Goal: Task Accomplishment & Management: Manage account settings

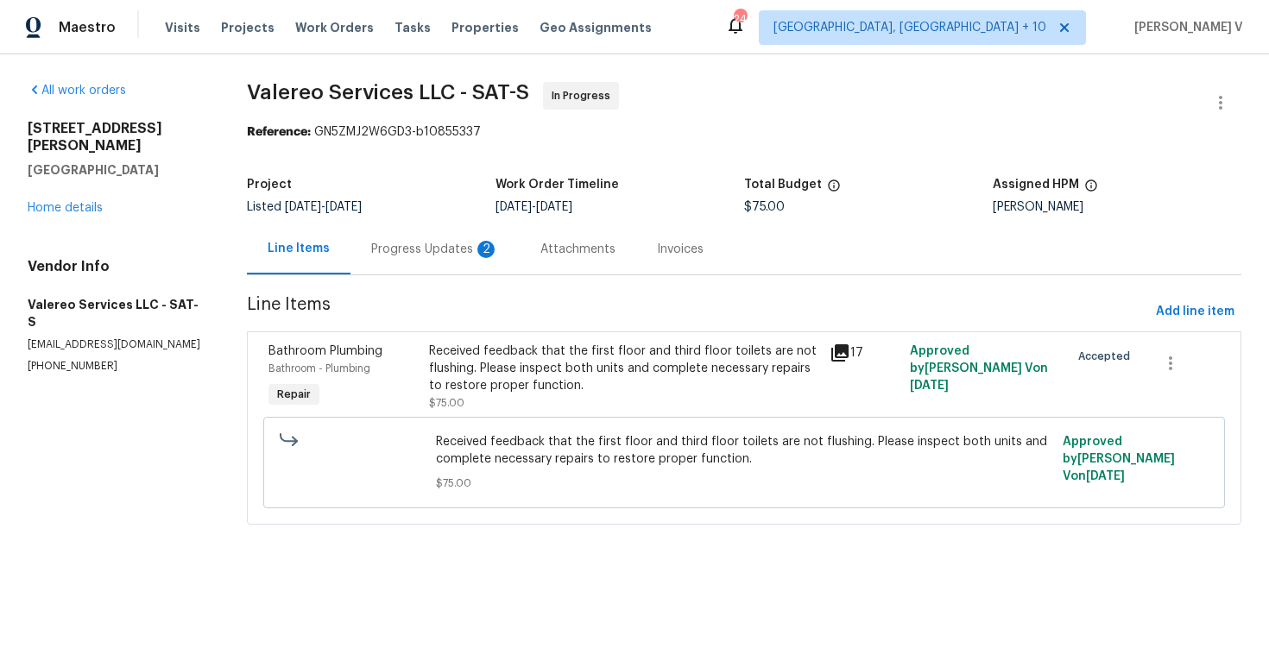
click at [454, 243] on div "Progress Updates 2" at bounding box center [435, 249] width 128 height 17
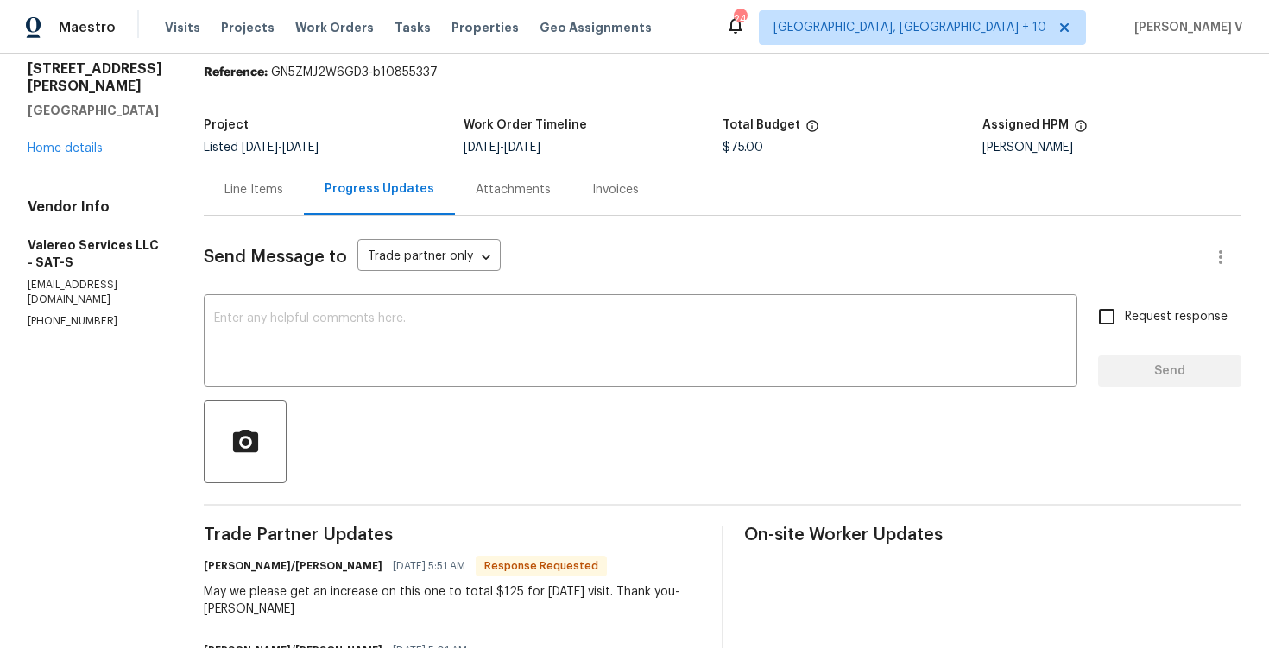
scroll to position [16, 0]
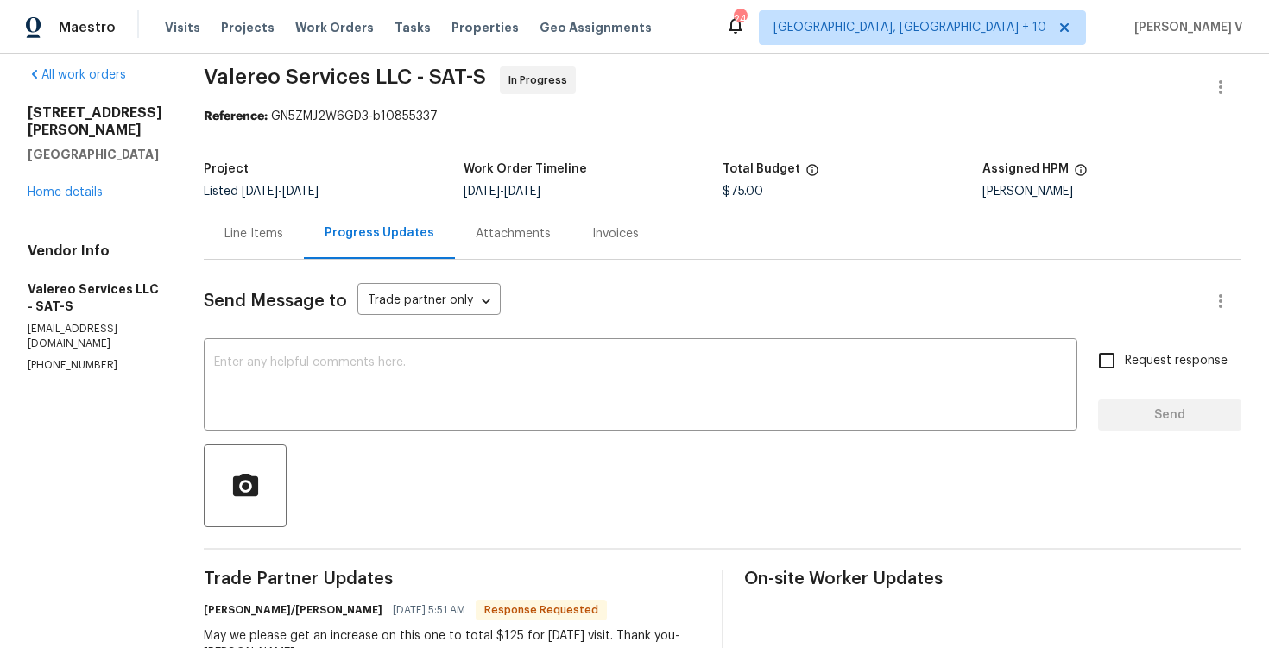
click at [268, 232] on div "Line Items" at bounding box center [254, 233] width 100 height 51
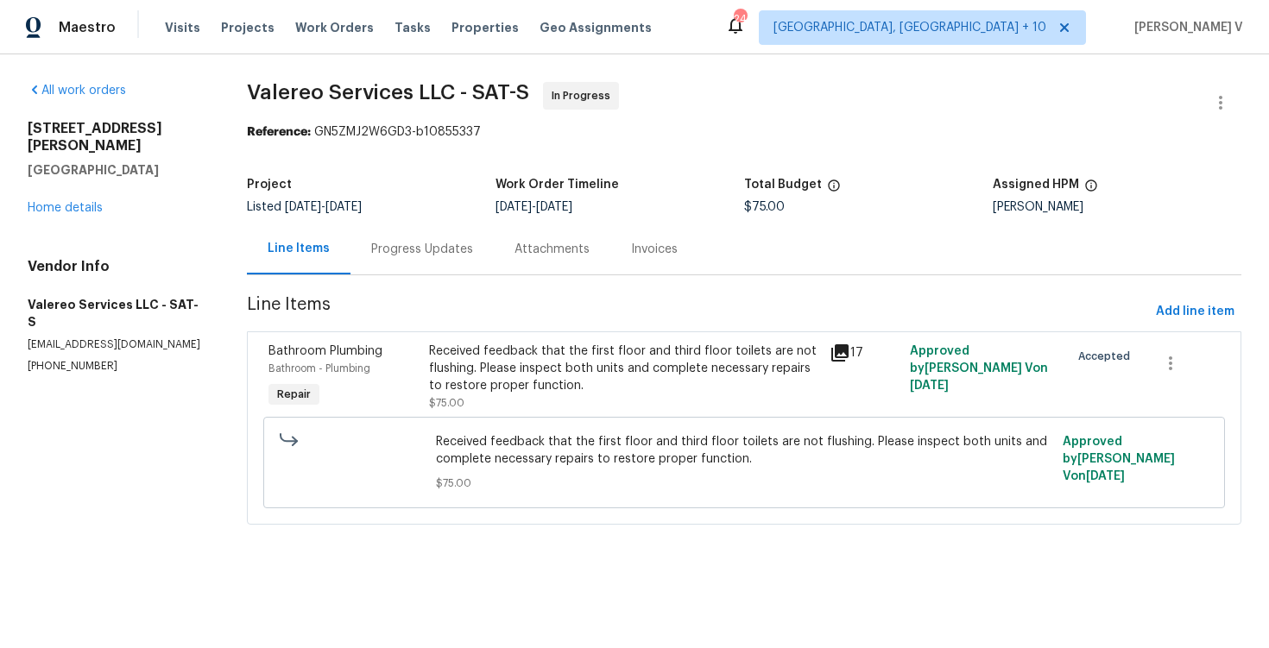
click at [621, 415] on div "Received feedback that the first floor and third floor toilets are not flushing…" at bounding box center [743, 463] width 951 height 102
click at [607, 376] on div "Received feedback that the first floor and third floor toilets are not flushing…" at bounding box center [624, 369] width 390 height 52
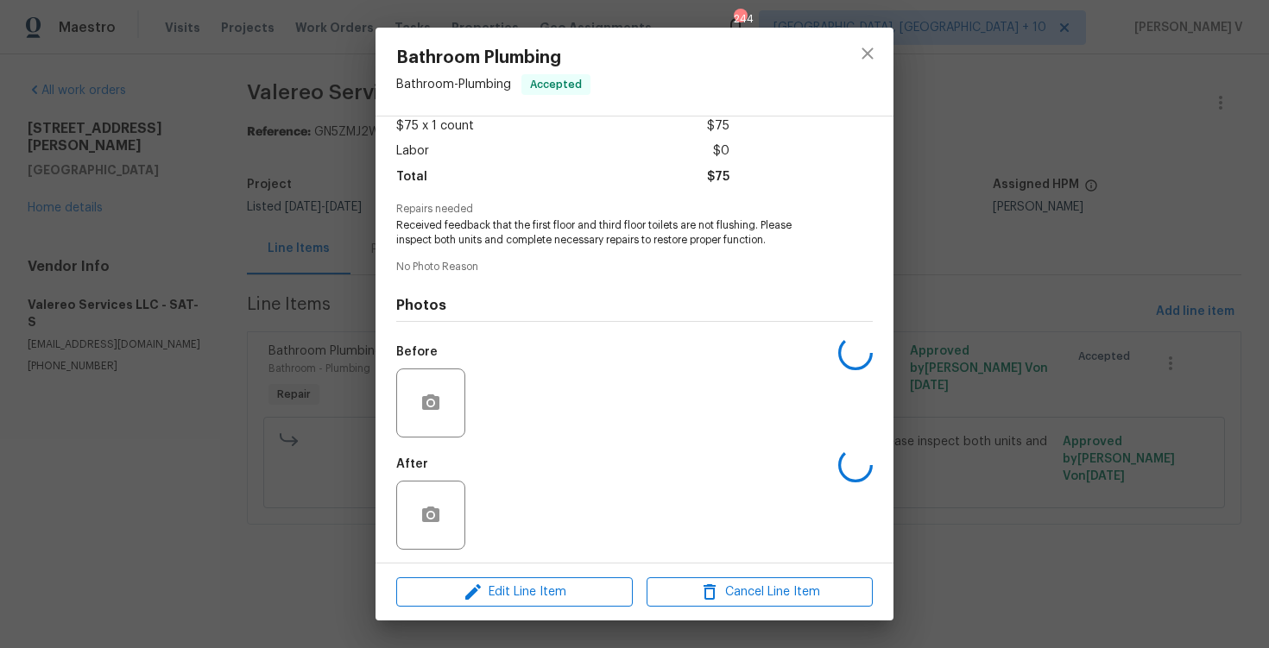
scroll to position [104, 0]
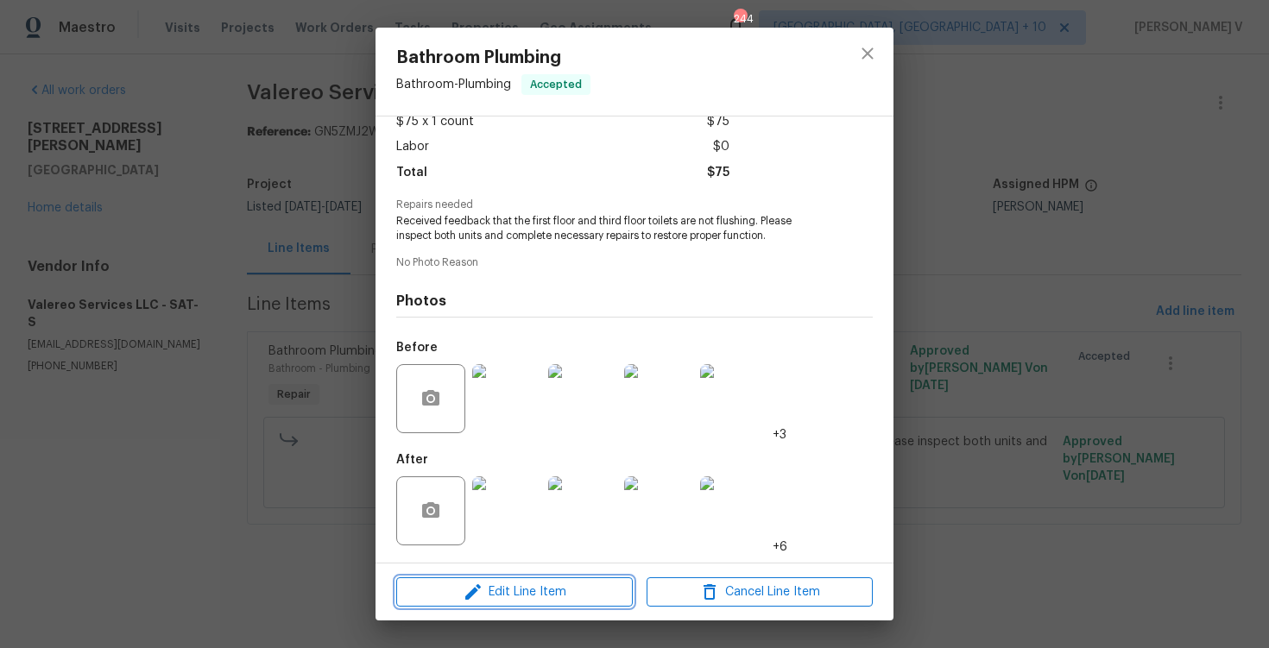
click at [515, 597] on span "Edit Line Item" at bounding box center [514, 593] width 226 height 22
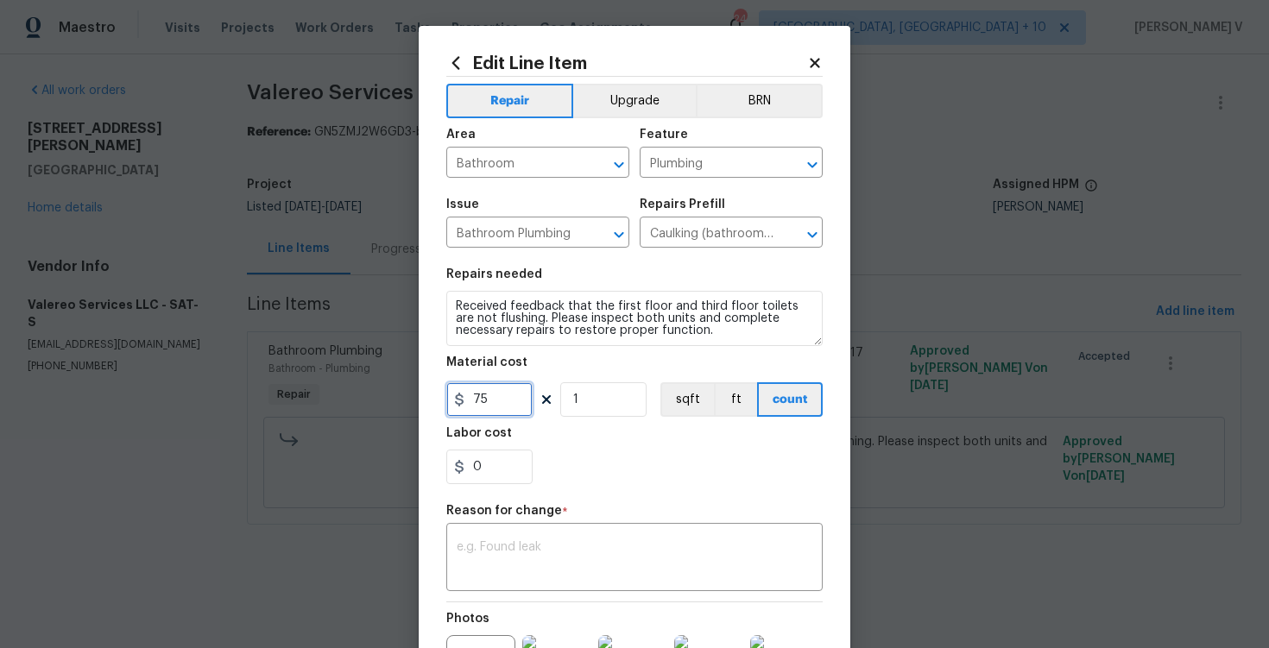
click at [483, 413] on input "75" at bounding box center [489, 399] width 86 height 35
type input "125"
click at [601, 571] on textarea at bounding box center [635, 559] width 356 height 36
paste textarea "(DV) Updated per vendor’s final cost."
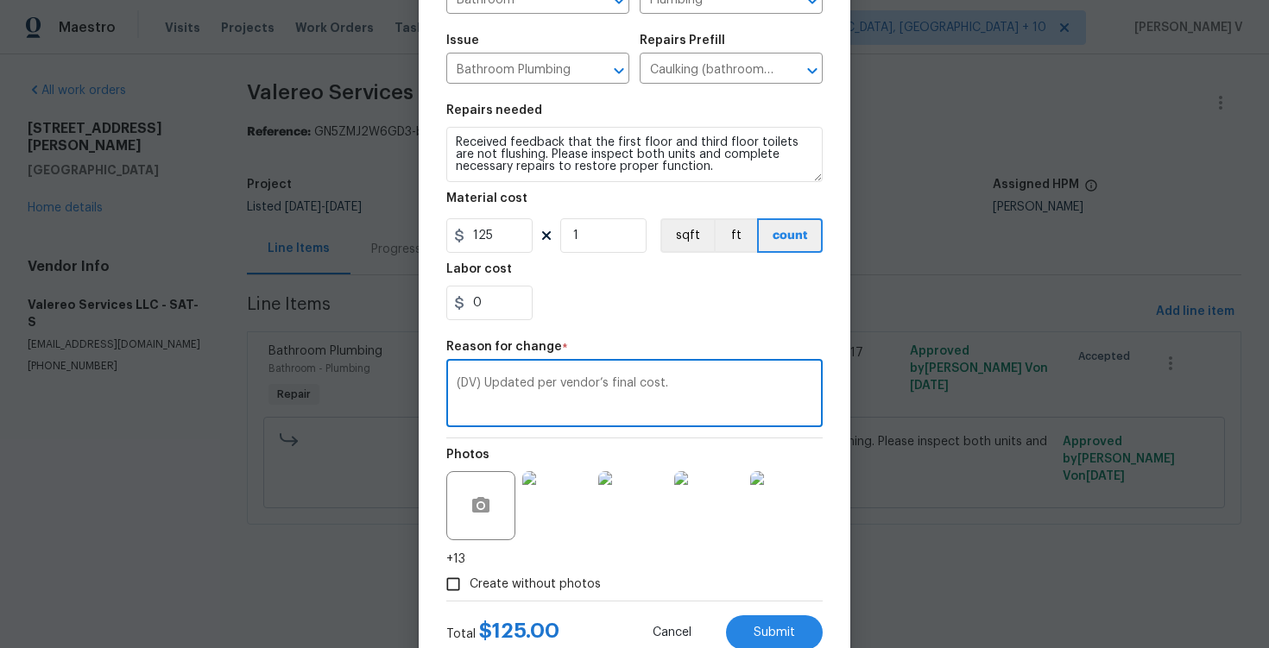
scroll to position [220, 0]
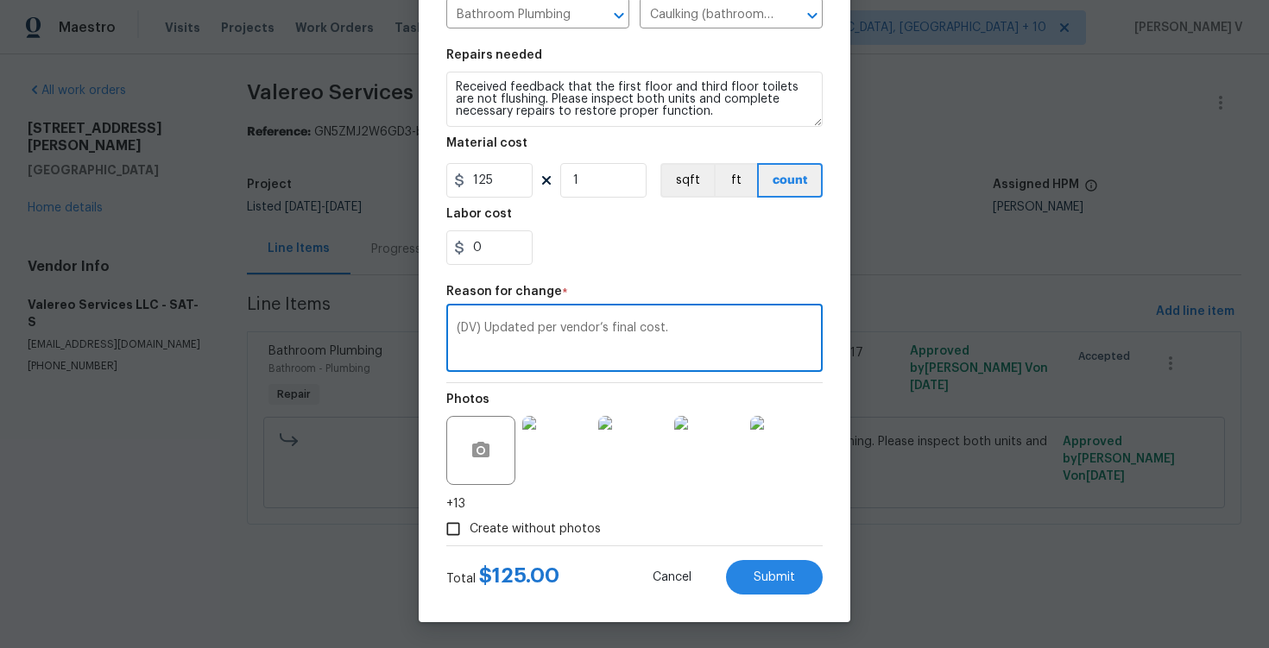
type textarea "(DV) Updated per vendor’s final cost."
click at [733, 599] on div "Edit Line Item Repair Upgrade BRN Area Bathroom ​ Feature Plumbing ​ Issue Bath…" at bounding box center [635, 215] width 432 height 816
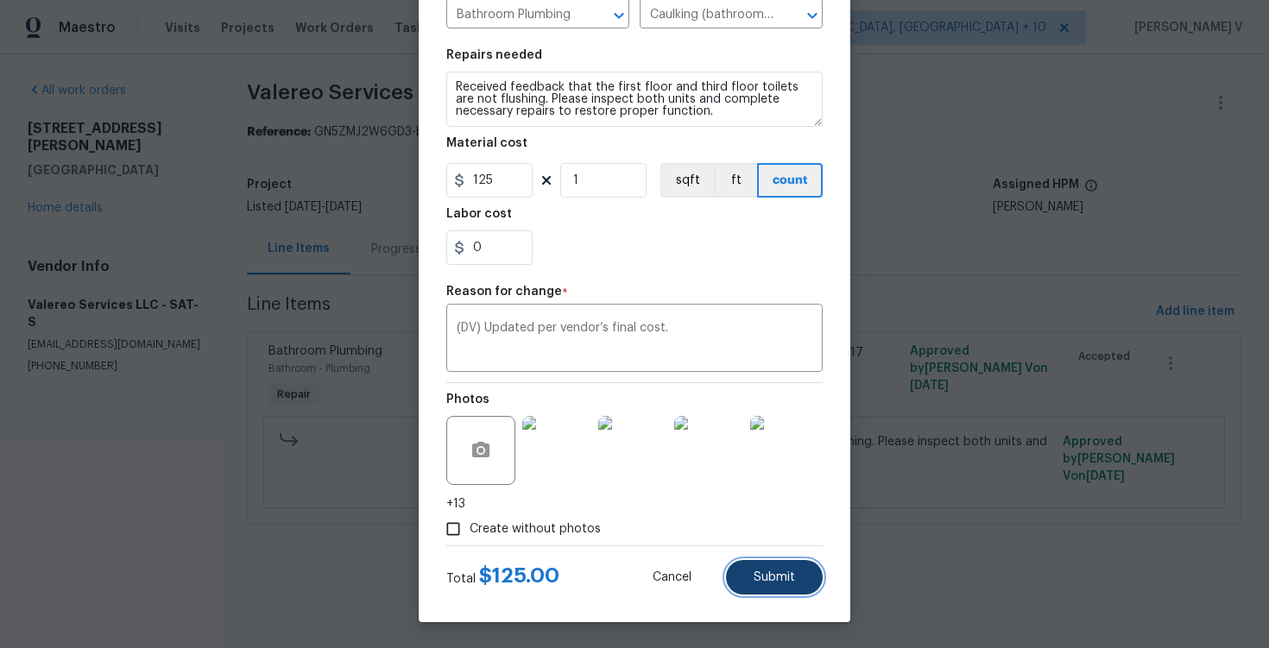
click at [773, 576] on span "Submit" at bounding box center [774, 577] width 41 height 13
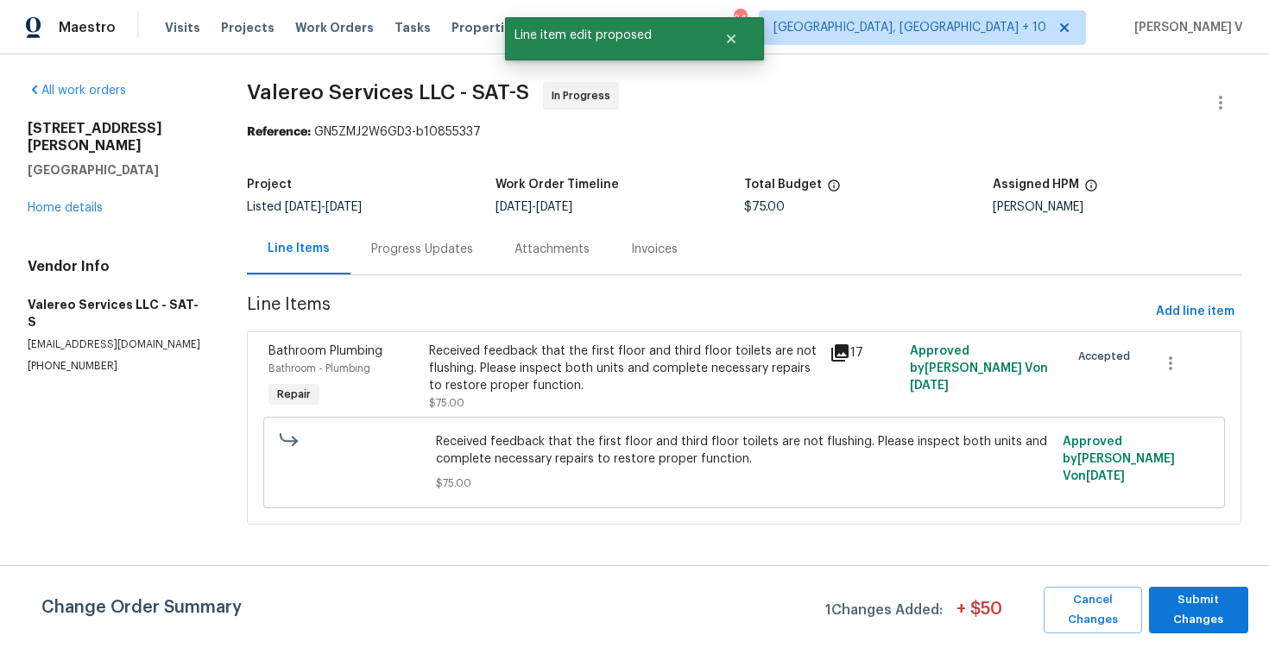
scroll to position [0, 0]
click at [1165, 597] on span "Submit Changes" at bounding box center [1199, 610] width 82 height 40
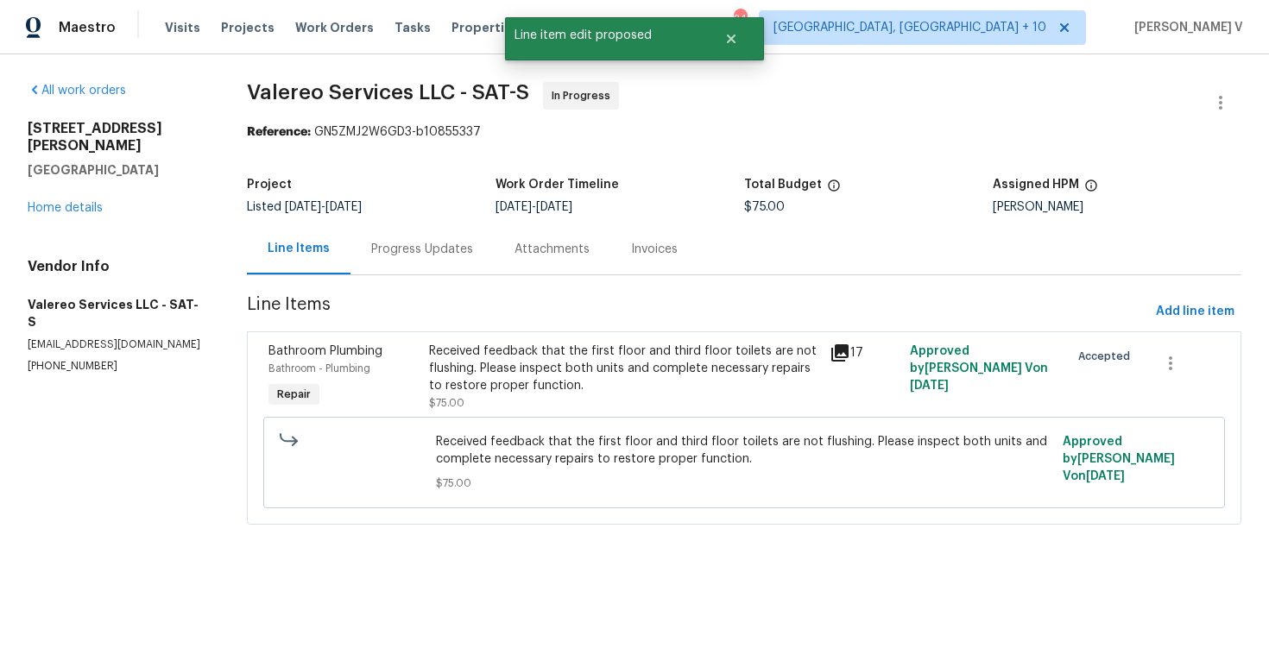
click at [436, 242] on div "Progress Updates" at bounding box center [422, 249] width 102 height 17
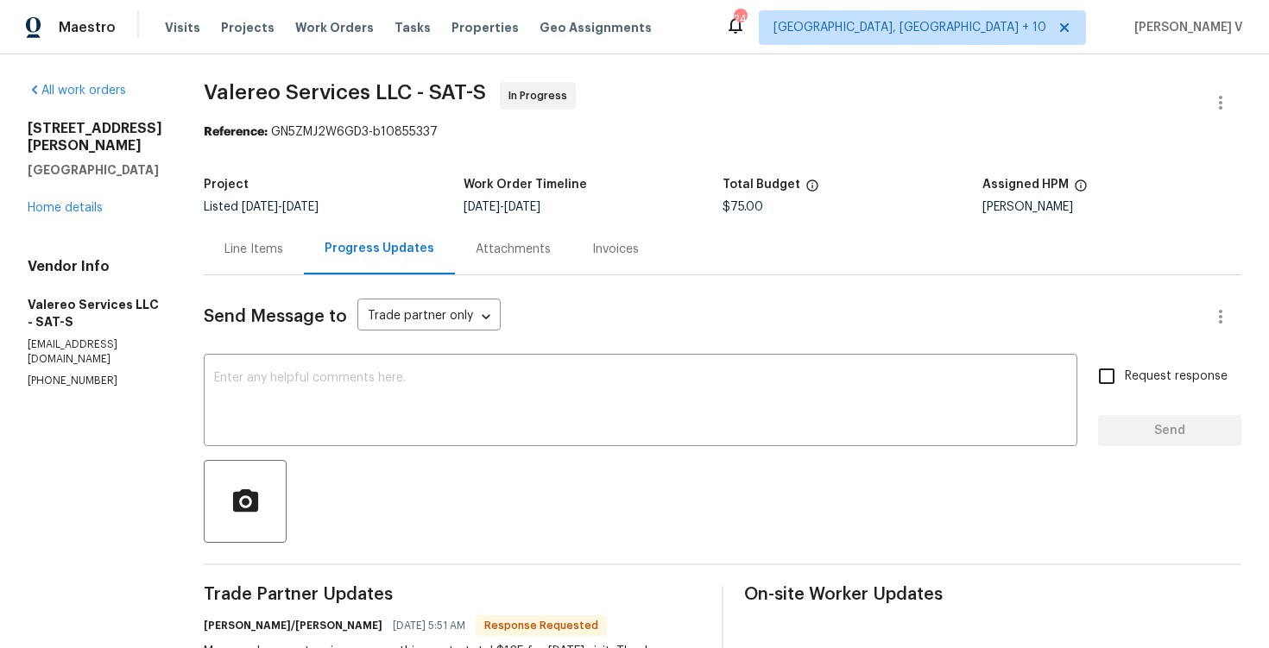
click at [237, 275] on div "Line Items Progress Updates Attachments Invoices" at bounding box center [723, 250] width 1038 height 52
click at [240, 262] on div "Line Items" at bounding box center [254, 249] width 100 height 51
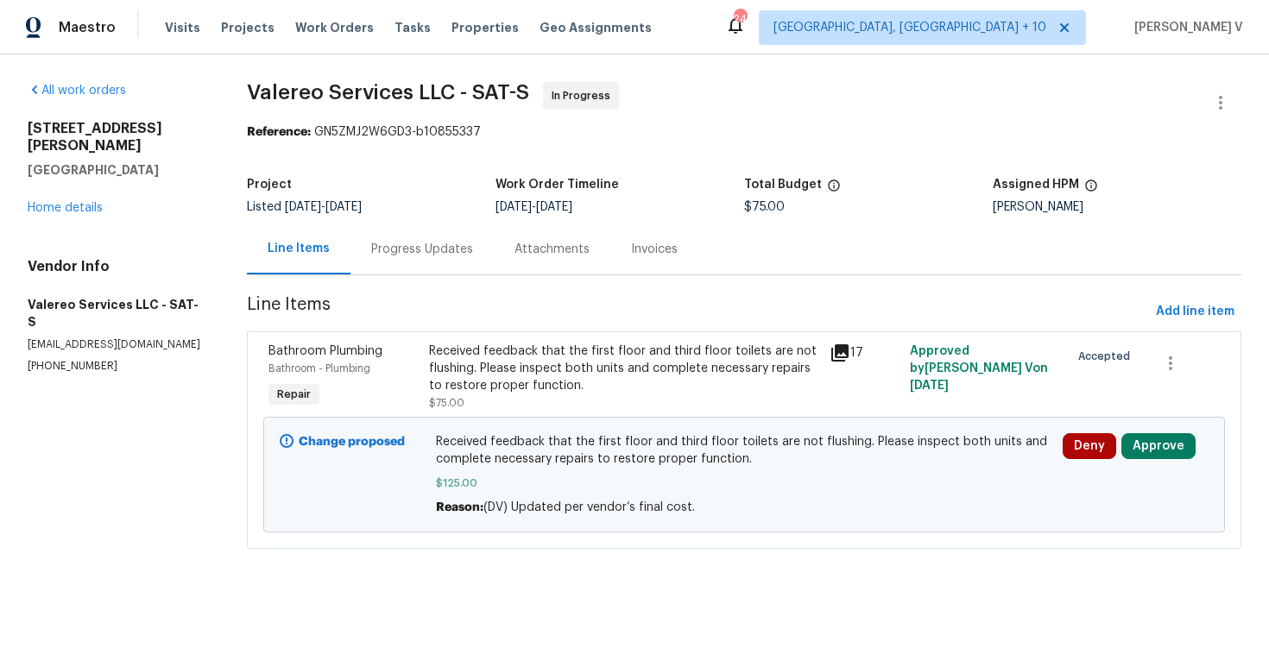
click at [1141, 460] on div "Deny Approve" at bounding box center [1136, 474] width 156 height 93
click at [1138, 452] on button "Approve" at bounding box center [1158, 446] width 74 height 26
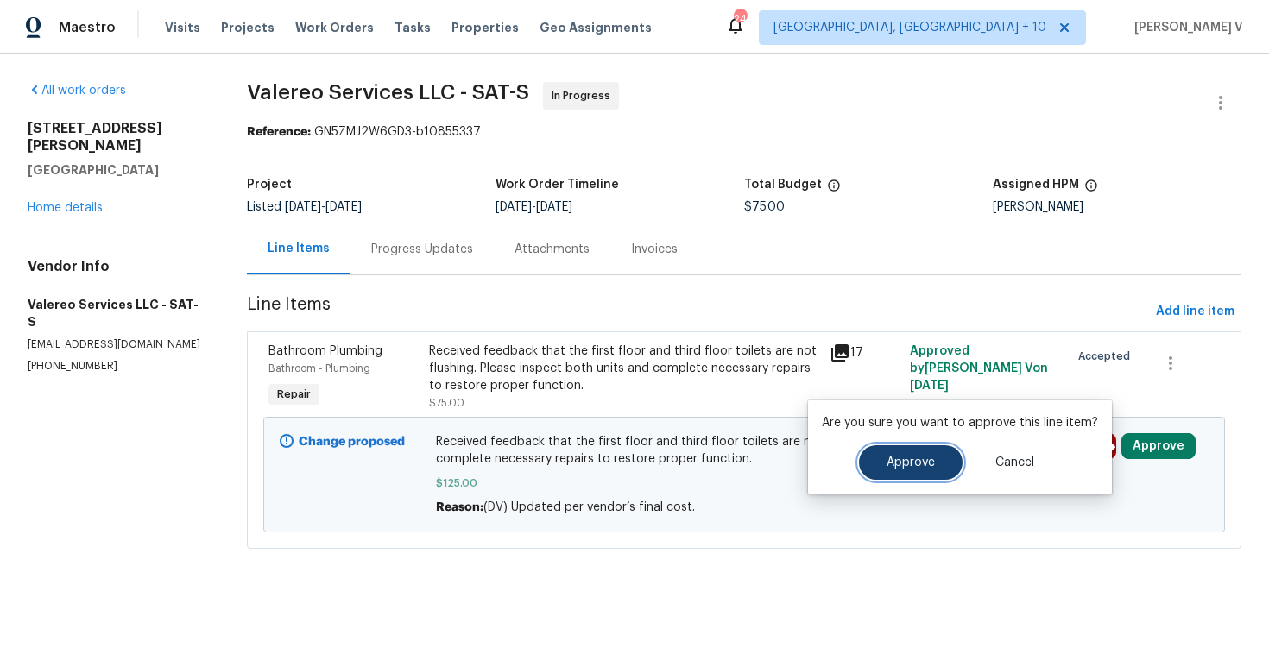
click at [894, 451] on button "Approve" at bounding box center [911, 462] width 104 height 35
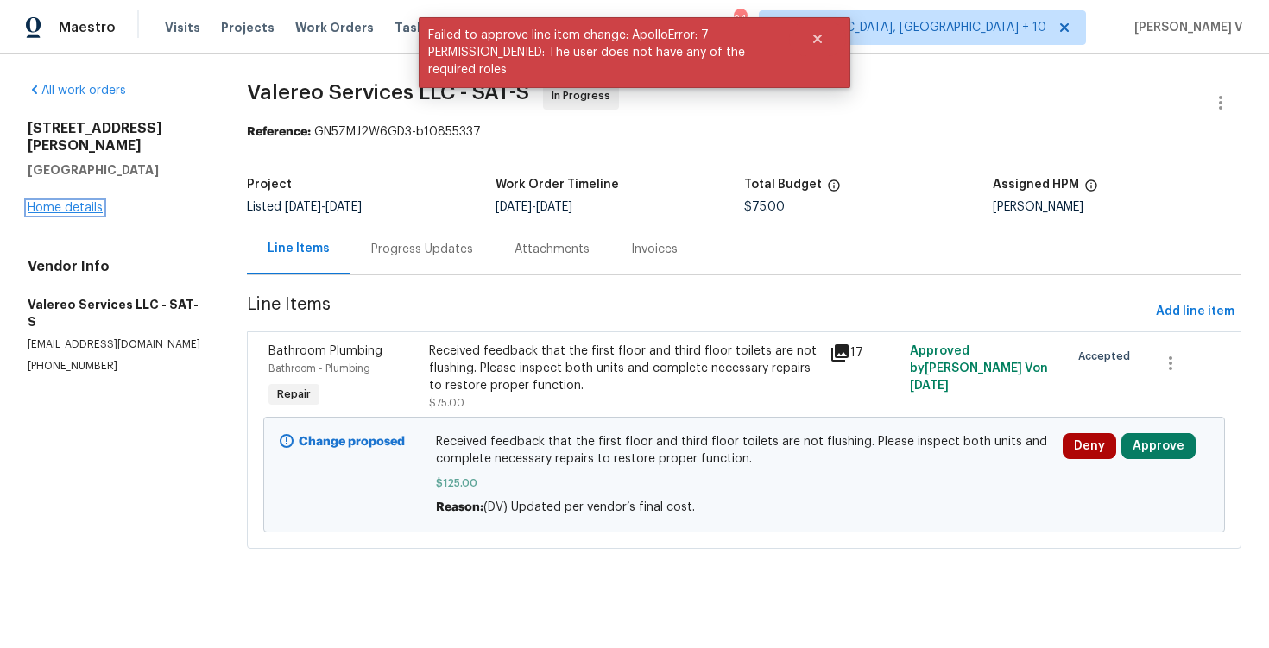
click at [60, 209] on link "Home details" at bounding box center [65, 208] width 75 height 12
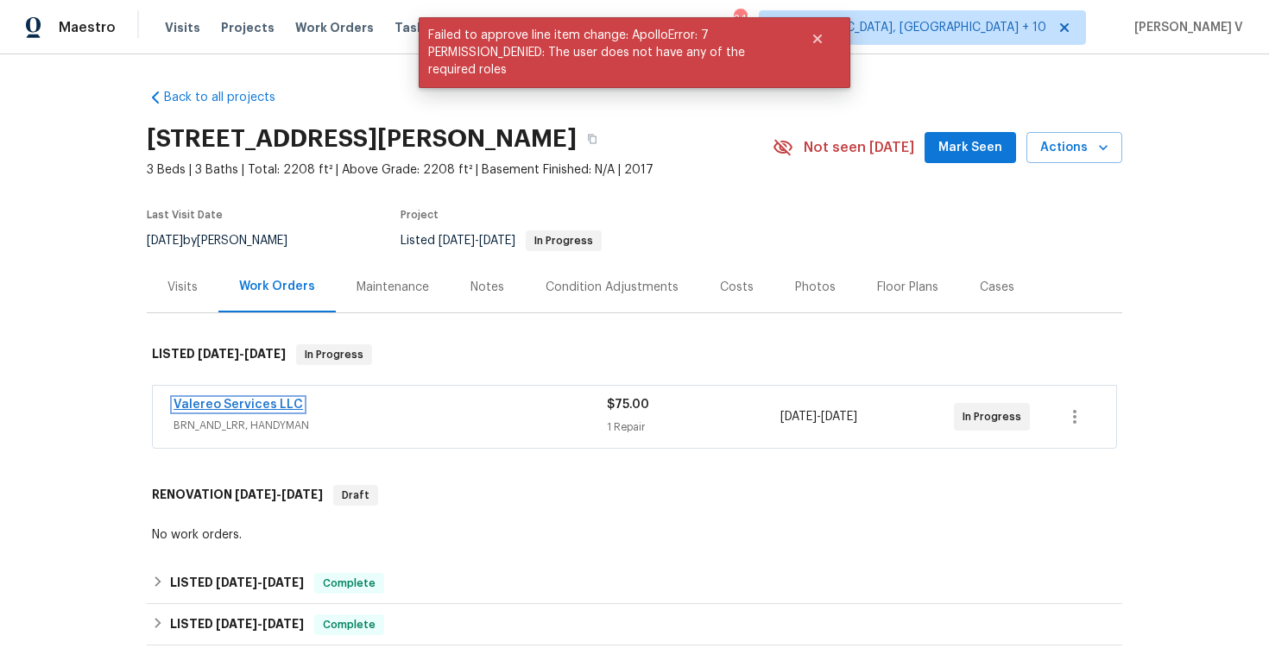
click at [225, 411] on link "Valereo Services LLC" at bounding box center [238, 405] width 129 height 12
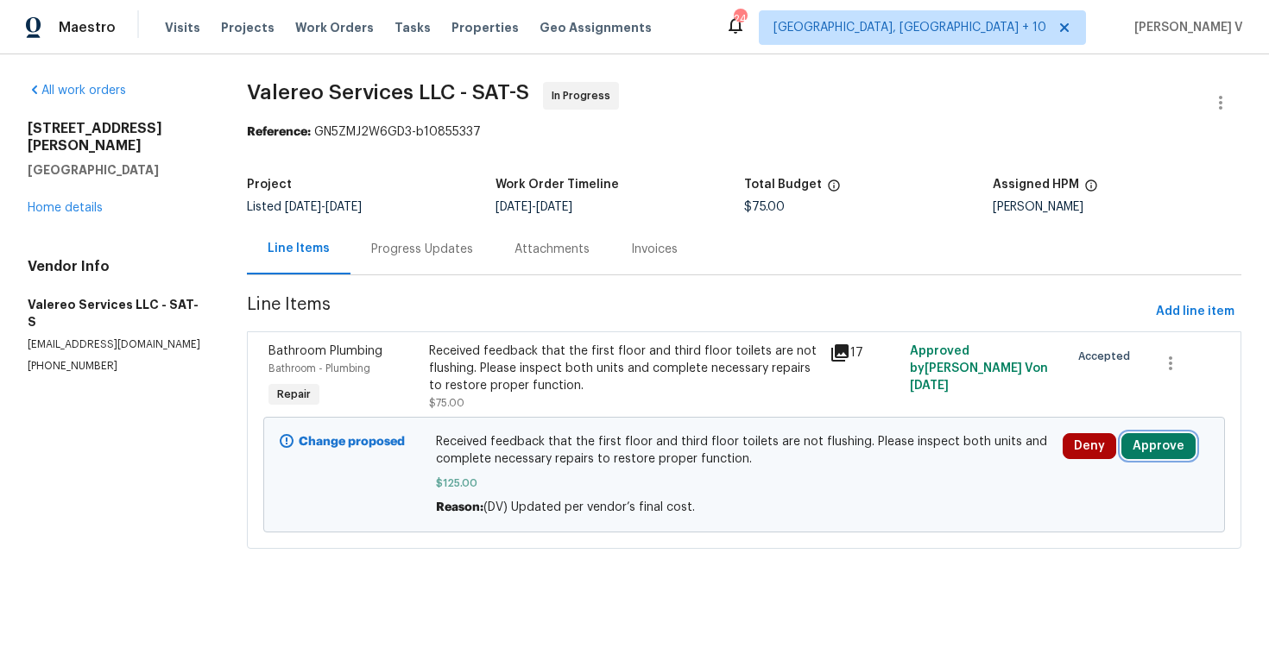
click at [1148, 445] on button "Approve" at bounding box center [1158, 446] width 74 height 26
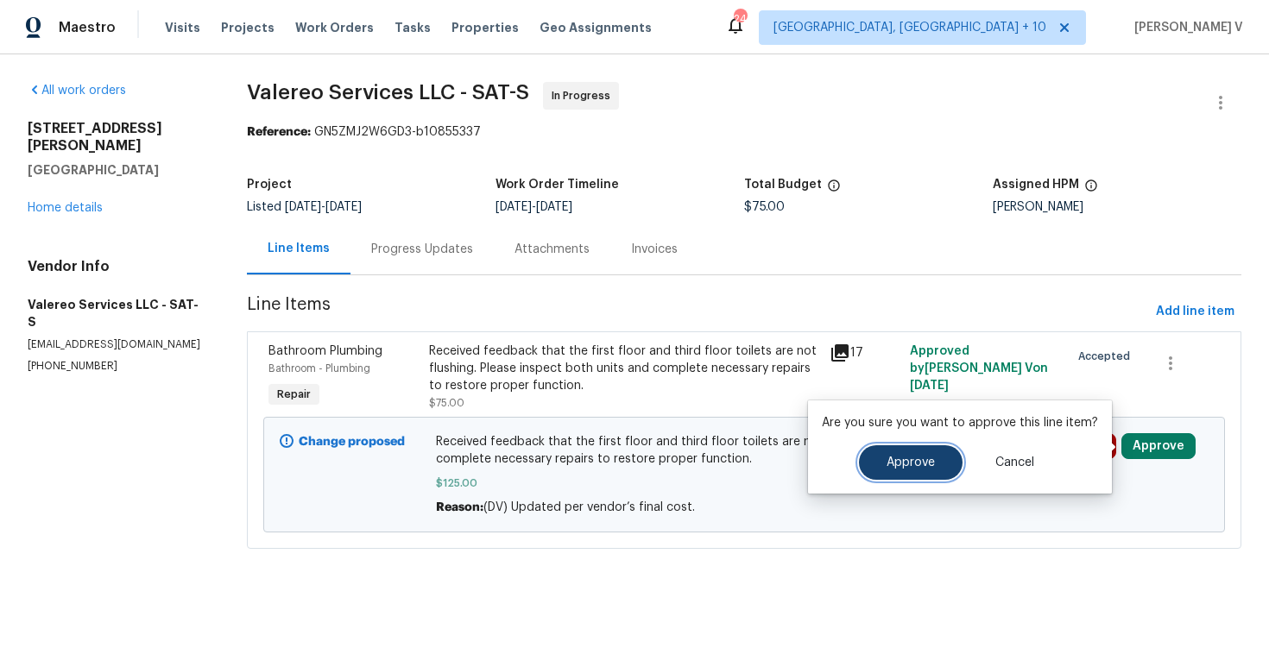
click at [937, 455] on button "Approve" at bounding box center [911, 462] width 104 height 35
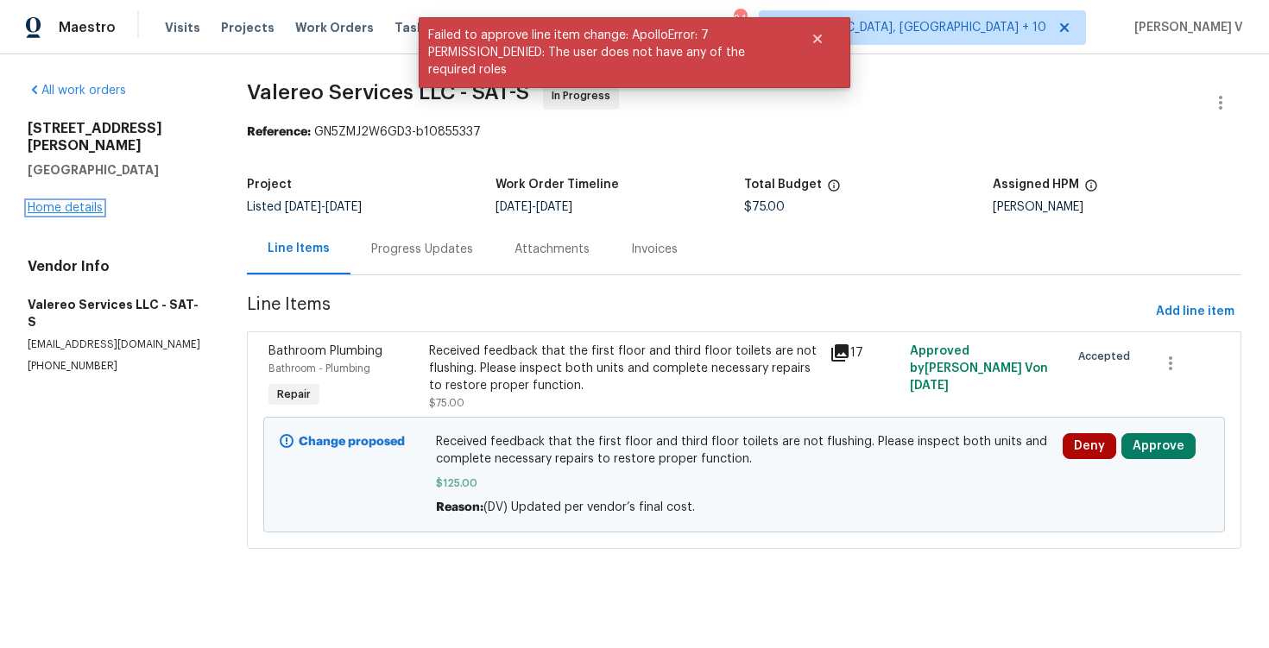
click at [84, 211] on link "Home details" at bounding box center [65, 208] width 75 height 12
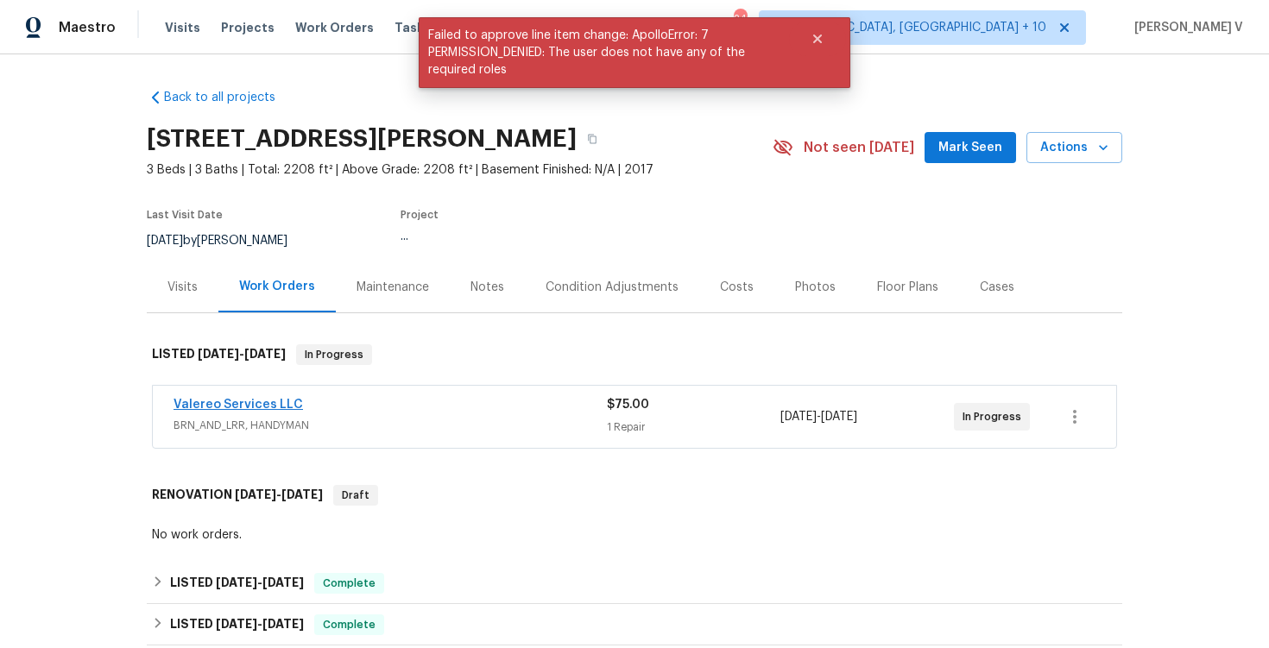
click at [234, 411] on link "Valereo Services LLC" at bounding box center [238, 405] width 129 height 12
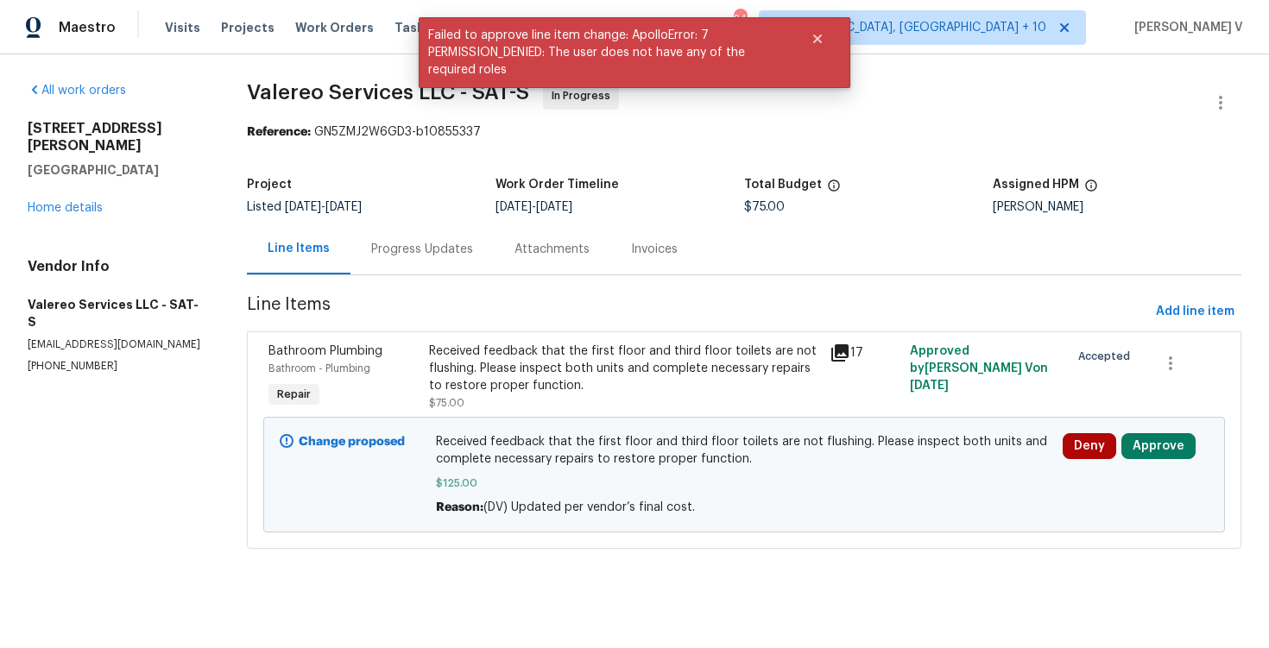
click at [361, 234] on div "Progress Updates" at bounding box center [421, 249] width 143 height 51
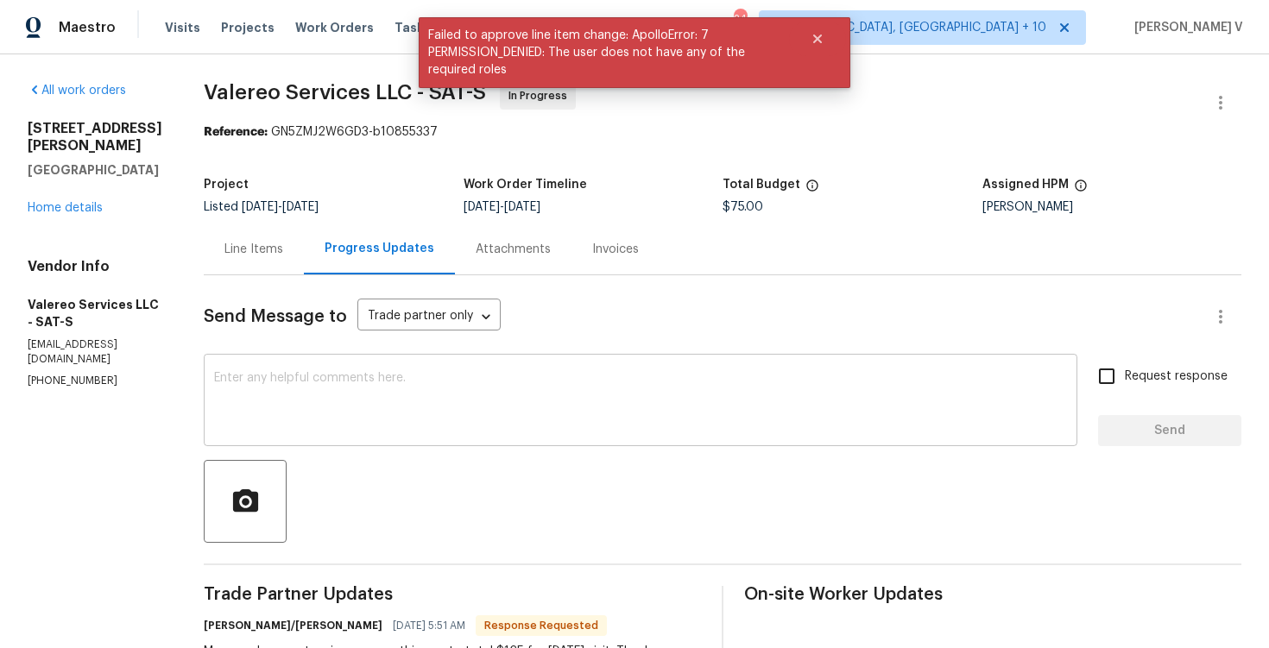
click at [382, 392] on textarea at bounding box center [640, 402] width 853 height 60
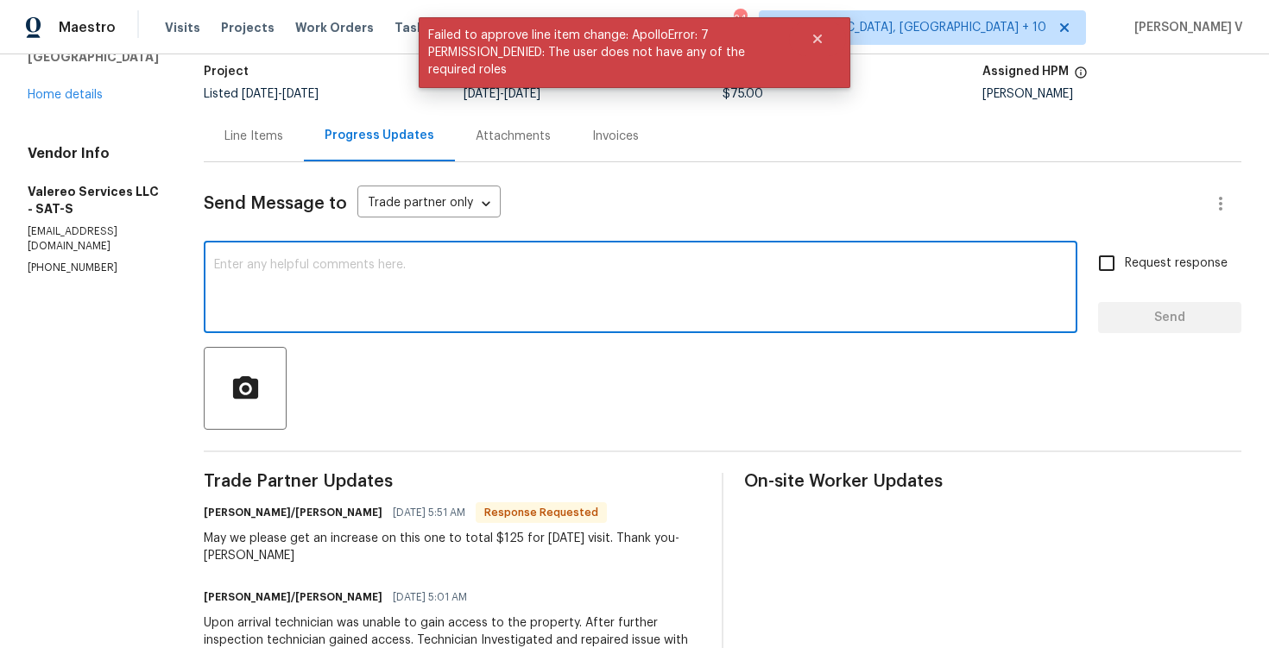
scroll to position [126, 0]
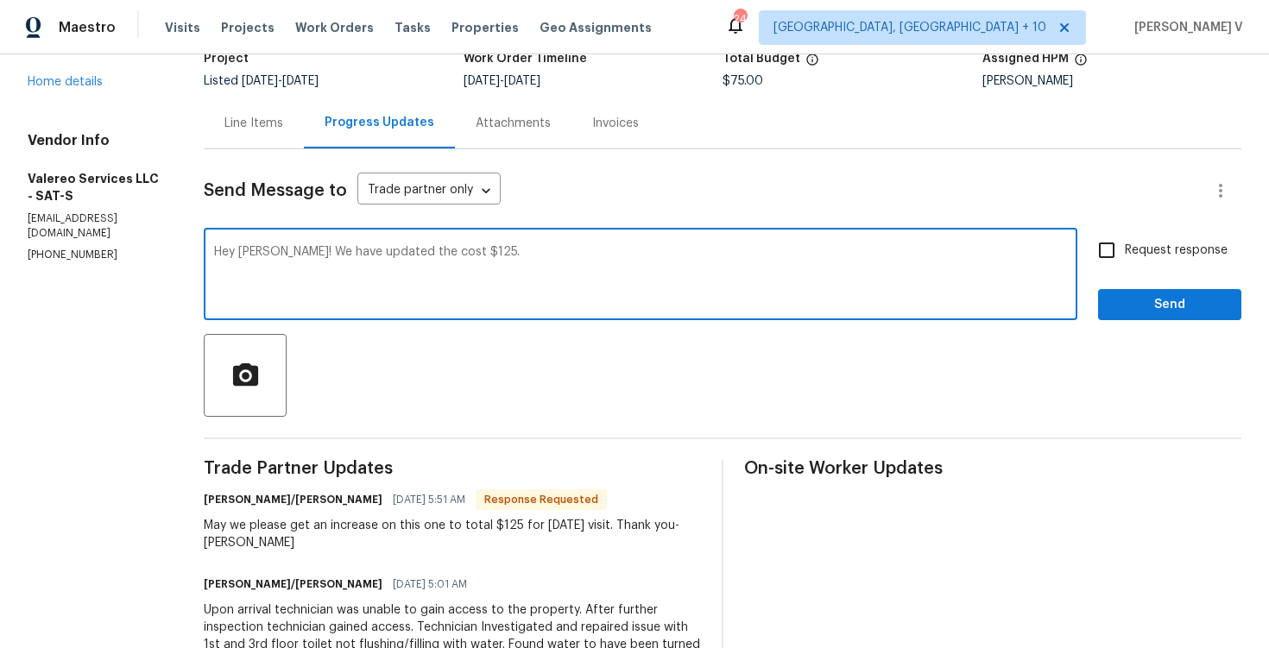
drag, startPoint x: 257, startPoint y: 253, endPoint x: 590, endPoint y: 253, distance: 332.4
click at [590, 253] on textarea "Hey Kelly! We have updated the cost $125." at bounding box center [640, 276] width 853 height 60
click at [314, 248] on textarea "Hey Kelly!" at bounding box center [640, 276] width 853 height 60
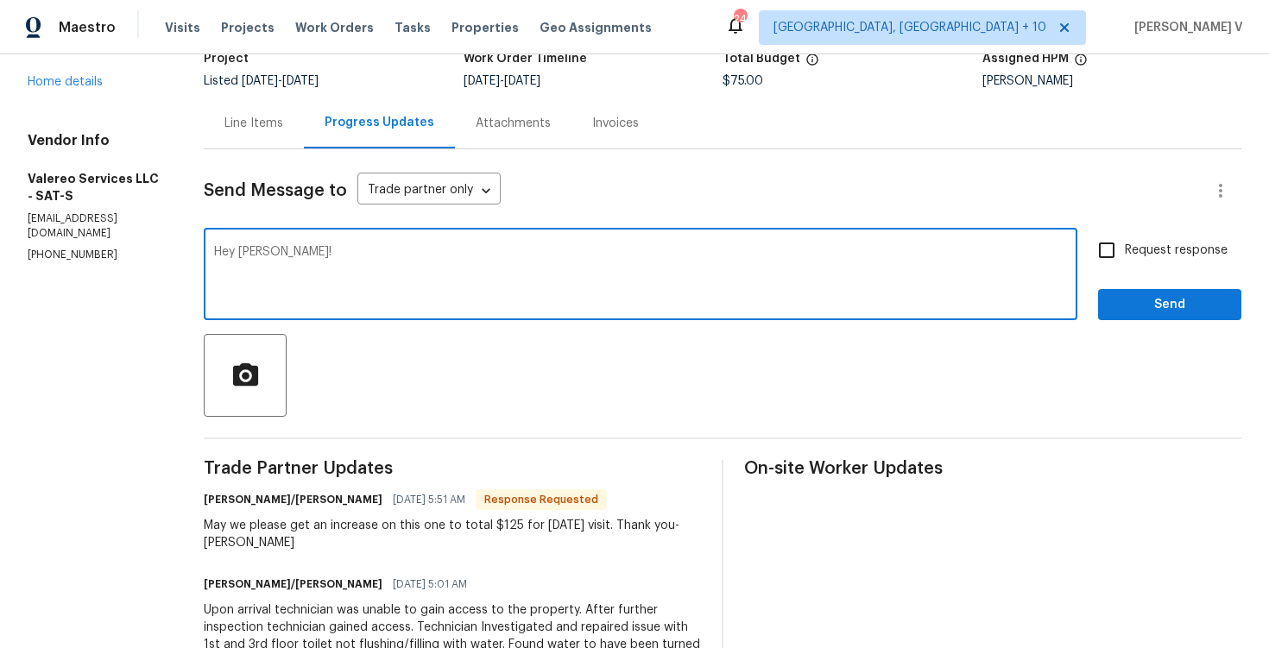
paste textarea "Door keypad code 205228, lockbox code 8539, and gate code #1985"
type textarea "Door keypad code 205228, lockbox code 8539, and gate code #1985"
click at [1119, 249] on input "Request response" at bounding box center [1107, 250] width 36 height 36
checkbox input "true"
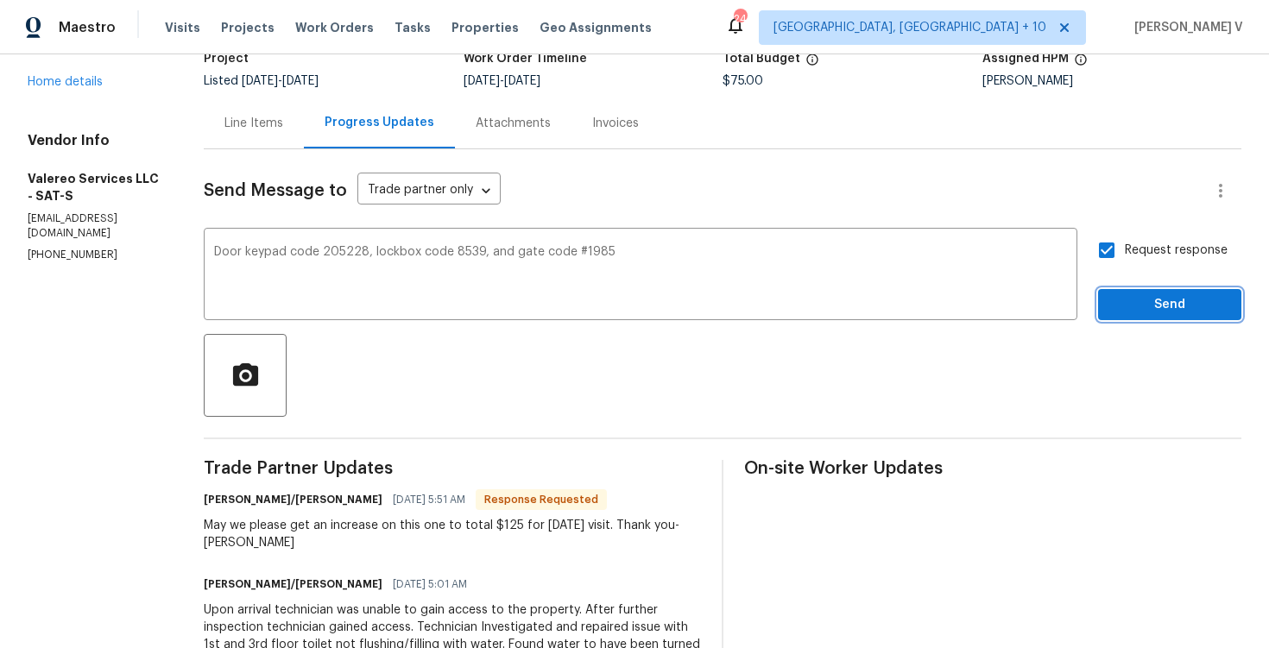
click at [1145, 309] on span "Send" at bounding box center [1170, 305] width 116 height 22
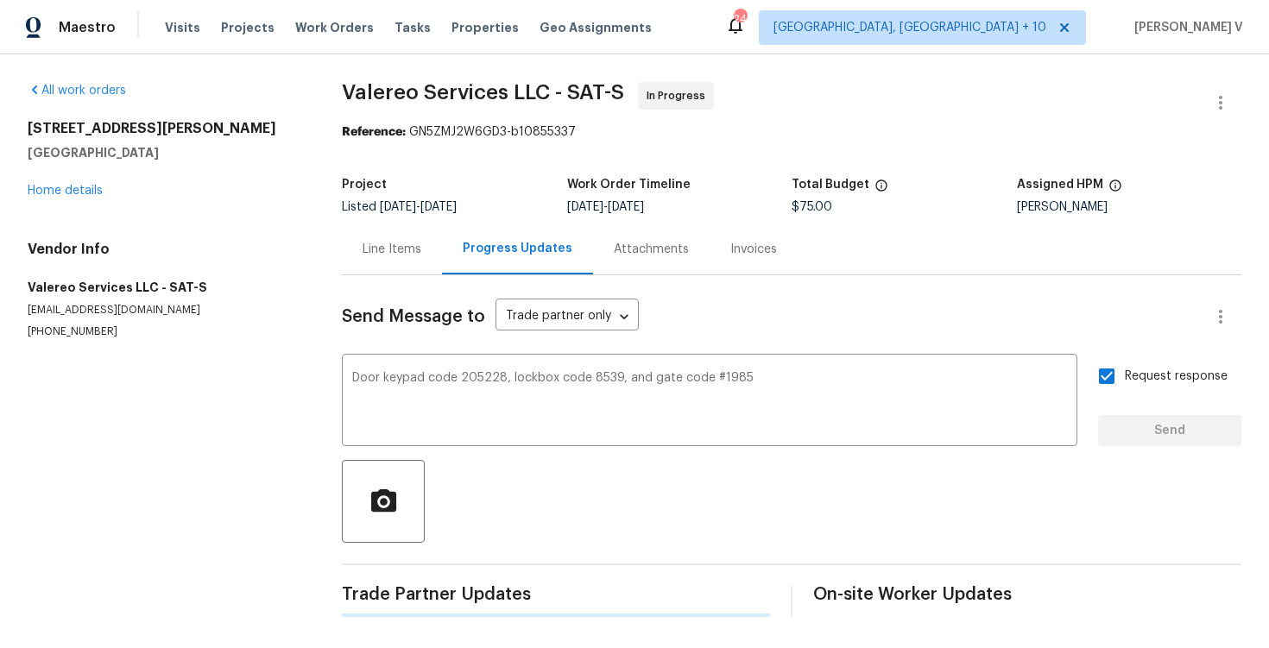
scroll to position [0, 0]
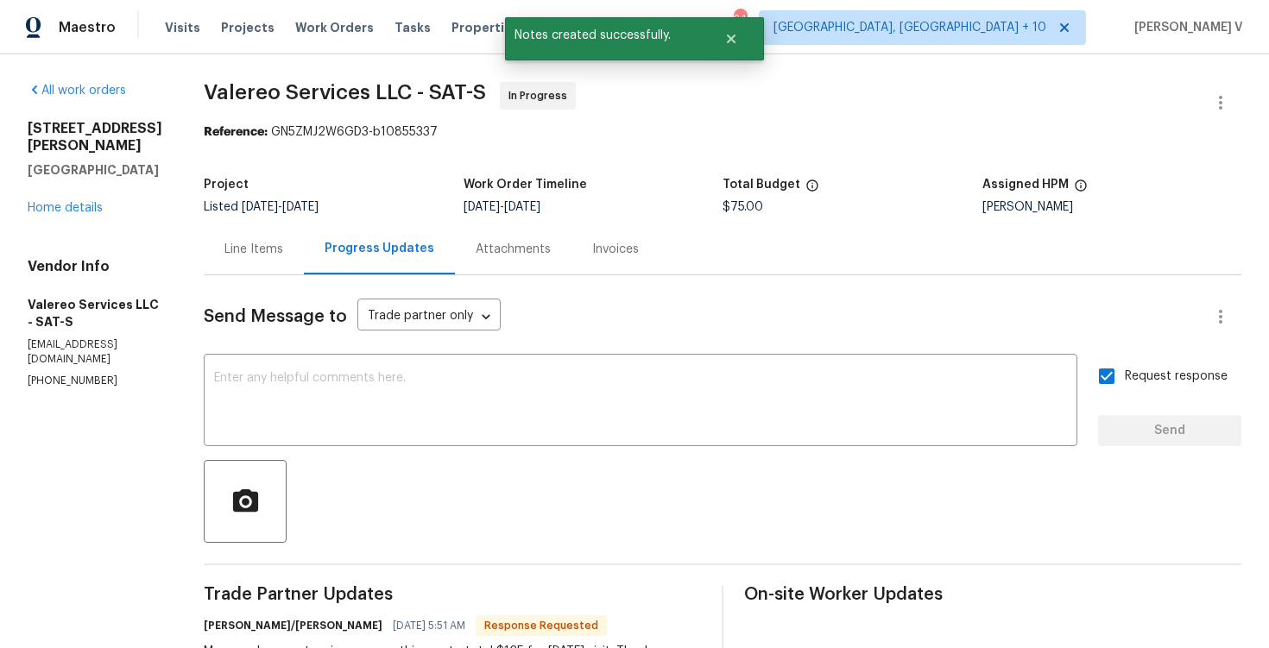
click at [307, 374] on textarea at bounding box center [640, 402] width 853 height 60
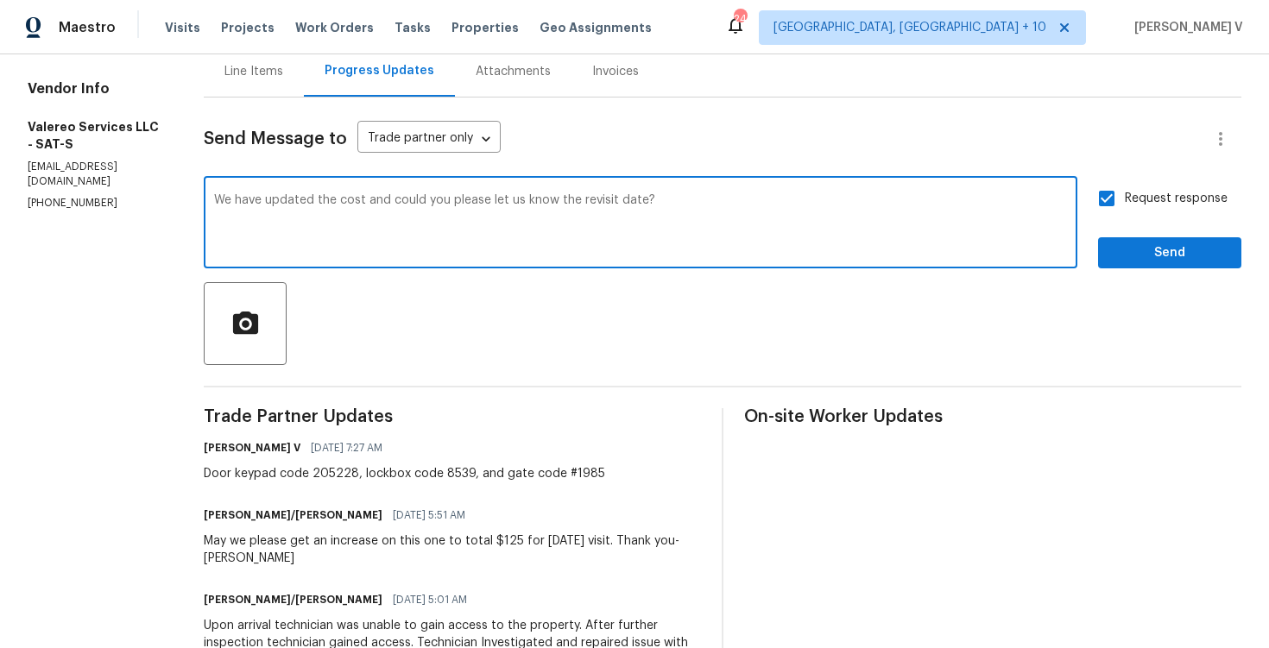
scroll to position [445, 0]
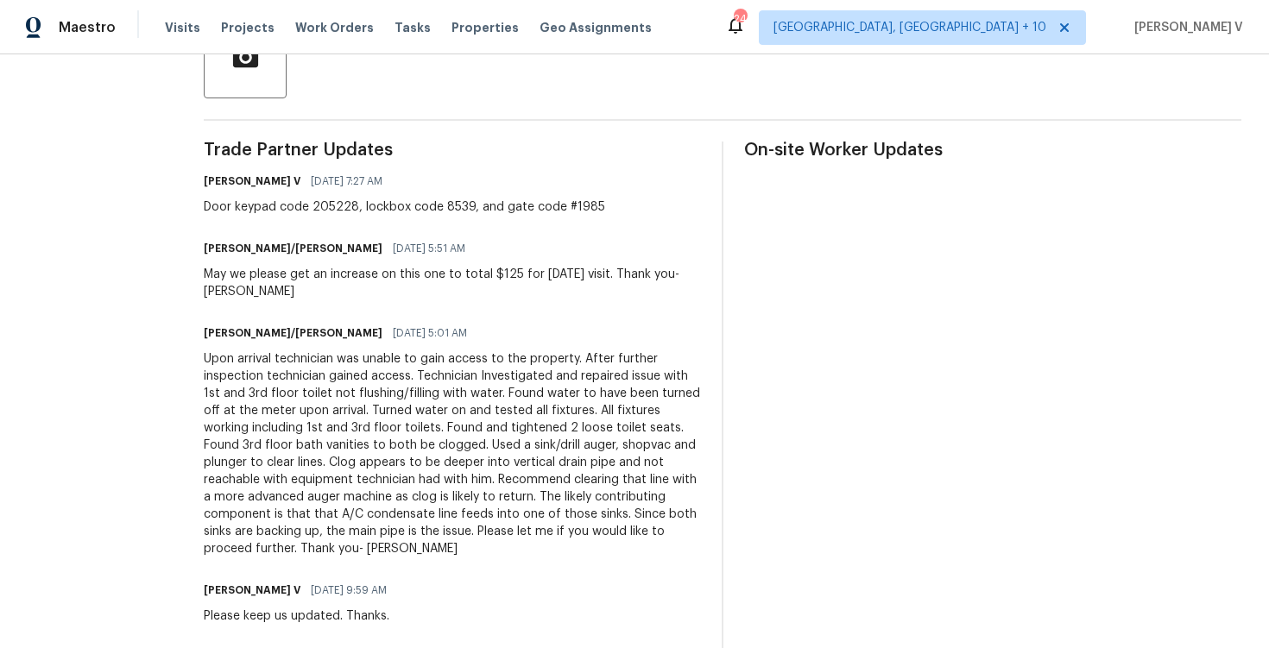
click at [295, 422] on div "Upon arrival technician was unable to gain access to the property. After furthe…" at bounding box center [452, 453] width 497 height 207
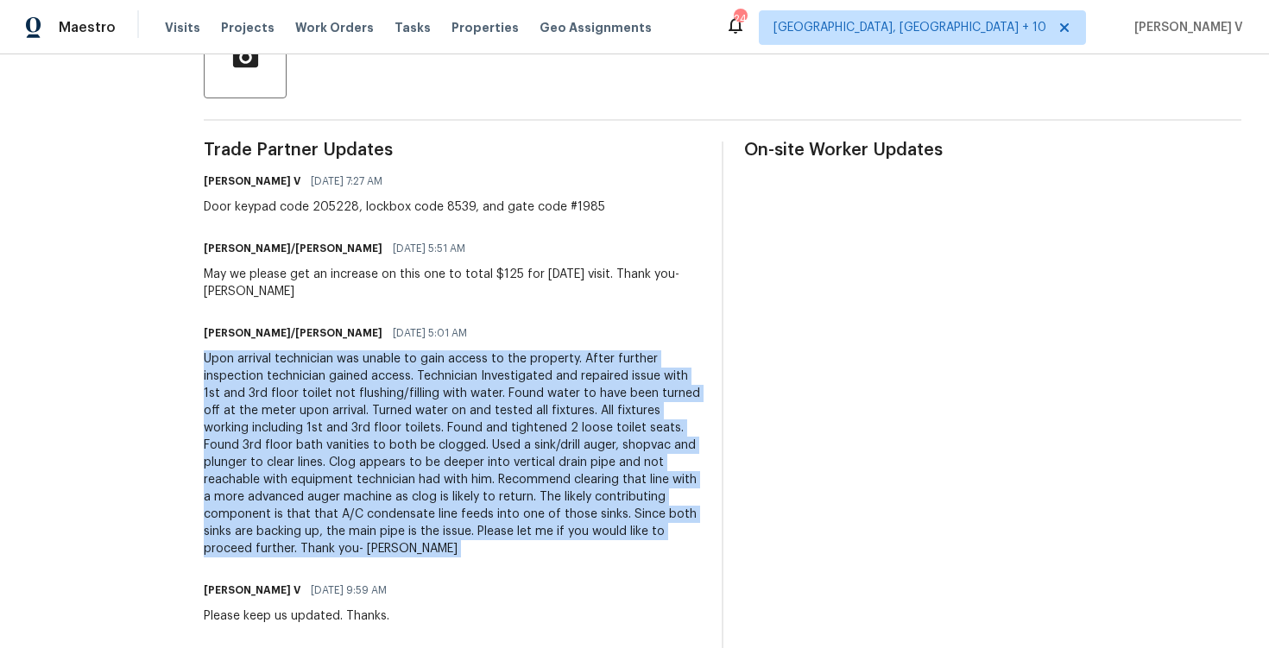
copy div "Upon arrival technician was unable to gain access to the property. After furthe…"
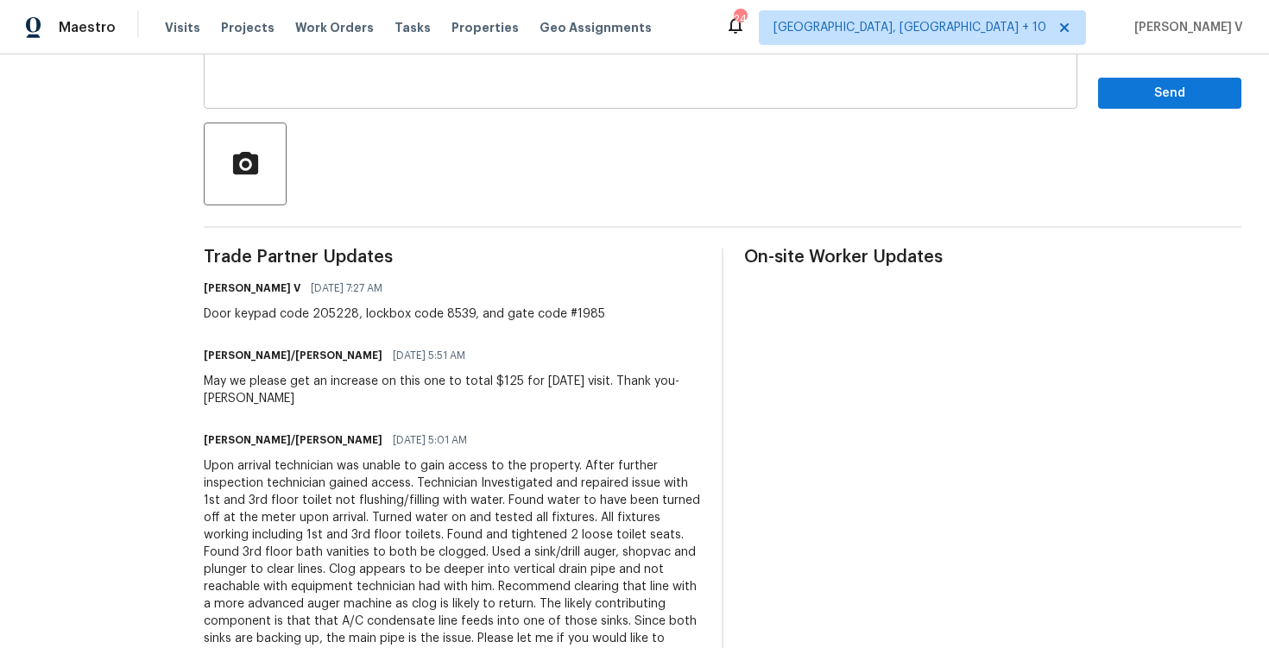
click at [394, 99] on div "We have updated the cost and could you please let us know the revisit date? x ​" at bounding box center [641, 65] width 874 height 88
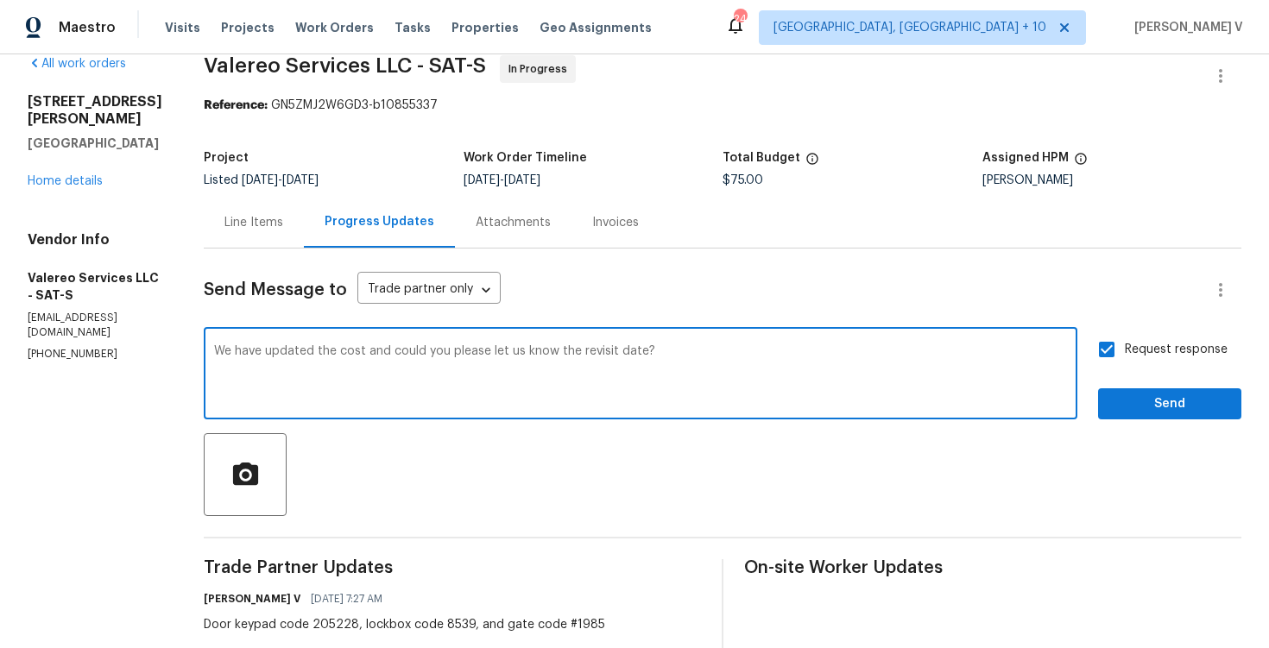
scroll to position [0, 0]
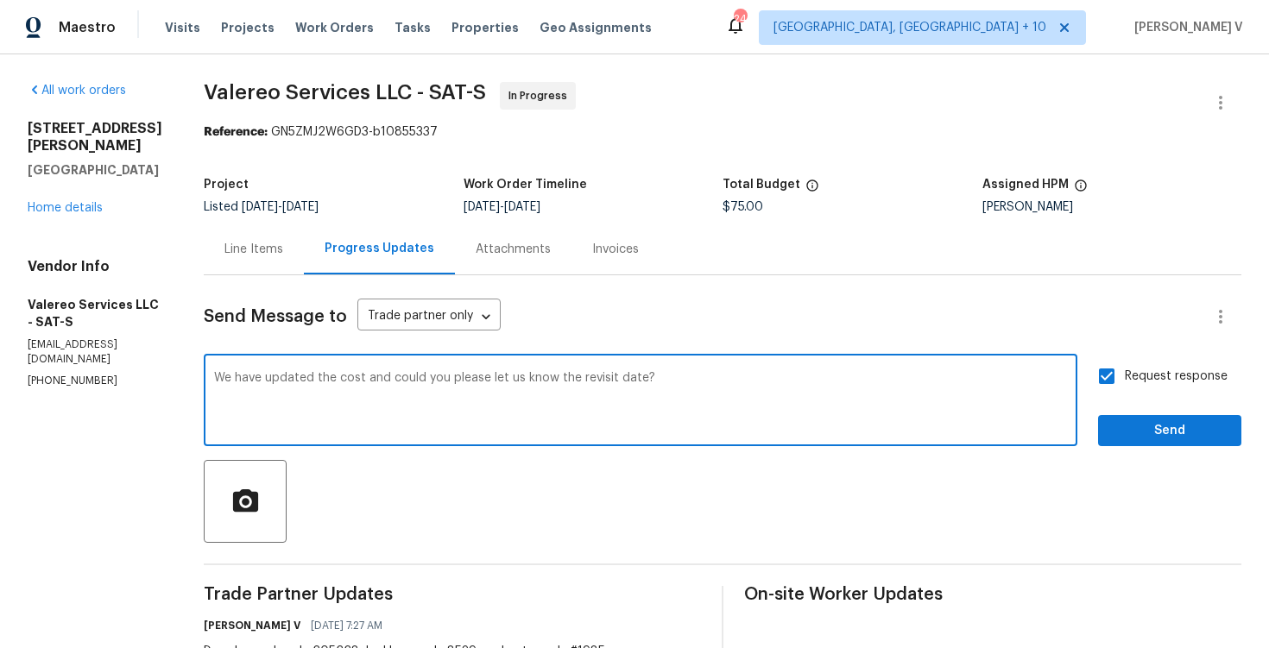
click at [397, 389] on textarea "We have updated the cost and could you please let us know the revisit date?" at bounding box center [640, 402] width 853 height 60
paste textarea "Thank you for the update. Could you please provide us with the cost for proceed…"
type textarea "Thank you for the update. Could you please provide us with the cost for proceed…"
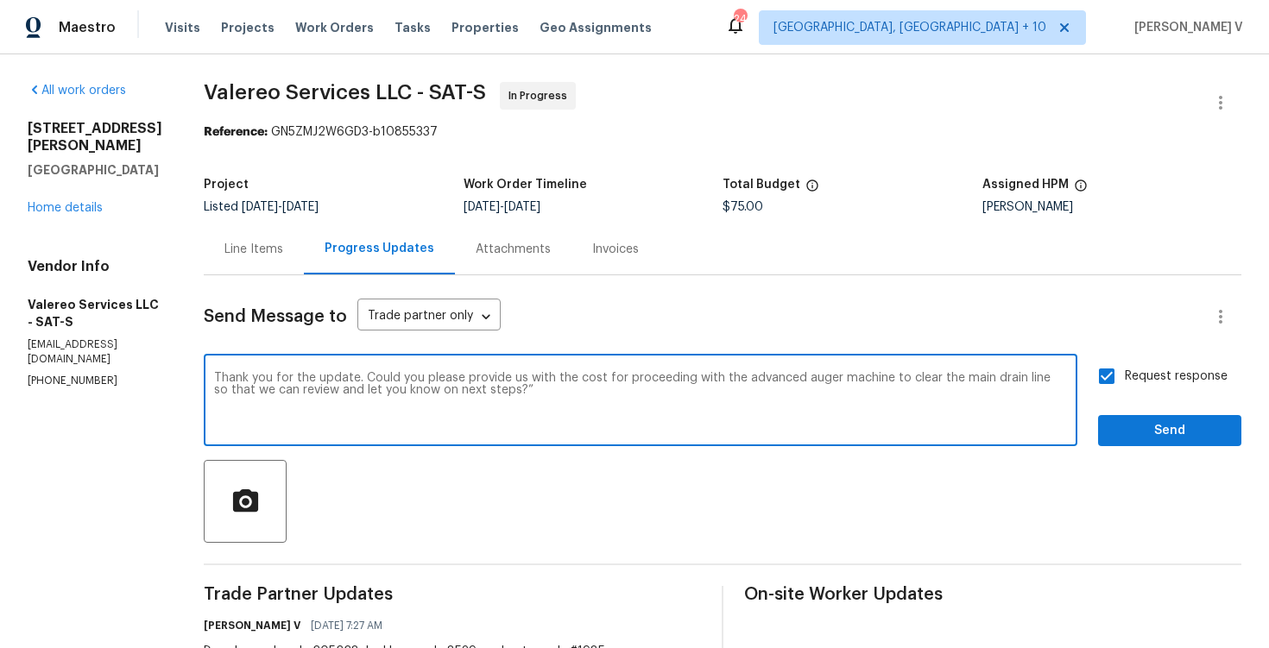
click at [1128, 364] on label "Request response" at bounding box center [1158, 376] width 139 height 36
click at [1125, 364] on input "Request response" at bounding box center [1107, 376] width 36 height 36
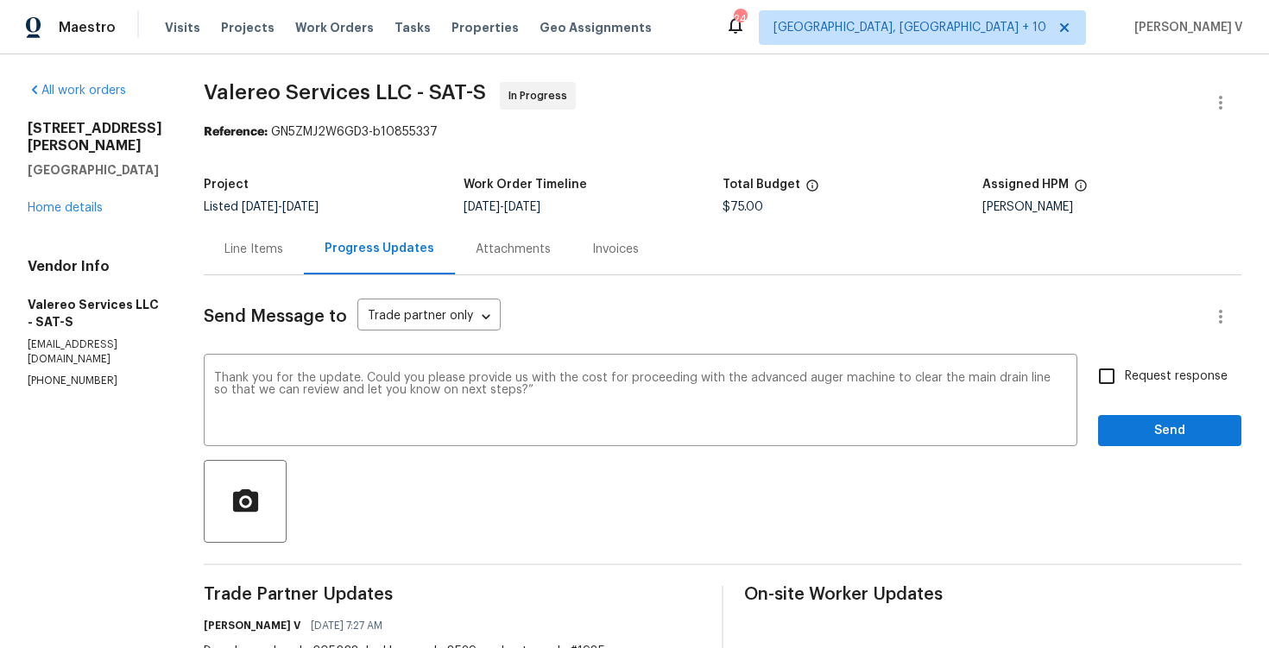
click at [1128, 364] on label "Request response" at bounding box center [1158, 376] width 139 height 36
click at [1125, 364] on input "Request response" at bounding box center [1107, 376] width 36 height 36
checkbox input "true"
click at [1146, 441] on span "Send" at bounding box center [1170, 431] width 116 height 22
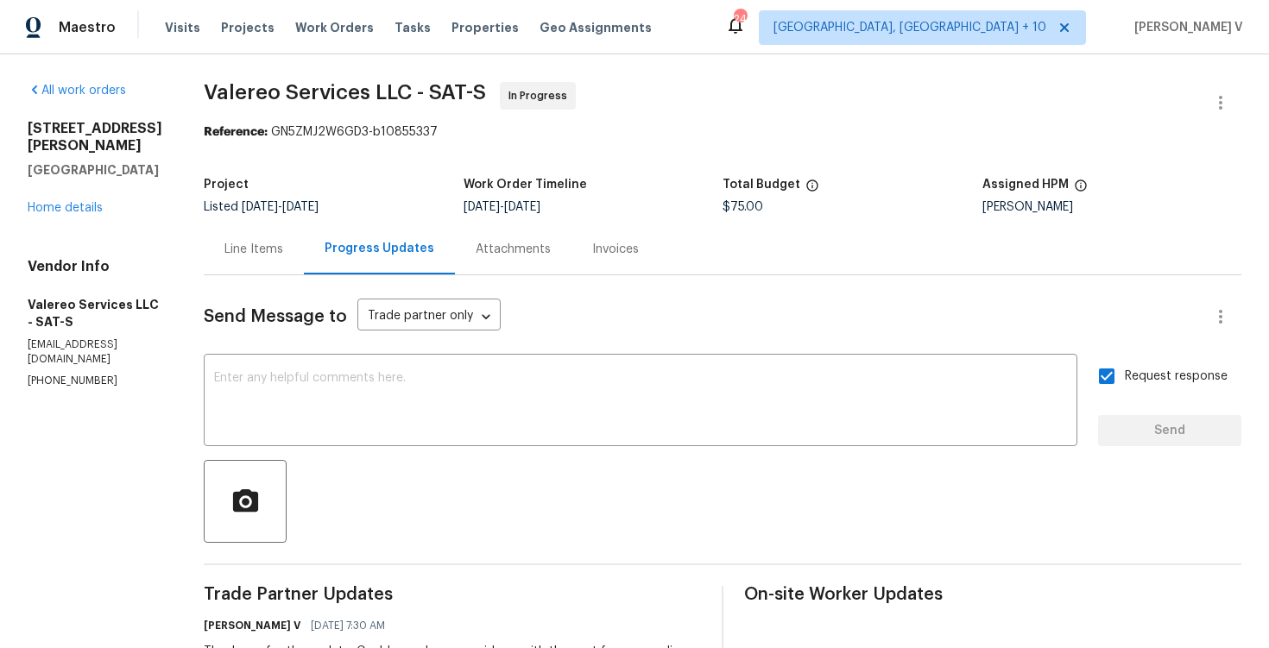
click at [140, 275] on h4 "Vendor Info" at bounding box center [95, 266] width 135 height 17
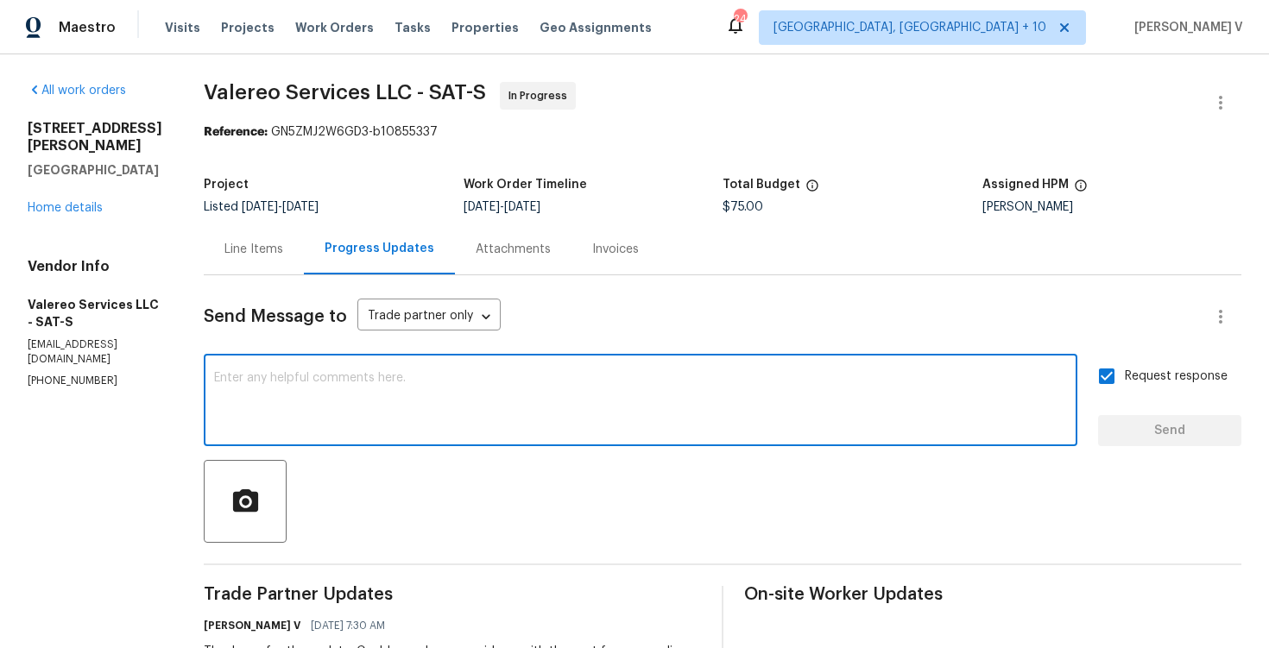
click at [280, 408] on textarea at bounding box center [640, 402] width 853 height 60
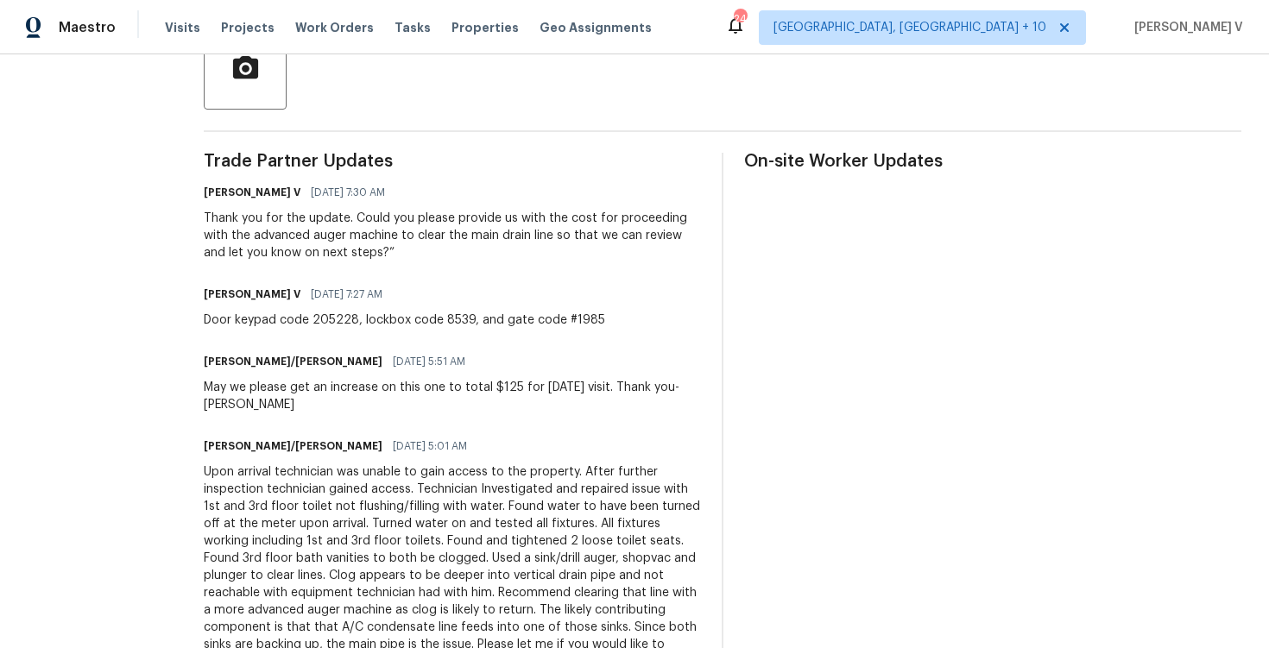
scroll to position [490, 0]
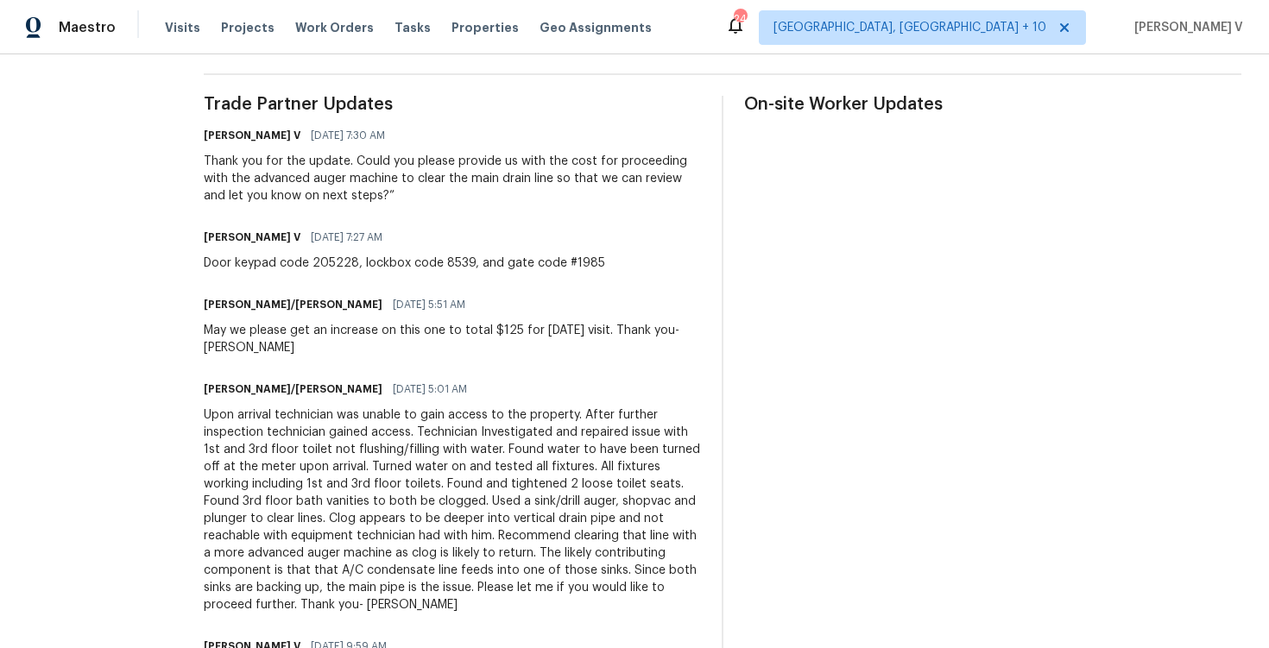
click at [364, 439] on div "Upon arrival technician was unable to gain access to the property. After furthe…" at bounding box center [452, 510] width 497 height 207
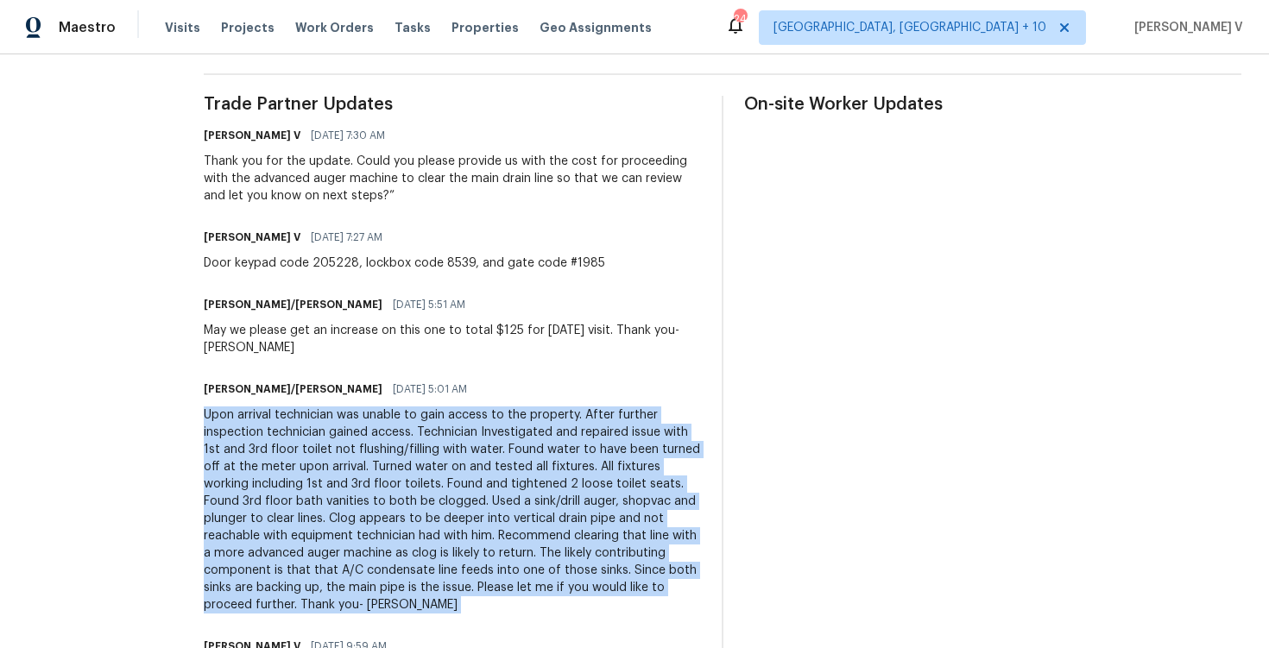
copy div "Upon arrival technician was unable to gain access to the property. After furthe…"
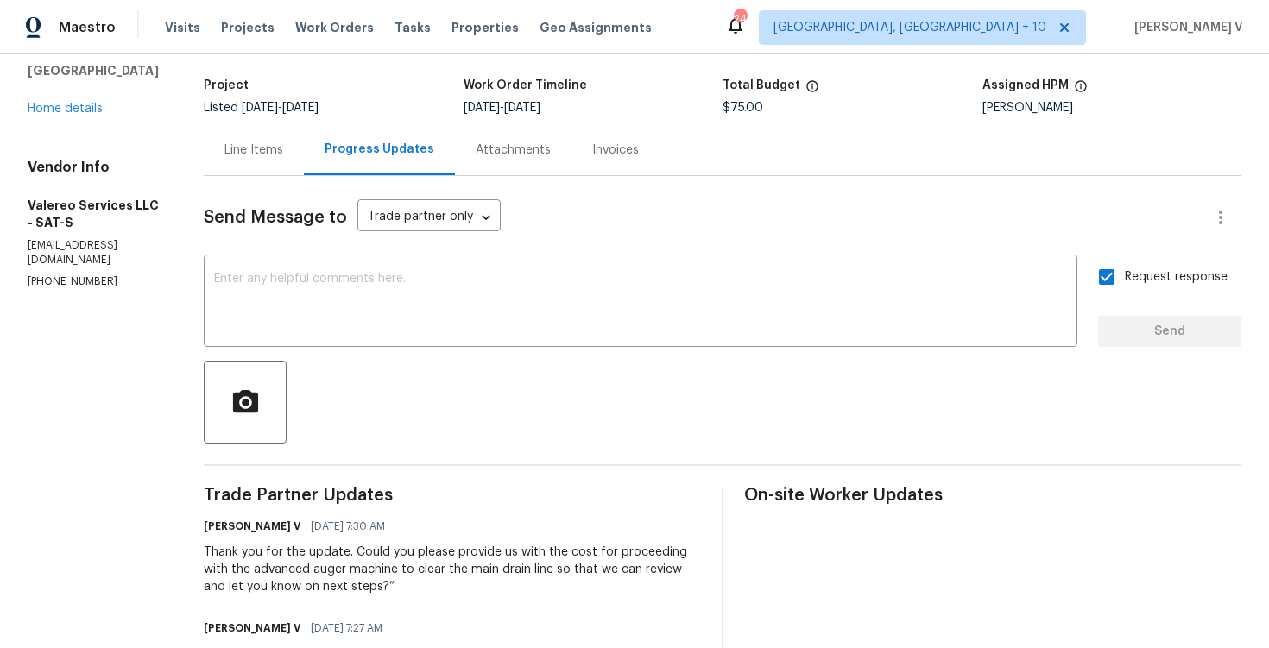
scroll to position [0, 0]
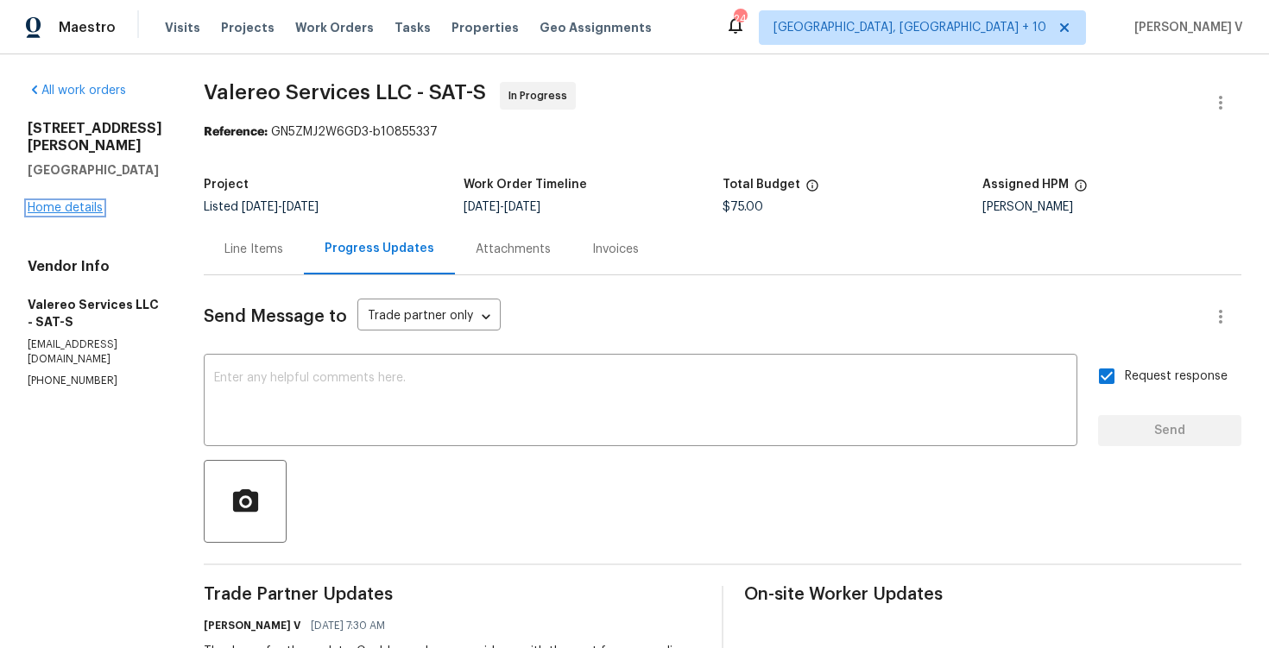
click at [54, 214] on link "Home details" at bounding box center [65, 208] width 75 height 12
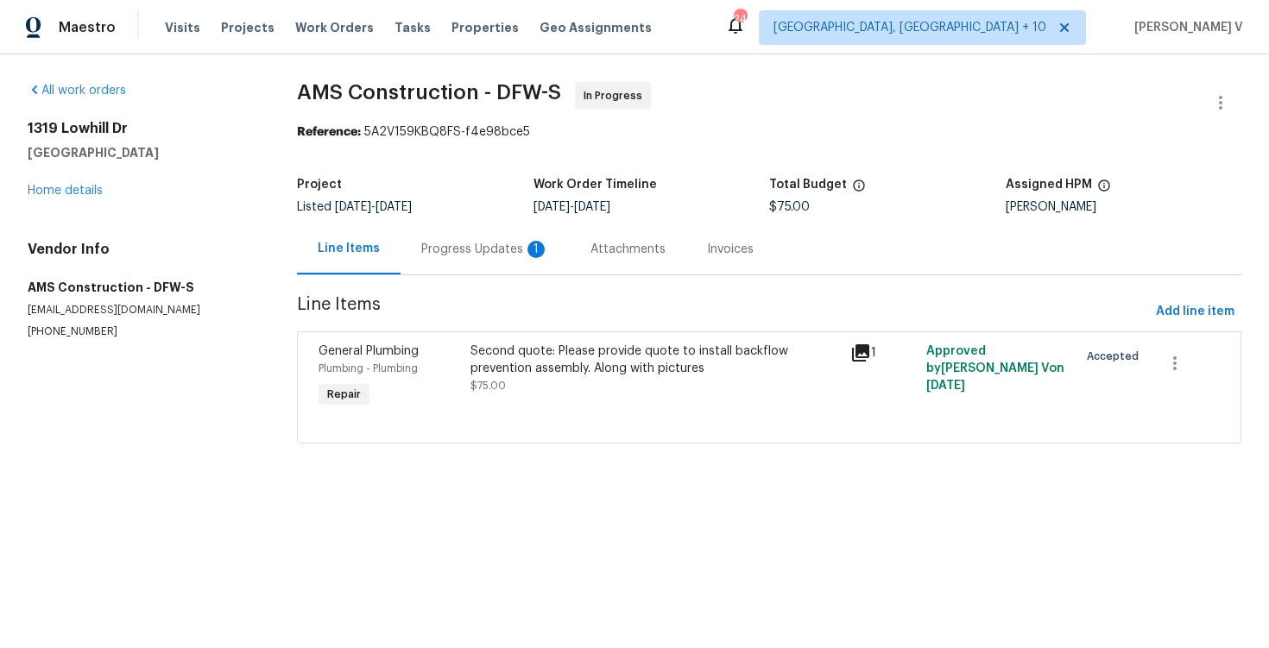
click at [515, 273] on div "Progress Updates 1" at bounding box center [485, 249] width 169 height 51
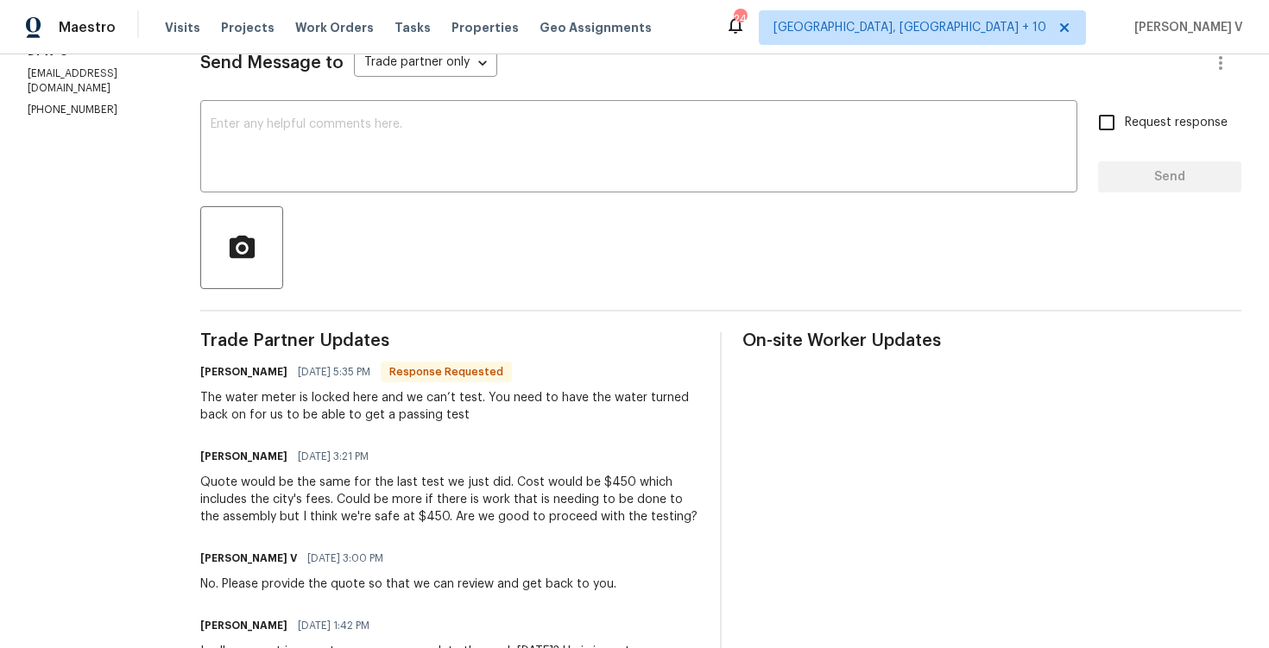
scroll to position [68, 0]
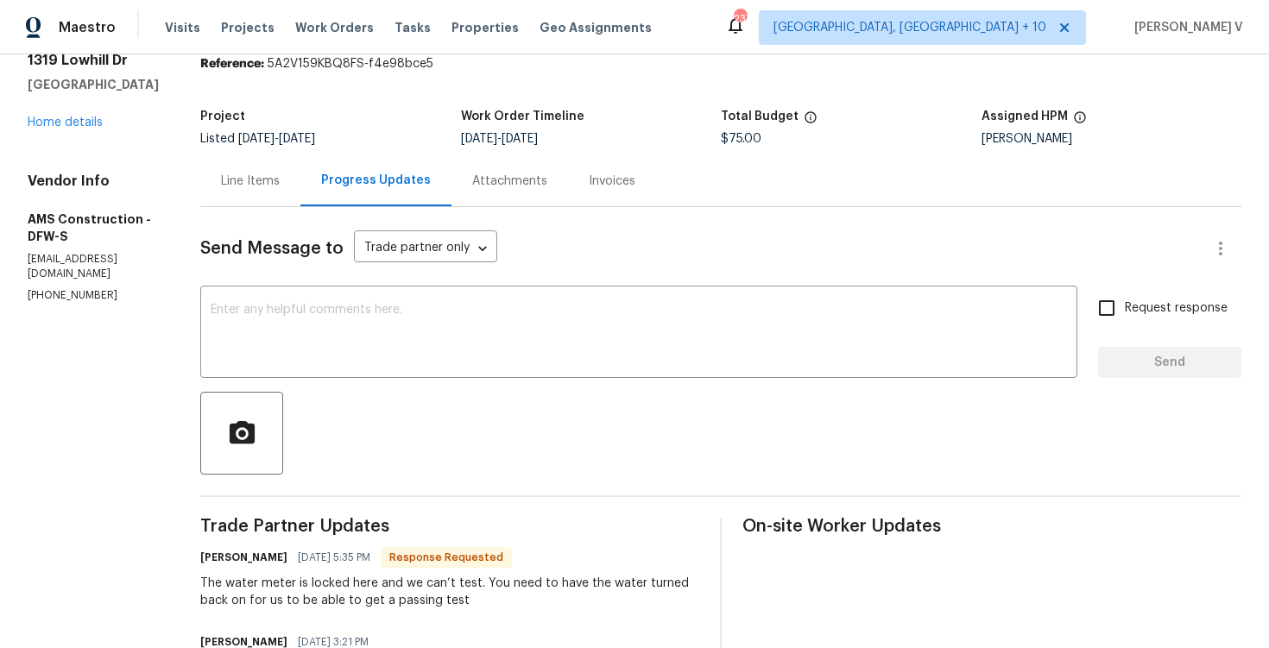
click at [287, 186] on div "Line Items" at bounding box center [250, 180] width 100 height 51
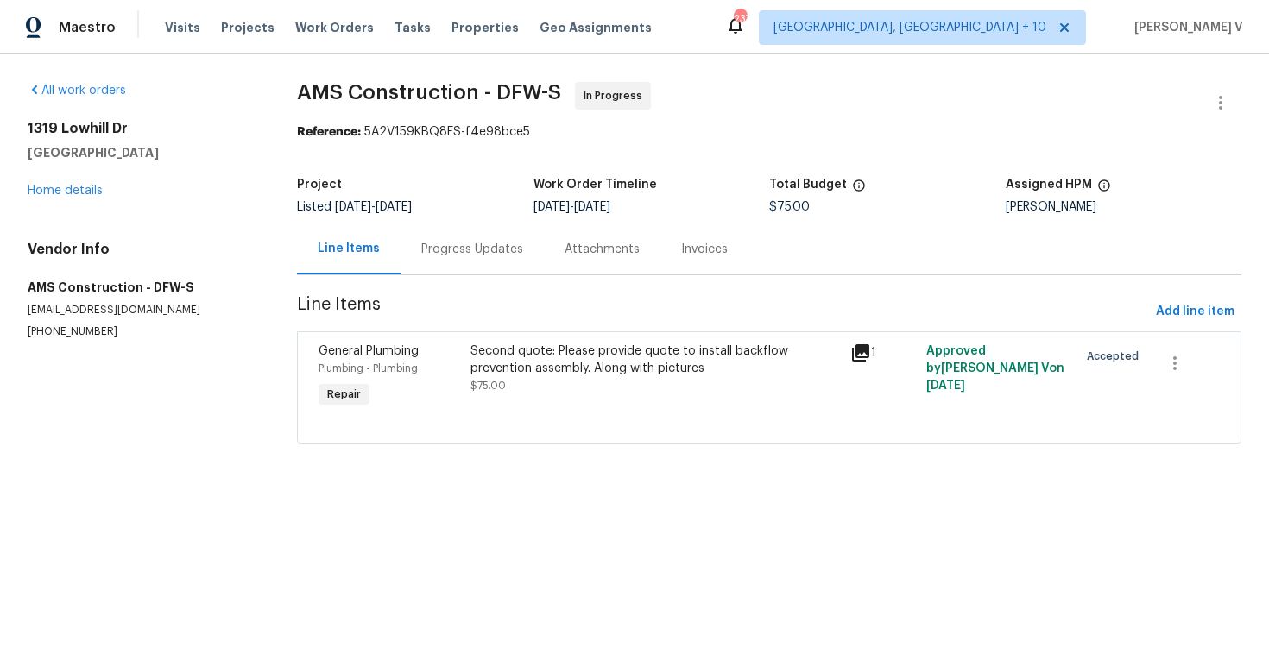
click at [437, 282] on section "AMS Construction - DFW-S In Progress Reference: 5A2V159KBQ8FS-f4e98bce5 Project…" at bounding box center [769, 273] width 944 height 382
click at [468, 255] on div "Progress Updates" at bounding box center [472, 249] width 102 height 17
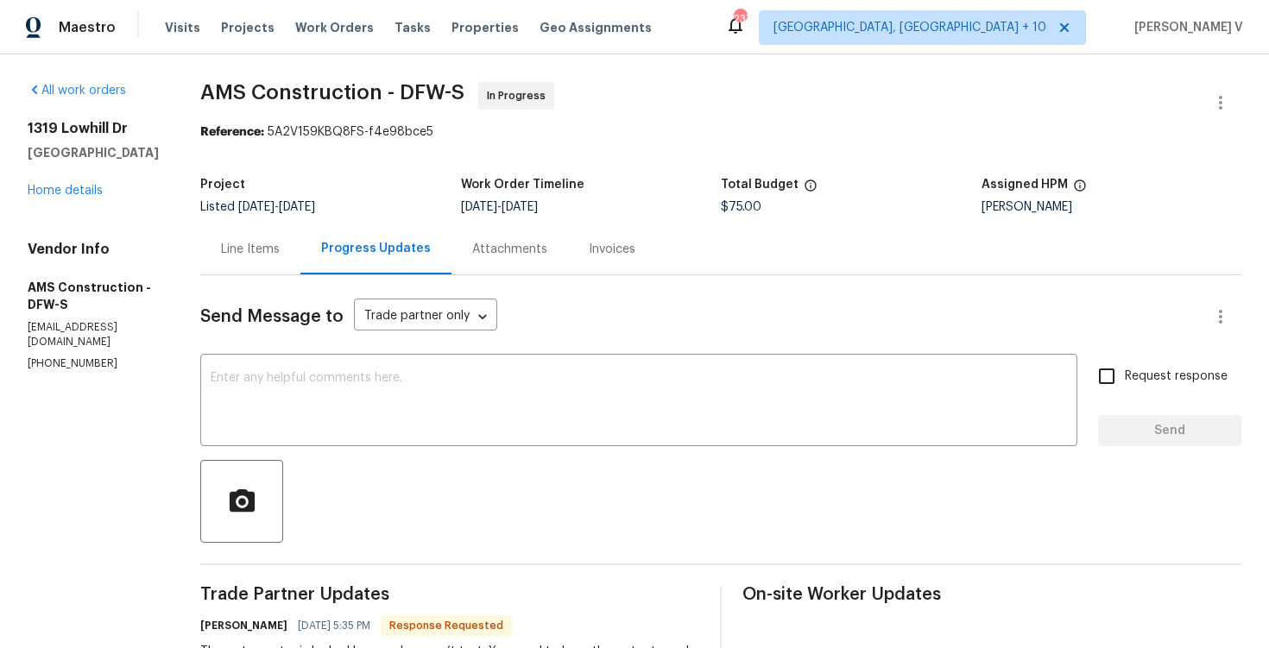
scroll to position [386, 0]
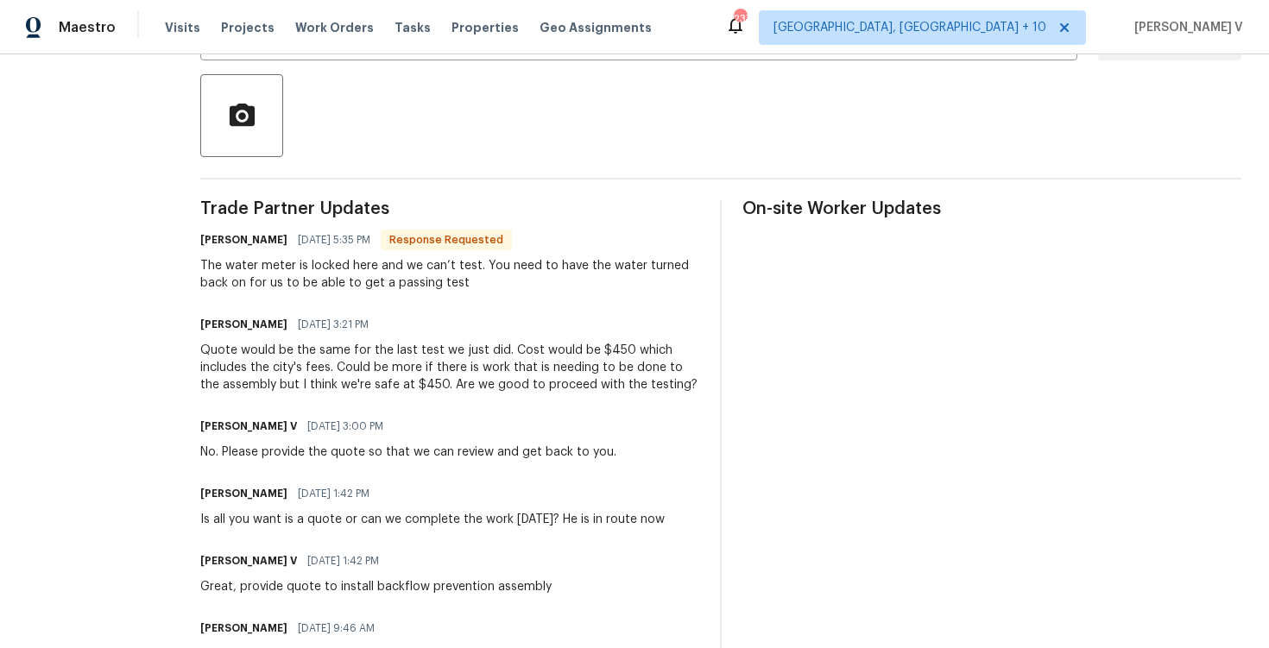
click at [685, 372] on div "Quote would be the same for the last test we just did. Cost would be $450 which…" at bounding box center [449, 368] width 499 height 52
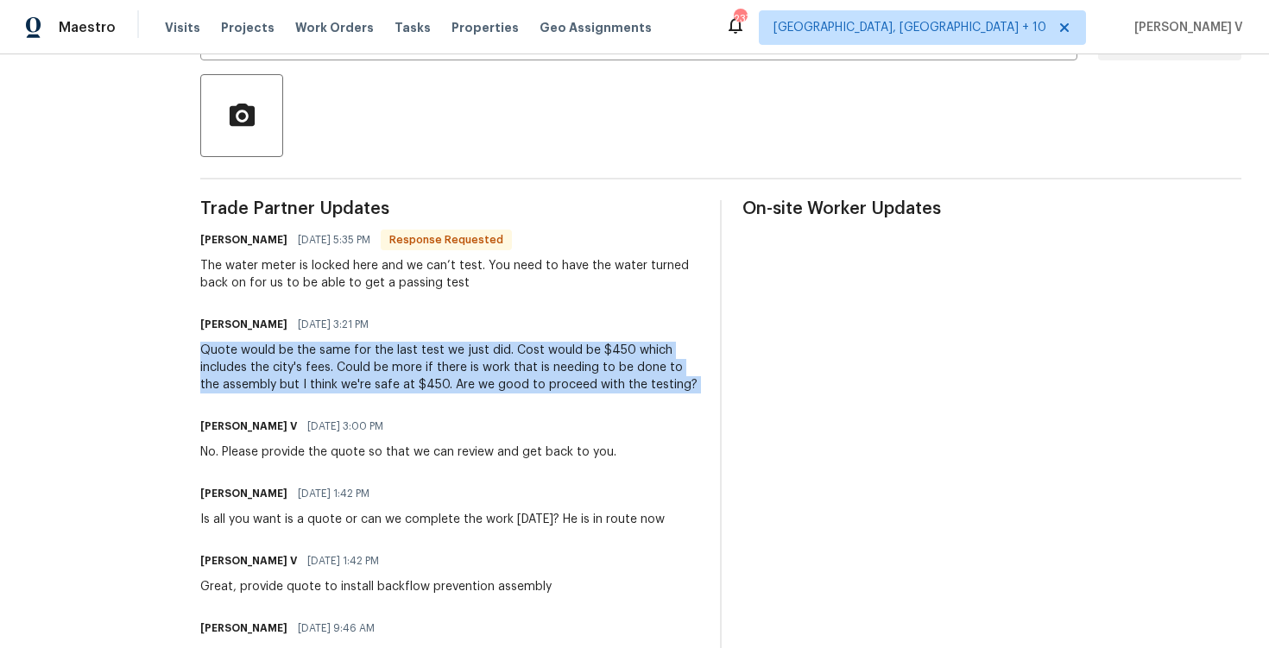
copy div "Quote would be the same for the last test we just did. Cost would be $450 which…"
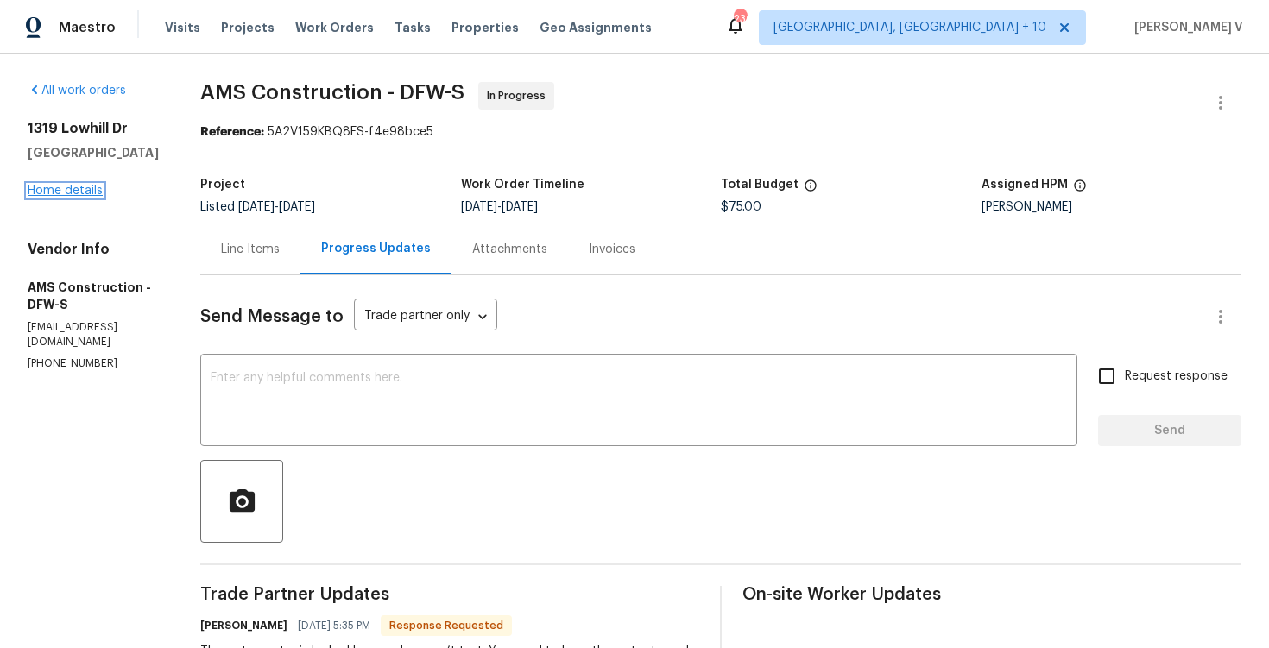
click at [75, 193] on link "Home details" at bounding box center [65, 191] width 75 height 12
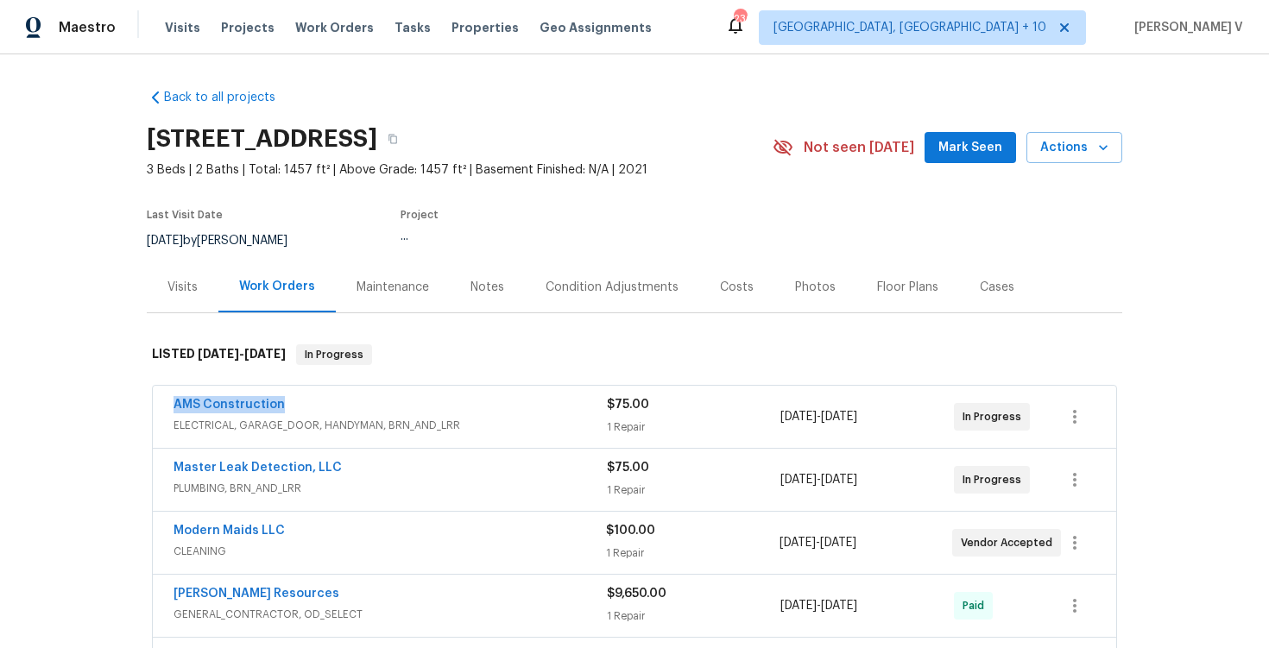
drag, startPoint x: 165, startPoint y: 405, endPoint x: 327, endPoint y: 405, distance: 162.3
click at [327, 405] on div "AMS Construction ELECTRICAL, GARAGE_DOOR, HANDYMAN, BRN_AND_LRR $75.00 1 Repair…" at bounding box center [634, 417] width 963 height 62
copy link "AMS Construction"
click at [234, 406] on link "AMS Construction" at bounding box center [229, 405] width 111 height 12
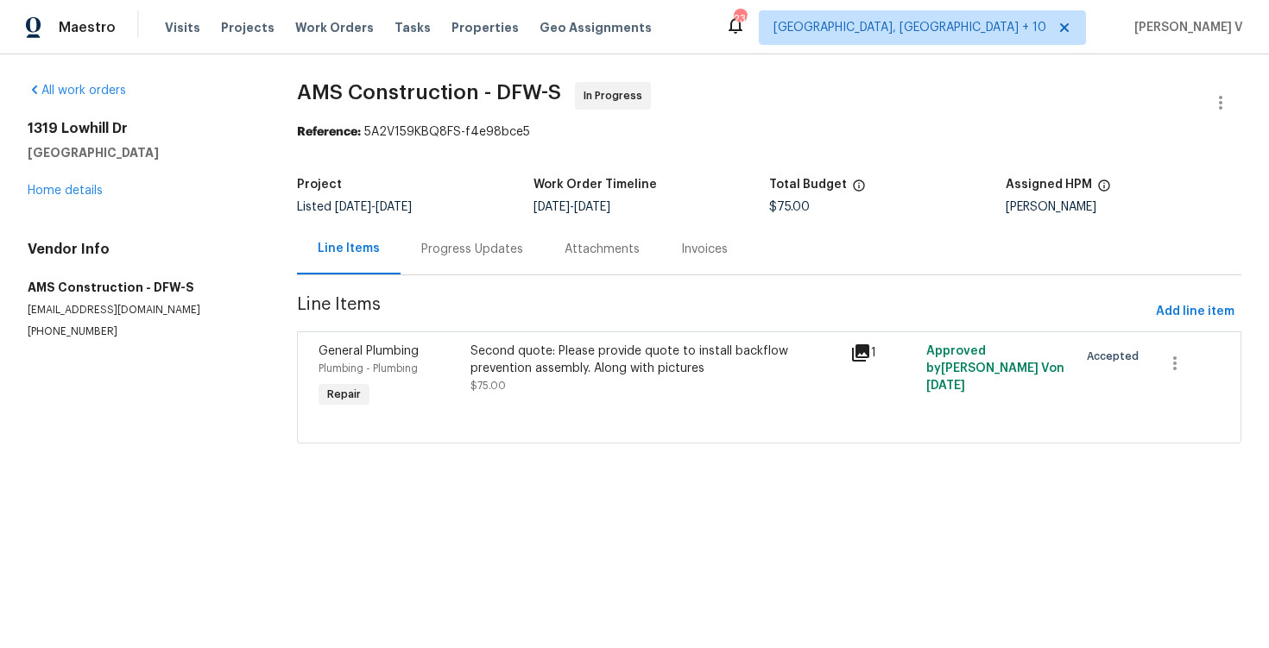
click at [488, 258] on div "Progress Updates" at bounding box center [472, 249] width 143 height 51
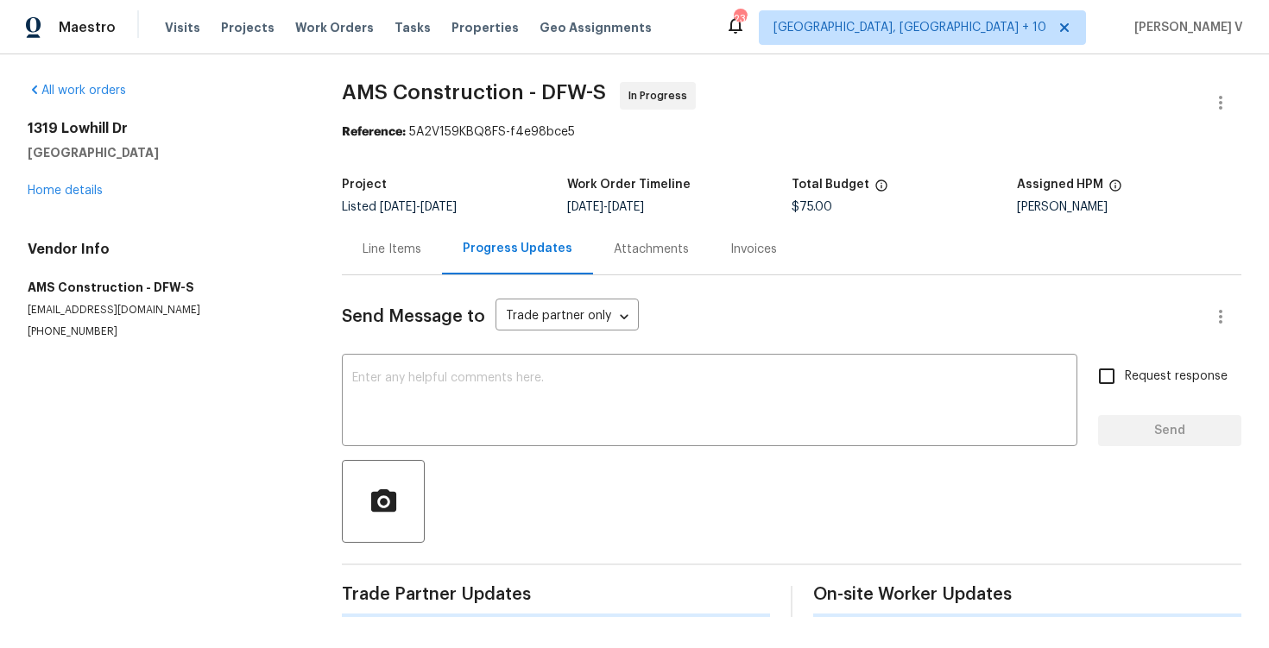
click at [487, 352] on div "Send Message to Trade partner only Trade partner only ​ x ​ Request response Se…" at bounding box center [792, 446] width 900 height 342
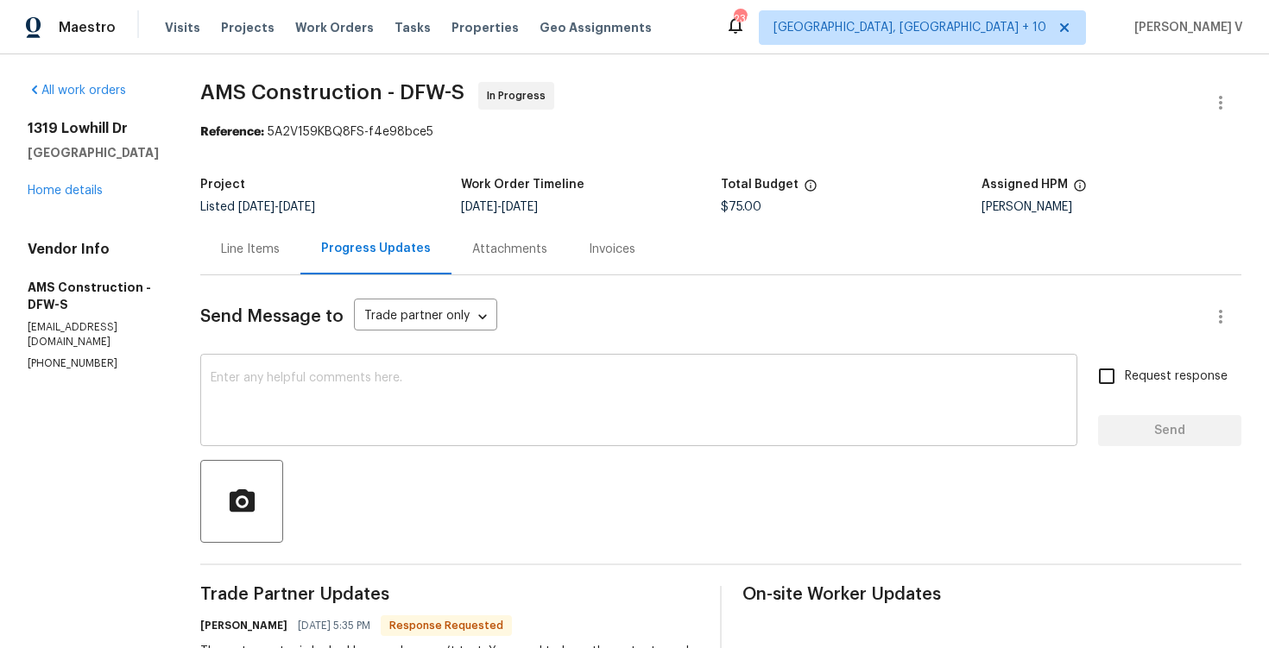
click at [446, 378] on textarea at bounding box center [639, 402] width 856 height 60
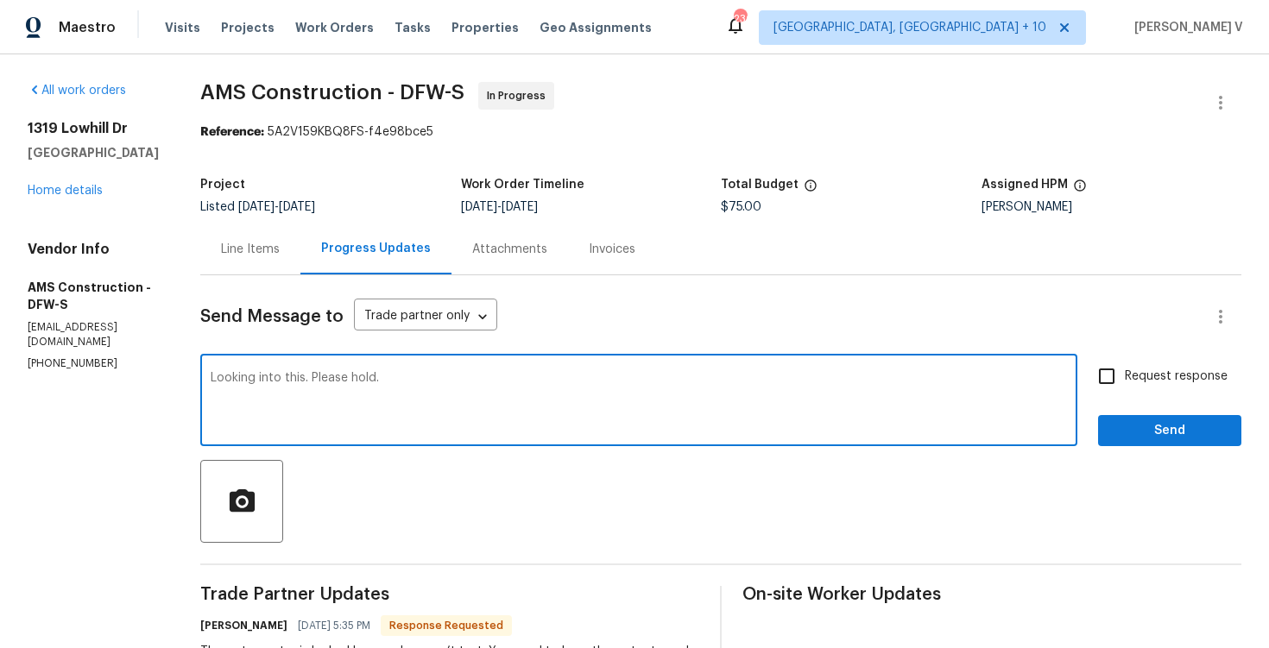
type textarea "Looking into this. Please hold."
click at [1163, 436] on span "Send" at bounding box center [1170, 431] width 116 height 22
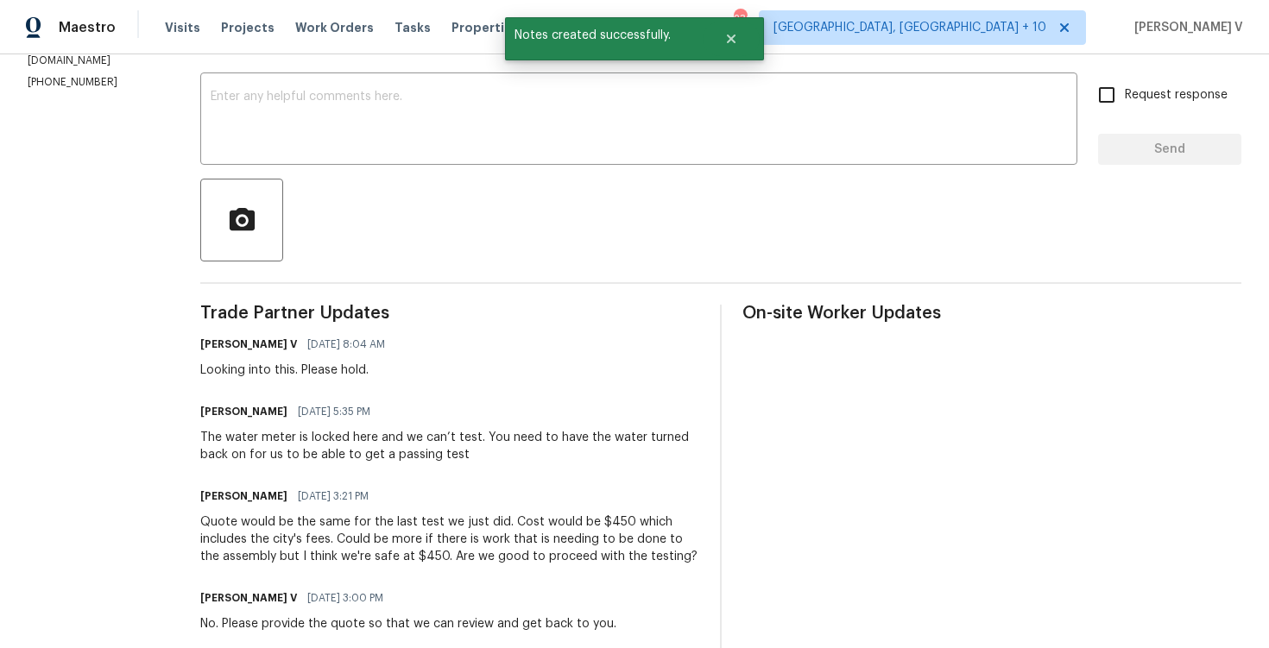
scroll to position [349, 0]
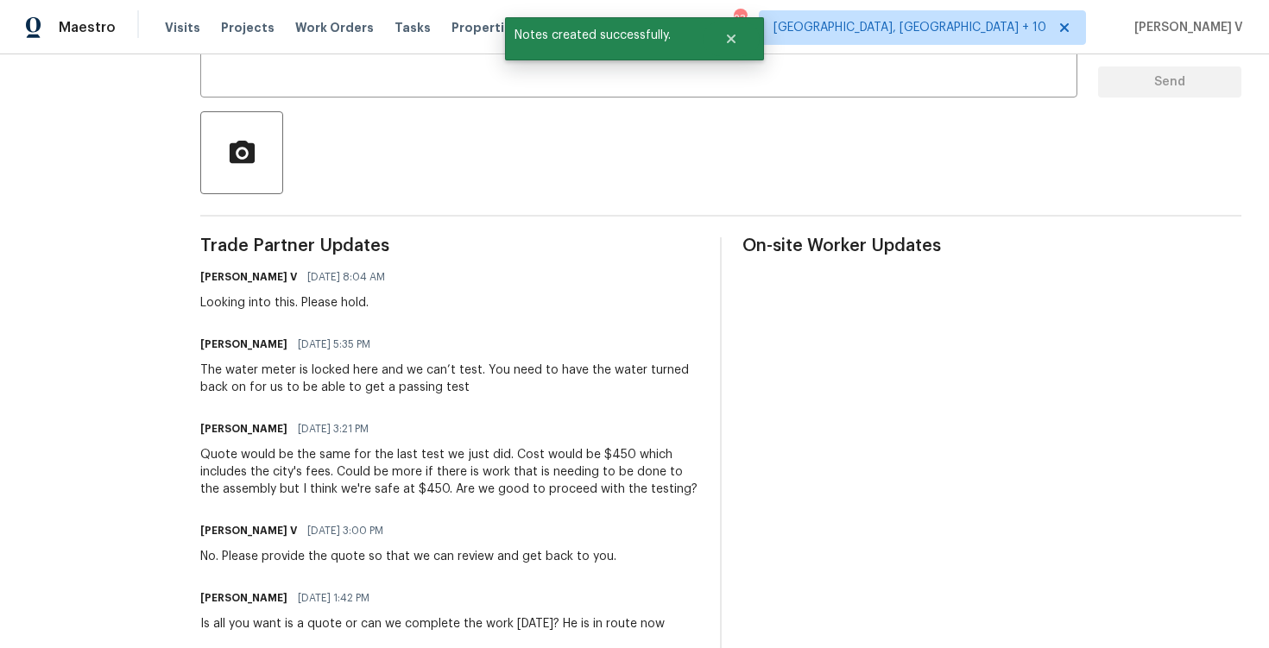
click at [275, 481] on div "Quote would be the same for the last test we just did. Cost would be $450 which…" at bounding box center [449, 472] width 499 height 52
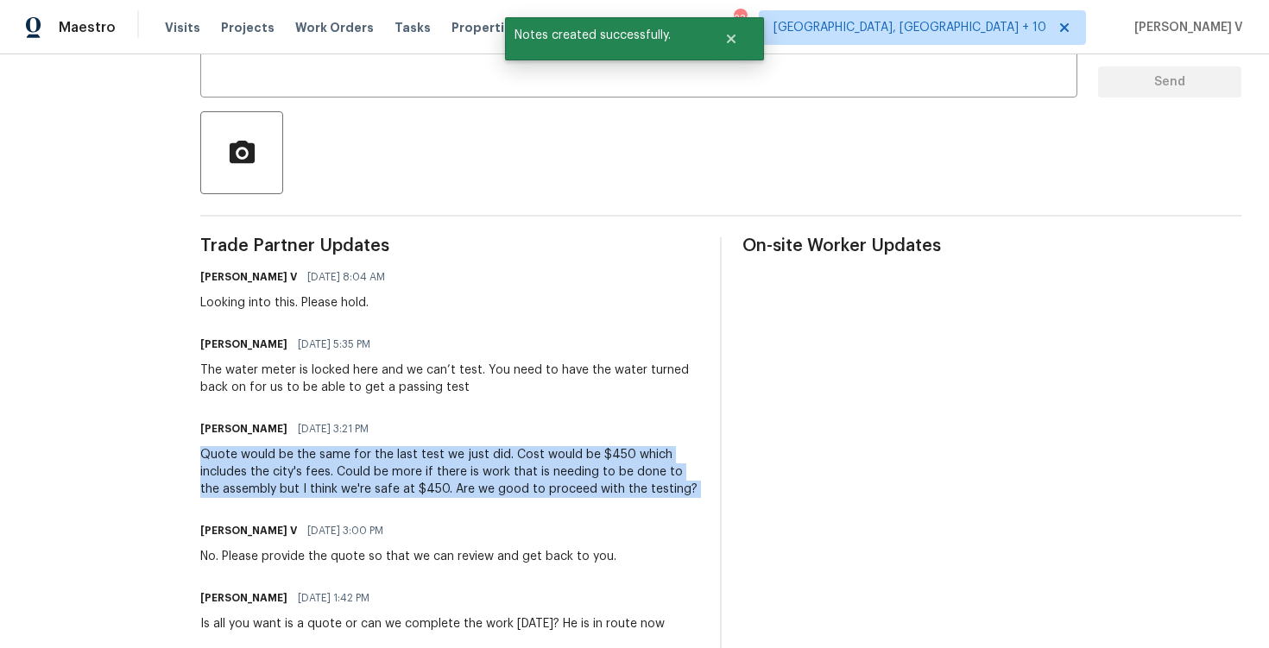
copy div "Quote would be the same for the last test we just did. Cost would be $450 which…"
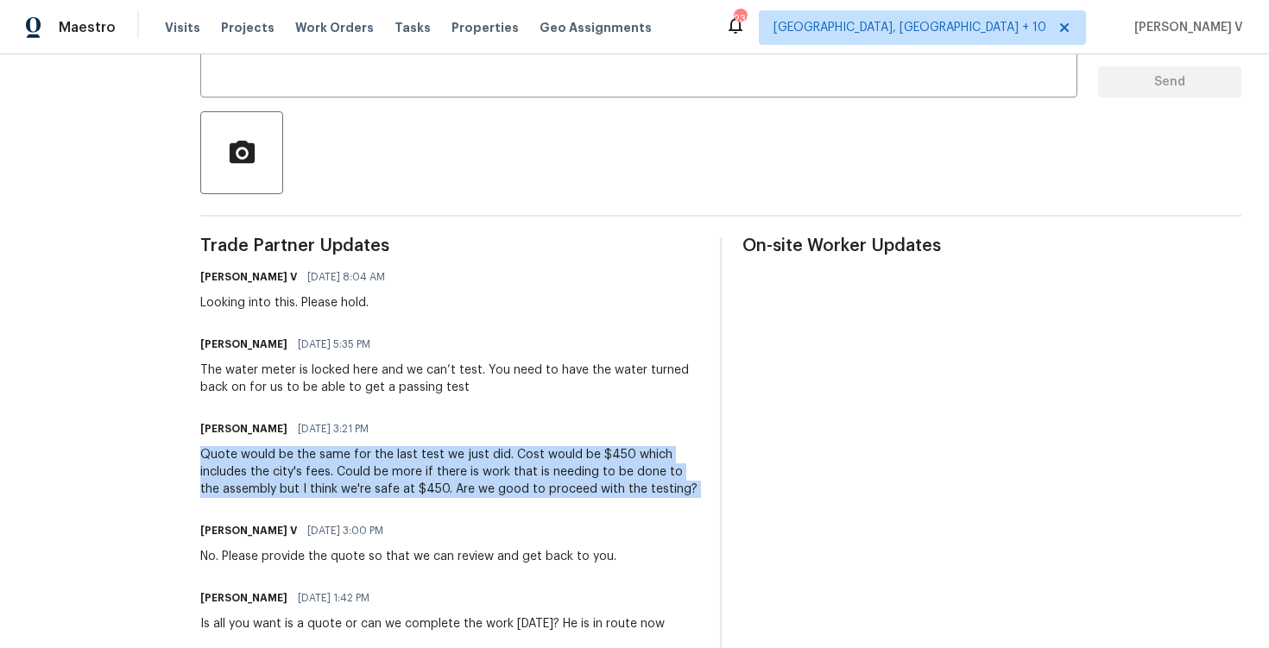
click at [270, 393] on div "The water meter is locked here and we can’t test. You need to have the water tu…" at bounding box center [449, 379] width 499 height 35
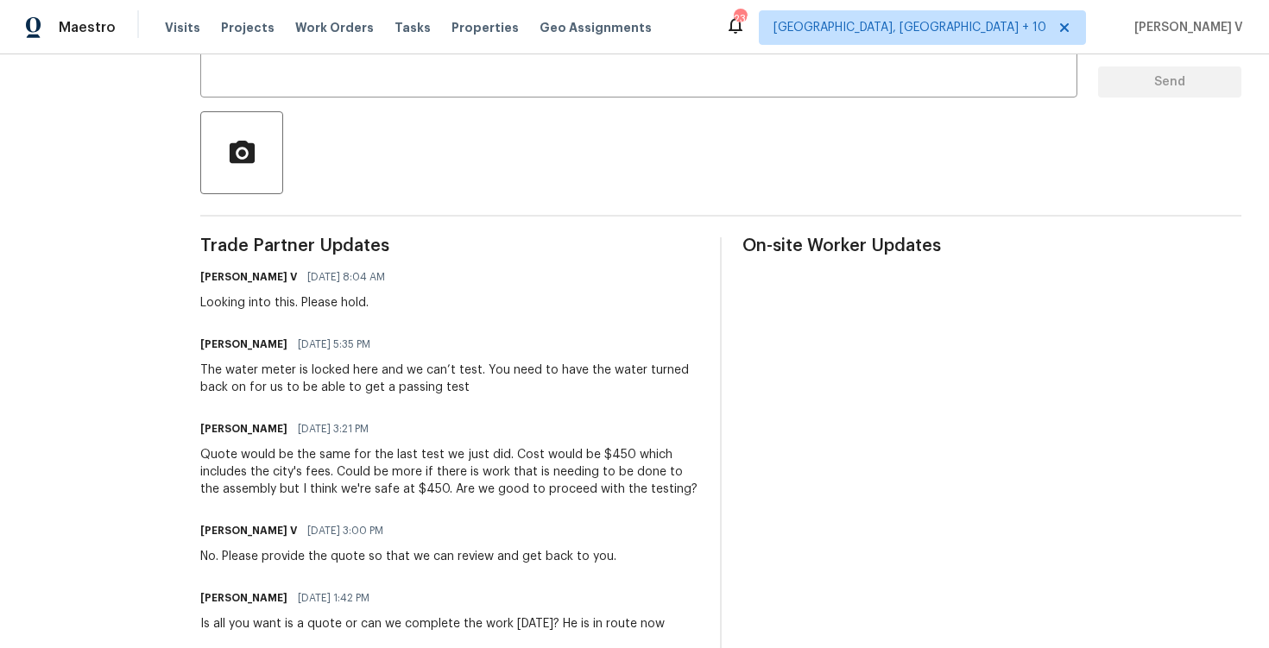
click at [270, 393] on div "The water meter is locked here and we can’t test. You need to have the water tu…" at bounding box center [449, 379] width 499 height 35
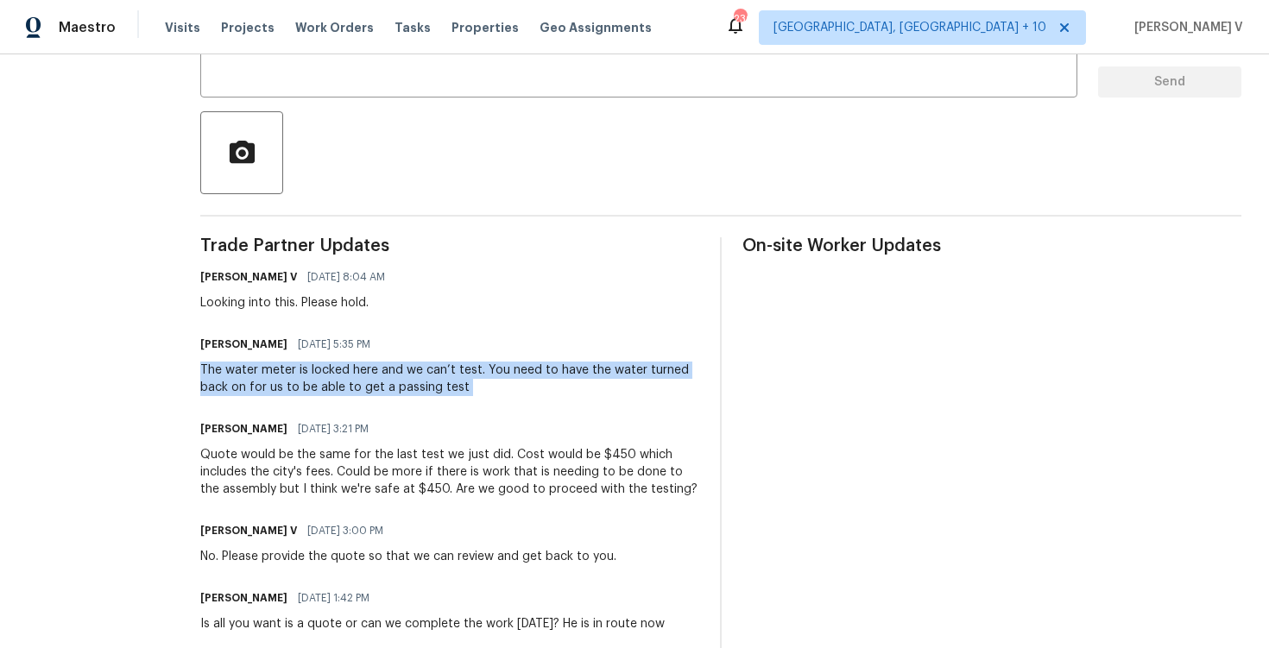
copy div "The water meter is locked here and we can’t test. You need to have the water tu…"
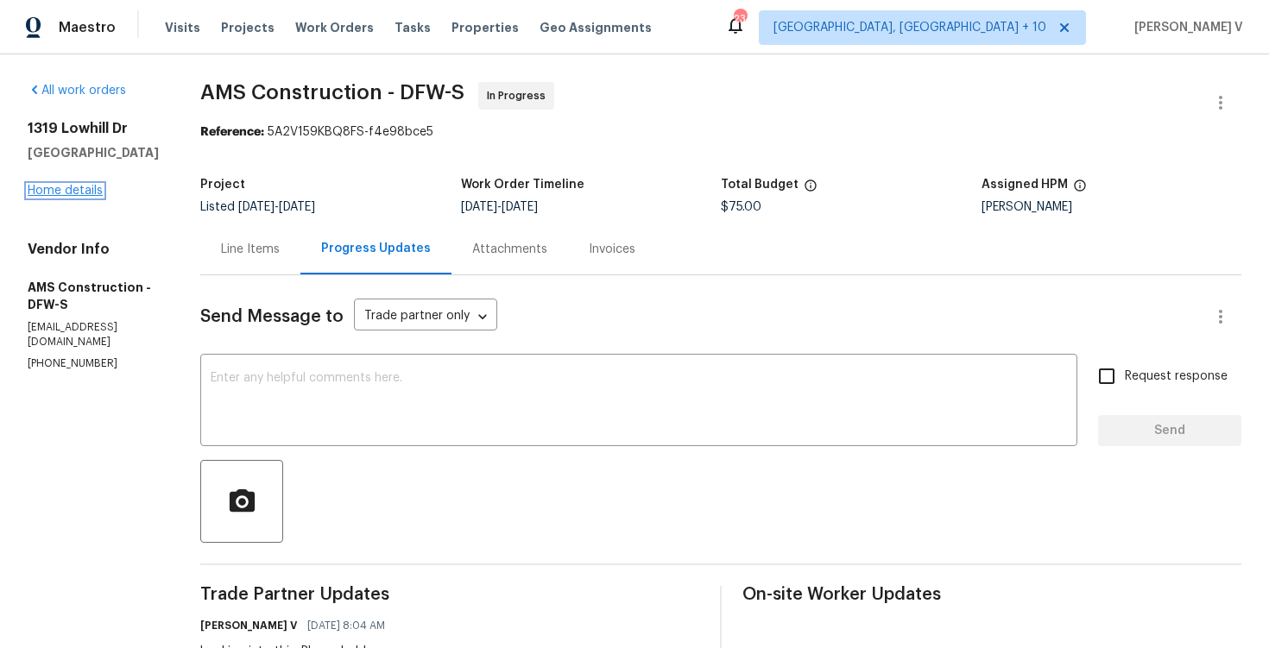
click at [84, 193] on link "Home details" at bounding box center [65, 191] width 75 height 12
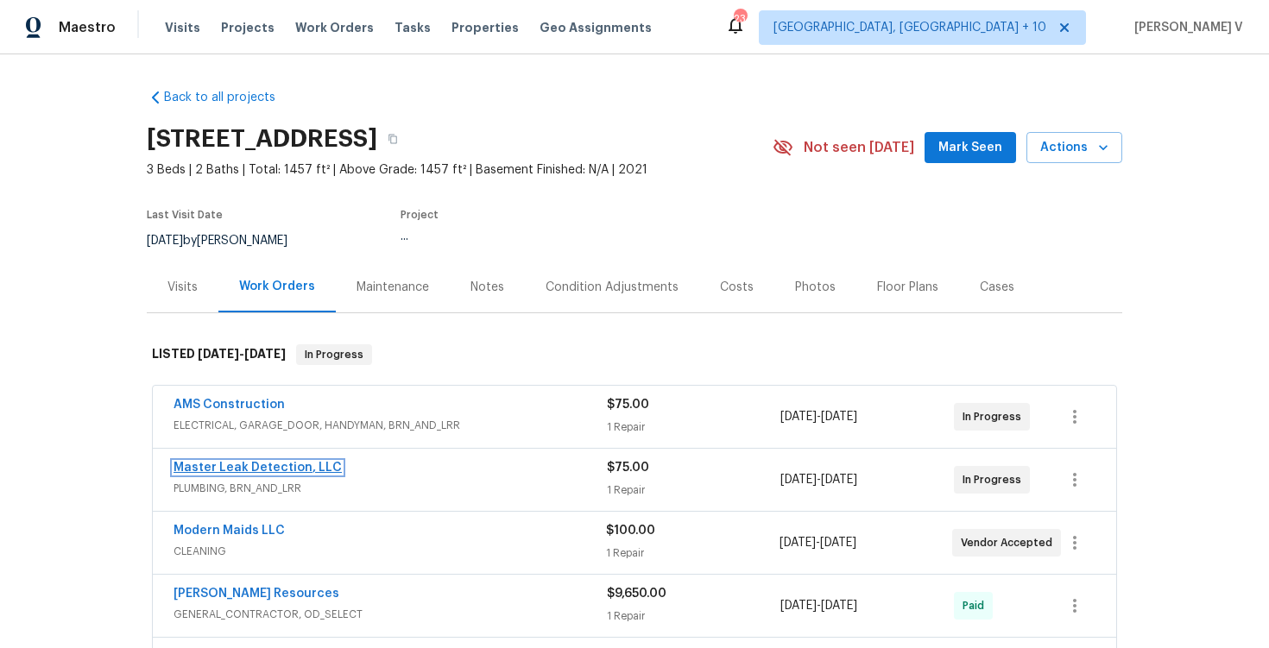
click at [255, 470] on link "Master Leak Detection, LLC" at bounding box center [258, 468] width 168 height 12
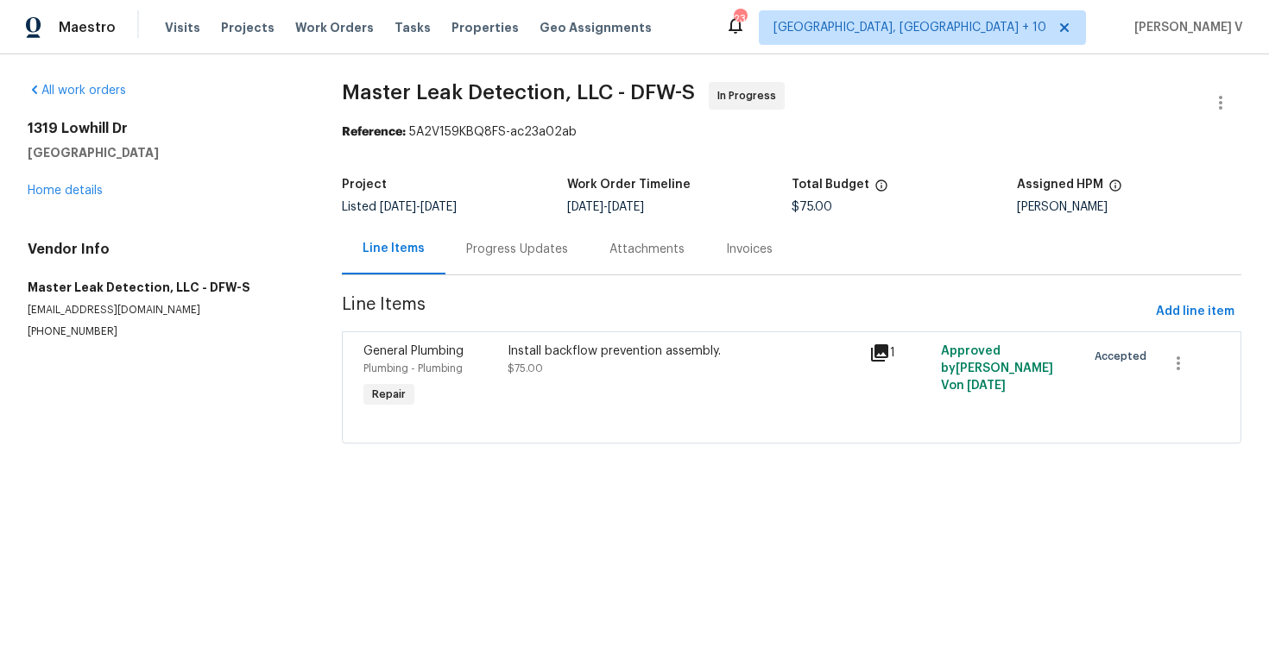
click at [445, 265] on div "Progress Updates" at bounding box center [516, 249] width 143 height 51
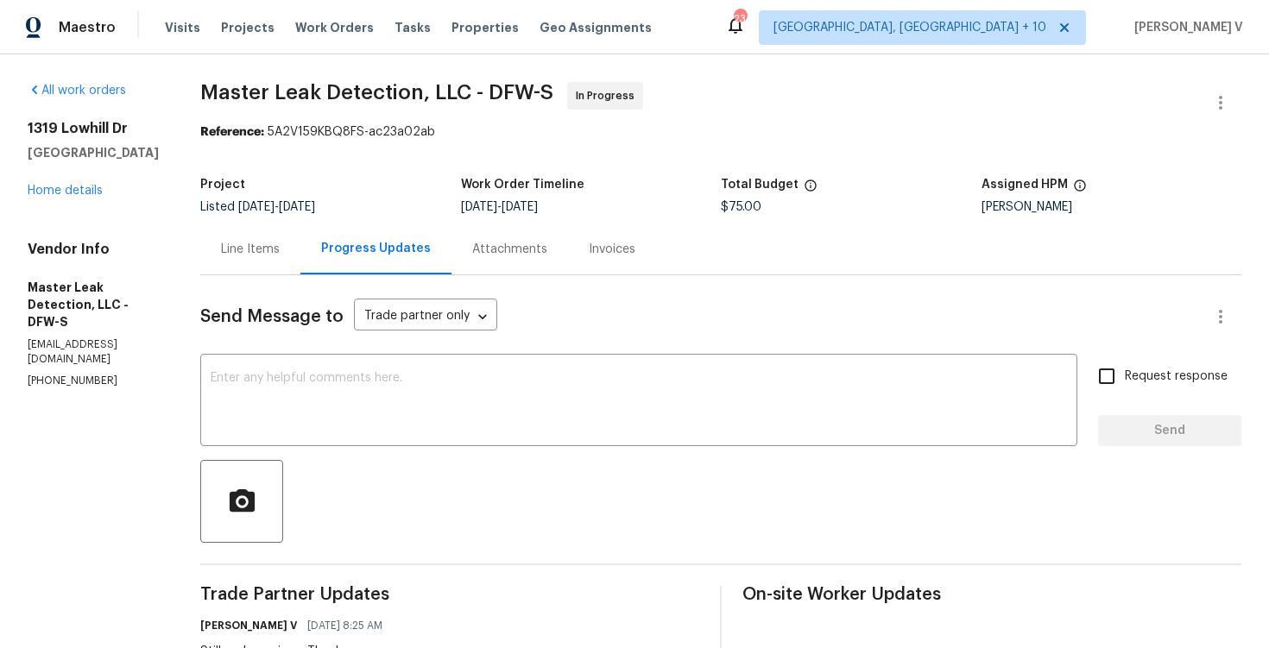
click at [59, 180] on div "1319 Lowhill Dr Royse City, TX 75189 Home details" at bounding box center [93, 159] width 131 height 79
click at [59, 185] on link "Home details" at bounding box center [65, 191] width 75 height 12
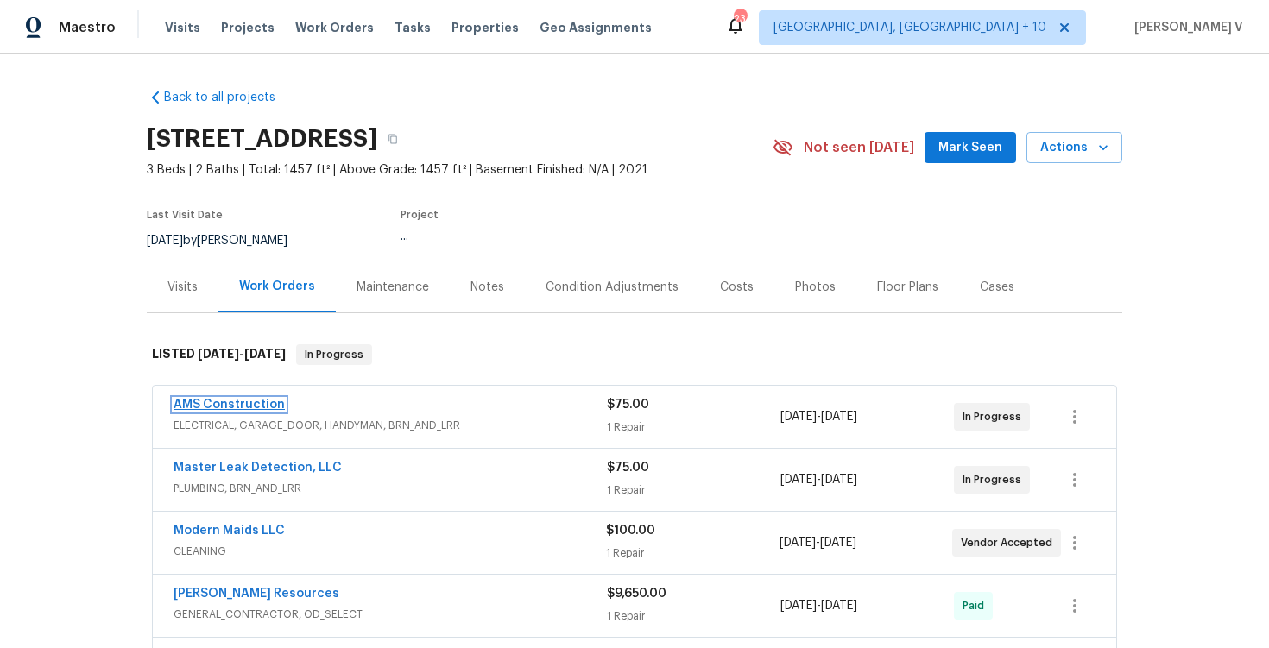
click at [228, 407] on link "AMS Construction" at bounding box center [229, 405] width 111 height 12
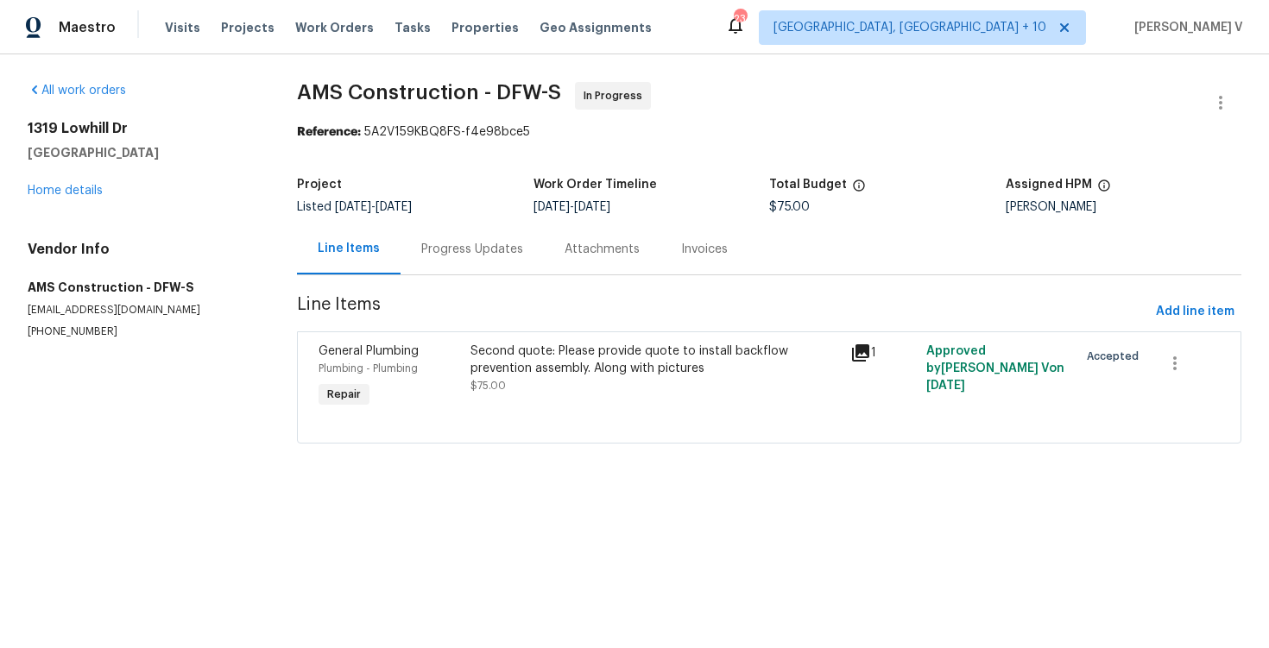
click at [482, 246] on div "Progress Updates" at bounding box center [472, 249] width 102 height 17
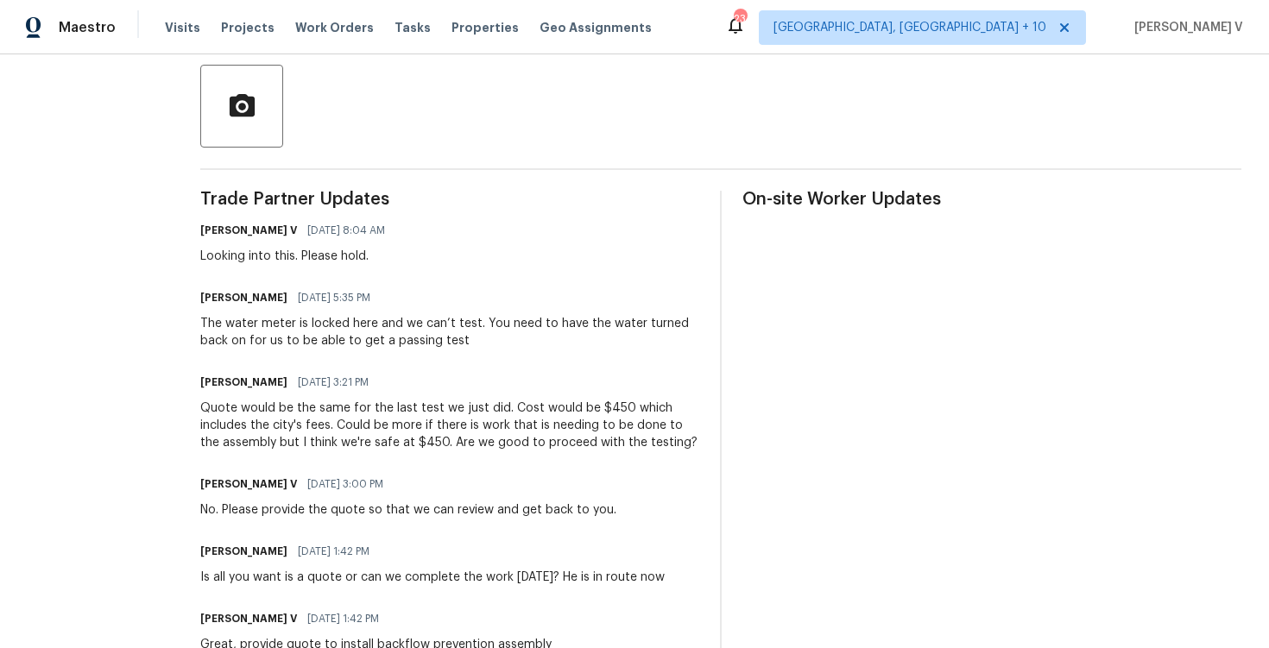
scroll to position [569, 0]
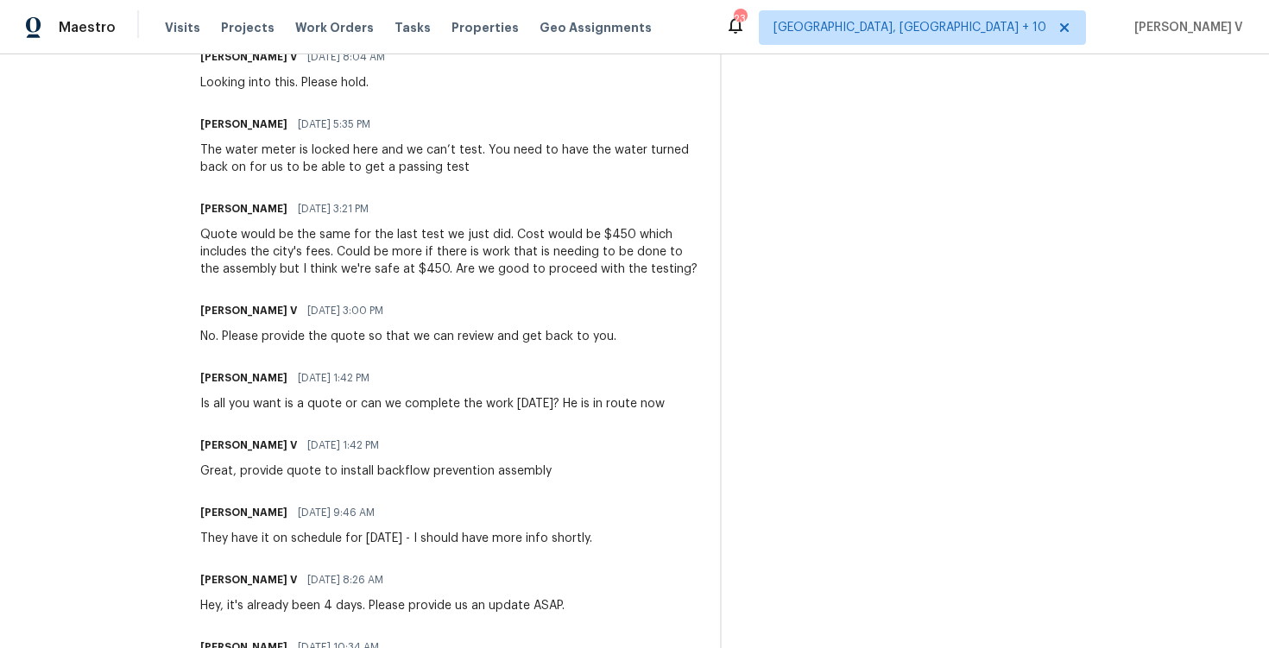
click at [354, 262] on div "Quote would be the same for the last test we just did. Cost would be $450 which…" at bounding box center [449, 252] width 499 height 52
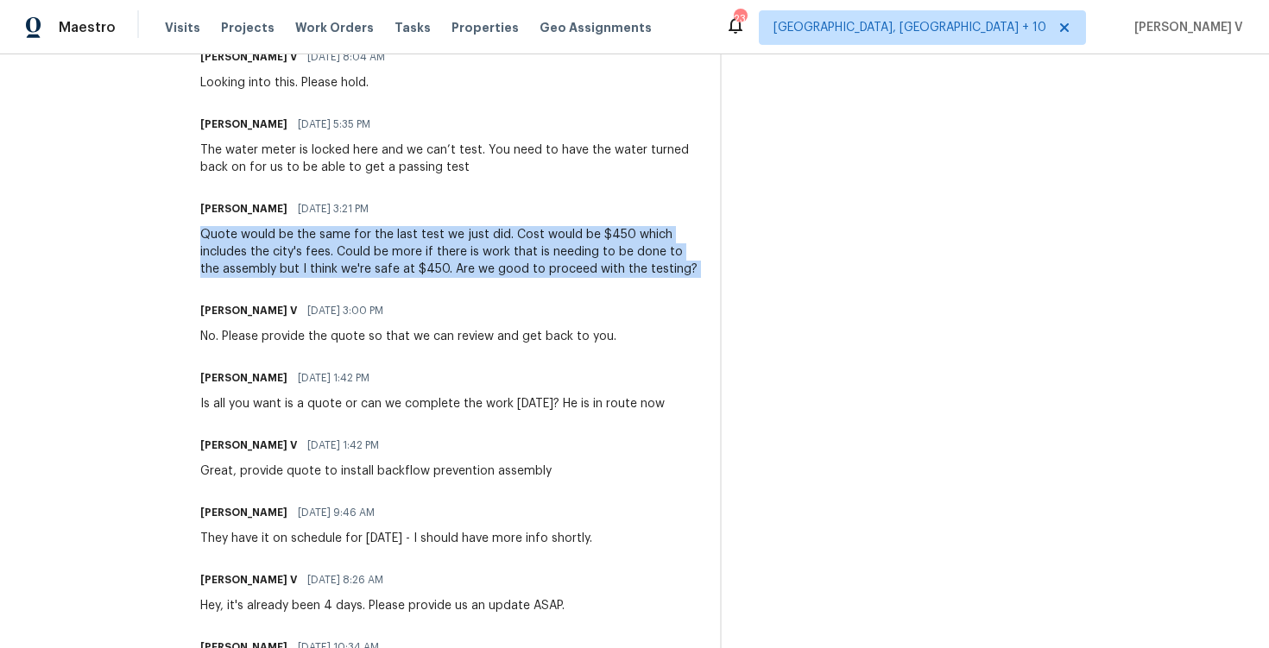
copy div "Quote would be the same for the last test we just did. Cost would be $450 which…"
click at [300, 161] on div "The water meter is locked here and we can’t test. You need to have the water tu…" at bounding box center [449, 159] width 499 height 35
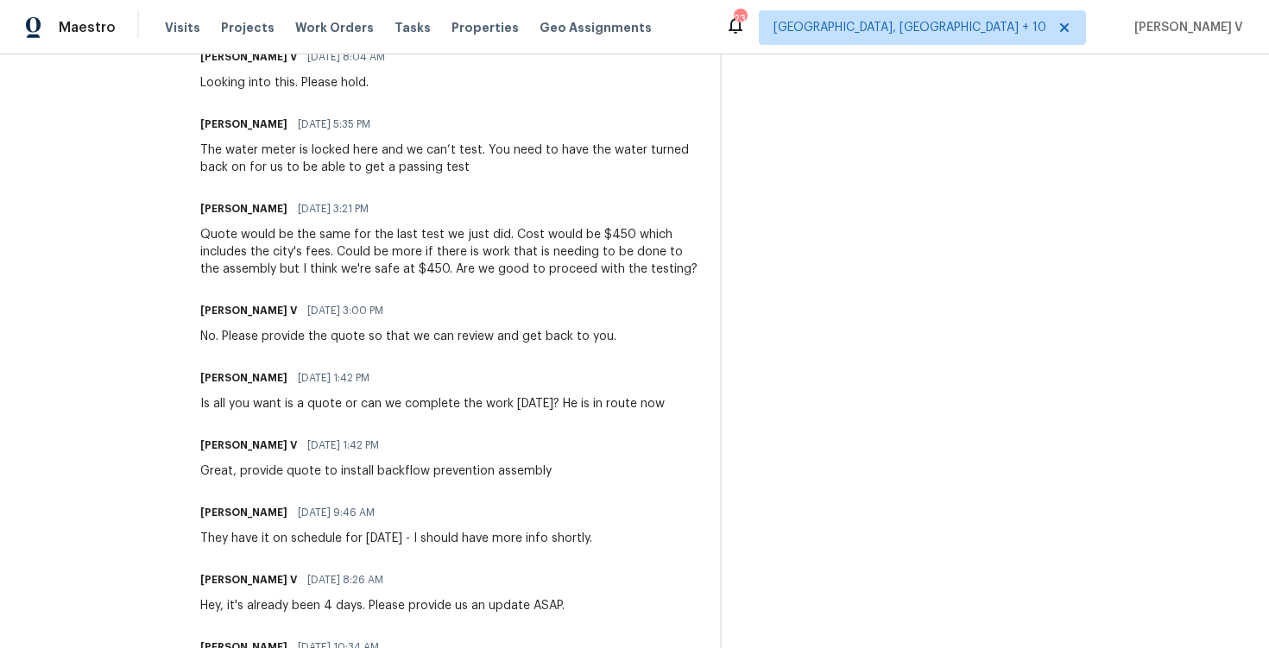
click at [300, 161] on div "The water meter is locked here and we can’t test. You need to have the water tu…" at bounding box center [449, 159] width 499 height 35
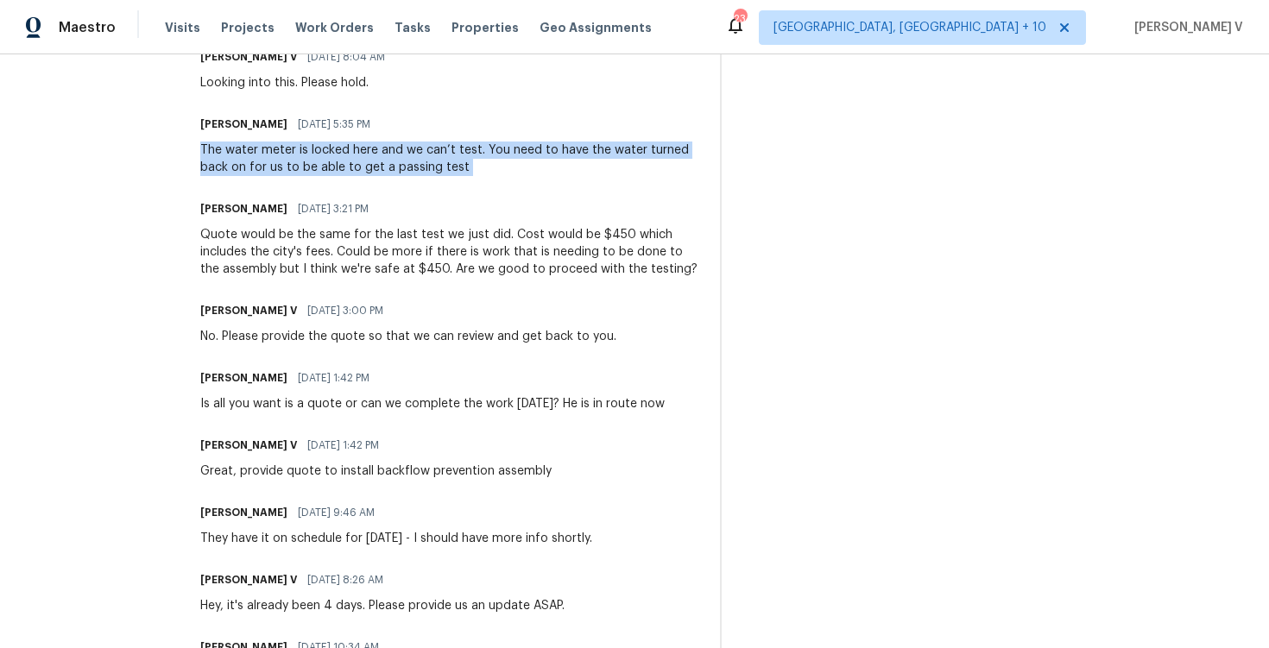
copy div "The water meter is locked here and we can’t test. You need to have the water tu…"
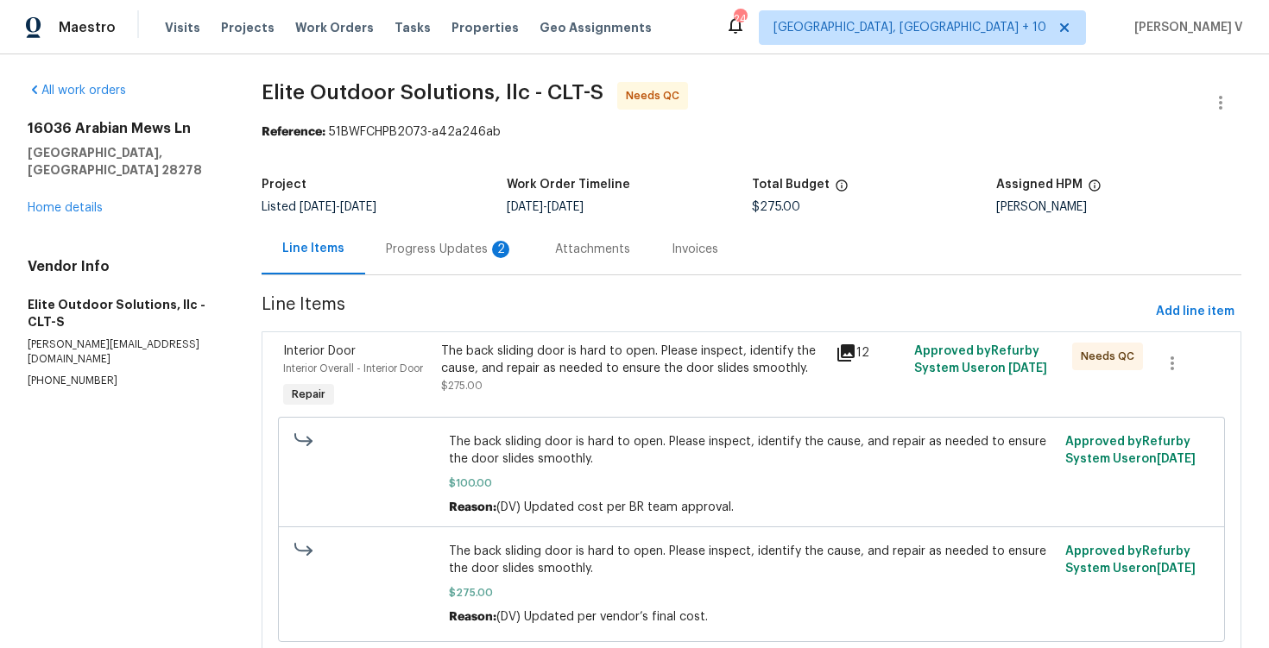
click at [455, 235] on div "Progress Updates 2" at bounding box center [449, 249] width 169 height 51
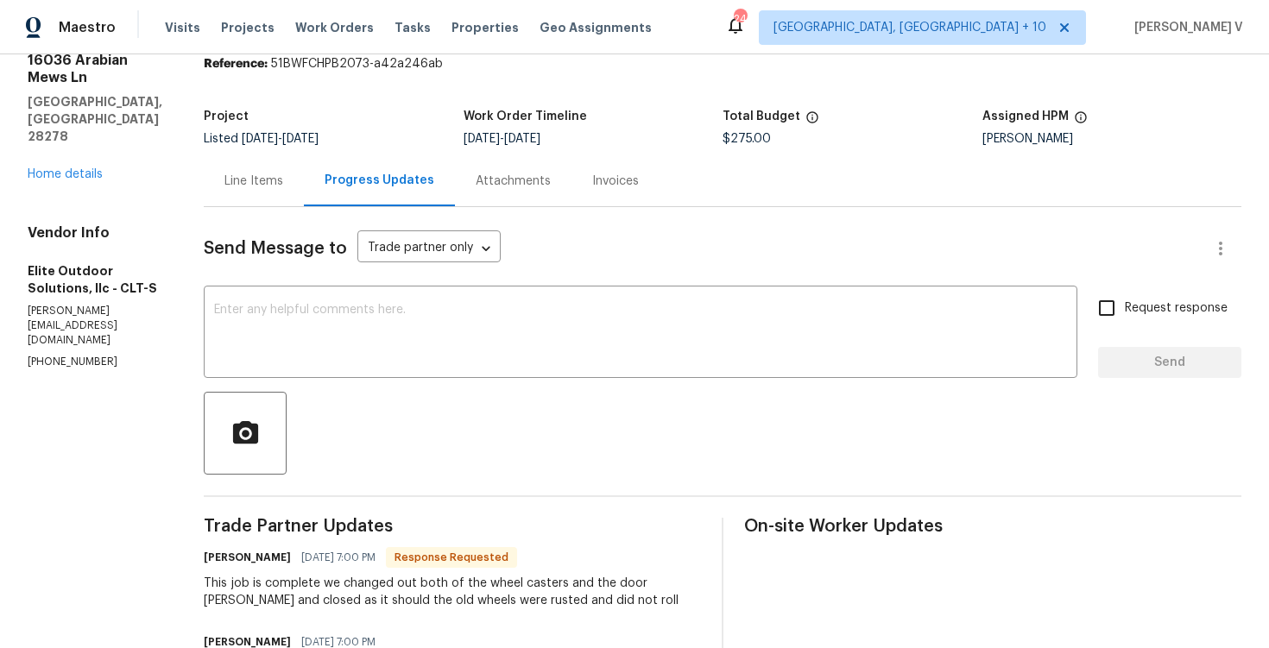
scroll to position [67, 0]
click at [253, 180] on div "Line Items" at bounding box center [253, 182] width 59 height 17
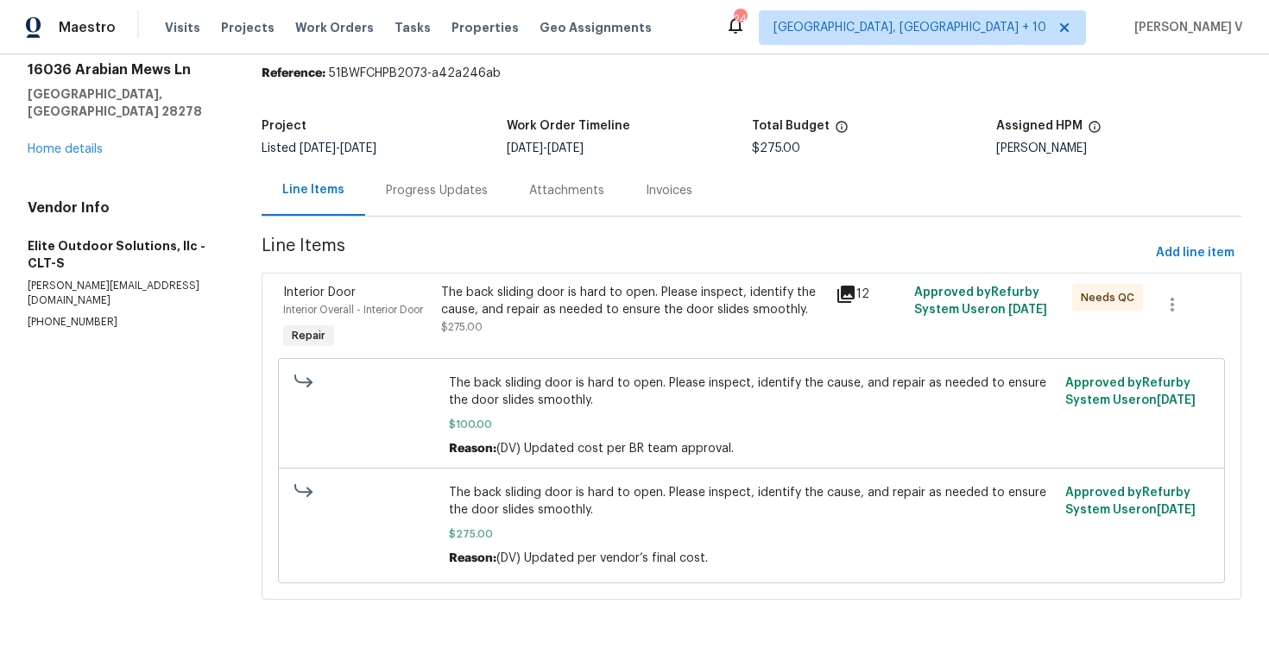
click at [669, 402] on span "The back sliding door is hard to open. Please inspect, identify the cause, and …" at bounding box center [752, 392] width 606 height 35
click at [664, 319] on div "The back sliding door is hard to open. Please inspect, identify the cause, and …" at bounding box center [633, 310] width 384 height 52
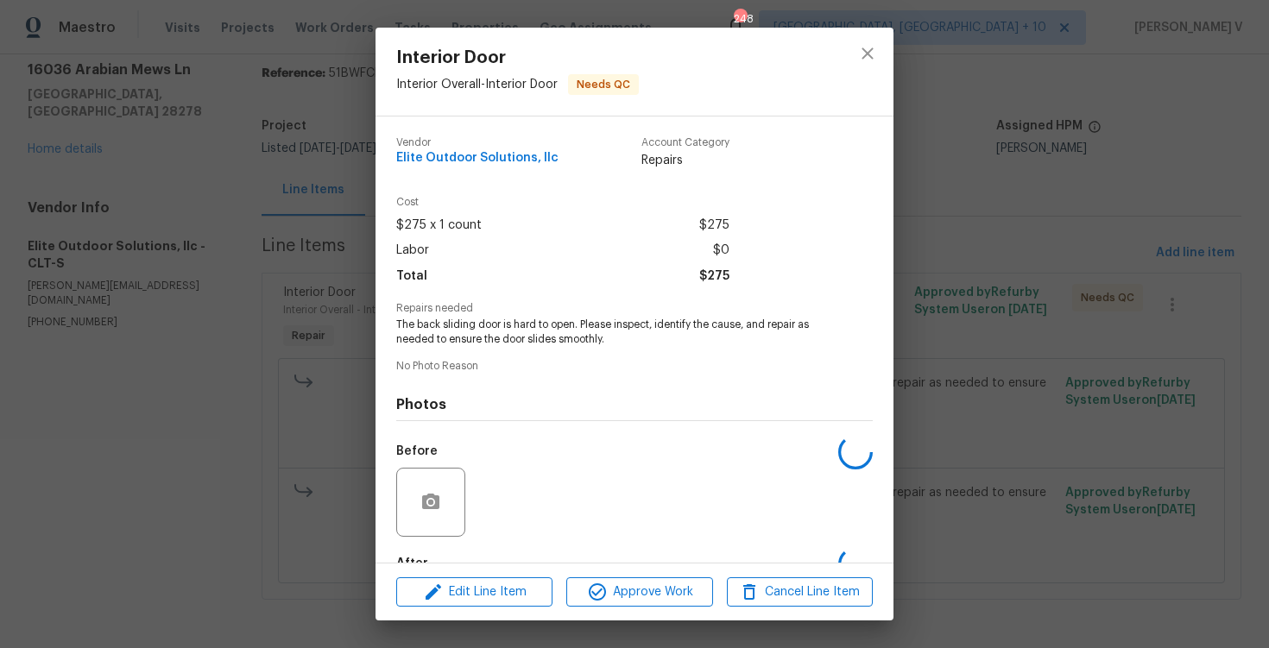
scroll to position [104, 0]
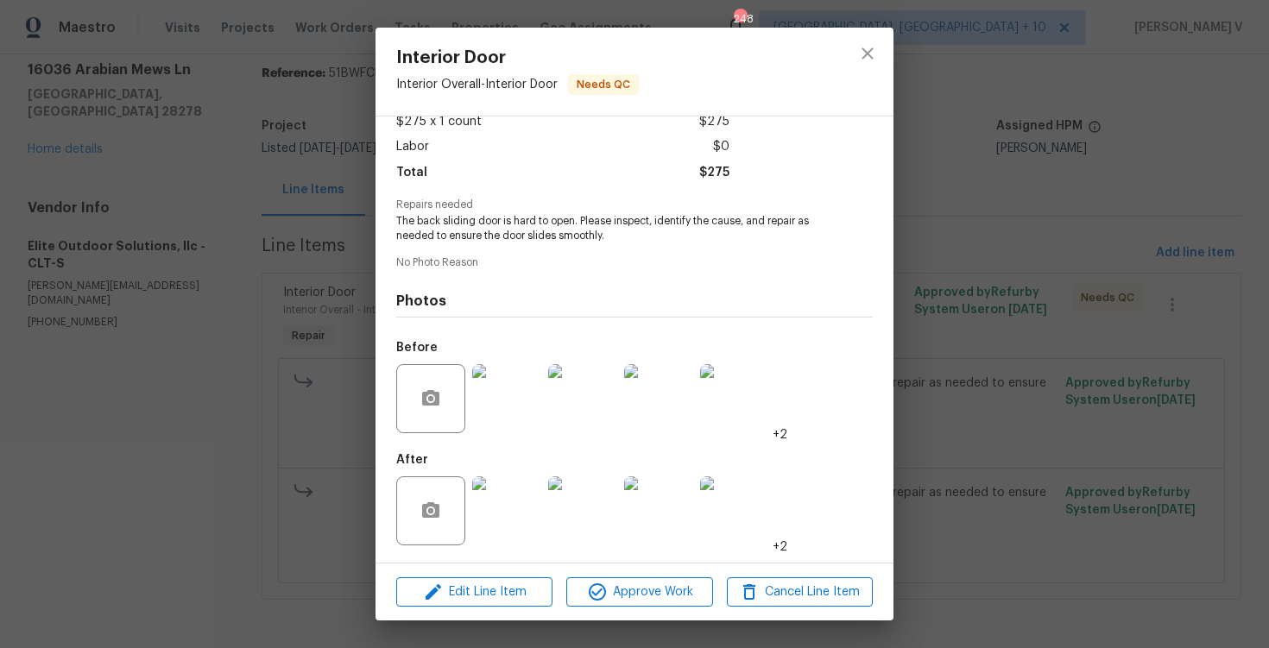
click at [506, 496] on img at bounding box center [506, 511] width 69 height 69
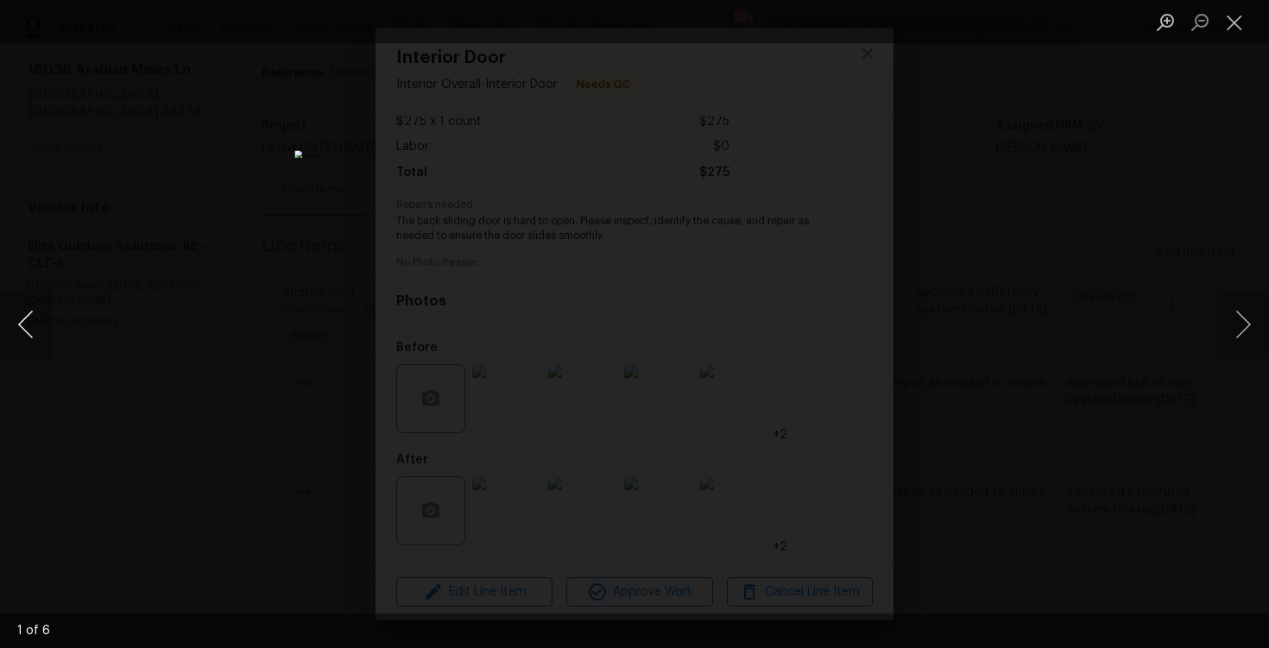
click at [22, 325] on button "Previous image" at bounding box center [26, 324] width 52 height 69
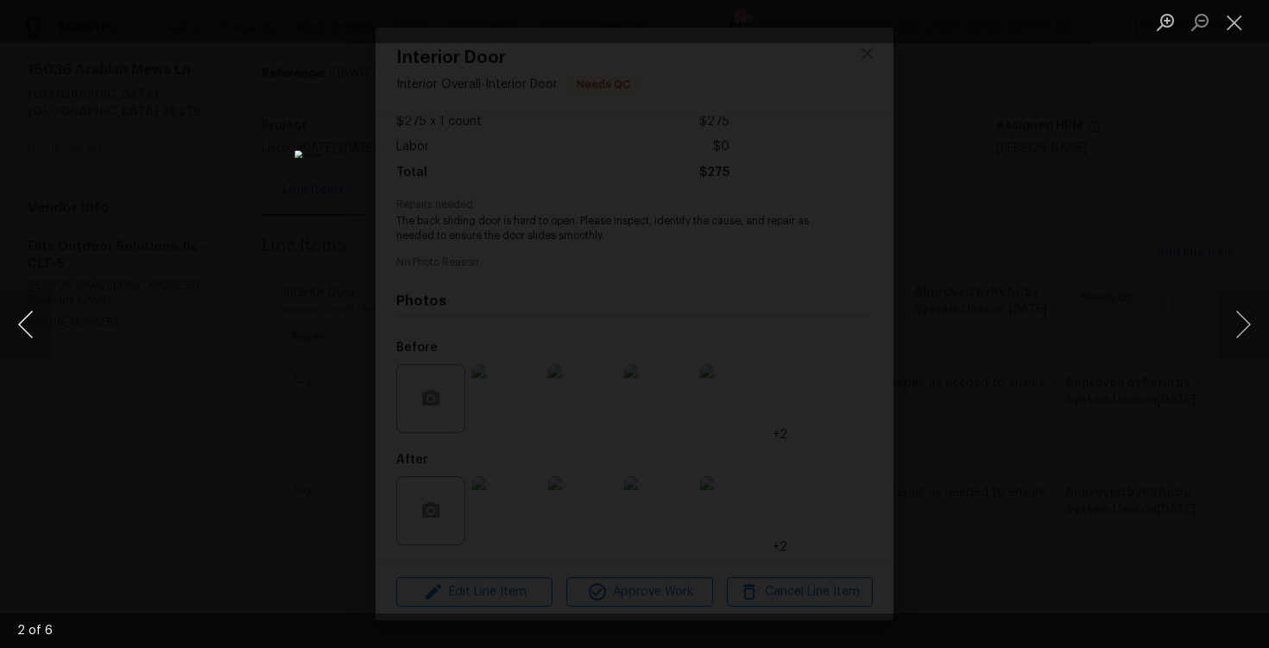
click at [22, 325] on button "Previous image" at bounding box center [26, 324] width 52 height 69
click at [174, 203] on div "Lightbox" at bounding box center [634, 324] width 1269 height 648
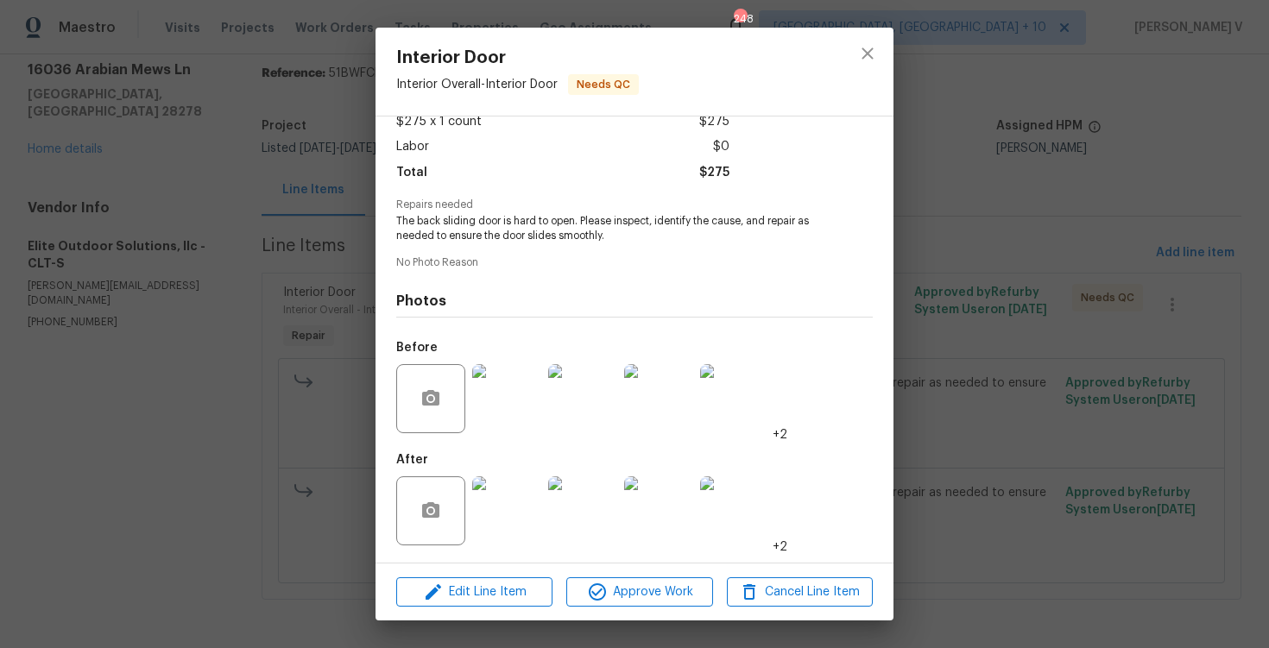
click at [174, 203] on div "Interior Door Interior Overall - Interior Door Needs QC Vendor Elite Outdoor So…" at bounding box center [634, 324] width 1269 height 648
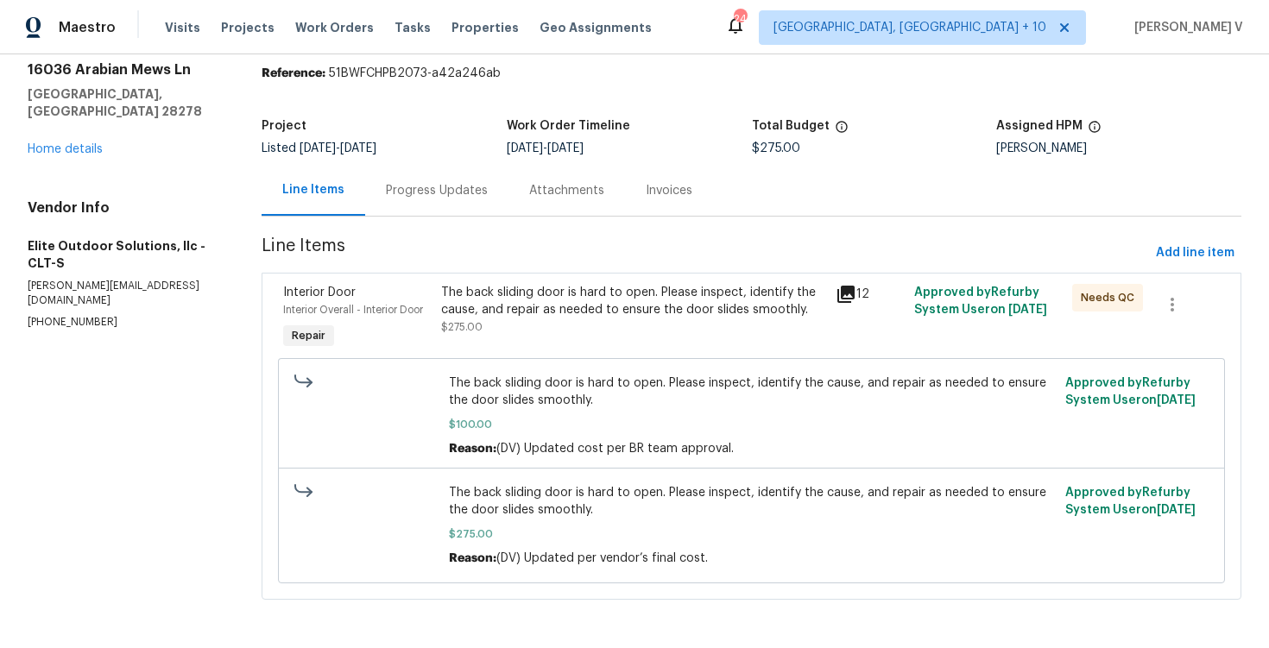
click at [181, 149] on div "All work orders 16036 Arabian Mews Ln Charlotte, NC 28278 Home details Vendor I…" at bounding box center [124, 176] width 193 height 306
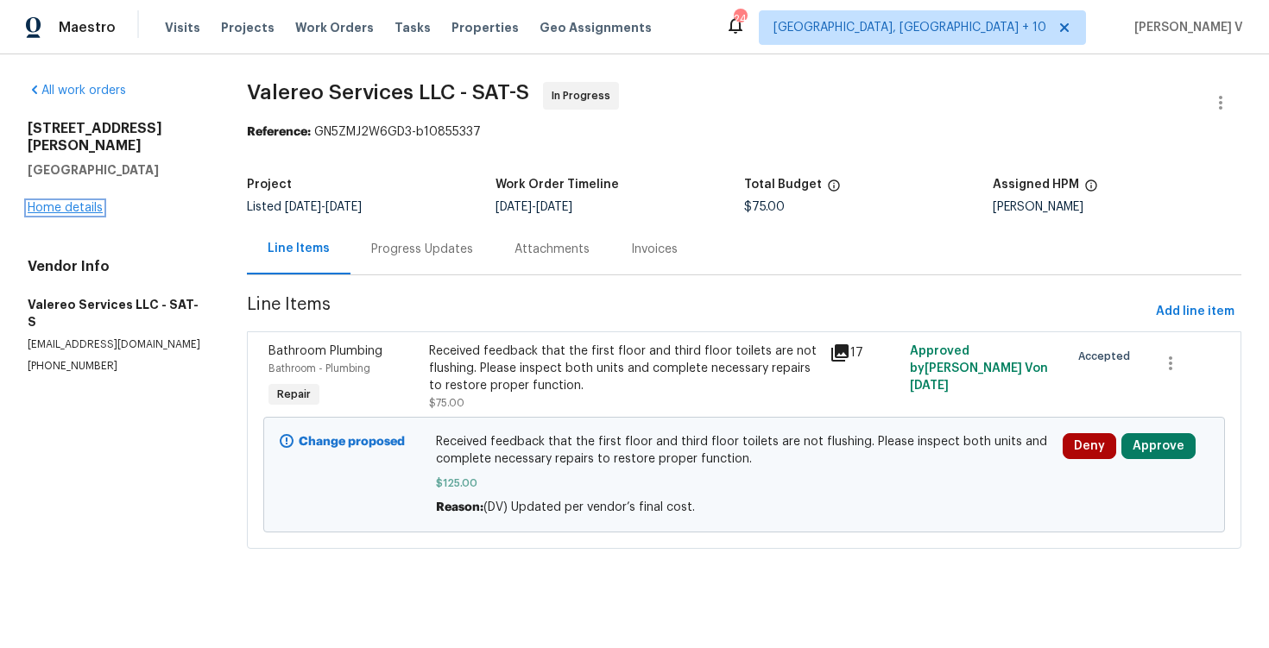
click at [66, 204] on link "Home details" at bounding box center [65, 208] width 75 height 12
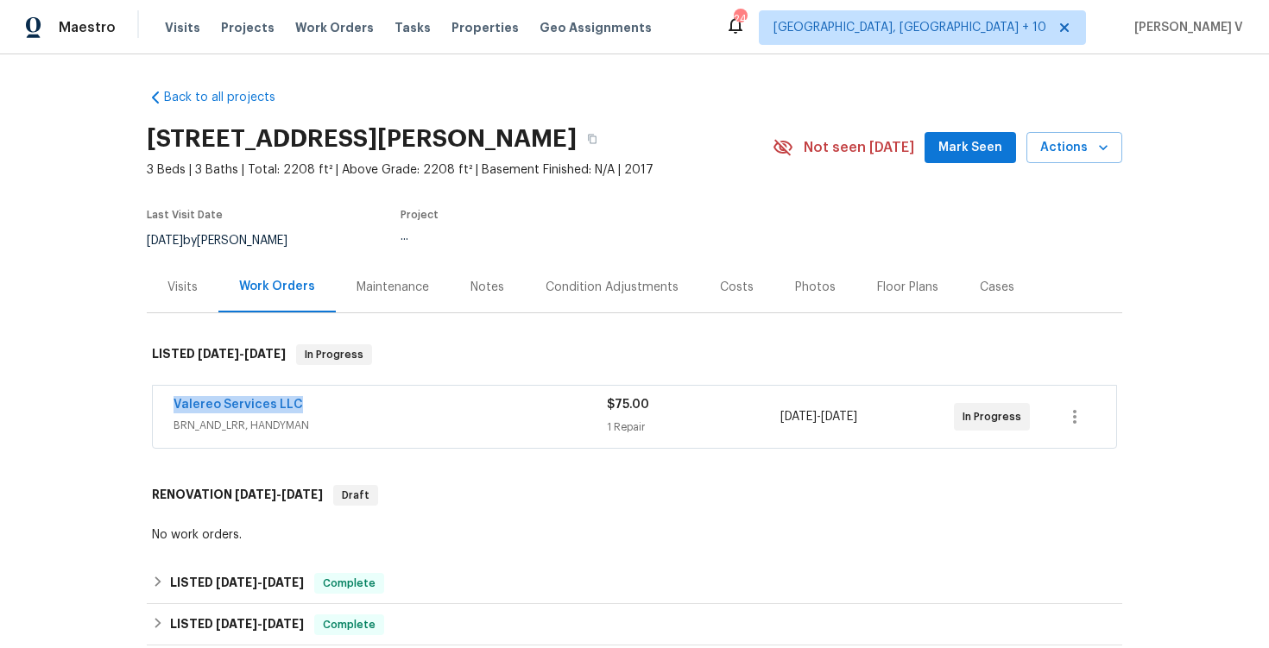
drag, startPoint x: 141, startPoint y: 420, endPoint x: 433, endPoint y: 420, distance: 292.6
click at [433, 420] on div "Back to all projects 3831 Harry Wurzbach Rd Bldg 16, San Antonio, TX 78209 3 Be…" at bounding box center [634, 351] width 1269 height 594
copy link "Valereo Services LLC"
click at [260, 411] on link "Valereo Services LLC" at bounding box center [238, 405] width 129 height 12
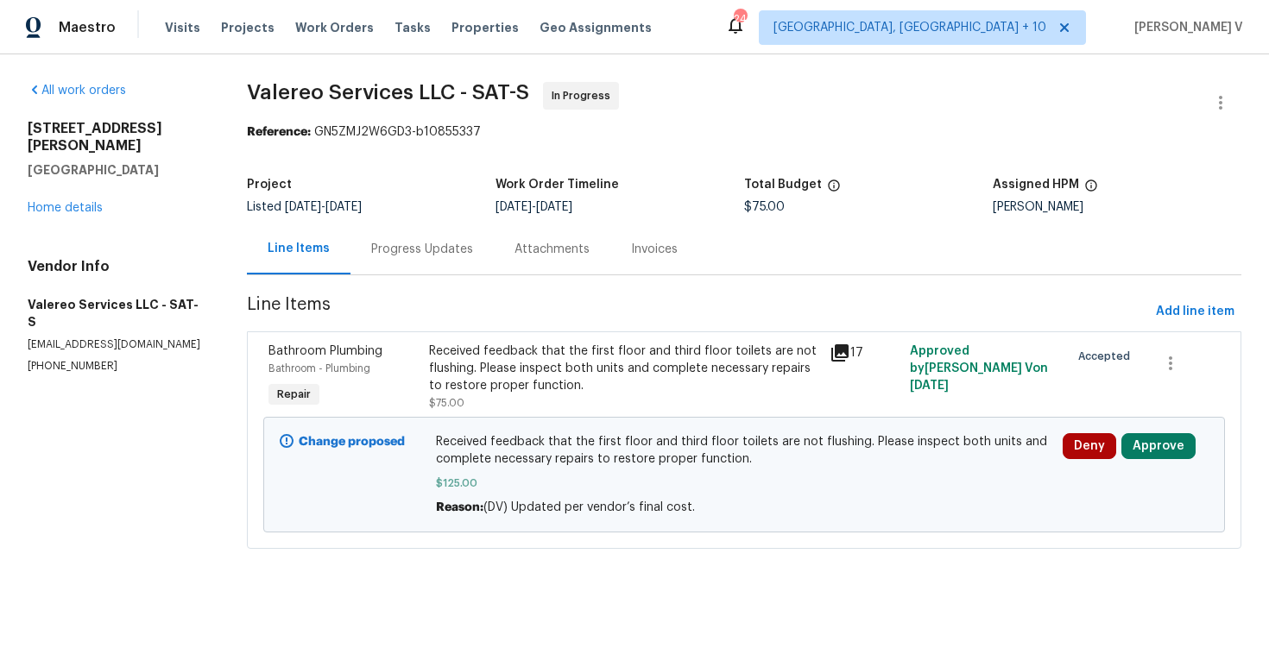
click at [420, 332] on div "Bathroom Plumbing Bathroom - Plumbing Repair Received feedback that the first f…" at bounding box center [744, 440] width 994 height 218
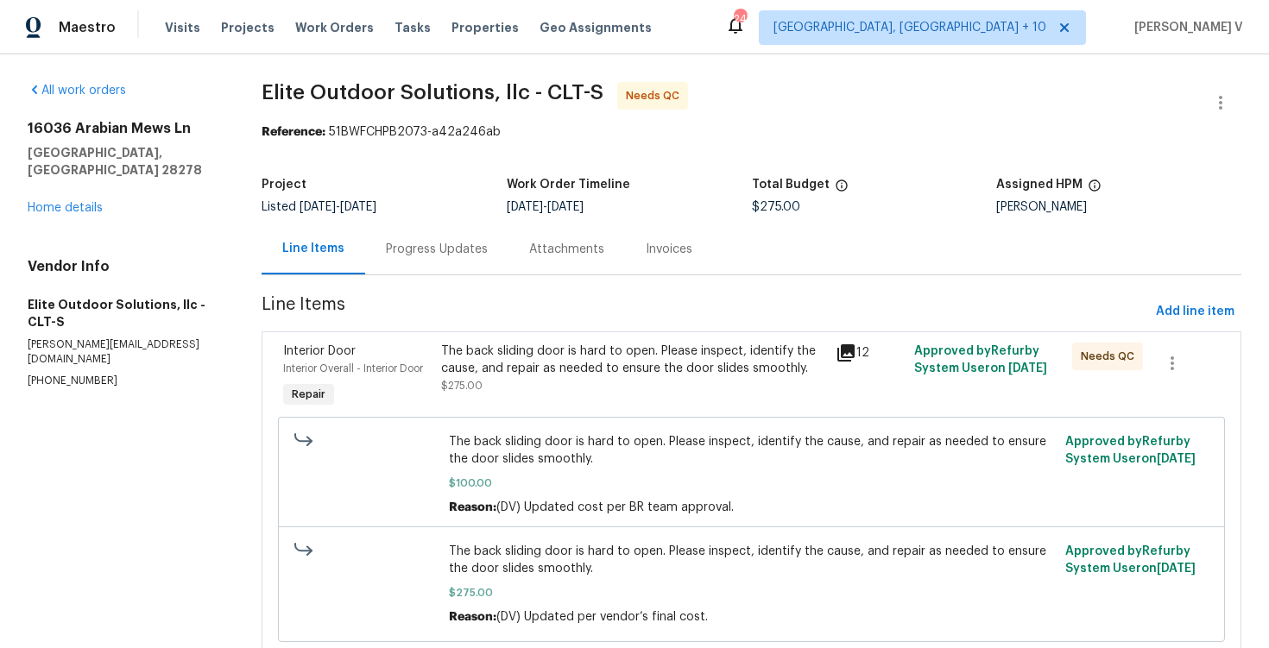
click at [444, 231] on div "Progress Updates" at bounding box center [436, 249] width 143 height 51
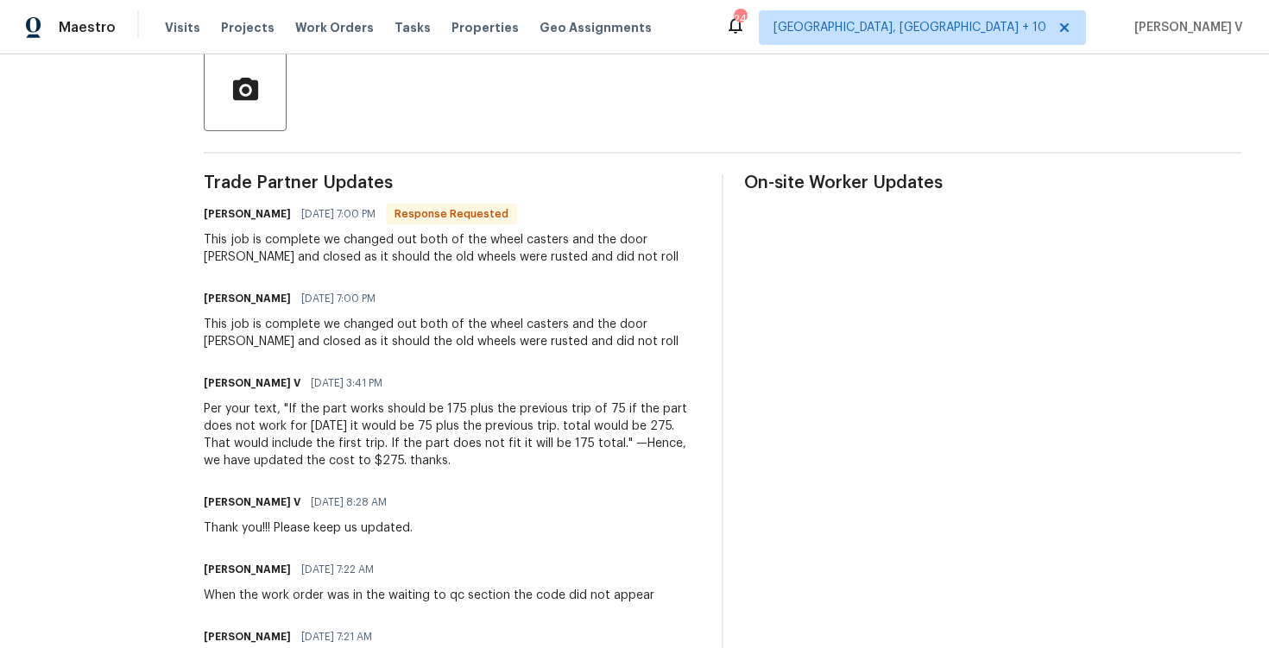
scroll to position [447, 0]
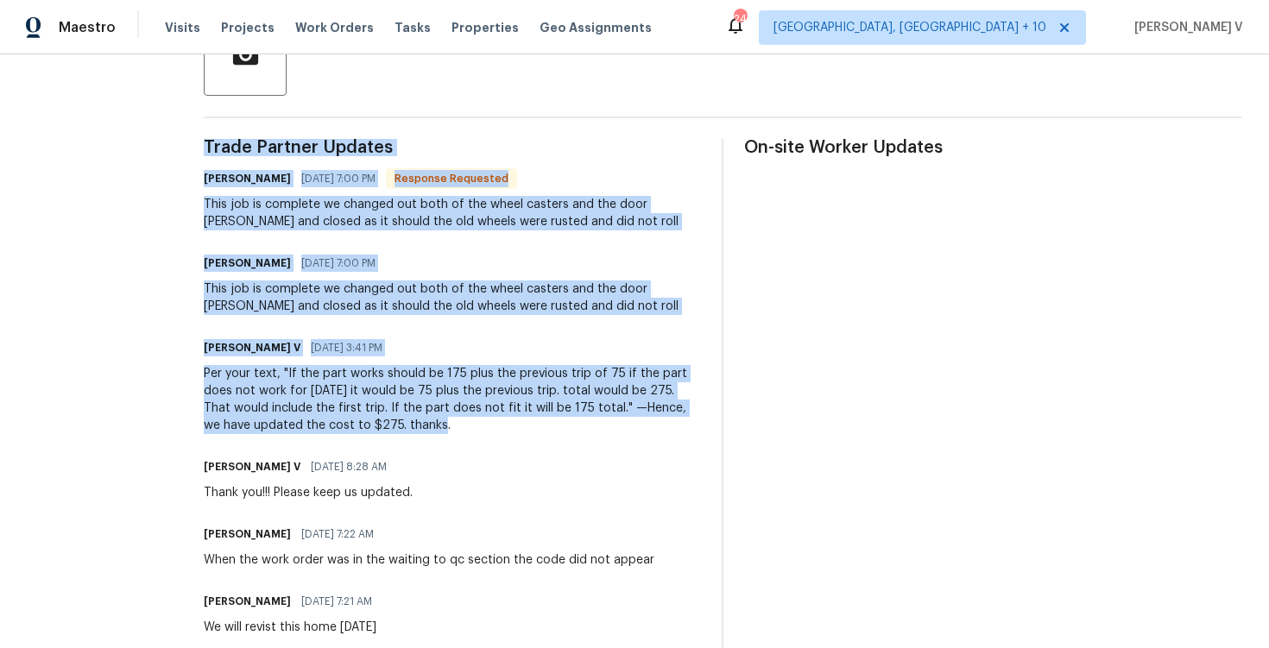
drag, startPoint x: 193, startPoint y: 138, endPoint x: 490, endPoint y: 430, distance: 416.3
copy div "Trade Partner Updates [PERSON_NAME] [DATE] 7:00 PM Response Requested This job …"
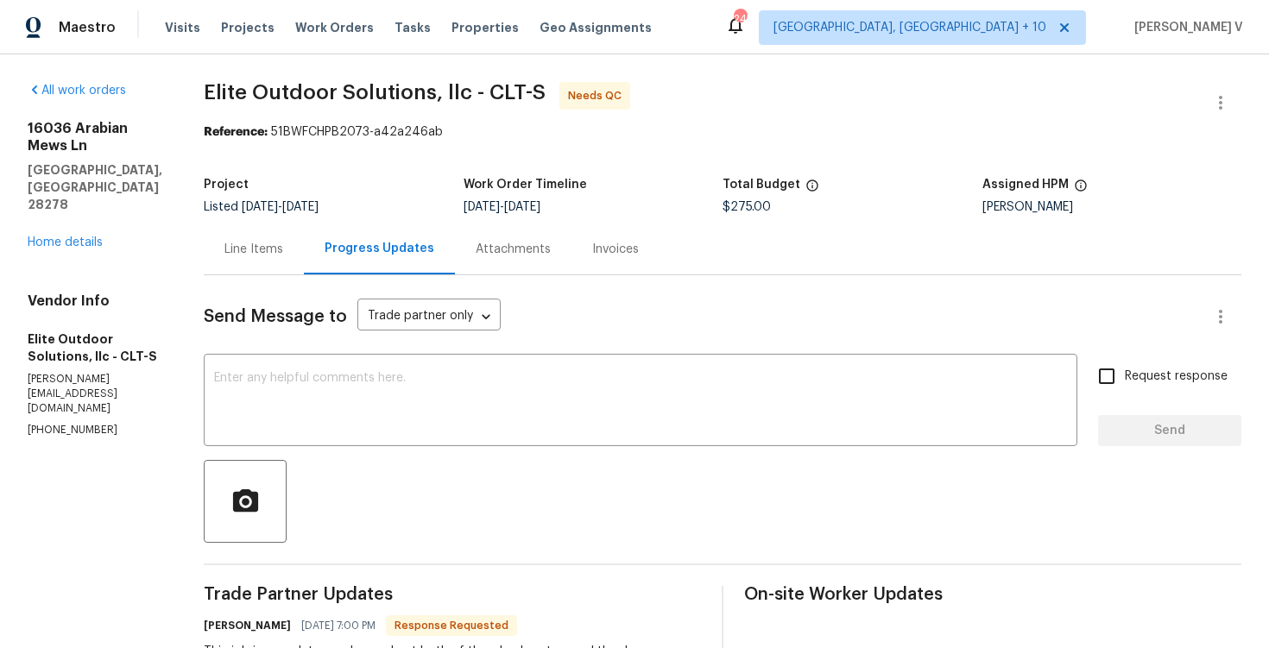
click at [1224, 82] on div at bounding box center [1220, 102] width 41 height 41
click at [1221, 91] on button "button" at bounding box center [1220, 102] width 41 height 41
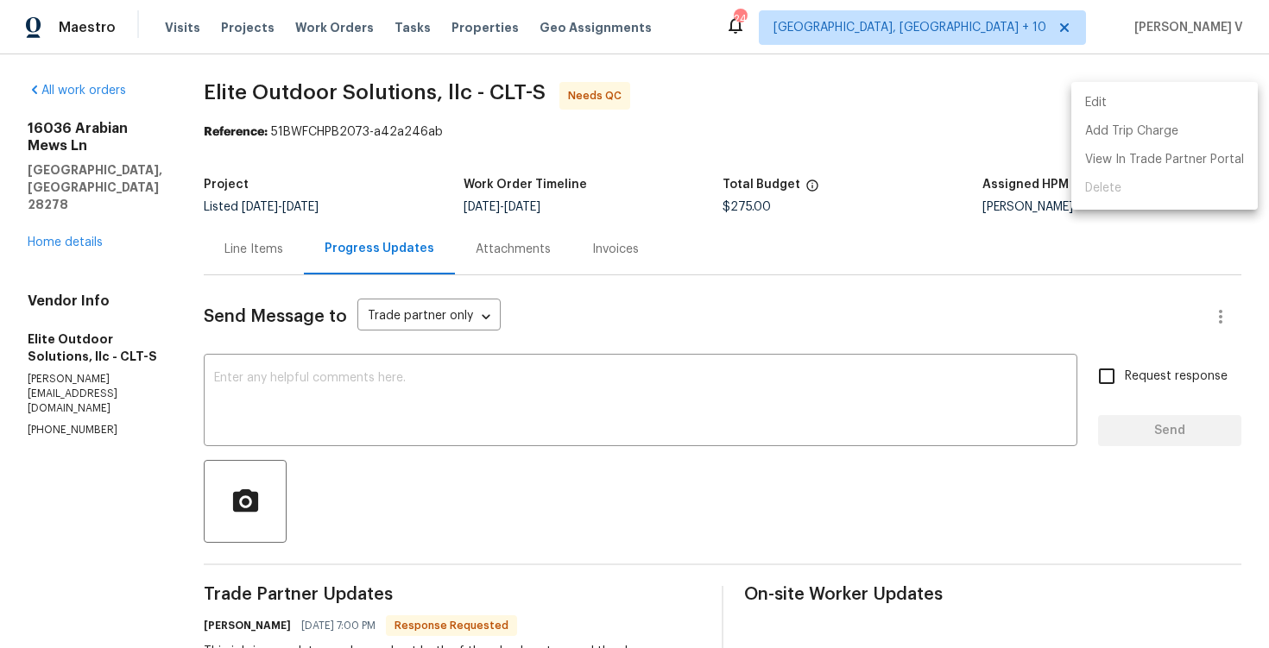
click at [1221, 91] on li "Edit" at bounding box center [1164, 103] width 186 height 28
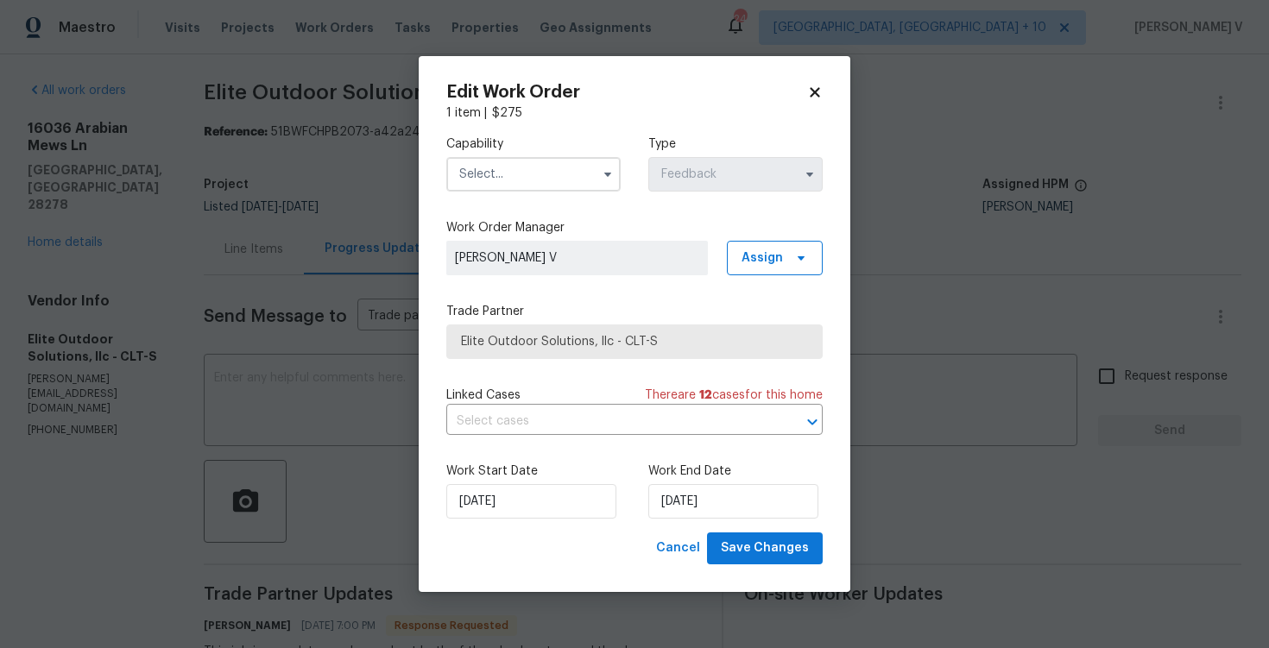
click at [473, 183] on input "text" at bounding box center [533, 174] width 174 height 35
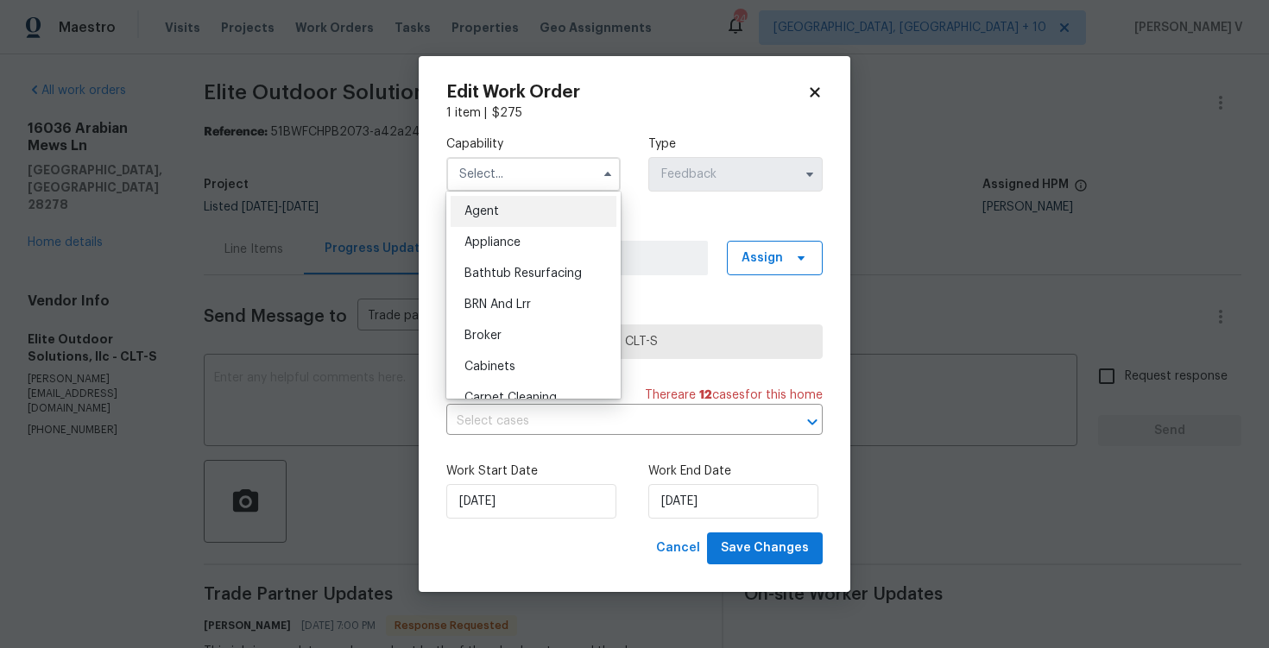
click at [470, 208] on span "Agent" at bounding box center [481, 211] width 35 height 12
type input "Agent"
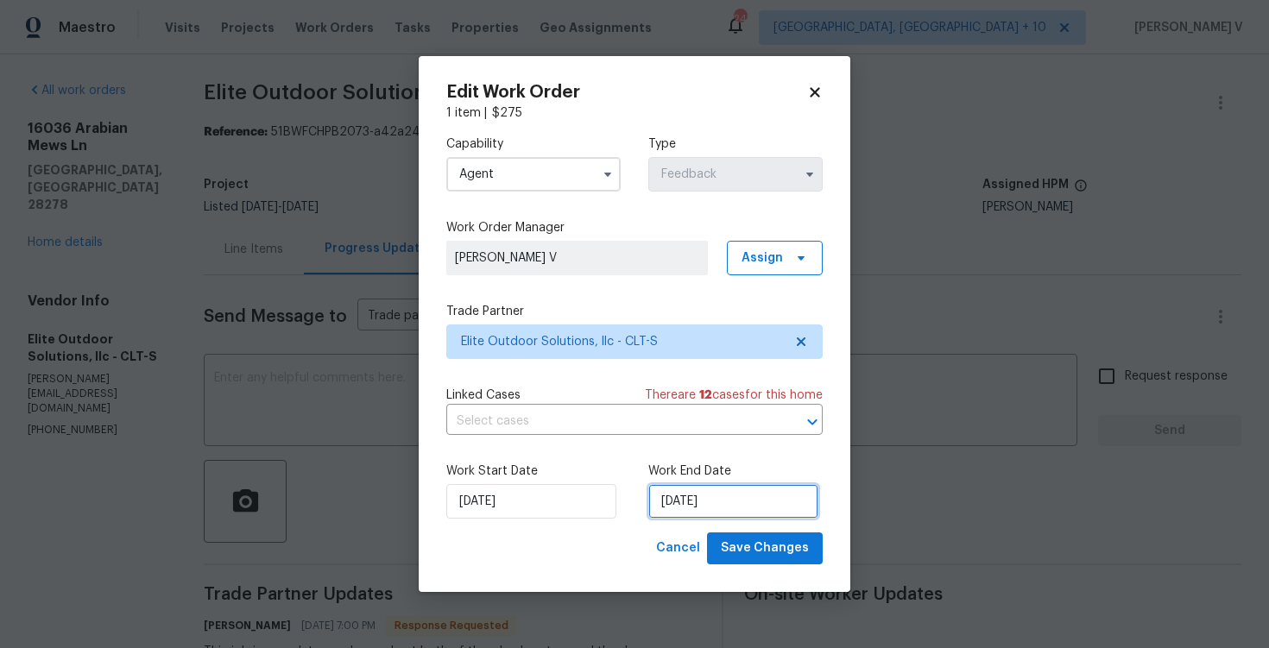
click at [725, 501] on input "15/09/2025" at bounding box center [733, 501] width 170 height 35
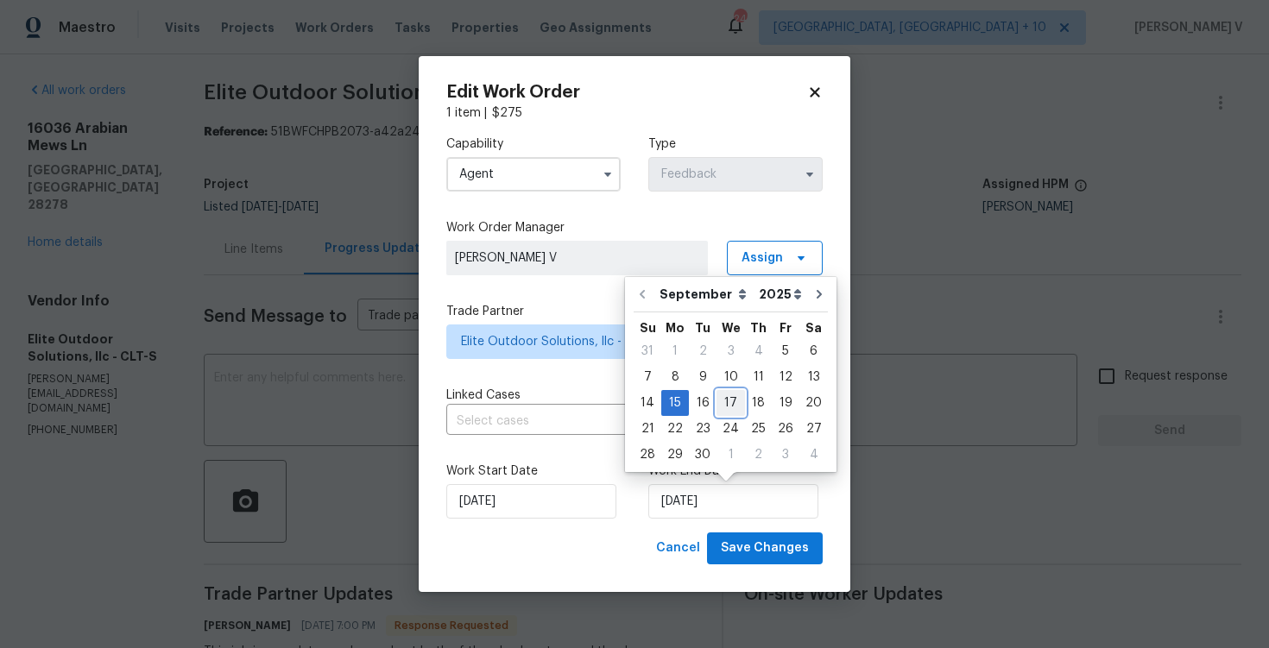
click at [717, 401] on div "17" at bounding box center [731, 403] width 28 height 24
type input "17/09/2025"
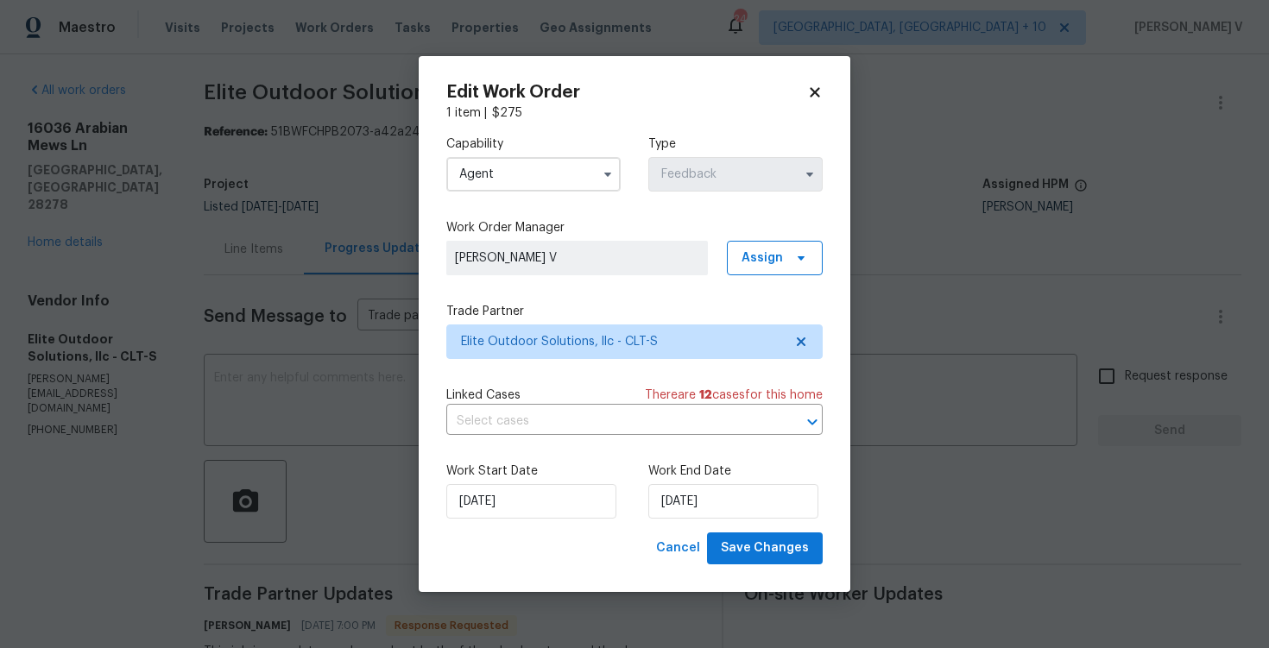
click at [538, 477] on label "Work Start Date" at bounding box center [533, 471] width 174 height 17
click at [519, 490] on input "05/09/2025" at bounding box center [531, 501] width 170 height 35
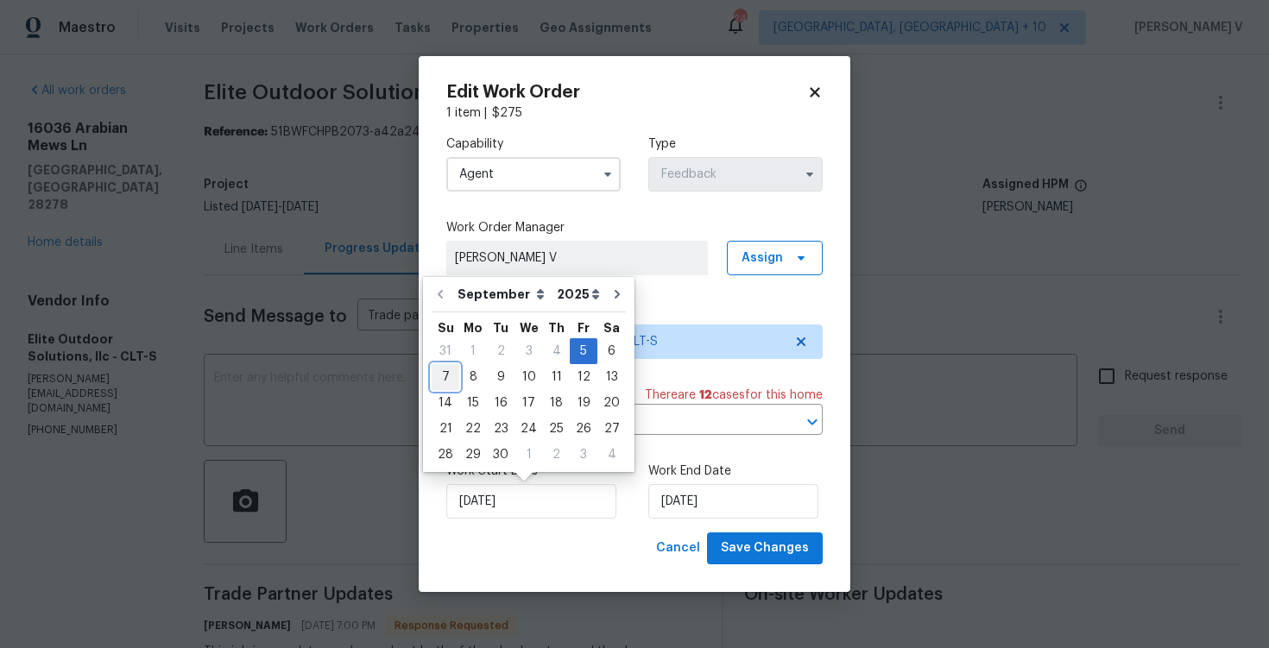
click at [443, 372] on div "7" at bounding box center [446, 377] width 28 height 24
type input "07/09/2025"
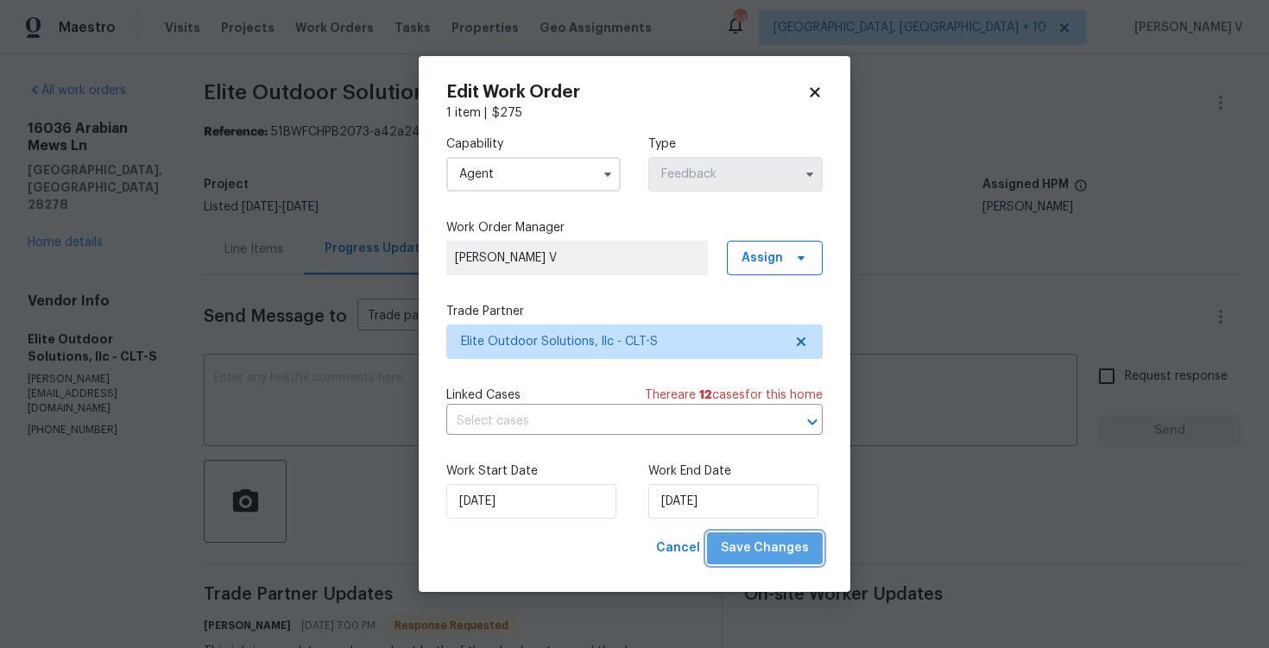
click at [773, 543] on span "Save Changes" at bounding box center [765, 549] width 88 height 22
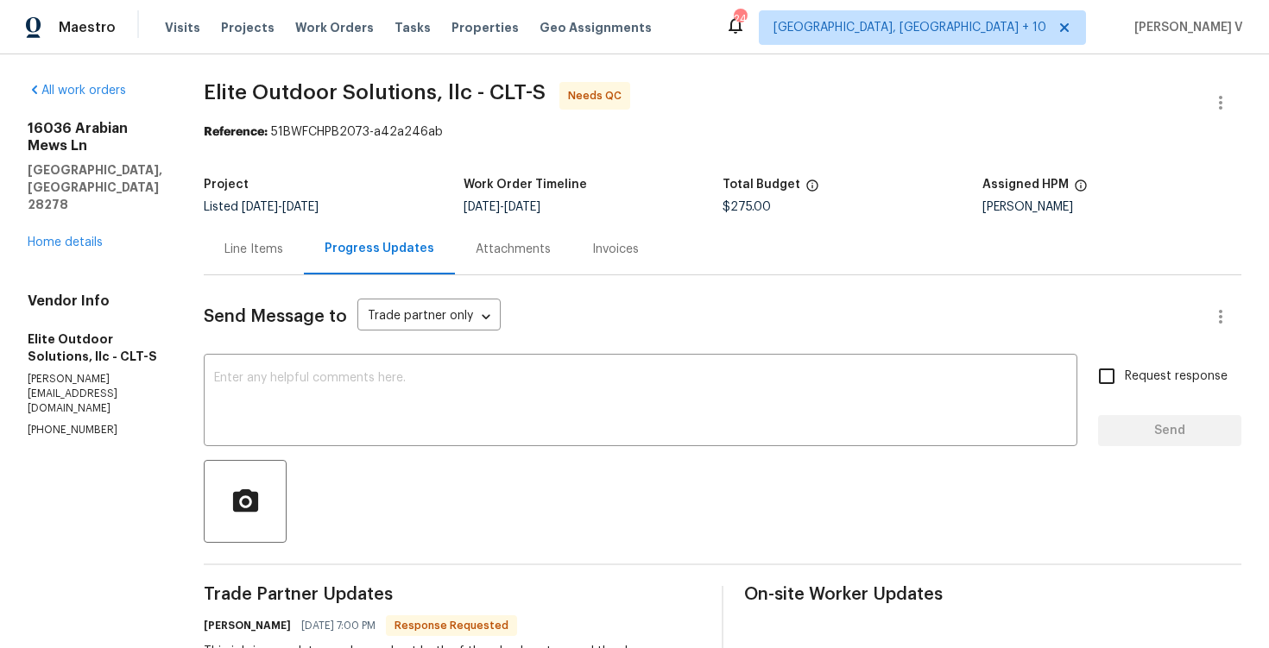
click at [239, 241] on div "Line Items" at bounding box center [253, 249] width 59 height 17
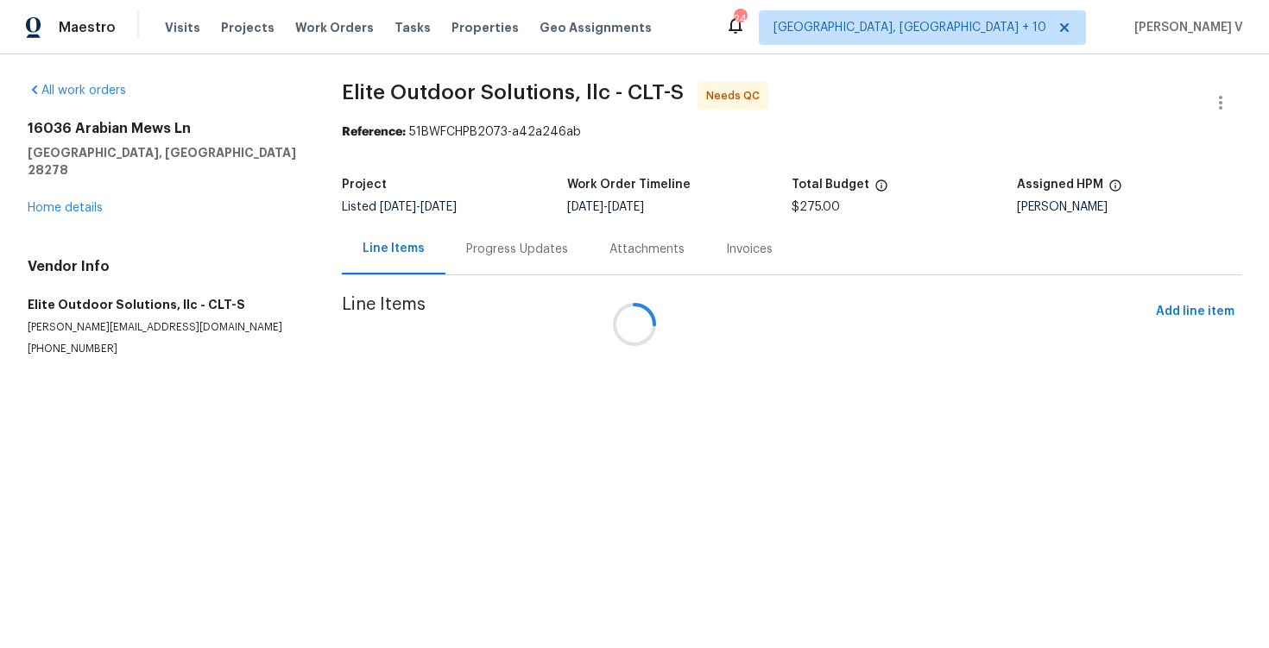
click at [511, 362] on div at bounding box center [634, 324] width 1269 height 648
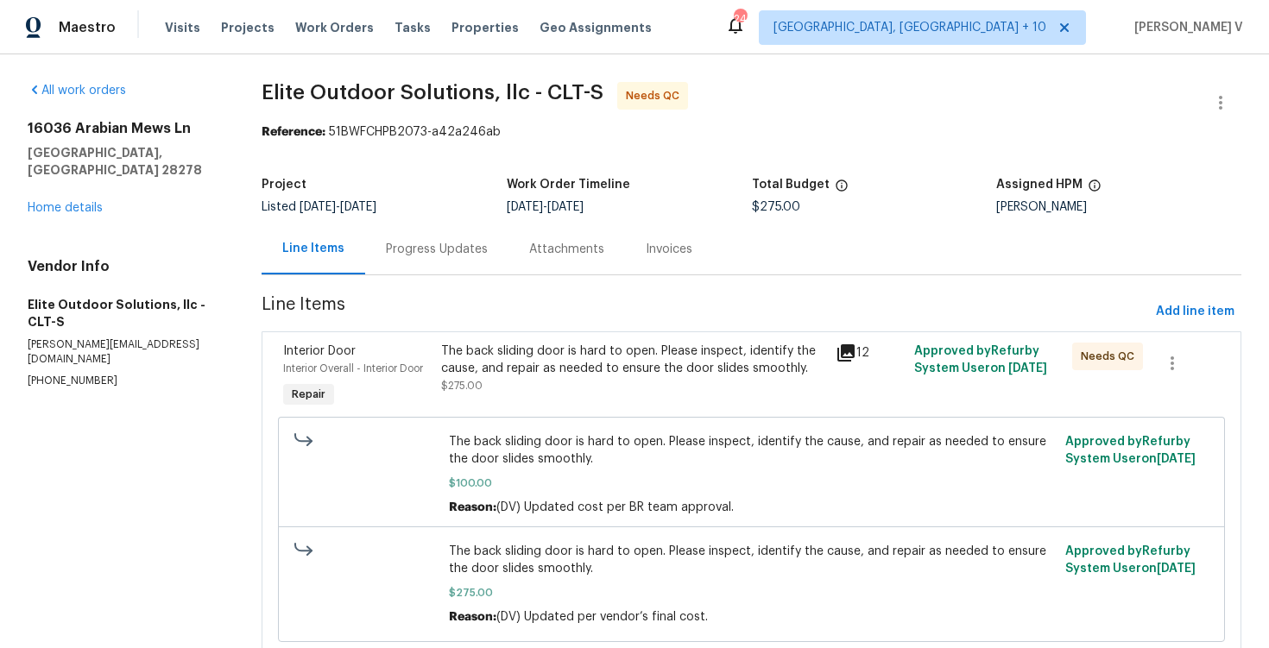
click at [554, 369] on div "The back sliding door is hard to open. Please inspect, identify the cause, and …" at bounding box center [633, 360] width 384 height 35
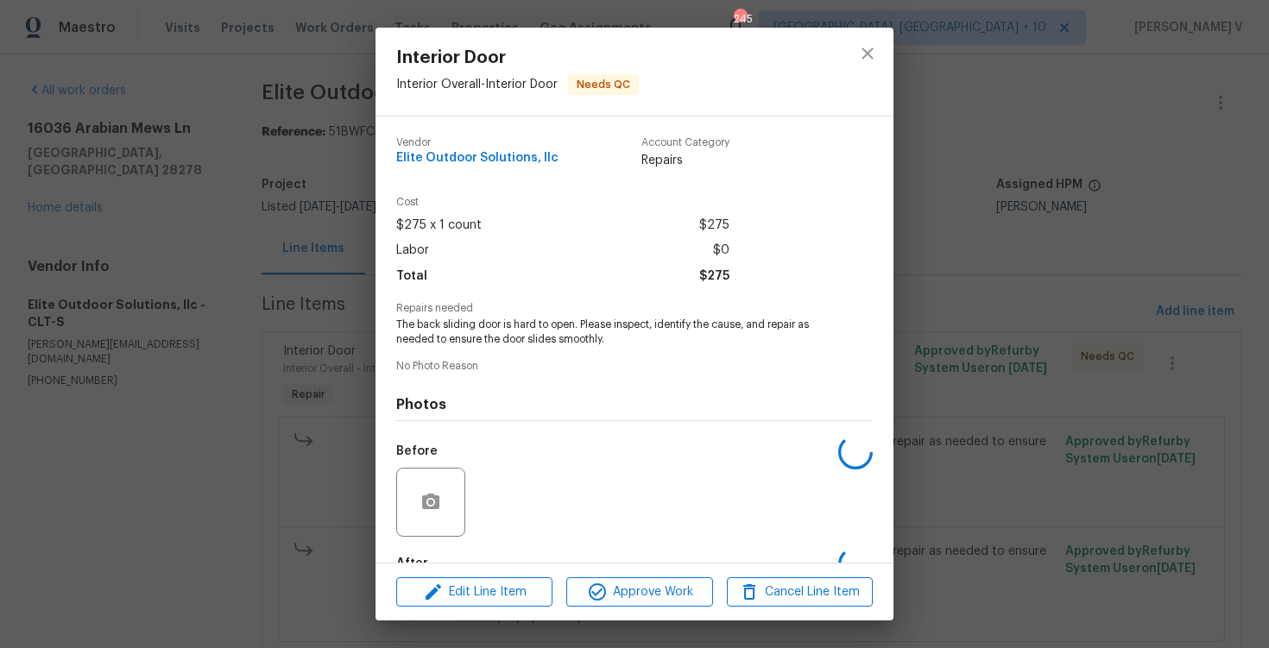
scroll to position [104, 0]
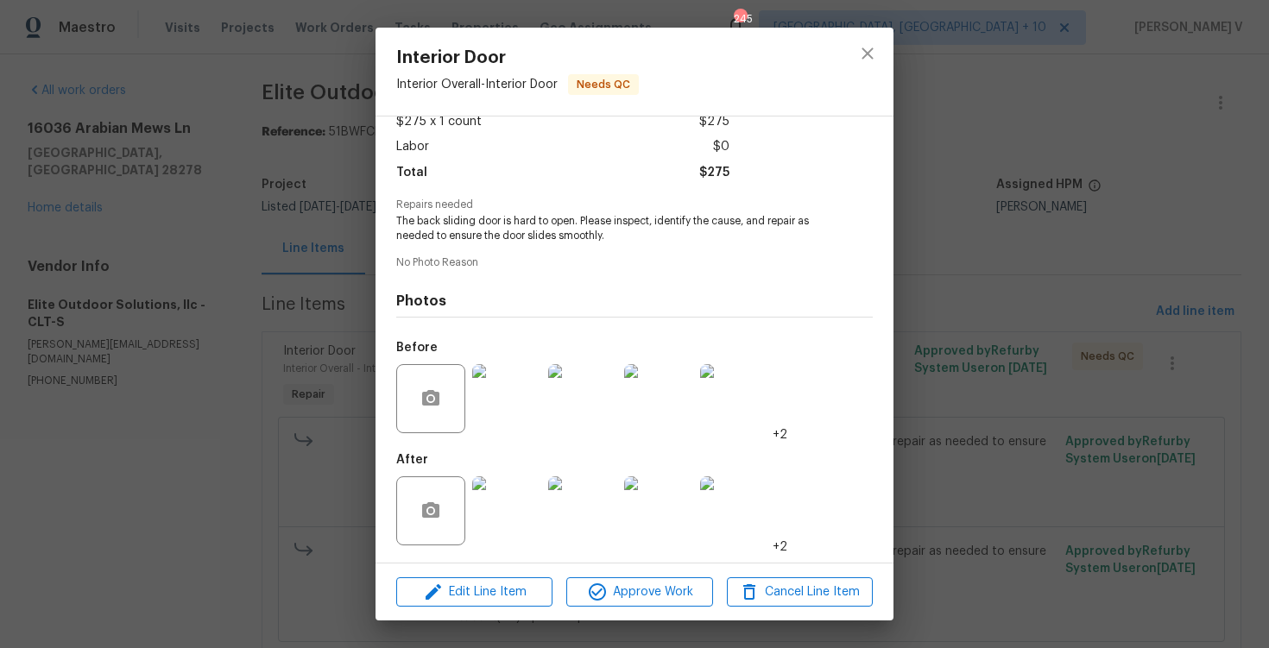
click at [473, 531] on img at bounding box center [506, 511] width 69 height 69
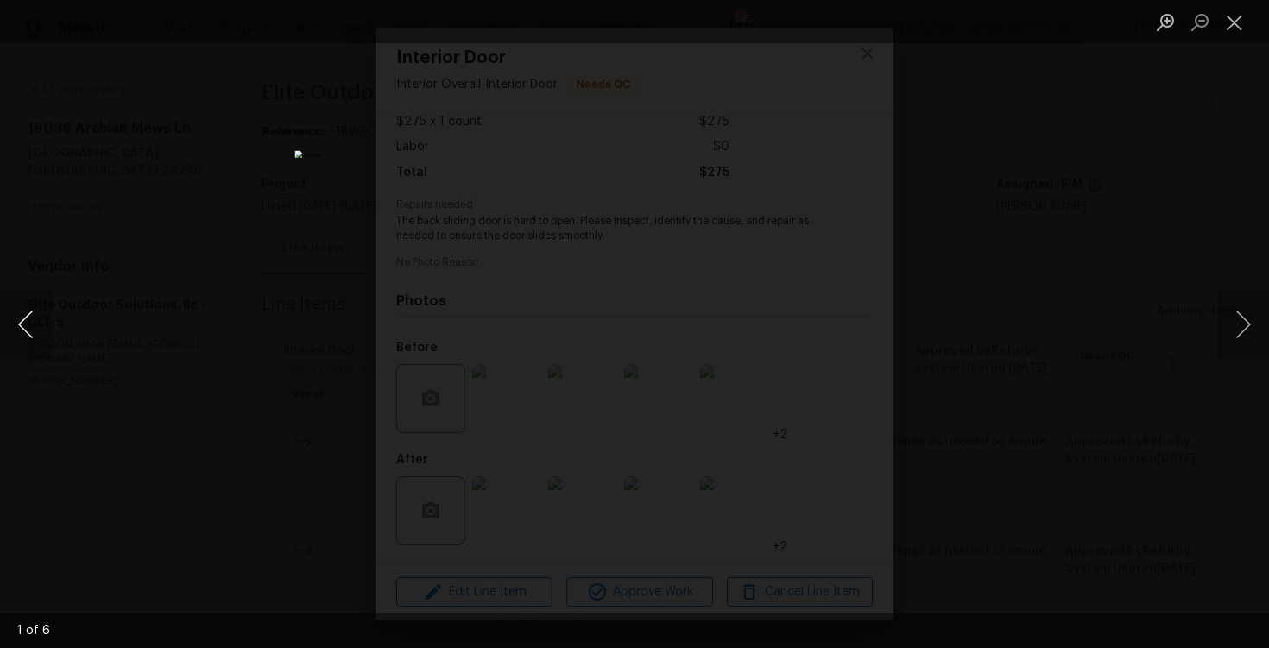
click at [28, 323] on button "Previous image" at bounding box center [26, 324] width 52 height 69
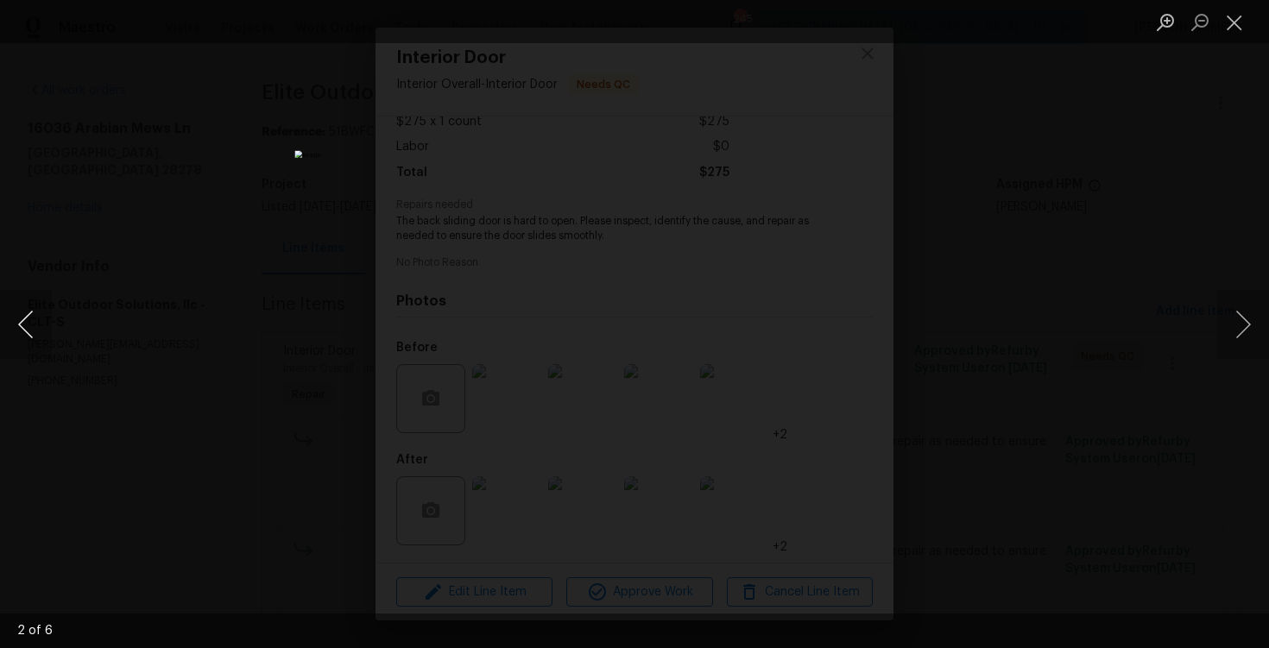
click at [28, 323] on button "Previous image" at bounding box center [26, 324] width 52 height 69
click at [1225, 312] on button "Next image" at bounding box center [1243, 324] width 52 height 69
click at [298, 312] on div "Lightbox" at bounding box center [634, 324] width 1269 height 648
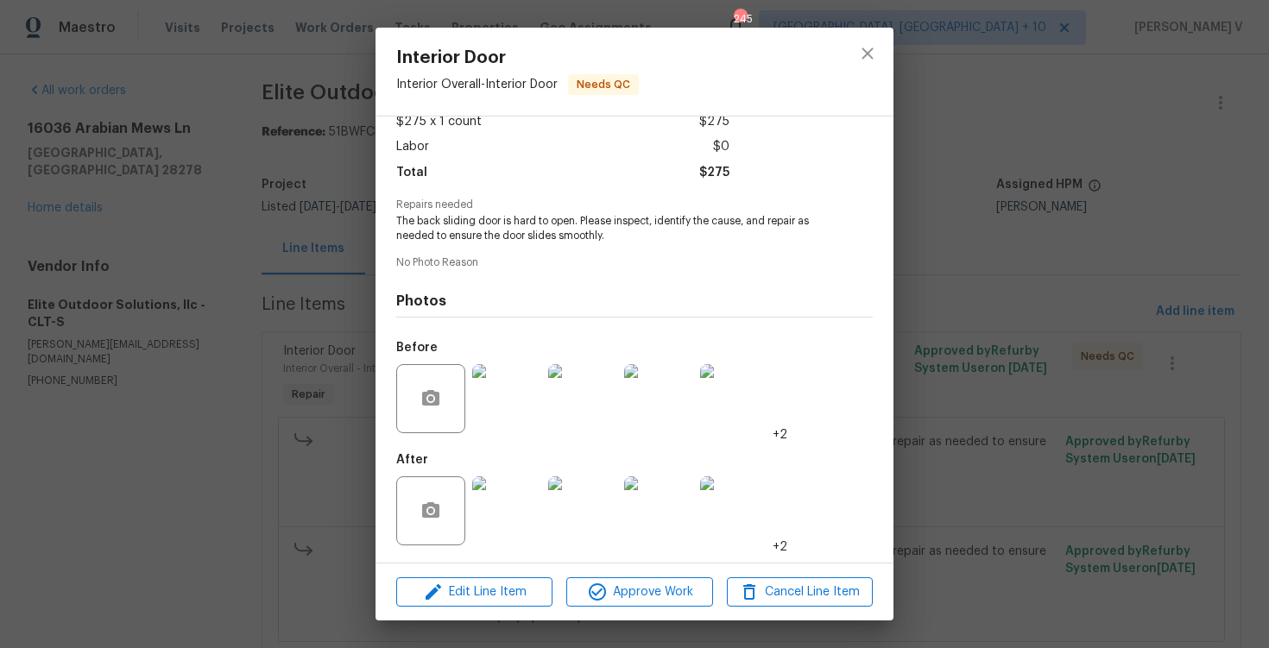
click at [298, 312] on div "Interior Door Interior Overall - Interior Door Needs QC Vendor Elite Outdoor So…" at bounding box center [634, 324] width 1269 height 648
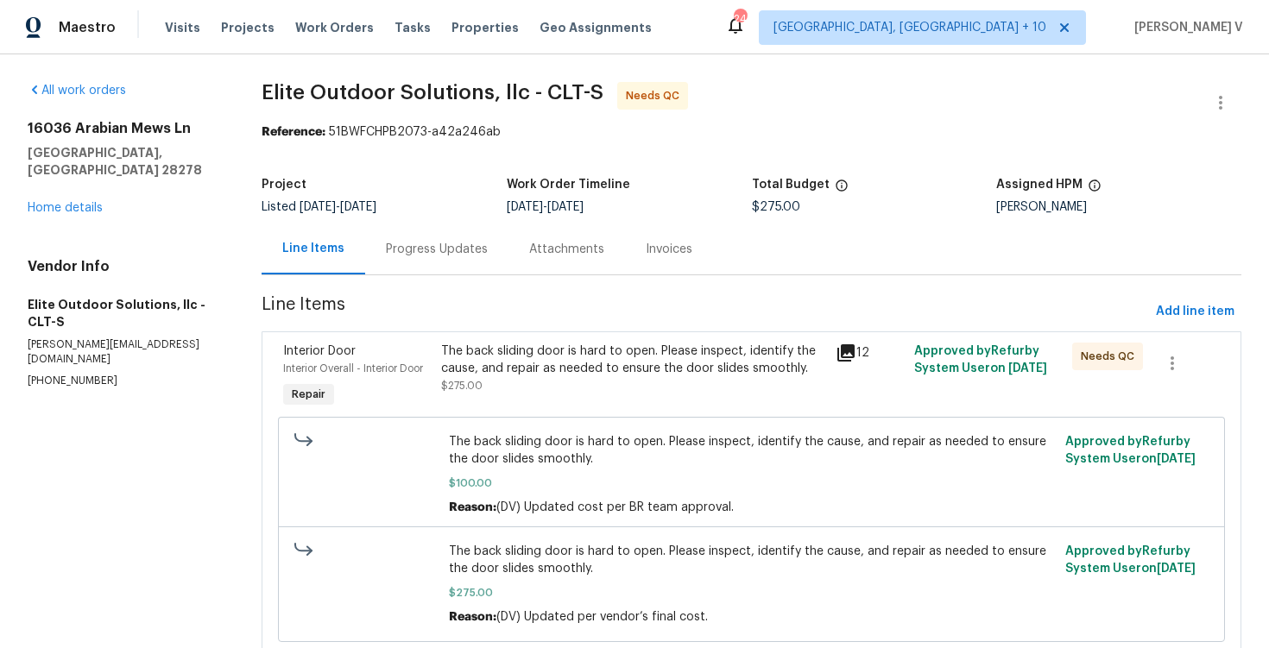
click at [443, 264] on div "Progress Updates" at bounding box center [436, 249] width 143 height 51
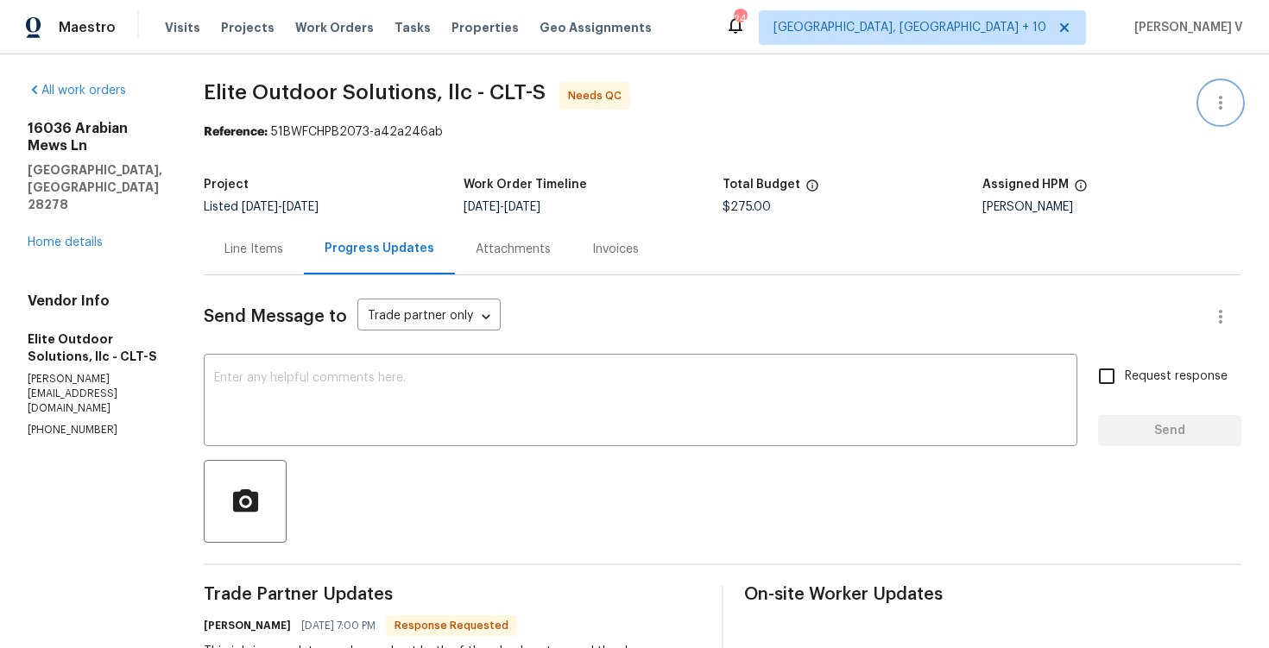
click at [1218, 104] on icon "button" at bounding box center [1220, 102] width 21 height 21
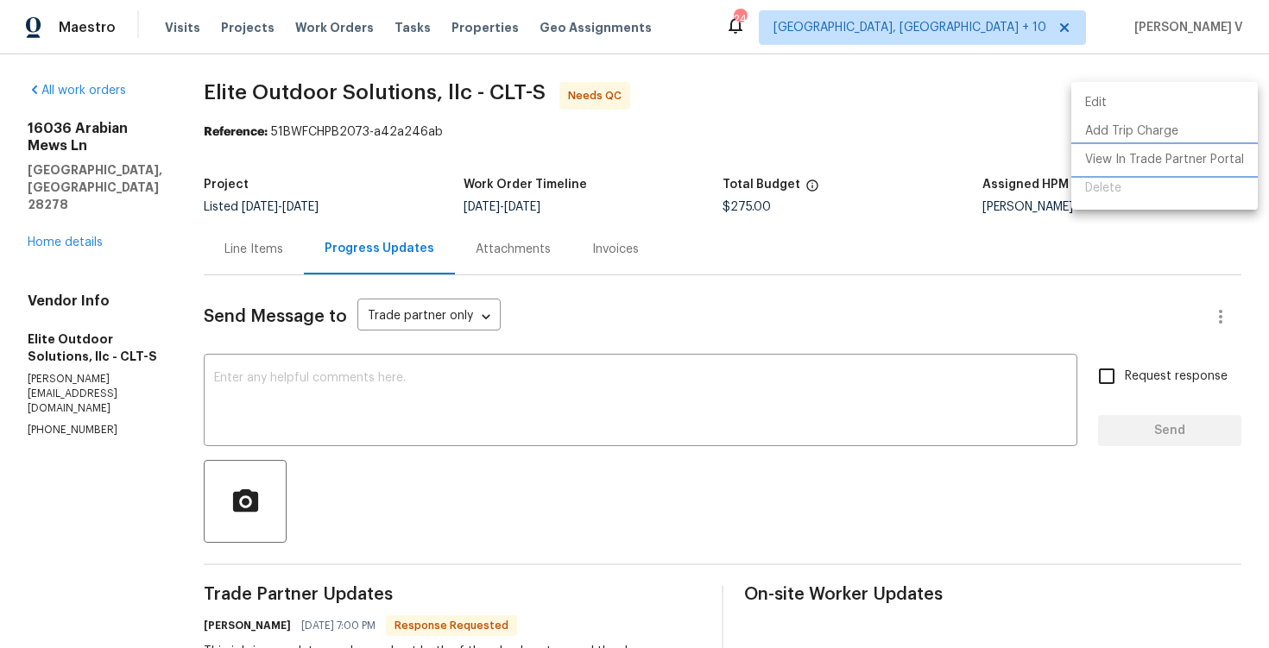
click at [1115, 156] on li "View In Trade Partner Portal" at bounding box center [1164, 160] width 186 height 28
click at [254, 261] on div at bounding box center [634, 324] width 1269 height 648
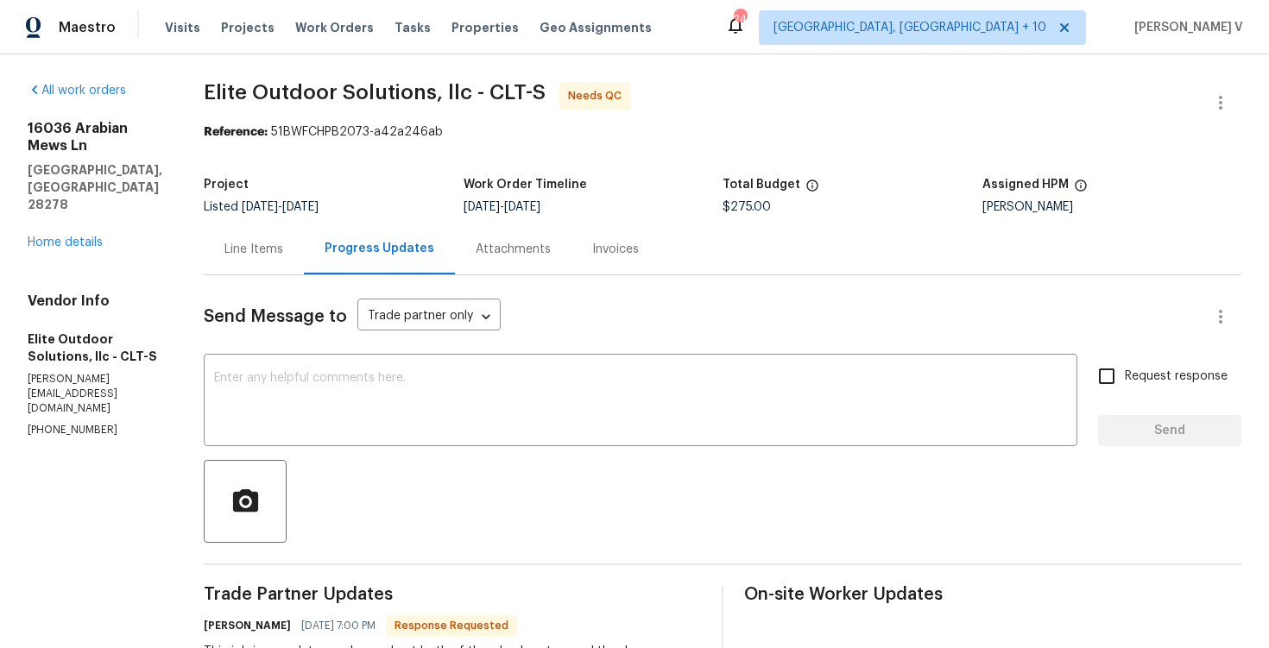
click at [254, 261] on div "Line Items" at bounding box center [254, 249] width 100 height 51
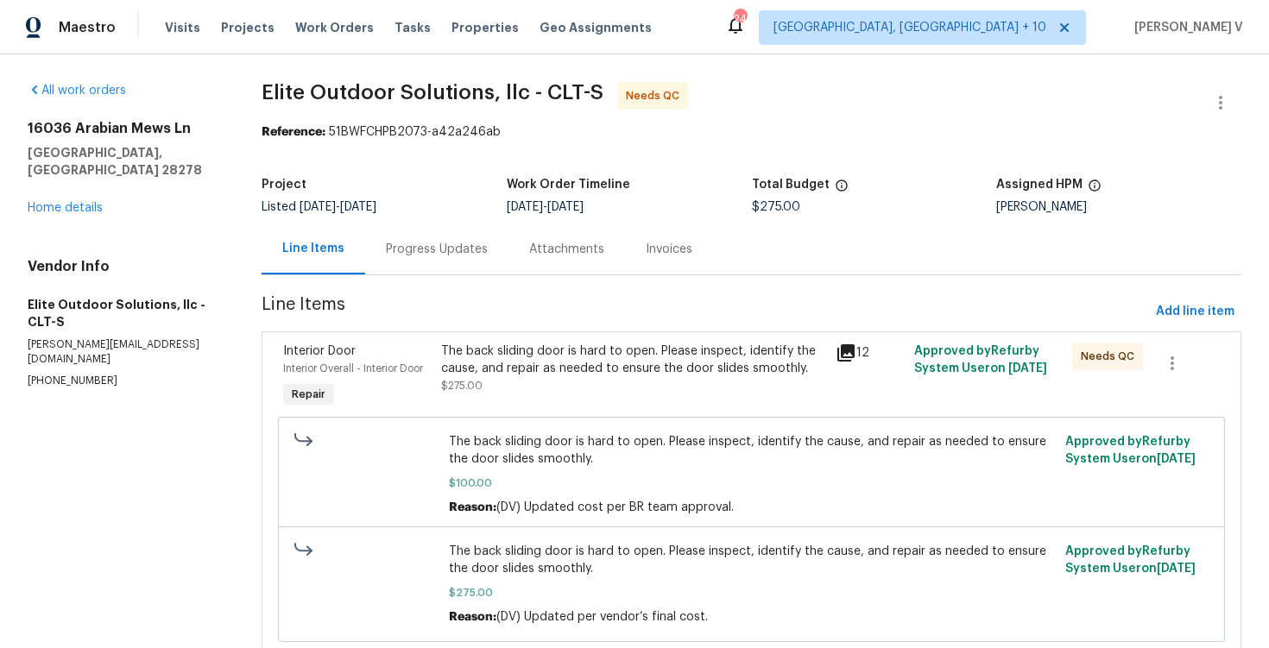
click at [491, 344] on div "The back sliding door is hard to open. Please inspect, identify the cause, and …" at bounding box center [633, 360] width 384 height 35
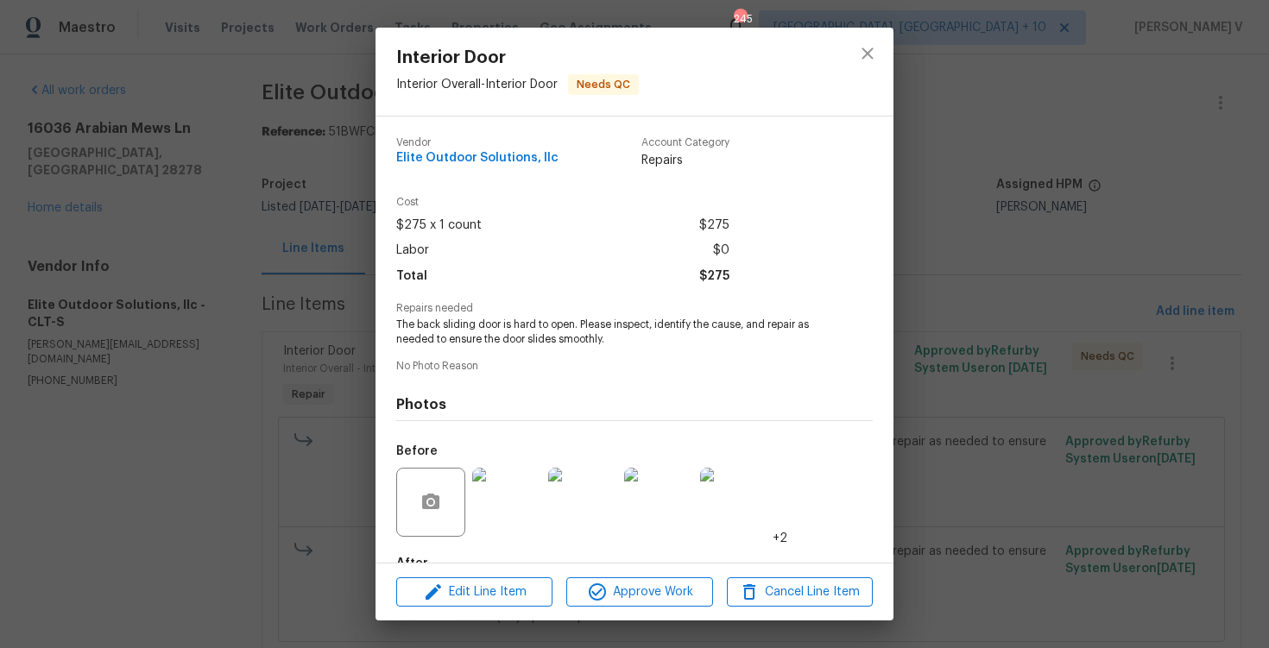
scroll to position [104, 0]
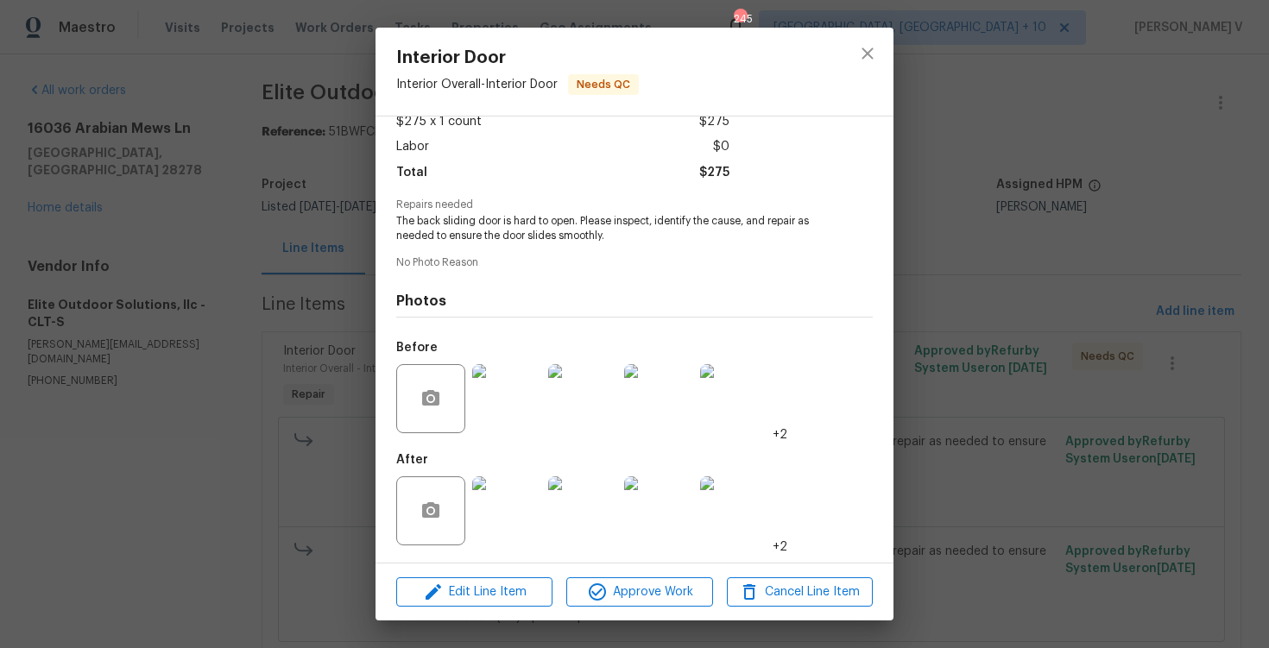
click at [497, 504] on img at bounding box center [506, 511] width 69 height 69
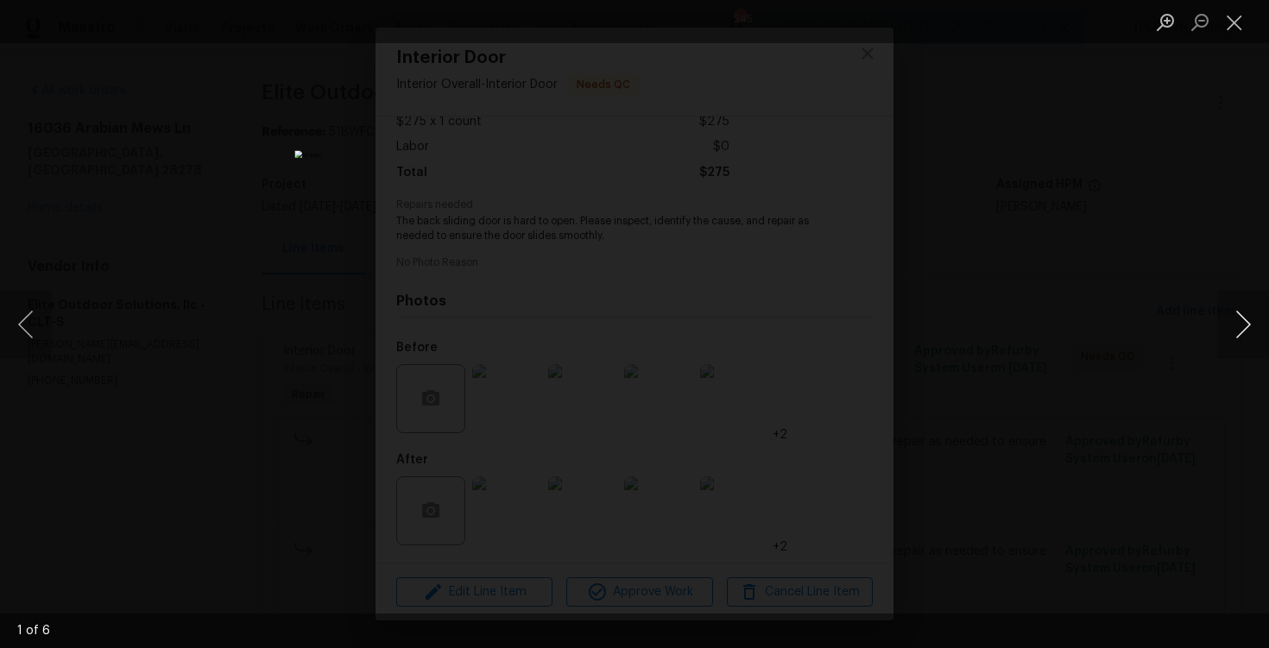
click at [1247, 315] on button "Next image" at bounding box center [1243, 324] width 52 height 69
click at [1141, 173] on div "Lightbox" at bounding box center [634, 324] width 1269 height 648
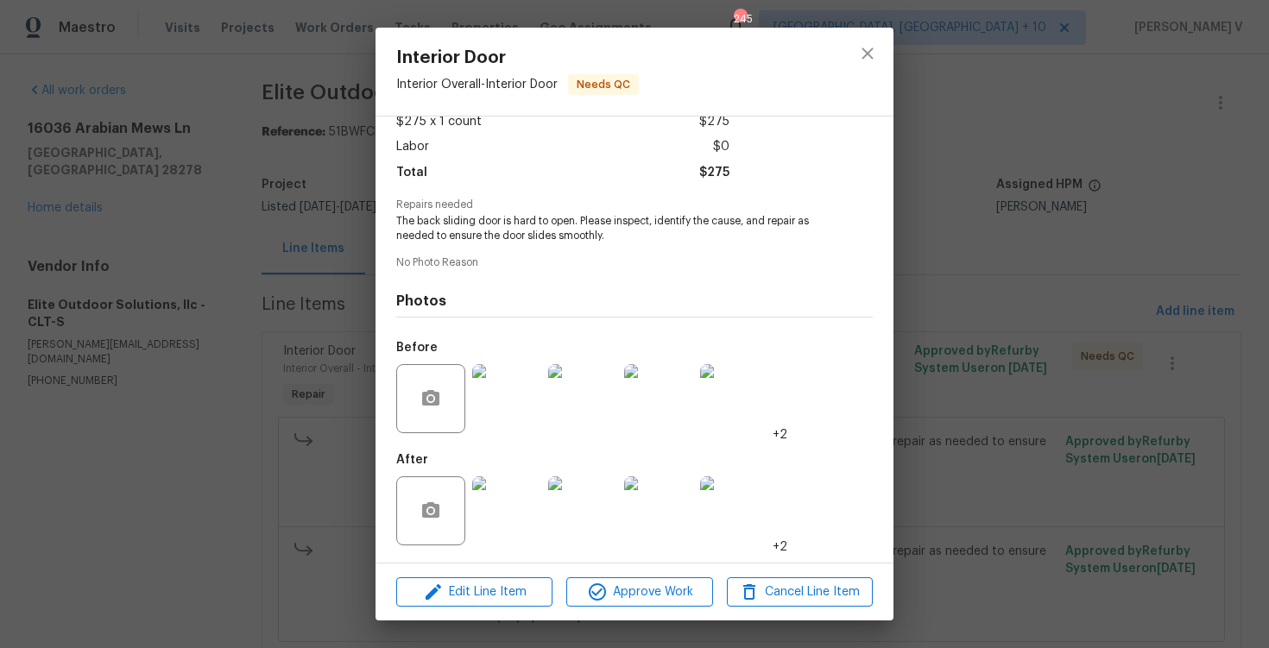
click at [1141, 173] on div "Interior Door Interior Overall - Interior Door Needs QC Vendor Elite Outdoor So…" at bounding box center [634, 324] width 1269 height 648
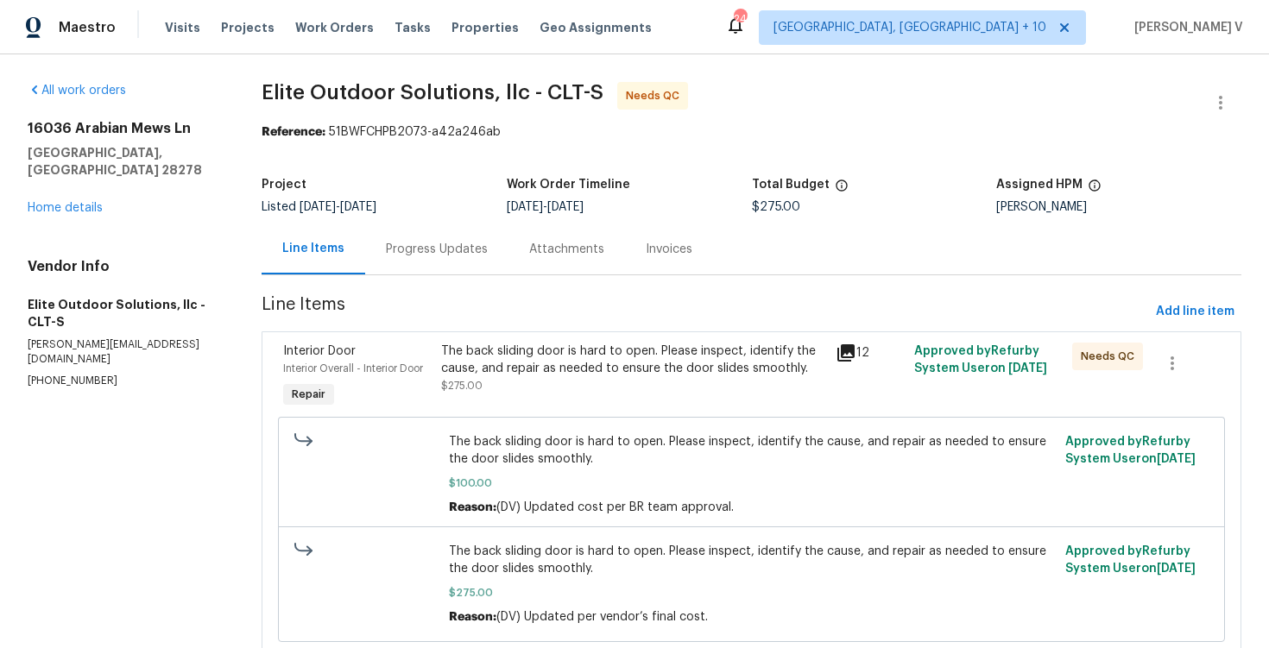
click at [629, 356] on div "The back sliding door is hard to open. Please inspect, identify the cause, and …" at bounding box center [633, 360] width 384 height 35
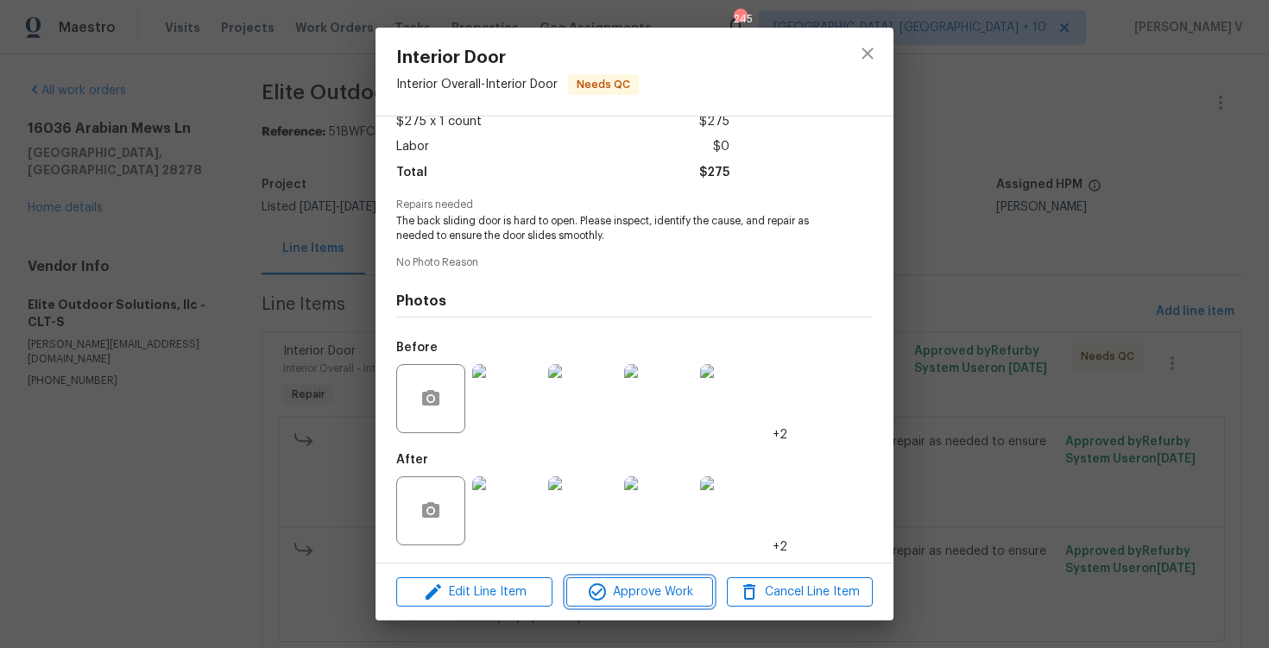
click at [613, 602] on span "Approve Work" at bounding box center [639, 593] width 136 height 22
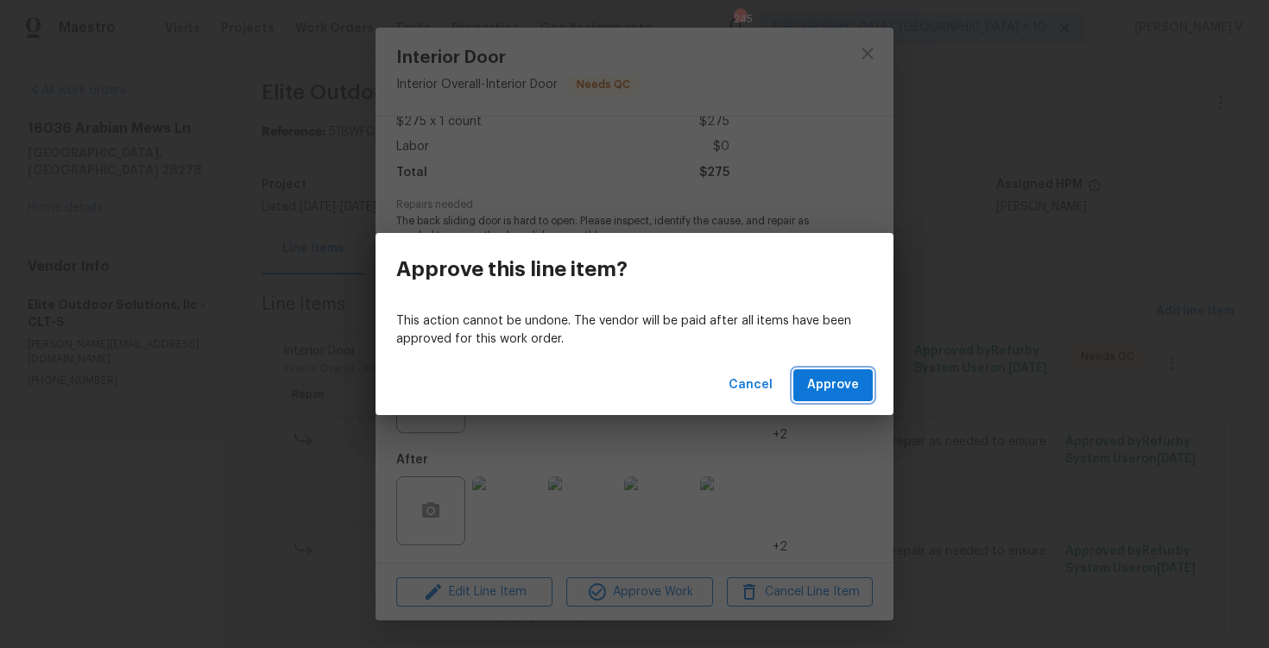
click at [815, 382] on span "Approve" at bounding box center [833, 386] width 52 height 22
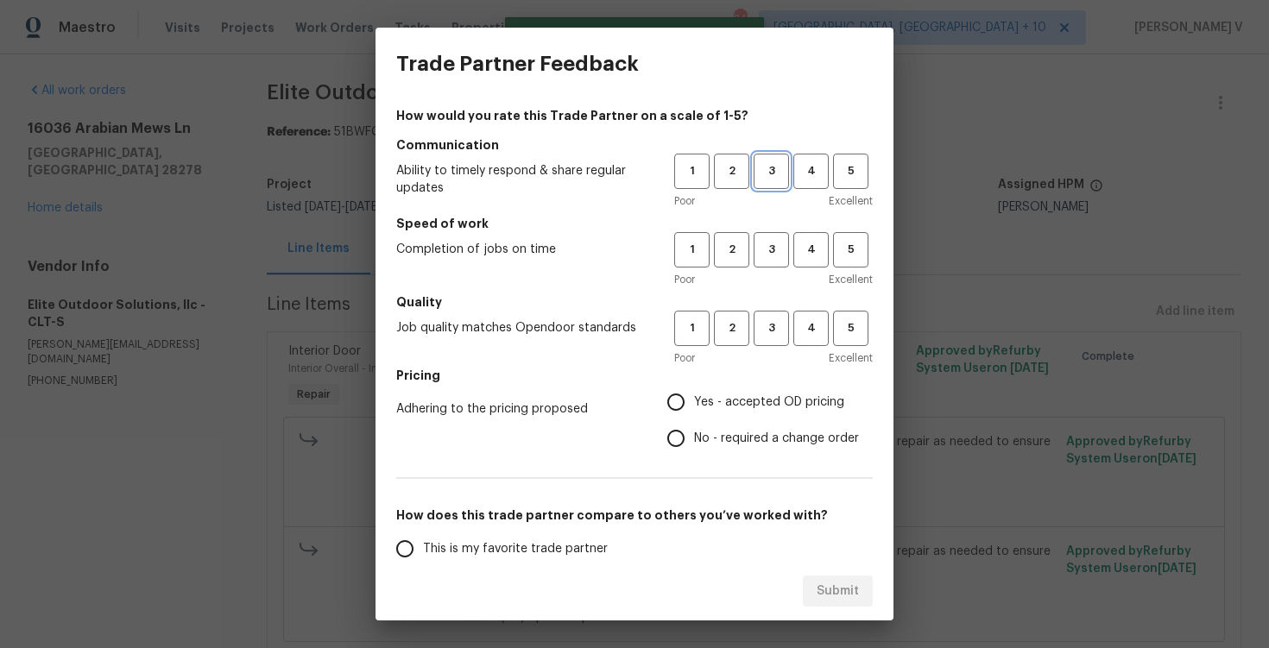
click at [780, 172] on span "3" at bounding box center [771, 171] width 32 height 20
click at [765, 266] on button "3" at bounding box center [771, 249] width 35 height 35
click at [762, 340] on button "3" at bounding box center [771, 328] width 35 height 35
click at [691, 428] on input "No - required a change order" at bounding box center [676, 438] width 36 height 36
radio input "true"
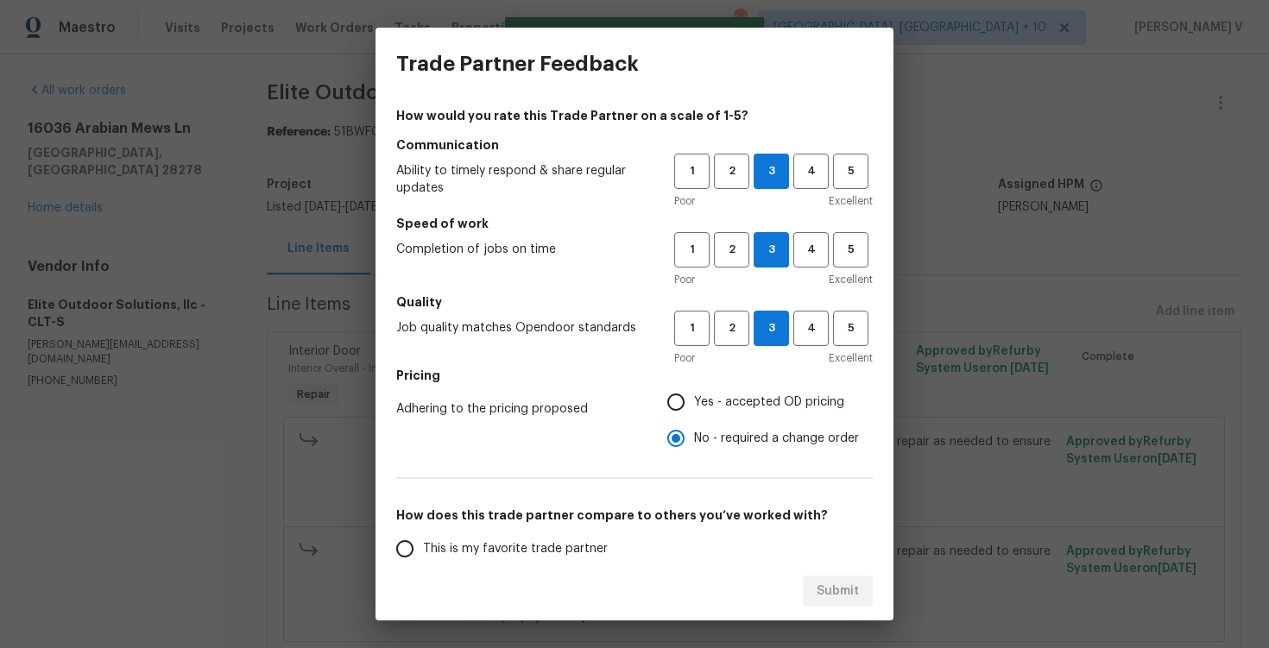
scroll to position [108, 0]
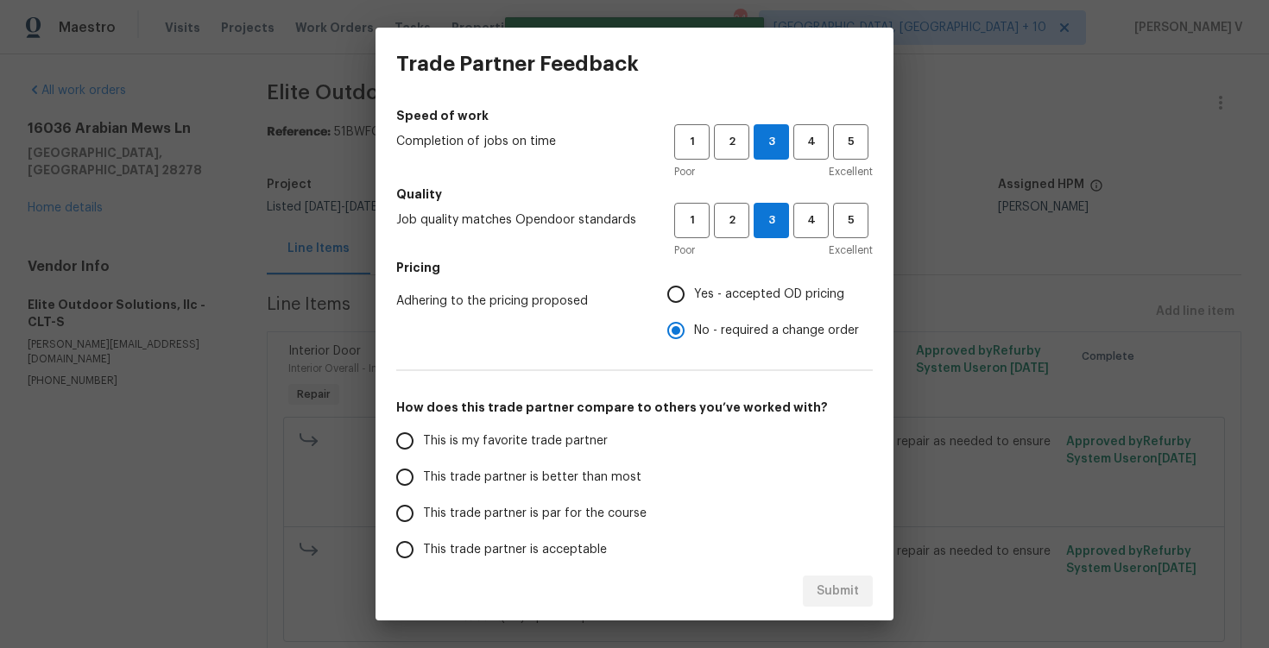
click at [601, 467] on label "This trade partner is better than most" at bounding box center [523, 477] width 273 height 36
click at [423, 467] on input "This trade partner is better than most" at bounding box center [405, 477] width 36 height 36
click at [824, 590] on span "Submit" at bounding box center [838, 592] width 42 height 22
radio input "true"
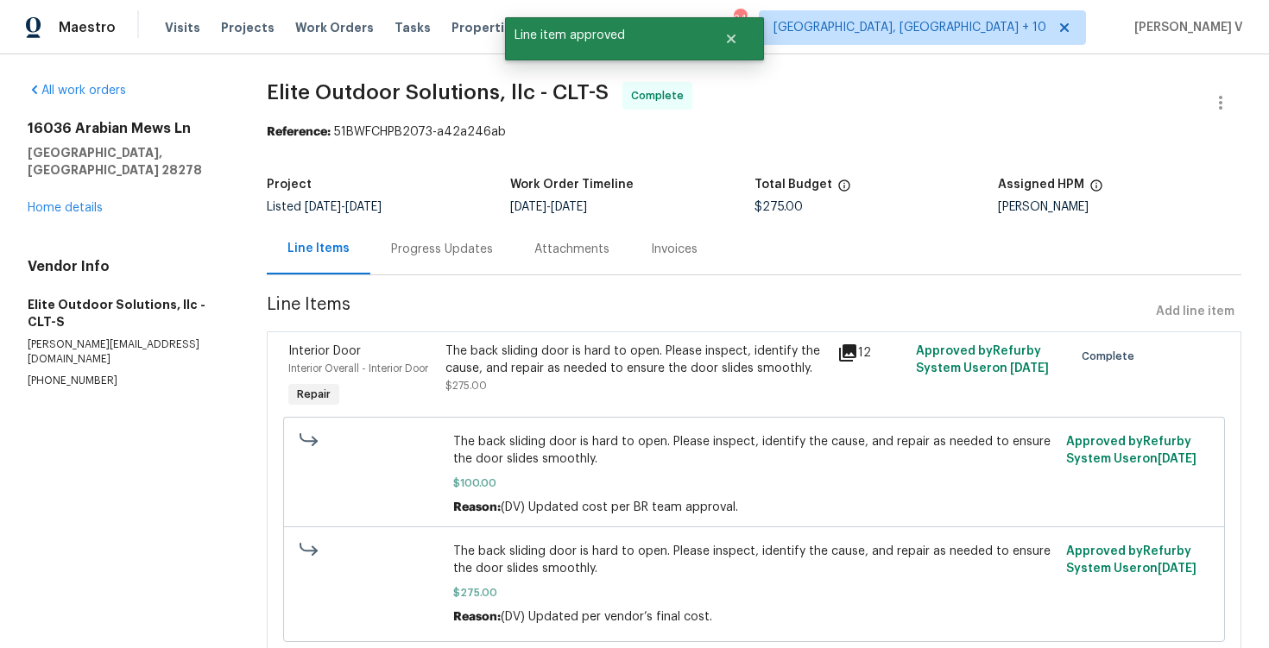
click at [369, 221] on div "Project Listed 9/5/2025 - 9/17/2025 Work Order Timeline 9/7/2025 - 9/17/2025 To…" at bounding box center [754, 195] width 975 height 55
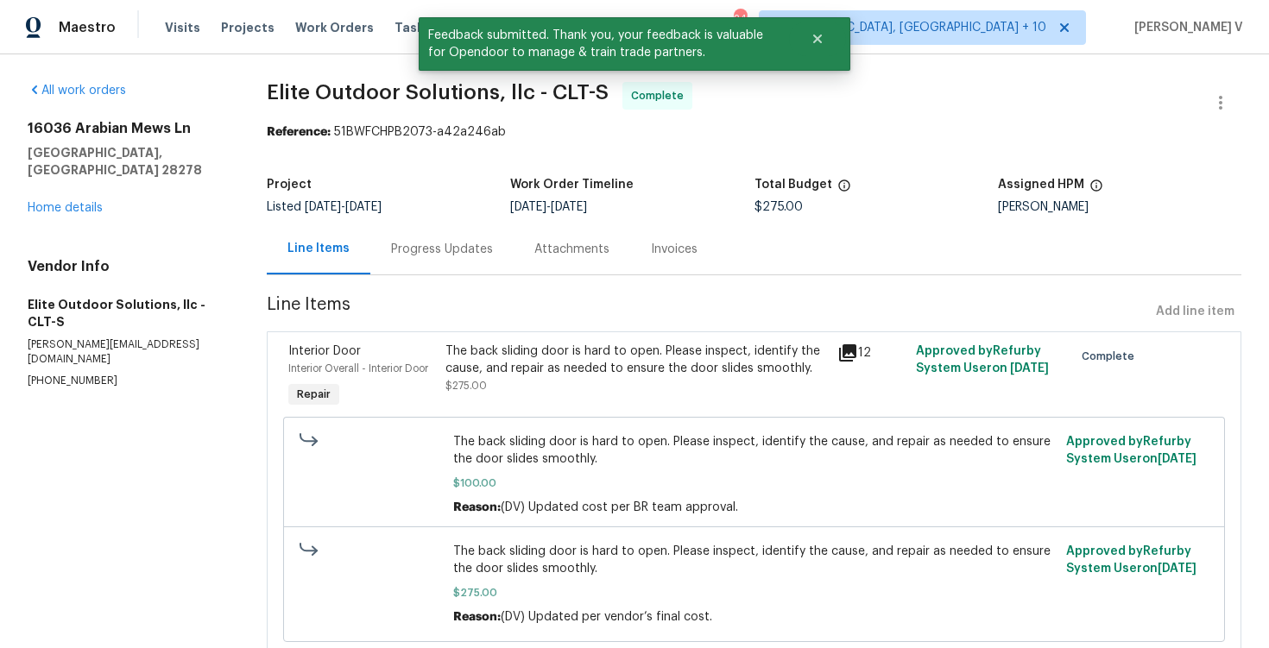
click at [380, 230] on div "Progress Updates" at bounding box center [441, 249] width 143 height 51
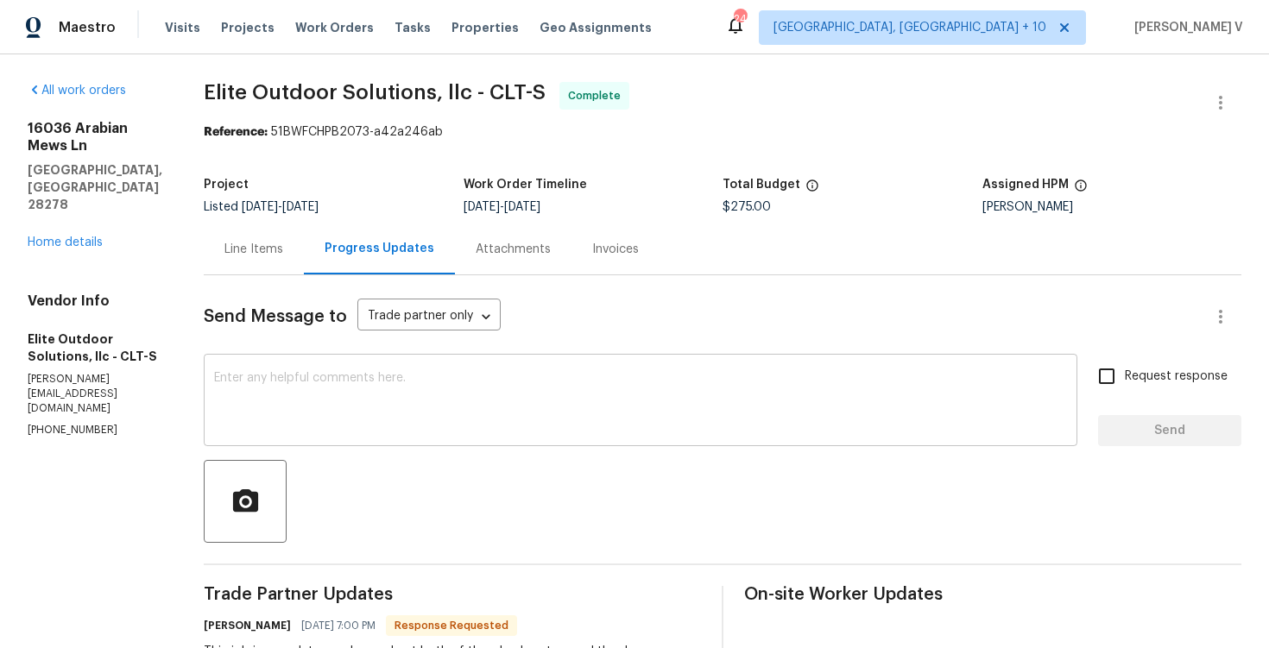
click at [295, 409] on textarea at bounding box center [640, 402] width 853 height 60
paste textarea "Hey, the work order has been approved. Thanks for the job :)"
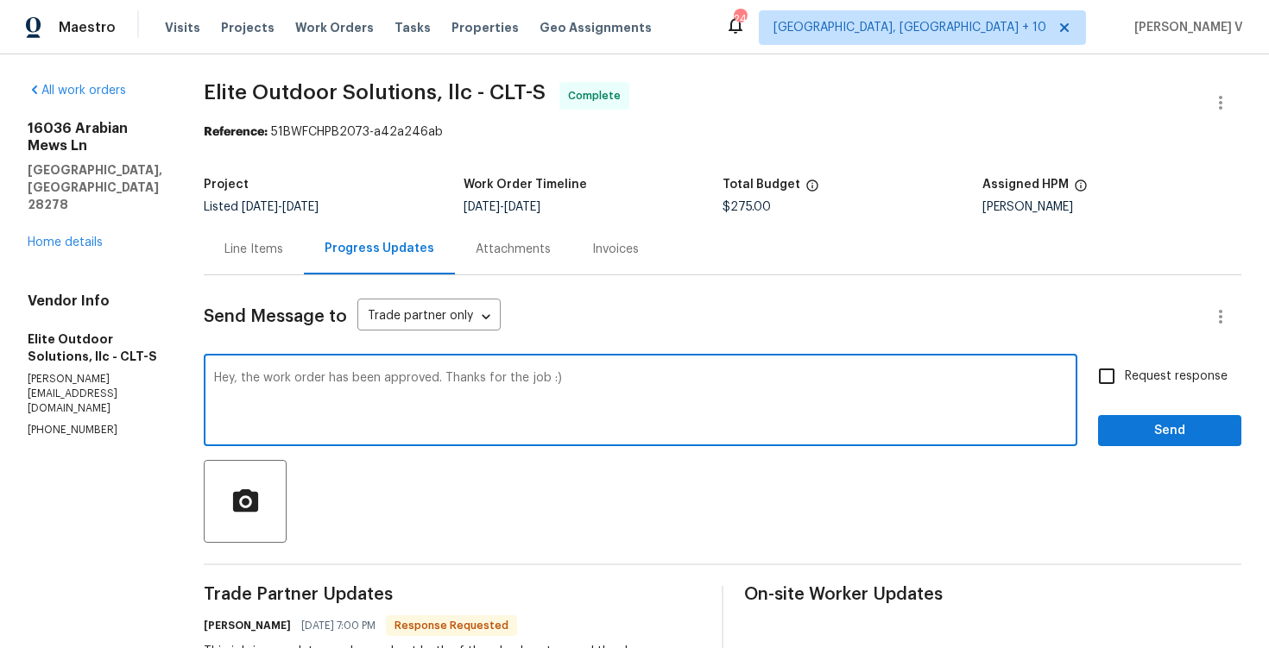
drag, startPoint x: 227, startPoint y: 378, endPoint x: 145, endPoint y: 378, distance: 82.0
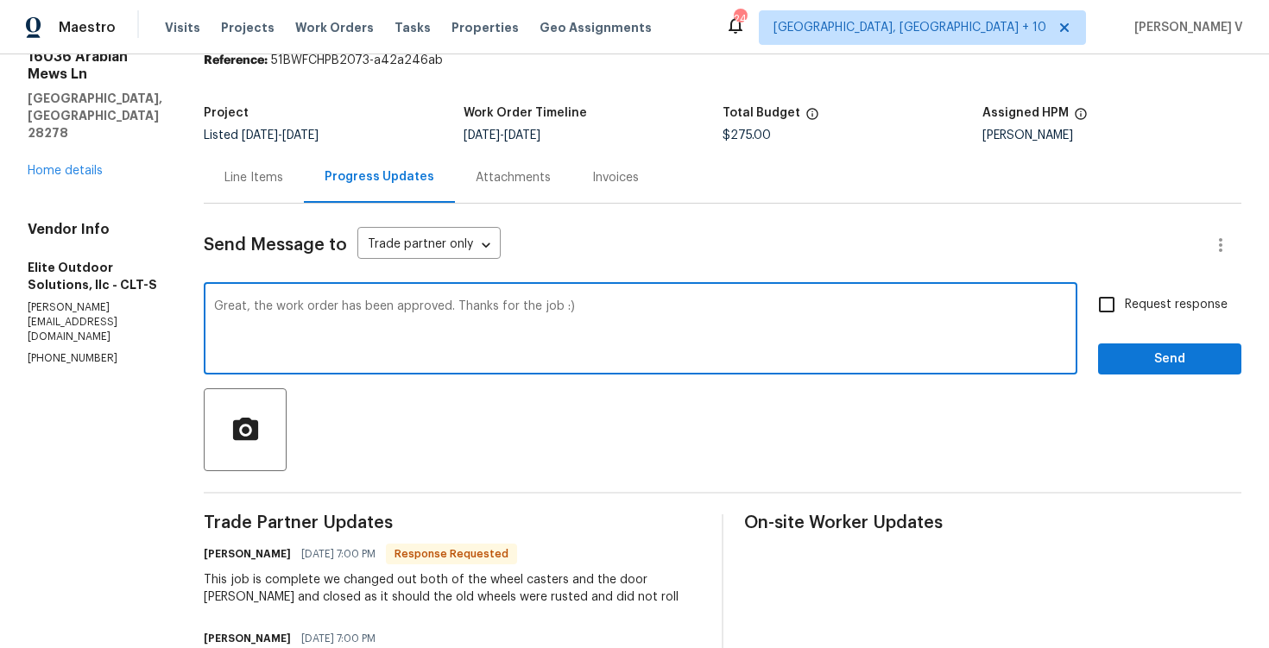
scroll to position [131, 0]
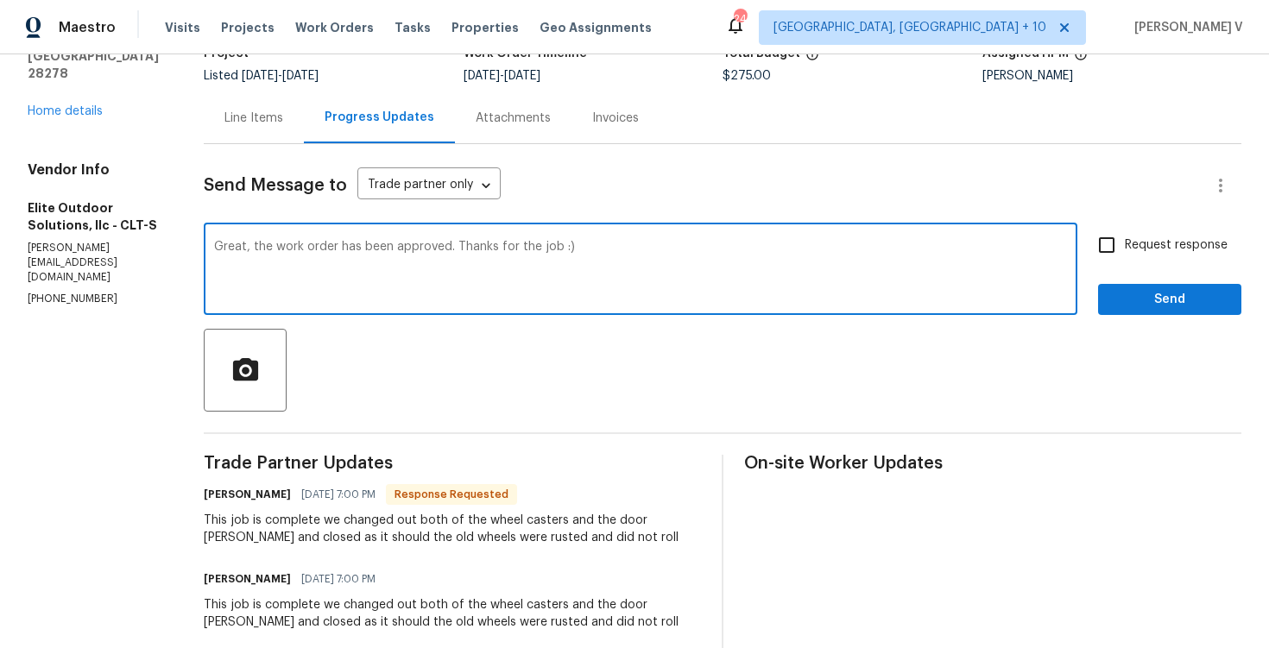
type textarea "Great, the work order has been approved. Thanks for the job :)"
click at [1203, 299] on span "Send" at bounding box center [1170, 300] width 116 height 22
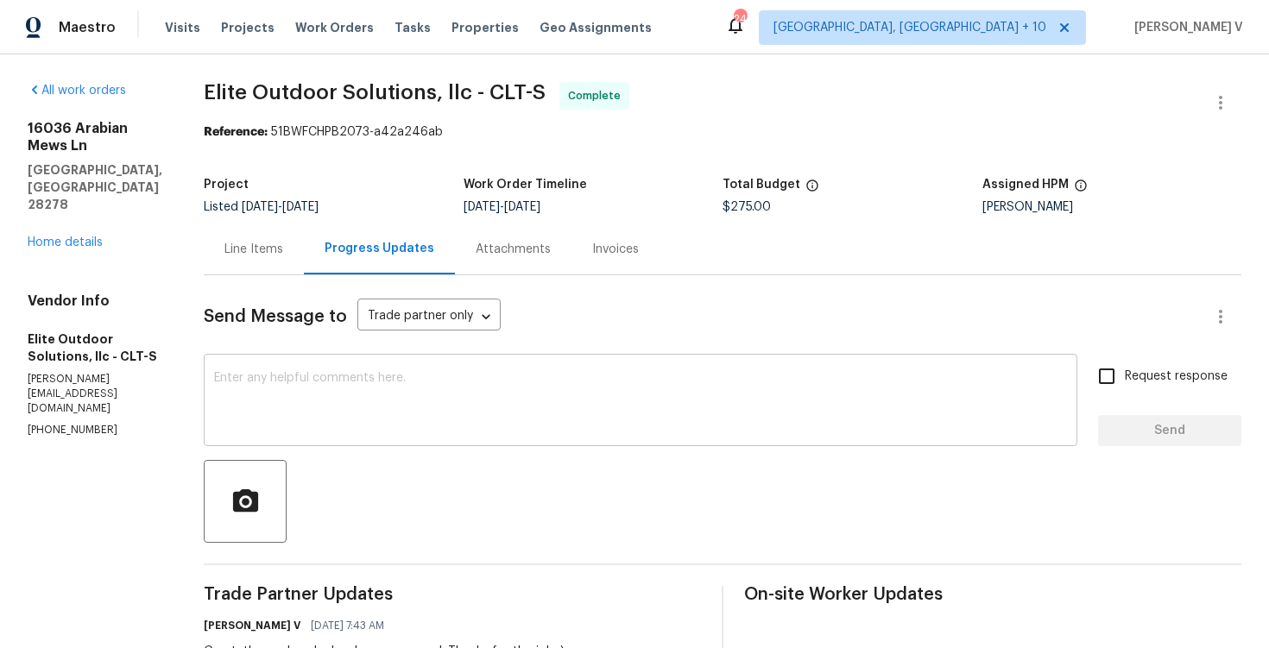
scroll to position [337, 0]
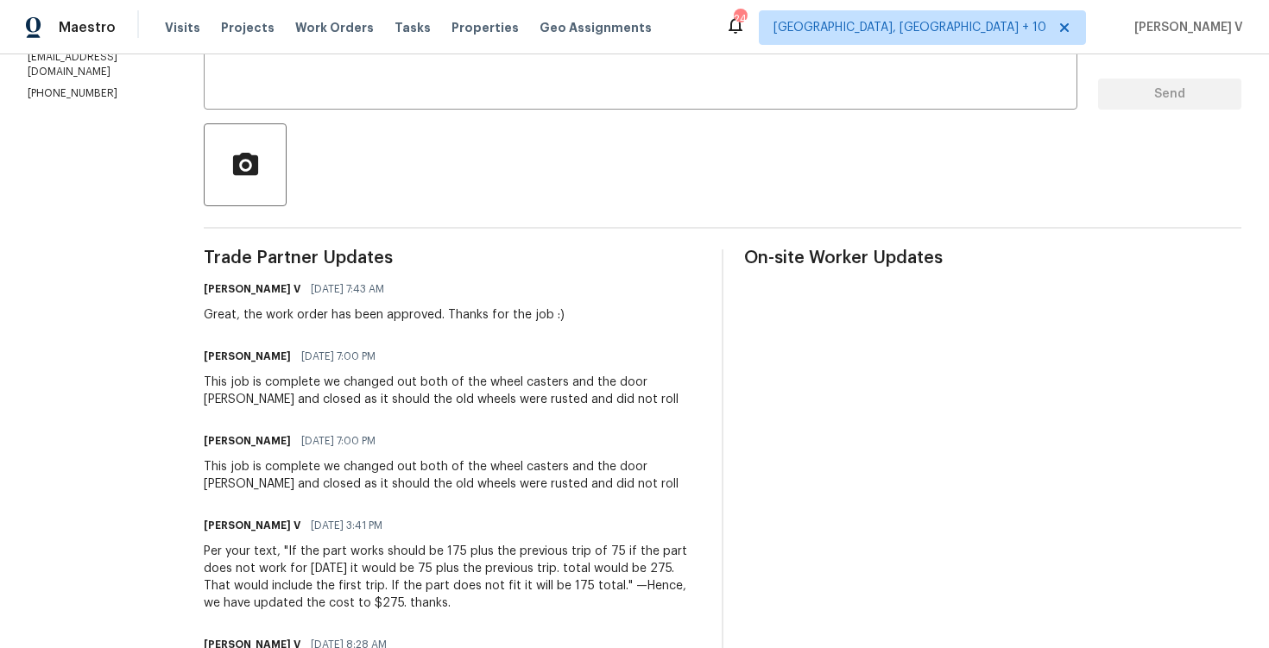
click at [237, 398] on div "This job is complete we changed out both of the wheel casters and the door Open…" at bounding box center [452, 391] width 497 height 35
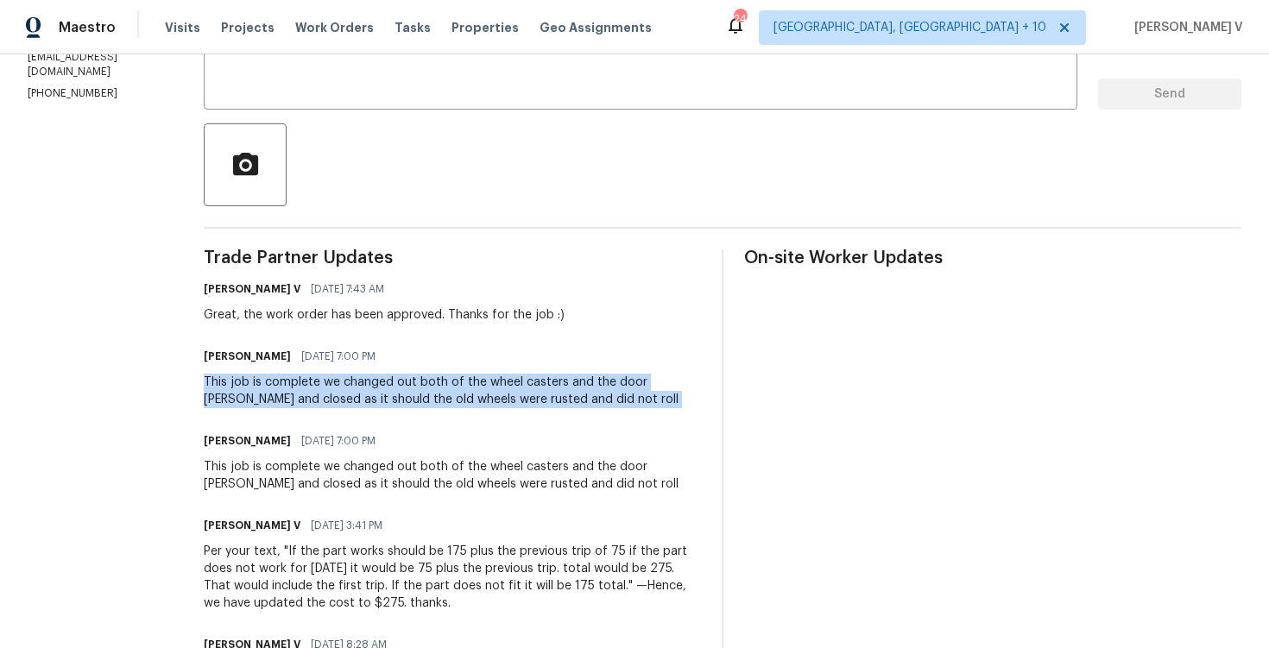
copy div "This job is complete we changed out both of the wheel casters and the door Open…"
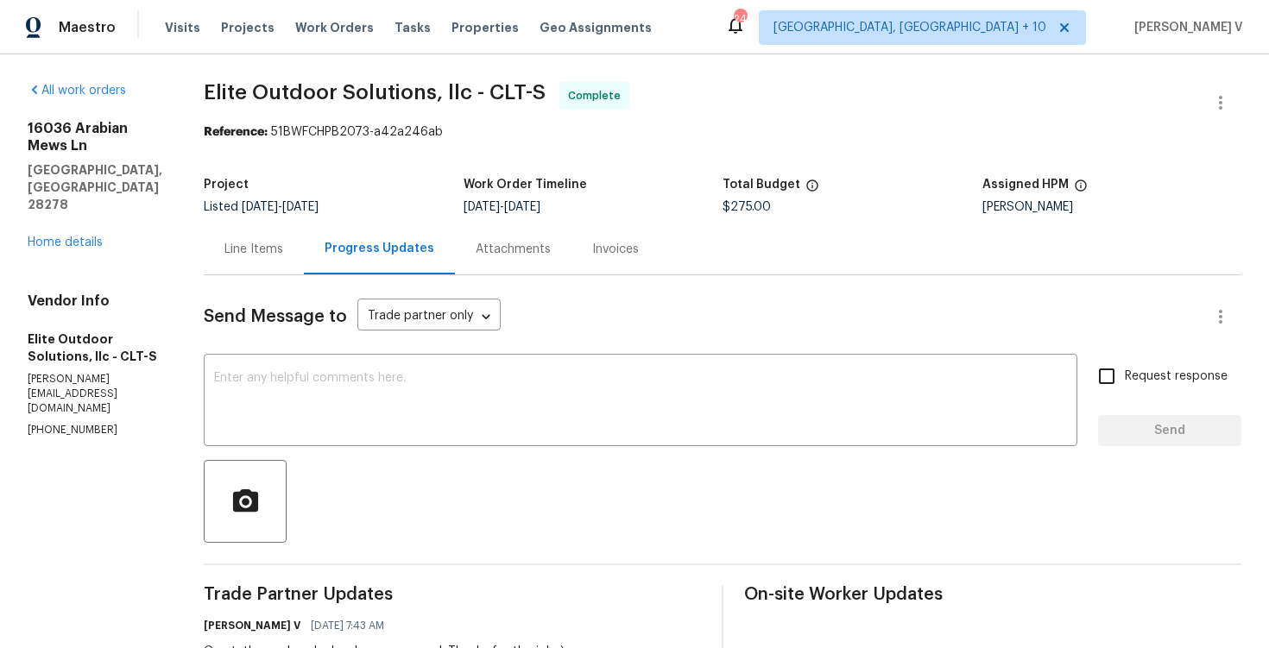
click at [73, 201] on div "16036 Arabian Mews Ln Charlotte, NC 28278 Home details" at bounding box center [95, 185] width 135 height 131
click at [81, 216] on div "16036 Arabian Mews Ln Charlotte, NC 28278 Home details" at bounding box center [95, 185] width 135 height 131
click at [61, 237] on link "Home details" at bounding box center [65, 243] width 75 height 12
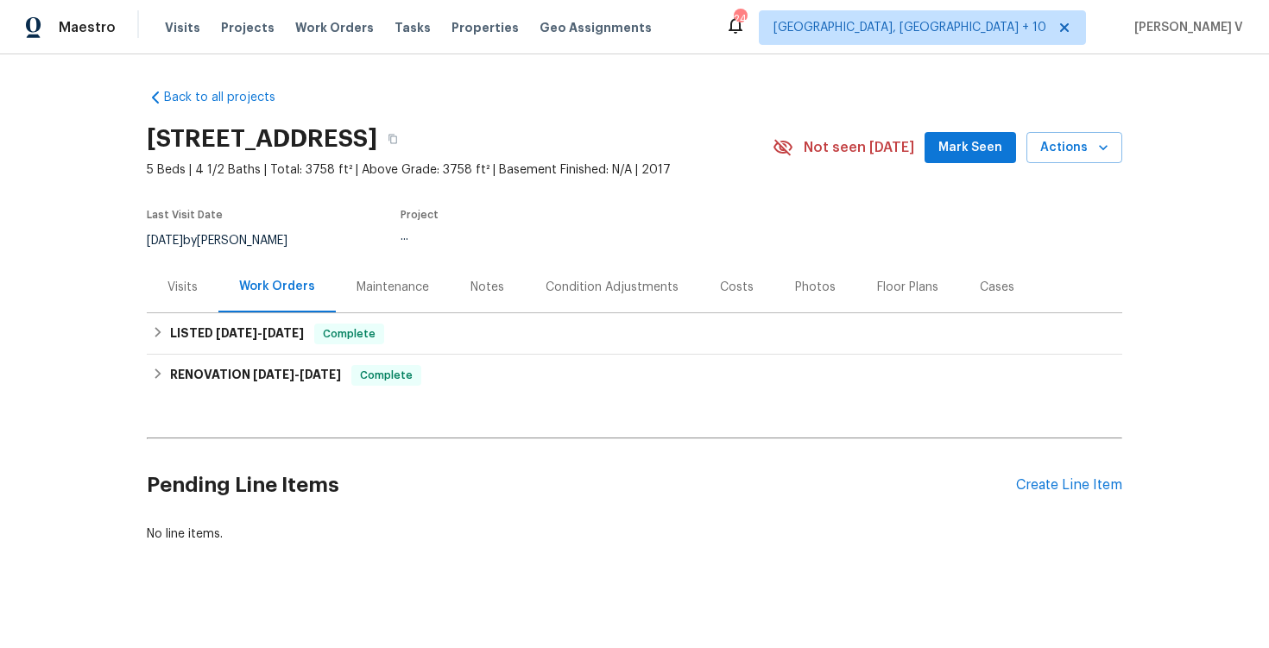
scroll to position [12, 0]
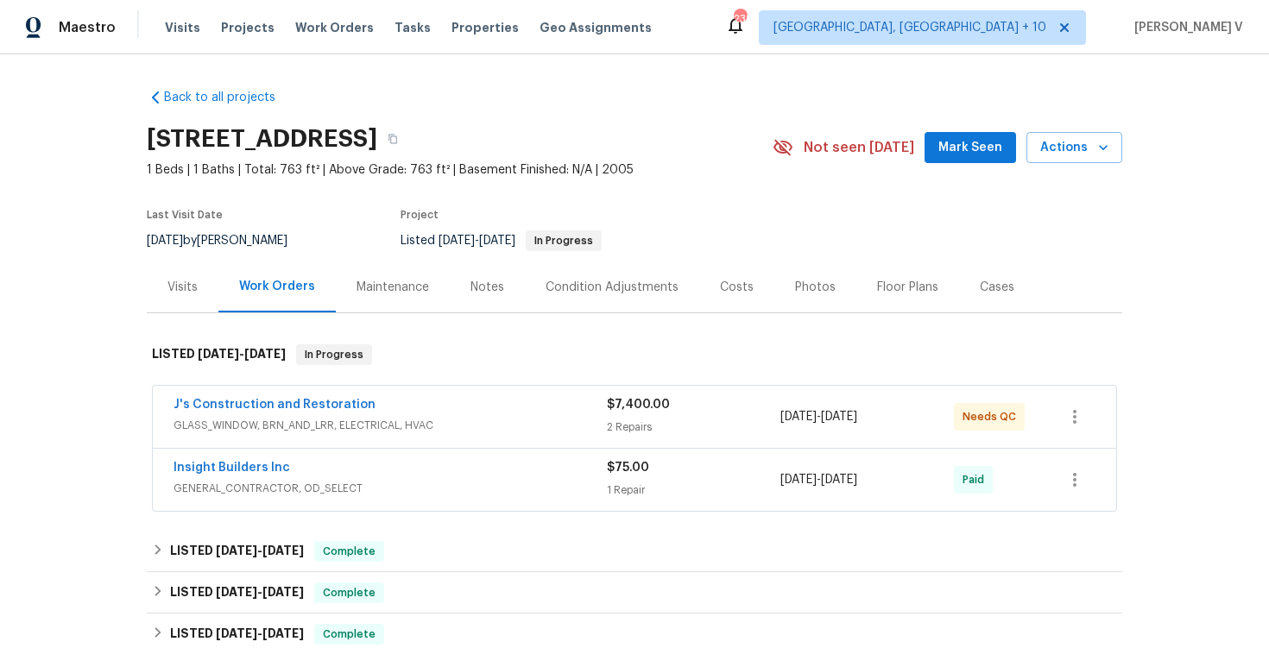
scroll to position [76, 0]
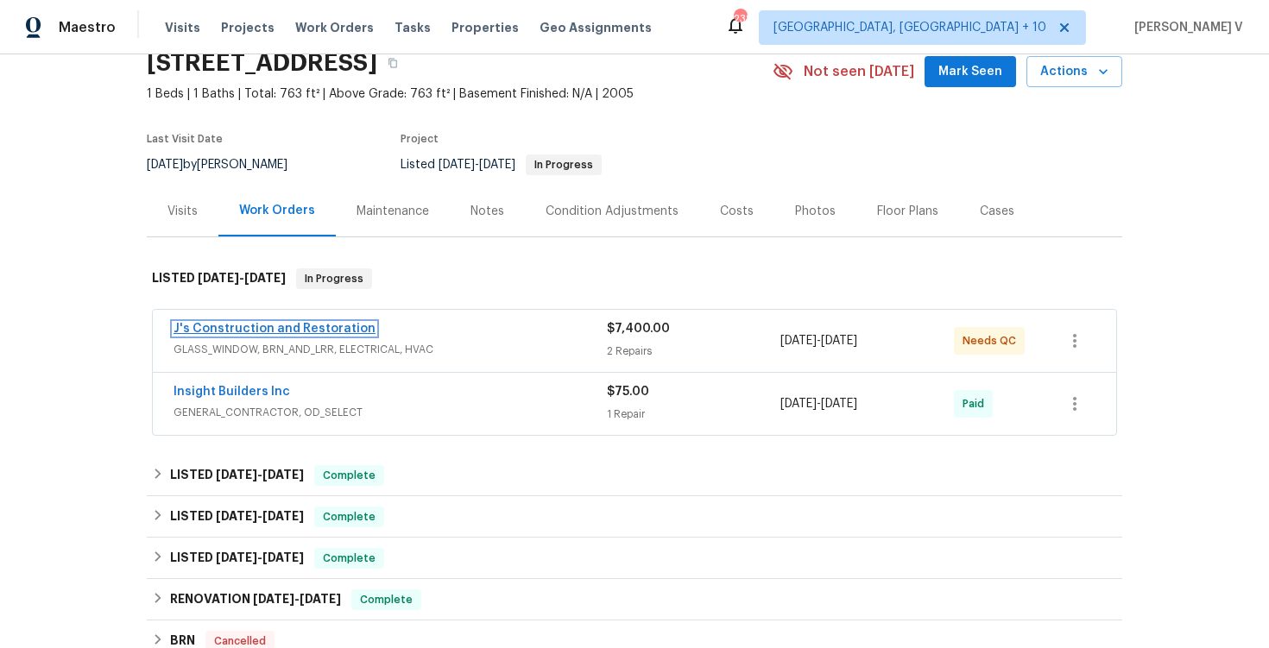
click at [282, 333] on link "J's Construction and Restoration" at bounding box center [275, 329] width 202 height 12
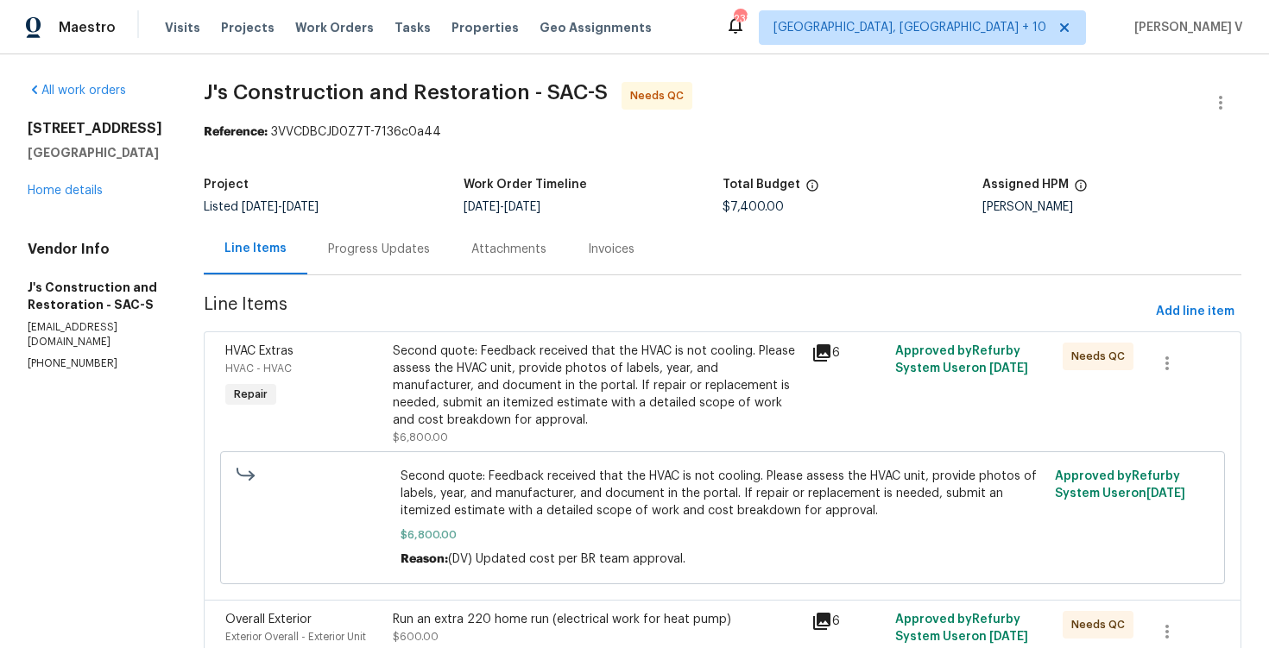
click at [430, 253] on div "Progress Updates" at bounding box center [379, 249] width 102 height 17
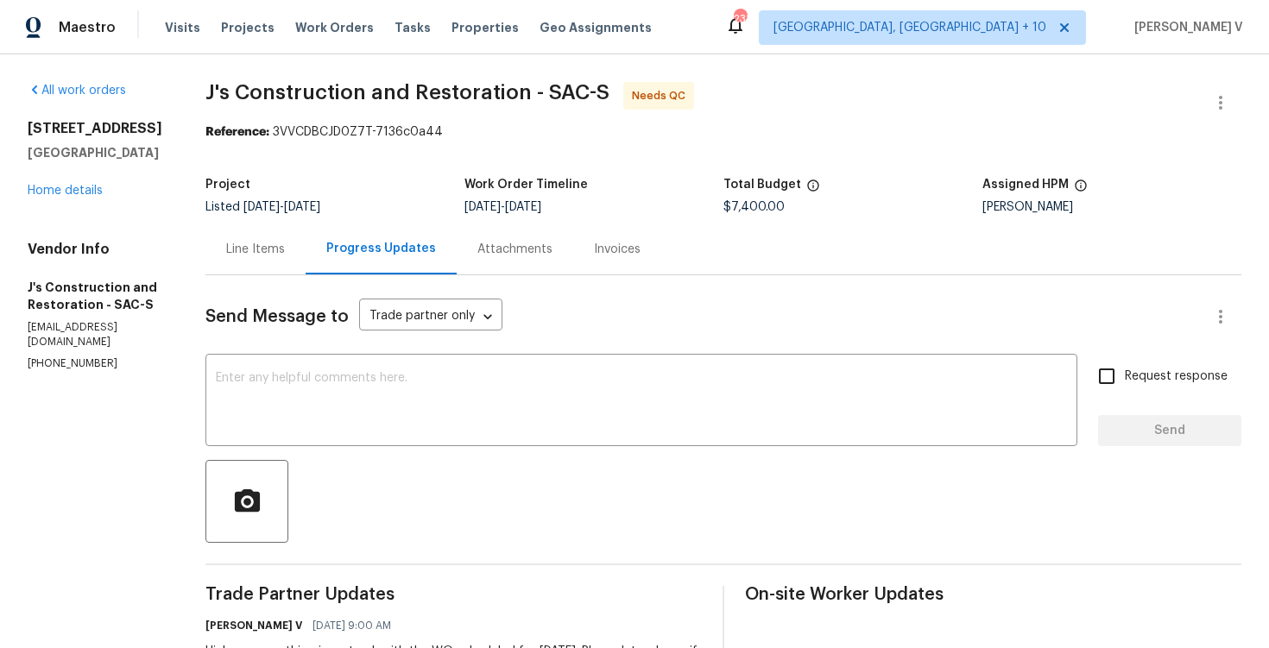
click at [286, 267] on div "Line Items" at bounding box center [255, 249] width 100 height 51
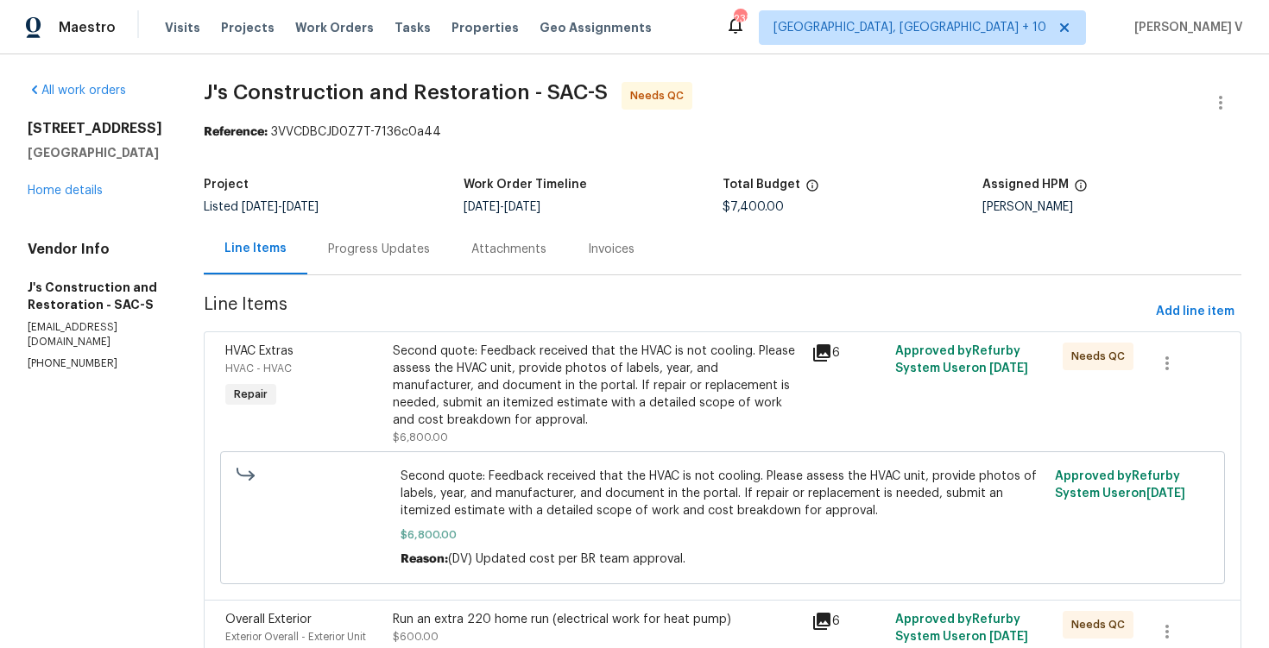
click at [398, 254] on div "Progress Updates" at bounding box center [379, 249] width 102 height 17
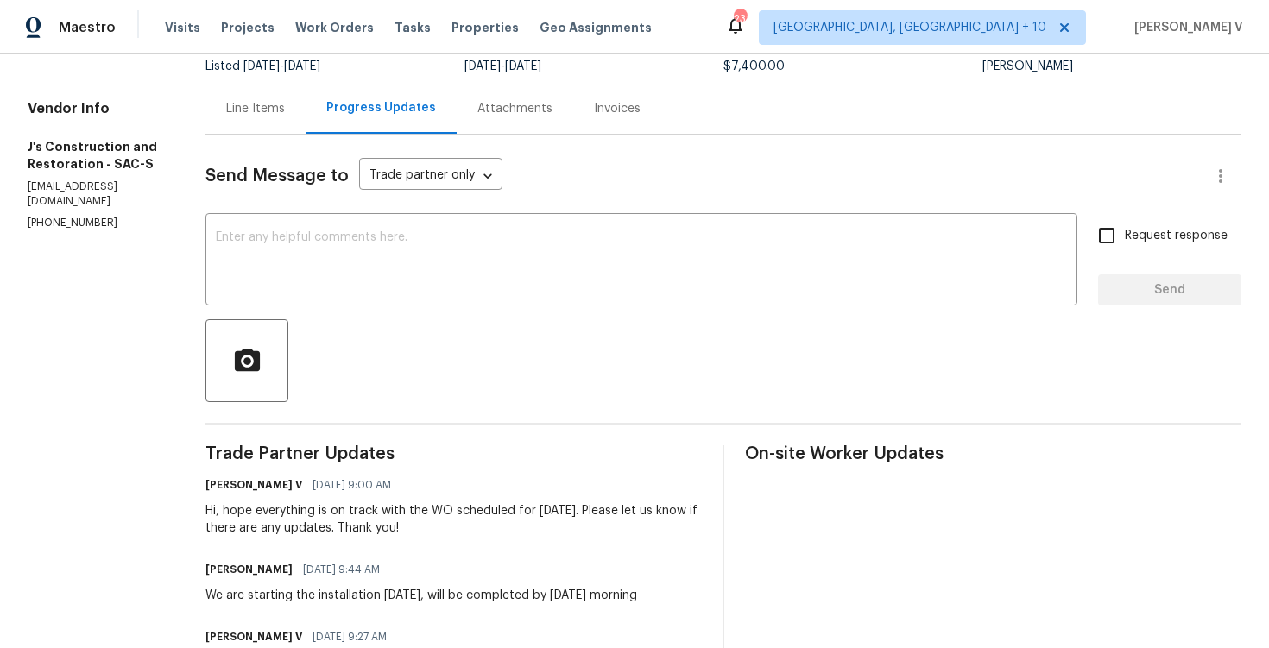
scroll to position [71, 0]
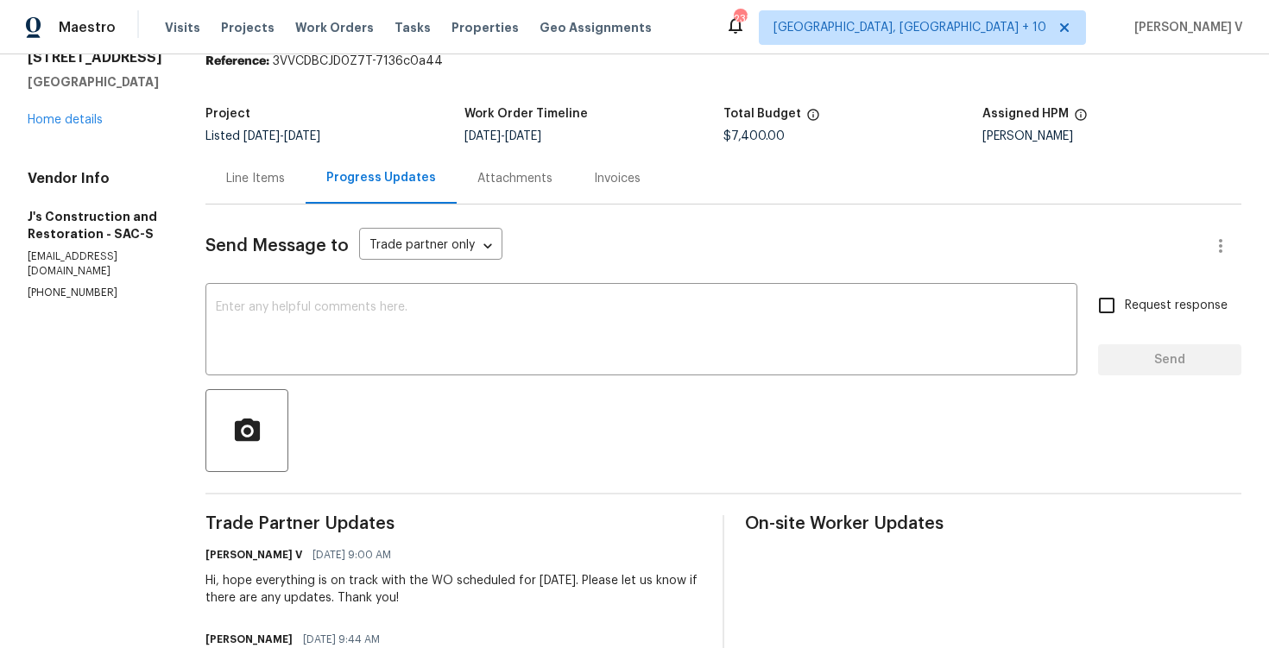
click at [49, 293] on p "[PHONE_NUMBER]" at bounding box center [96, 293] width 136 height 15
copy p "[PHONE_NUMBER]"
click at [287, 190] on div "Line Items" at bounding box center [255, 178] width 100 height 51
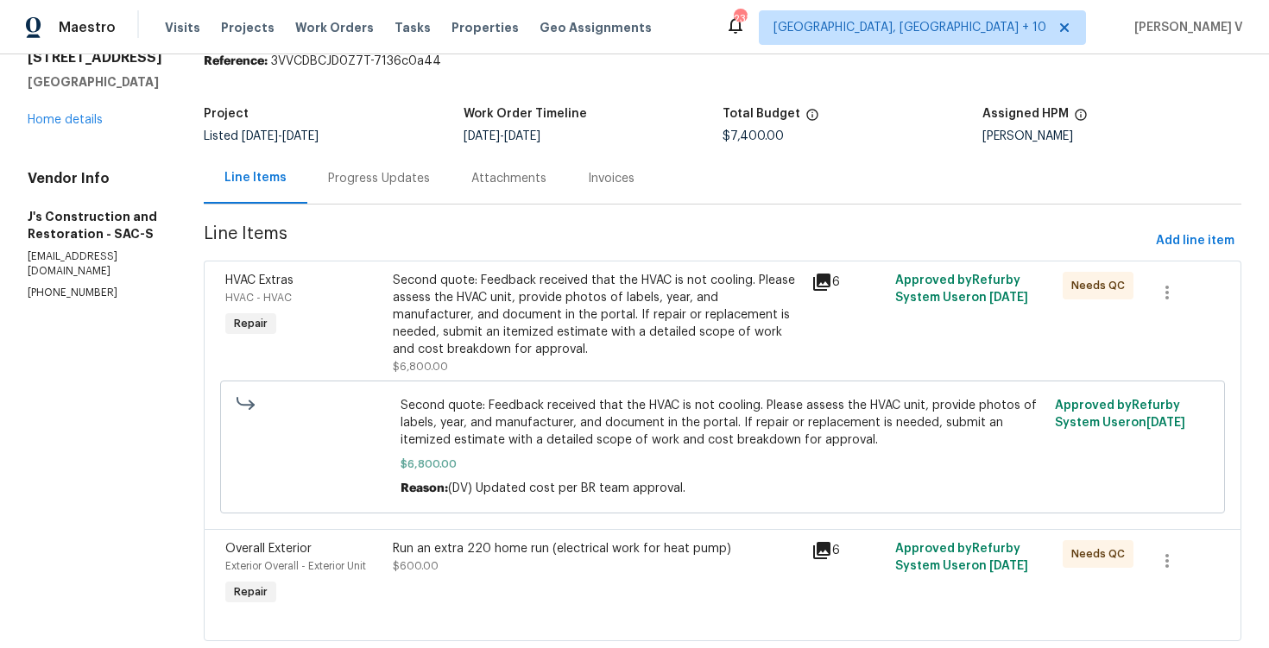
click at [456, 376] on div "Second quote: Feedback received that the HVAC is not cooling. Please assess the…" at bounding box center [722, 447] width 994 height 143
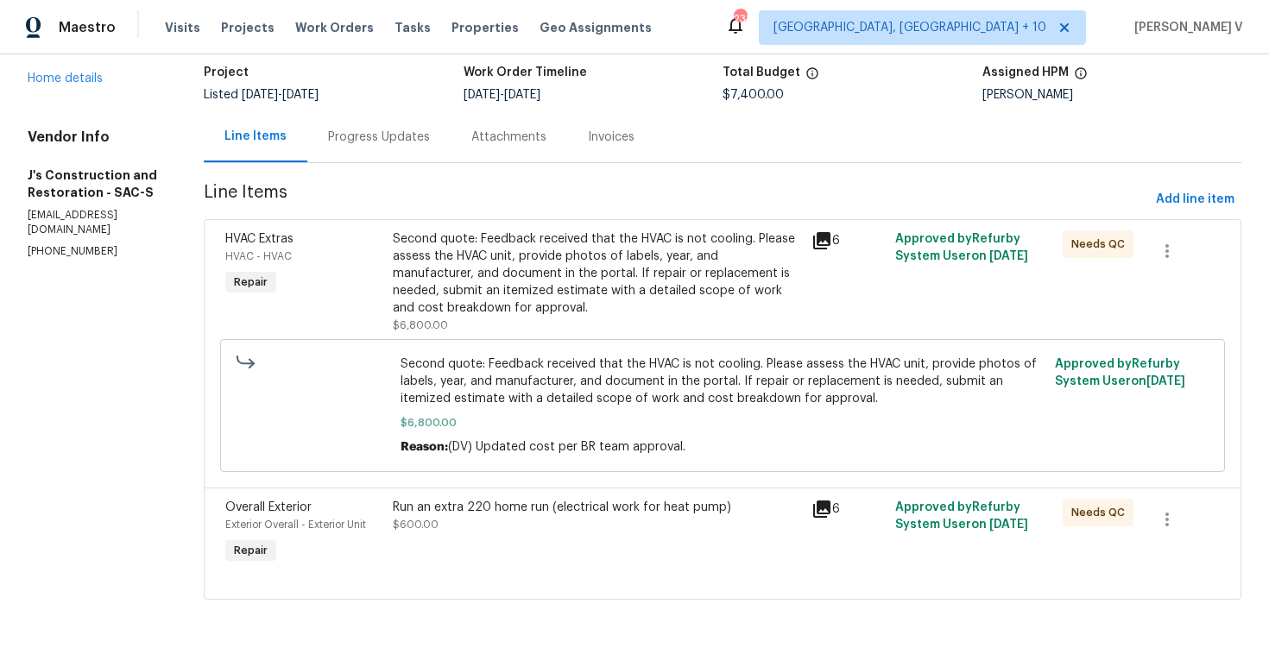
click at [505, 503] on div "Run an extra 220 home run (electrical work for heat pump)" at bounding box center [597, 507] width 408 height 17
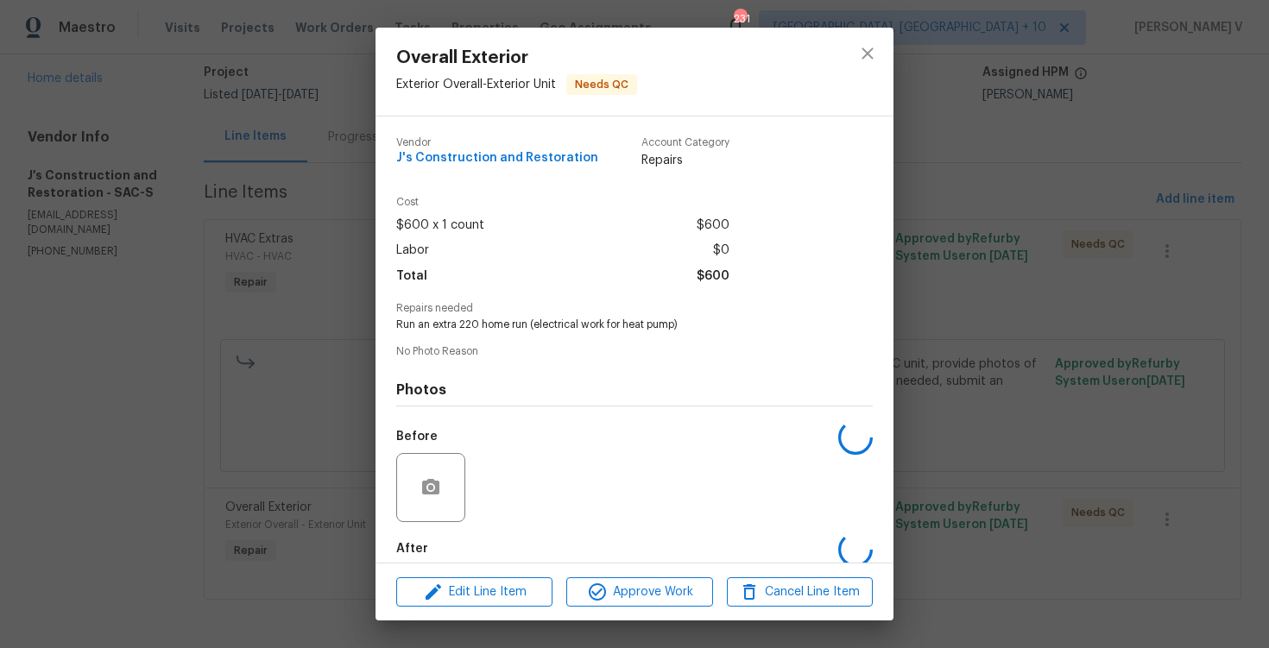
scroll to position [89, 0]
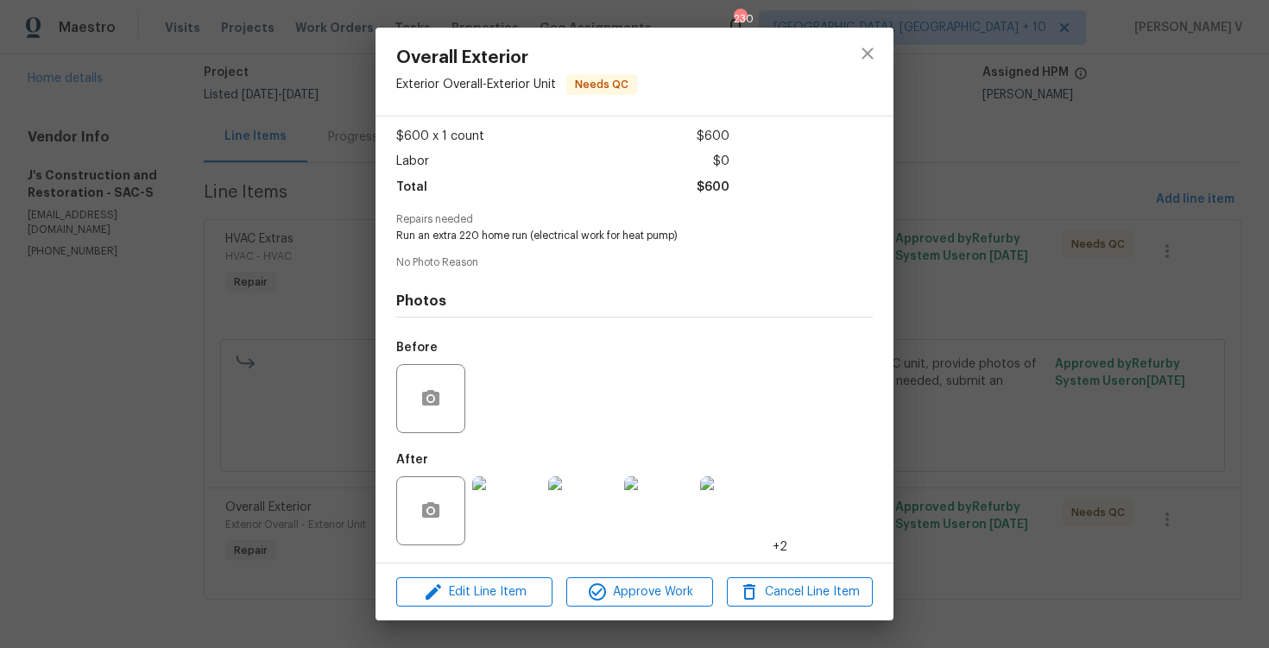
click at [530, 536] on img at bounding box center [506, 511] width 69 height 69
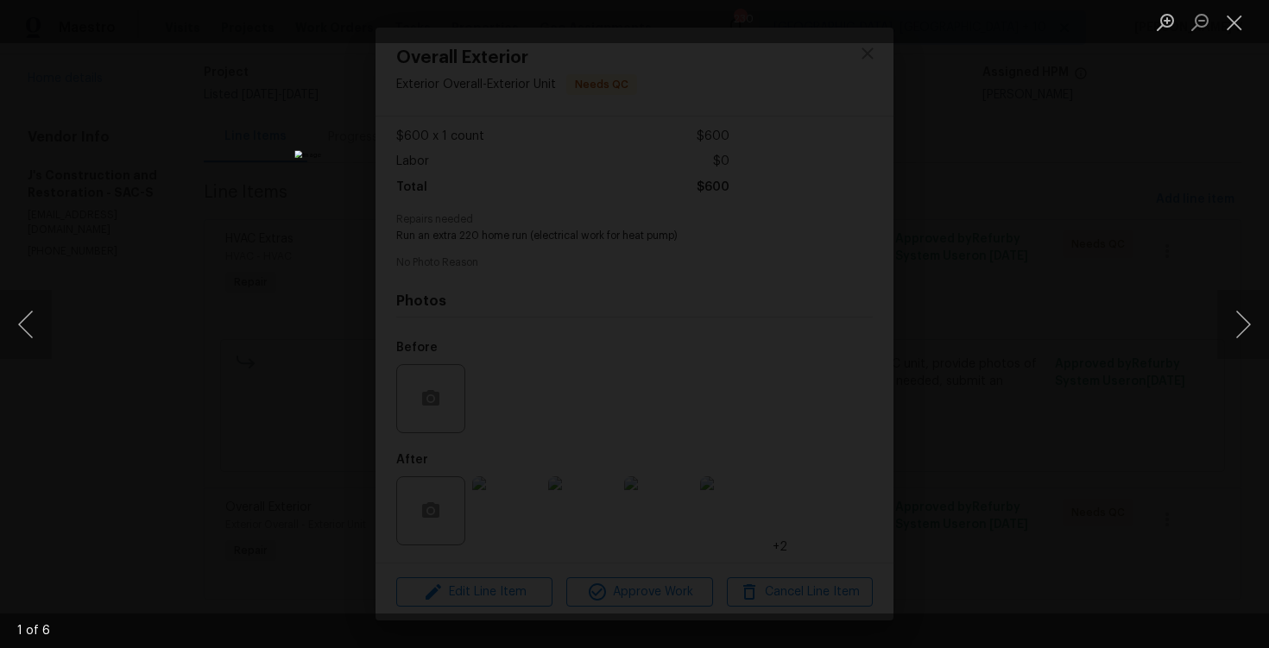
click at [251, 215] on div "Lightbox" at bounding box center [634, 324] width 1269 height 648
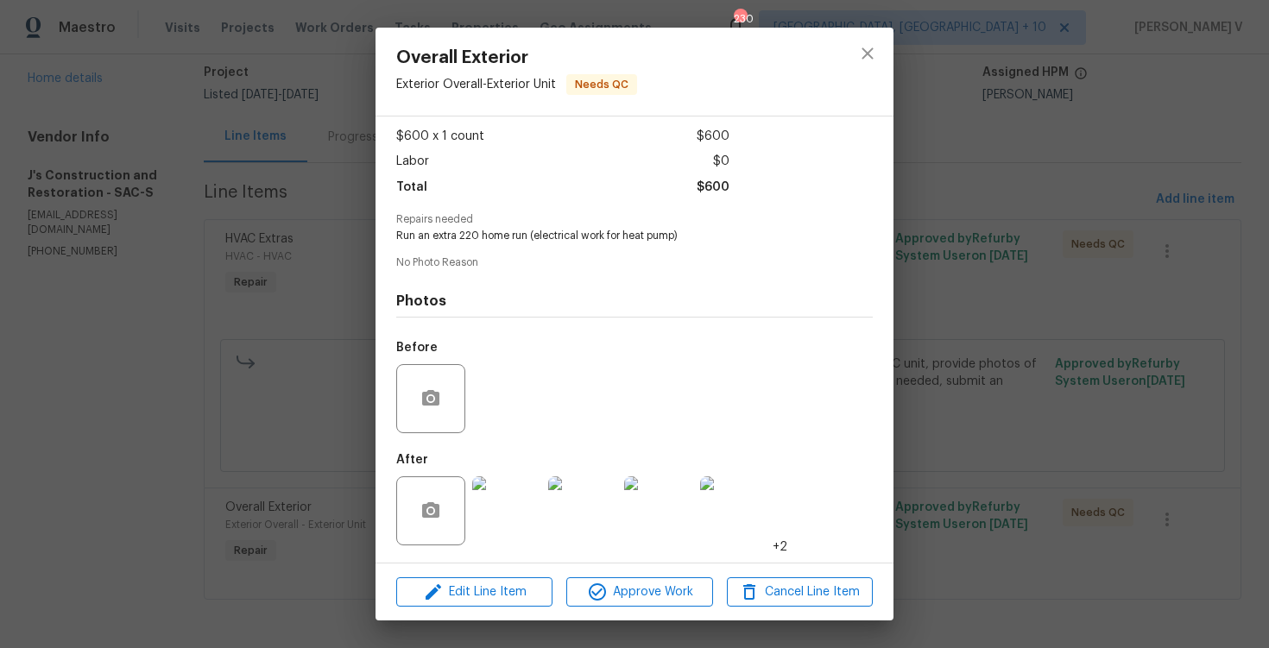
click at [251, 215] on div "Overall Exterior Exterior Overall - Exterior Unit Needs QC Vendor J's Construct…" at bounding box center [634, 324] width 1269 height 648
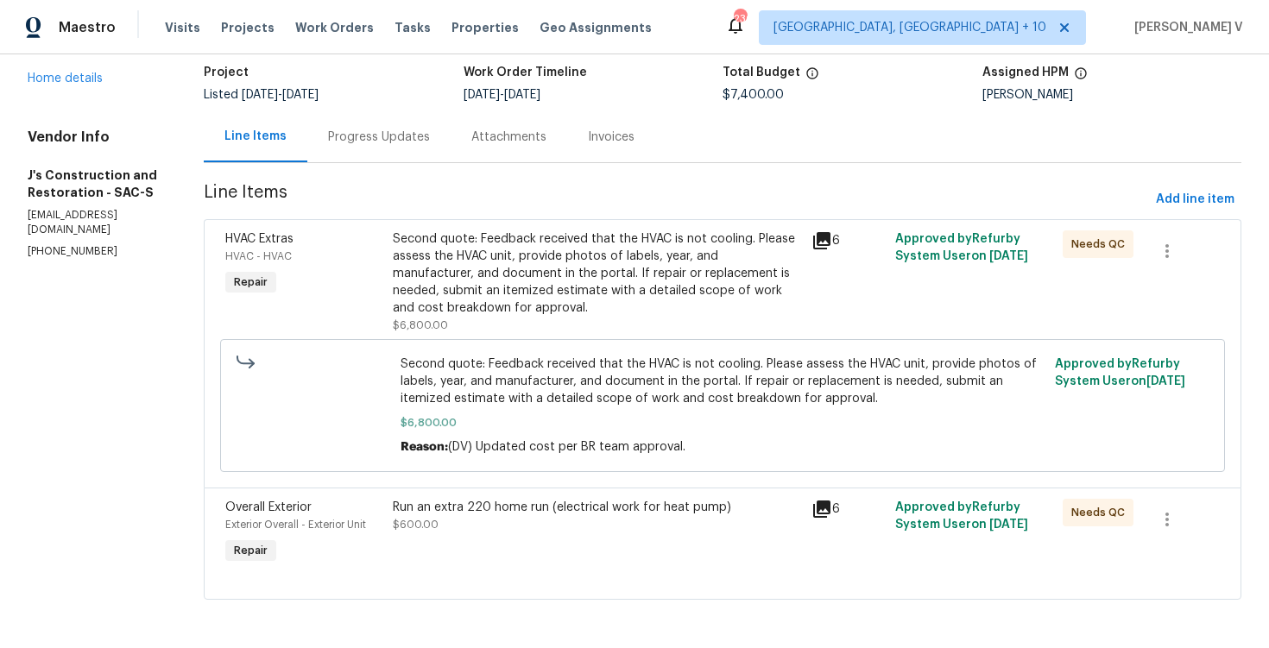
scroll to position [0, 0]
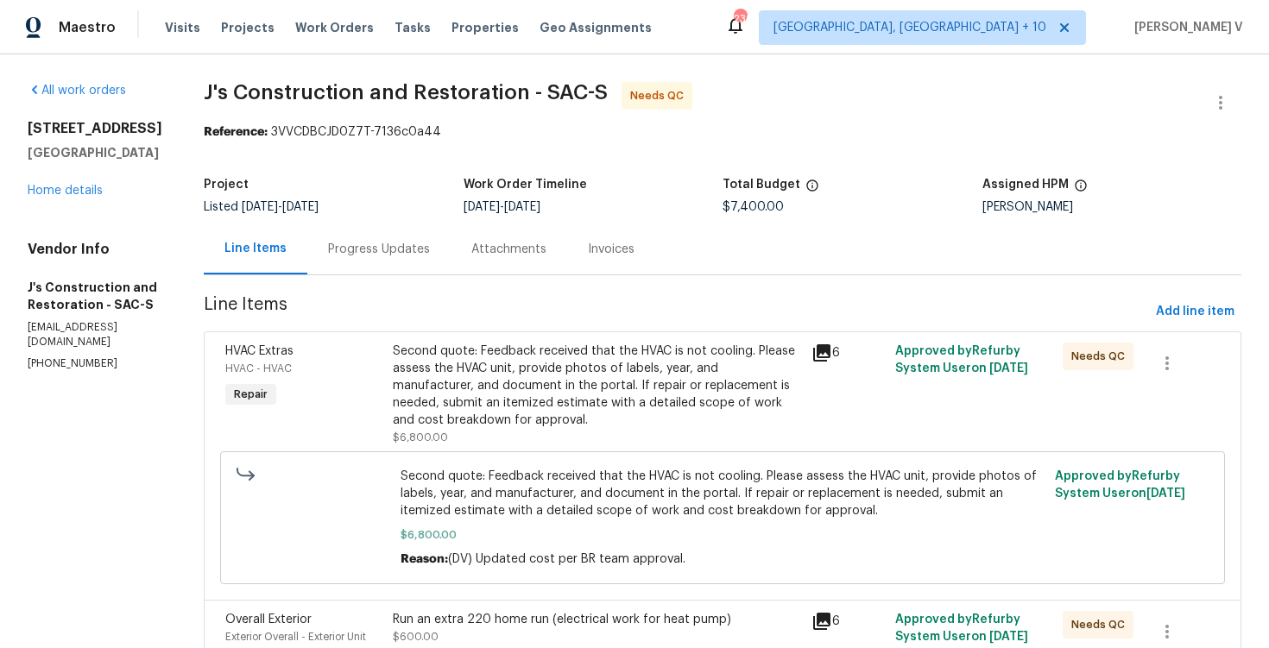
click at [426, 266] on div "Progress Updates" at bounding box center [378, 249] width 143 height 51
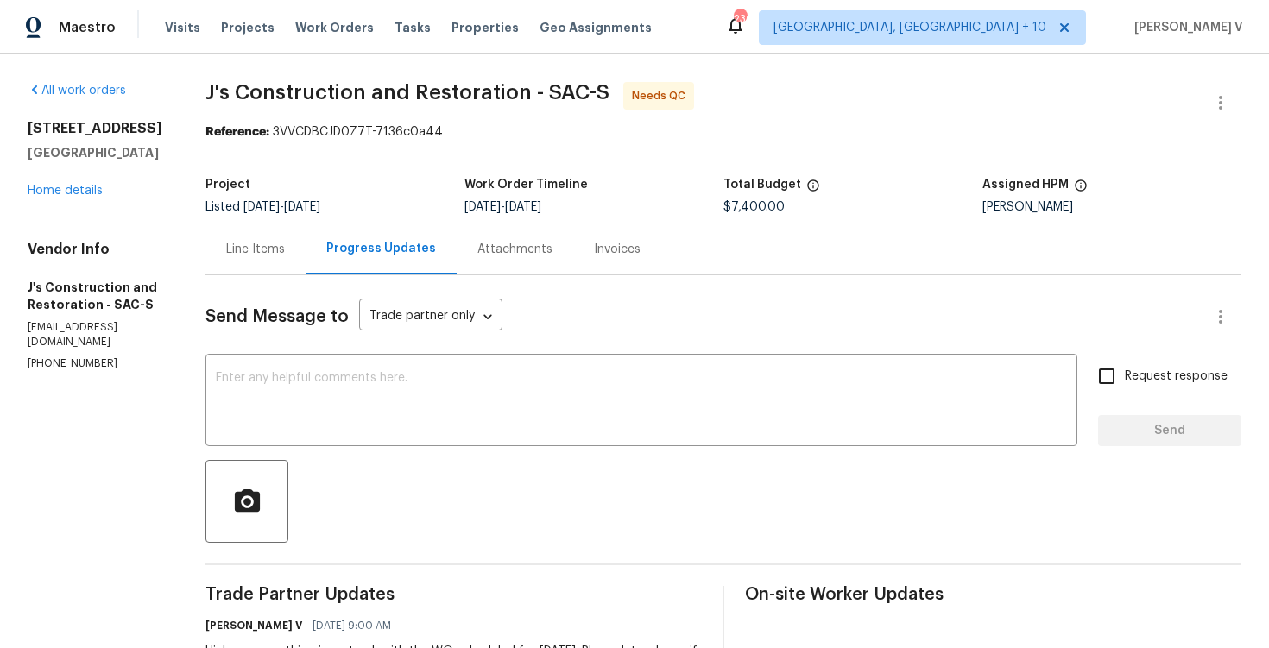
scroll to position [60, 0]
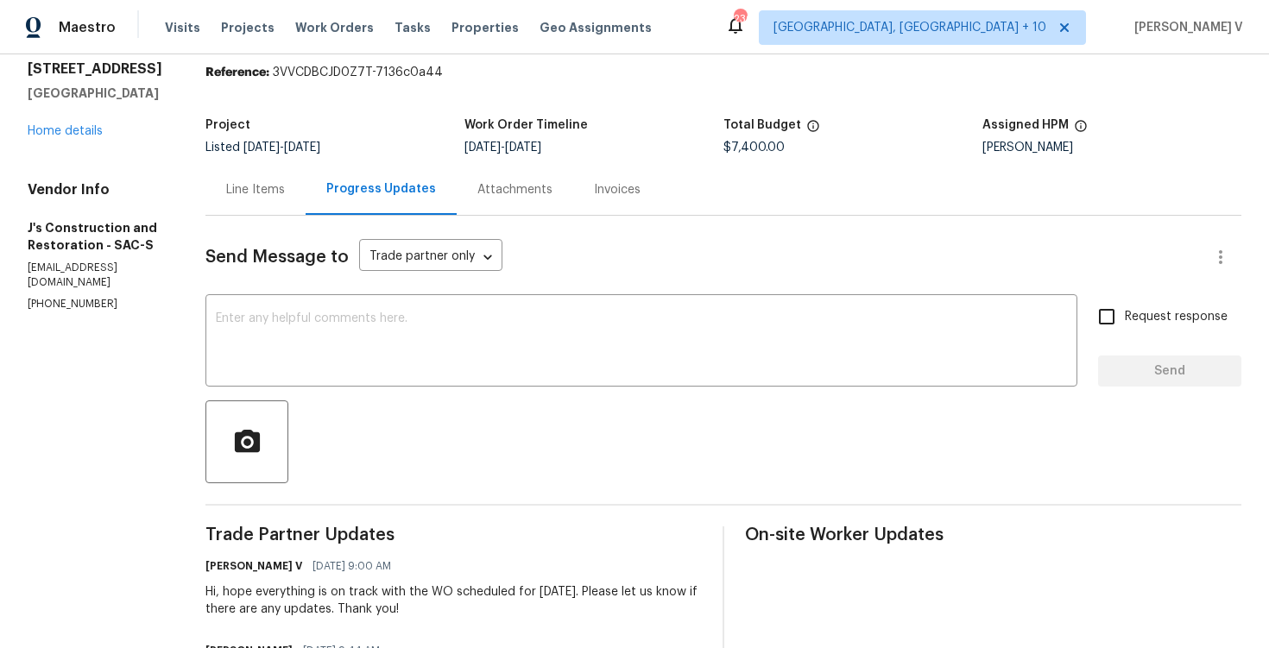
click at [306, 188] on div "Line Items" at bounding box center [255, 189] width 100 height 51
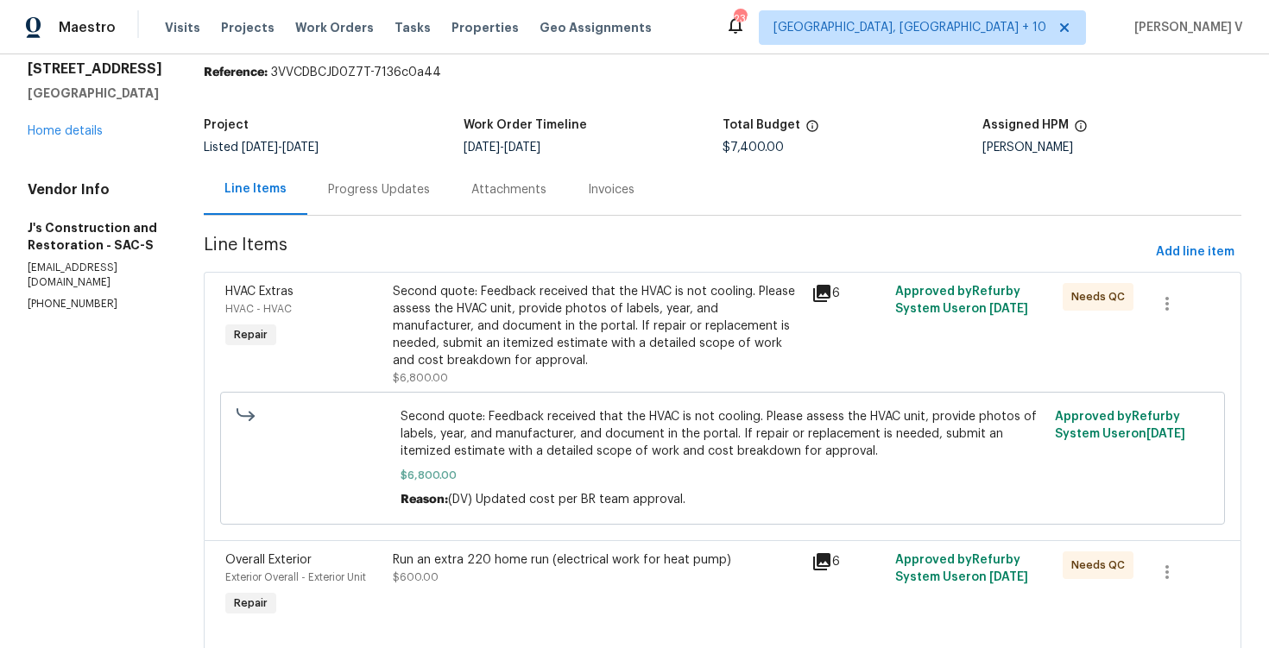
click at [452, 309] on div "Second quote: Feedback received that the HVAC is not cooling. Please assess the…" at bounding box center [597, 326] width 408 height 86
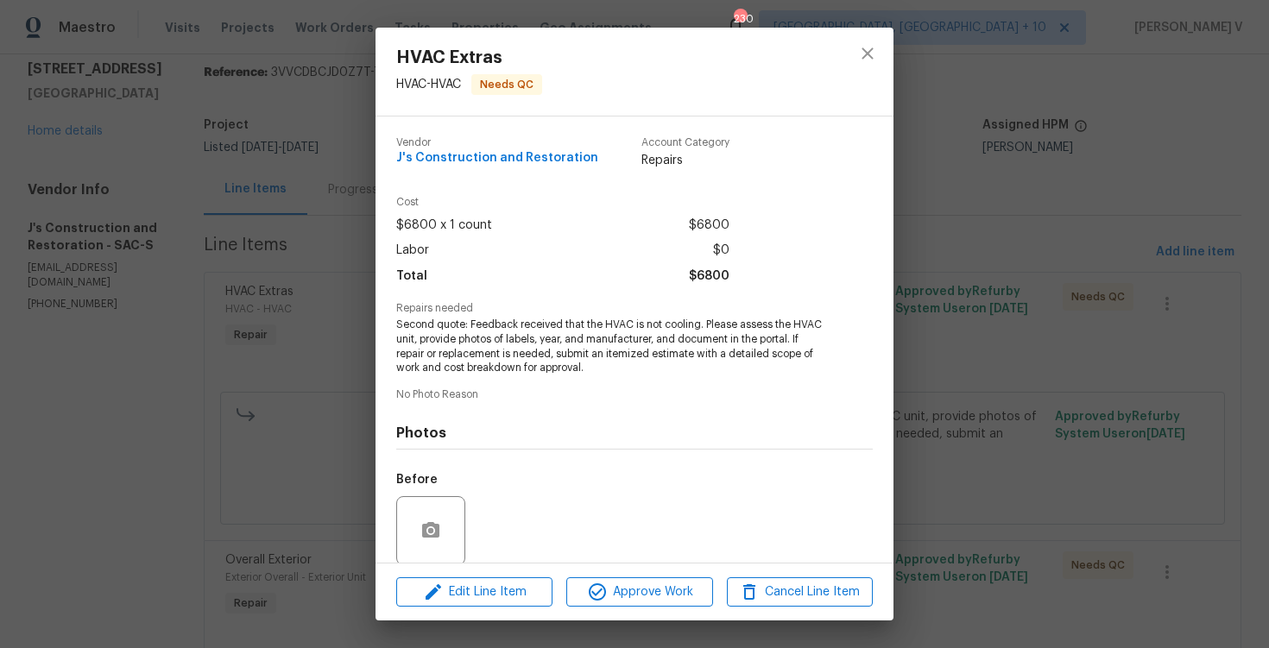
scroll to position [132, 0]
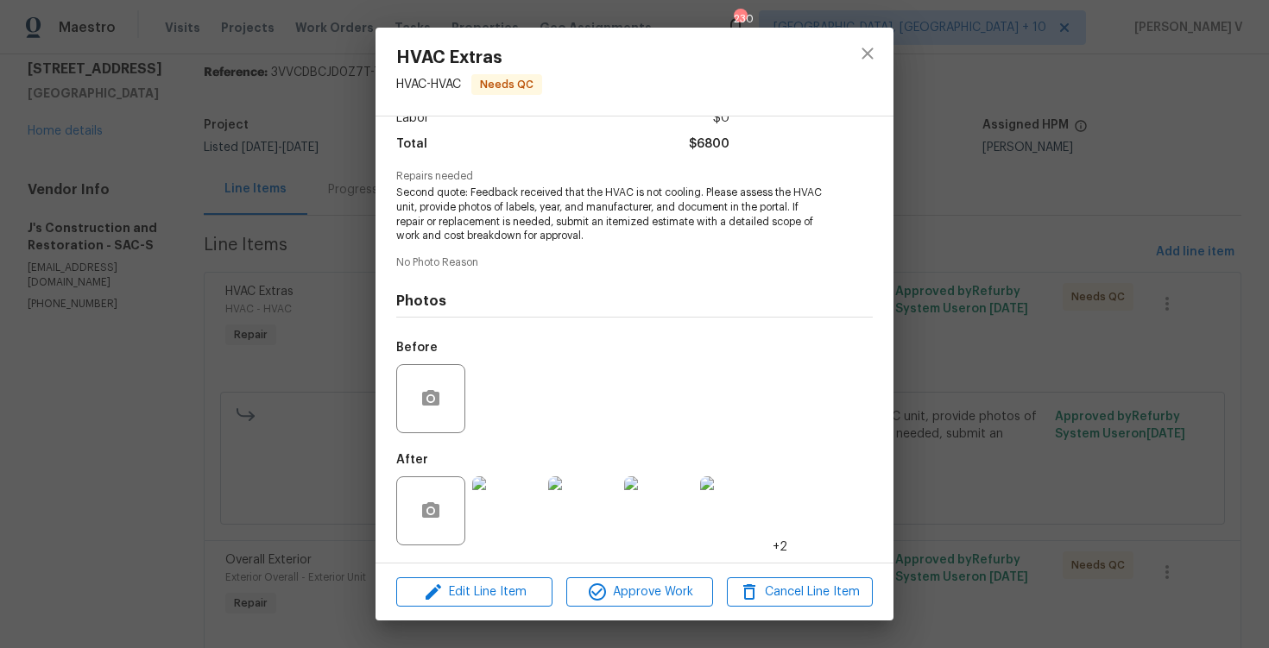
click at [495, 492] on img at bounding box center [506, 511] width 69 height 69
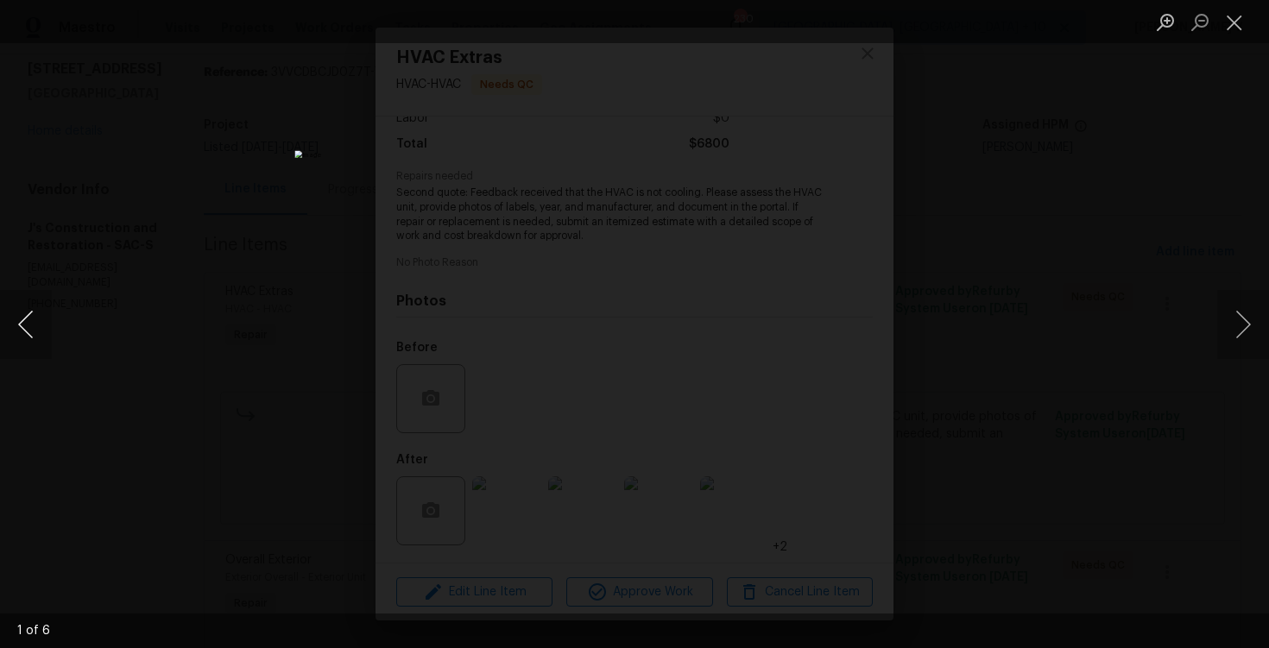
click at [22, 312] on button "Previous image" at bounding box center [26, 324] width 52 height 69
click at [123, 224] on div "Lightbox" at bounding box center [634, 324] width 1269 height 648
click at [1243, 224] on div "Lightbox" at bounding box center [634, 324] width 1269 height 648
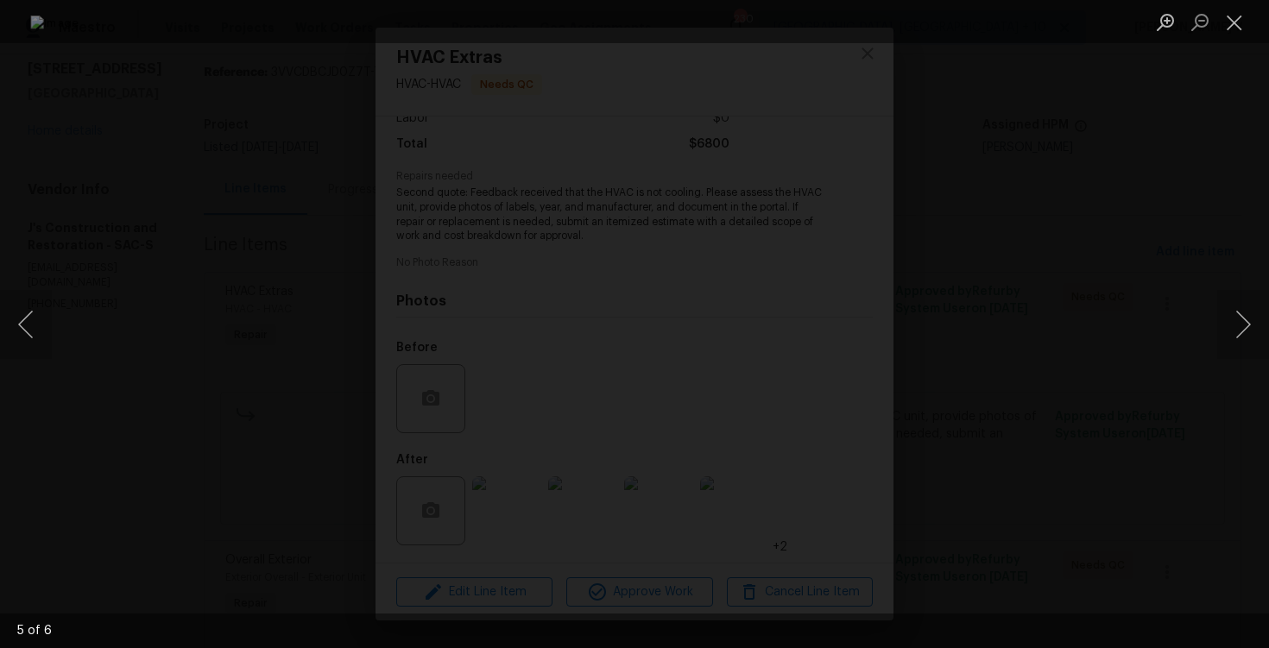
click at [1243, 224] on div "Lightbox" at bounding box center [634, 324] width 1269 height 648
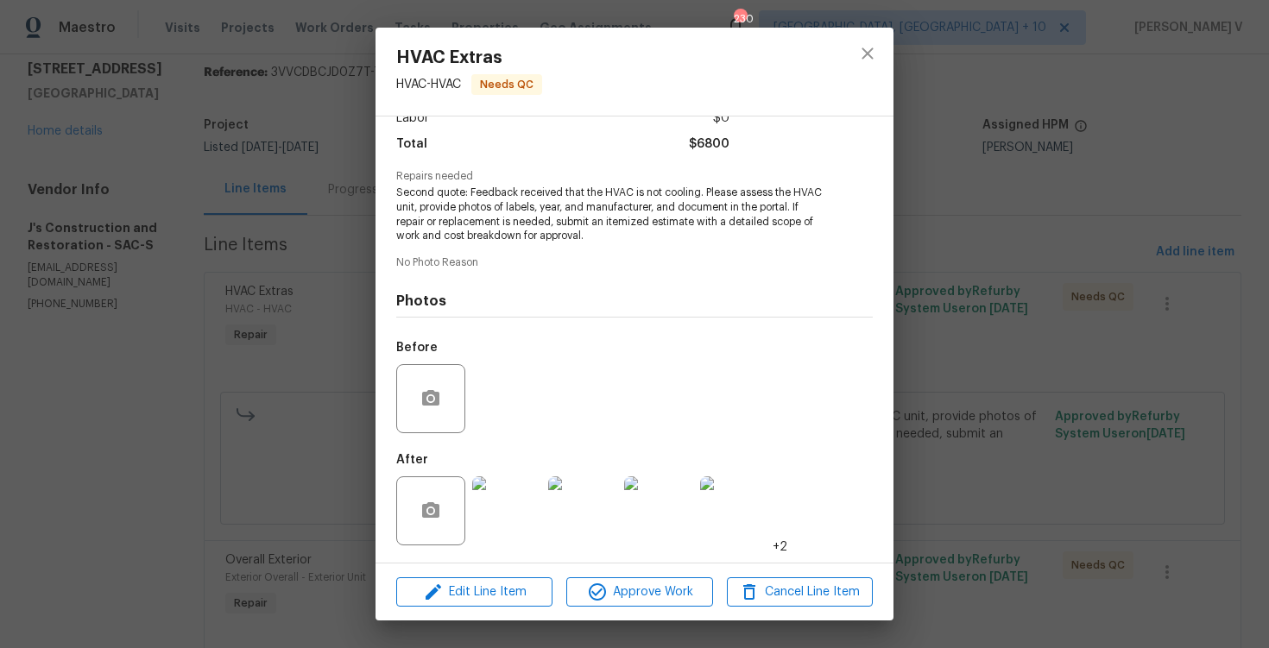
click at [1016, 356] on div "HVAC Extras HVAC - HVAC Needs QC Vendor J's Construction and Restoration Accoun…" at bounding box center [634, 324] width 1269 height 648
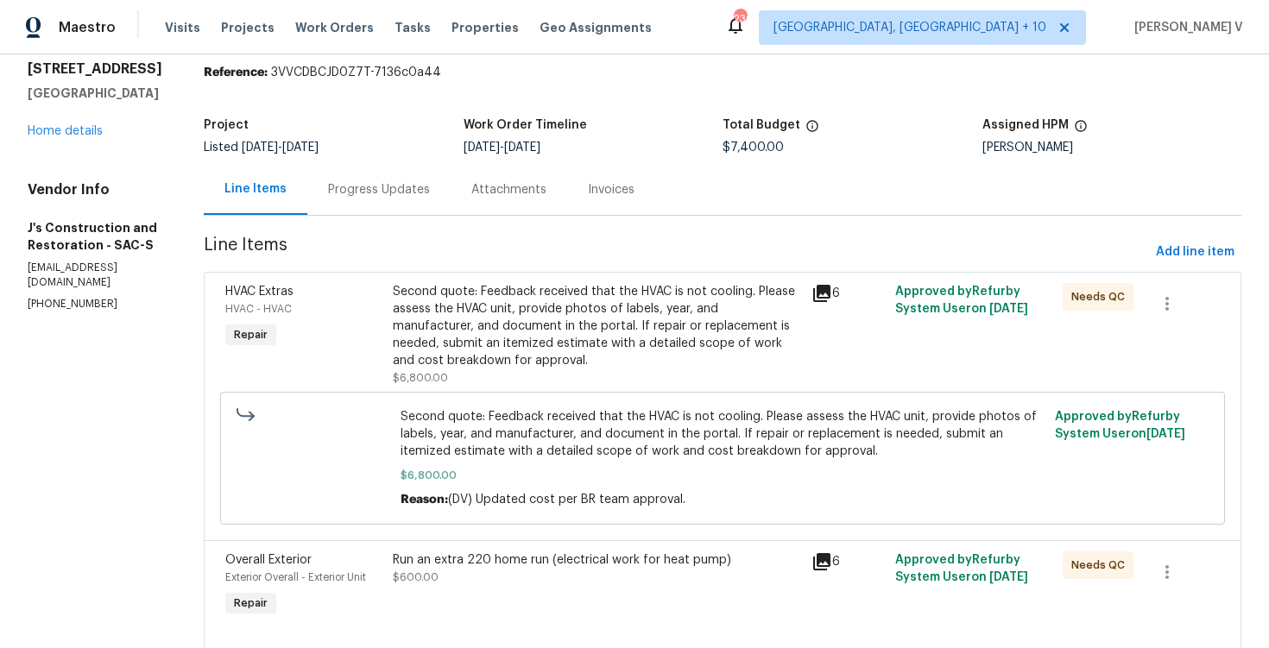
click at [558, 583] on div "Run an extra 220 home run (electrical work for heat pump) $600.00" at bounding box center [597, 569] width 408 height 35
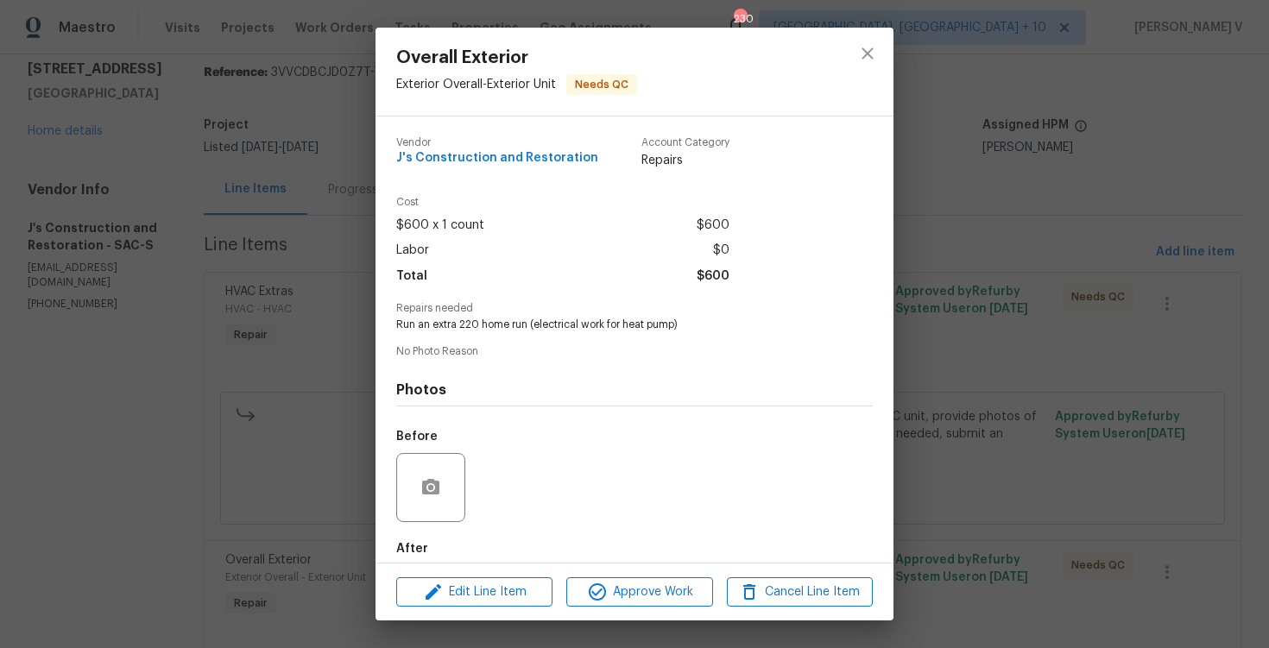
scroll to position [89, 0]
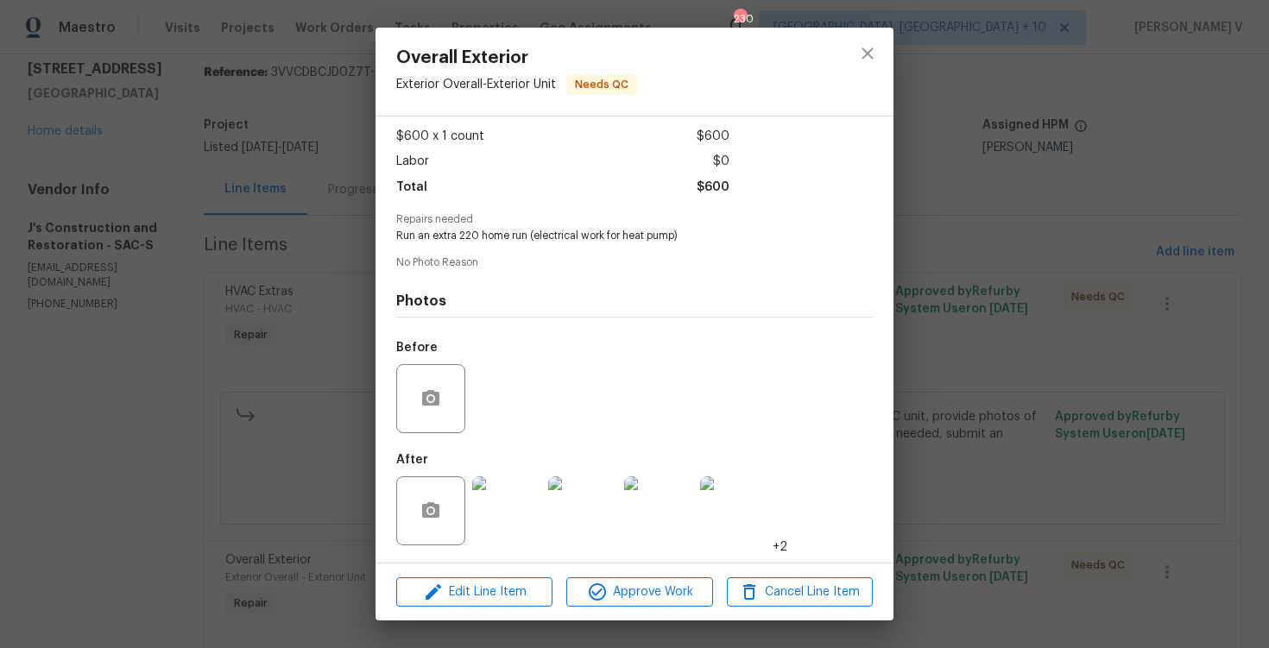
click at [531, 527] on img at bounding box center [506, 511] width 69 height 69
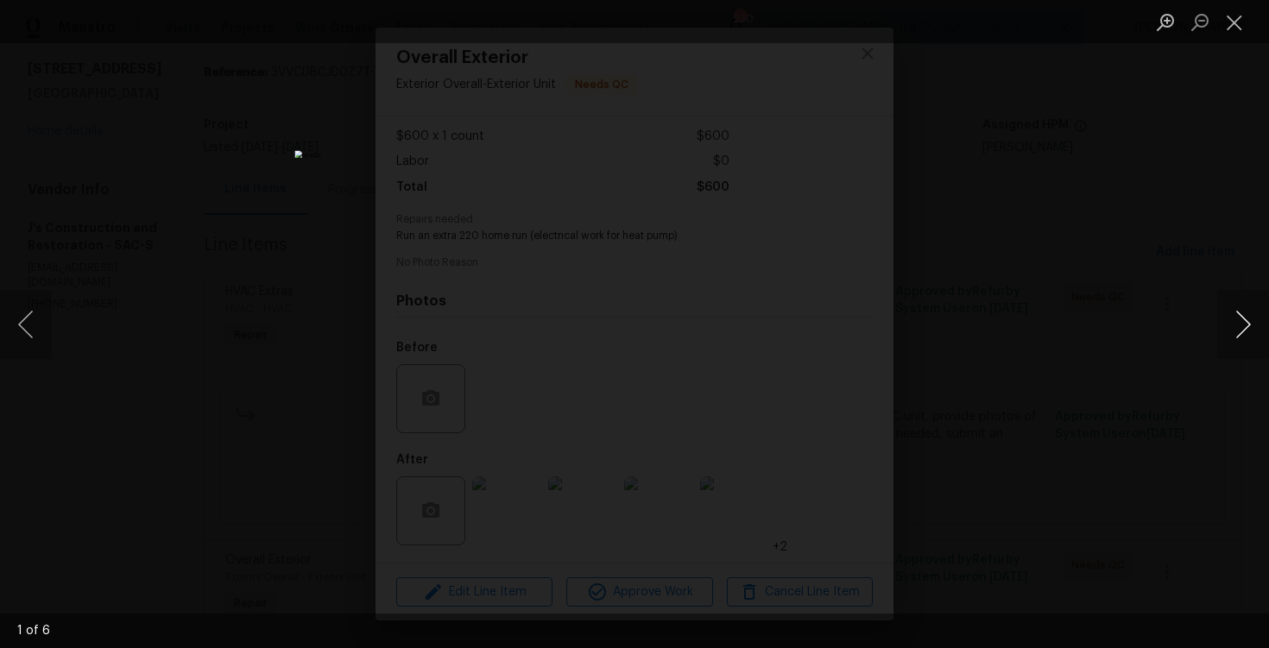
click at [1257, 331] on button "Next image" at bounding box center [1243, 324] width 52 height 69
click at [229, 270] on div "Lightbox" at bounding box center [634, 324] width 1269 height 648
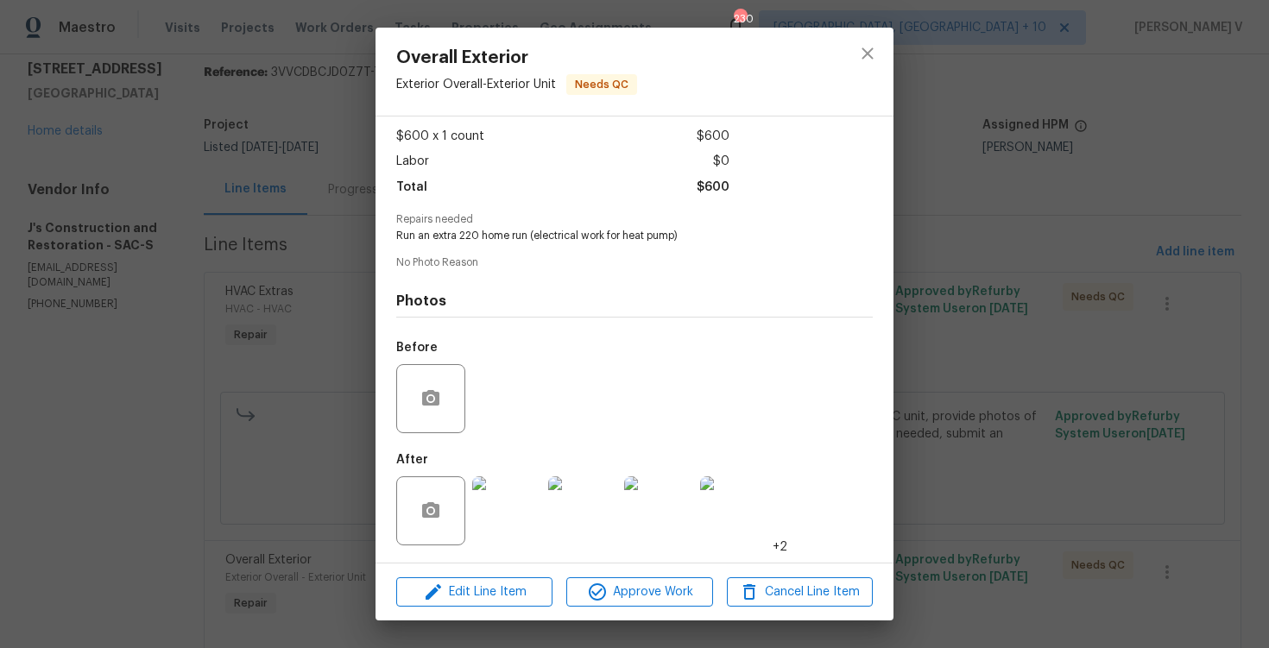
click at [229, 270] on div "Lightbox" at bounding box center [634, 324] width 1269 height 648
click at [229, 270] on div "Overall Exterior Exterior Overall - Exterior Unit Needs QC Vendor J's Construct…" at bounding box center [634, 324] width 1269 height 648
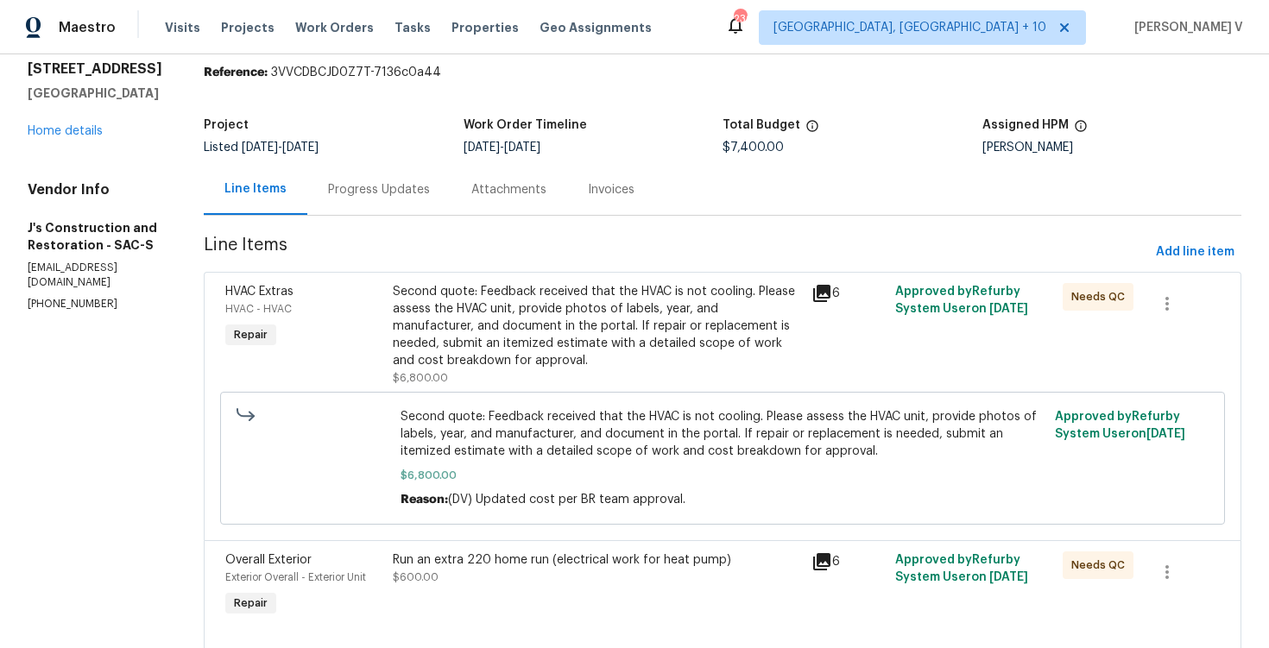
click at [336, 229] on section "J's Construction and Restoration - SAC-S Needs QC Reference: 3VVCDBCJD0Z7T-7136…" at bounding box center [723, 347] width 1038 height 651
click at [383, 205] on div "Progress Updates" at bounding box center [378, 189] width 143 height 51
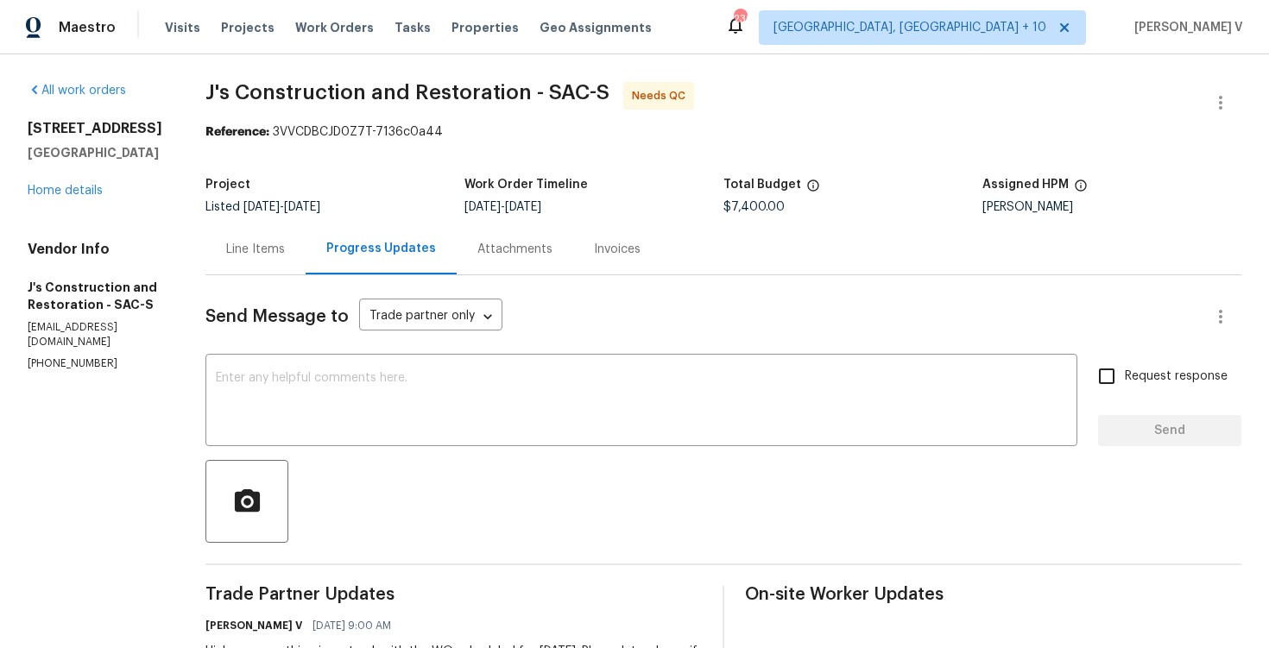
click at [433, 251] on div "Progress Updates" at bounding box center [381, 248] width 110 height 17
click at [338, 408] on textarea at bounding box center [641, 402] width 851 height 60
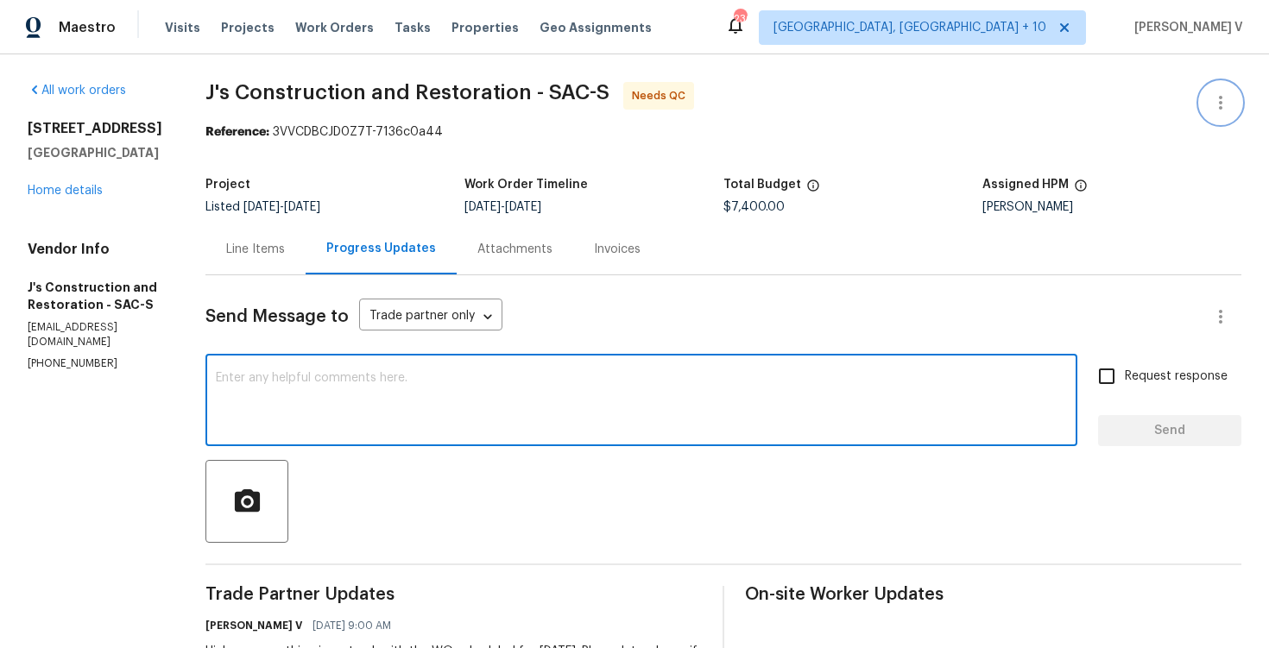
click at [1228, 92] on icon "button" at bounding box center [1220, 102] width 21 height 21
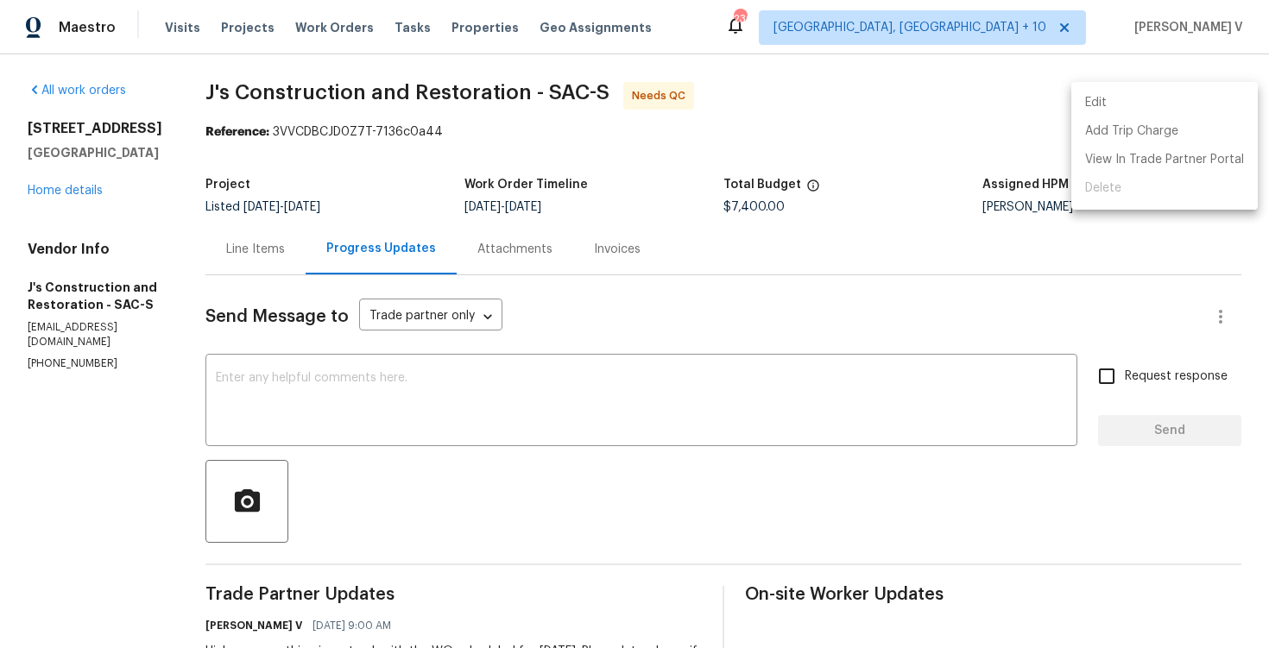
click at [1228, 92] on li "Edit" at bounding box center [1164, 103] width 186 height 28
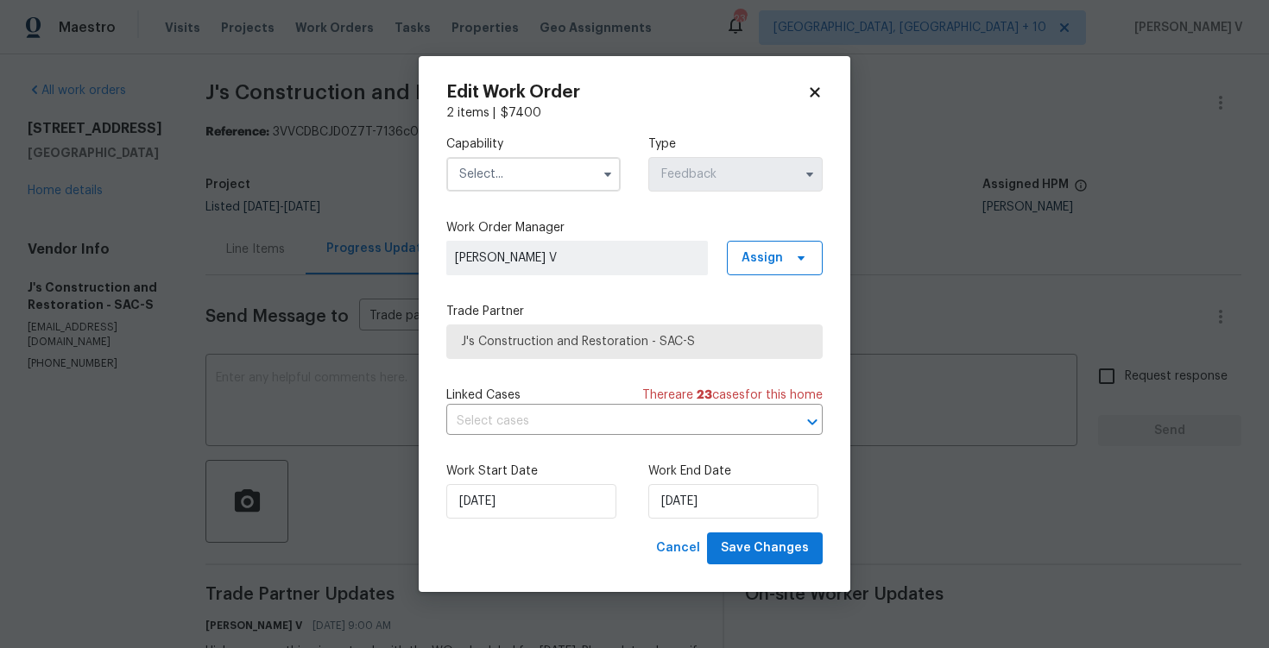
click at [559, 169] on input "text" at bounding box center [533, 174] width 174 height 35
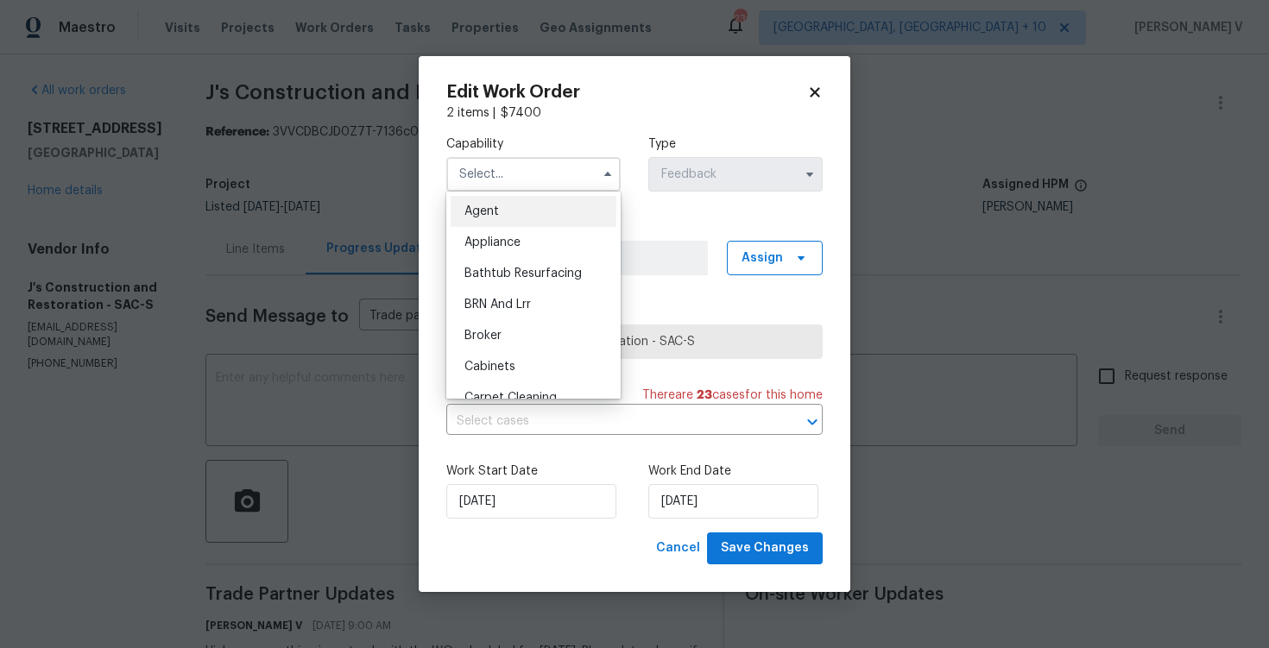
click at [490, 205] on span "Agent" at bounding box center [481, 211] width 35 height 12
type input "Agent"
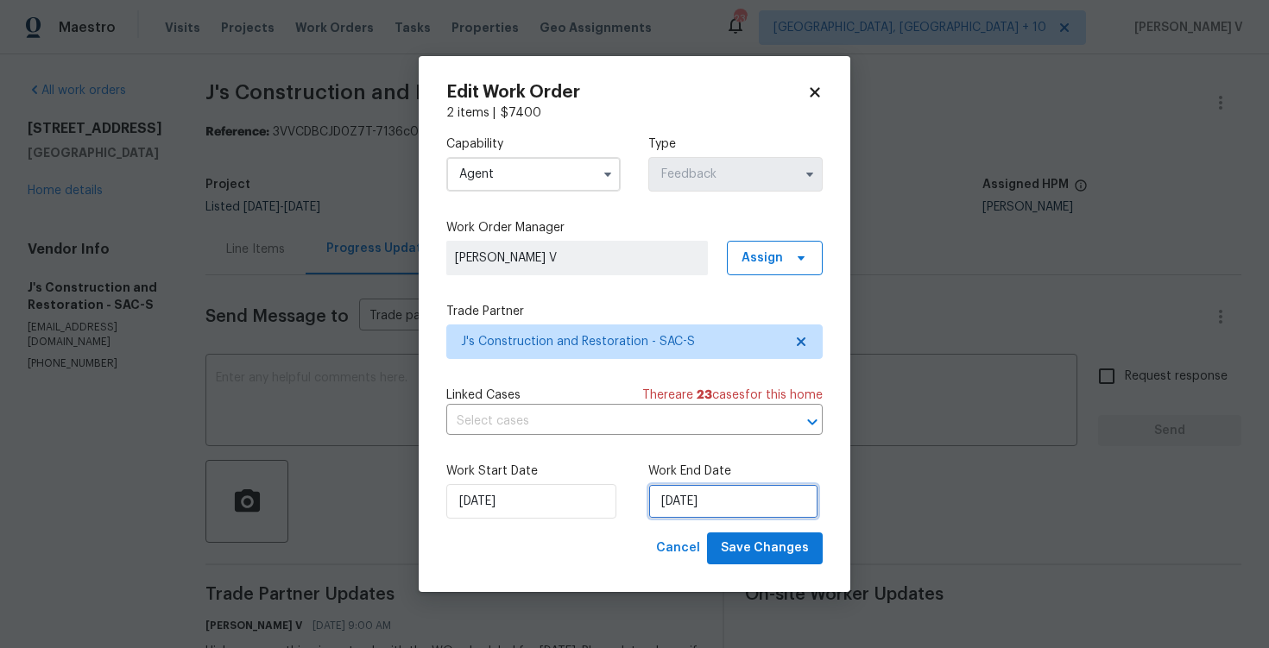
click at [707, 496] on input "15/09/2025" at bounding box center [733, 501] width 170 height 35
select select "8"
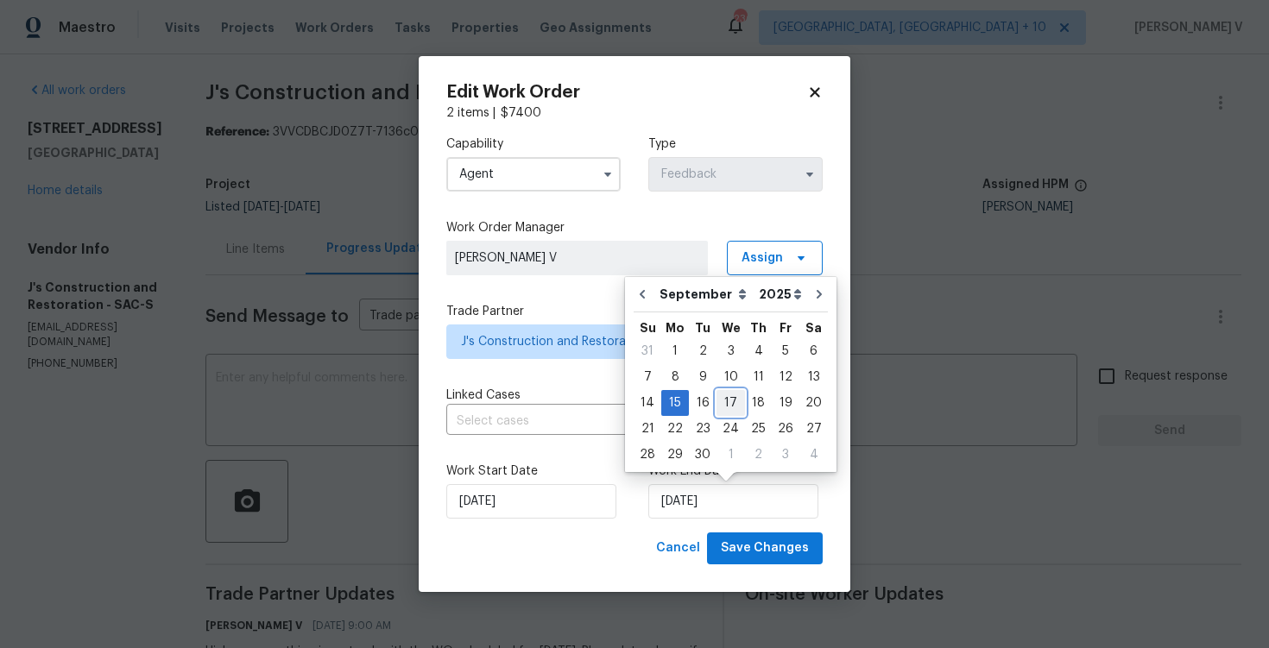
click at [725, 399] on div "17" at bounding box center [731, 403] width 28 height 24
type input "17/09/2025"
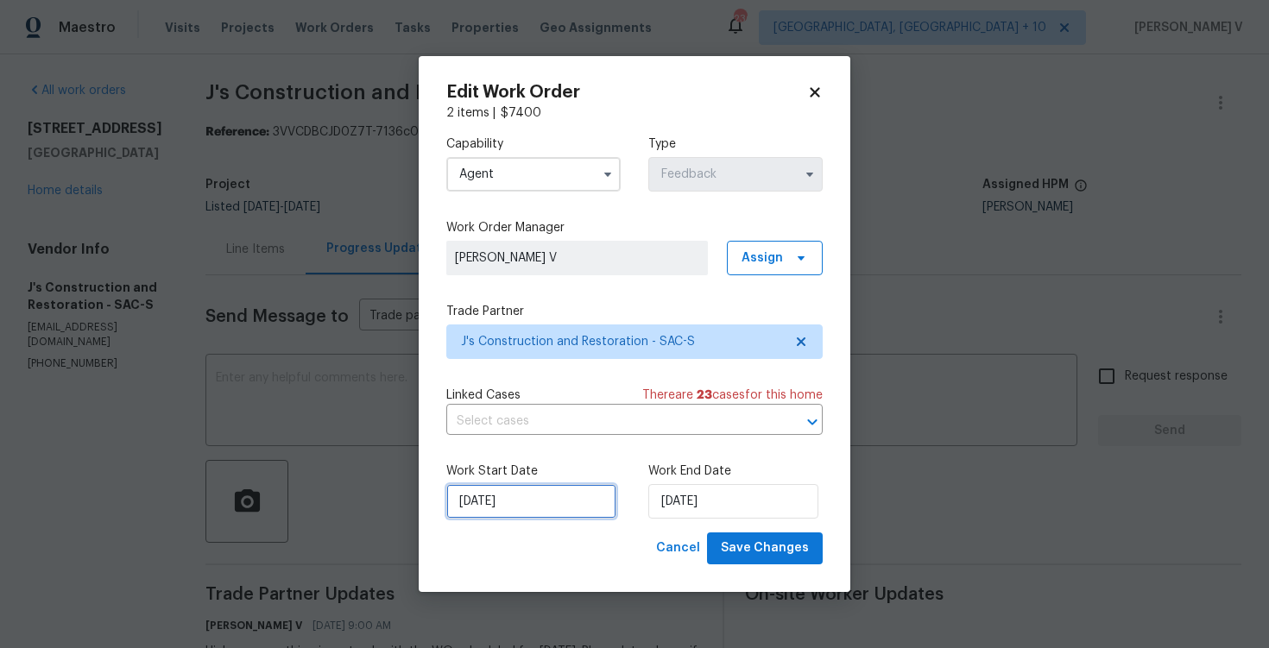
click at [490, 515] on input "21/08/2025" at bounding box center [531, 501] width 170 height 35
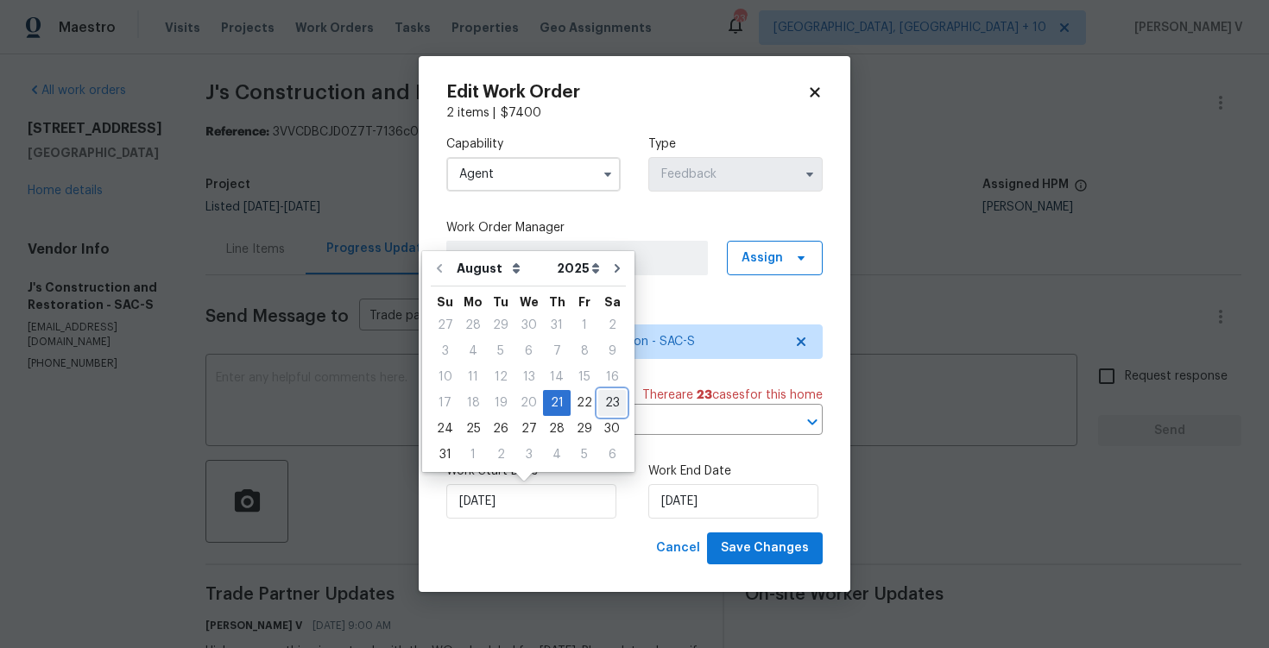
click at [598, 407] on div "23" at bounding box center [612, 403] width 28 height 24
type input "23/08/2025"
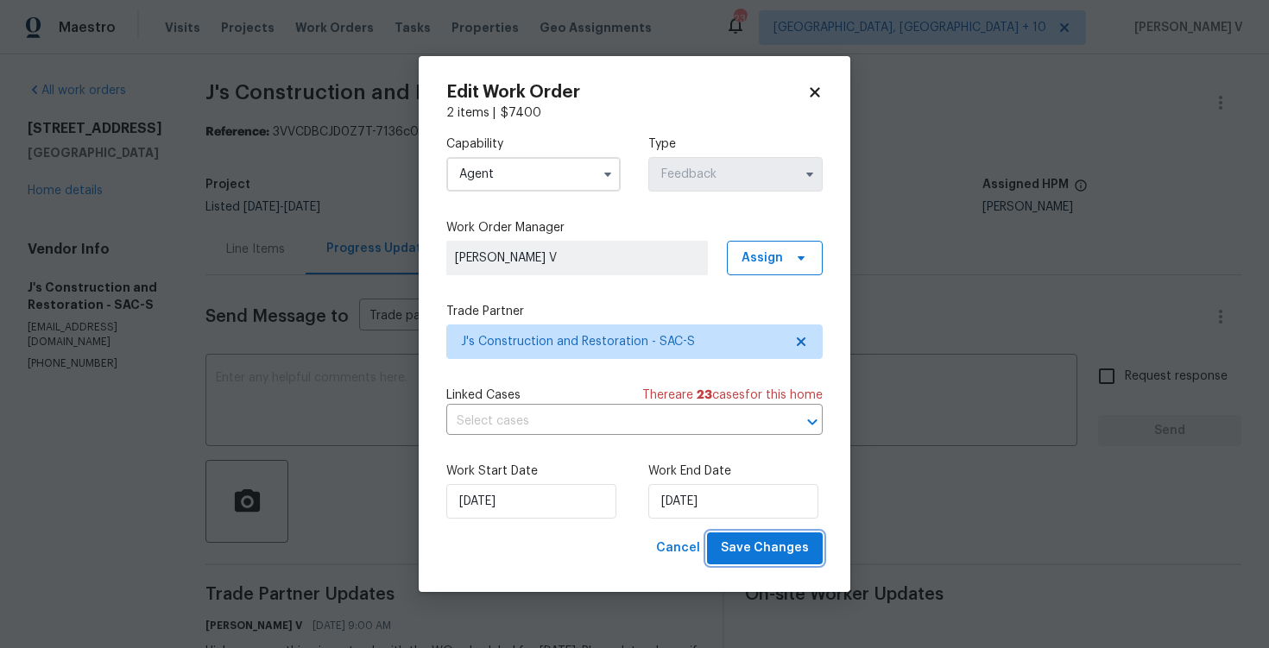
click at [748, 539] on span "Save Changes" at bounding box center [765, 549] width 88 height 22
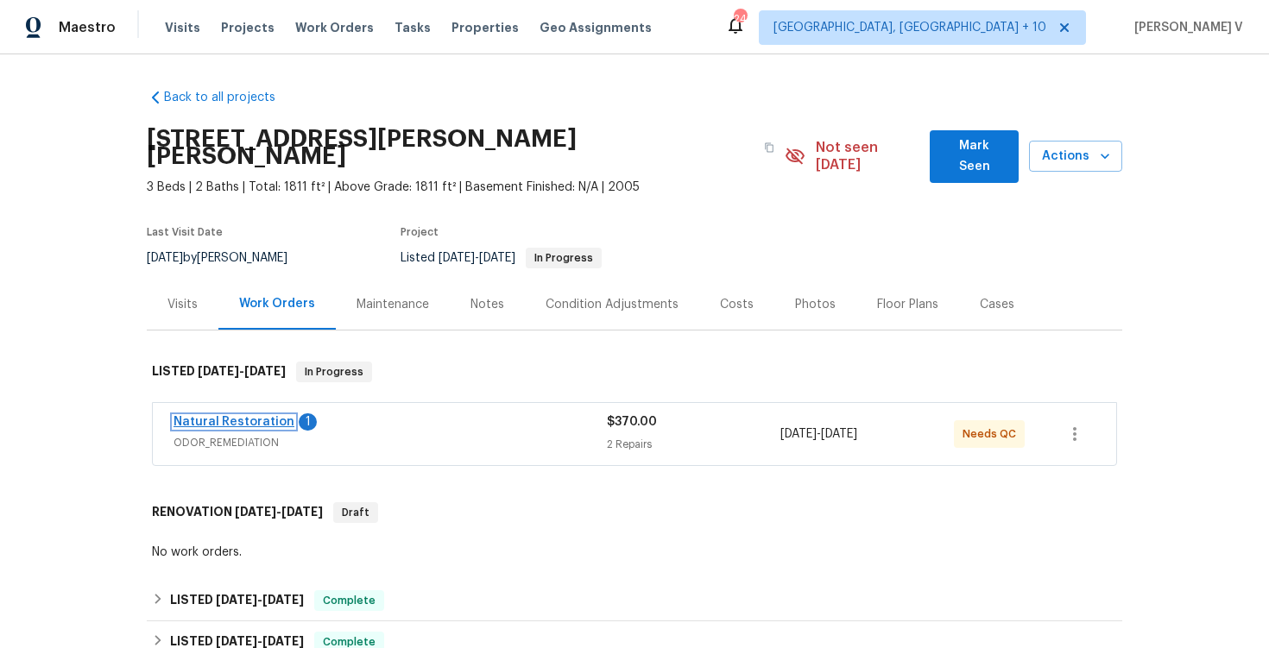
click at [255, 416] on link "Natural Restoration" at bounding box center [234, 422] width 121 height 12
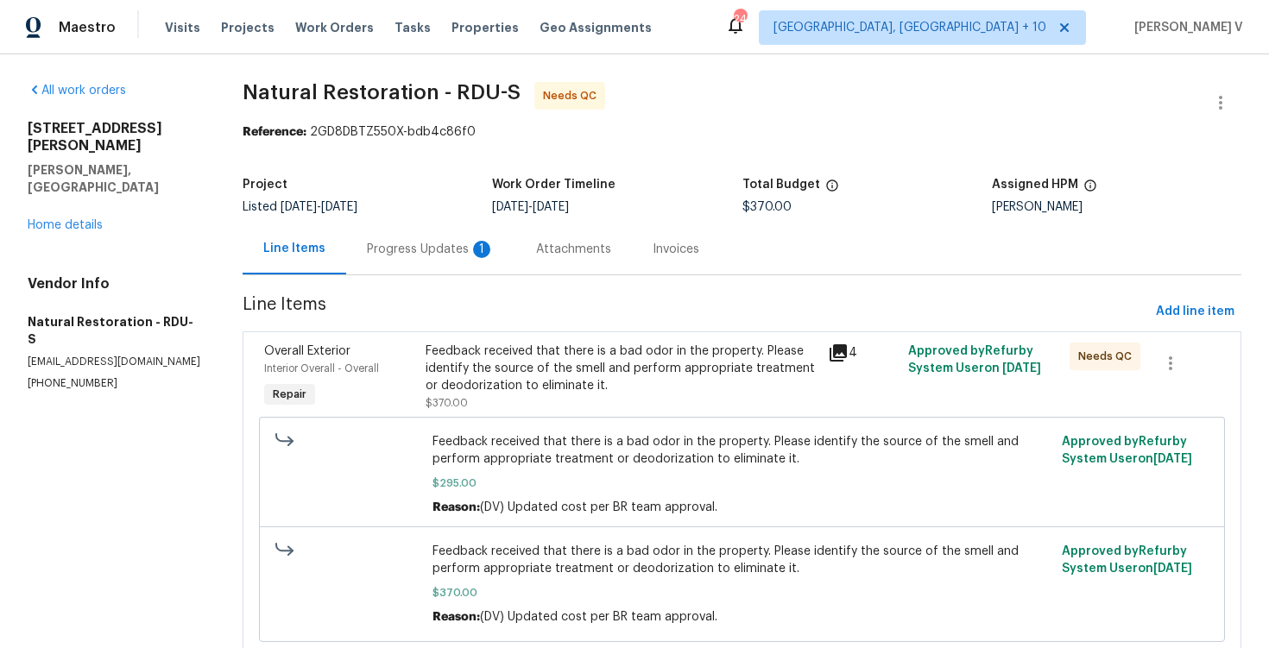
click at [423, 265] on div "Progress Updates 1" at bounding box center [430, 249] width 169 height 51
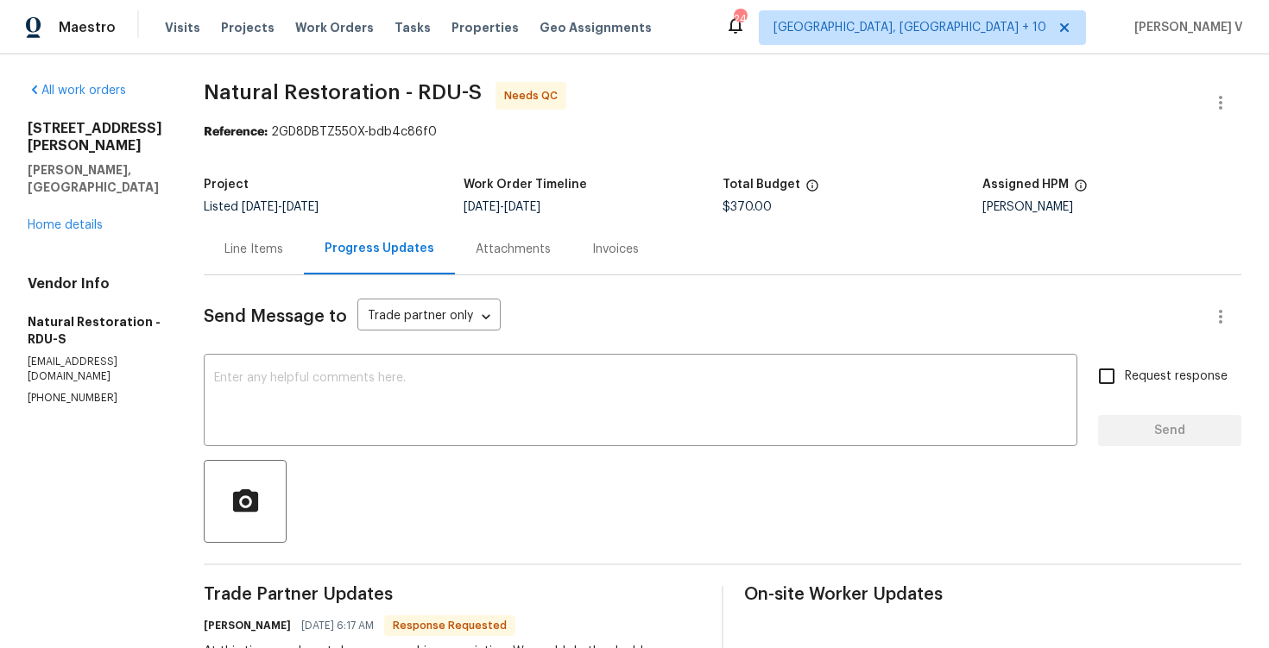
click at [274, 267] on div "Line Items" at bounding box center [254, 249] width 100 height 51
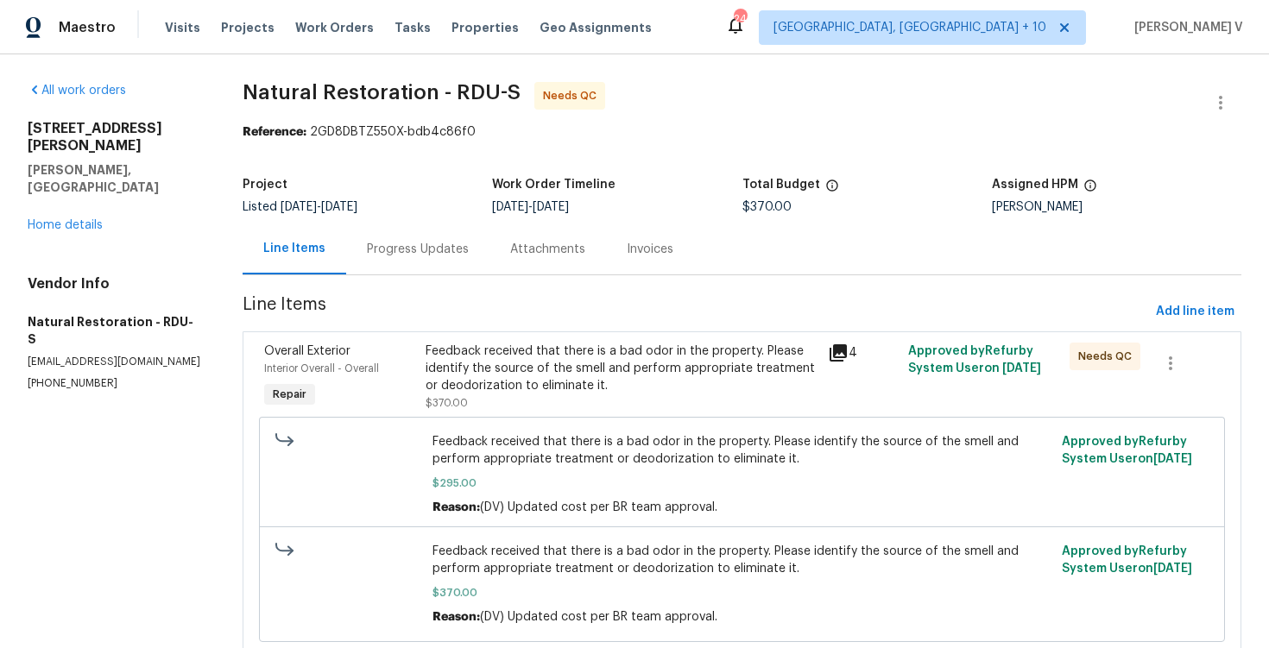
click at [533, 377] on div "Feedback received that there is a bad odor in the property. Please identify the…" at bounding box center [622, 369] width 392 height 52
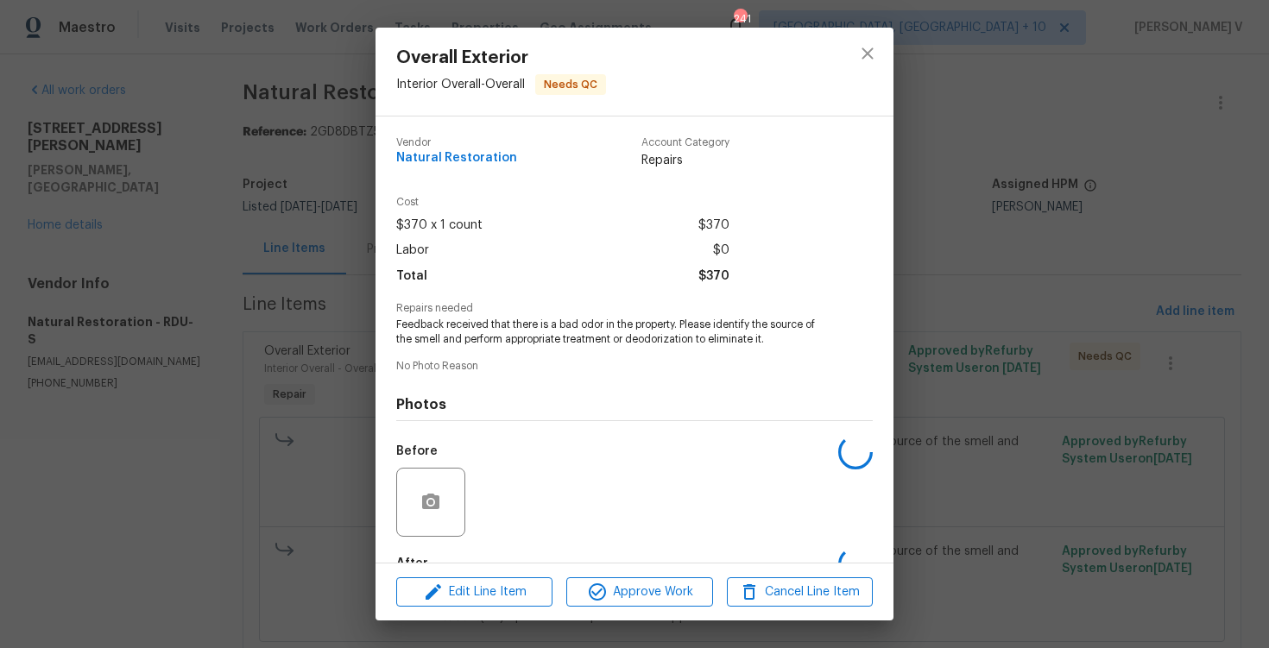
scroll to position [104, 0]
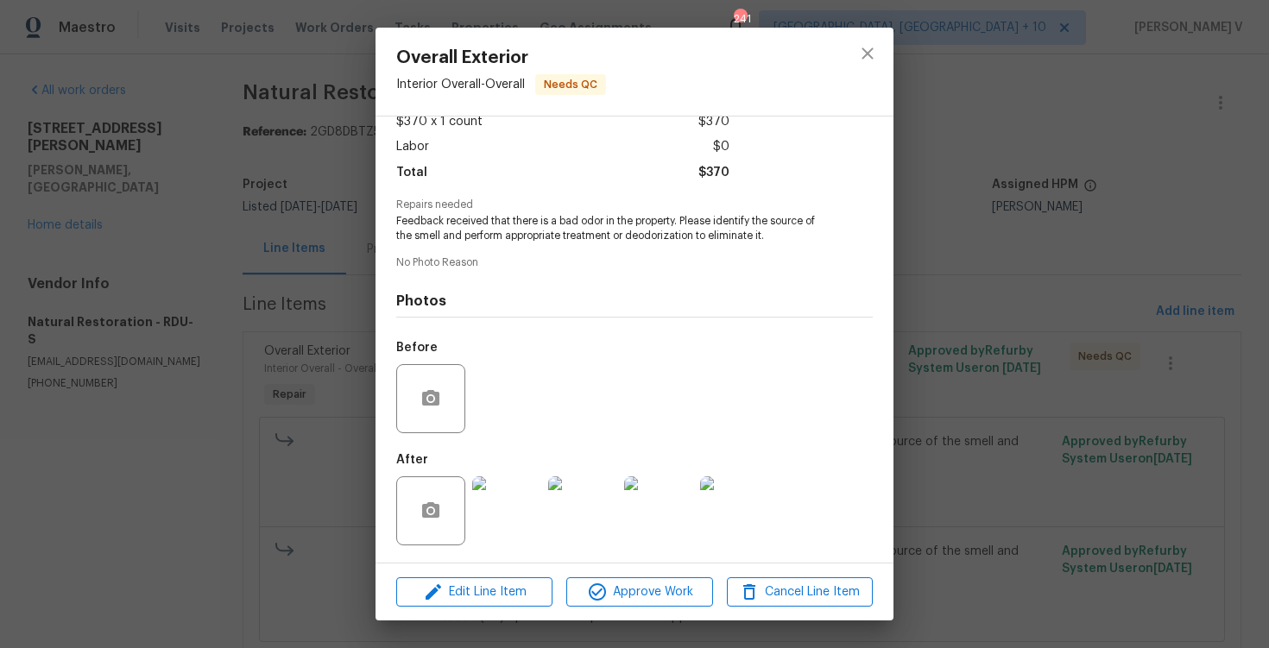
click at [227, 402] on div "Overall Exterior Interior Overall - Overall Needs QC Vendor Natural Restoration…" at bounding box center [634, 324] width 1269 height 648
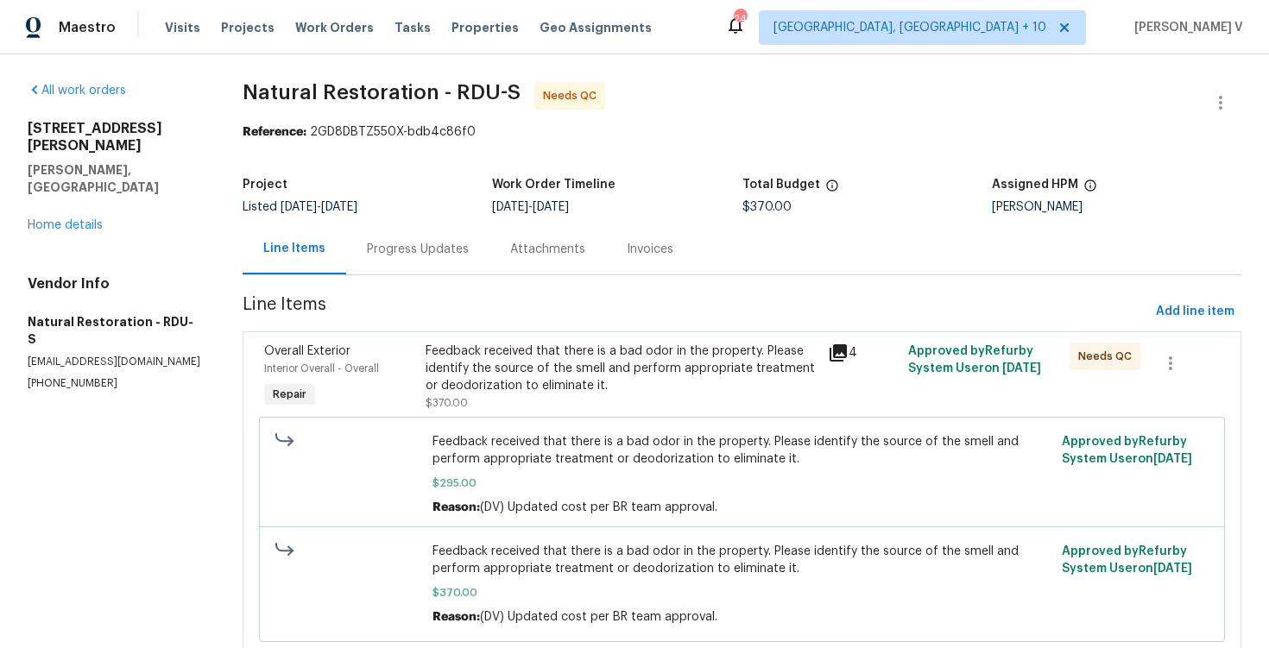
click at [396, 256] on div "Progress Updates" at bounding box center [418, 249] width 102 height 17
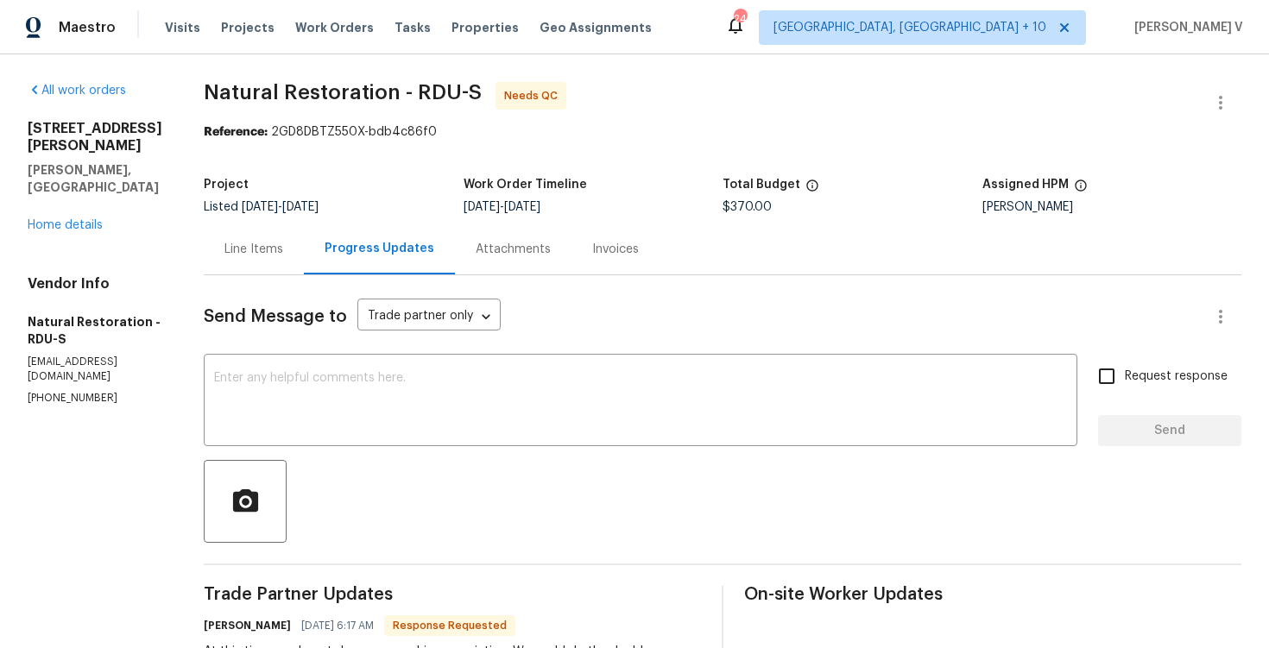
click at [267, 238] on div "Line Items" at bounding box center [254, 249] width 100 height 51
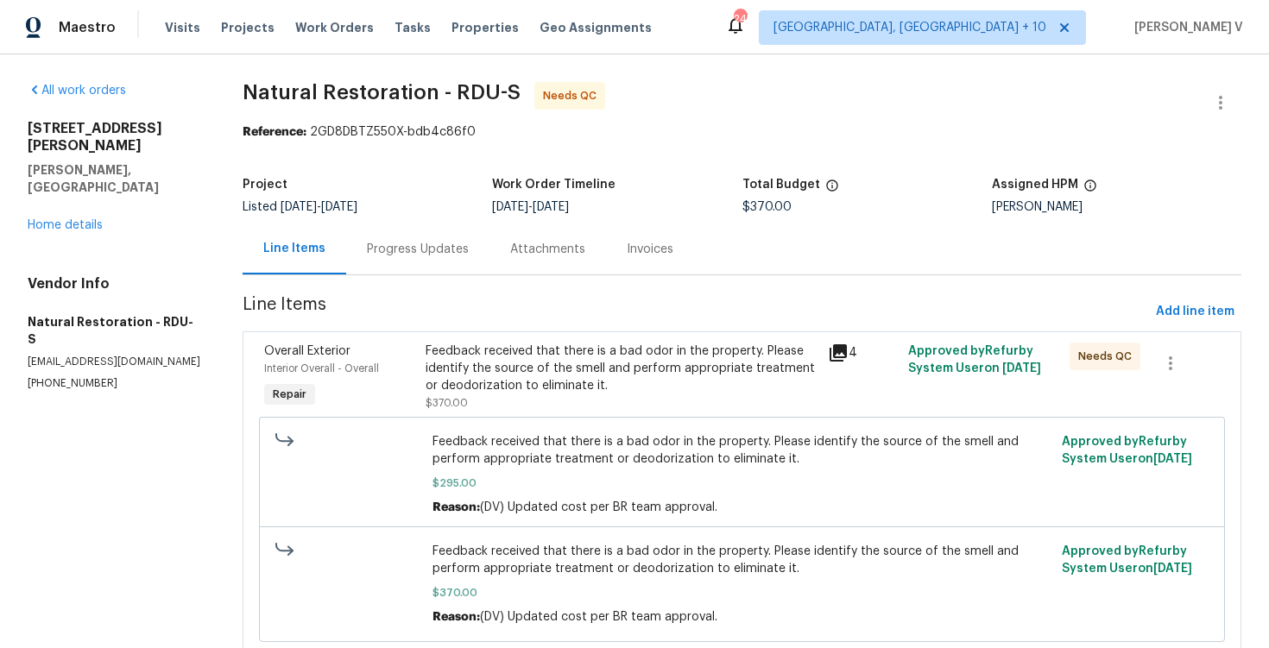
click at [447, 248] on div "Progress Updates" at bounding box center [418, 249] width 102 height 17
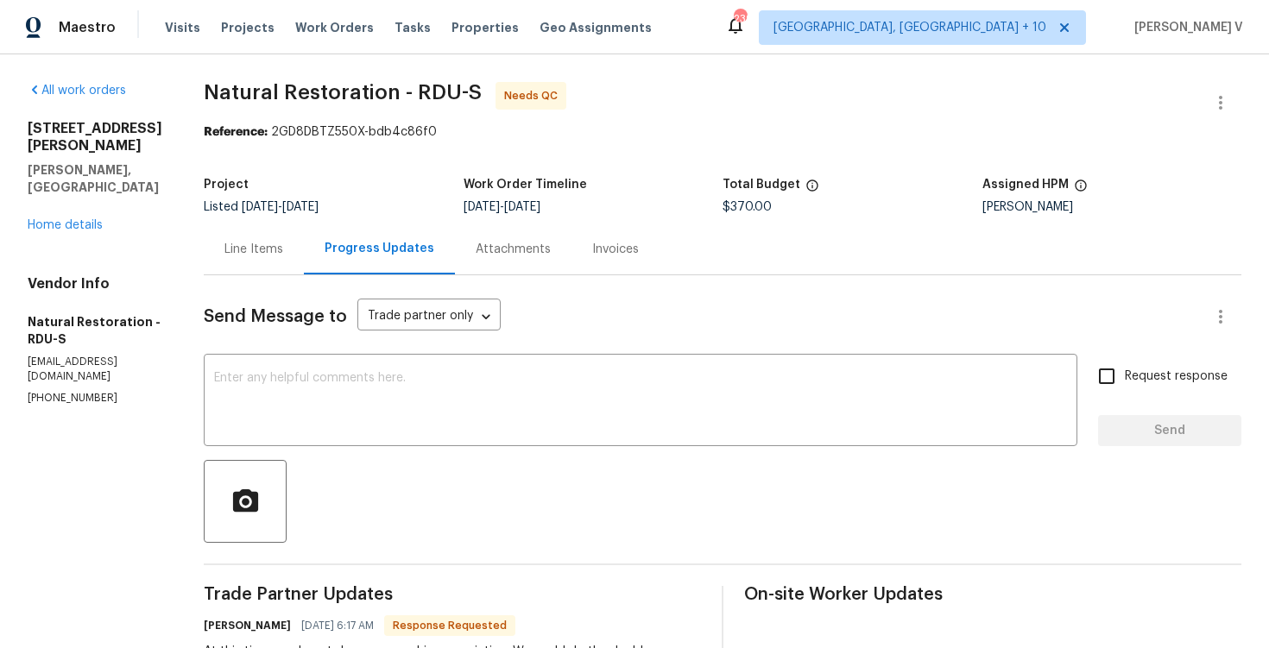
scroll to position [171, 0]
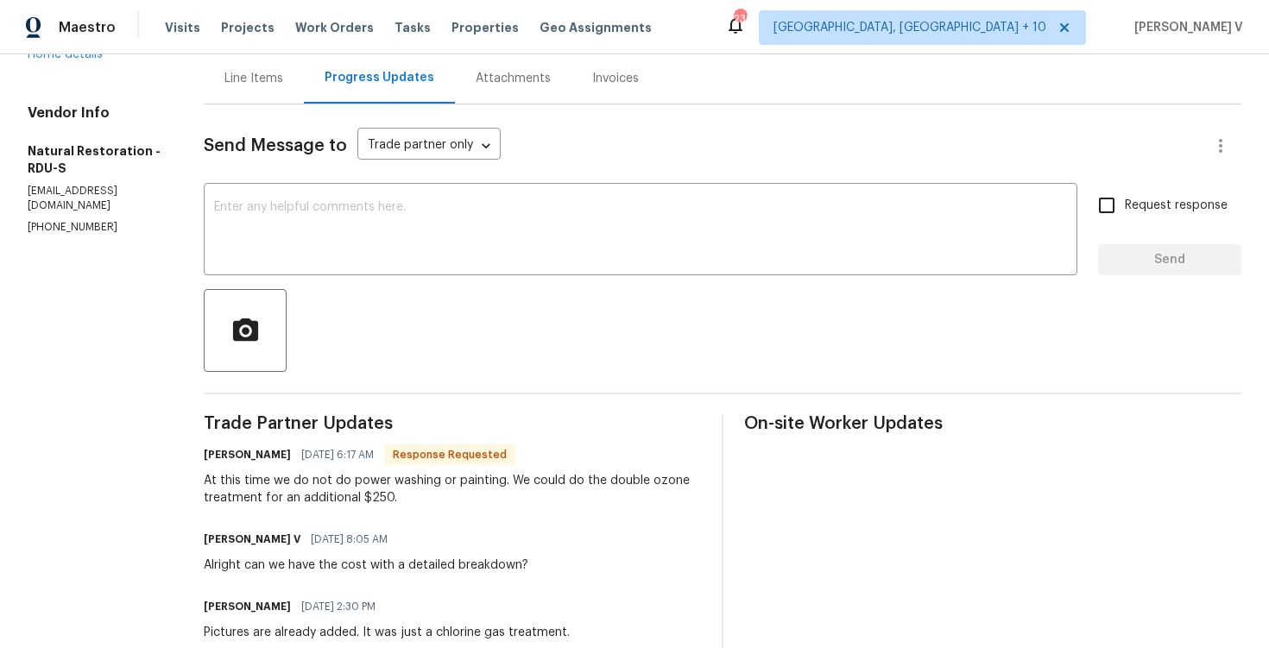
click at [275, 484] on div "At this time we do not do power washing or painting. We could do the double ozo…" at bounding box center [452, 489] width 497 height 35
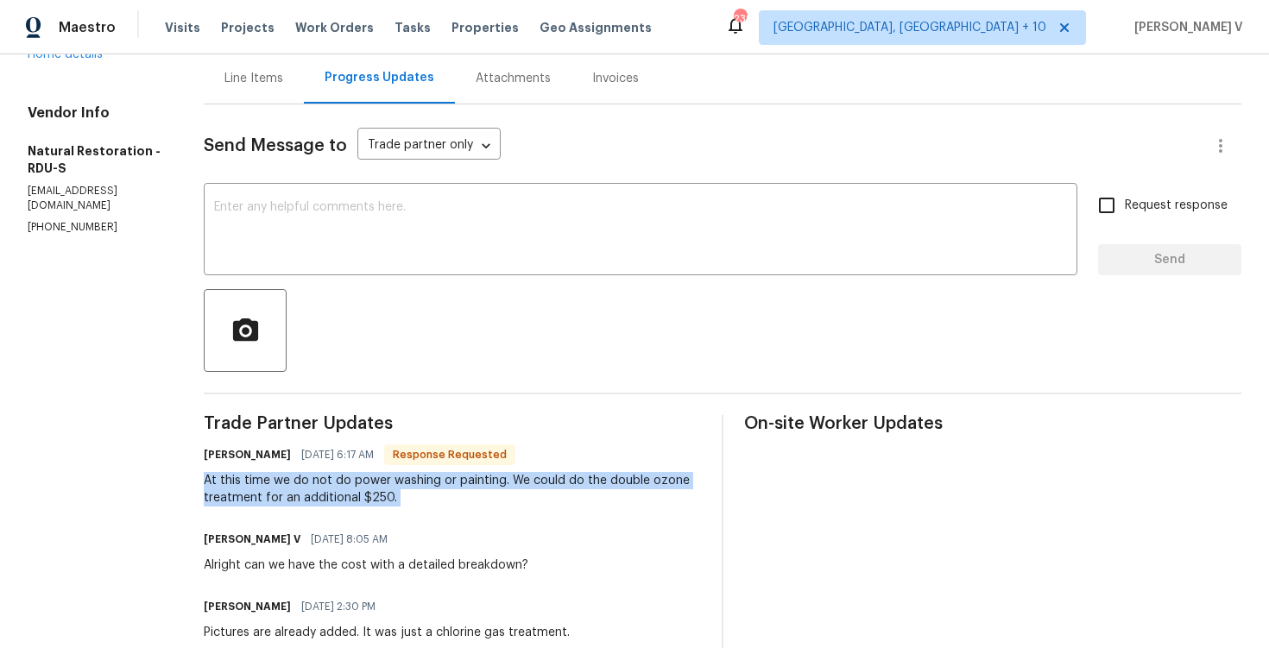
copy div "At this time we do not do power washing or painting. We could do the double ozo…"
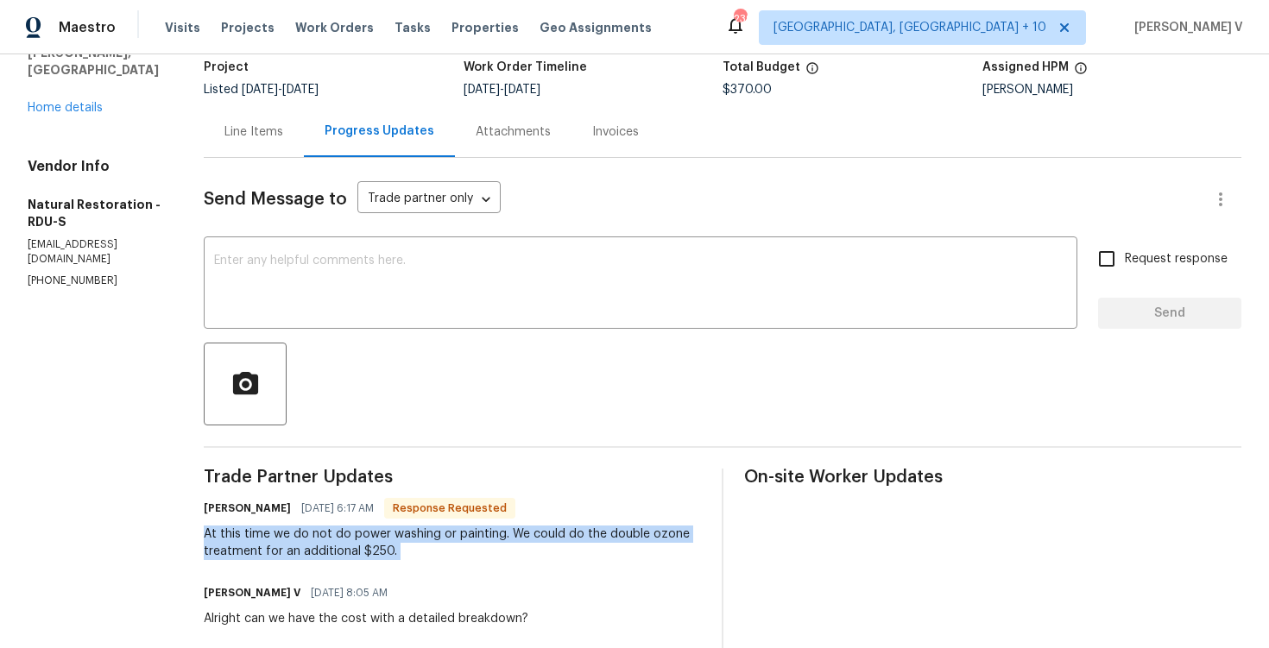
scroll to position [105, 0]
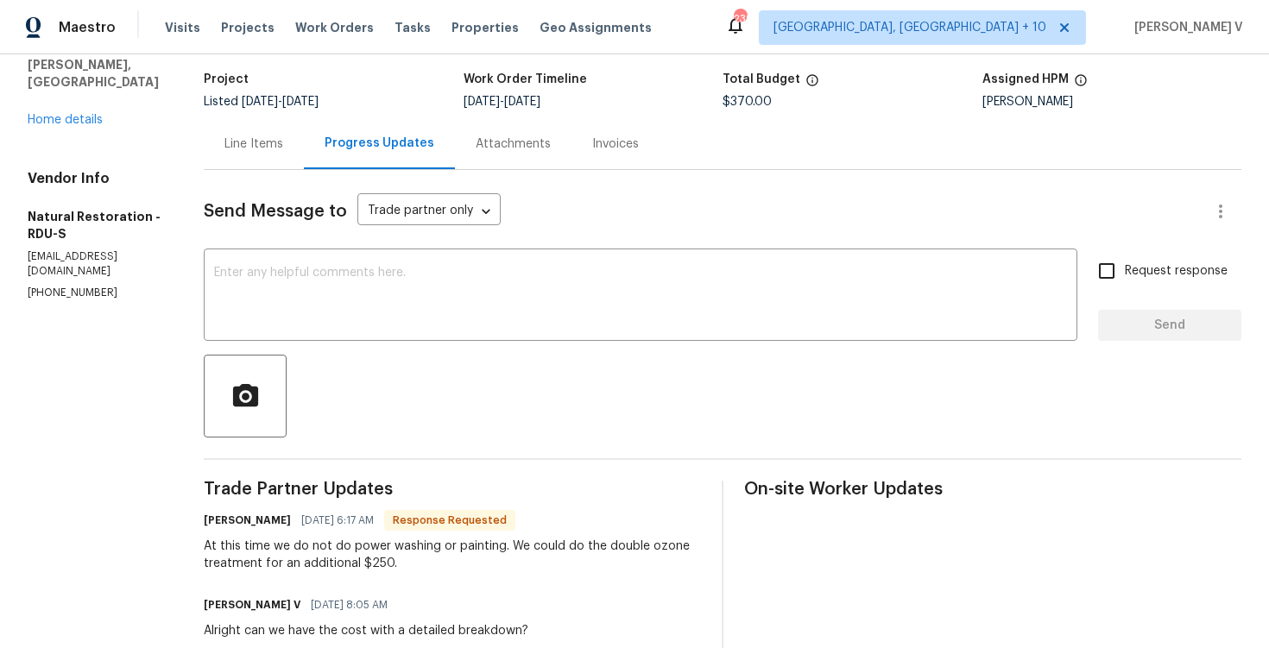
click at [752, 99] on span "$370.00" at bounding box center [747, 102] width 49 height 12
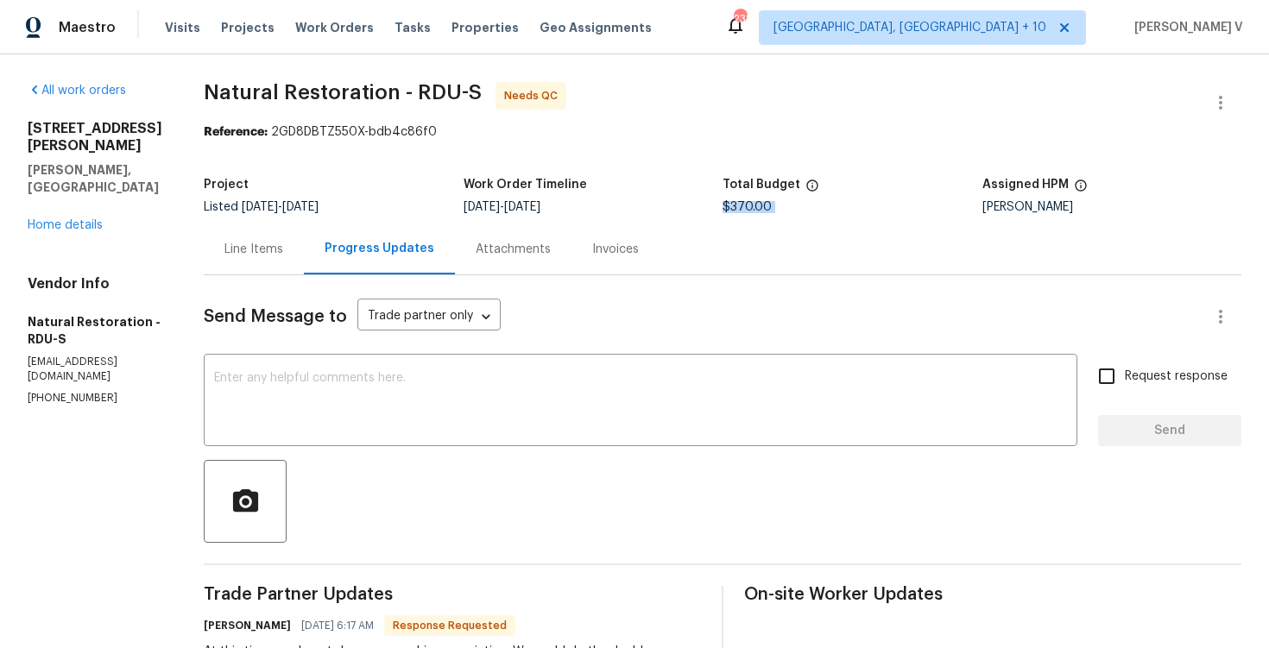
click at [264, 258] on div "Line Items" at bounding box center [254, 249] width 100 height 51
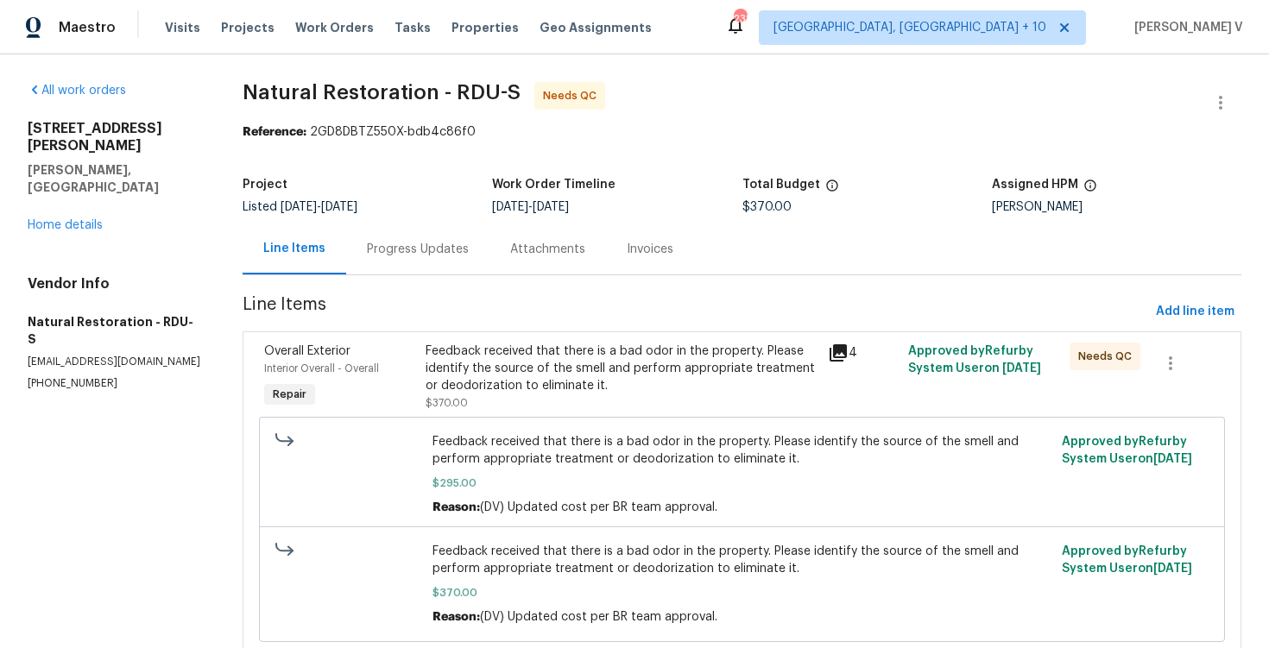
click at [422, 280] on section "Natural Restoration - RDU-S Needs QC Reference: 2GD8DBTZ550X-bdb4c86f0 Project …" at bounding box center [742, 380] width 999 height 597
click at [436, 256] on div "Progress Updates" at bounding box center [418, 249] width 102 height 17
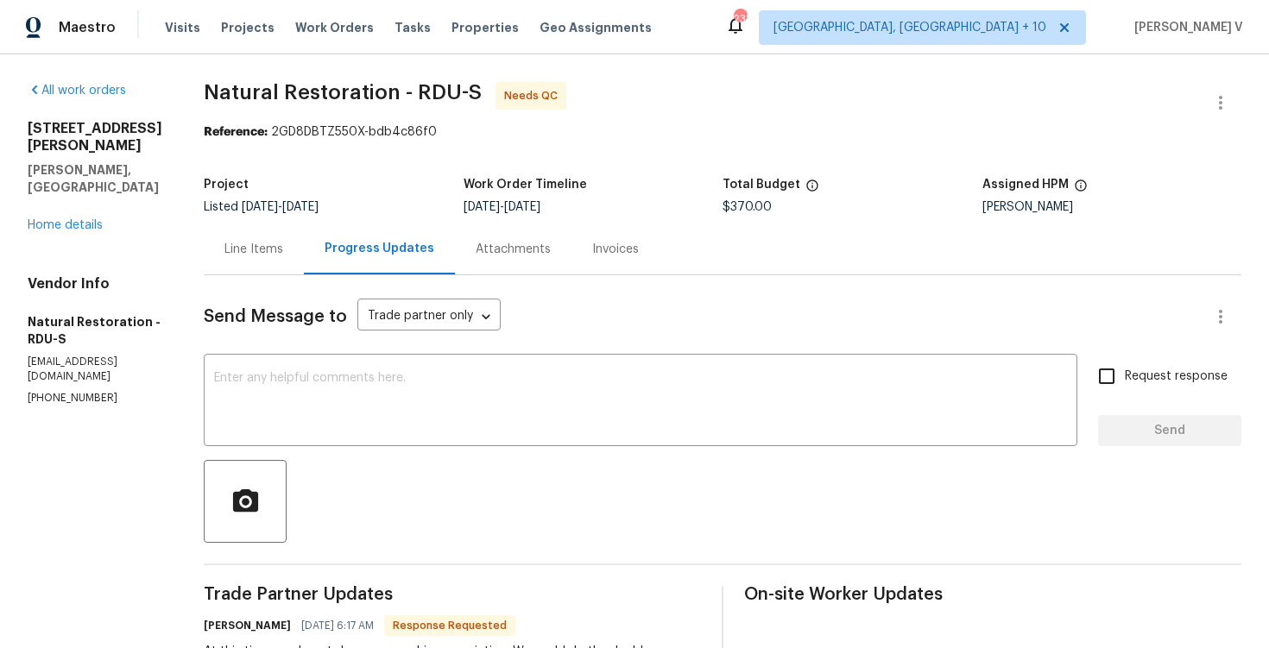
scroll to position [192, 0]
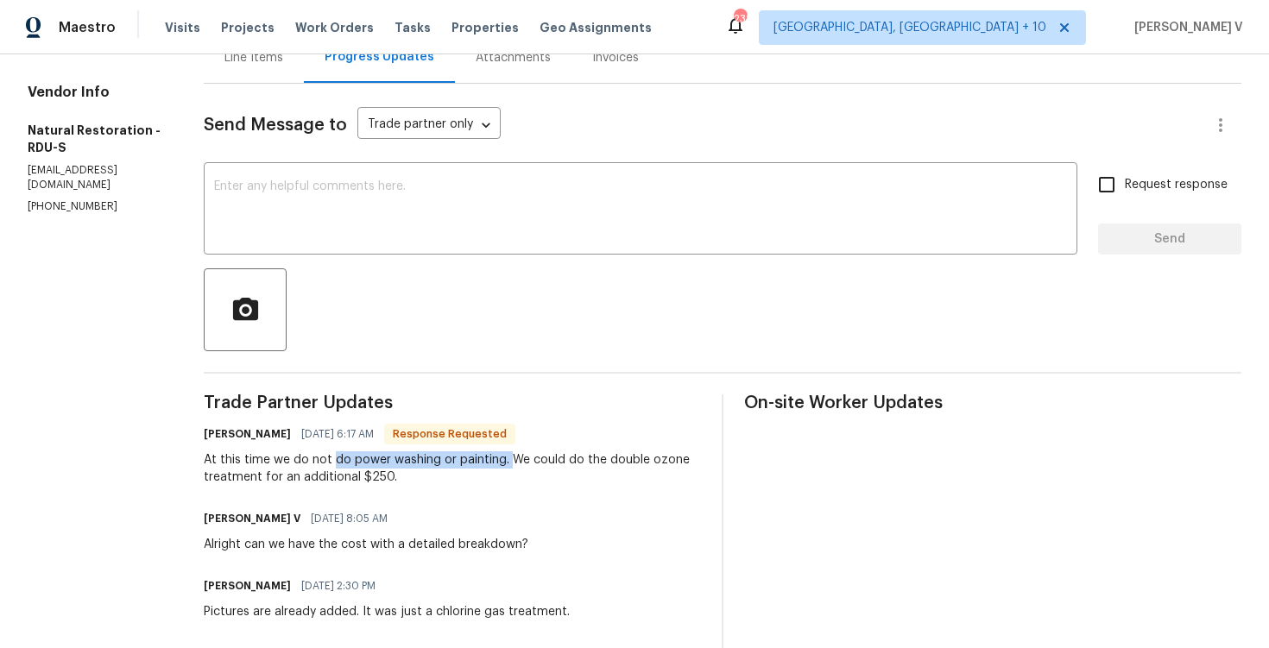
drag, startPoint x: 331, startPoint y: 458, endPoint x: 505, endPoint y: 462, distance: 174.4
click at [505, 462] on div "At this time we do not do power washing or painting. We could do the double ozo…" at bounding box center [452, 468] width 497 height 35
copy div "do power washing or painting."
click at [331, 227] on textarea at bounding box center [640, 210] width 853 height 60
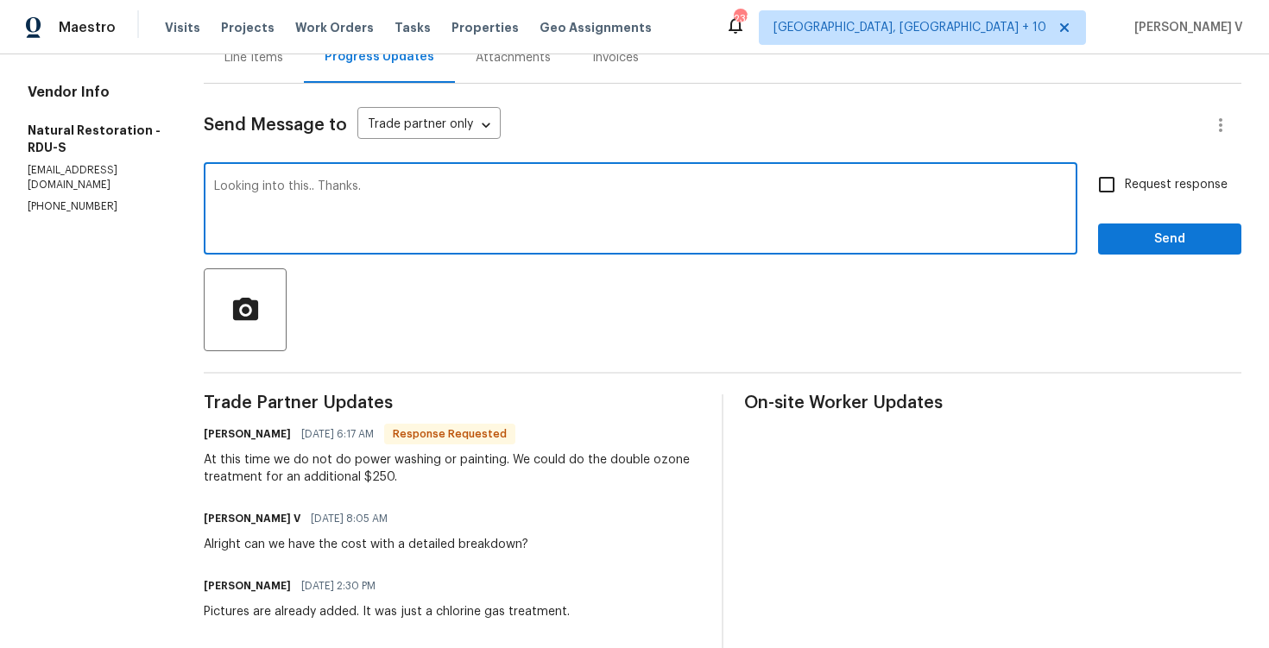
paste textarea "We will review and get back to you."
click at [546, 190] on textarea "Looking into this.. Thanks." at bounding box center [640, 210] width 853 height 60
paste textarea "We will review and get back to you."
type textarea "Looking into this.. Thanks. We will review and get back to you."
click at [1143, 246] on span "Send" at bounding box center [1170, 240] width 116 height 22
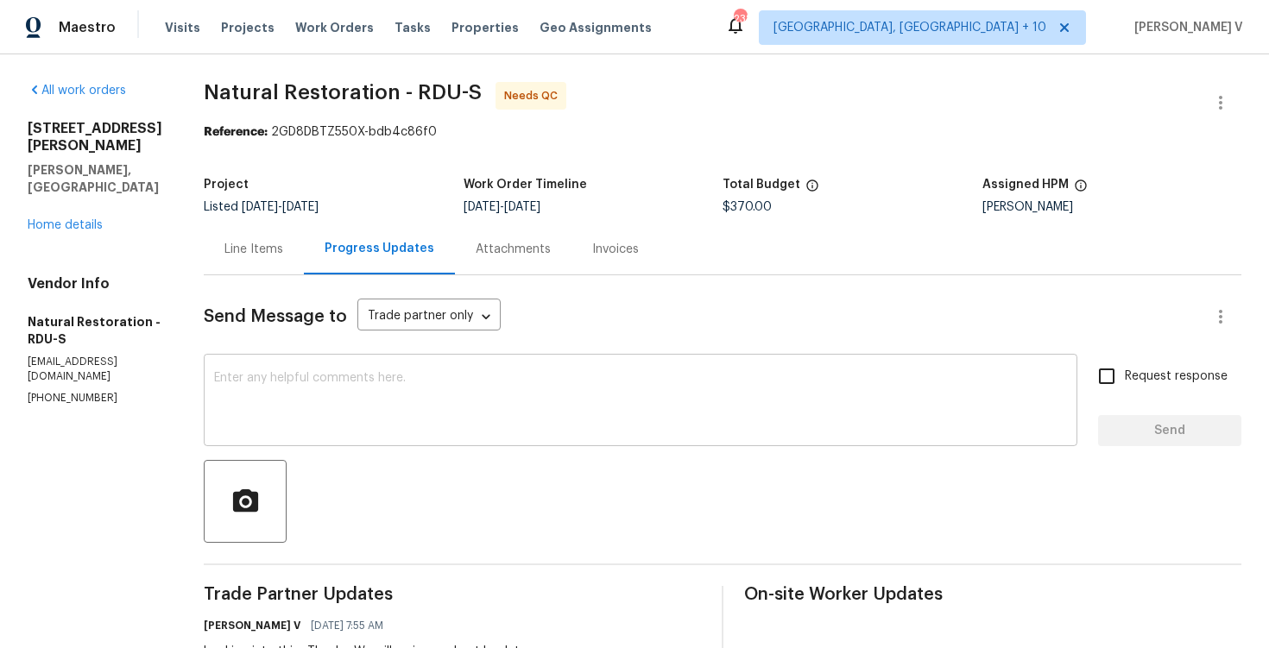
scroll to position [275, 0]
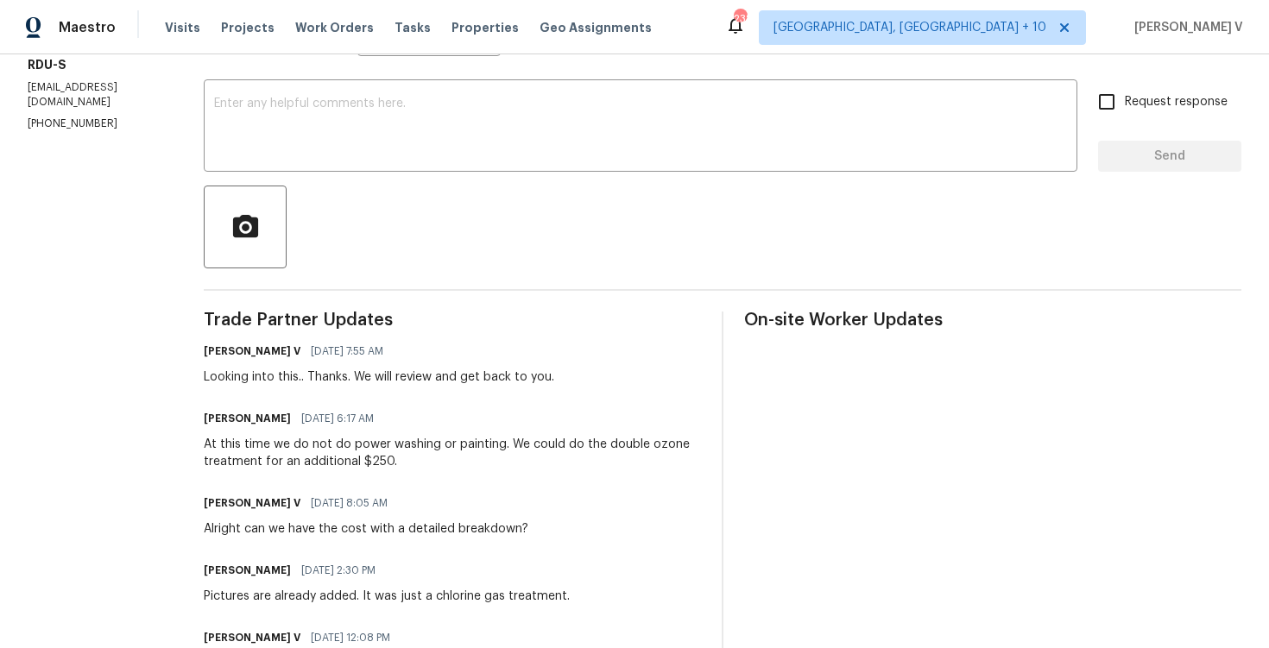
click at [282, 437] on div "At this time we do not do power washing or painting. We could do the double ozo…" at bounding box center [452, 453] width 497 height 35
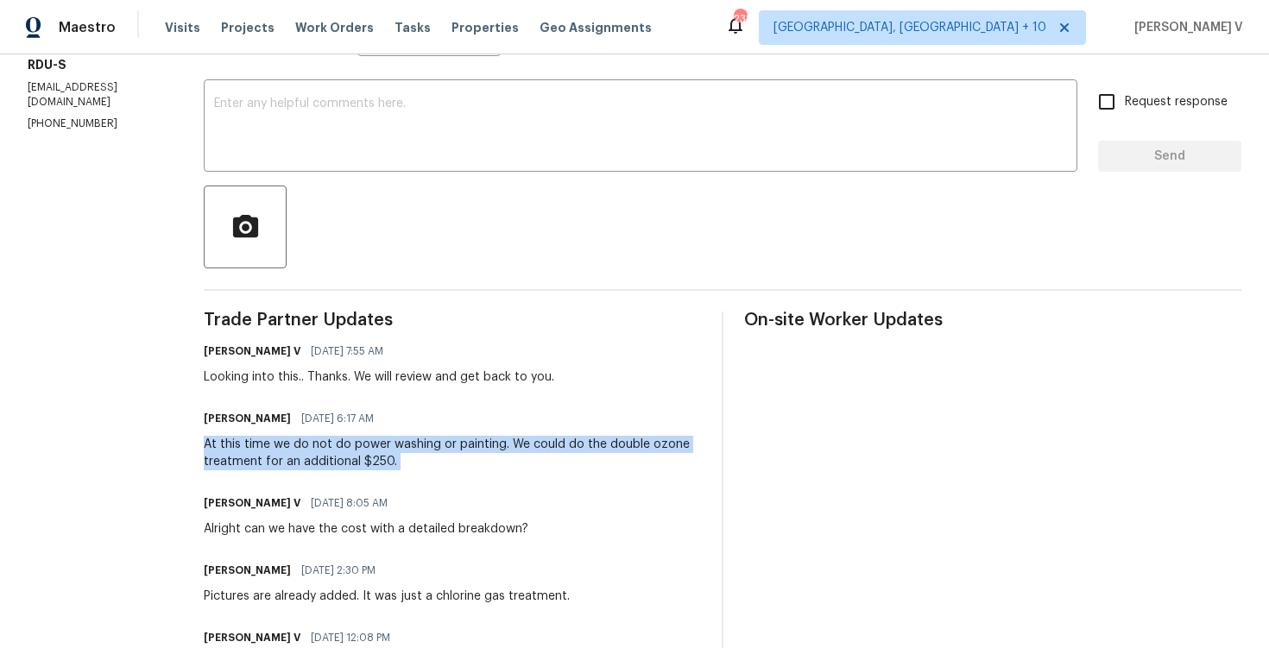
copy div "At this time we do not do power washing or painting. We could do the double ozo…"
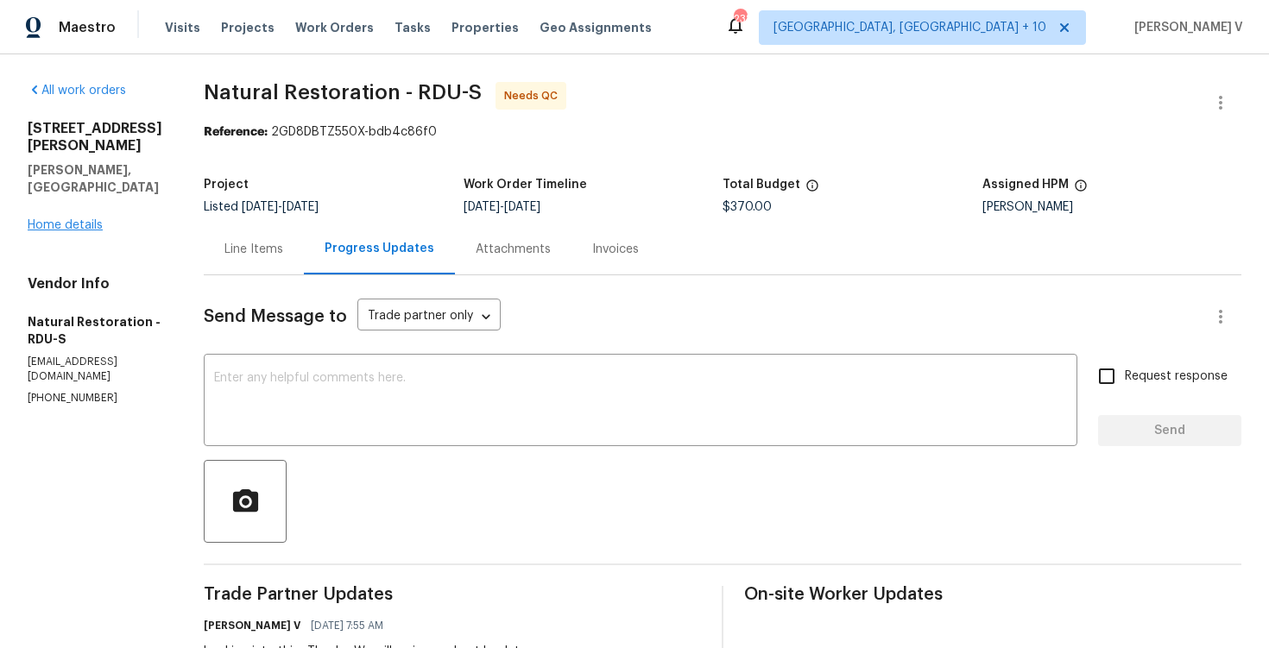
click at [53, 219] on link "Home details" at bounding box center [65, 225] width 75 height 12
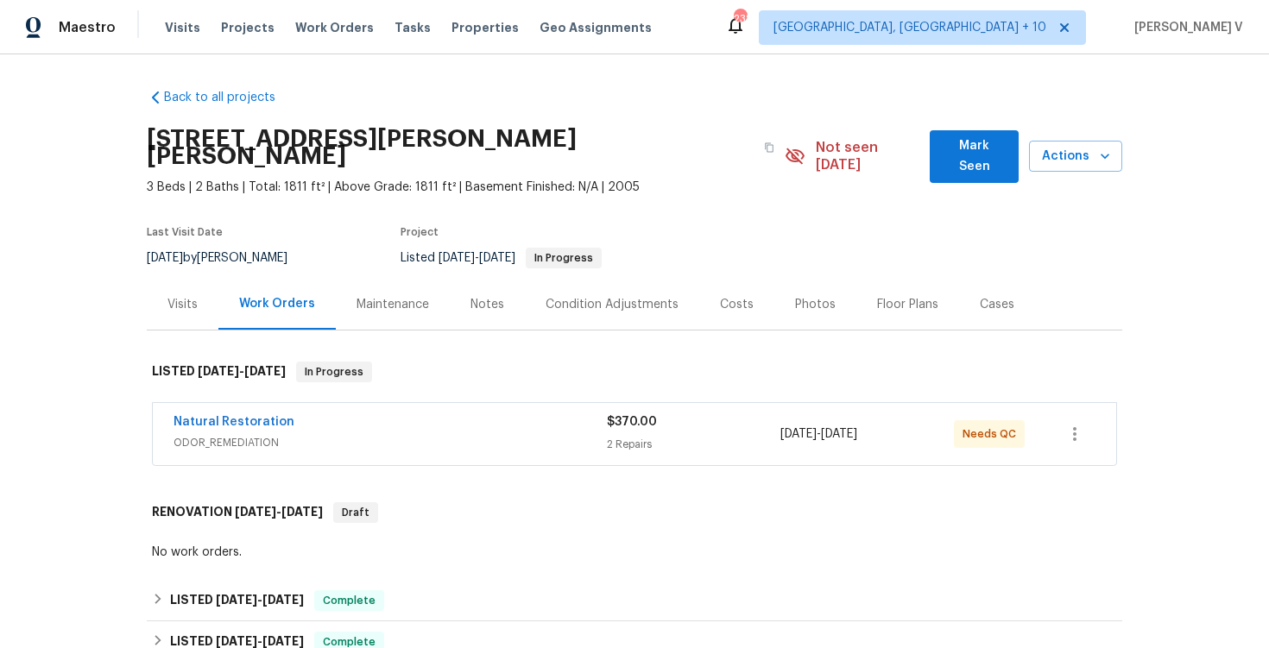
click at [454, 434] on span "ODOR_REMEDIATION" at bounding box center [390, 442] width 433 height 17
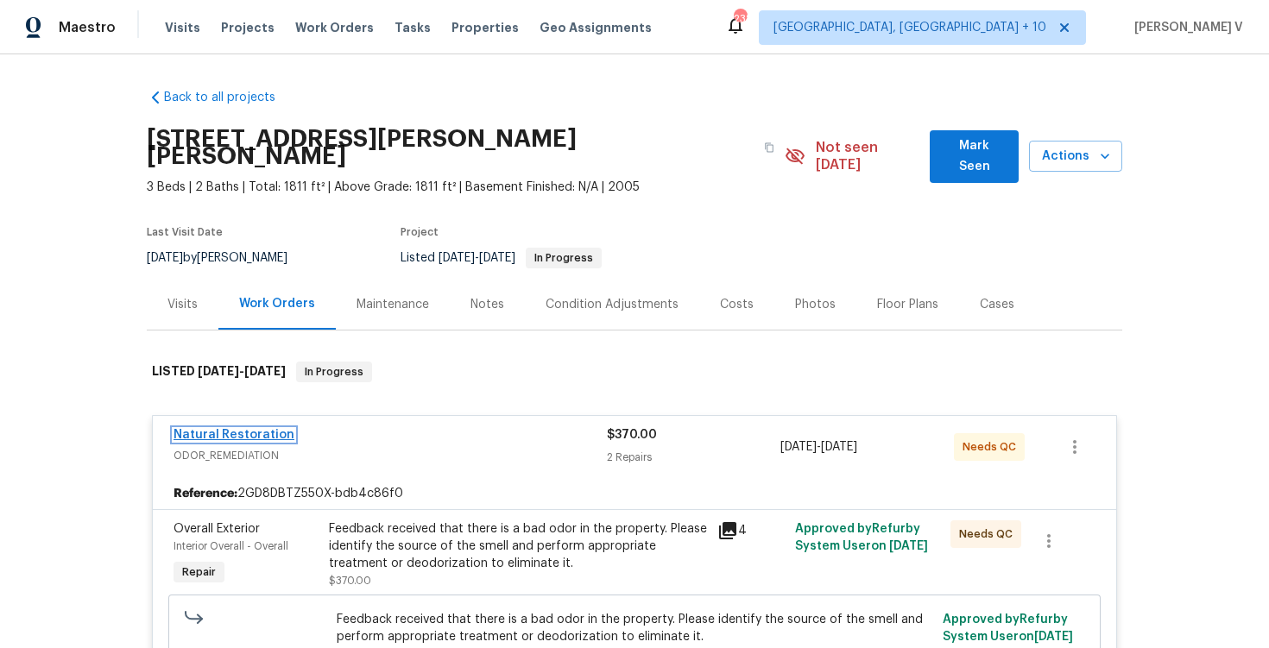
click at [244, 429] on link "Natural Restoration" at bounding box center [234, 435] width 121 height 12
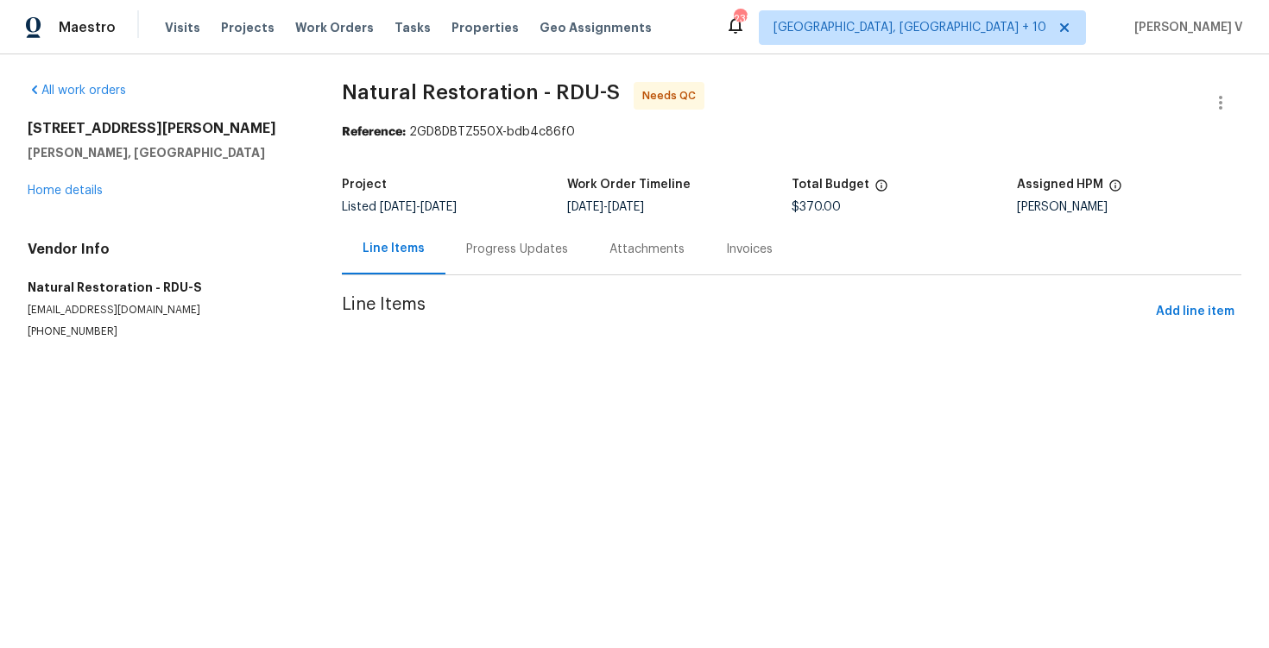
click at [455, 276] on section "Natural Restoration - RDU-S Needs QC Reference: 2GD8DBTZ550X-bdb4c86f0 Project …" at bounding box center [792, 231] width 900 height 299
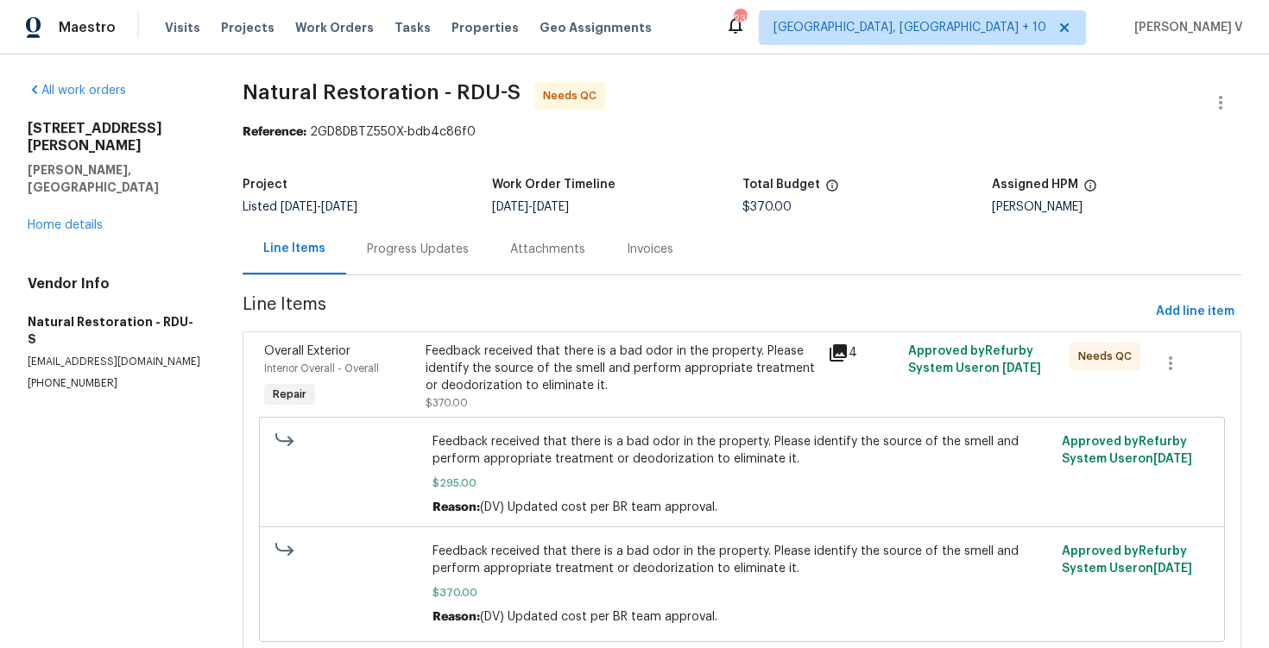
click at [455, 276] on section "Natural Restoration - RDU-S Needs QC Reference: 2GD8DBTZ550X-bdb4c86f0 Project …" at bounding box center [742, 380] width 999 height 597
click at [438, 260] on div "Progress Updates" at bounding box center [417, 249] width 143 height 51
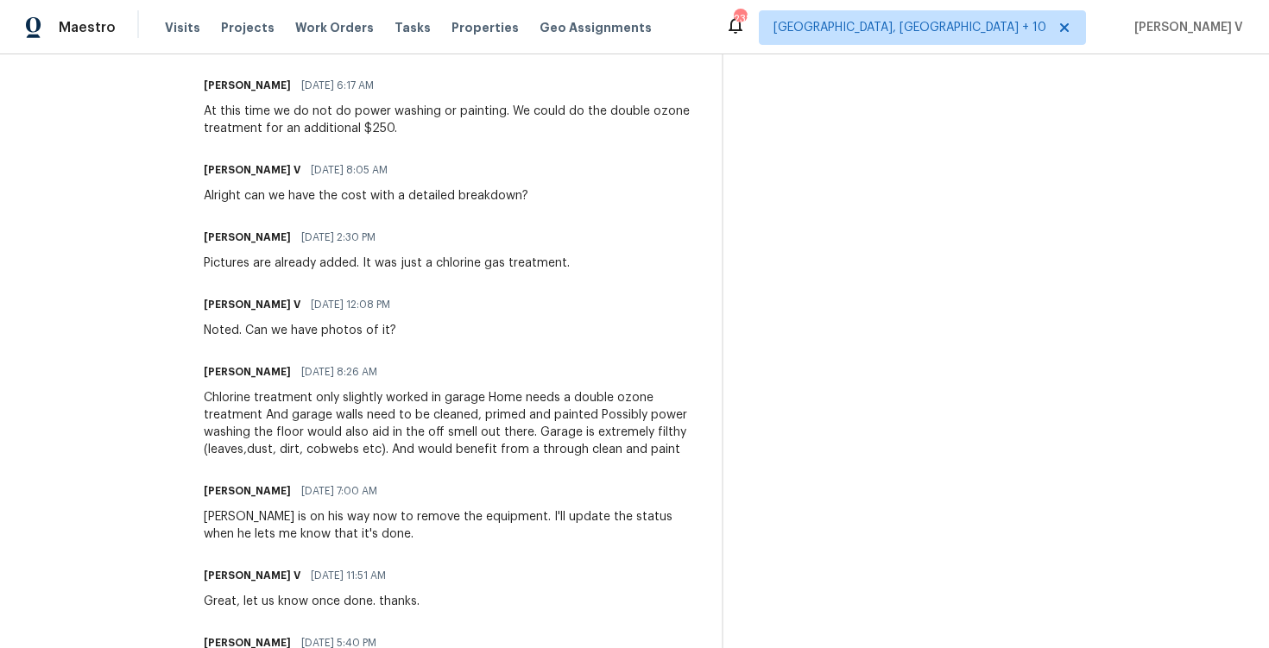
scroll to position [557, 0]
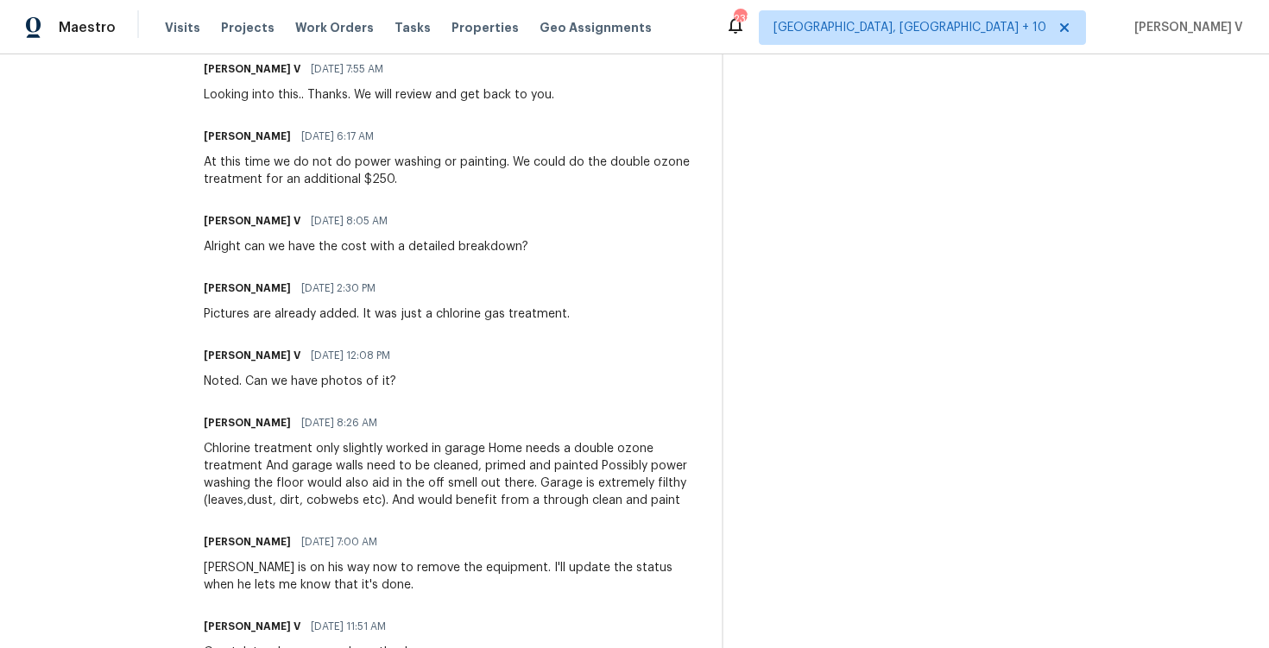
click at [305, 177] on div "At this time we do not do power washing or painting. We could do the double ozo…" at bounding box center [452, 171] width 497 height 35
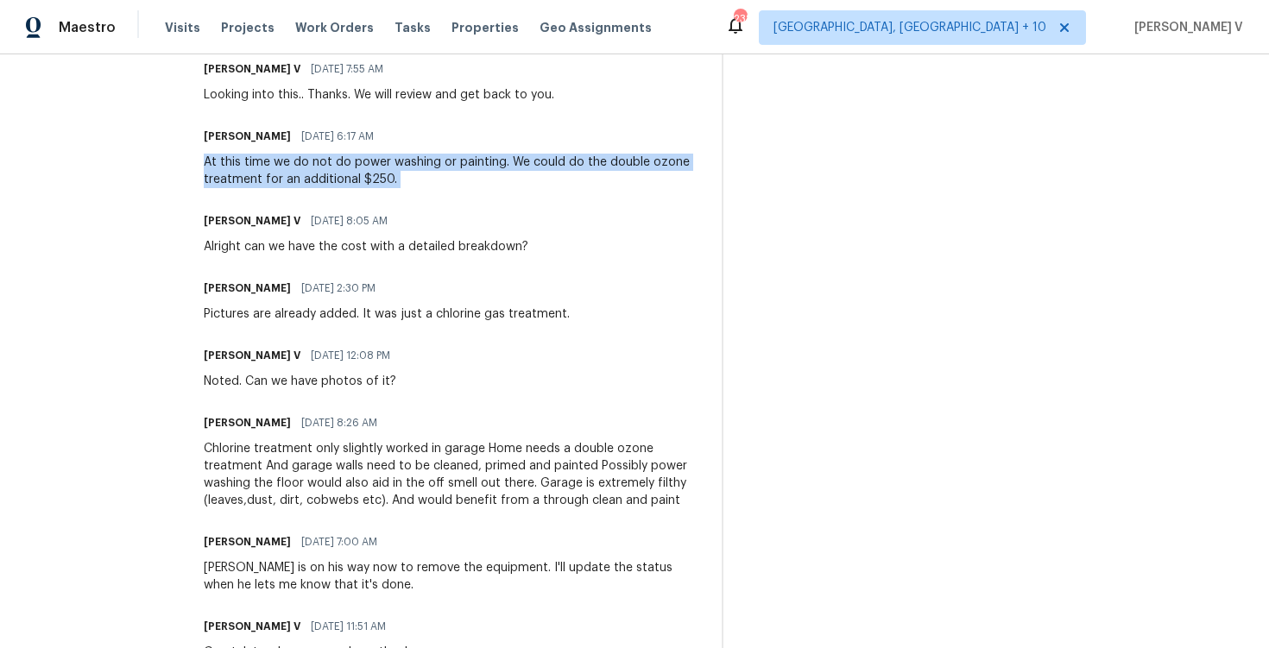
copy div "At this time we do not do power washing or painting. We could do the double ozo…"
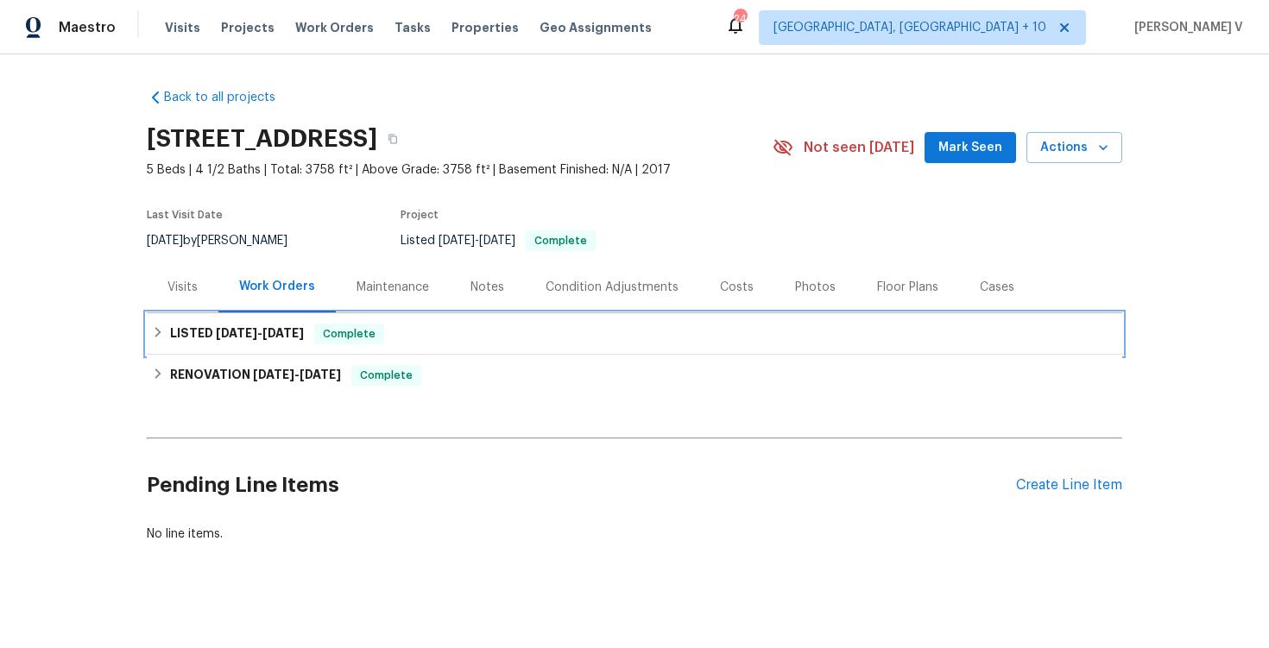
click at [235, 331] on span "[DATE]" at bounding box center [236, 333] width 41 height 12
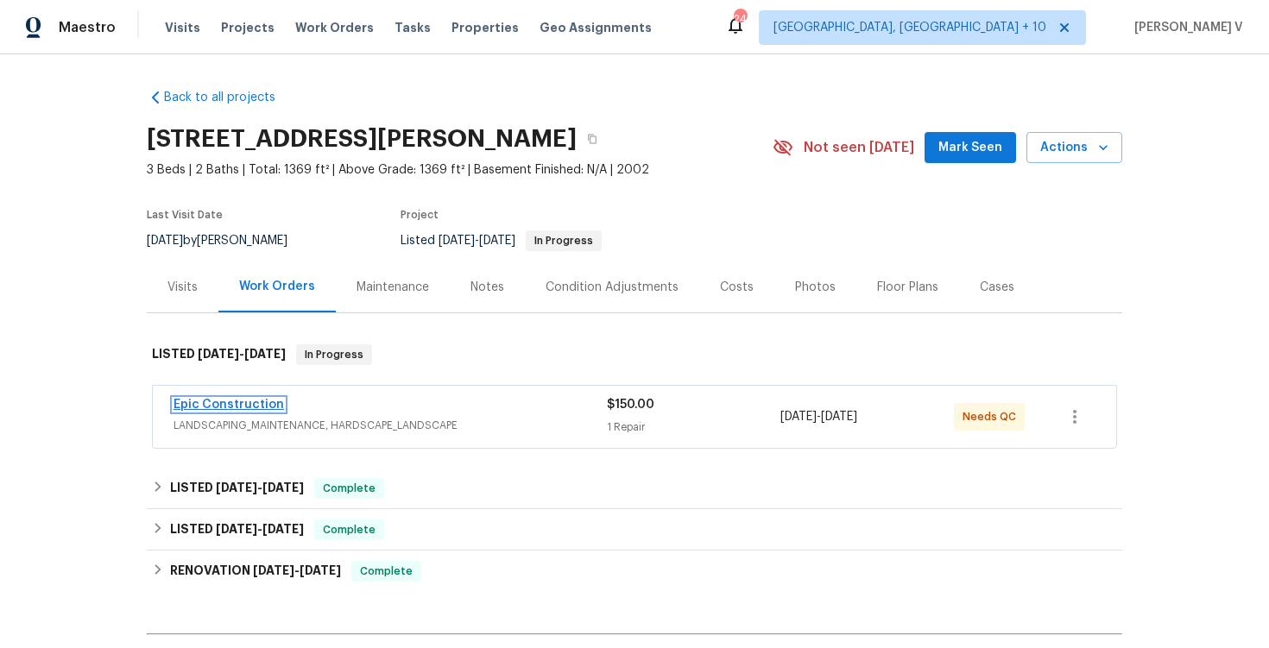
click at [230, 403] on link "Epic Construction" at bounding box center [229, 405] width 110 height 12
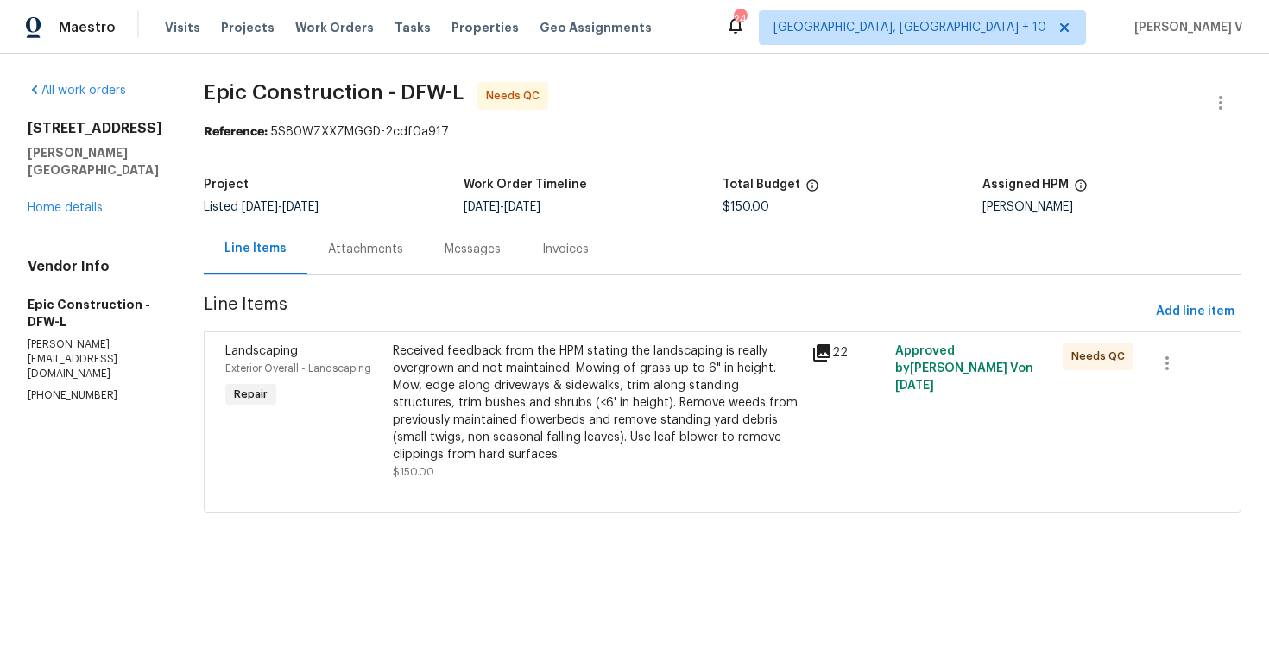
click at [445, 250] on div "Messages" at bounding box center [473, 249] width 56 height 17
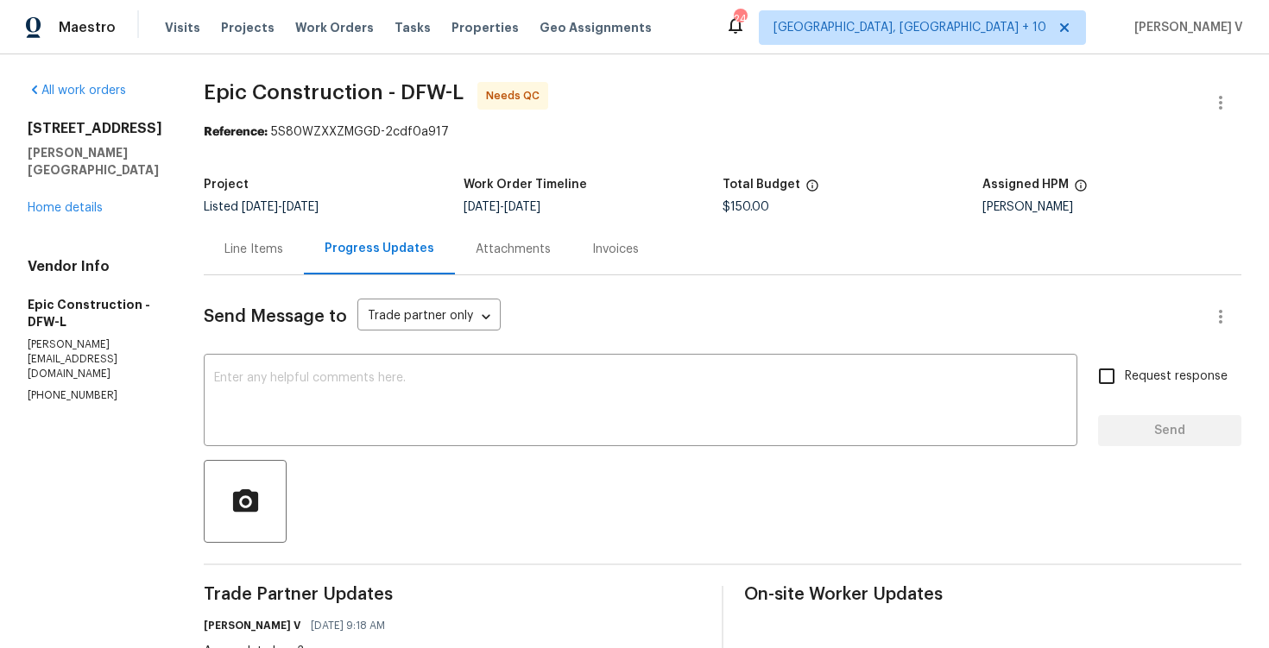
click at [262, 269] on div "Line Items" at bounding box center [254, 249] width 100 height 51
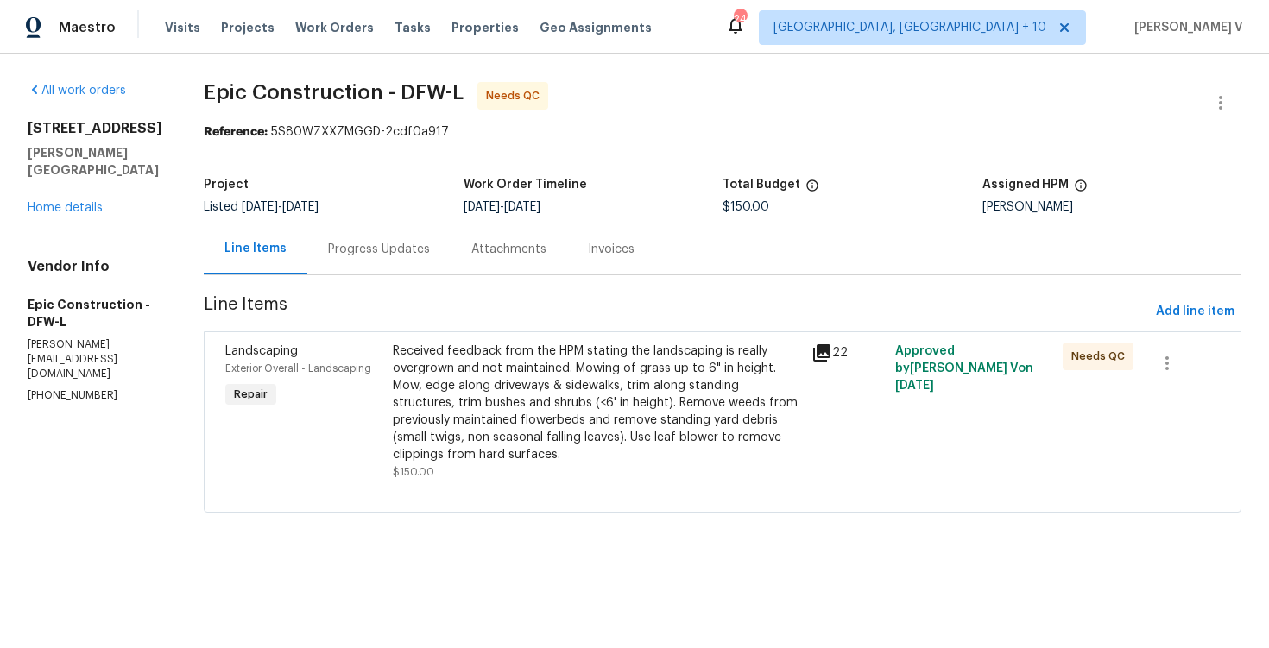
click at [414, 351] on div "Received feedback from the HPM stating the landscaping is really overgrown and …" at bounding box center [597, 403] width 408 height 121
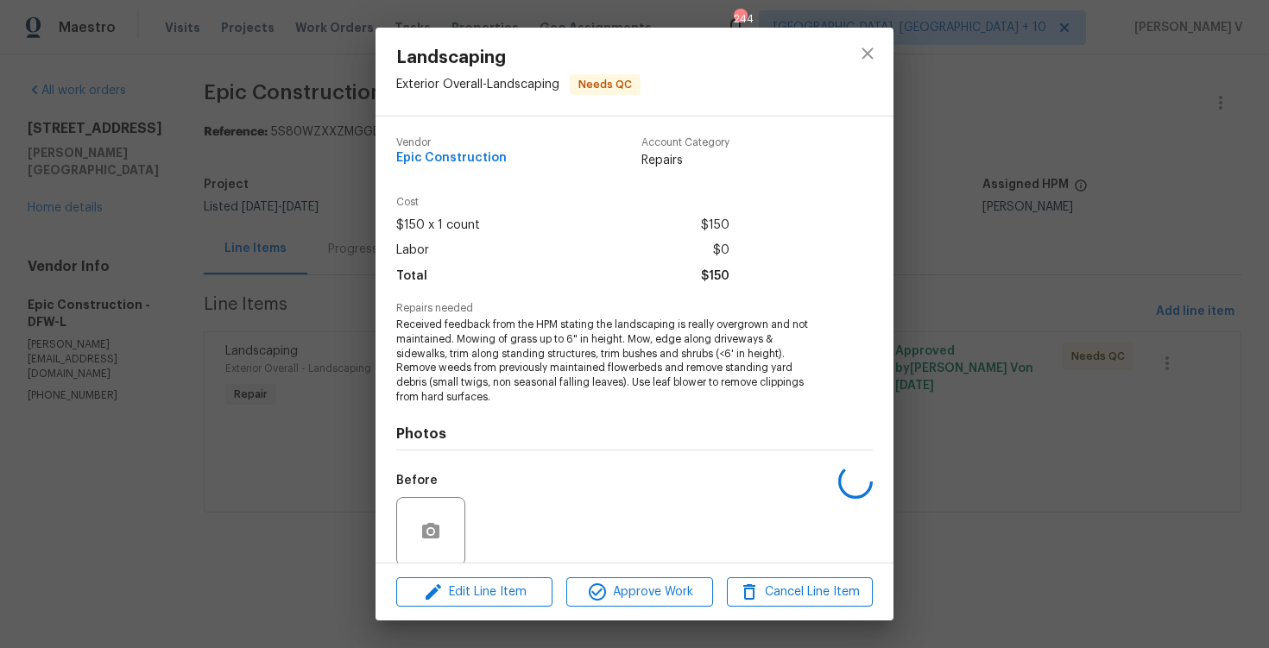
scroll to position [118, 0]
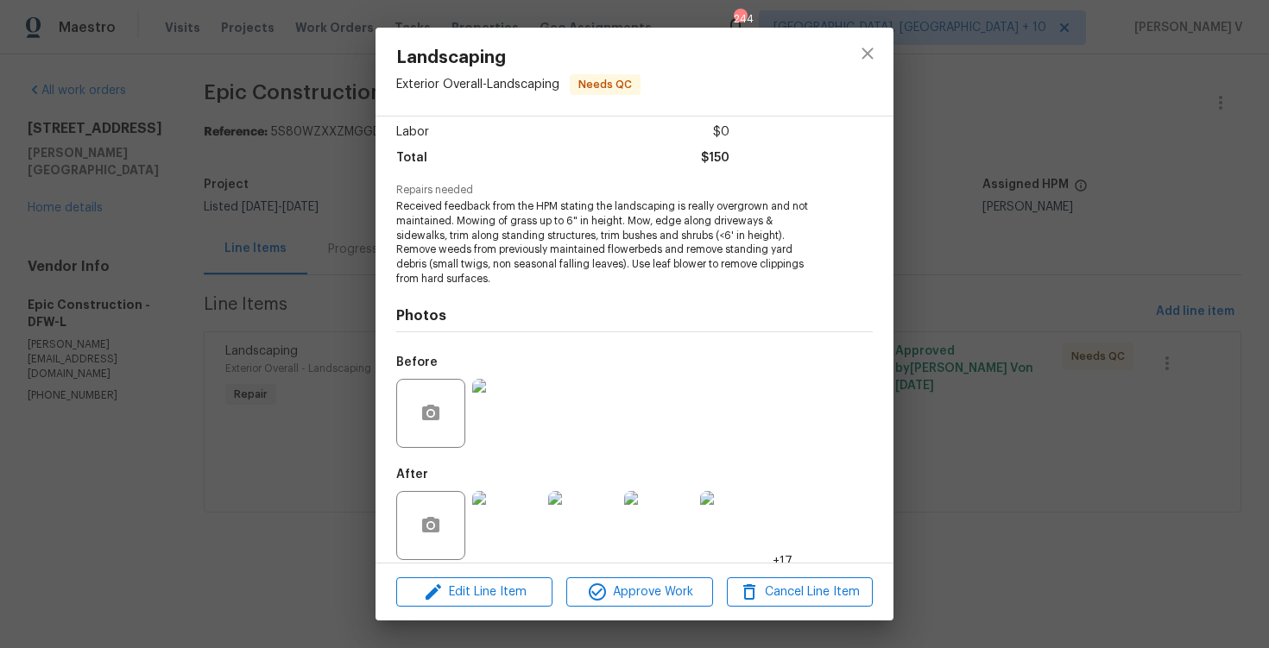
click at [262, 313] on div "Landscaping Exterior Overall - Landscaping Needs QC Vendor Epic Construction Ac…" at bounding box center [634, 324] width 1269 height 648
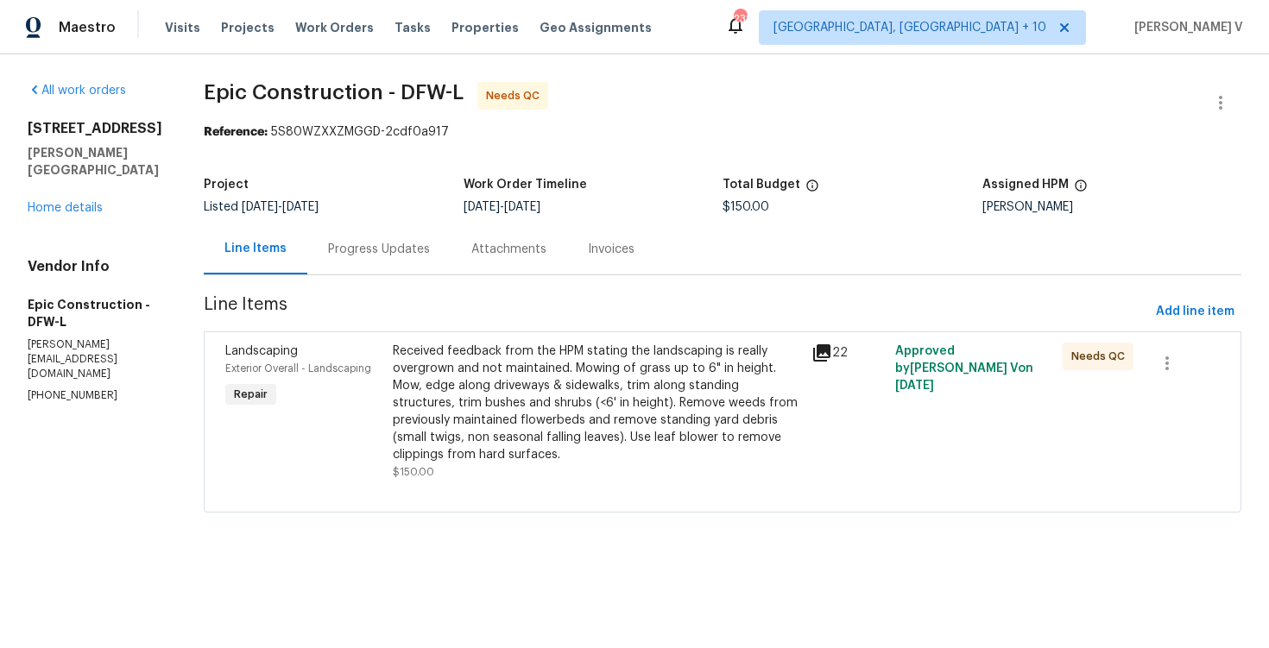
click at [320, 239] on div "Progress Updates" at bounding box center [378, 249] width 143 height 51
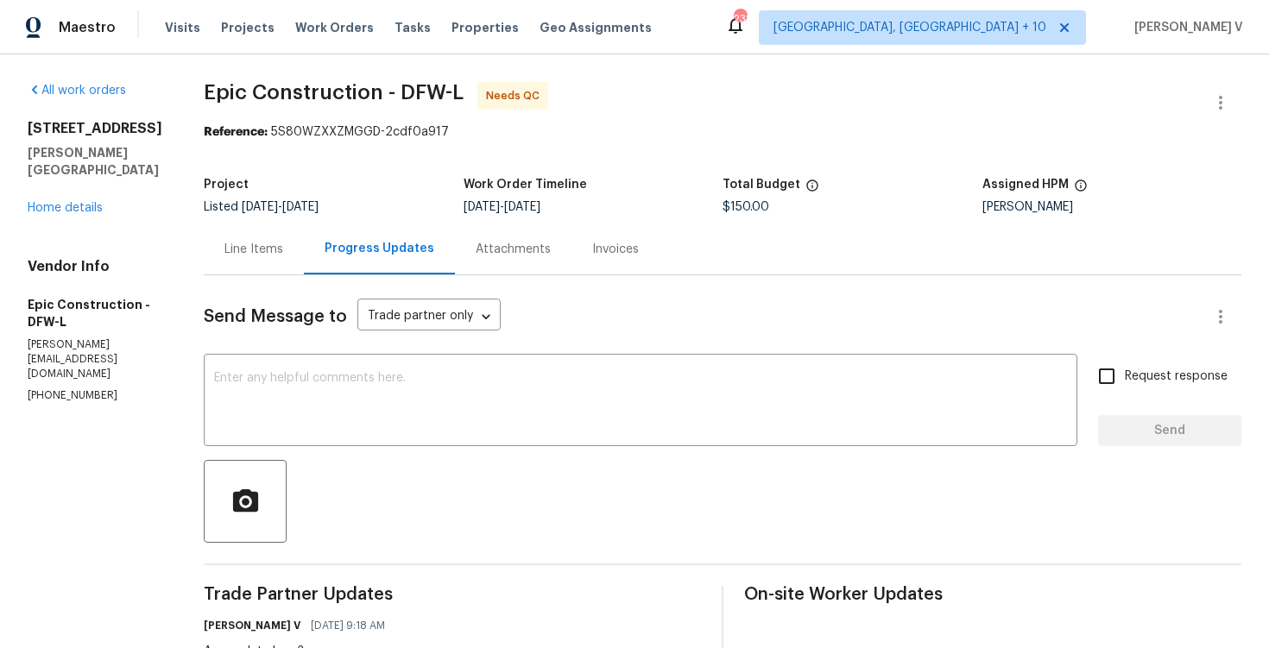
click at [104, 183] on div "1013 Post Oak Trl Anna, TX 75409 Home details" at bounding box center [95, 168] width 135 height 97
click at [82, 202] on link "Home details" at bounding box center [65, 208] width 75 height 12
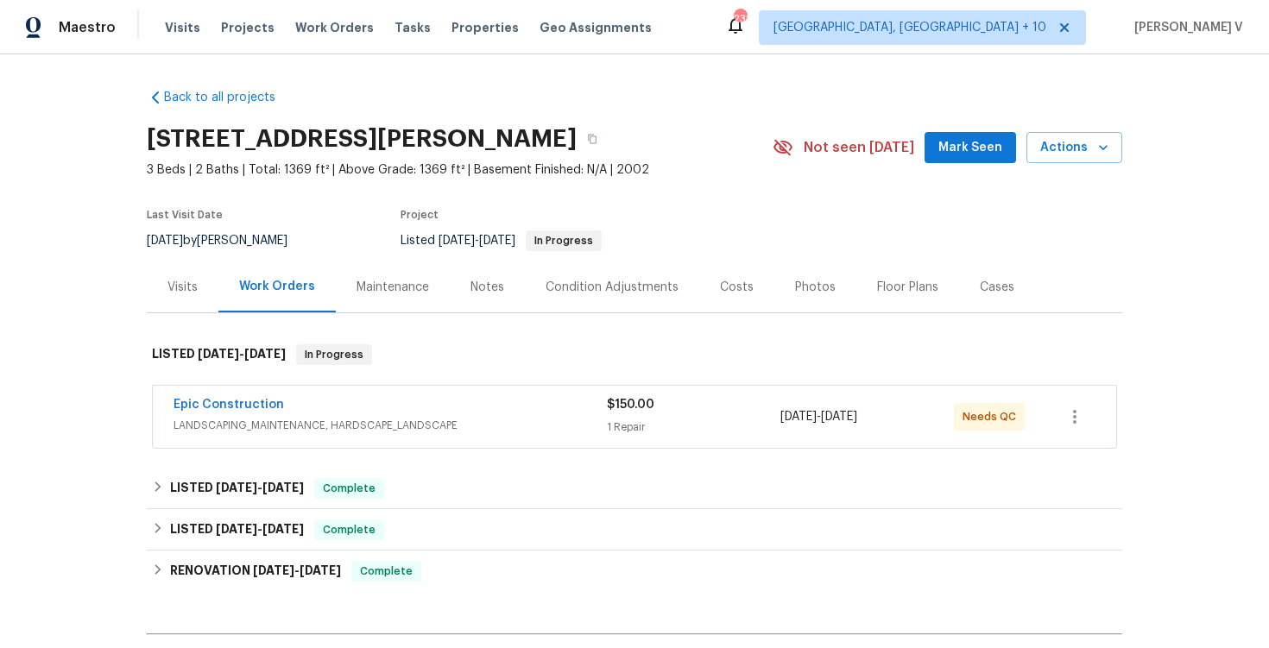
click at [233, 412] on span "Epic Construction" at bounding box center [229, 404] width 110 height 17
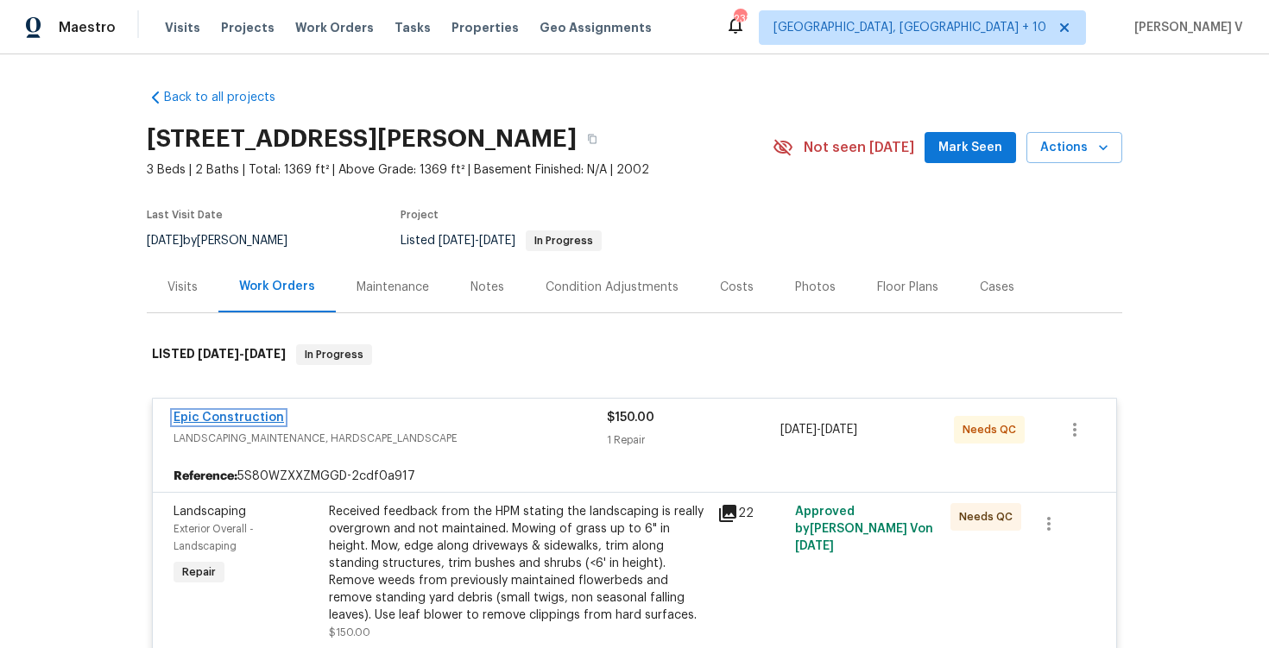
click at [238, 414] on link "Epic Construction" at bounding box center [229, 418] width 110 height 12
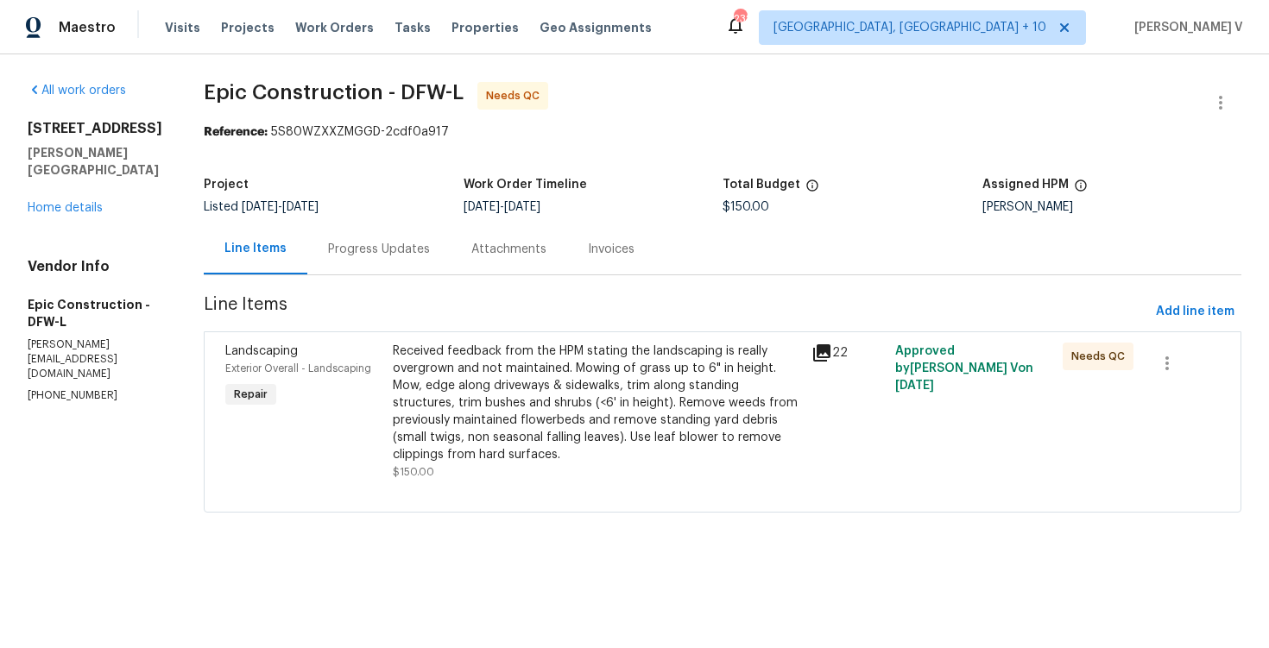
click at [370, 278] on section "Epic Construction - DFW-L Needs QC Reference: 5S80WZXXZMGGD-2cdf0a917 Project L…" at bounding box center [723, 307] width 1038 height 451
click at [358, 261] on div "Progress Updates" at bounding box center [378, 249] width 143 height 51
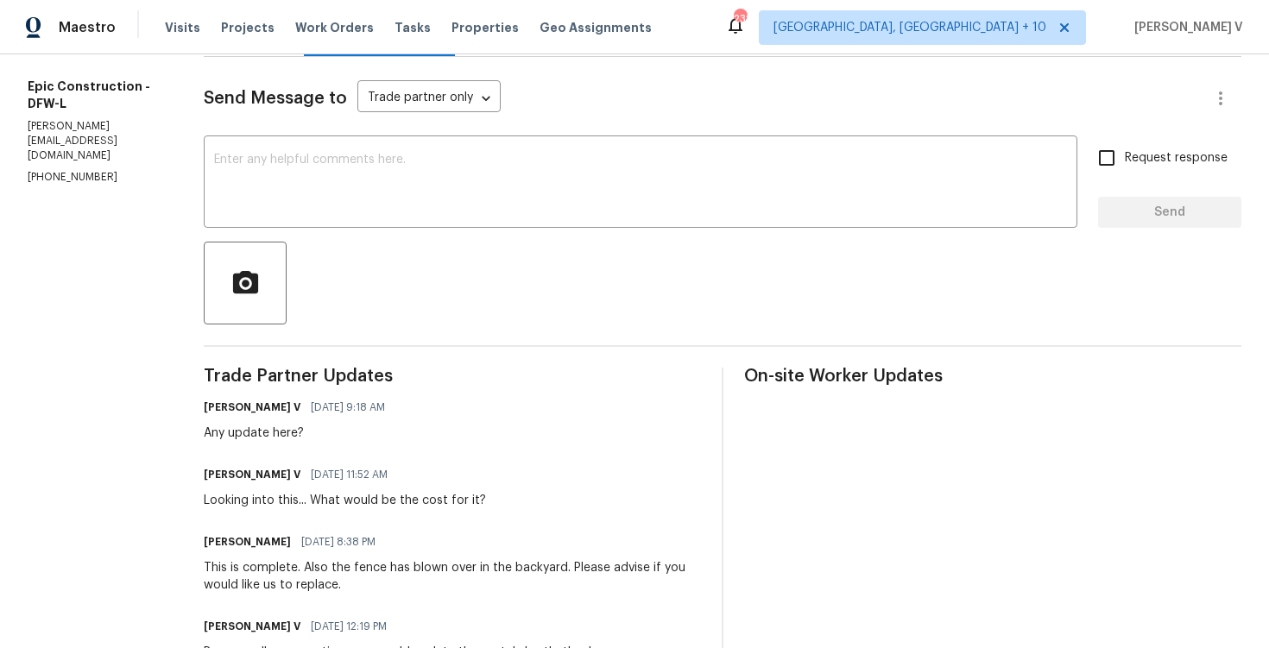
scroll to position [72, 0]
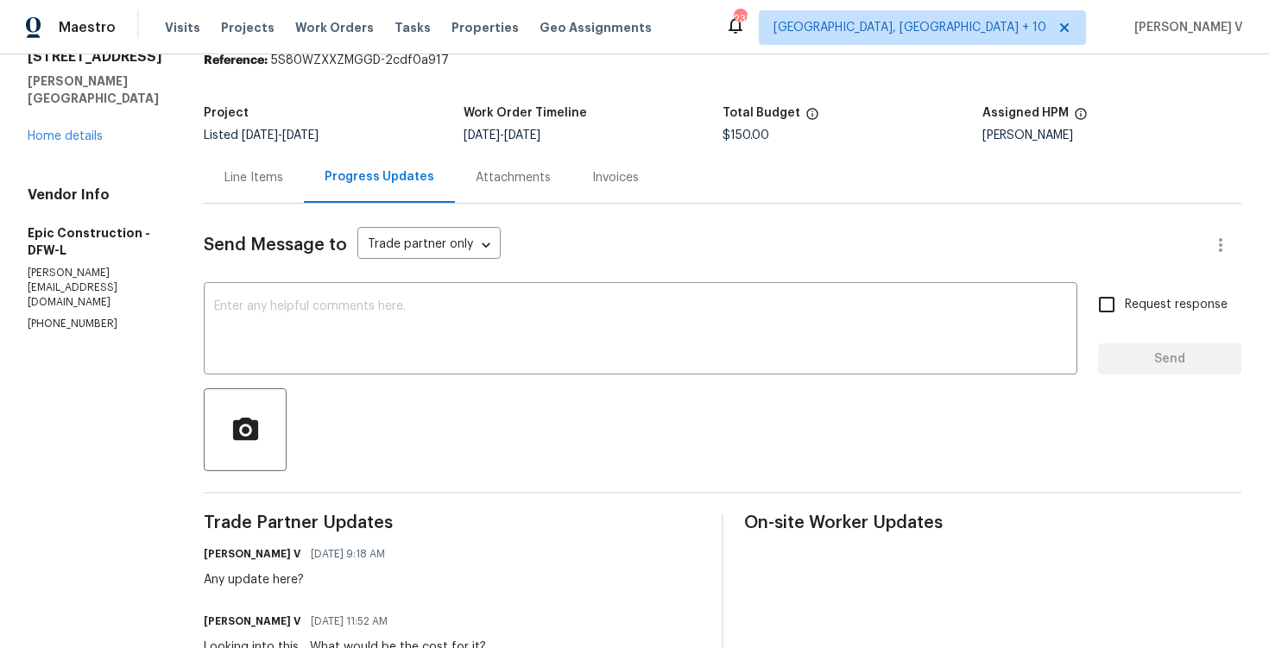
click at [28, 317] on p "(214) 208-1878" at bounding box center [95, 324] width 135 height 15
copy p "(214) 208-1878"
click at [260, 306] on textarea at bounding box center [640, 330] width 853 height 60
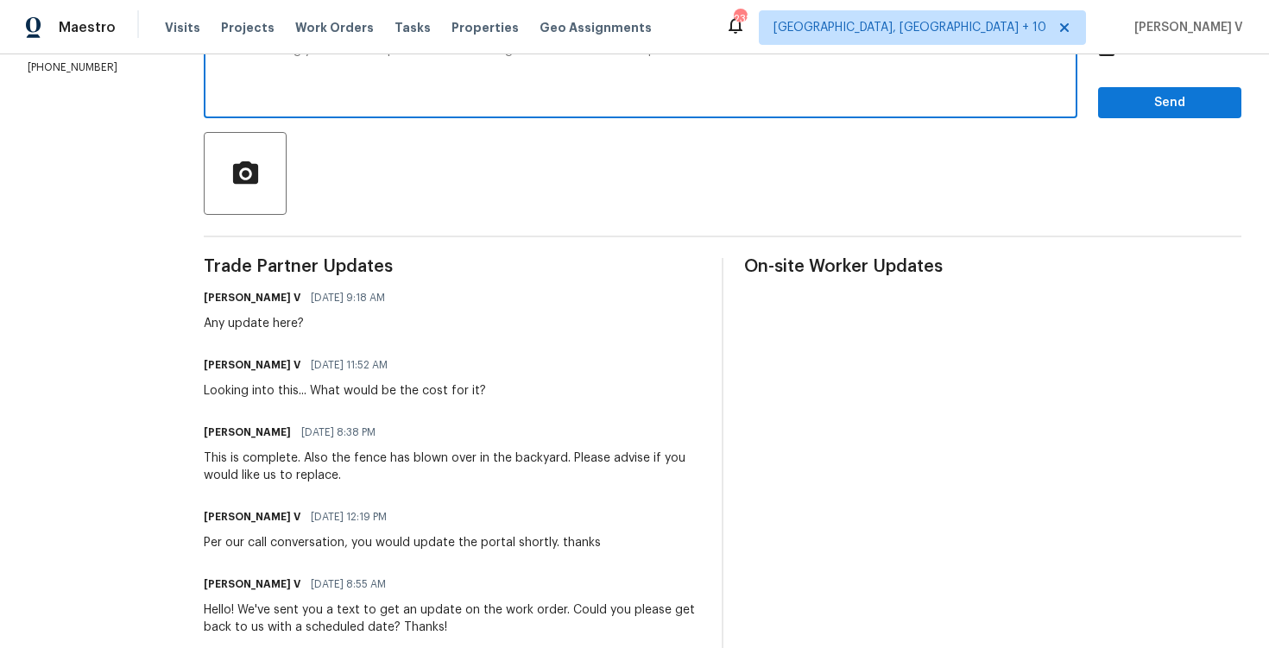
scroll to position [0, 0]
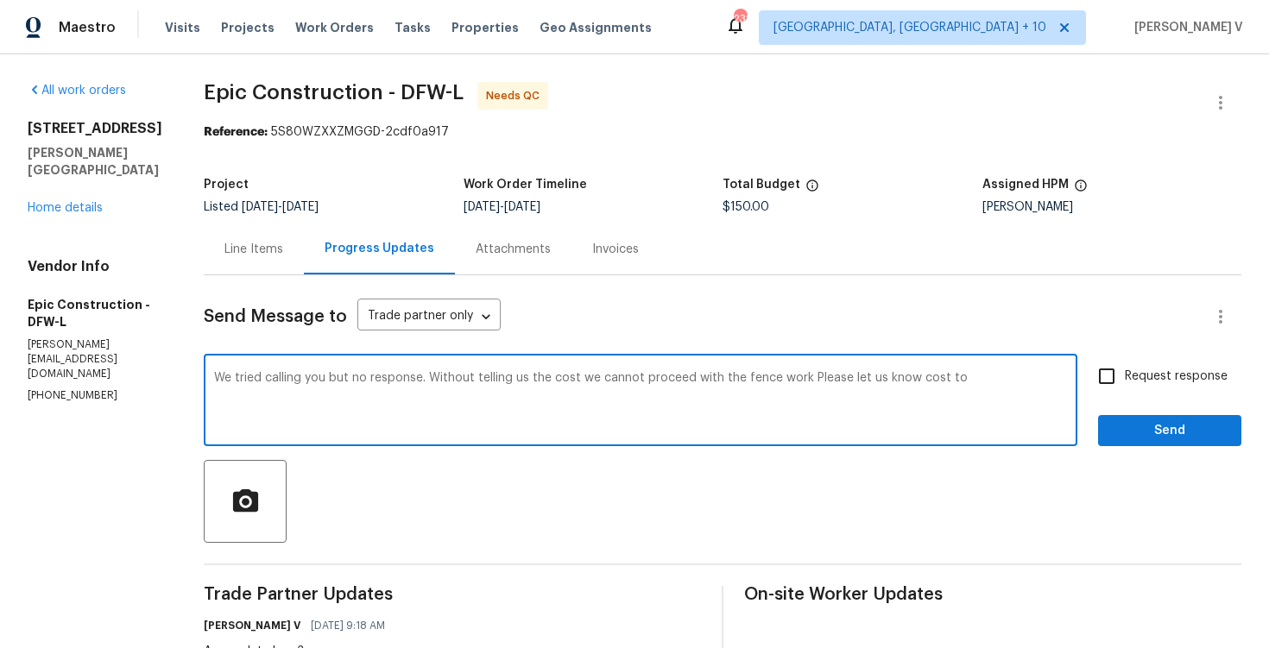
click at [0, 0] on span "but" at bounding box center [0, 0] width 0 height 0
click at [805, 388] on textarea "We tried calling you, but there was no response. Without telling us the cost we…" at bounding box center [640, 402] width 853 height 60
type textarea "We tried calling you, but there was no response. Without telling us the cost we…"
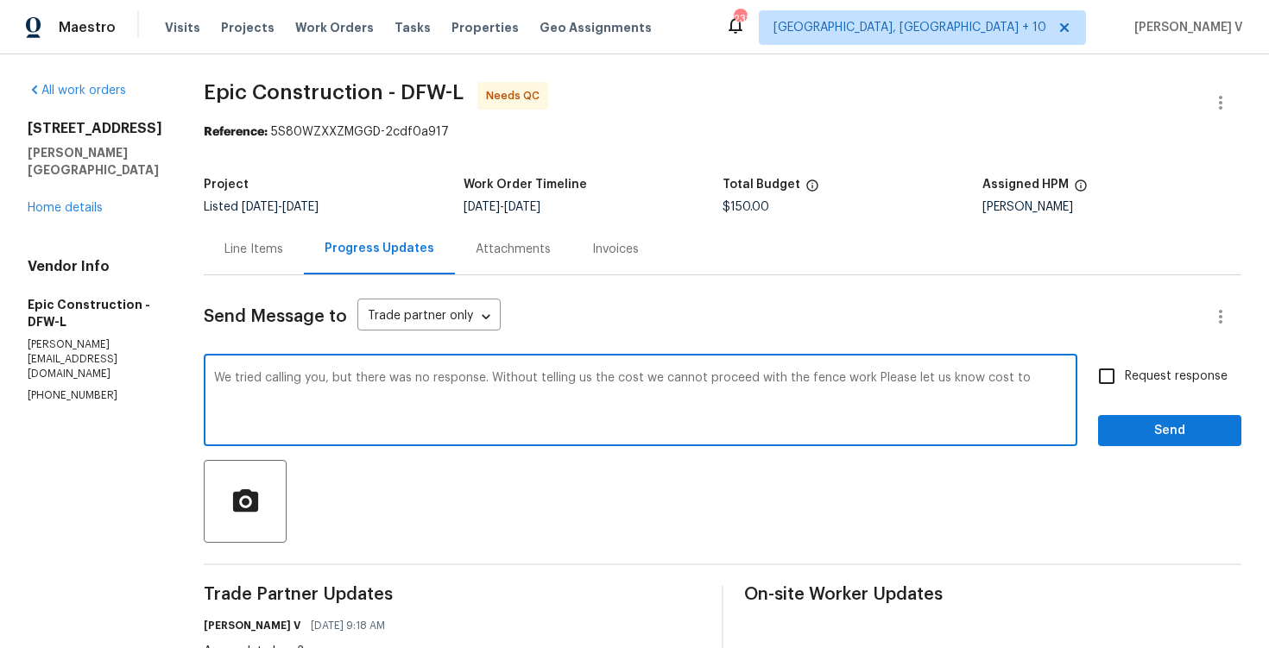
click at [230, 253] on div "Line Items" at bounding box center [253, 249] width 59 height 17
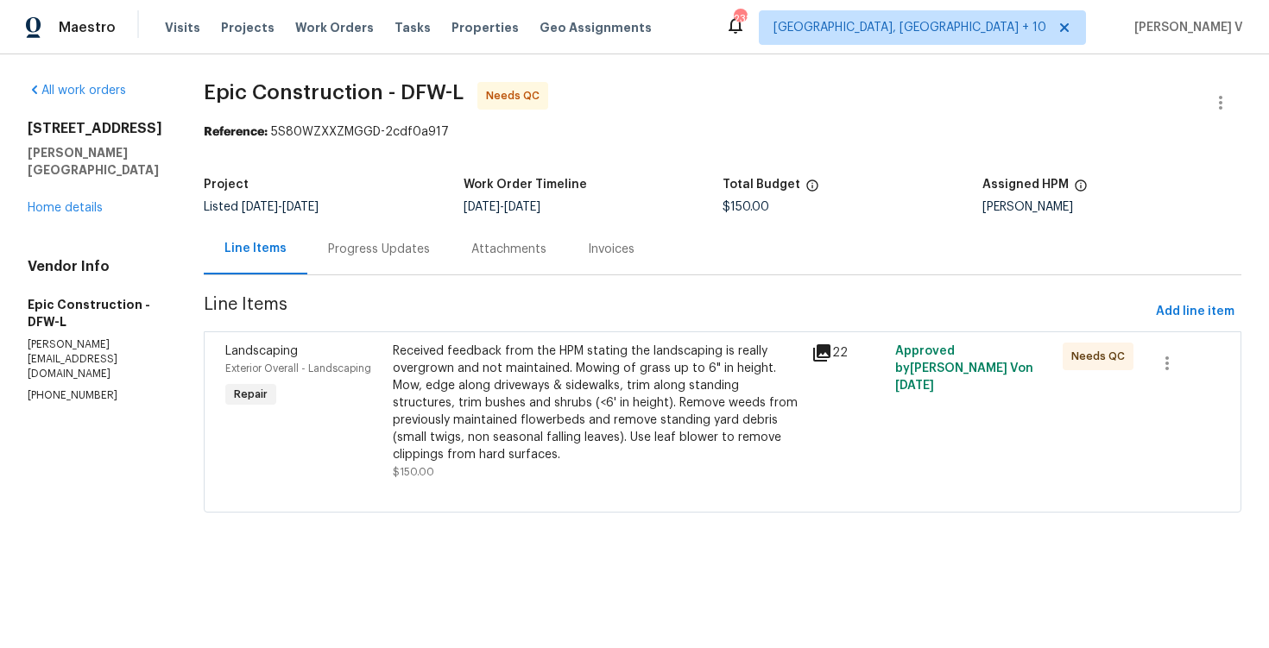
click at [360, 275] on div "Line Items Progress Updates Attachments Invoices" at bounding box center [723, 250] width 1038 height 52
click at [230, 264] on div "Line Items" at bounding box center [256, 249] width 104 height 51
click at [1183, 317] on span "Add line item" at bounding box center [1195, 312] width 79 height 22
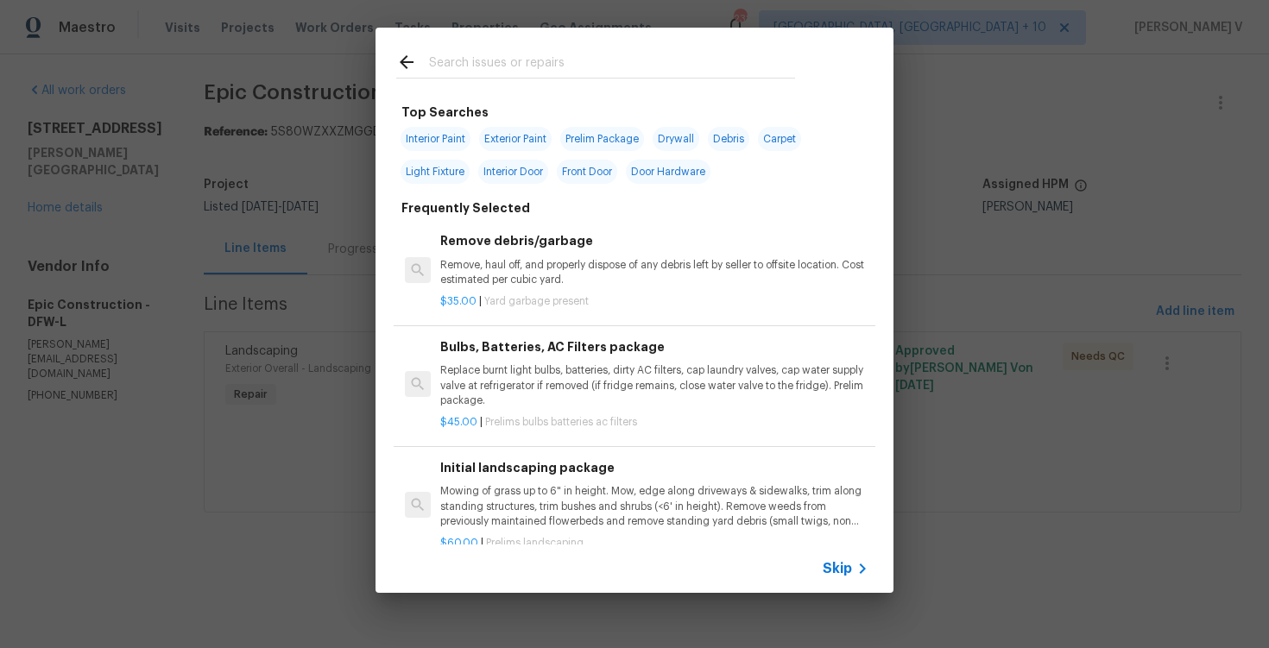
click at [848, 552] on div "Skip" at bounding box center [635, 569] width 518 height 48
click at [846, 560] on span "Skip" at bounding box center [837, 568] width 29 height 17
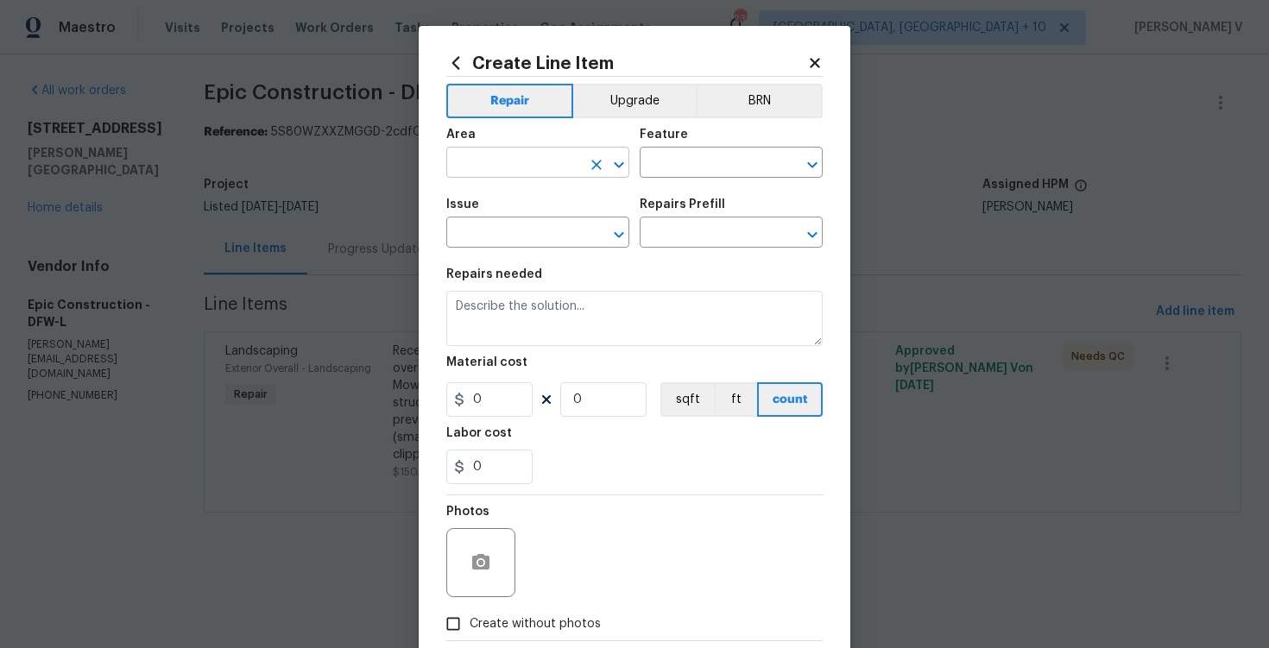
click at [496, 164] on input "text" at bounding box center [513, 164] width 135 height 27
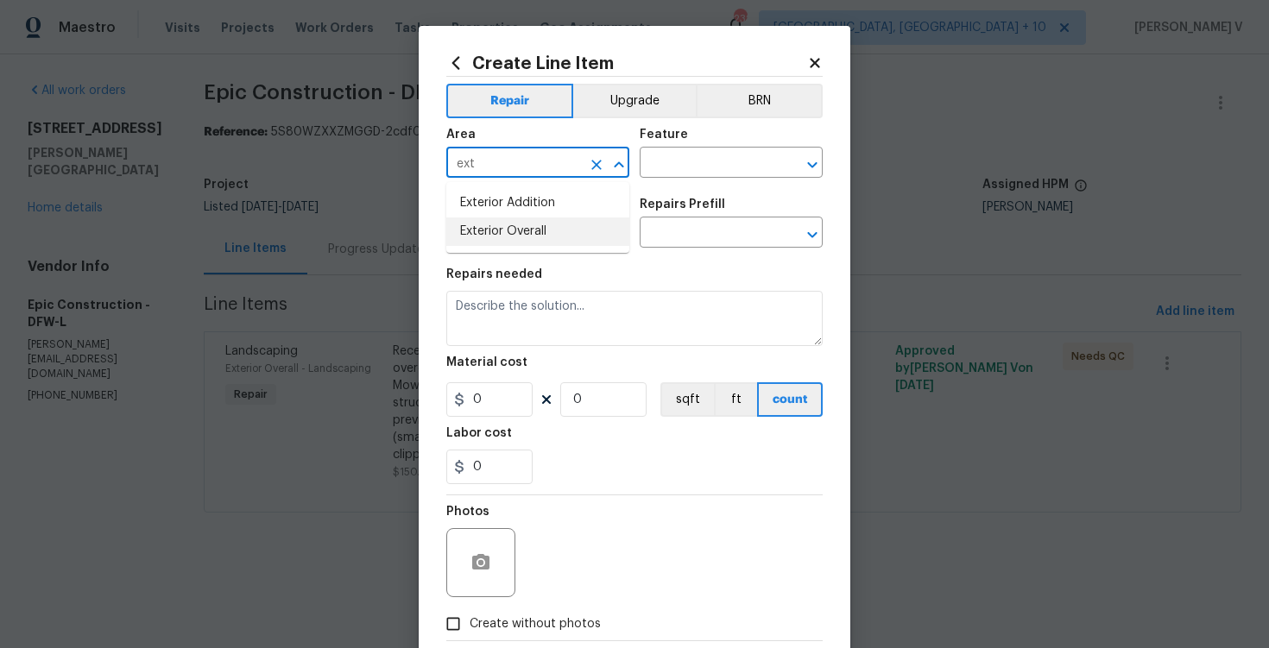
click at [571, 238] on li "Exterior Overall" at bounding box center [537, 232] width 183 height 28
type input "Exterior Overall"
click at [736, 141] on div "Feature" at bounding box center [731, 140] width 183 height 22
click at [685, 163] on input "text" at bounding box center [707, 164] width 135 height 27
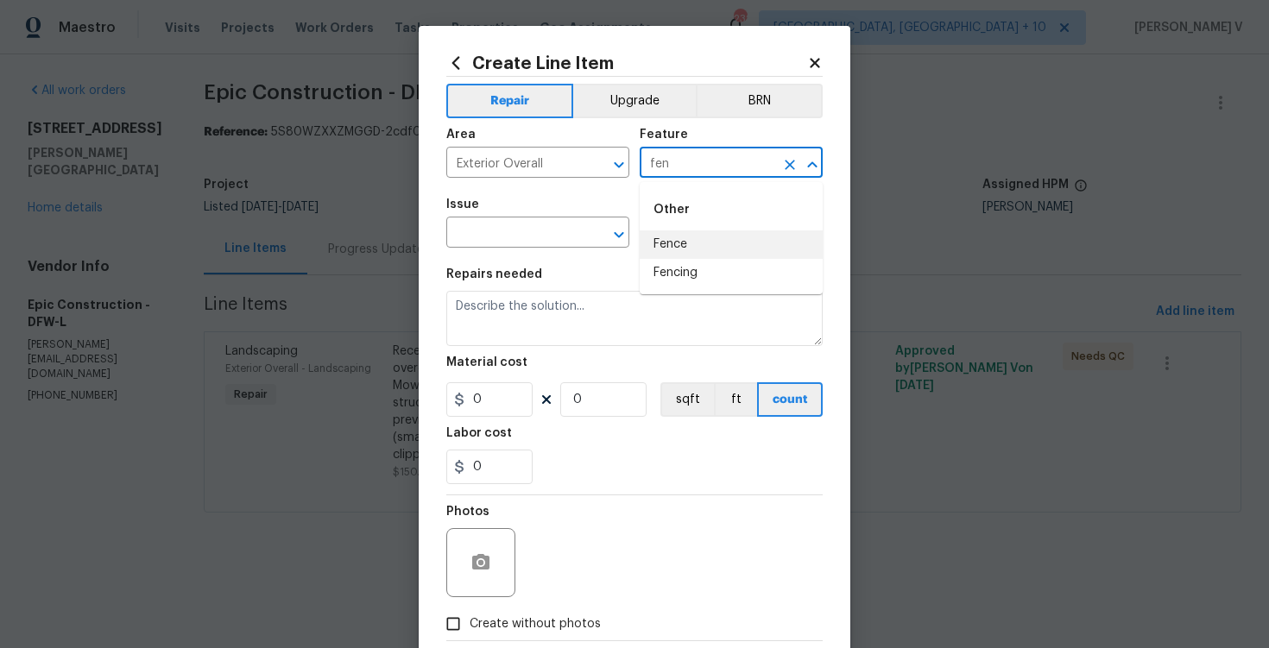
click at [688, 244] on li "Fence" at bounding box center [731, 244] width 183 height 28
type input "Fence"
click at [463, 220] on div "Issue" at bounding box center [537, 210] width 183 height 22
click at [468, 225] on input "text" at bounding box center [513, 234] width 135 height 27
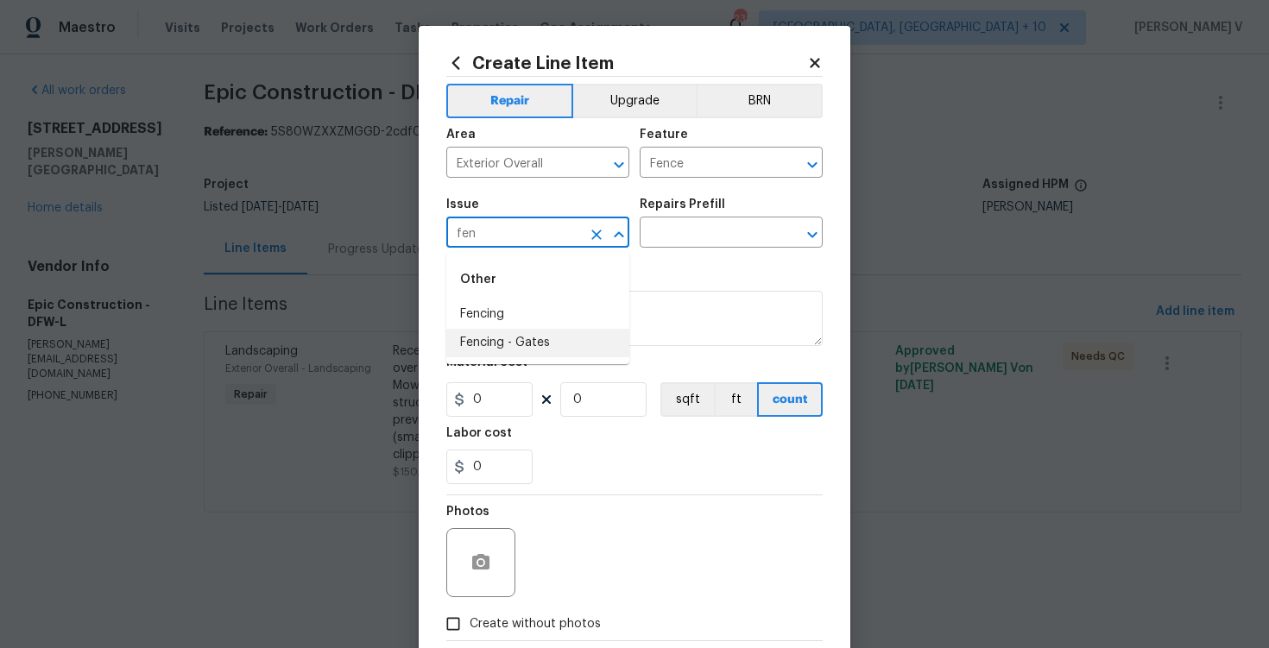
click at [493, 329] on li "Fencing - Gates" at bounding box center [537, 343] width 183 height 28
type input "Fencing - Gates"
click at [590, 233] on icon "Clear" at bounding box center [596, 234] width 17 height 17
click at [570, 304] on li "Fencing" at bounding box center [537, 314] width 183 height 28
type input "Fencing"
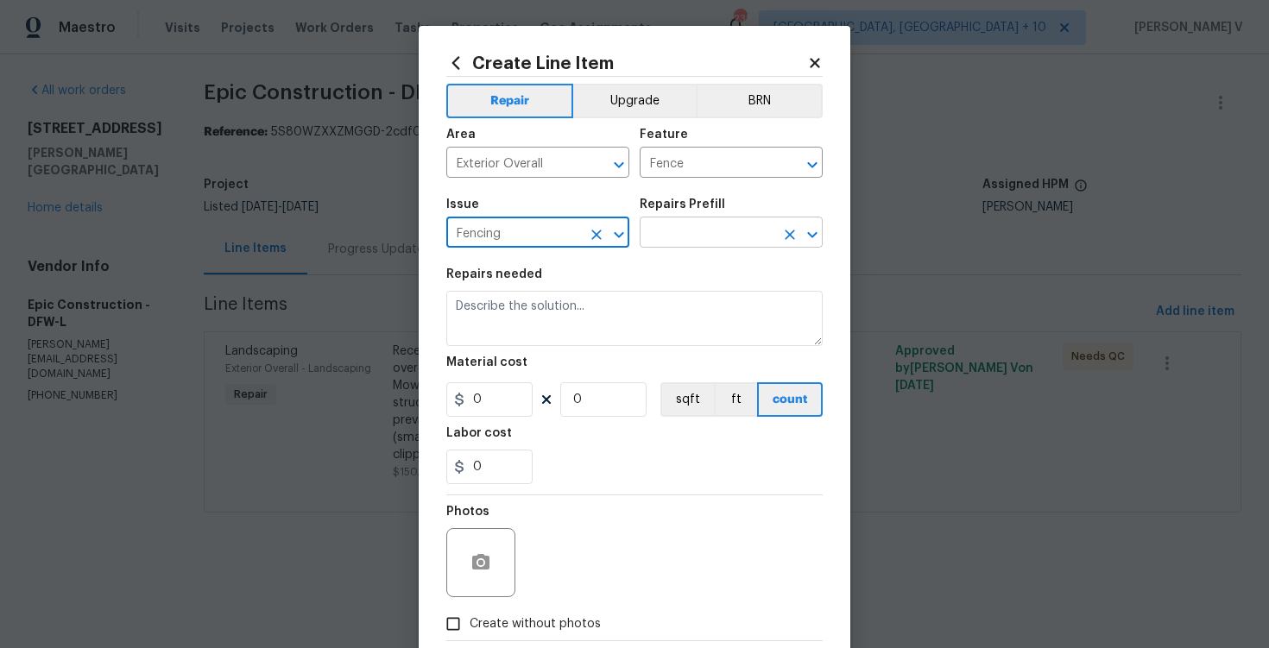
click at [708, 244] on input "text" at bounding box center [707, 234] width 135 height 27
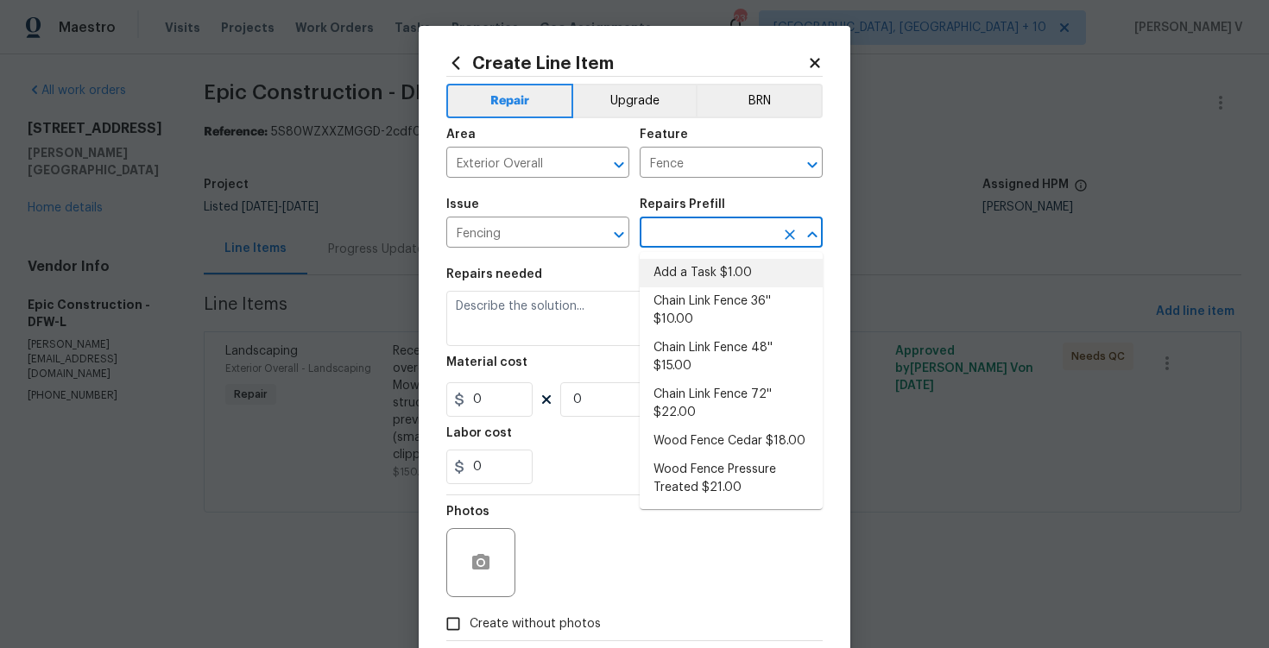
click at [714, 270] on li "Add a Task $1.00" at bounding box center [731, 273] width 183 height 28
type input "Add a Task $1.00"
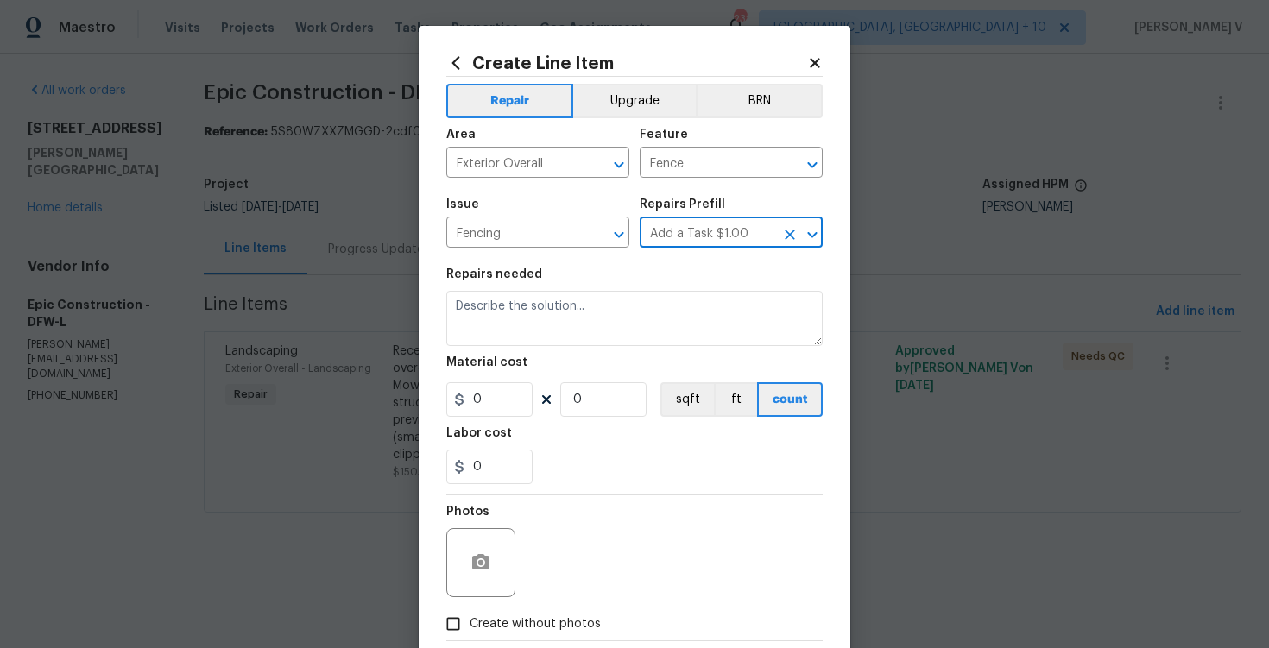
type textarea "HPM to detail"
type input "1"
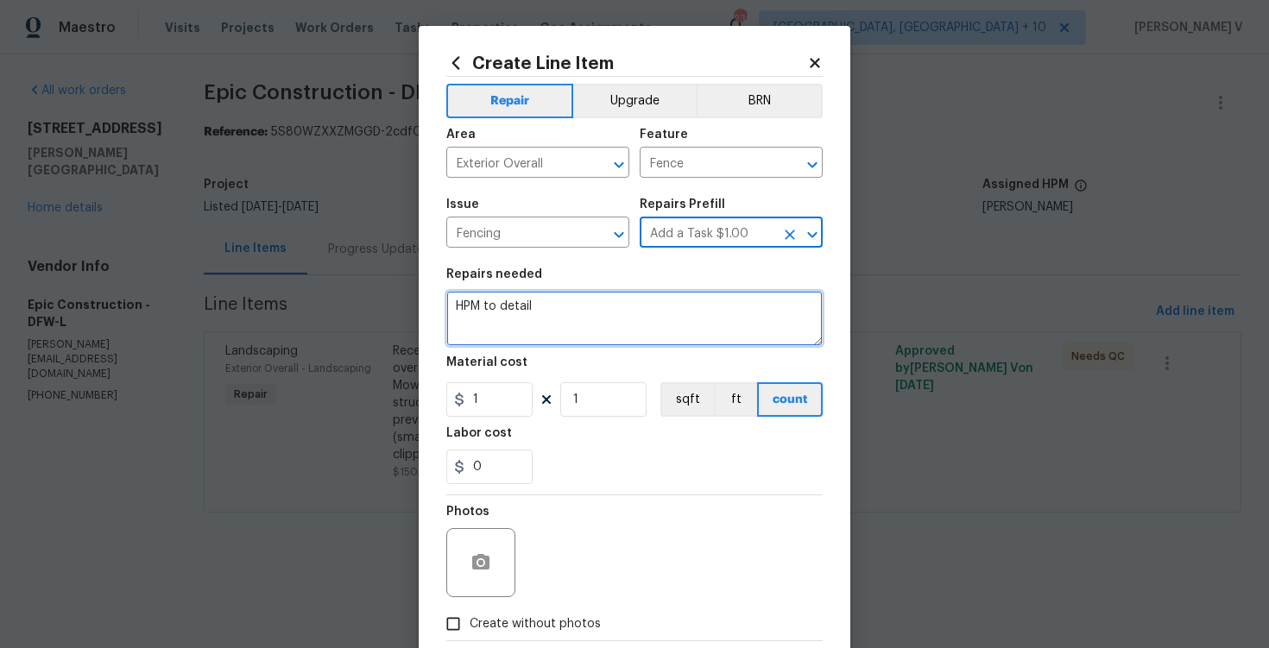
click at [560, 314] on textarea "HPM to detail" at bounding box center [634, 318] width 376 height 55
type textarea "Awaiting response"
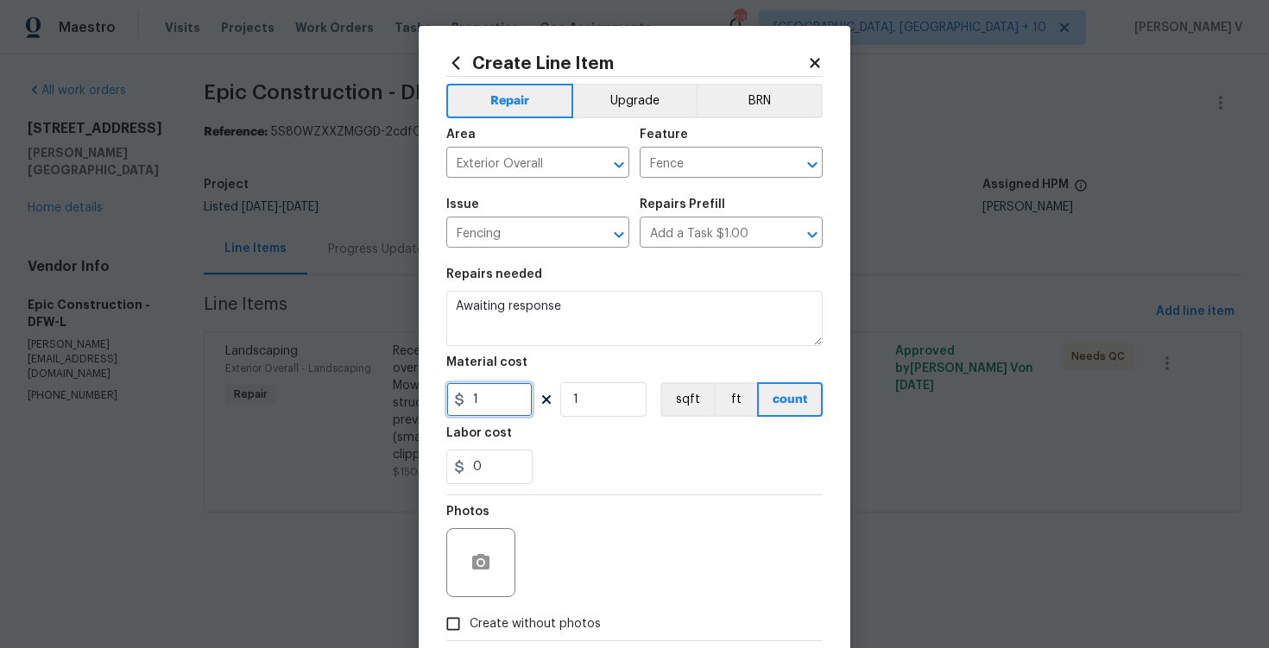
click at [497, 392] on input "1" at bounding box center [489, 399] width 86 height 35
type input "0"
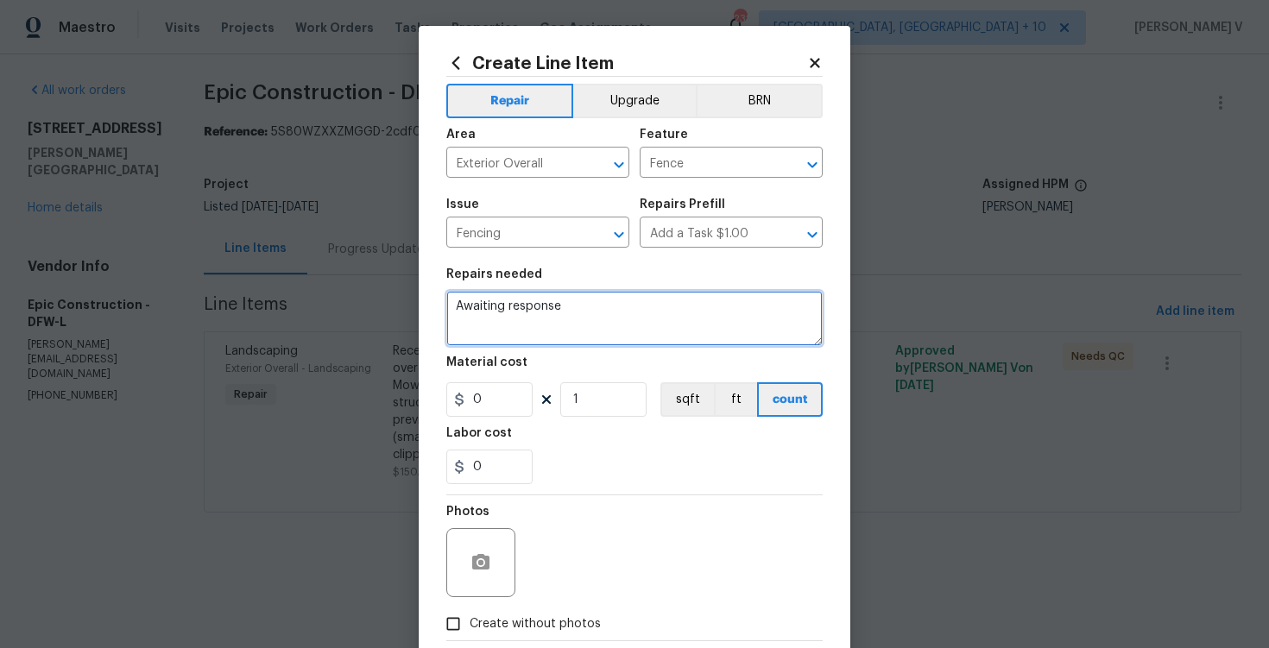
click at [559, 318] on textarea "Awaiting response" at bounding box center [634, 318] width 376 height 55
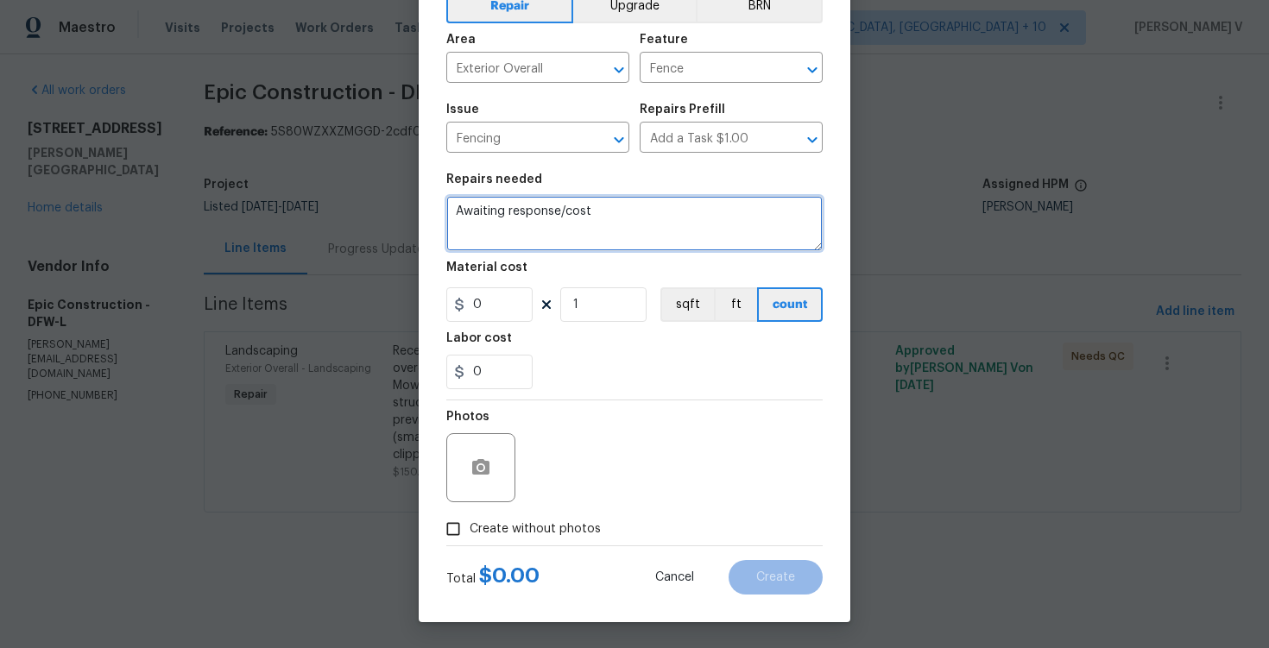
type textarea "Awaiting response/cost"
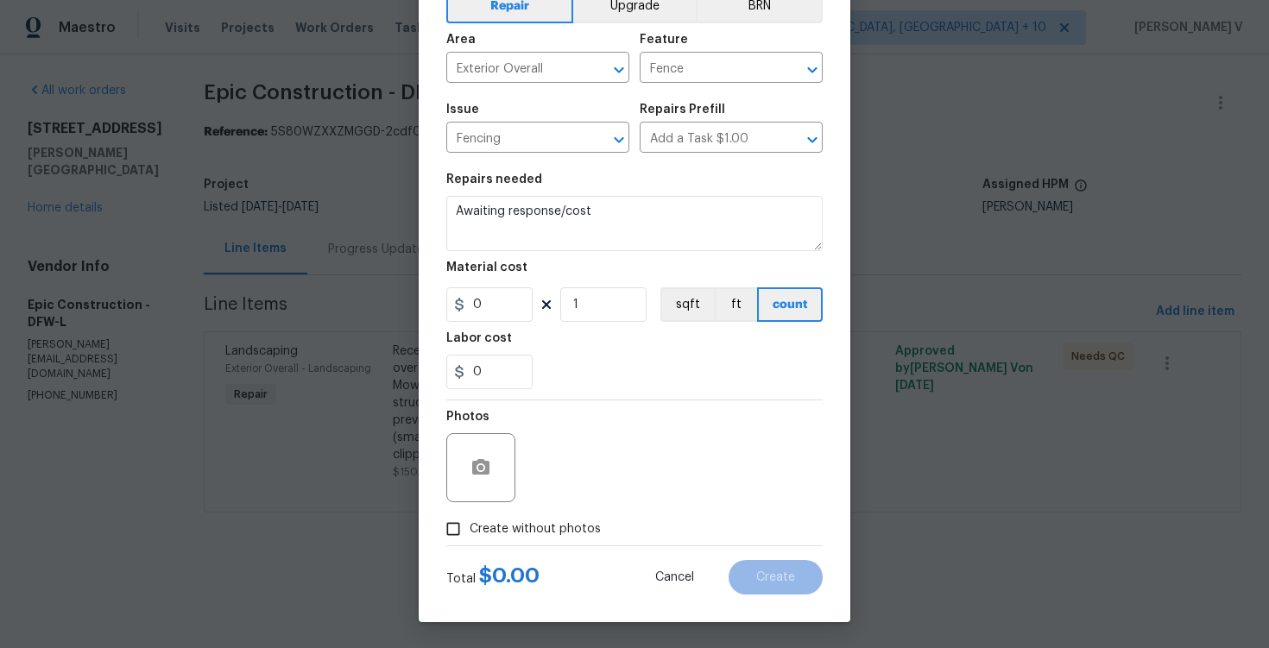
click at [479, 525] on span "Create without photos" at bounding box center [535, 530] width 131 height 18
click at [470, 525] on input "Create without photos" at bounding box center [453, 529] width 33 height 33
checkbox input "true"
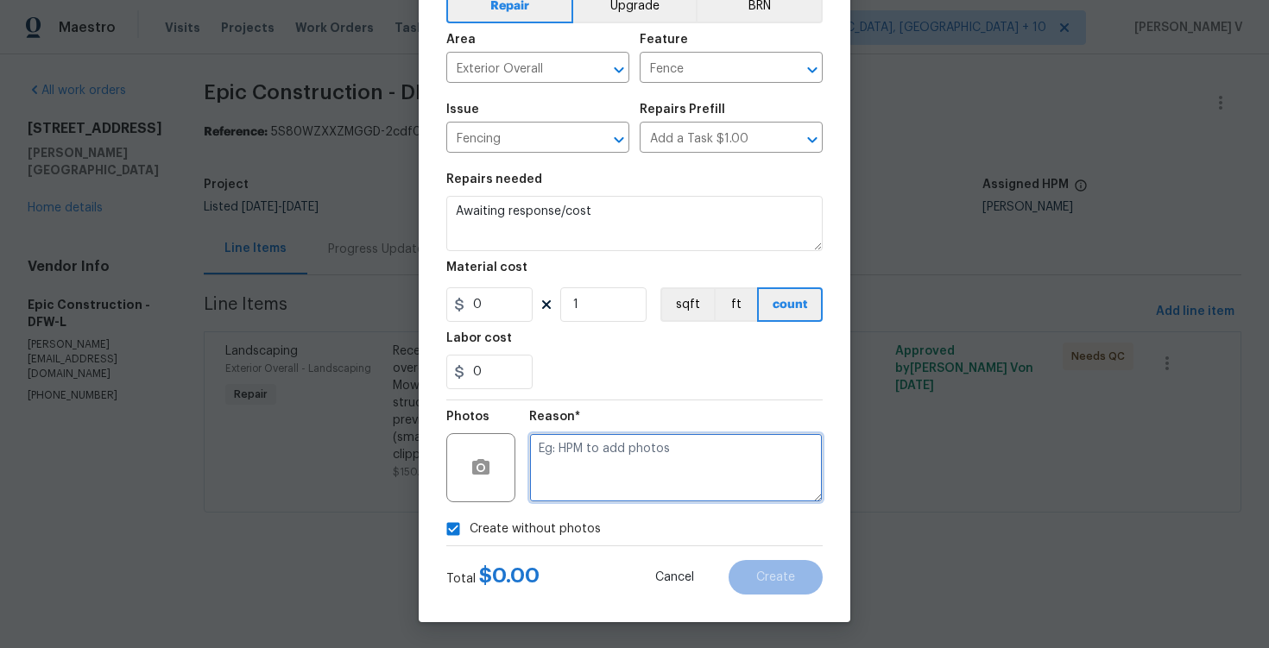
click at [612, 485] on textarea at bounding box center [676, 467] width 294 height 69
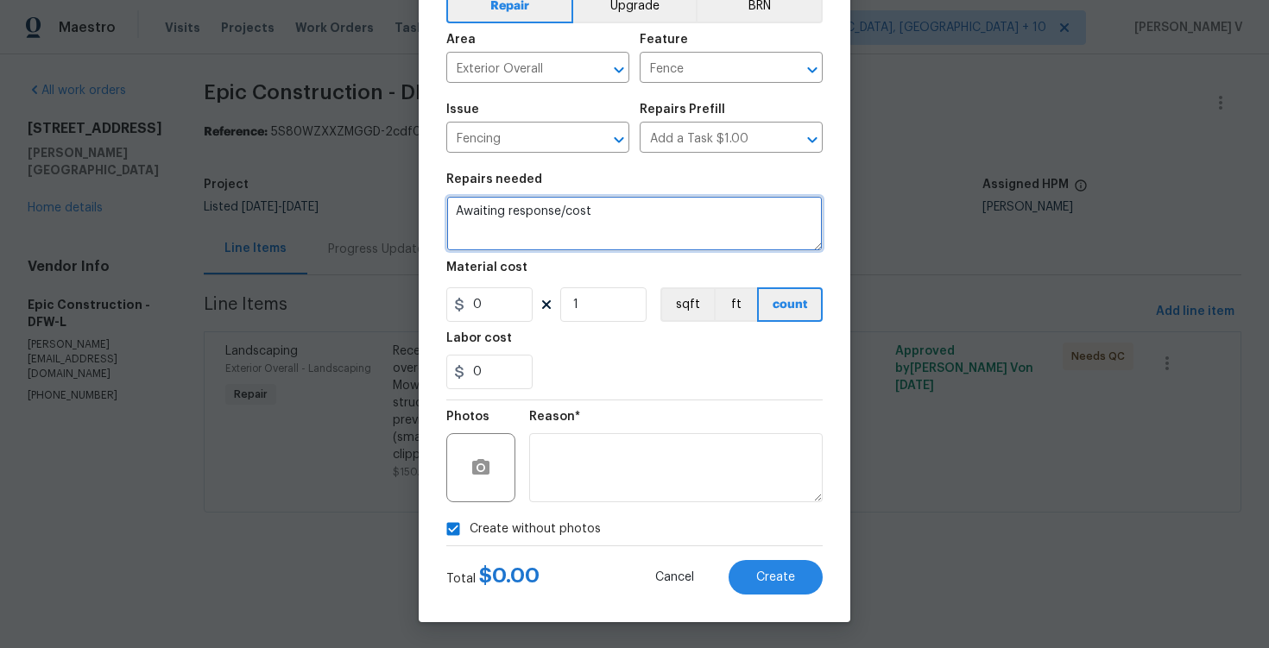
click at [642, 224] on textarea "Awaiting response/cost" at bounding box center [634, 223] width 376 height 55
type textarea "Awaiting response/cost to repair fence"
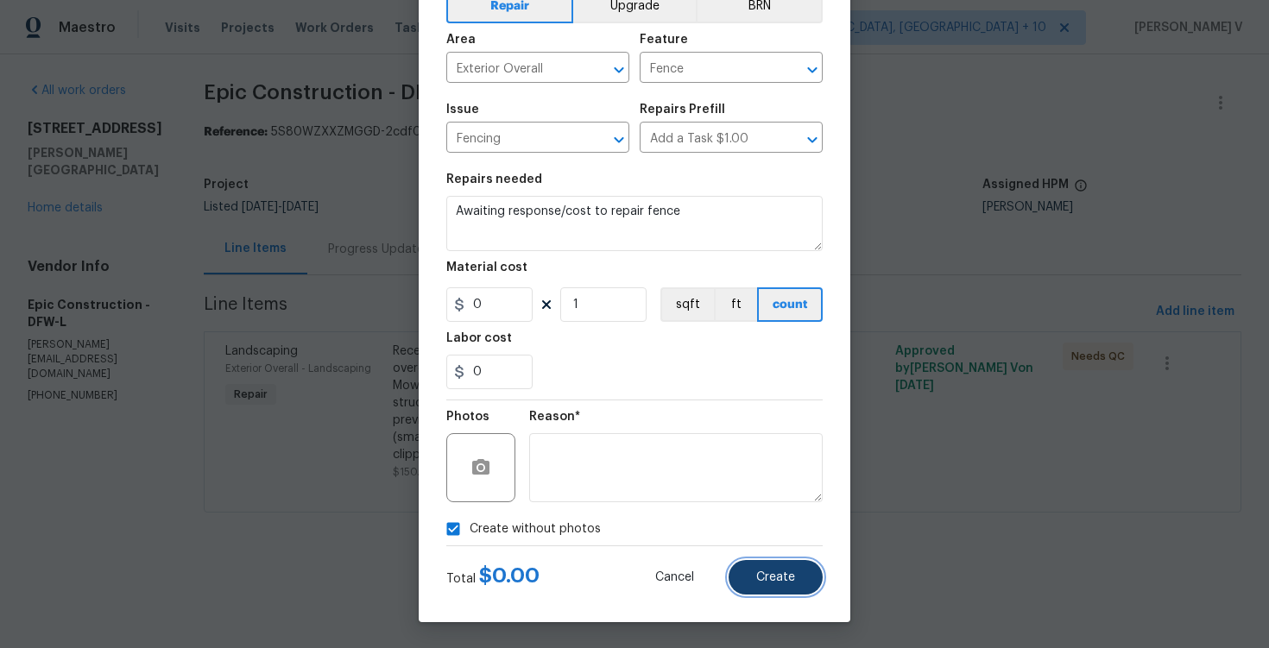
click at [773, 565] on button "Create" at bounding box center [776, 577] width 94 height 35
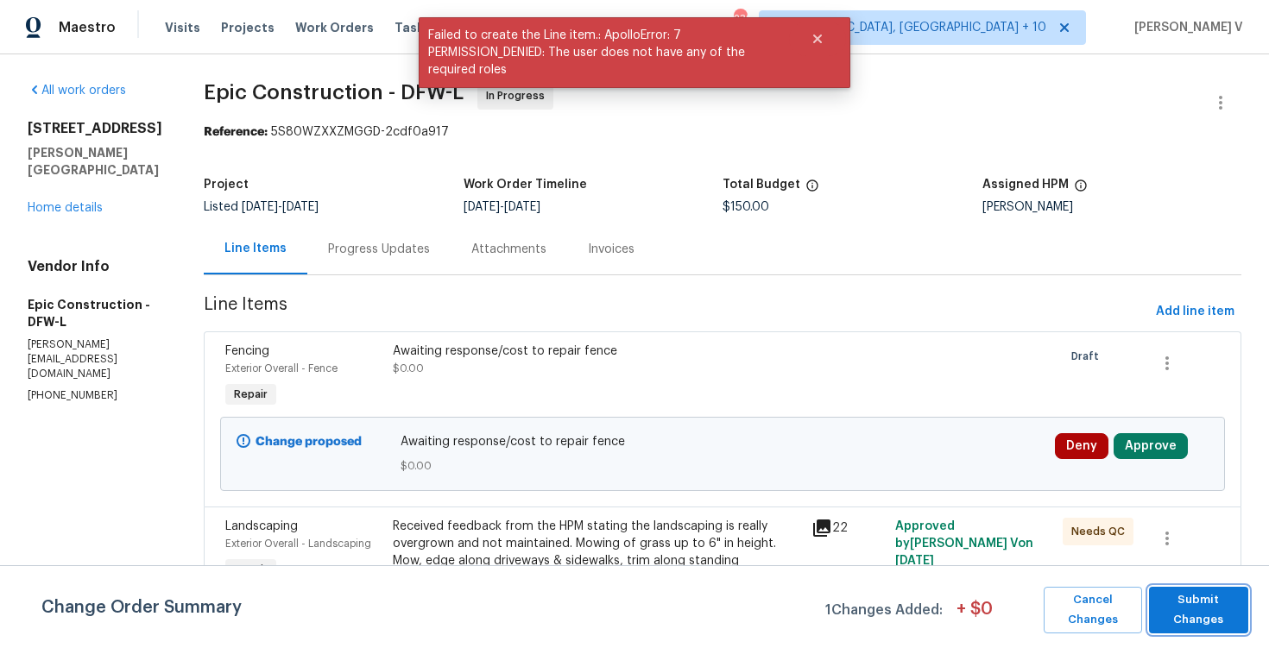
click at [1191, 597] on span "Submit Changes" at bounding box center [1199, 610] width 82 height 40
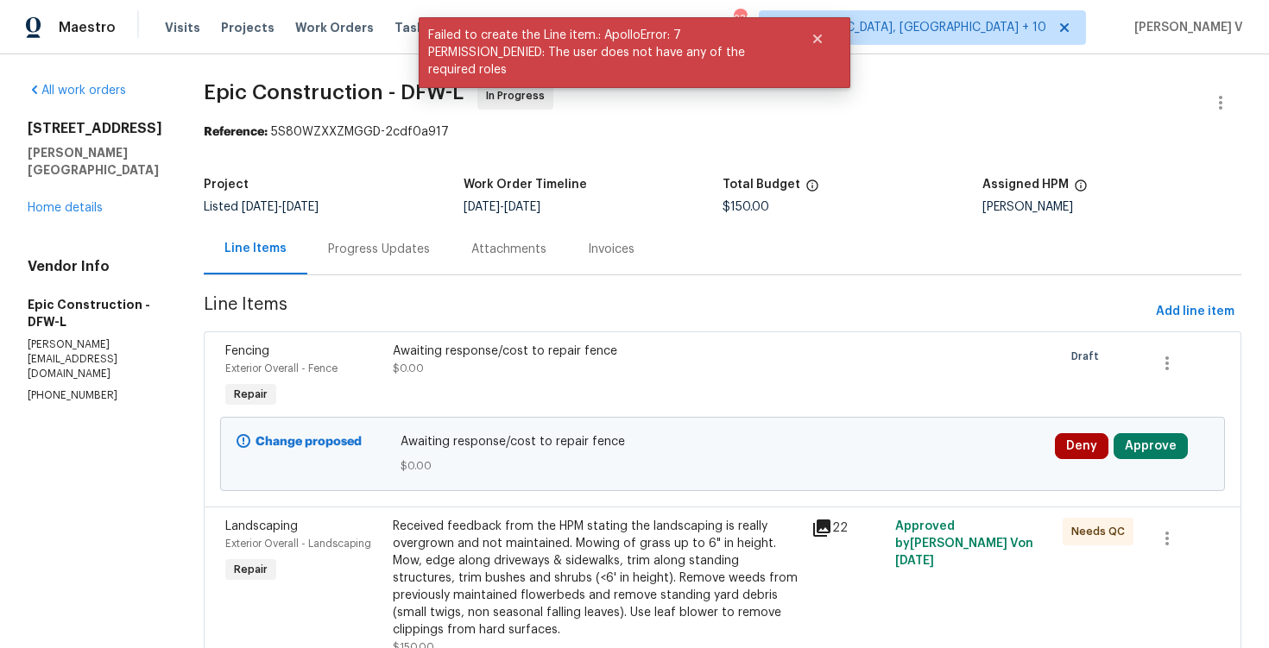
click at [379, 216] on div "Project Listed 9/8/2025 - 9/11/2025 Work Order Timeline 9/9/2025 - 9/11/2025 To…" at bounding box center [723, 195] width 1038 height 55
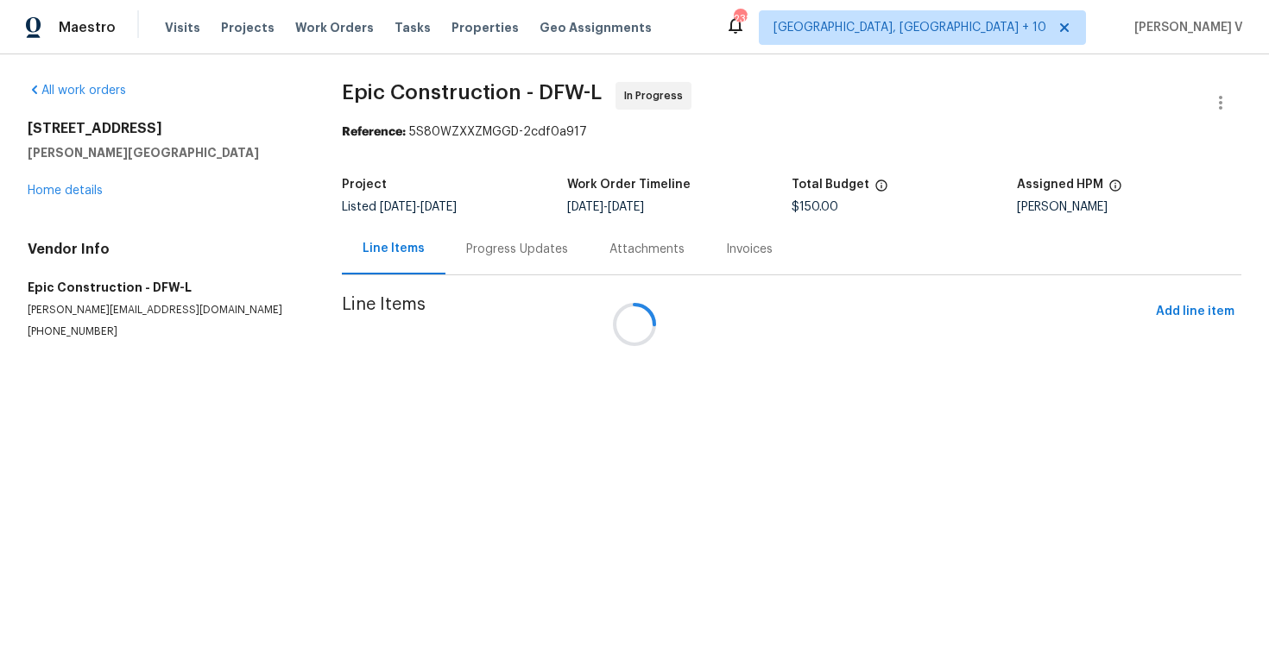
click at [357, 232] on div at bounding box center [634, 324] width 1269 height 648
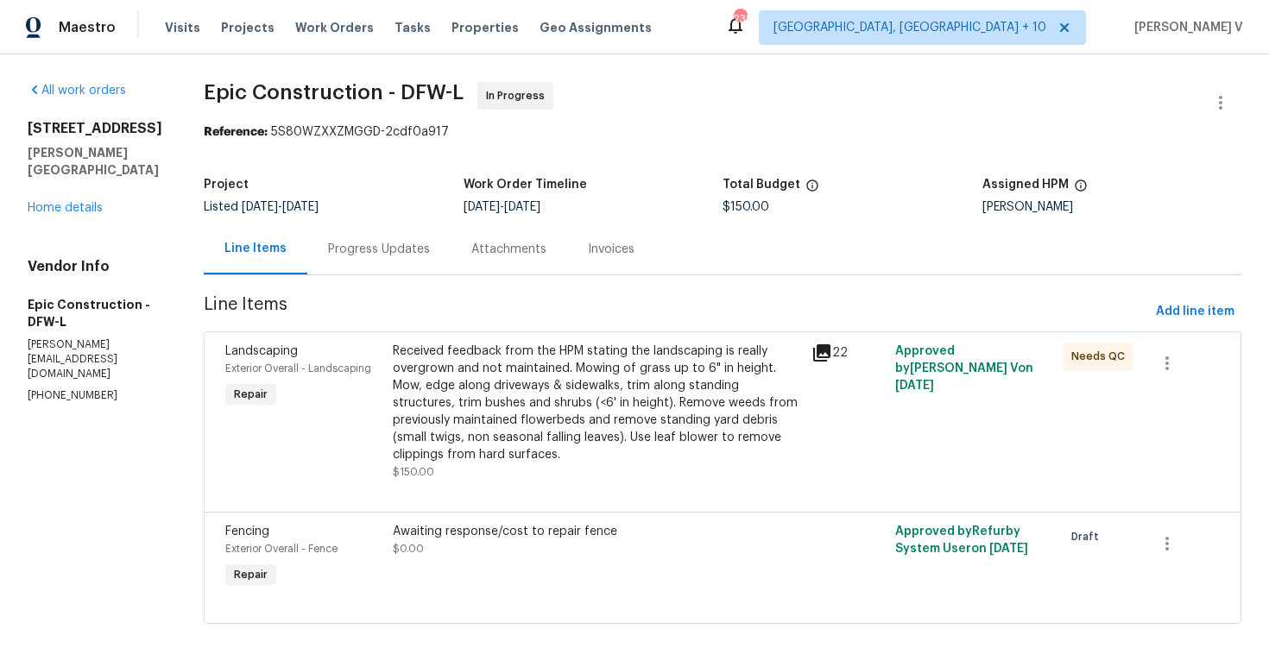
click at [393, 245] on div "Progress Updates" at bounding box center [378, 249] width 143 height 51
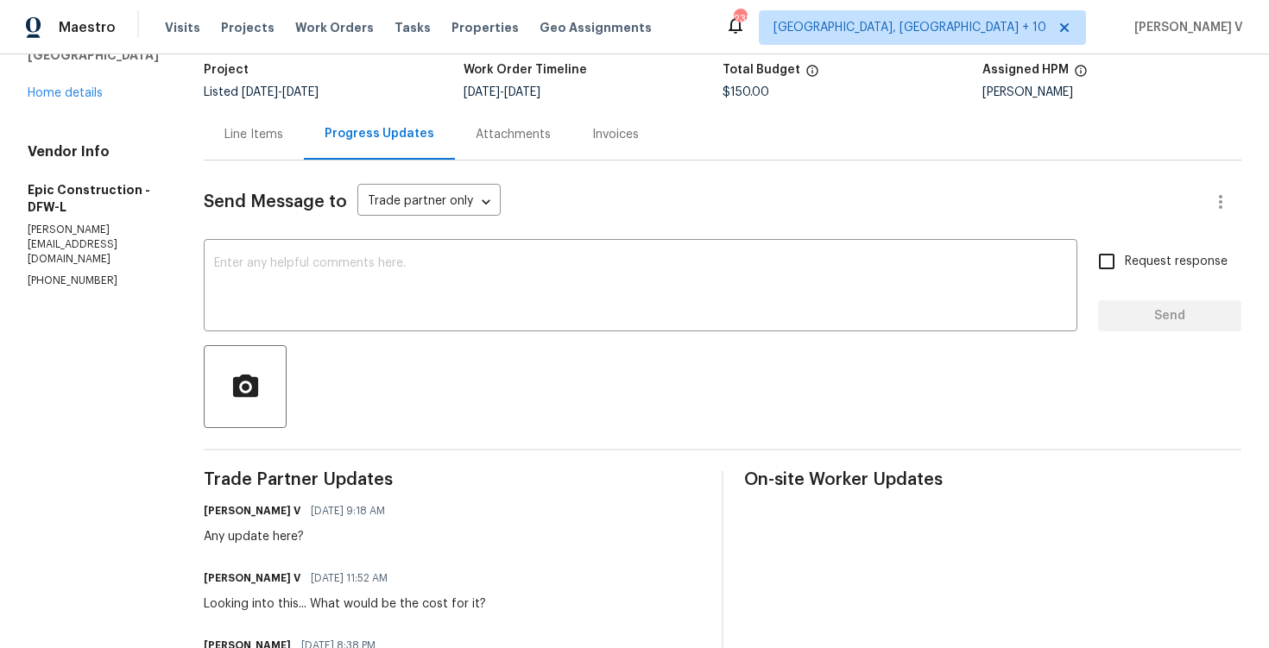
scroll to position [162, 0]
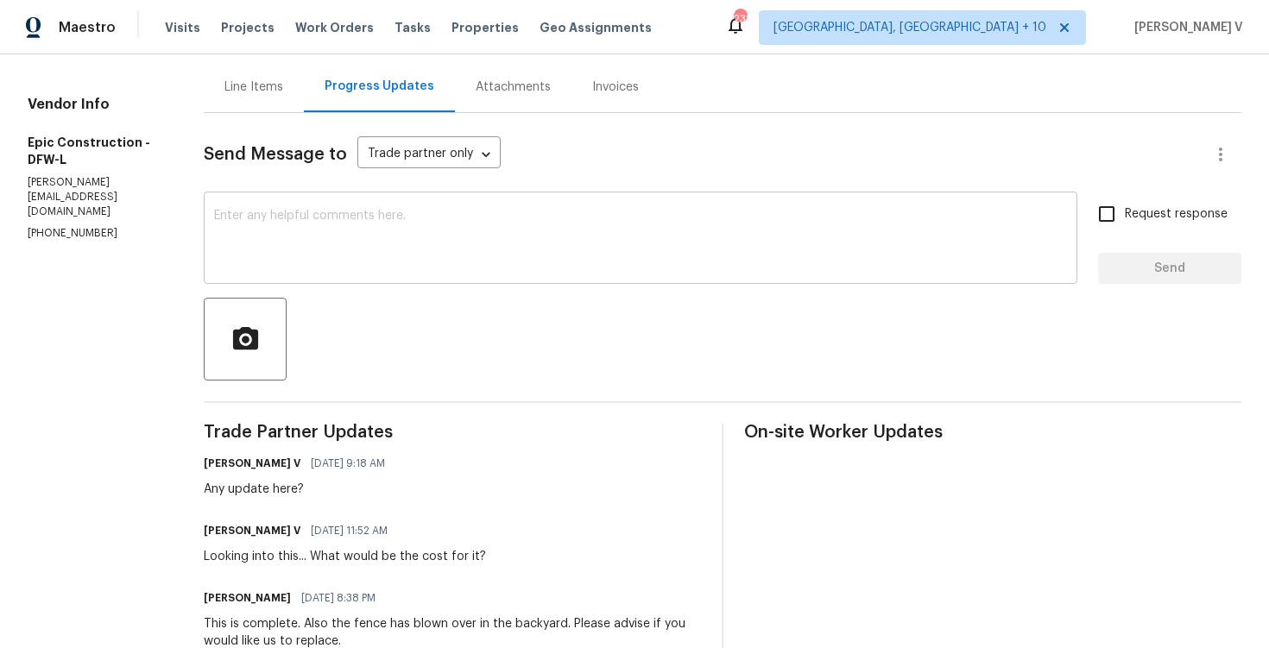
click at [290, 213] on textarea at bounding box center [640, 240] width 853 height 60
paste textarea "“We tried calling but were unable to reach you. Without receiving the cost deta…"
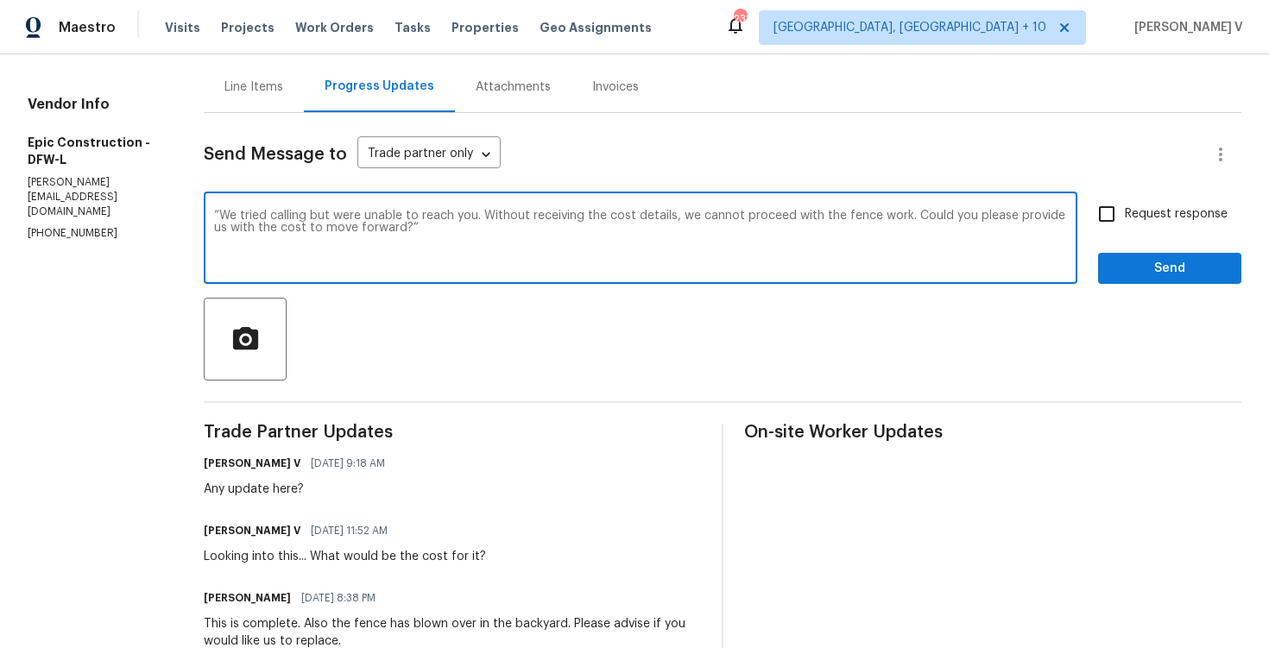
click at [214, 214] on textarea "“We tried calling but were unable to reach you. Without receiving the cost deta…" at bounding box center [640, 240] width 853 height 60
click at [470, 239] on textarea "We tried calling but were unable to reach you. Without receiving the cost detai…" at bounding box center [640, 240] width 853 height 60
drag, startPoint x: 321, startPoint y: 215, endPoint x: 462, endPoint y: 213, distance: 140.7
click at [462, 213] on textarea "We tried calling but were unable to reach you. Without receiving the cost detai…" at bounding box center [640, 240] width 853 height 60
click at [1055, 220] on textarea "We tried calling but no response. Without receiving the cost details, we cannot…" at bounding box center [640, 240] width 853 height 60
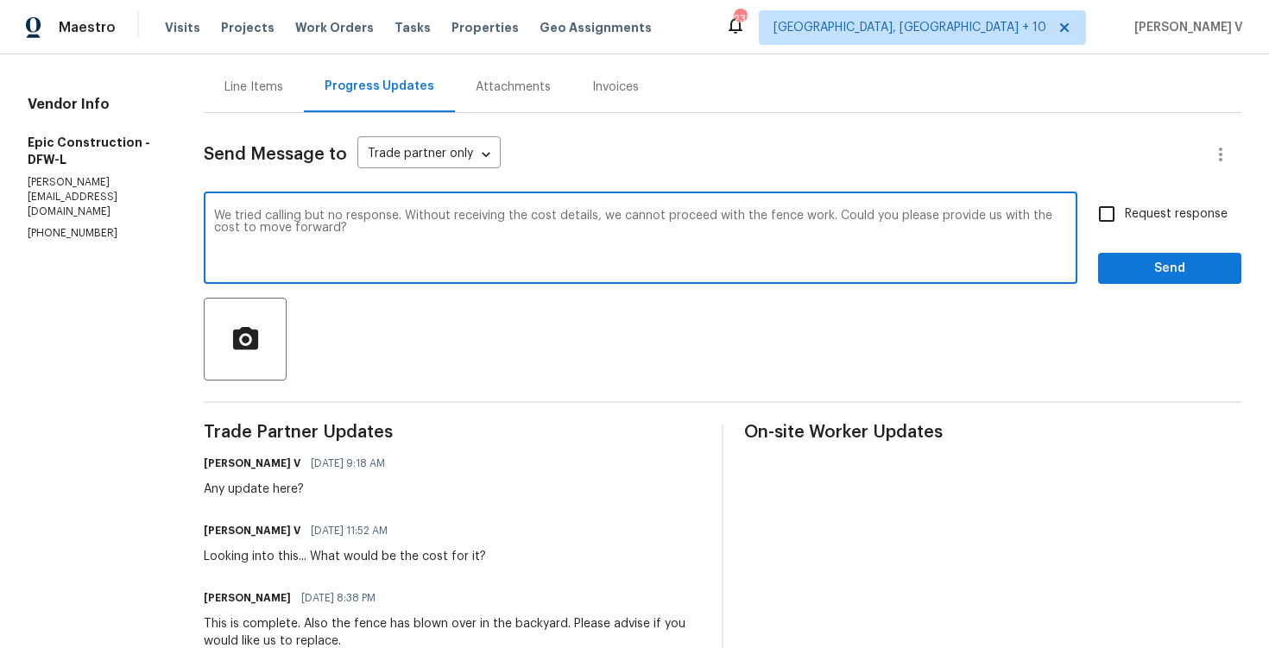
type textarea "We tried calling but no response. Without receiving the cost details, we cannot…"
click at [1098, 212] on input "Request response" at bounding box center [1107, 214] width 36 height 36
checkbox input "true"
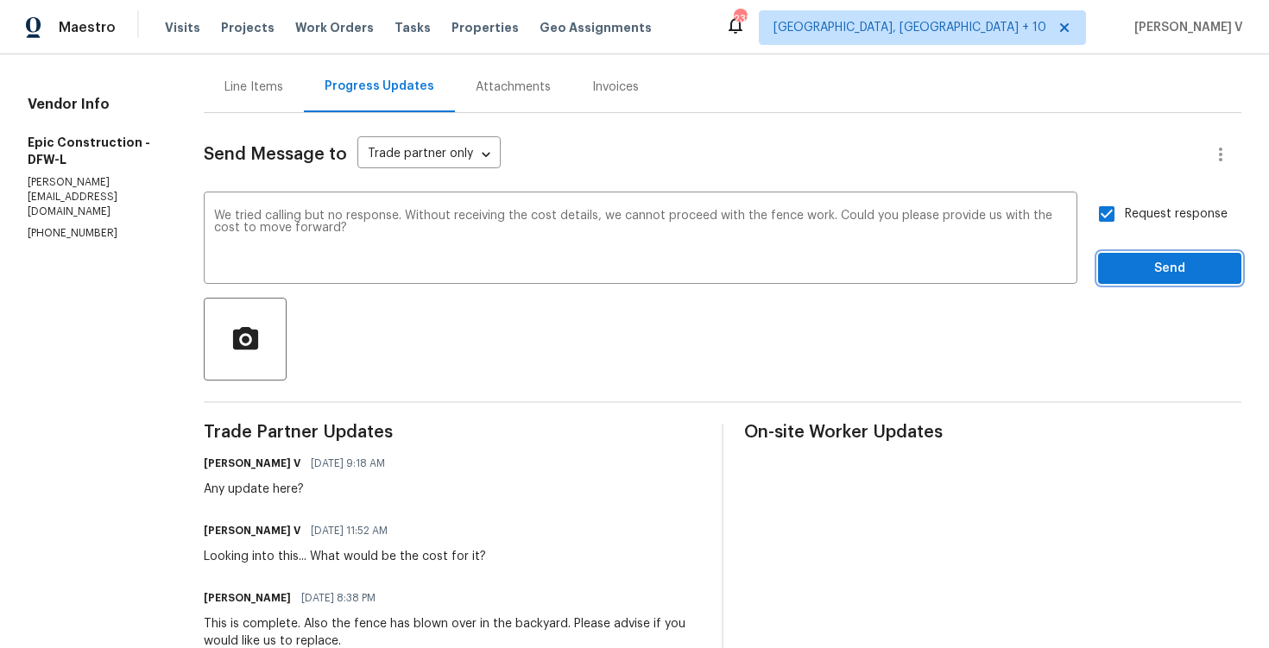
click at [1119, 260] on span "Send" at bounding box center [1170, 269] width 116 height 22
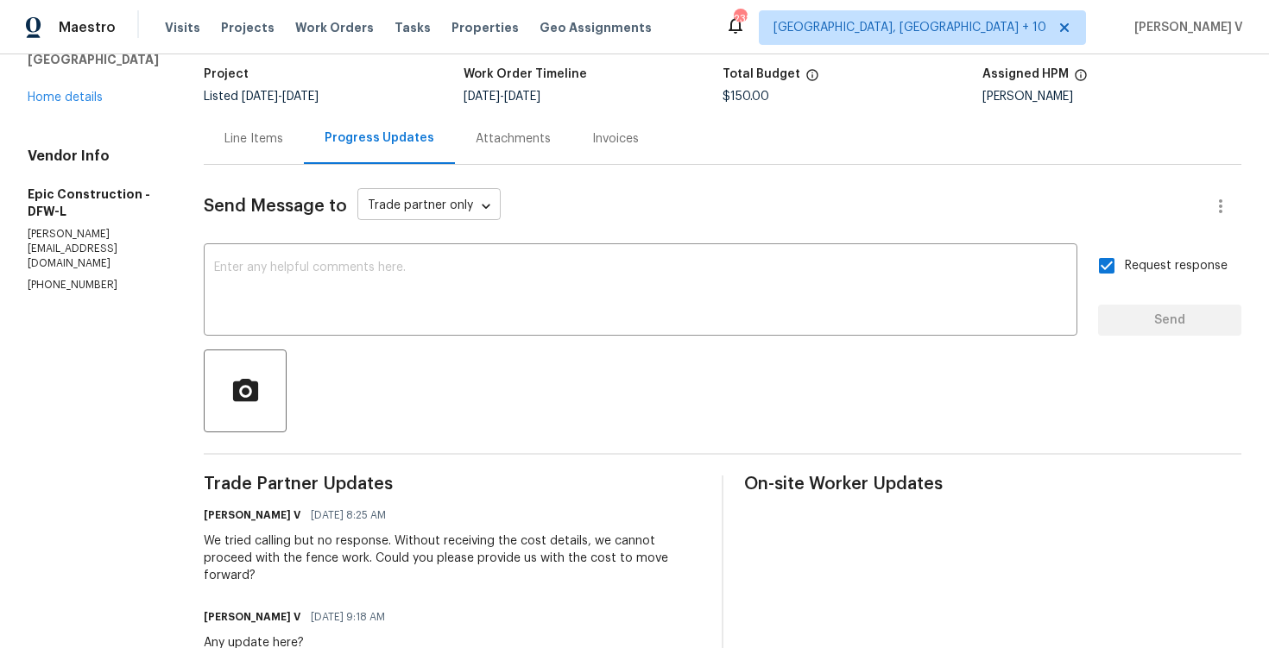
scroll to position [150, 0]
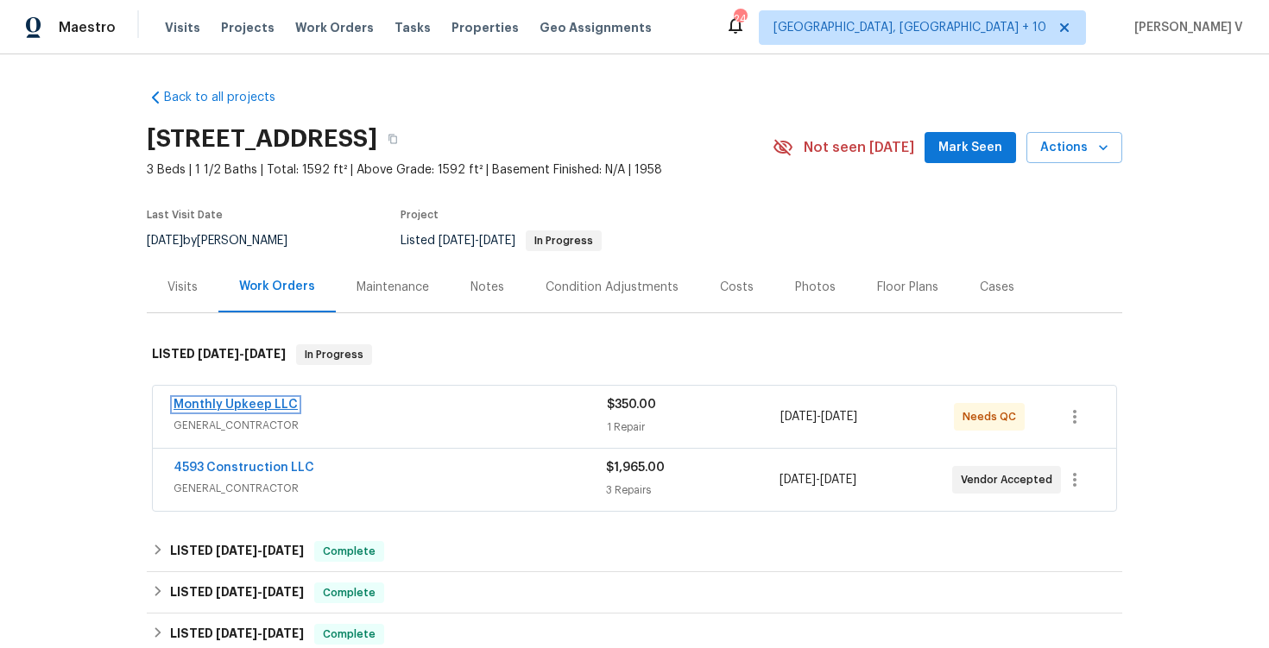
click at [252, 409] on link "Monthly Upkeep LLC" at bounding box center [236, 405] width 124 height 12
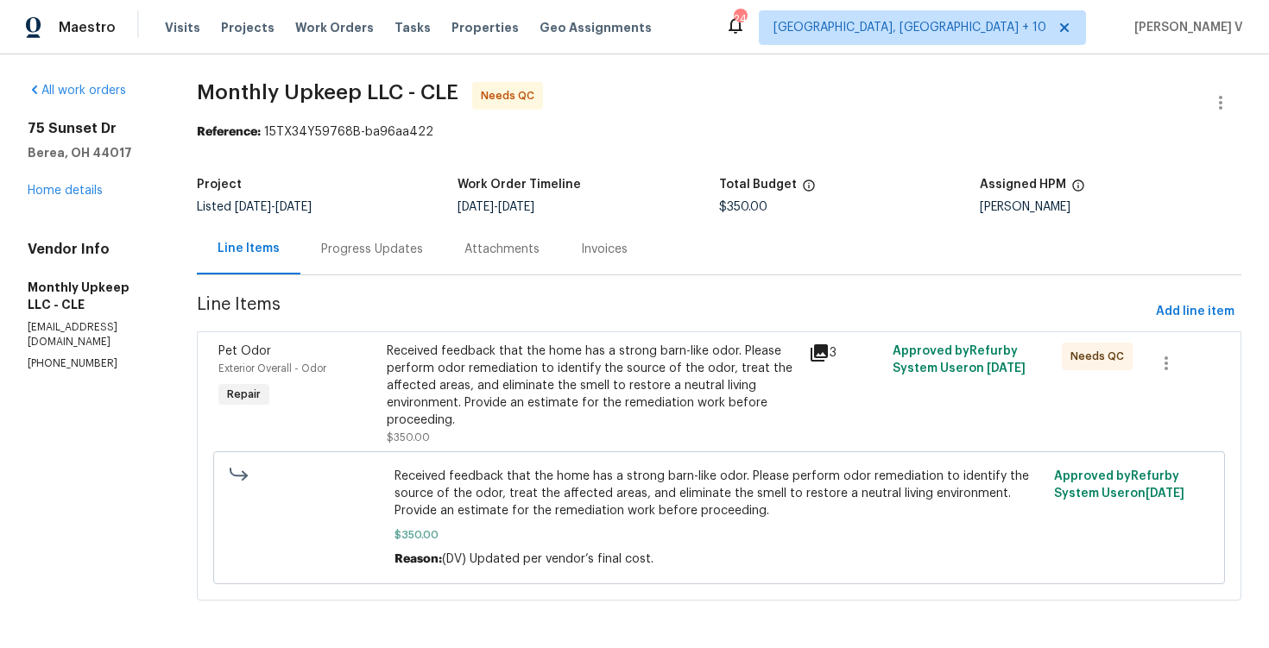
click at [401, 252] on div "Progress Updates" at bounding box center [372, 249] width 102 height 17
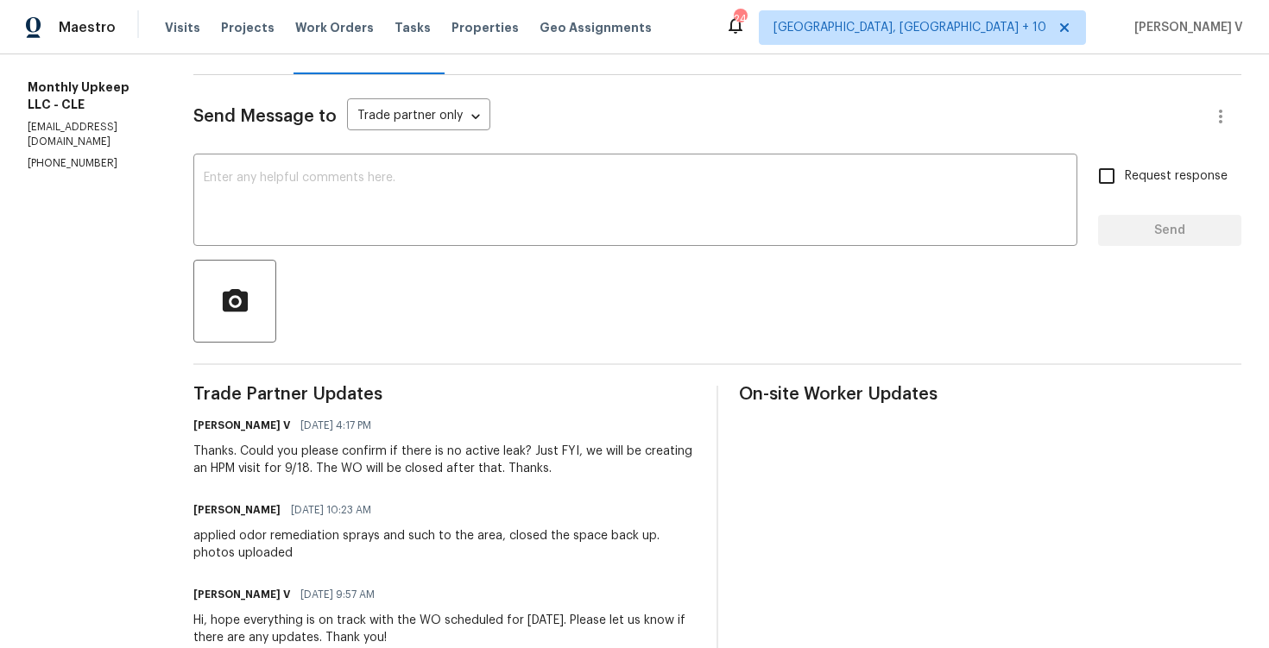
scroll to position [192, 0]
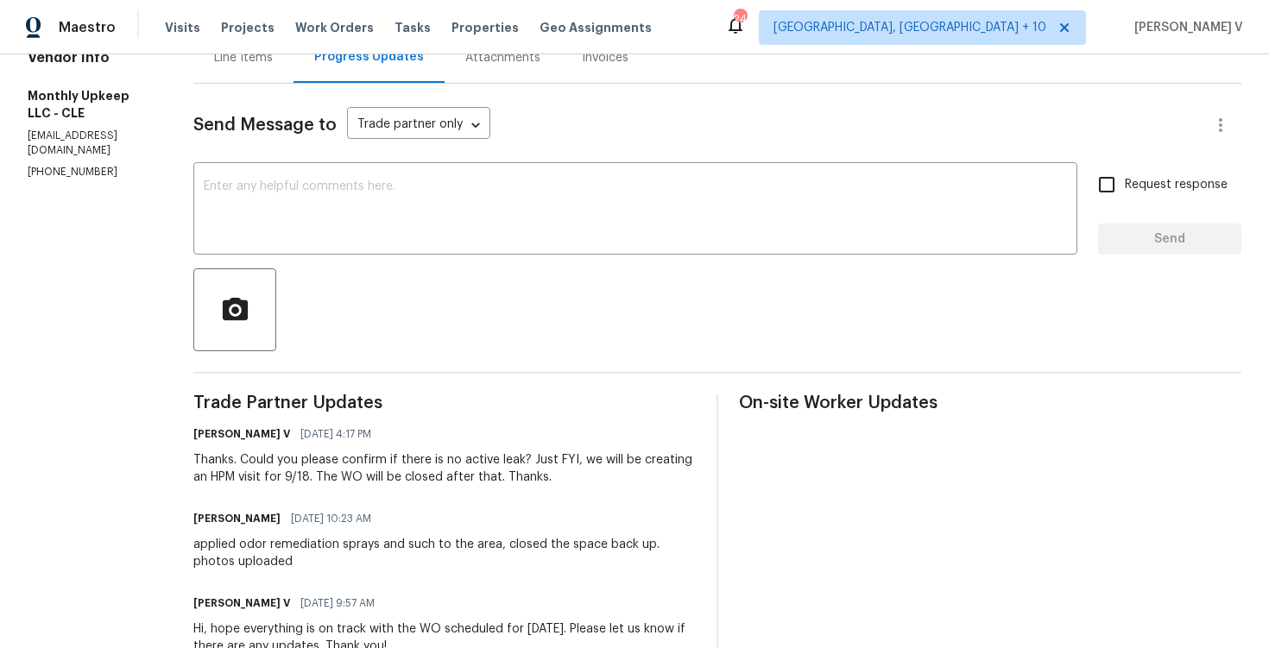
click at [69, 165] on p "[PHONE_NUMBER]" at bounding box center [90, 172] width 124 height 15
click at [69, 165] on p "(440) 363-6400" at bounding box center [90, 172] width 124 height 15
copy p "(440) 363-6400"
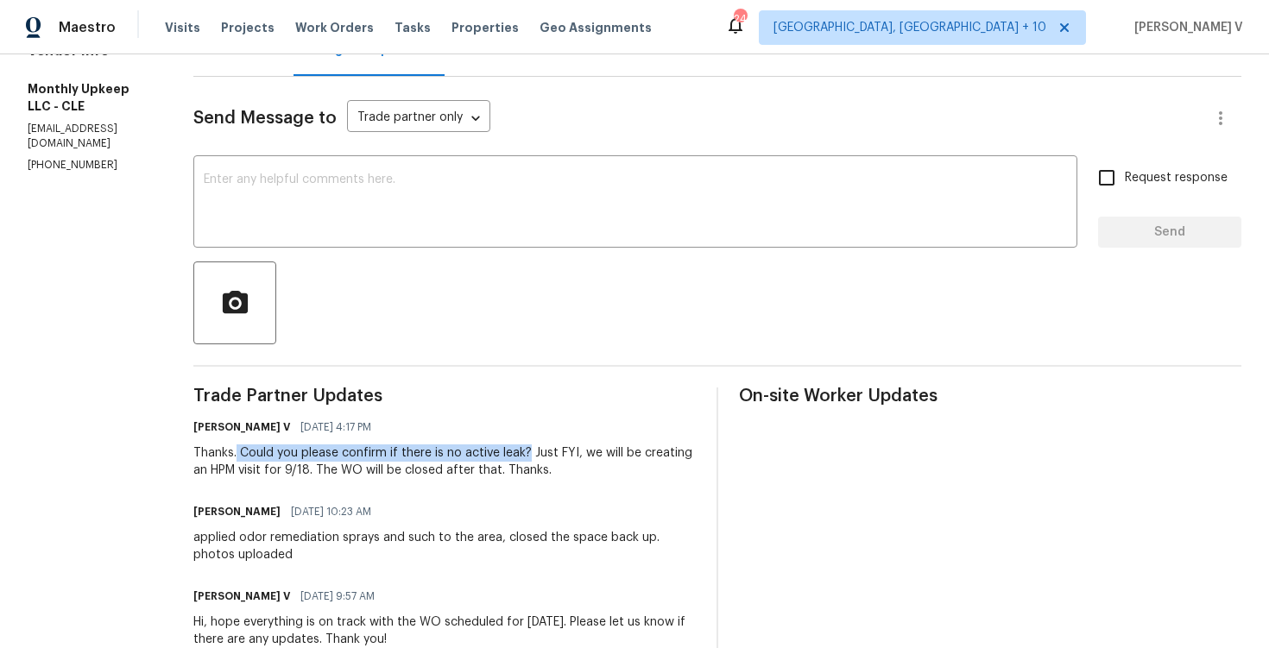
drag, startPoint x: 246, startPoint y: 447, endPoint x: 538, endPoint y: 456, distance: 291.9
click at [538, 457] on div "Thanks. Could you please confirm if there is no active leak? Just FYI, we will …" at bounding box center [444, 462] width 502 height 35
copy div "Could you please confirm if there is no active leak?"
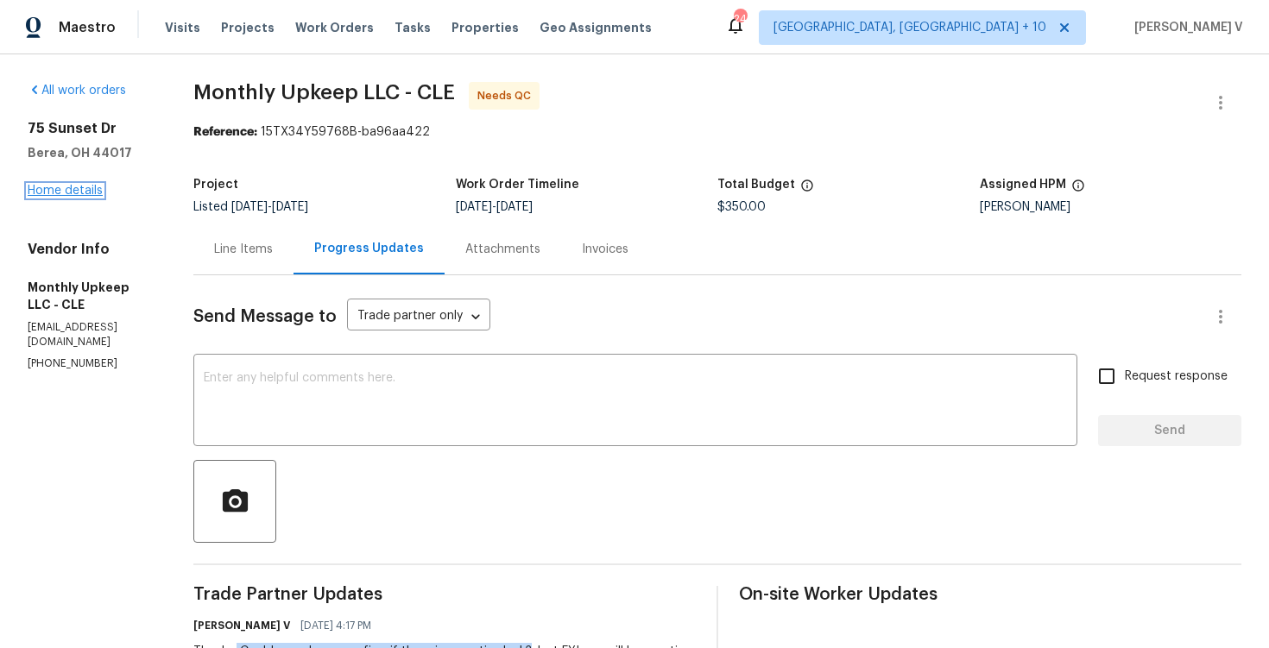
click at [49, 186] on link "Home details" at bounding box center [65, 191] width 75 height 12
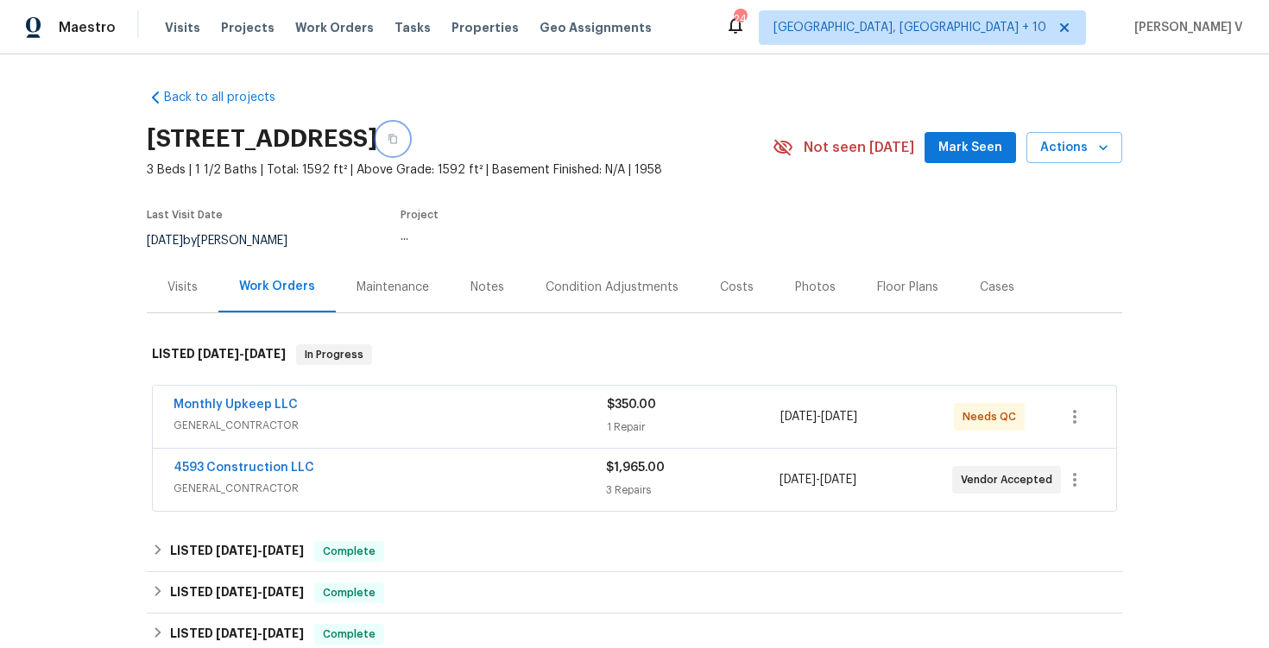
click at [397, 140] on icon "button" at bounding box center [392, 139] width 9 height 9
click at [212, 409] on link "Monthly Upkeep LLC" at bounding box center [236, 405] width 124 height 12
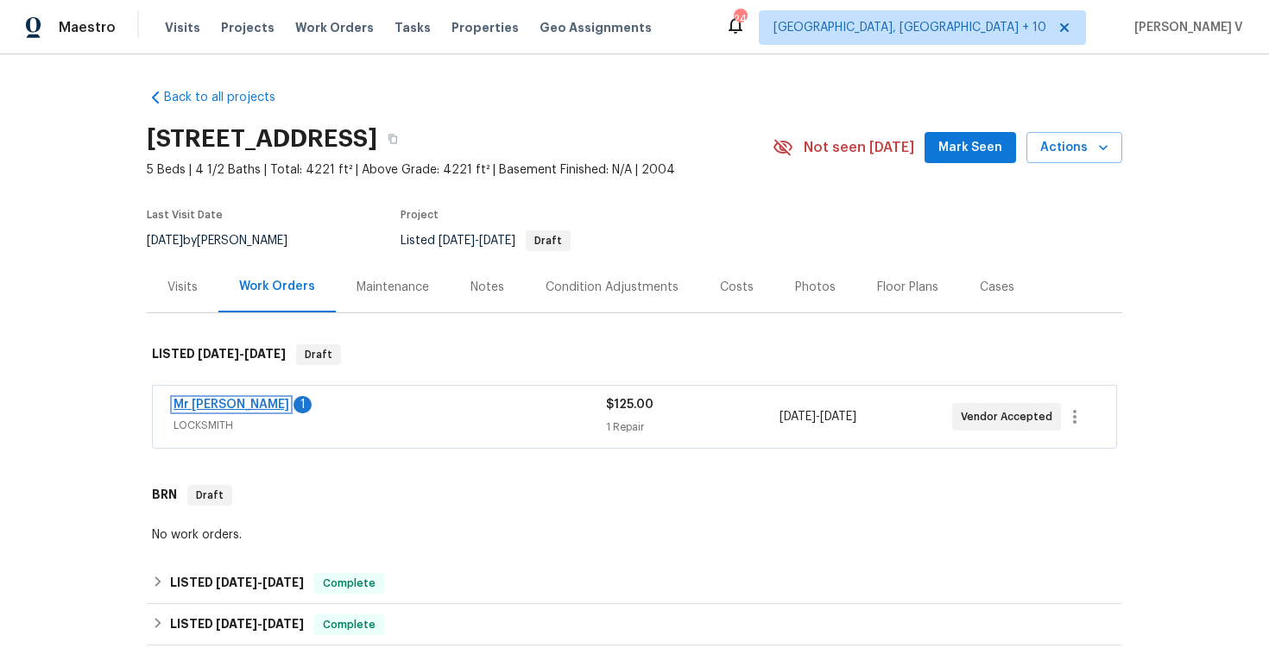
click at [259, 406] on link "Mr [PERSON_NAME]" at bounding box center [232, 405] width 116 height 12
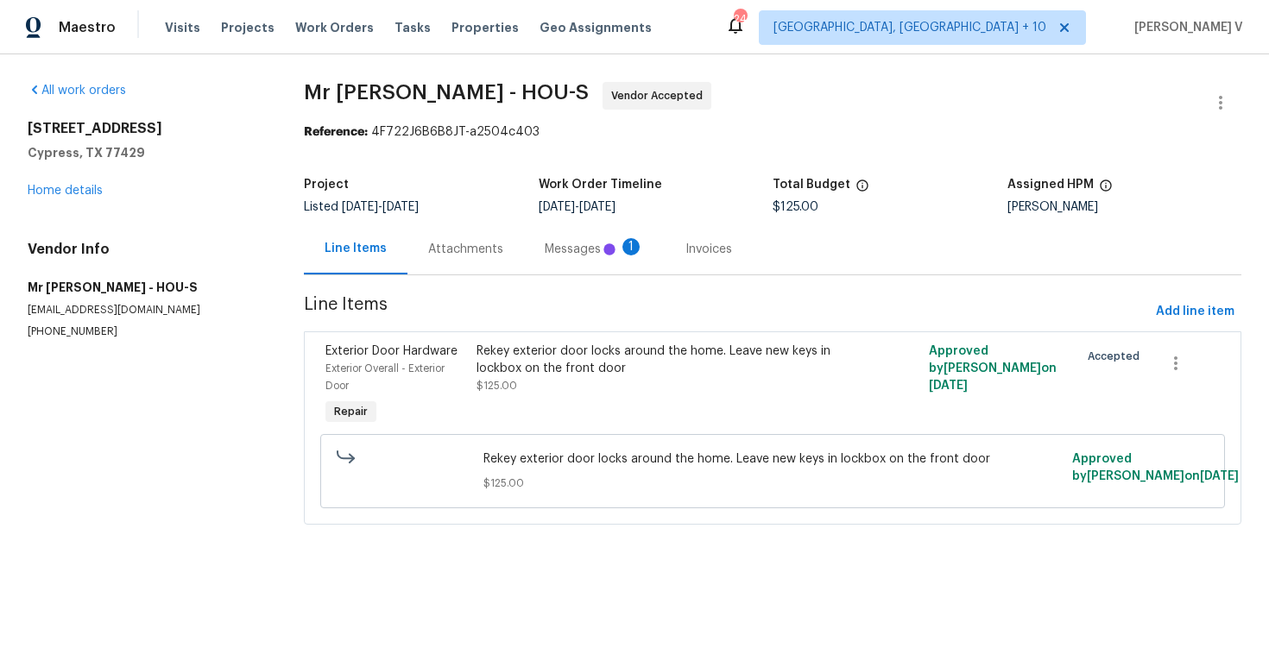
click at [545, 251] on div "Messages 1" at bounding box center [594, 249] width 99 height 17
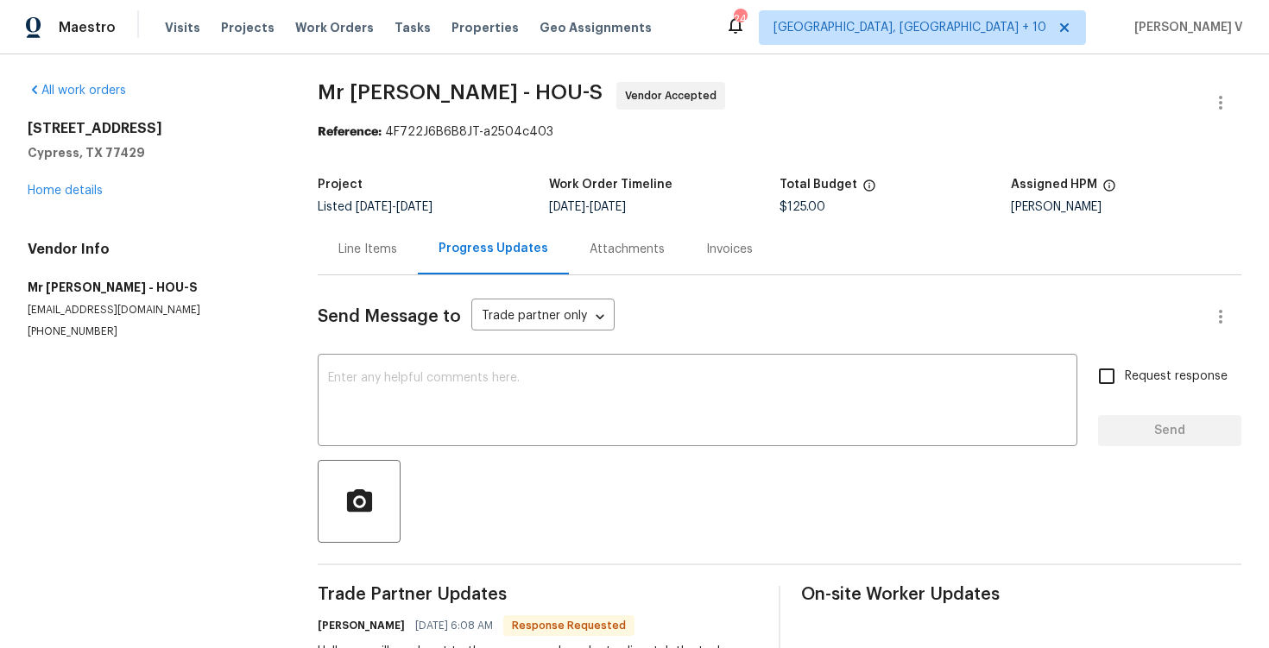
click at [350, 228] on div "Line Items" at bounding box center [368, 249] width 100 height 51
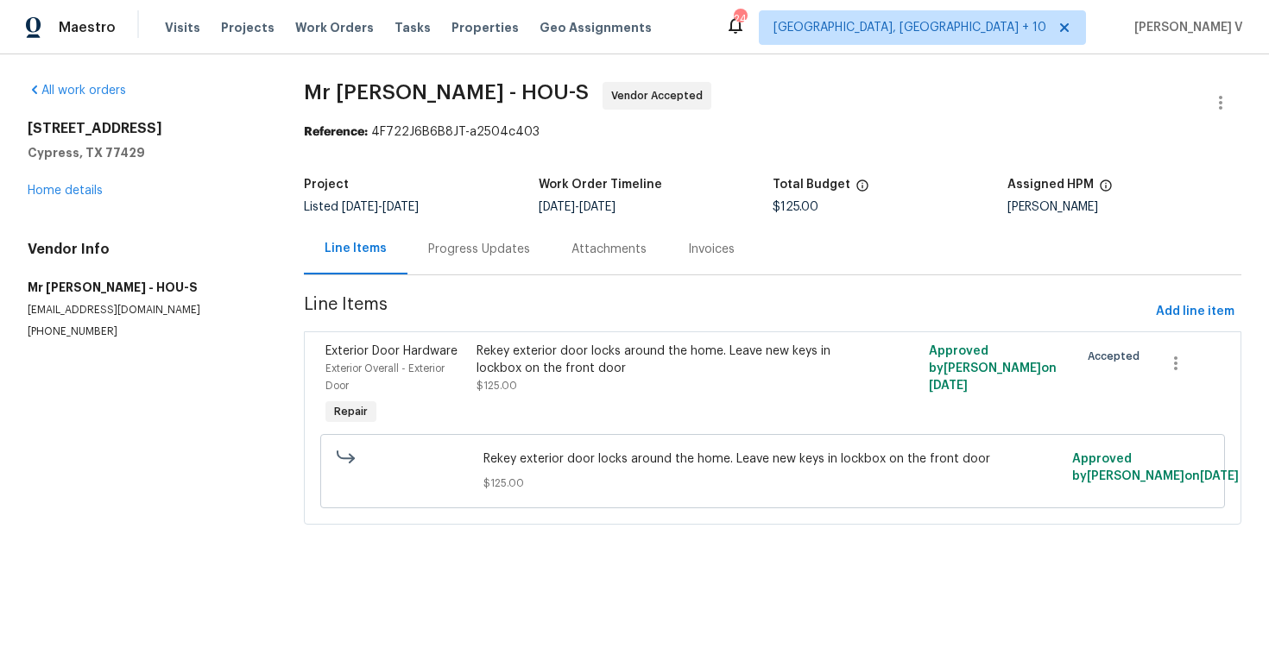
click at [496, 296] on span "Line Items" at bounding box center [726, 312] width 845 height 32
click at [492, 267] on div "Progress Updates" at bounding box center [478, 249] width 143 height 51
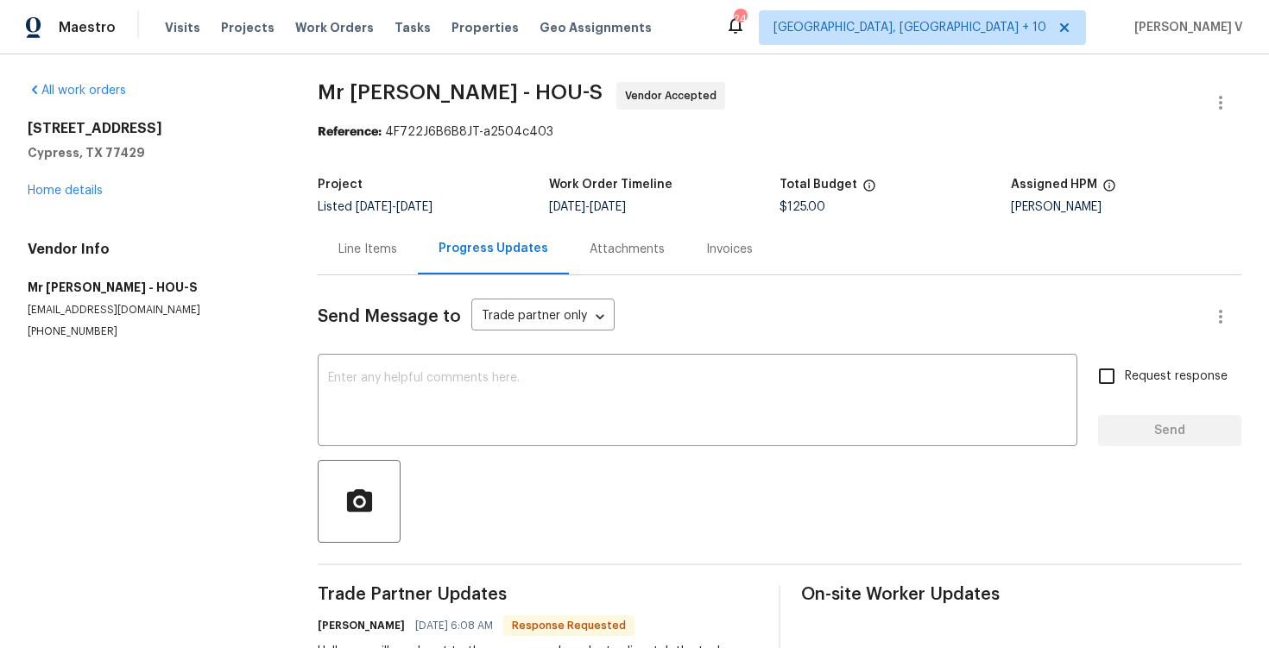
click at [386, 268] on div "Line Items" at bounding box center [368, 249] width 100 height 51
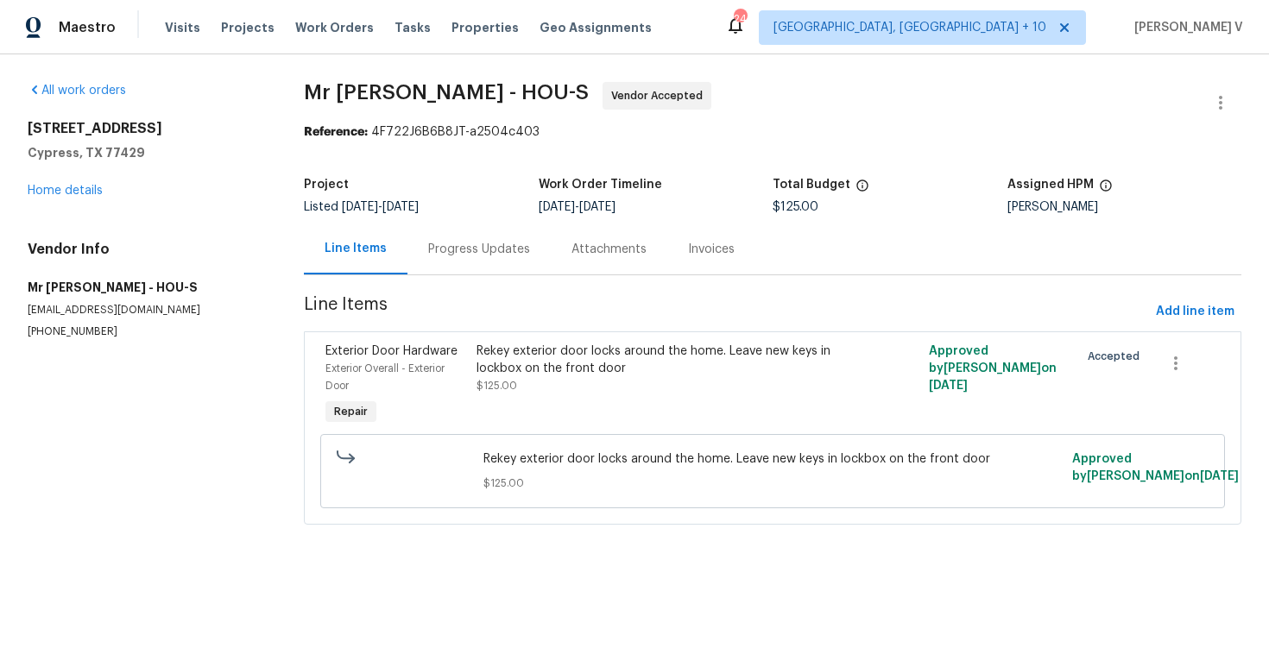
click at [427, 264] on div "Progress Updates" at bounding box center [478, 249] width 143 height 51
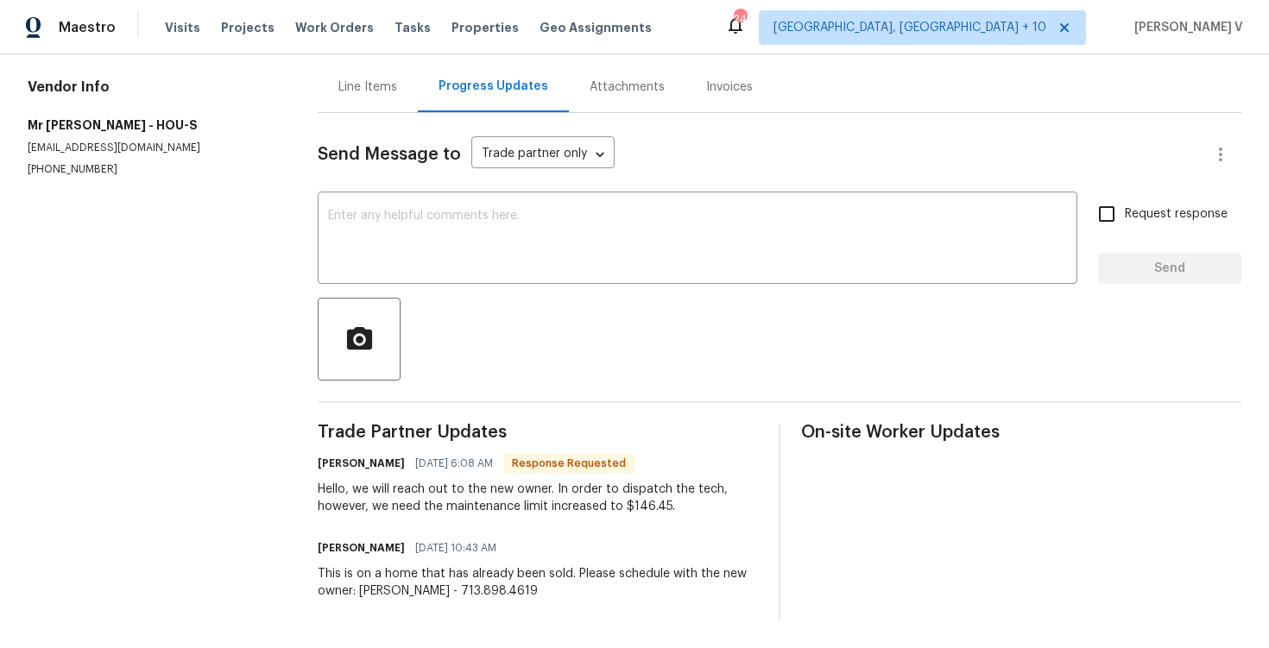
scroll to position [61, 0]
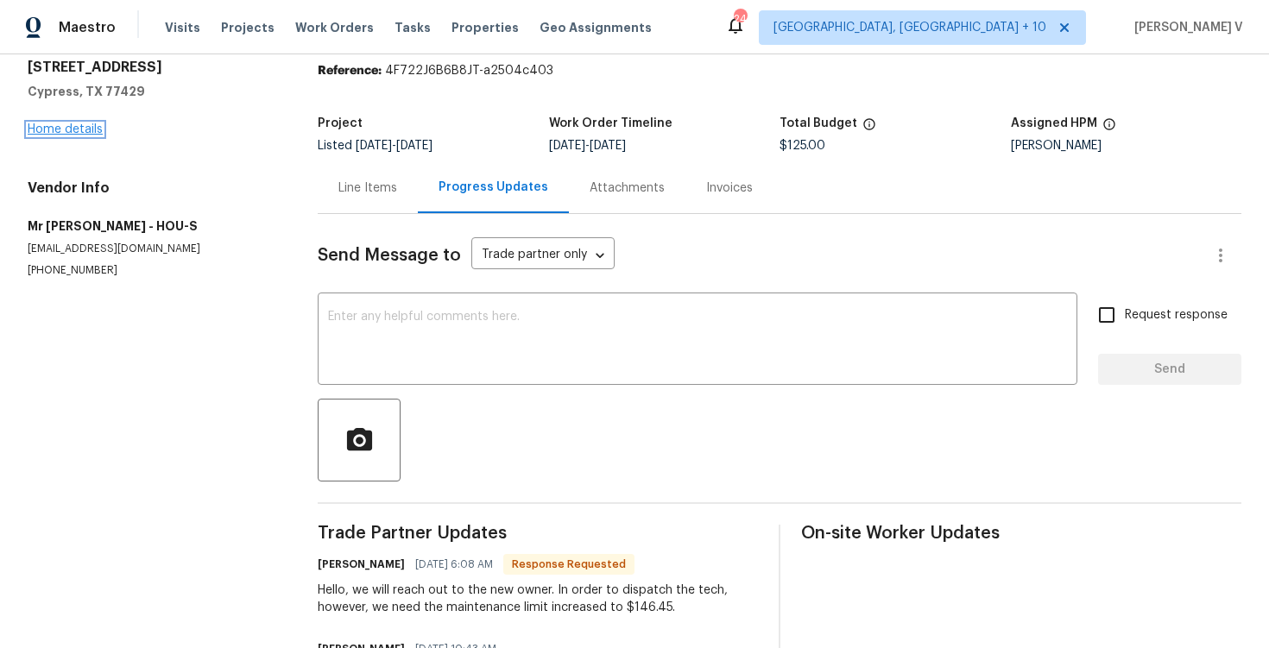
click at [70, 126] on link "Home details" at bounding box center [65, 129] width 75 height 12
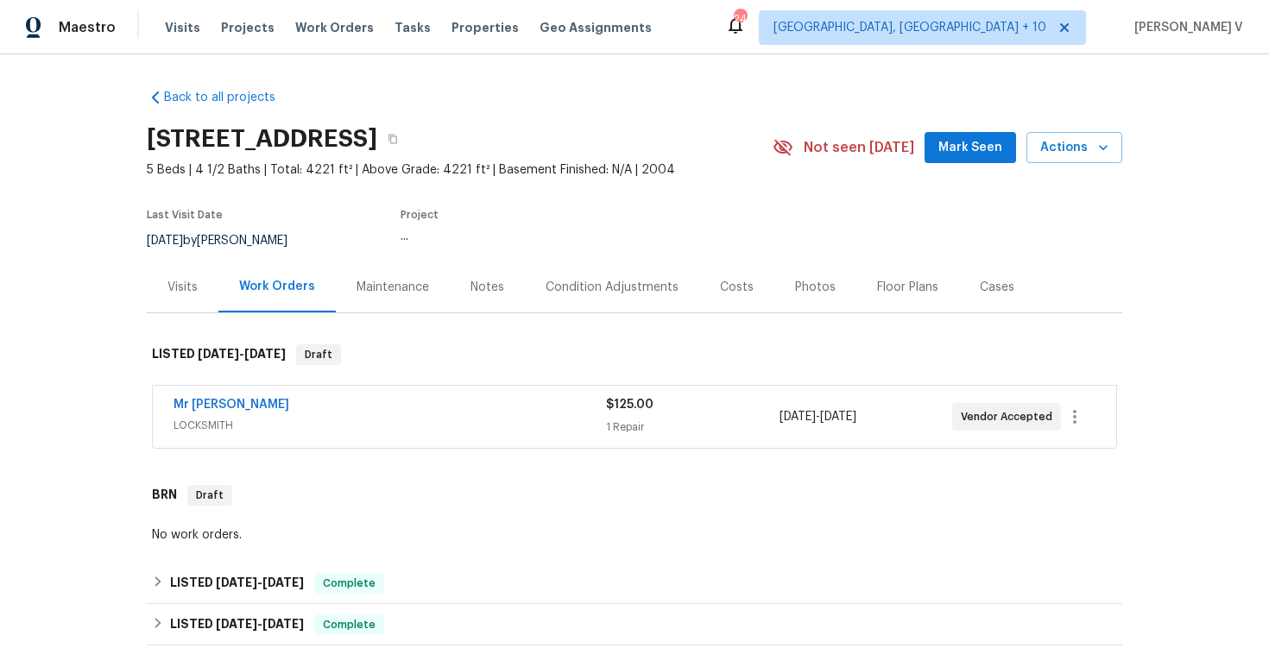
drag, startPoint x: 148, startPoint y: 405, endPoint x: 389, endPoint y: 405, distance: 240.9
click at [389, 405] on div "Mr Rekey Locksmith LOCKSMITH $125.00 1 Repair 9/16/2025 - 9/17/2025 Vendor Acce…" at bounding box center [634, 418] width 975 height 72
copy link "Mr Rekey Locksmith"
click at [265, 410] on link "Mr Rekey Locksmith" at bounding box center [232, 405] width 116 height 12
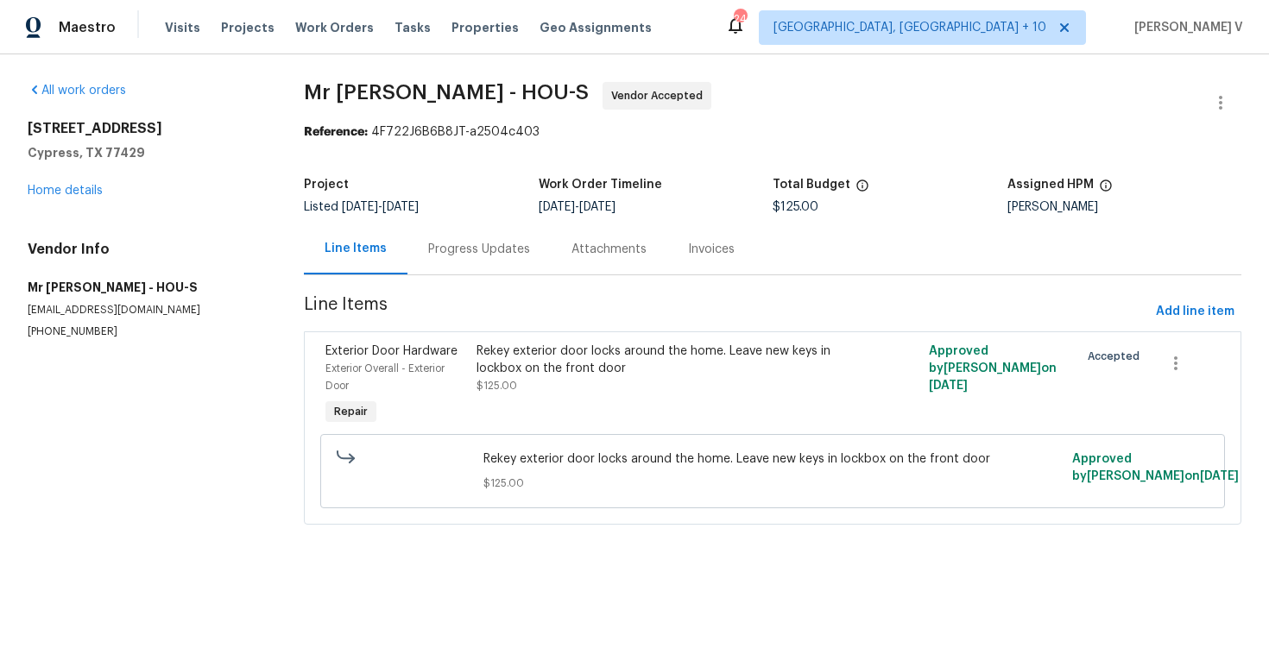
click at [1075, 207] on div "Joseph Wolfe" at bounding box center [1124, 207] width 234 height 12
copy div "Joseph Wolfe"
click at [42, 200] on div "All work orders 13830 Campwood Ln Cypress, TX 77429 Home details Vendor Info Mr…" at bounding box center [145, 210] width 235 height 257
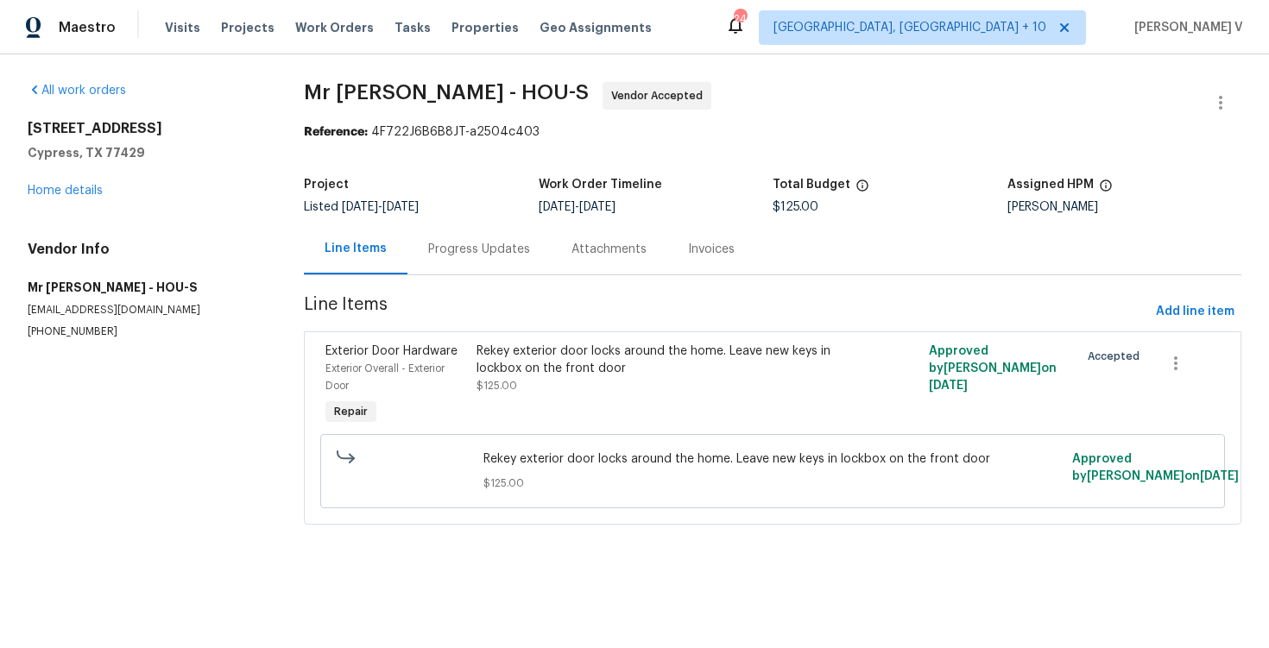
click at [70, 180] on div "13830 Campwood Ln Cypress, TX 77429 Home details" at bounding box center [145, 159] width 235 height 79
click at [70, 188] on link "Home details" at bounding box center [65, 191] width 75 height 12
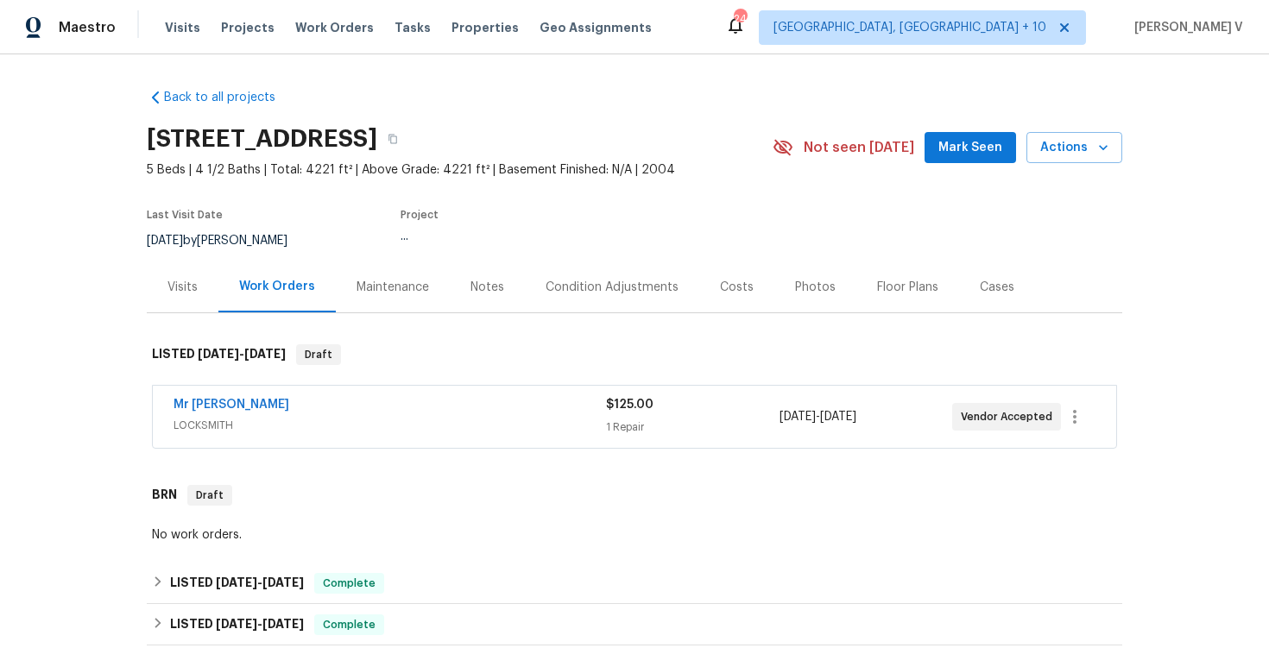
drag, startPoint x: 143, startPoint y: 405, endPoint x: 408, endPoint y: 405, distance: 265.0
click at [410, 406] on div "Back to all projects 13830 Campwood Ln, Cypress, TX 77429 5 Beds | 4 1/2 Baths …" at bounding box center [634, 351] width 1269 height 594
copy link "Mr Rekey Locksmith"
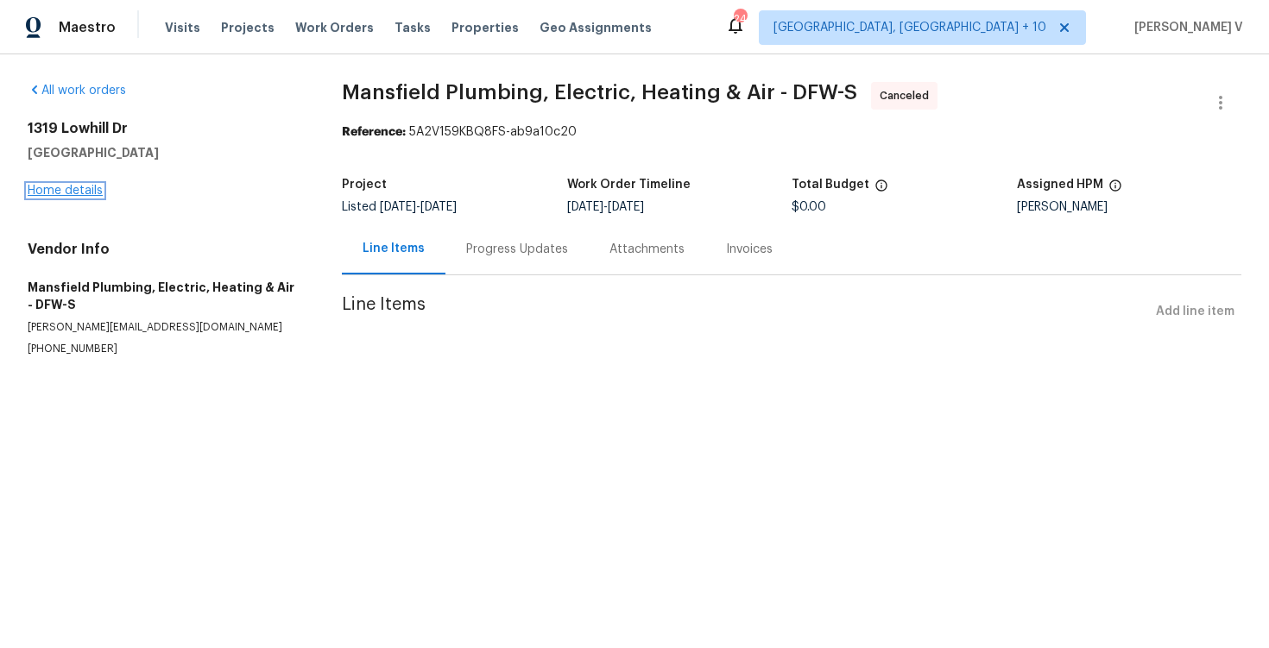
click at [70, 186] on link "Home details" at bounding box center [65, 191] width 75 height 12
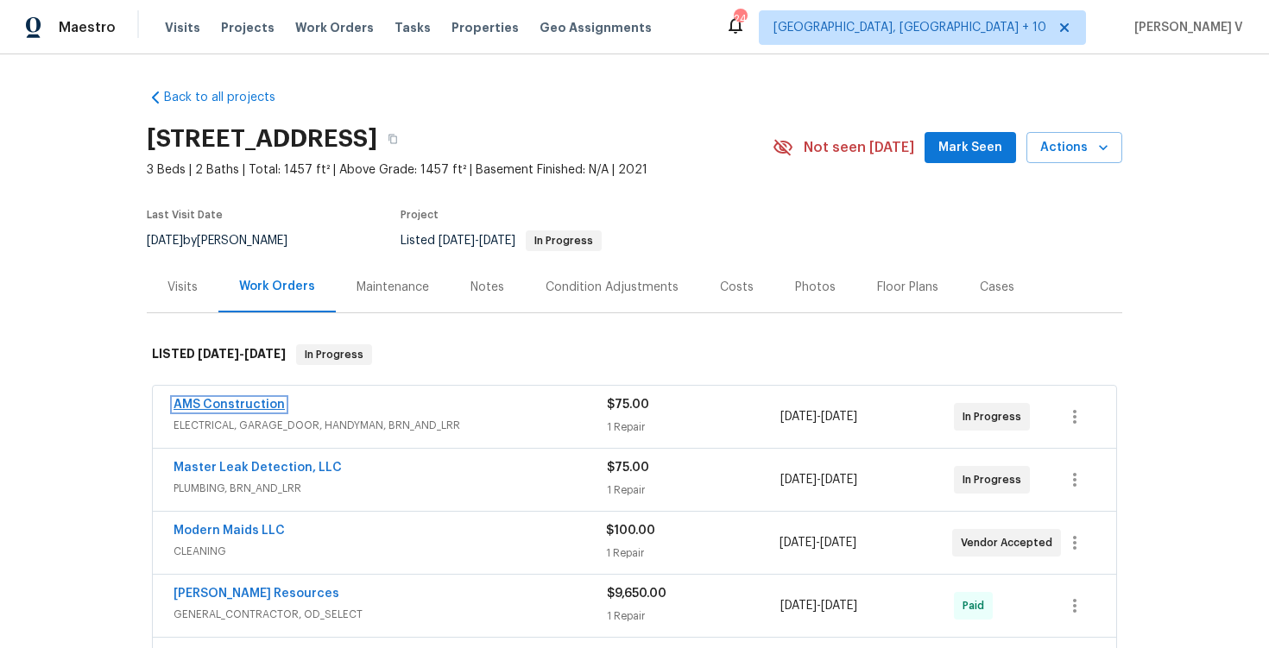
click at [230, 407] on link "AMS Construction" at bounding box center [229, 405] width 111 height 12
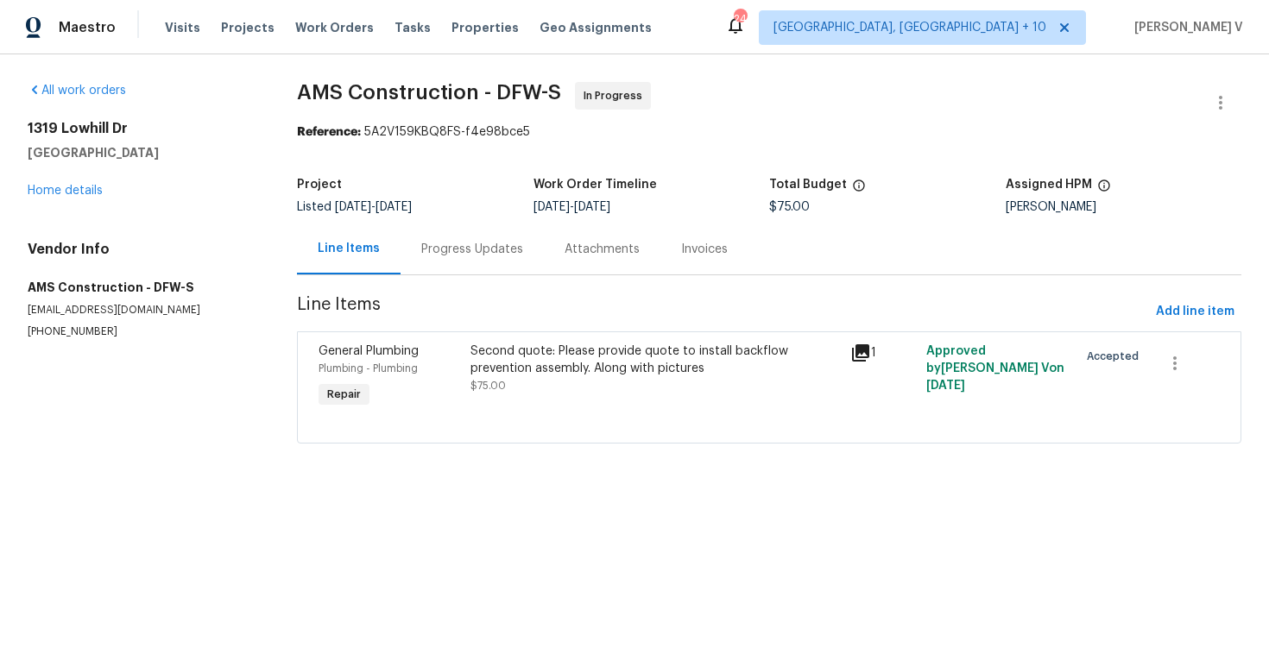
click at [515, 256] on div "Progress Updates" at bounding box center [472, 249] width 102 height 17
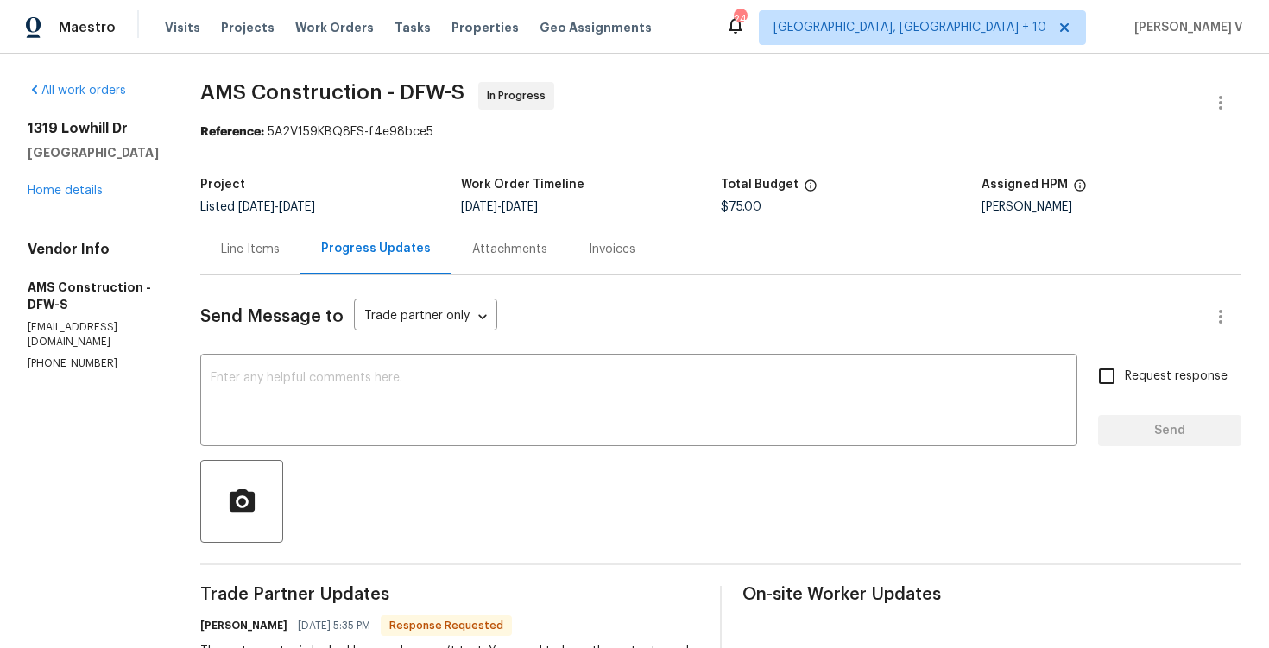
click at [204, 237] on div "Line Items" at bounding box center [250, 249] width 100 height 51
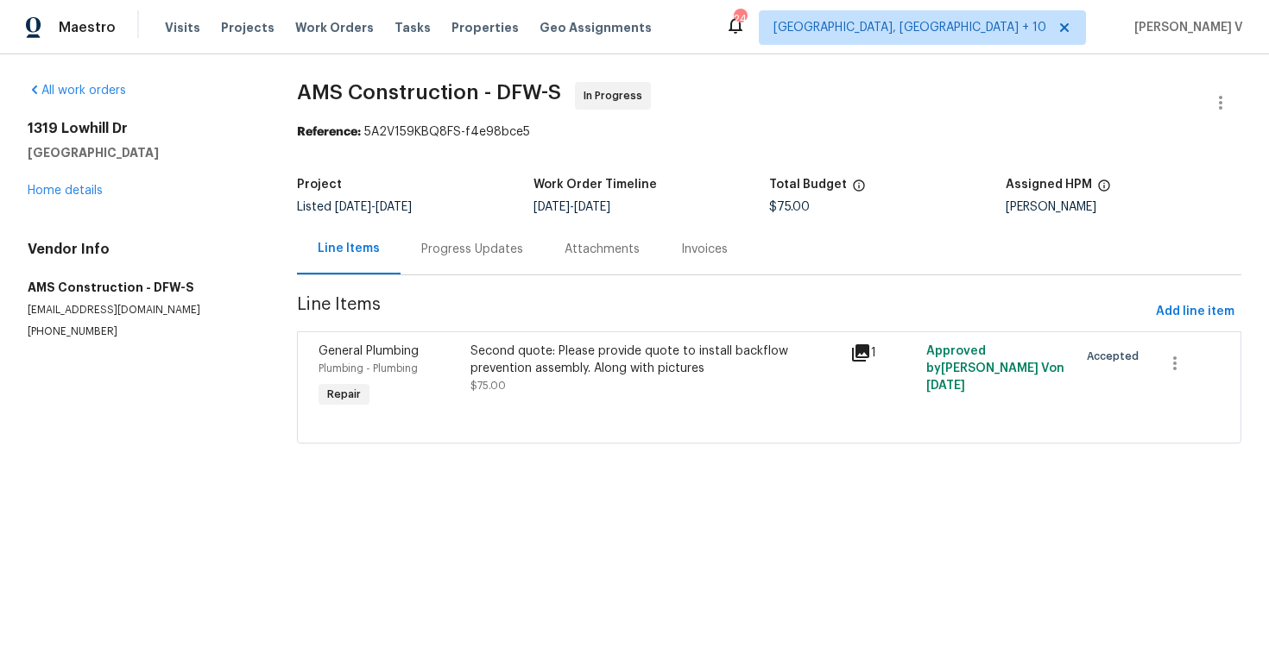
click at [458, 261] on div "Progress Updates" at bounding box center [472, 249] width 143 height 51
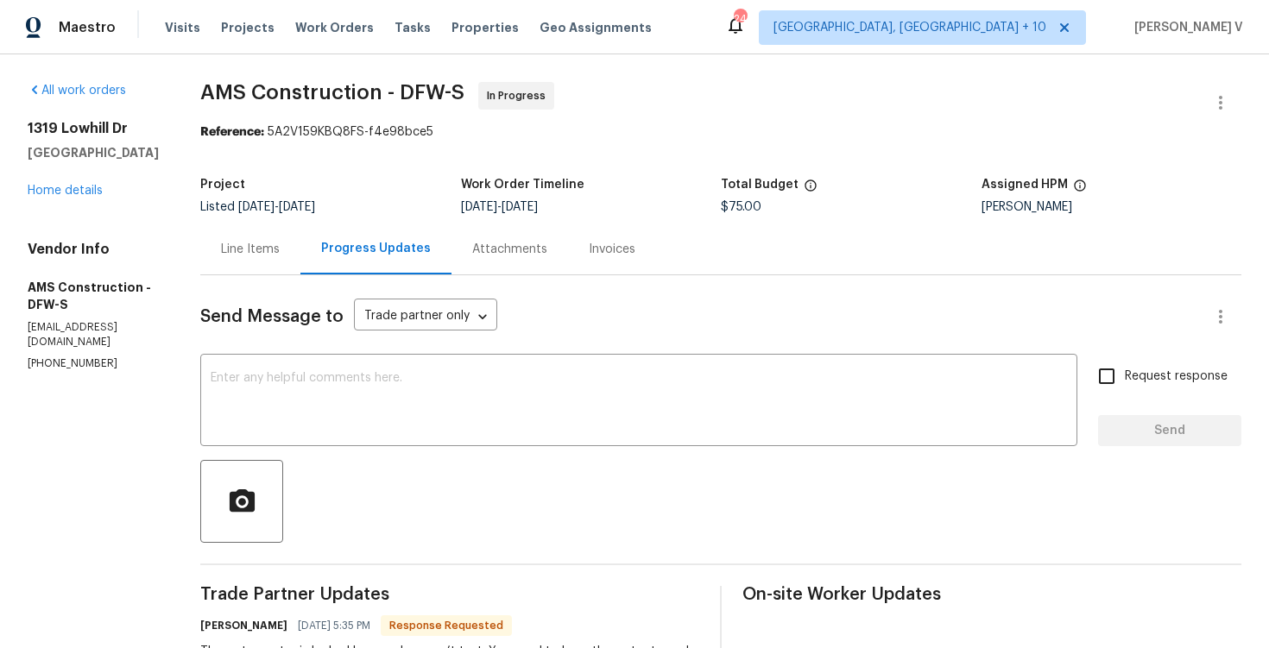
scroll to position [164, 0]
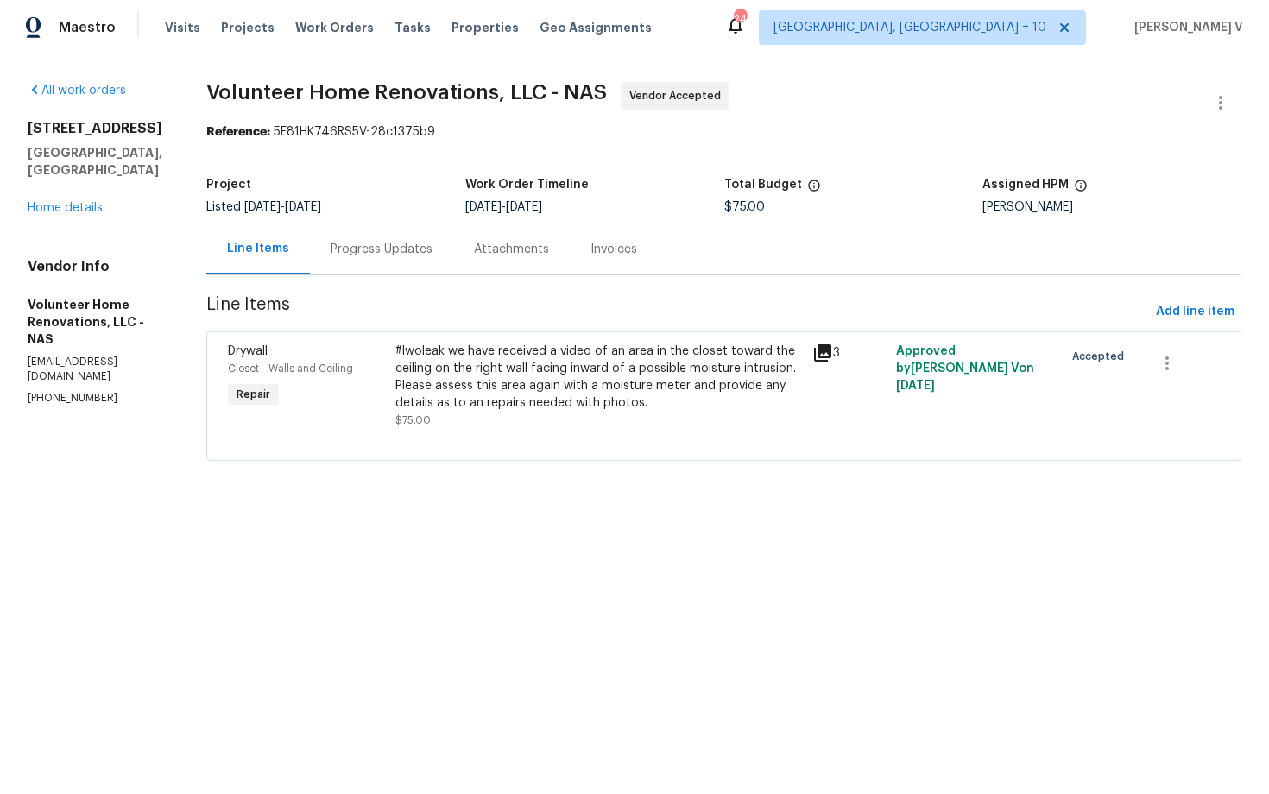
click at [381, 298] on span "Line Items" at bounding box center [677, 312] width 943 height 32
click at [432, 244] on div "Progress Updates" at bounding box center [382, 249] width 102 height 17
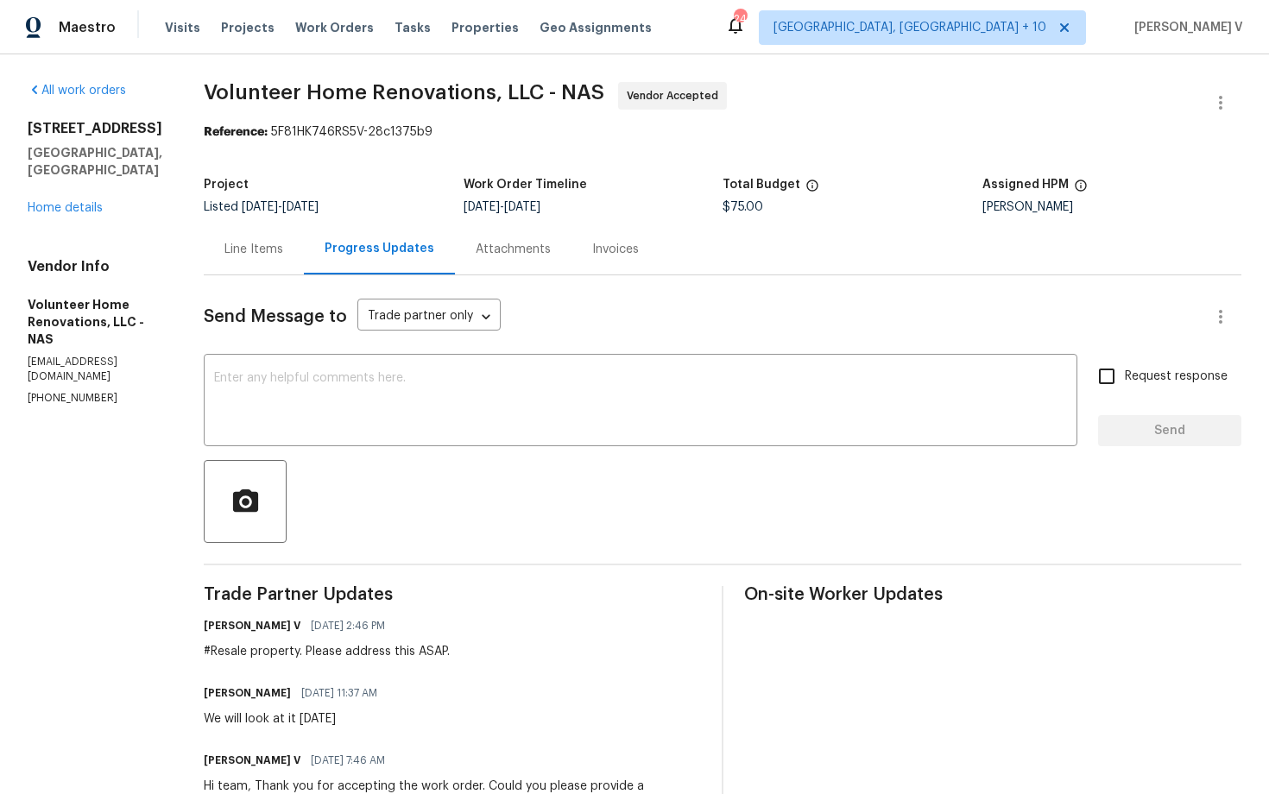
scroll to position [99, 0]
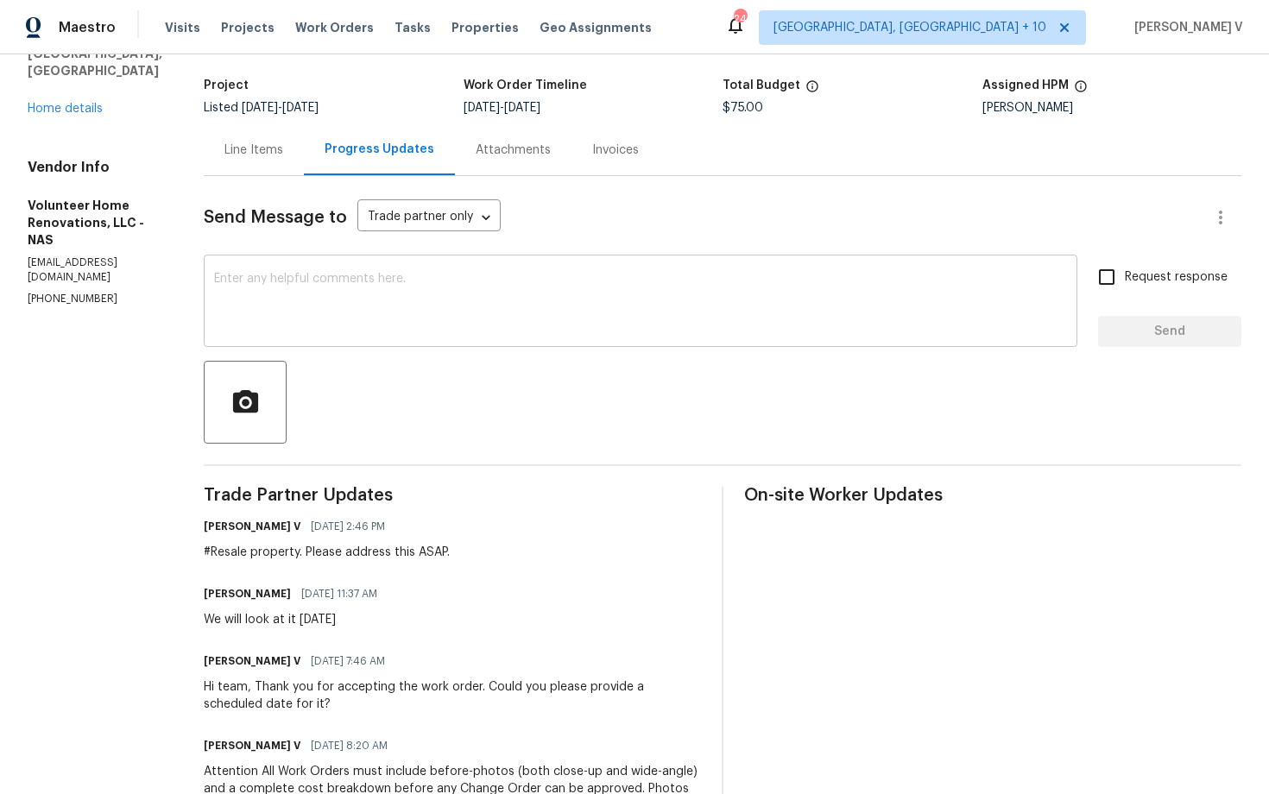
click at [412, 291] on textarea at bounding box center [640, 303] width 853 height 60
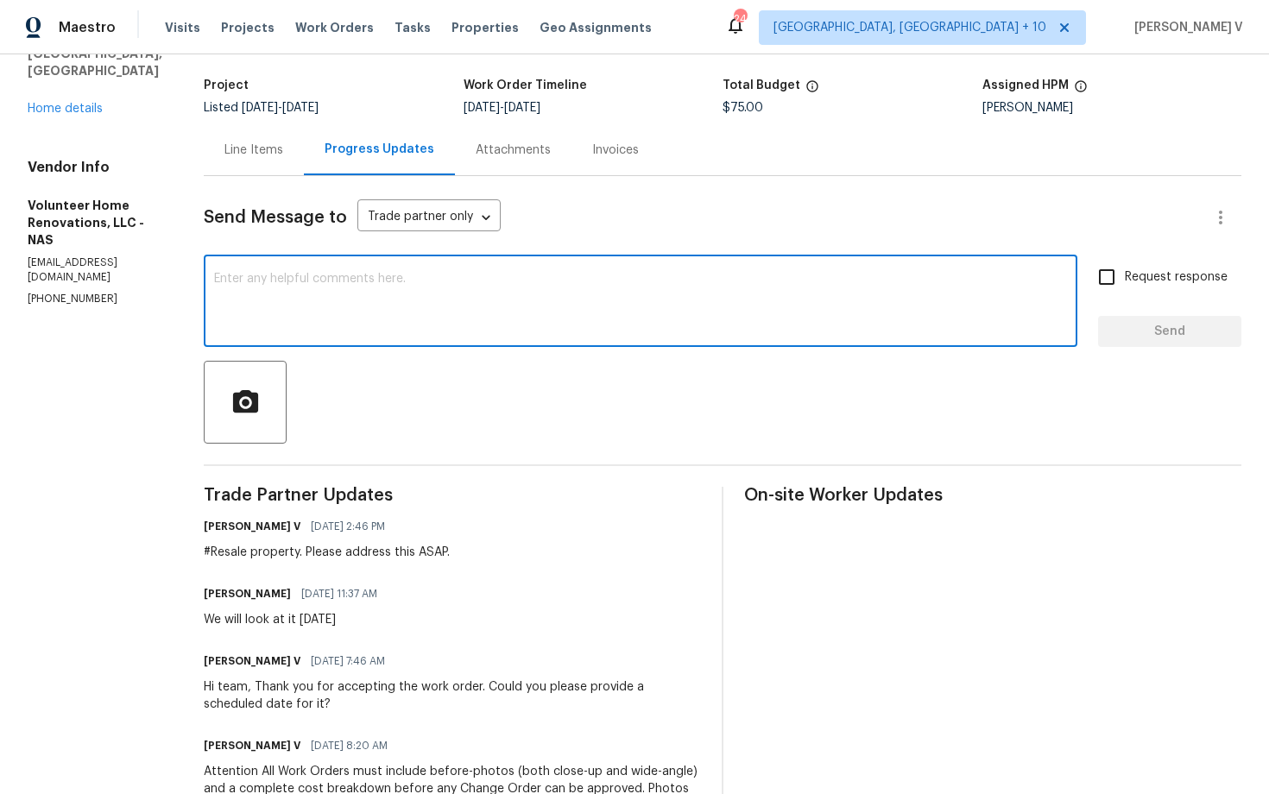
paste textarea "Hi, hope everything is on track with the WO scheduled for [DATE]. Please let us…"
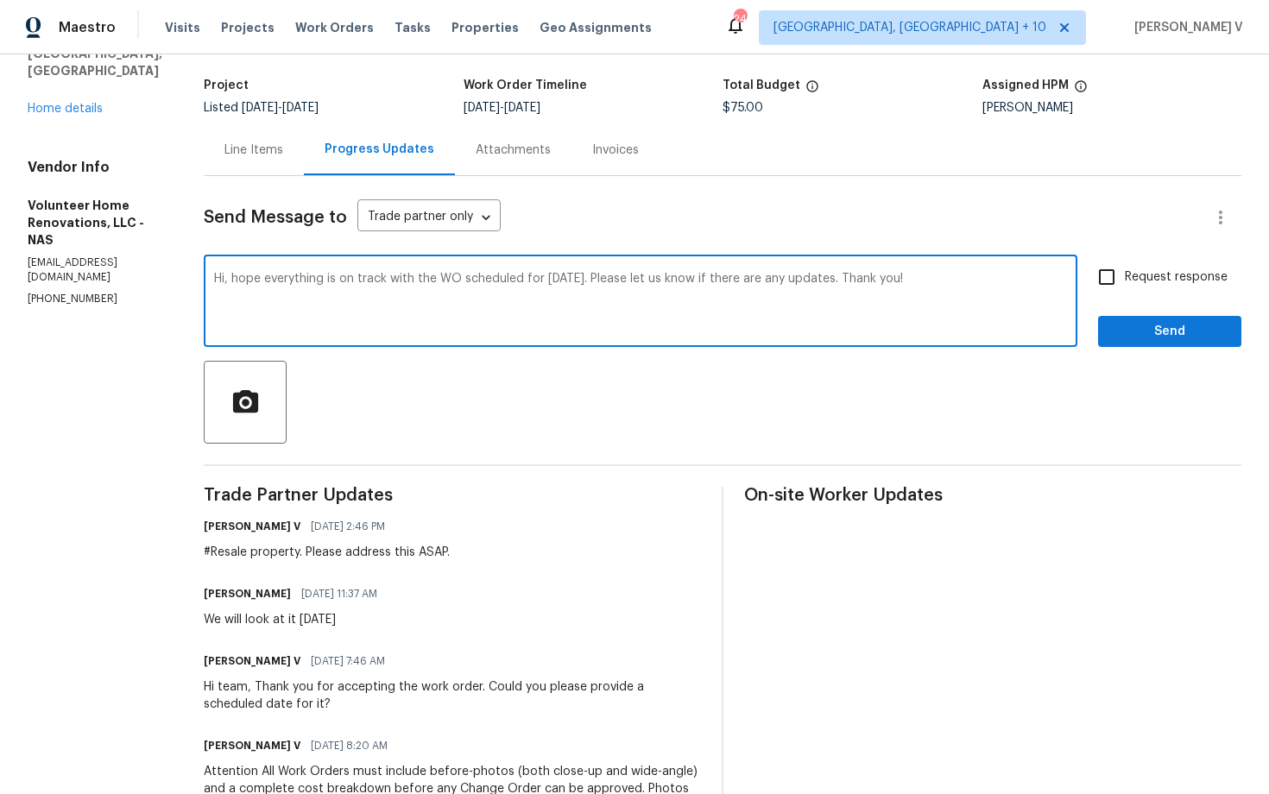
type textarea "Hi, hope everything is on track with the WO scheduled for [DATE]. Please let us…"
click at [1127, 272] on span "Request response" at bounding box center [1176, 277] width 103 height 18
click at [1125, 272] on input "Request response" at bounding box center [1107, 277] width 36 height 36
checkbox input "true"
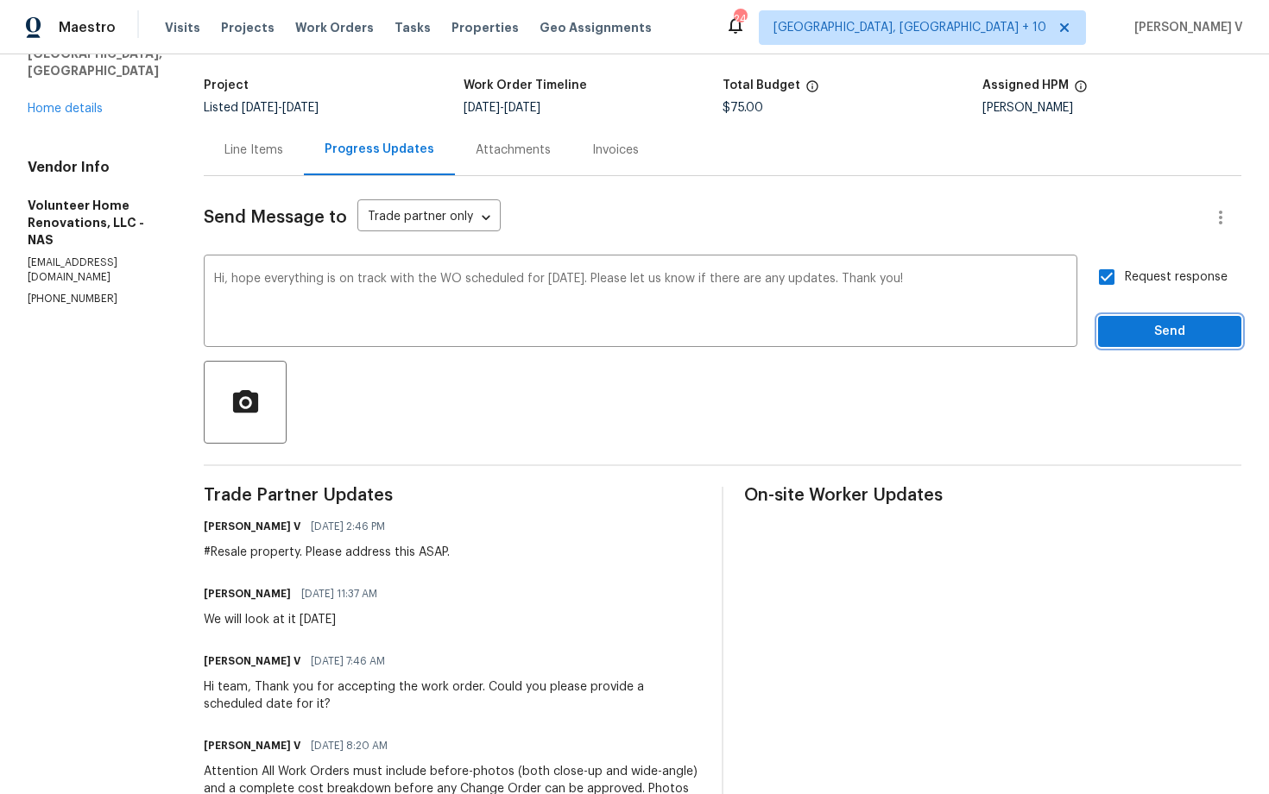
click at [1144, 331] on span "Send" at bounding box center [1170, 332] width 116 height 22
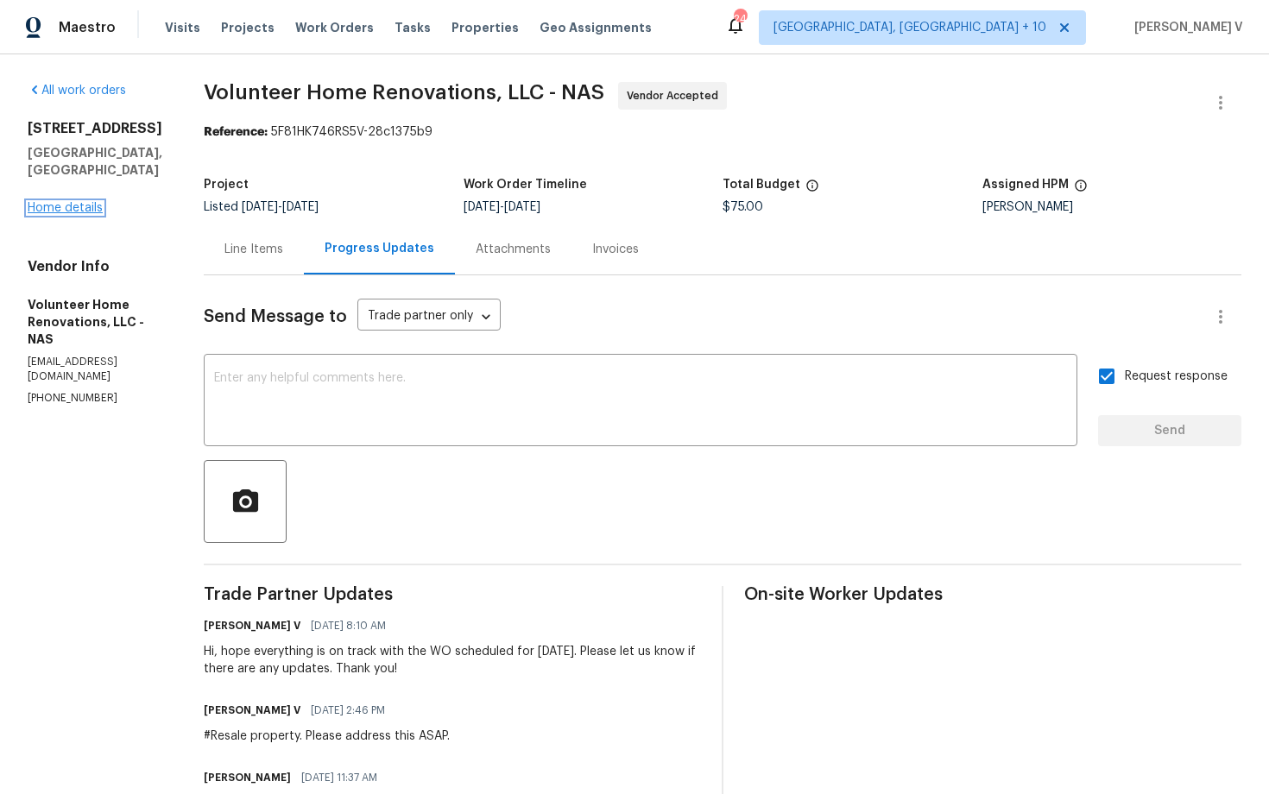
click at [89, 202] on link "Home details" at bounding box center [65, 208] width 75 height 12
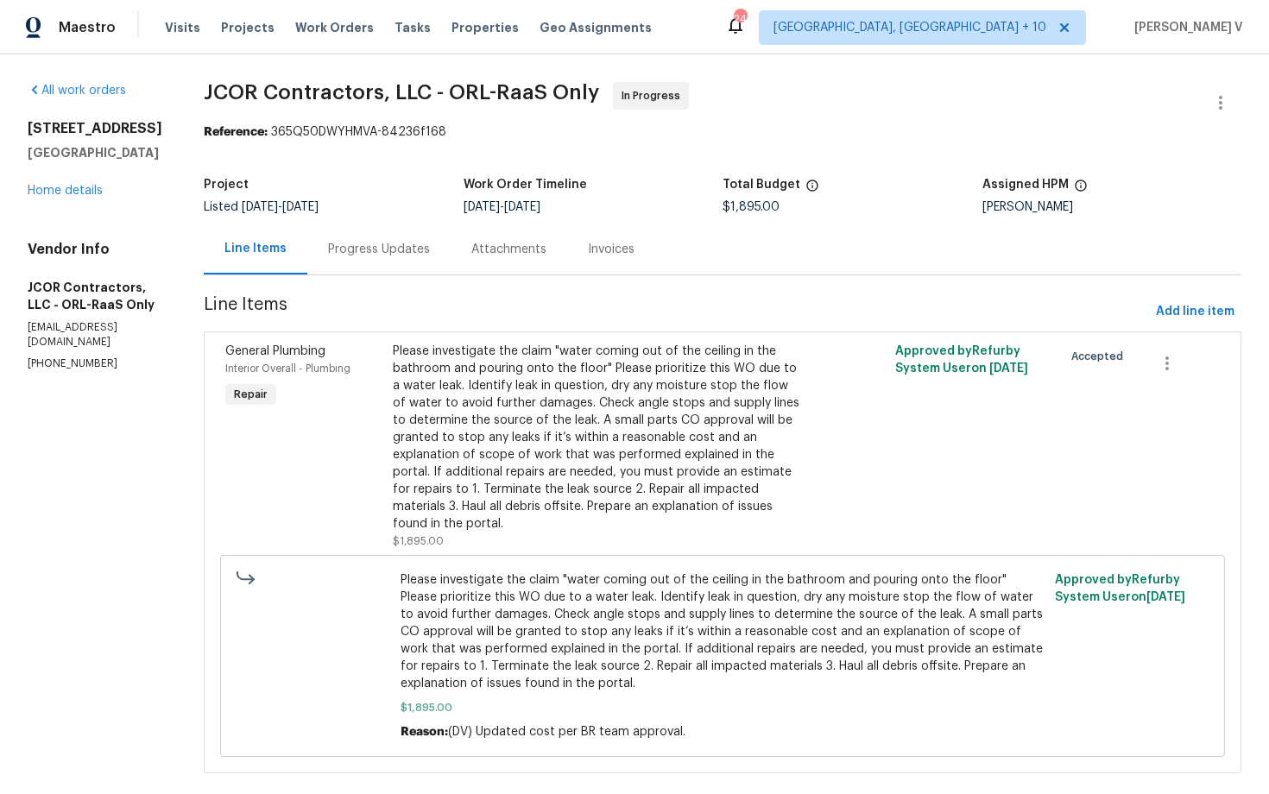
click at [369, 253] on div "Progress Updates" at bounding box center [379, 249] width 102 height 17
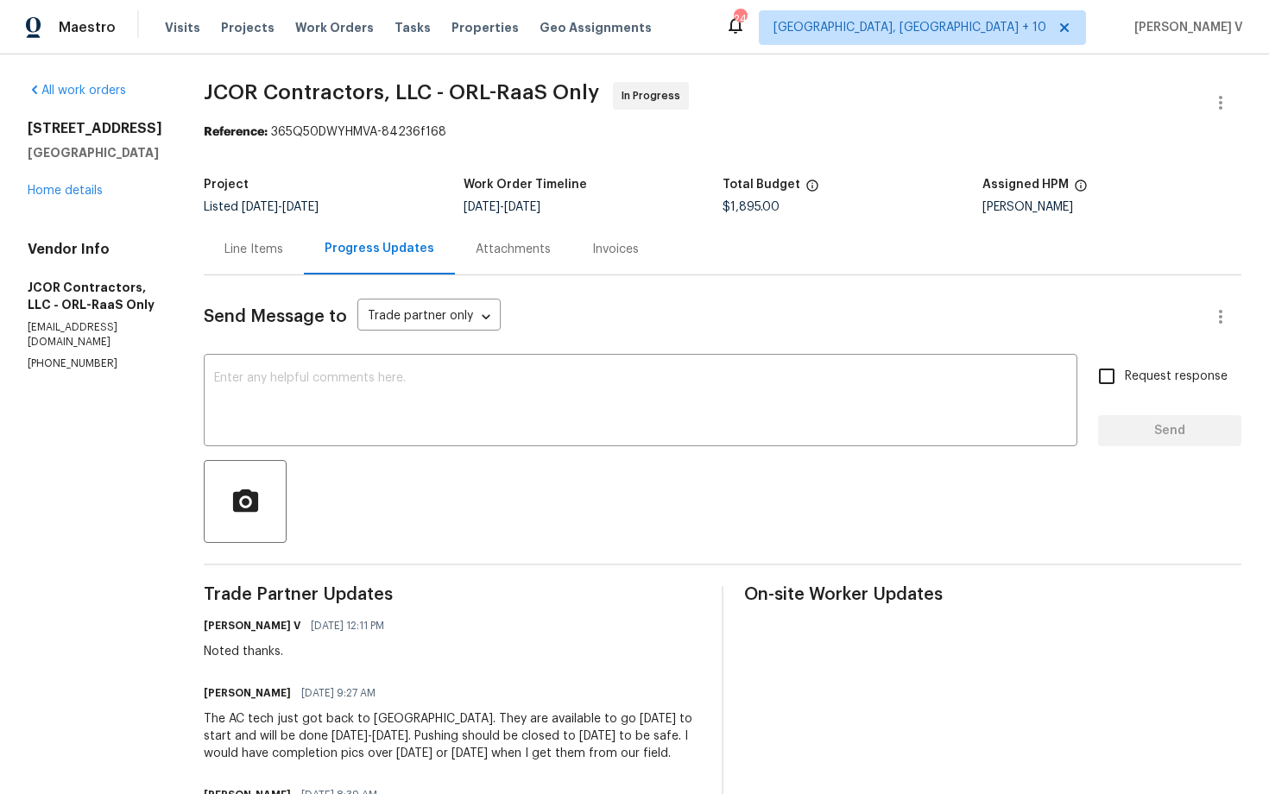
scroll to position [242, 0]
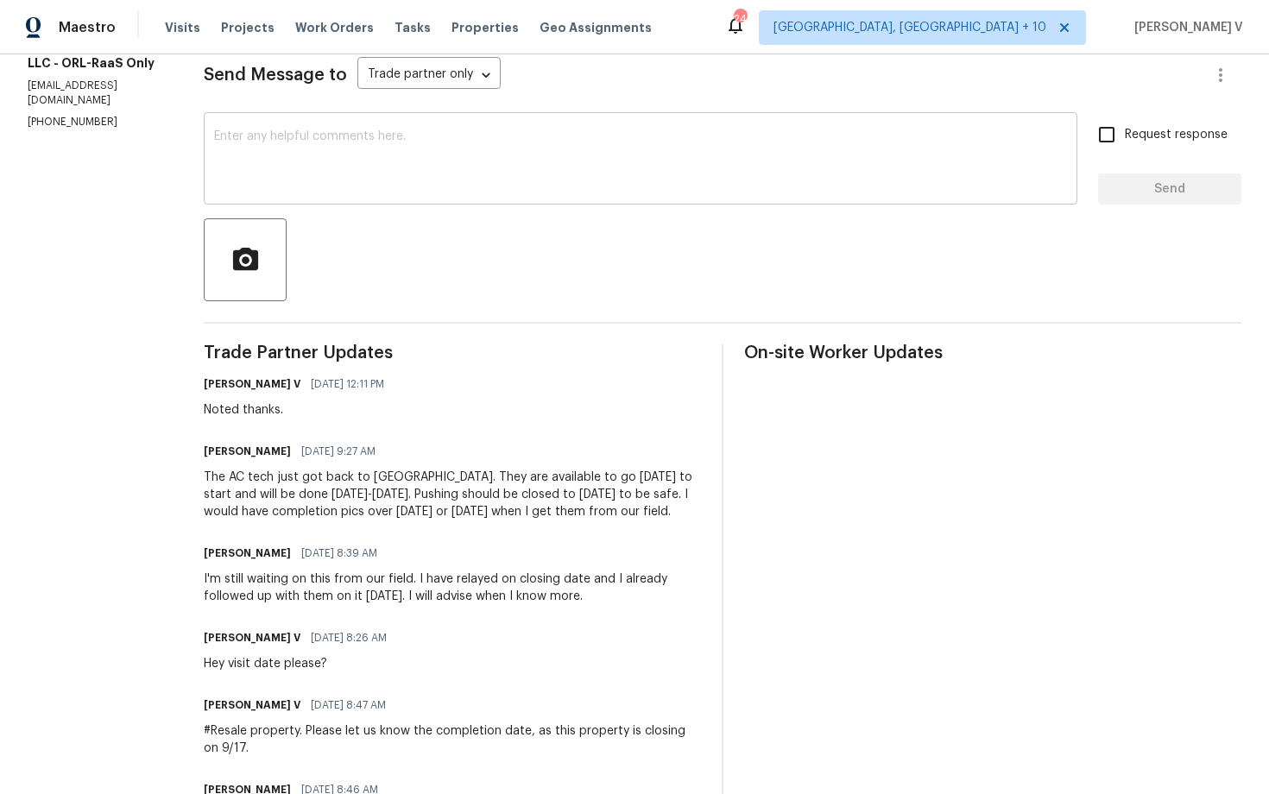
click at [586, 166] on textarea at bounding box center [640, 160] width 853 height 60
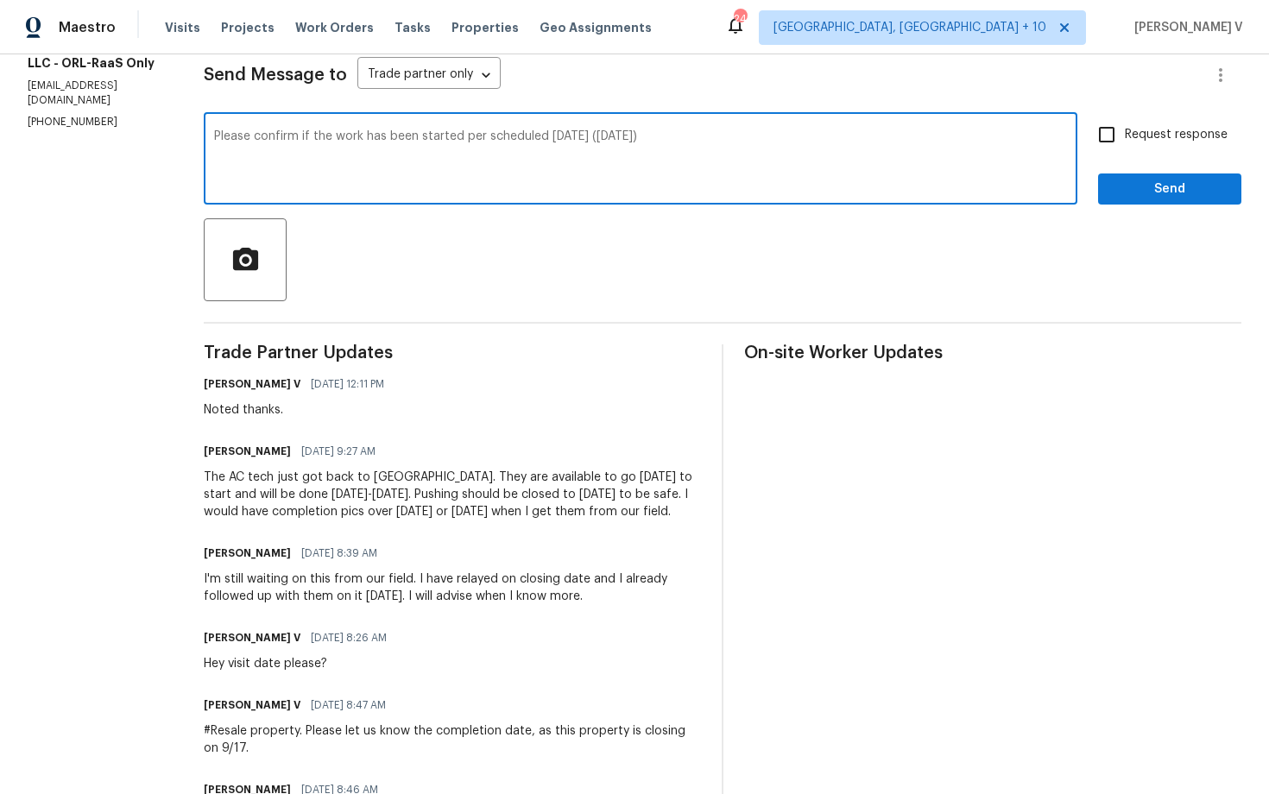
click at [616, 134] on textarea "Please confirm if the work has been started per scheduled today (wednesday)" at bounding box center [640, 160] width 853 height 60
paste textarea ""Please confirm if the work has started as scheduled today (Wednesday).""
click at [214, 130] on textarea ""Please confirm if the work has started as scheduled today (Wednesday)."" at bounding box center [640, 160] width 853 height 60
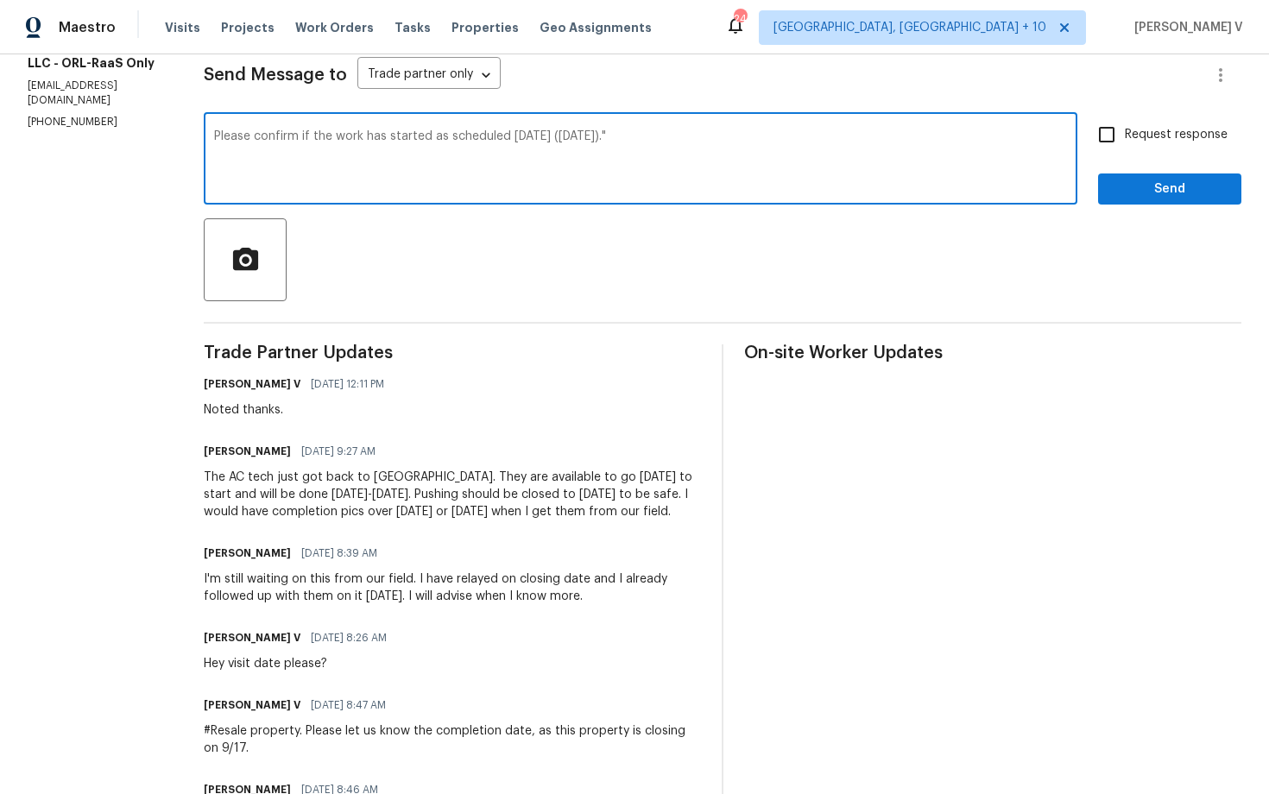
click at [689, 136] on textarea "Please confirm if the work has started as scheduled today (Wednesday)."" at bounding box center [640, 160] width 853 height 60
type textarea "Please confirm if the work has started as scheduled today (Wednesday)."
click at [1115, 152] on input "Request response" at bounding box center [1107, 135] width 36 height 36
checkbox input "true"
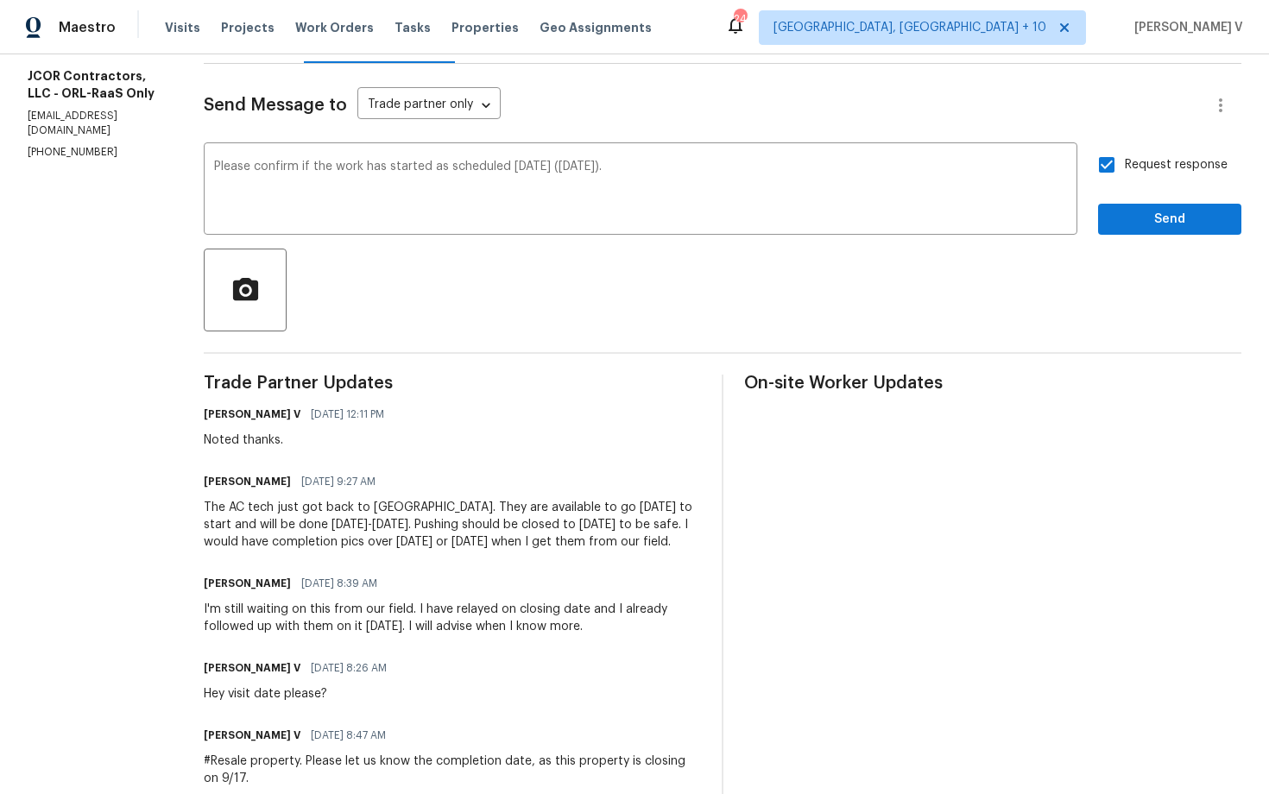
scroll to position [160, 0]
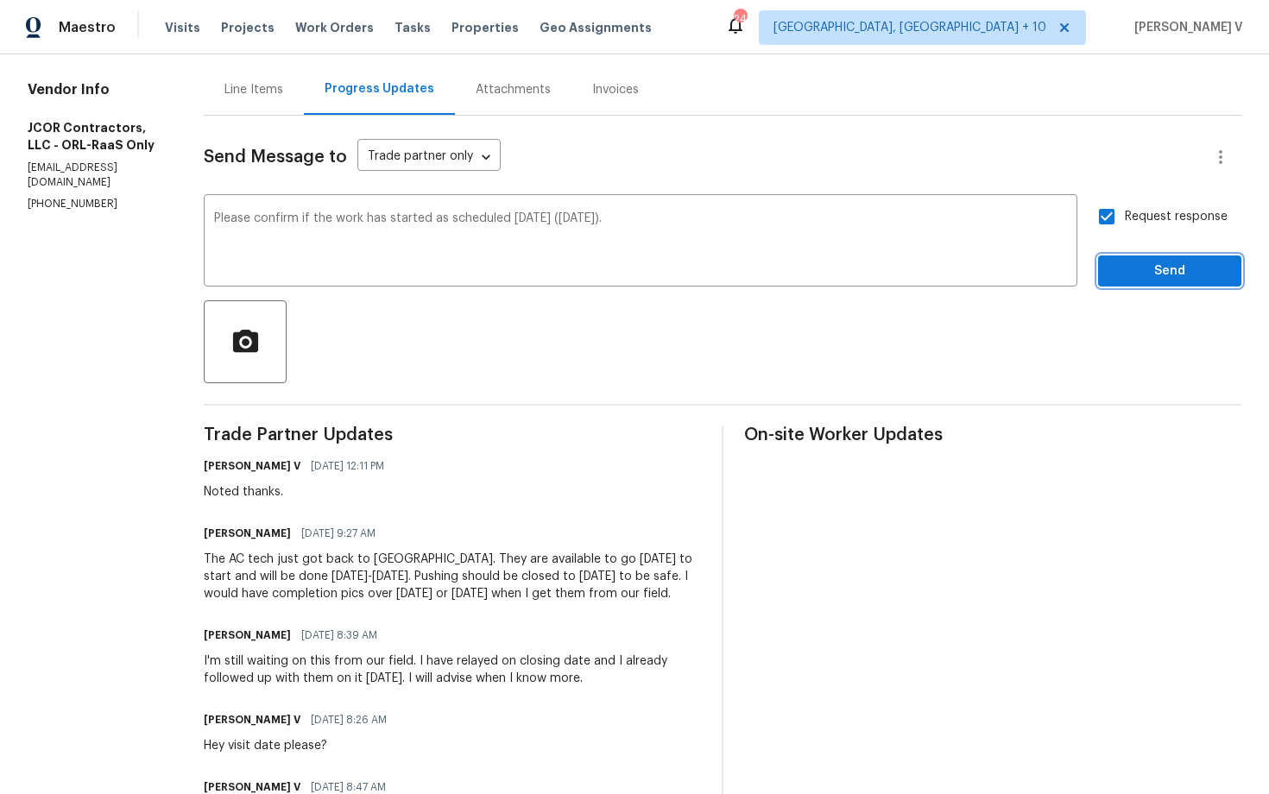
click at [1158, 276] on span "Send" at bounding box center [1170, 272] width 116 height 22
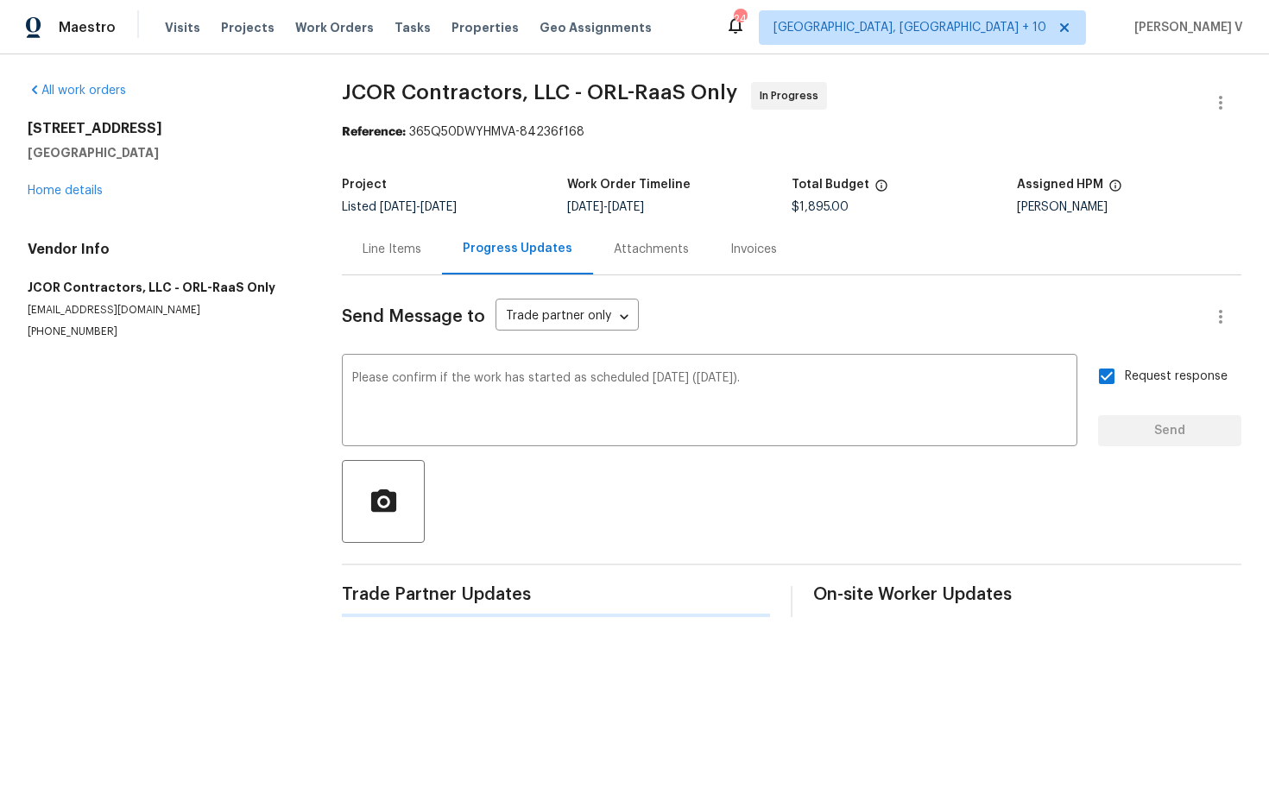
scroll to position [0, 0]
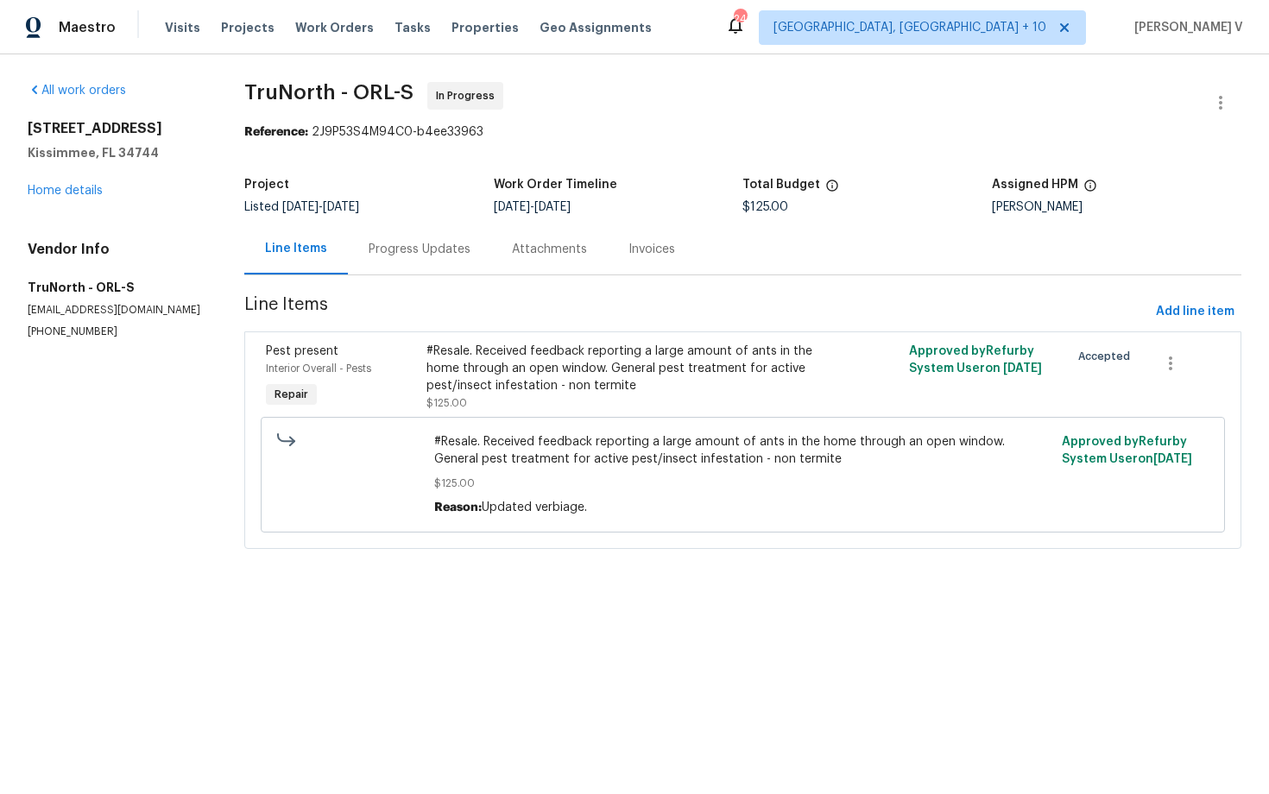
click at [431, 219] on div "Project Listed [DATE] - [DATE] Work Order Timeline [DATE] - [DATE] Total Budget…" at bounding box center [742, 195] width 997 height 55
click at [428, 233] on div "Progress Updates" at bounding box center [419, 249] width 143 height 51
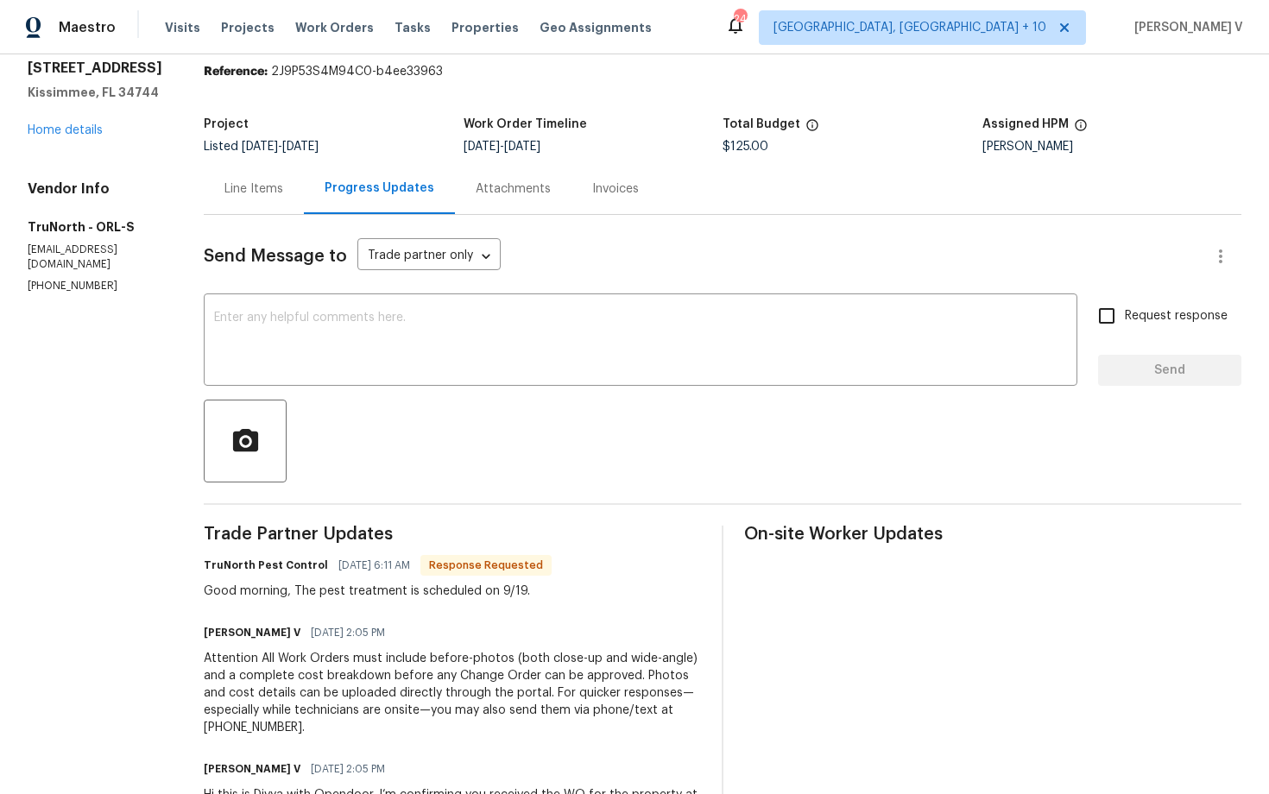
scroll to position [112, 0]
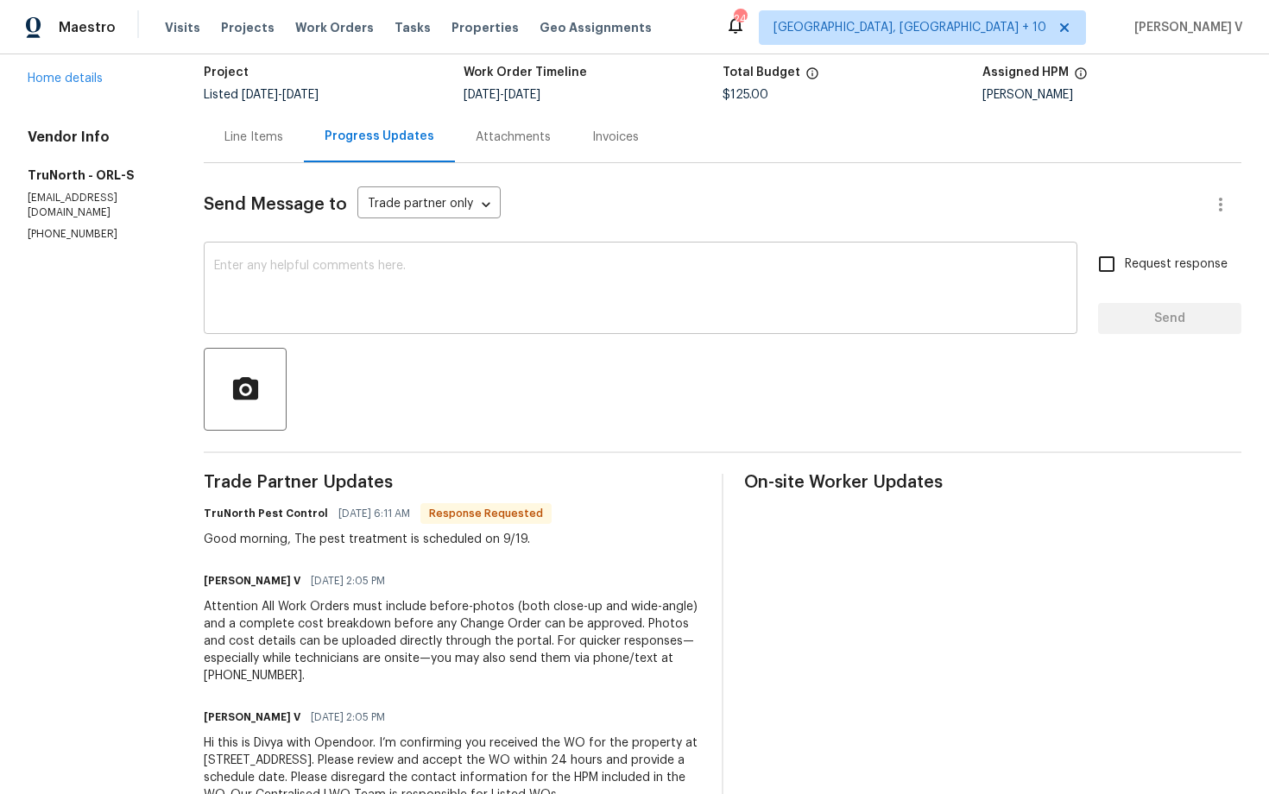
click at [370, 299] on textarea at bounding box center [640, 290] width 853 height 60
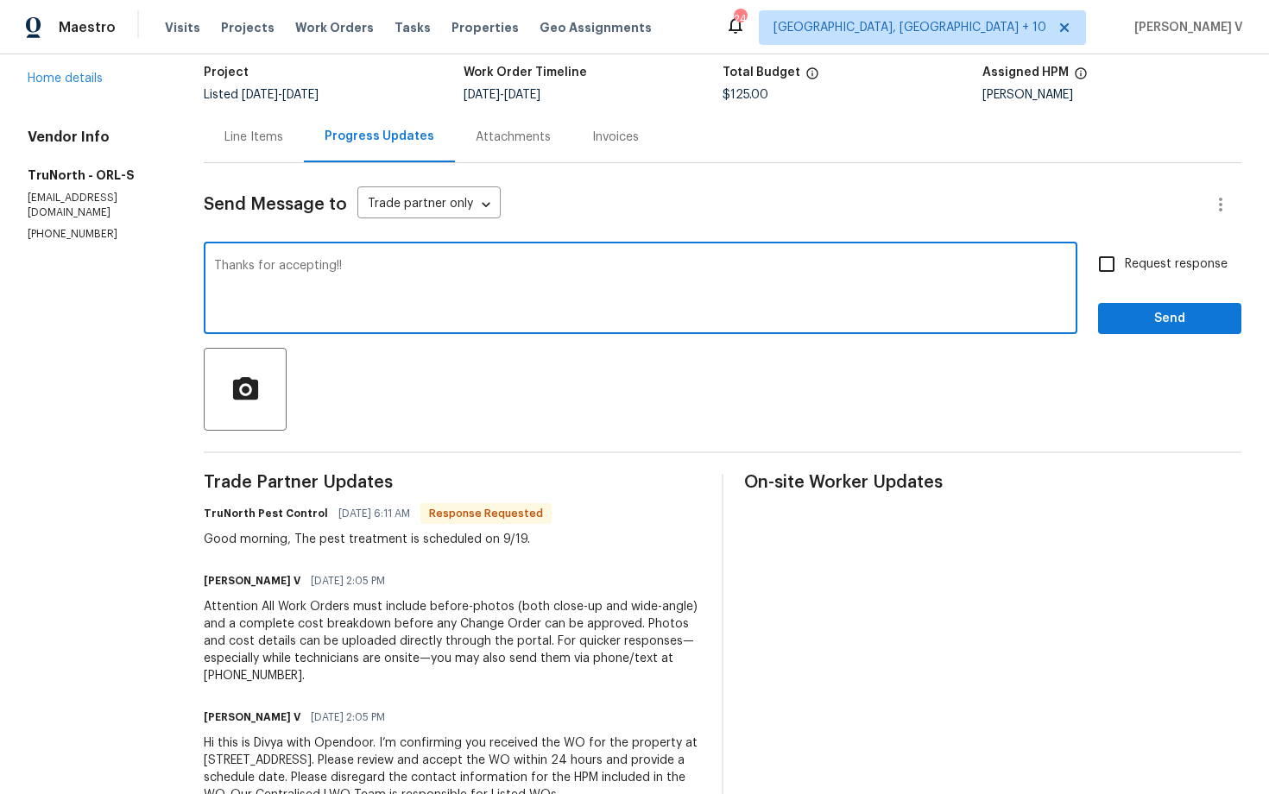
click at [214, 264] on textarea "Thanks for accepting!!" at bounding box center [640, 290] width 853 height 60
click at [206, 264] on div "Thanks for accepting!! x ​" at bounding box center [641, 290] width 874 height 88
click at [424, 279] on textarea "Good day! Thanks for accepting!!" at bounding box center [640, 290] width 853 height 60
paste textarea "Can we get an earlier schedule for this?"
type textarea "Good day! Thanks for accepting!! Can we get an earlier schedule for this?"
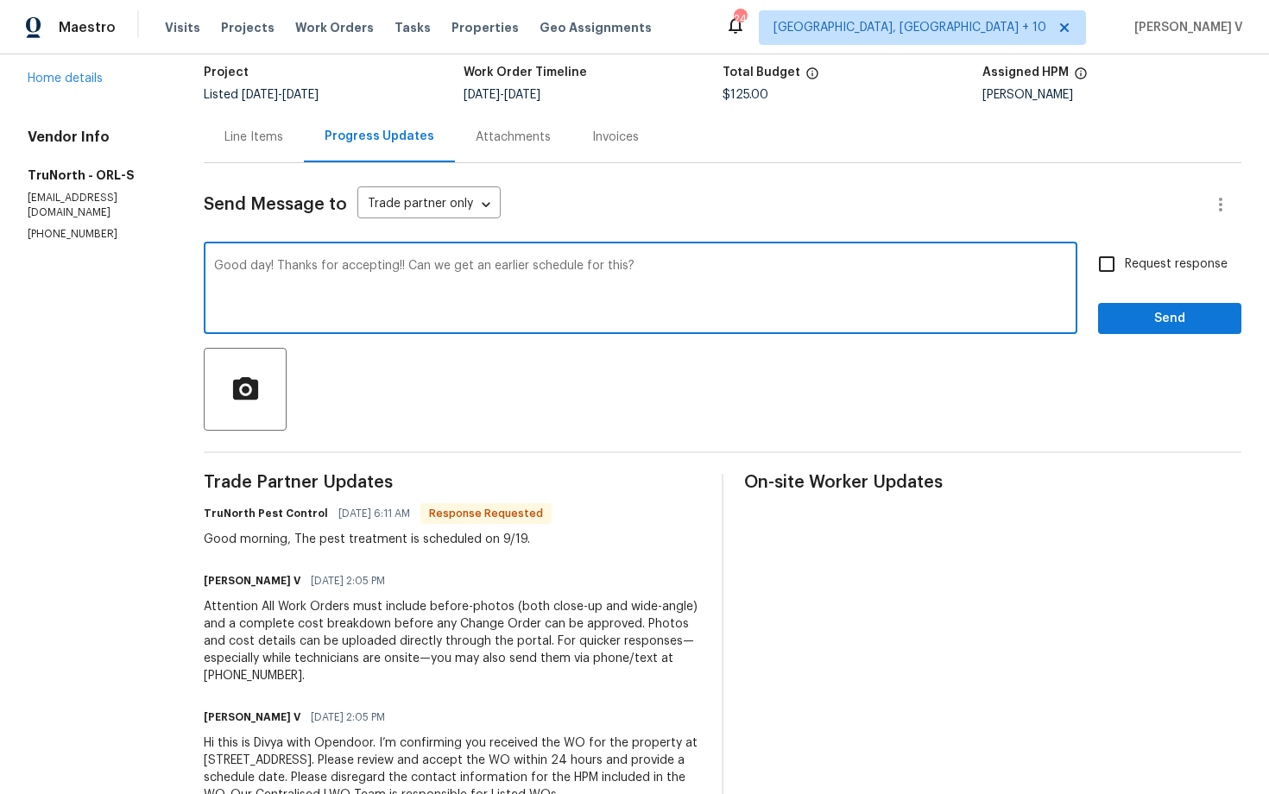
click at [1163, 256] on span "Request response" at bounding box center [1176, 265] width 103 height 18
click at [1125, 256] on input "Request response" at bounding box center [1107, 264] width 36 height 36
checkbox input "true"
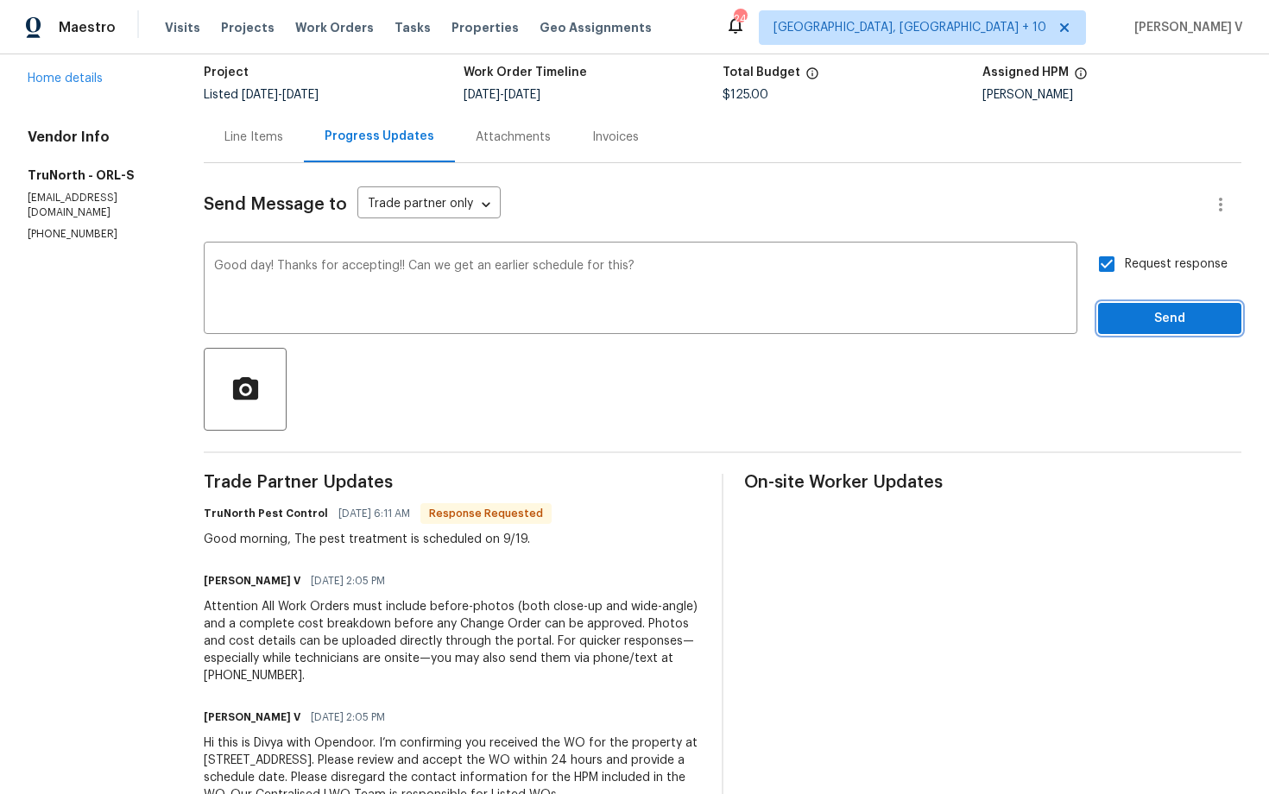
click at [1157, 319] on span "Send" at bounding box center [1170, 319] width 116 height 22
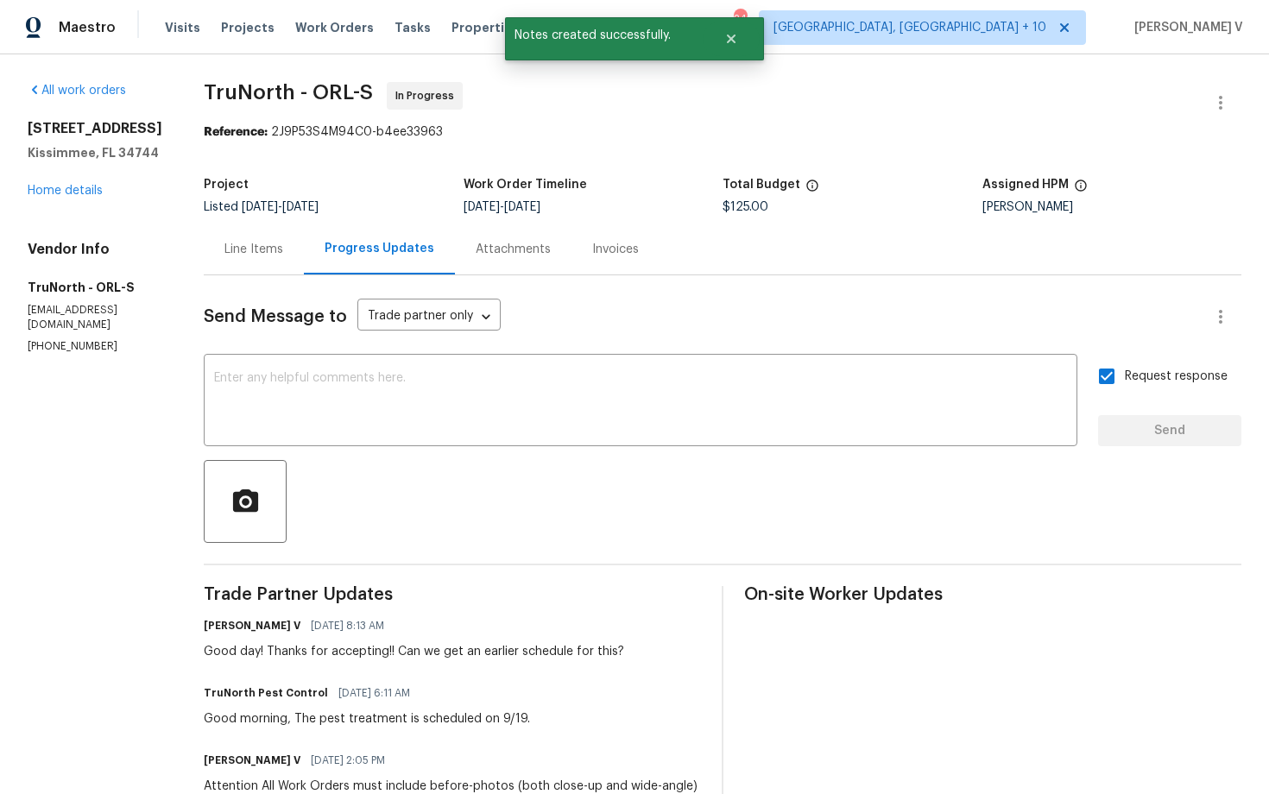
scroll to position [48, 0]
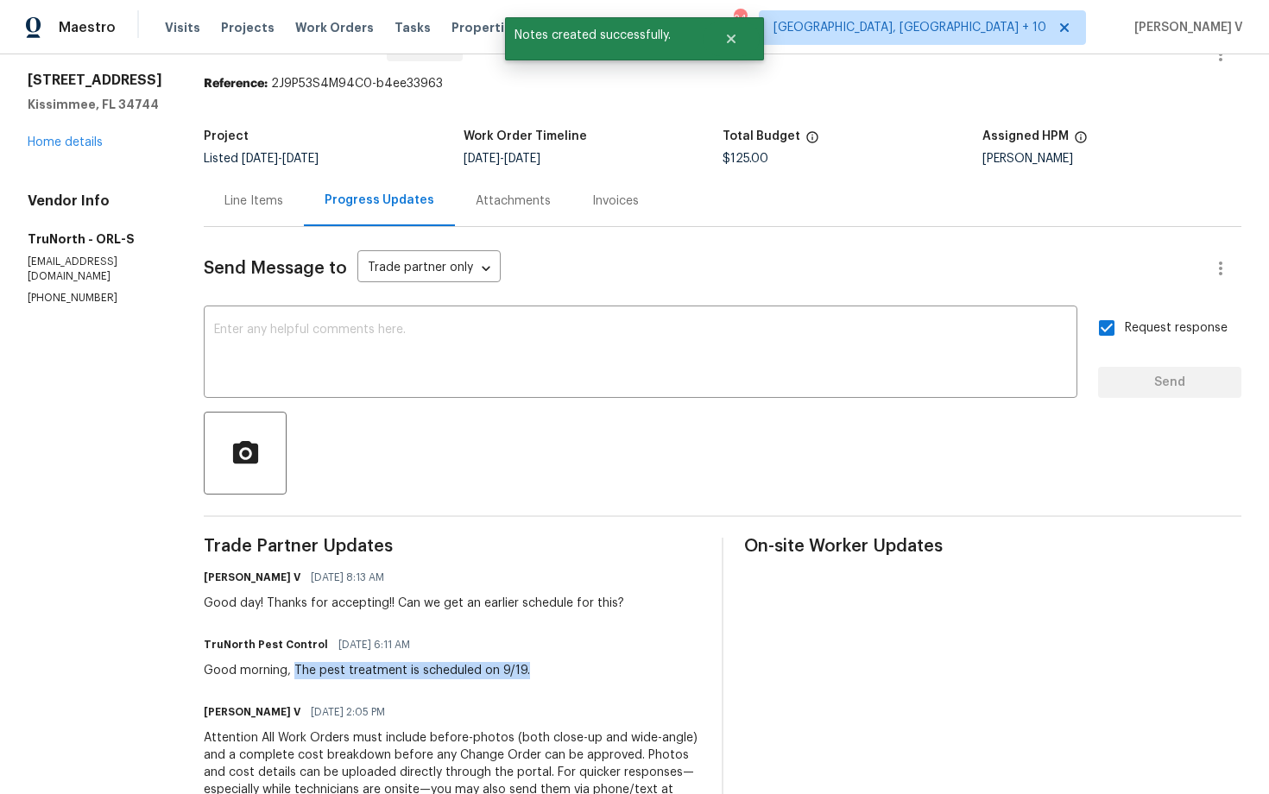
drag, startPoint x: 286, startPoint y: 672, endPoint x: 601, endPoint y: 671, distance: 315.1
click at [601, 671] on div "TruNorth Pest Control [DATE] 6:11 AM Good morning, The pest treatment is schedu…" at bounding box center [452, 656] width 497 height 47
copy div "The pest treatment is scheduled on 9/19."
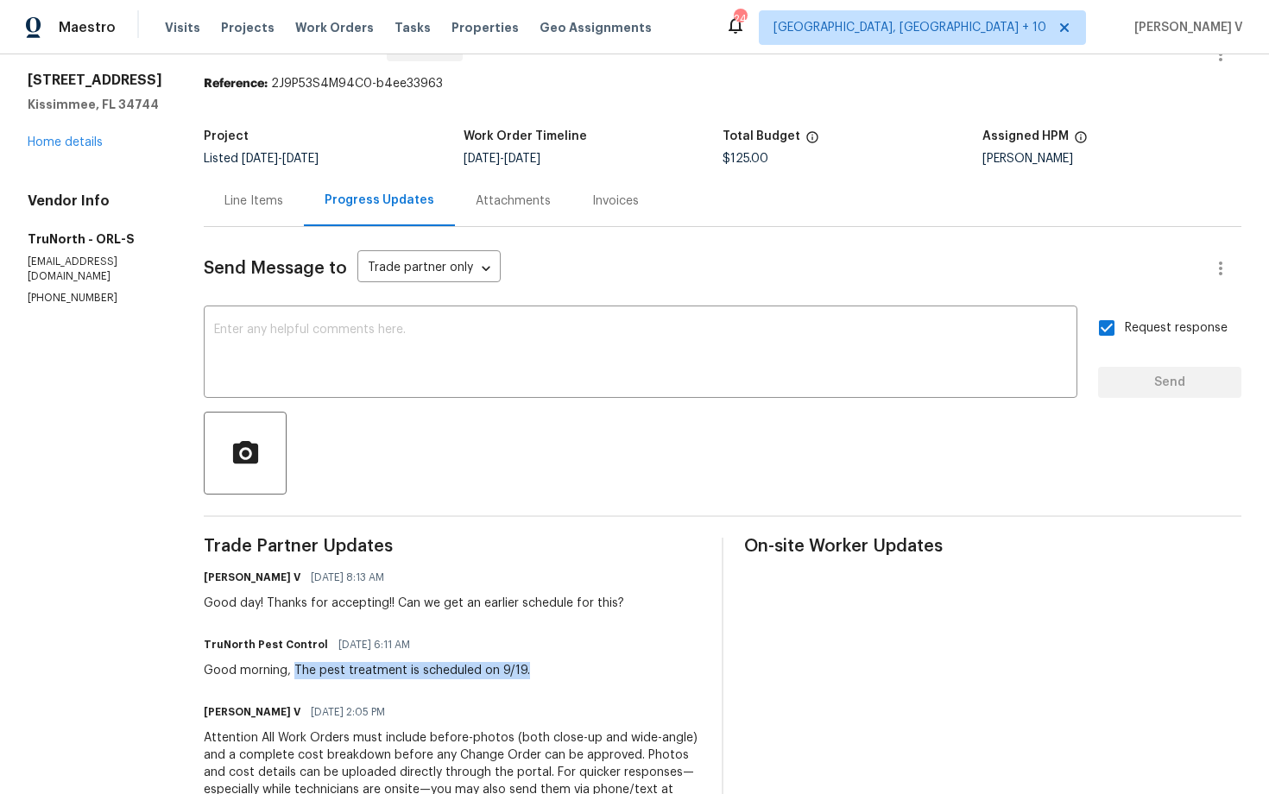
click at [384, 238] on div "Send Message to Trade partner only Trade partner only ​ x ​ Request response Se…" at bounding box center [723, 591] width 1038 height 729
click at [79, 147] on link "Home details" at bounding box center [65, 142] width 75 height 12
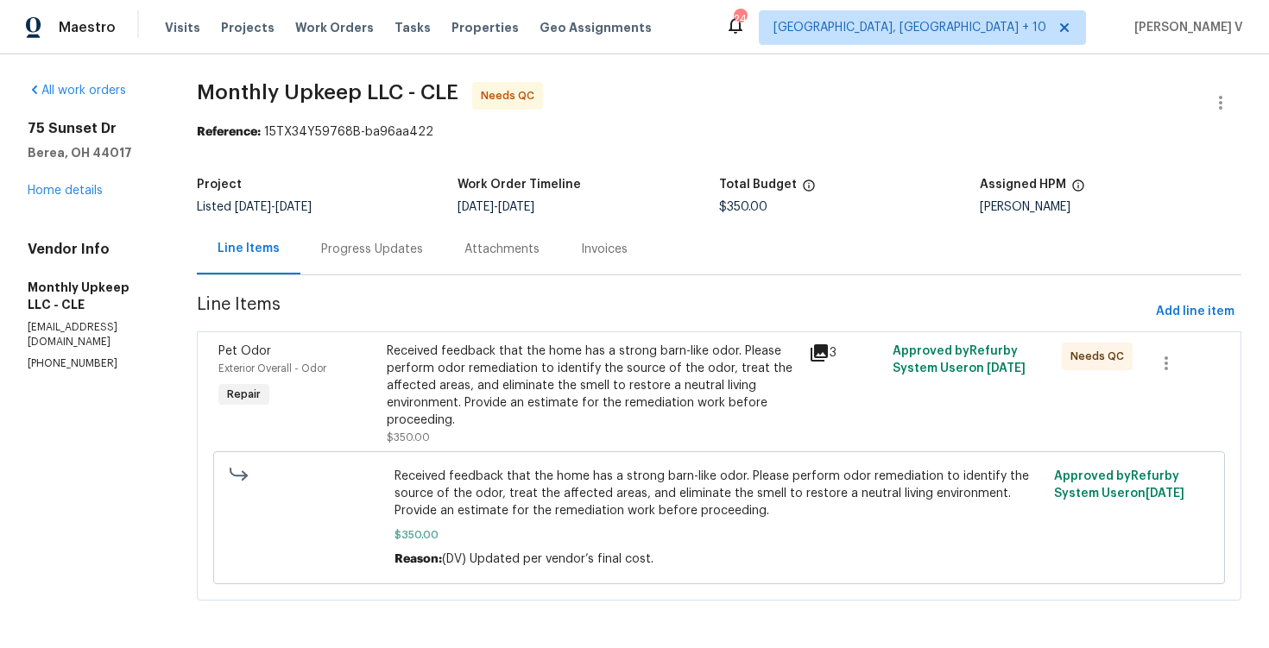
click at [473, 265] on div "Attachments" at bounding box center [502, 249] width 117 height 51
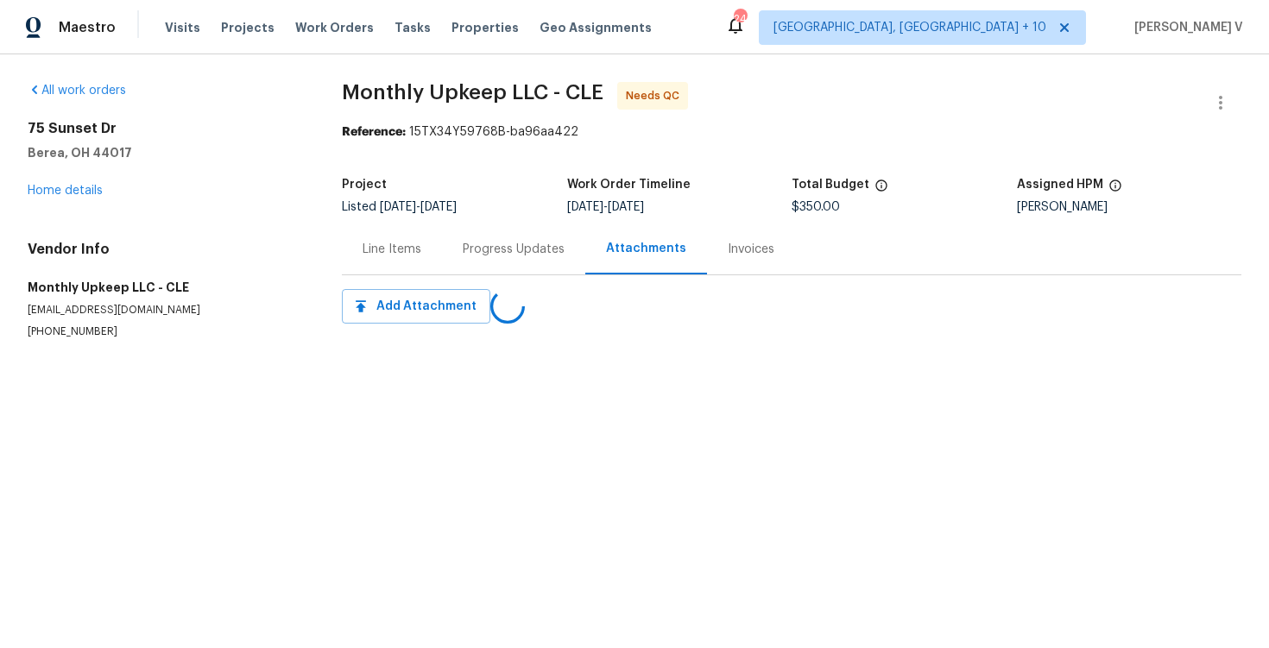
click at [473, 265] on div "Progress Updates" at bounding box center [513, 249] width 143 height 51
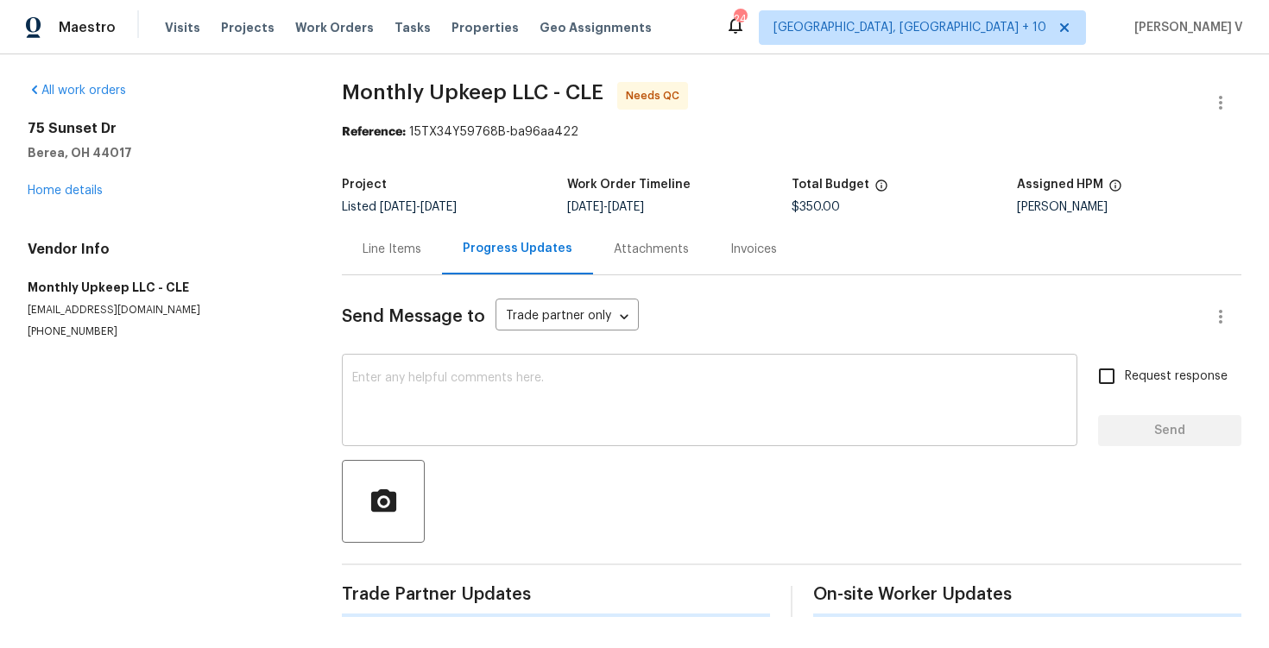
click at [451, 369] on div "x ​" at bounding box center [710, 402] width 736 height 88
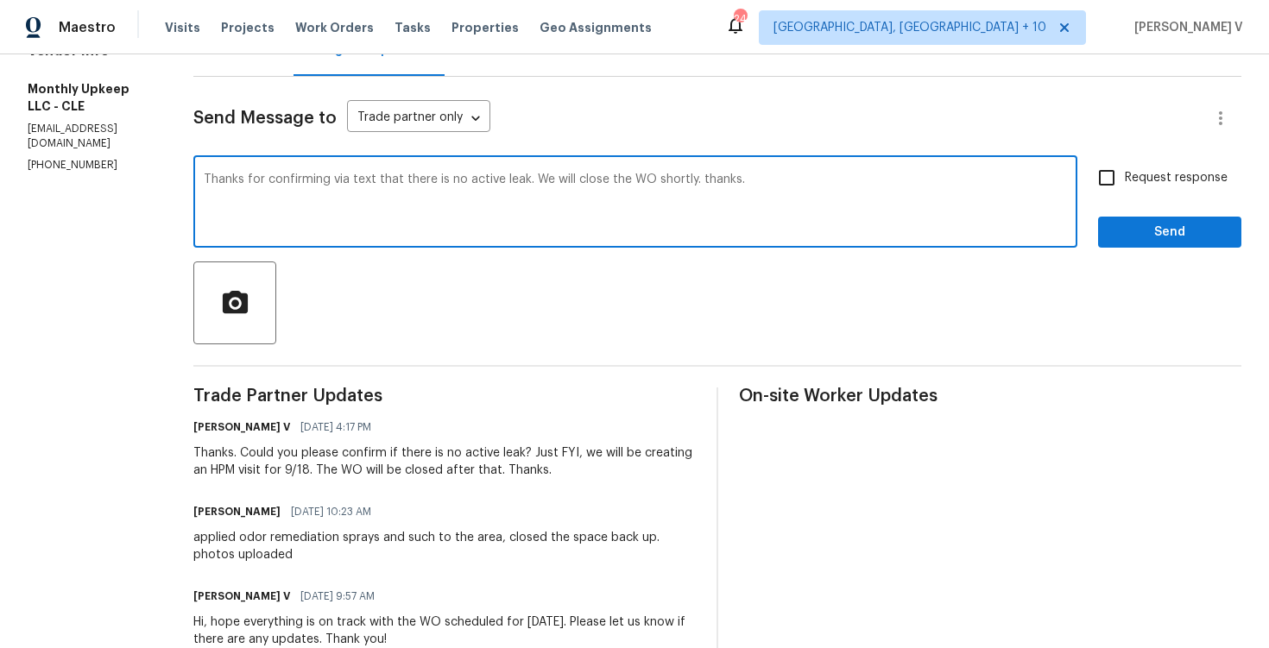
scroll to position [187, 0]
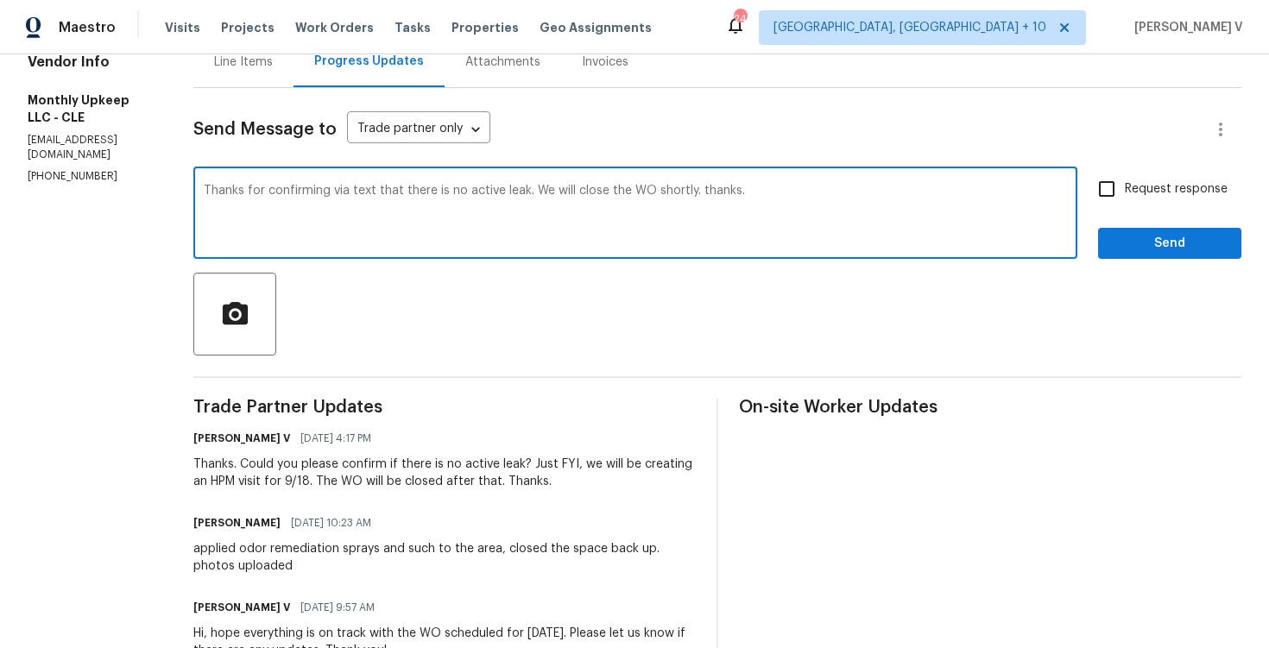
type textarea "Thanks for confirming via text that there is no active leak. We will close the …"
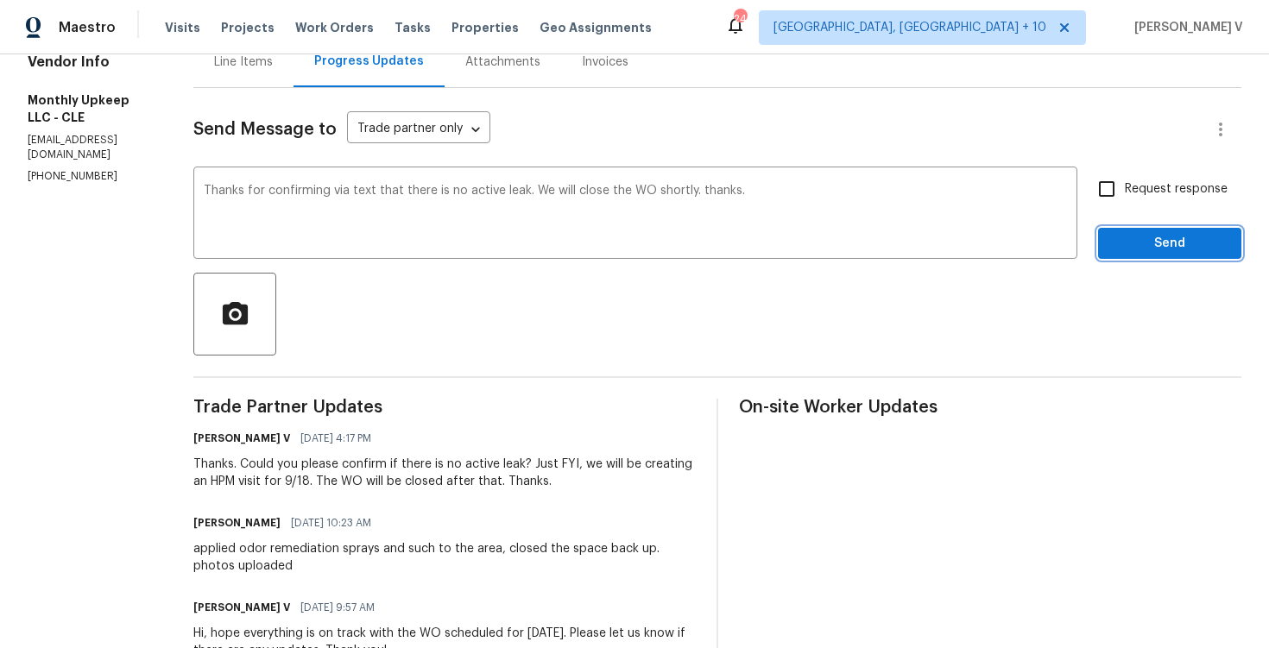
click at [1159, 256] on button "Send" at bounding box center [1169, 244] width 143 height 32
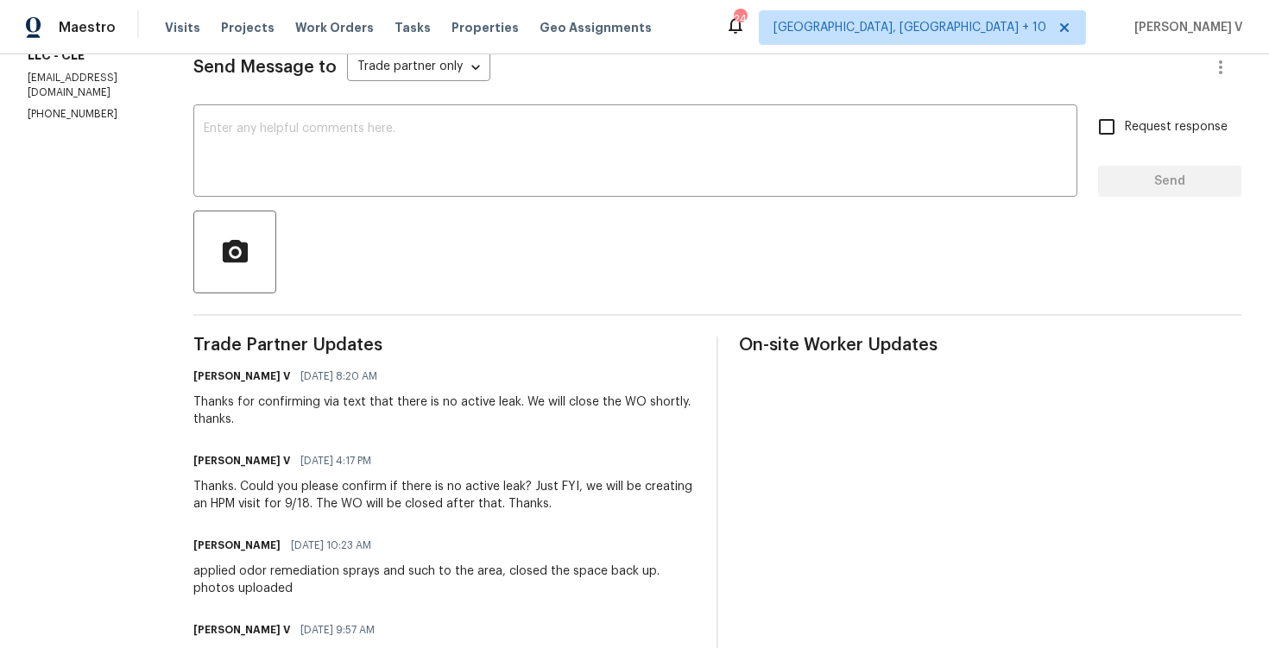
scroll to position [0, 0]
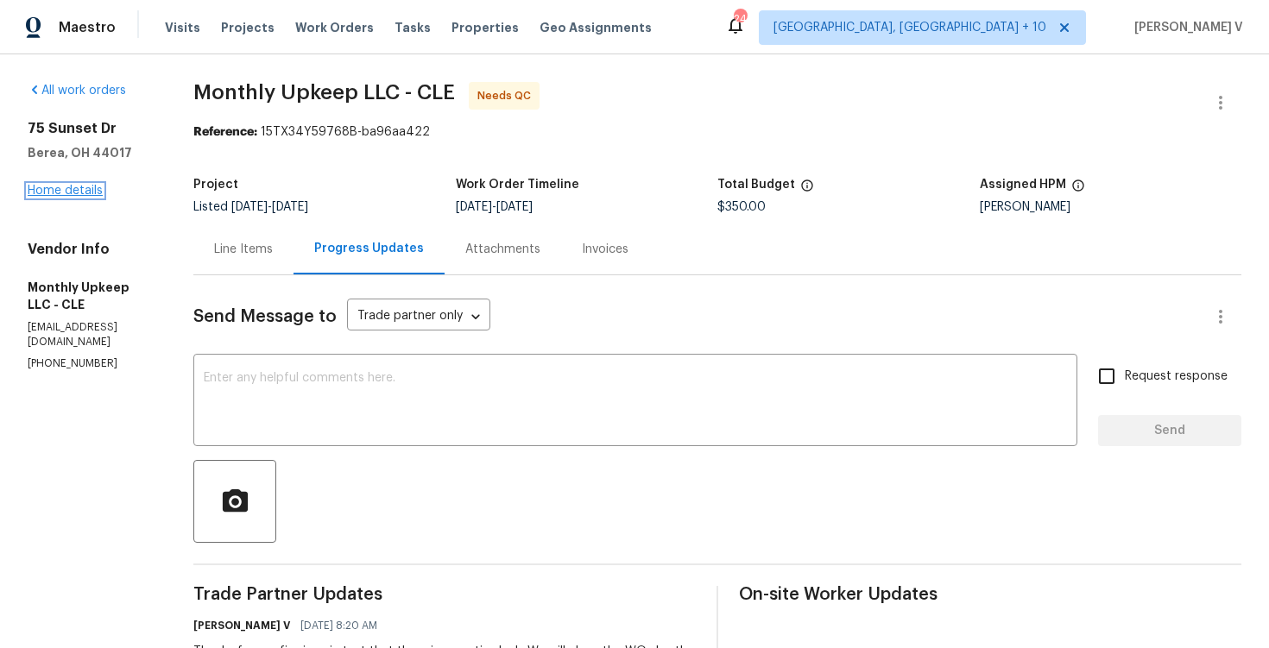
click at [87, 193] on link "Home details" at bounding box center [65, 191] width 75 height 12
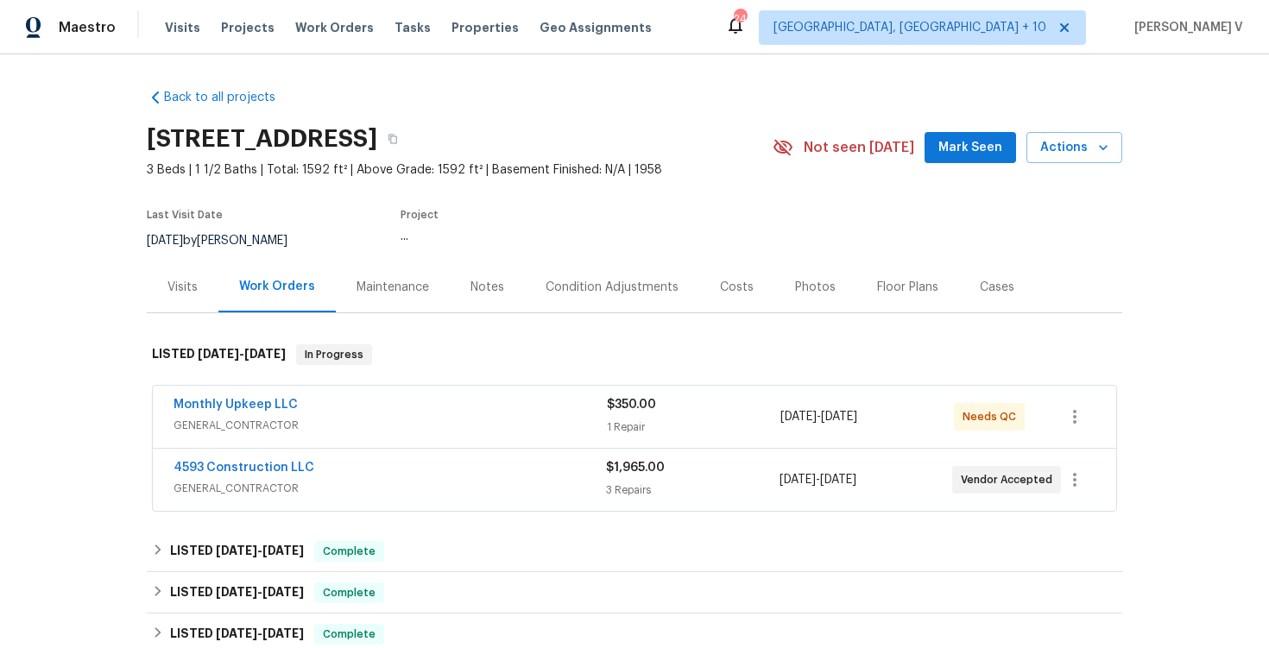
click at [503, 290] on div "Notes" at bounding box center [487, 287] width 75 height 51
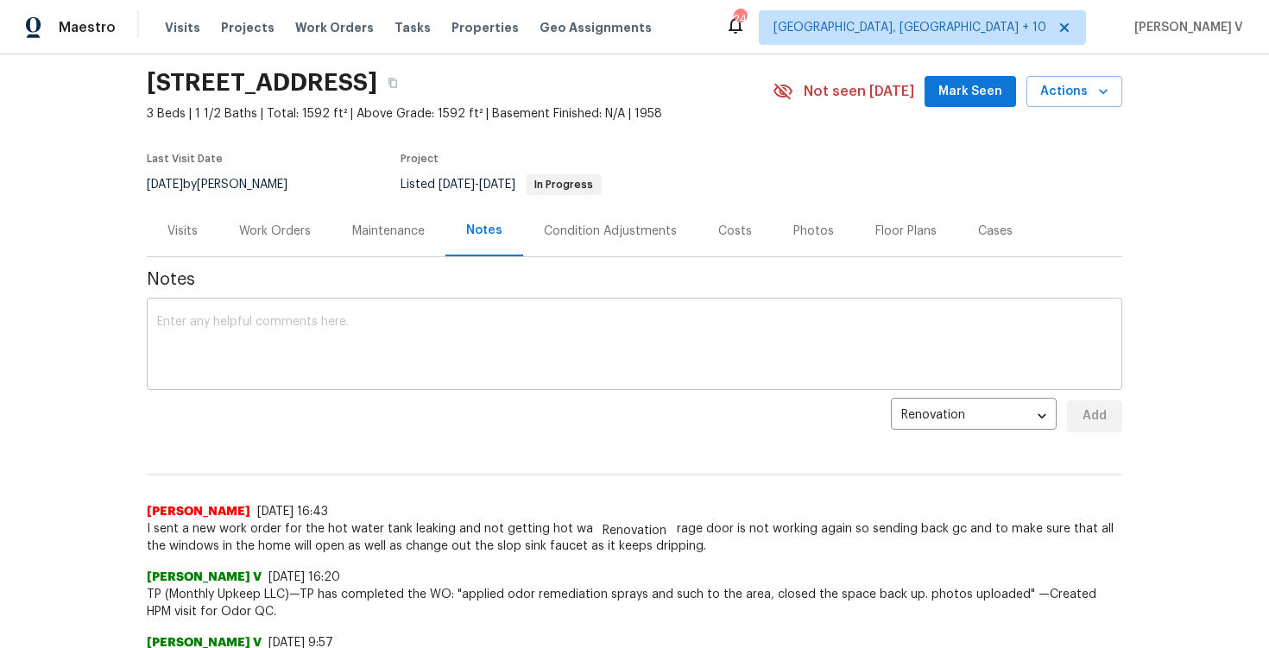
scroll to position [89, 0]
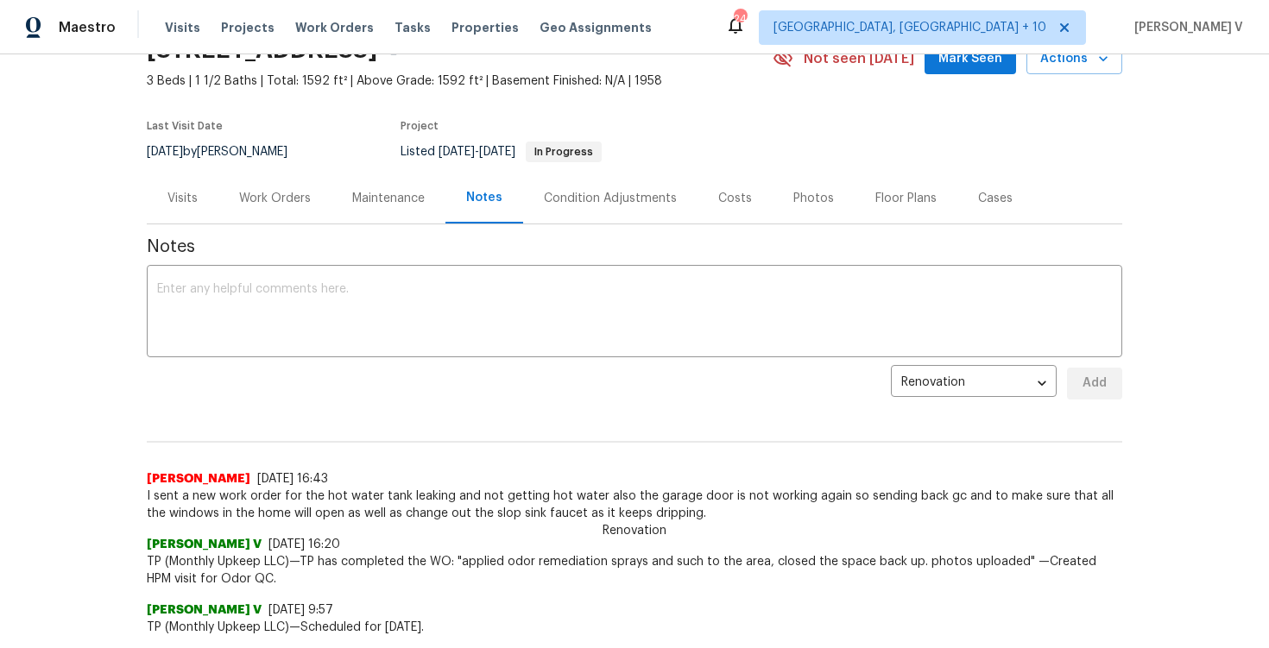
click at [198, 185] on div "Visits" at bounding box center [183, 198] width 72 height 51
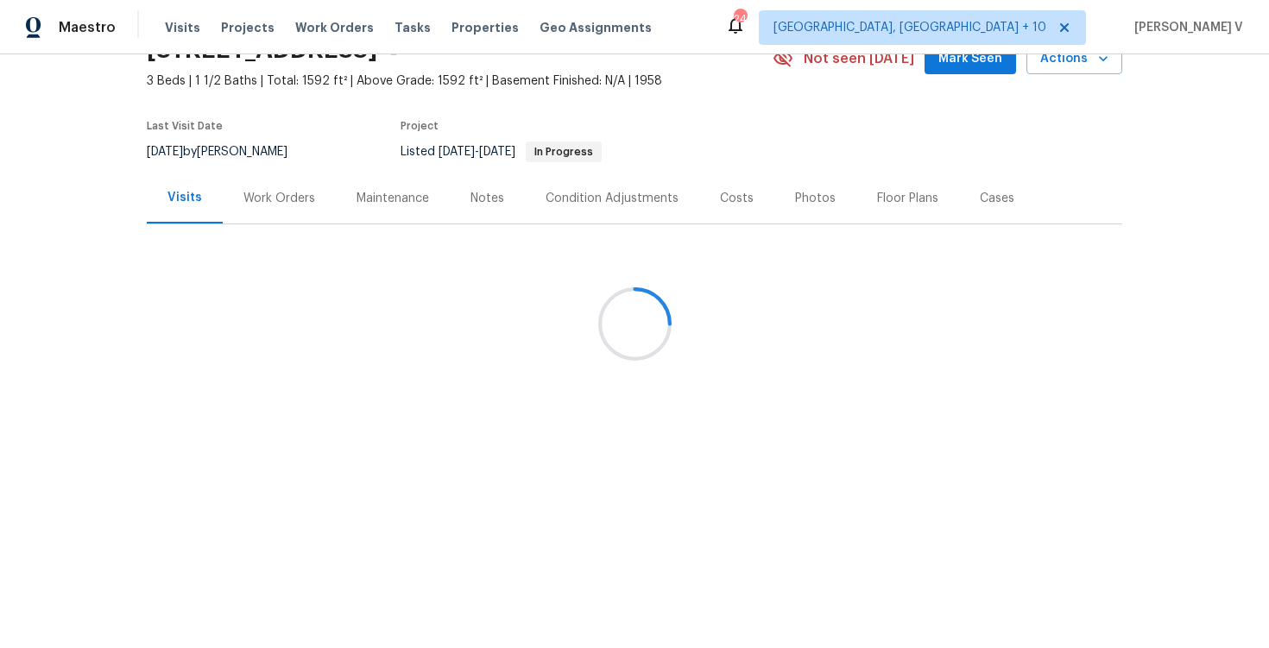
click at [286, 193] on div at bounding box center [634, 324] width 1269 height 648
click at [286, 193] on div "Work Orders" at bounding box center [279, 198] width 72 height 17
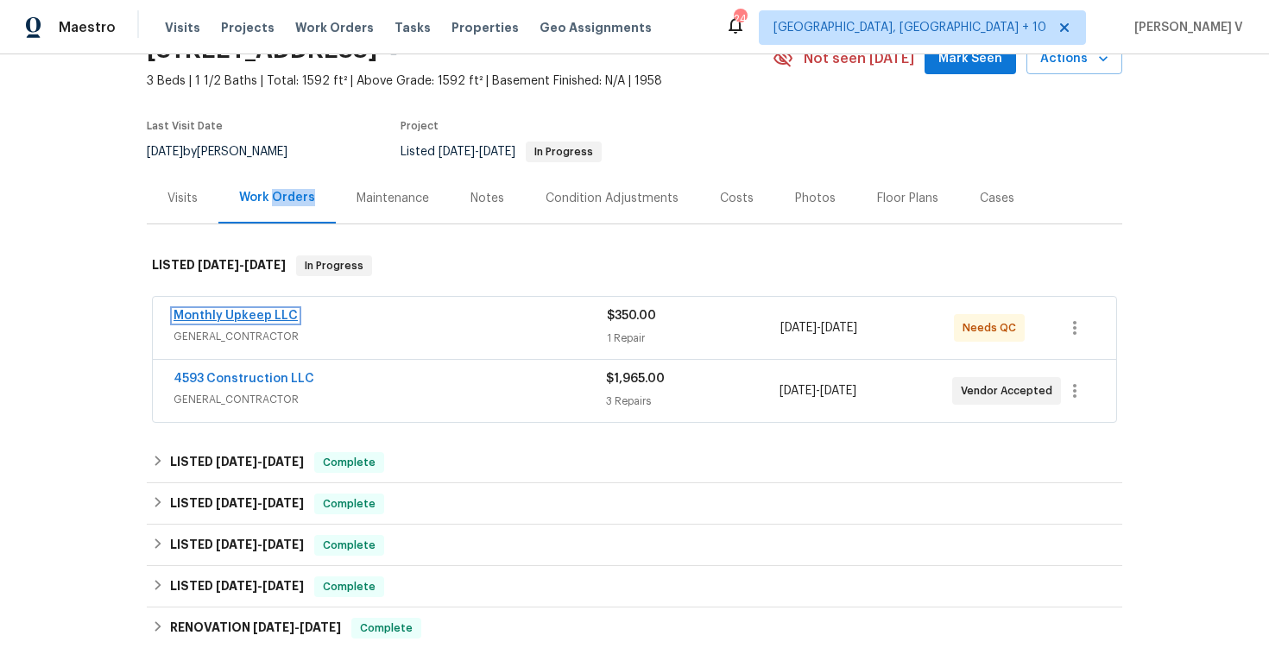
click at [258, 312] on link "Monthly Upkeep LLC" at bounding box center [236, 316] width 124 height 12
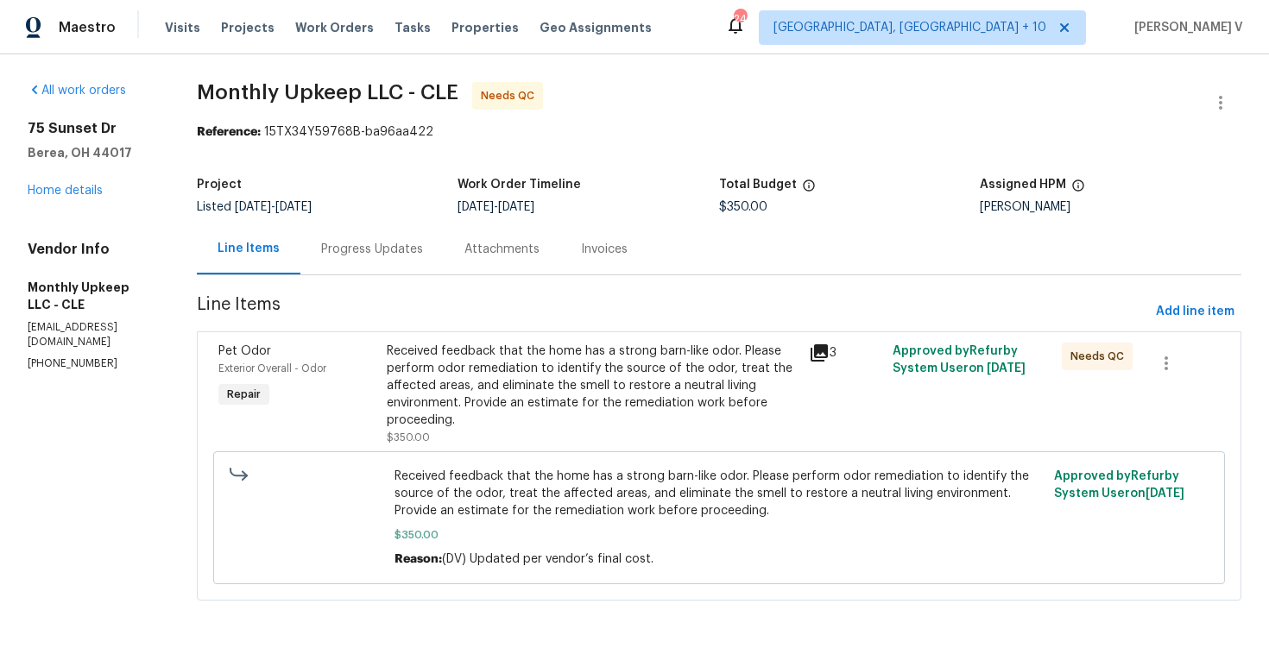
click at [379, 258] on div "Progress Updates" at bounding box center [371, 249] width 143 height 51
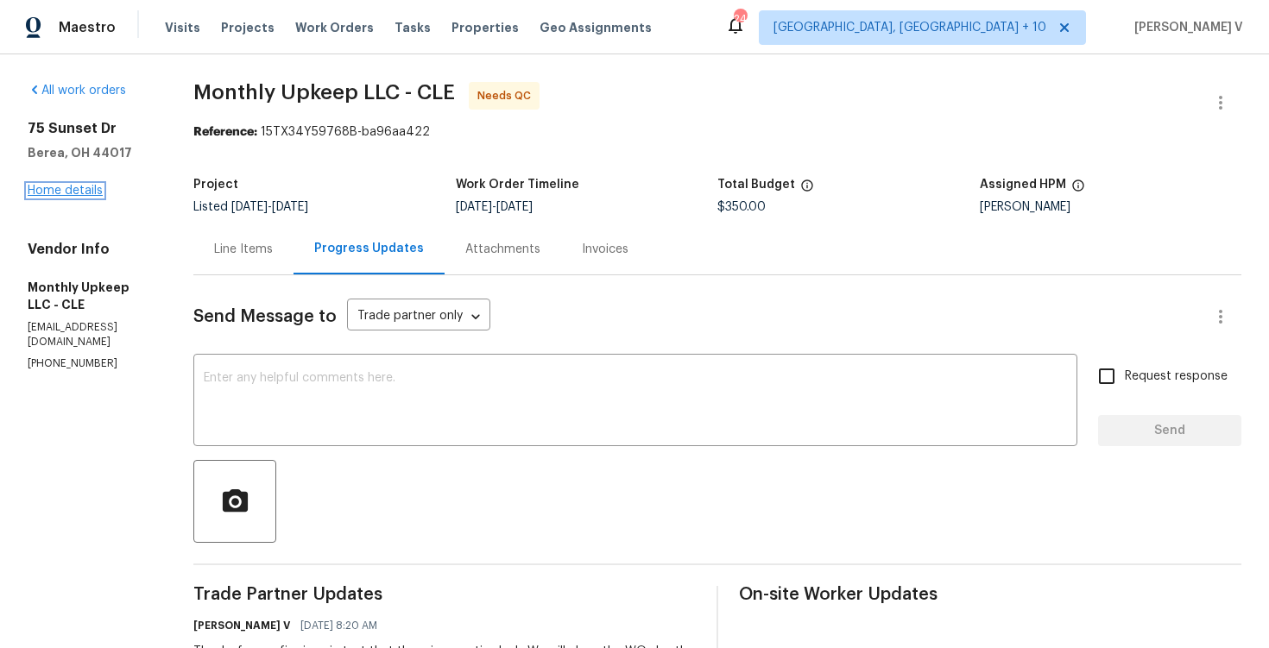
click at [55, 186] on link "Home details" at bounding box center [65, 191] width 75 height 12
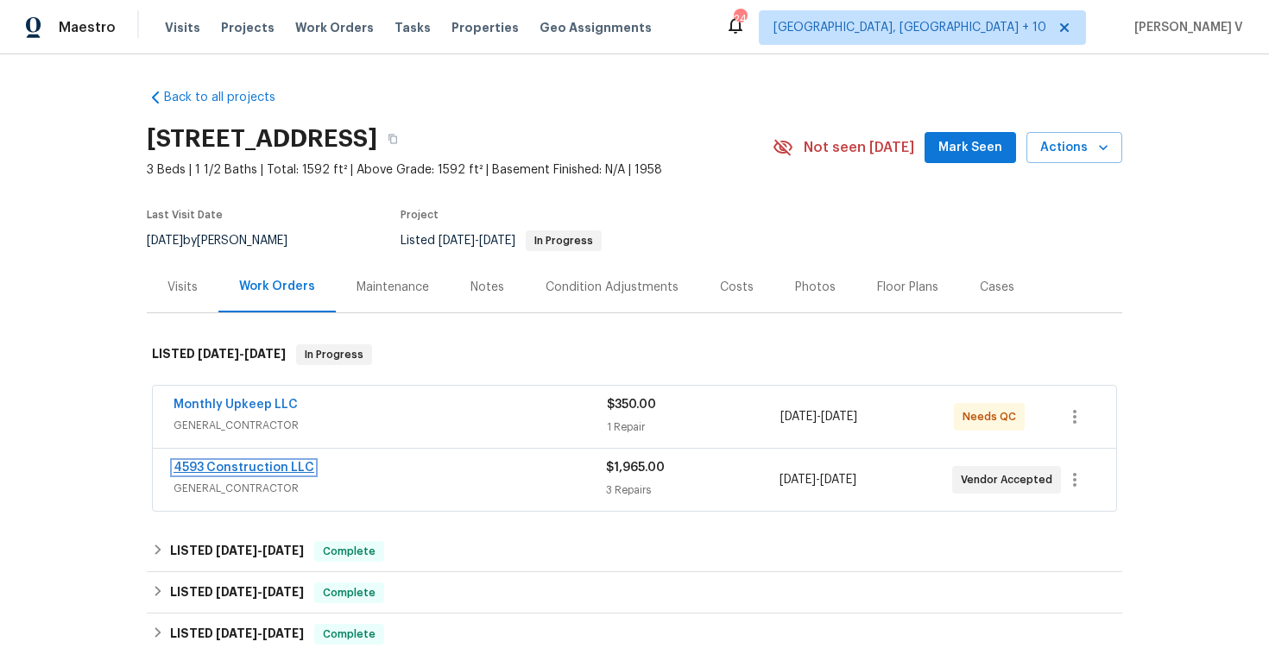
click at [255, 462] on link "4593 Construction LLC" at bounding box center [244, 468] width 141 height 12
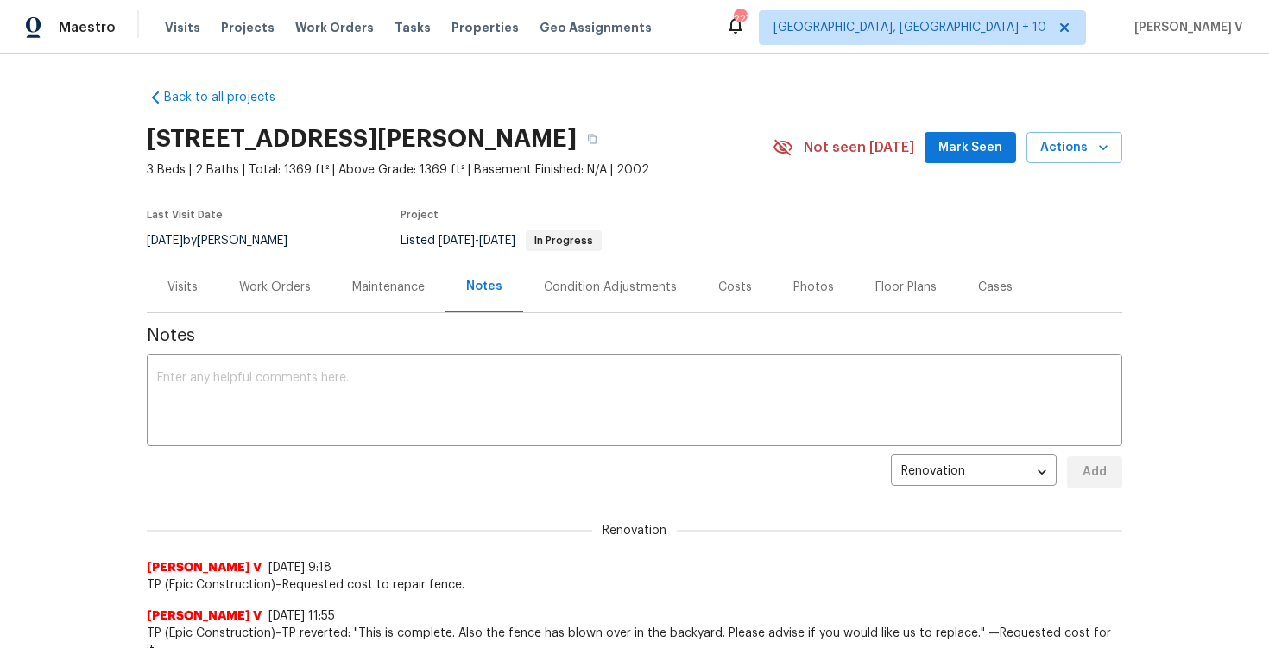
click at [260, 305] on div "Work Orders" at bounding box center [274, 287] width 113 height 51
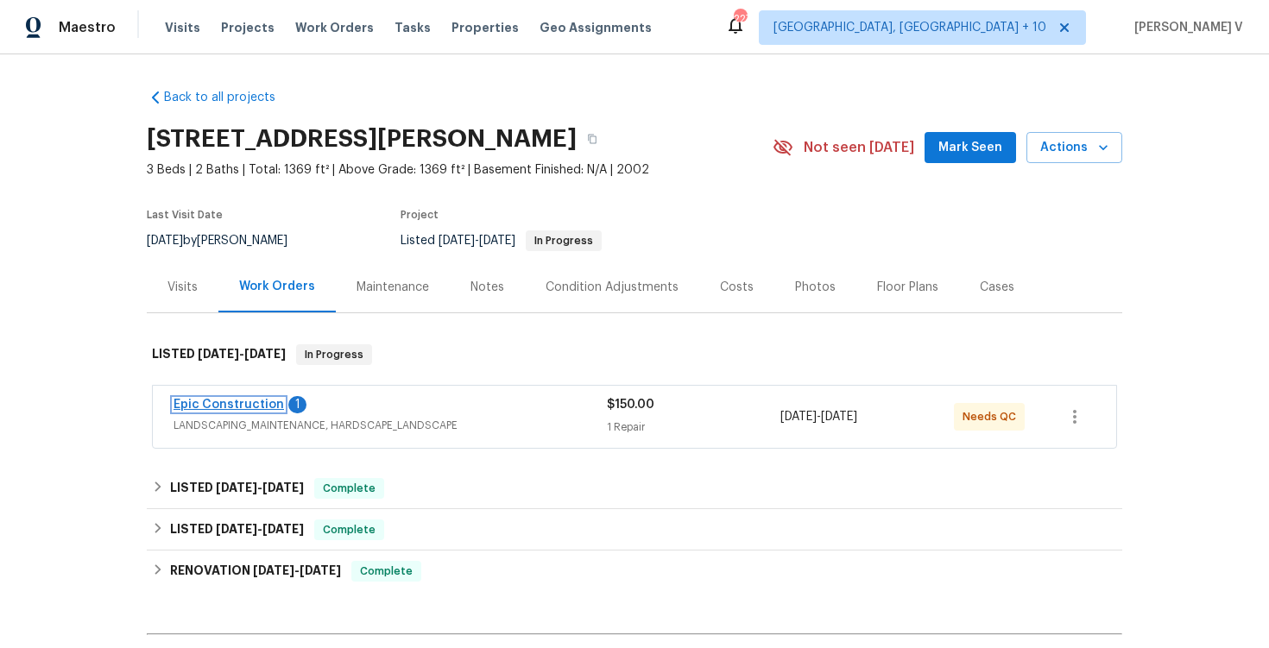
click at [224, 405] on link "Epic Construction" at bounding box center [229, 405] width 110 height 12
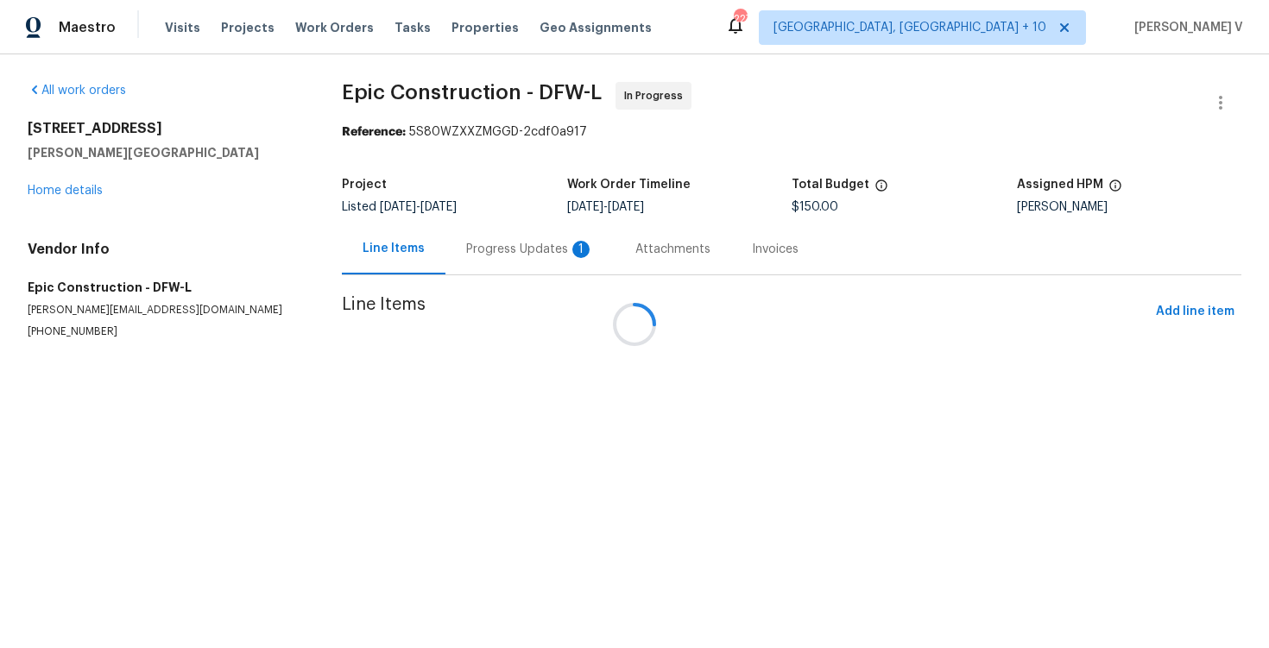
click at [458, 250] on div at bounding box center [634, 324] width 1269 height 648
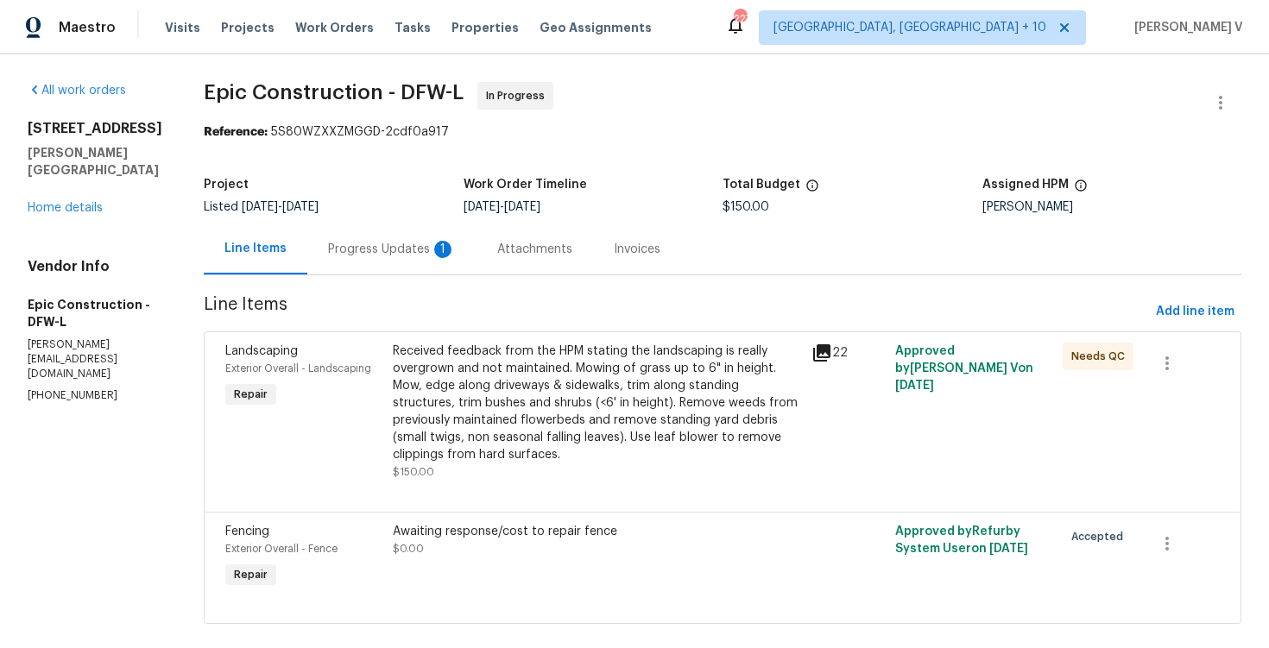
click at [497, 250] on div "Attachments" at bounding box center [534, 249] width 75 height 17
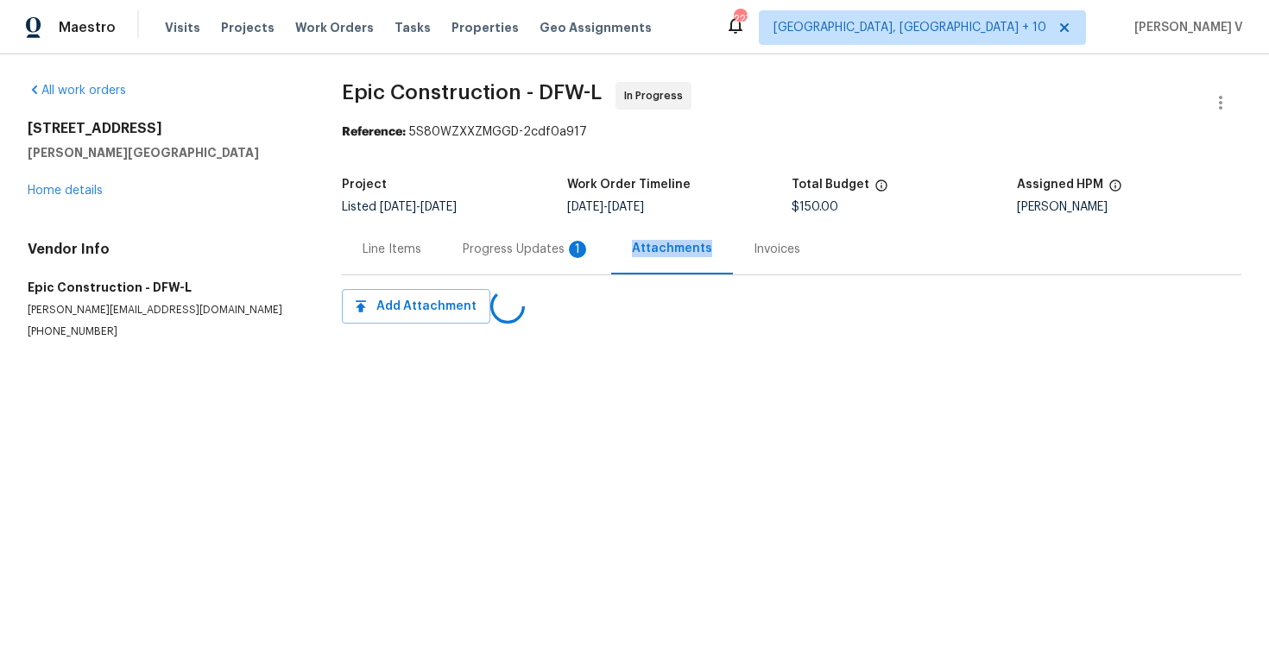
click at [458, 250] on div "Progress Updates 1" at bounding box center [526, 249] width 169 height 51
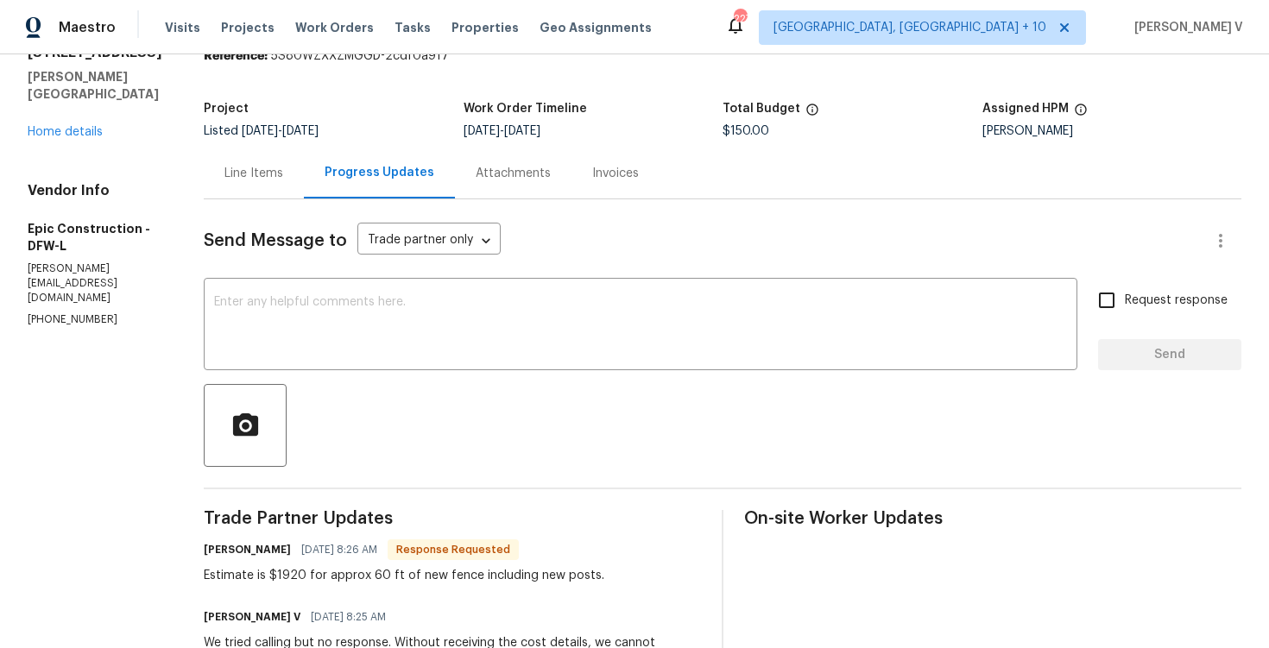
scroll to position [156, 0]
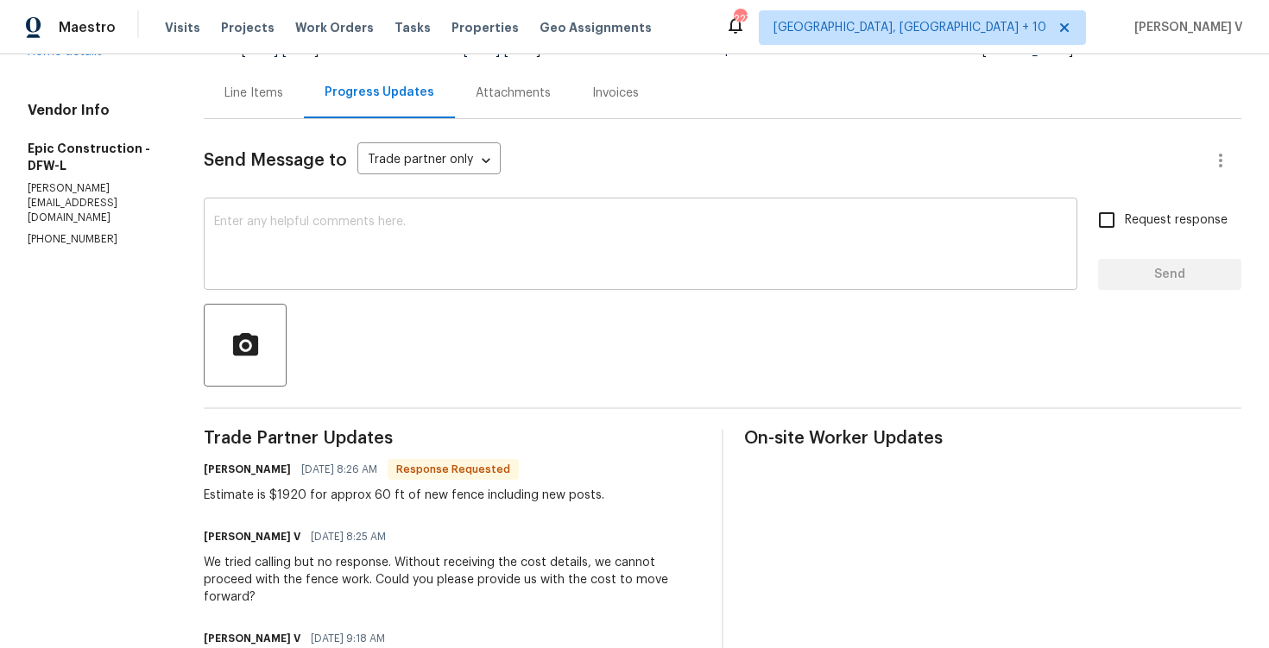
click at [395, 210] on div "x ​" at bounding box center [641, 246] width 874 height 88
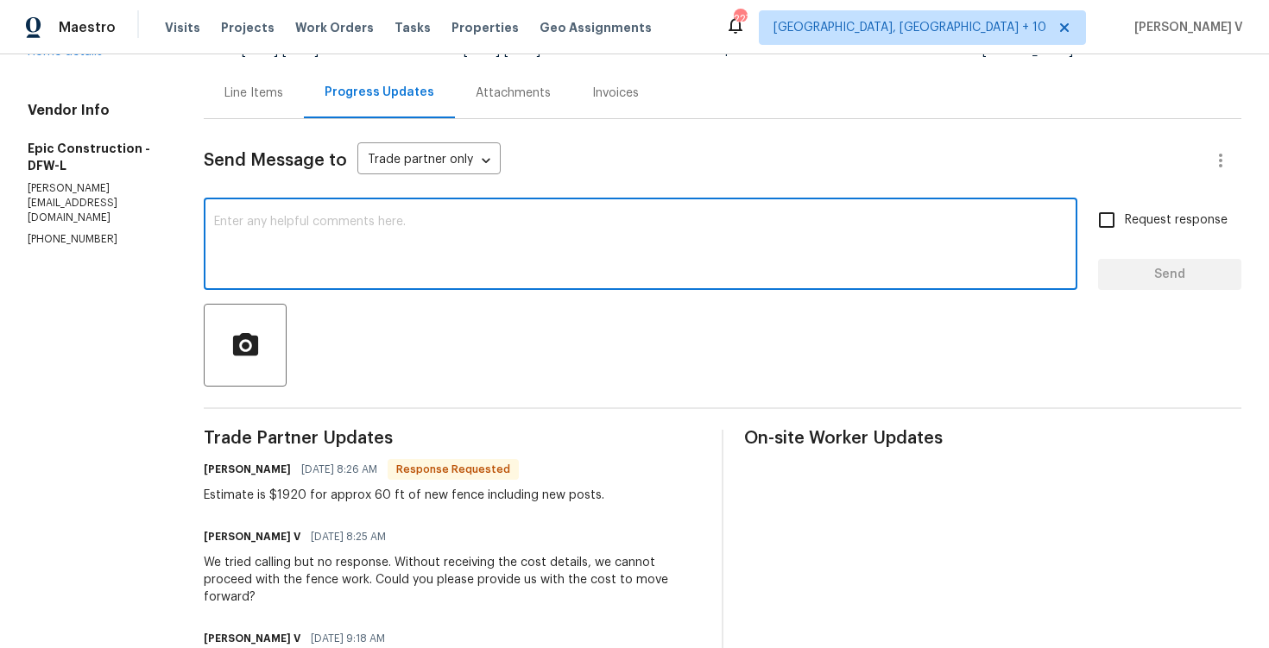
paste textarea "Hey thanks! We will review and get back to you."
type textarea "Hey thanks! We will review and get back to you."
click at [1190, 285] on span "Send" at bounding box center [1170, 275] width 116 height 22
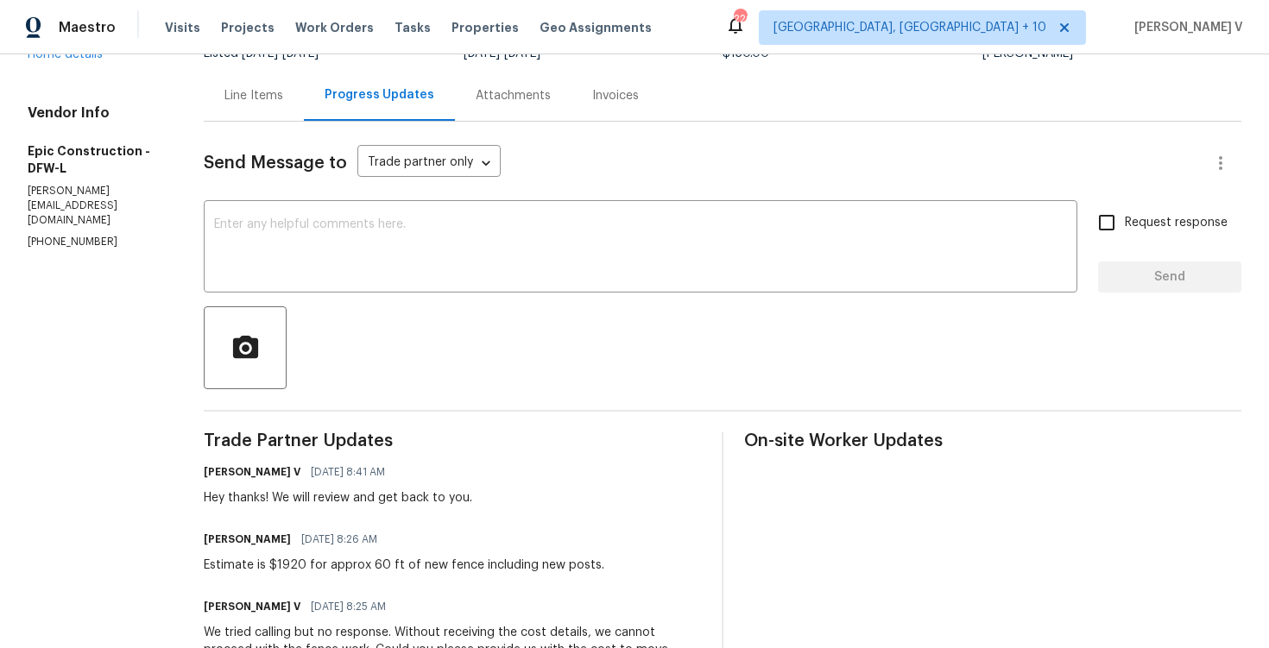
scroll to position [0, 0]
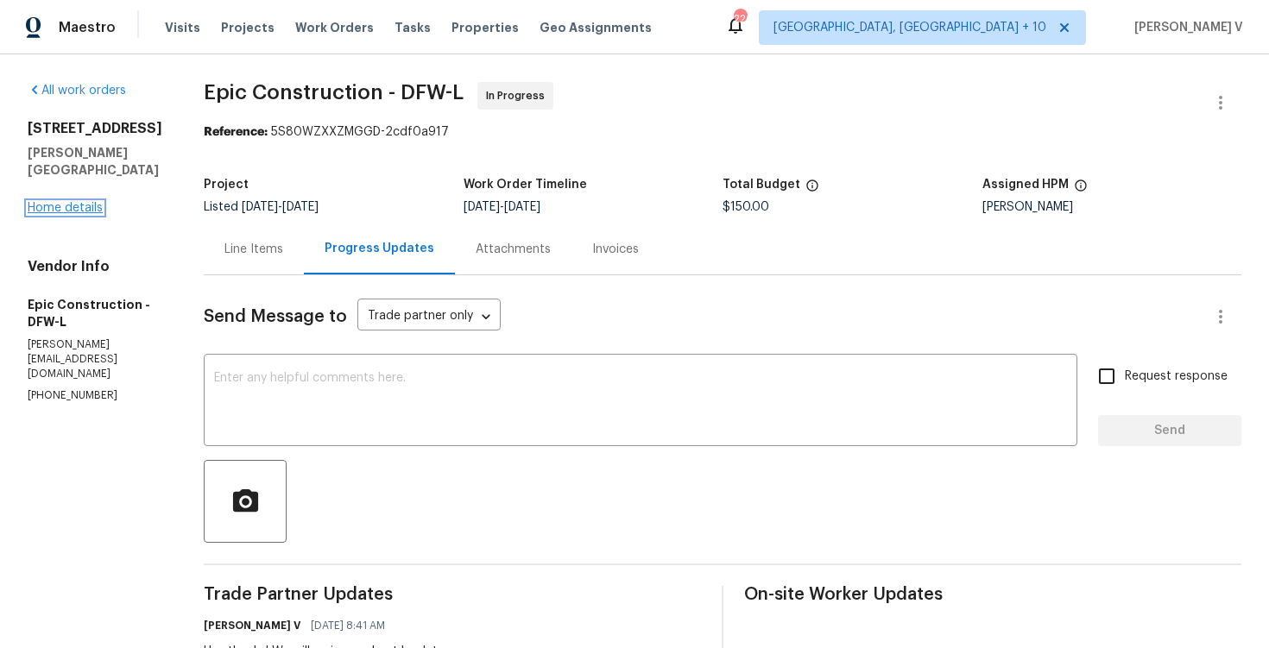
click at [68, 202] on link "Home details" at bounding box center [65, 208] width 75 height 12
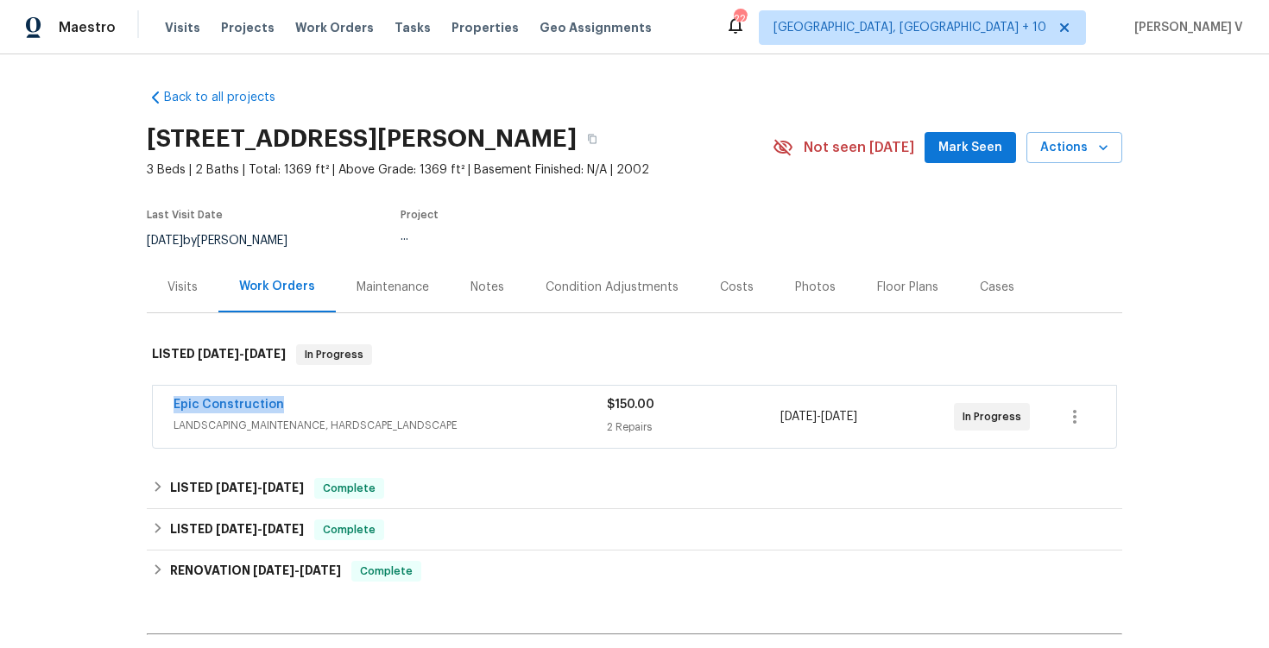
drag, startPoint x: 153, startPoint y: 405, endPoint x: 461, endPoint y: 407, distance: 308.2
click at [463, 407] on div "Epic Construction LANDSCAPING_MAINTENANCE, HARDSCAPE_LANDSCAPE $150.00 2 Repair…" at bounding box center [634, 417] width 963 height 62
copy link "Epic Construction"
click at [273, 407] on link "Epic Construction" at bounding box center [229, 405] width 110 height 12
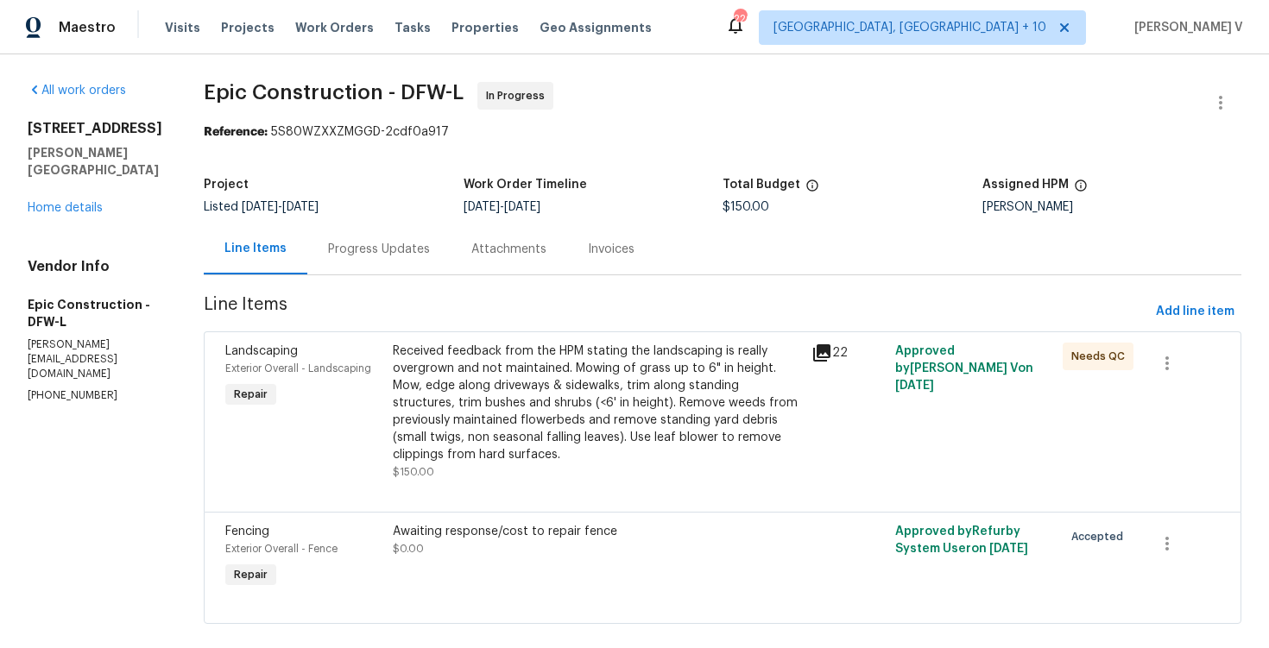
click at [437, 363] on div "Received feedback from the HPM stating the landscaping is really overgrown and …" at bounding box center [597, 403] width 408 height 121
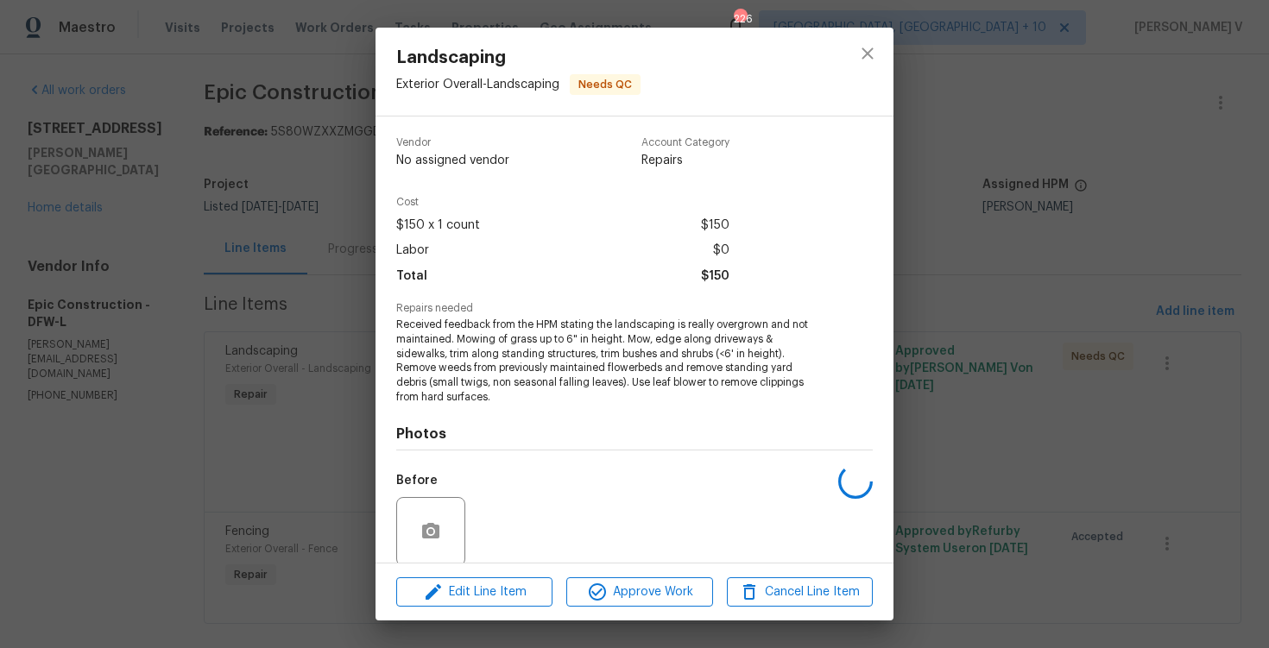
click at [437, 363] on span "Received feedback from the HPM stating the landscaping is really overgrown and …" at bounding box center [610, 361] width 429 height 87
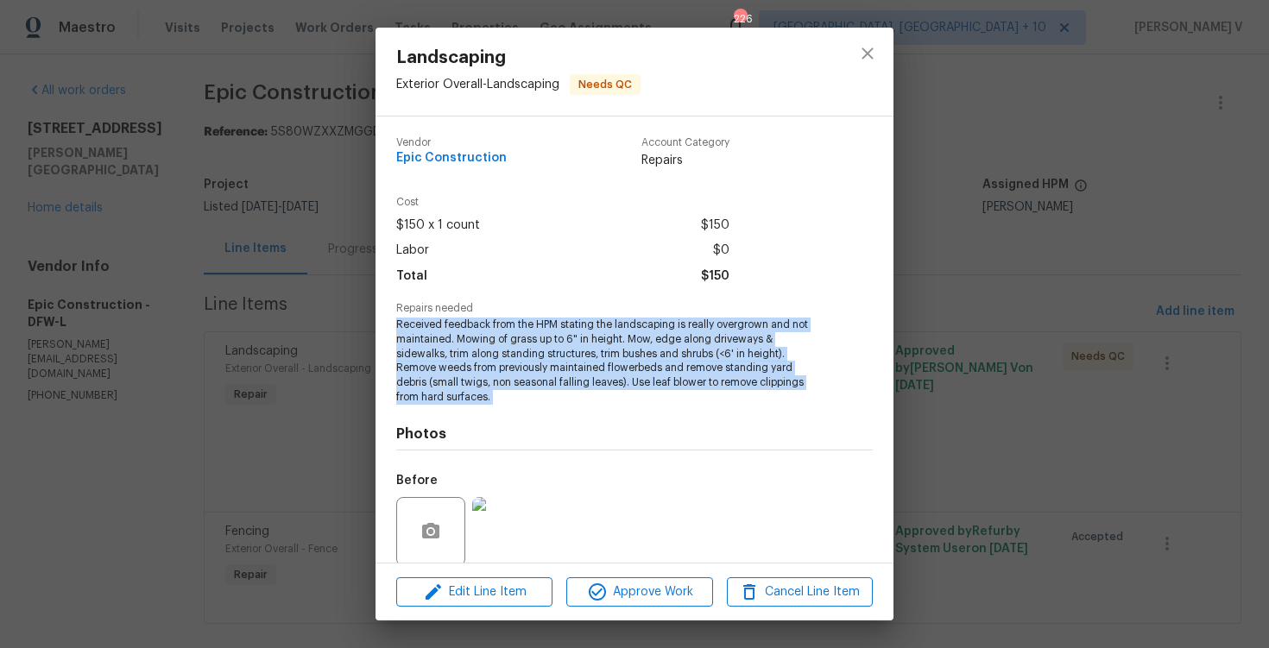
click at [437, 363] on span "Received feedback from the HPM stating the landscaping is really overgrown and …" at bounding box center [610, 361] width 429 height 87
copy span "Received feedback from the HPM stating the landscaping is really overgrown and …"
click at [256, 193] on div "Landscaping Exterior Overall - Landscaping Needs QC Vendor Epic Construction Ac…" at bounding box center [634, 324] width 1269 height 648
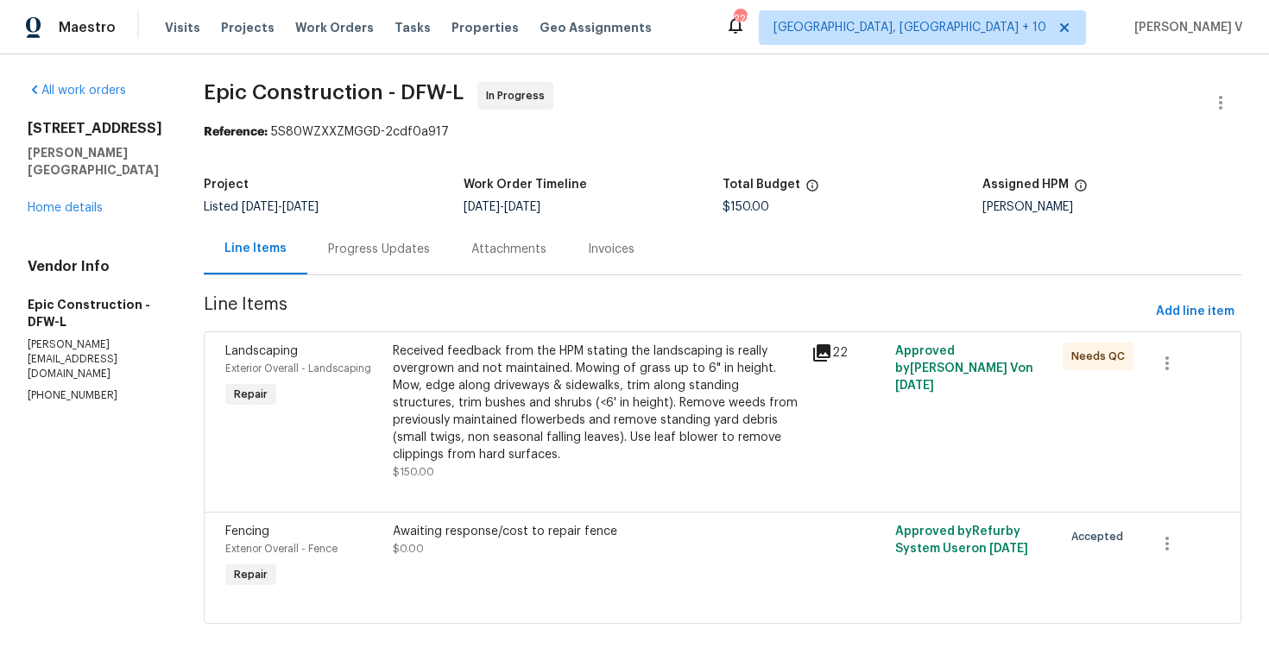
click at [328, 256] on div "Progress Updates" at bounding box center [379, 249] width 102 height 17
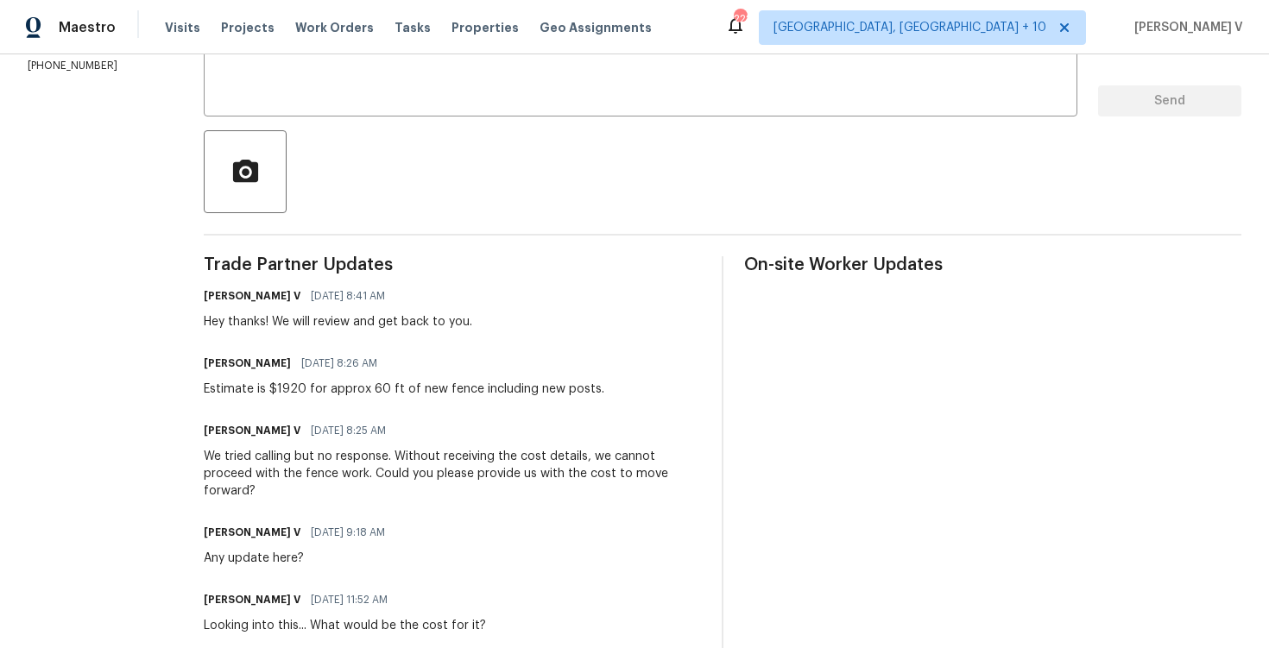
scroll to position [461, 0]
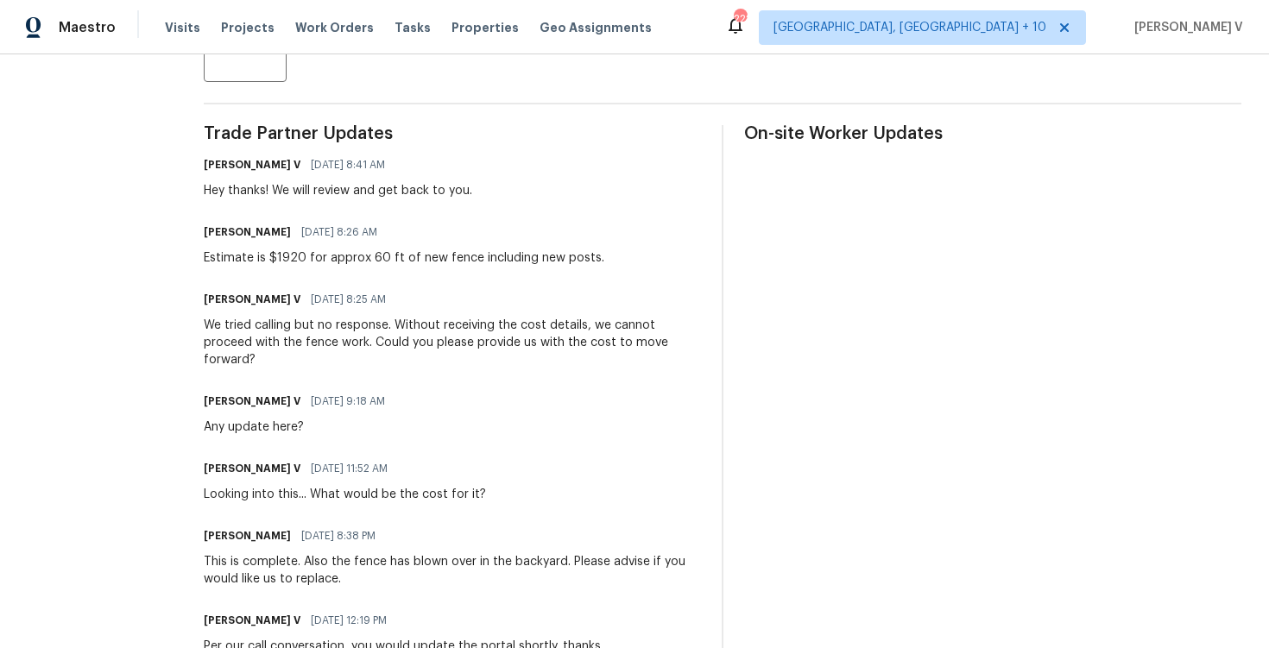
click at [287, 258] on div "Estimate is $1920 for approx 60 ft of new fence including new posts." at bounding box center [404, 257] width 401 height 17
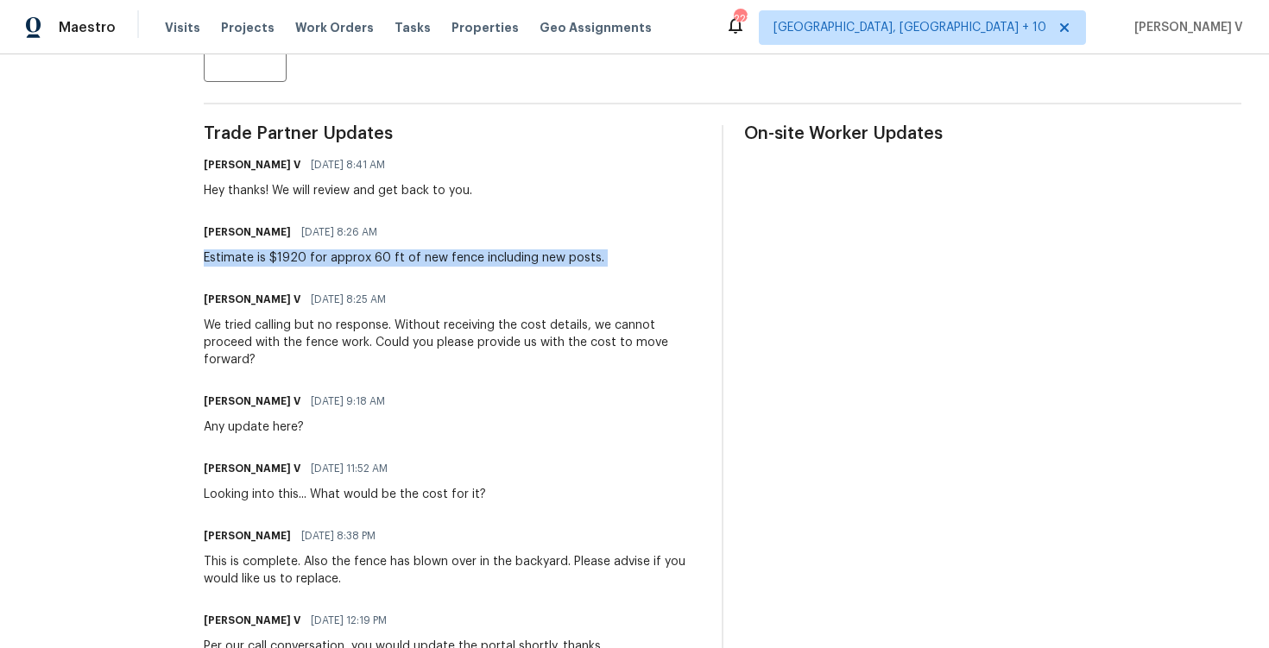
copy div "Estimate is $1920 for approx 60 ft of new fence including new posts."
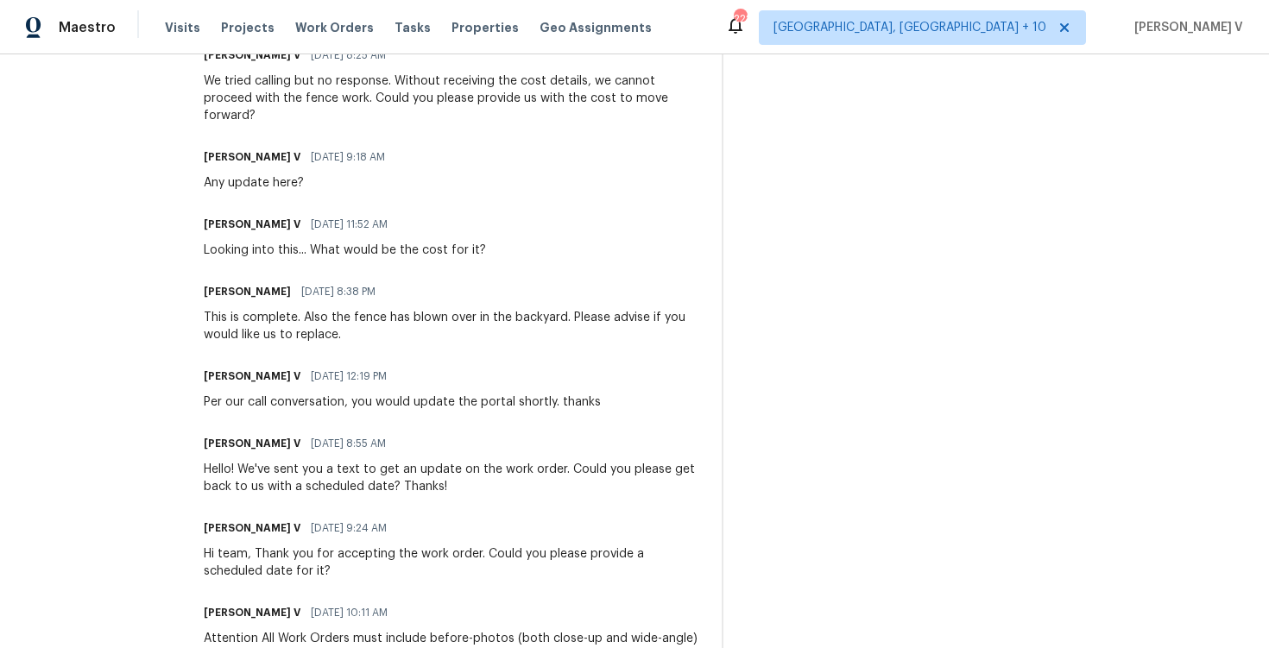
click at [296, 309] on div "This is complete. Also the fence has blown over in the backyard. Please advise …" at bounding box center [452, 326] width 497 height 35
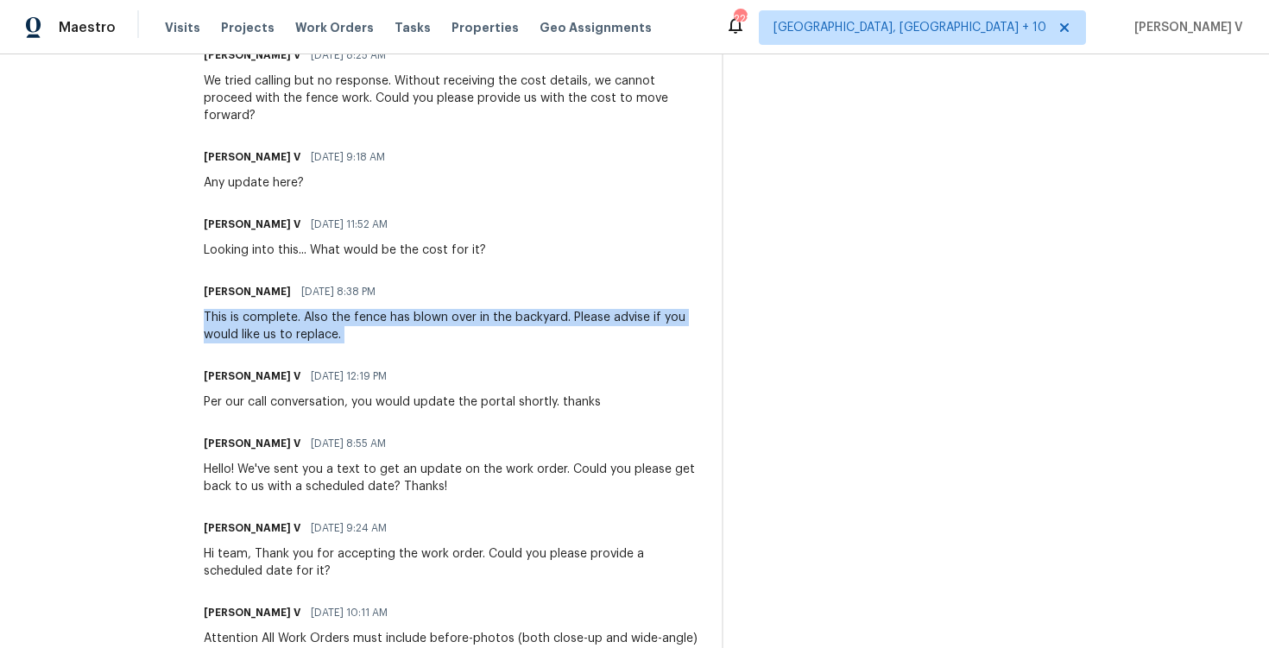
copy div "This is complete. Also the fence has blown over in the backyard. Please advise …"
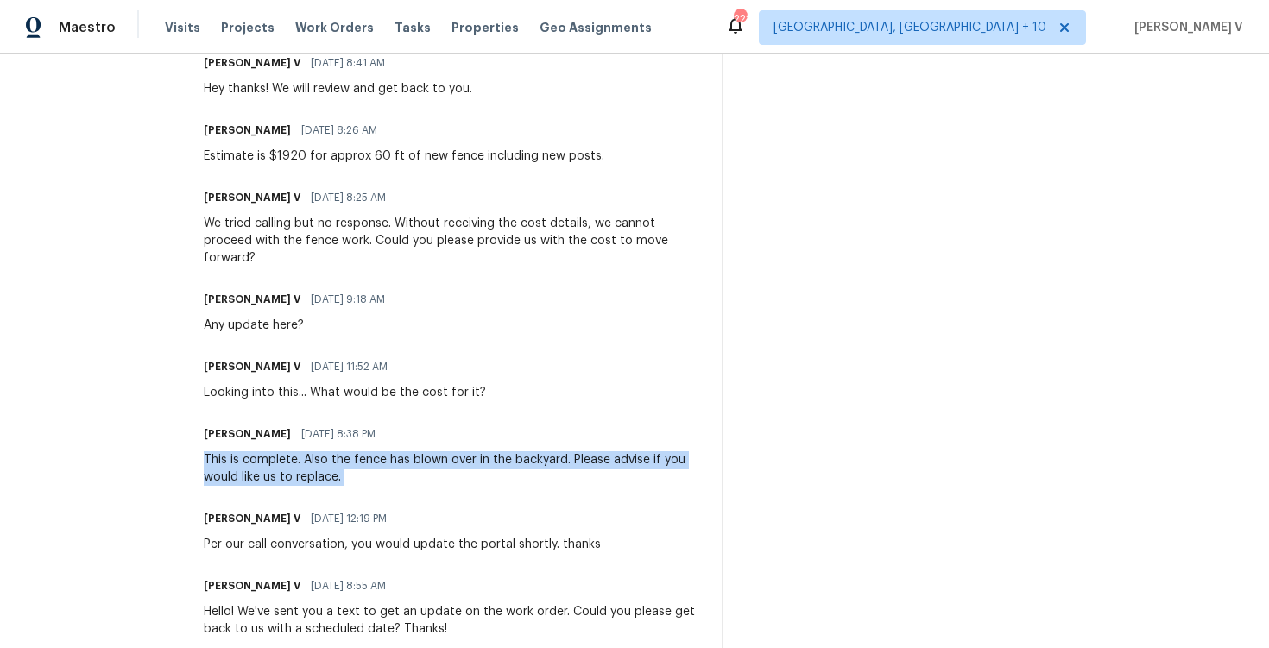
click at [256, 165] on div "Trade Partner Updates Divya Dharshini V 09/17/2025 8:41 AM Hey thanks! We will …" at bounding box center [452, 510] width 497 height 975
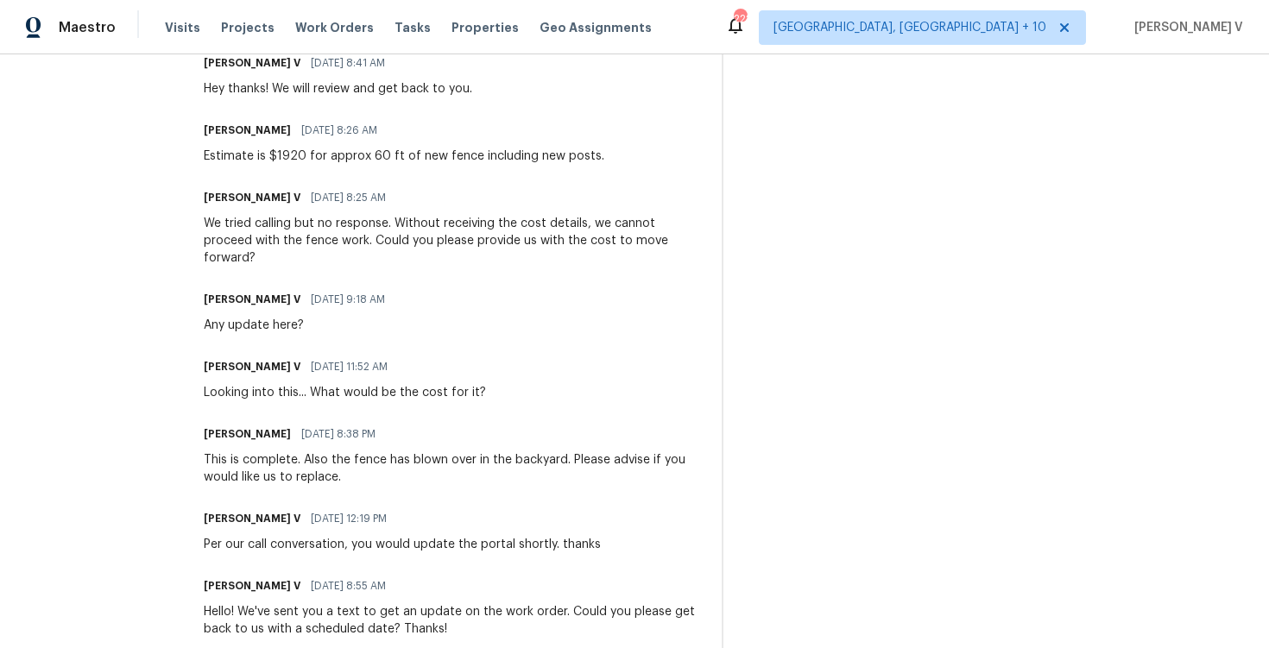
click at [256, 165] on div "Trade Partner Updates Divya Dharshini V 09/17/2025 8:41 AM Hey thanks! We will …" at bounding box center [452, 510] width 497 height 975
copy div "Estimate is $1920 for approx 60 ft of new fence including new posts."
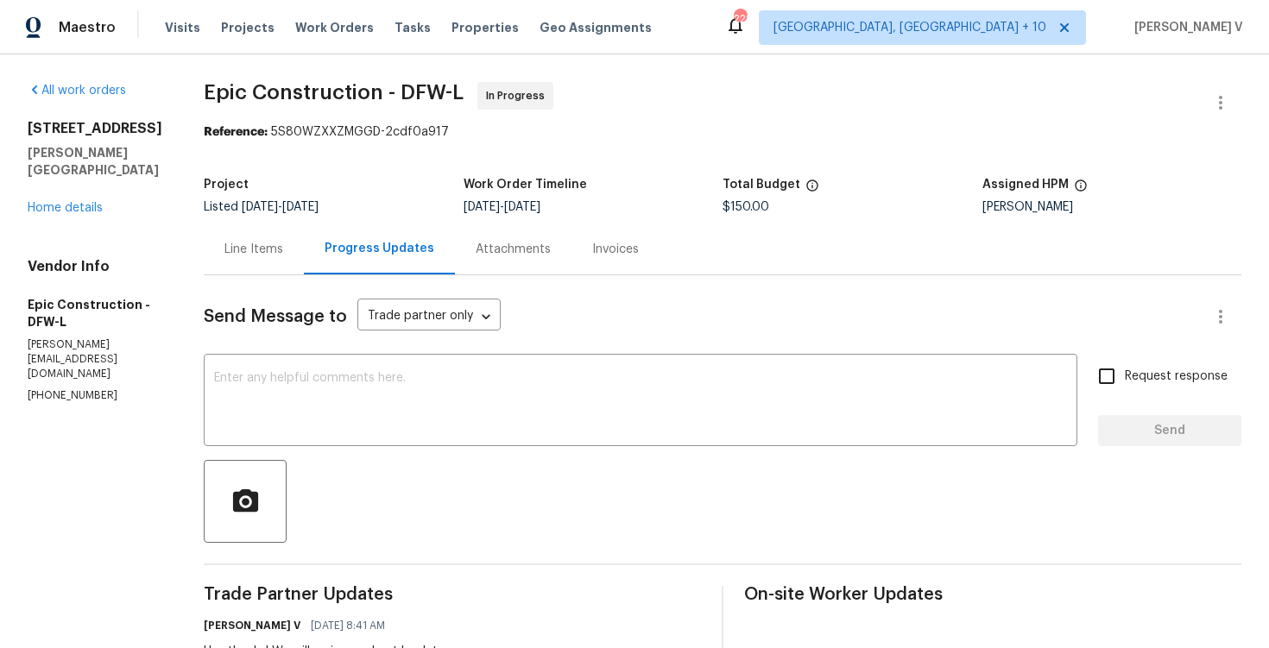
click at [742, 211] on span "$150.00" at bounding box center [746, 207] width 47 height 12
click at [282, 229] on div "Line Items" at bounding box center [254, 249] width 100 height 51
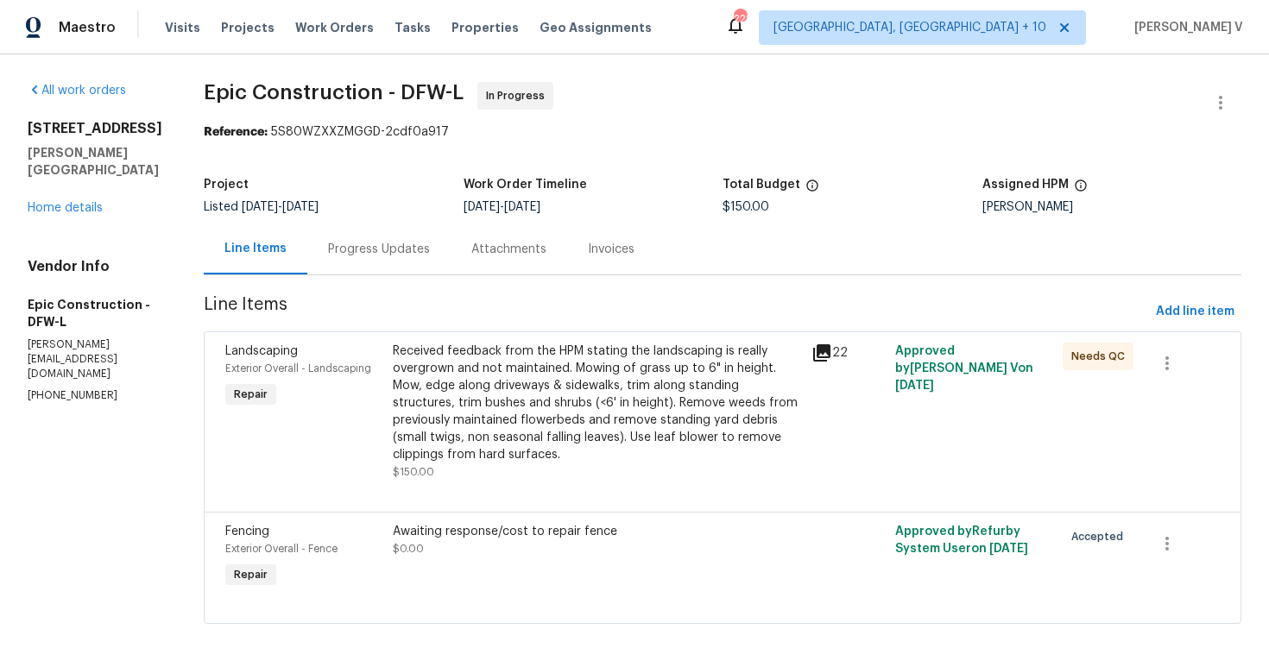
click at [363, 256] on div "Progress Updates" at bounding box center [379, 249] width 102 height 17
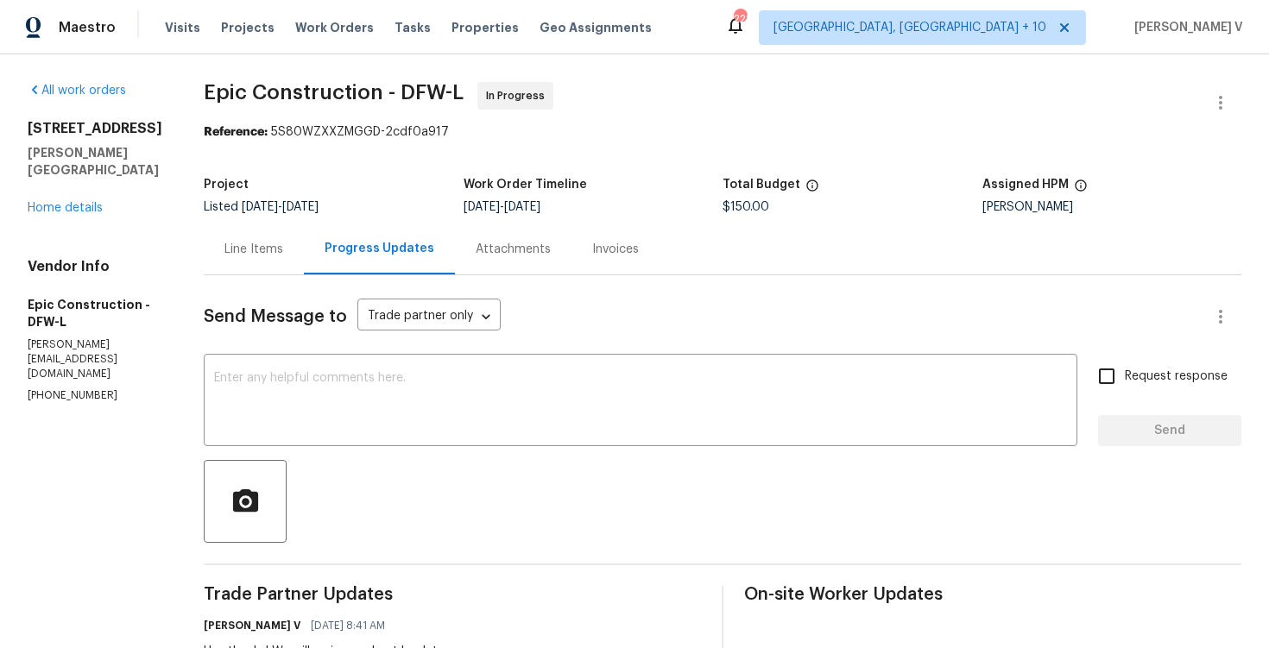
click at [265, 239] on div "Line Items" at bounding box center [254, 249] width 100 height 51
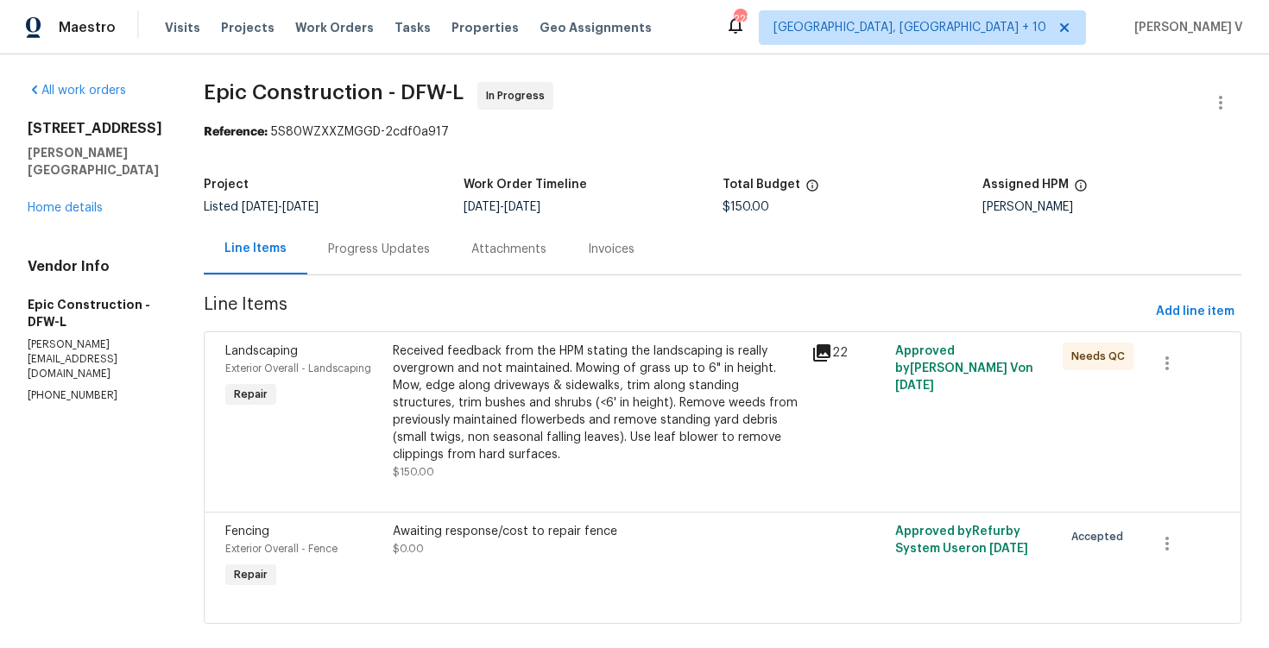
click at [430, 363] on div "Received feedback from the HPM stating the landscaping is really overgrown and …" at bounding box center [597, 403] width 408 height 121
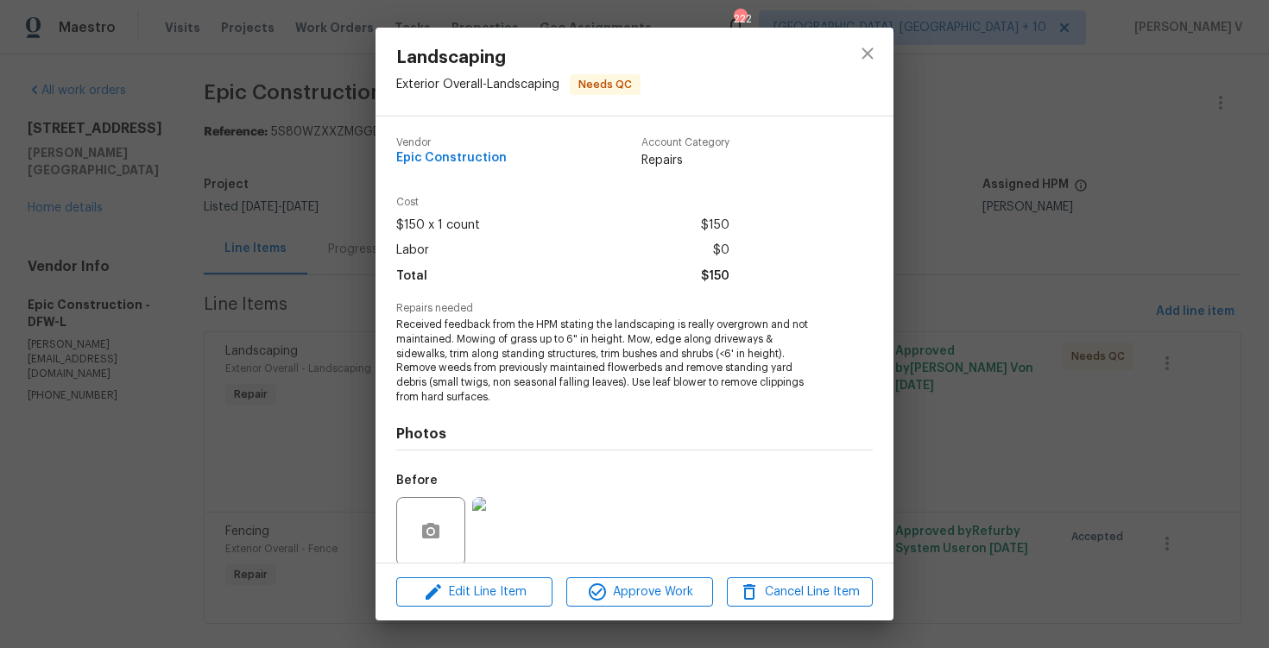
scroll to position [118, 0]
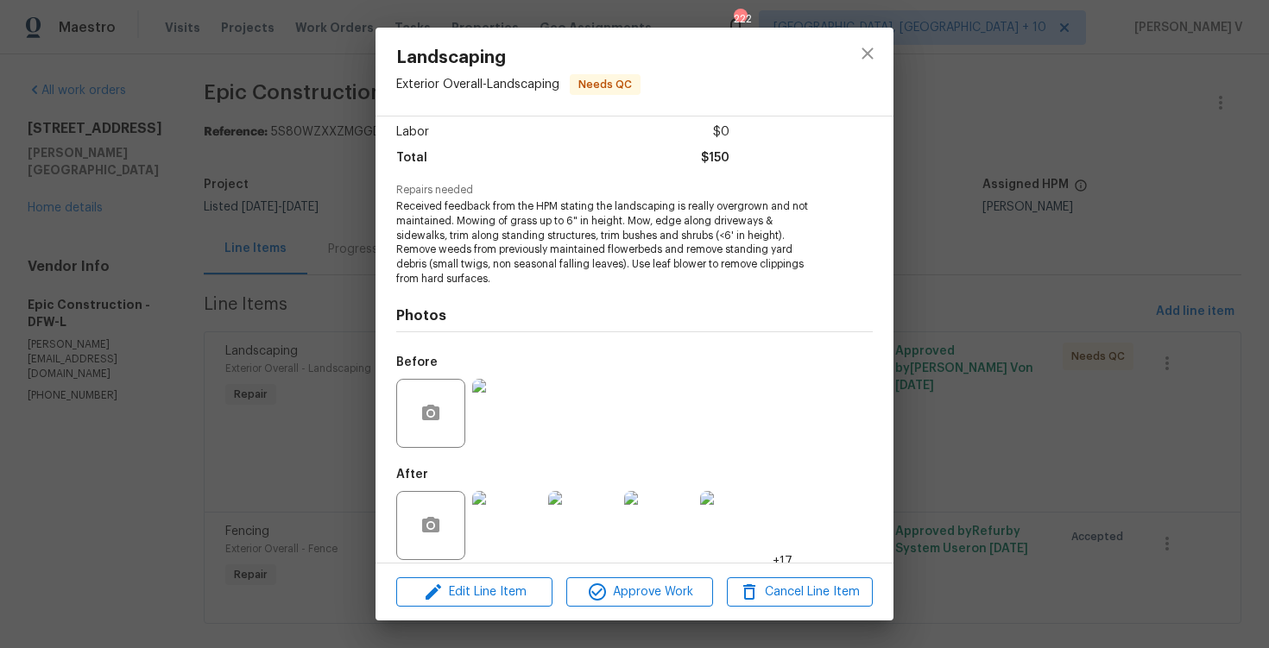
click at [511, 425] on img at bounding box center [506, 413] width 69 height 69
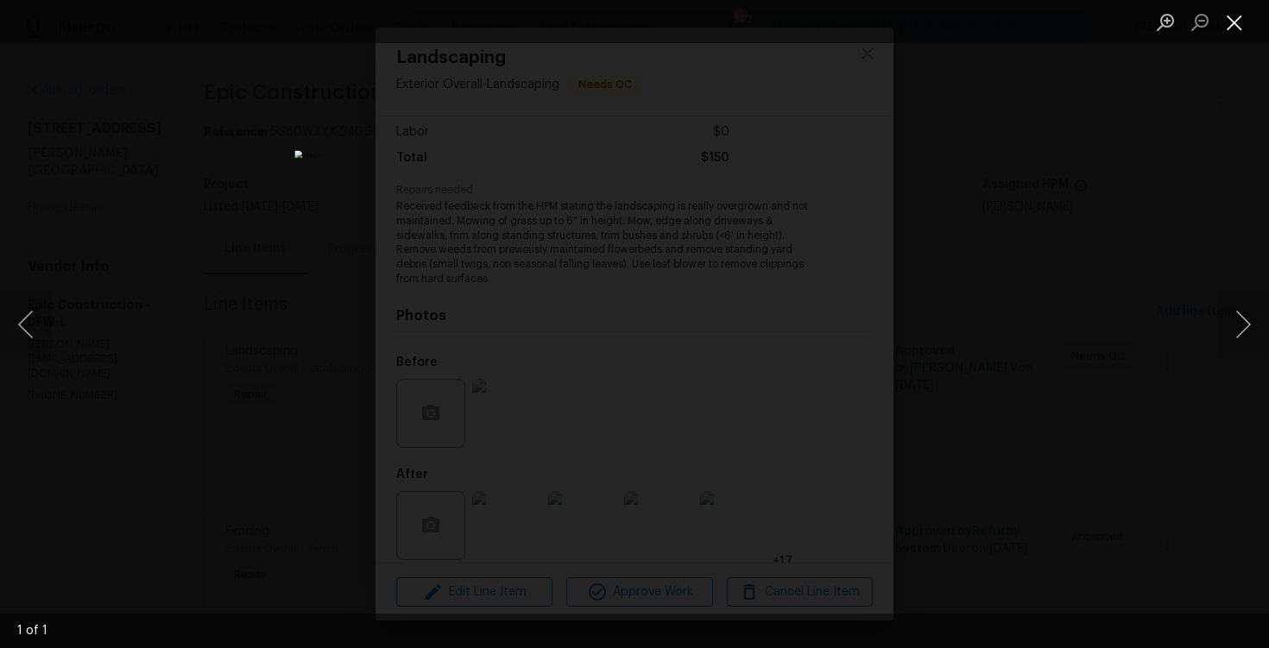
click at [1229, 27] on button "Close lightbox" at bounding box center [1234, 22] width 35 height 30
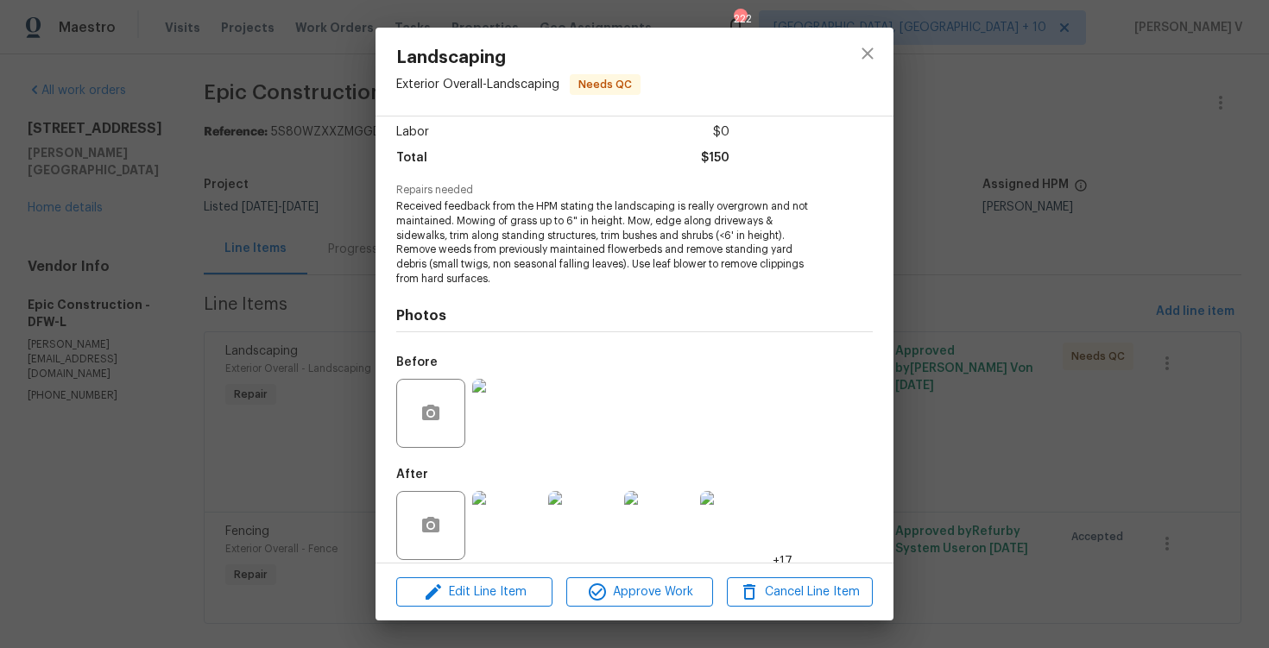
click at [576, 491] on img at bounding box center [582, 525] width 69 height 69
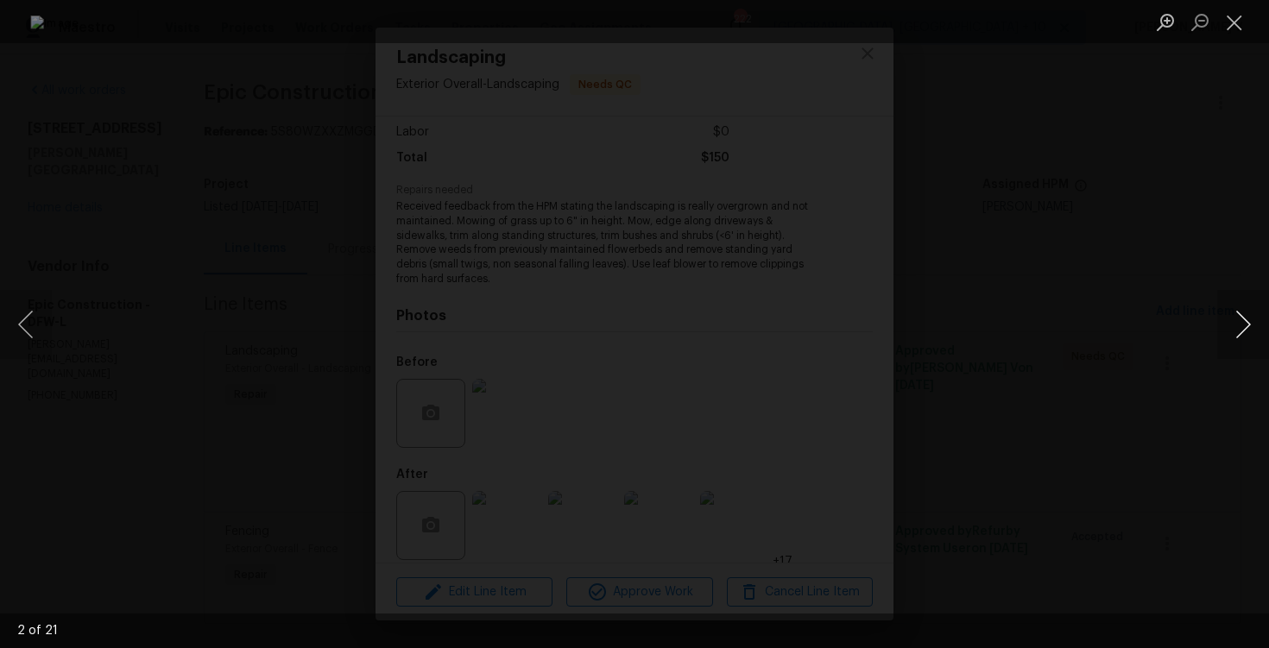
click at [1249, 323] on button "Next image" at bounding box center [1243, 324] width 52 height 69
click at [1252, 326] on button "Next image" at bounding box center [1243, 324] width 52 height 69
click at [1256, 337] on button "Next image" at bounding box center [1243, 324] width 52 height 69
click at [1245, 324] on button "Next image" at bounding box center [1243, 324] width 52 height 69
click at [763, 333] on img "Lightbox" at bounding box center [634, 324] width 1208 height 617
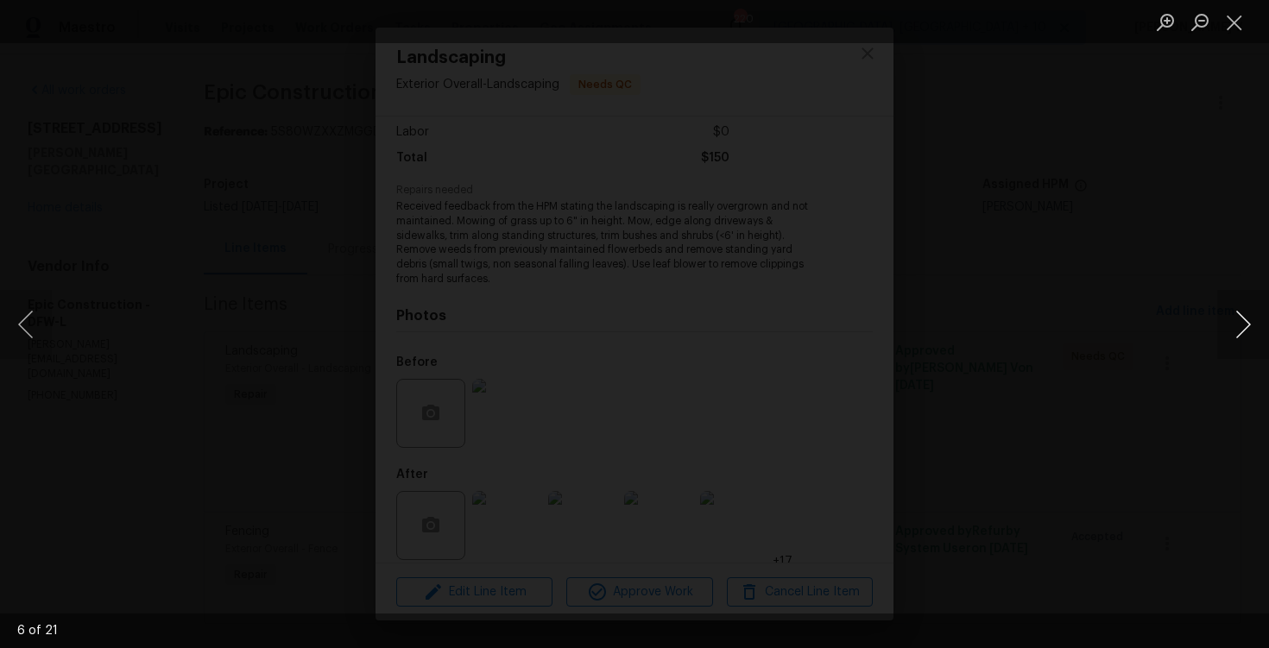
click at [1251, 319] on button "Next image" at bounding box center [1243, 324] width 52 height 69
click at [1232, 329] on button "Next image" at bounding box center [1243, 324] width 52 height 69
click at [1241, 326] on button "Next image" at bounding box center [1243, 324] width 52 height 69
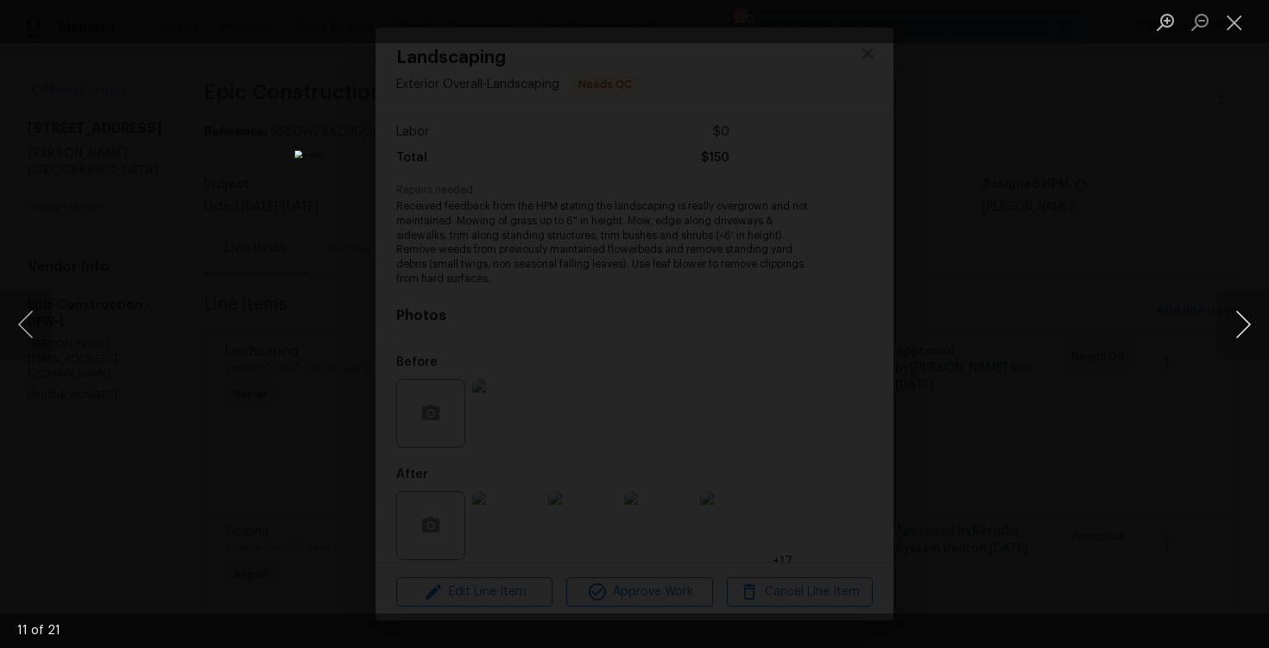
click at [1263, 326] on button "Next image" at bounding box center [1243, 324] width 52 height 69
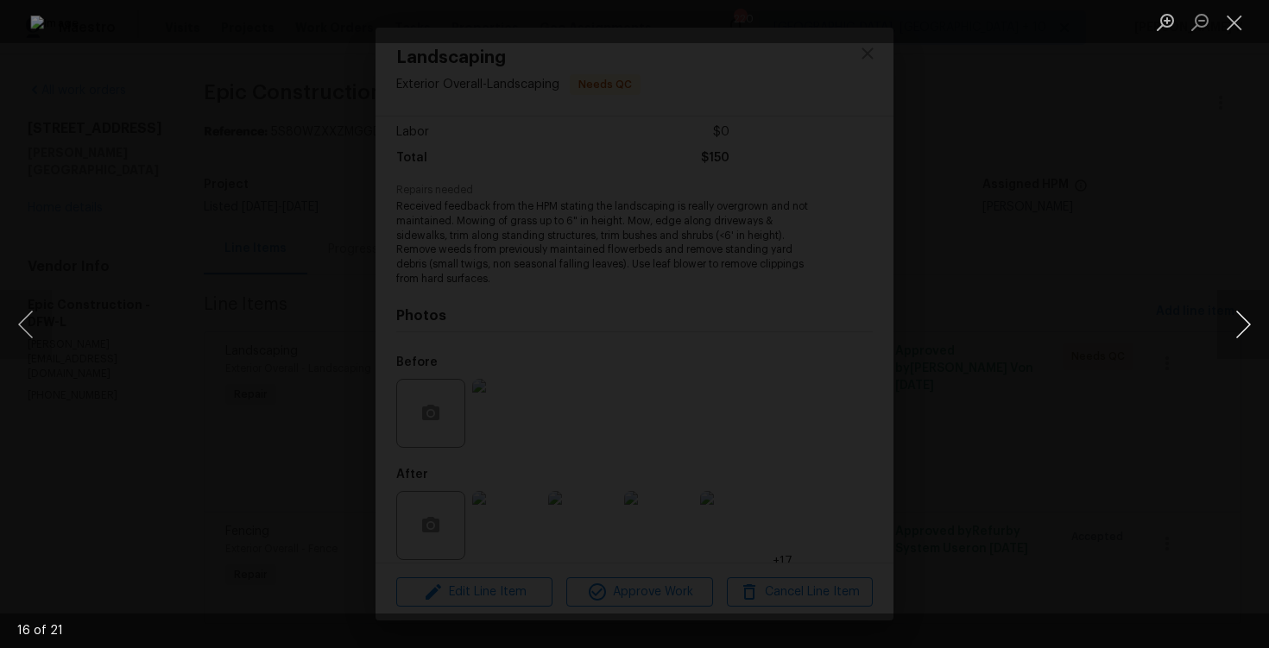
click at [1248, 326] on button "Next image" at bounding box center [1243, 324] width 52 height 69
click at [1182, 172] on div "Lightbox" at bounding box center [634, 324] width 1269 height 648
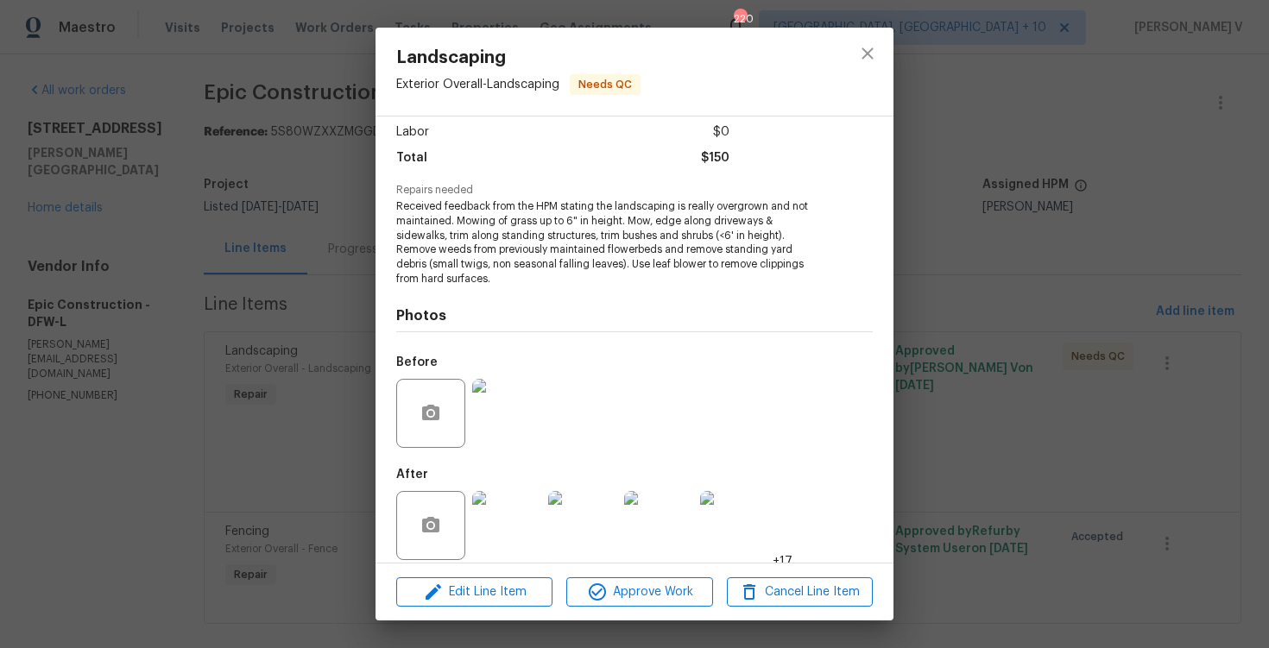
click at [1182, 172] on div "Lightbox" at bounding box center [634, 324] width 1269 height 648
click at [1182, 172] on div "Landscaping Exterior Overall - Landscaping Needs QC Vendor Epic Construction Ac…" at bounding box center [634, 324] width 1269 height 648
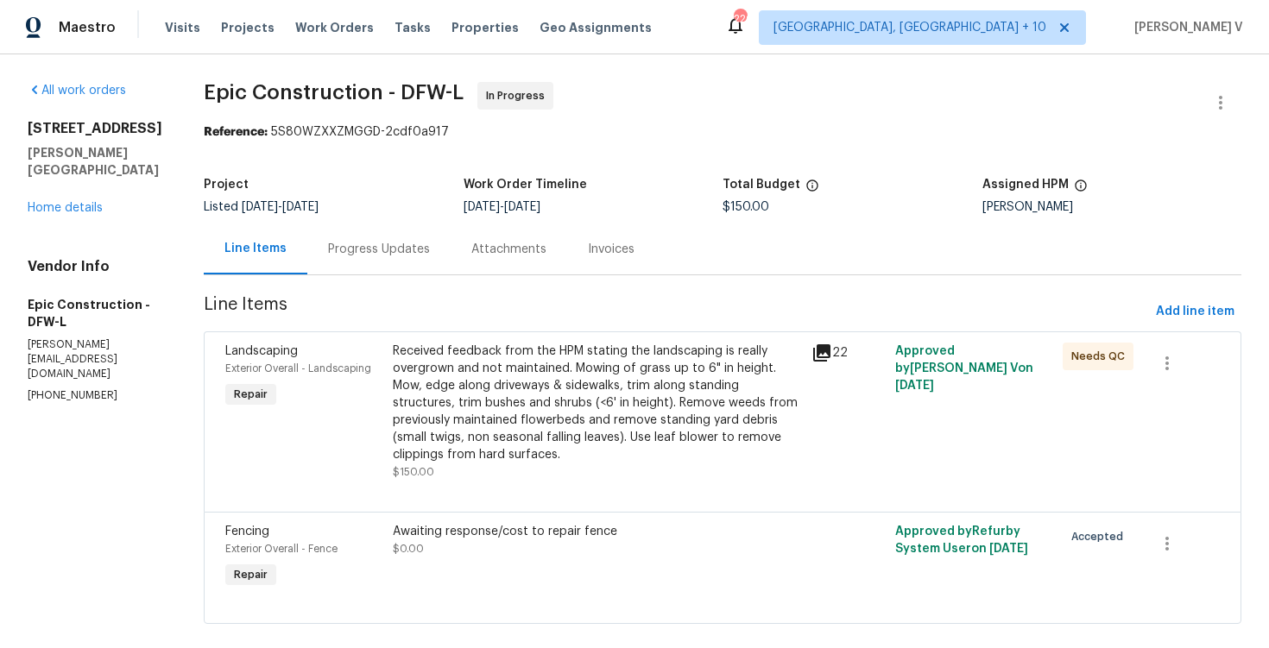
click at [360, 242] on div "Progress Updates" at bounding box center [379, 249] width 102 height 17
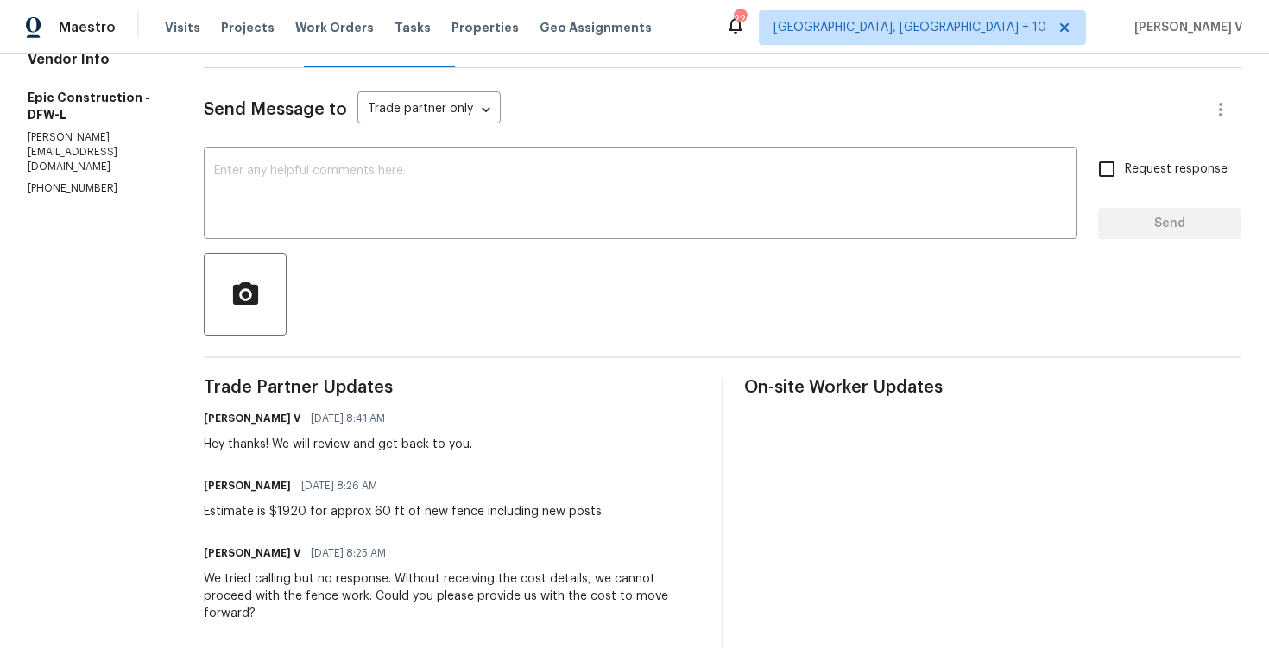
scroll to position [428, 0]
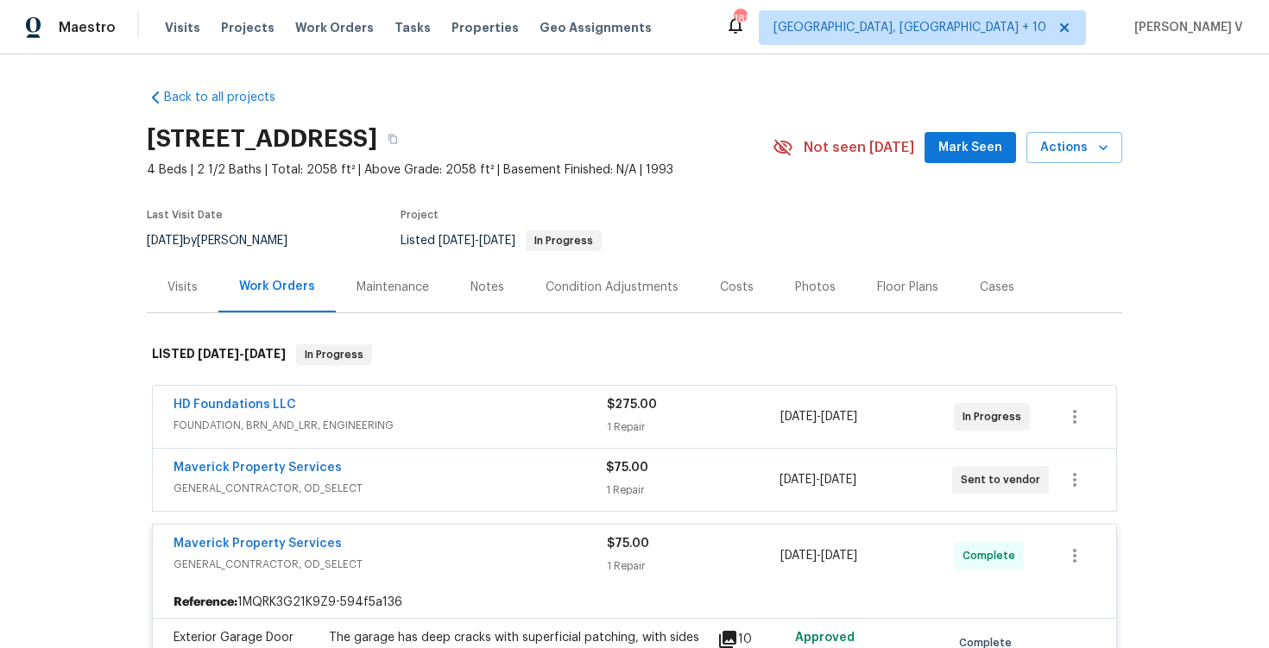
scroll to position [175, 0]
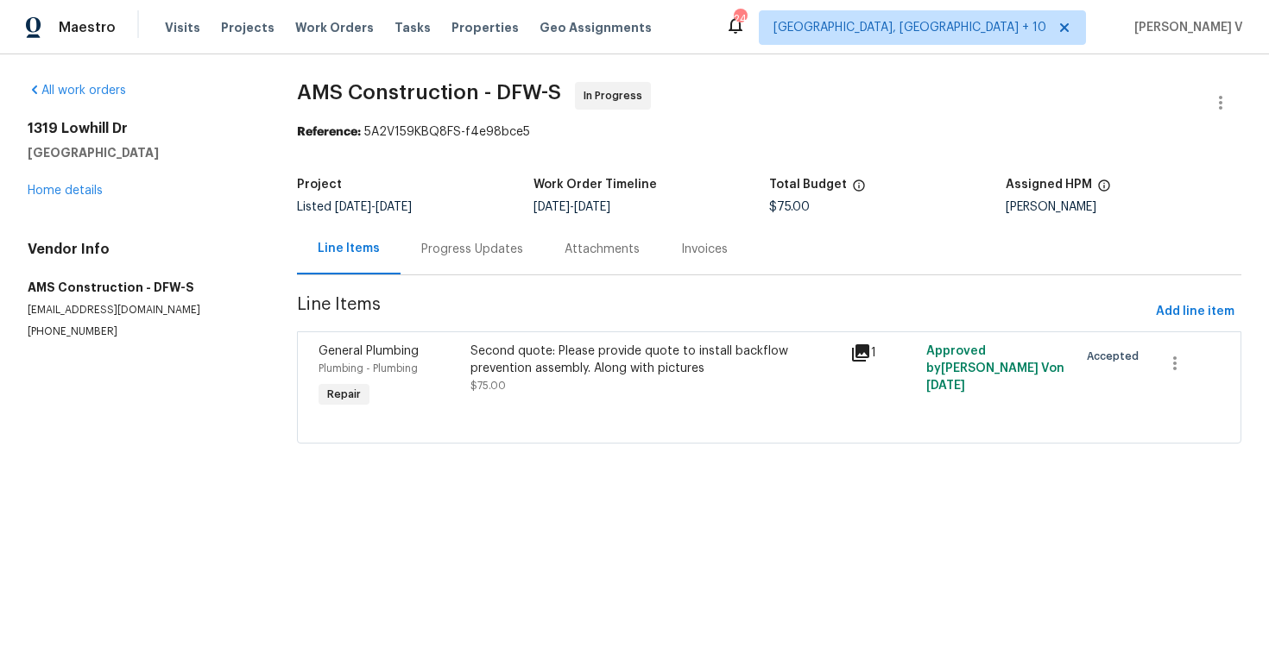
click at [462, 240] on div "Progress Updates" at bounding box center [472, 249] width 143 height 51
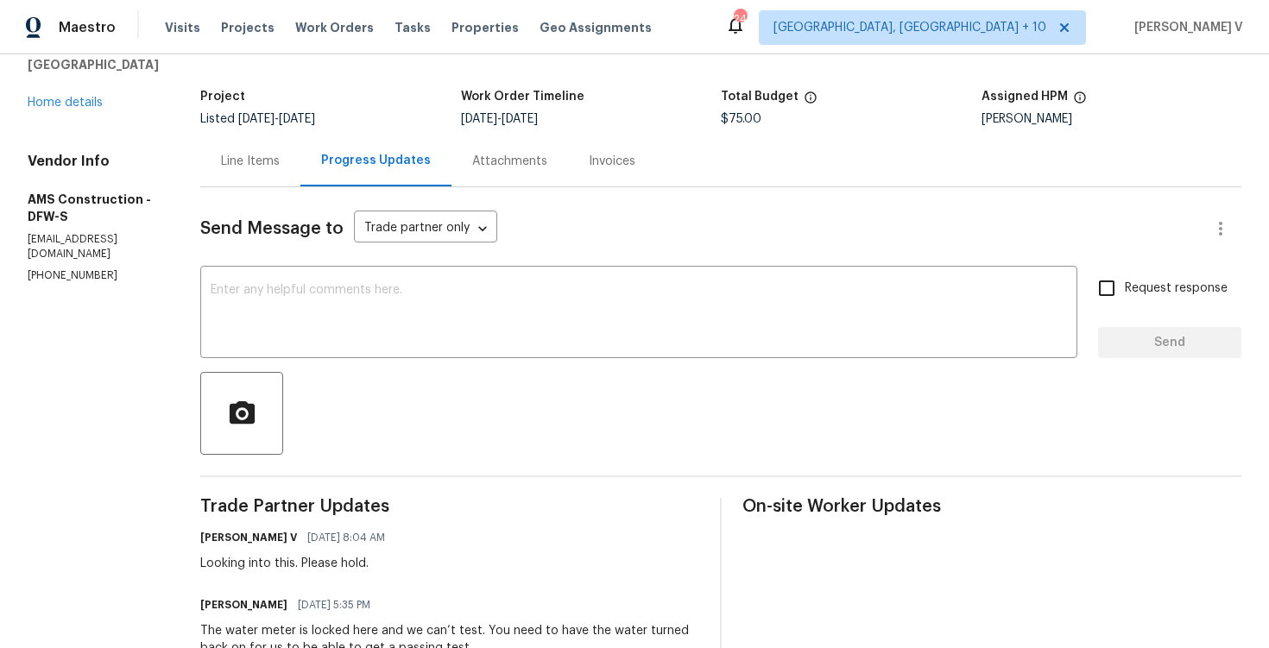
scroll to position [224, 0]
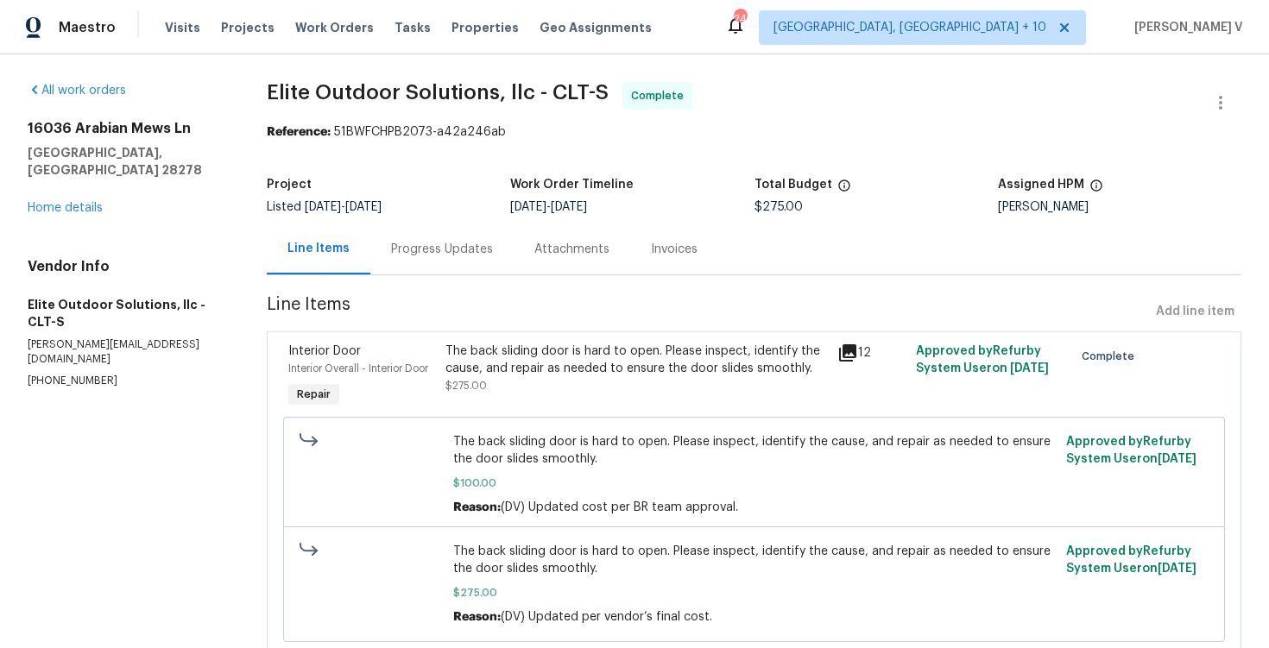
click at [424, 246] on div "Progress Updates" at bounding box center [442, 249] width 102 height 17
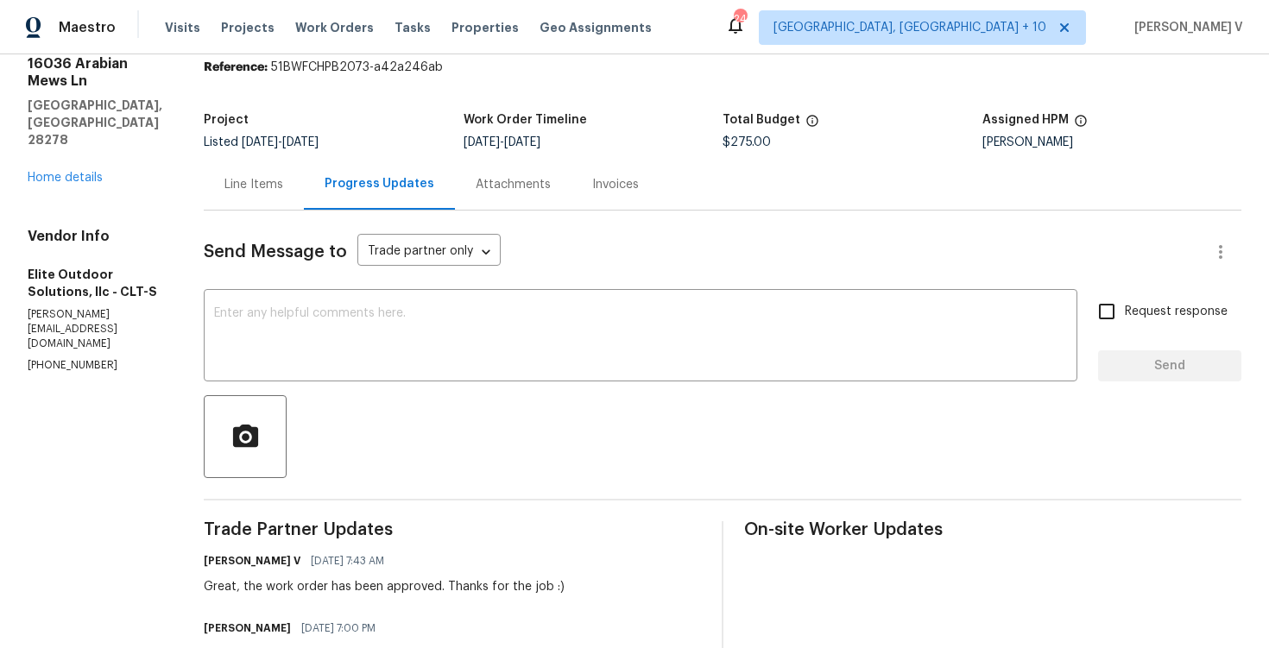
scroll to position [131, 0]
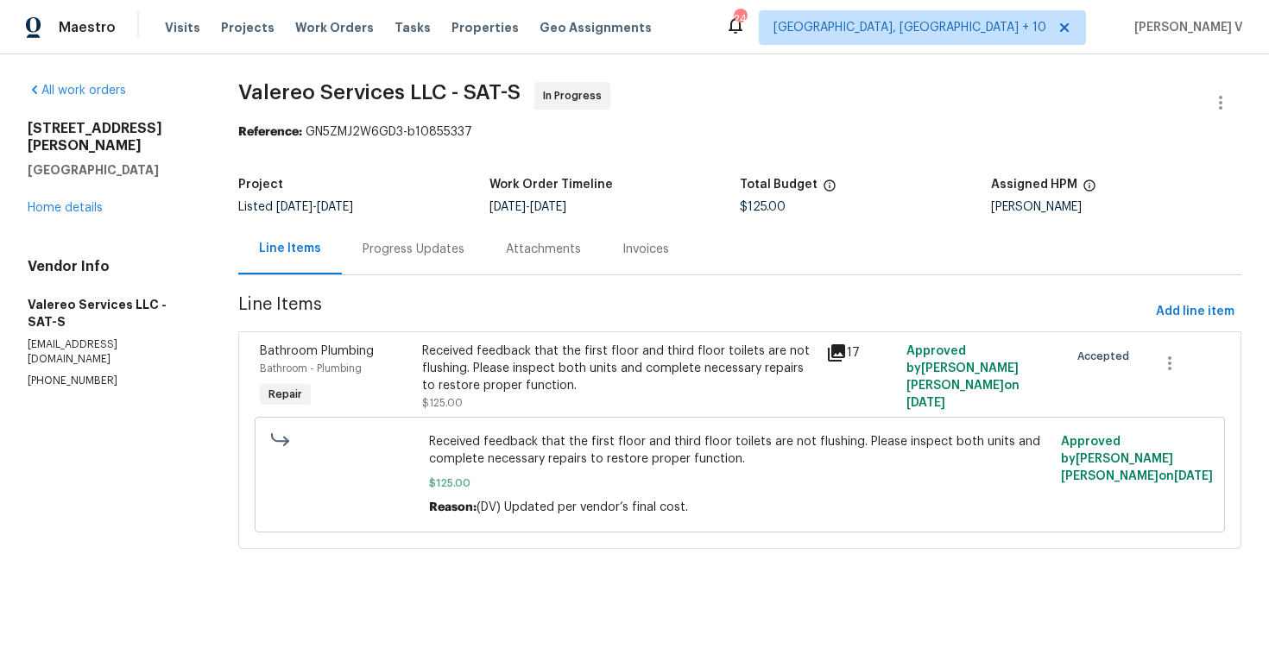
click at [422, 248] on div "Progress Updates" at bounding box center [414, 249] width 102 height 17
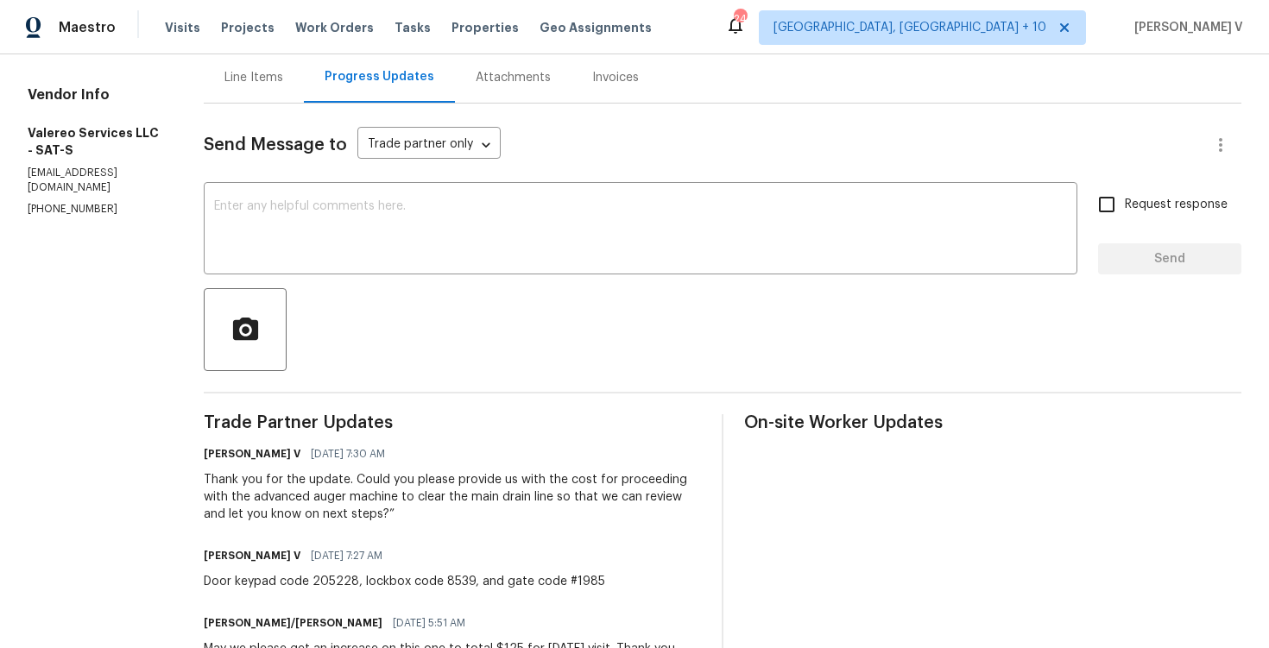
scroll to position [187, 0]
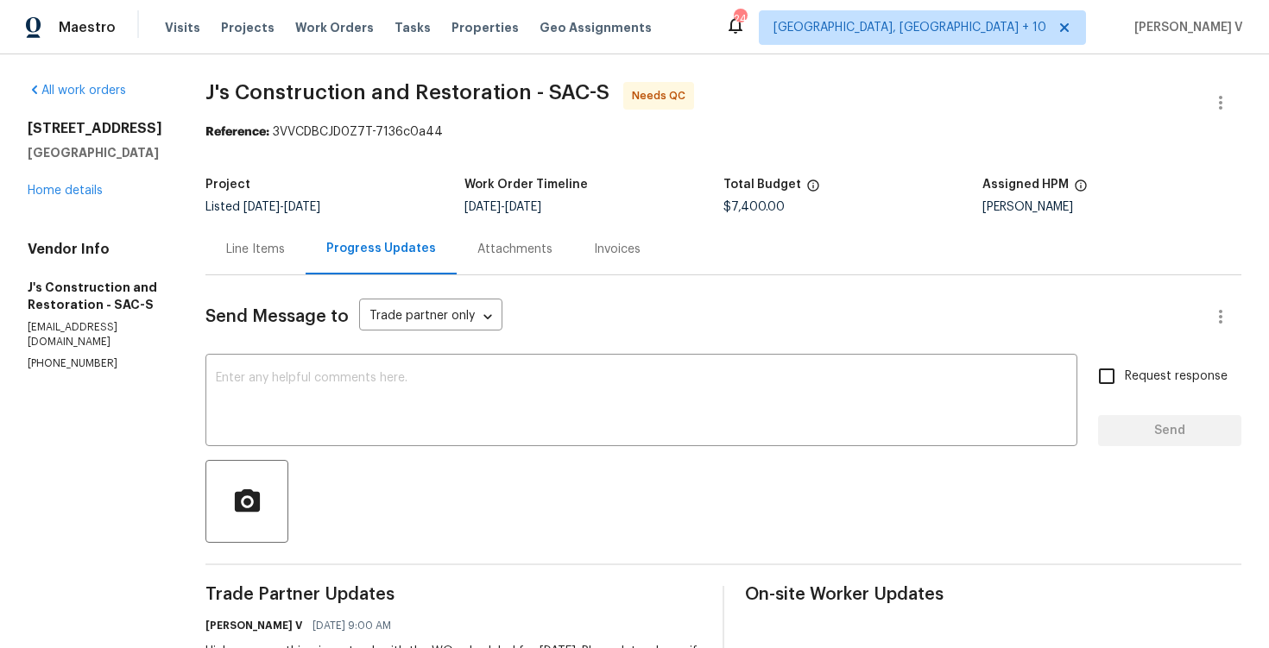
click at [299, 263] on div "Line Items" at bounding box center [255, 249] width 100 height 51
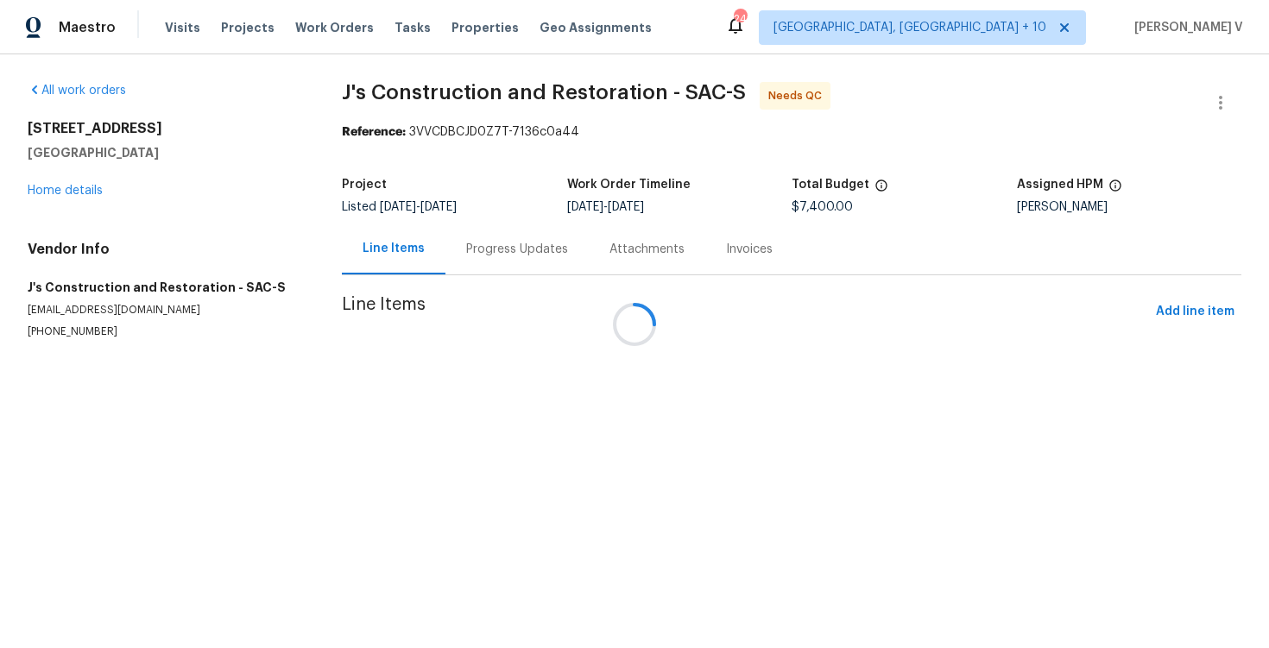
click at [528, 389] on div at bounding box center [634, 324] width 1269 height 648
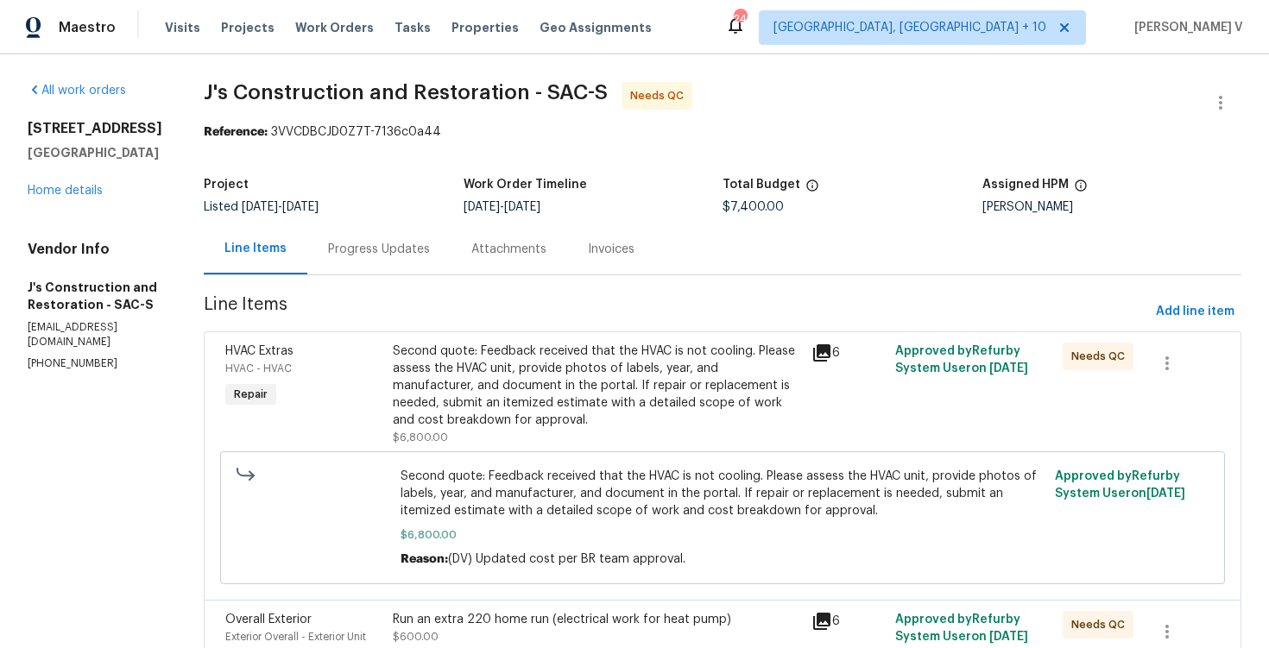
click at [633, 369] on div "Second quote: Feedback received that the HVAC is not cooling. Please assess the…" at bounding box center [597, 386] width 408 height 86
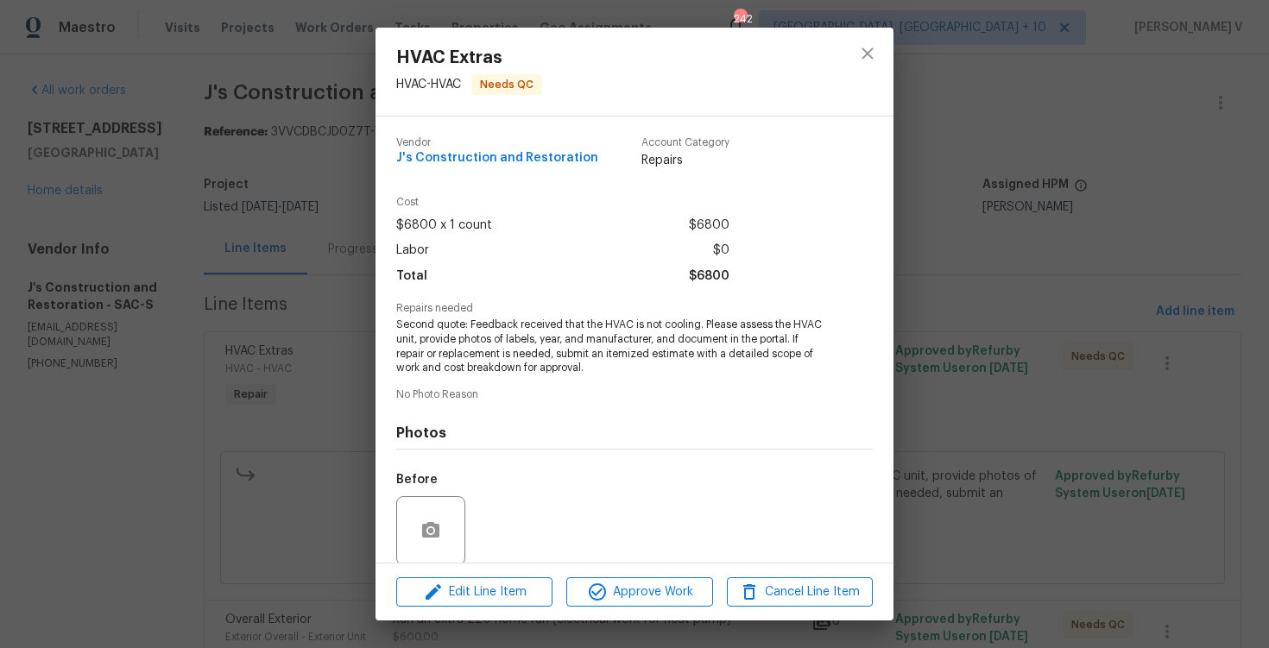
scroll to position [132, 0]
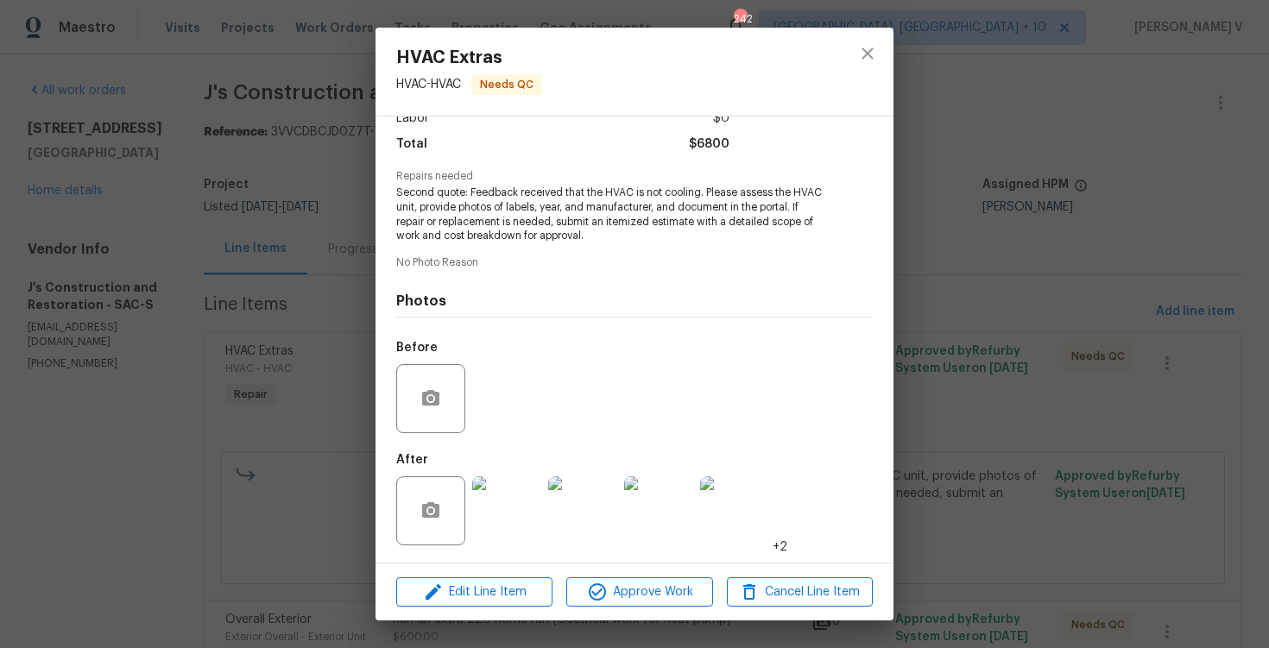
click at [514, 477] on img at bounding box center [506, 511] width 69 height 69
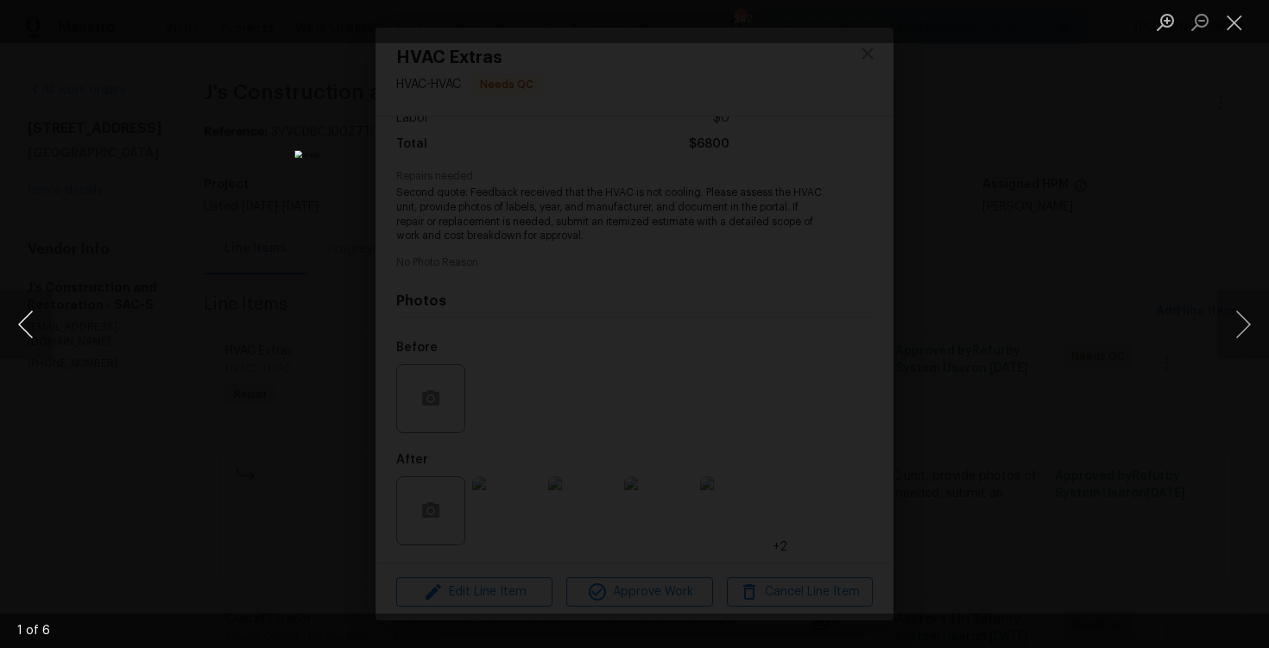
click at [39, 320] on button "Previous image" at bounding box center [26, 324] width 52 height 69
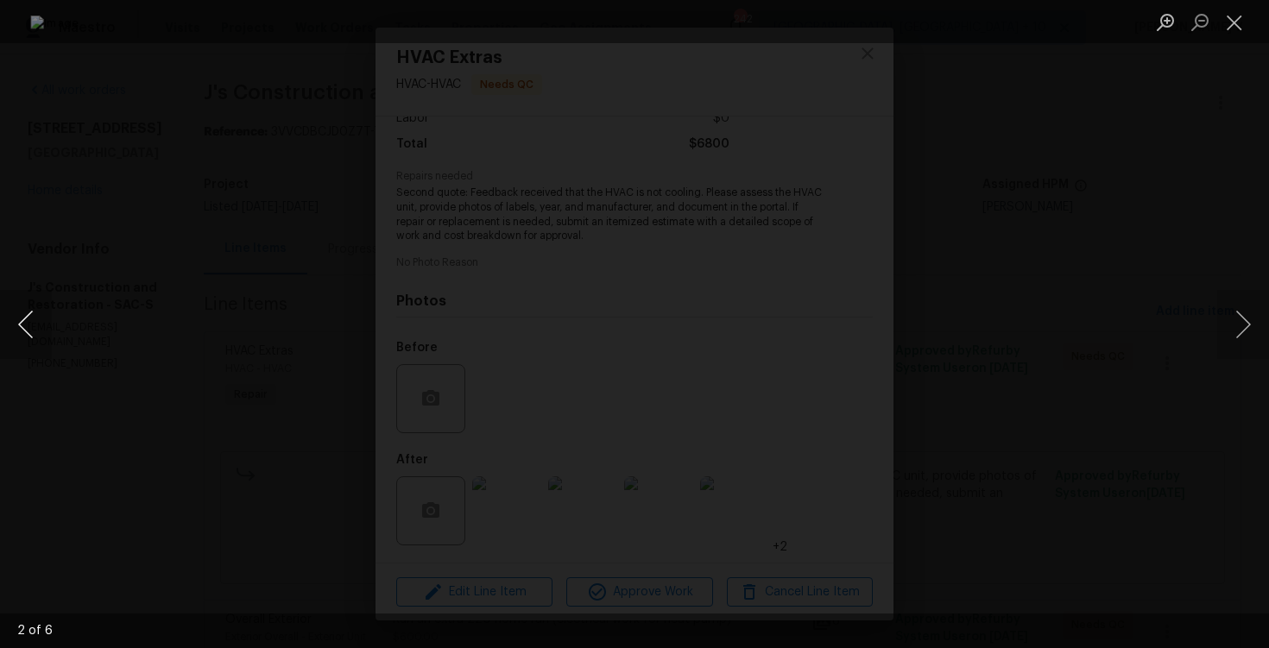
click at [39, 320] on button "Previous image" at bounding box center [26, 324] width 52 height 69
click at [137, 257] on div "Lightbox" at bounding box center [634, 324] width 1269 height 648
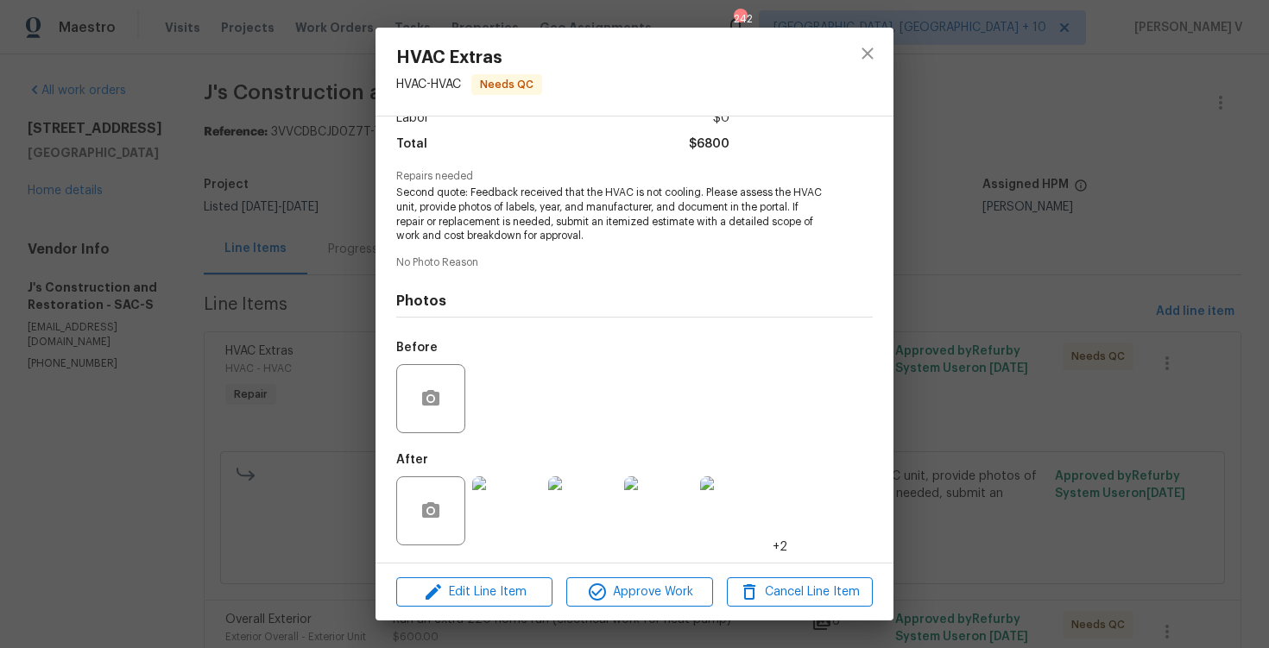
click at [137, 257] on div "HVAC Extras HVAC - HVAC Needs QC Vendor J's Construction and Restoration Accoun…" at bounding box center [634, 324] width 1269 height 648
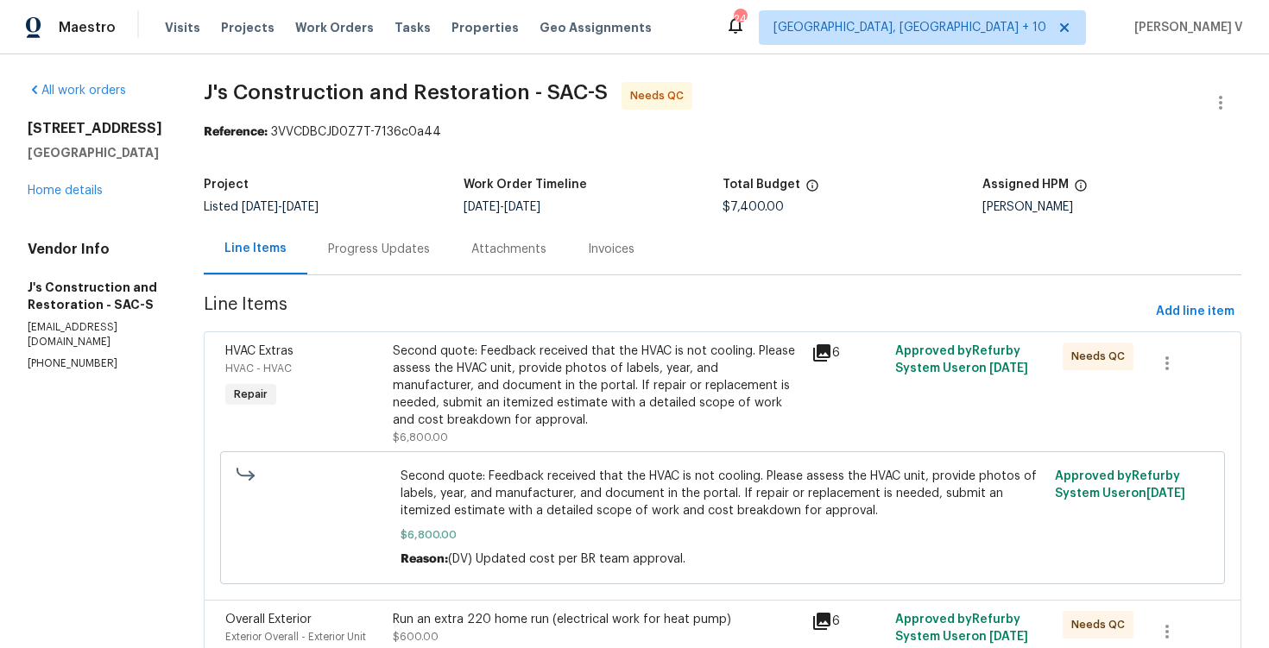
click at [588, 366] on div "Second quote: Feedback received that the HVAC is not cooling. Please assess the…" at bounding box center [597, 386] width 408 height 86
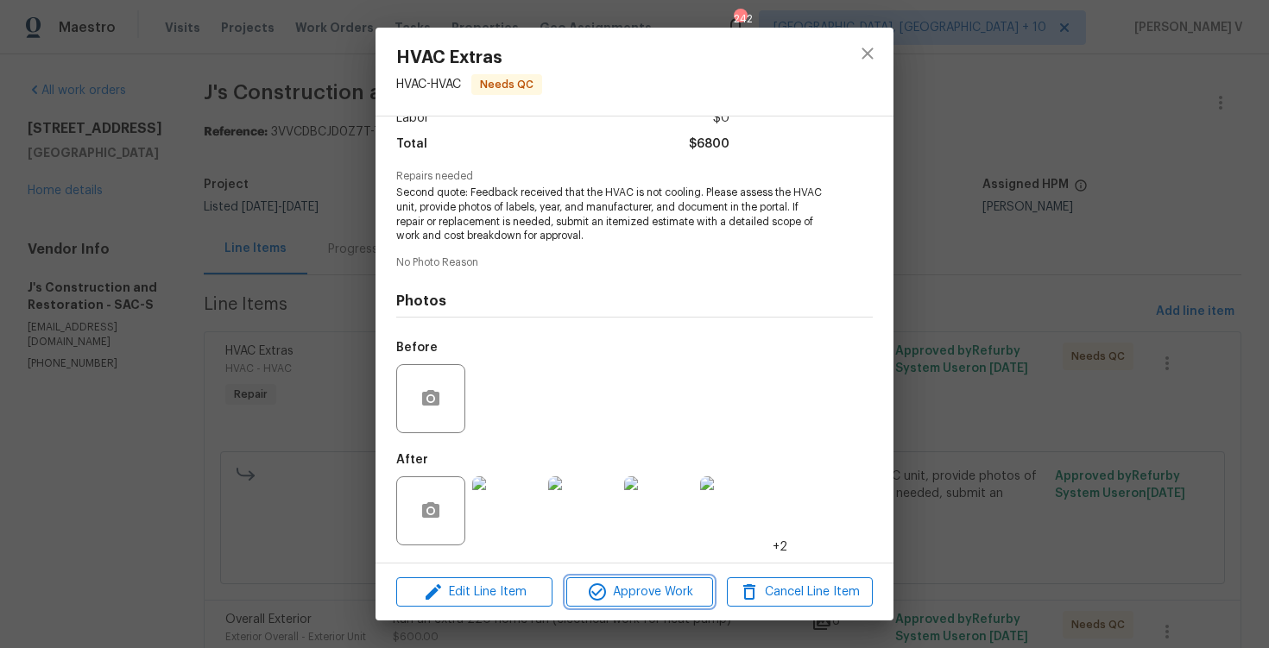
click at [637, 602] on span "Approve Work" at bounding box center [639, 593] width 136 height 22
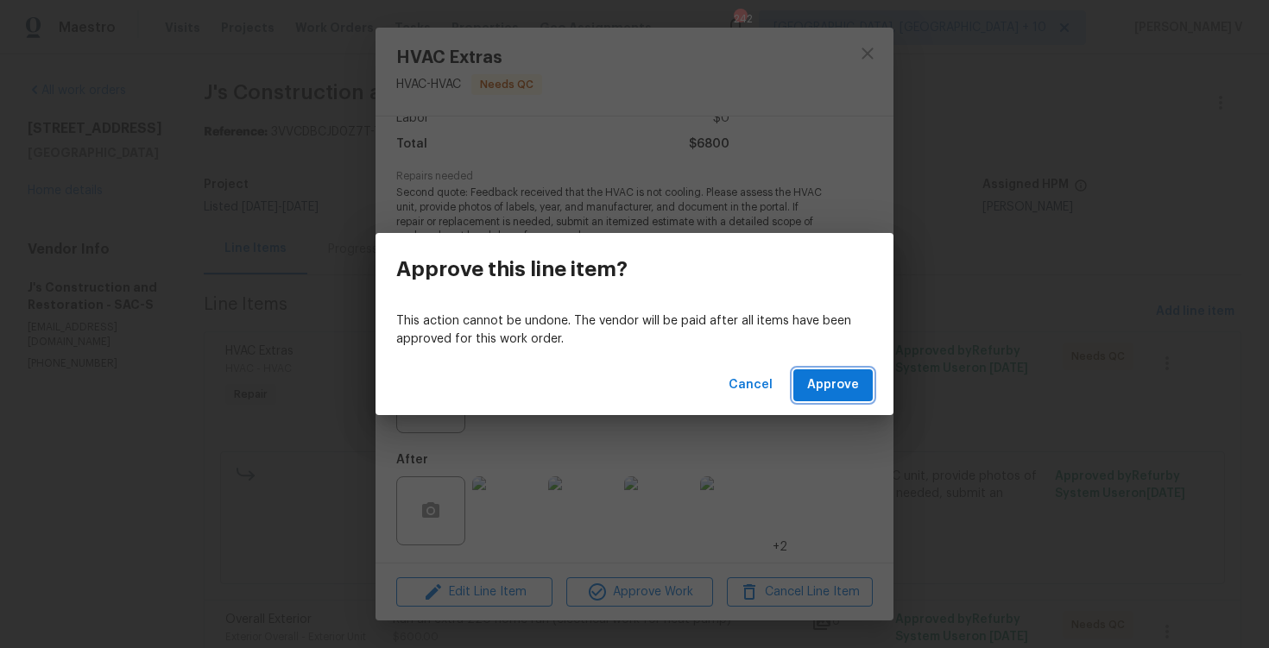
click at [837, 376] on span "Approve" at bounding box center [833, 386] width 52 height 22
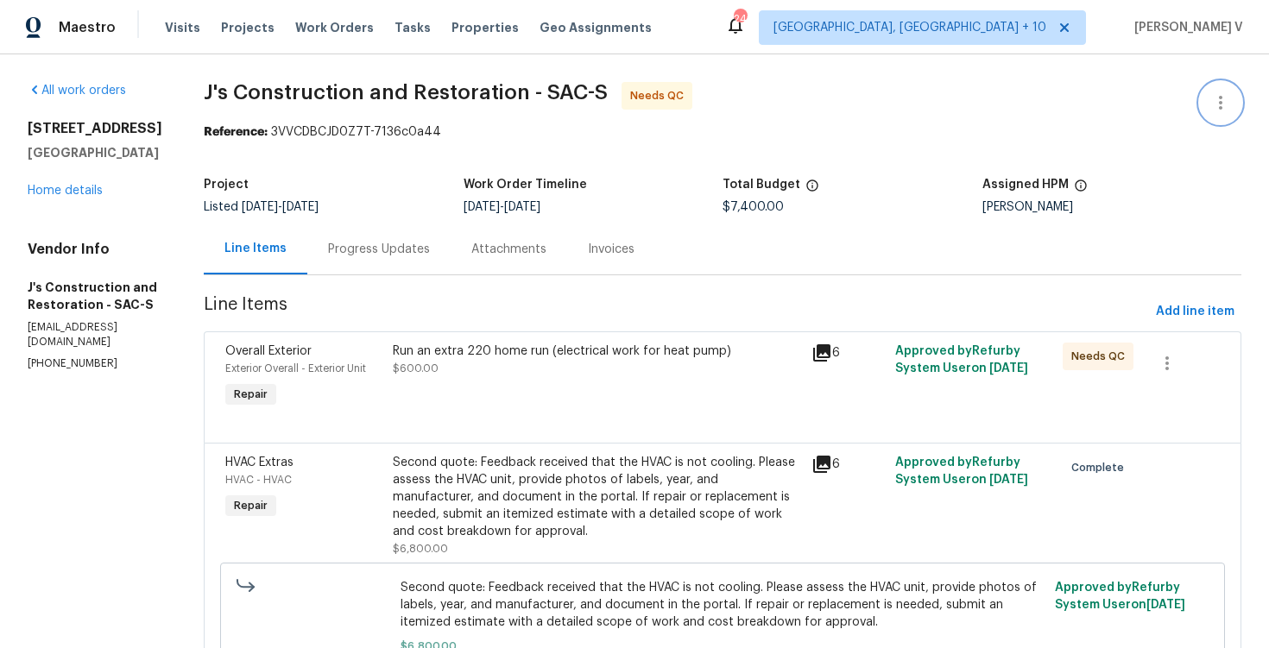
click at [1209, 103] on button "button" at bounding box center [1220, 102] width 41 height 41
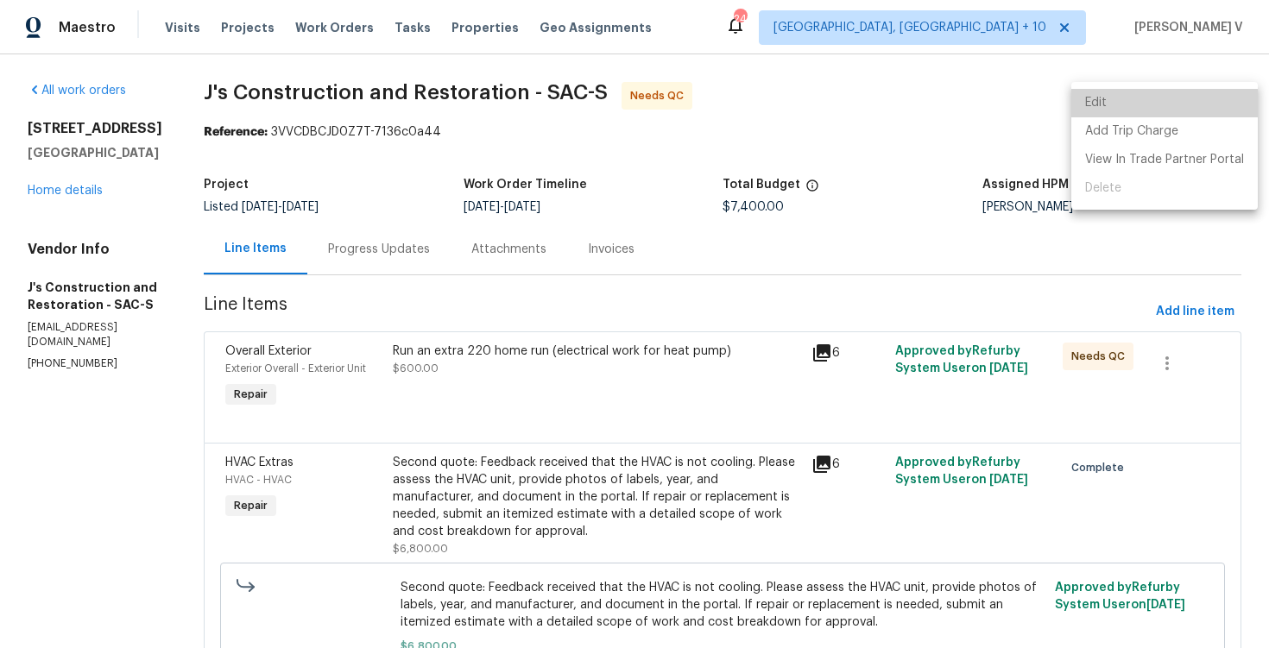
click at [1172, 103] on li "Edit" at bounding box center [1164, 103] width 186 height 28
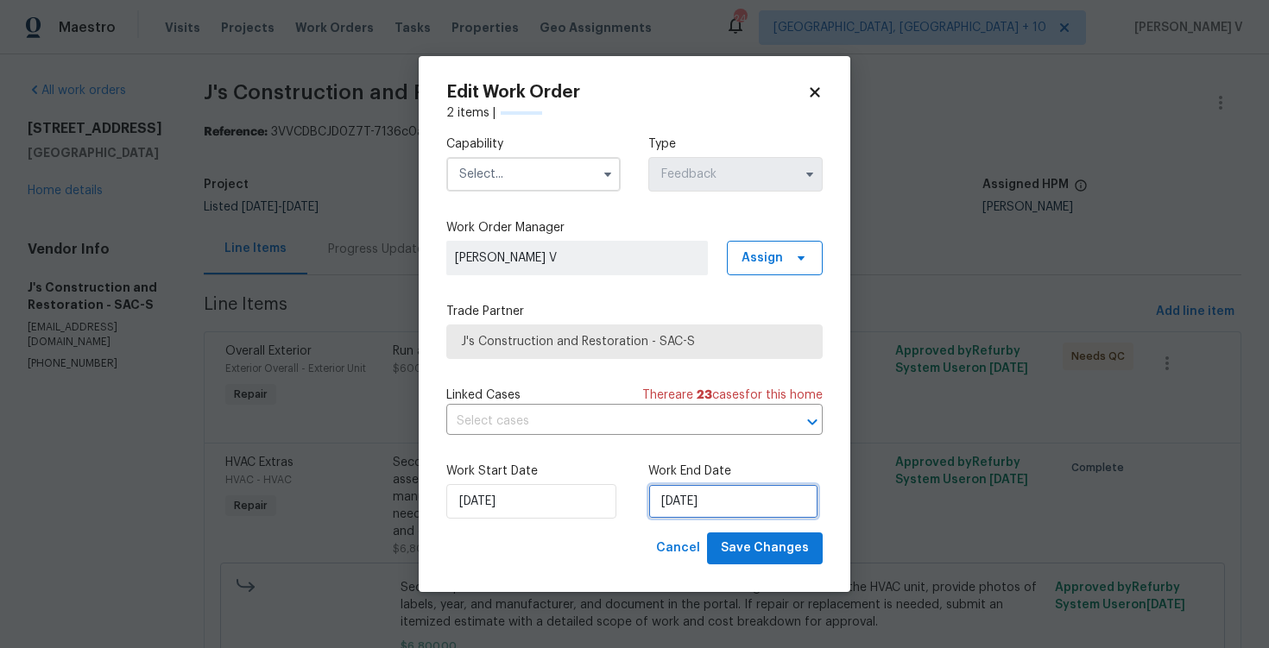
click at [699, 487] on input "17/09/2025" at bounding box center [733, 501] width 170 height 35
select select "8"
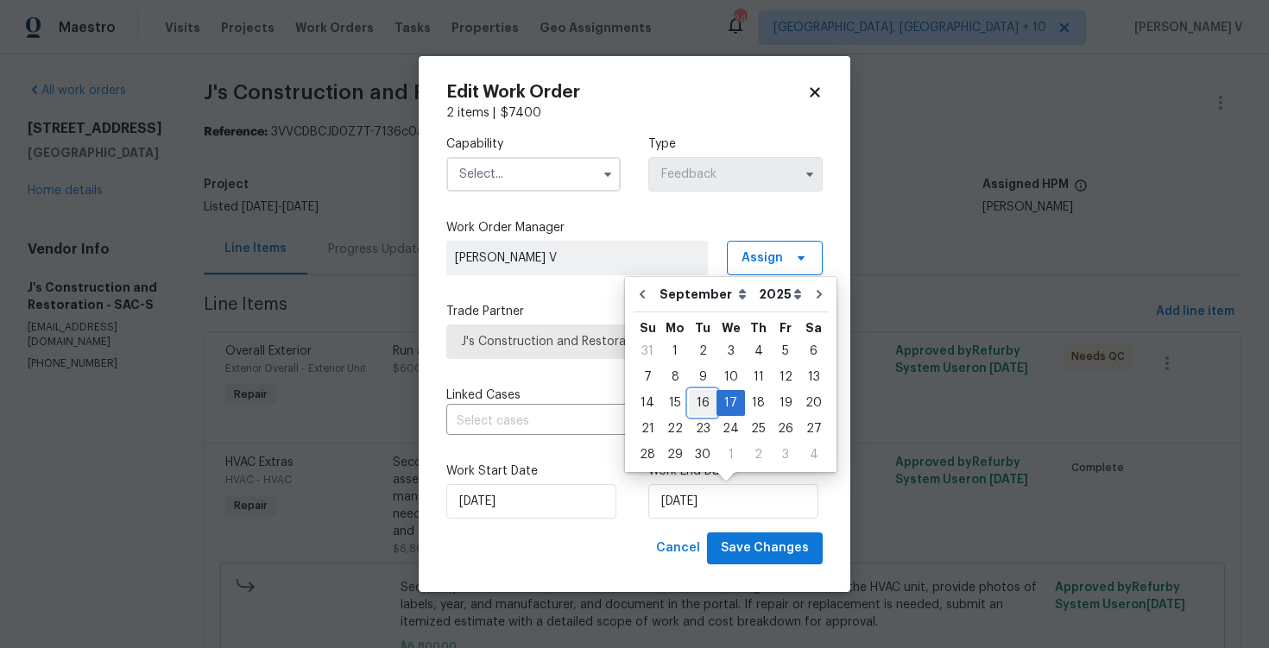
click at [692, 405] on div "16" at bounding box center [703, 403] width 28 height 24
type input "16/09/2025"
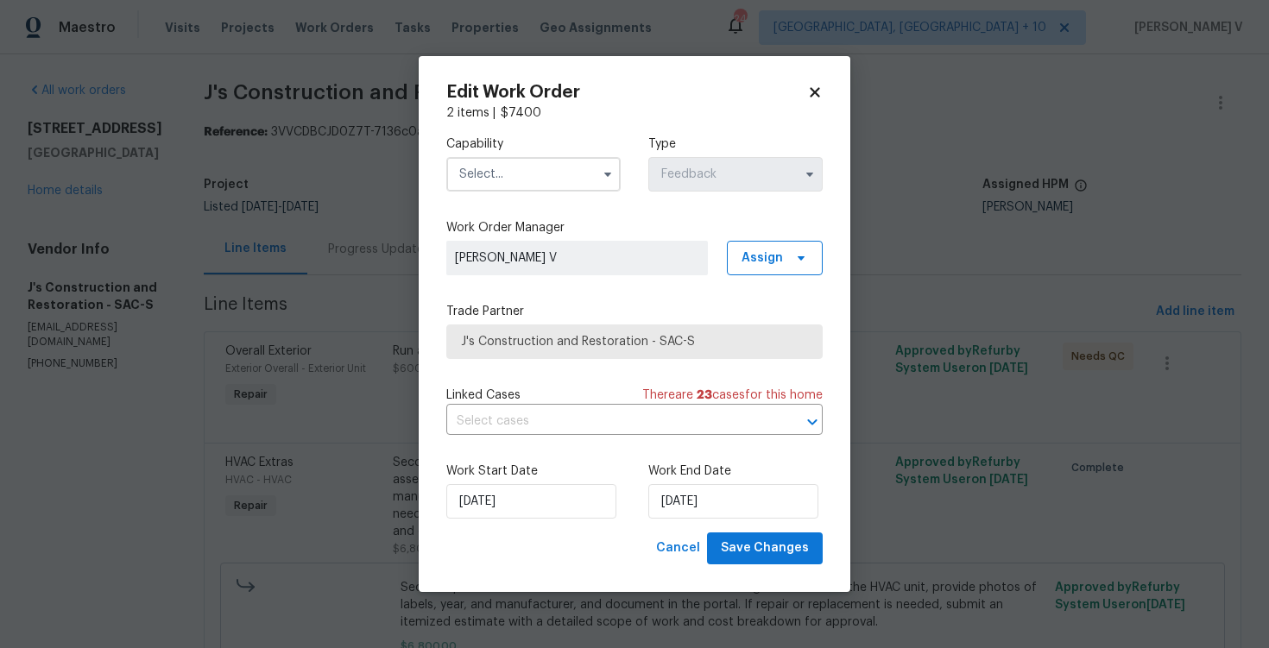
click at [533, 180] on input "text" at bounding box center [533, 174] width 174 height 35
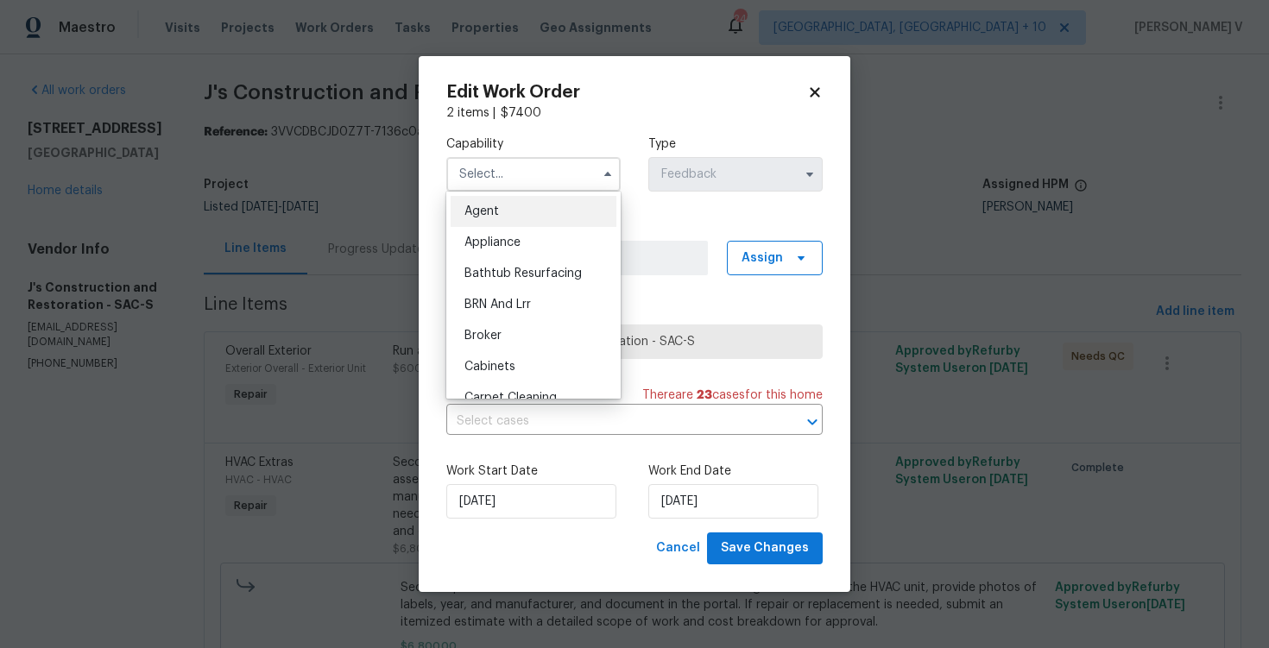
click at [506, 204] on div "Agent" at bounding box center [534, 211] width 166 height 31
type input "Agent"
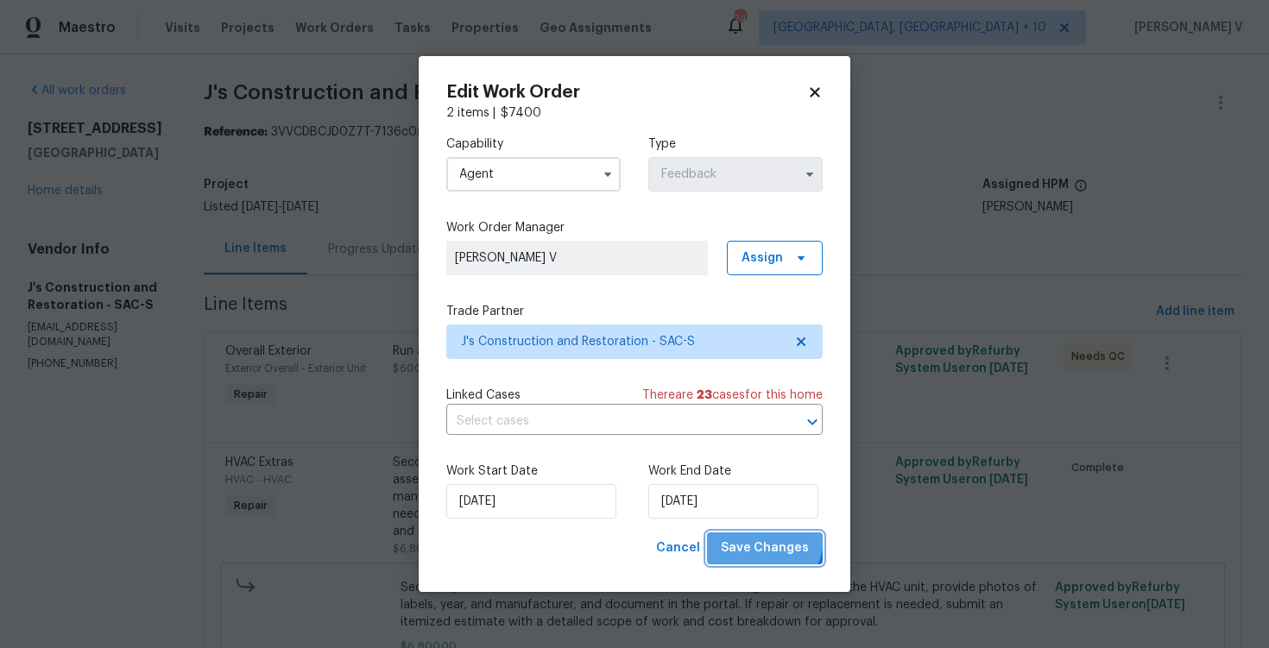
click at [764, 539] on span "Save Changes" at bounding box center [765, 549] width 88 height 22
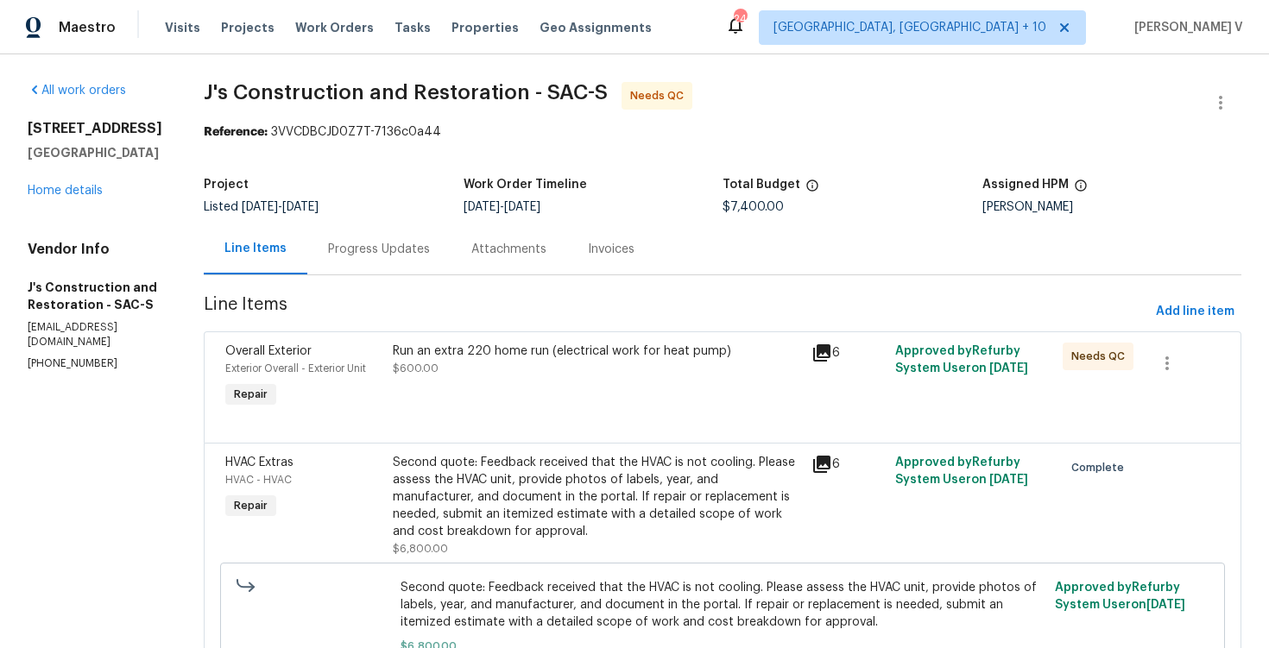
click at [565, 376] on div "Run an extra 220 home run (electrical work for heat pump) $600.00" at bounding box center [597, 360] width 408 height 35
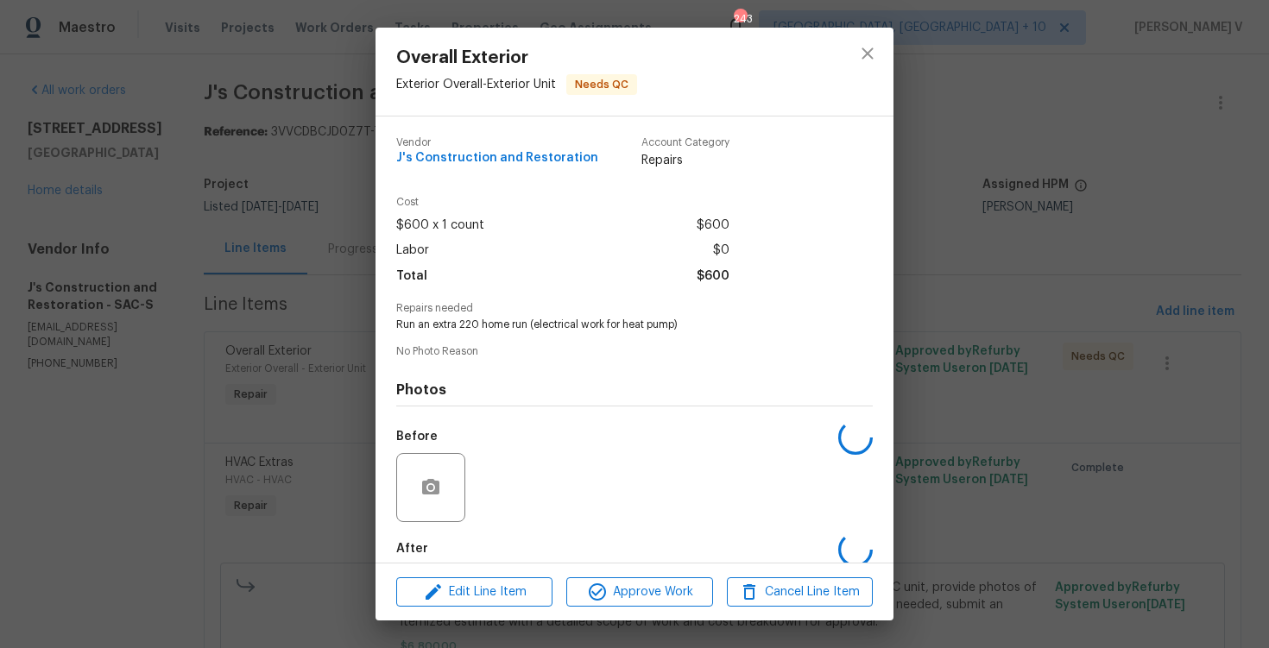
scroll to position [89, 0]
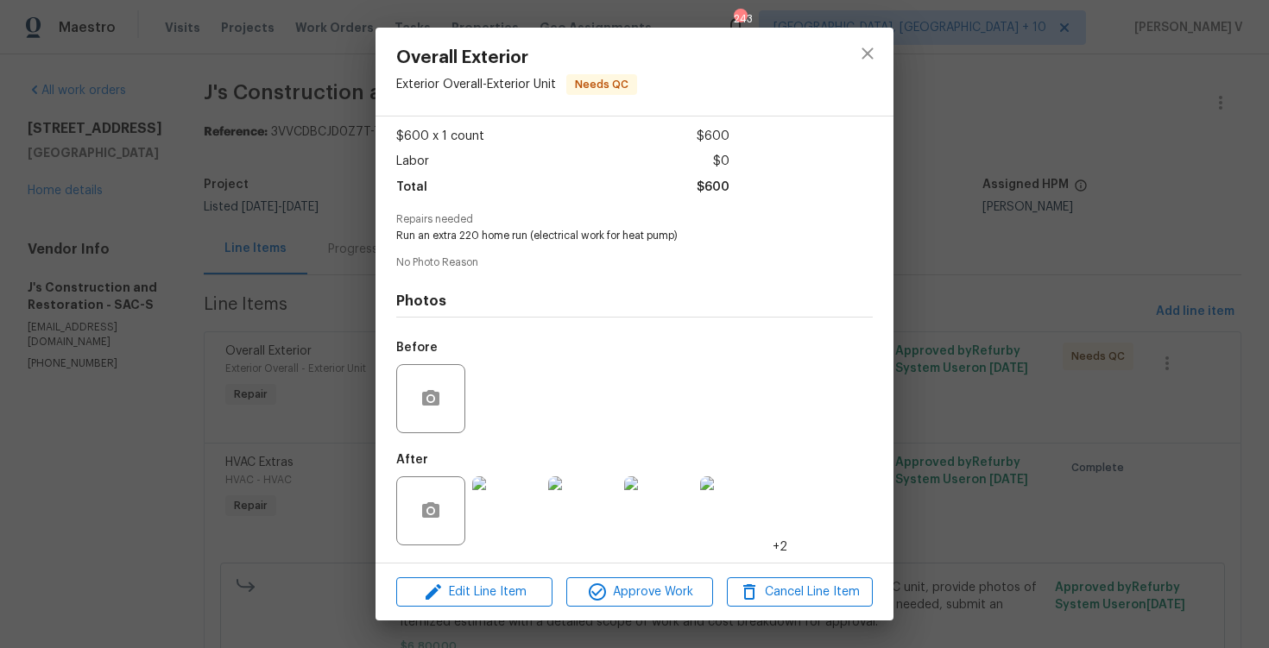
click at [505, 497] on img at bounding box center [506, 511] width 69 height 69
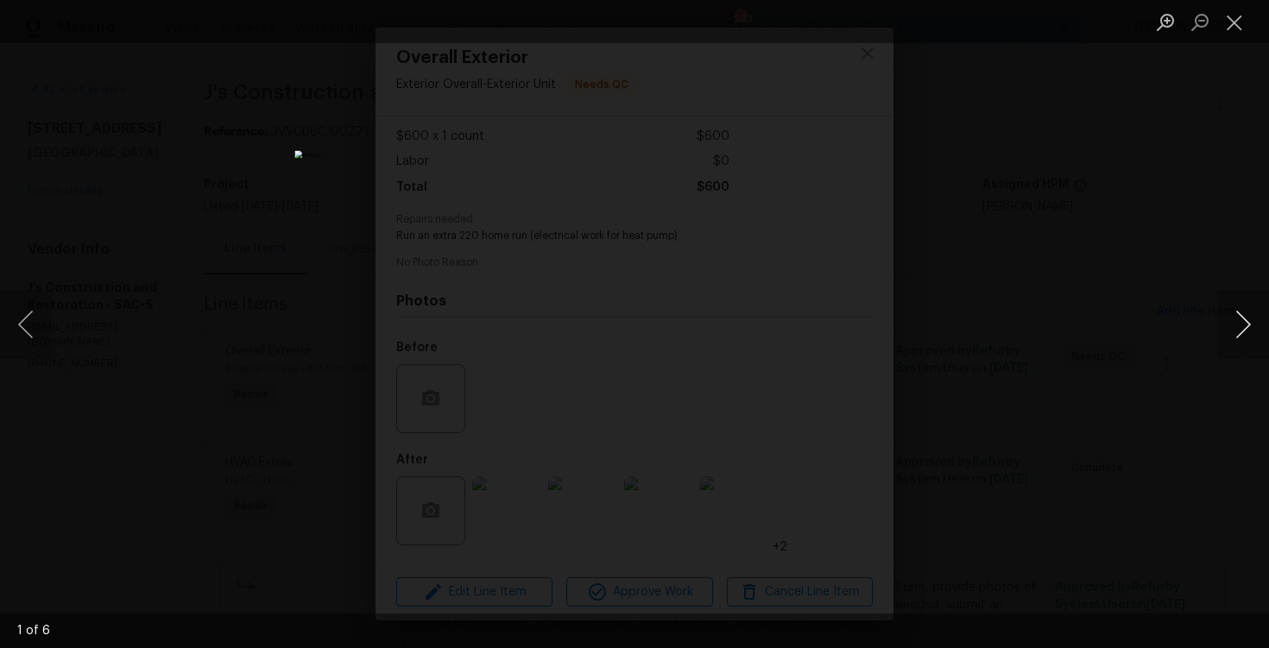
click at [1256, 318] on button "Next image" at bounding box center [1243, 324] width 52 height 69
click at [1168, 185] on div "Lightbox" at bounding box center [634, 324] width 1269 height 648
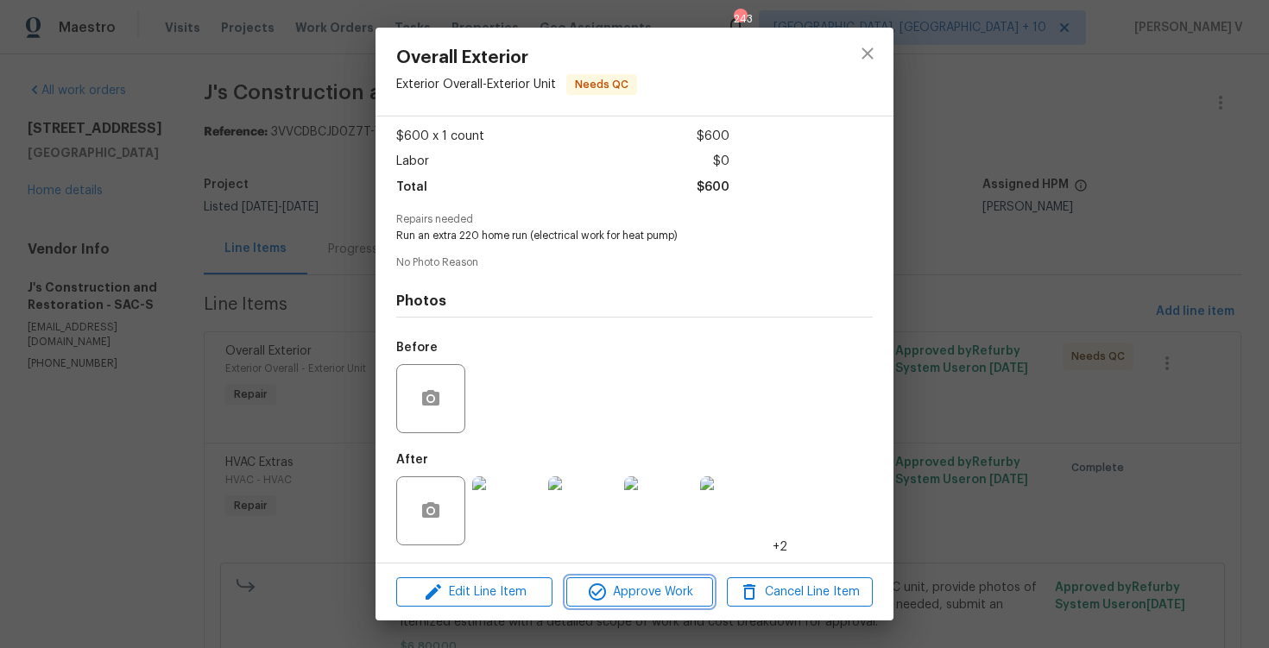
click at [603, 594] on icon "button" at bounding box center [597, 592] width 21 height 21
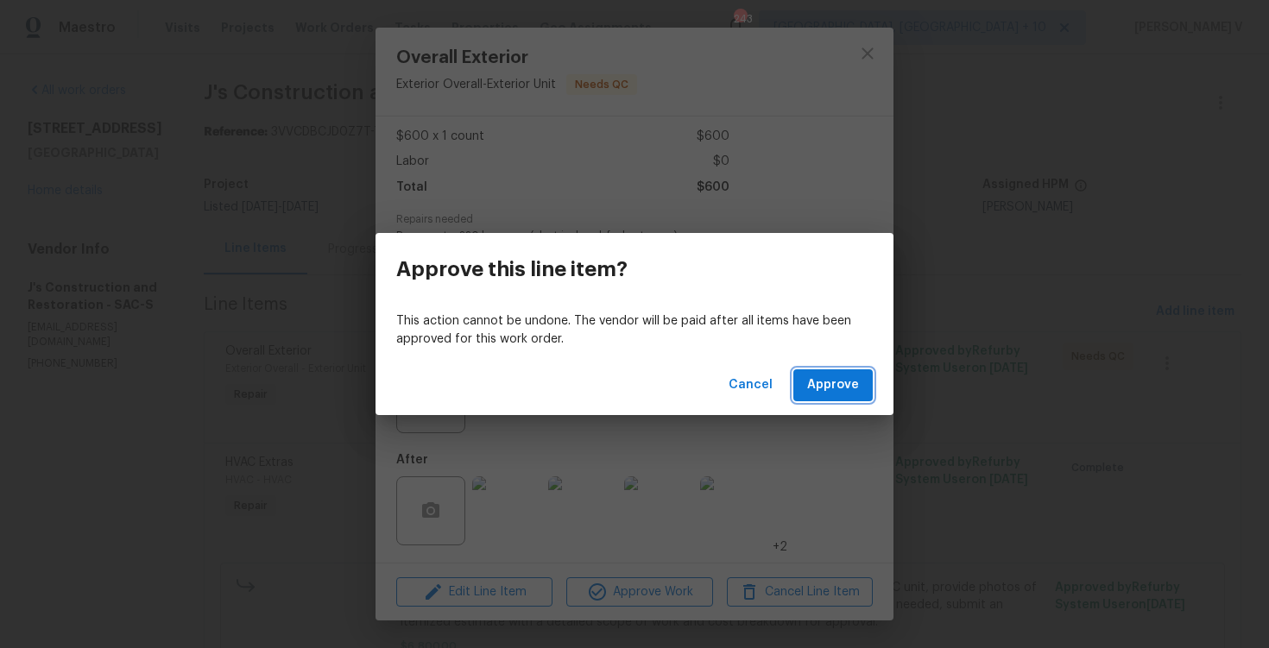
click at [831, 392] on span "Approve" at bounding box center [833, 386] width 52 height 22
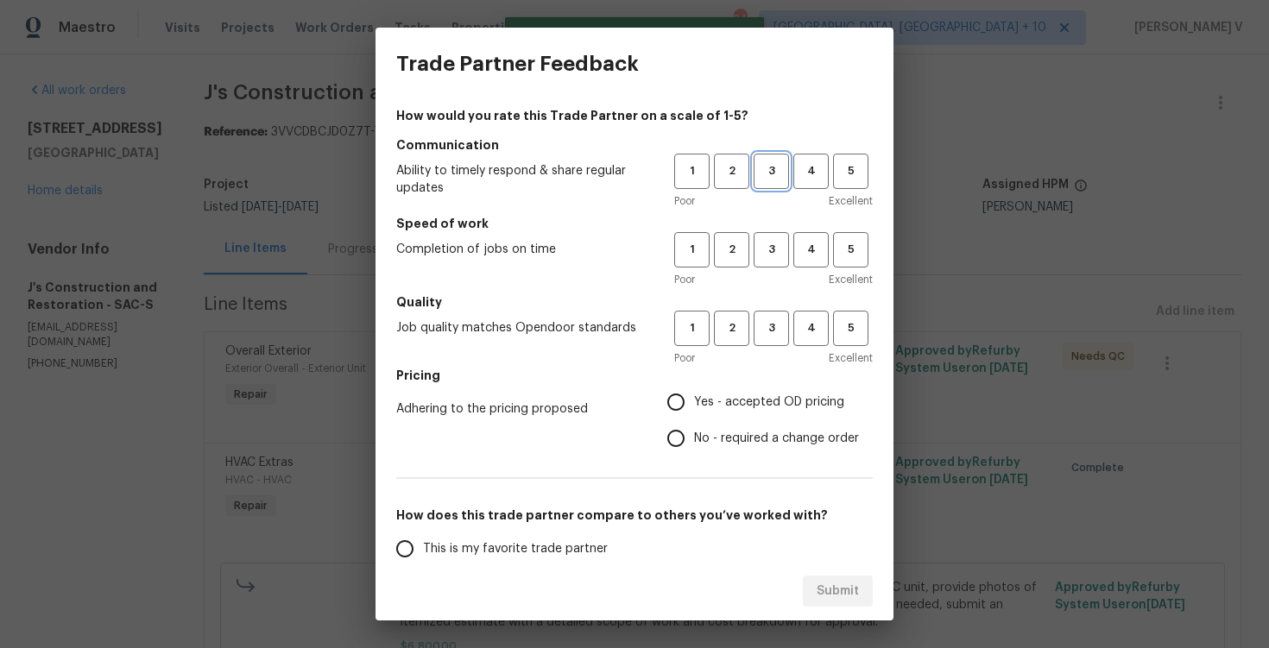
click at [755, 183] on button "3" at bounding box center [771, 171] width 35 height 35
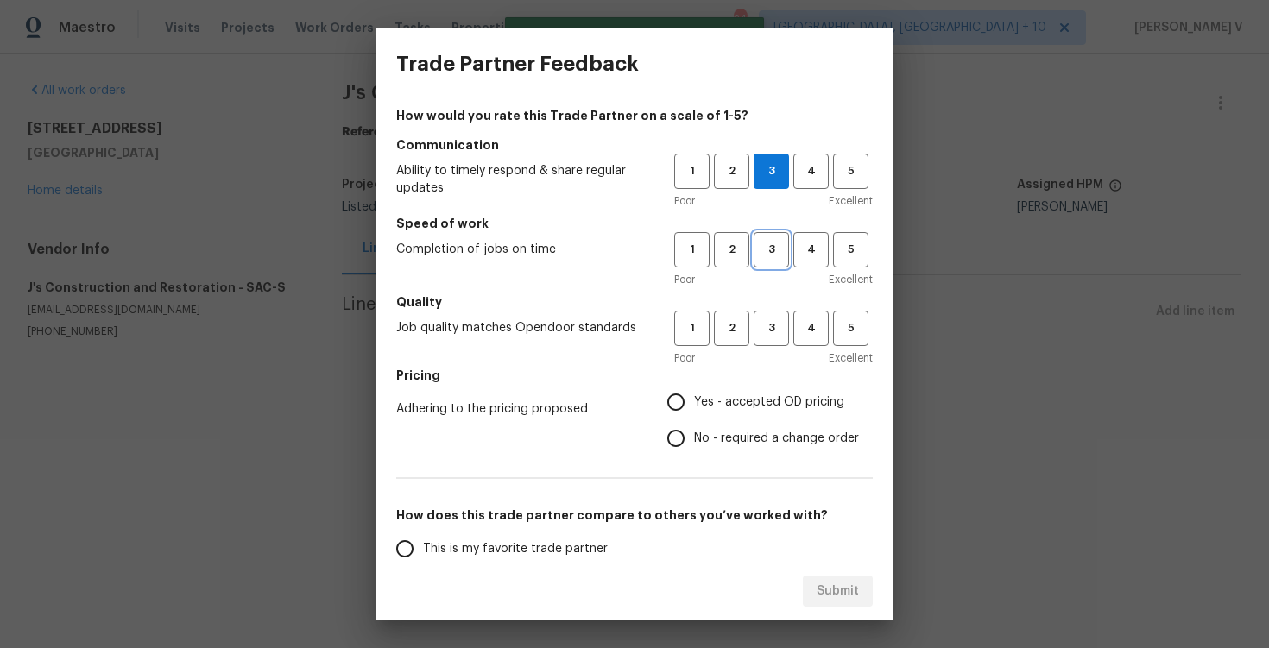
click at [763, 254] on span "3" at bounding box center [771, 250] width 32 height 20
click at [764, 325] on span "3" at bounding box center [771, 329] width 32 height 20
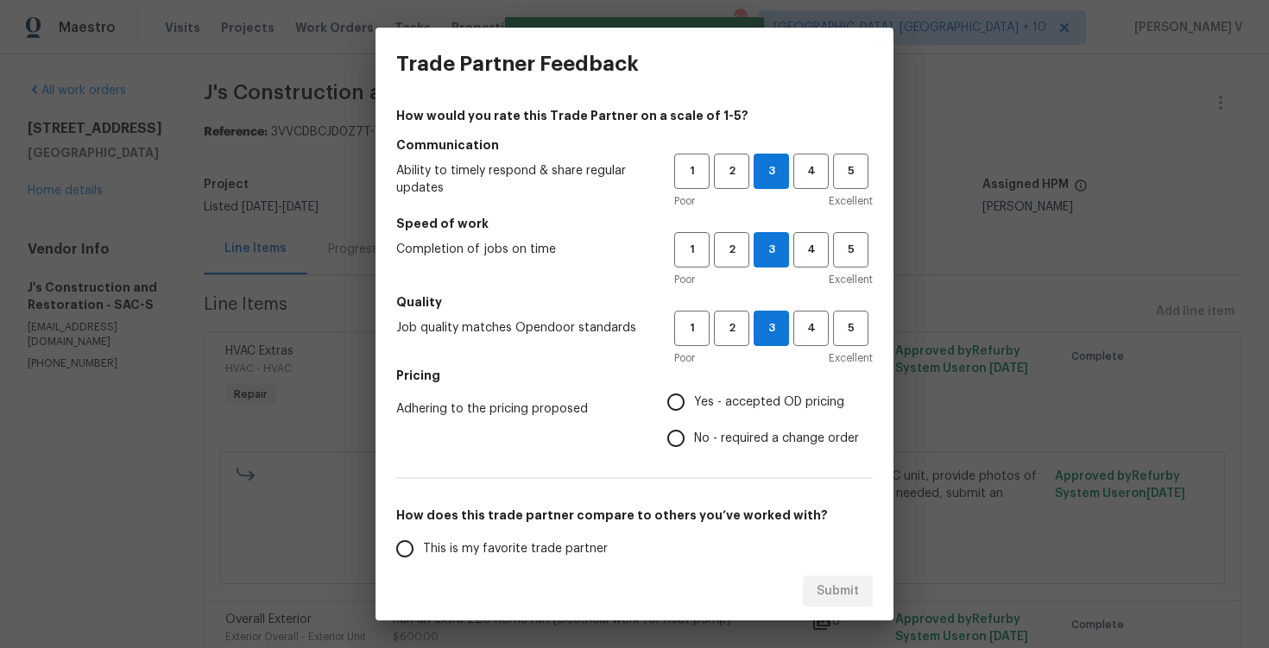
click at [673, 443] on input "No - required a change order" at bounding box center [676, 438] width 36 height 36
radio input "true"
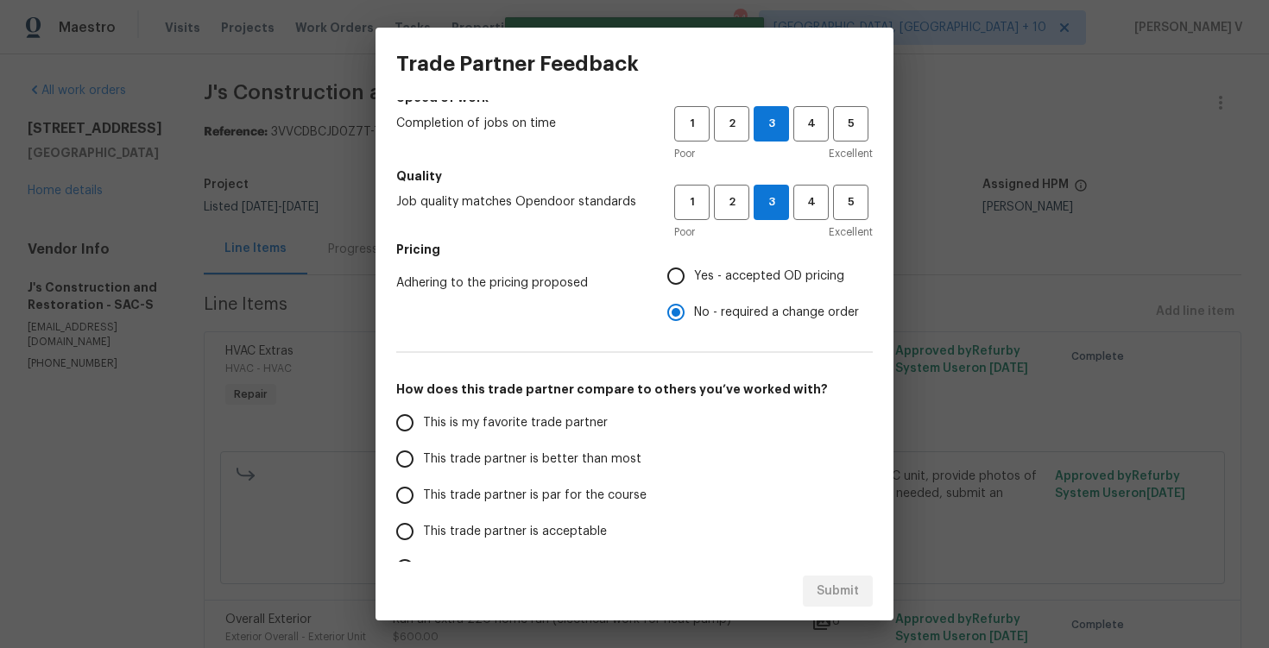
click at [533, 438] on label "This is my favorite trade partner" at bounding box center [523, 423] width 273 height 36
click at [423, 438] on input "This is my favorite trade partner" at bounding box center [405, 423] width 36 height 36
click at [833, 578] on button "Submit" at bounding box center [838, 592] width 70 height 32
radio input "true"
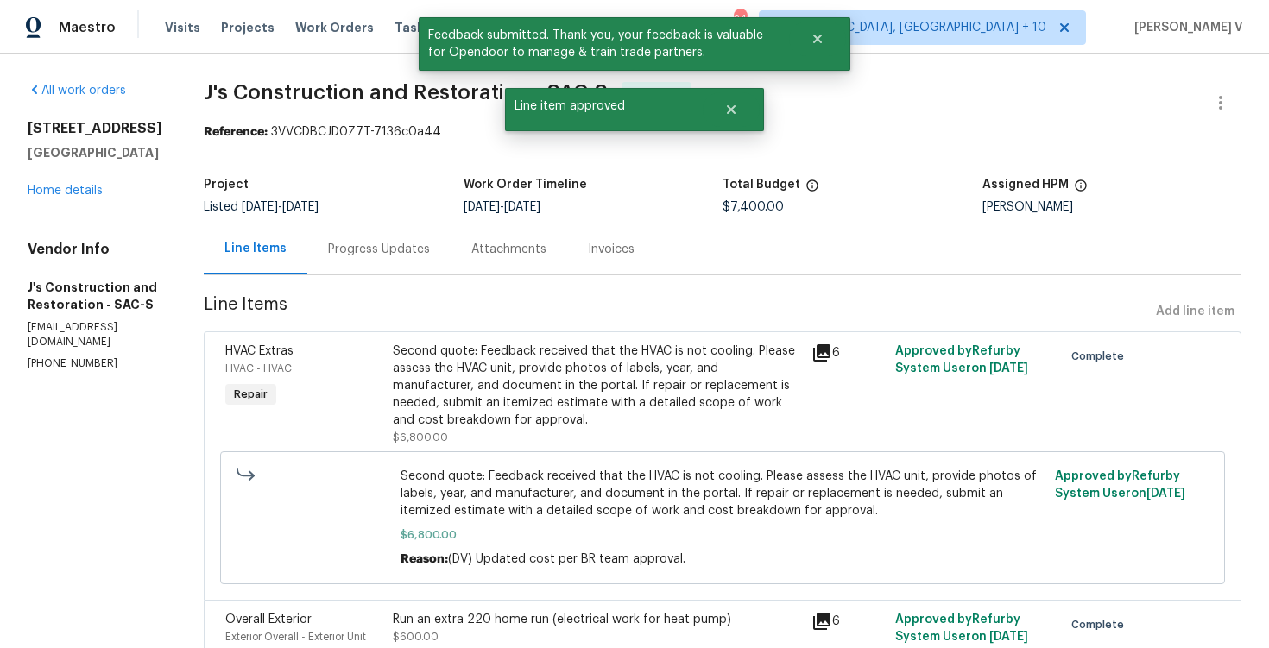
click at [438, 232] on div "Progress Updates" at bounding box center [378, 249] width 143 height 51
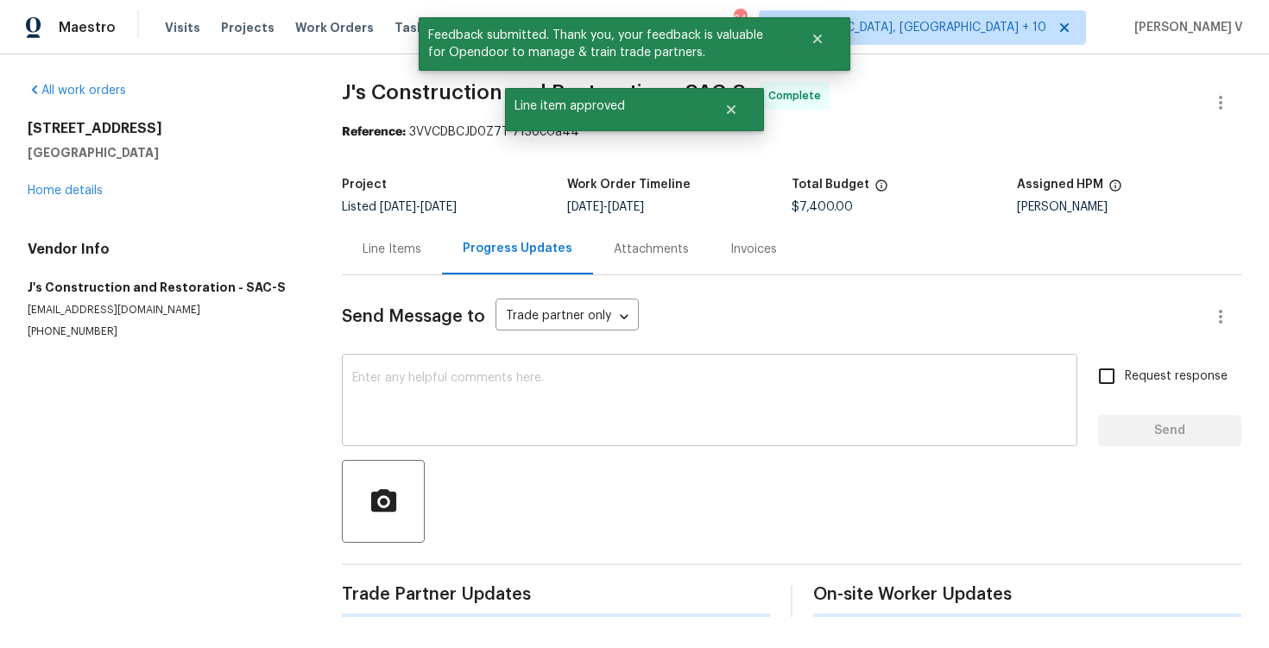
click at [430, 367] on div "x ​" at bounding box center [710, 402] width 736 height 88
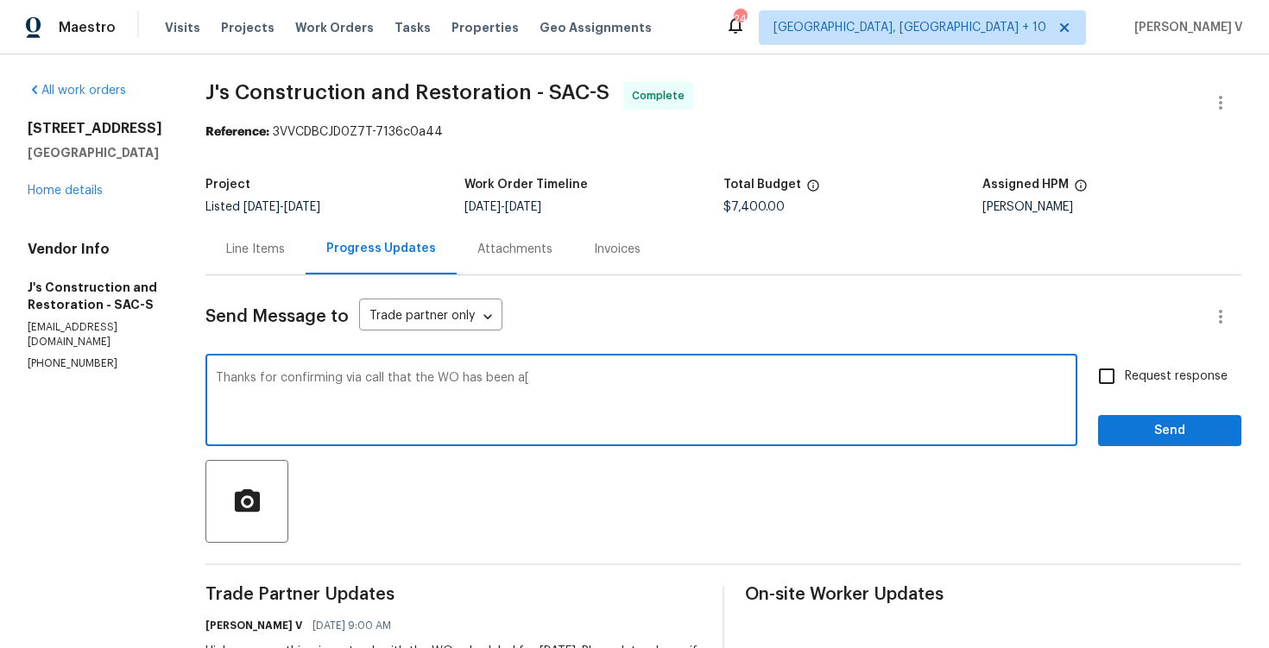
drag, startPoint x: 460, startPoint y: 377, endPoint x: 739, endPoint y: 376, distance: 278.8
click at [739, 376] on textarea "Thanks for confirming via call that the WO has been a[" at bounding box center [641, 402] width 851 height 60
click at [647, 380] on textarea "Thanks for confirming via call that the HVAC is working properly and evrything …" at bounding box center [641, 402] width 851 height 60
click at [764, 379] on textarea "Thanks for confirming via call that the HVAC is working properly and evreything…" at bounding box center [641, 402] width 851 height 60
click at [0, 0] on qb-div "Correct the spelling error everything" at bounding box center [0, 0] width 0 height 0
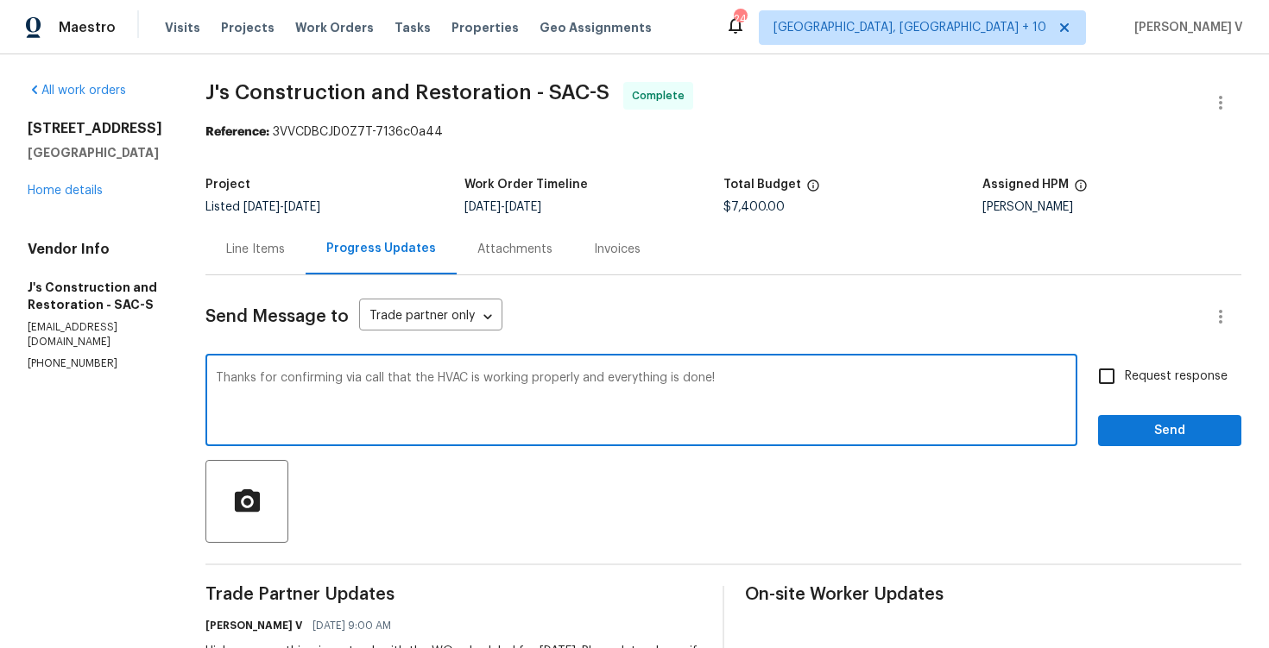
click at [754, 376] on textarea "Thanks for confirming via call that the HVAC is working properly and everything…" at bounding box center [641, 402] width 851 height 60
type textarea "Thanks for confirming via call that the HVAC is working properly and everything…"
click at [1141, 425] on span "Send" at bounding box center [1170, 431] width 116 height 22
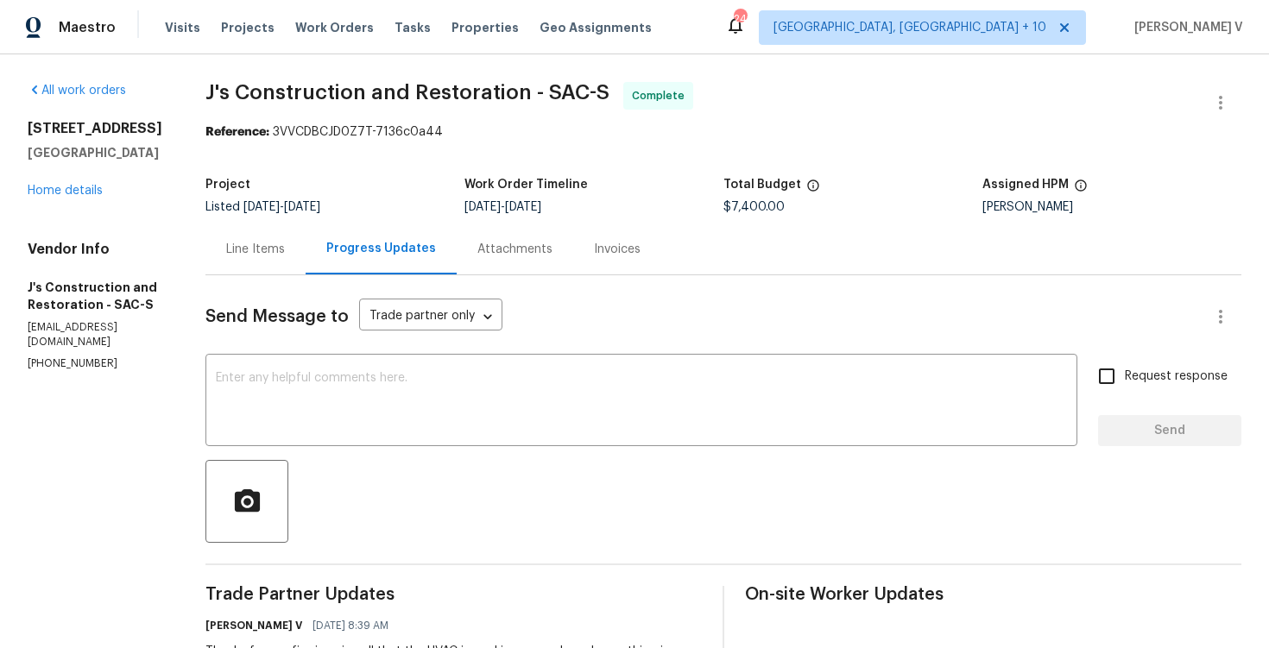
scroll to position [164, 0]
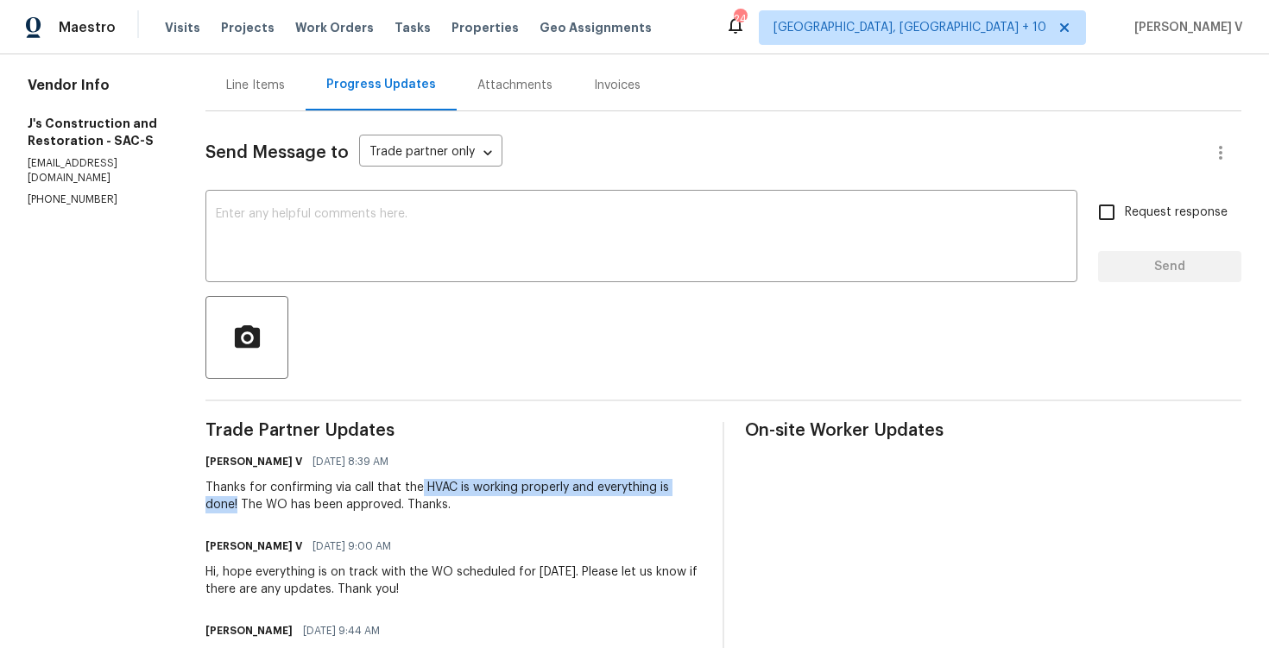
drag, startPoint x: 444, startPoint y: 483, endPoint x: 263, endPoint y: 506, distance: 181.8
click at [263, 506] on div "Thanks for confirming via call that the HVAC is working properly and everything…" at bounding box center [453, 496] width 496 height 35
copy div "HVAC is working properly and everything is done!"
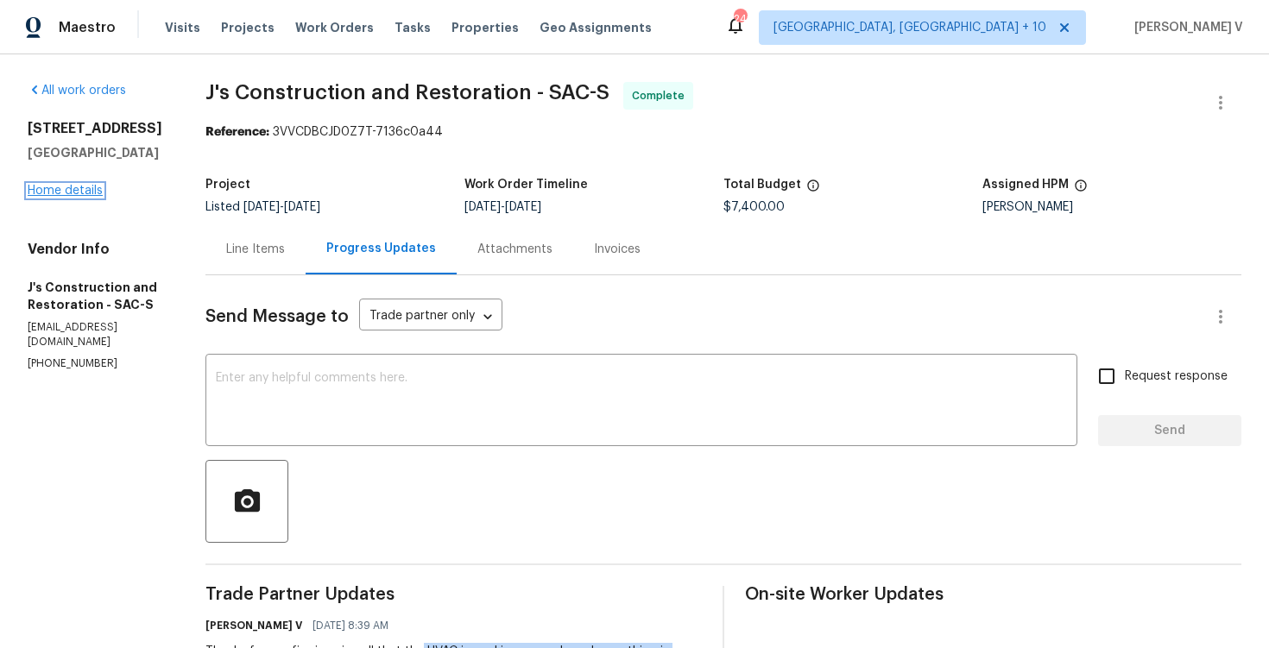
click at [66, 197] on link "Home details" at bounding box center [65, 191] width 75 height 12
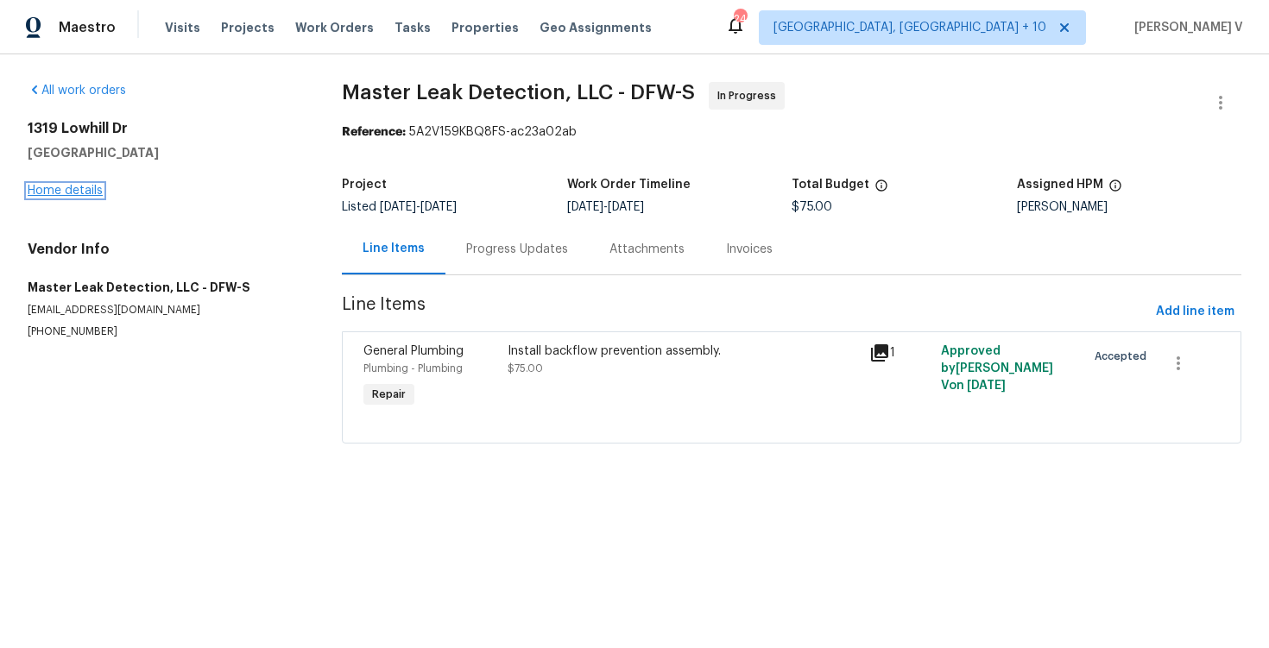
click at [81, 186] on link "Home details" at bounding box center [65, 191] width 75 height 12
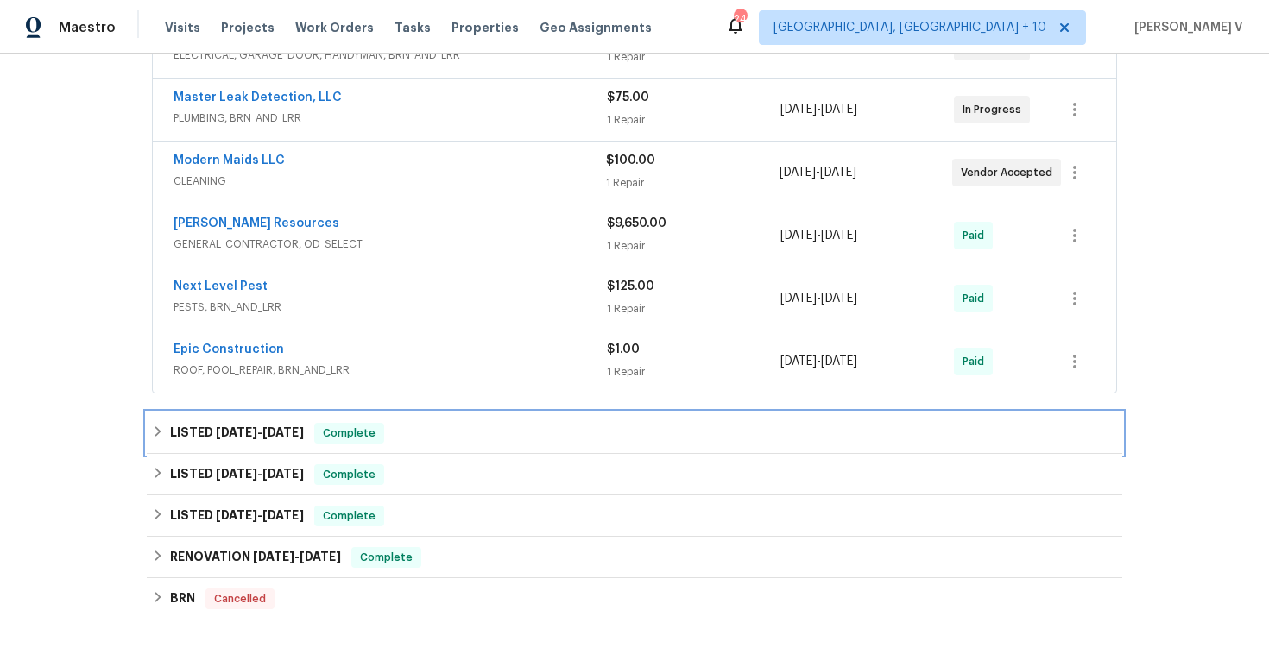
click at [401, 431] on div "LISTED [DATE] - [DATE] Complete" at bounding box center [634, 433] width 965 height 21
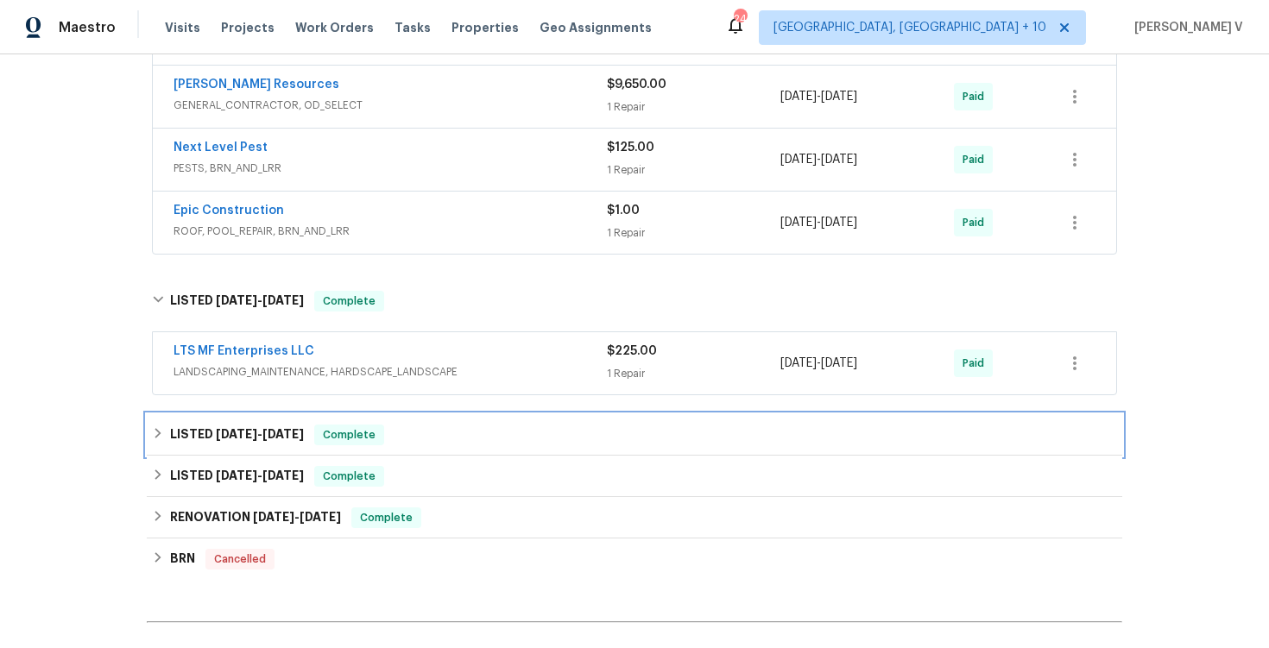
click at [382, 433] on span "Complete" at bounding box center [349, 434] width 66 height 17
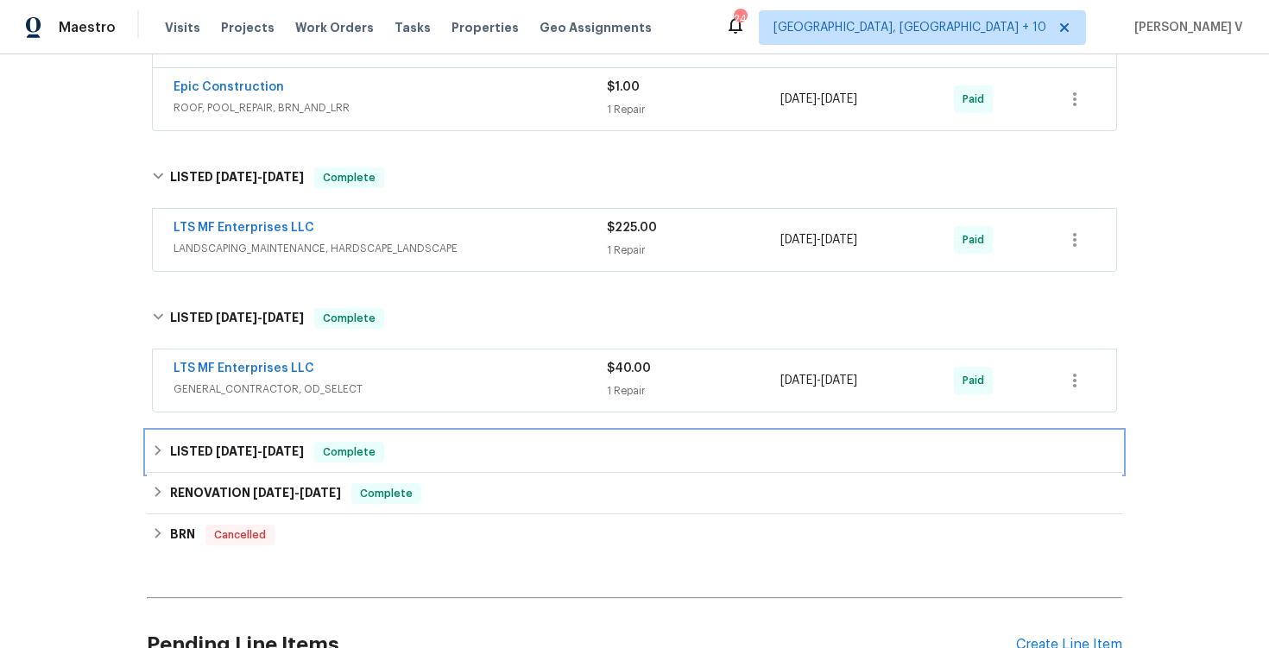
click at [371, 439] on div "LISTED [DATE] - [DATE] Complete" at bounding box center [634, 452] width 975 height 41
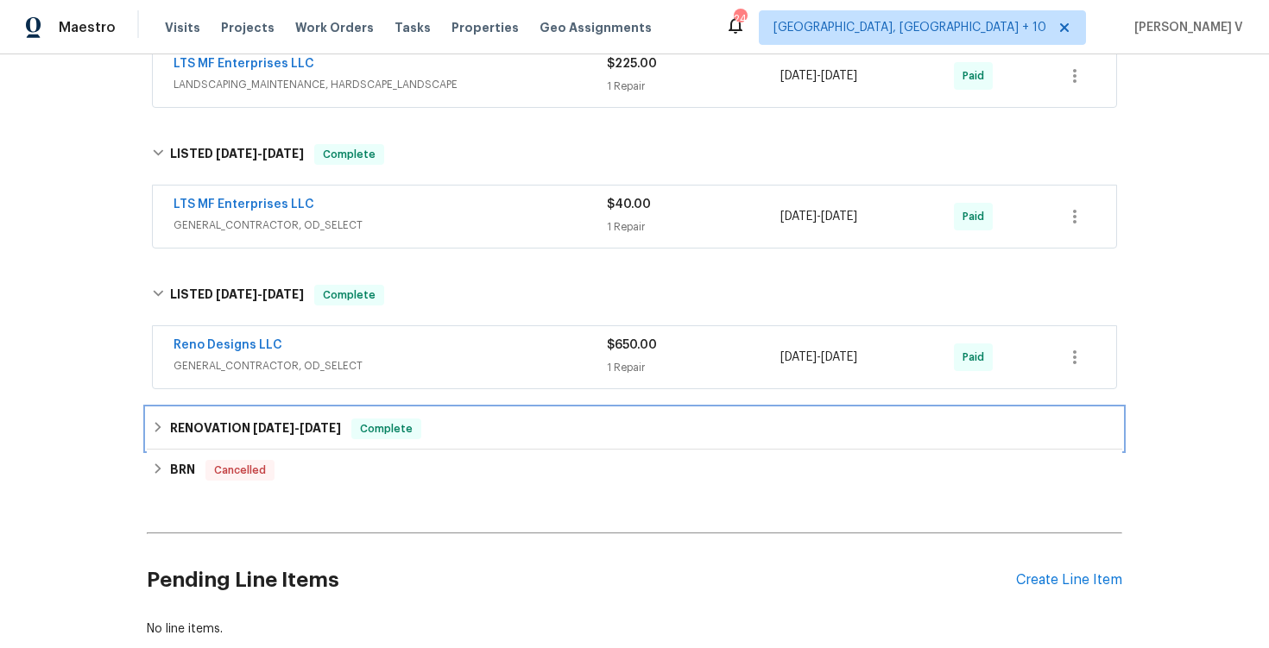
click at [363, 445] on div "RENOVATION [DATE] - [DATE] Complete" at bounding box center [634, 428] width 975 height 41
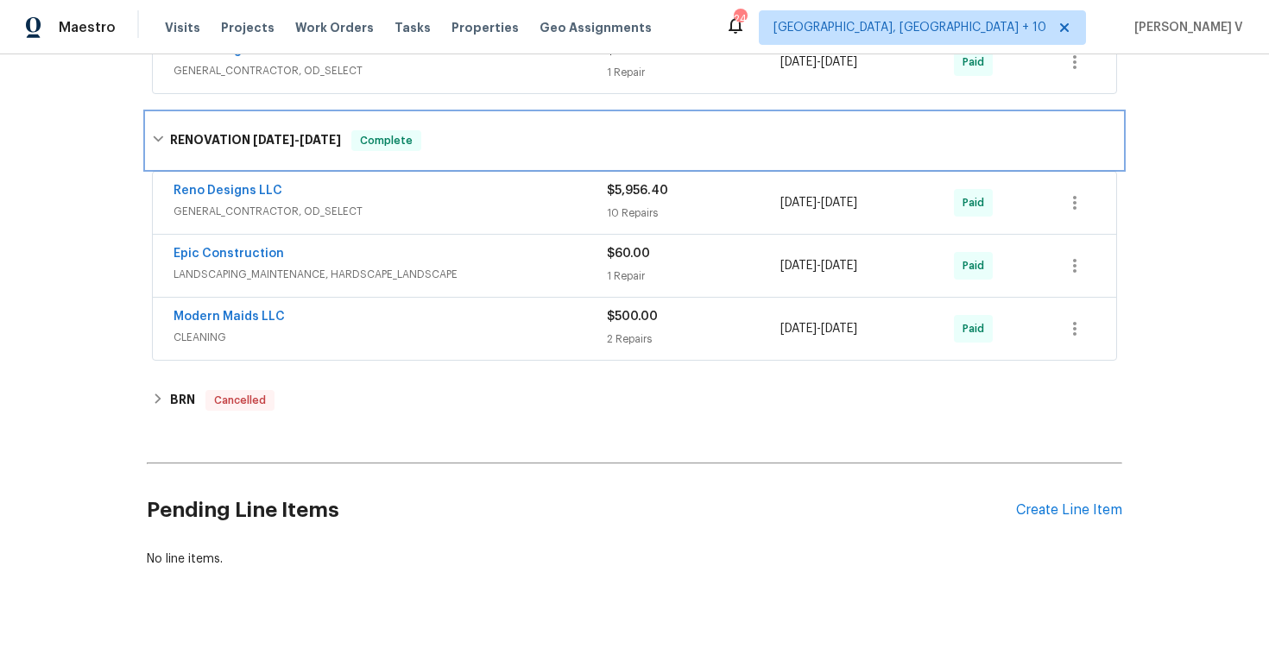
scroll to position [1096, 0]
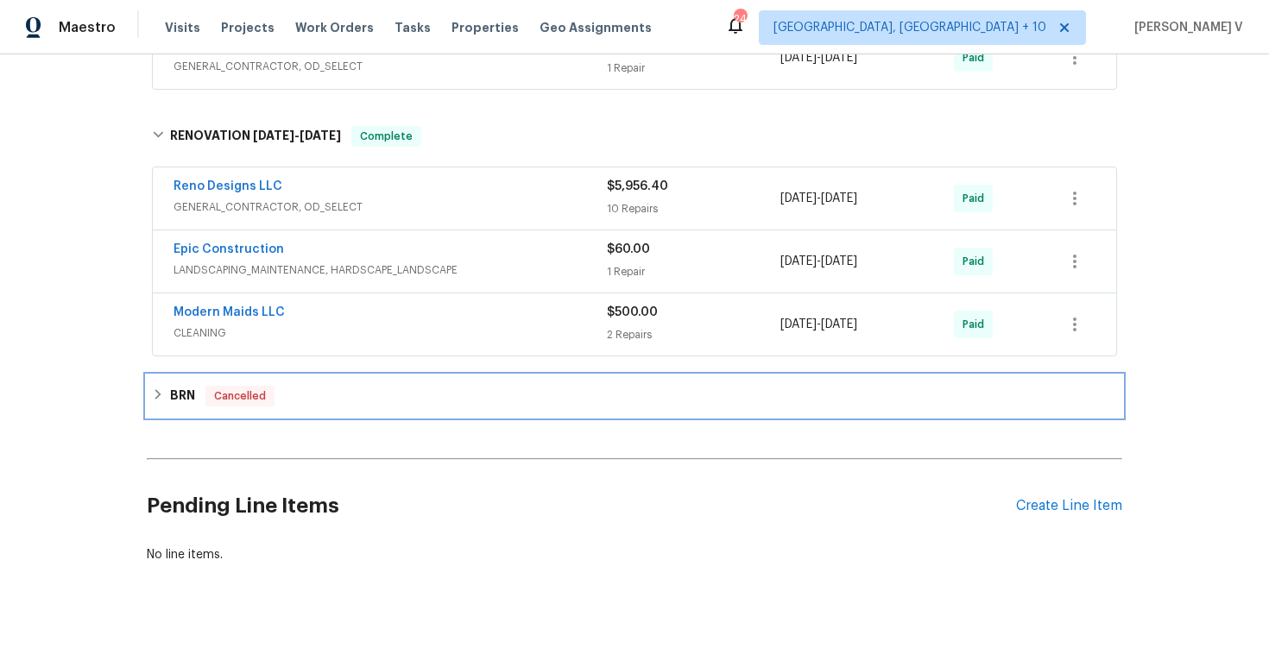
click at [343, 406] on div "BRN Cancelled" at bounding box center [634, 396] width 965 height 21
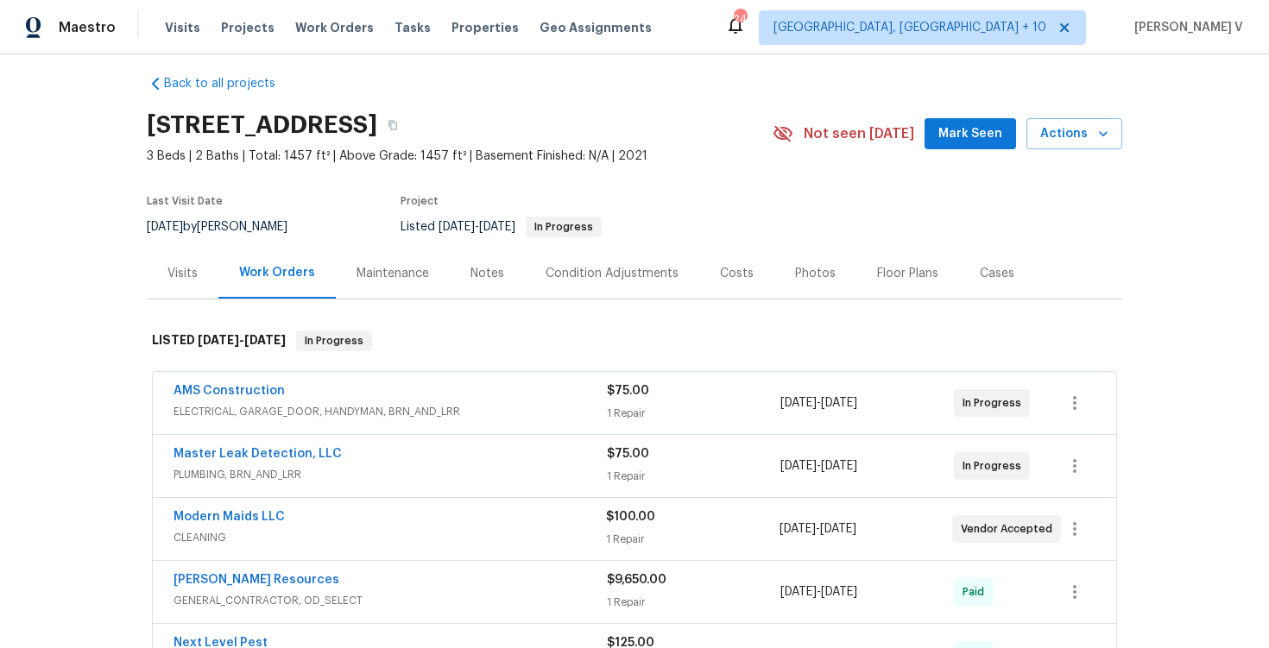
scroll to position [0, 0]
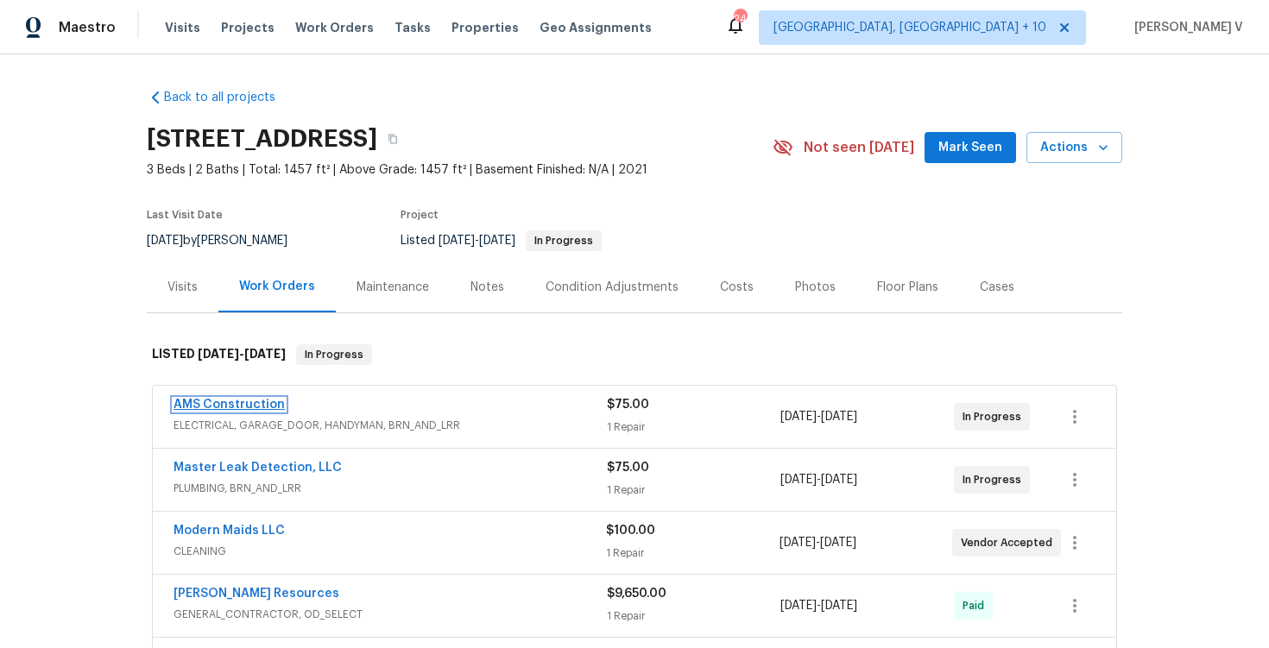
click at [195, 399] on link "AMS Construction" at bounding box center [229, 405] width 111 height 12
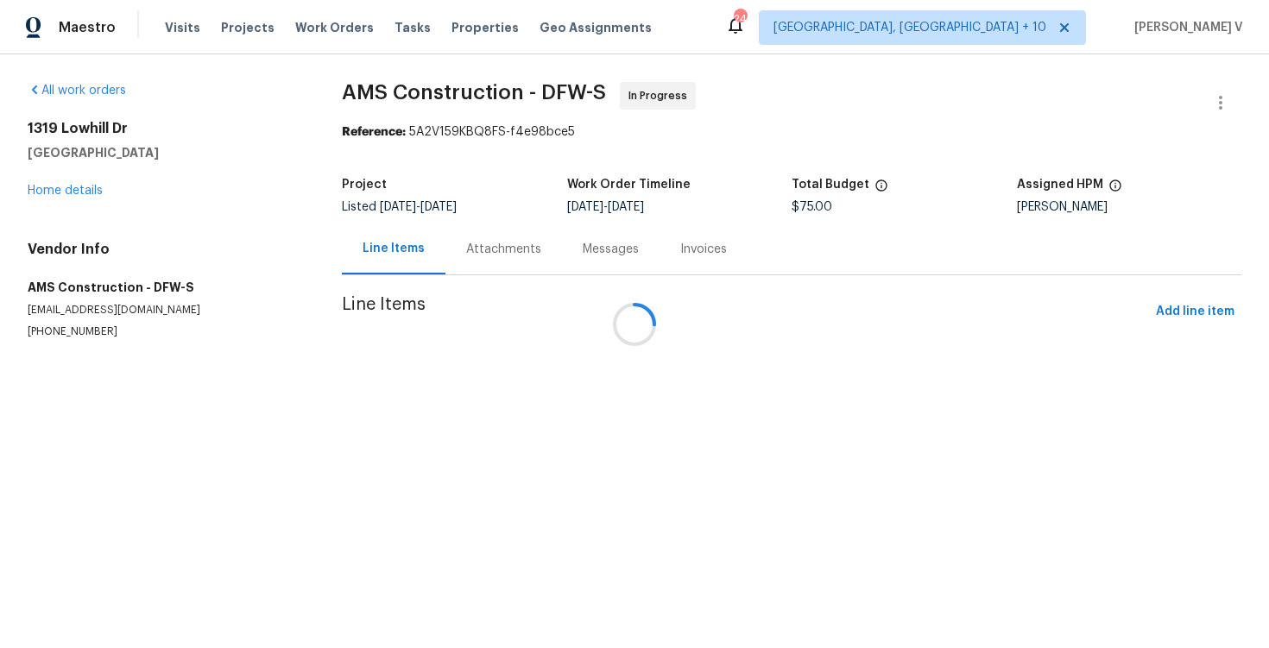
click at [454, 250] on div at bounding box center [634, 324] width 1269 height 648
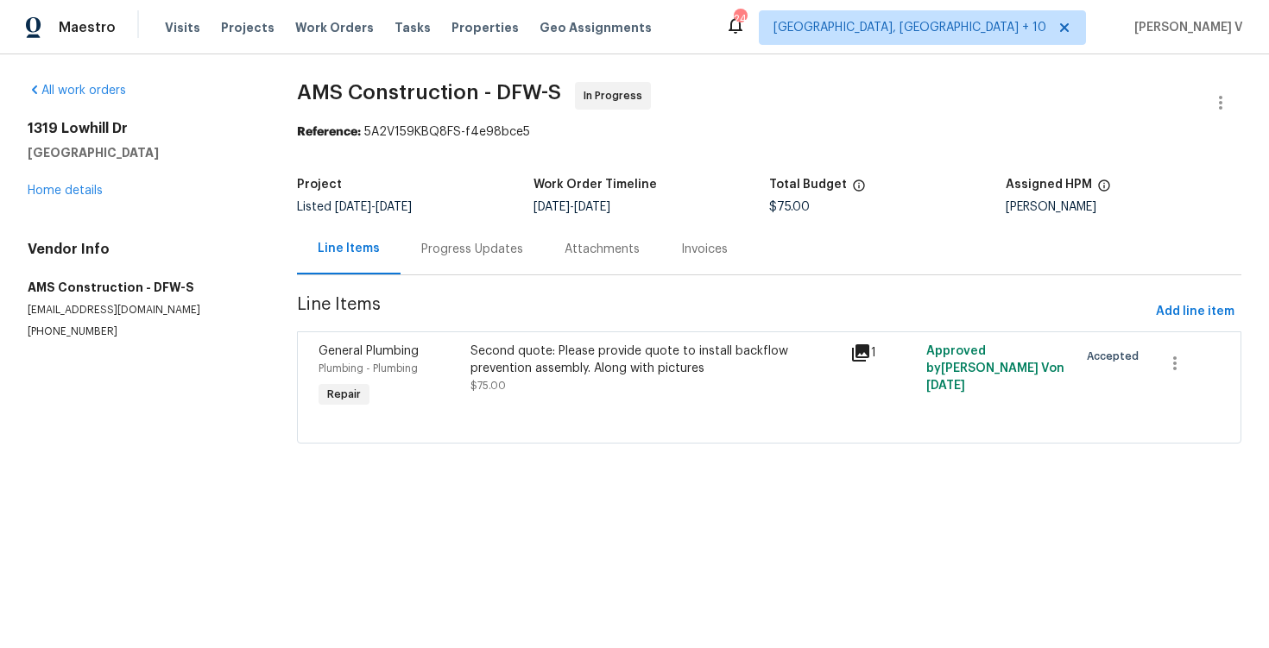
click at [454, 250] on div "Progress Updates" at bounding box center [472, 249] width 102 height 17
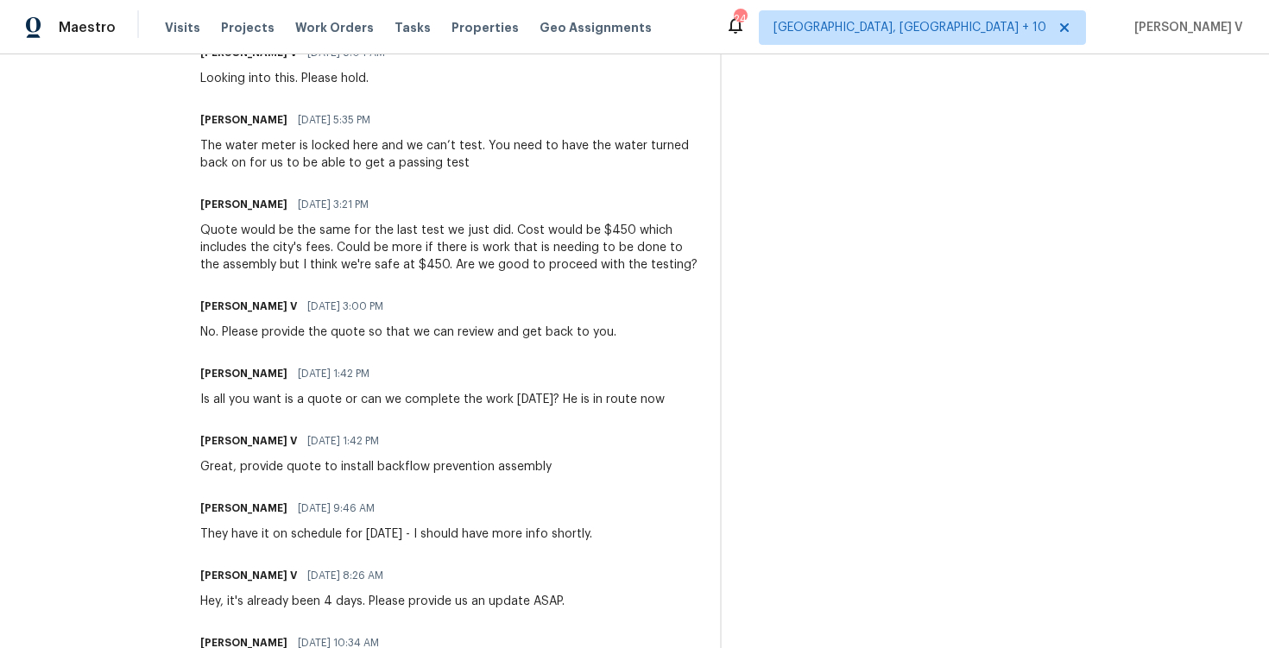
scroll to position [365, 0]
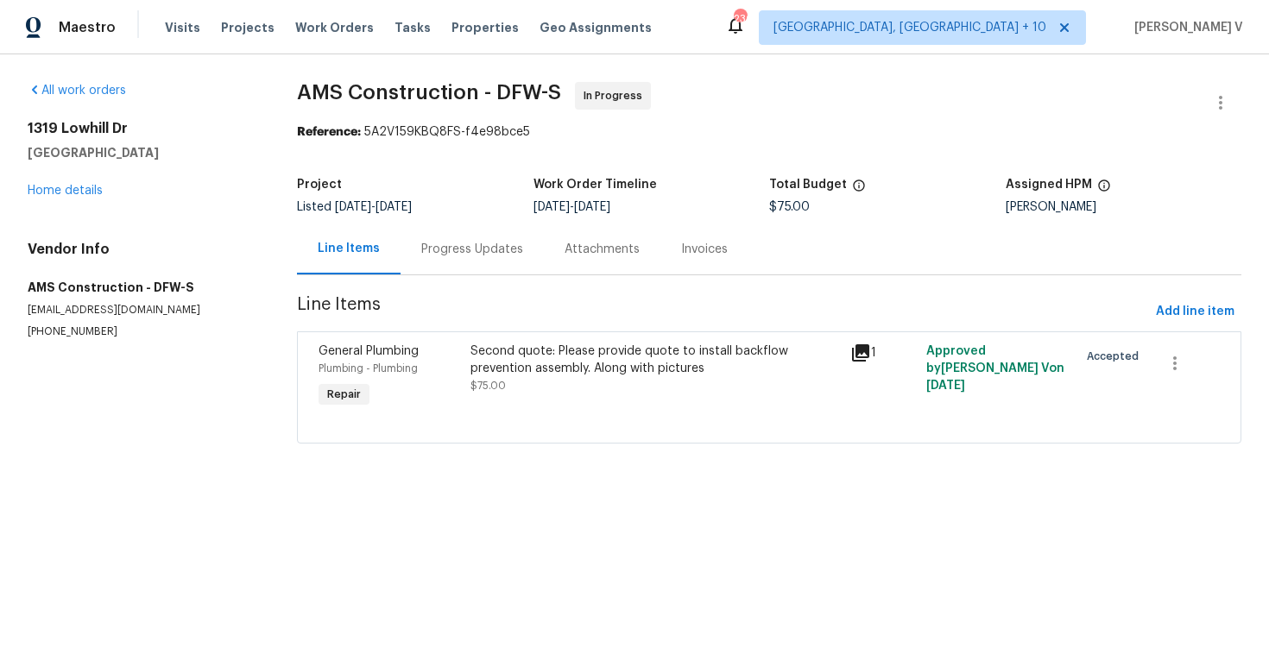
click at [458, 249] on div "Progress Updates" at bounding box center [472, 249] width 102 height 17
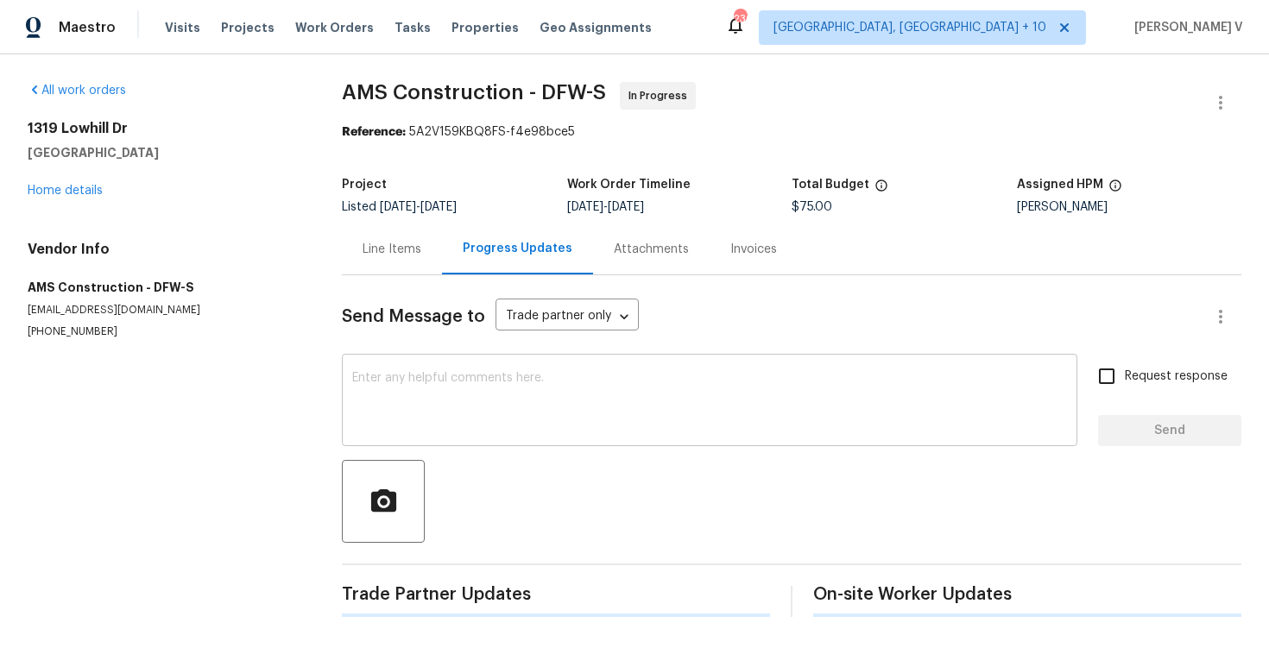
click at [458, 365] on div "x ​" at bounding box center [710, 402] width 736 height 88
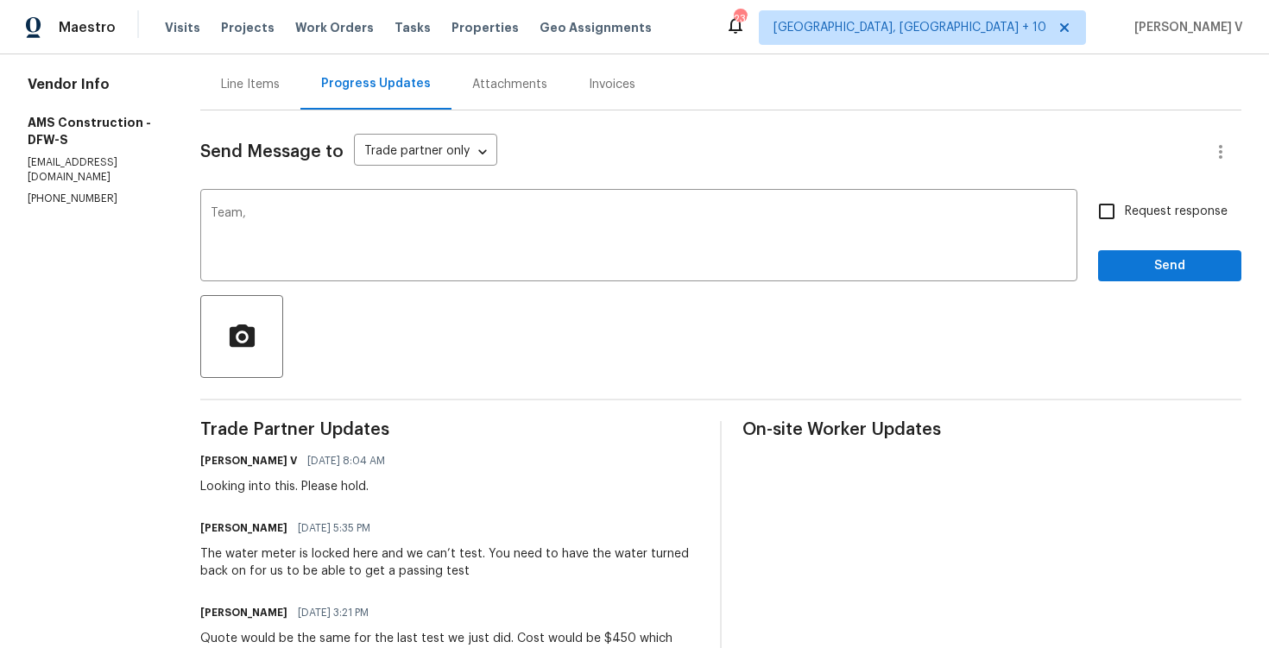
scroll to position [115, 0]
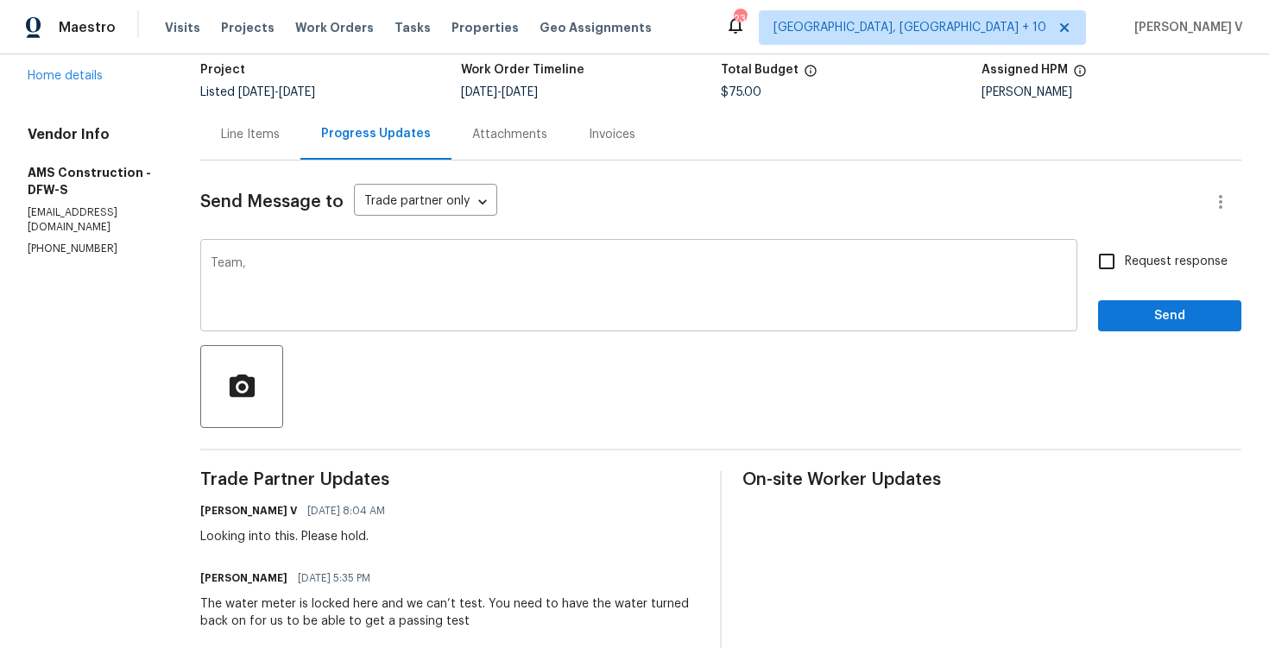
click at [294, 257] on div "Team, x ​" at bounding box center [638, 287] width 877 height 88
paste textarea "Could you please clarify which quote you are referring to when you mentioned ‘t…"
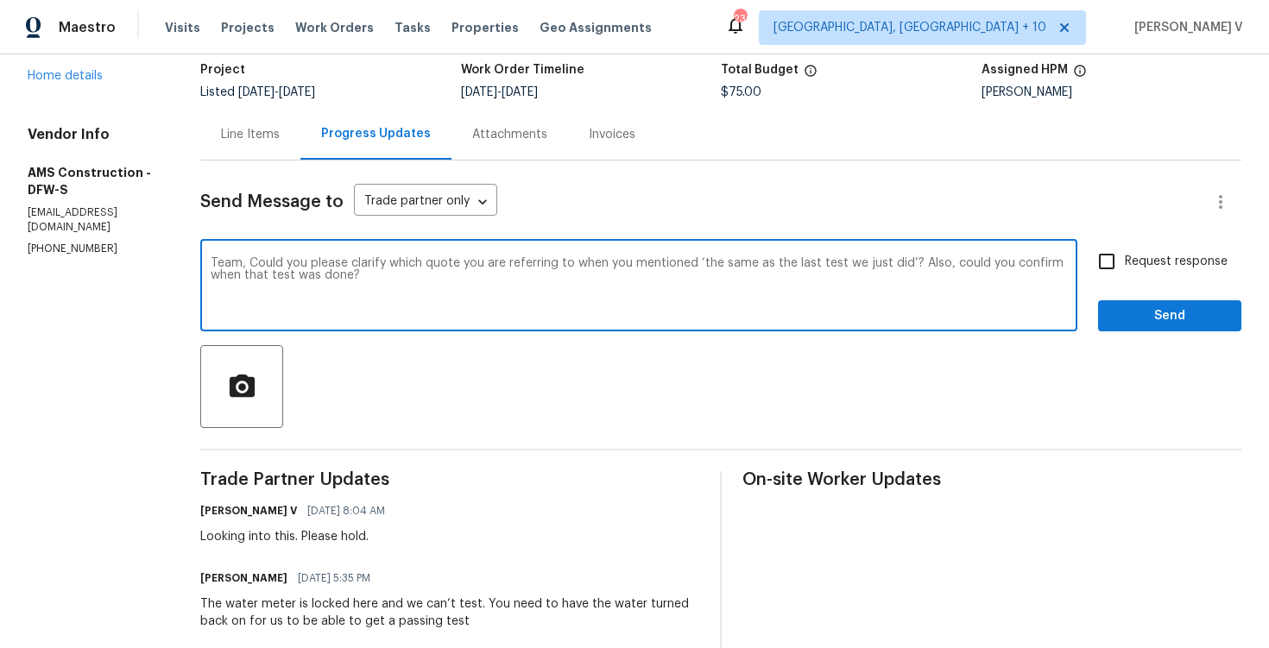
type textarea "Team, Could you please clarify which quote you are referring to when you mentio…"
click at [1118, 277] on input "Request response" at bounding box center [1107, 261] width 36 height 36
checkbox input "true"
click at [909, 275] on textarea "Team, Could you please clarify which quote you are referring to when you mentio…" at bounding box center [639, 287] width 856 height 60
type textarea "Team, Could you please clarify which quote you are referring to when you mentio…"
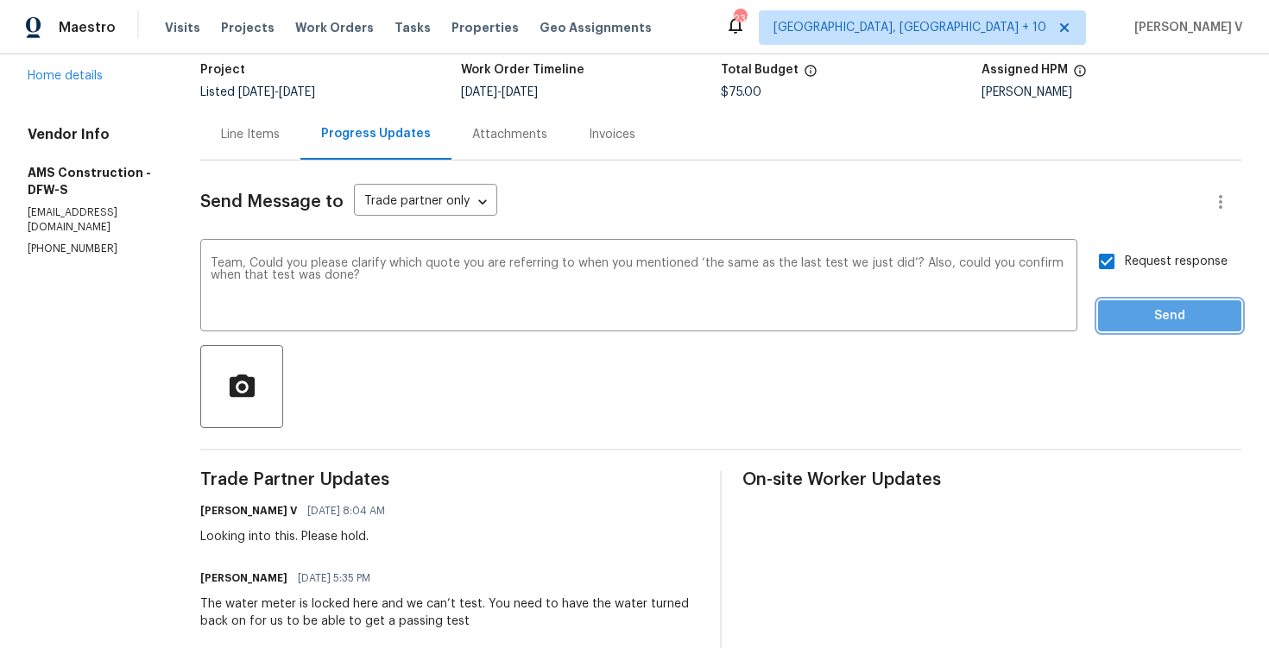
click at [1126, 318] on span "Send" at bounding box center [1170, 317] width 116 height 22
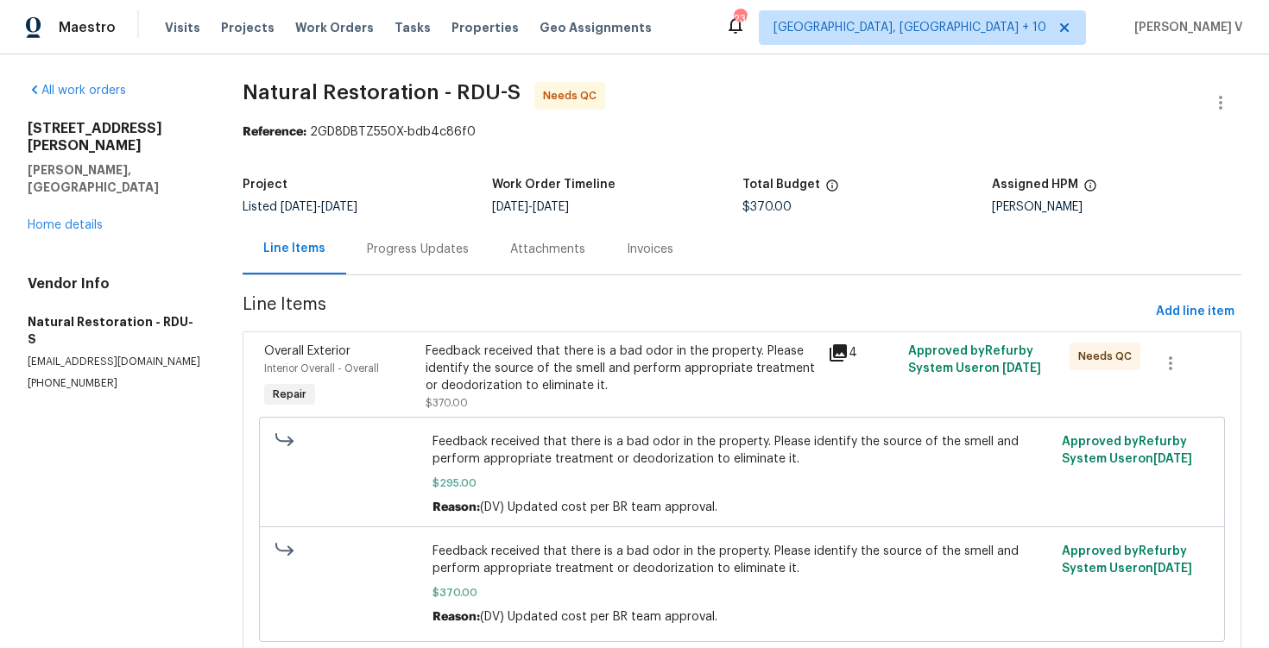
click at [421, 264] on div "Progress Updates" at bounding box center [417, 249] width 143 height 51
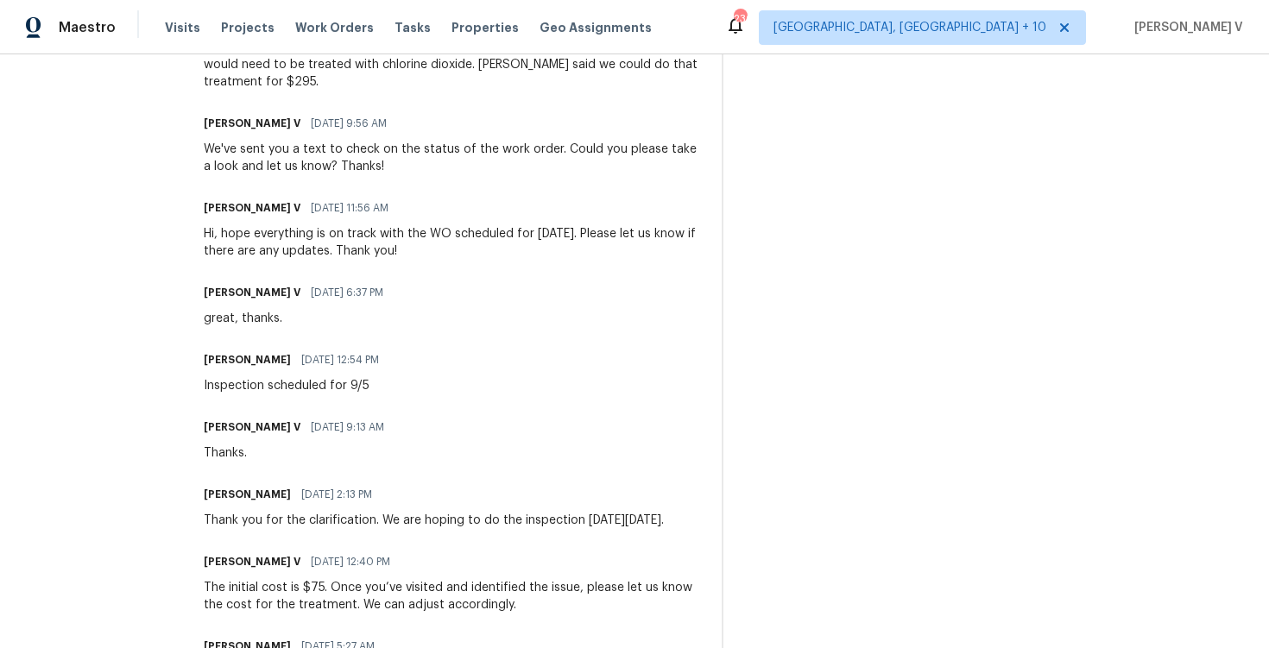
scroll to position [2122, 0]
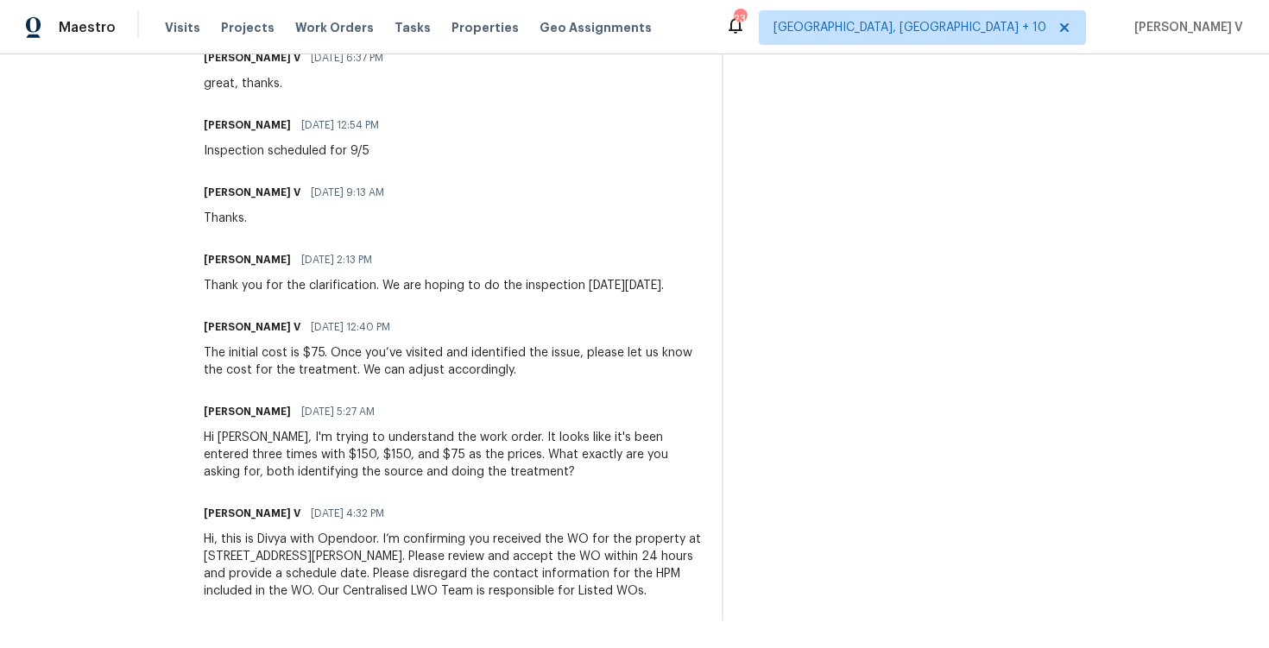
drag, startPoint x: 200, startPoint y: 361, endPoint x: 194, endPoint y: 717, distance: 356.6
click at [194, 647] on html "Maestro Visits Projects Work Orders Tasks Properties Geo Assignments 236 Cincin…" at bounding box center [634, 324] width 1269 height 648
copy div "Trade Partner Updates Divya Dharshini V 09/17/2025 7:55 AM Looking into this.. …"
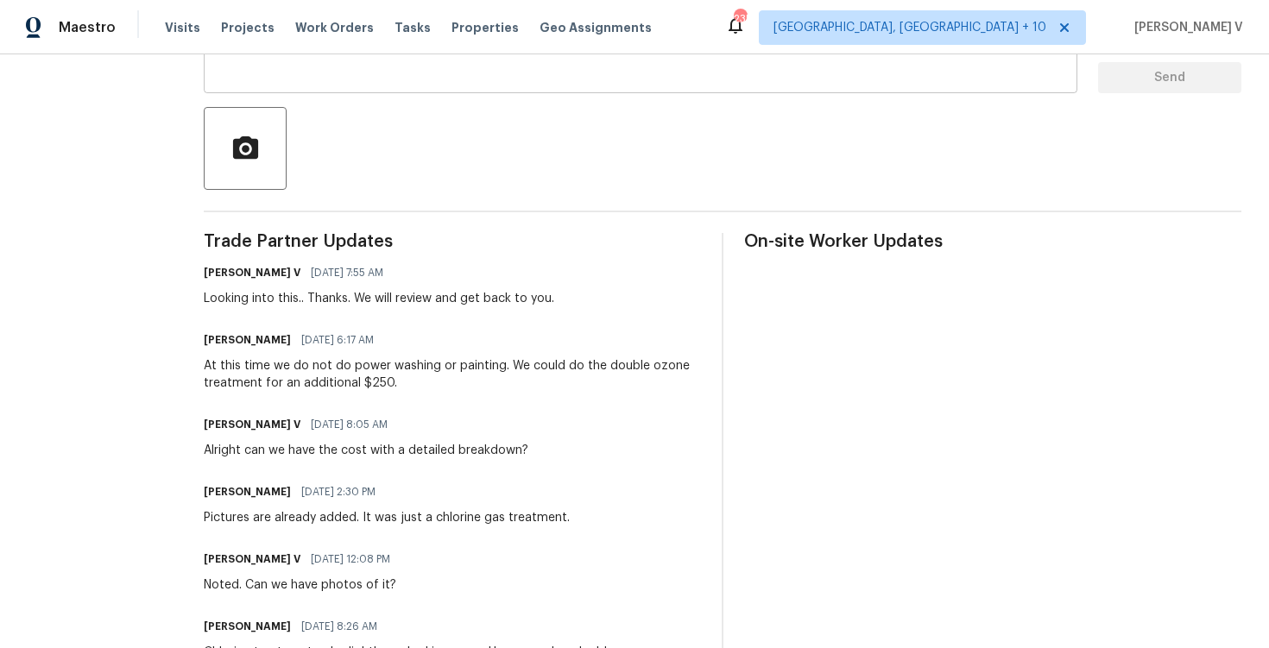
scroll to position [467, 0]
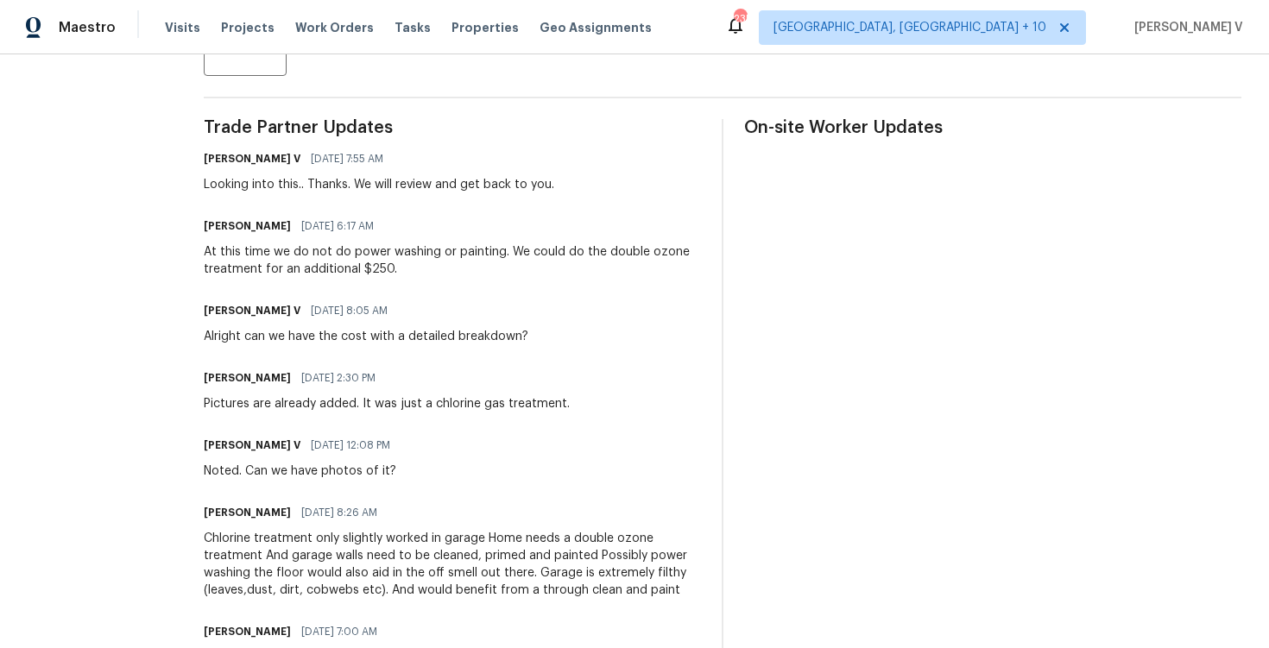
click at [319, 338] on div "Alright can we have the cost with a detailed breakdown?" at bounding box center [366, 336] width 325 height 17
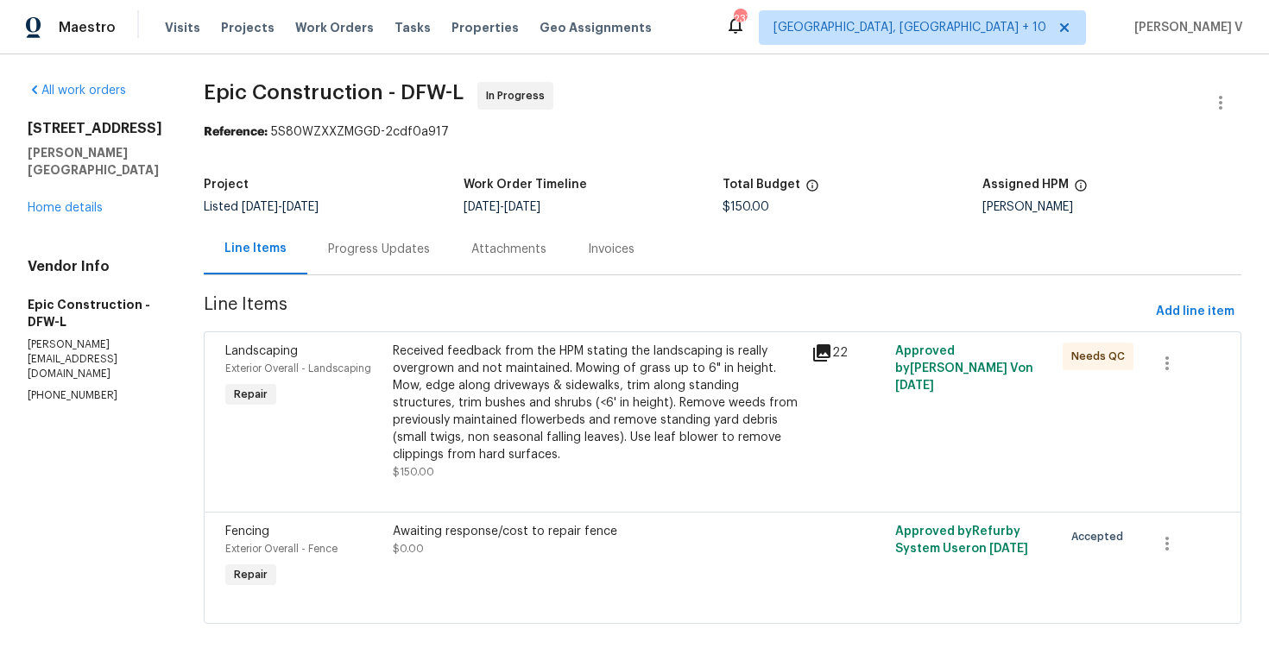
click at [326, 209] on div "Listed [DATE] - [DATE]" at bounding box center [334, 207] width 260 height 12
click at [327, 232] on div "Progress Updates" at bounding box center [378, 249] width 143 height 51
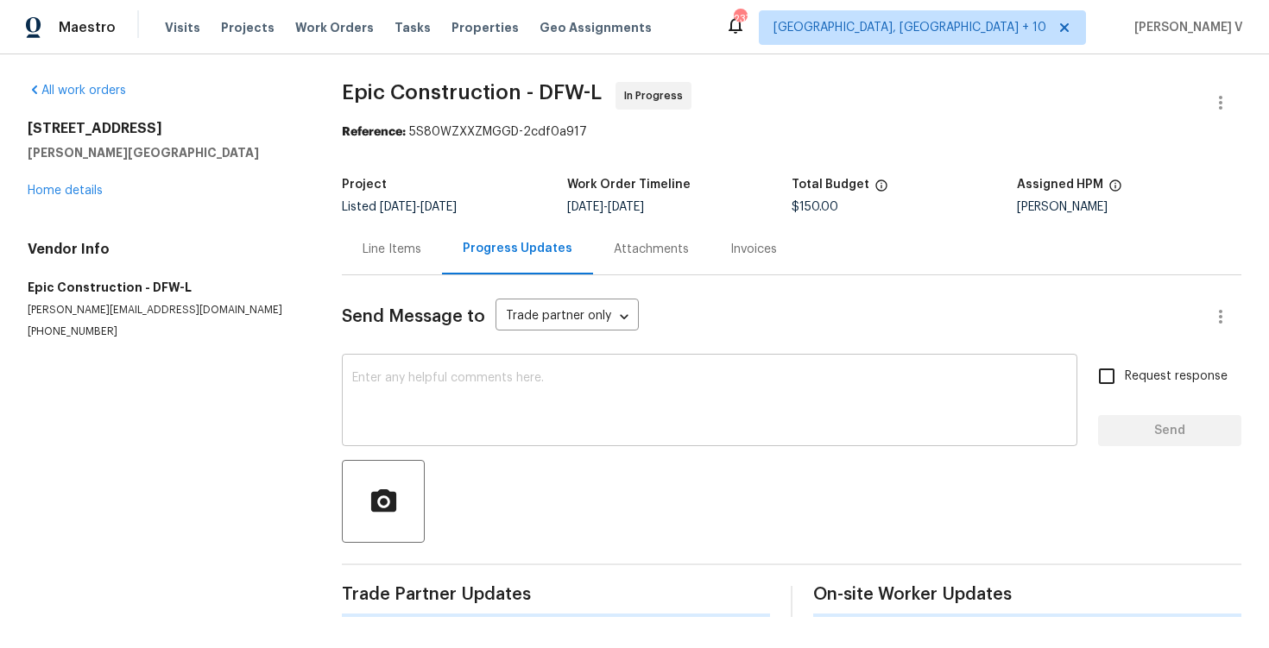
click at [371, 380] on textarea at bounding box center [709, 402] width 715 height 60
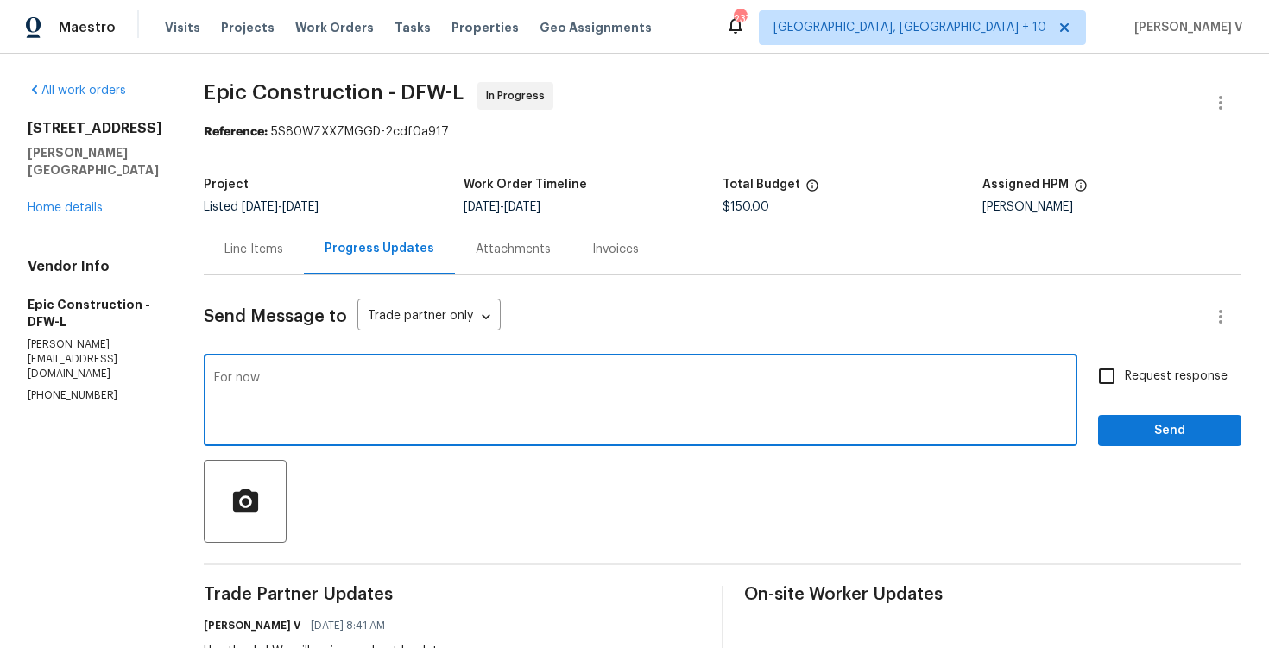
paste textarea "We don't need new fence this can be repair pleas ask TP cost of repair the post"
click at [264, 376] on textarea "For now We don't need new fence this can be repair pleas ask TP cost of repair …" at bounding box center [640, 402] width 853 height 60
drag, startPoint x: 400, startPoint y: 379, endPoint x: 569, endPoint y: 381, distance: 169.2
click at [569, 382] on textarea "For now we don't need new fence this can be repair pleas ask TP cost of repair …" at bounding box center [640, 402] width 853 height 60
click at [742, 378] on textarea "For now we don't need new fence. Could you please let us know the cost of repai…" at bounding box center [640, 402] width 853 height 60
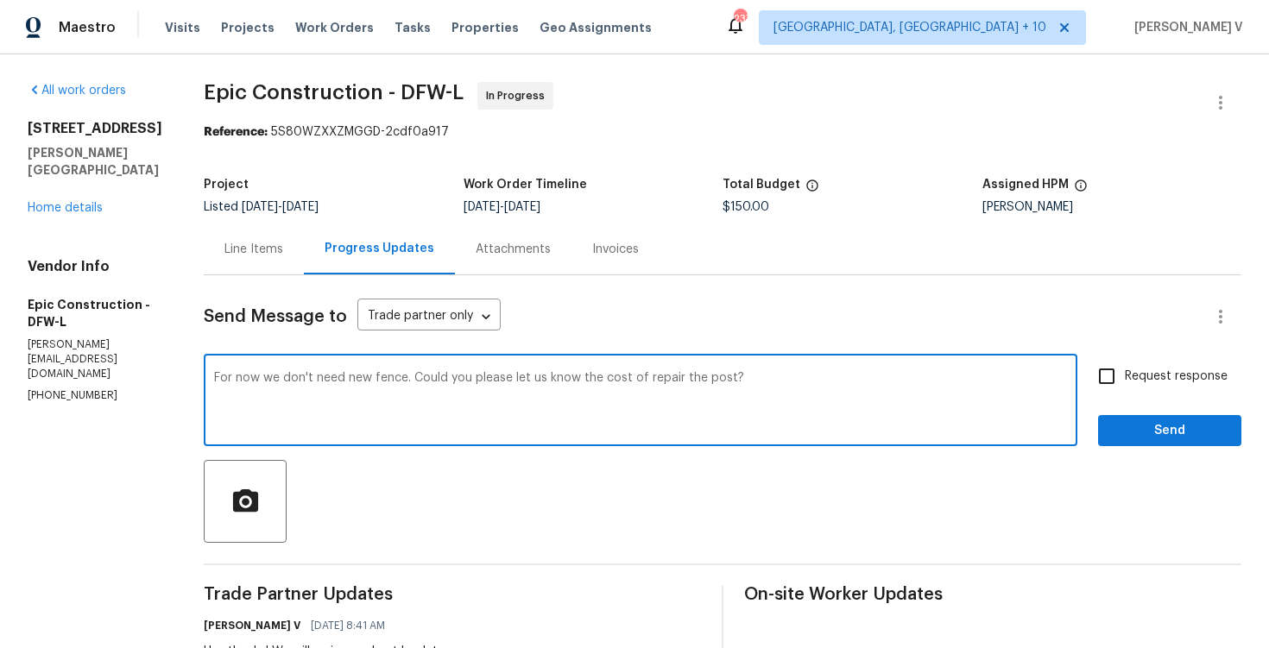
click at [0, 0] on span "new" at bounding box center [0, 0] width 0 height 0
click at [758, 377] on textarea "For now we don't need a new fence. Could you please let us know the cost of rep…" at bounding box center [640, 402] width 853 height 60
type textarea "For now we don't need a new fence. Could you please let us know the cost of rep…"
click at [1121, 384] on input "Request response" at bounding box center [1107, 376] width 36 height 36
checkbox input "true"
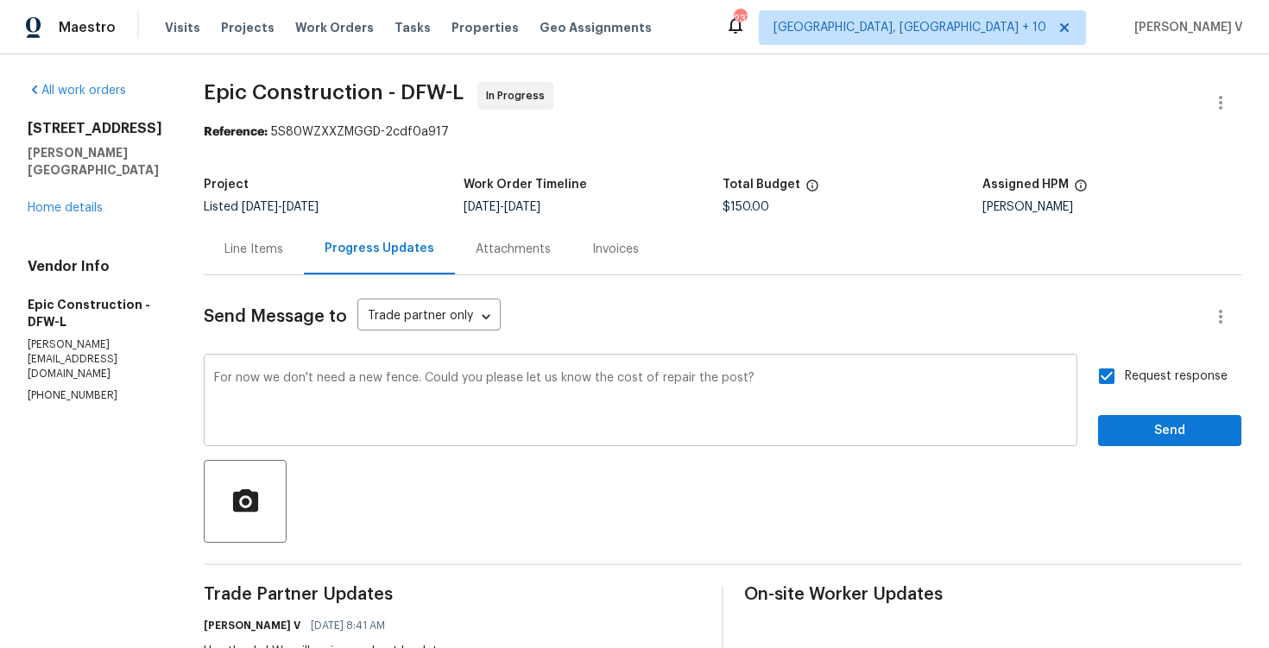
click at [744, 381] on textarea "For now we don't need a new fence. Could you please let us know the cost of rep…" at bounding box center [640, 402] width 853 height 60
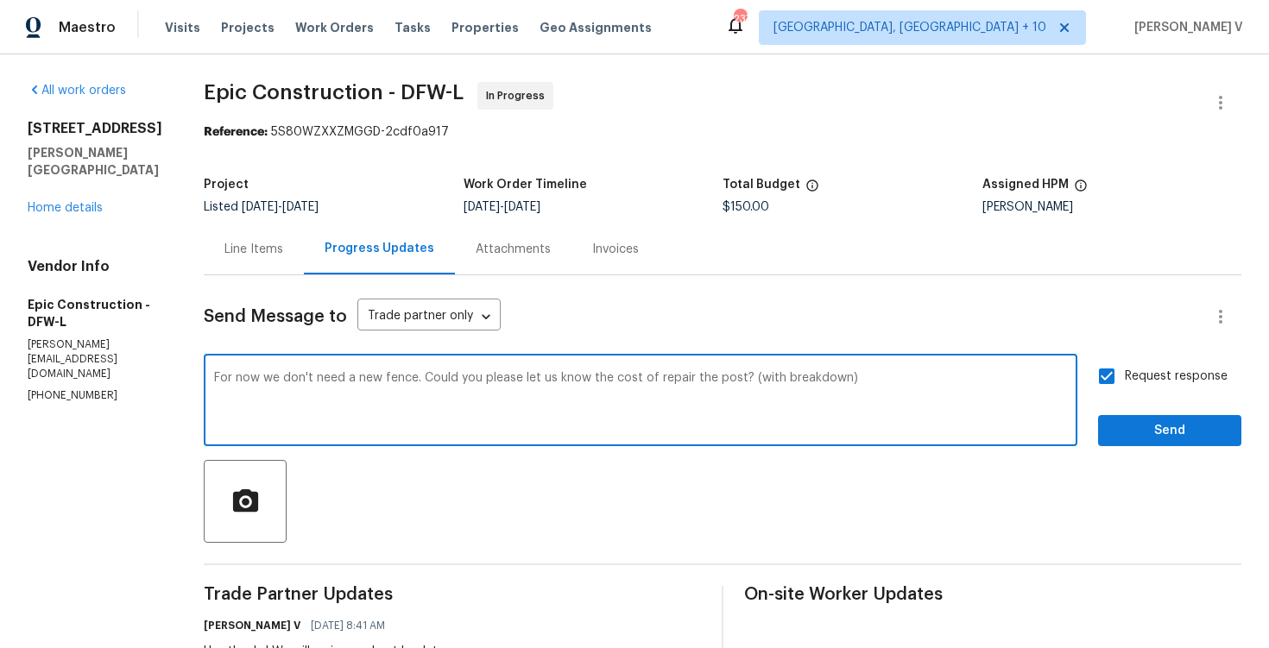
click at [0, 0] on span "repairing" at bounding box center [0, 0] width 0 height 0
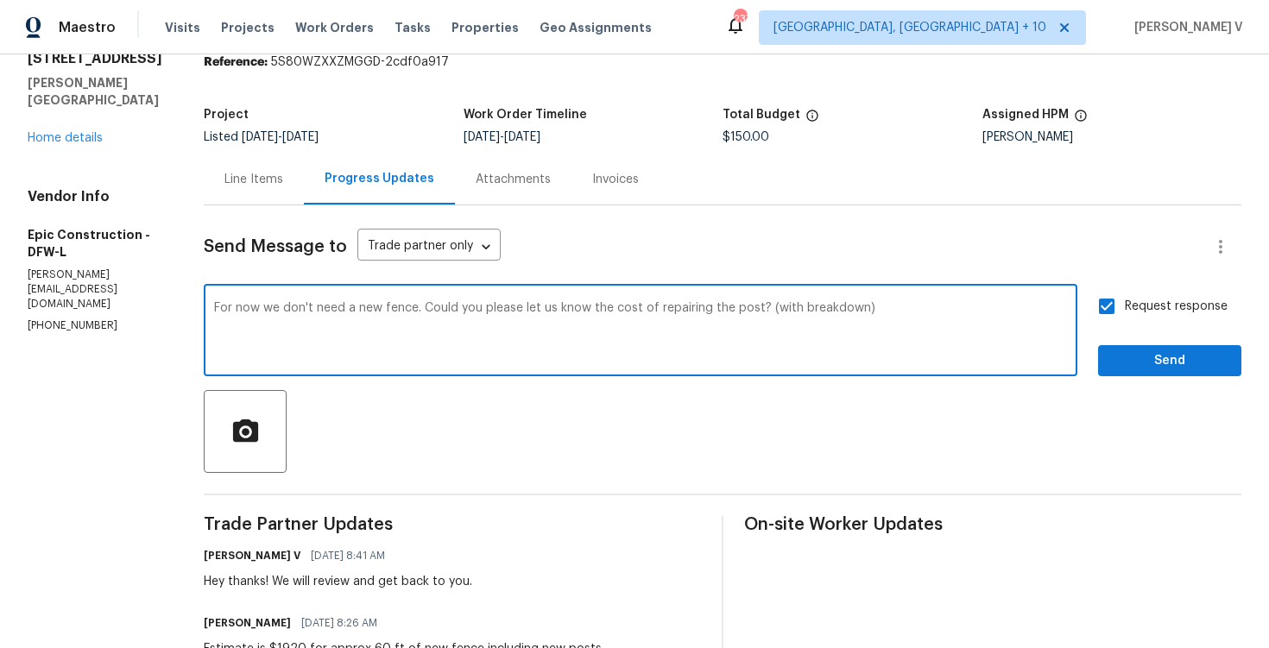
scroll to position [86, 0]
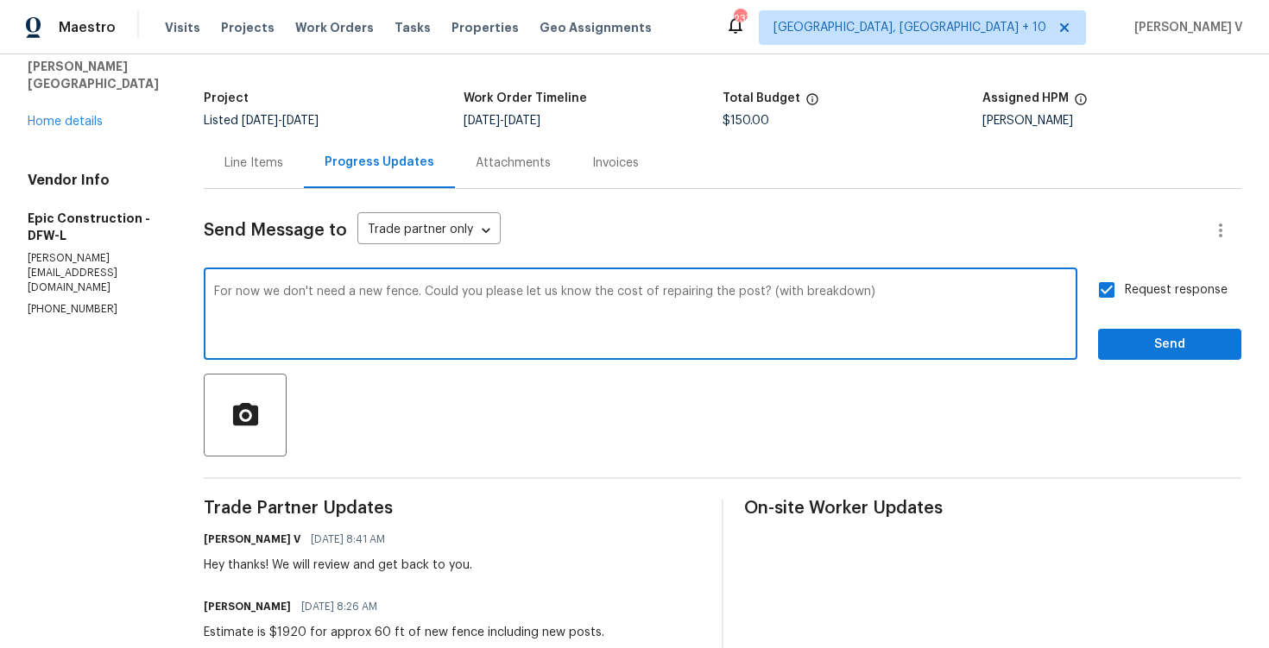
type textarea "For now we don't need a new fence. Could you please let us know the cost of rep…"
click at [1144, 343] on span "Send" at bounding box center [1170, 345] width 116 height 22
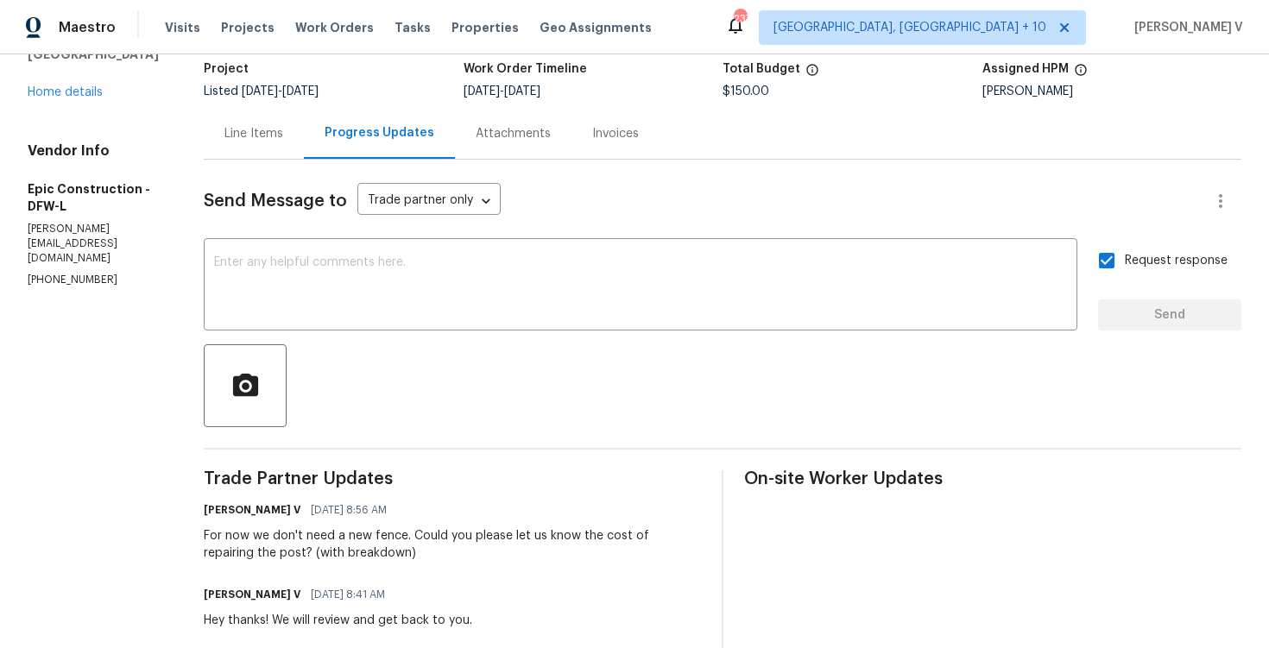
scroll to position [181, 0]
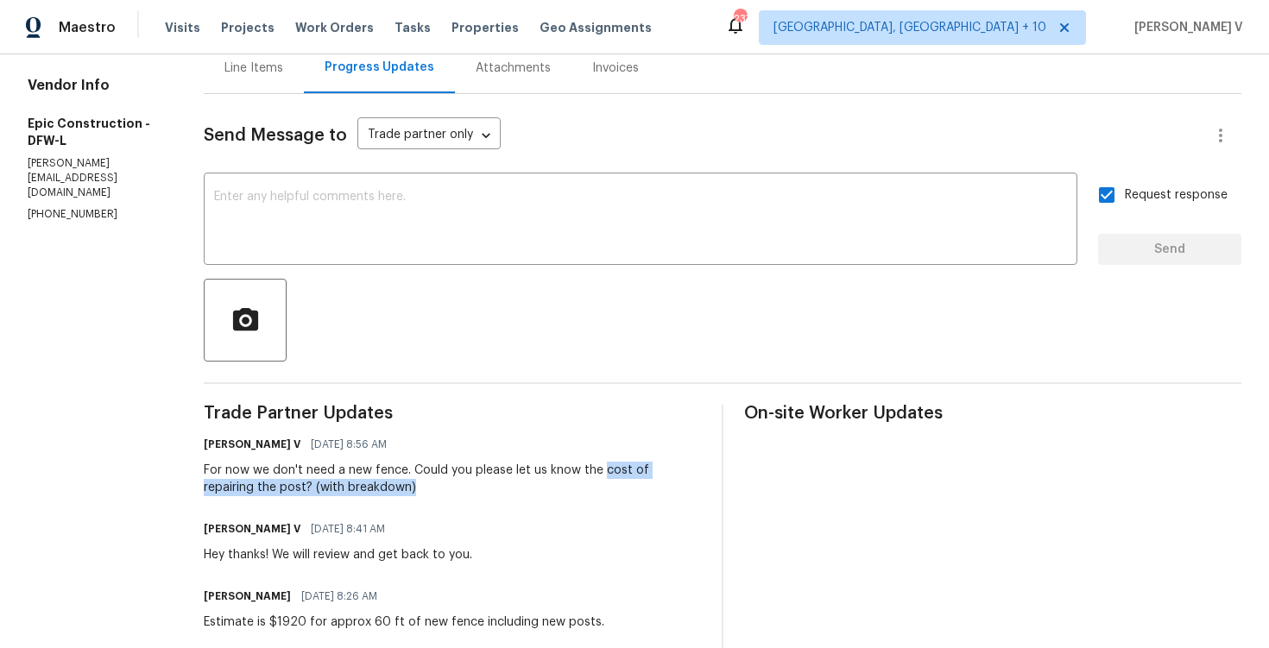
drag, startPoint x: 595, startPoint y: 472, endPoint x: 373, endPoint y: 483, distance: 222.1
click at [373, 483] on div "For now we don't need a new fence. Could you please let us know the cost of rep…" at bounding box center [452, 479] width 497 height 35
copy div "cost of repairing the post? (with breakdown)"
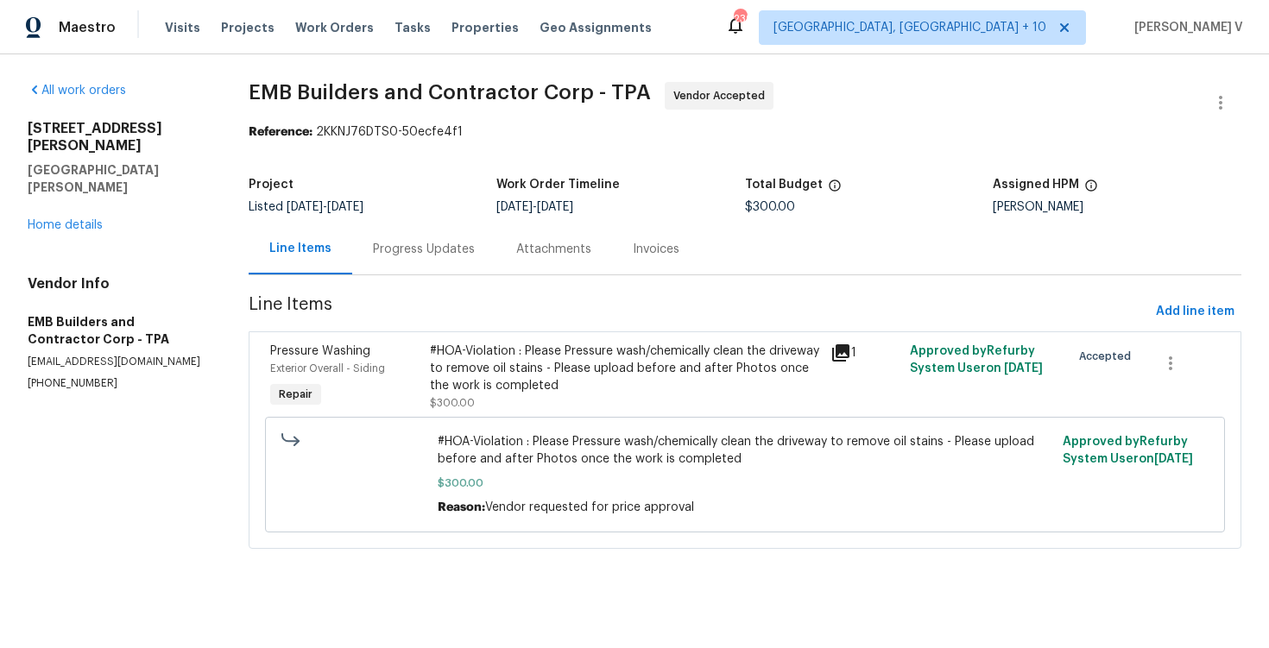
click at [426, 267] on div "Progress Updates" at bounding box center [423, 249] width 143 height 51
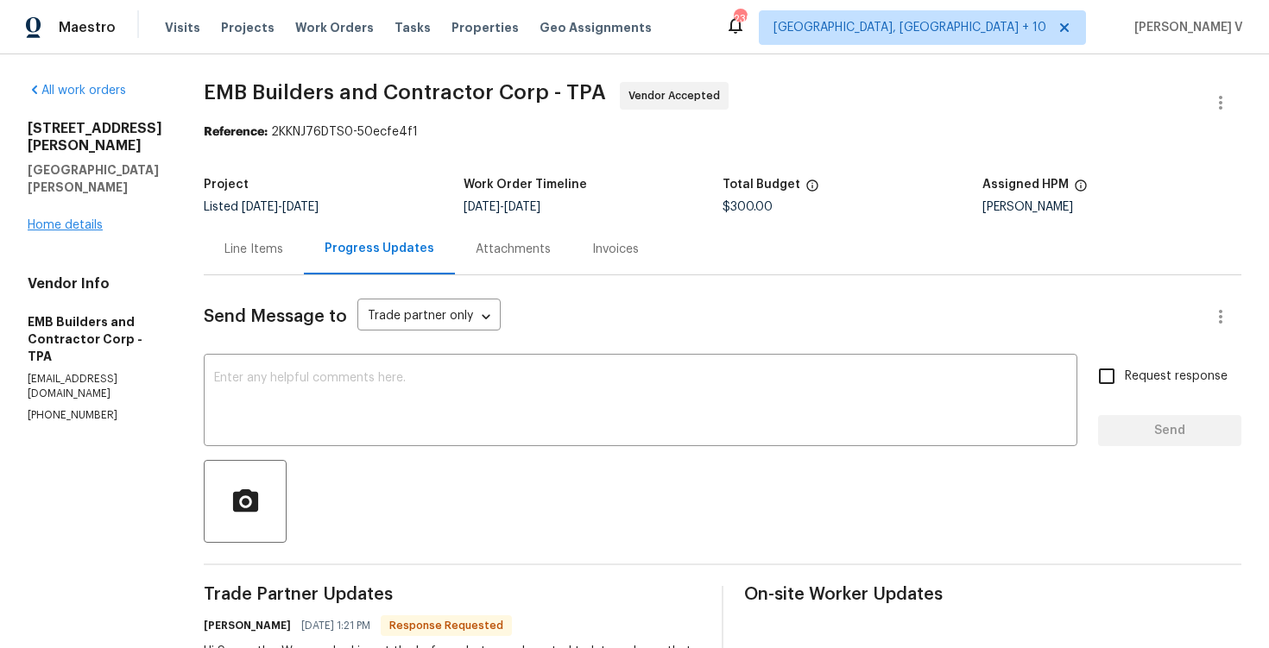
click at [58, 231] on div "[STREET_ADDRESS][PERSON_NAME][PERSON_NAME] Home details" at bounding box center [95, 177] width 135 height 114
click at [64, 197] on div "[STREET_ADDRESS][PERSON_NAME][PERSON_NAME] Home details" at bounding box center [95, 177] width 135 height 114
click at [64, 212] on div "[STREET_ADDRESS][PERSON_NAME][PERSON_NAME] Home details" at bounding box center [95, 177] width 135 height 114
click at [62, 225] on link "Home details" at bounding box center [65, 225] width 75 height 12
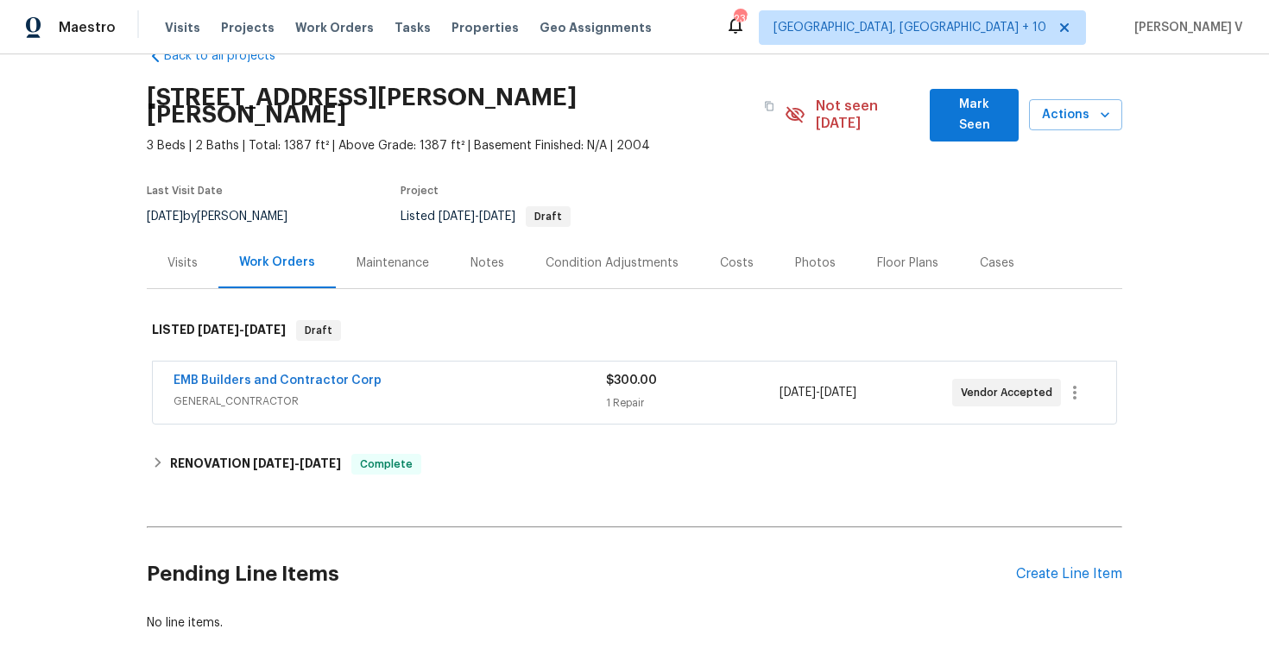
scroll to position [77, 0]
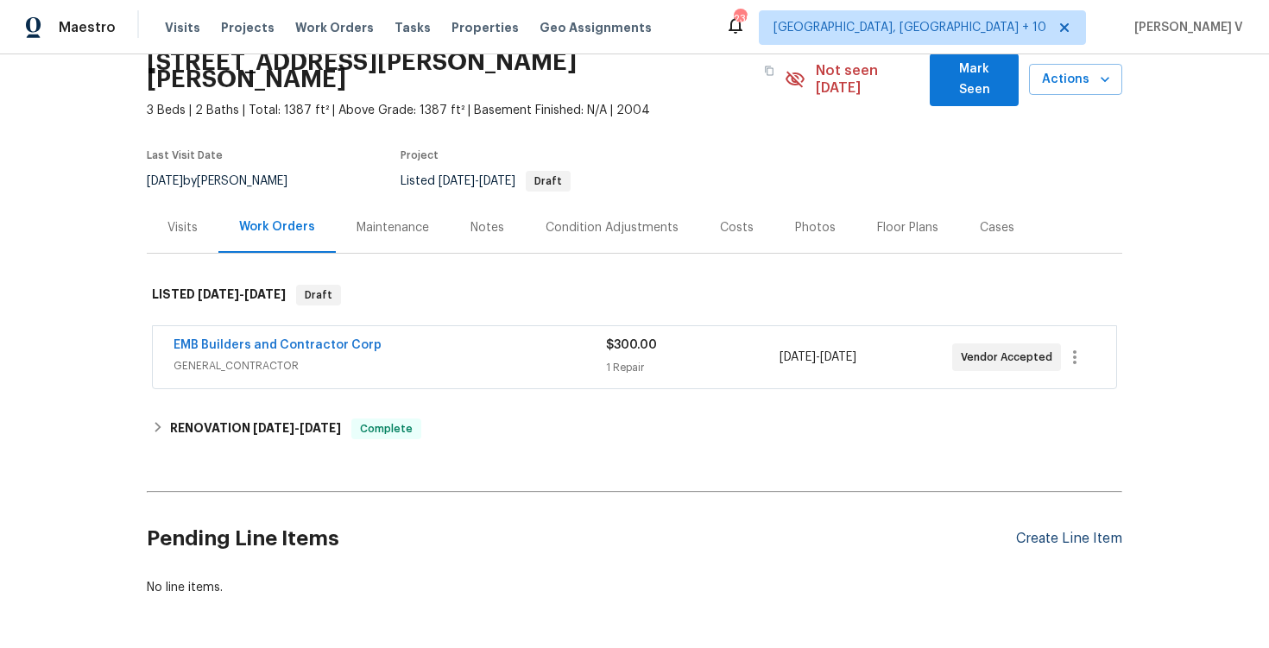
click at [1059, 531] on div "Create Line Item" at bounding box center [1069, 539] width 106 height 16
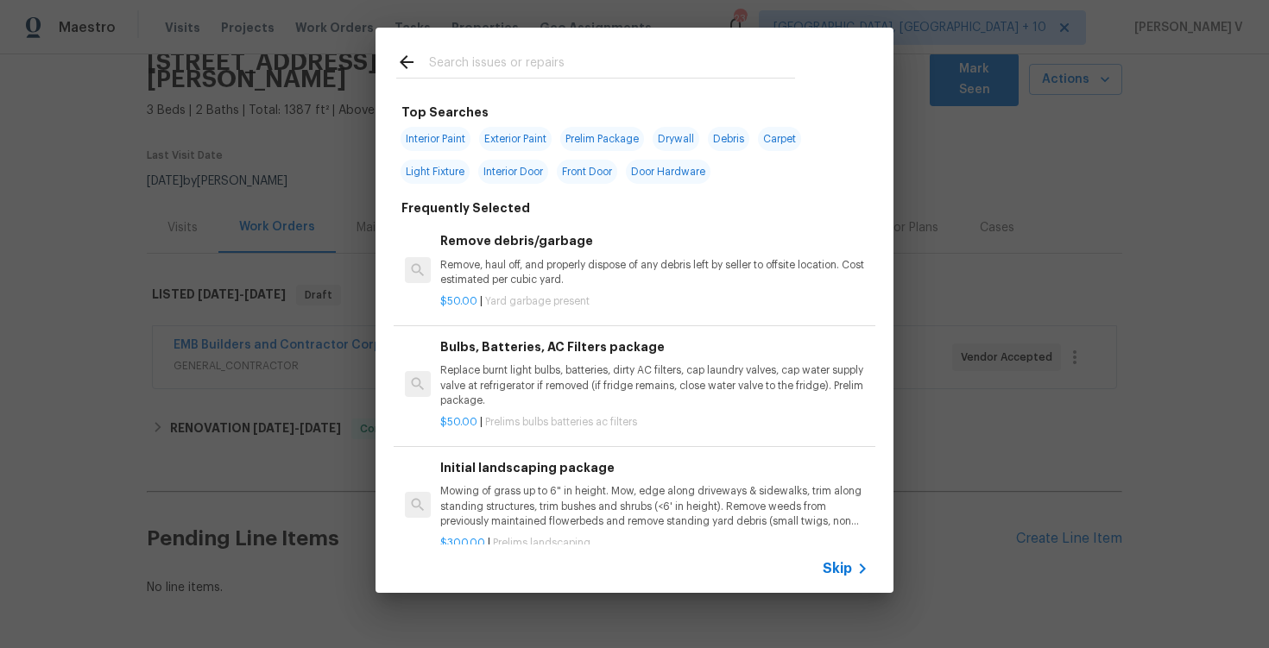
click at [827, 558] on div "Skip" at bounding box center [635, 569] width 518 height 48
click at [827, 557] on div "Skip" at bounding box center [635, 569] width 518 height 48
click at [837, 567] on span "Skip" at bounding box center [837, 568] width 29 height 17
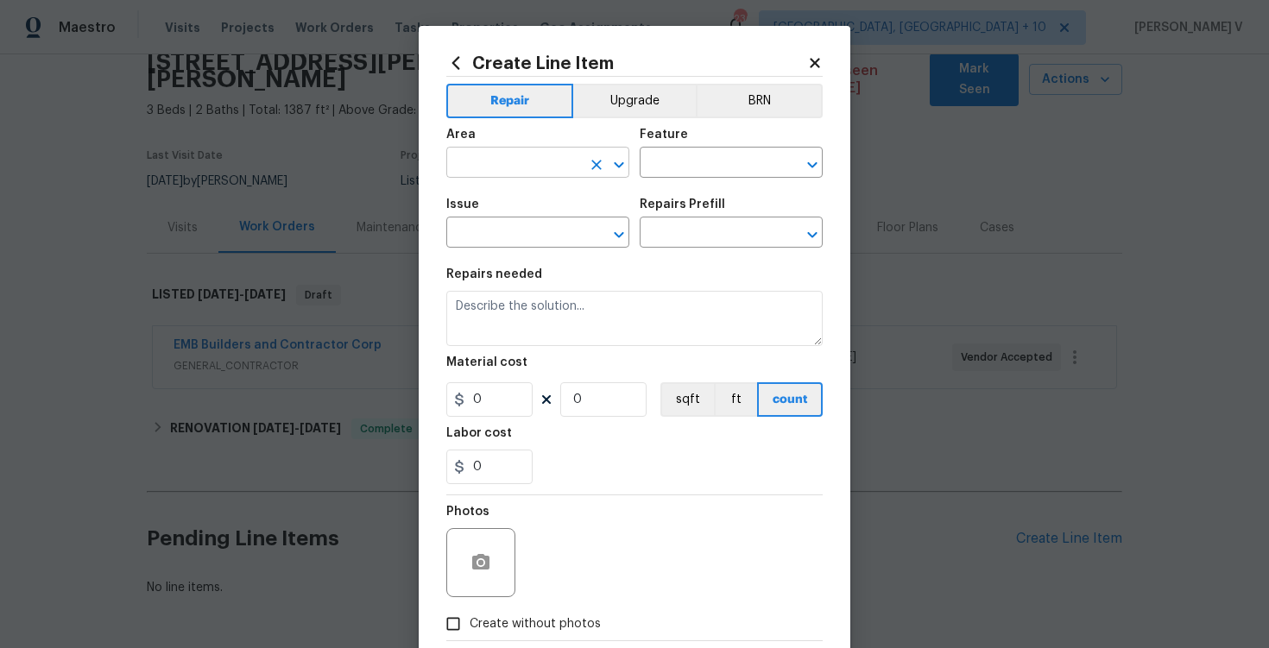
click at [500, 177] on input "text" at bounding box center [513, 164] width 135 height 27
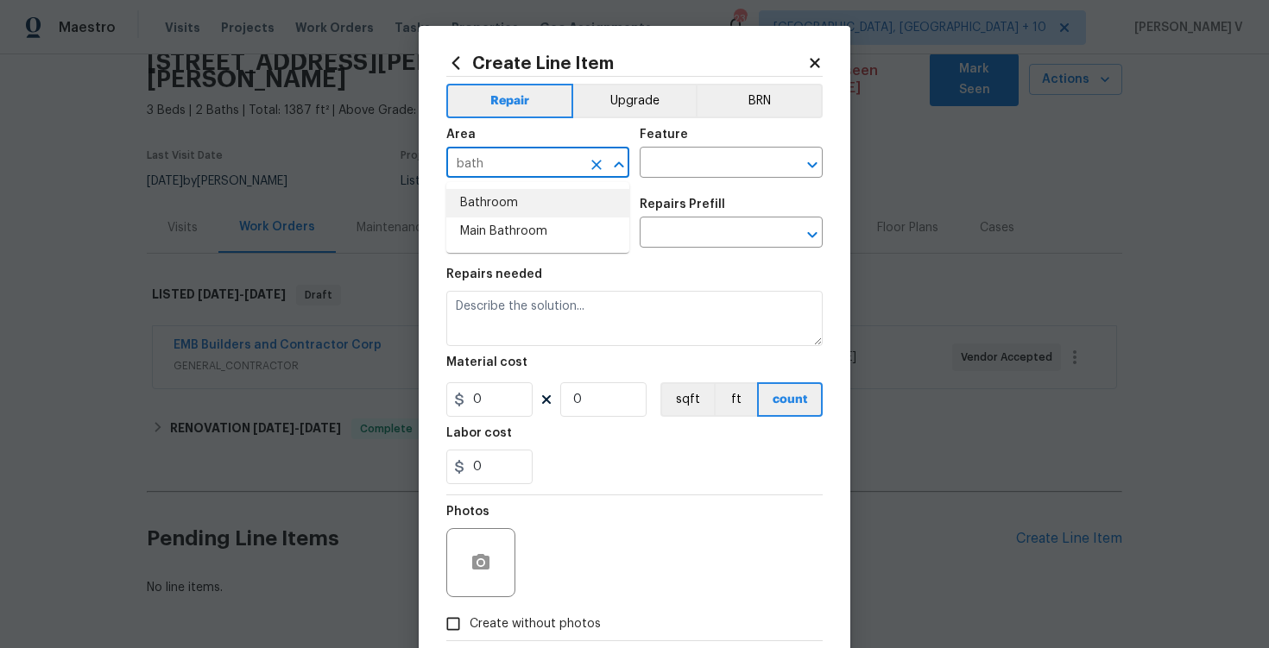
click at [511, 213] on li "Bathroom" at bounding box center [537, 203] width 183 height 28
type input "Bathroom"
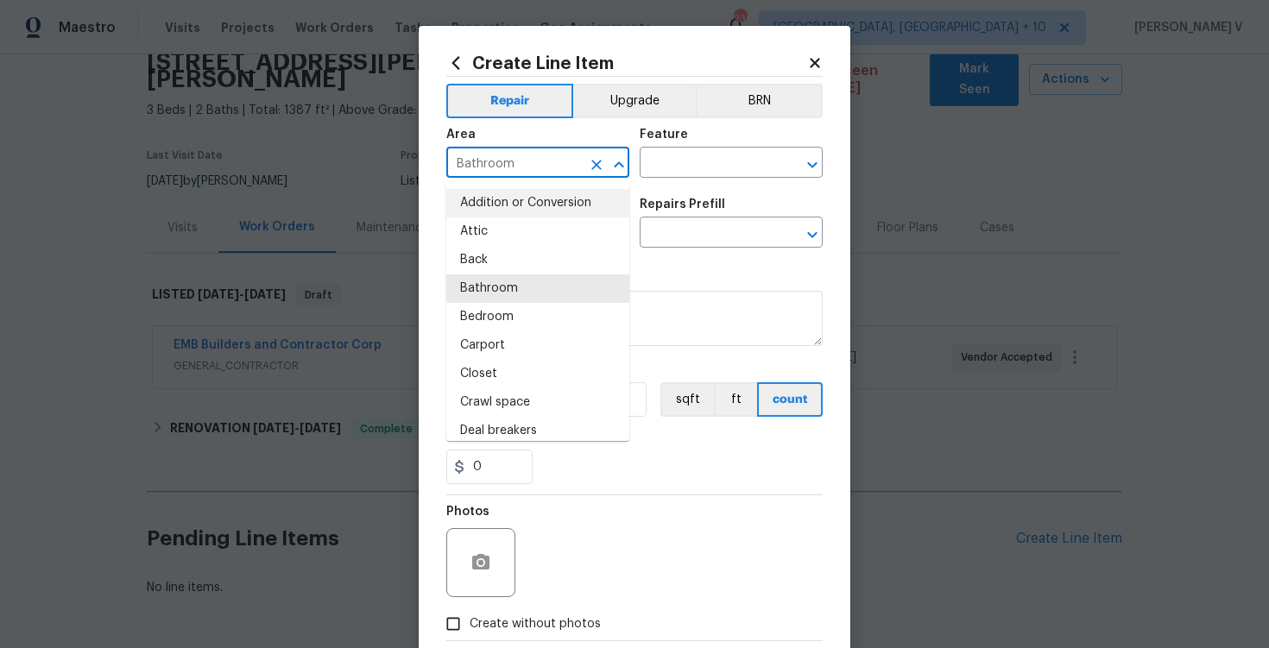
click at [664, 150] on div "Feature" at bounding box center [731, 140] width 183 height 22
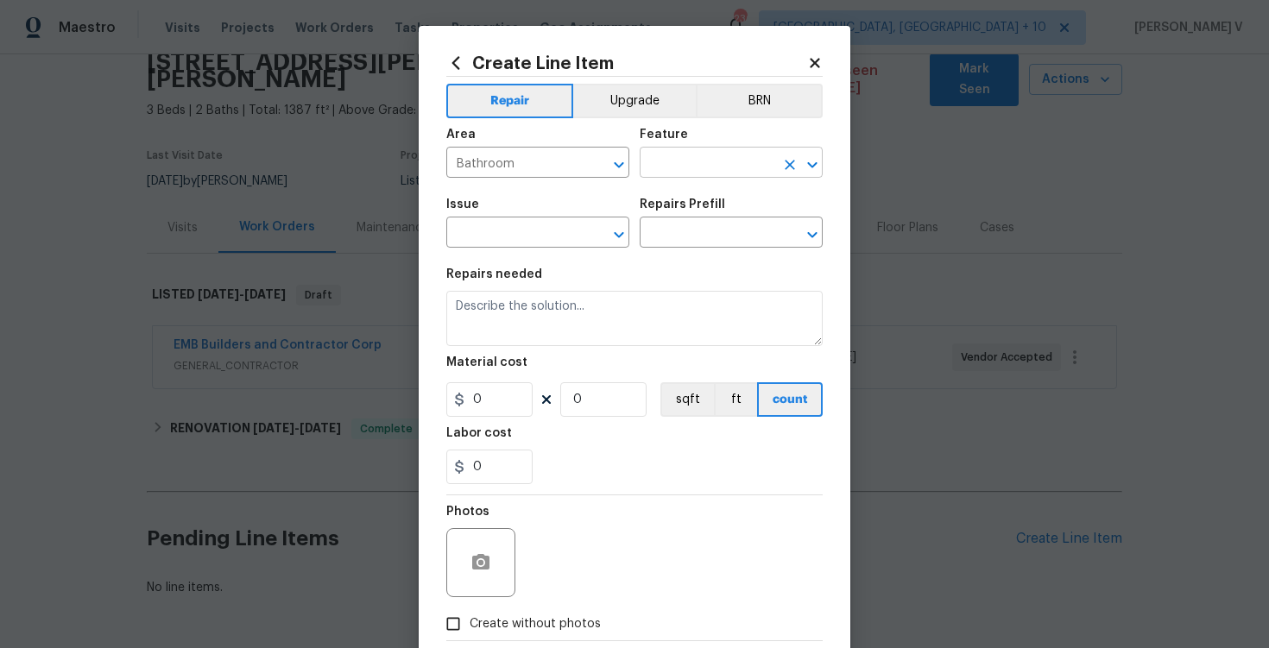
click at [664, 153] on input "text" at bounding box center [707, 164] width 135 height 27
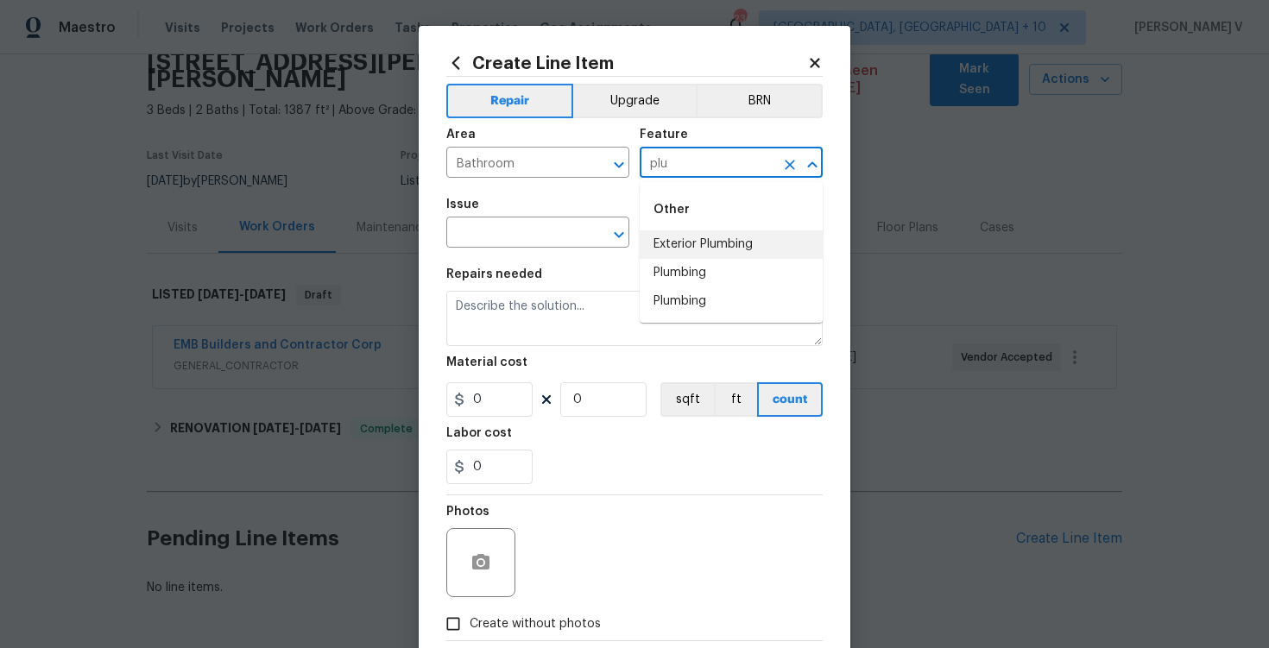
click at [687, 256] on li "Exterior Plumbing" at bounding box center [731, 244] width 183 height 28
click at [698, 158] on input "Exterior Plumbing" at bounding box center [707, 164] width 135 height 27
drag, startPoint x: 698, startPoint y: 158, endPoint x: 642, endPoint y: 158, distance: 56.1
click at [642, 158] on input "Exterior Plumbing" at bounding box center [707, 164] width 135 height 27
click at [741, 268] on li "Plumbing" at bounding box center [731, 273] width 183 height 28
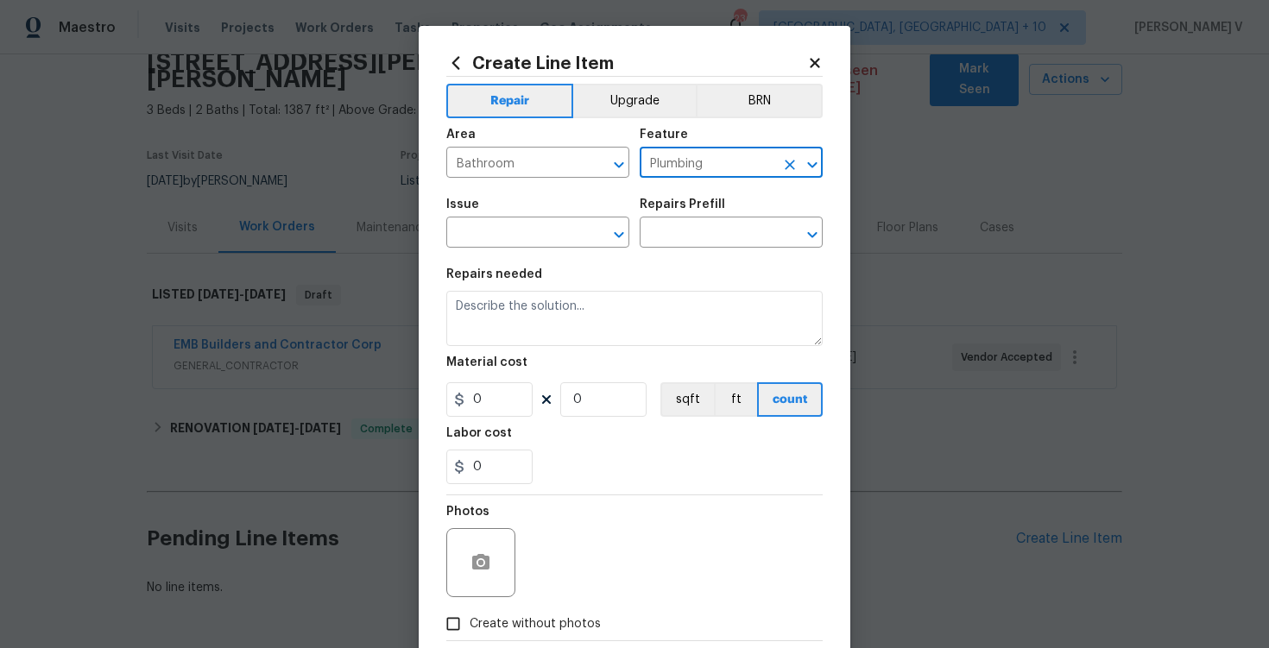
type input "Plumbing"
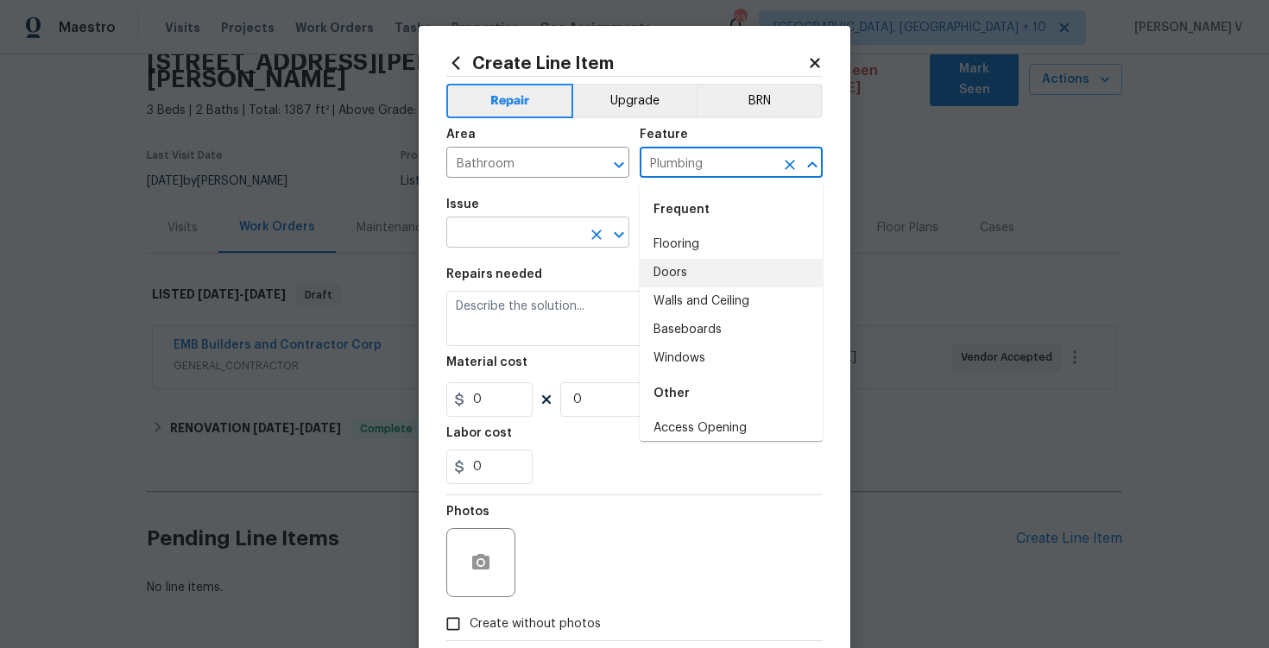
click at [470, 237] on input "text" at bounding box center [513, 234] width 135 height 27
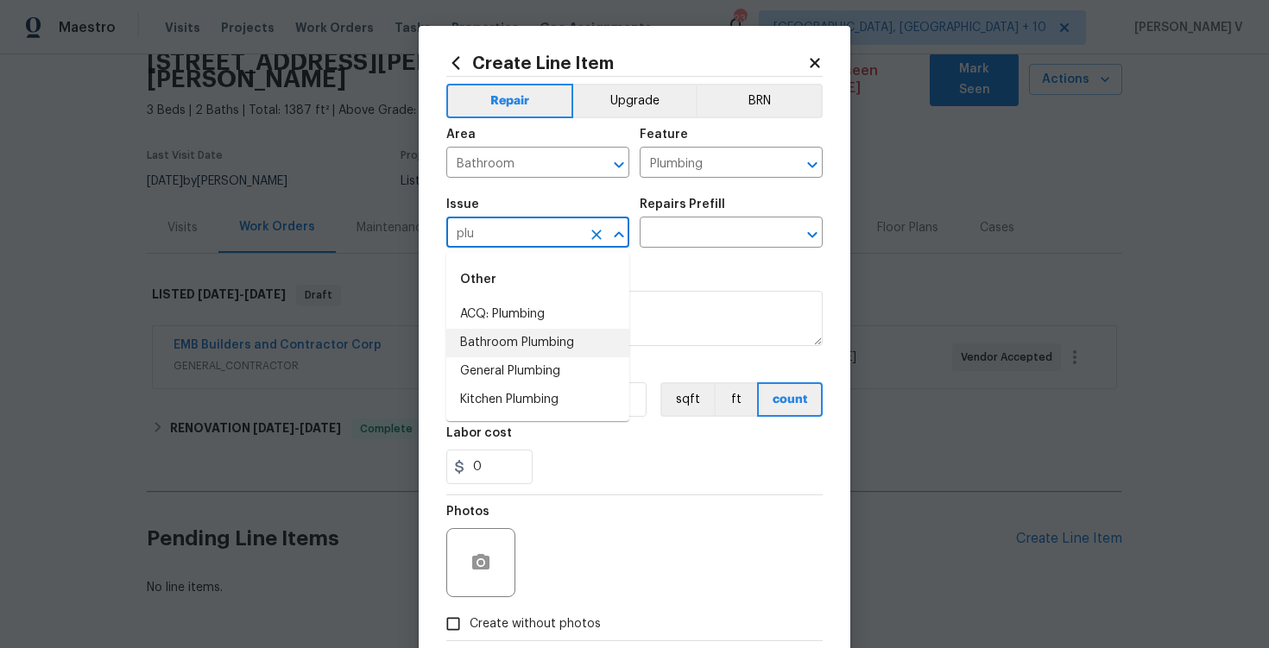
click at [504, 355] on li "Bathroom Plumbing" at bounding box center [537, 343] width 183 height 28
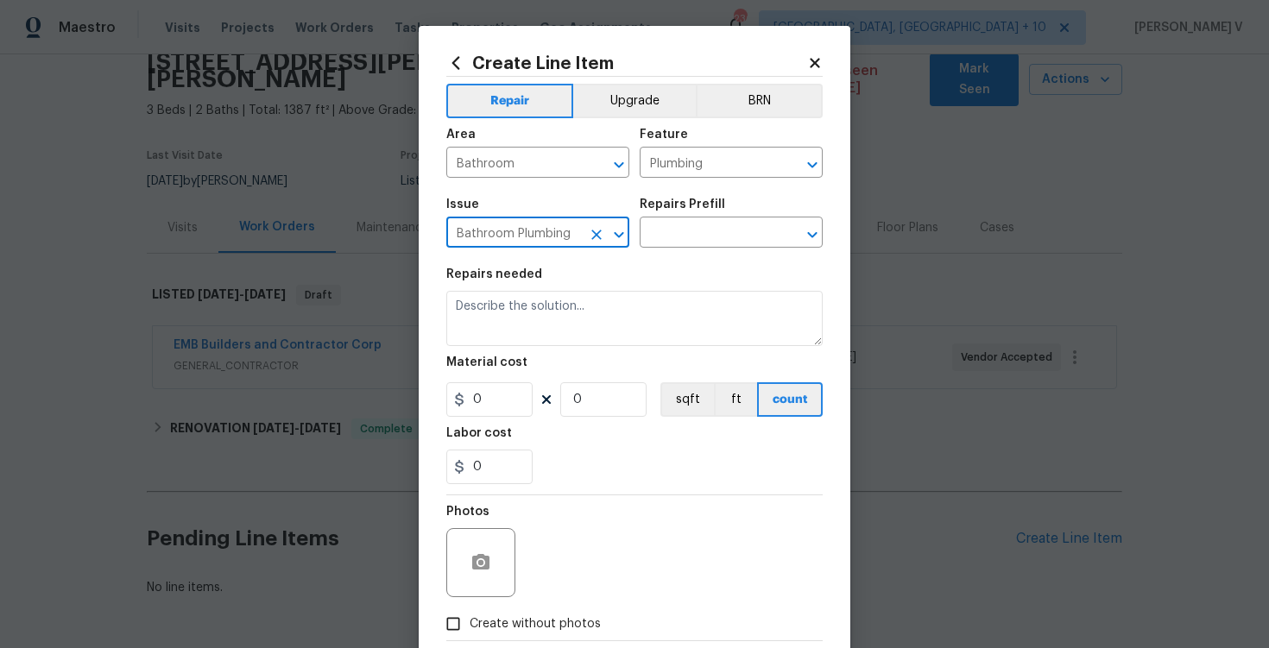
type input "Bathroom Plumbing"
click at [717, 254] on div "Issue Bathroom Plumbing ​ Repairs Prefill ​" at bounding box center [634, 223] width 376 height 70
click at [737, 235] on input "text" at bounding box center [707, 234] width 135 height 27
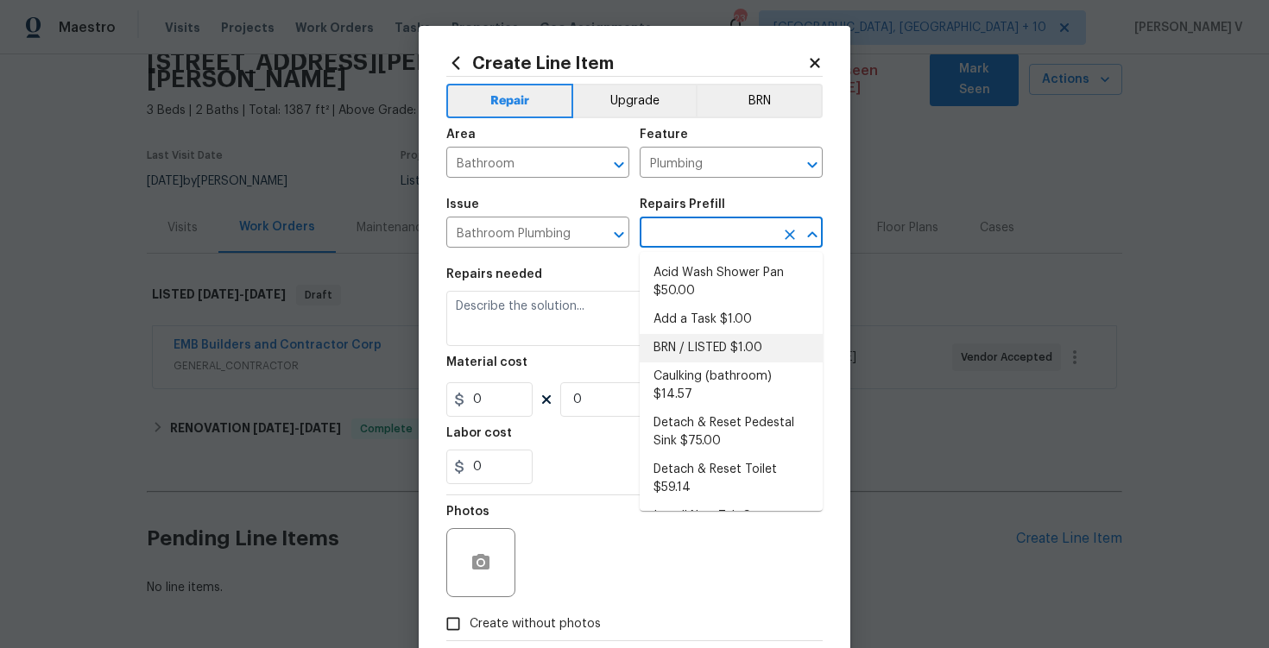
click at [691, 344] on li "BRN / LISTED $1.00" at bounding box center [731, 348] width 183 height 28
type input "BRN / LISTED $1.00"
type textarea "Provide additional detail"
type input "1"
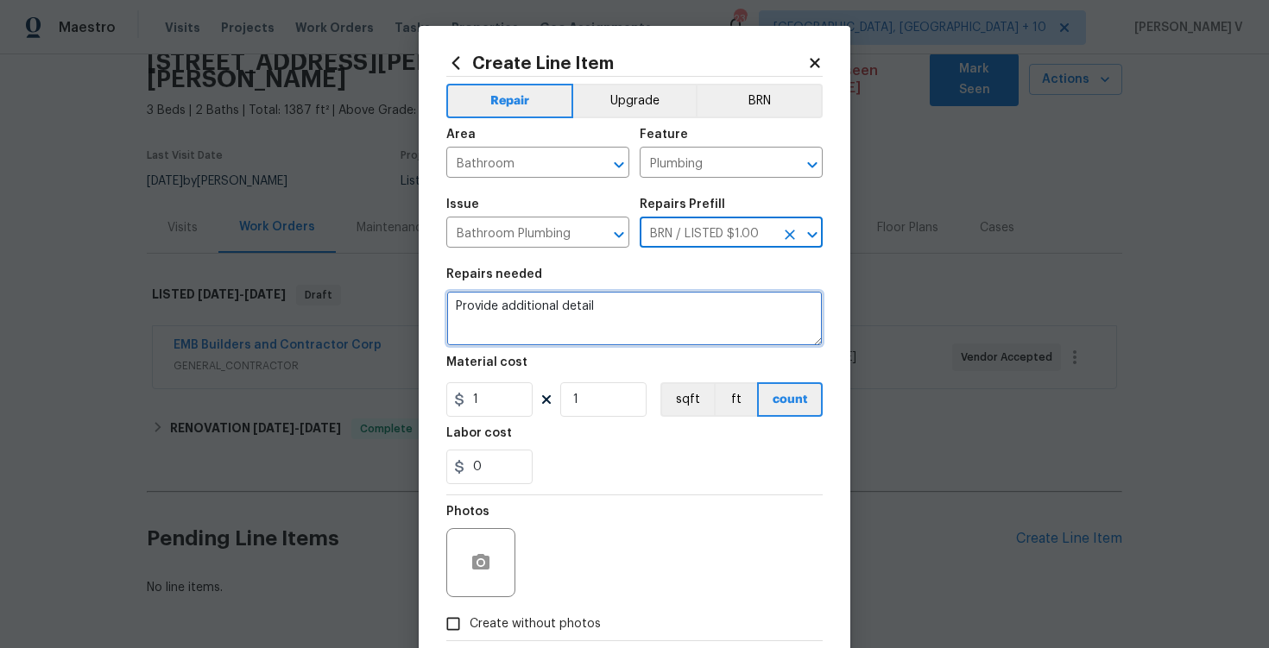
click at [691, 344] on textarea "Provide additional detail" at bounding box center [634, 318] width 376 height 55
paste textarea "Received feedback that the toilet water is full of rust and running yellow. Ple…"
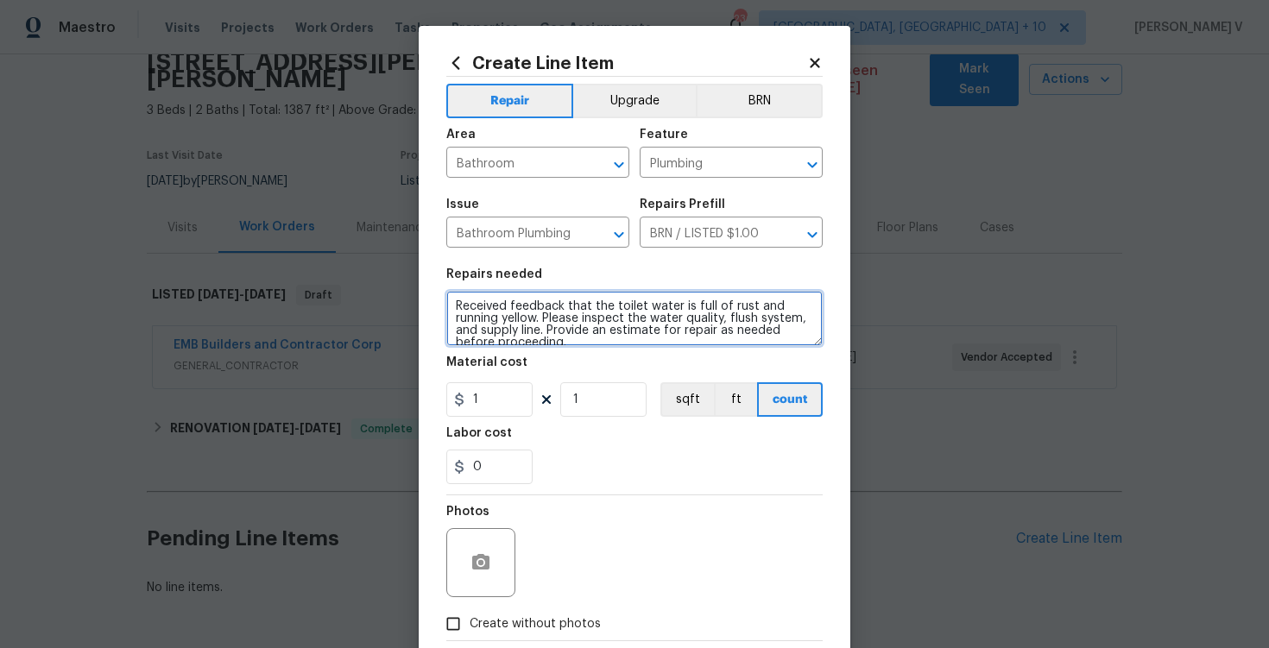
scroll to position [3, 0]
type textarea "Received feedback that the toilet water is full of rust and running yellow. Ple…"
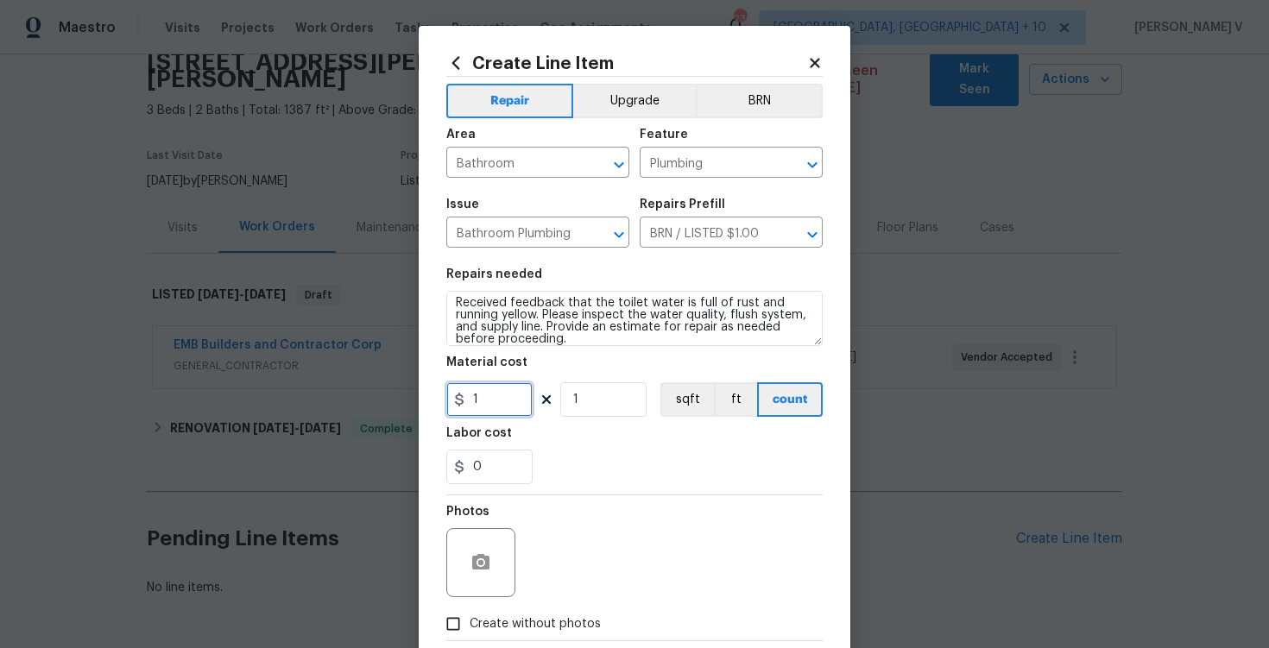
click at [490, 394] on input "1" at bounding box center [489, 399] width 86 height 35
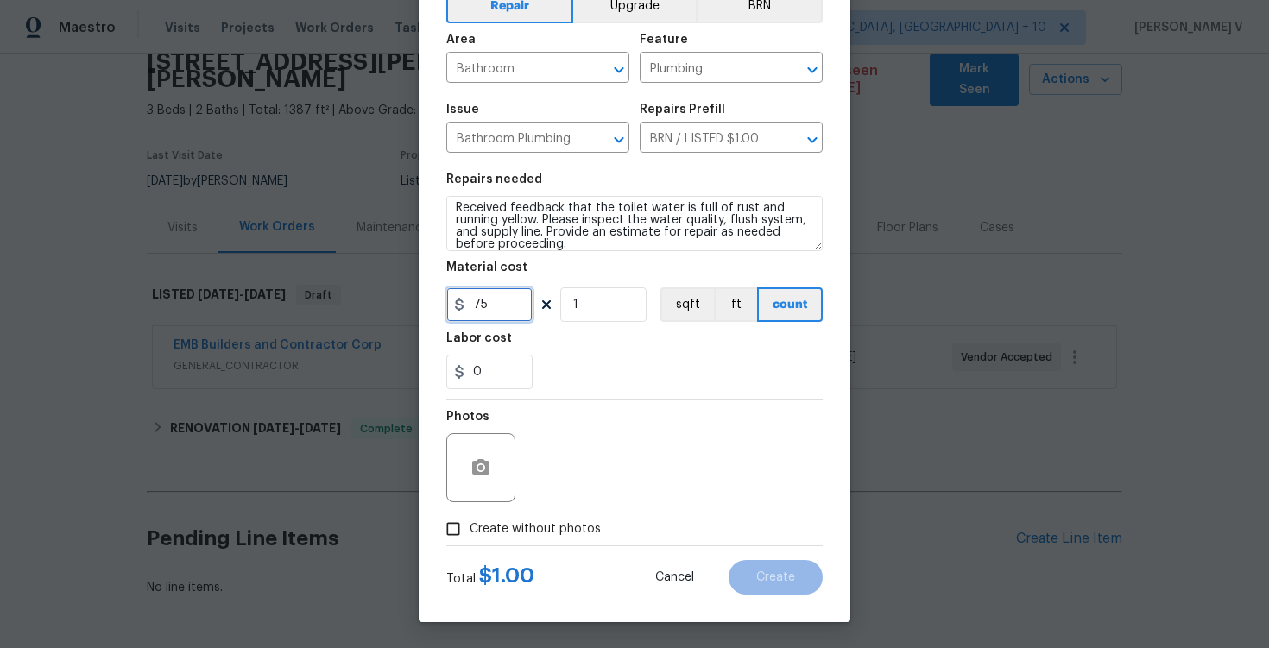
type input "75"
click at [477, 524] on span "Create without photos" at bounding box center [535, 530] width 131 height 18
click at [470, 524] on input "Create without photos" at bounding box center [453, 529] width 33 height 33
checkbox input "true"
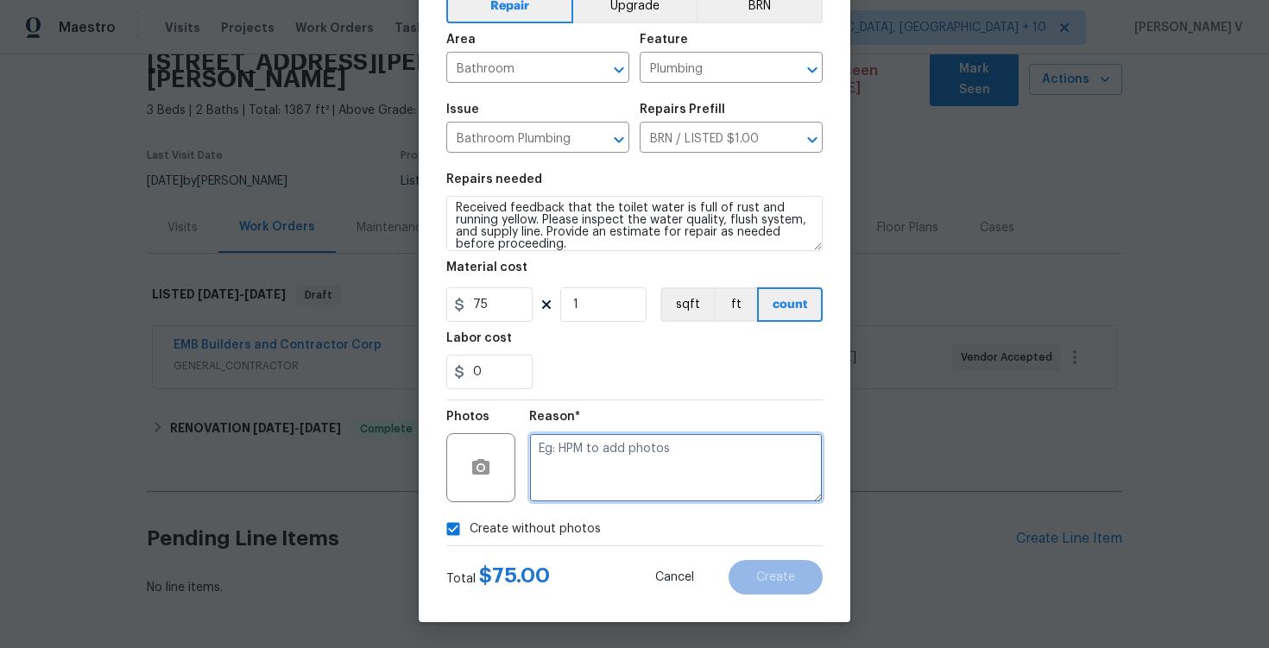
click at [644, 445] on textarea at bounding box center [676, 467] width 294 height 69
click at [686, 470] on textarea at bounding box center [676, 467] width 294 height 69
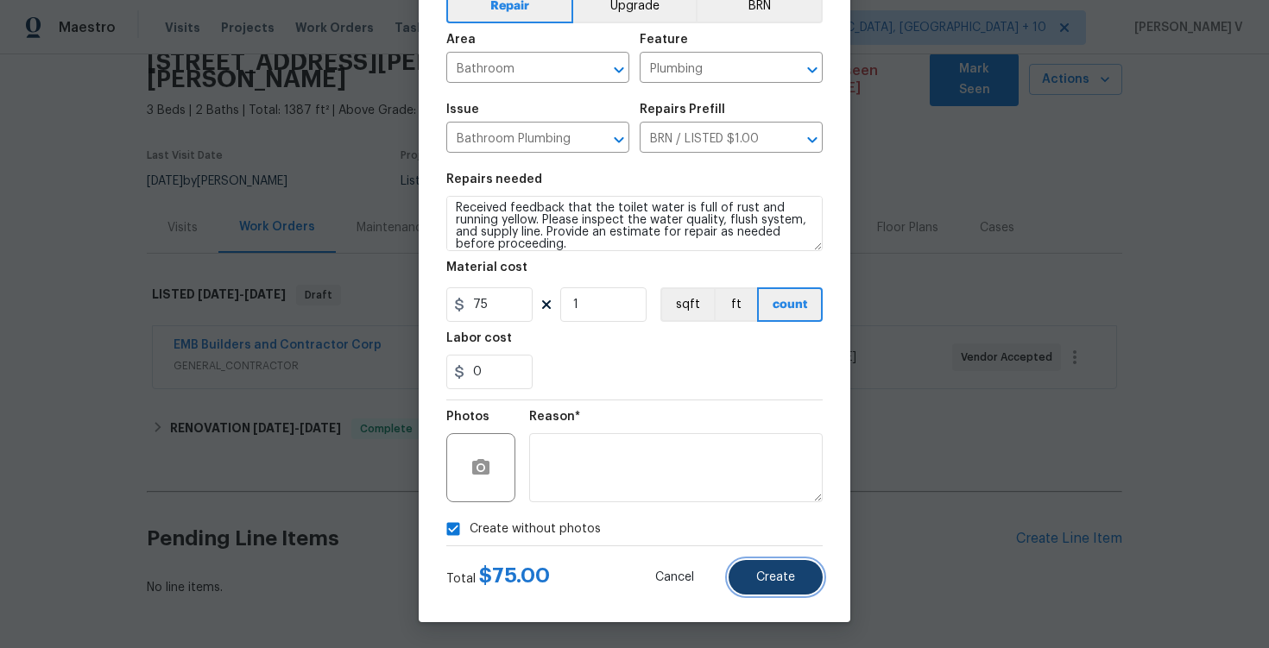
click at [786, 590] on button "Create" at bounding box center [776, 577] width 94 height 35
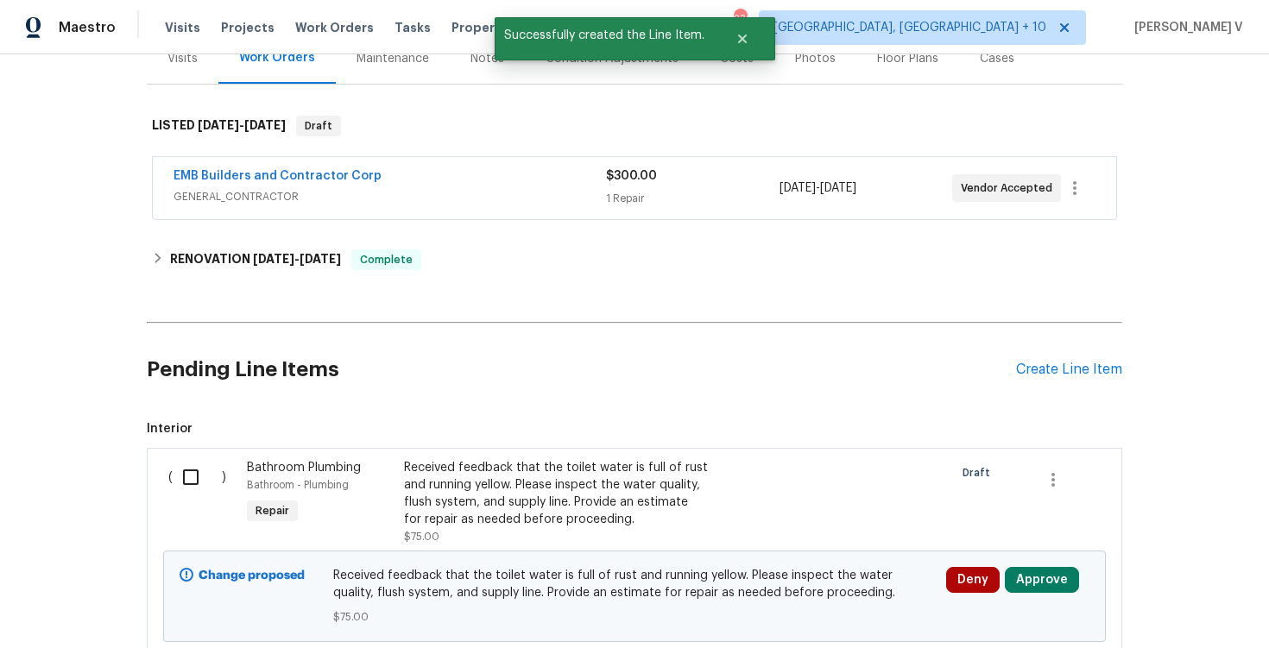
scroll to position [260, 0]
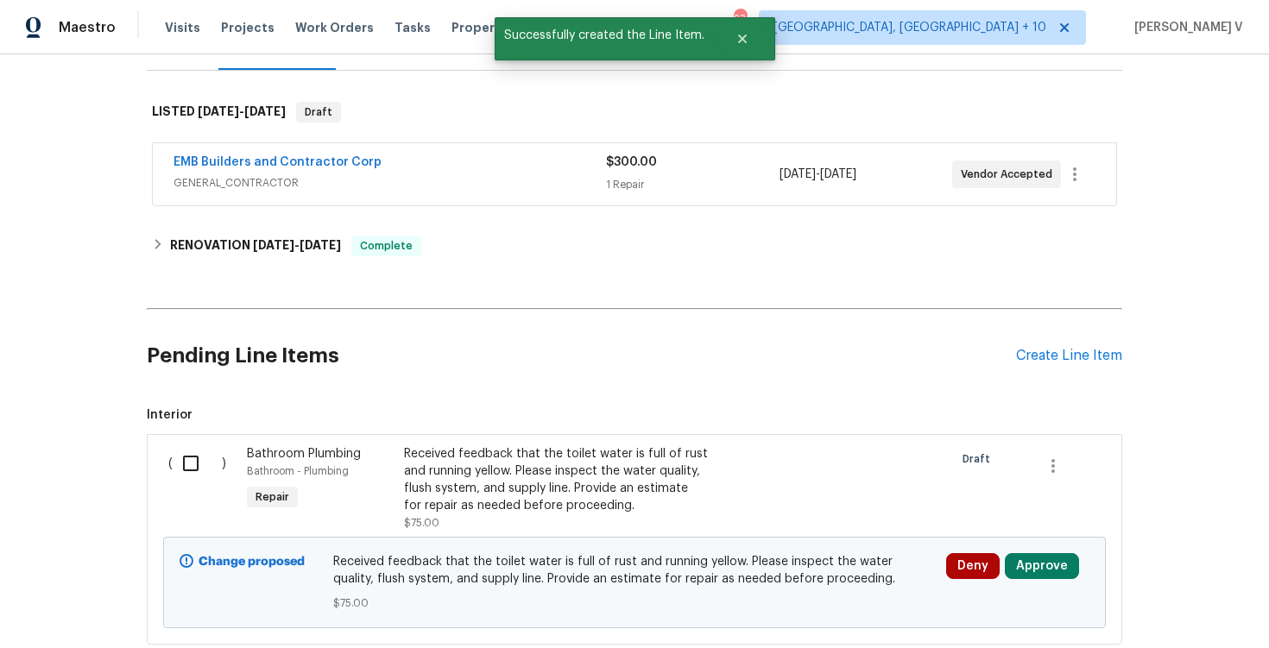
click at [199, 445] on input "checkbox" at bounding box center [197, 463] width 49 height 36
checkbox input "true"
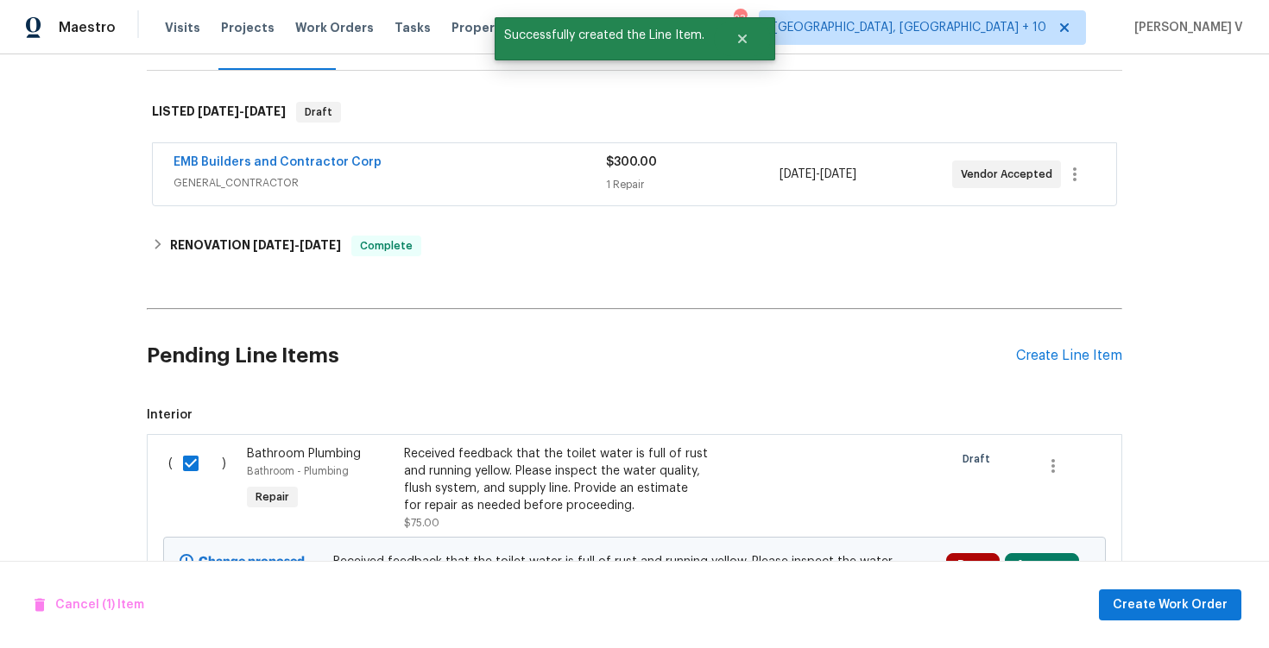
scroll to position [357, 0]
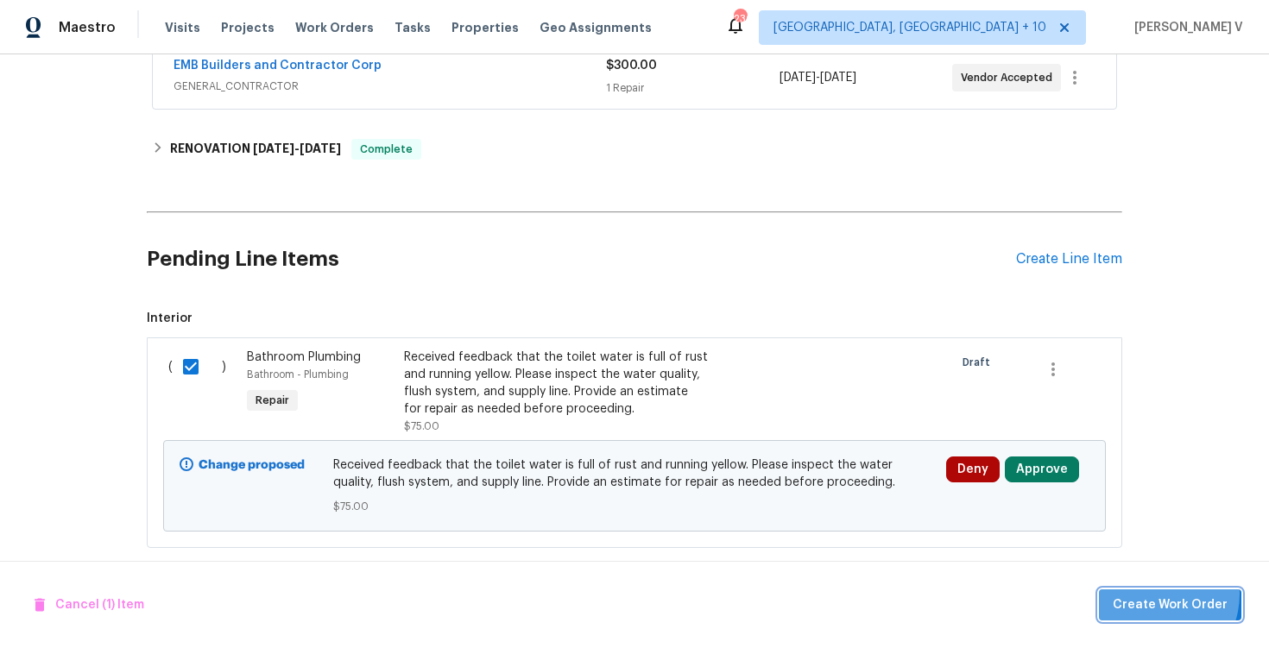
click at [1155, 595] on span "Create Work Order" at bounding box center [1170, 606] width 115 height 22
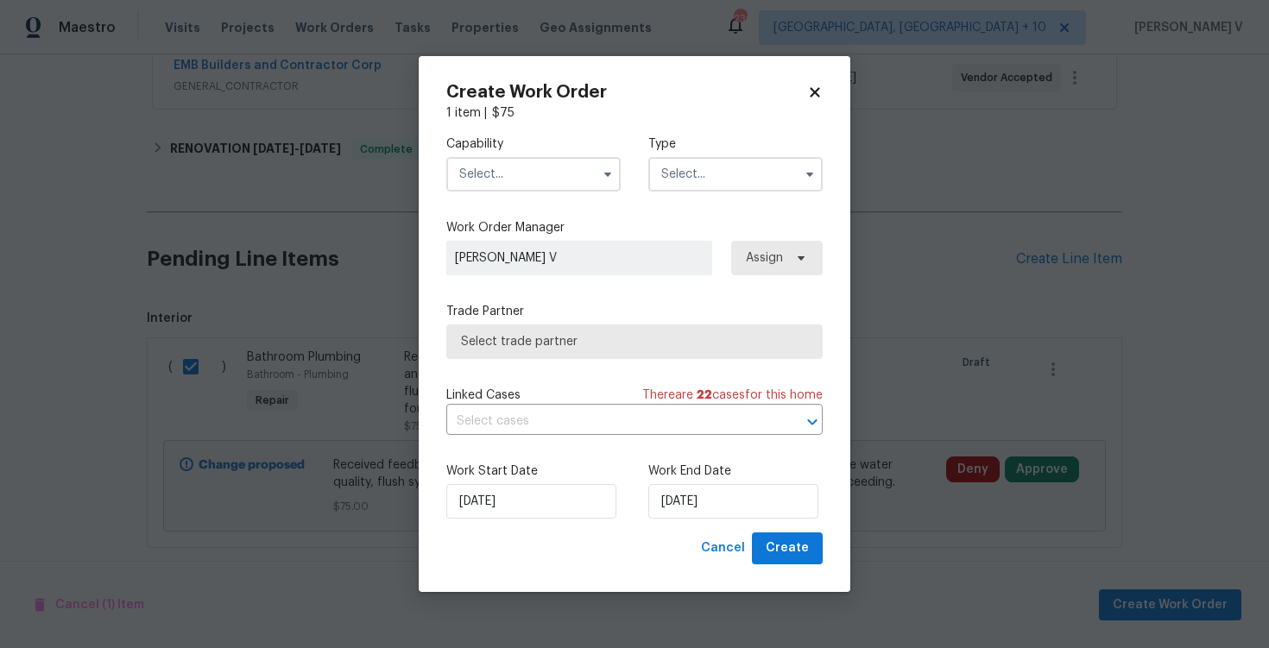
click at [557, 165] on input "text" at bounding box center [533, 174] width 174 height 35
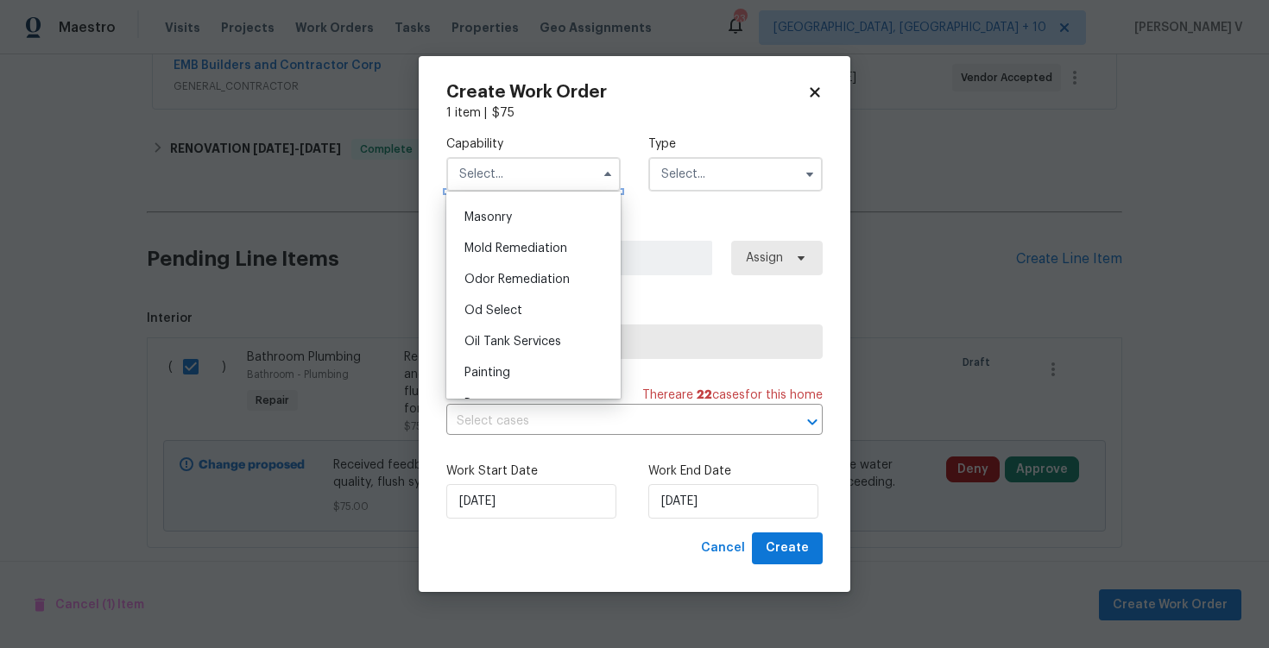
scroll to position [1503, 0]
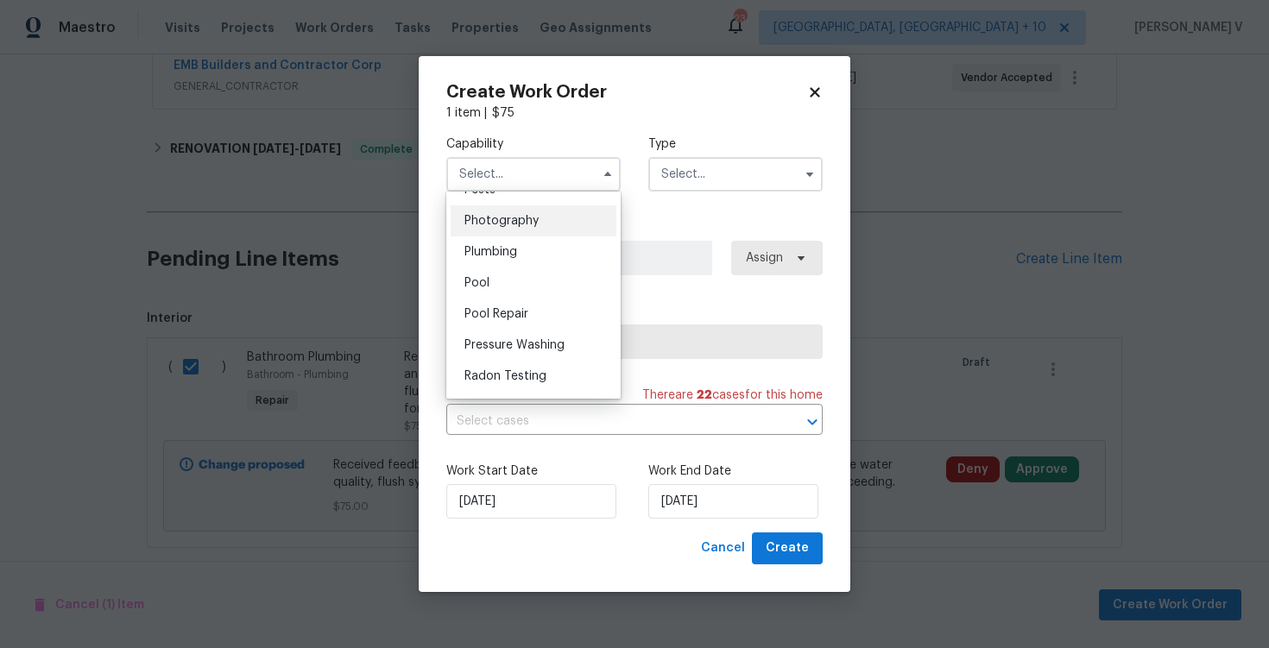
click at [521, 233] on div "Photography" at bounding box center [534, 220] width 166 height 31
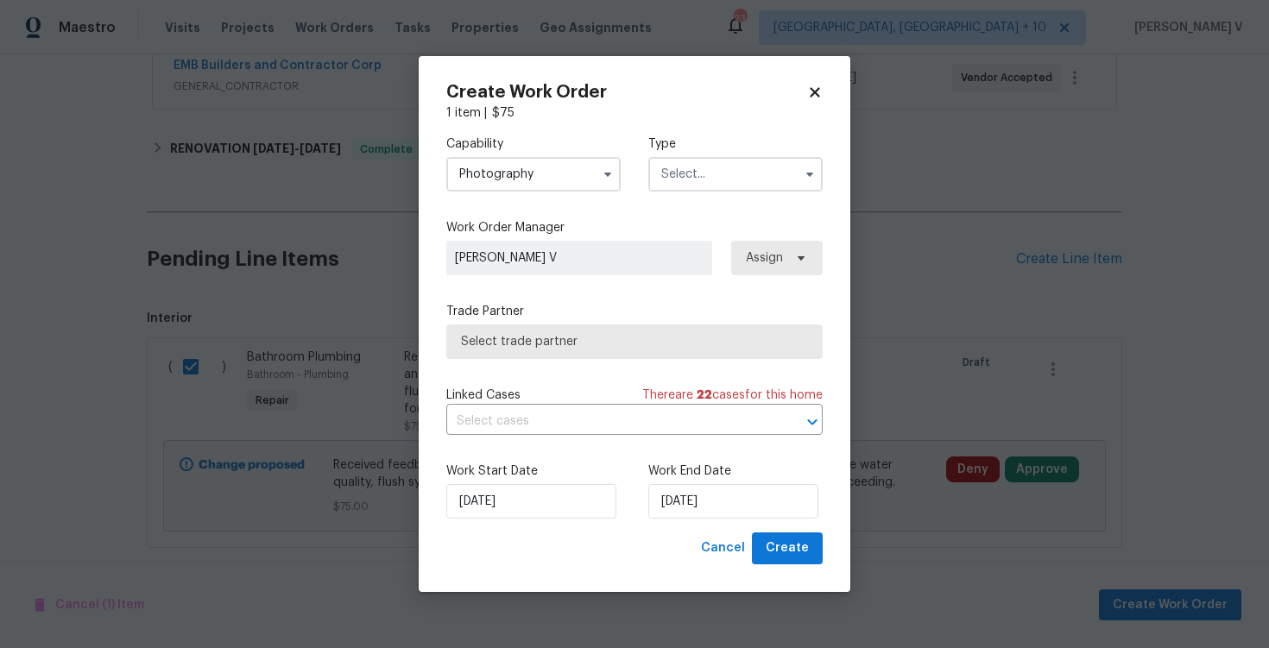
click at [538, 176] on input "Photography" at bounding box center [533, 174] width 174 height 35
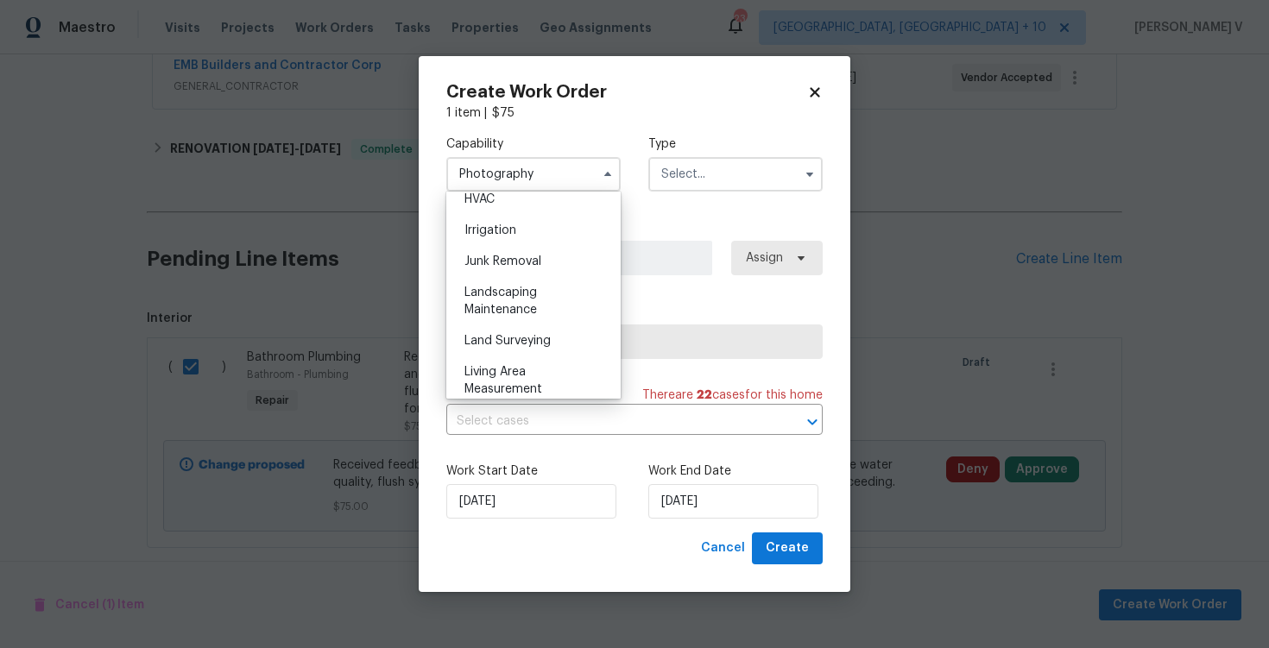
scroll to position [1476, 0]
click at [525, 281] on div "Plumbing" at bounding box center [534, 278] width 166 height 31
type input "Plumbing"
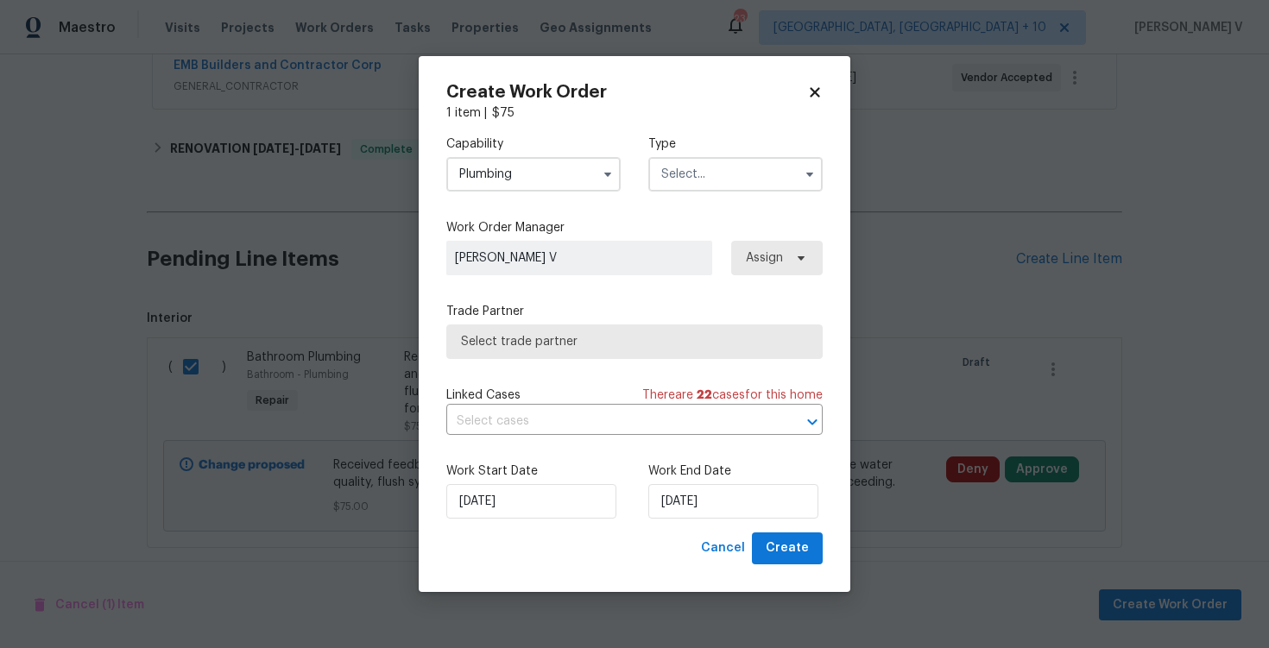
click at [740, 155] on div "Type" at bounding box center [735, 164] width 174 height 56
click at [737, 167] on input "text" at bounding box center [735, 174] width 174 height 35
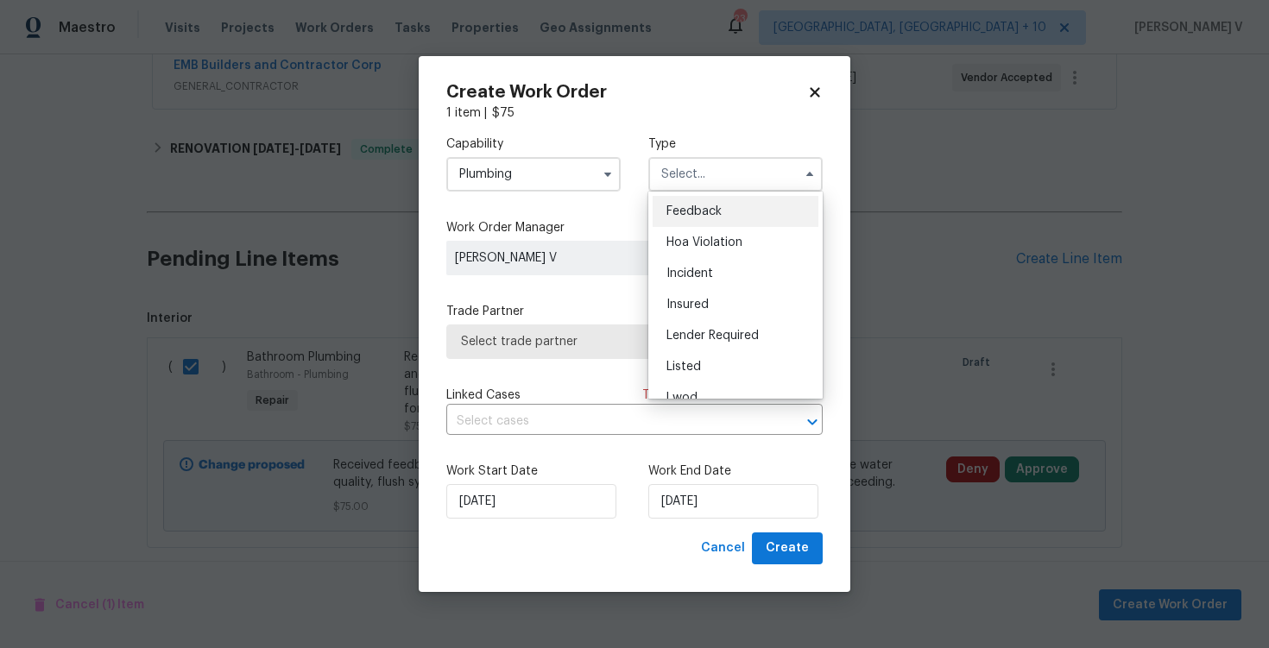
click at [679, 219] on div "Feedback" at bounding box center [736, 211] width 166 height 31
type input "Feedback"
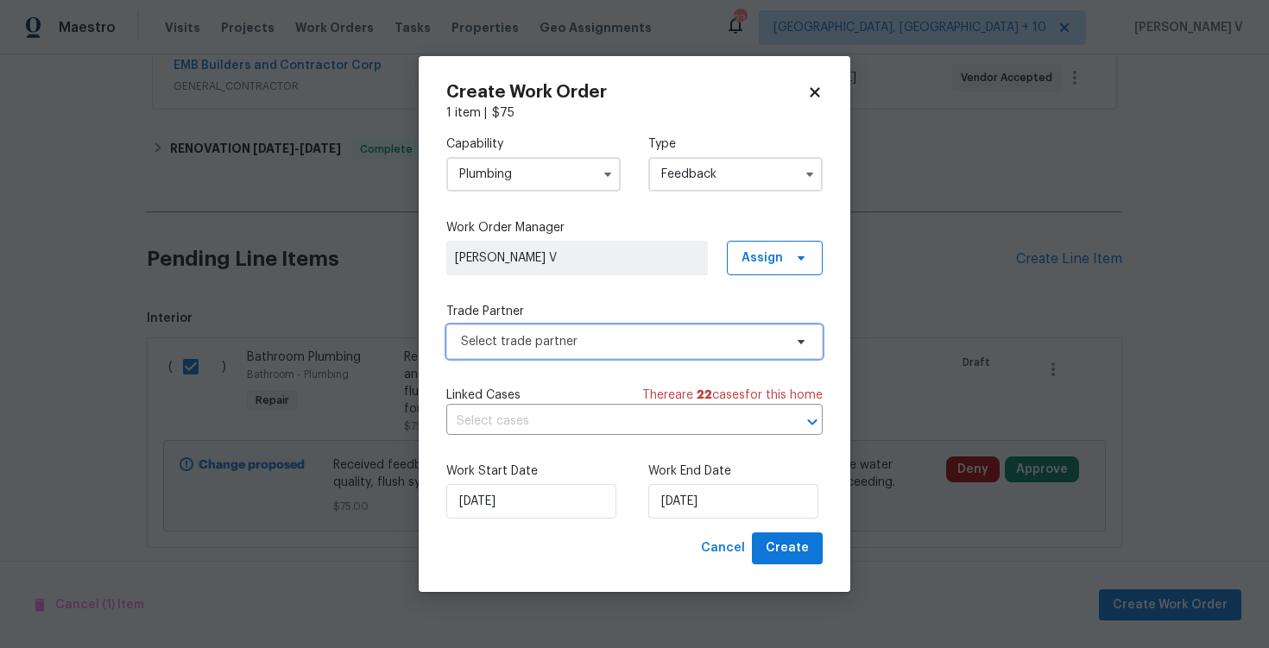
click at [548, 348] on span "Select trade partner" at bounding box center [622, 341] width 322 height 17
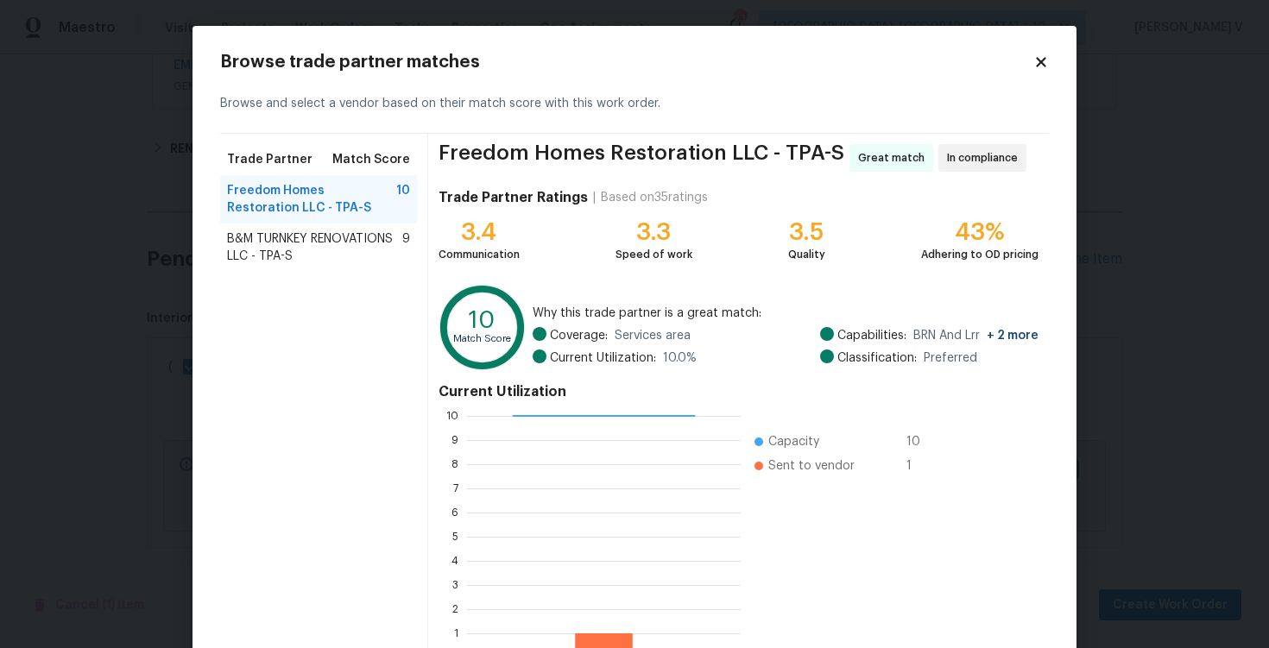
scroll to position [113, 0]
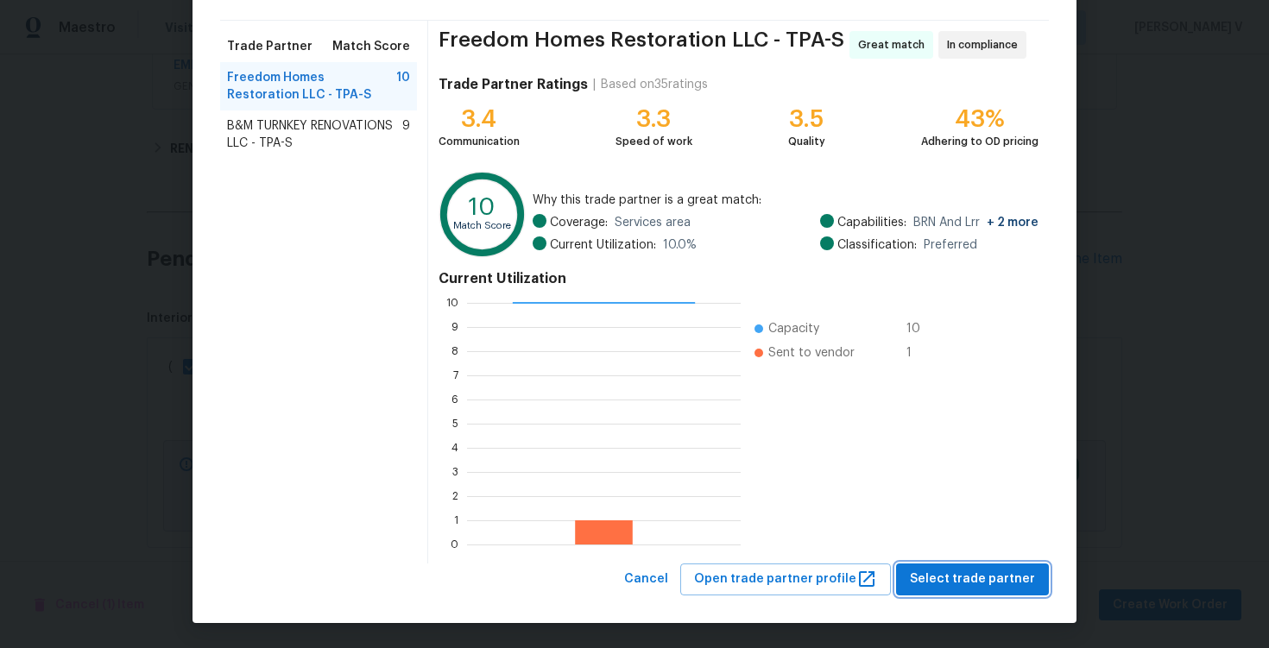
click at [987, 581] on span "Select trade partner" at bounding box center [972, 580] width 125 height 22
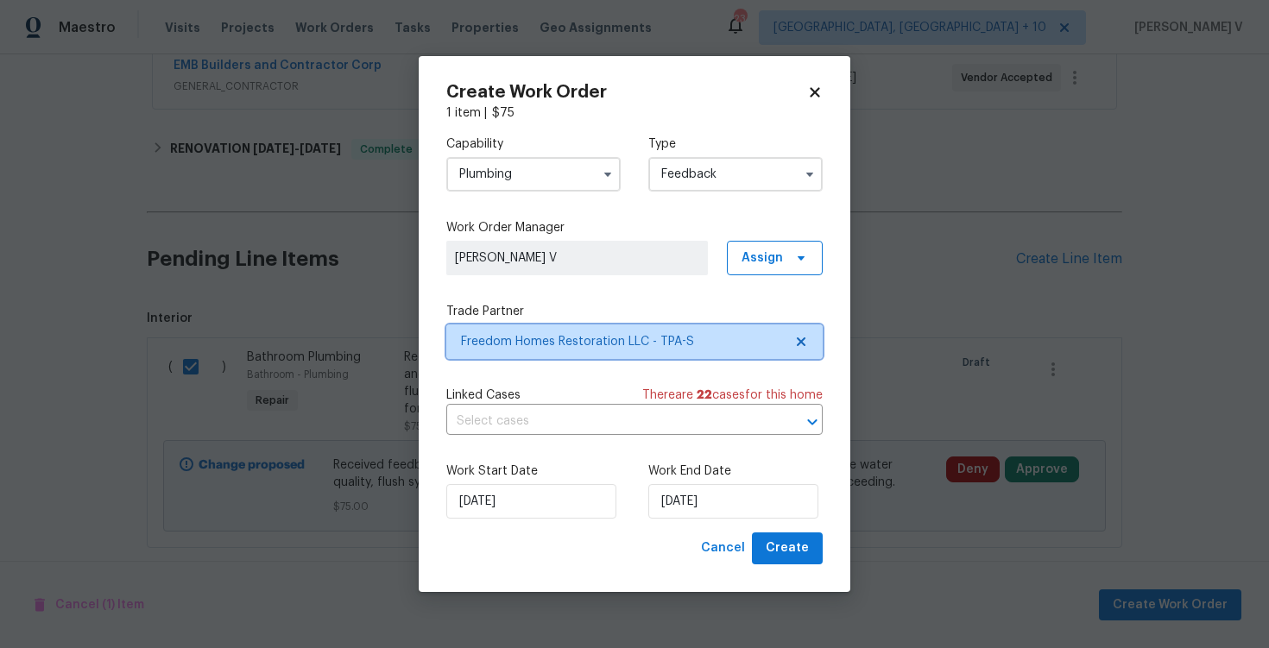
scroll to position [0, 0]
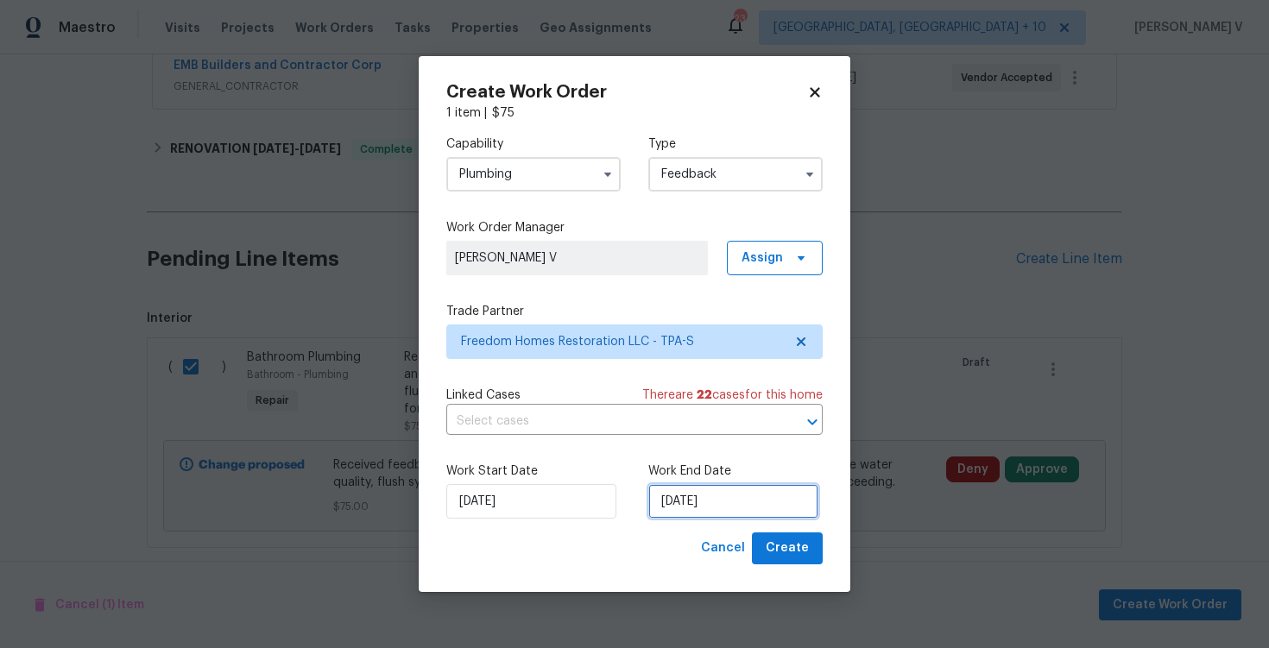
click at [704, 502] on input "17/09/2025" at bounding box center [733, 501] width 170 height 35
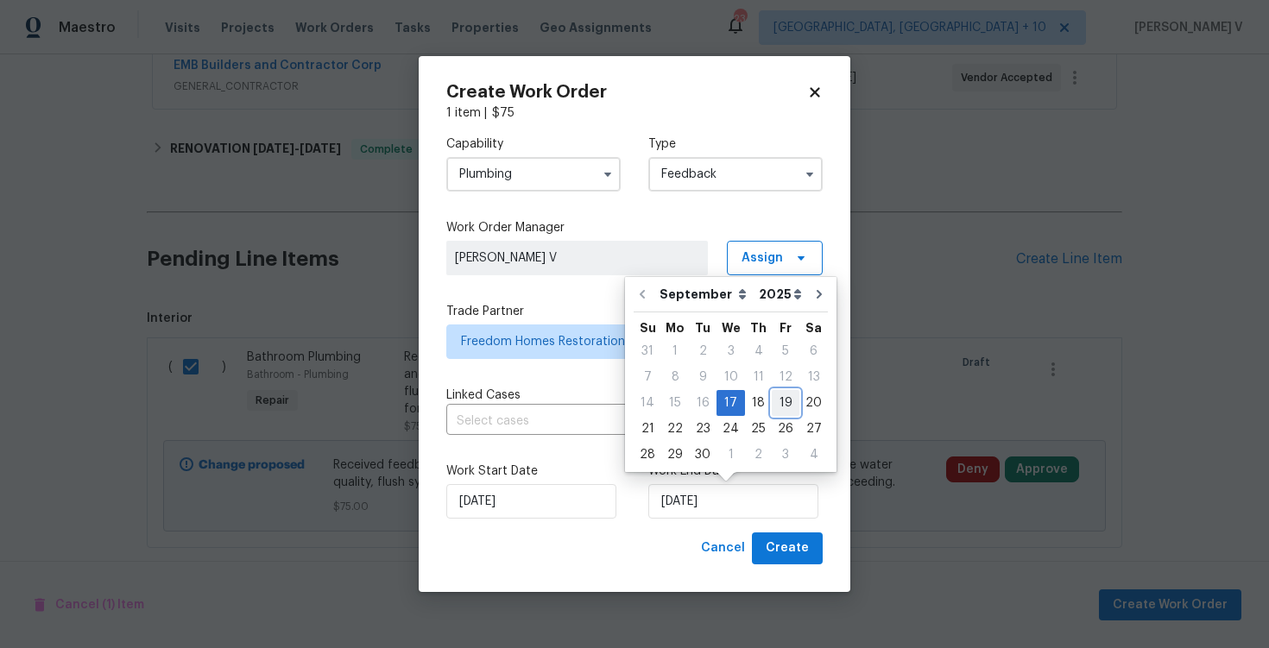
click at [779, 407] on div "19" at bounding box center [786, 403] width 28 height 24
type input "19/09/2025"
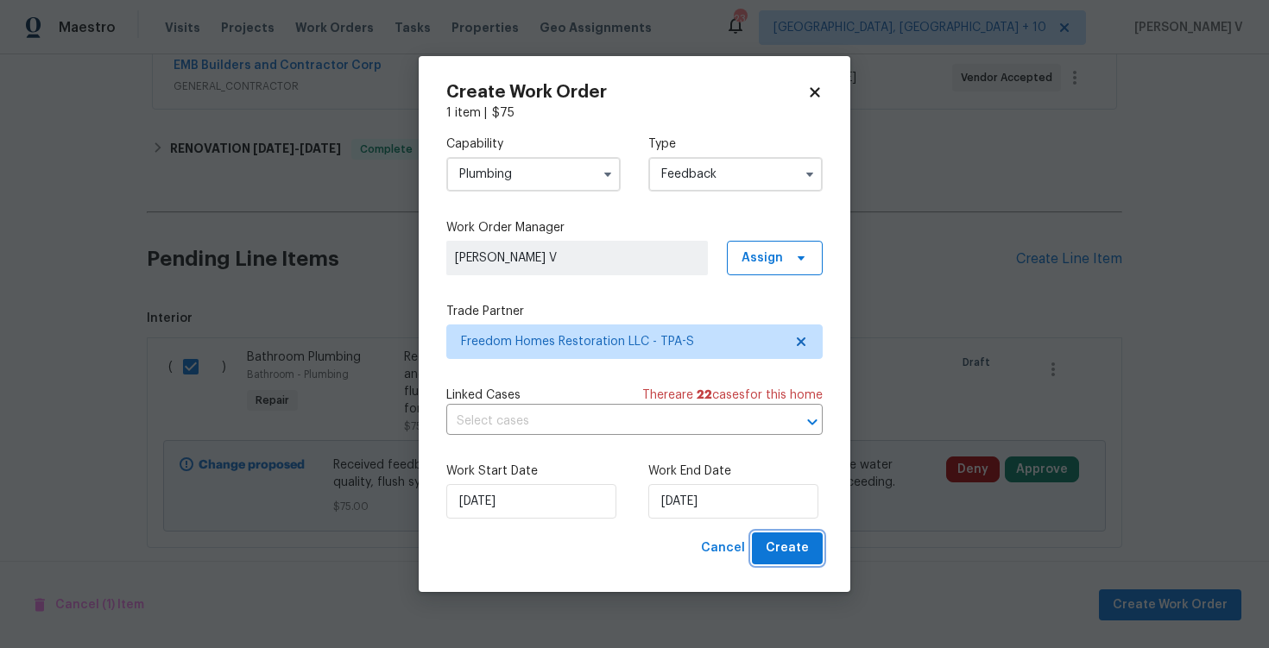
click at [786, 551] on span "Create" at bounding box center [787, 549] width 43 height 22
checkbox input "false"
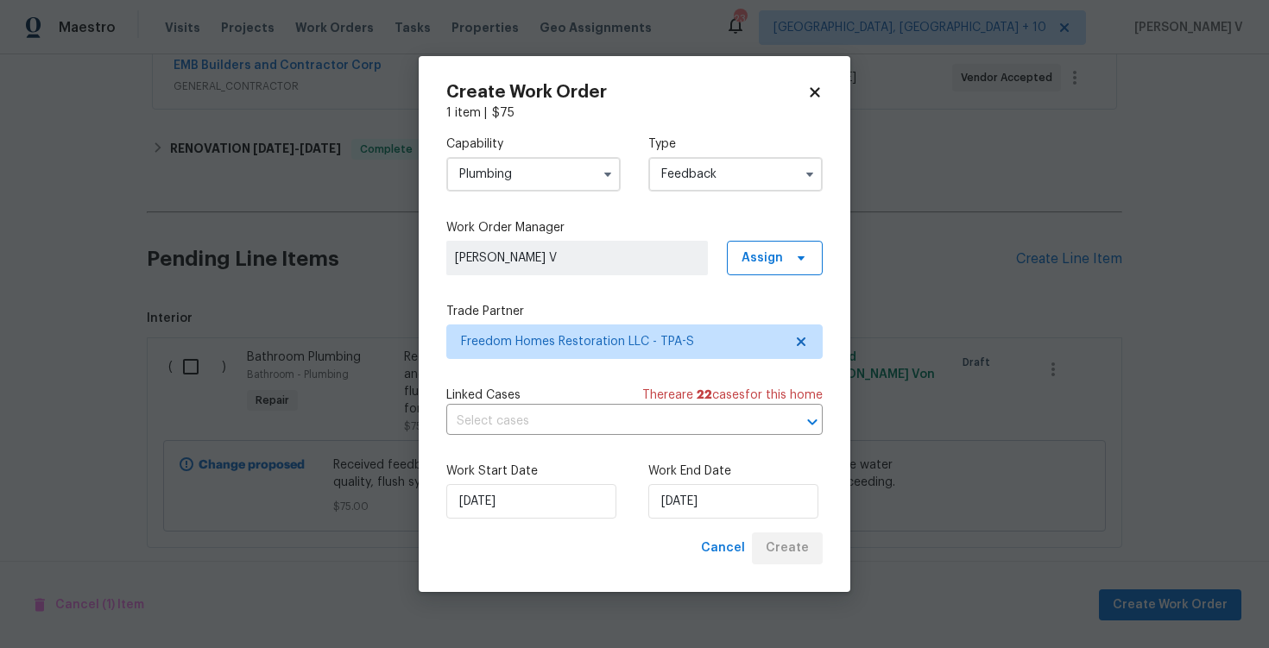
scroll to position [188, 0]
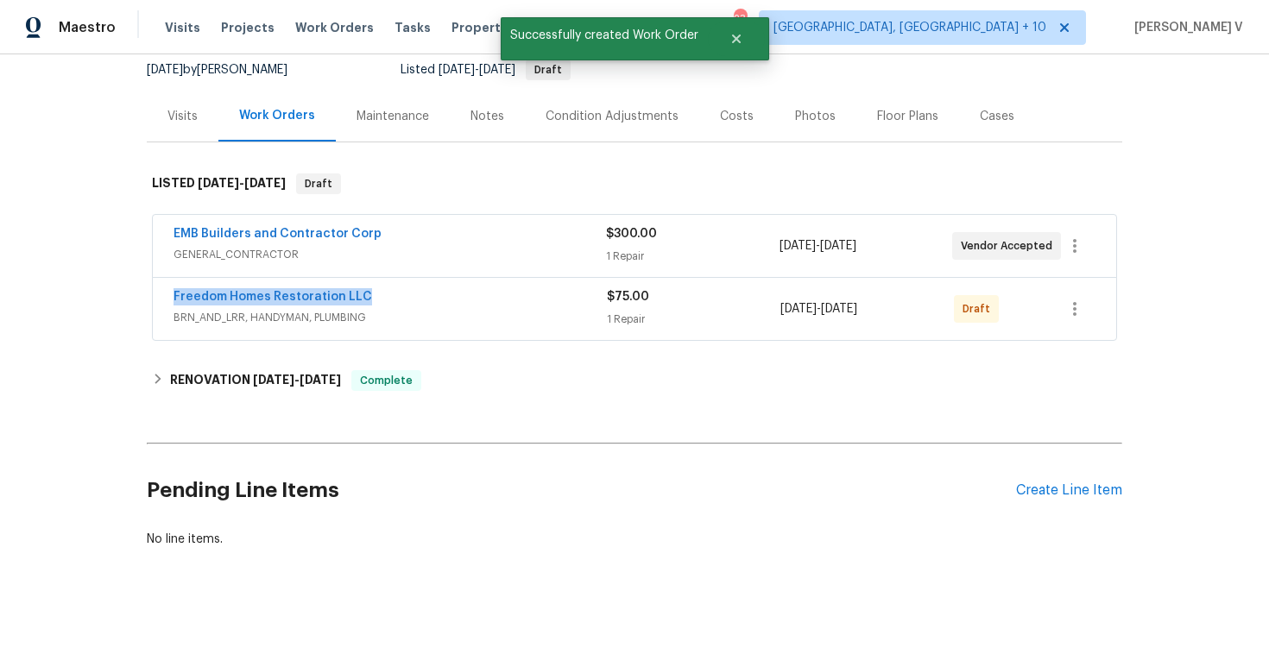
drag, startPoint x: 133, startPoint y: 277, endPoint x: 541, endPoint y: 276, distance: 408.3
click at [541, 277] on div "Back to all projects 9348 Santa Monica Way, New Port Richey, FL 34655 3 Beds | …" at bounding box center [634, 351] width 1269 height 594
copy link "Freedom Homes Restoration LLC"
click at [327, 291] on link "Freedom Homes Restoration LLC" at bounding box center [273, 297] width 199 height 12
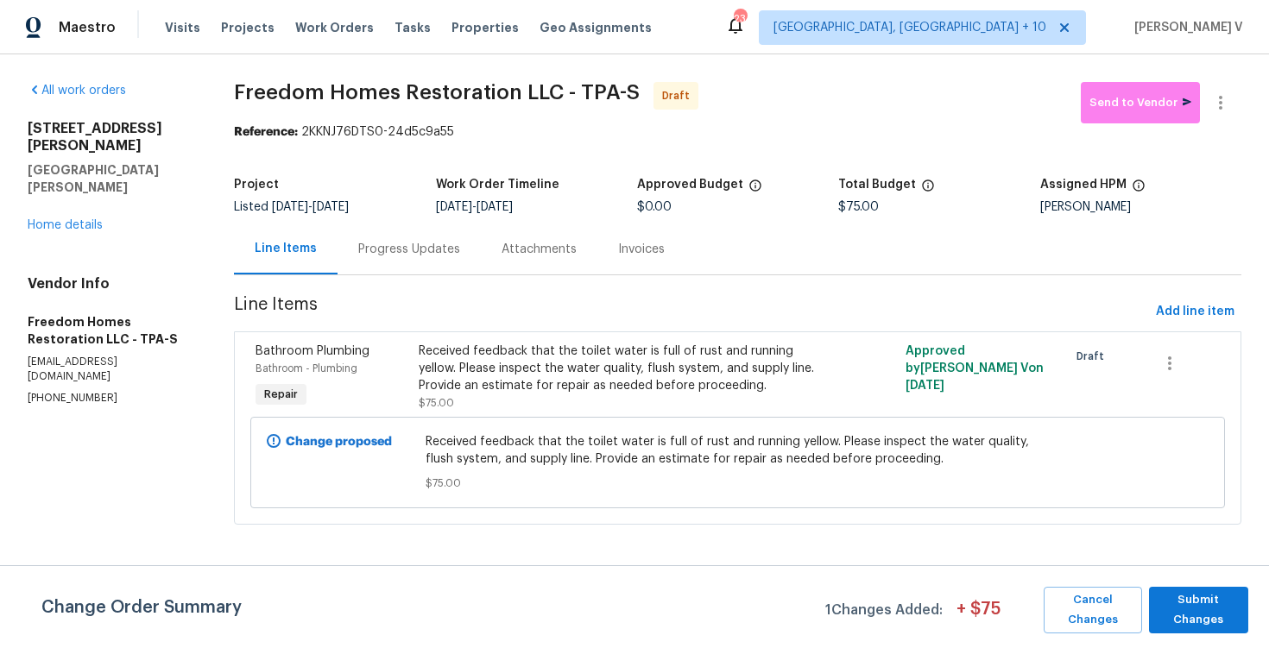
click at [428, 249] on div "Progress Updates" at bounding box center [409, 249] width 102 height 17
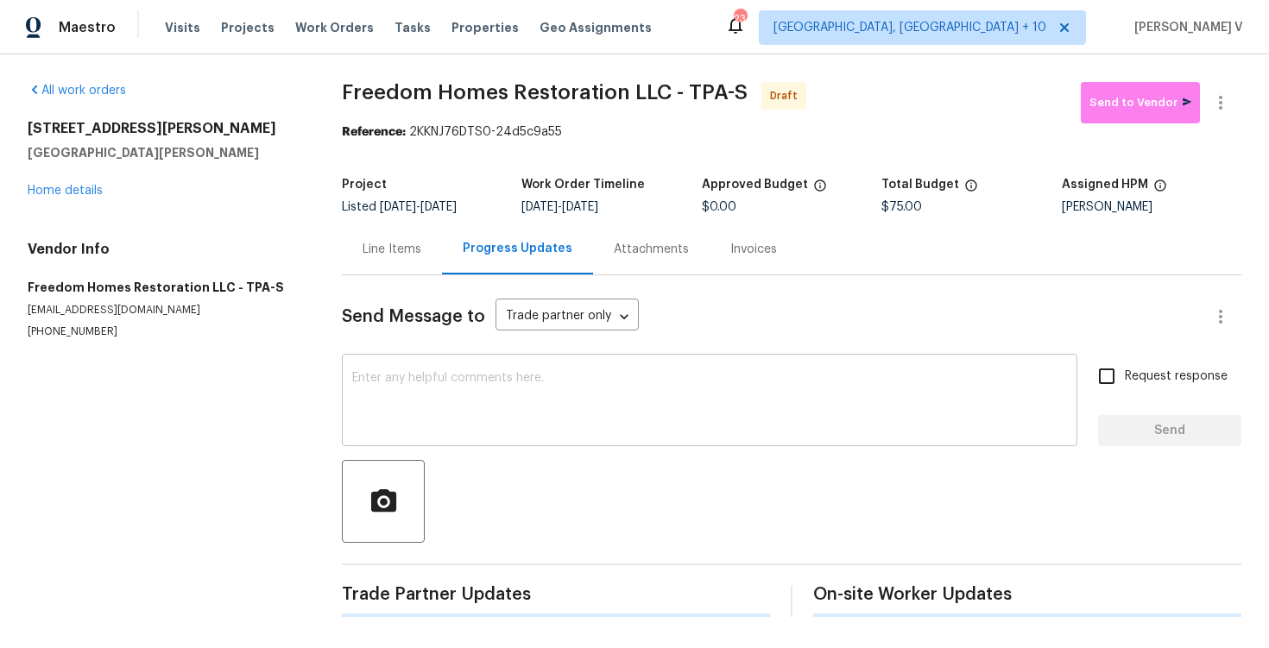
click at [483, 432] on textarea at bounding box center [709, 402] width 715 height 60
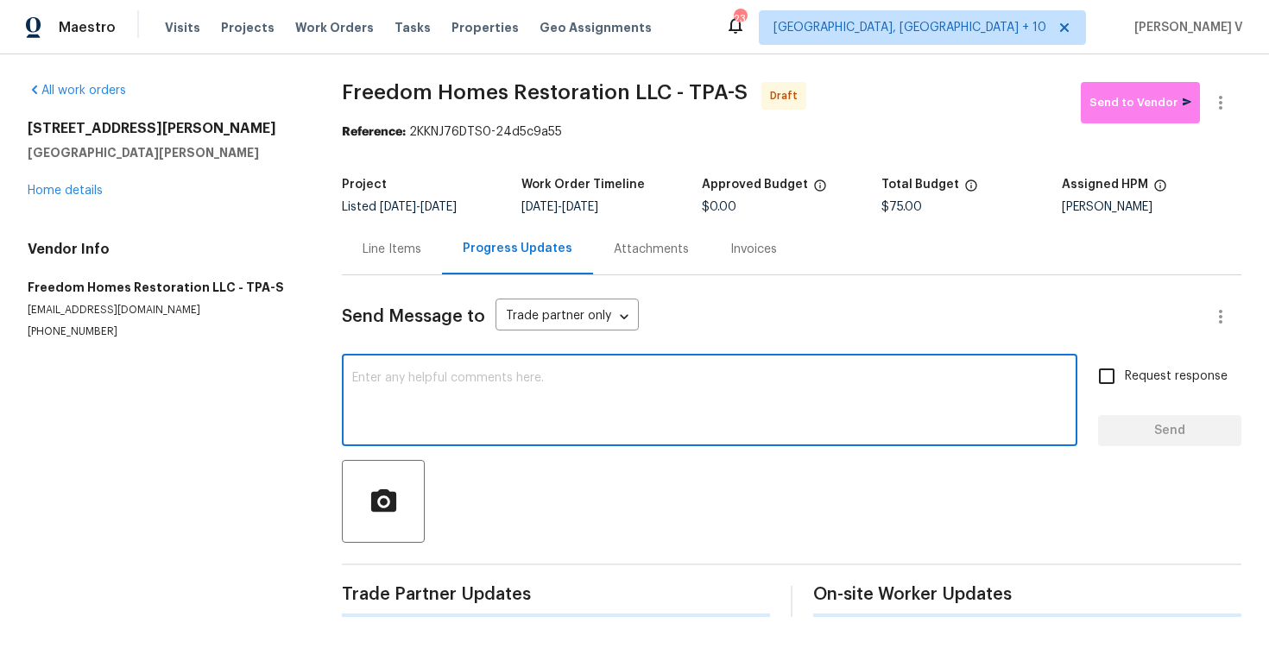
paste textarea "Hi this is Divya with Opendoor. I’m confirming you received the WO for the prop…"
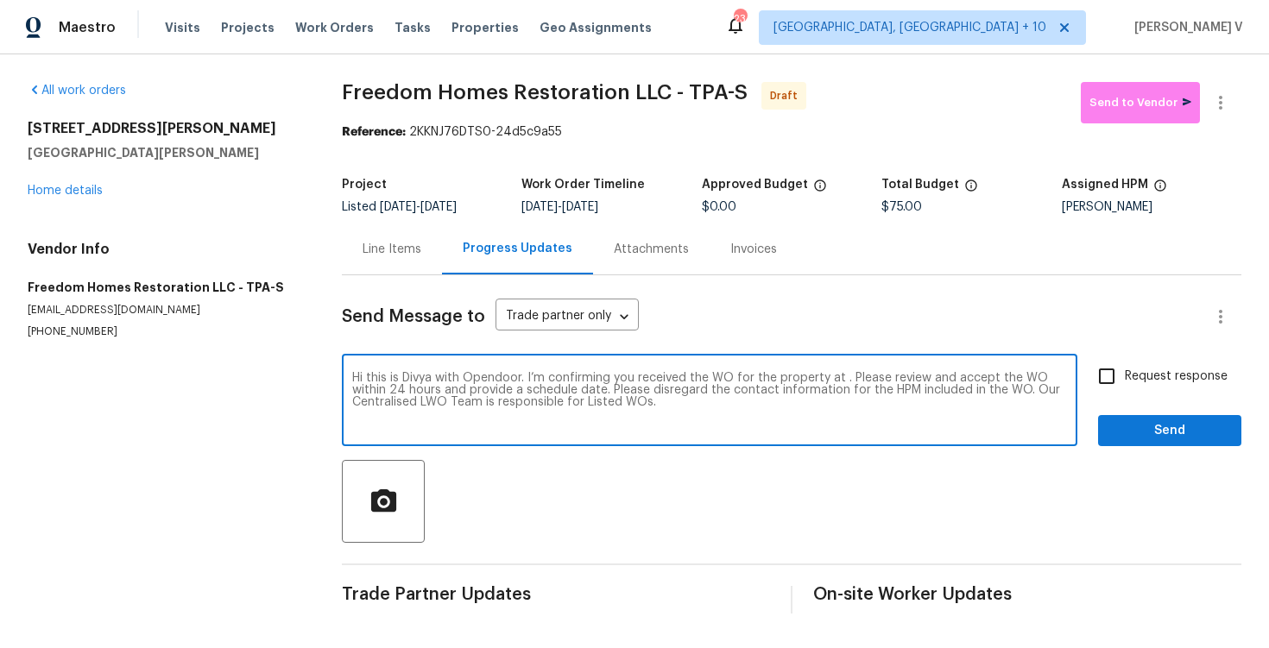
click at [840, 379] on textarea "Hi this is Divya with Opendoor. I’m confirming you received the WO for the prop…" at bounding box center [709, 402] width 715 height 60
paste textarea "9348 Santa Monica Way, New Port Richey, FL 34655"
type textarea "Hi this is Divya with Opendoor. I’m confirming you received the WO for the prop…"
click at [1181, 382] on span "Request response" at bounding box center [1176, 377] width 103 height 18
click at [1125, 382] on input "Request response" at bounding box center [1107, 376] width 36 height 36
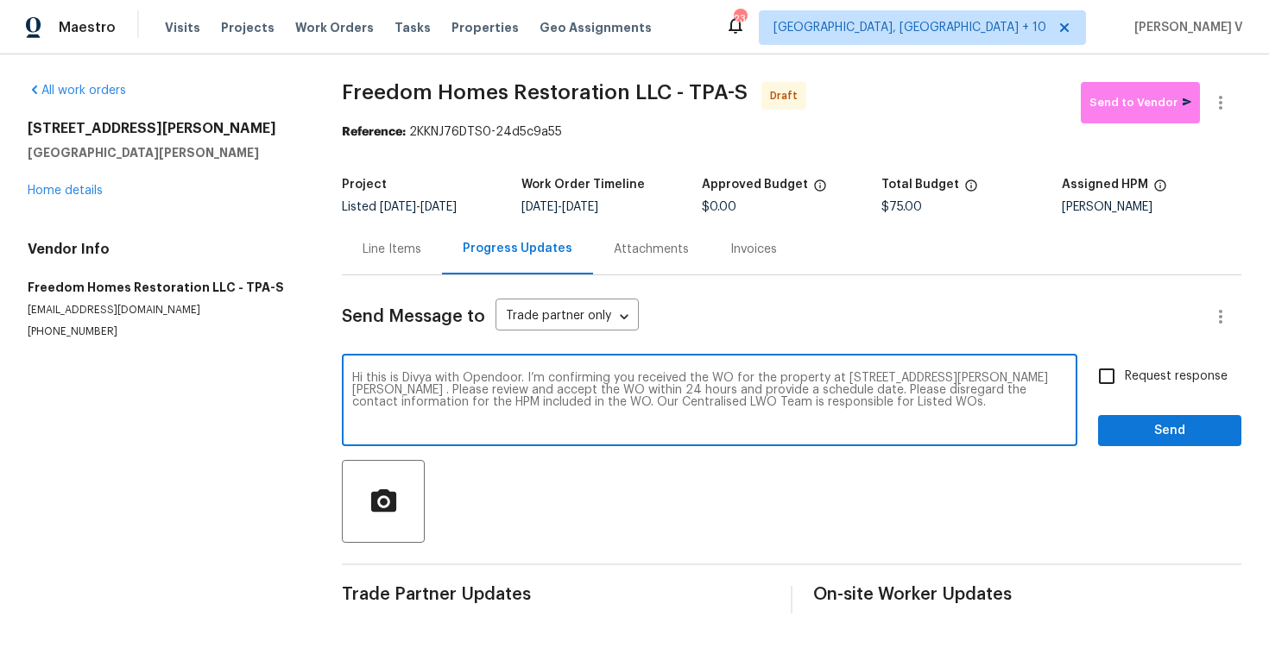
checkbox input "true"
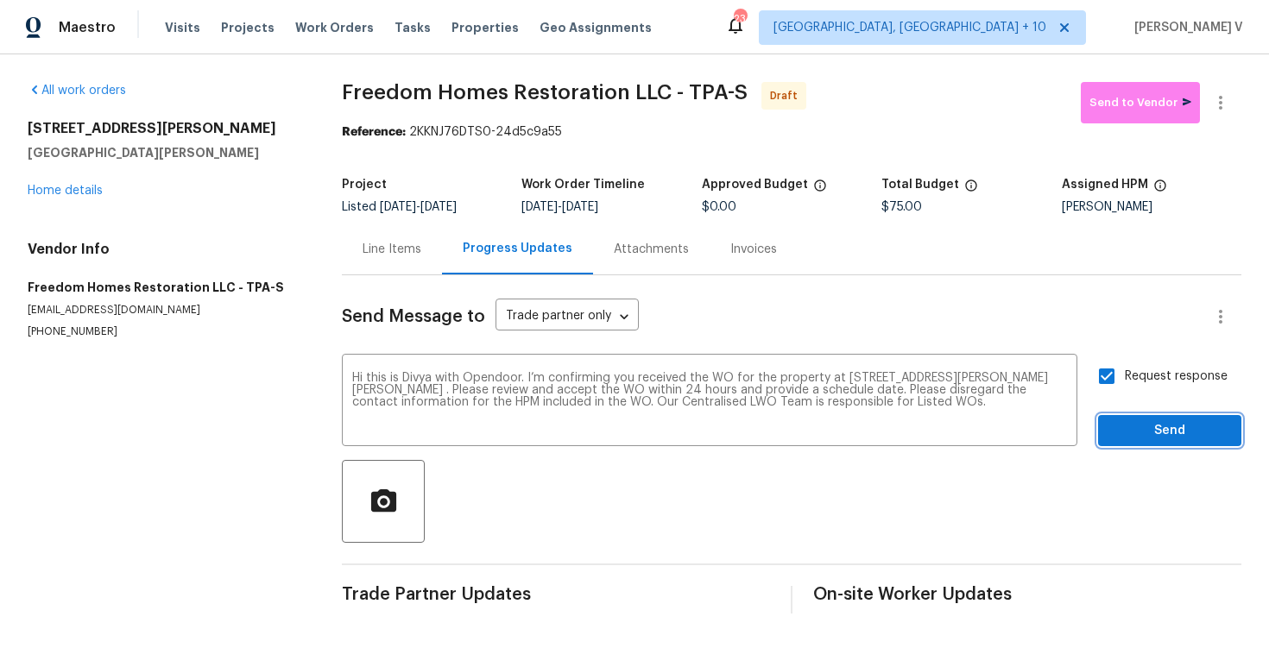
click at [1184, 419] on button "Send" at bounding box center [1169, 431] width 143 height 32
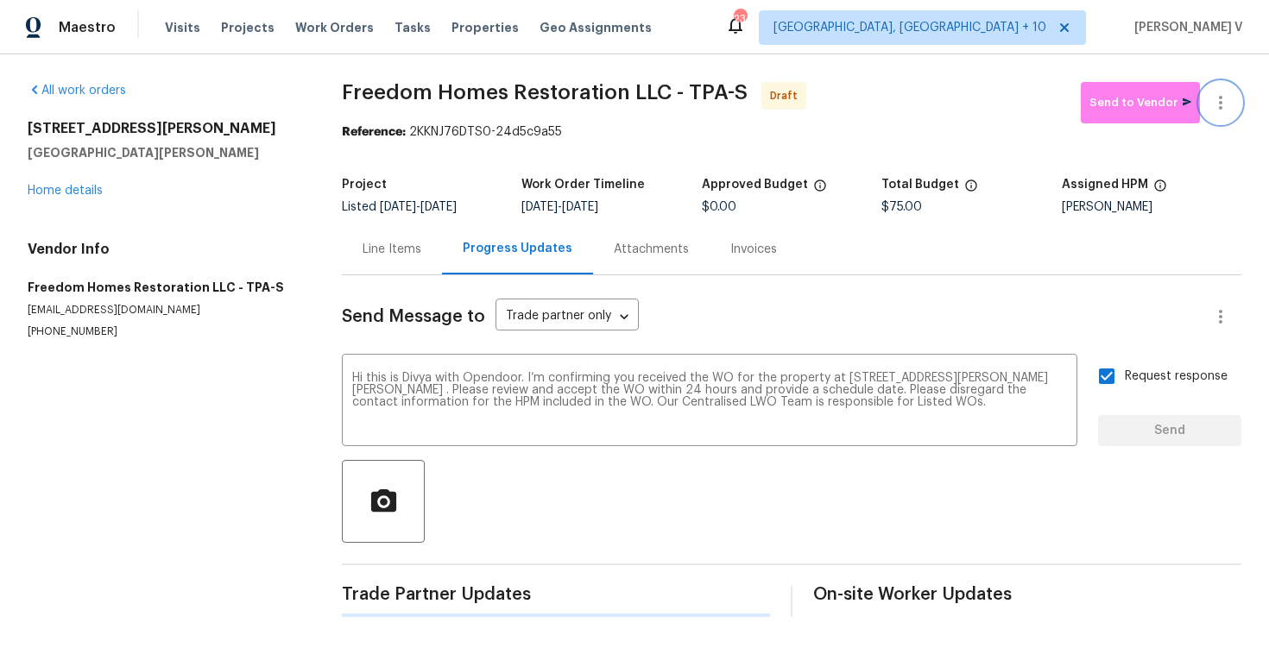
click at [1220, 103] on icon "button" at bounding box center [1220, 103] width 3 height 14
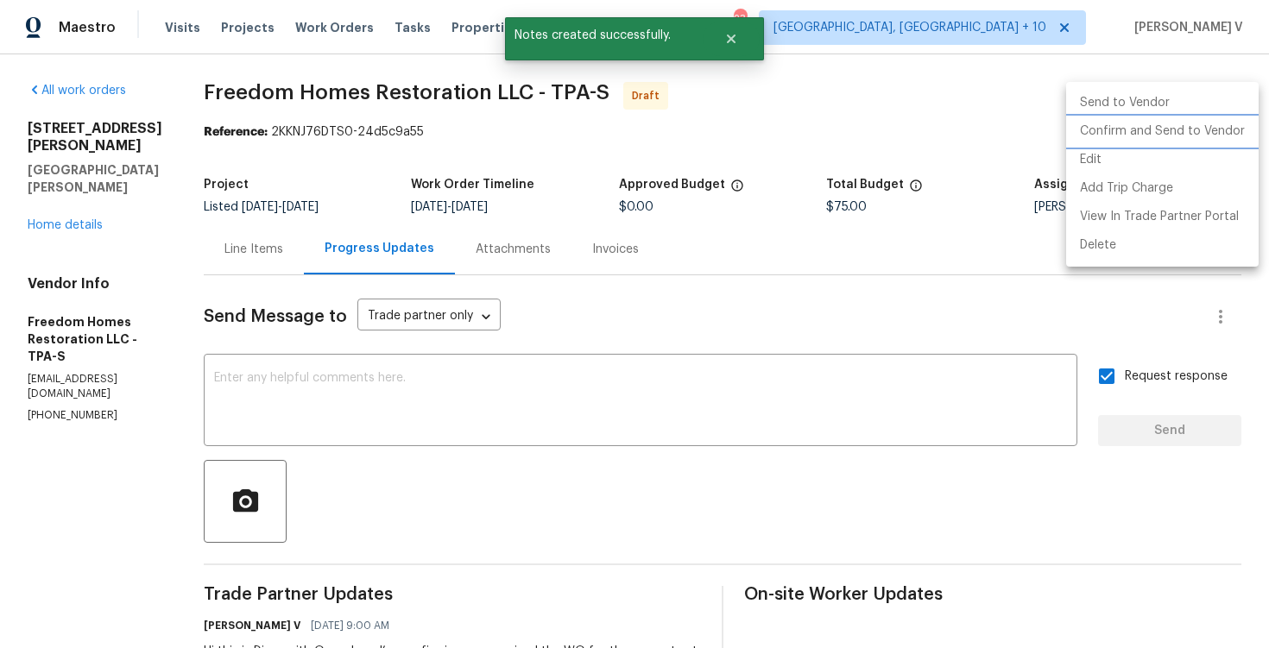
click at [1169, 130] on li "Confirm and Send to Vendor" at bounding box center [1162, 131] width 193 height 28
click at [448, 165] on div at bounding box center [634, 324] width 1269 height 648
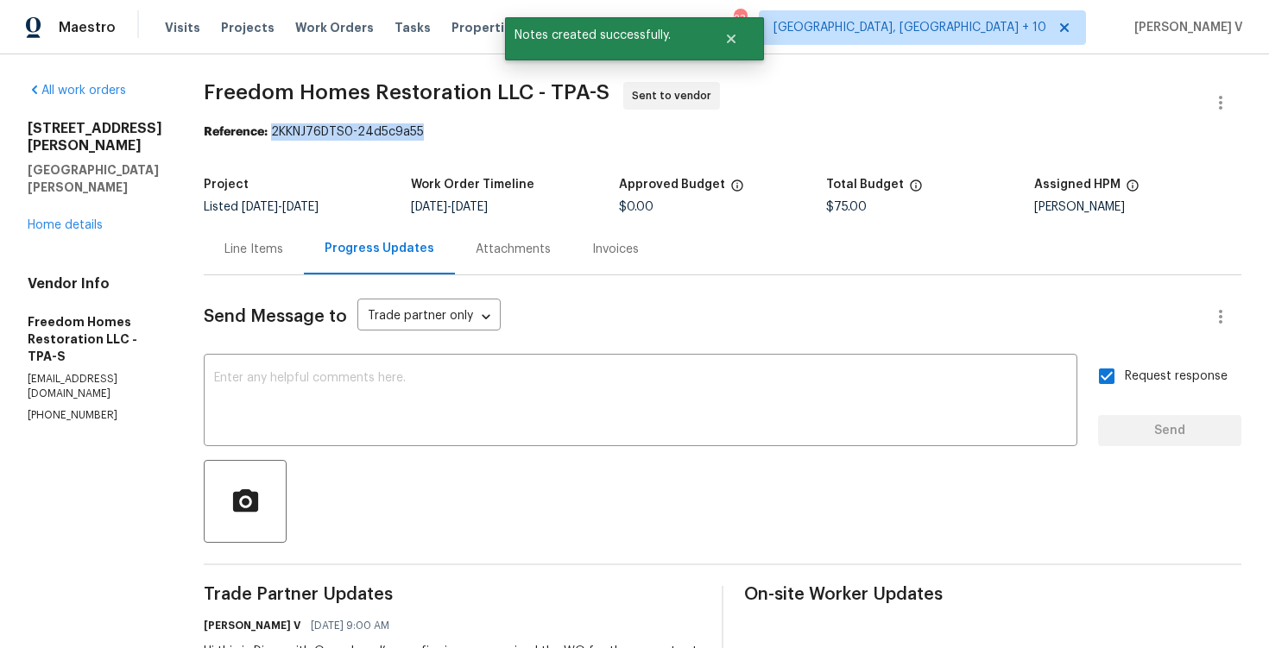
drag, startPoint x: 275, startPoint y: 131, endPoint x: 542, endPoint y: 131, distance: 266.7
click at [542, 131] on div "Reference: 2KKNJ76DTS0-24d5c9a55" at bounding box center [723, 131] width 1038 height 17
copy div "2KKNJ76DTS0-24d5c9a55"
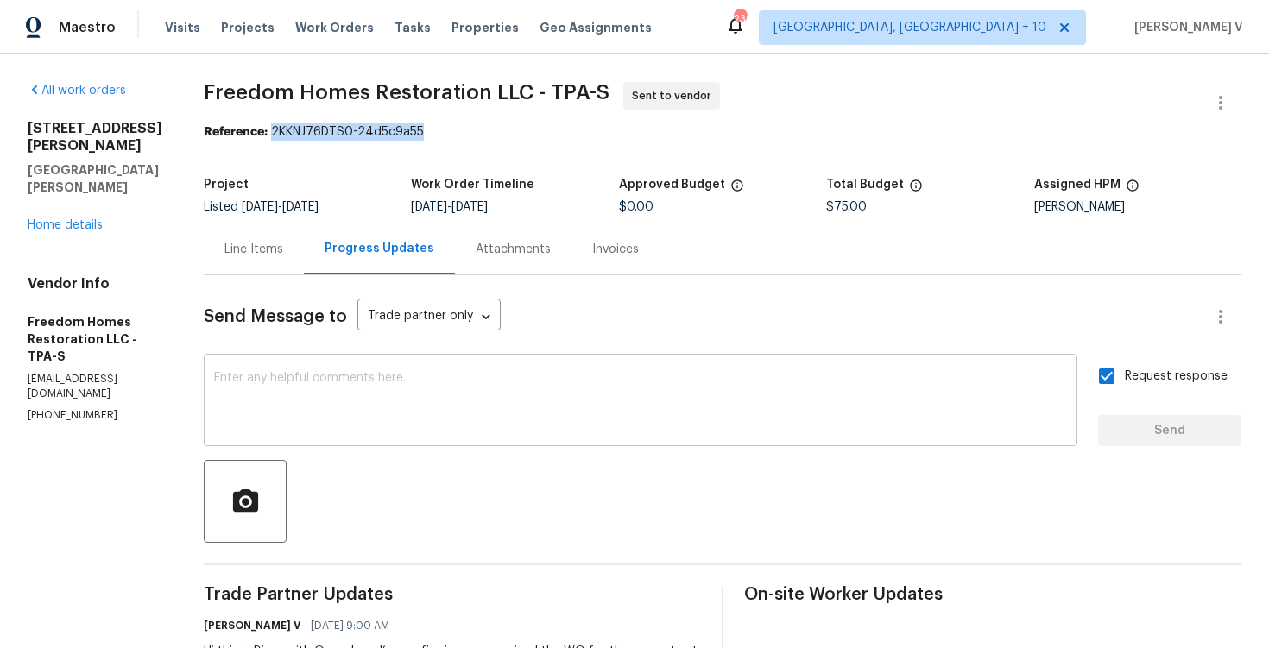
click at [345, 384] on textarea at bounding box center [640, 402] width 853 height 60
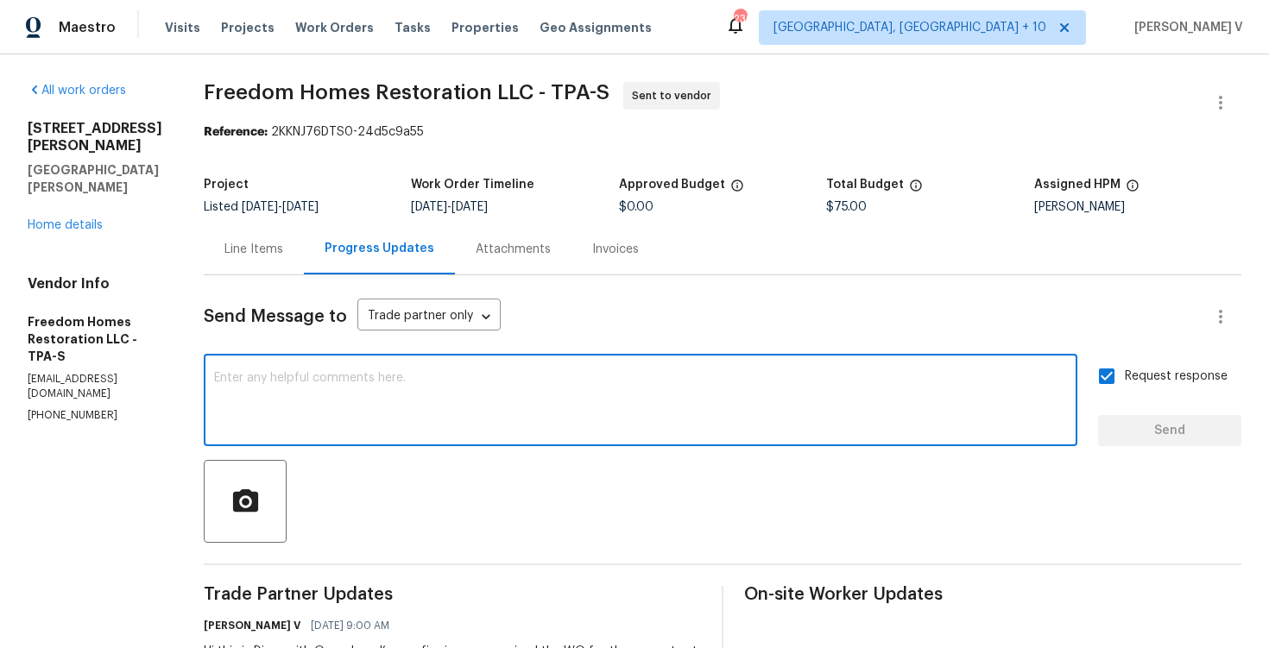
paste textarea "Attention All Work Orders must include before-photos (both close-up and wide-an…"
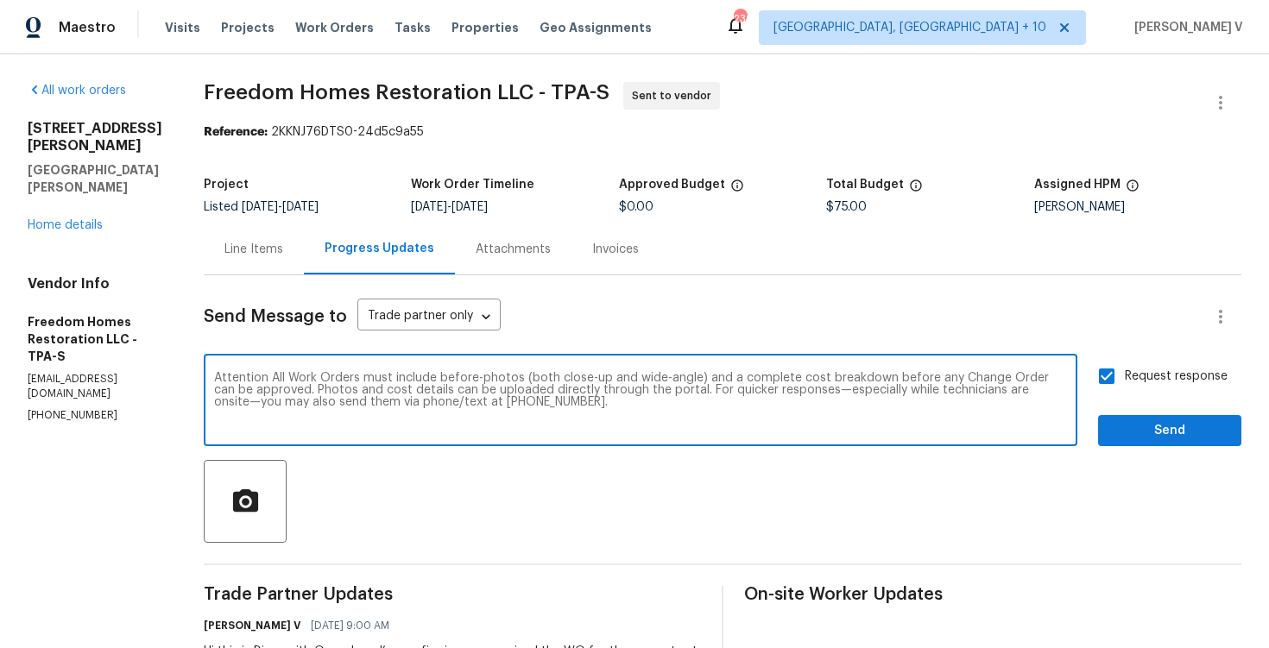
scroll to position [129, 0]
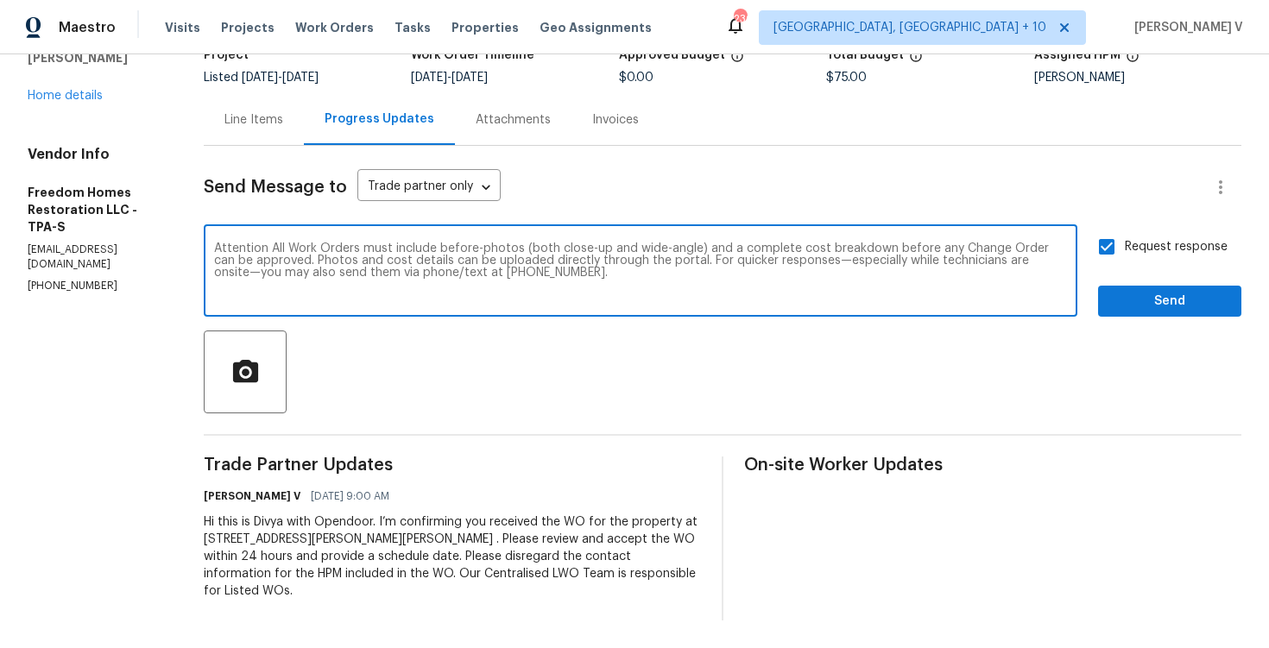
type textarea "Attention All Work Orders must include before-photos (both close-up and wide-an…"
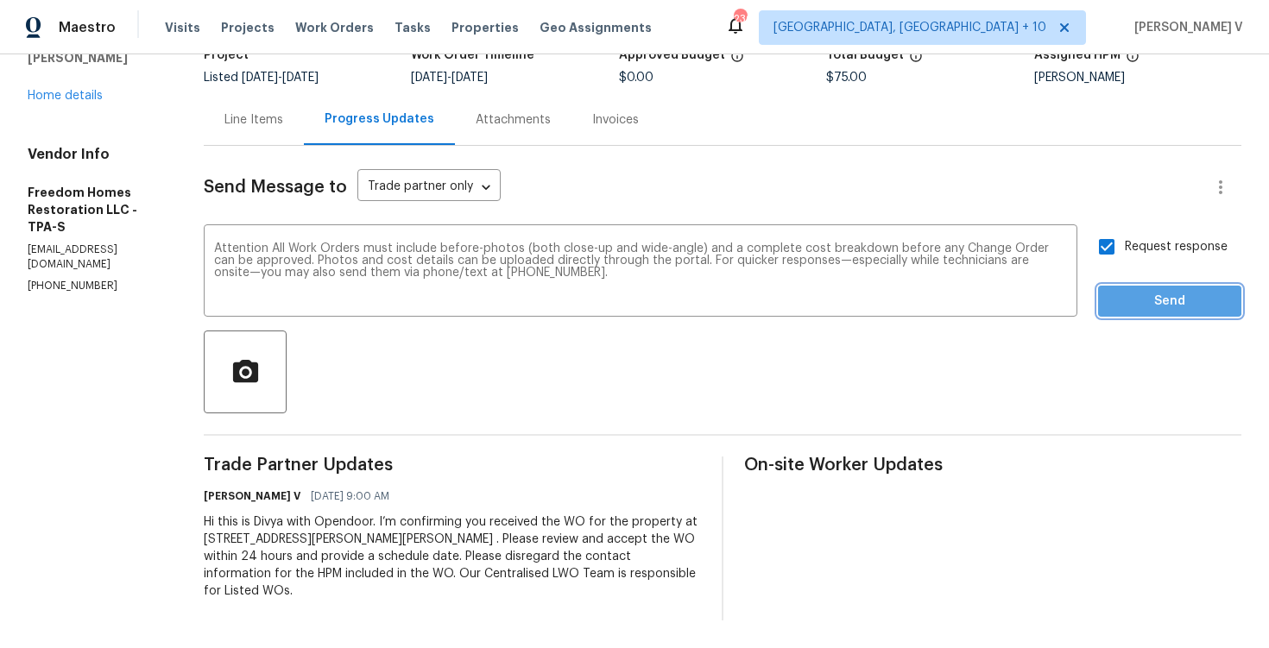
click at [1155, 300] on span "Send" at bounding box center [1170, 302] width 116 height 22
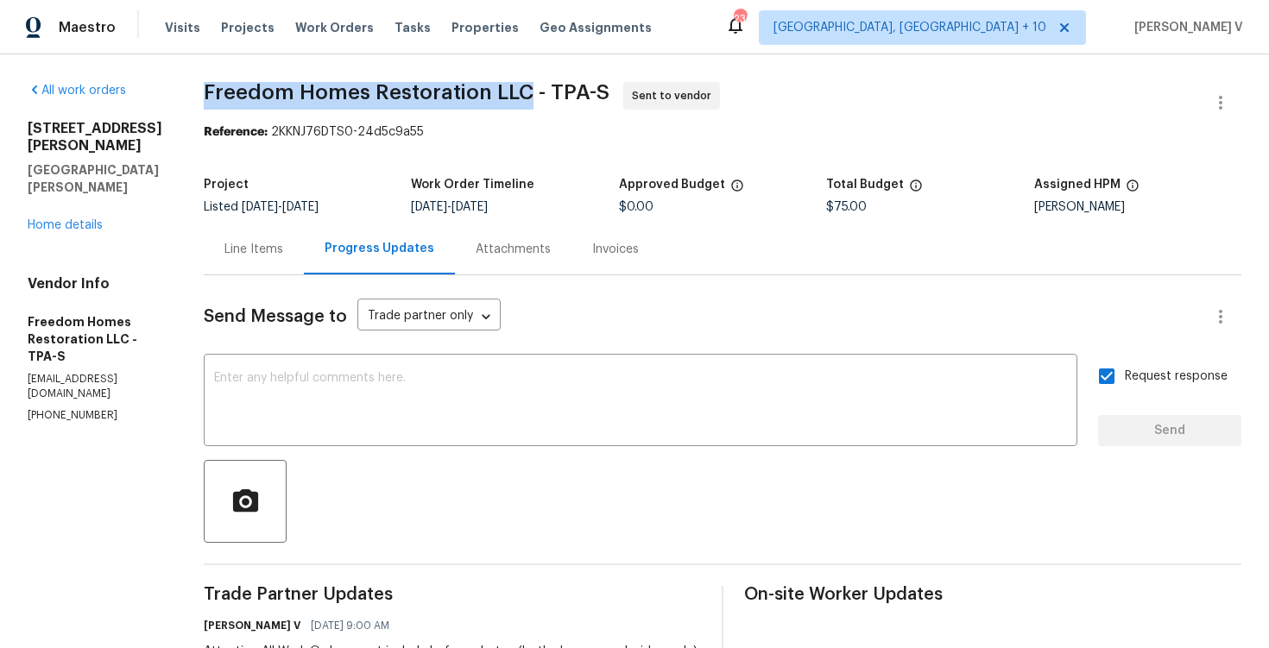
drag, startPoint x: 211, startPoint y: 83, endPoint x: 524, endPoint y: 92, distance: 313.5
click at [524, 92] on span "Freedom Homes Restoration LLC - TPA-S" at bounding box center [407, 92] width 406 height 21
copy span "Freedom Homes Restoration LLC"
click at [262, 267] on div "Line Items" at bounding box center [254, 249] width 100 height 51
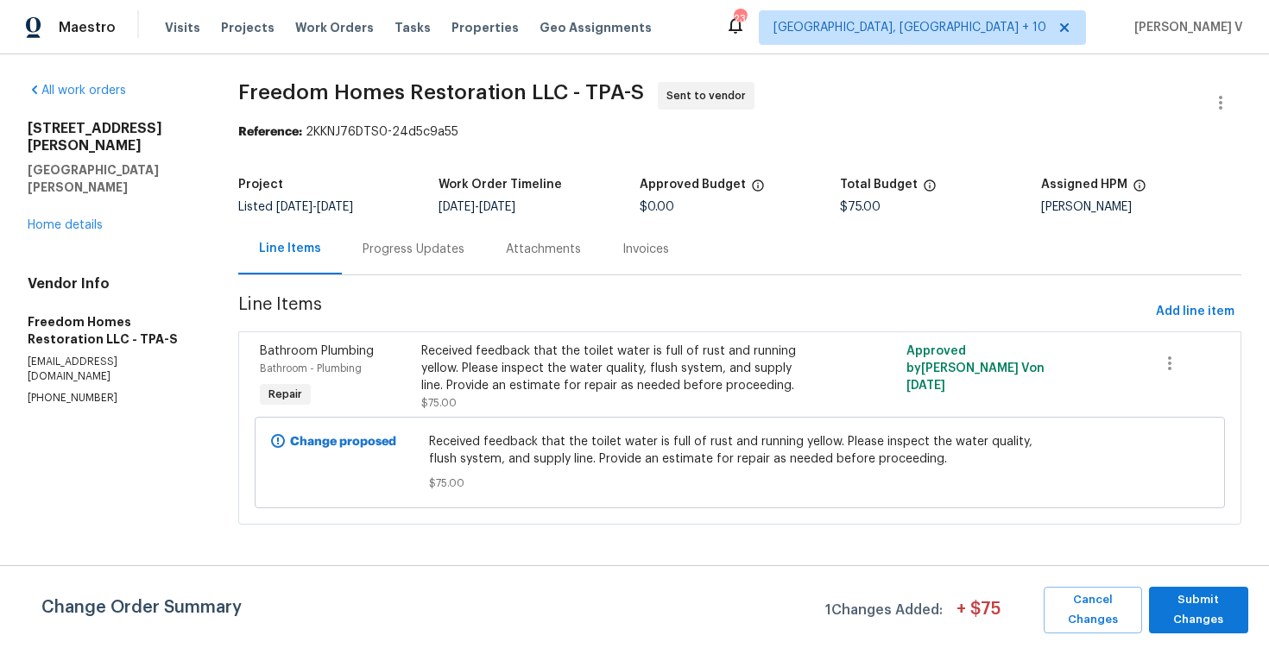
click at [411, 251] on div "Progress Updates" at bounding box center [414, 249] width 102 height 17
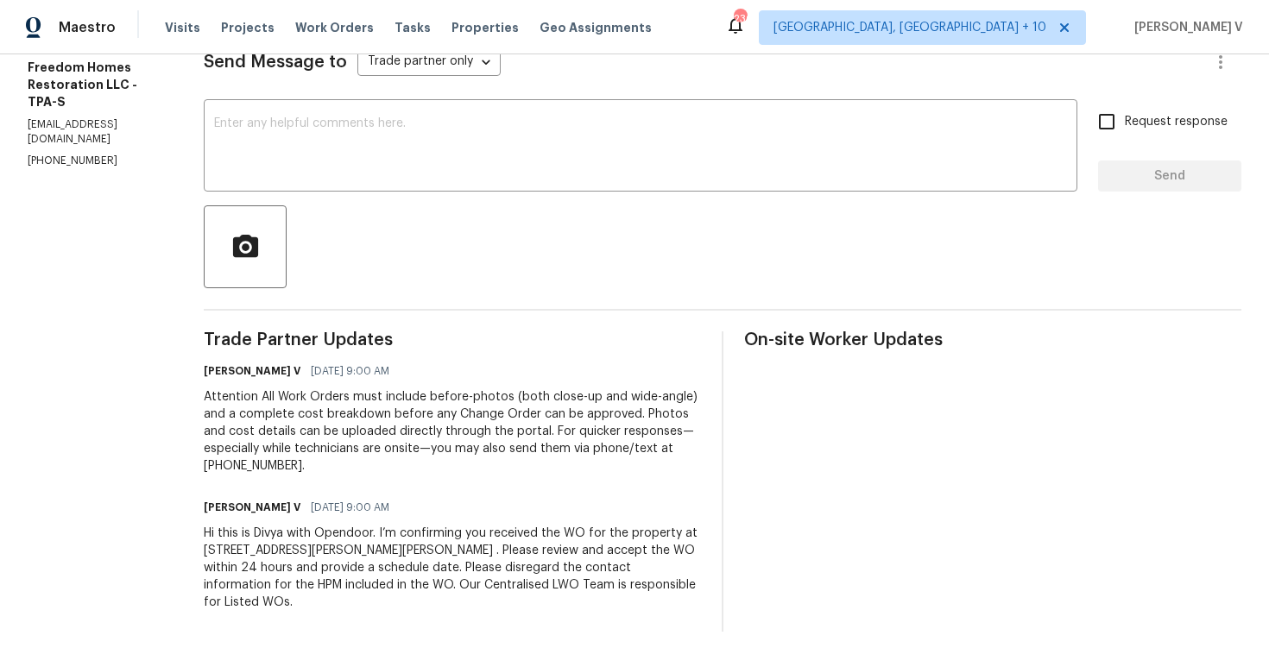
scroll to position [266, 0]
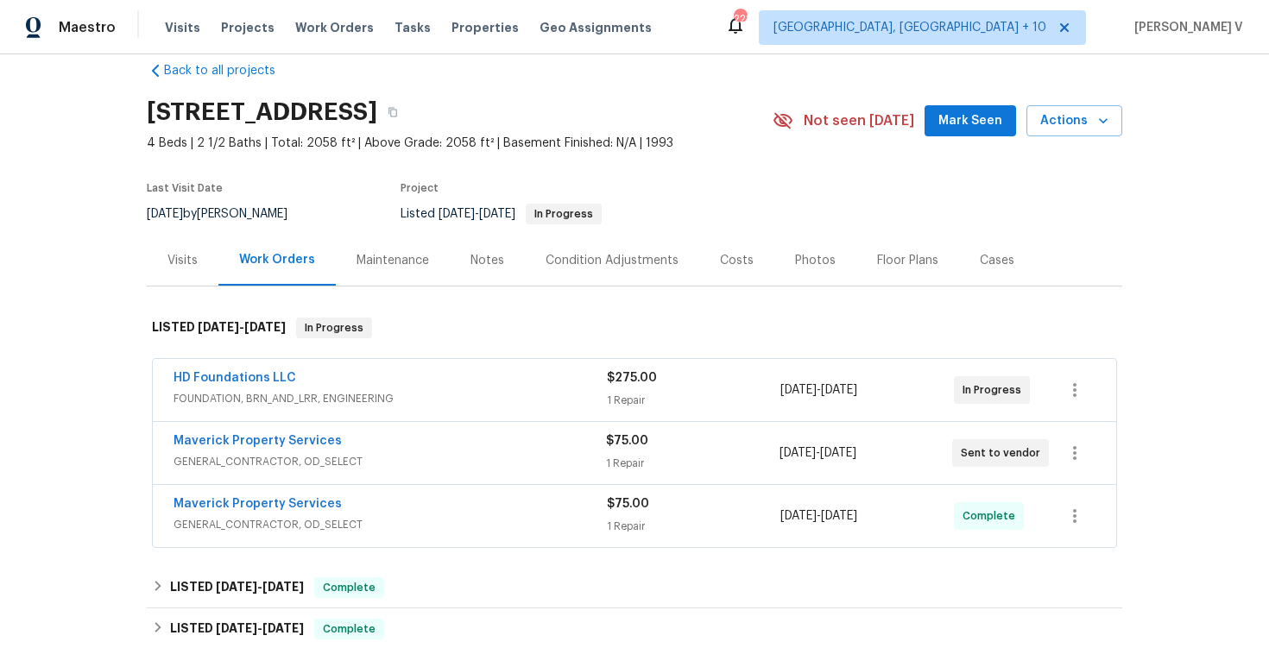
scroll to position [29, 0]
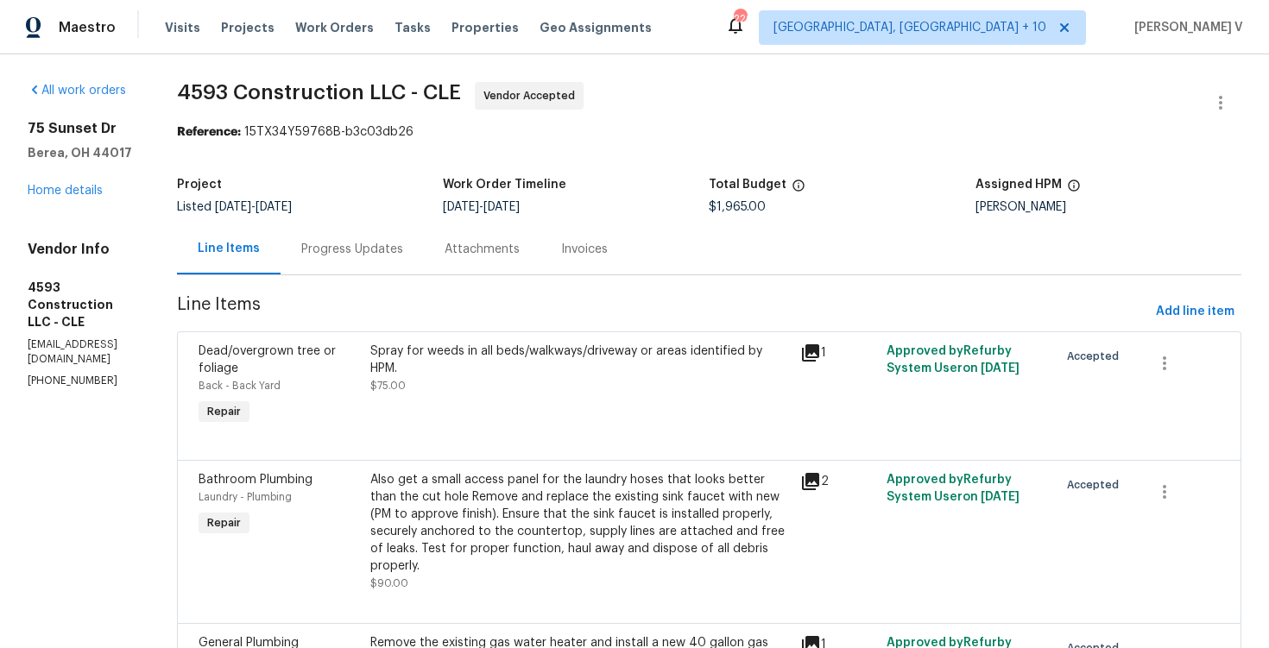
click at [401, 249] on div "Progress Updates" at bounding box center [352, 249] width 102 height 17
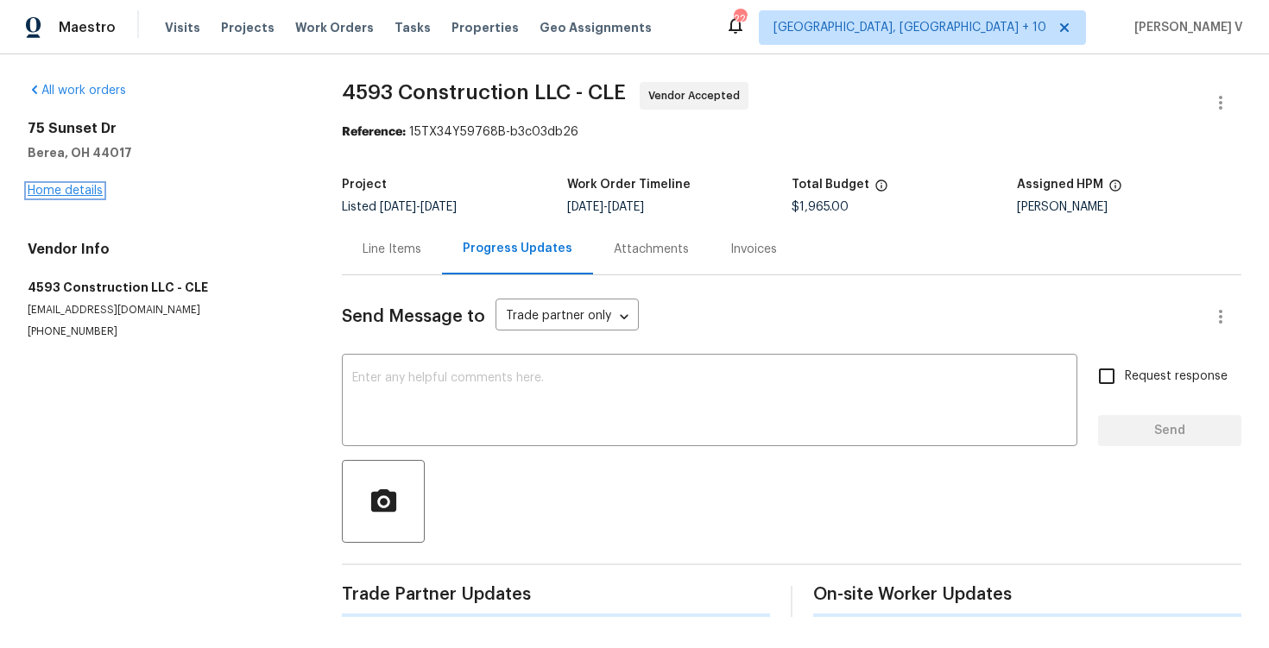
click at [74, 191] on link "Home details" at bounding box center [65, 191] width 75 height 12
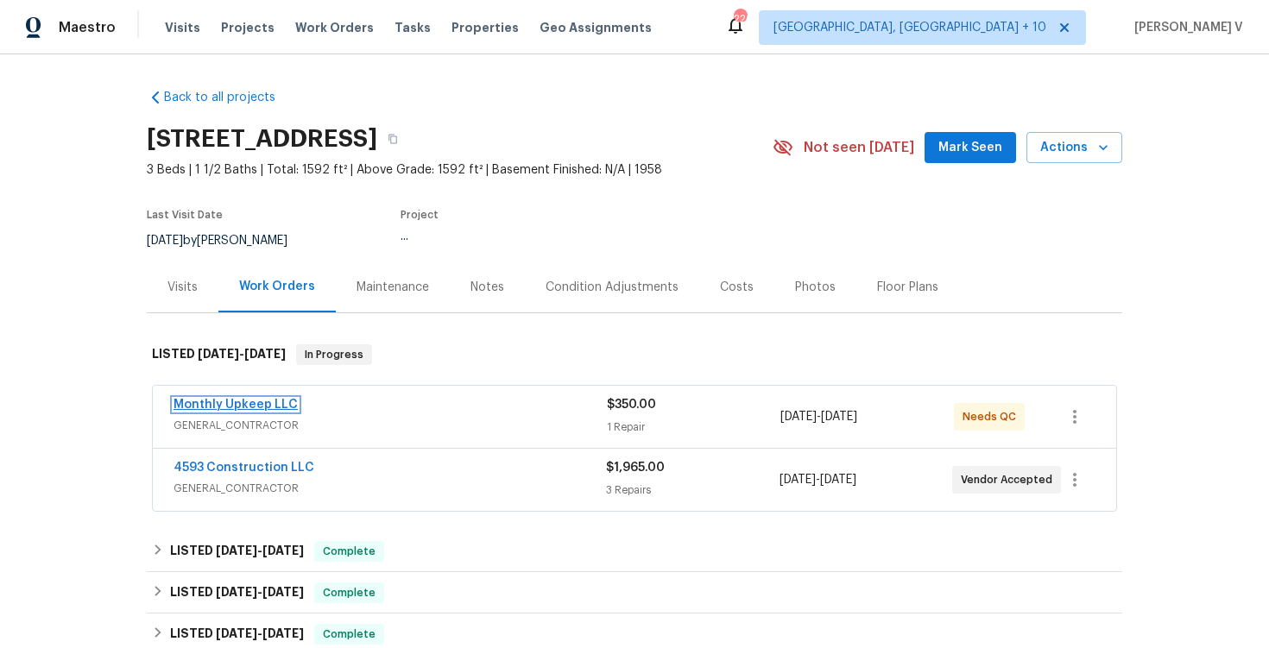
click at [237, 406] on link "Monthly Upkeep LLC" at bounding box center [236, 405] width 124 height 12
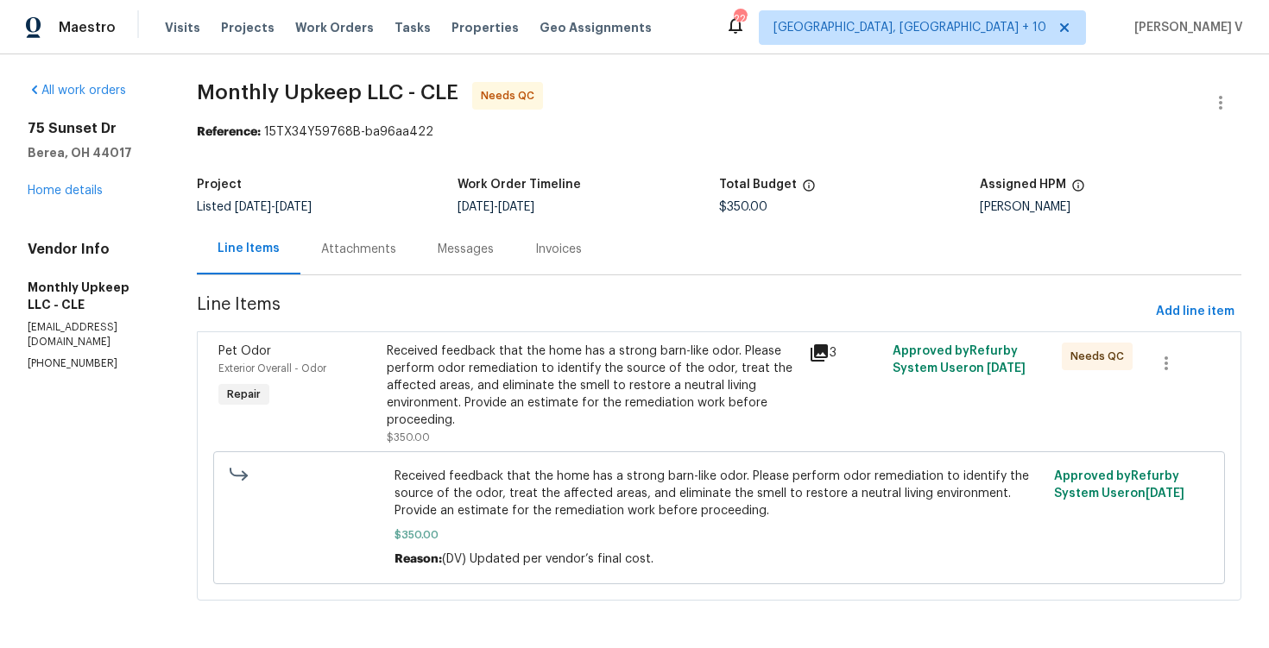
click at [438, 249] on div "Messages" at bounding box center [466, 249] width 56 height 17
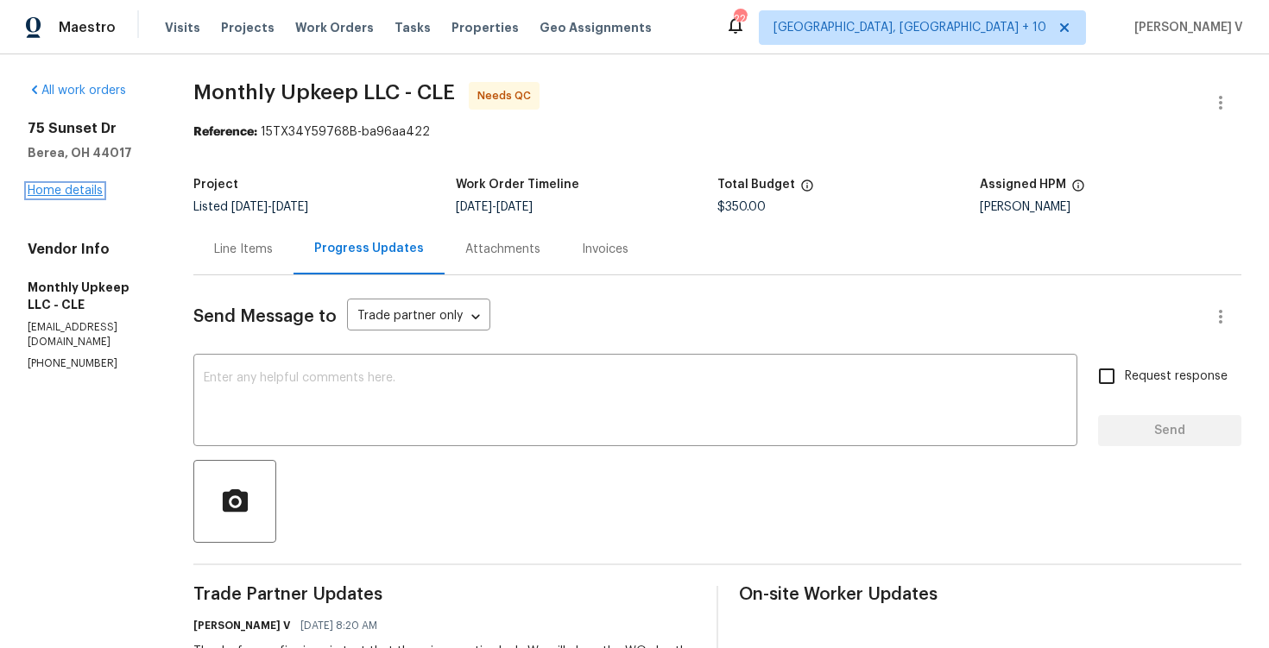
click at [93, 194] on link "Home details" at bounding box center [65, 191] width 75 height 12
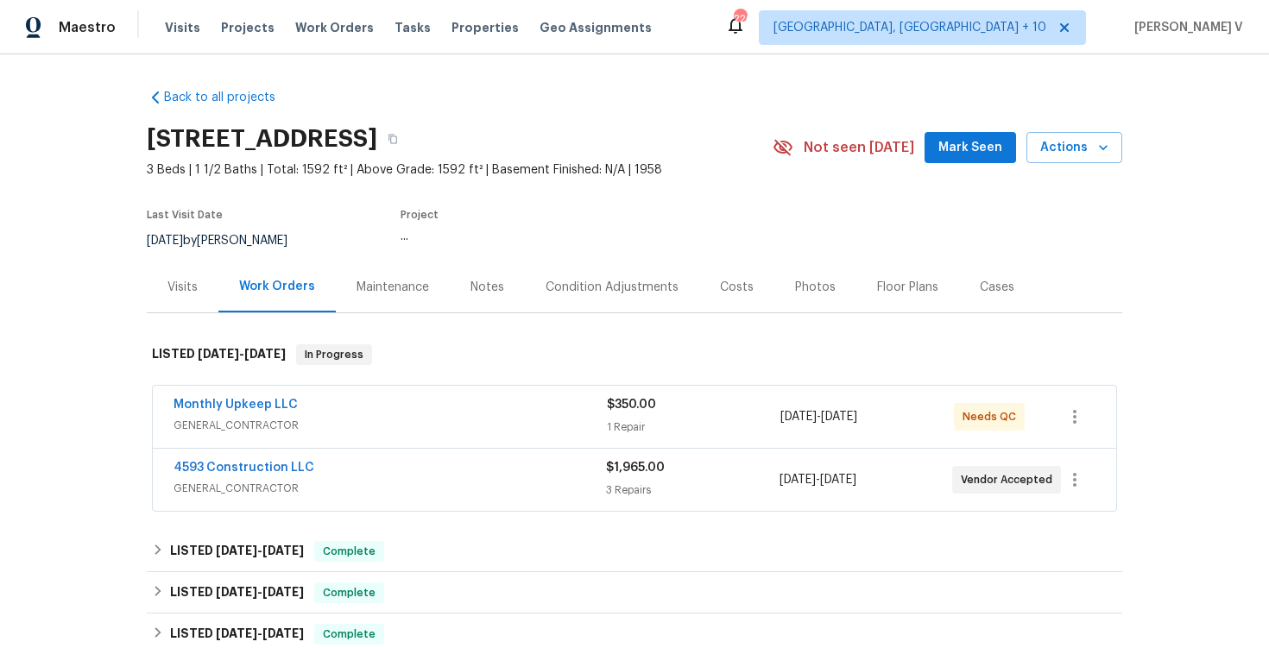
click at [451, 293] on div "Notes" at bounding box center [487, 287] width 75 height 51
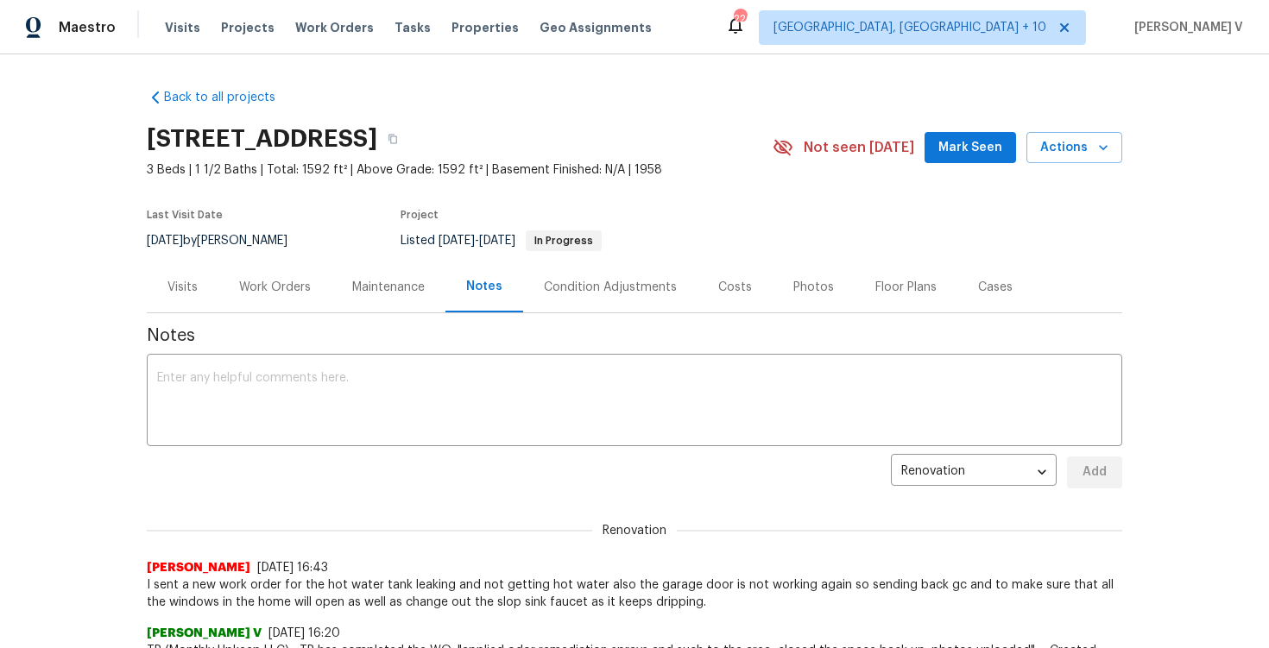
click at [266, 277] on div "Work Orders" at bounding box center [274, 287] width 113 height 51
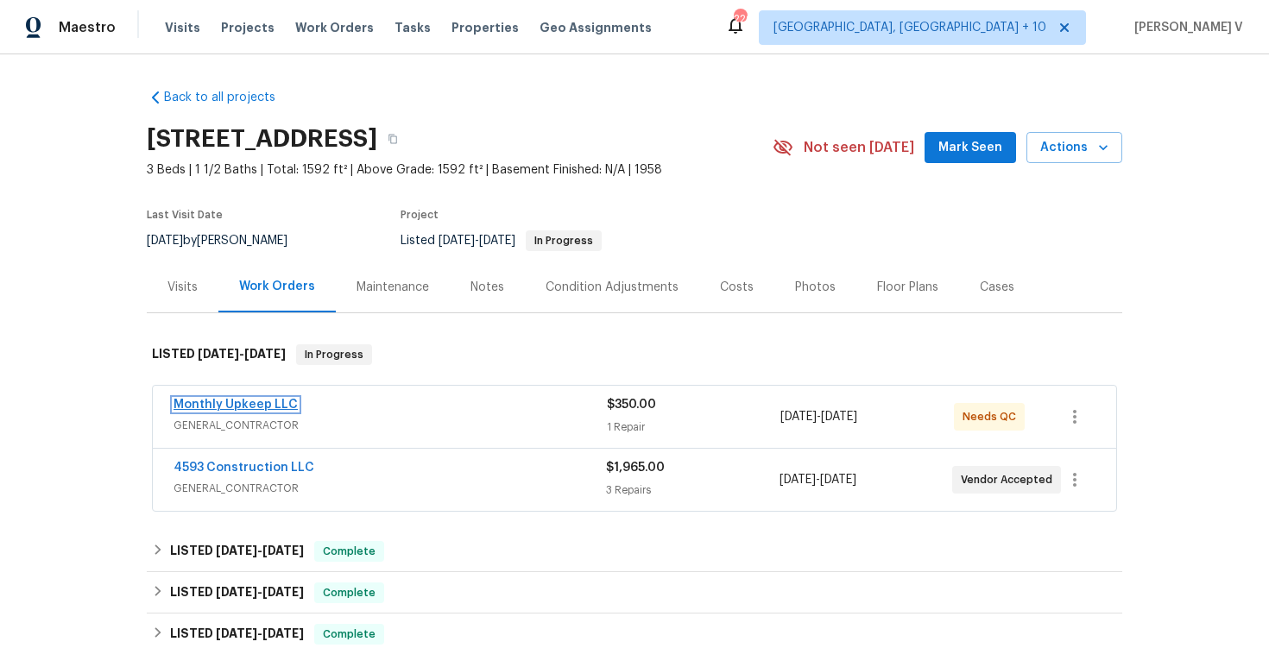
click at [221, 404] on link "Monthly Upkeep LLC" at bounding box center [236, 405] width 124 height 12
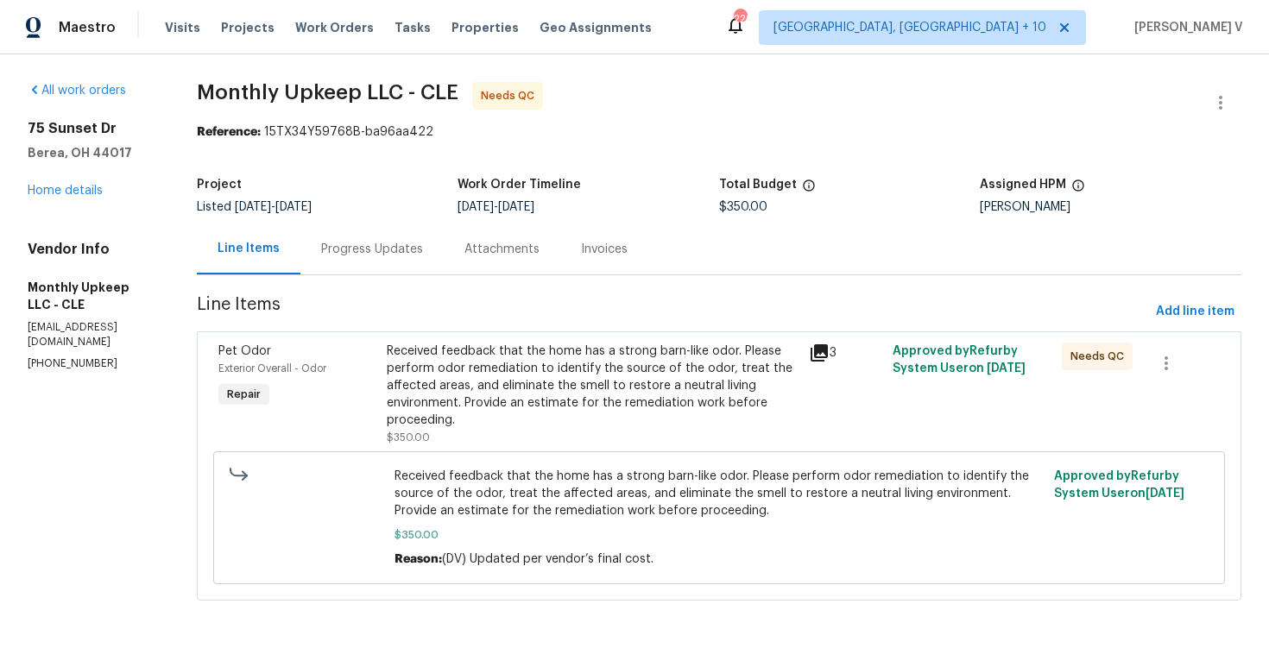
click at [345, 242] on div "Progress Updates" at bounding box center [372, 249] width 102 height 17
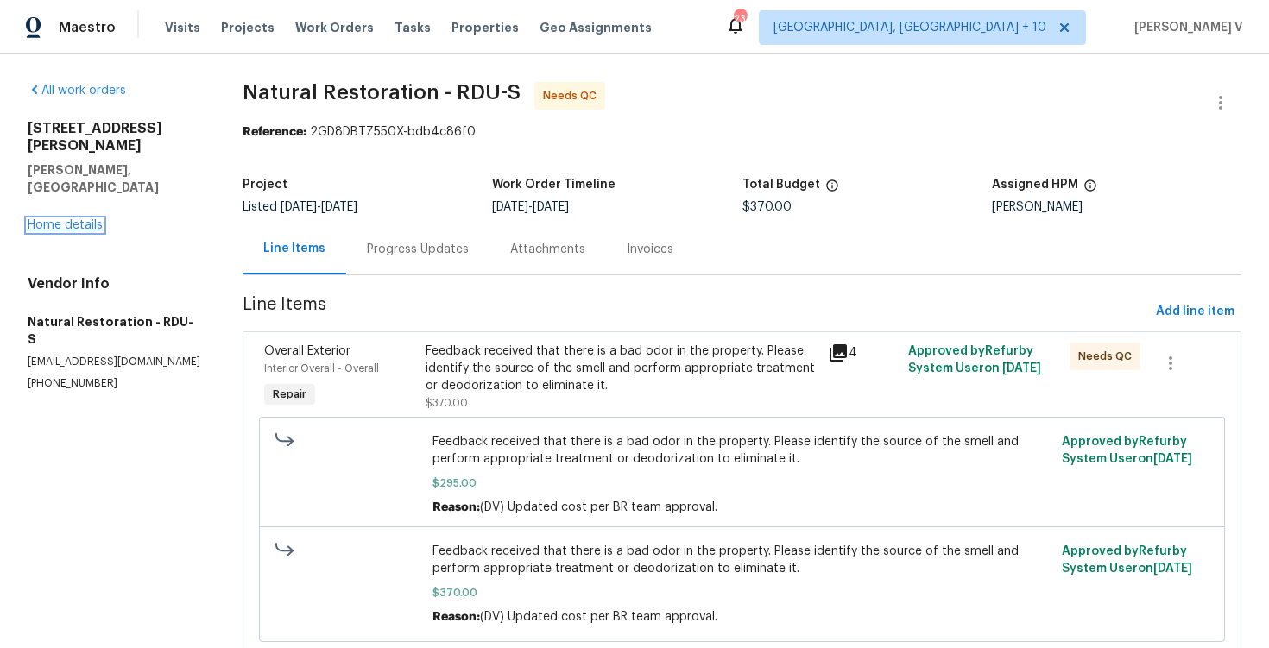
click at [72, 219] on link "Home details" at bounding box center [65, 225] width 75 height 12
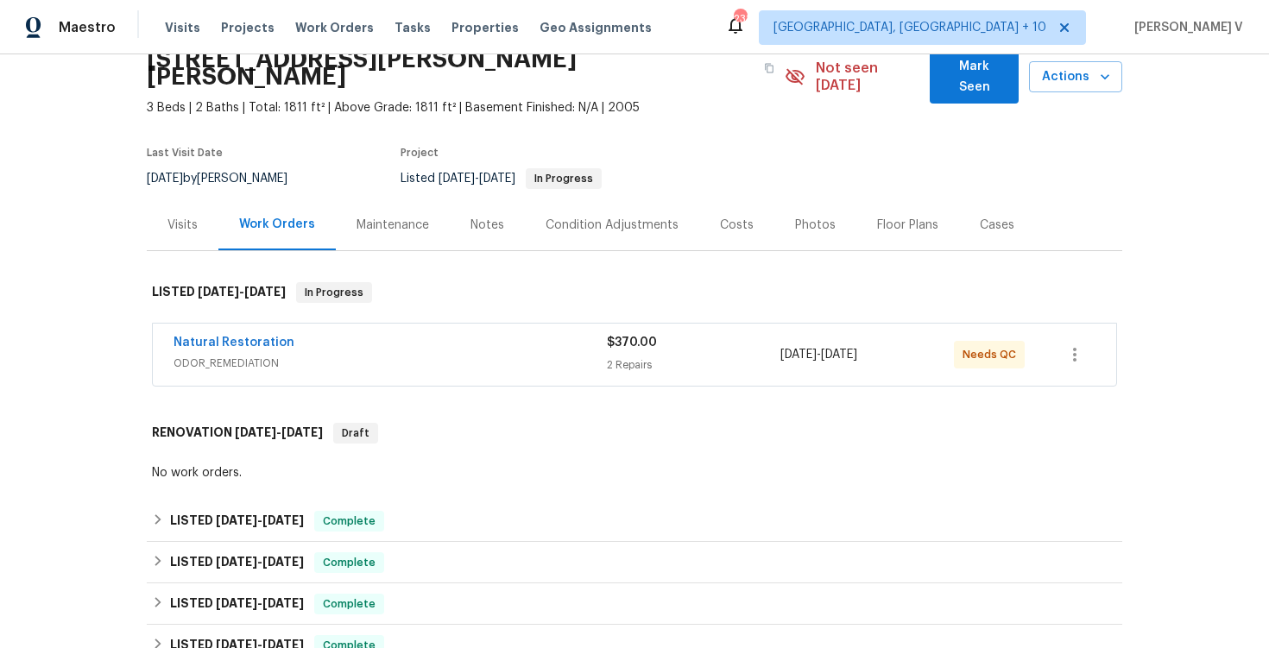
scroll to position [128, 0]
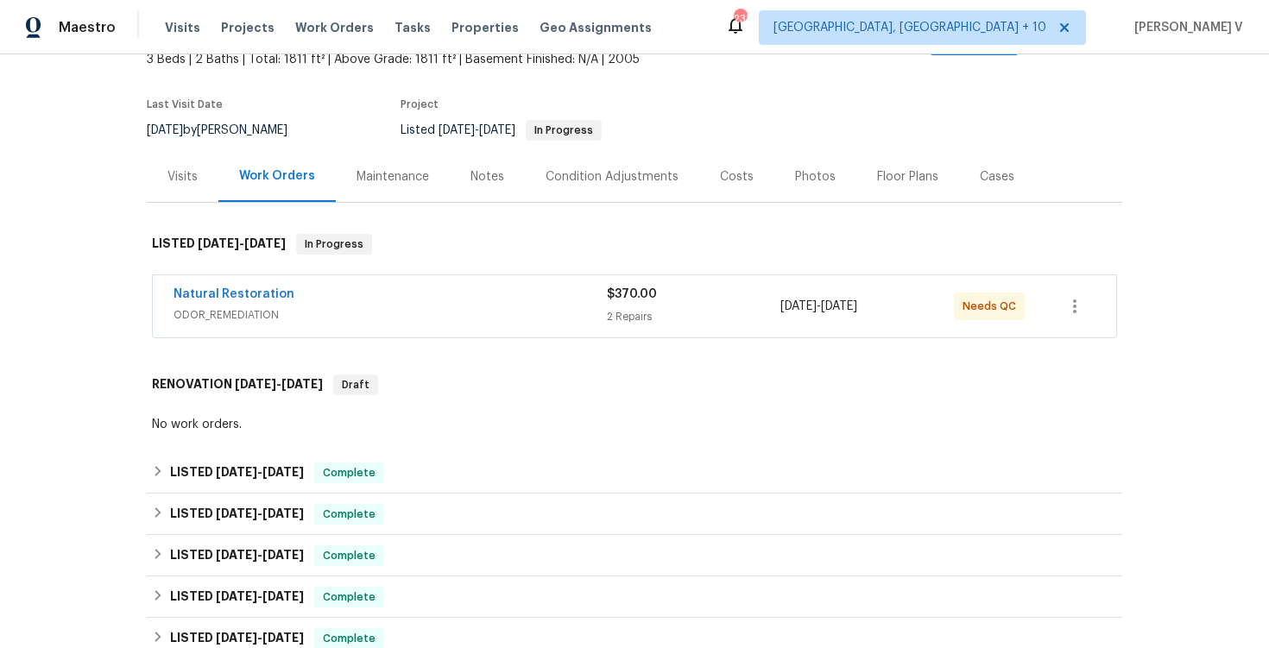
click at [491, 306] on span "ODOR_REMEDIATION" at bounding box center [390, 314] width 433 height 17
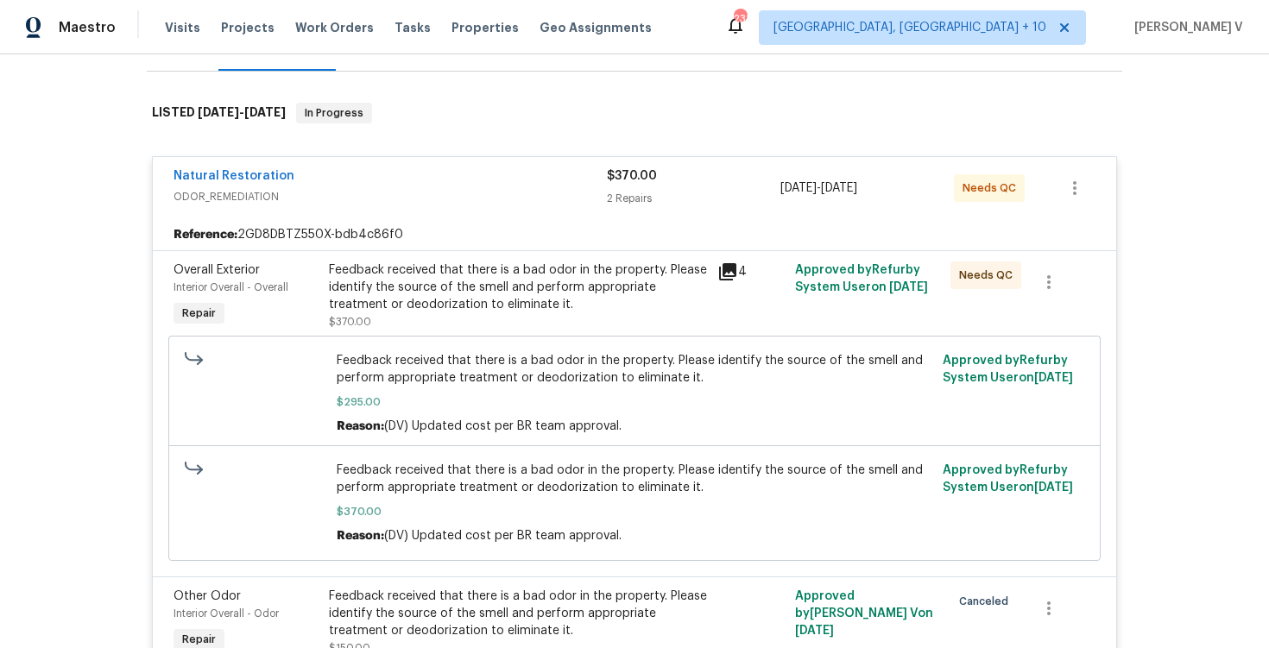
scroll to position [110, 0]
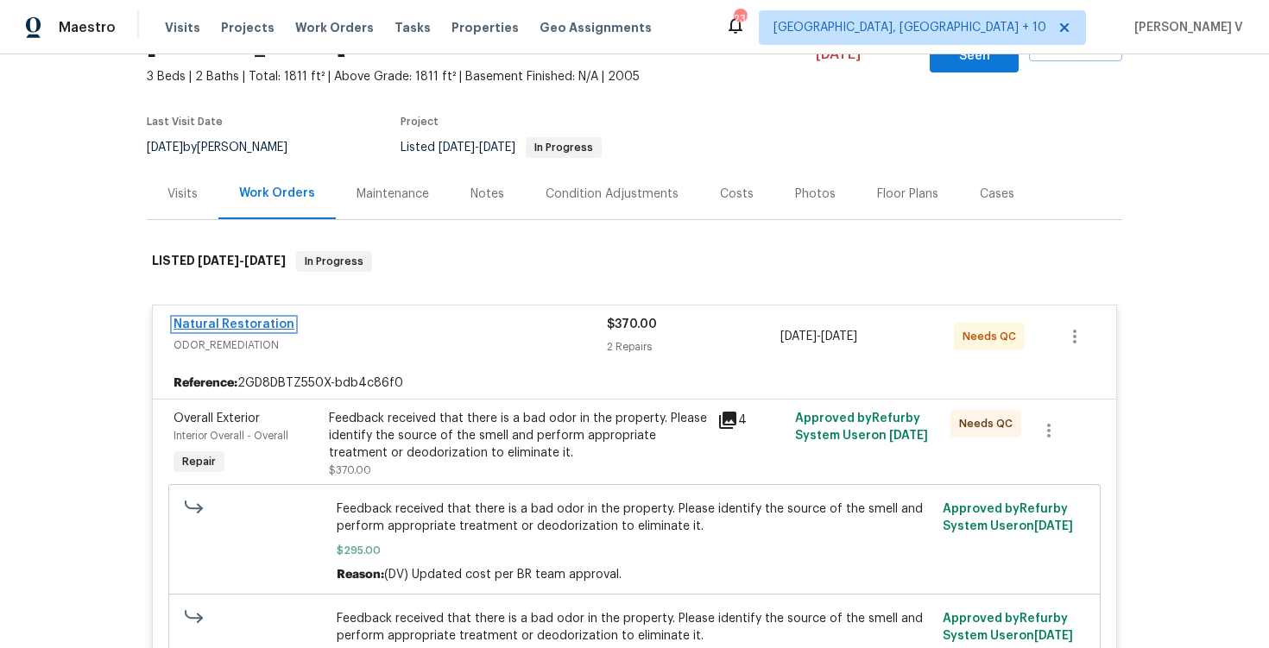
click at [247, 319] on link "Natural Restoration" at bounding box center [234, 325] width 121 height 12
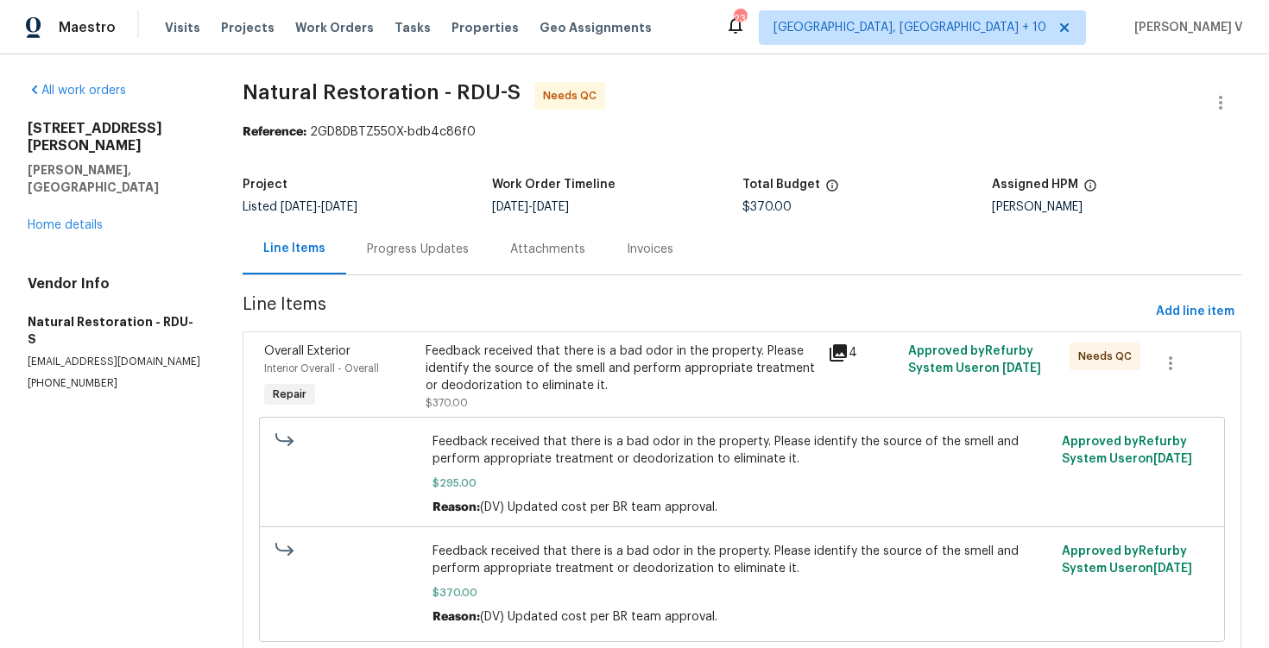
click at [361, 263] on div "Progress Updates" at bounding box center [417, 249] width 143 height 51
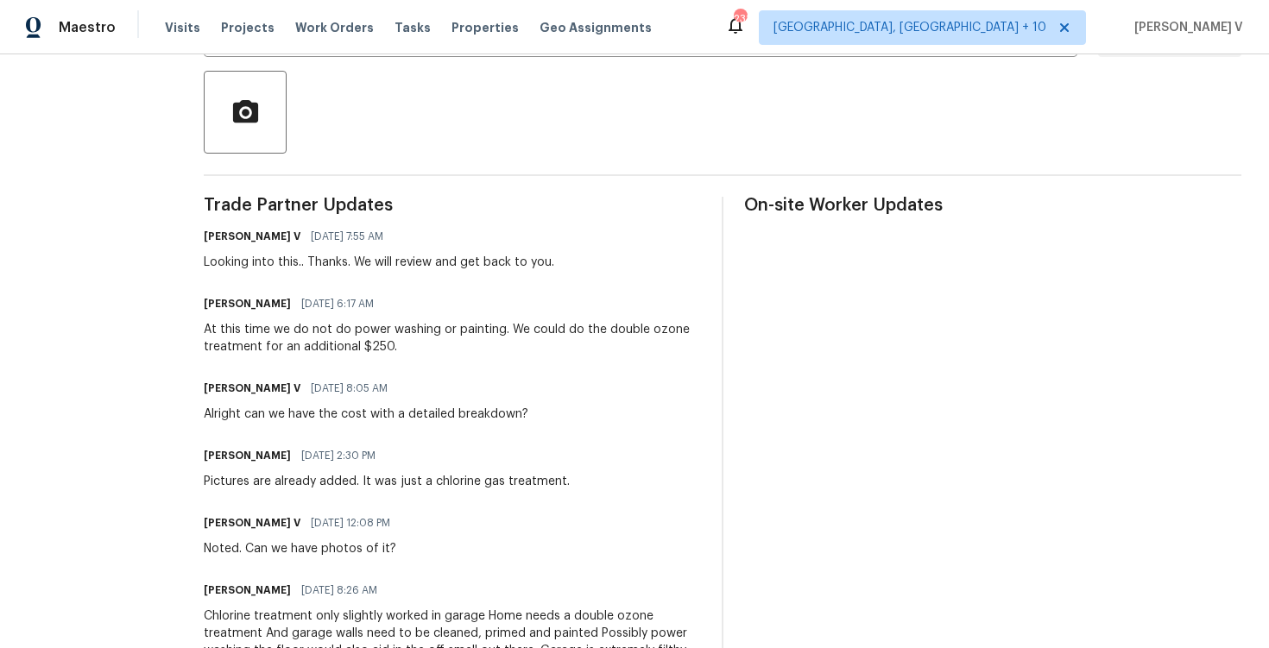
scroll to position [268, 0]
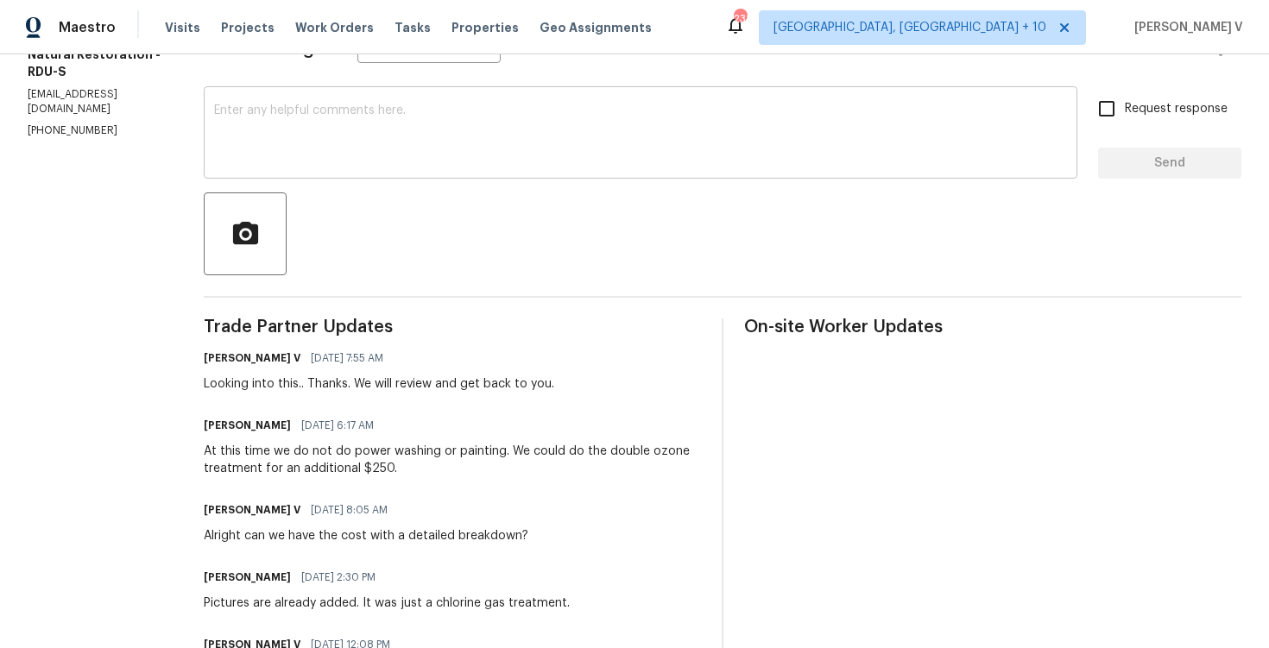
click at [309, 138] on textarea at bounding box center [640, 134] width 853 height 60
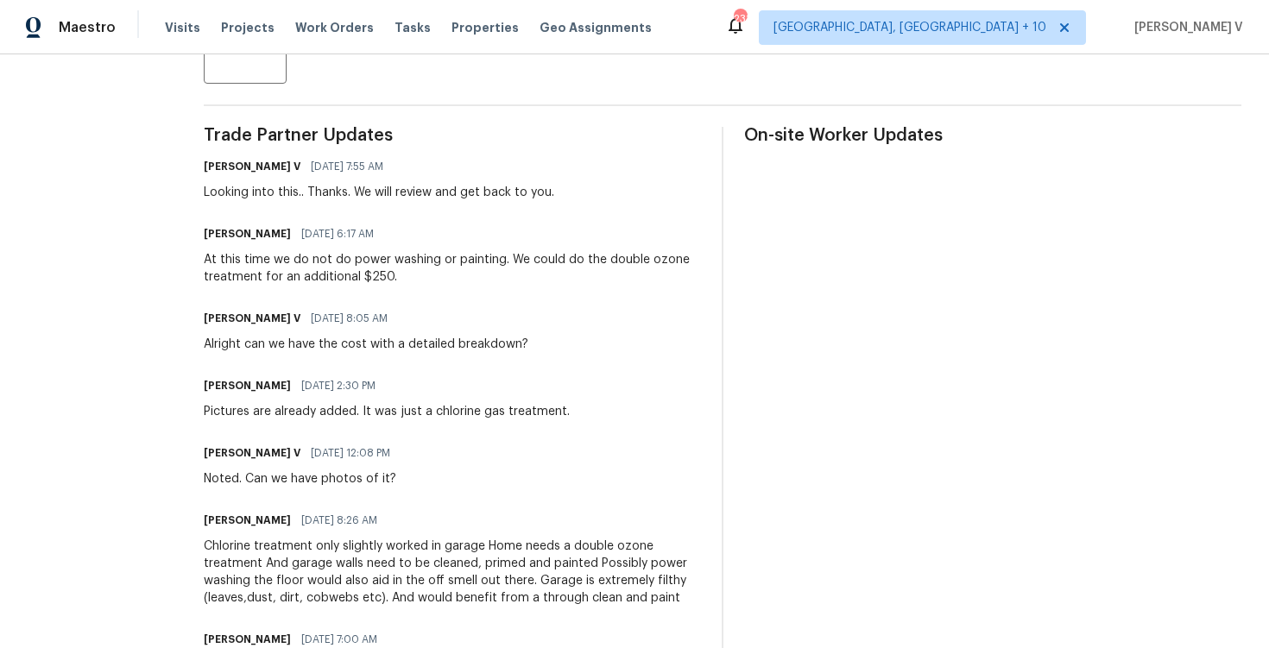
scroll to position [527, 0]
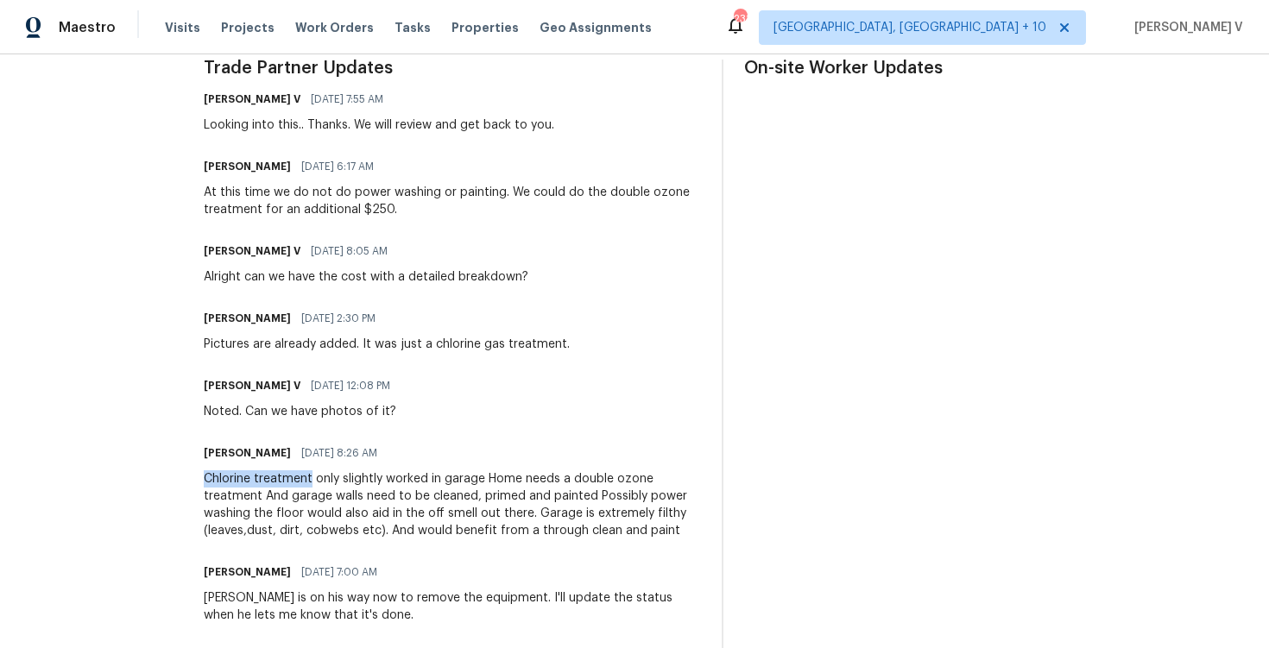
drag, startPoint x: 203, startPoint y: 473, endPoint x: 309, endPoint y: 474, distance: 106.2
click at [309, 474] on div "Chlorine treatment only slightly worked in garage Home needs a double ozone tre…" at bounding box center [452, 504] width 497 height 69
copy div "Chlorine treatment"
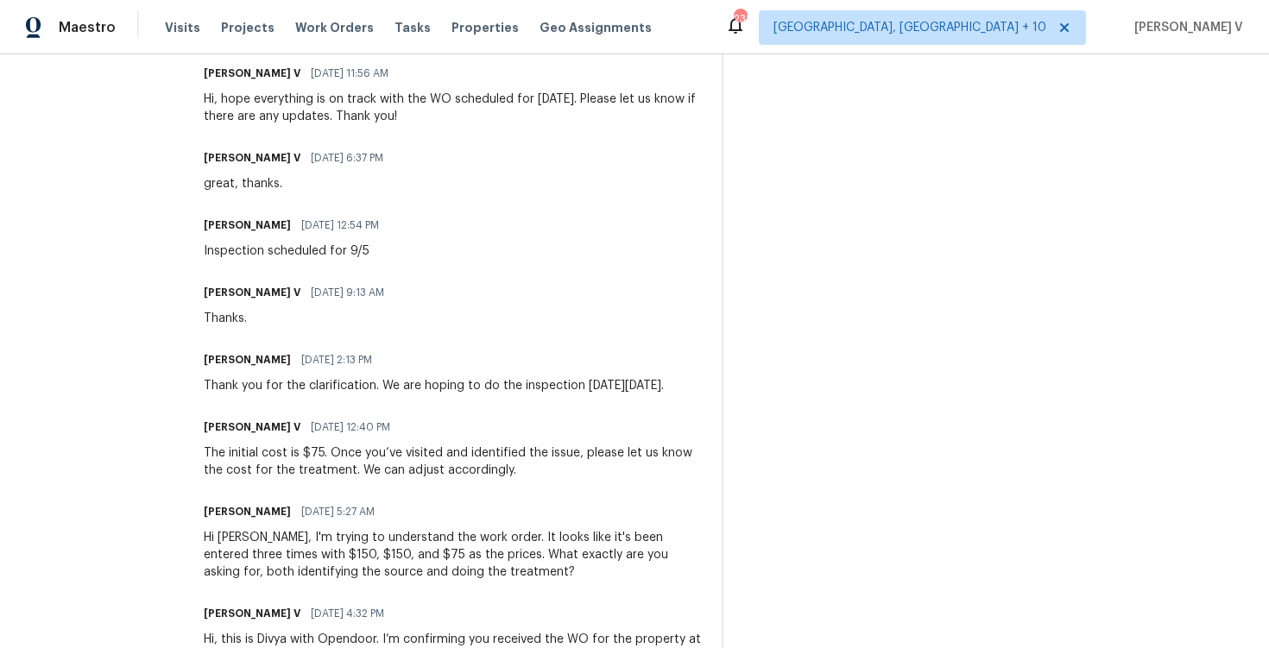
scroll to position [2122, 0]
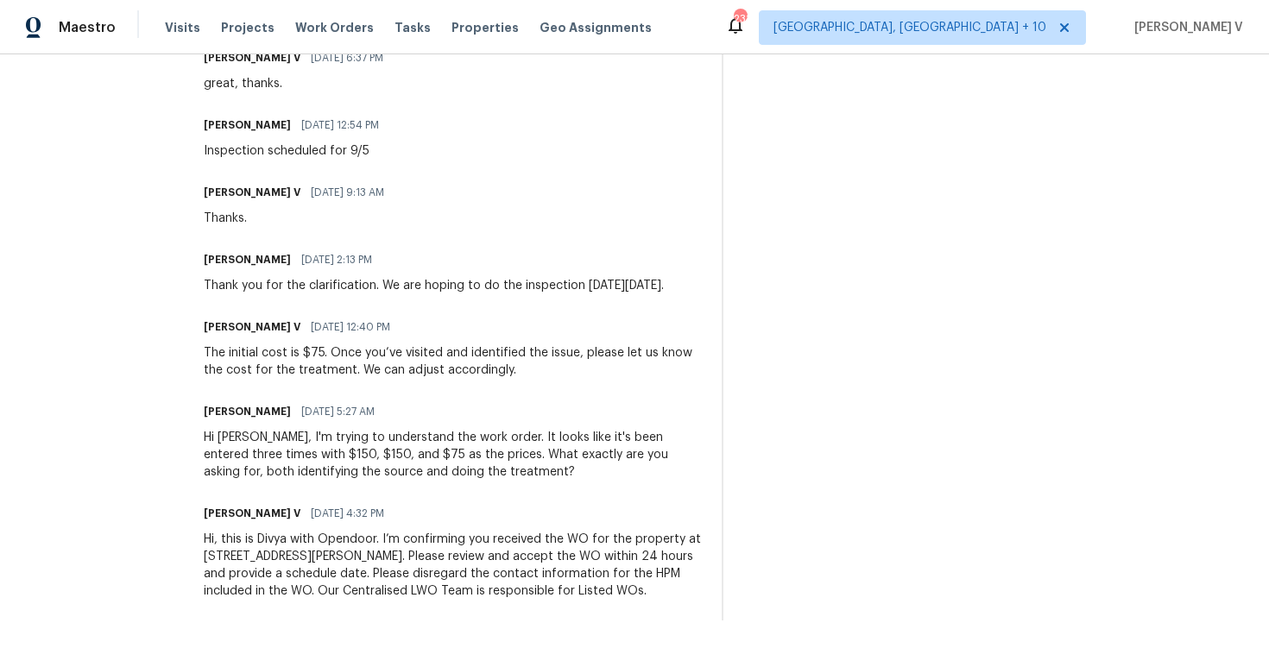
drag, startPoint x: 199, startPoint y: 95, endPoint x: 268, endPoint y: 717, distance: 625.3
click at [268, 647] on html "Maestro Visits Projects Work Orders Tasks Properties Geo Assignments 231 Cincin…" at bounding box center [634, 324] width 1269 height 648
copy div "Trade Partner Updates Divya Dharshini V 09/17/2025 7:55 AM Looking into this.. …"
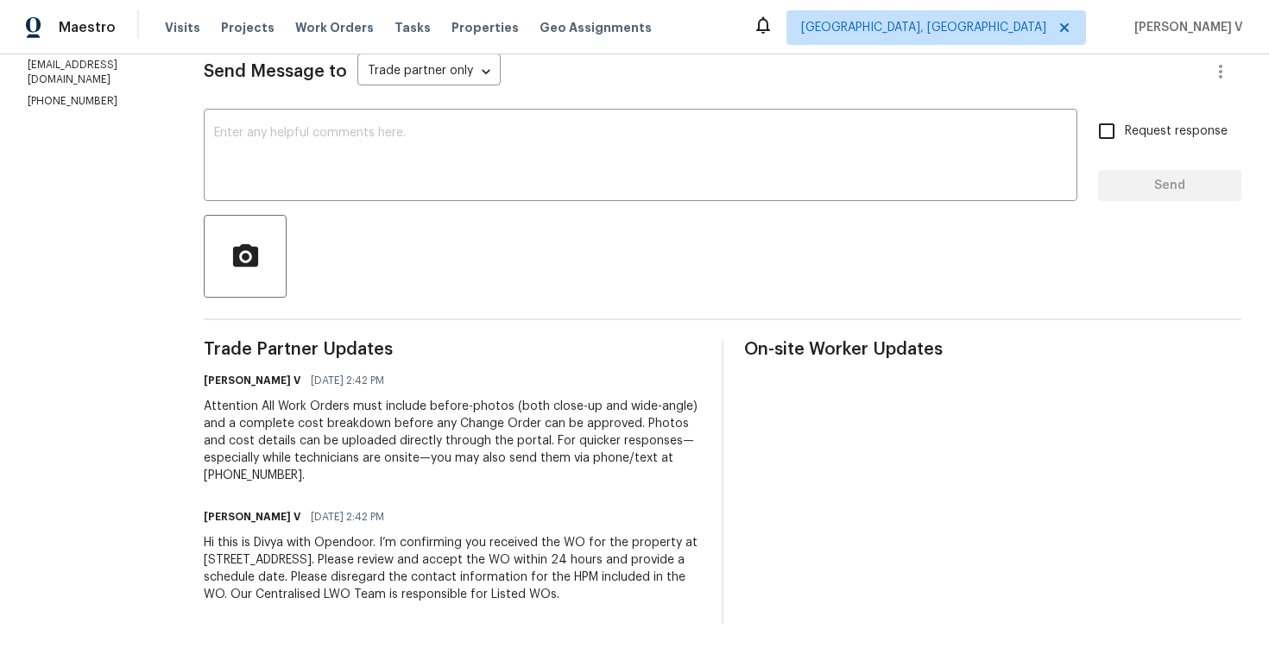
scroll to position [249, 0]
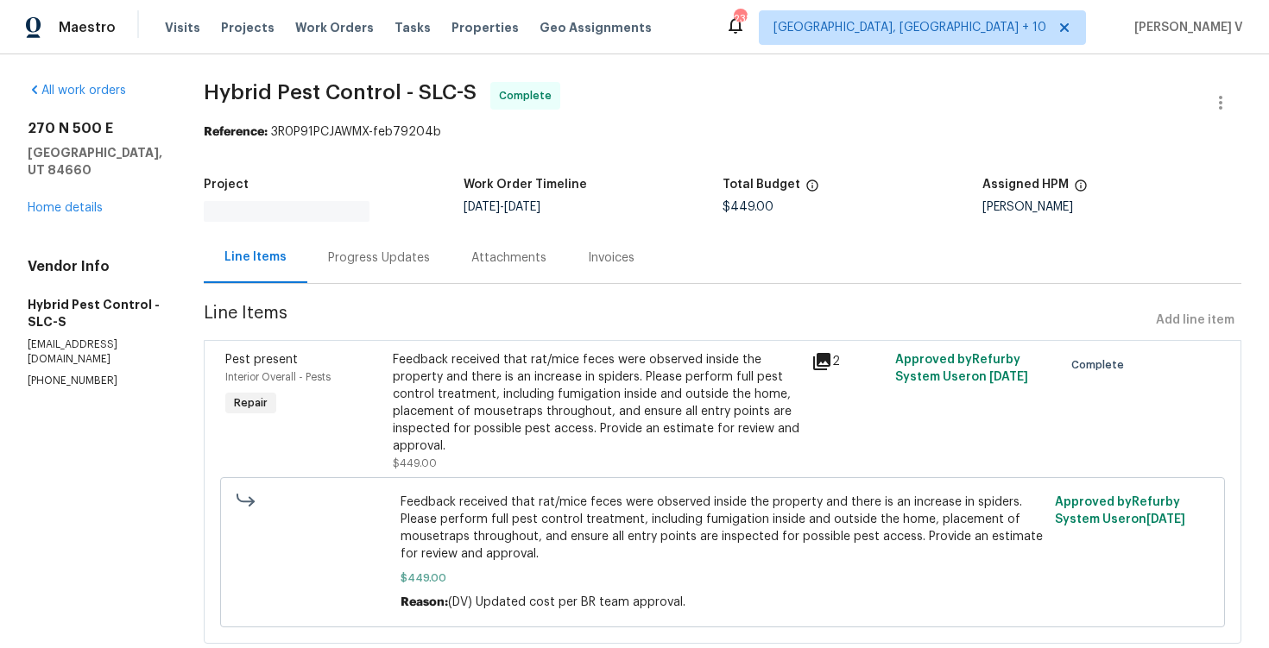
click at [450, 272] on div "Progress Updates" at bounding box center [378, 257] width 143 height 51
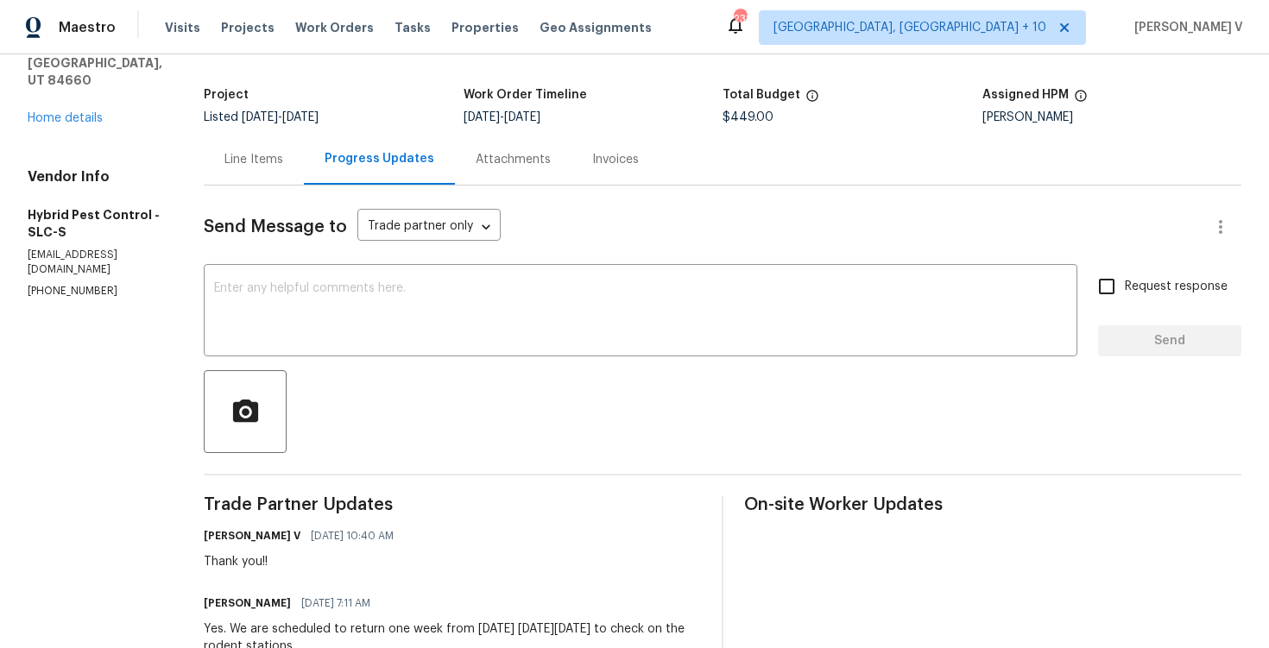
scroll to position [252, 0]
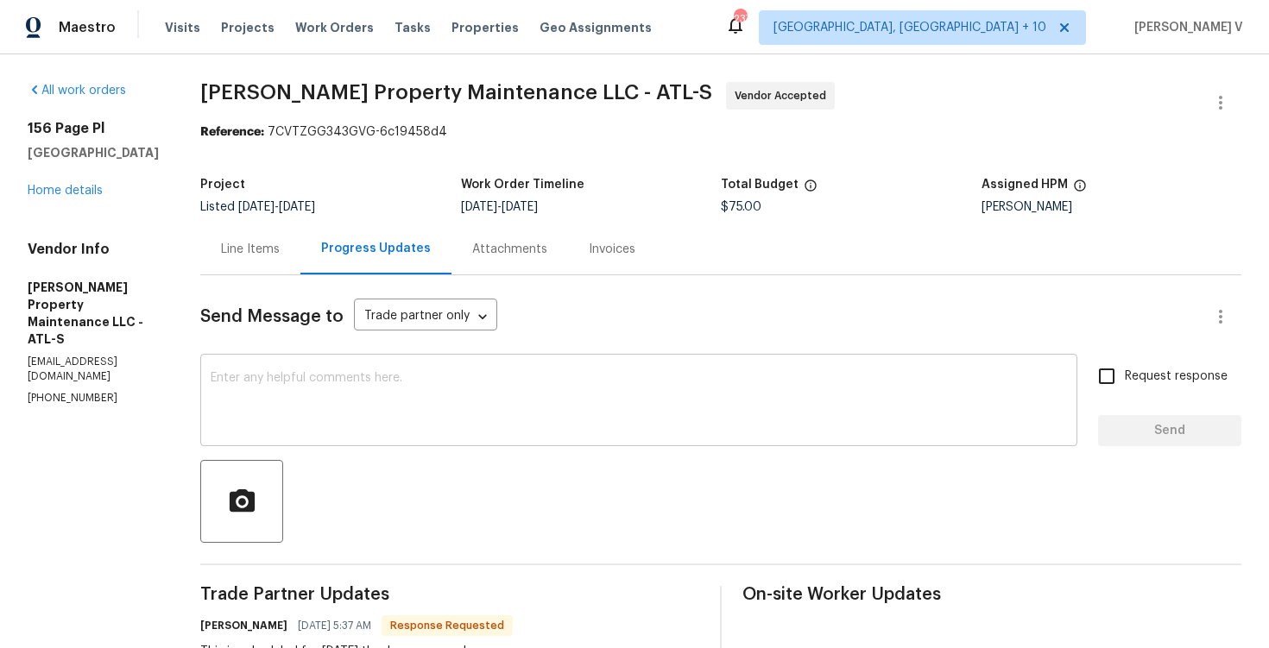
click at [333, 430] on textarea at bounding box center [639, 402] width 856 height 60
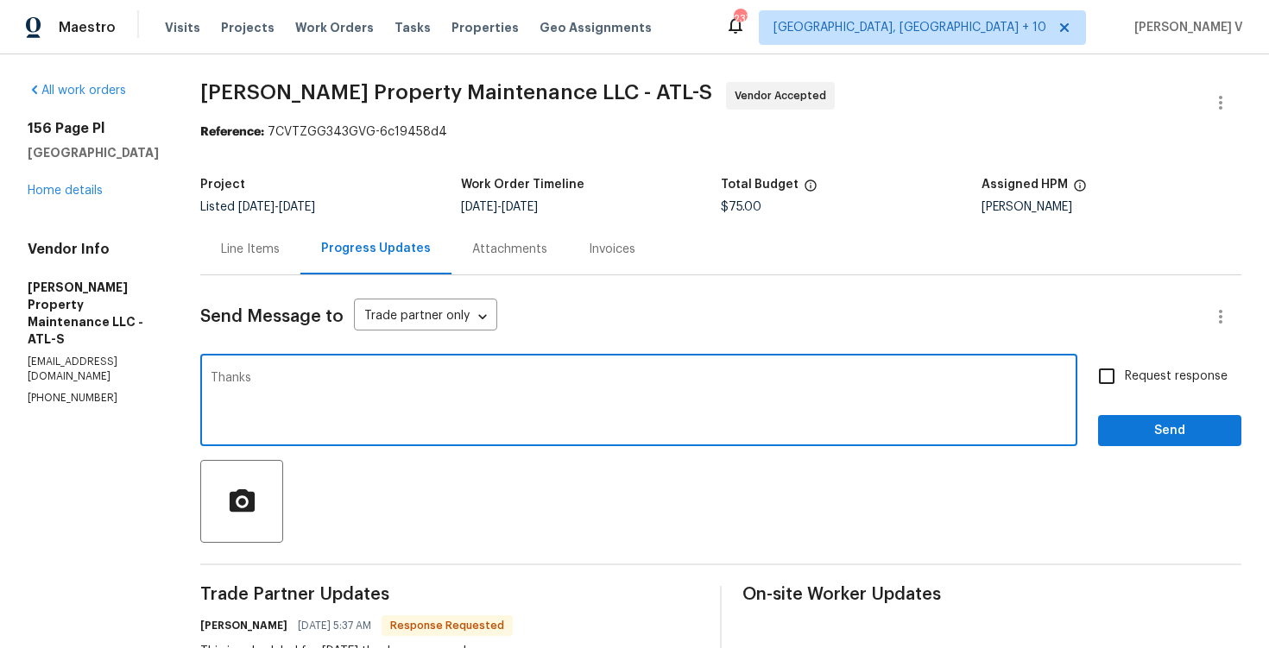
type textarea "Thanks."
click at [259, 270] on div "Line Items" at bounding box center [250, 249] width 100 height 51
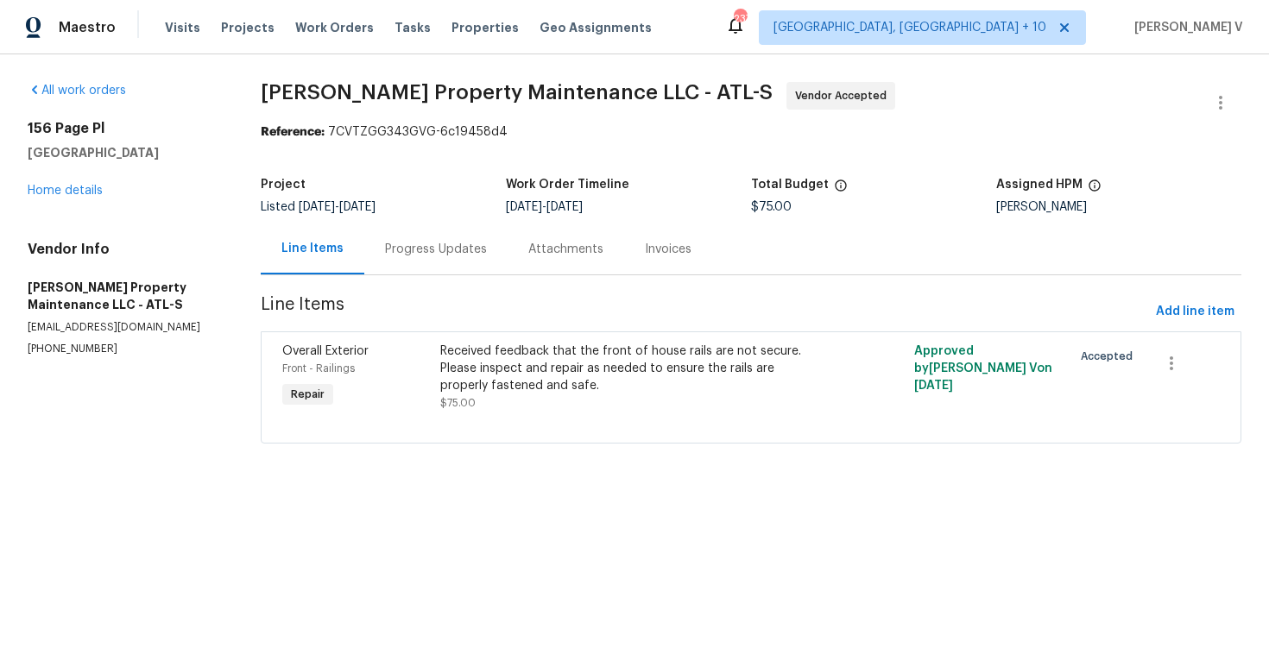
click at [427, 262] on div "Progress Updates" at bounding box center [435, 249] width 143 height 51
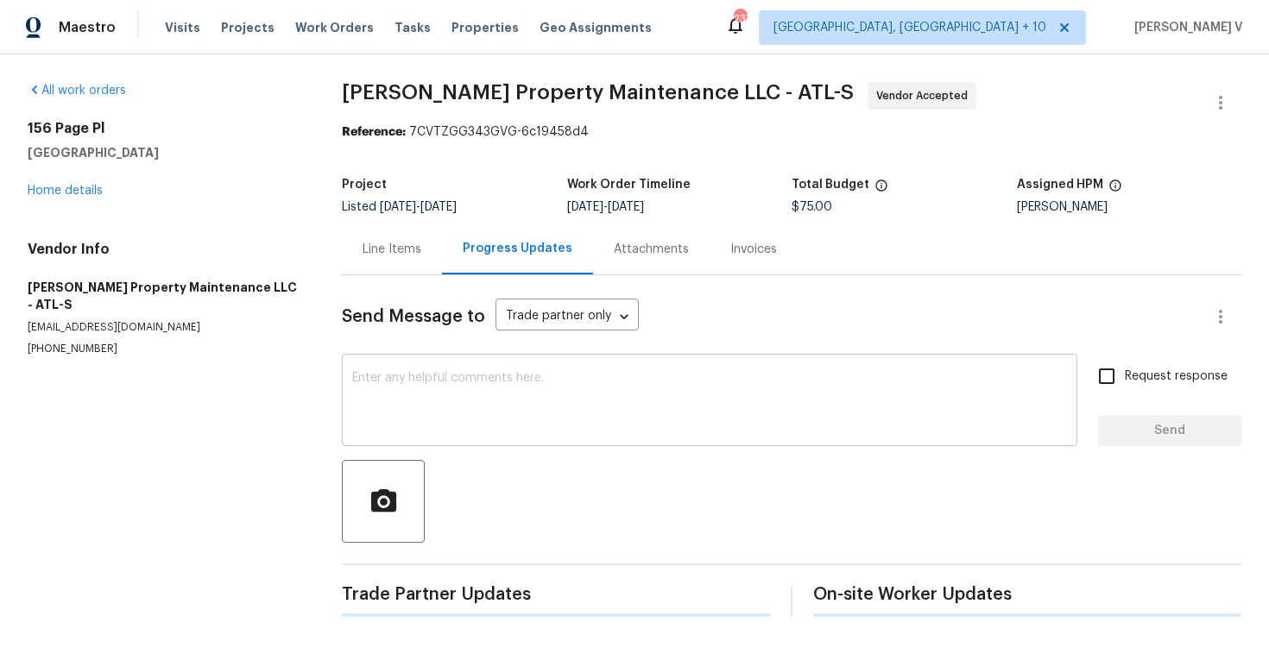
click at [439, 383] on textarea at bounding box center [709, 402] width 715 height 60
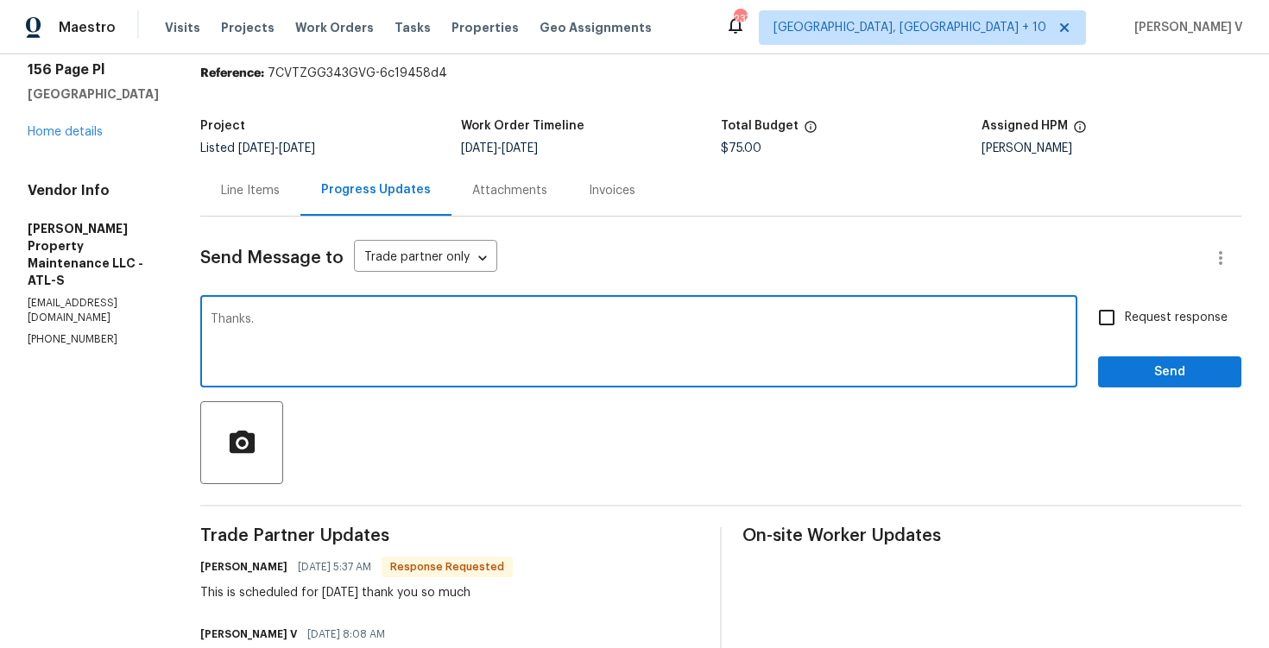
scroll to position [79, 0]
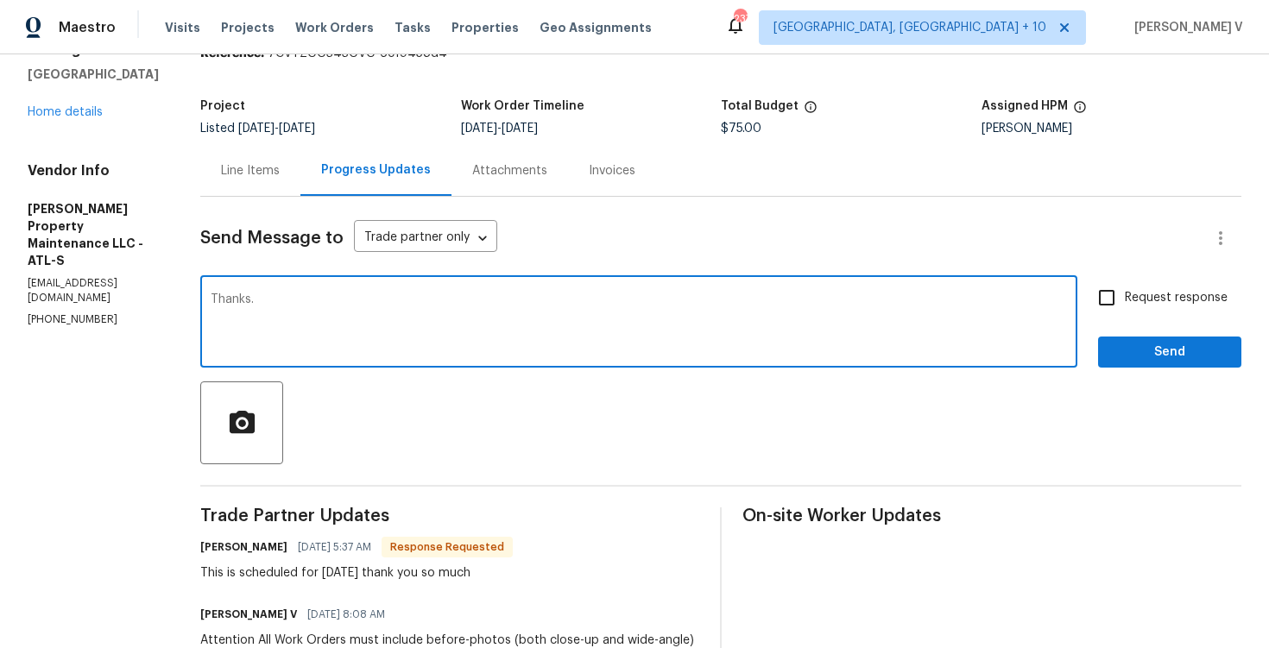
type textarea "Thanks."
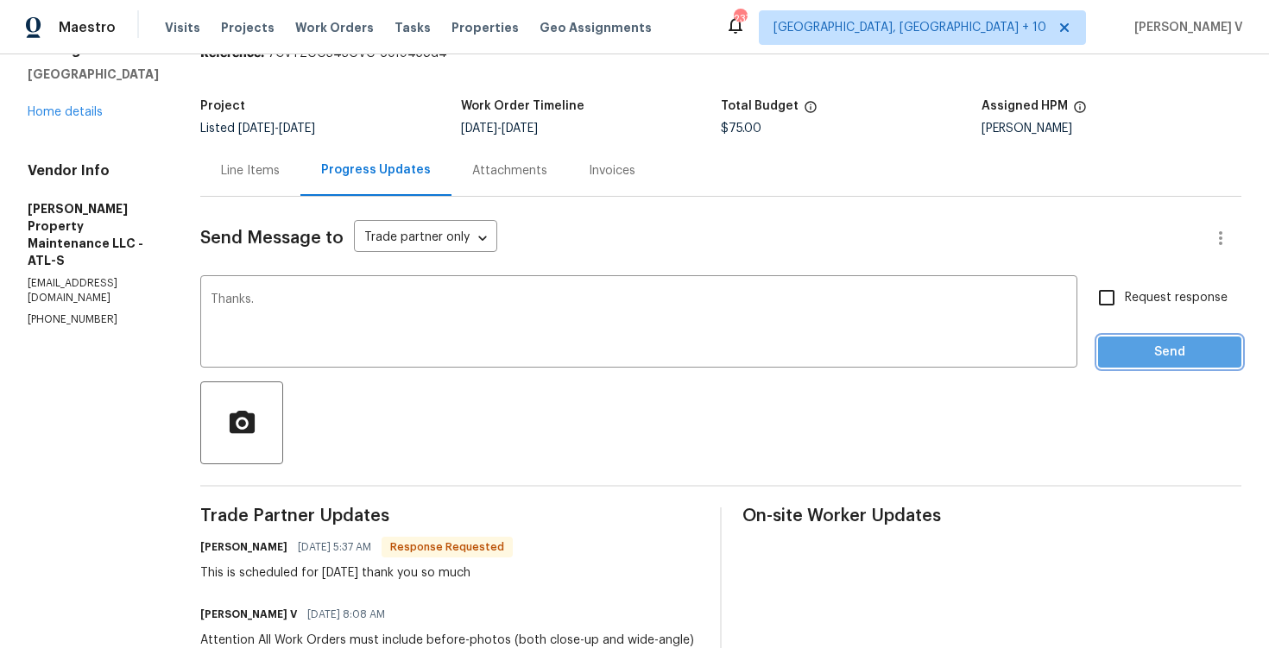
click at [1190, 350] on span "Send" at bounding box center [1170, 353] width 116 height 22
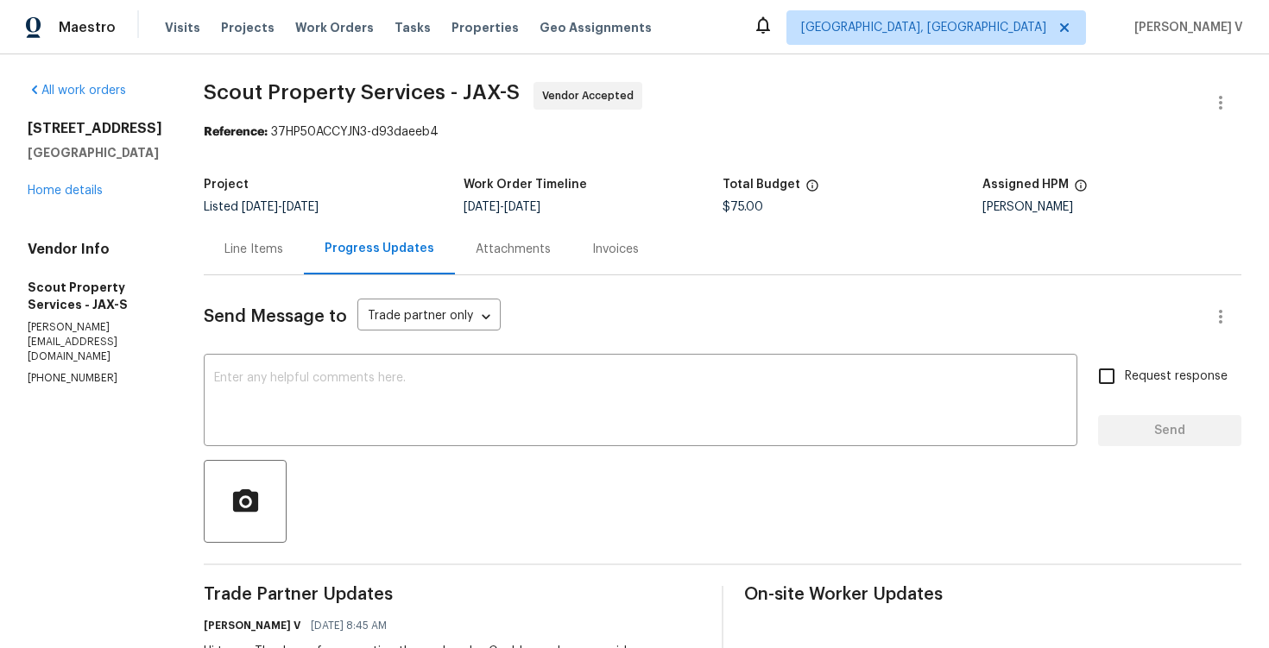
click at [35, 392] on section "All work orders 12330 Deersong Dr Jacksonville, FL 32218 Home details Vendor In…" at bounding box center [95, 518] width 135 height 872
copy p
click at [98, 382] on p "(615) 913-6484" at bounding box center [95, 378] width 135 height 15
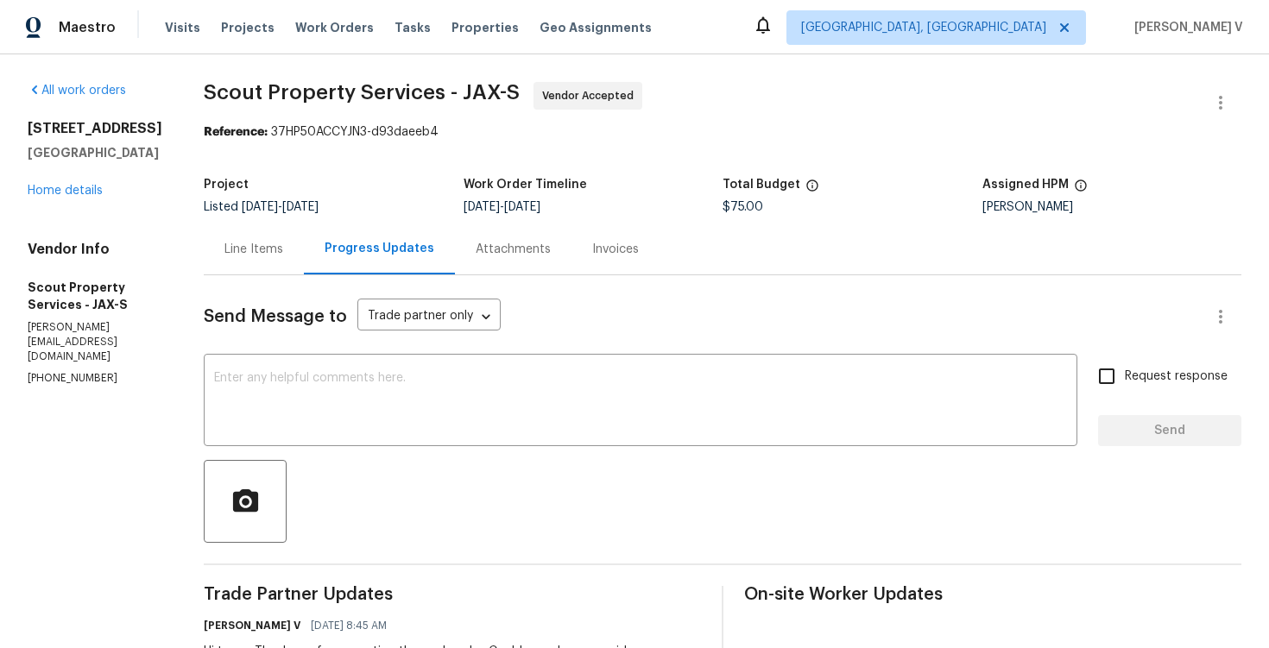
click at [98, 382] on p "(615) 913-6484" at bounding box center [95, 378] width 135 height 15
click at [340, 378] on textarea at bounding box center [640, 402] width 853 height 60
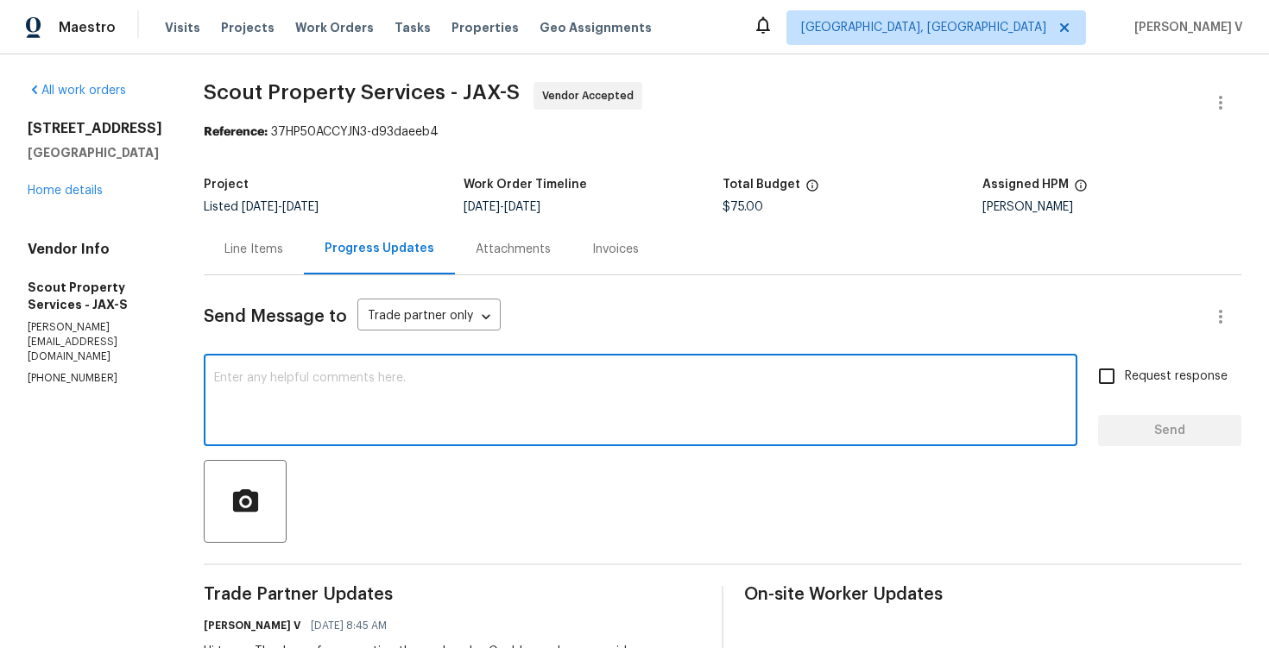
paste textarea "We tried calling but didn’t get a response, so sent a text. Could you please pr…"
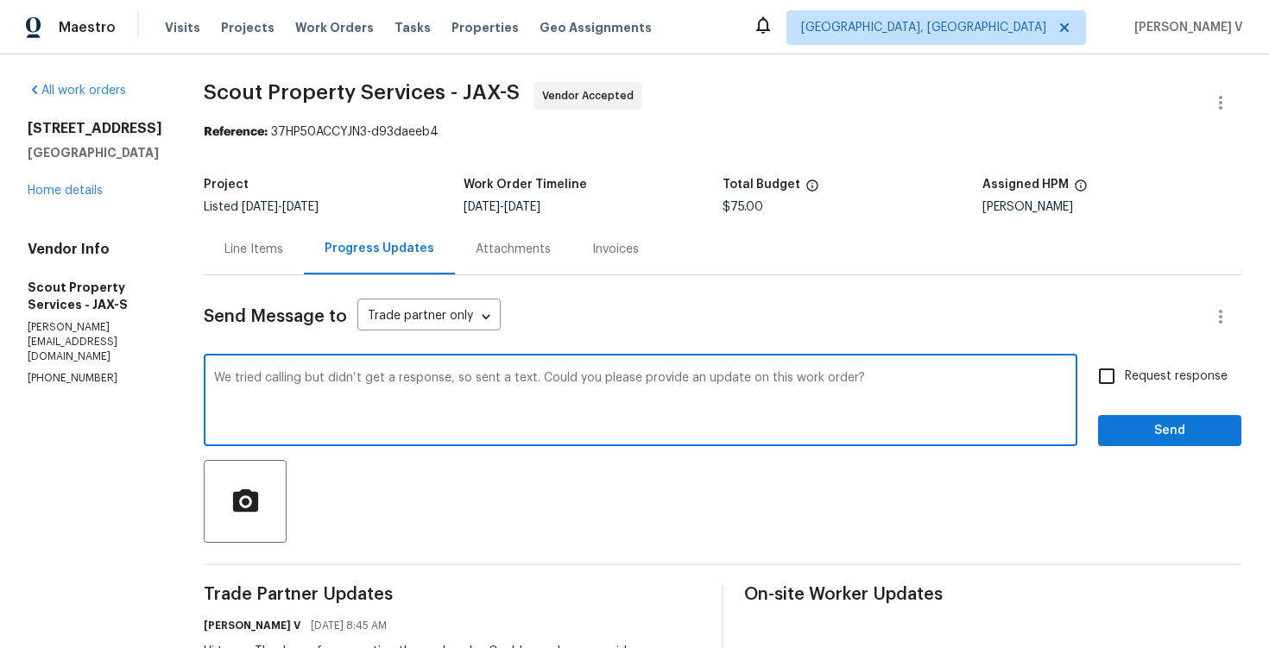
type textarea "We tried calling but didn’t get a response, so sent a text. Could you please pr…"
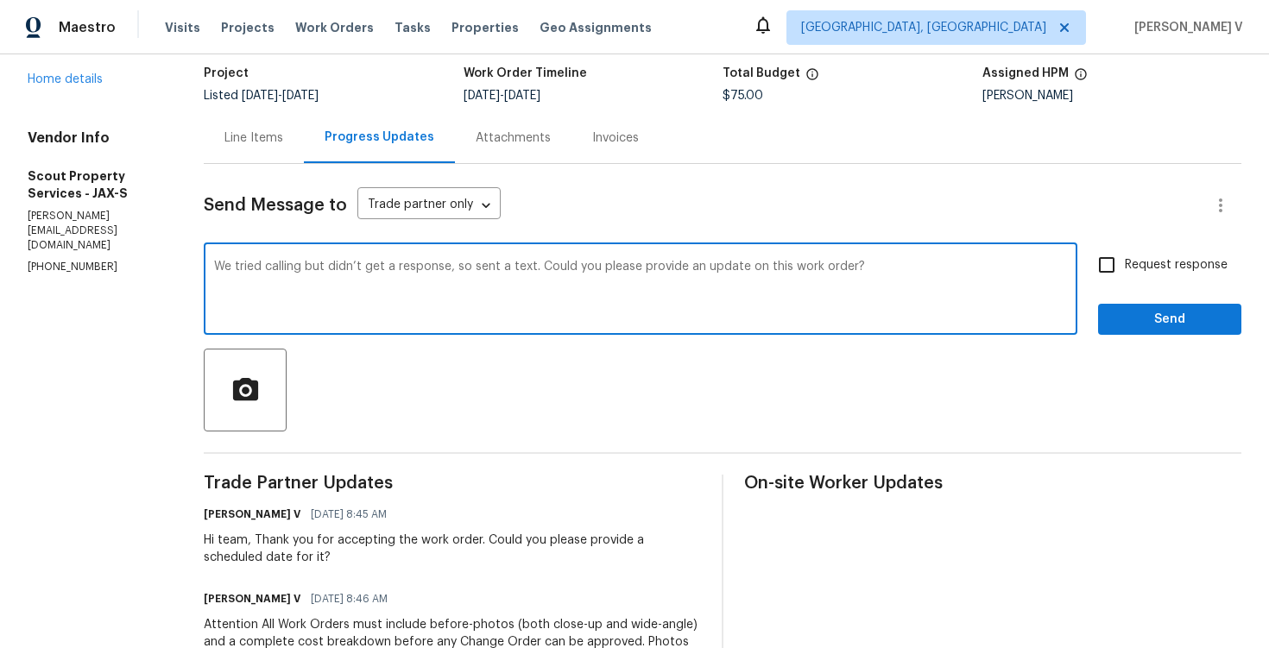
scroll to position [237, 0]
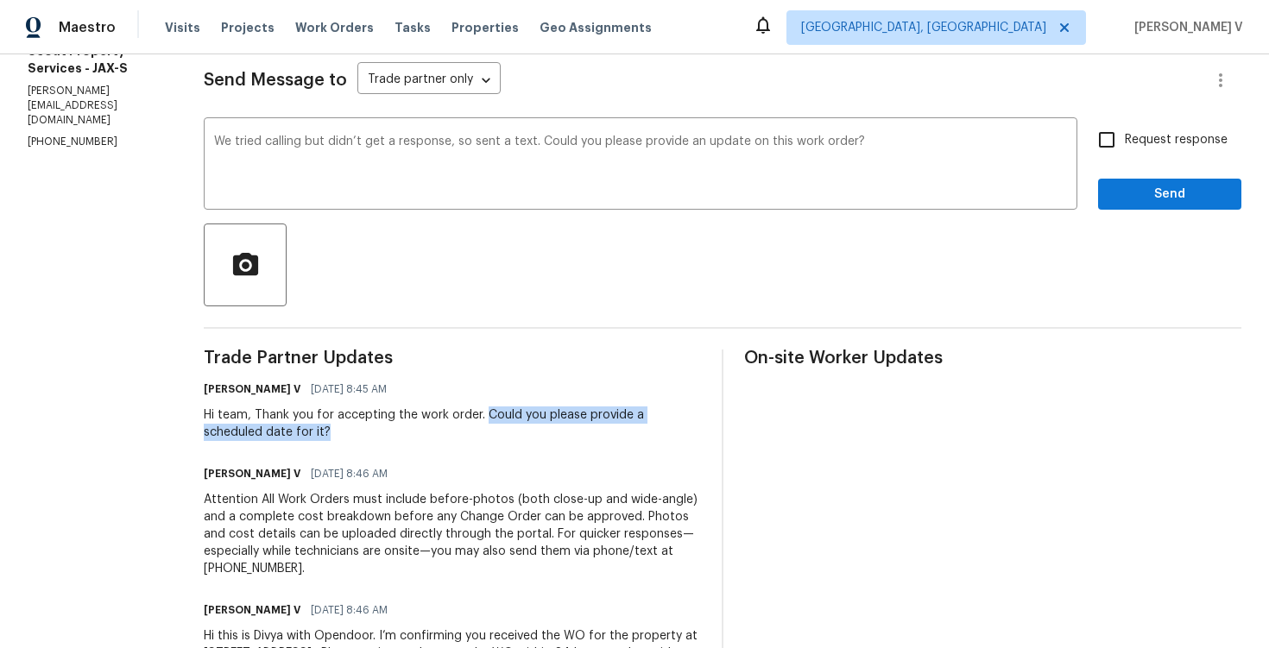
drag, startPoint x: 480, startPoint y: 412, endPoint x: 492, endPoint y: 445, distance: 35.0
click at [492, 445] on div "Trade Partner Updates Divya Dharshini V 09/16/2025 8:45 AM Hi team, Thank you f…" at bounding box center [452, 534] width 497 height 368
copy div "Could you please provide a scheduled date for it?"
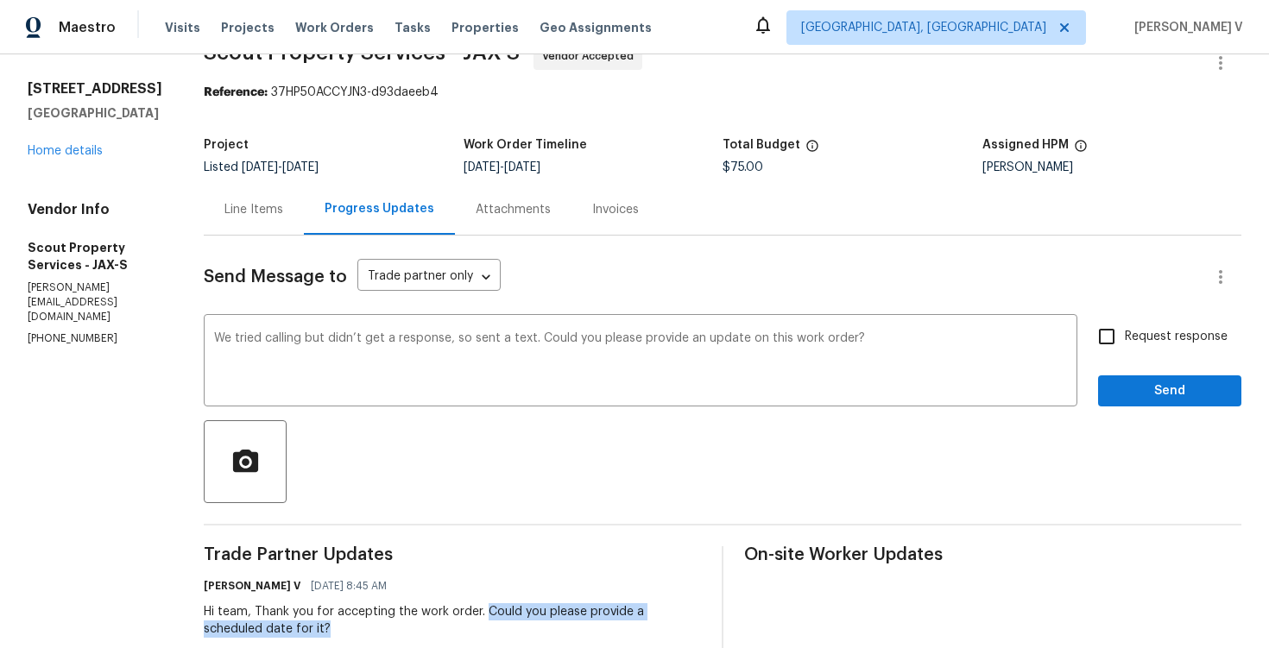
scroll to position [0, 0]
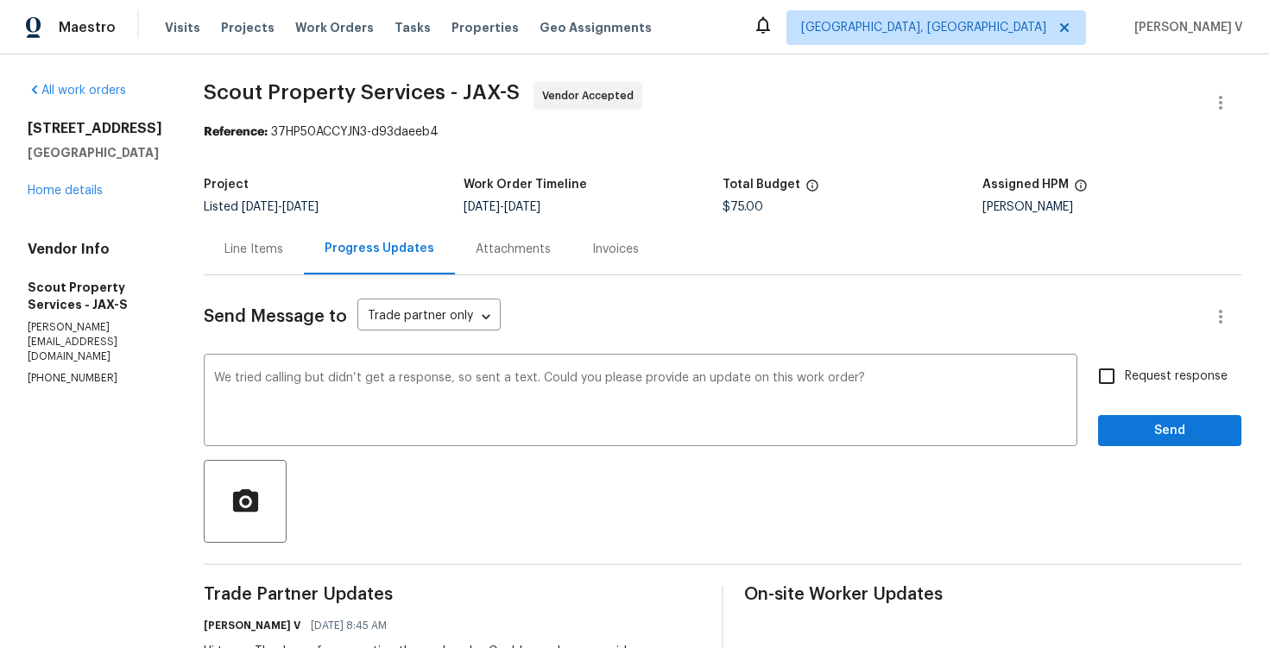
click at [1134, 371] on span "Request response" at bounding box center [1176, 377] width 103 height 18
click at [1125, 371] on input "Request response" at bounding box center [1107, 376] width 36 height 36
checkbox input "true"
click at [1139, 439] on span "Send" at bounding box center [1170, 431] width 116 height 22
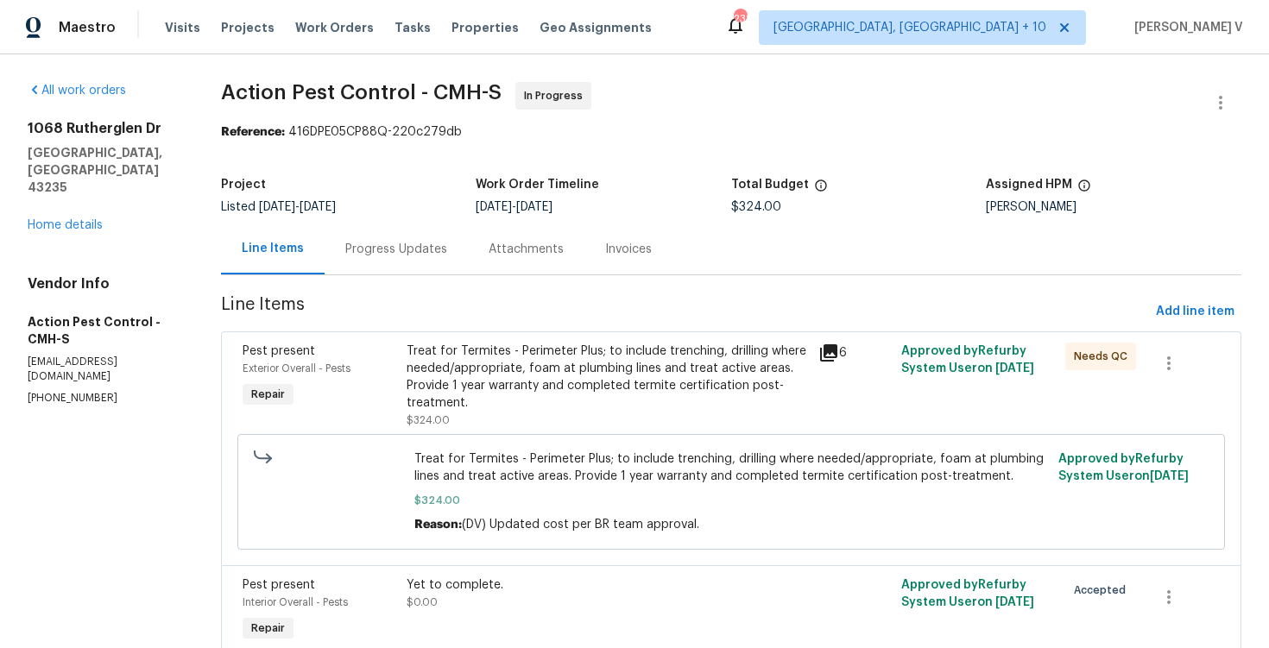
click at [389, 264] on div "Progress Updates" at bounding box center [396, 249] width 143 height 51
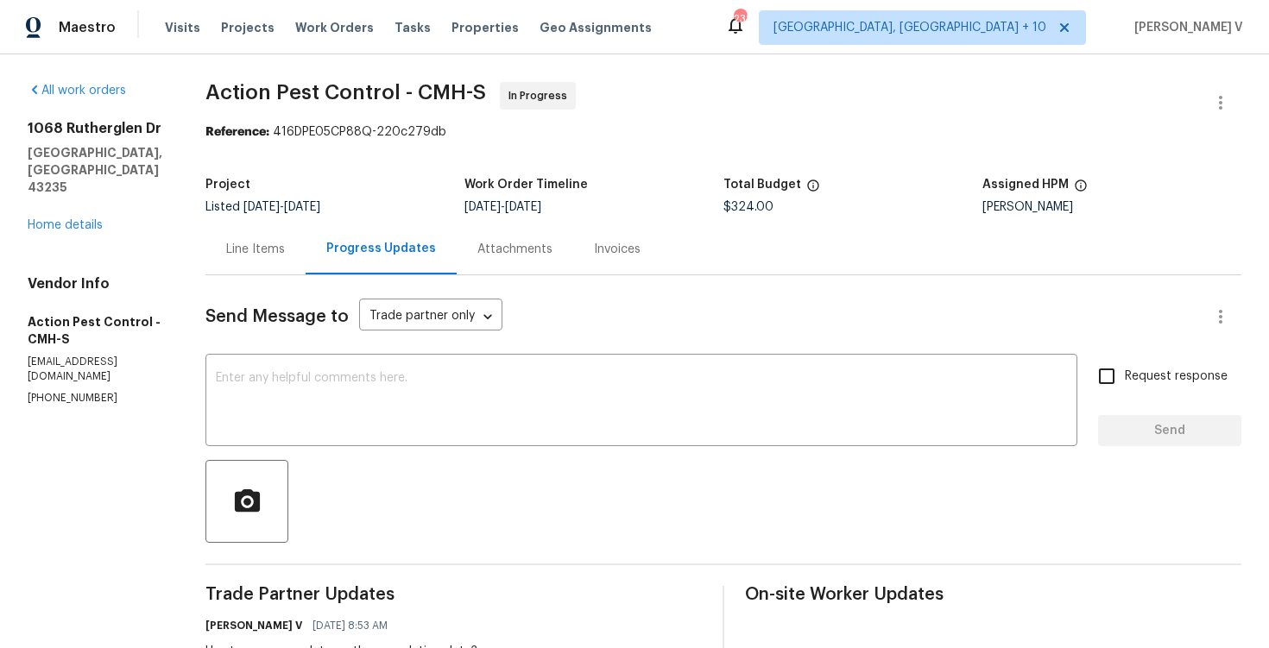
click at [71, 391] on p "[PHONE_NUMBER]" at bounding box center [96, 398] width 136 height 15
copy p "[PHONE_NUMBER]"
click at [262, 257] on div "Line Items" at bounding box center [255, 249] width 59 height 17
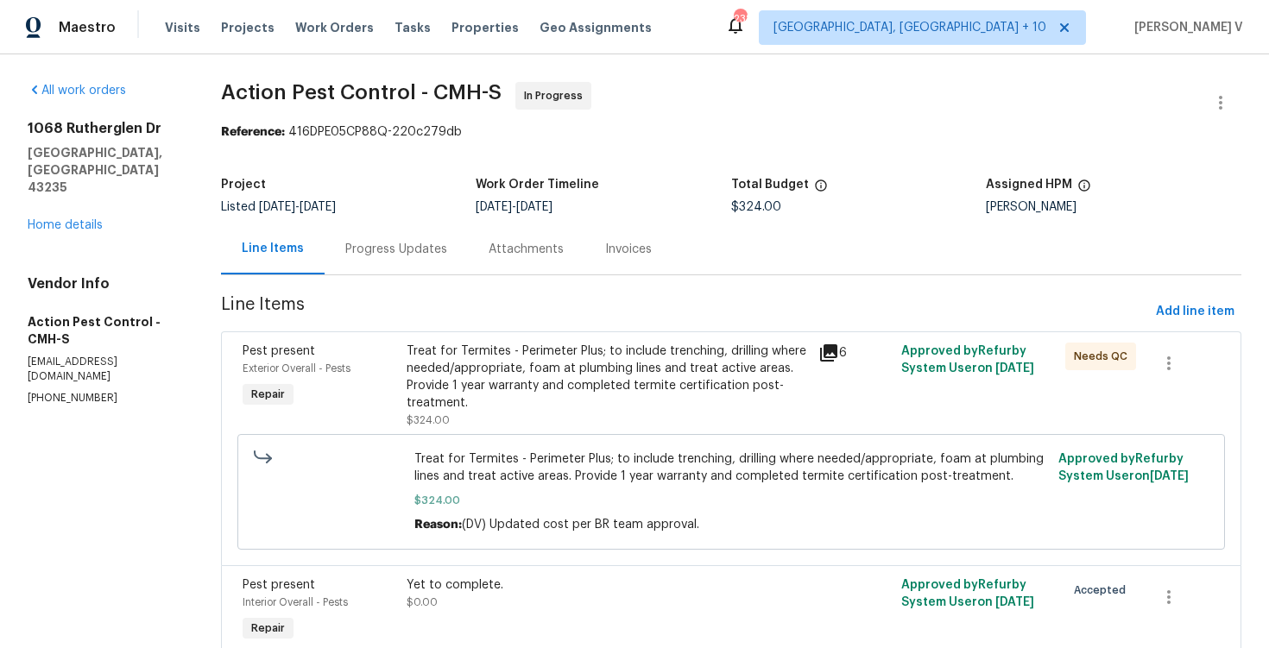
click at [428, 262] on div "Progress Updates" at bounding box center [396, 249] width 143 height 51
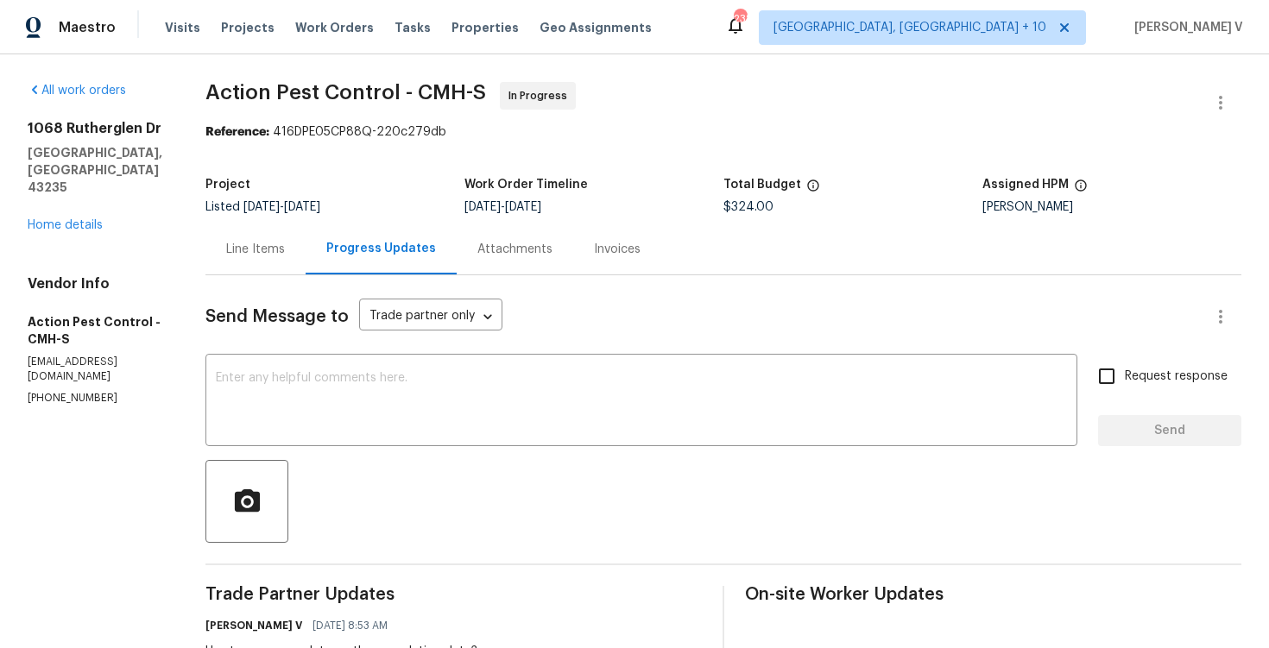
click at [251, 234] on div "Line Items" at bounding box center [255, 249] width 100 height 51
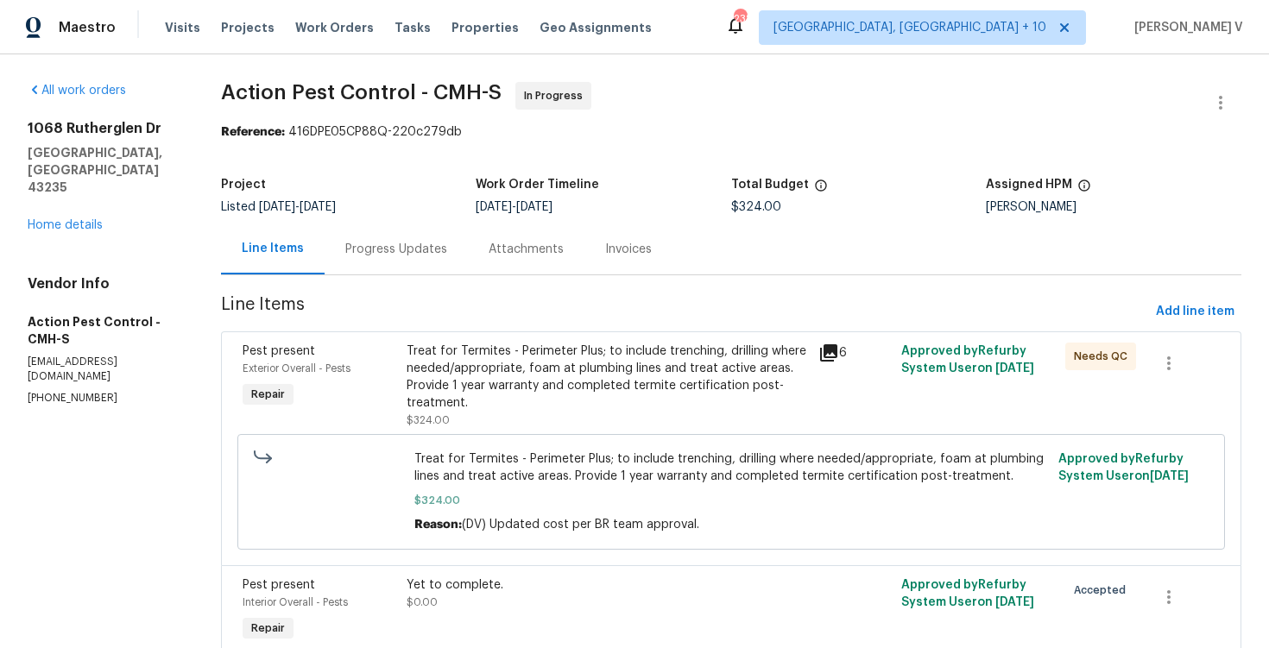
scroll to position [79, 0]
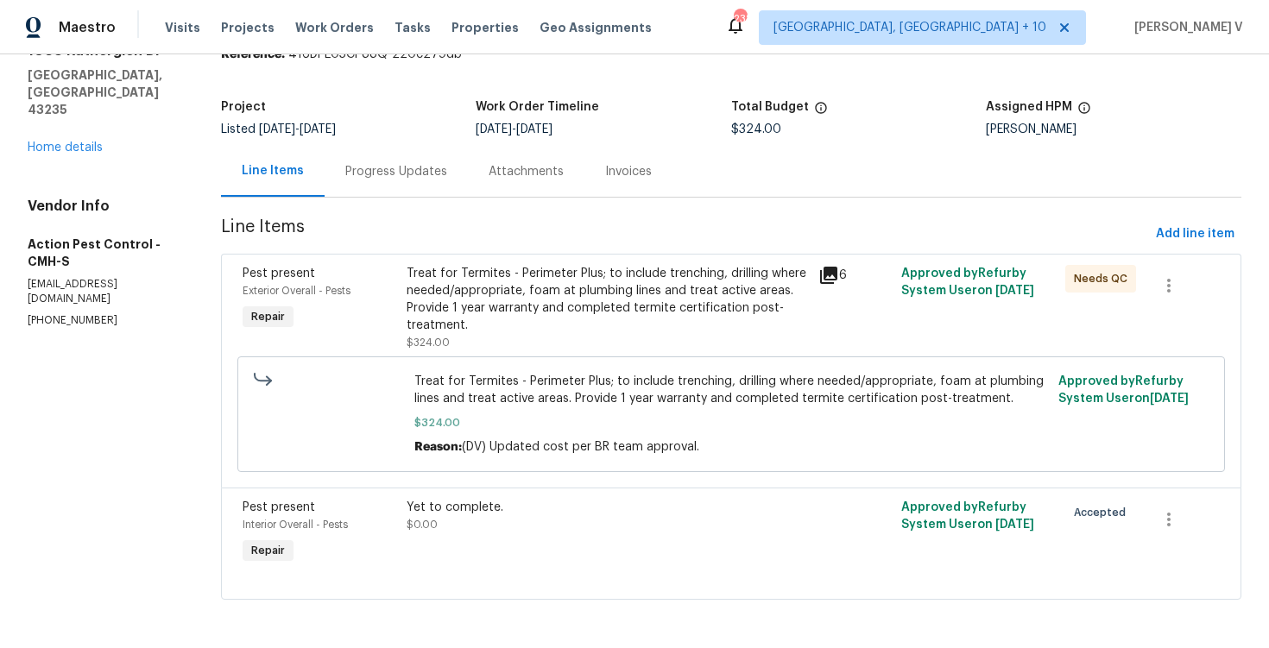
click at [559, 332] on div "Treat for Termites - Perimeter Plus; to include trenching, drilling where neede…" at bounding box center [607, 308] width 401 height 86
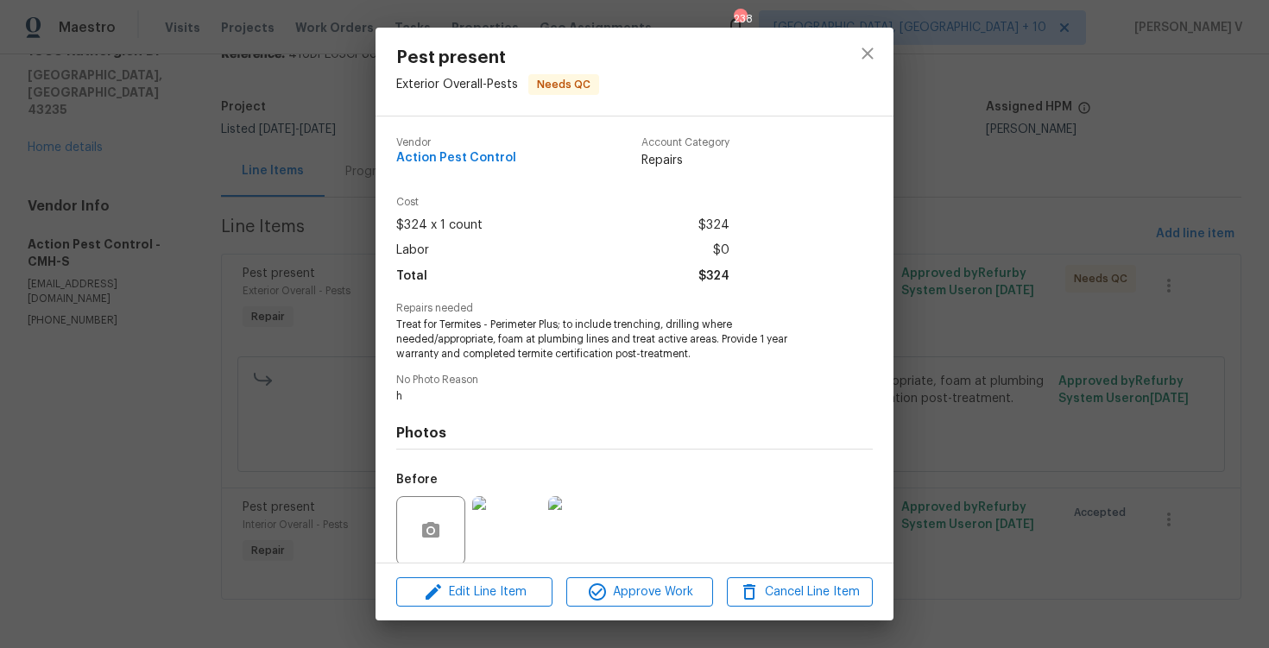
scroll to position [132, 0]
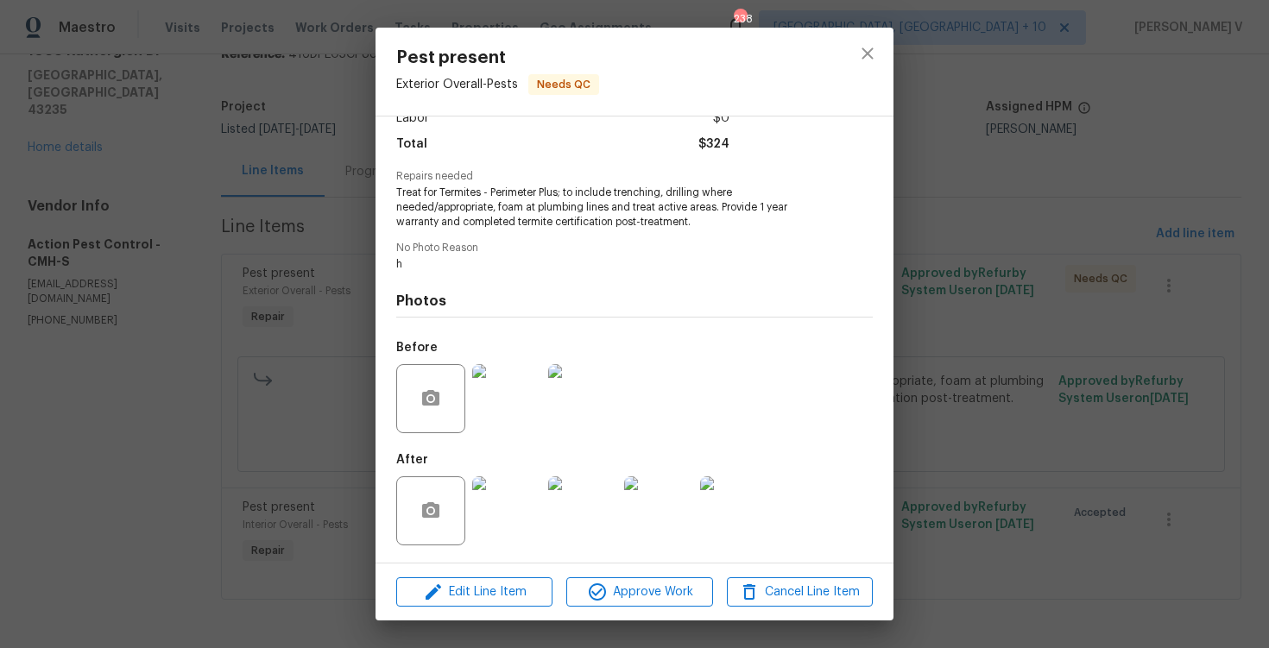
click at [199, 371] on div "Pest present Exterior Overall - Pests Needs QC Vendor Action Pest Control Accou…" at bounding box center [634, 324] width 1269 height 648
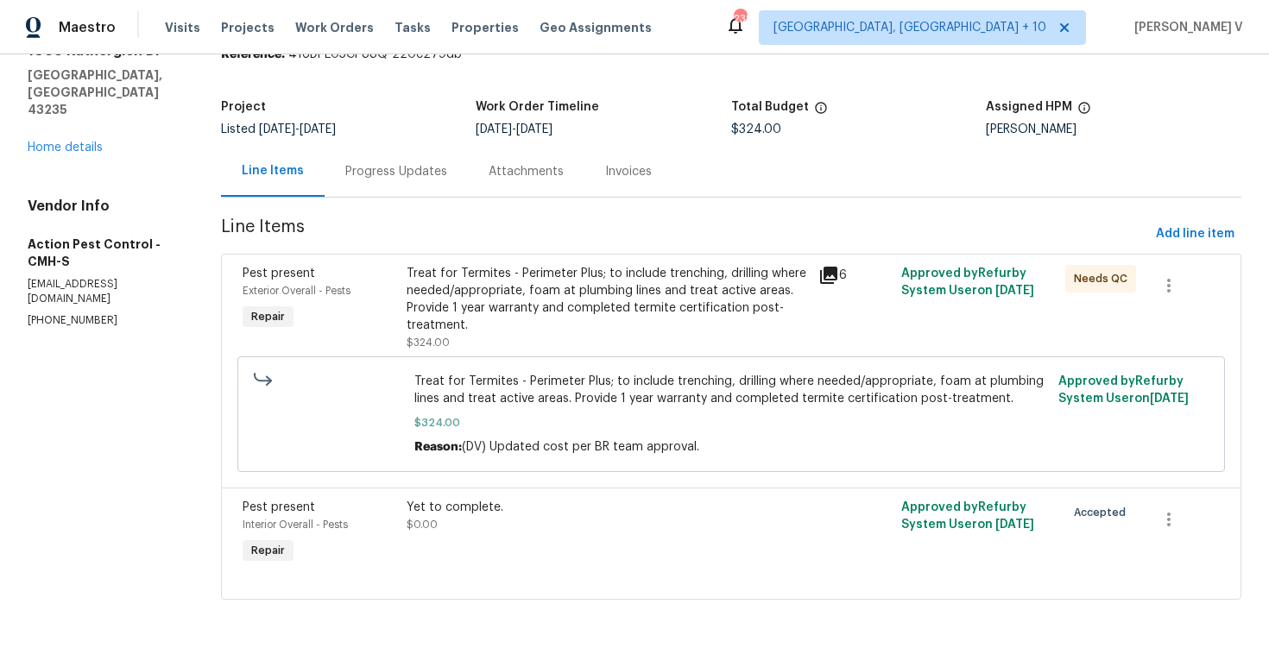
click at [373, 193] on div "Progress Updates" at bounding box center [396, 171] width 143 height 51
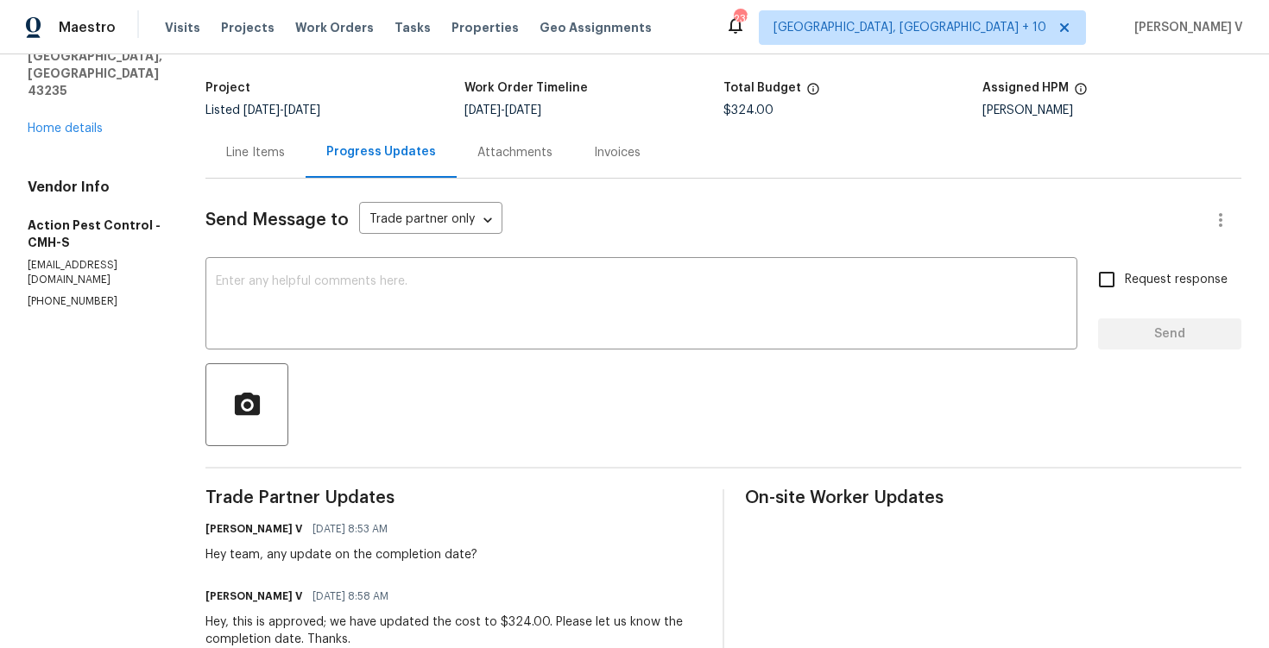
scroll to position [110, 0]
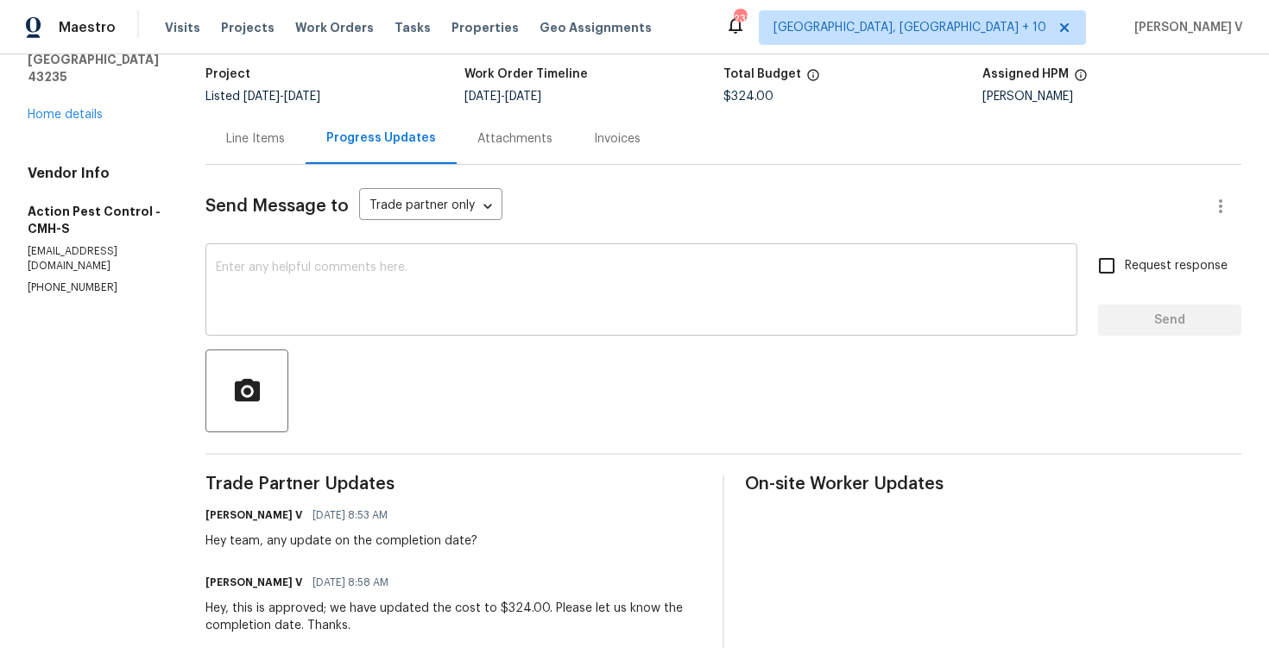
click at [372, 290] on textarea at bounding box center [641, 292] width 851 height 60
click at [388, 383] on div at bounding box center [723, 391] width 1036 height 83
click at [400, 283] on textarea at bounding box center [641, 292] width 851 height 60
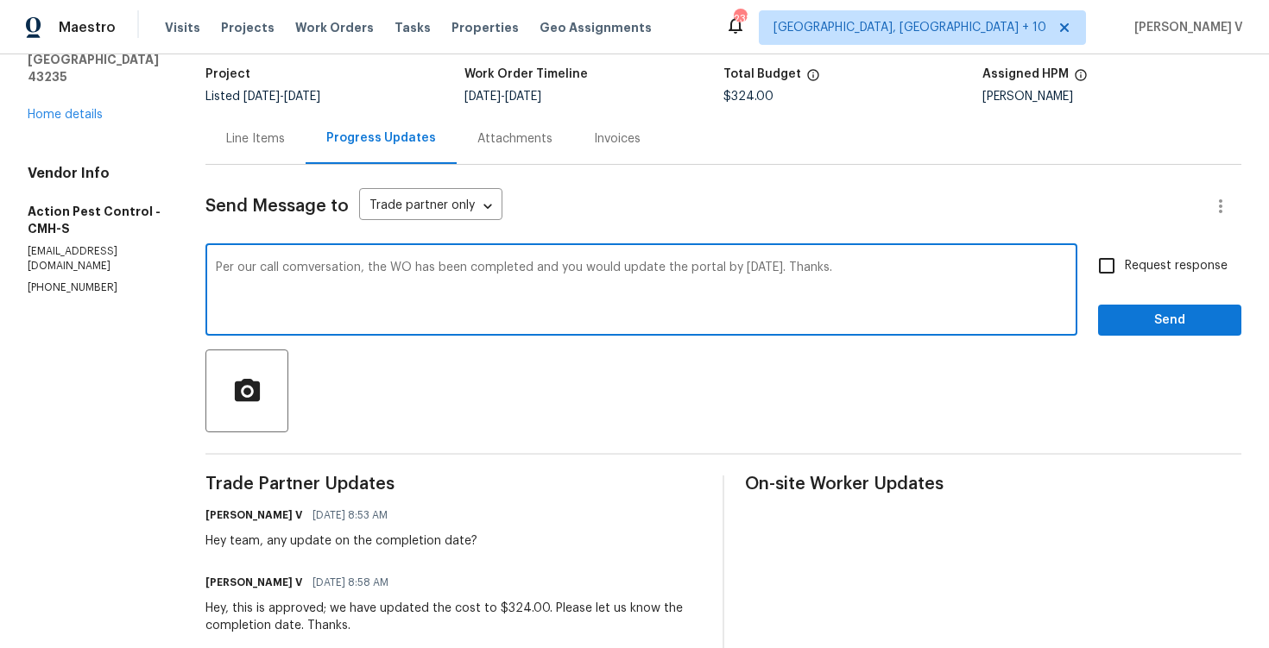
click at [0, 0] on span "conversation," at bounding box center [0, 0] width 0 height 0
type textarea "Per our call conversation, the WO has been completed and you would update the p…"
click at [1105, 268] on input "Request response" at bounding box center [1107, 266] width 36 height 36
checkbox input "true"
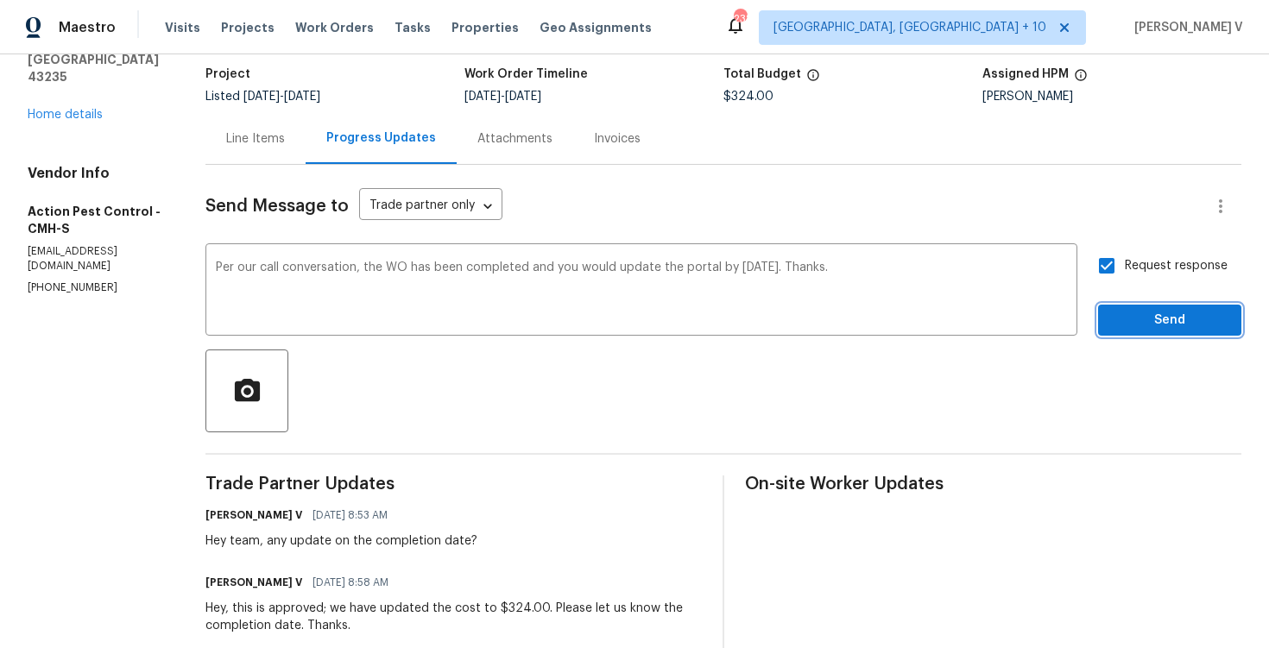
click at [1140, 307] on button "Send" at bounding box center [1169, 321] width 143 height 32
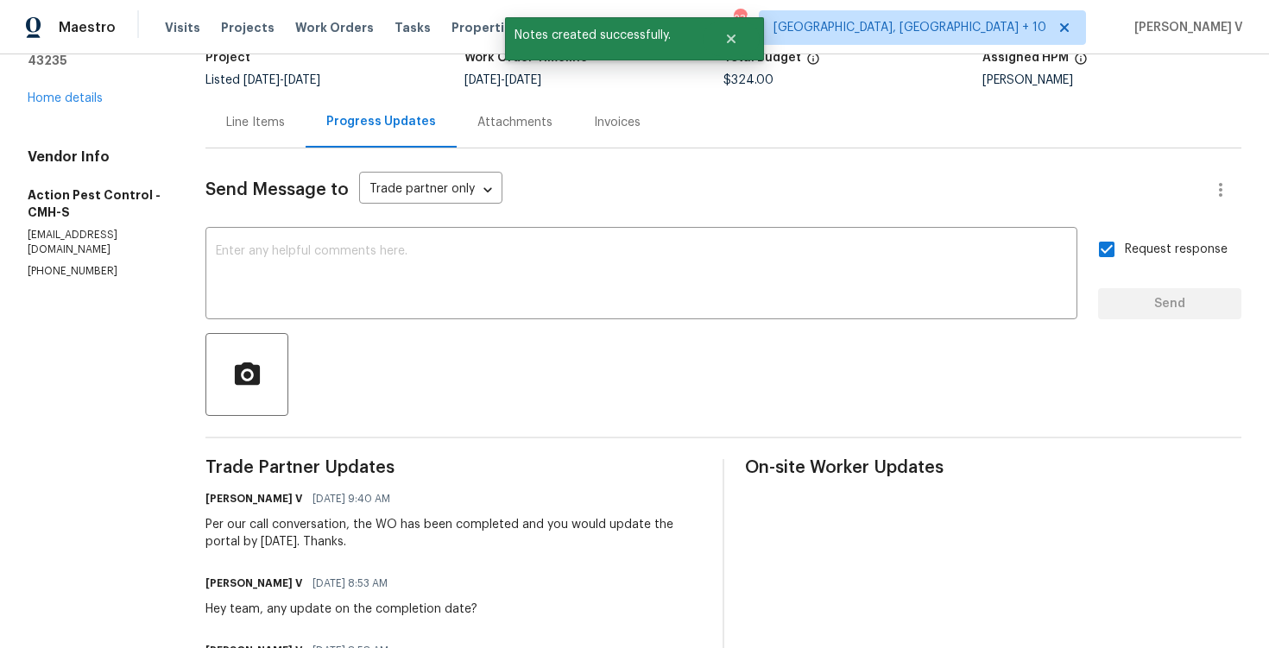
scroll to position [147, 0]
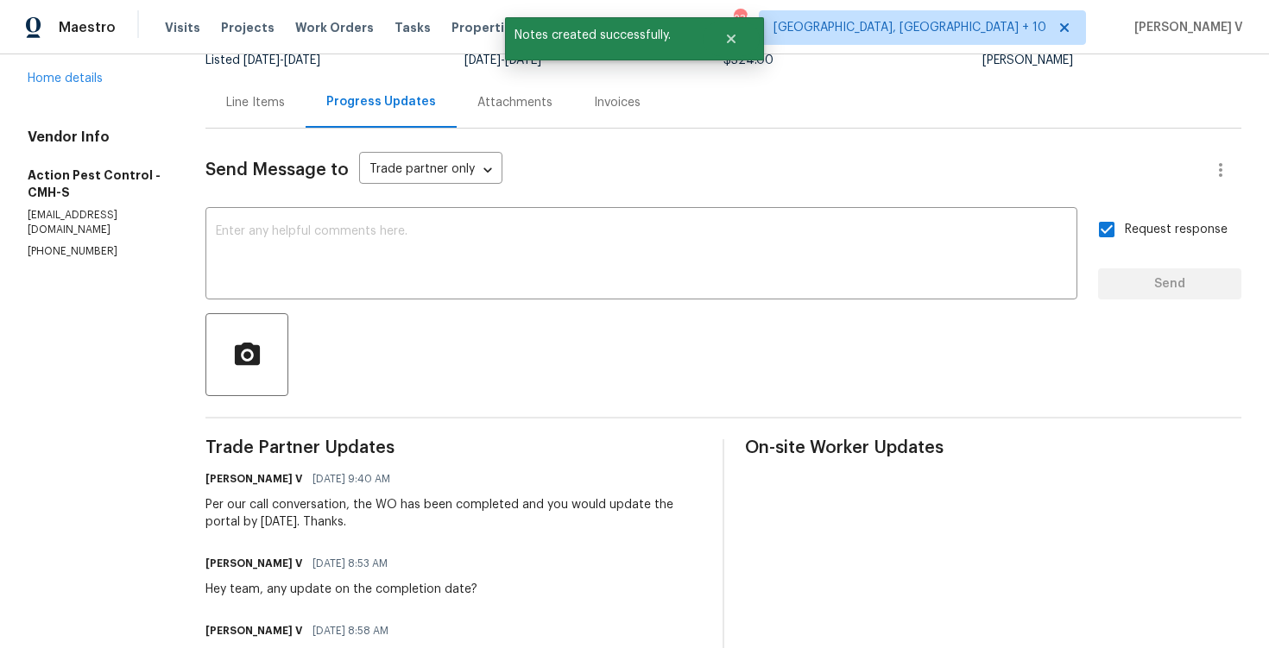
click at [247, 513] on div "Per our call conversation, the WO has been completed and you would update the p…" at bounding box center [453, 513] width 496 height 35
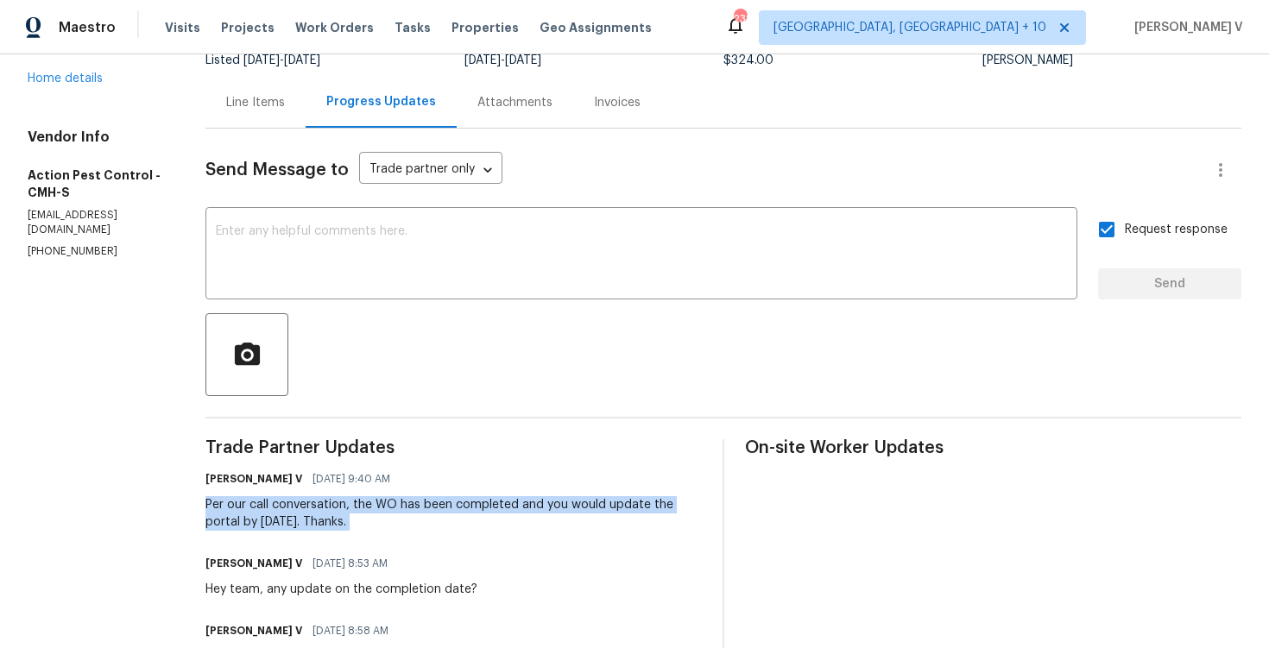
click at [247, 513] on div "Per our call conversation, the WO has been completed and you would update the p…" at bounding box center [453, 513] width 496 height 35
copy div "Per our call conversation, the WO has been completed and you would update the p…"
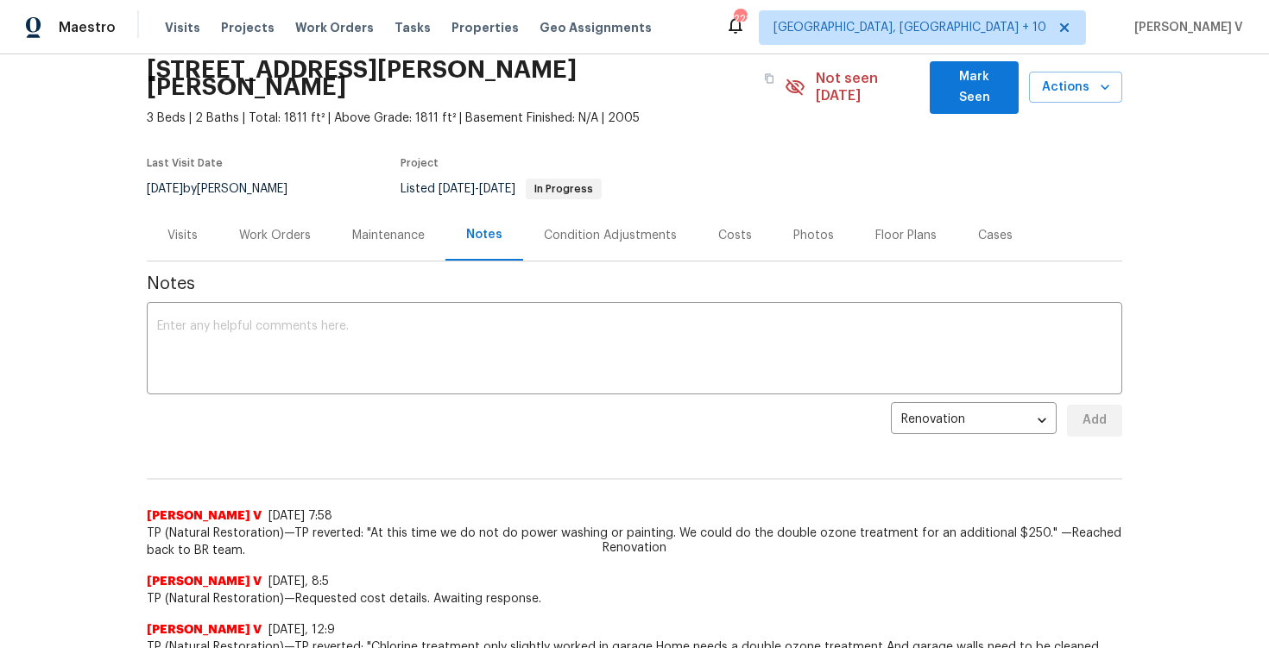
scroll to position [99, 0]
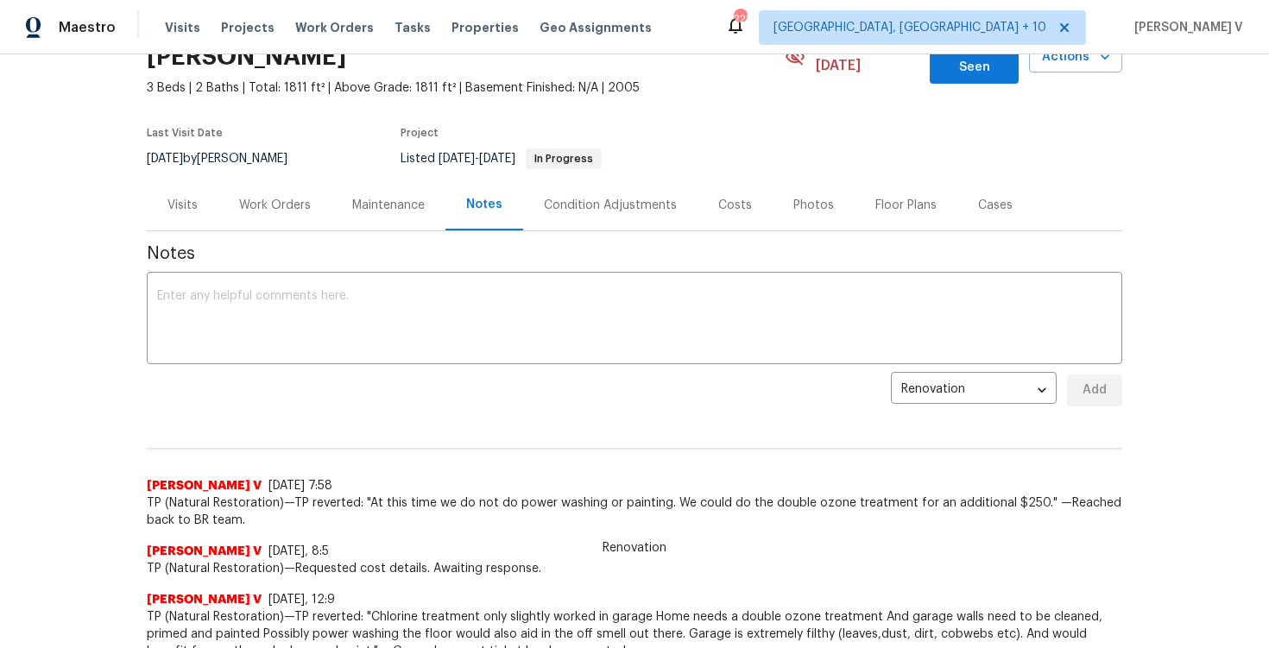
click at [271, 197] on div "Work Orders" at bounding box center [275, 205] width 72 height 17
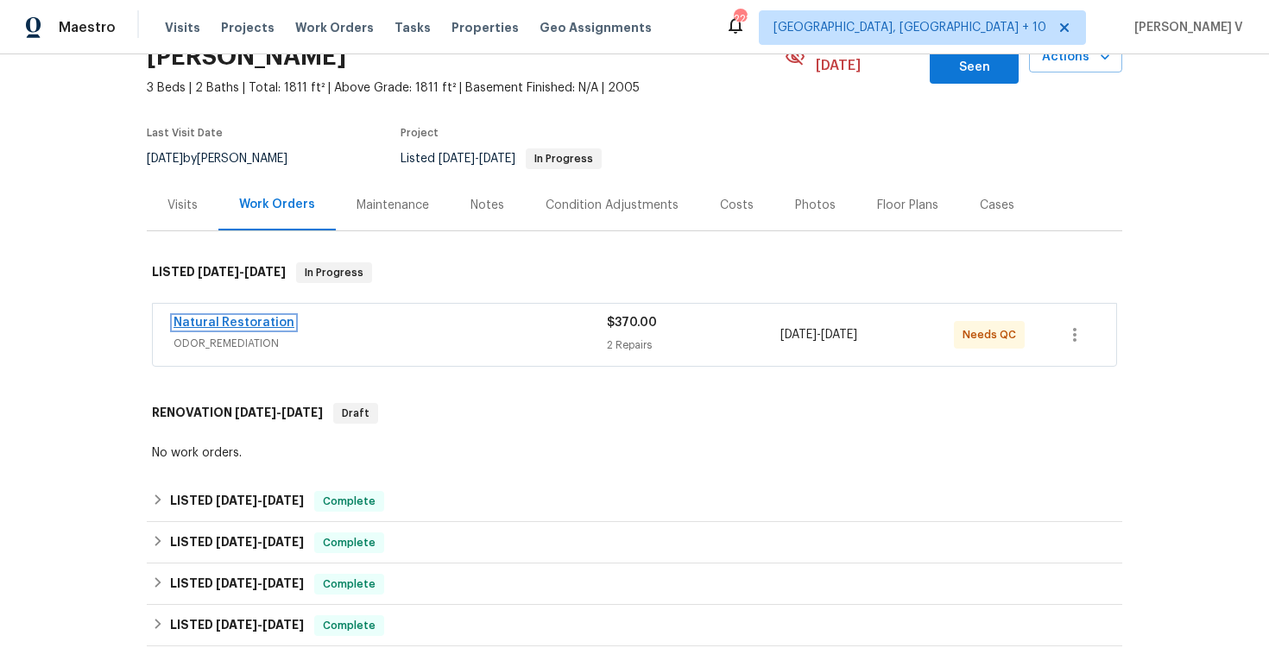
click at [237, 317] on link "Natural Restoration" at bounding box center [234, 323] width 121 height 12
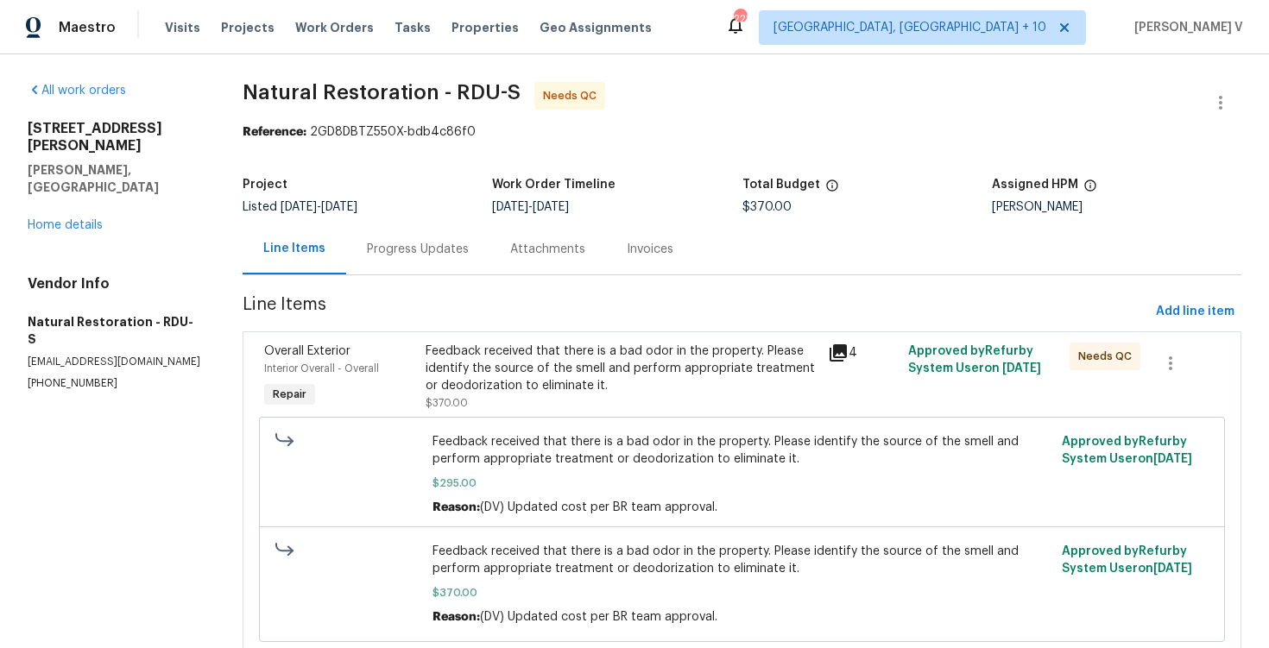
click at [435, 240] on div "Progress Updates" at bounding box center [417, 249] width 143 height 51
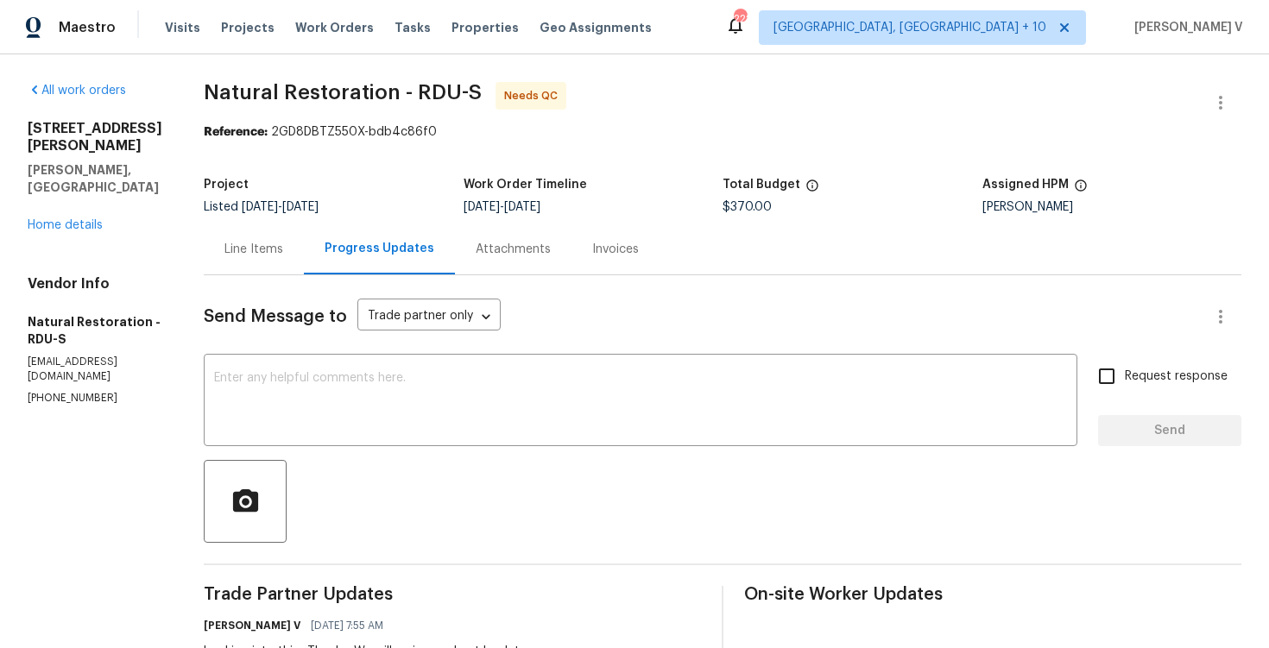
scroll to position [205, 0]
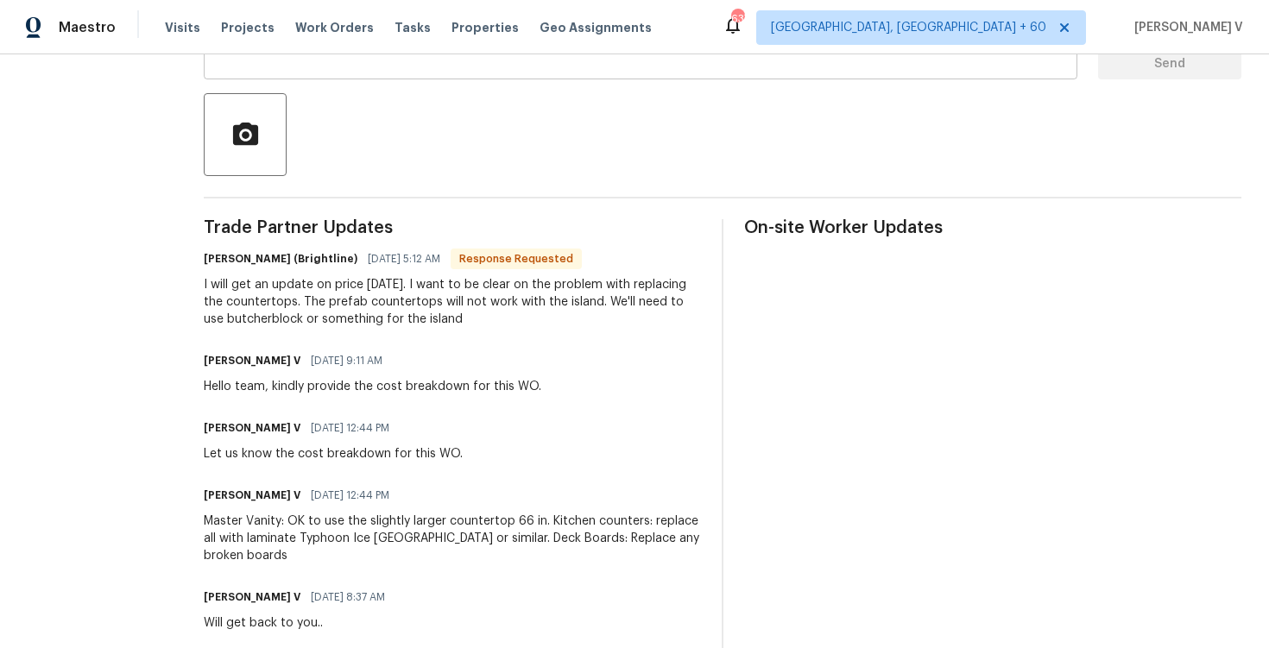
scroll to position [280, 0]
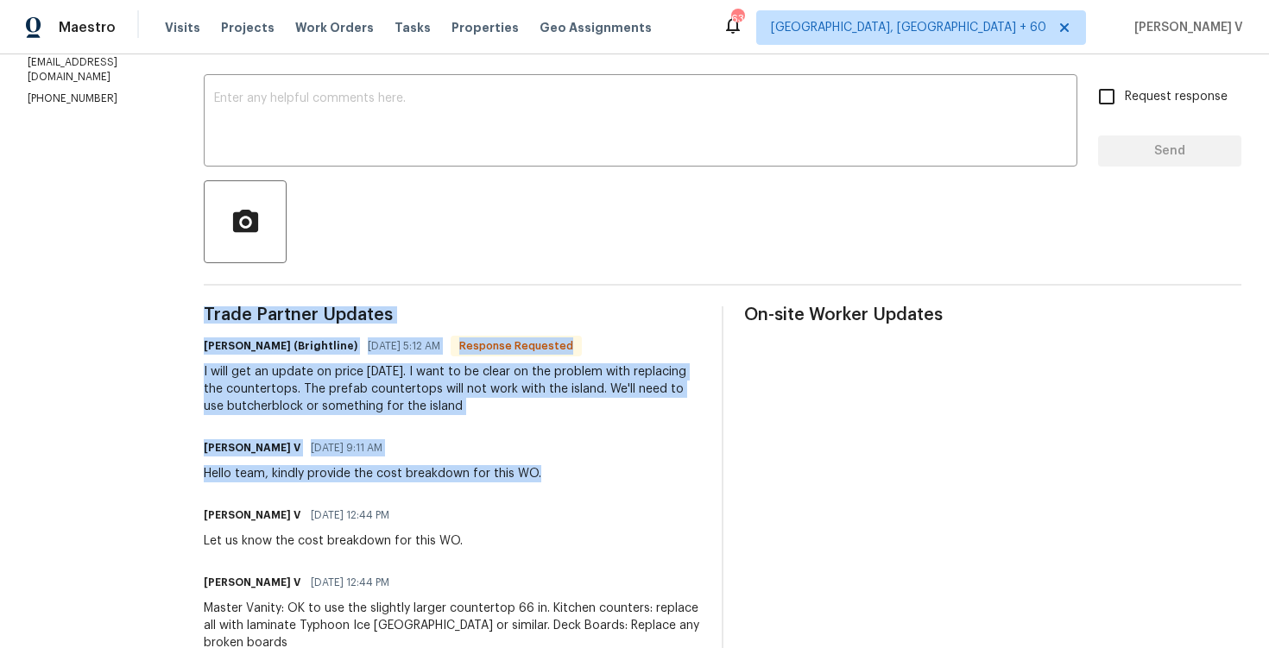
drag, startPoint x: 186, startPoint y: 312, endPoint x: 546, endPoint y: 477, distance: 396.3
copy div "Trade Partner Updates [PERSON_NAME] (Brightline) [DATE] 5:12 AM Response Reques…"
click at [345, 145] on textarea at bounding box center [640, 122] width 853 height 60
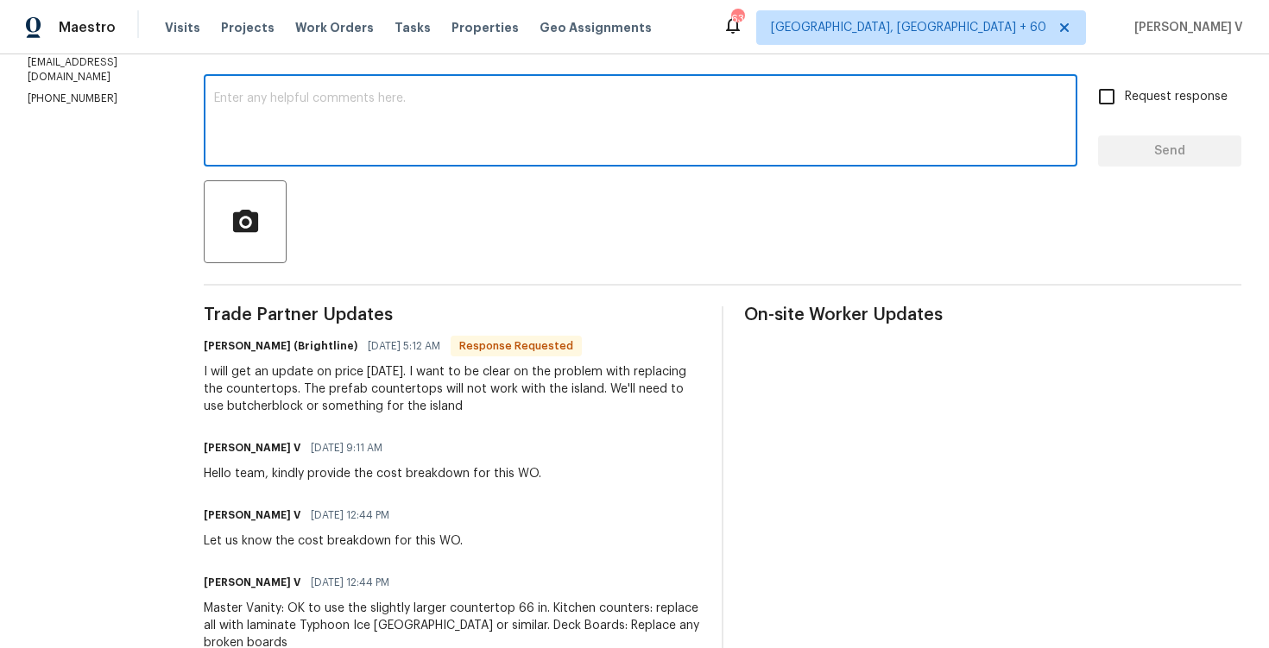
paste textarea "Hi [PERSON_NAME], Thank you for the update. Could you please provide a detailed…"
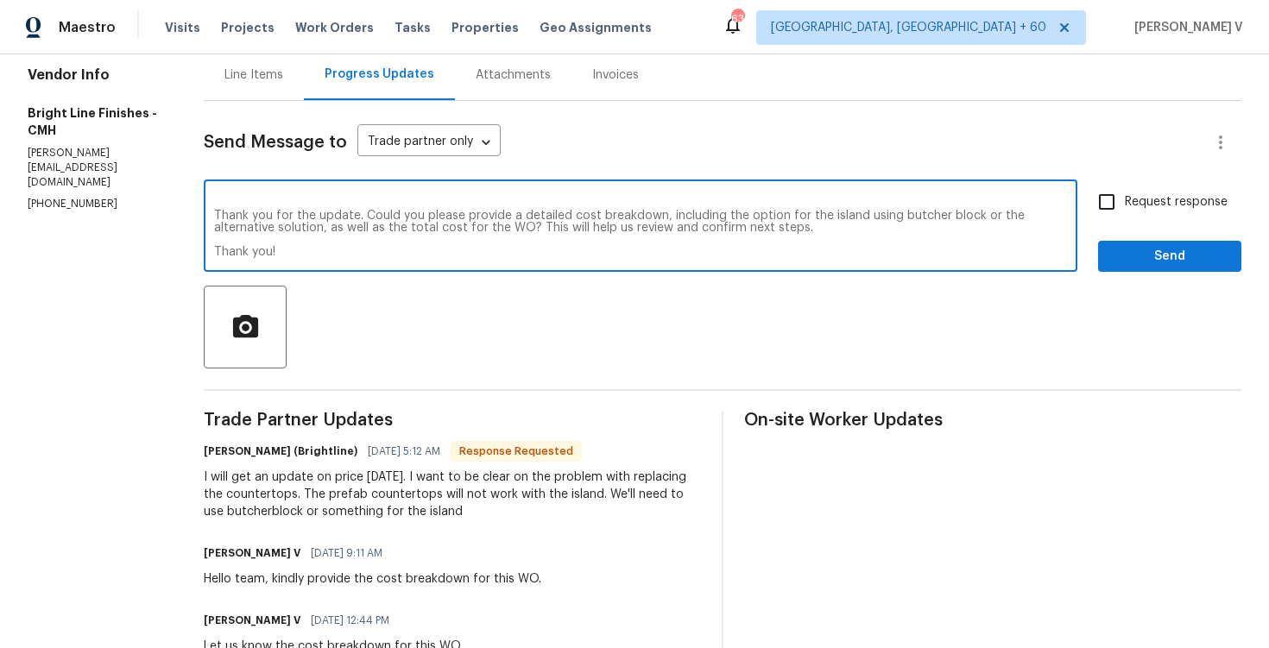
scroll to position [164, 0]
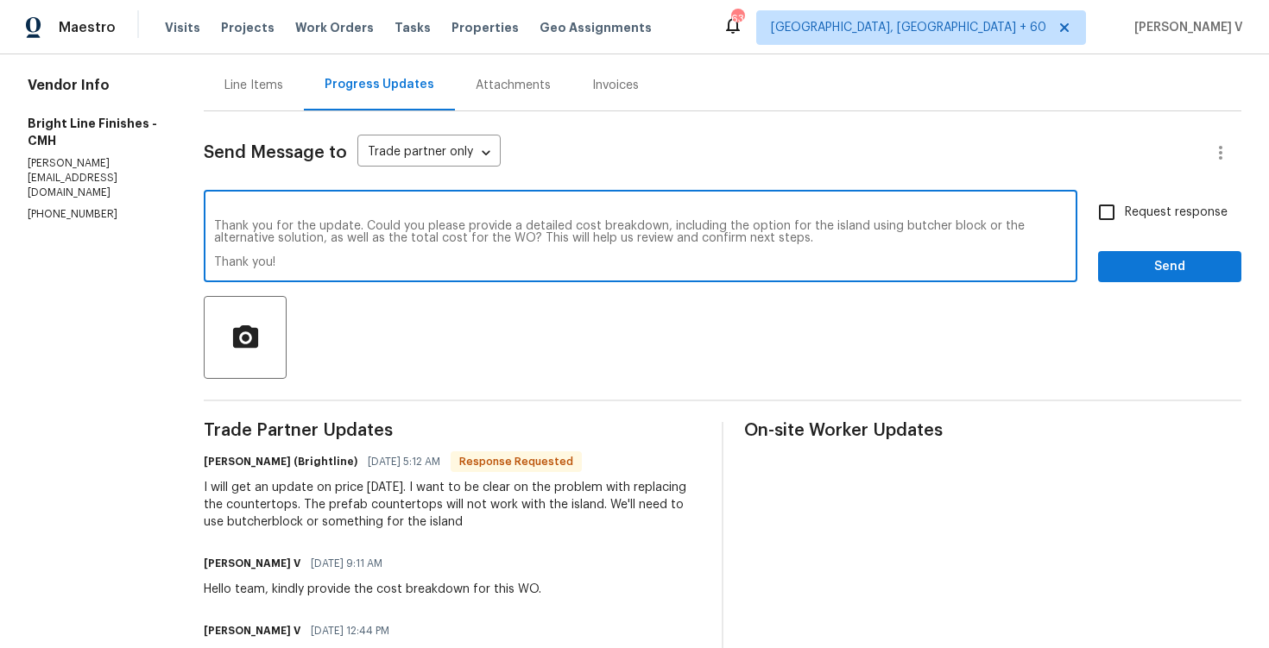
type textarea "Hi [PERSON_NAME], Thank you for the update. Could you please provide a detailed…"
click at [1096, 233] on div "Hi [PERSON_NAME], Thank you for the update. Could you please provide a detailed…" at bounding box center [723, 238] width 1038 height 88
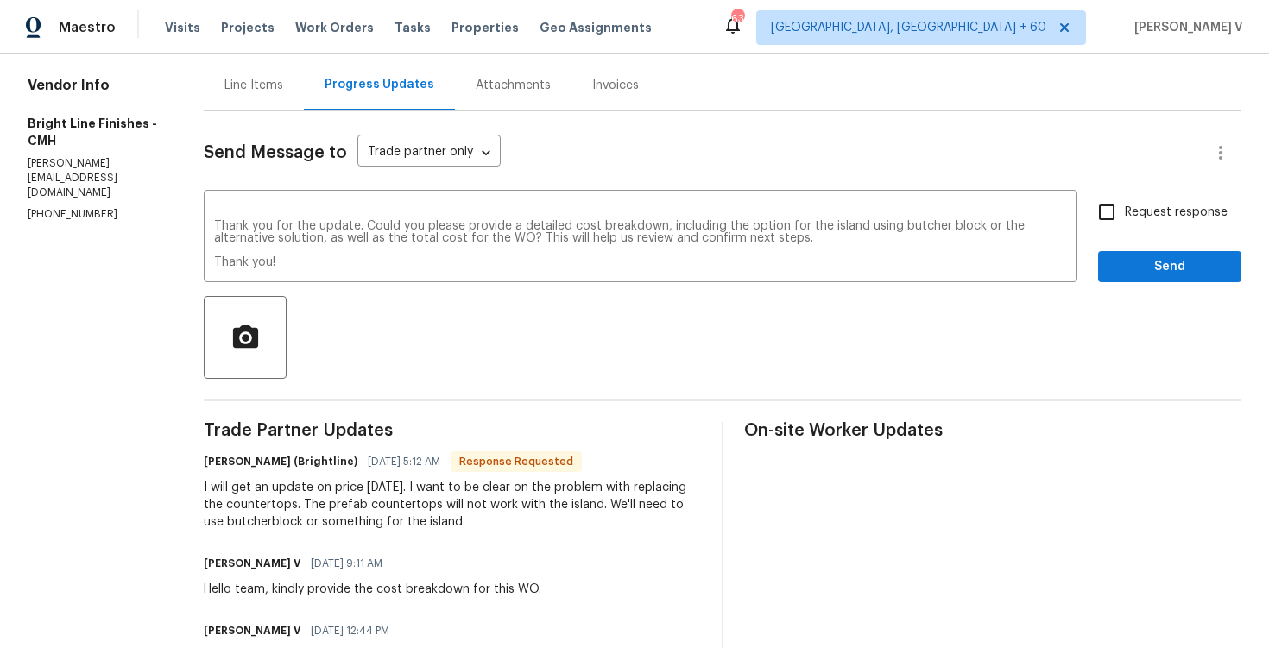
click at [1117, 221] on input "Request response" at bounding box center [1107, 212] width 36 height 36
checkbox input "true"
click at [1137, 261] on span "Send" at bounding box center [1170, 267] width 116 height 22
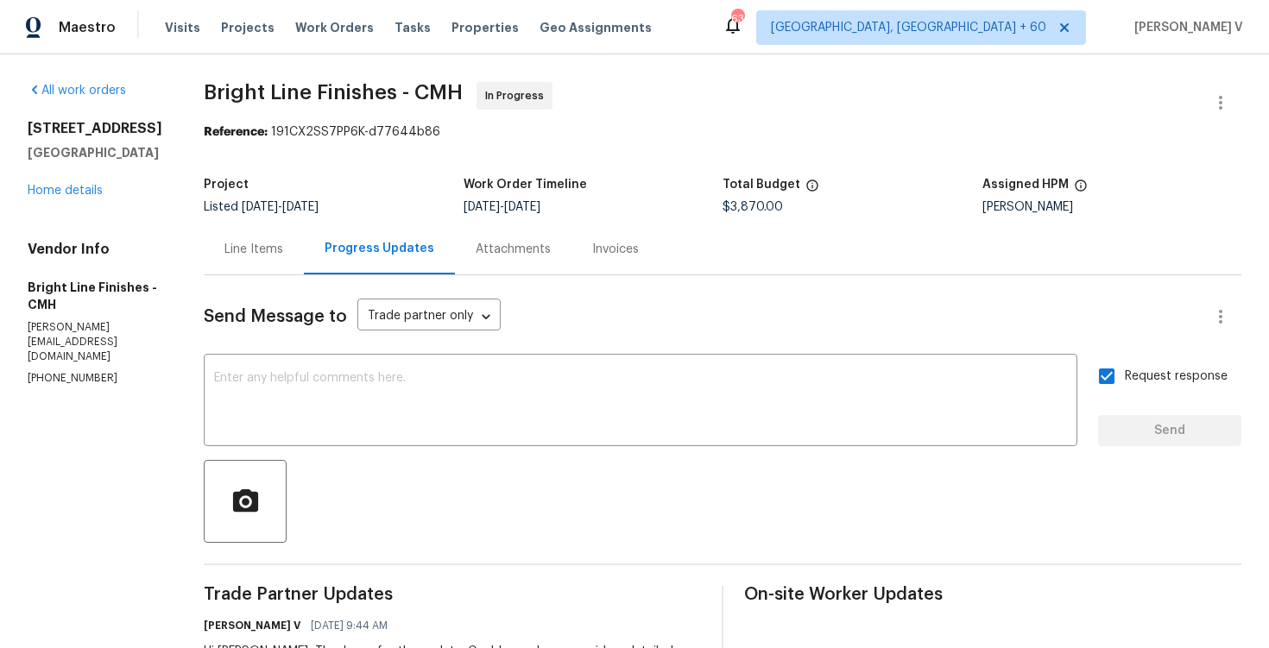
scroll to position [0, 0]
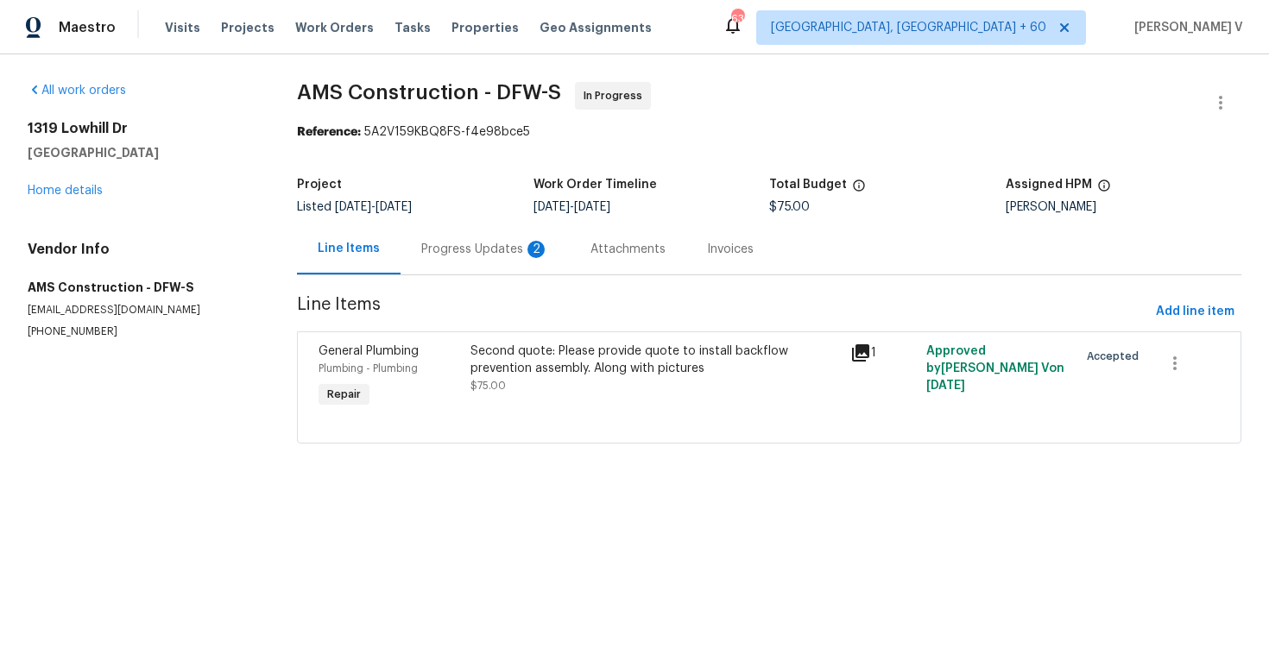
click at [470, 263] on div "Progress Updates 2" at bounding box center [485, 249] width 169 height 51
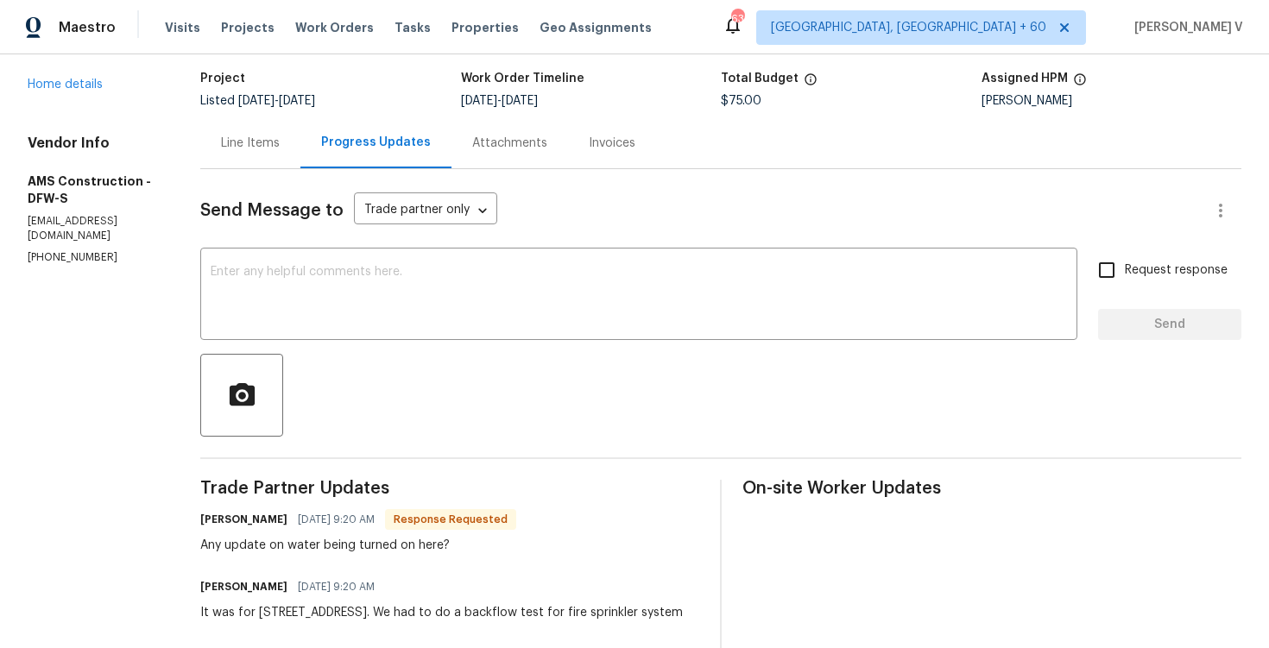
scroll to position [350, 0]
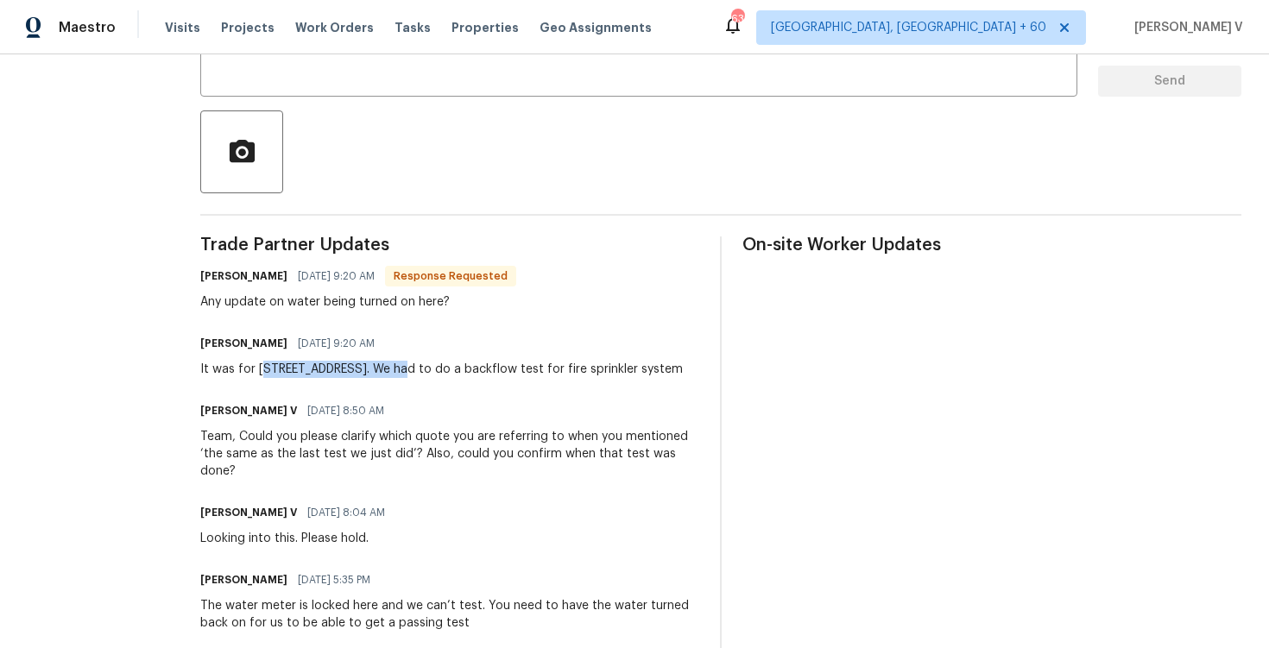
drag, startPoint x: 257, startPoint y: 369, endPoint x: 380, endPoint y: 369, distance: 122.6
click at [380, 369] on div "It was for [STREET_ADDRESS]. We had to do a backflow test for fire sprinkler sy…" at bounding box center [441, 369] width 483 height 17
copy div "[STREET_ADDRESS]"
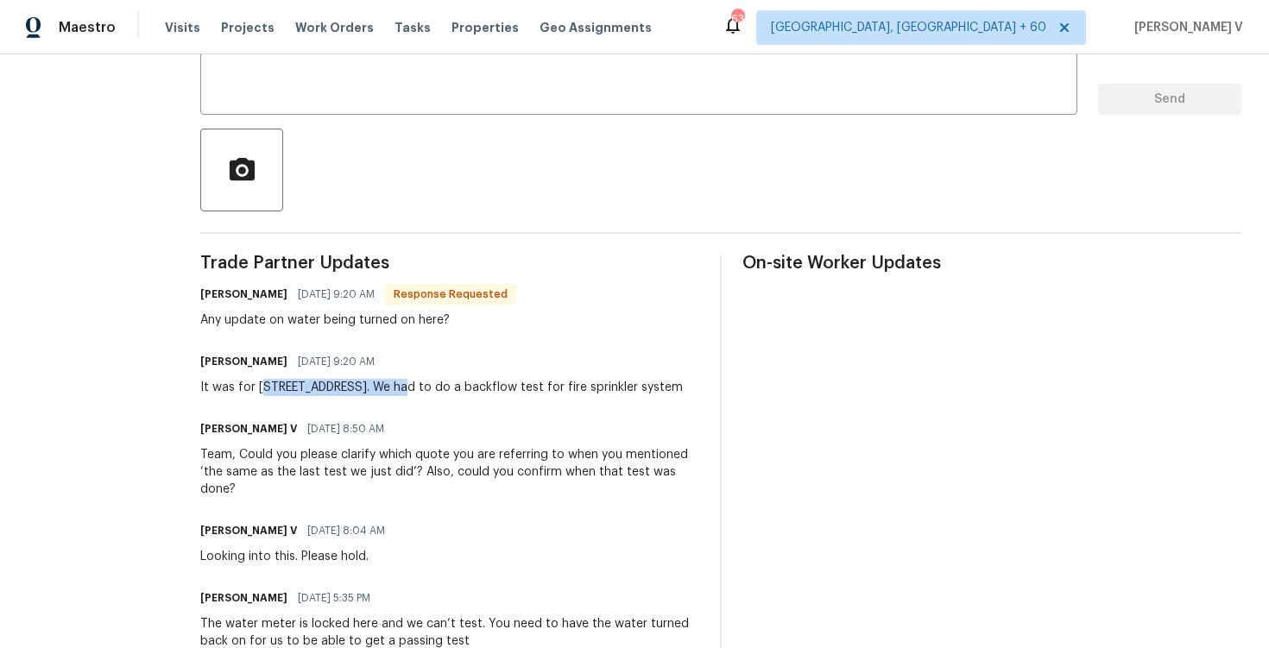
scroll to position [331, 0]
click at [401, 88] on textarea at bounding box center [639, 71] width 856 height 60
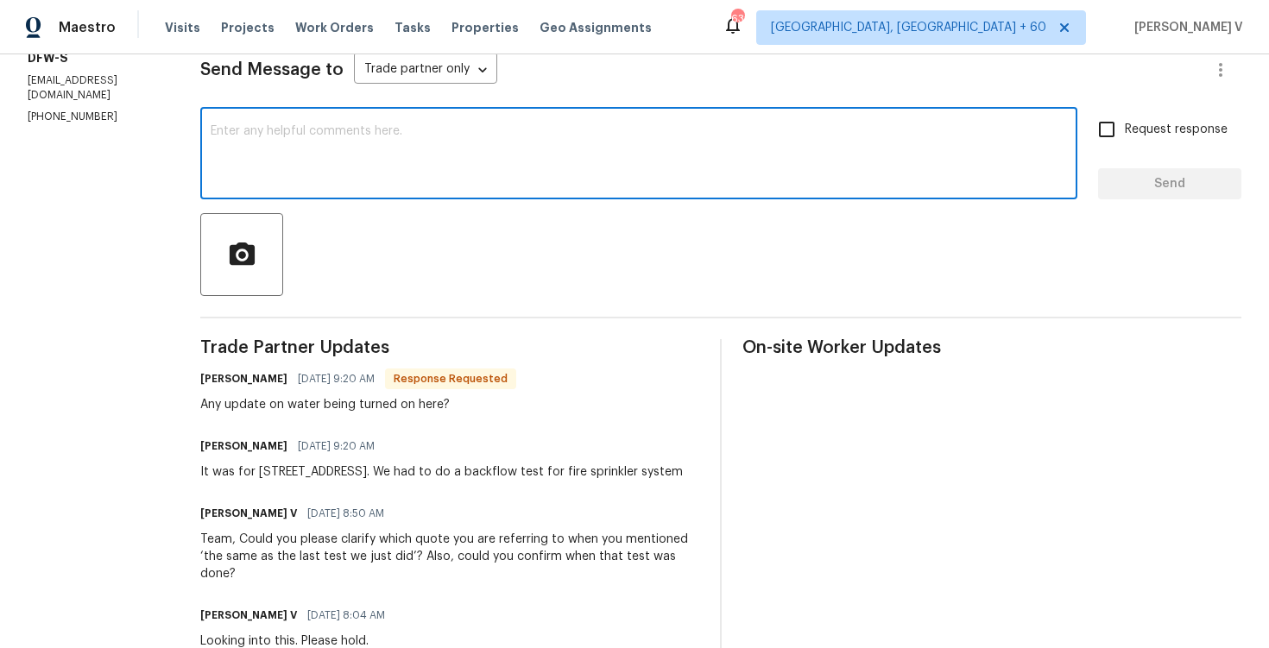
scroll to position [242, 0]
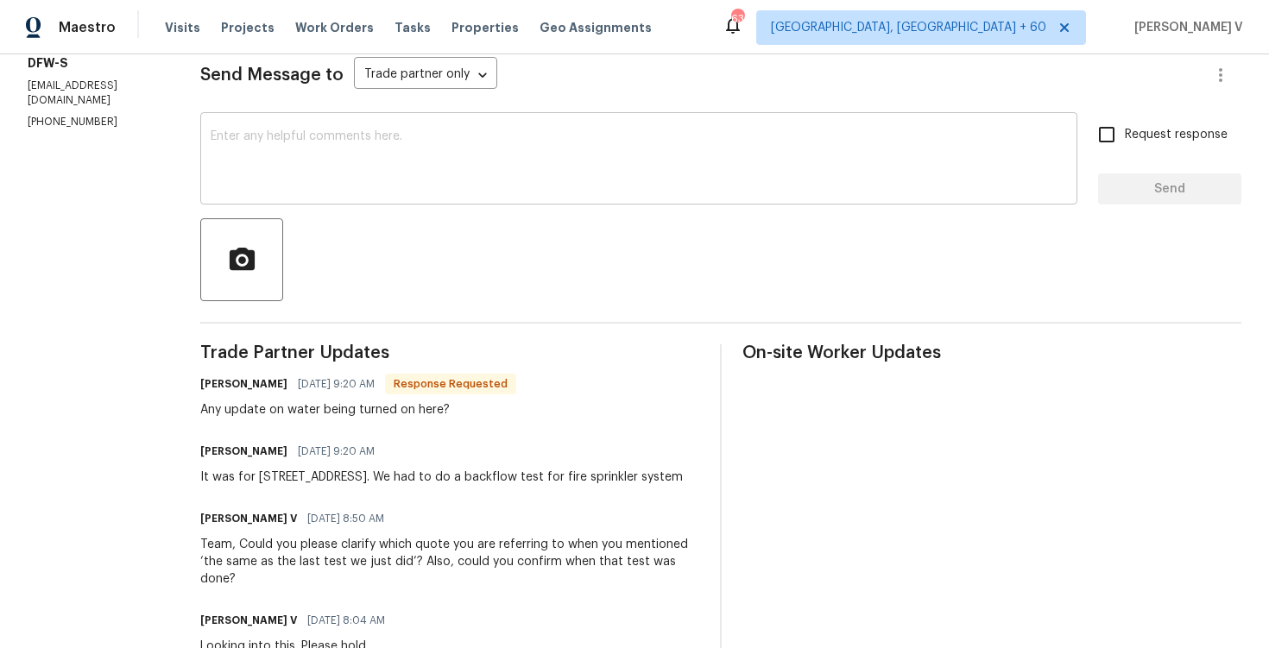
click at [306, 157] on textarea at bounding box center [639, 160] width 856 height 60
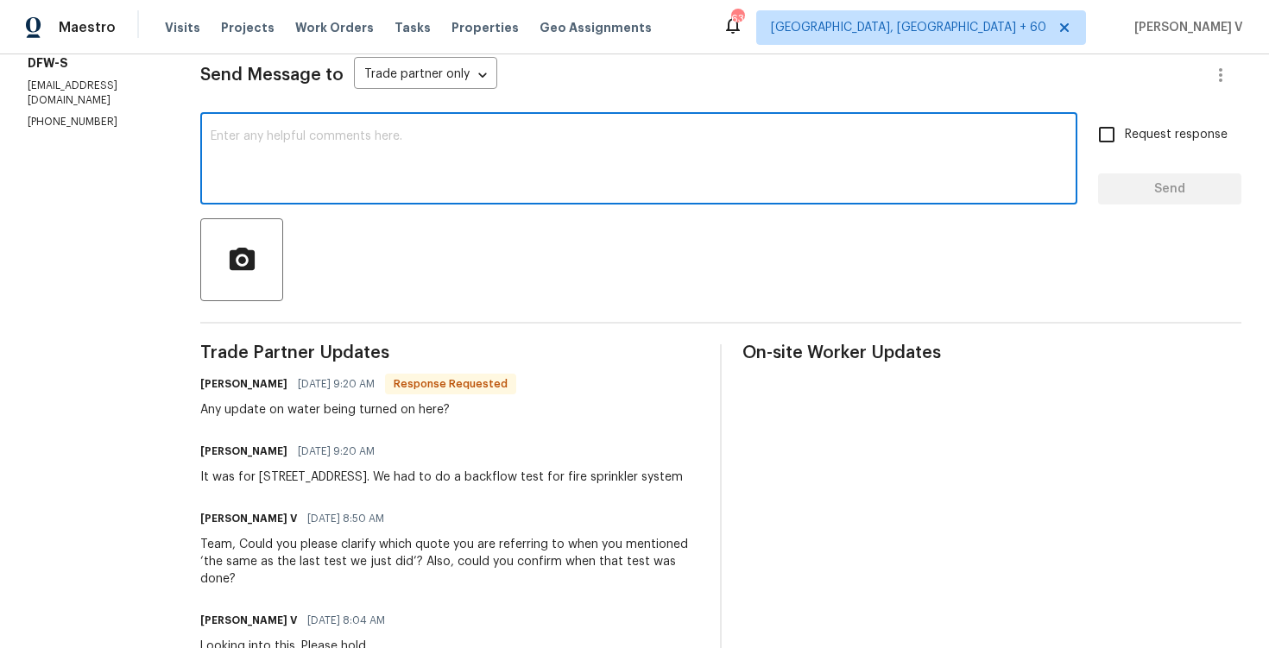
type textarea "S"
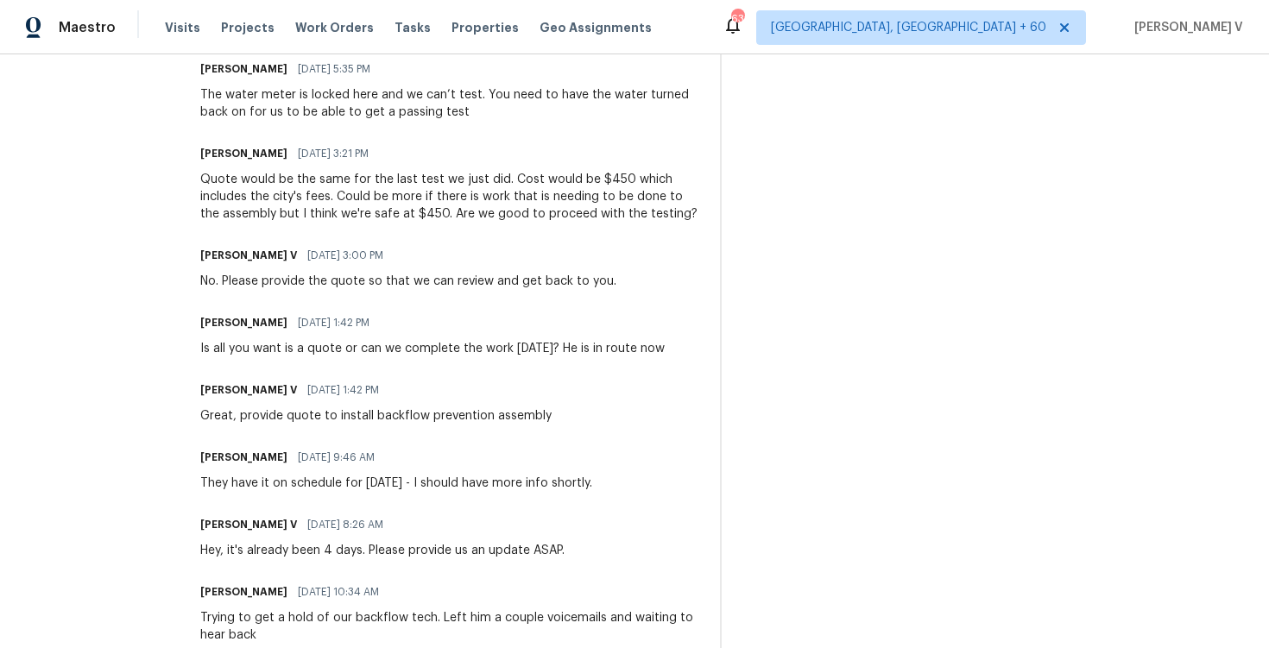
scroll to position [795, 0]
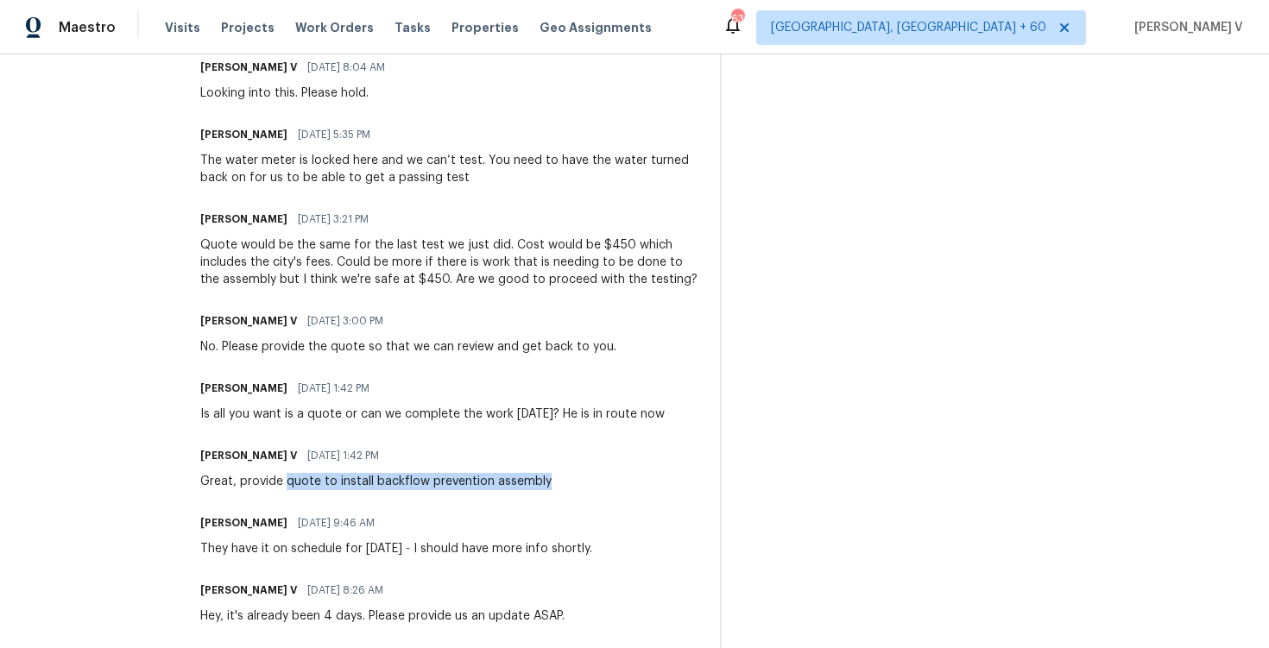
drag, startPoint x: 282, startPoint y: 464, endPoint x: 545, endPoint y: 464, distance: 262.4
click at [545, 464] on div "[PERSON_NAME] V [DATE] 1:42 PM Great, provide quote to install backflow prevent…" at bounding box center [449, 467] width 499 height 47
copy div "quote to install backflow prevention assembly"
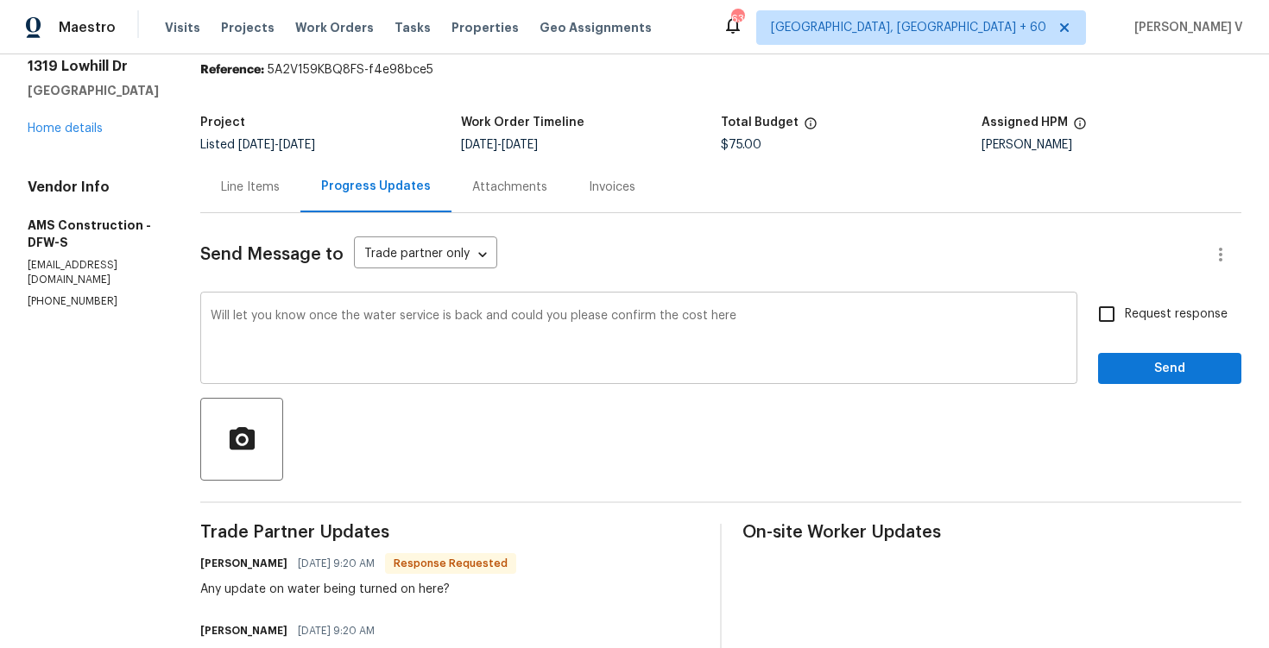
scroll to position [0, 0]
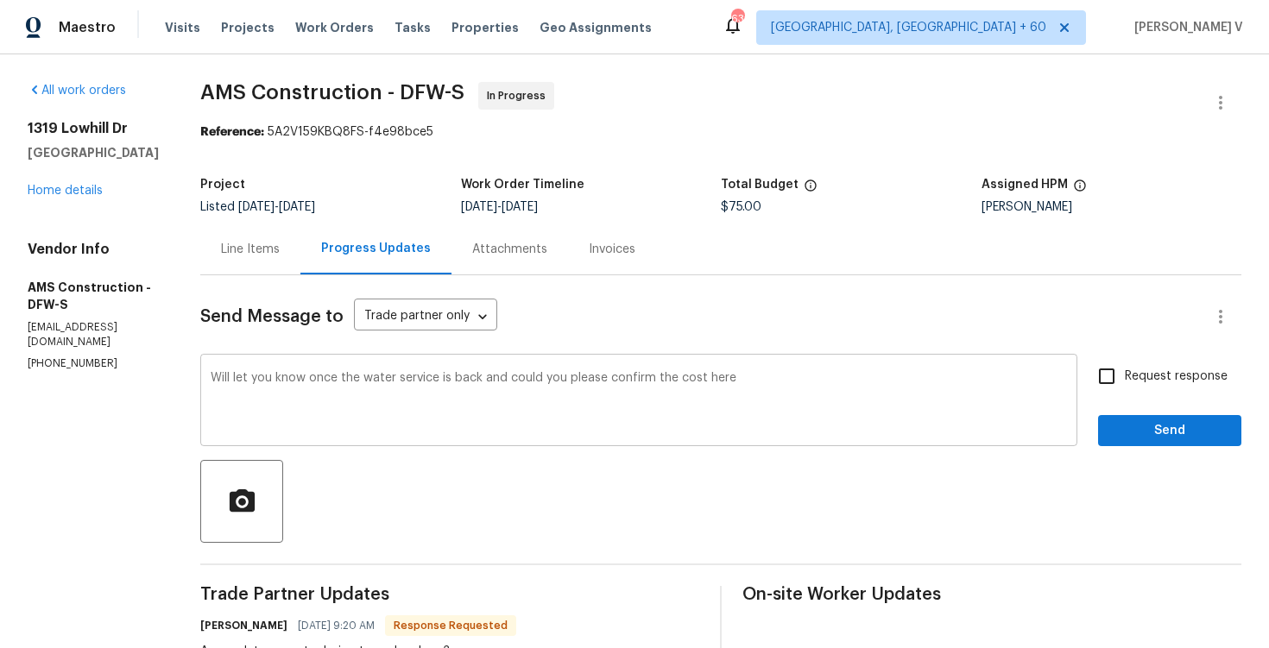
click at [795, 374] on textarea "Will let you know once the water service is back and could you please confirm t…" at bounding box center [639, 402] width 856 height 60
paste textarea "quote to install backflow prevention assembly"
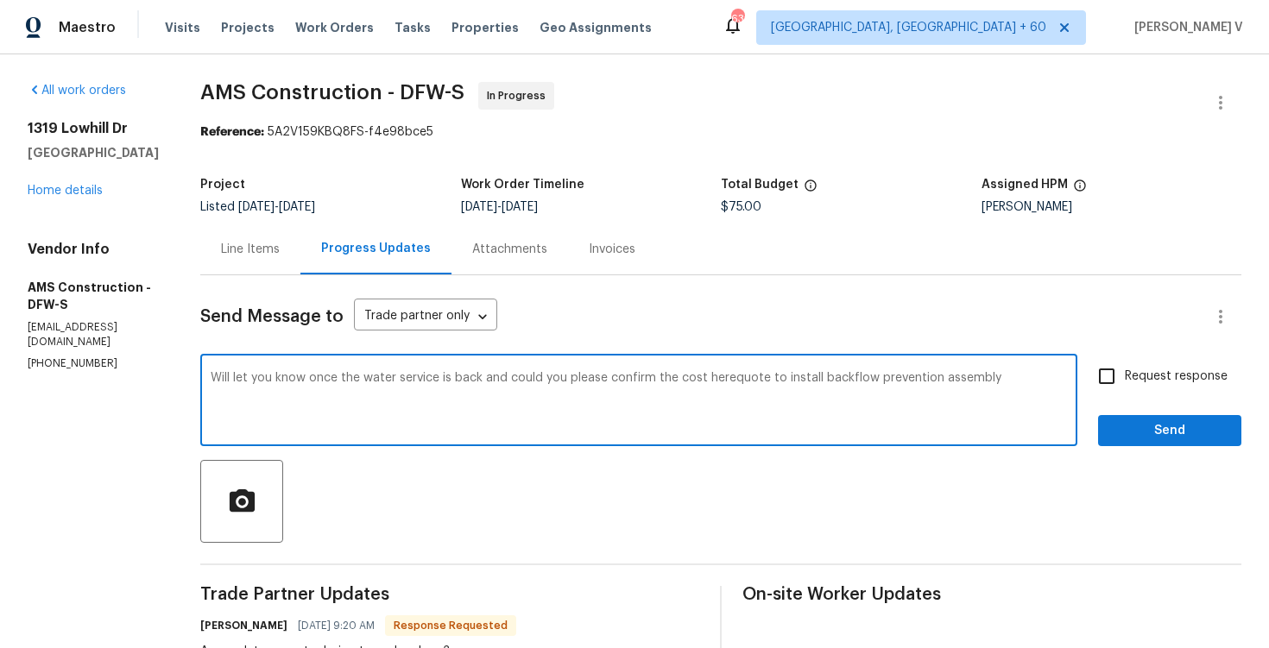
click at [756, 380] on textarea "Will let you know once the water service is back and could you please confirm t…" at bounding box center [639, 402] width 856 height 60
click at [1034, 371] on div "Will let you know once the water service is back and could you please confirm t…" at bounding box center [638, 402] width 877 height 88
click at [994, 369] on div "Will let you know once the water service is back and could you please confirm t…" at bounding box center [638, 402] width 877 height 88
click at [956, 376] on textarea "Will let you know once the water service is back and could you please confirm t…" at bounding box center [639, 402] width 856 height 60
type textarea "Will let you know once the water service is back and could you please confirm t…"
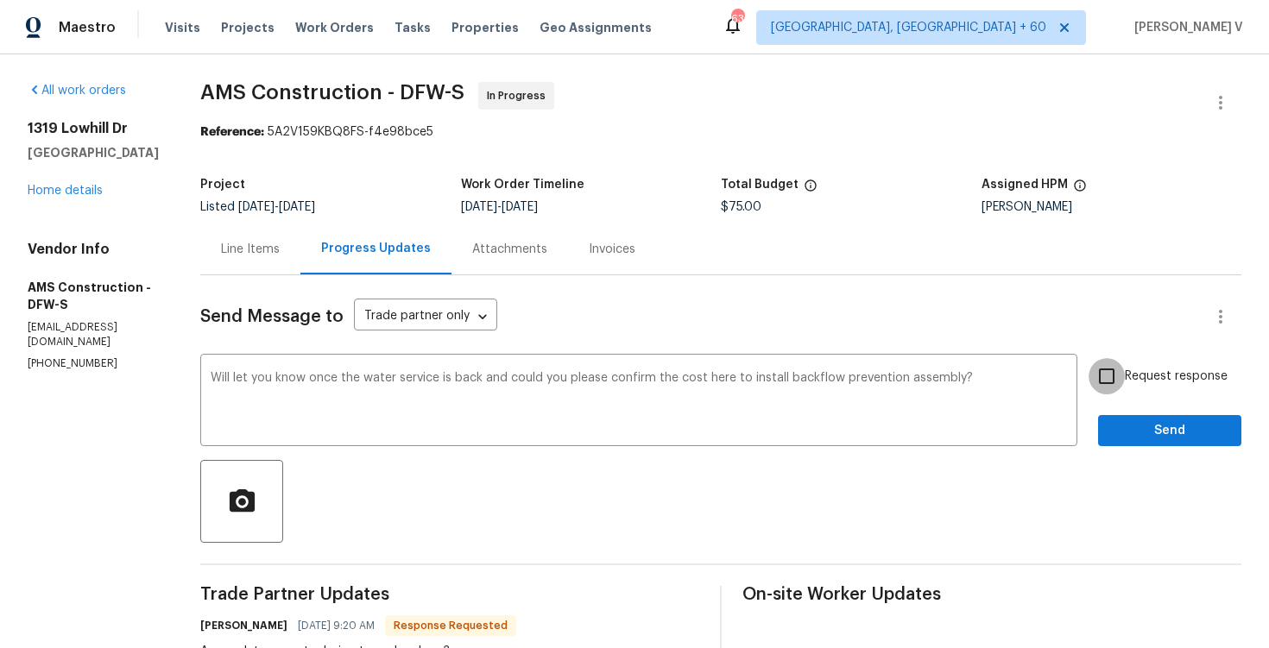
click at [1123, 364] on input "Request response" at bounding box center [1107, 376] width 36 height 36
checkbox input "true"
click at [0, 0] on span "back" at bounding box center [0, 0] width 0 height 0
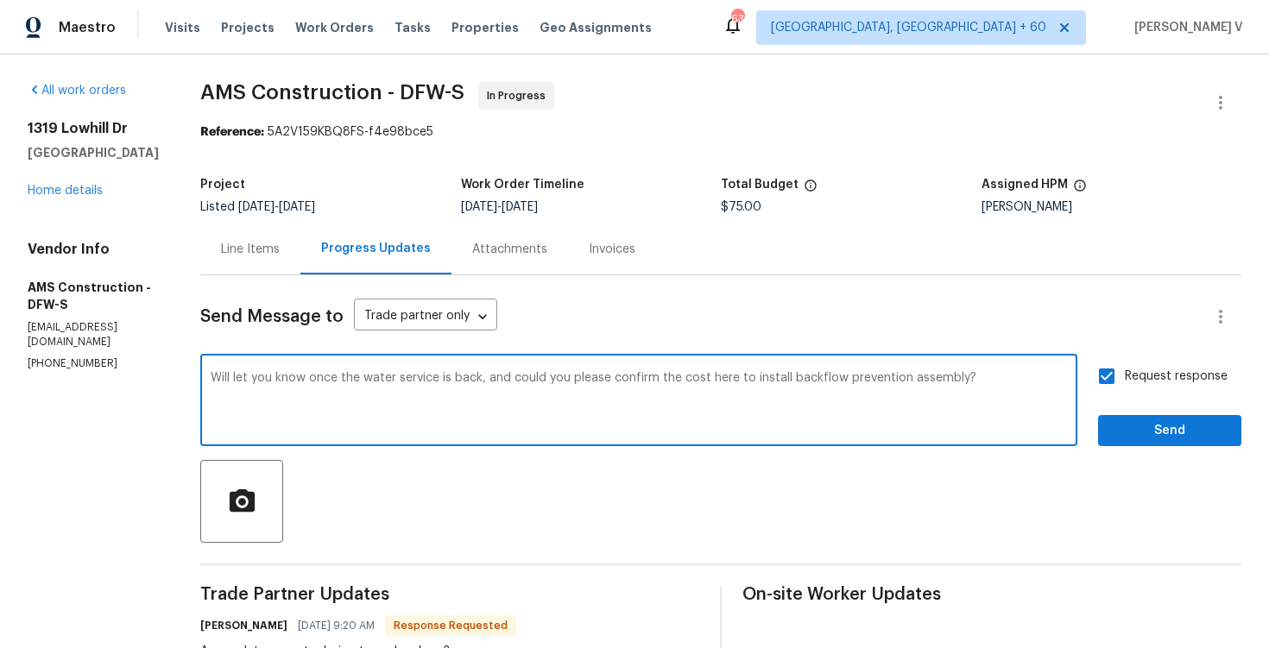
click at [0, 0] on span "backflow" at bounding box center [0, 0] width 0 height 0
type textarea "Will let you know once the water service is back, and could you please confirm …"
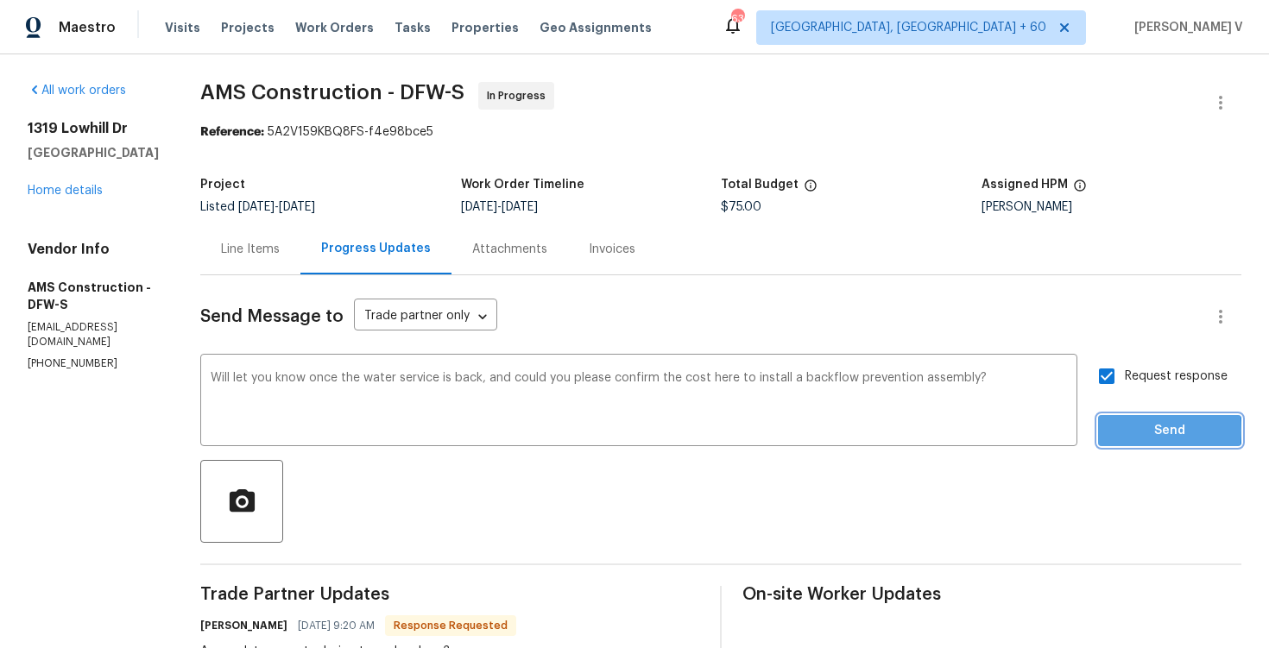
click at [1119, 432] on span "Send" at bounding box center [1170, 431] width 116 height 22
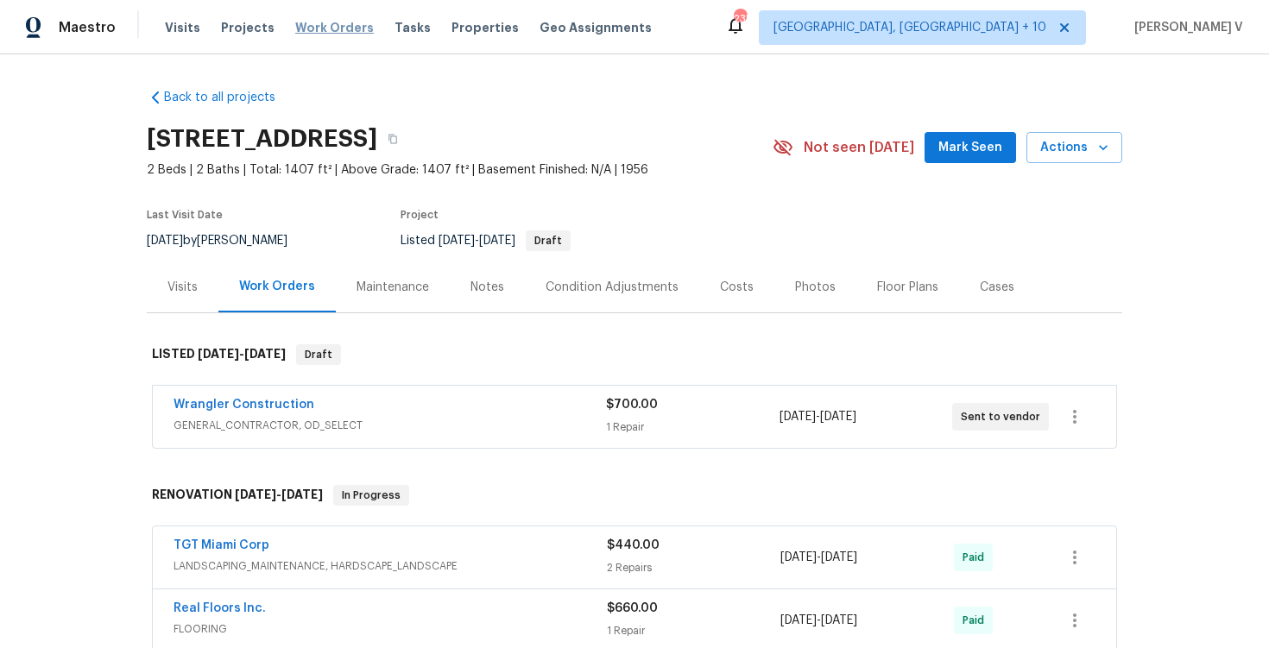
click at [323, 24] on span "Work Orders" at bounding box center [334, 27] width 79 height 17
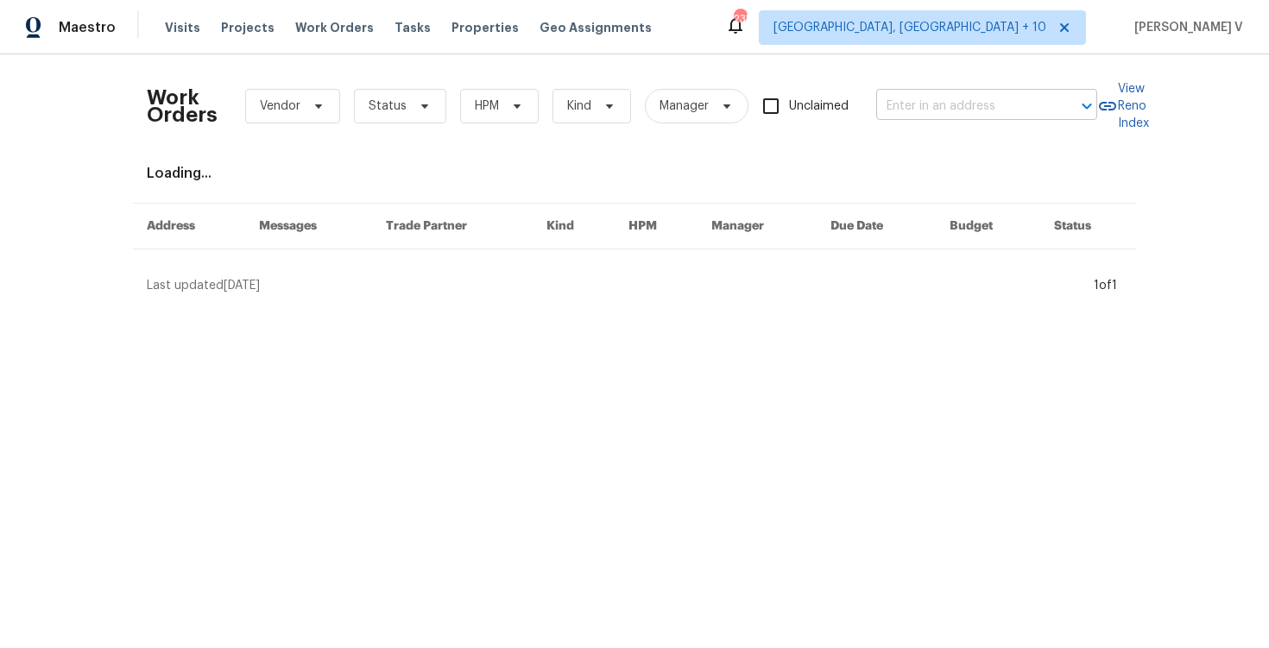
click at [969, 106] on input "text" at bounding box center [962, 106] width 173 height 27
paste input "[STREET_ADDRESS] | MLS# 20949283"
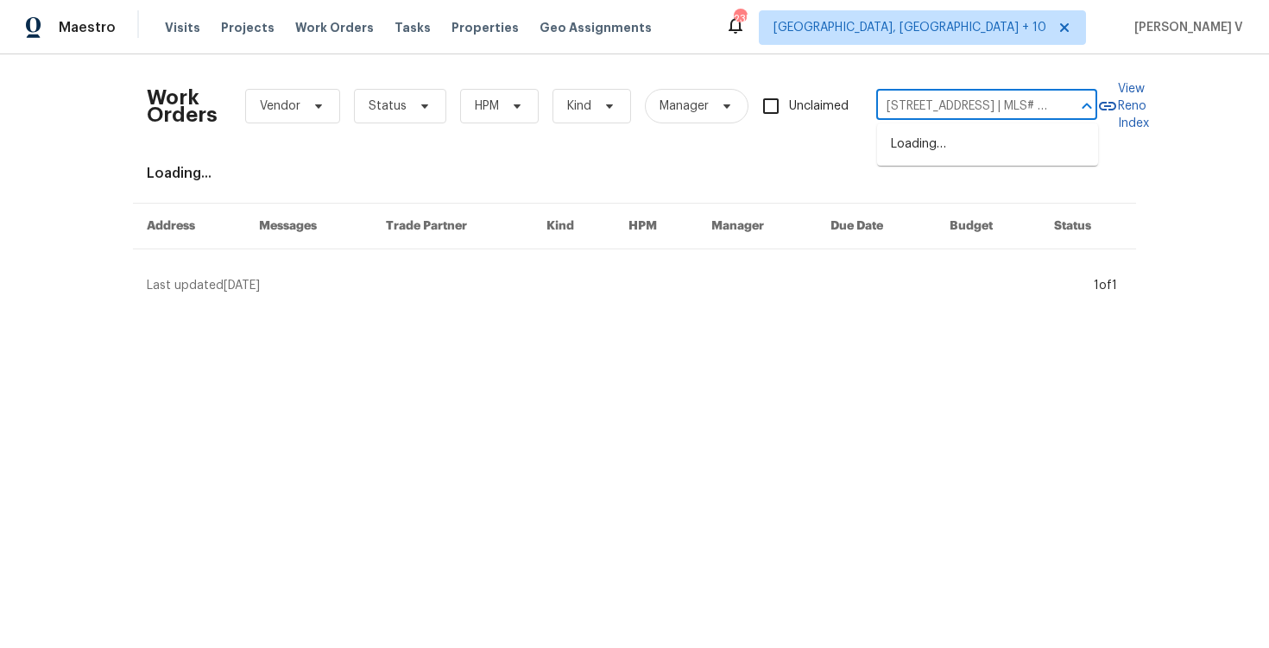
scroll to position [0, 152]
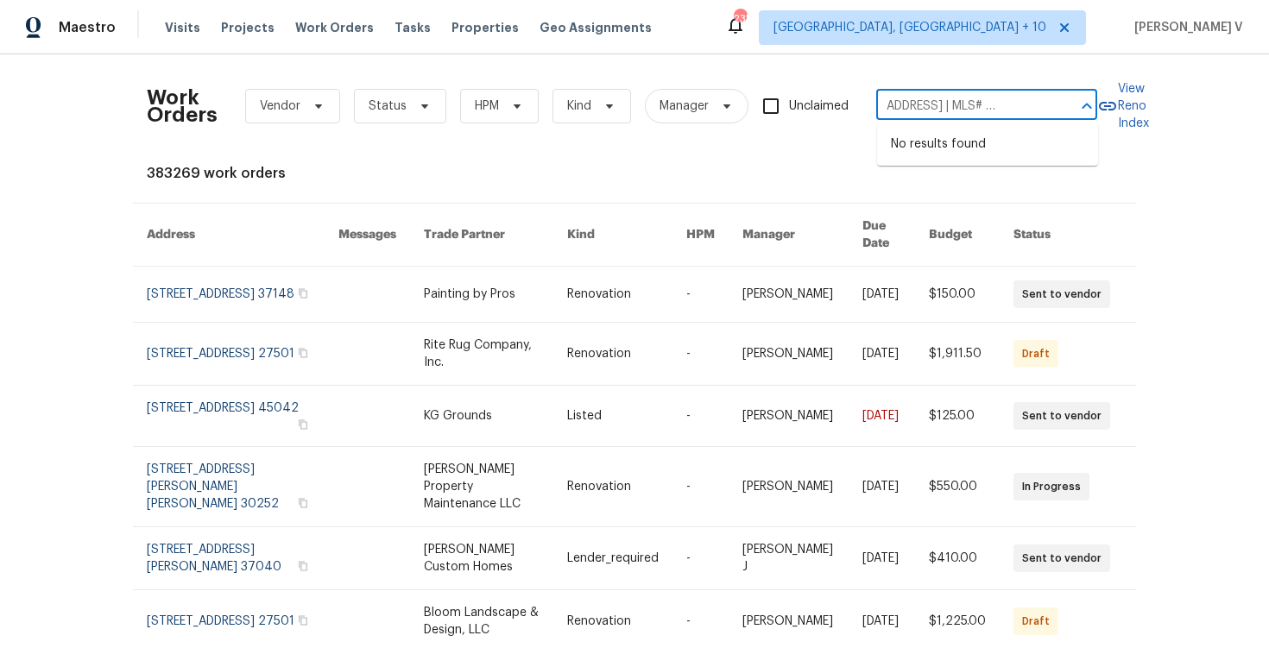
drag, startPoint x: 947, startPoint y: 107, endPoint x: 1266, endPoint y: 110, distance: 318.6
click at [1266, 111] on div "Work Orders Vendor Status HPM Kind Manager Unclaimed [STREET_ADDRESS] | MLS# 20…" at bounding box center [634, 351] width 1269 height 594
type input "[STREET_ADDRESS]"
click at [1069, 28] on icon at bounding box center [1064, 27] width 9 height 9
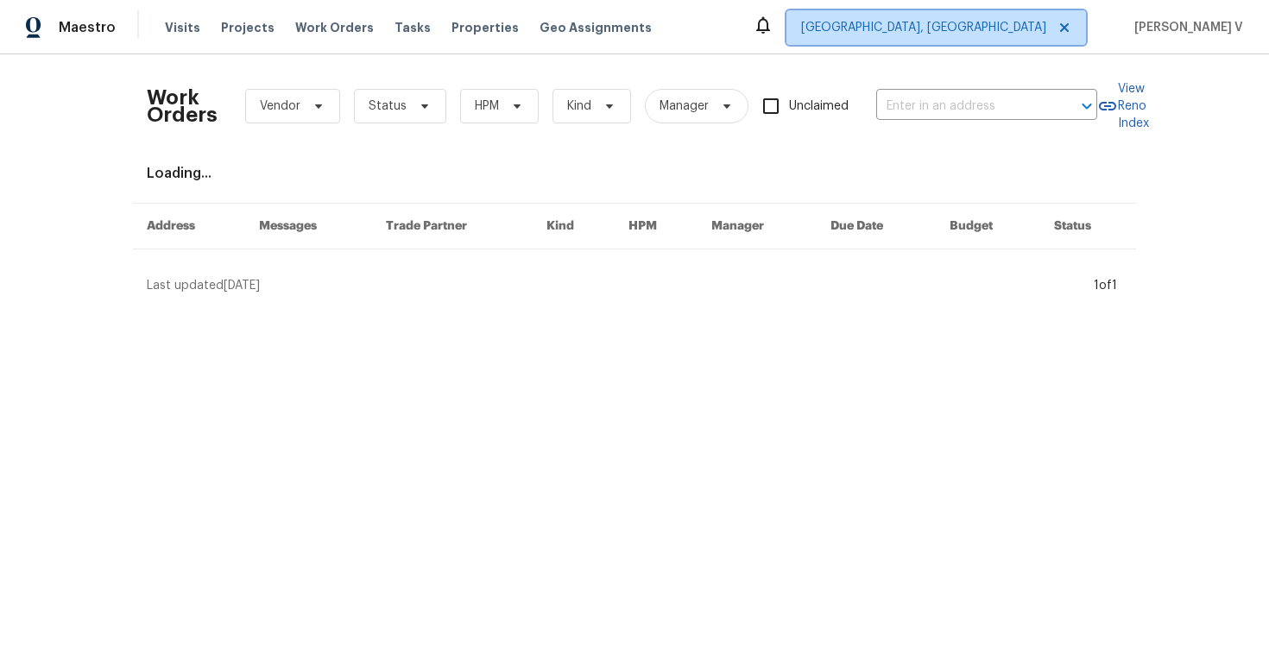
click at [1037, 27] on span "[GEOGRAPHIC_DATA], [GEOGRAPHIC_DATA]" at bounding box center [923, 27] width 245 height 17
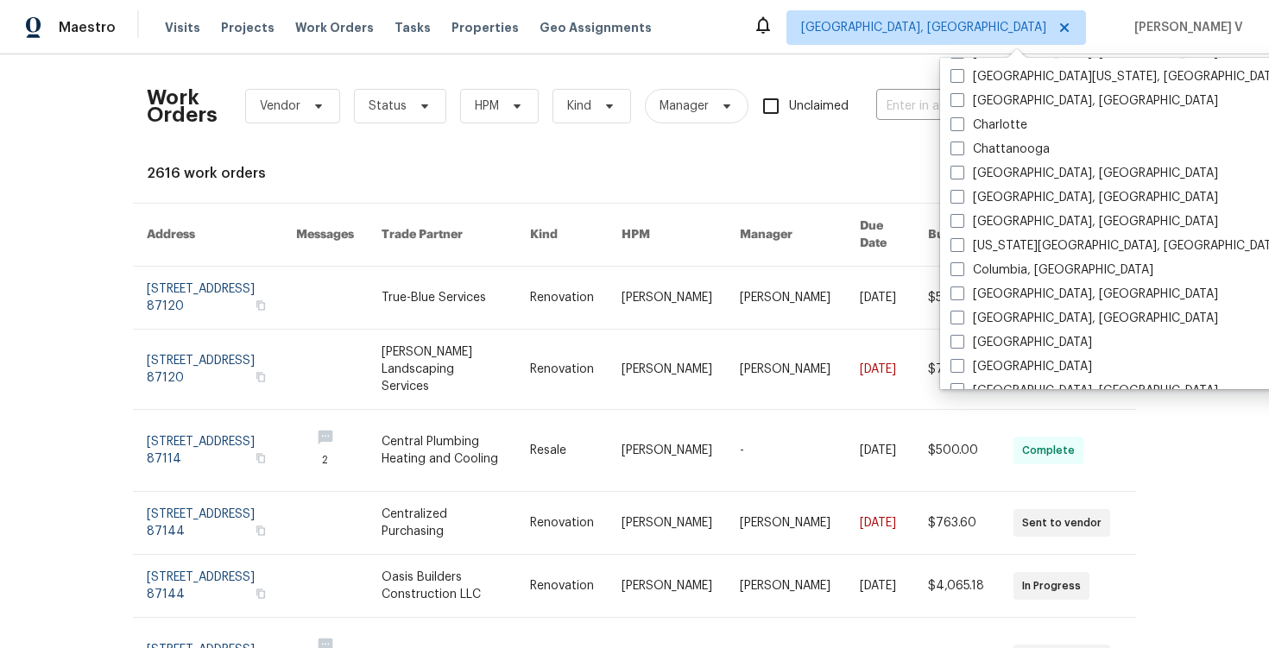
scroll to position [190, 0]
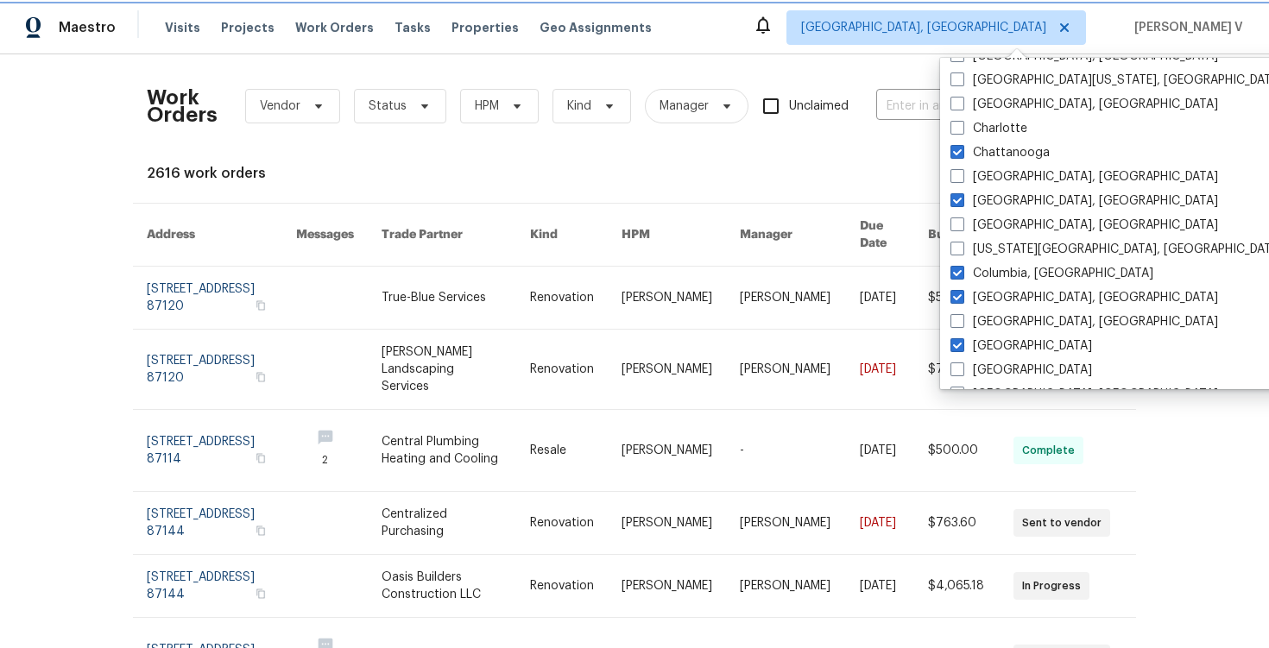
checkbox input "true"
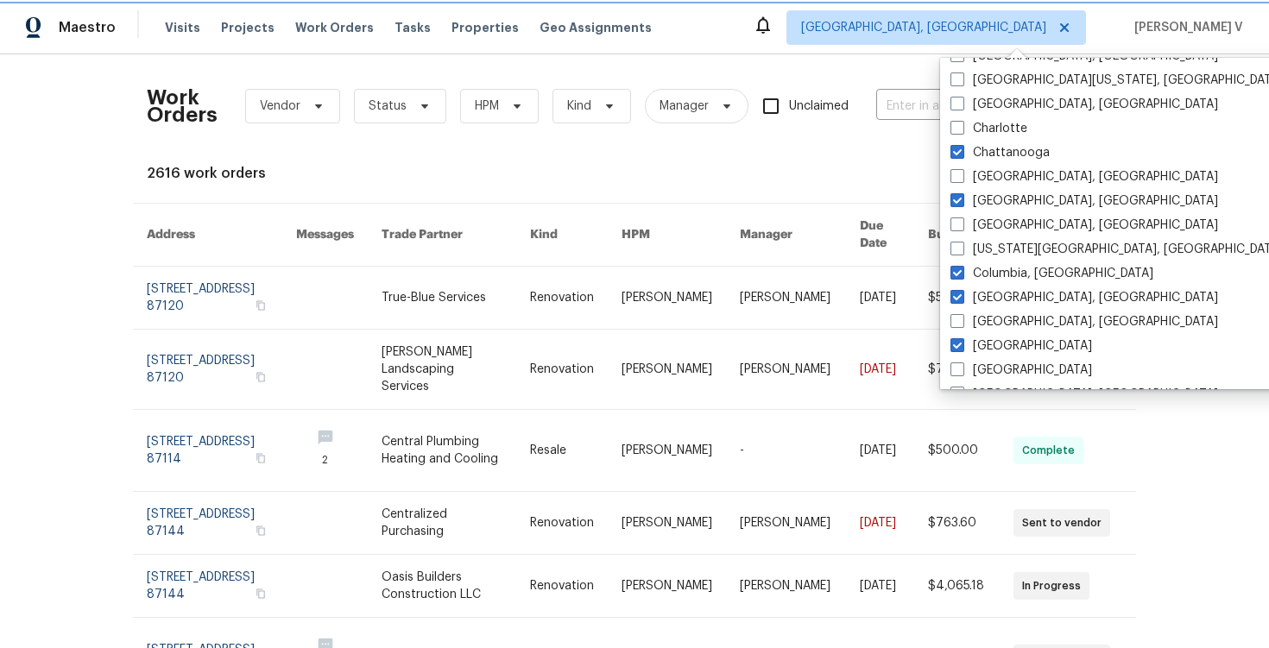
checkbox input "true"
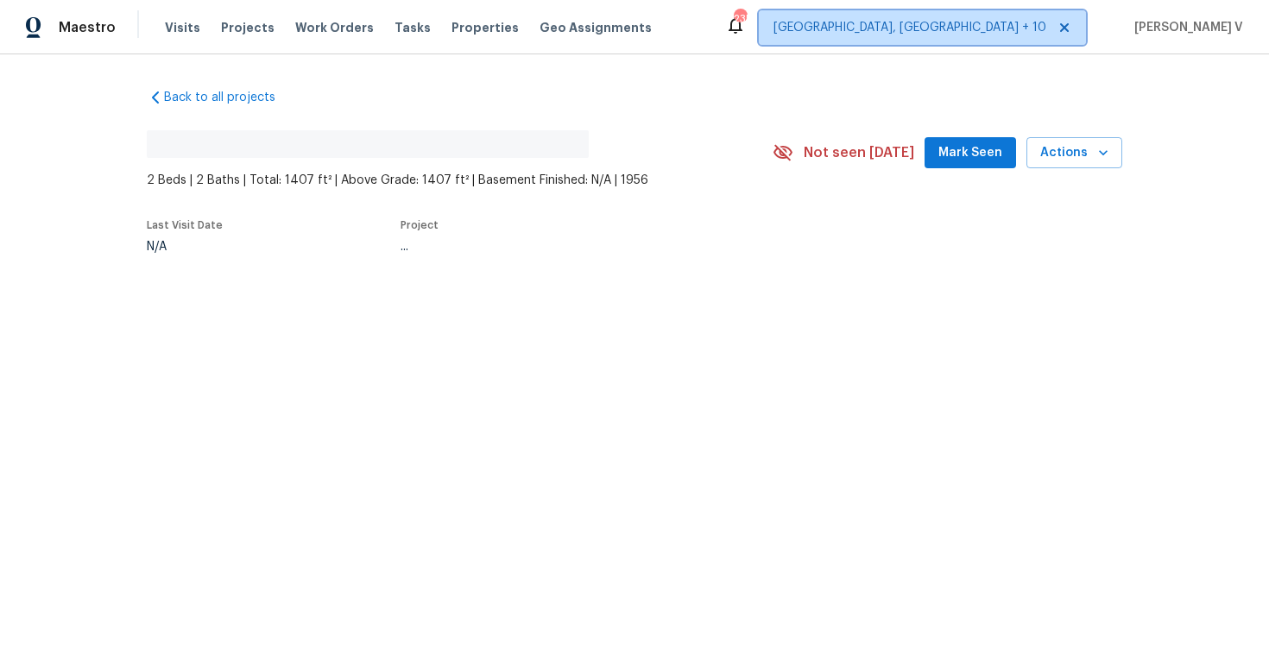
click at [1063, 26] on span at bounding box center [1061, 28] width 19 height 14
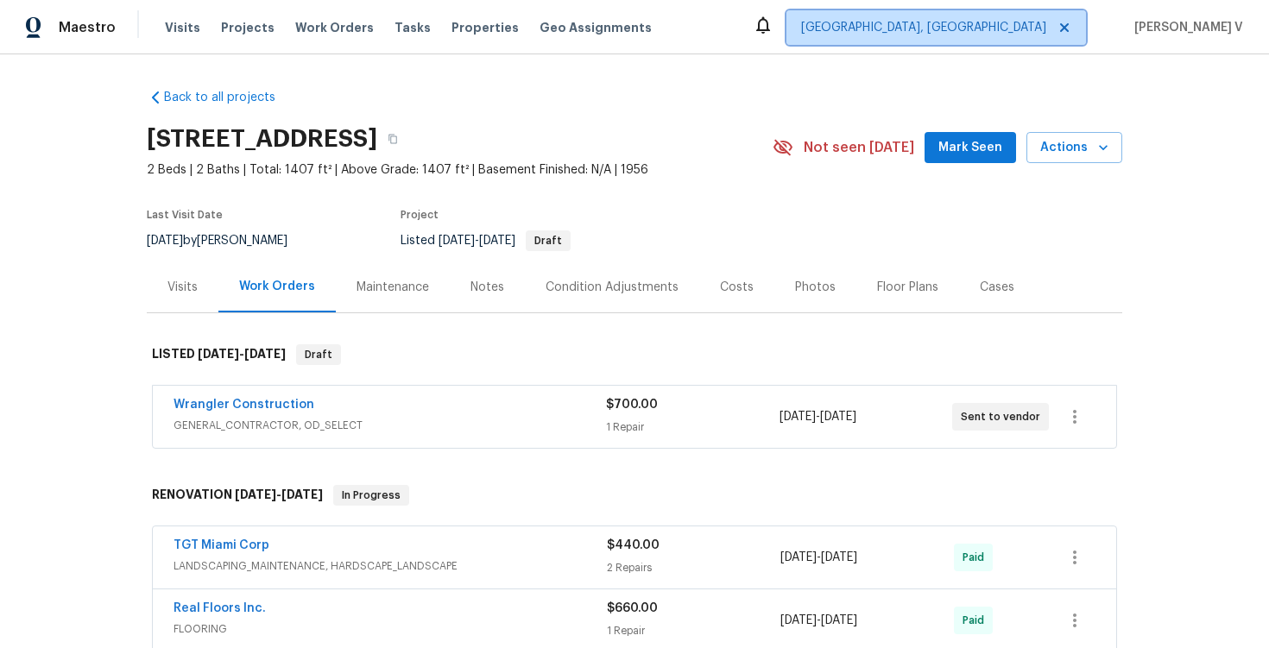
click at [1001, 29] on span "Albuquerque, NM" at bounding box center [923, 27] width 245 height 17
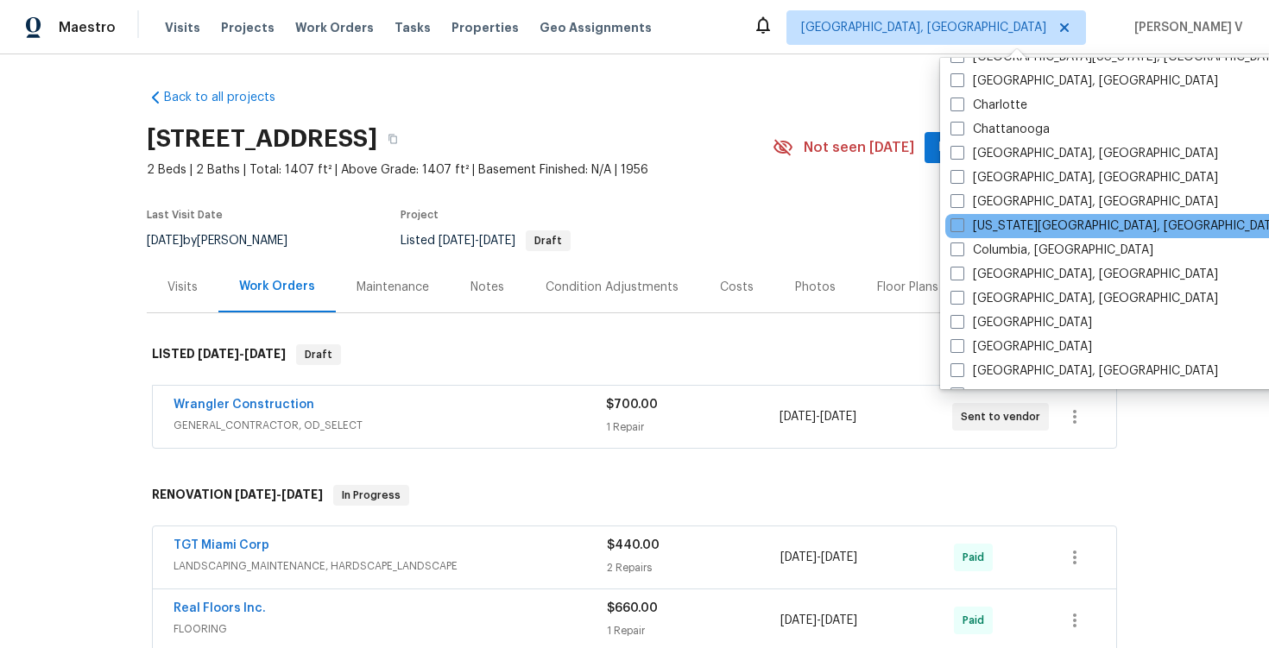
scroll to position [215, 0]
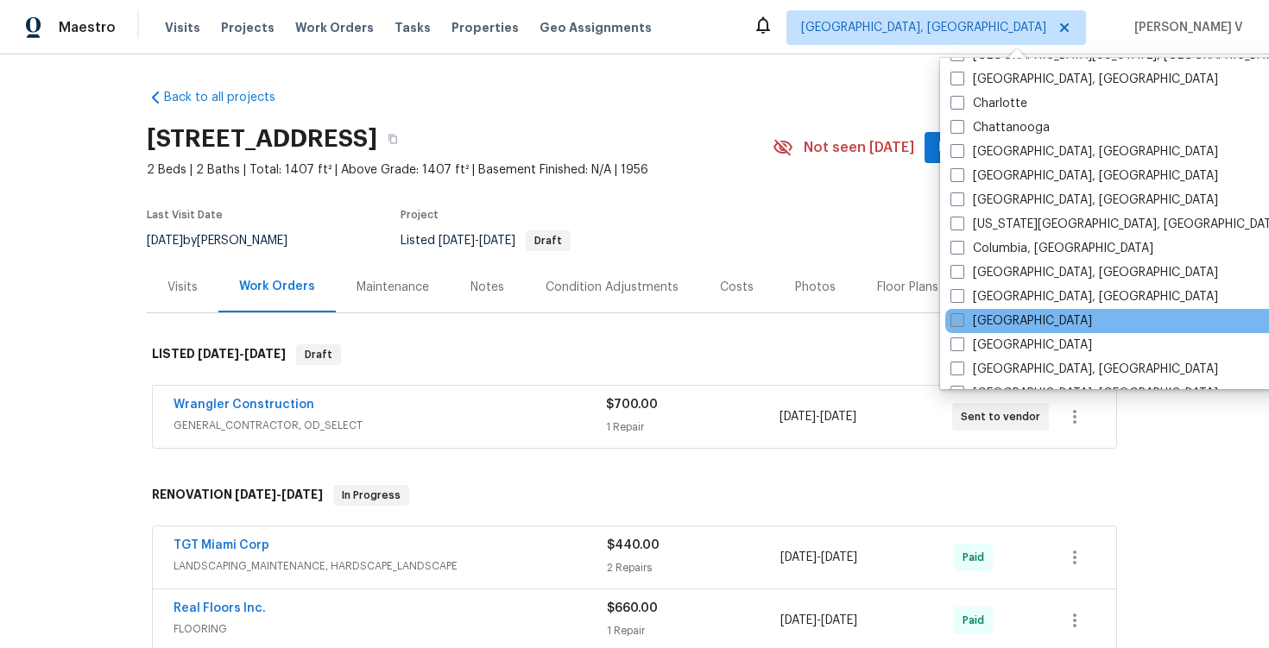
click at [951, 319] on span at bounding box center [957, 320] width 14 height 14
click at [951, 319] on input "Dallas" at bounding box center [955, 318] width 11 height 11
checkbox input "true"
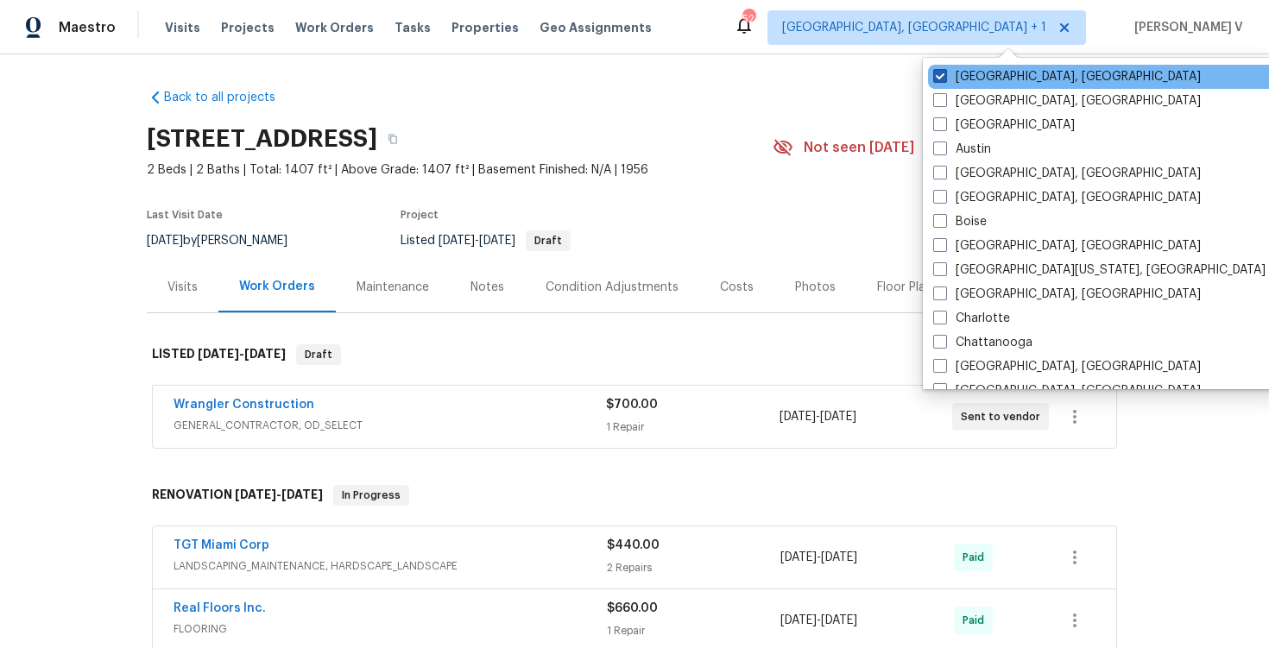
click at [938, 78] on span at bounding box center [940, 76] width 14 height 14
click at [938, 78] on input "Albuquerque, NM" at bounding box center [938, 73] width 11 height 11
checkbox input "false"
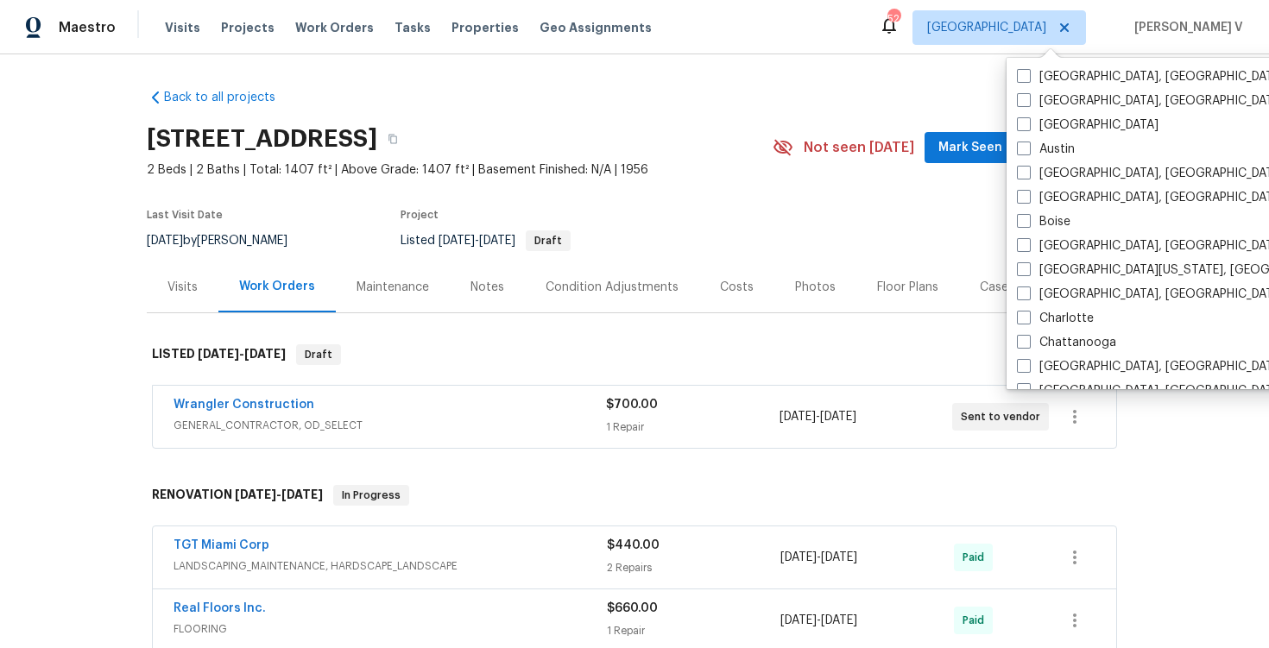
click at [895, 125] on div "232 NW 25th St, Wilton Manors, FL 33311 2 Beds | 2 Baths | Total: 1407 ft² | Ab…" at bounding box center [634, 148] width 975 height 62
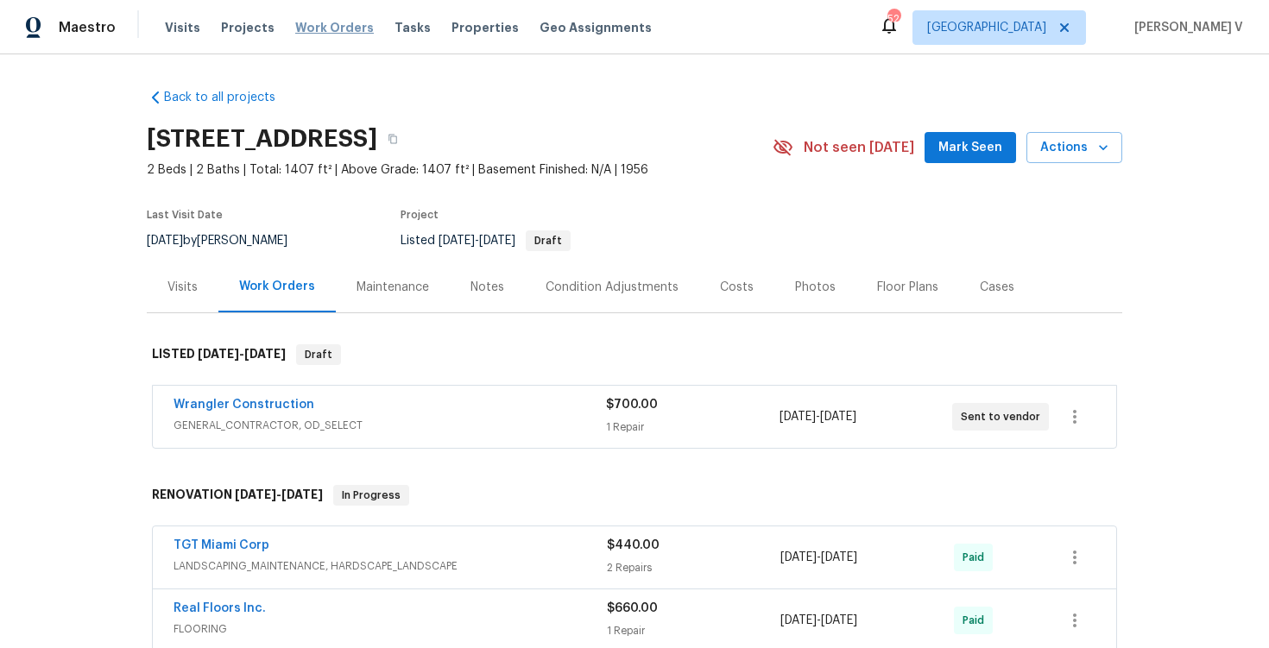
click at [295, 30] on span "Work Orders" at bounding box center [334, 27] width 79 height 17
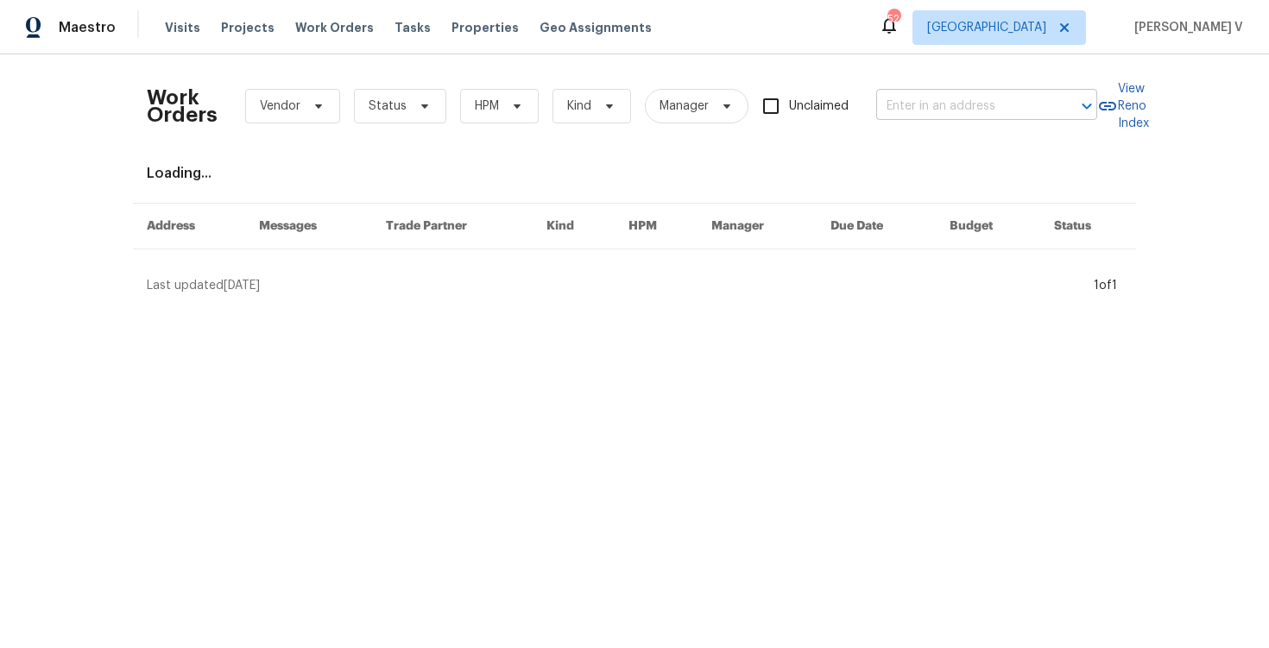
click at [941, 104] on input "text" at bounding box center [962, 106] width 173 height 27
paste input "2300 Pagoda Oak Dr, Plano, TX 75074 | MLS# 20949283"
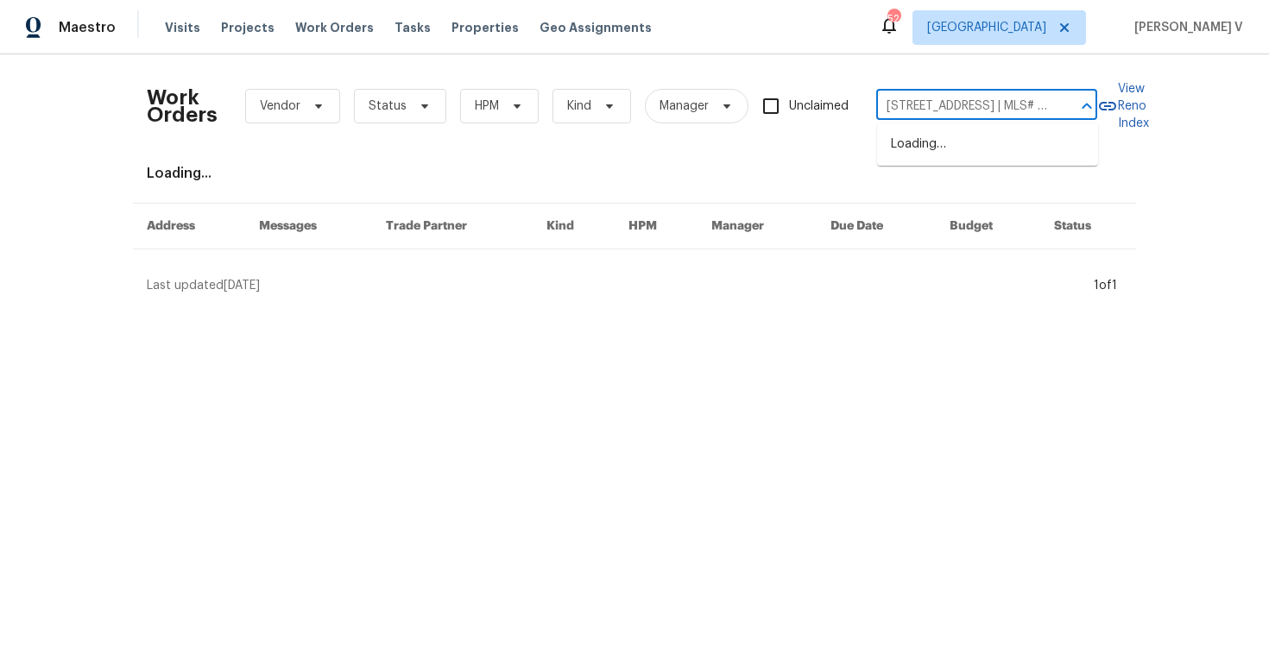
scroll to position [0, 152]
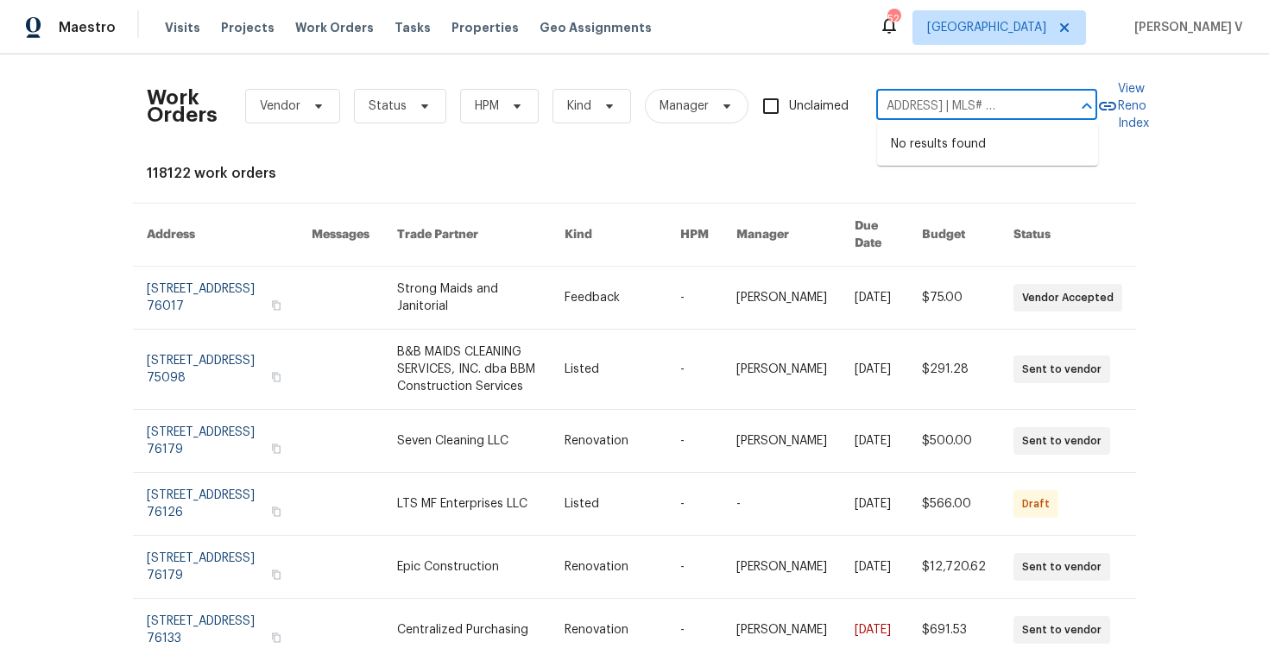
drag, startPoint x: 947, startPoint y: 106, endPoint x: 1268, endPoint y: 110, distance: 321.2
click at [1268, 110] on div "Work Orders Vendor Status HPM Kind Manager Unclaimed 2300 Pagoda Oak Dr, Plano,…" at bounding box center [634, 351] width 1269 height 594
drag, startPoint x: 924, startPoint y: 106, endPoint x: 1253, endPoint y: 106, distance: 328.9
click at [1253, 106] on div "Work Orders Vendor Status HPM Kind Manager Unclaimed 2300 Pagoda Oak Dr, Plano,…" at bounding box center [634, 351] width 1269 height 594
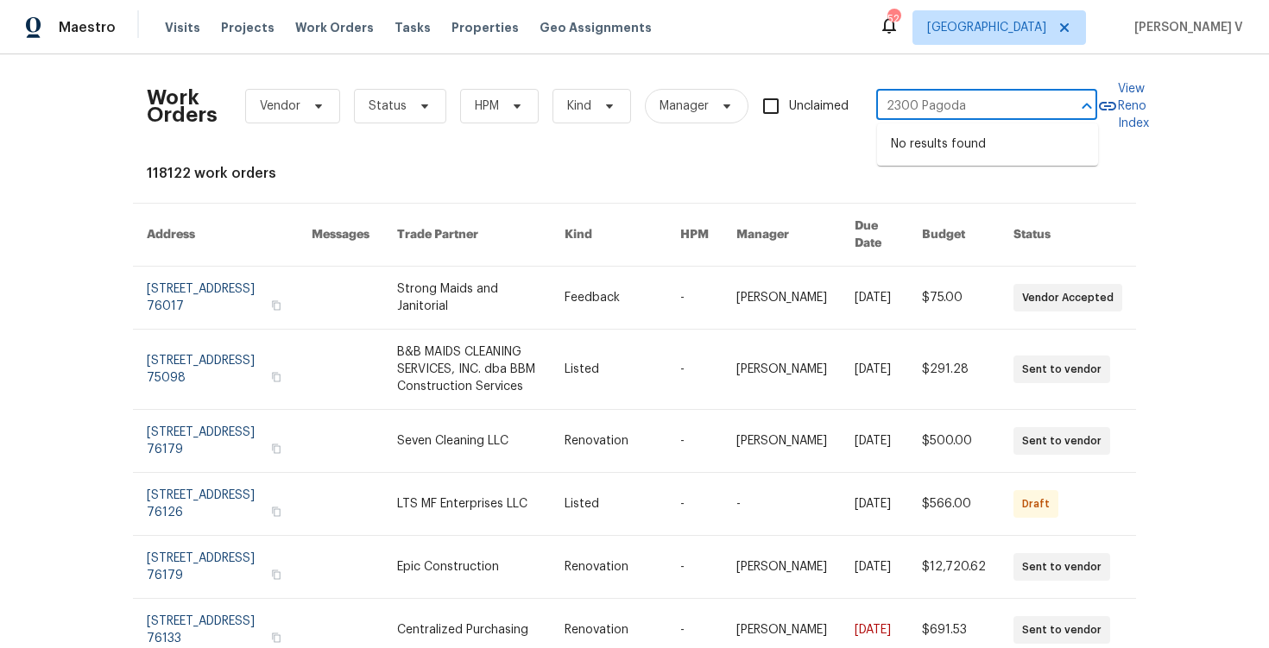
scroll to position [0, 0]
type input "230"
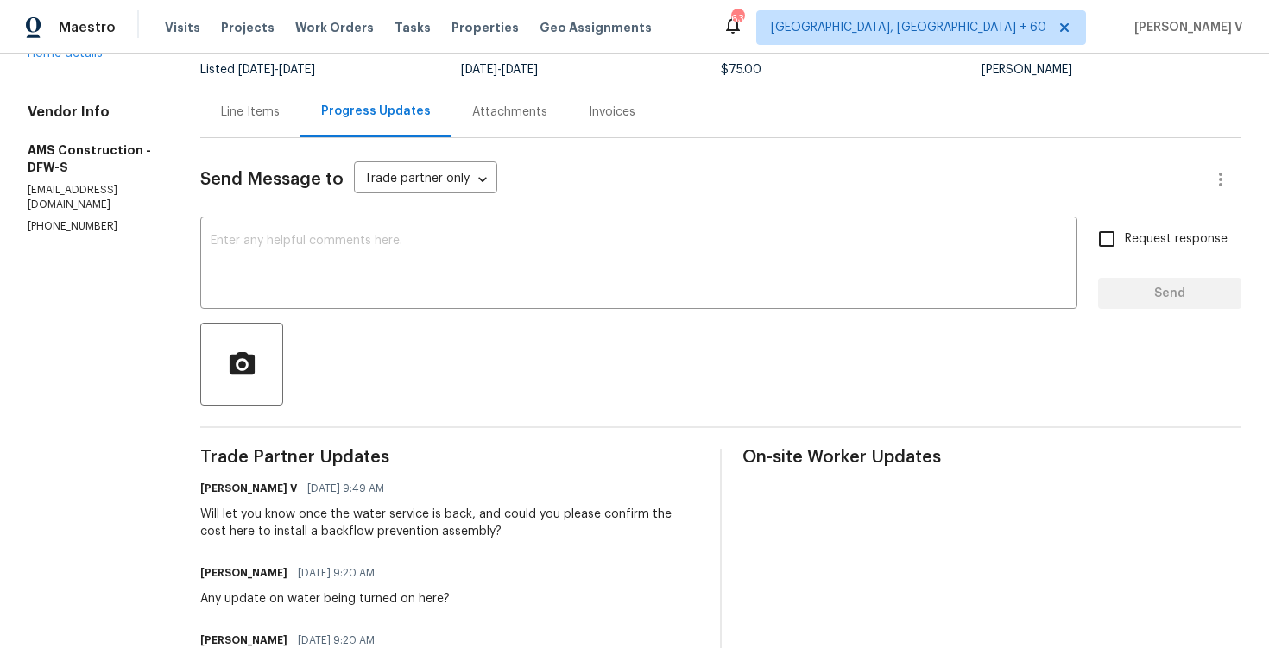
scroll to position [56, 0]
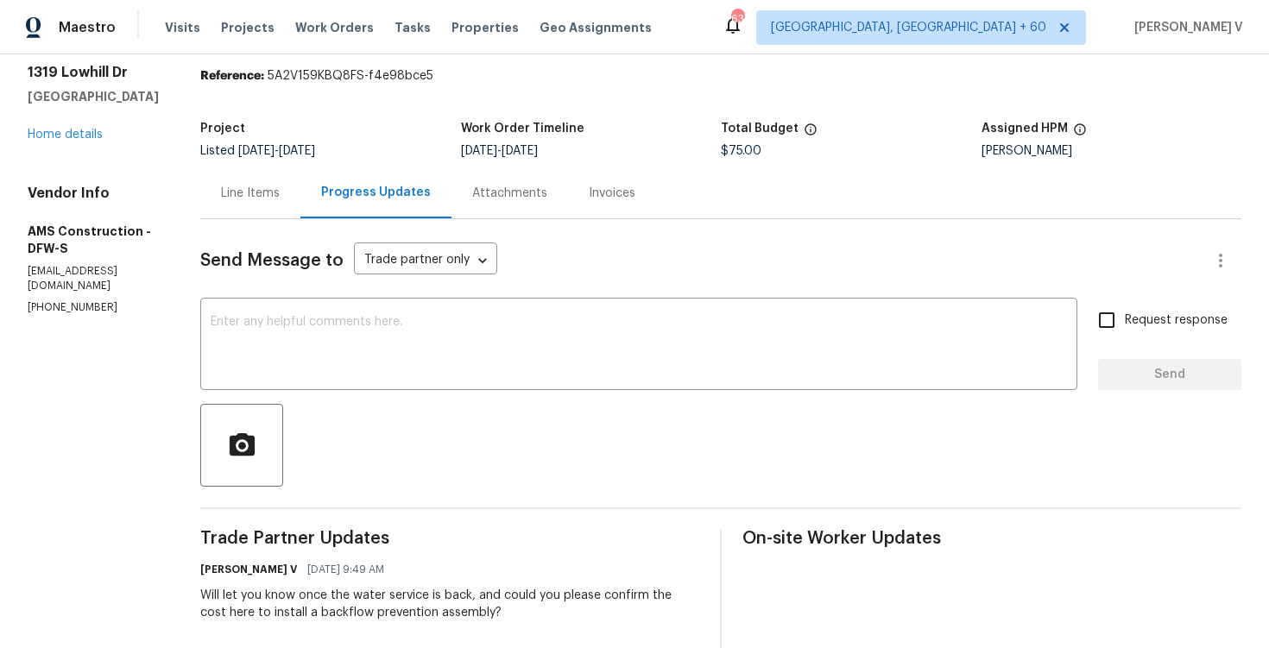
click at [1006, 147] on div "[PERSON_NAME]" at bounding box center [1112, 151] width 261 height 12
copy div "[PERSON_NAME]"
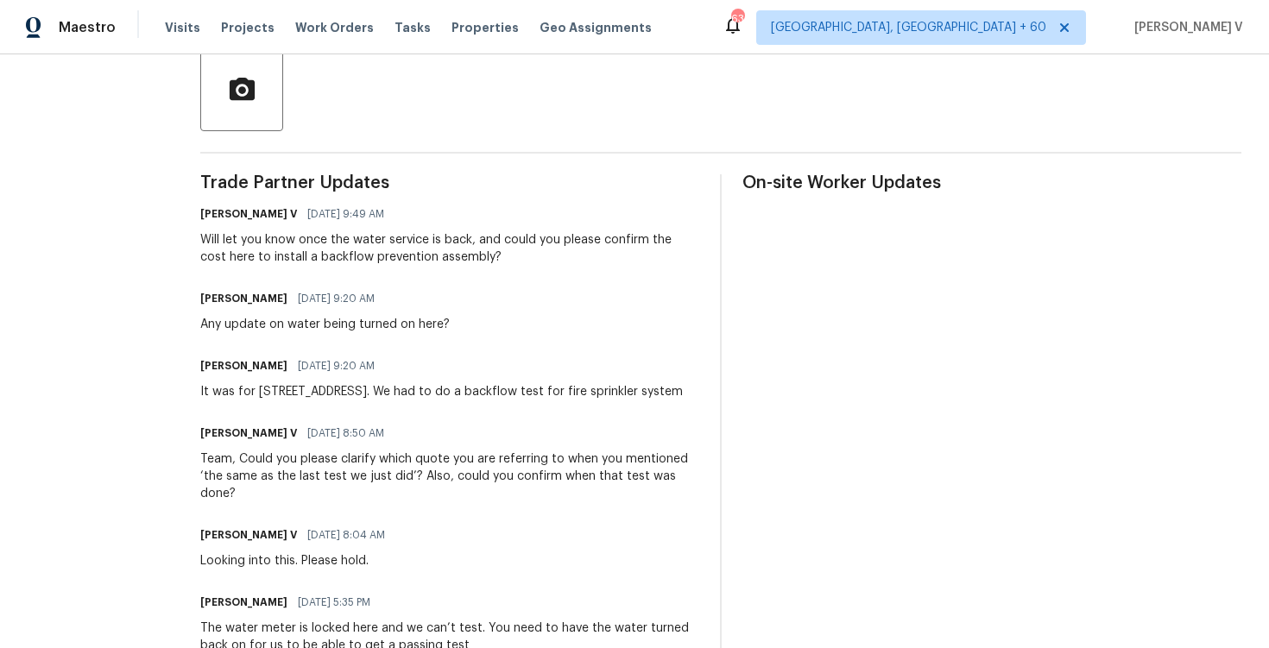
scroll to position [435, 0]
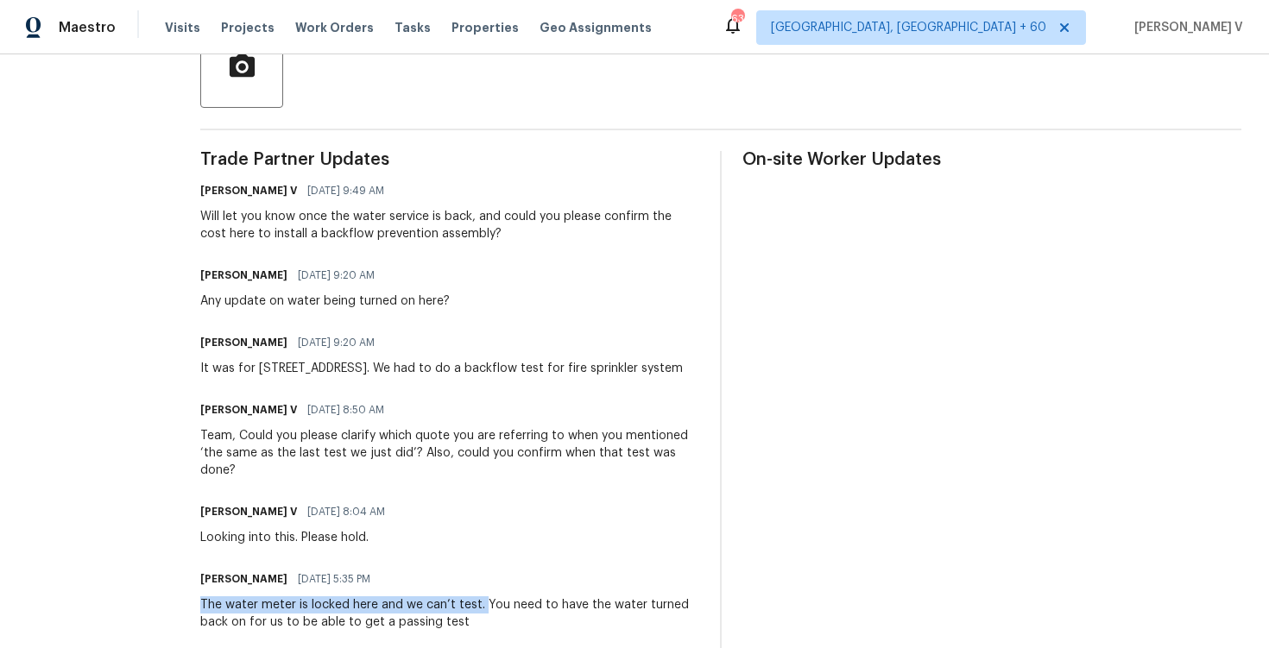
drag, startPoint x: 197, startPoint y: 586, endPoint x: 477, endPoint y: 588, distance: 279.7
click at [477, 597] on div "The water meter is locked here and we can’t test. You need to have the water tu…" at bounding box center [449, 614] width 499 height 35
click at [390, 573] on div "Michael Kimbrell 09/16/2025 5:35 PM" at bounding box center [449, 579] width 499 height 24
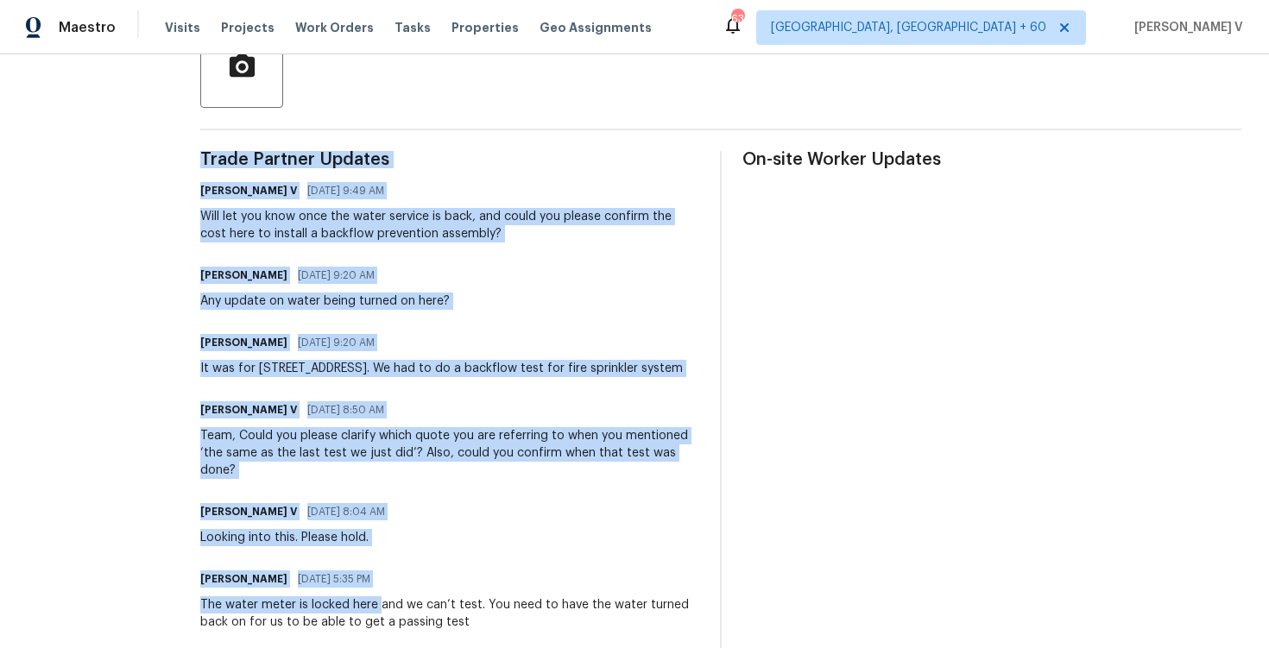
drag, startPoint x: 372, startPoint y: 586, endPoint x: 171, endPoint y: 584, distance: 201.1
click at [171, 584] on div "All work orders 1319 Lowhill Dr Royse City, TX 75189 Home details Vendor Info A…" at bounding box center [634, 648] width 1269 height 2058
copy div "AMS Construction - DFW-S In Progress Reference: 5A2V159KBQ8FS-f4e98bce5 Project…"
click at [241, 571] on h6 "Michael Kimbrell" at bounding box center [243, 579] width 87 height 17
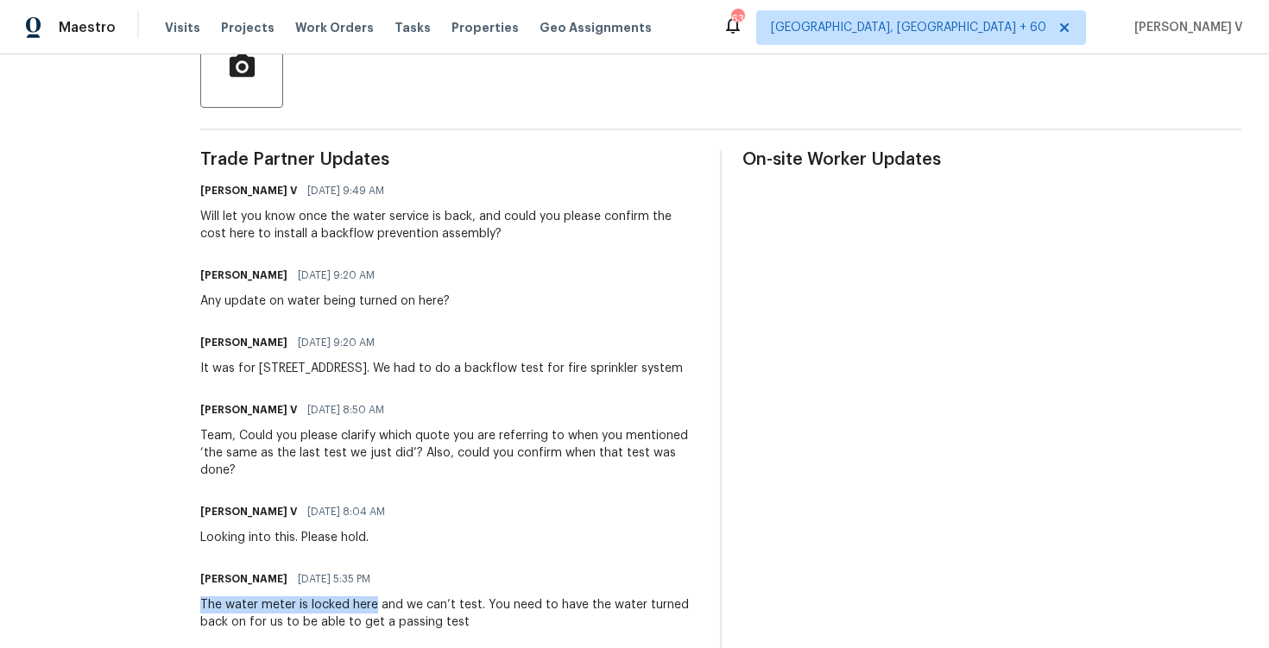
drag, startPoint x: 193, startPoint y: 588, endPoint x: 371, endPoint y: 589, distance: 178.7
click at [371, 589] on div "All work orders 1319 Lowhill Dr Royse City, TX 75189 Home details Vendor Info A…" at bounding box center [634, 648] width 1269 height 2058
copy div "The water meter is locked here"
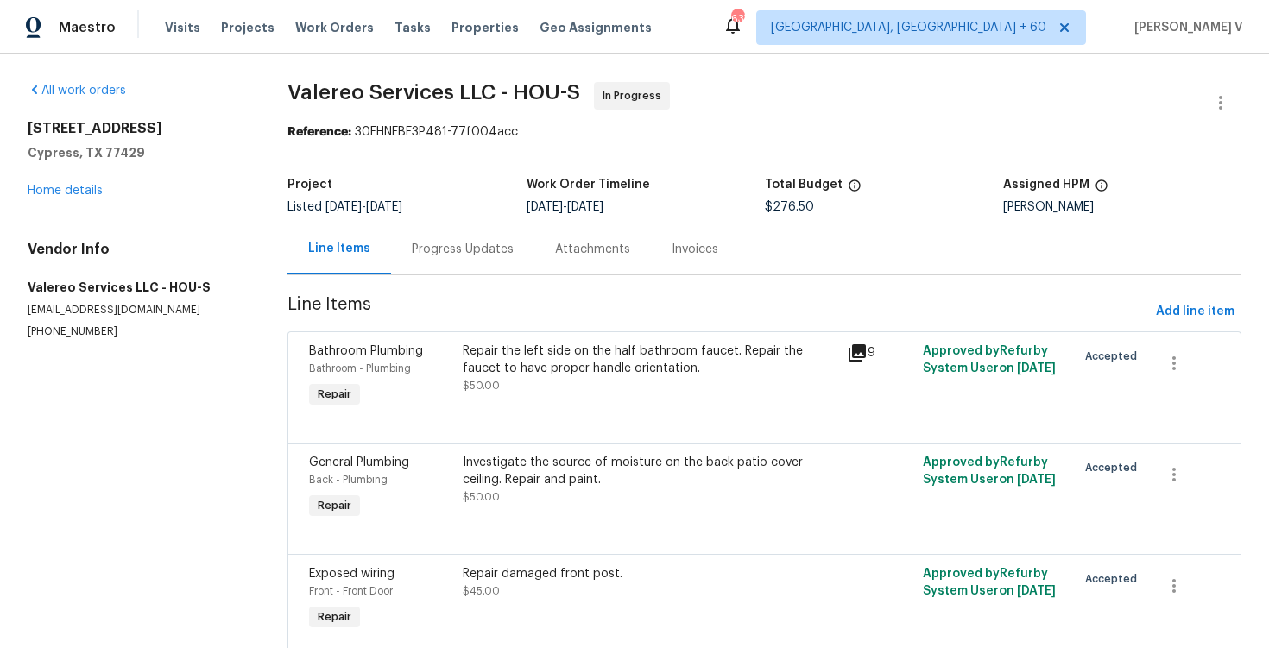
click at [427, 269] on div "Progress Updates" at bounding box center [462, 249] width 143 height 51
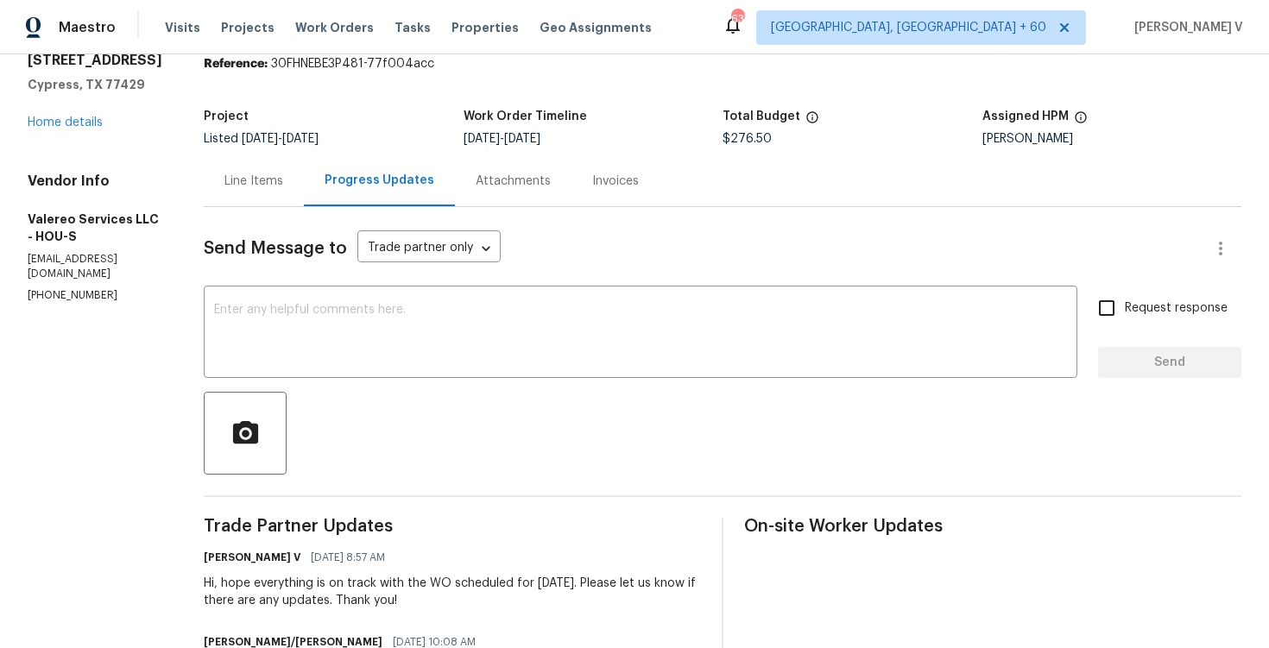
scroll to position [275, 0]
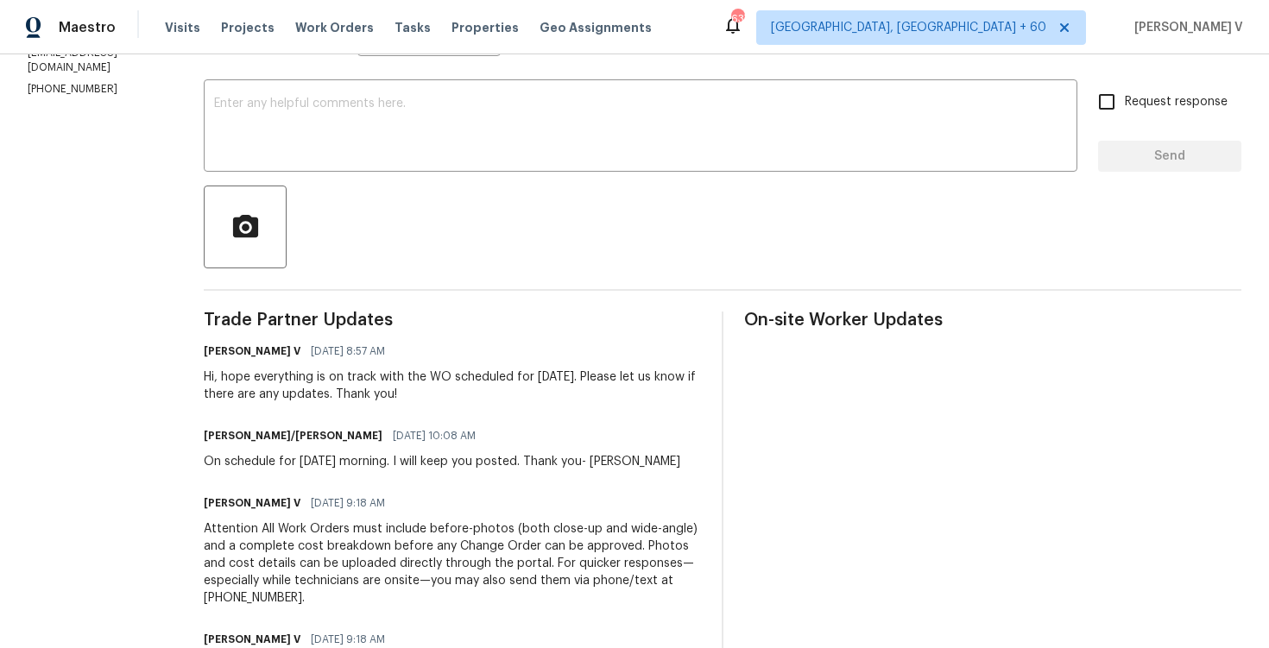
click at [61, 97] on p "[PHONE_NUMBER]" at bounding box center [95, 89] width 135 height 15
copy p "[PHONE_NUMBER]"
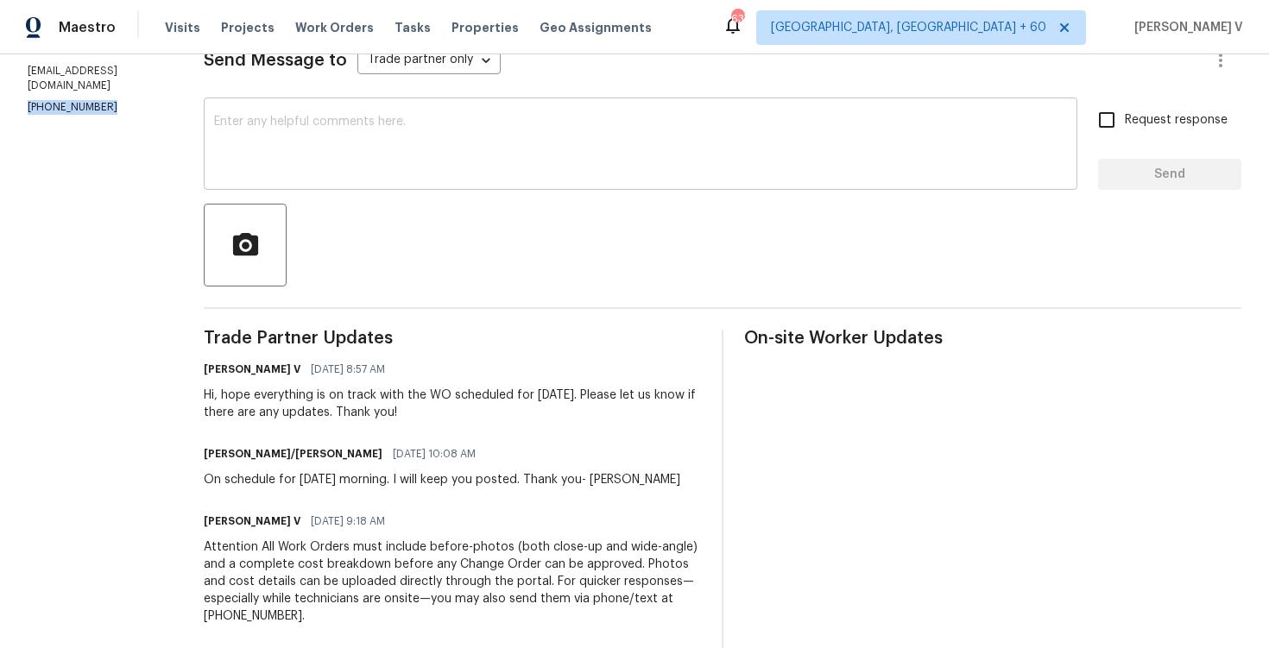
click at [402, 184] on div "x ​" at bounding box center [641, 146] width 874 height 88
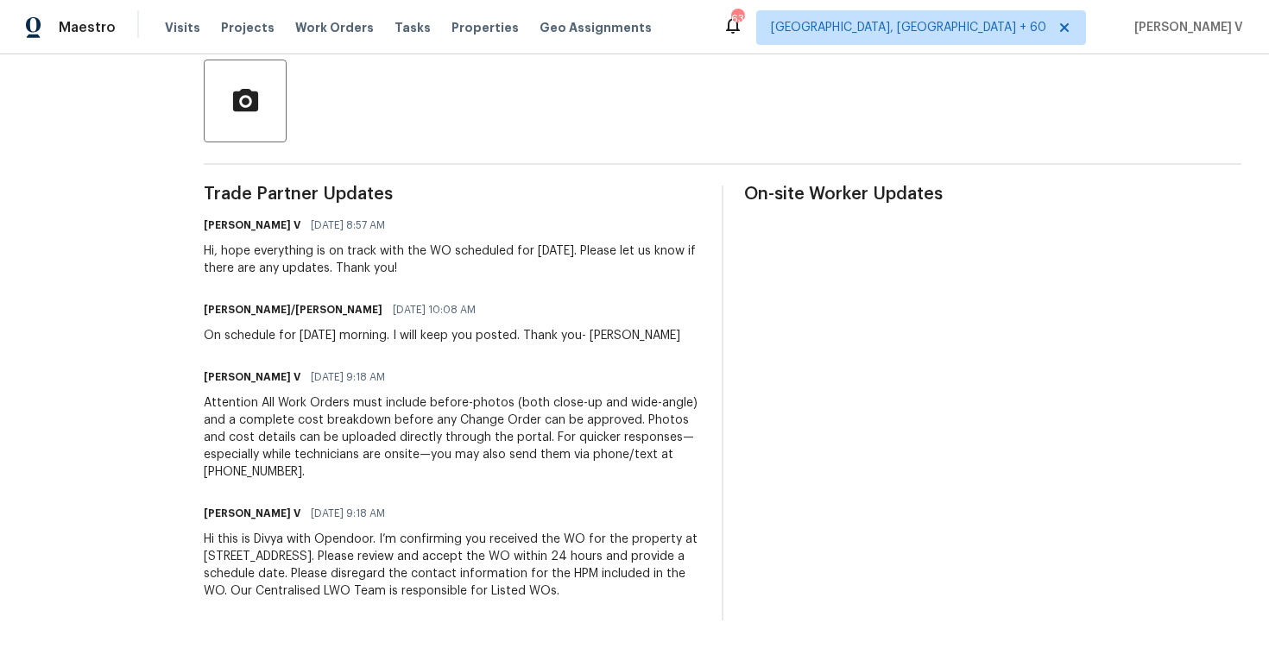
scroll to position [0, 0]
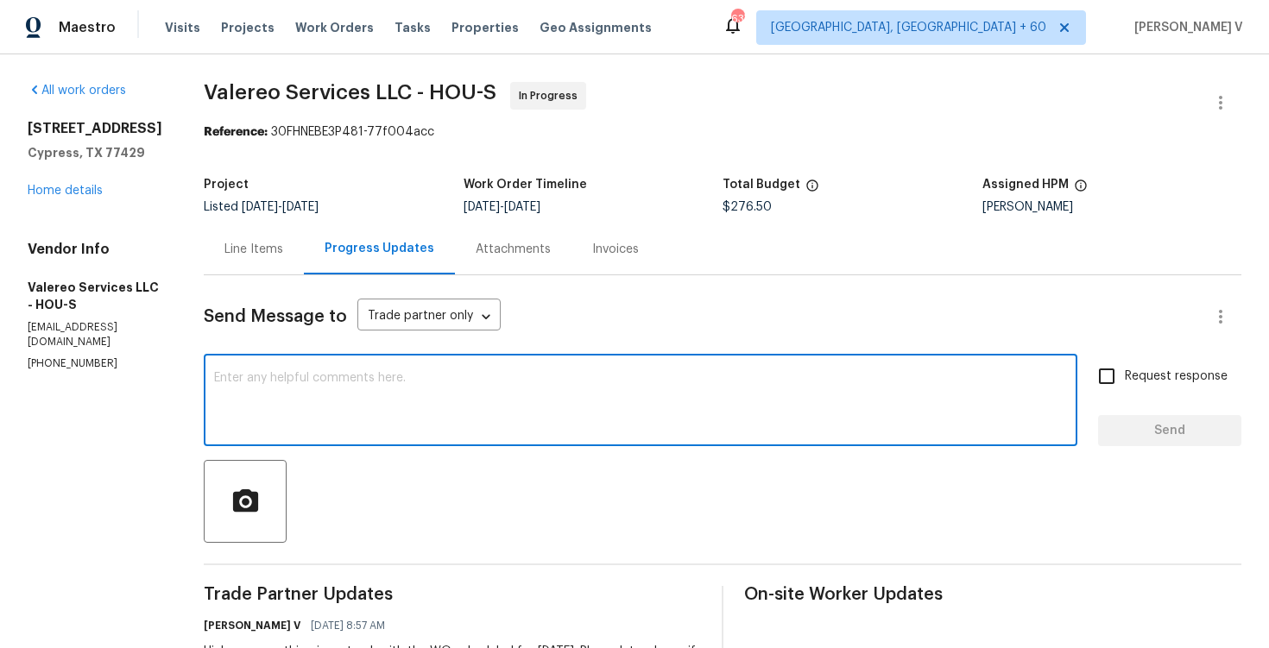
click at [382, 391] on textarea at bounding box center [640, 402] width 853 height 60
paste textarea "We've sent you a text to check on the status of the work order. Could you pleas…"
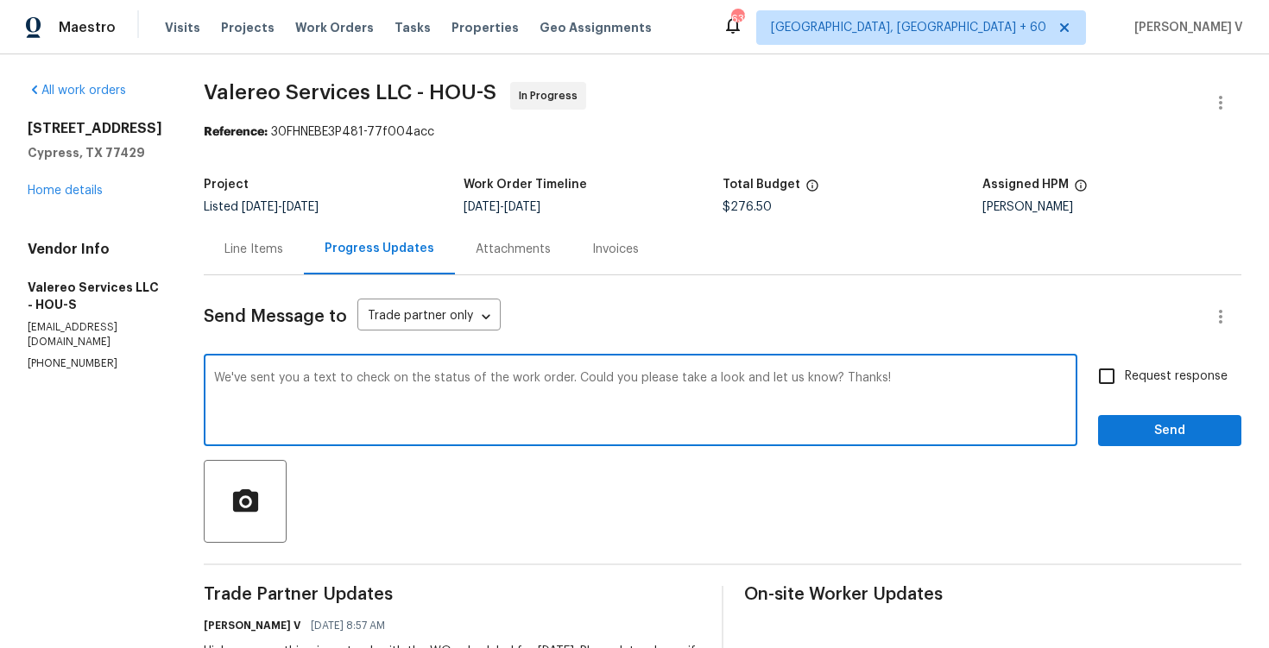
type textarea "We've sent you a text to check on the status of the work order. Could you pleas…"
click at [1162, 362] on label "Request response" at bounding box center [1158, 376] width 139 height 36
click at [1125, 362] on input "Request response" at bounding box center [1107, 376] width 36 height 36
checkbox input "true"
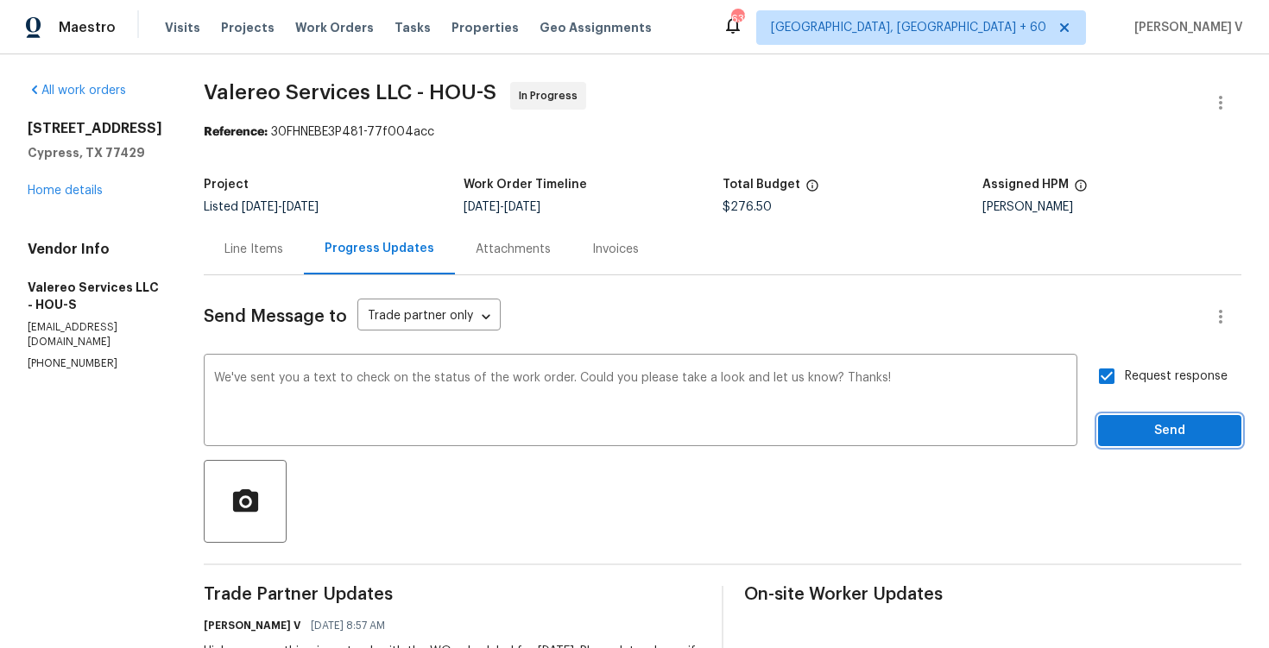
click at [1159, 421] on span "Send" at bounding box center [1170, 431] width 116 height 22
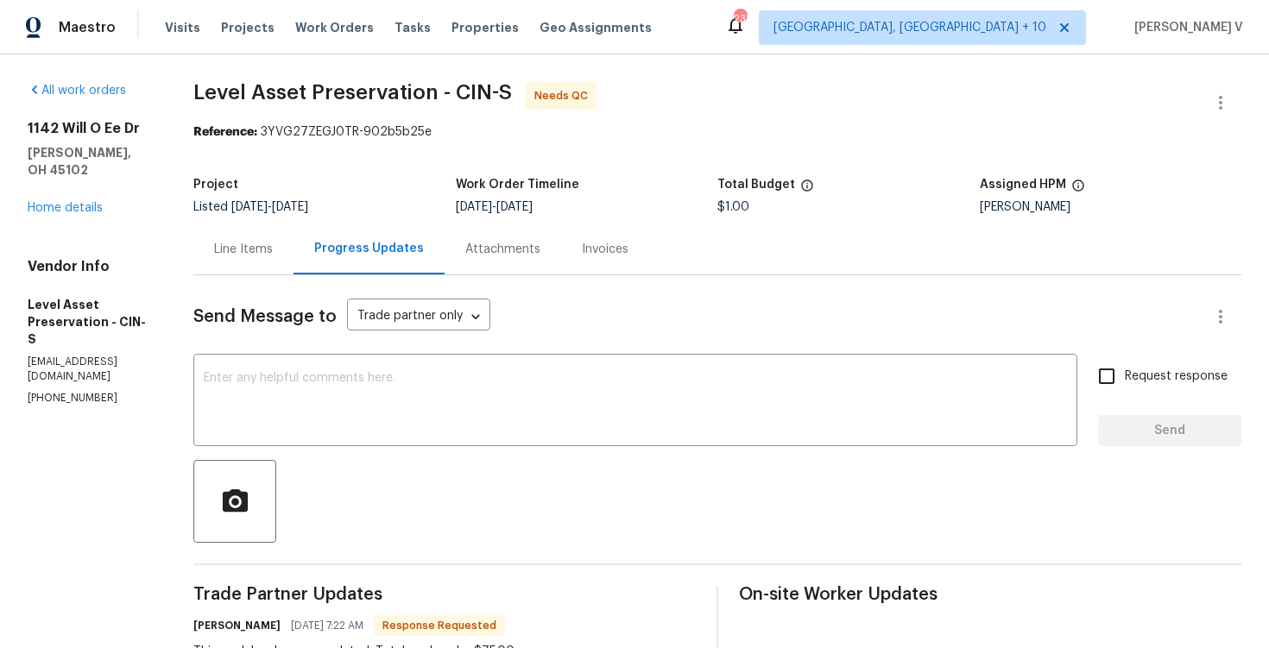
click at [294, 260] on div "Line Items" at bounding box center [243, 249] width 100 height 51
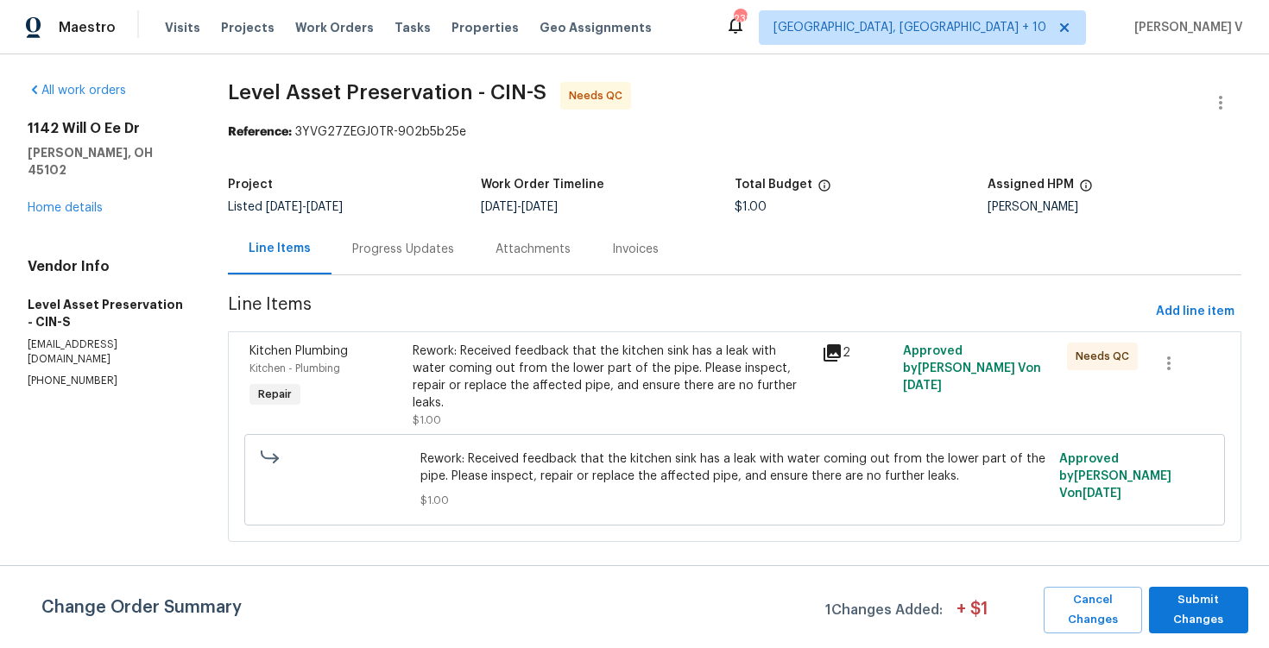
click at [585, 393] on div "Rework: Received feedback that the kitchen sink has a leak with water coming ou…" at bounding box center [612, 377] width 398 height 69
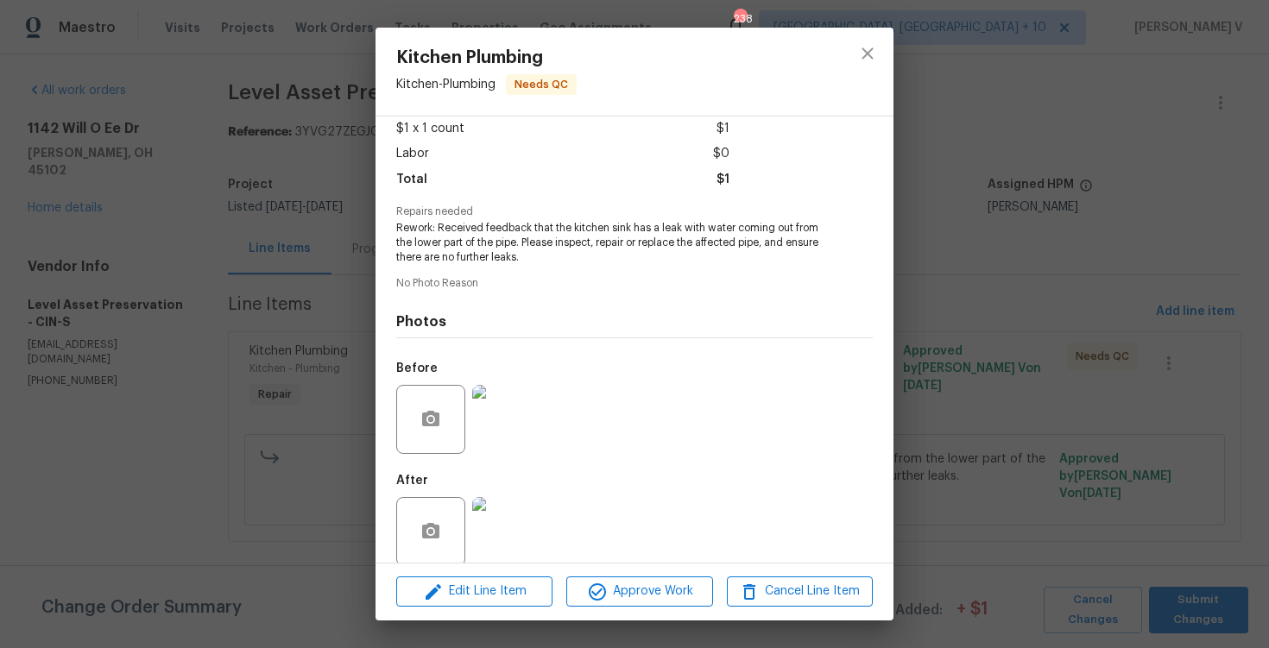
scroll to position [117, 0]
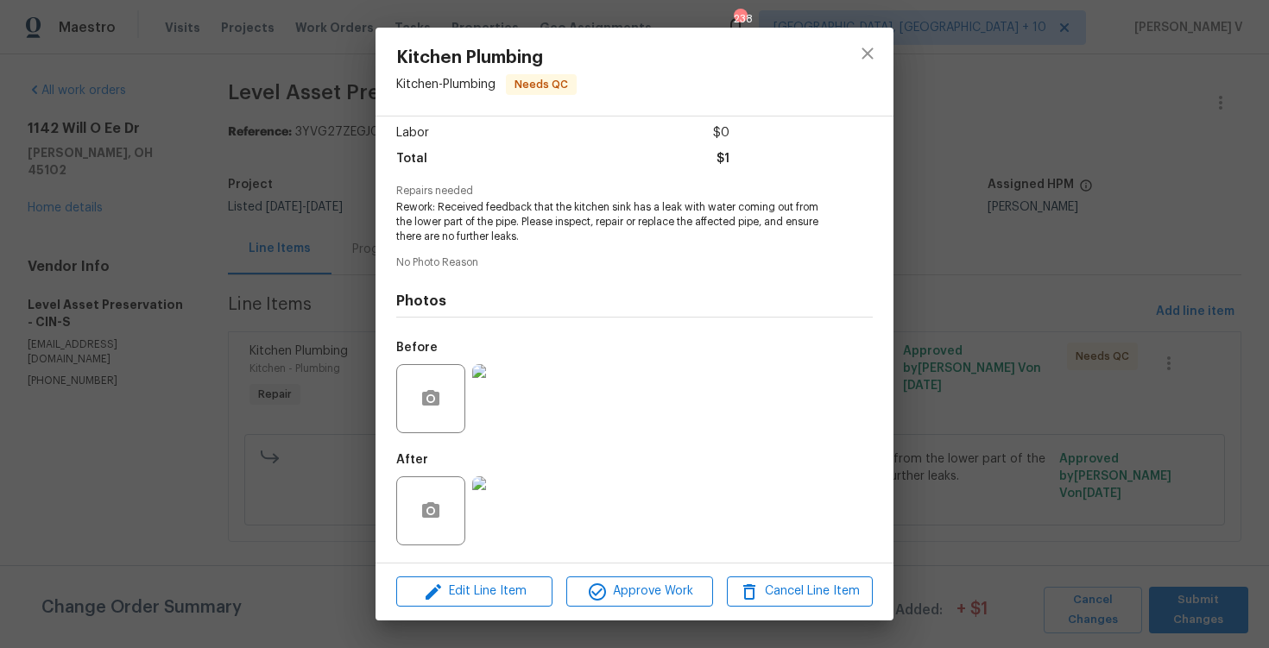
click at [223, 307] on div "Kitchen Plumbing Kitchen - Plumbing Needs QC Vendor Level Asset Preservation Ac…" at bounding box center [634, 324] width 1269 height 648
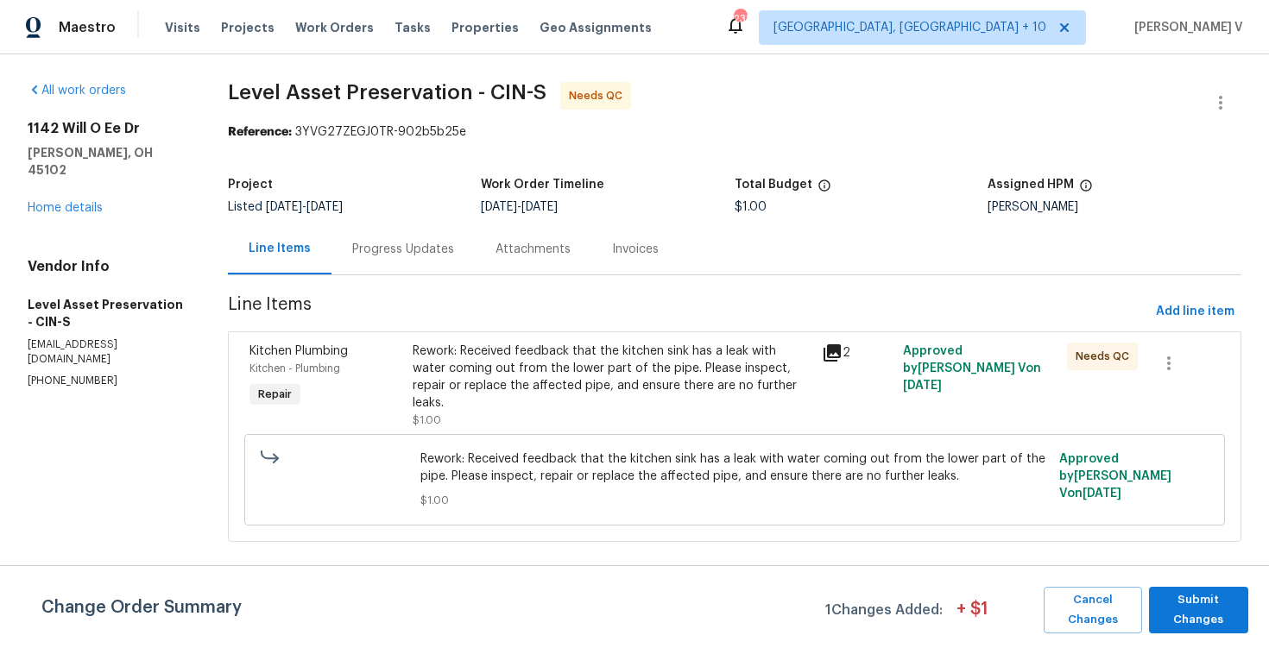
click at [437, 250] on div "Progress Updates" at bounding box center [403, 249] width 102 height 17
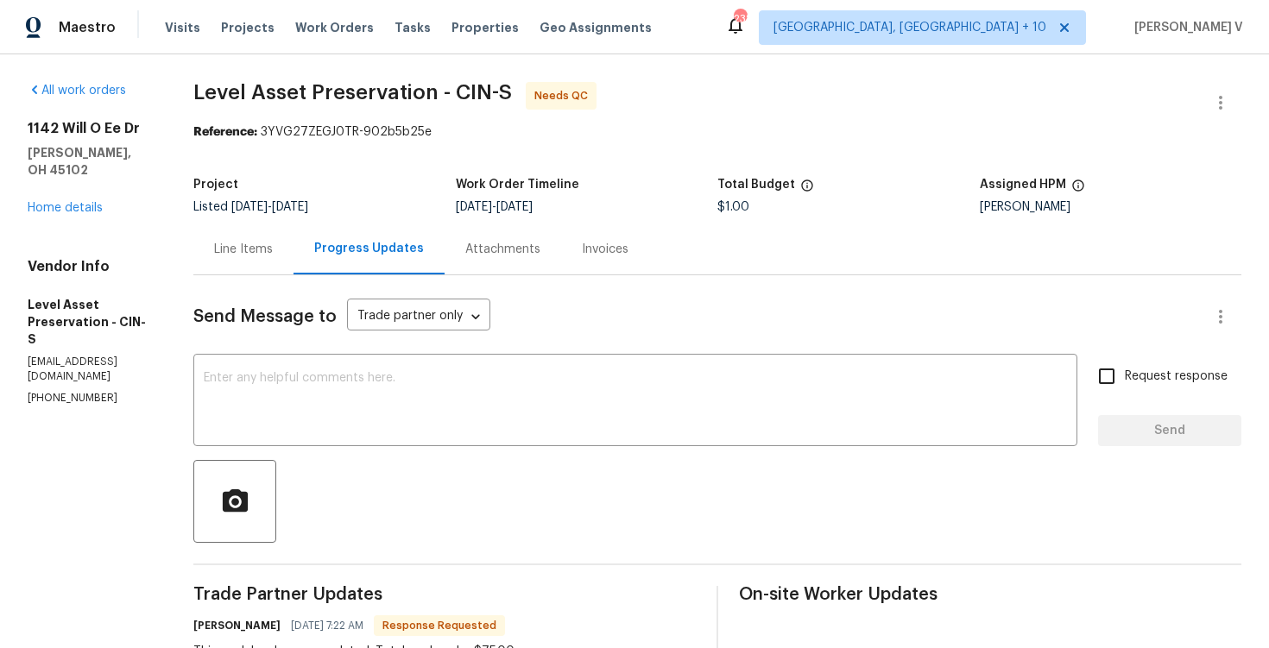
click at [142, 355] on p "cmcfarland@levelassetpreservation.com" at bounding box center [90, 369] width 124 height 29
click at [104, 321] on div "Vendor Info Level Asset Preservation - CIN-S cmcfarland@levelassetpreservation.…" at bounding box center [90, 332] width 124 height 148
click at [78, 391] on p "(513) 259-8731" at bounding box center [90, 398] width 124 height 15
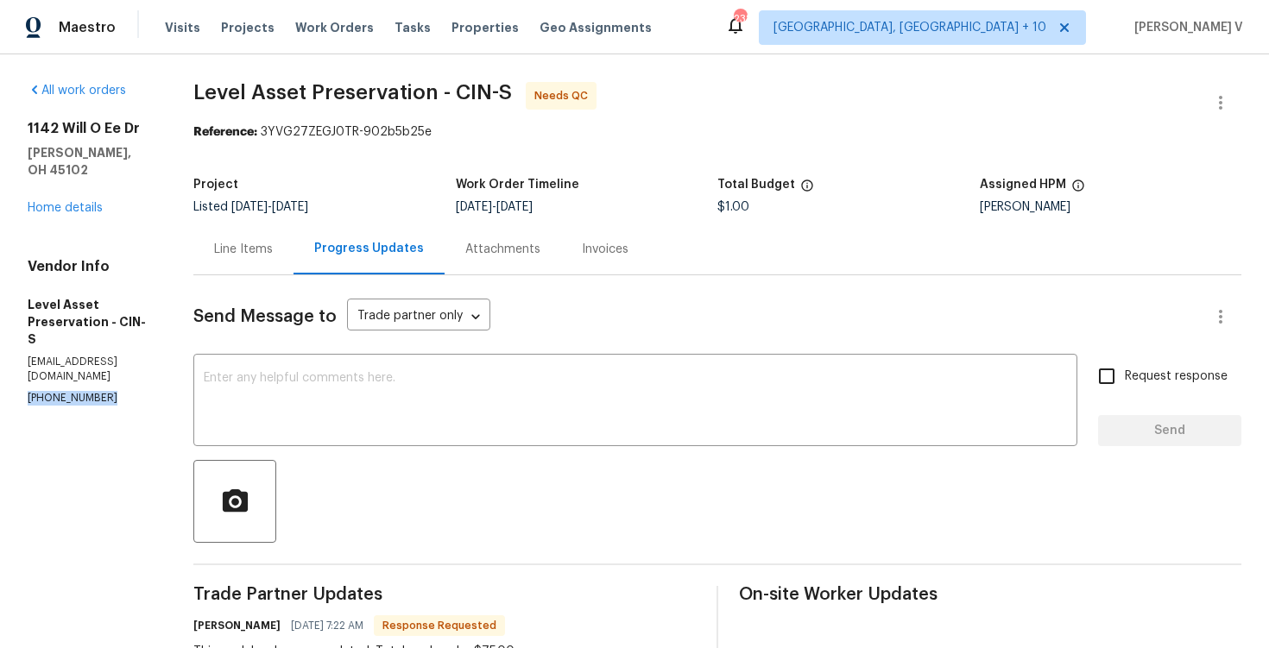
copy p "(513) 259-8731"
click at [84, 202] on link "Home details" at bounding box center [65, 208] width 75 height 12
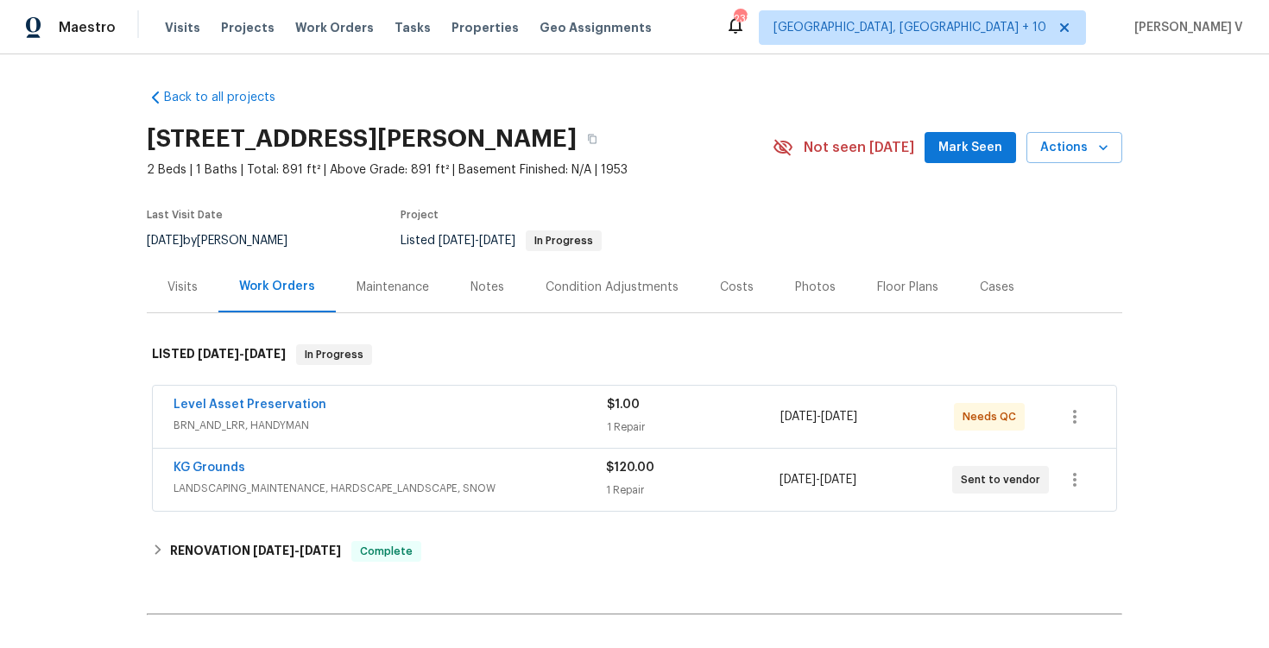
click at [351, 429] on span "BRN_AND_LRR, HANDYMAN" at bounding box center [390, 425] width 433 height 17
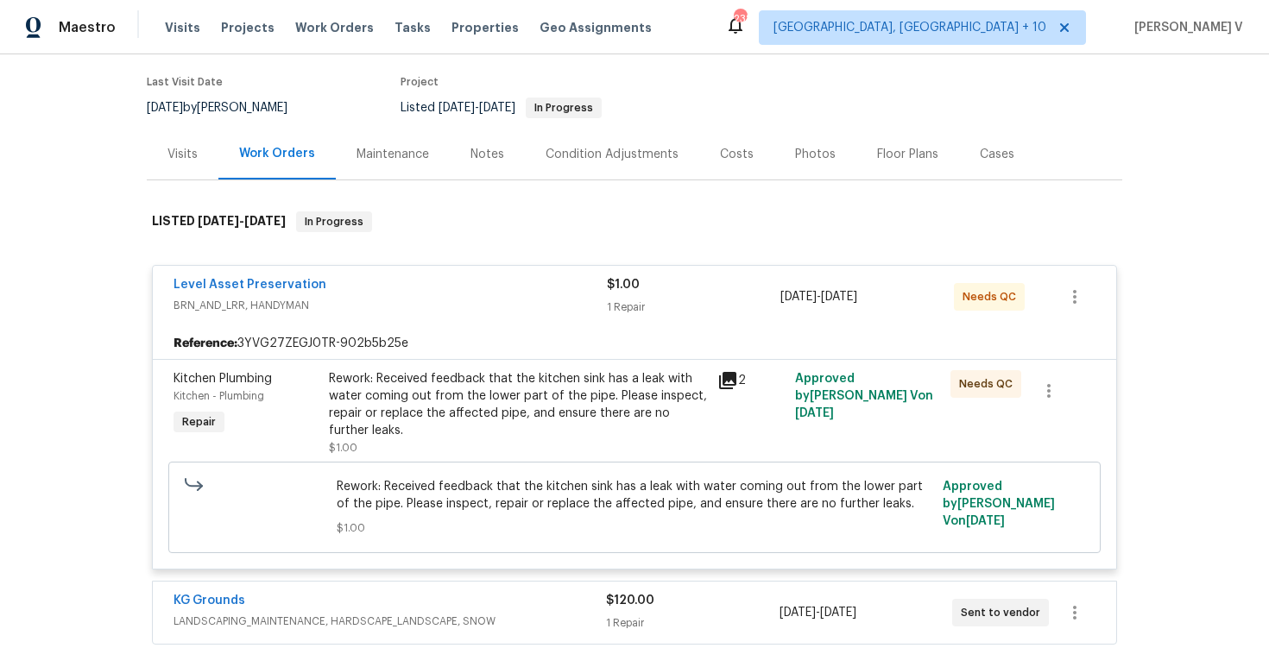
scroll to position [269, 0]
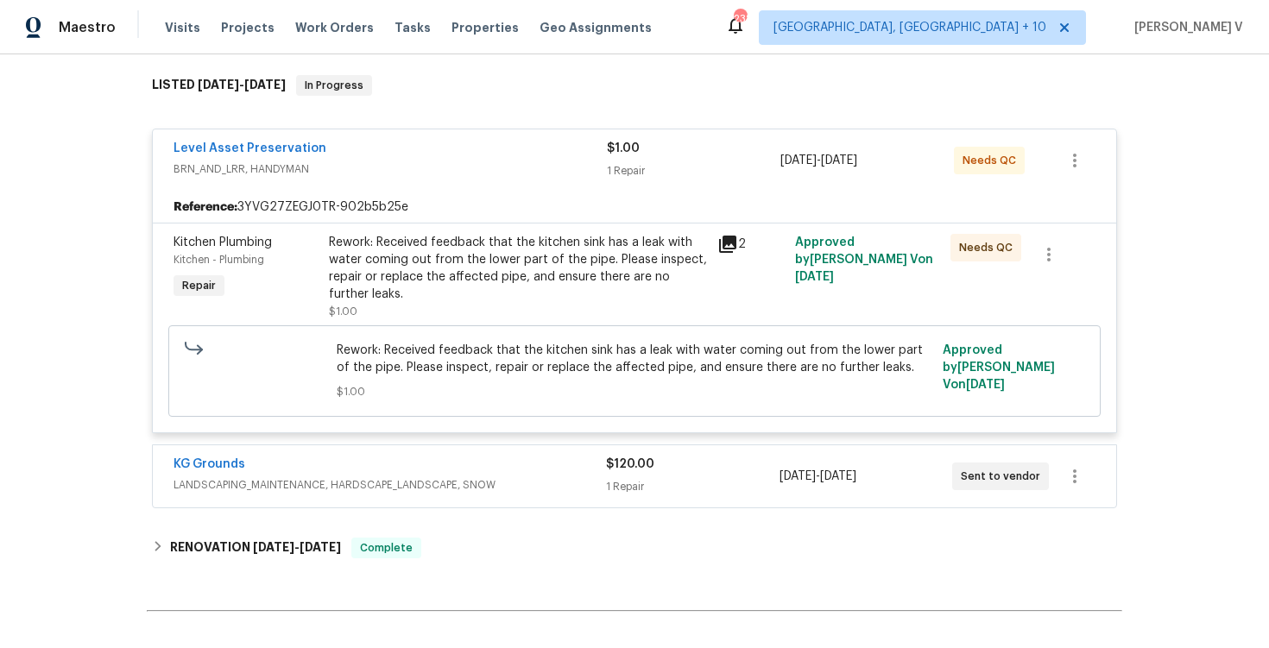
click at [474, 486] on span "LANDSCAPING_MAINTENANCE, HARDSCAPE_LANDSCAPE, SNOW" at bounding box center [390, 485] width 432 height 17
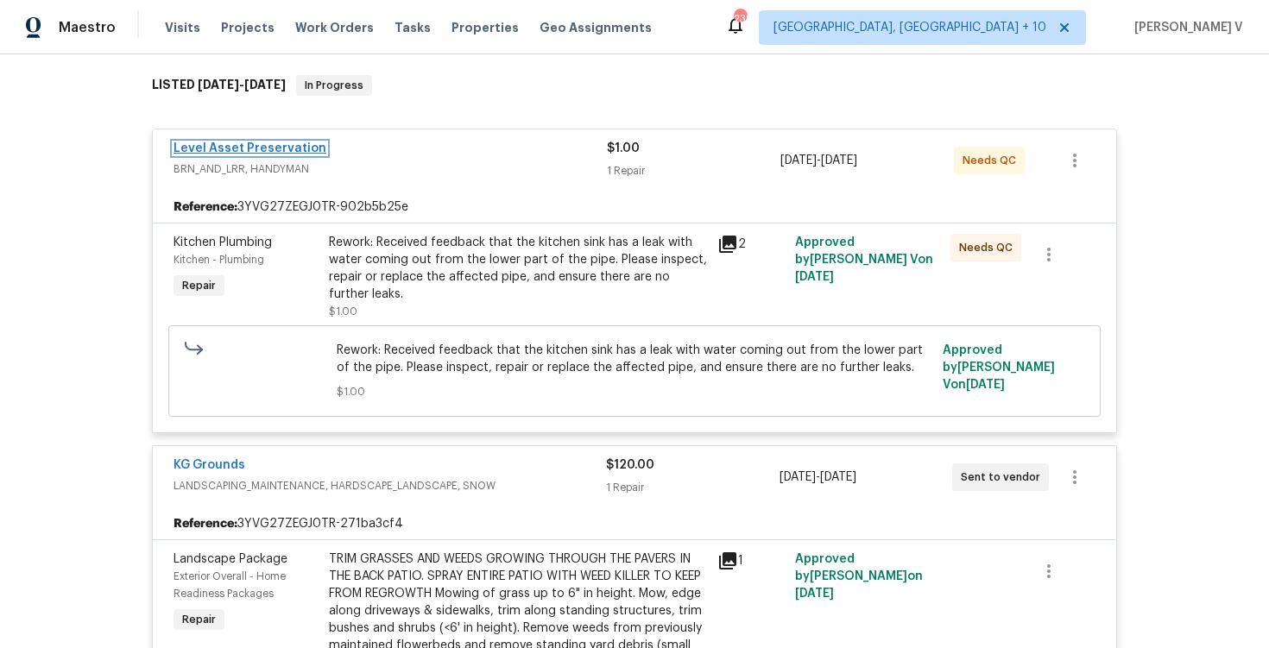
click at [261, 152] on link "Level Asset Preservation" at bounding box center [250, 148] width 153 height 12
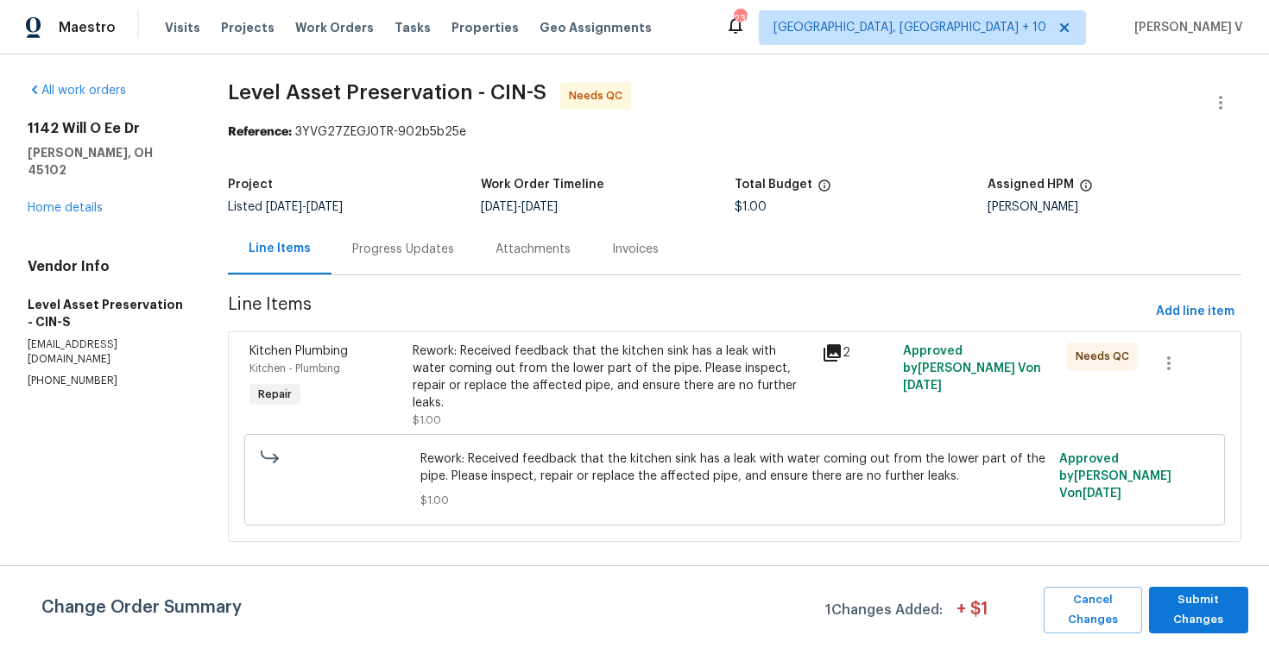
click at [447, 255] on div "Progress Updates" at bounding box center [403, 249] width 102 height 17
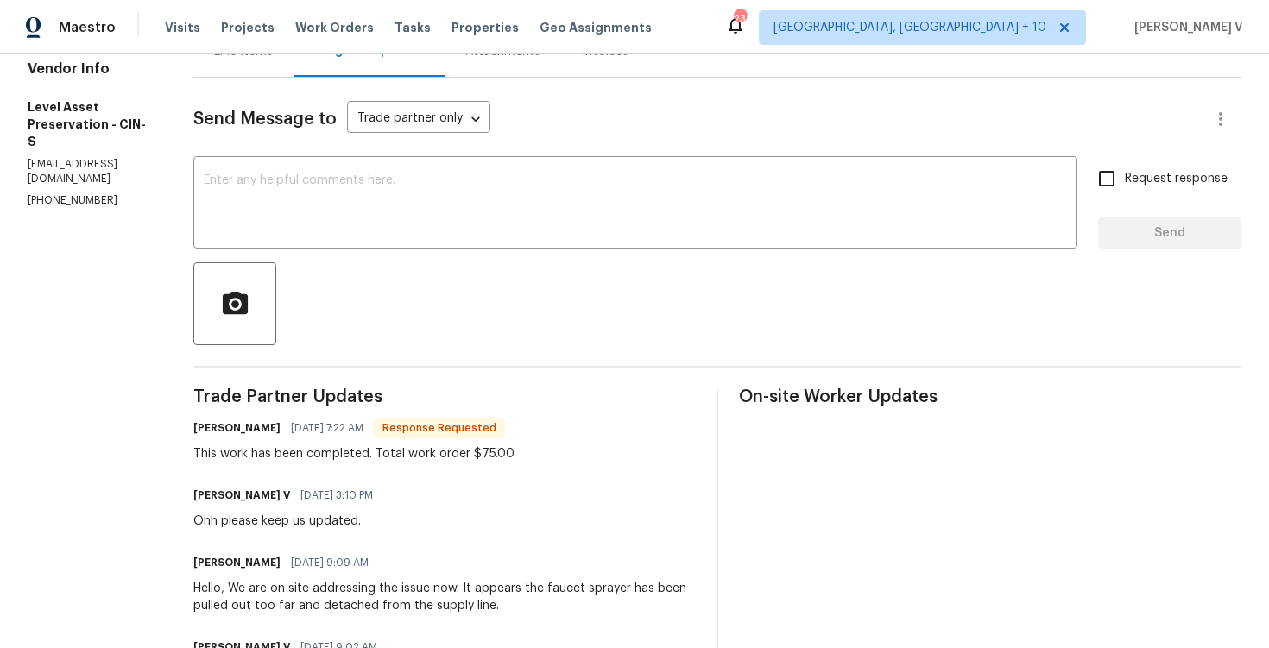
scroll to position [123, 0]
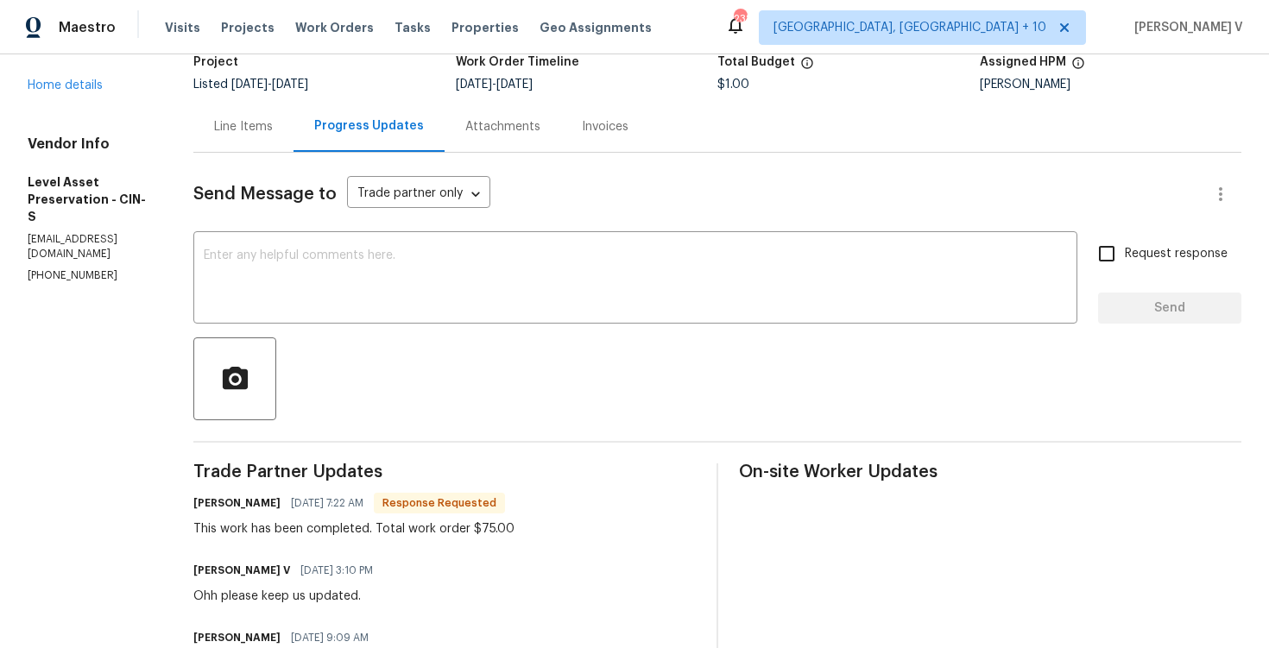
click at [294, 145] on div "Line Items" at bounding box center [243, 126] width 100 height 51
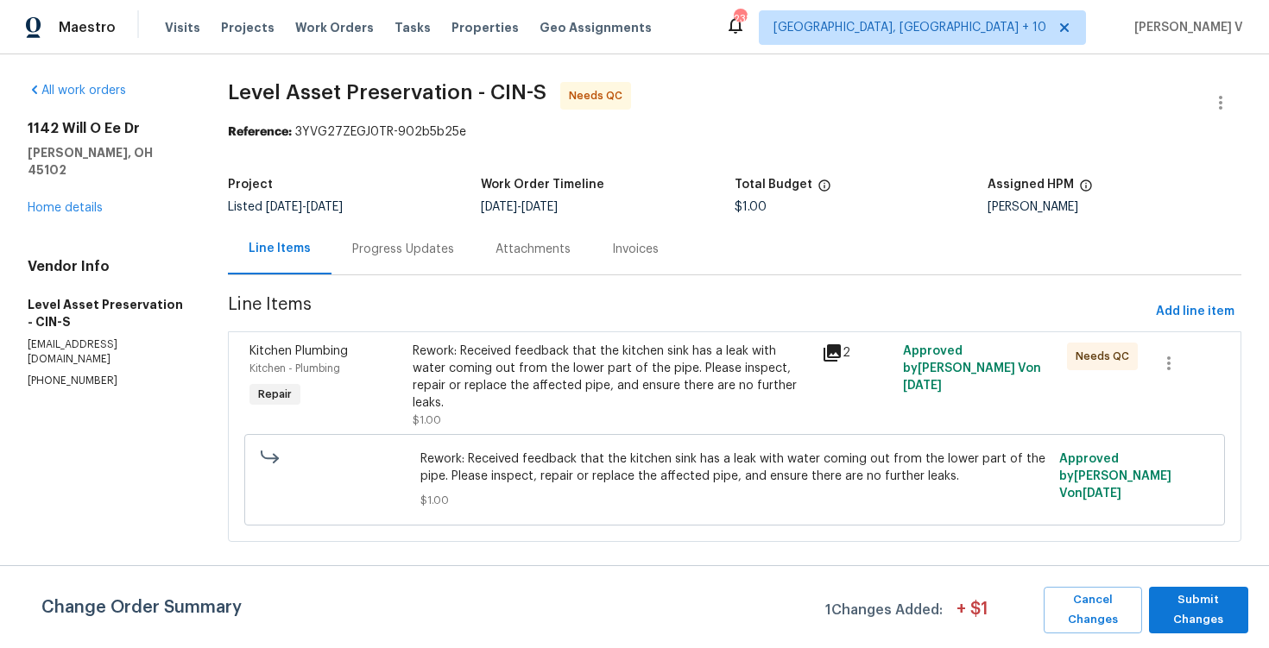
click at [475, 231] on div "Progress Updates" at bounding box center [402, 249] width 143 height 51
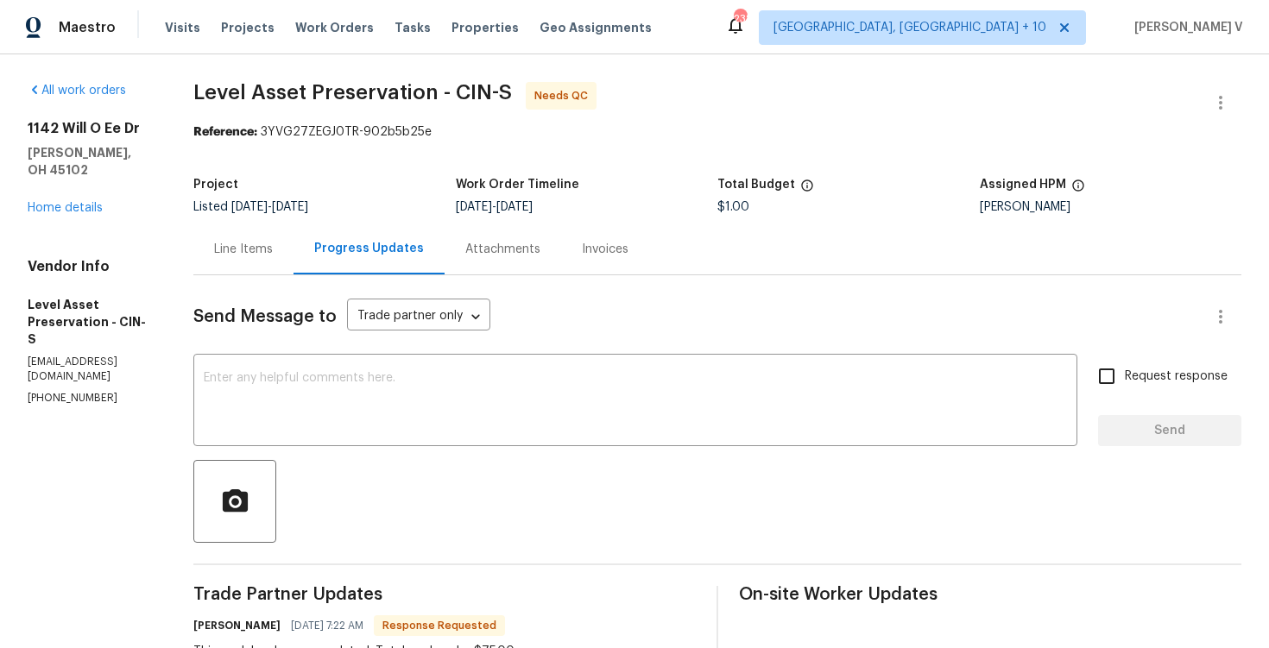
click at [273, 253] on div "Line Items" at bounding box center [243, 249] width 59 height 17
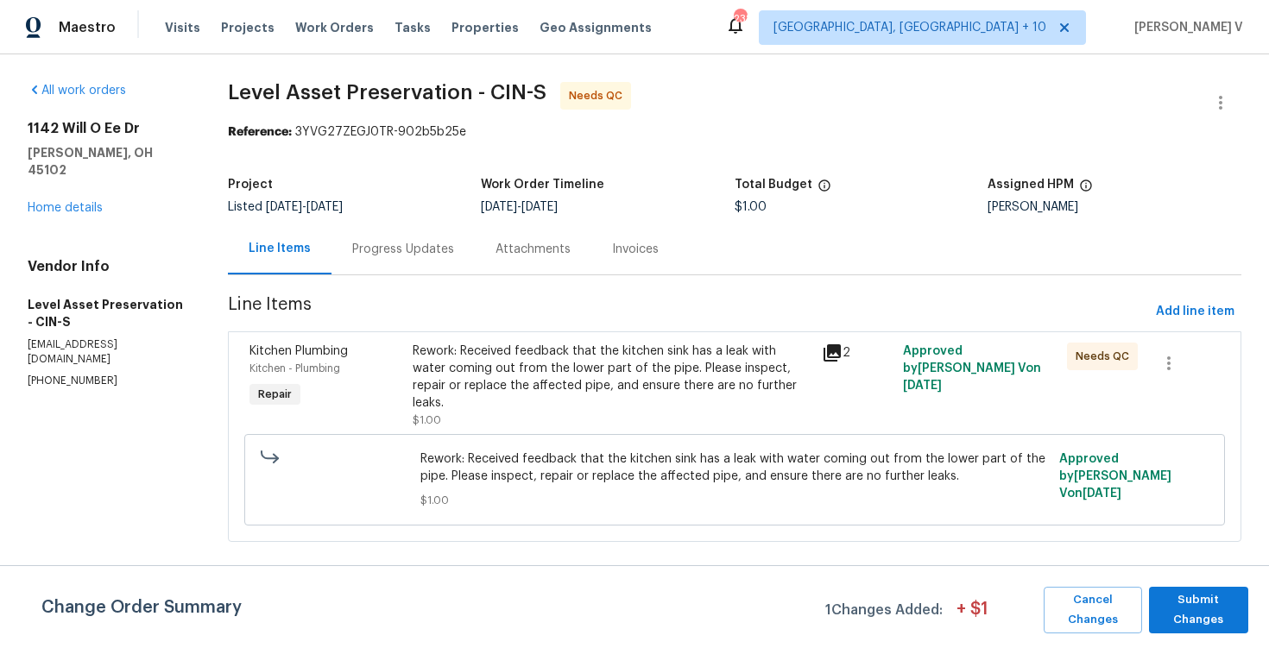
click at [617, 422] on div "Rework: Received feedback that the kitchen sink has a leak with water coming ou…" at bounding box center [612, 386] width 398 height 86
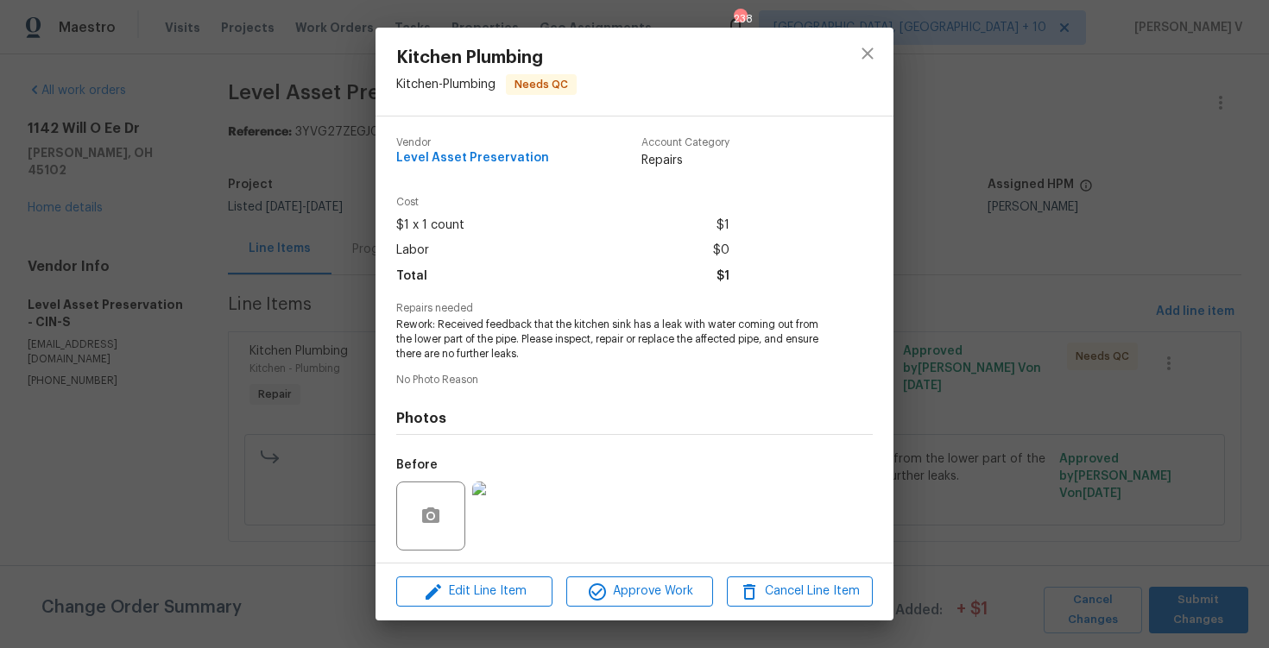
scroll to position [117, 0]
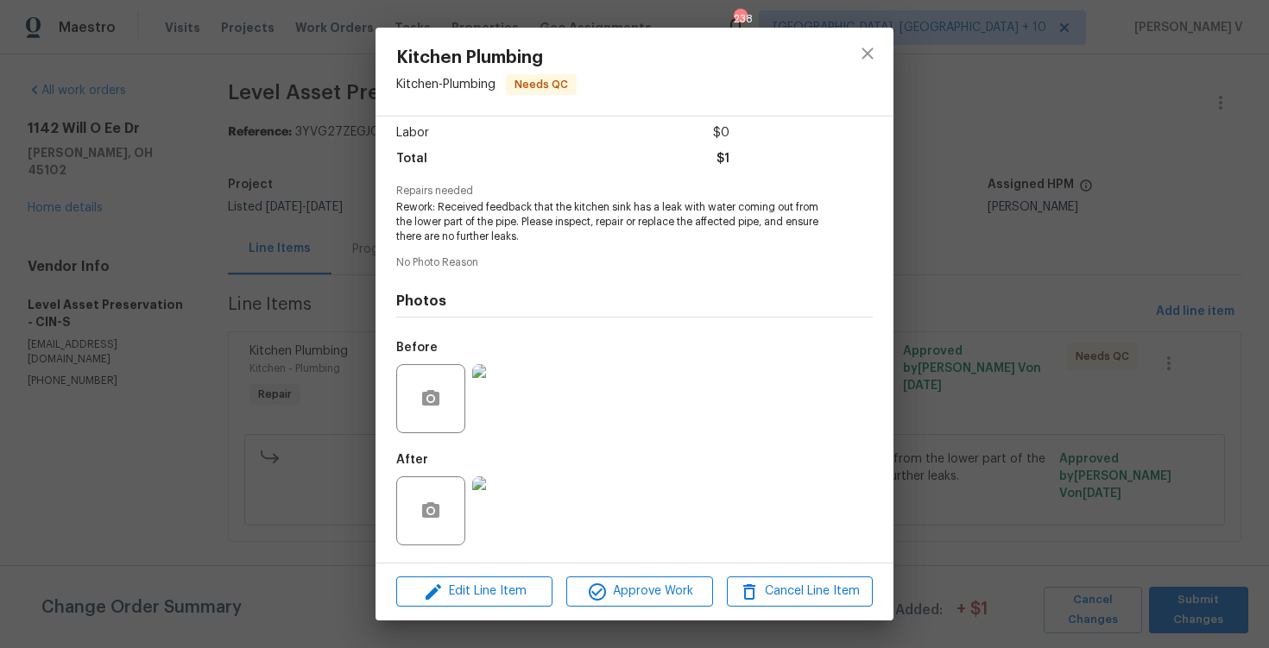
click at [497, 482] on img at bounding box center [506, 511] width 69 height 69
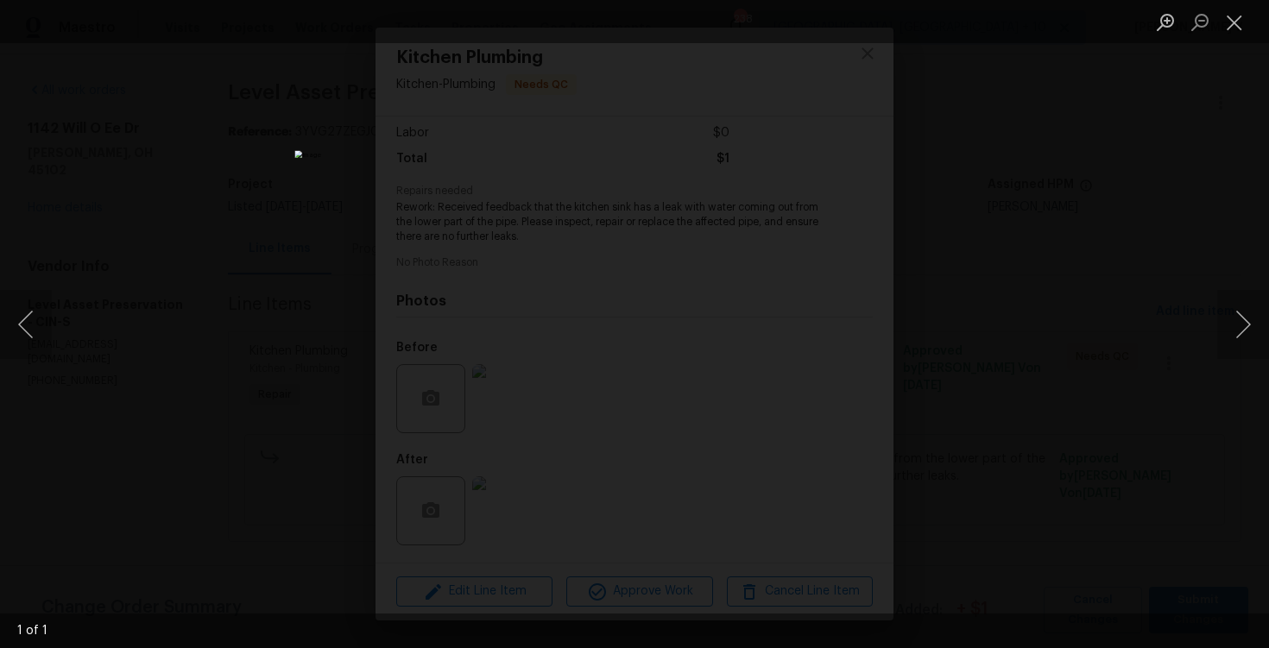
click at [124, 270] on div "Lightbox" at bounding box center [634, 324] width 1269 height 648
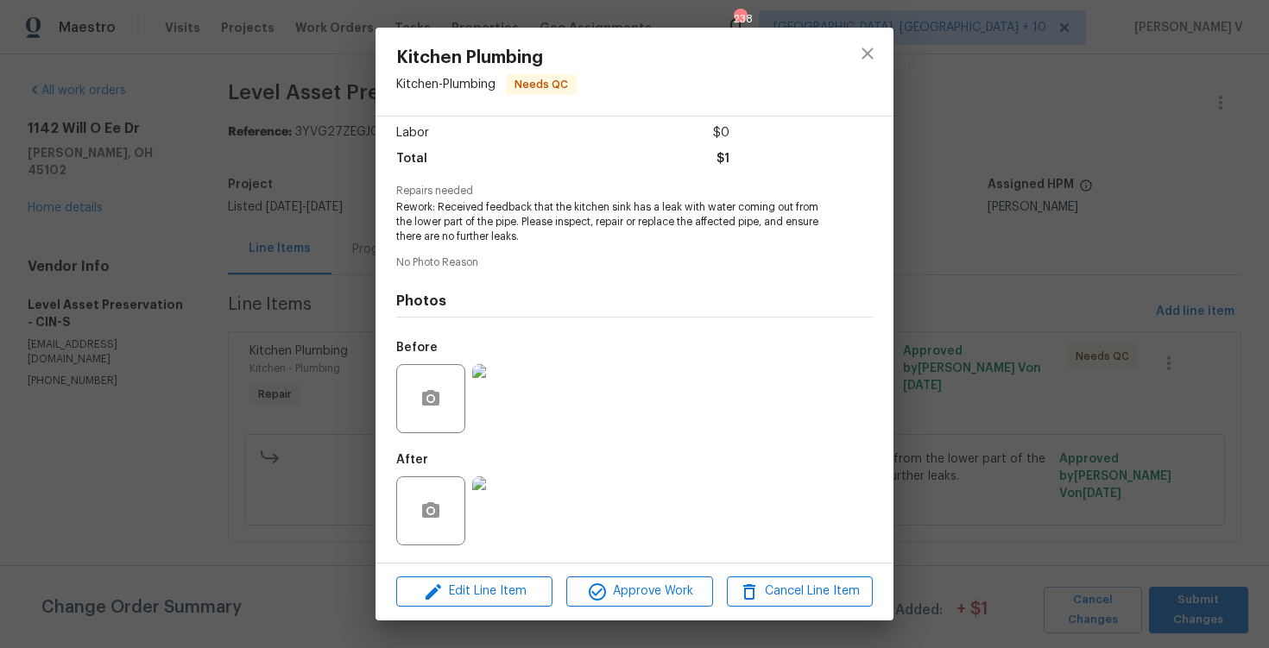
click at [488, 390] on img at bounding box center [506, 398] width 69 height 69
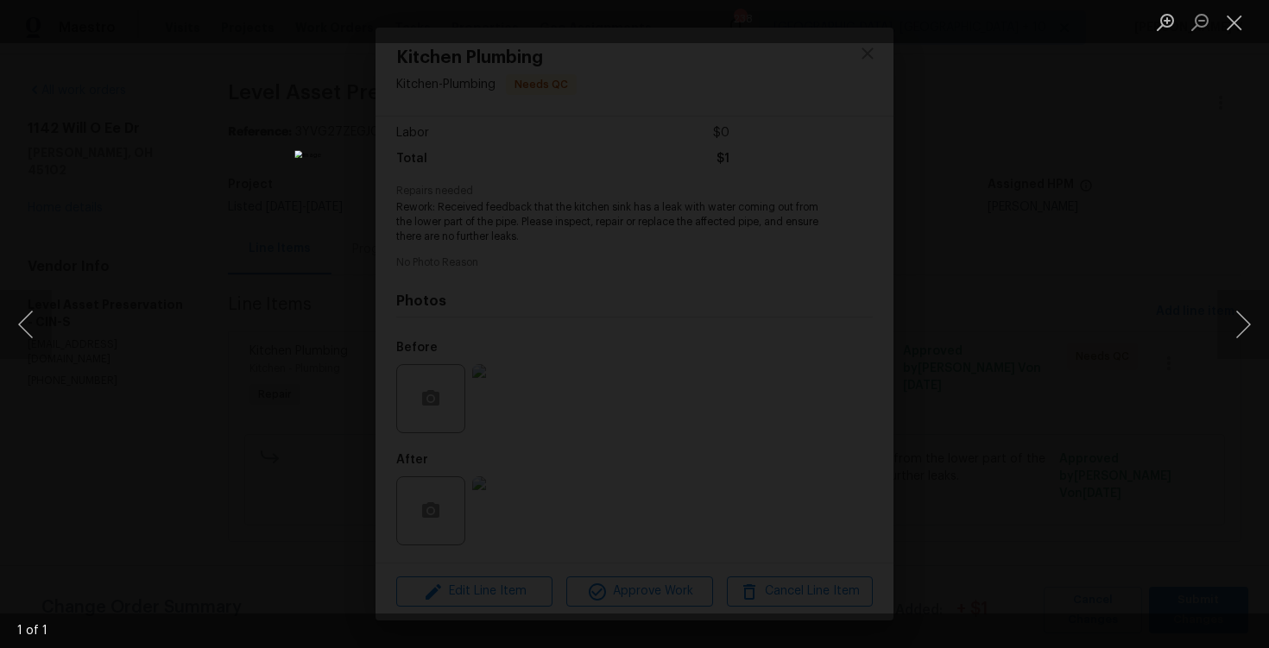
click at [1182, 332] on div "Lightbox" at bounding box center [634, 324] width 1269 height 648
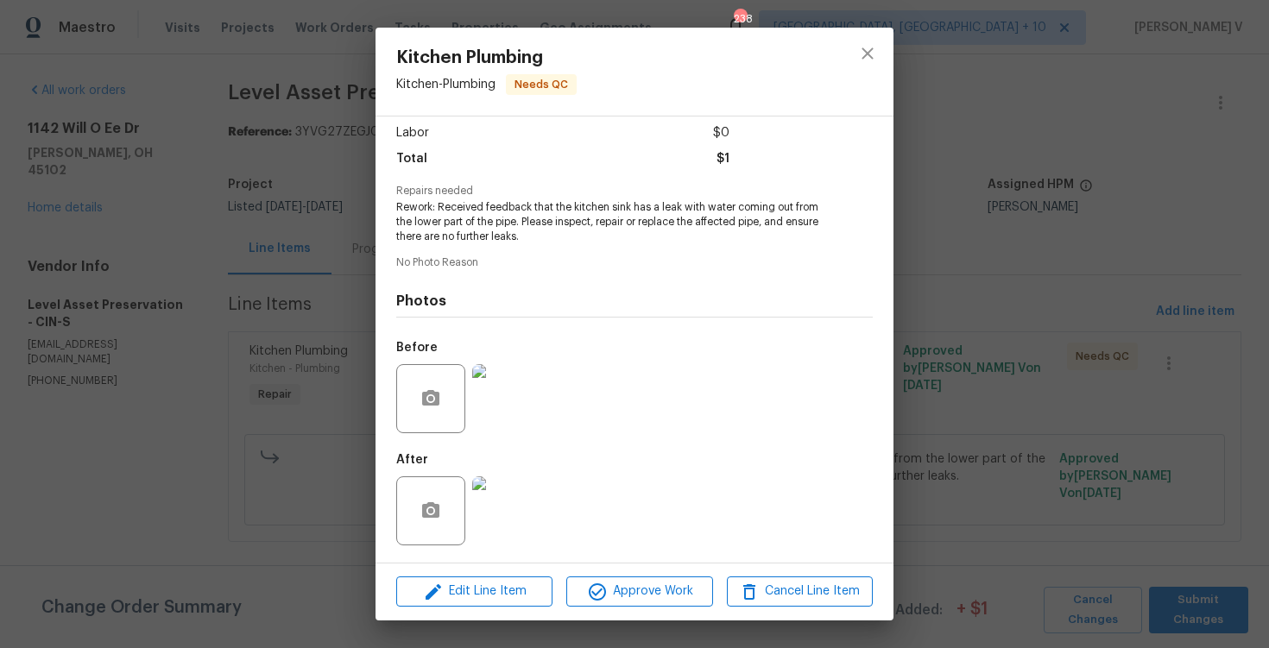
click at [1182, 332] on div "Kitchen Plumbing Kitchen - Plumbing Needs QC Vendor Level Asset Preservation Ac…" at bounding box center [634, 324] width 1269 height 648
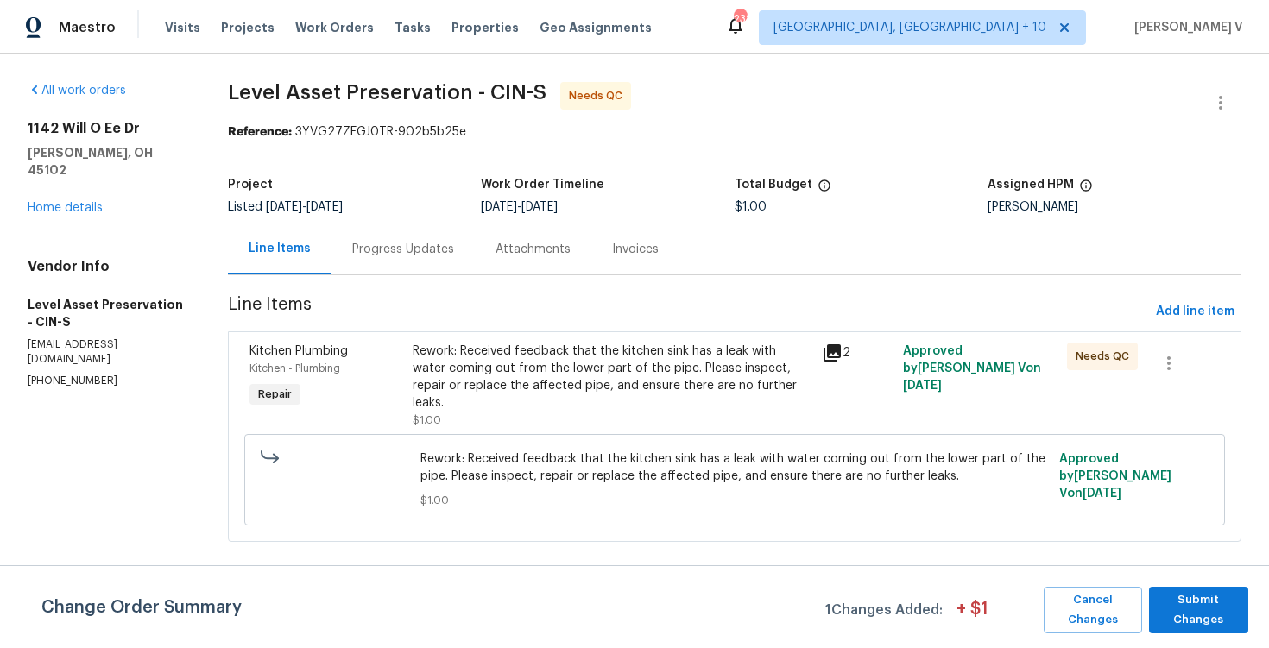
click at [468, 268] on div "Progress Updates" at bounding box center [402, 249] width 143 height 51
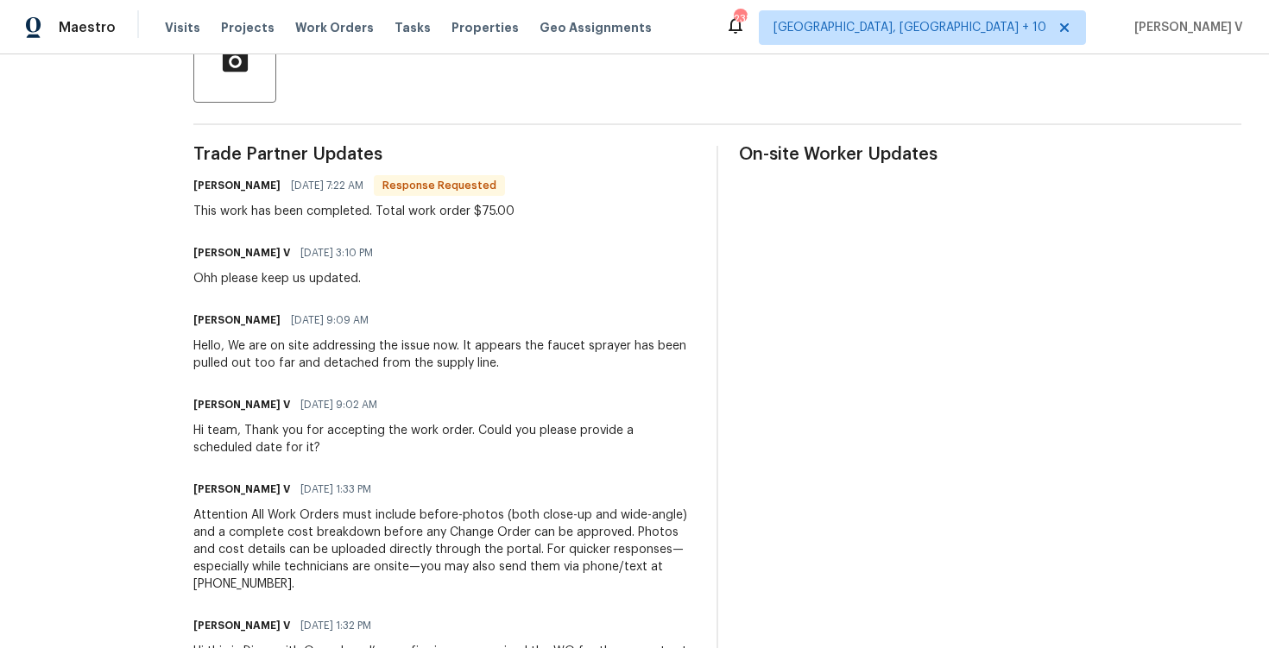
scroll to position [469, 0]
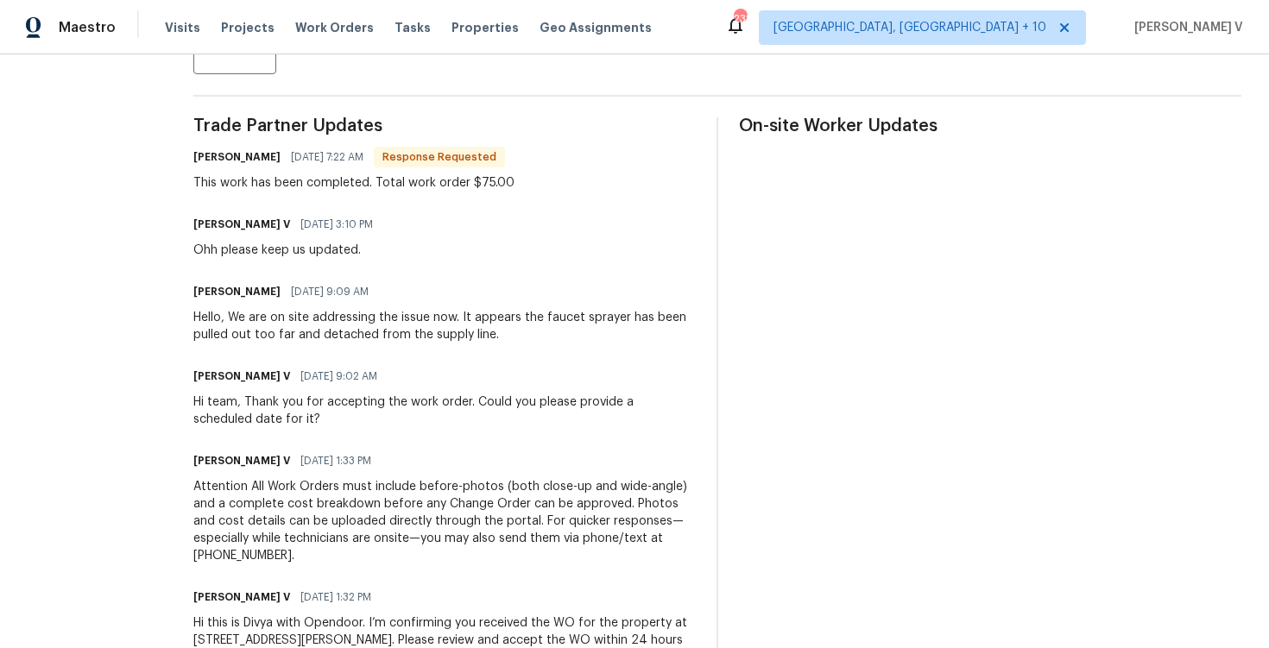
click at [516, 439] on div "Trade Partner Updates Crystal McFarland 09/17/2025 7:22 AM Response Requested T…" at bounding box center [444, 410] width 502 height 587
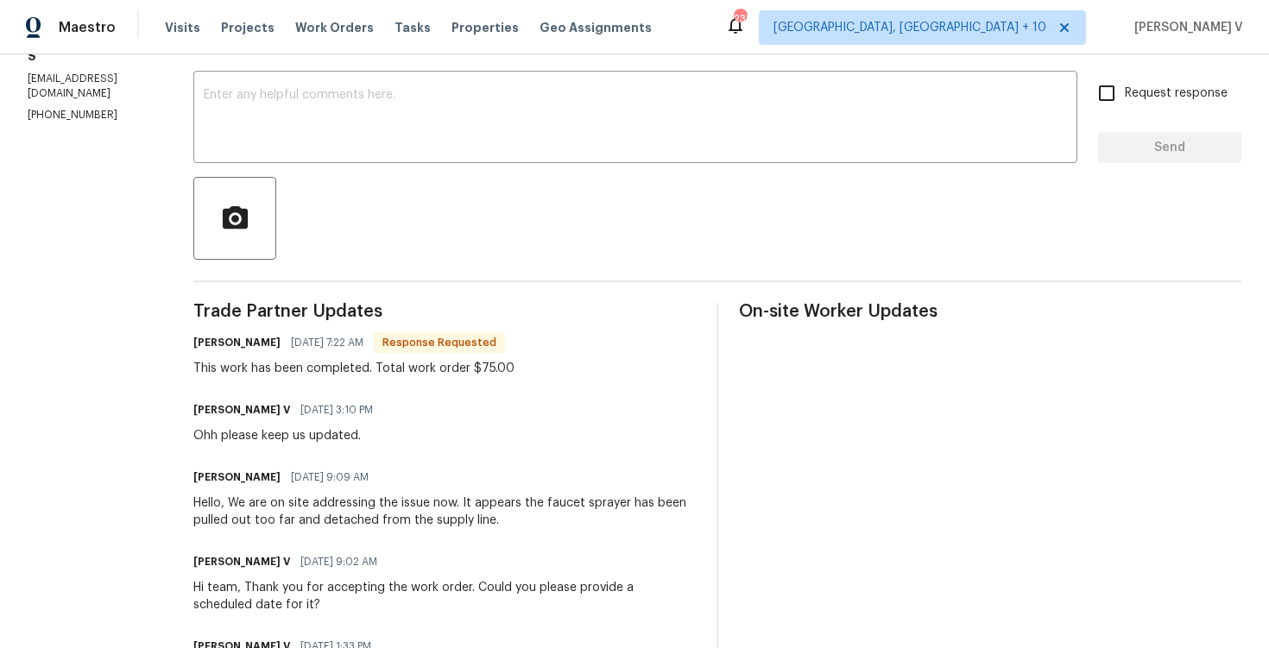
scroll to position [71, 0]
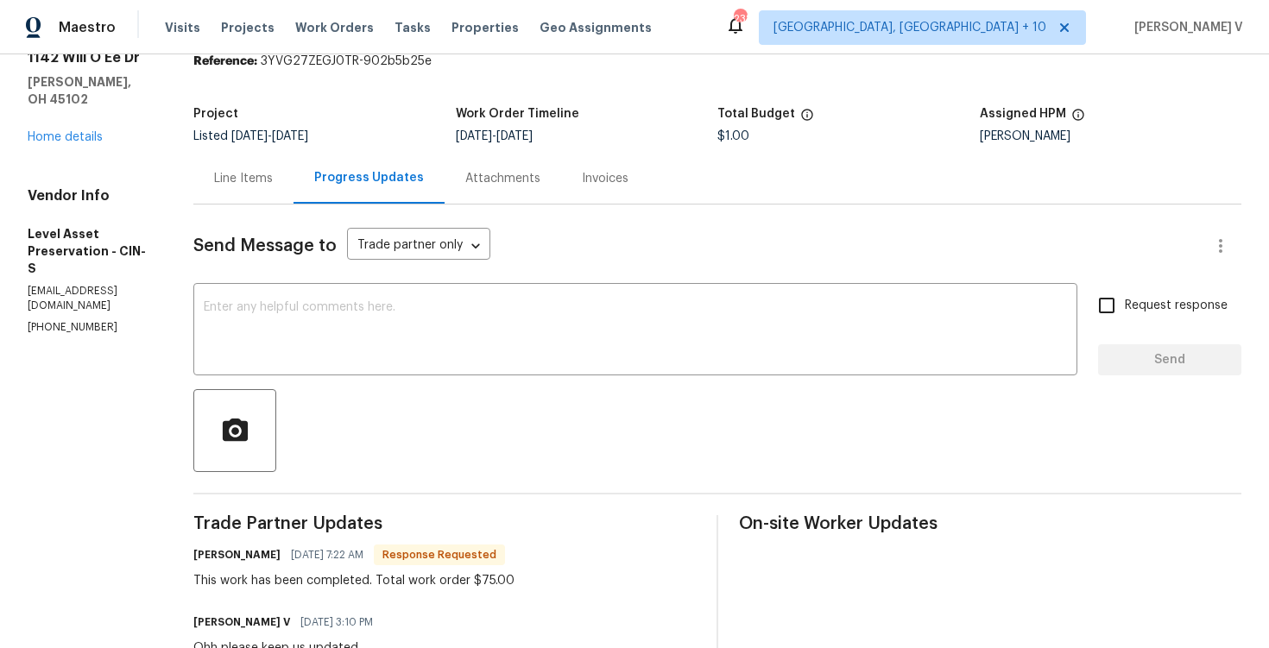
click at [294, 189] on div "Line Items" at bounding box center [243, 178] width 100 height 51
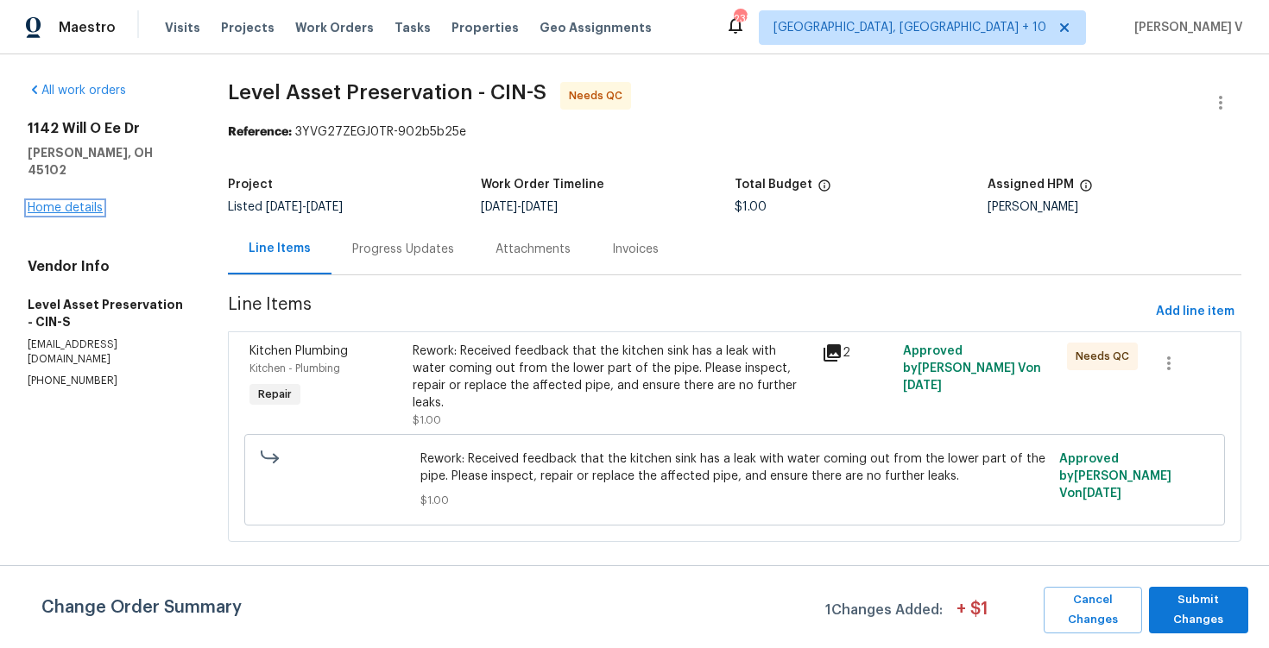
click at [75, 202] on link "Home details" at bounding box center [65, 208] width 75 height 12
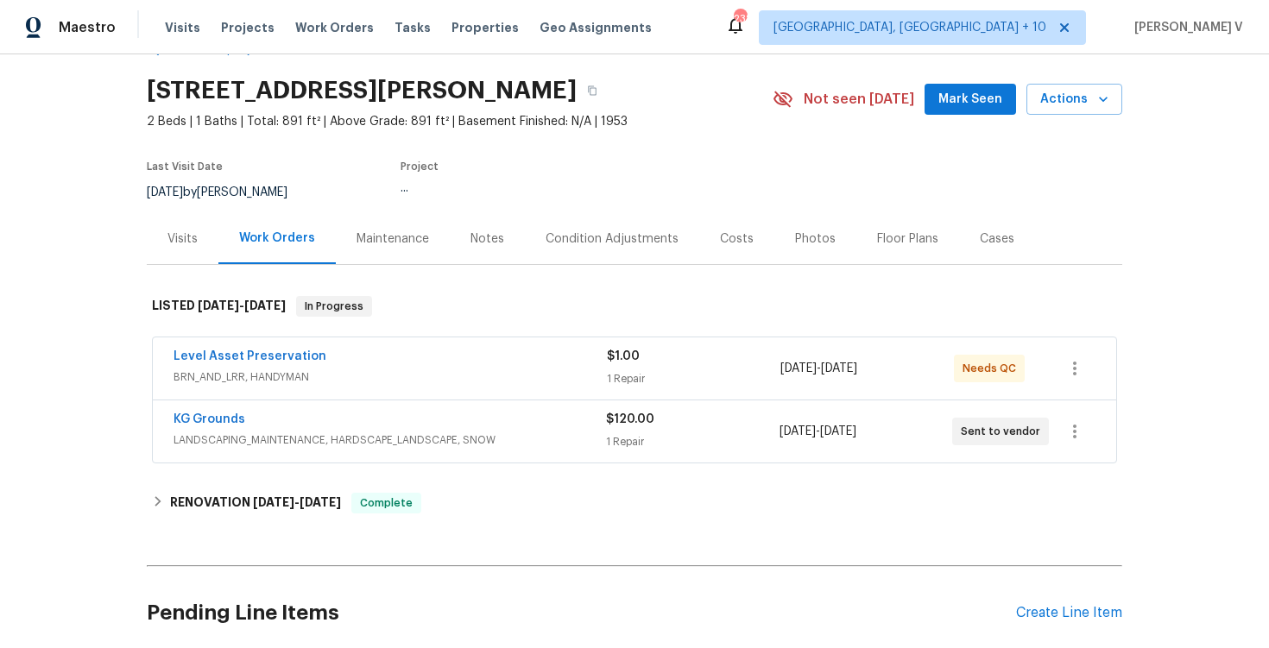
scroll to position [105, 0]
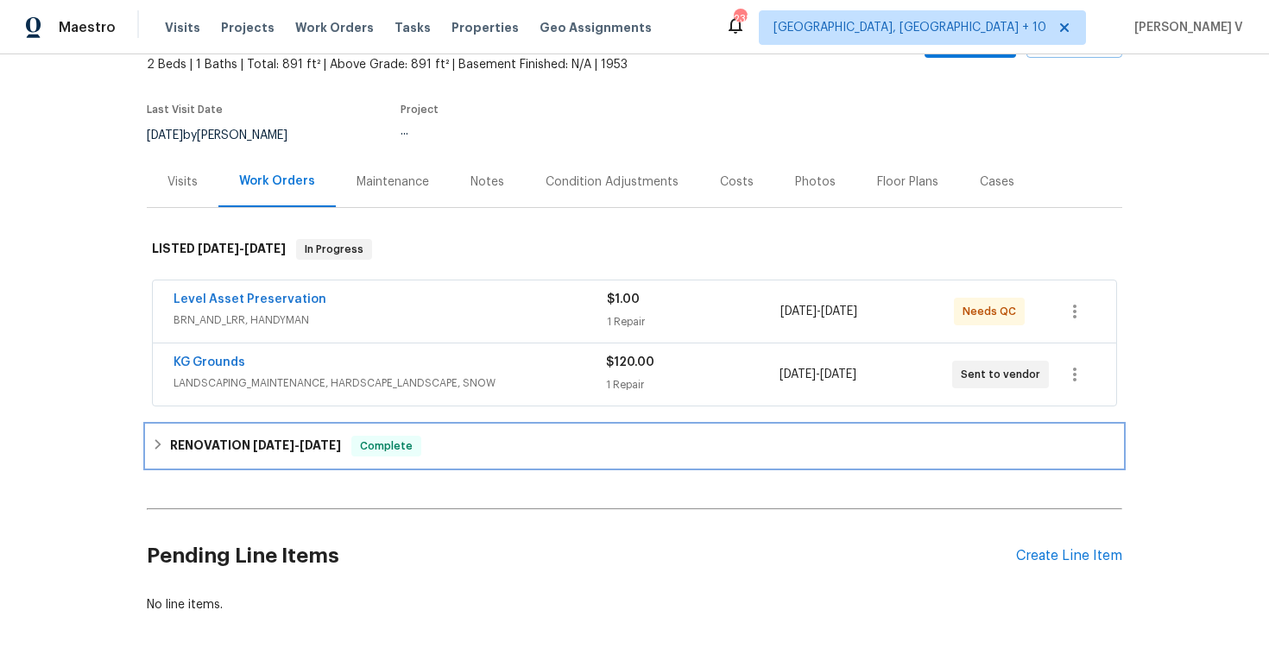
click at [358, 448] on div "RENOVATION 8/22/25 - 8/29/25 Complete" at bounding box center [634, 446] width 965 height 21
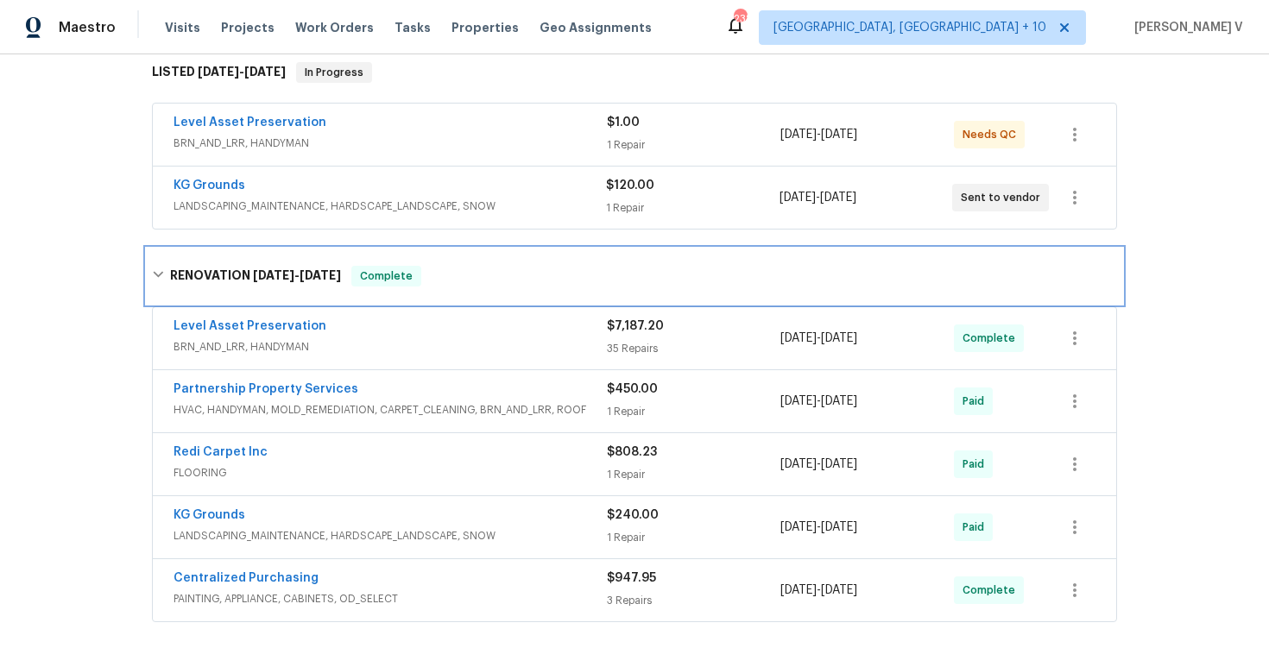
scroll to position [273, 0]
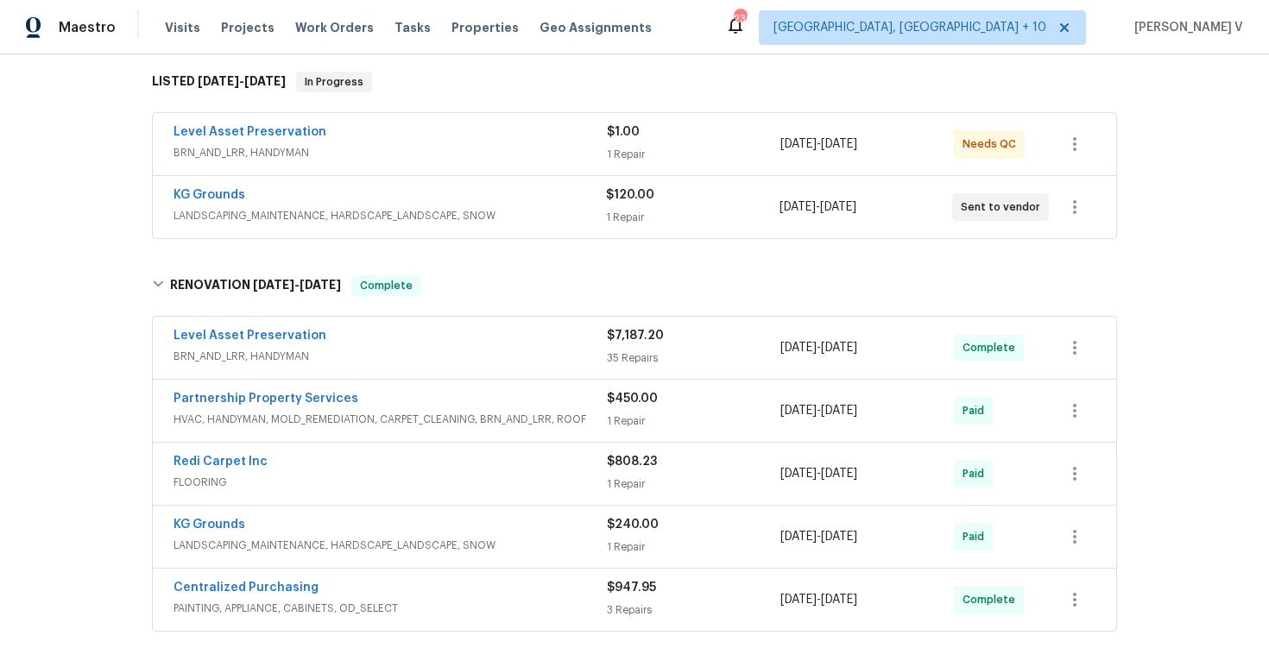
click at [538, 358] on span "BRN_AND_LRR, HANDYMAN" at bounding box center [390, 356] width 433 height 17
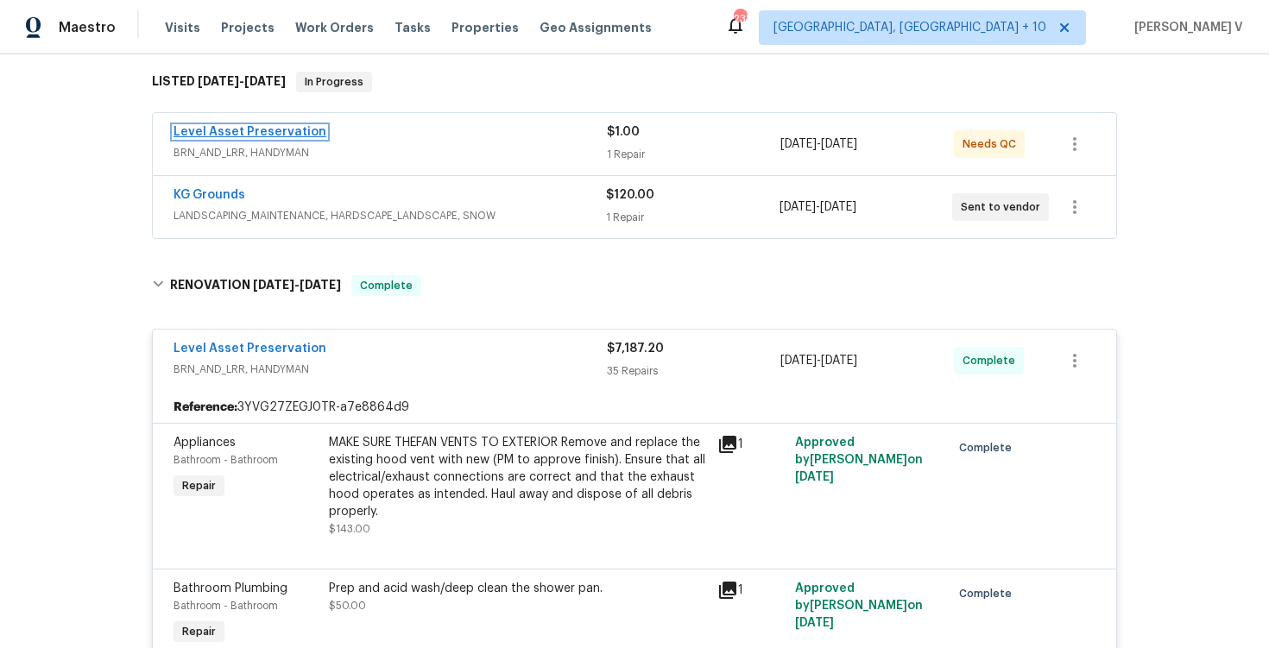
click at [280, 126] on link "Level Asset Preservation" at bounding box center [250, 132] width 153 height 12
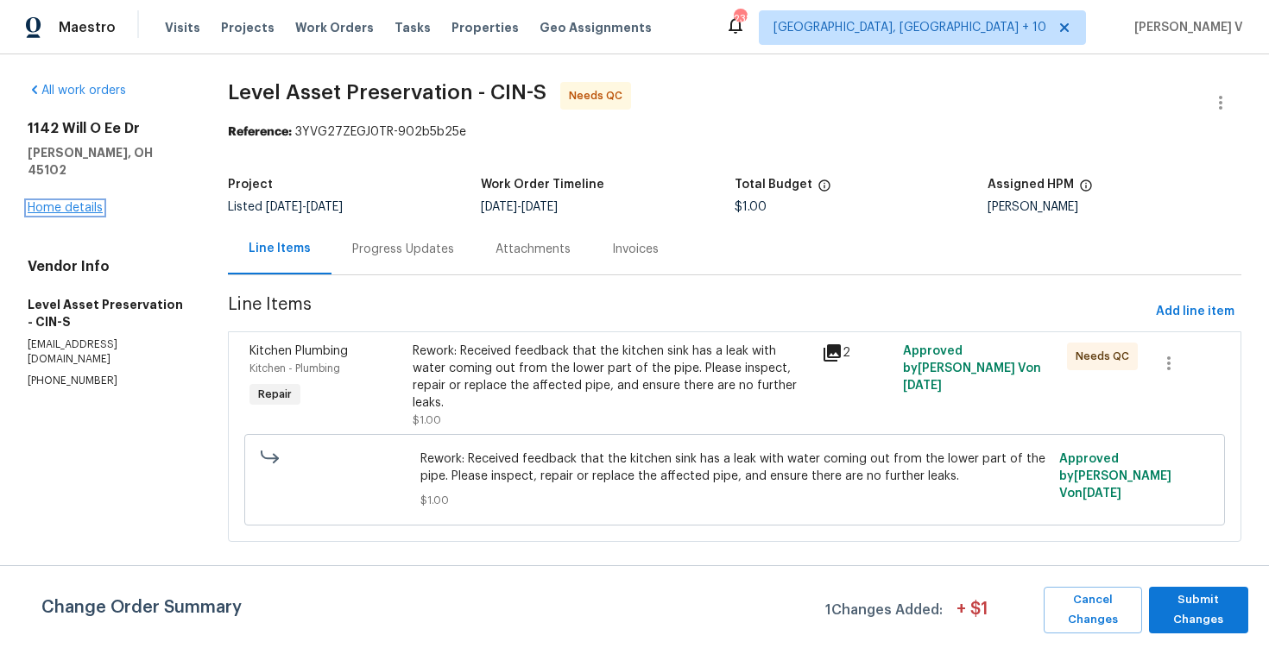
click at [88, 202] on link "Home details" at bounding box center [65, 208] width 75 height 12
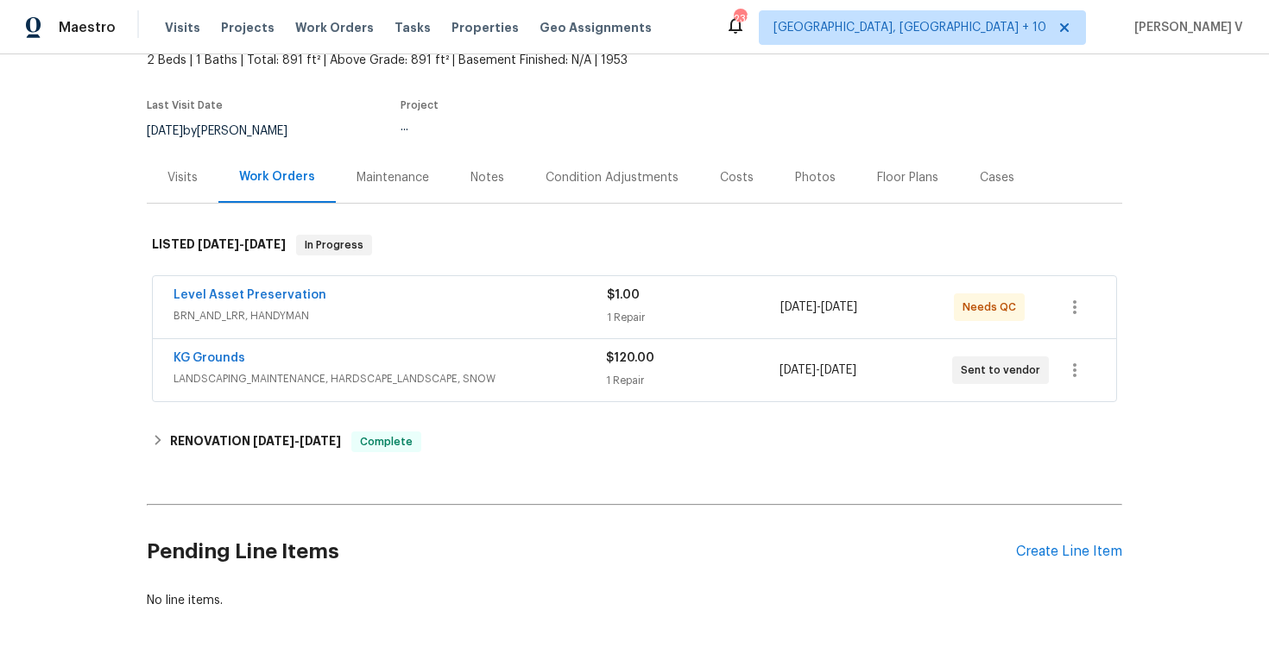
scroll to position [188, 0]
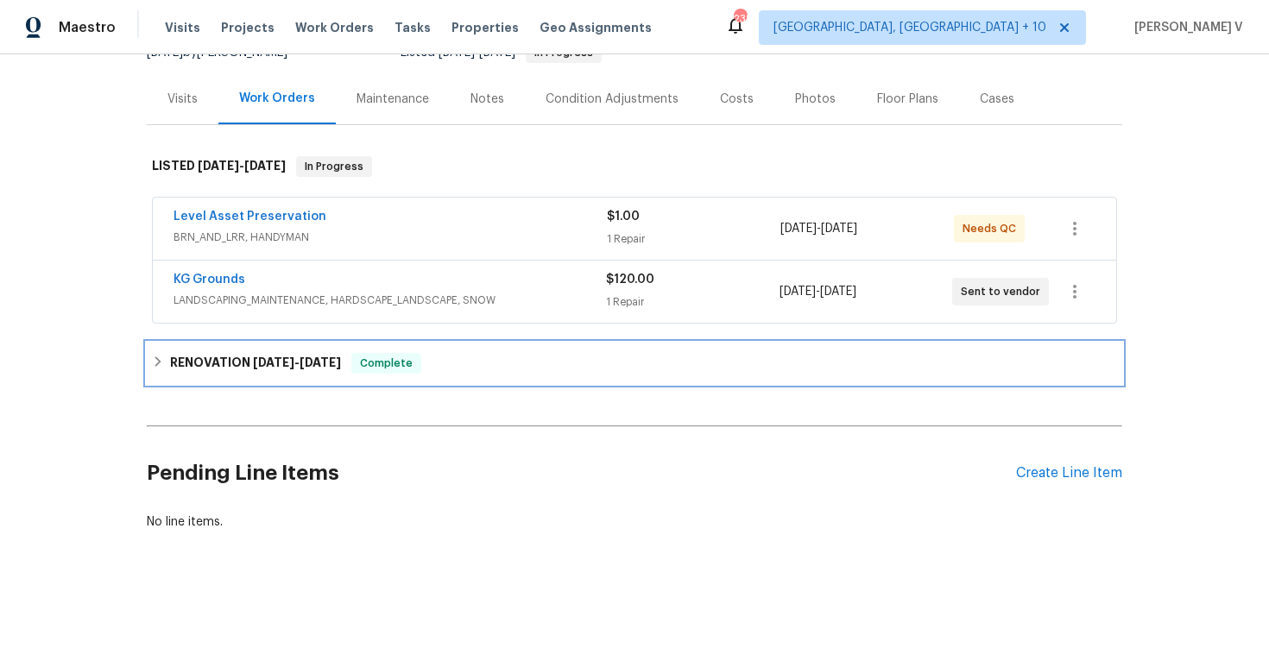
click at [395, 357] on span "Complete" at bounding box center [386, 363] width 66 height 17
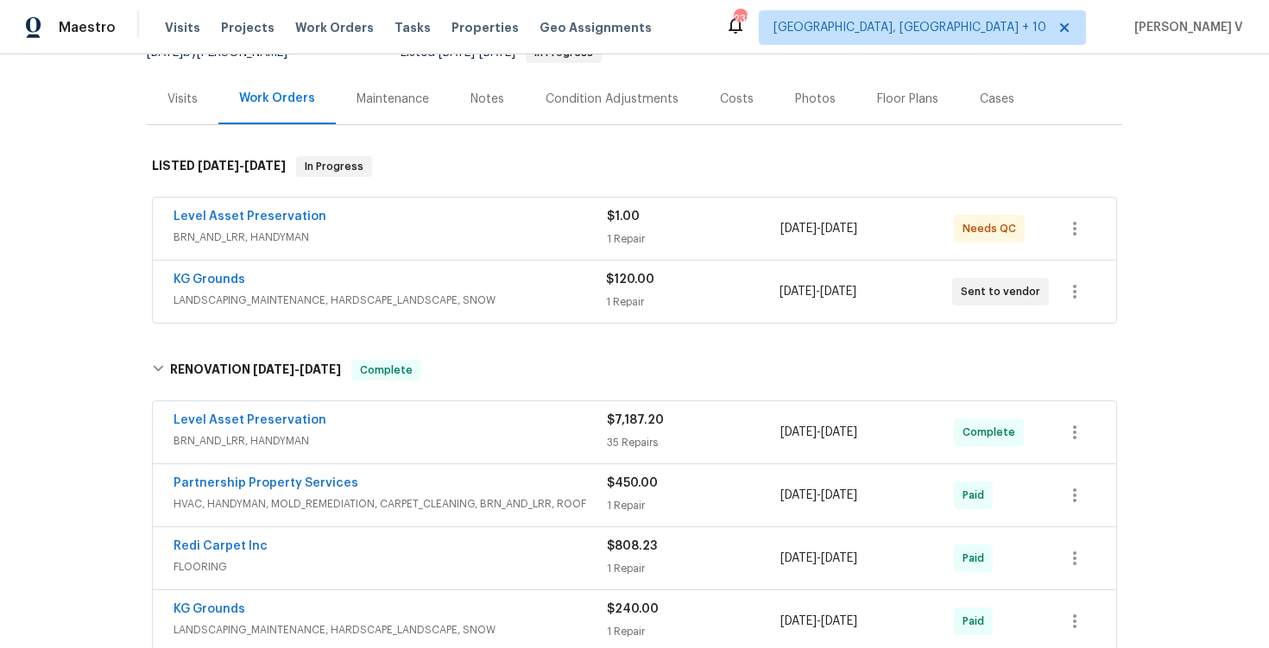
click at [372, 416] on div "Level Asset Preservation" at bounding box center [390, 422] width 433 height 21
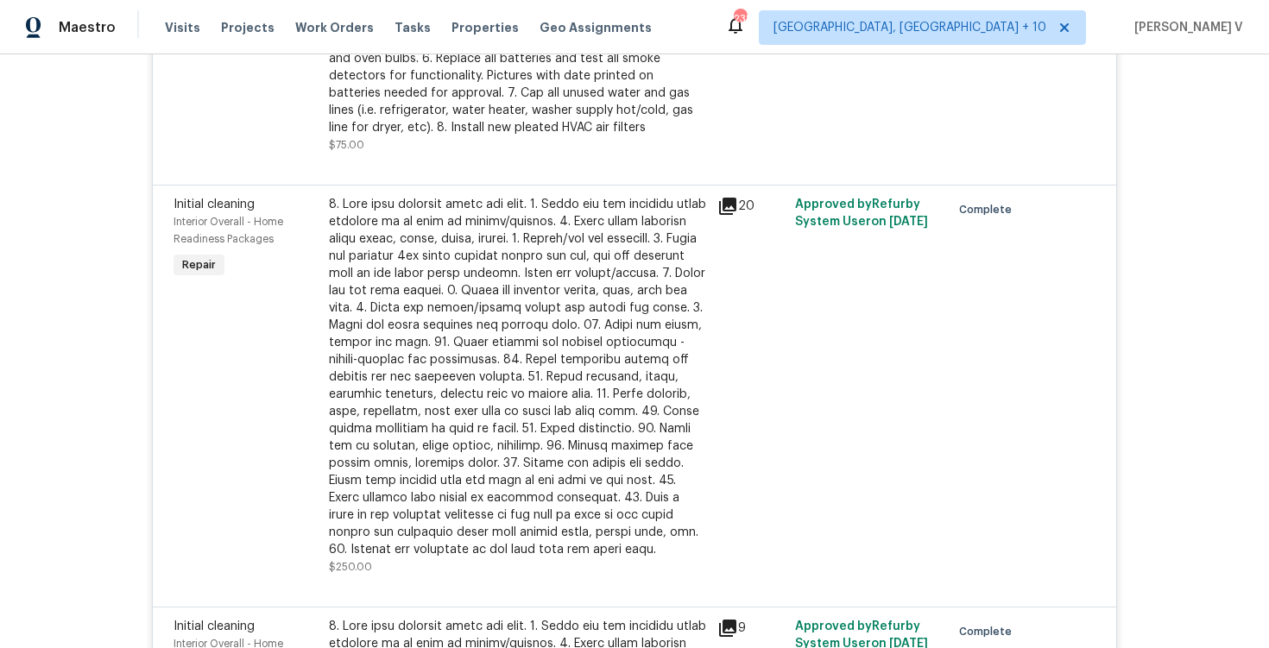
scroll to position [5654, 0]
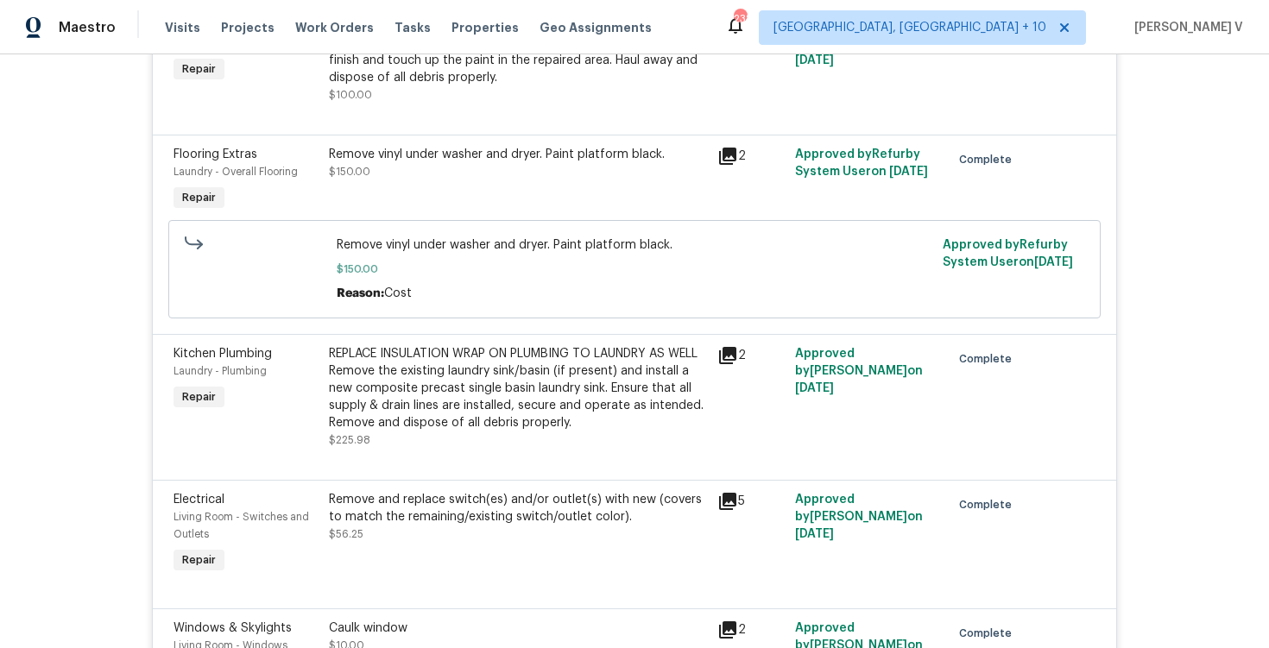
click at [603, 382] on div "REPLACE INSULATION WRAP ON PLUMBING TO LAUNDRY AS WELL Remove the existing laun…" at bounding box center [518, 388] width 378 height 86
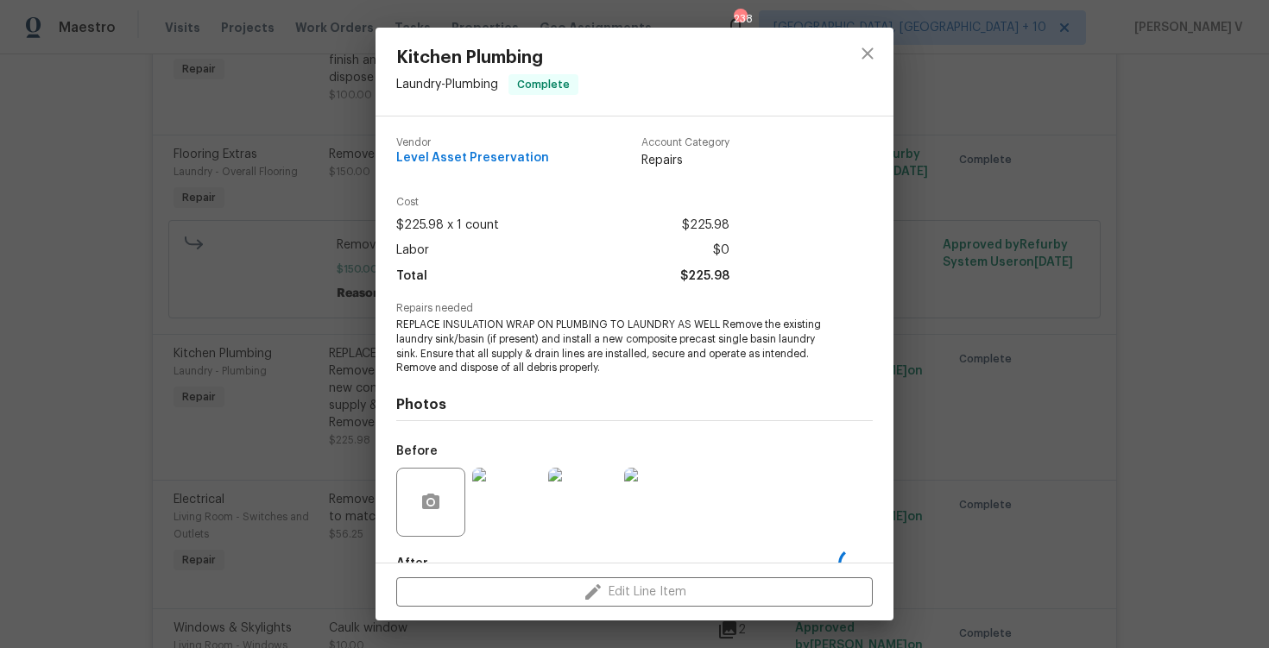
scroll to position [104, 0]
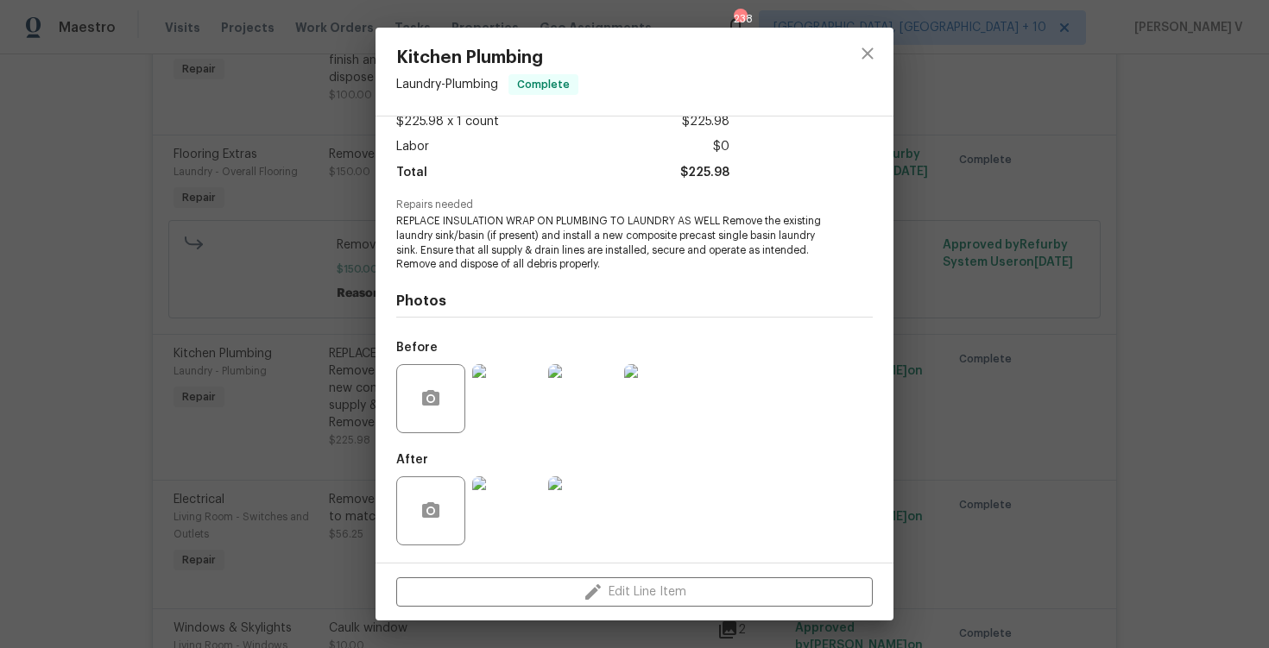
click at [265, 450] on div "Kitchen Plumbing Laundry - Plumbing Complete Vendor Level Asset Preservation Ac…" at bounding box center [634, 324] width 1269 height 648
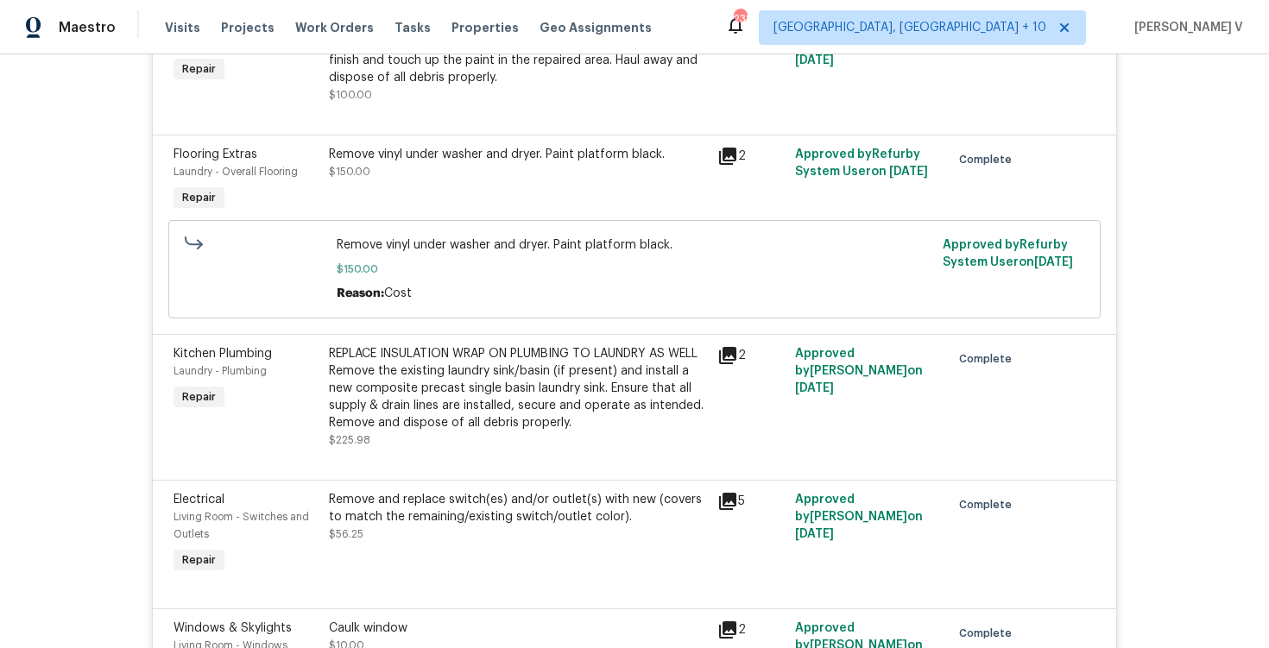
scroll to position [5342, 0]
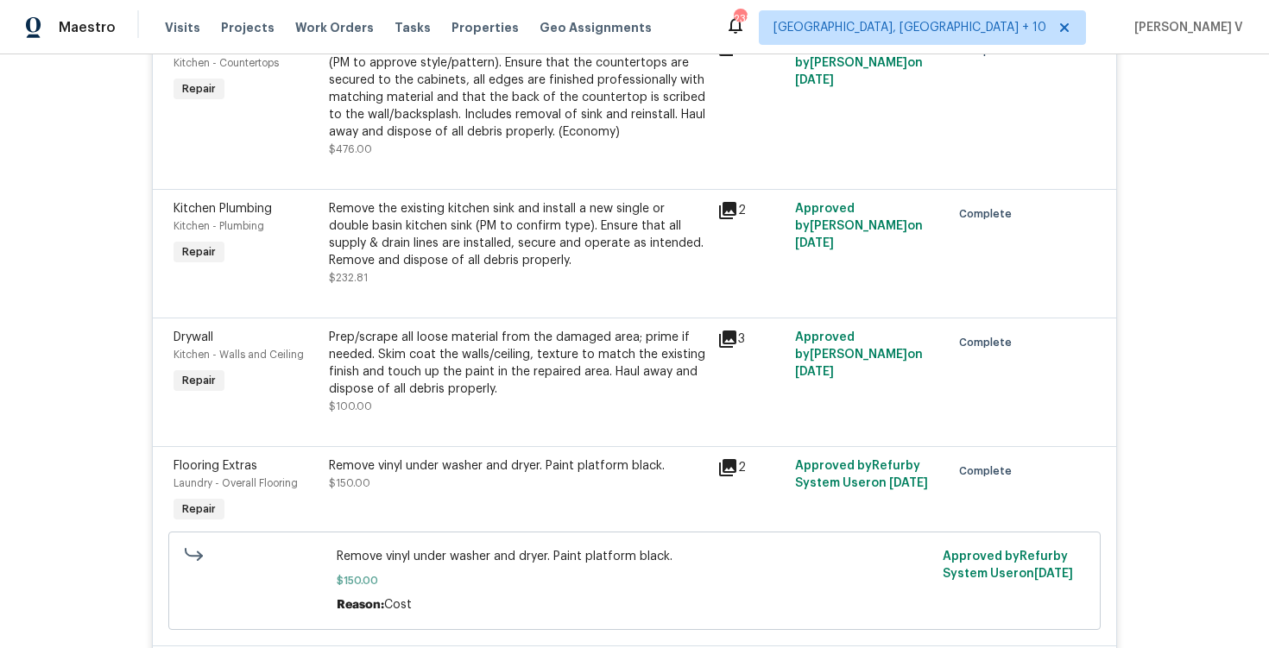
click at [503, 225] on div "Remove the existing kitchen sink and install a new single or double basin kitch…" at bounding box center [518, 234] width 378 height 69
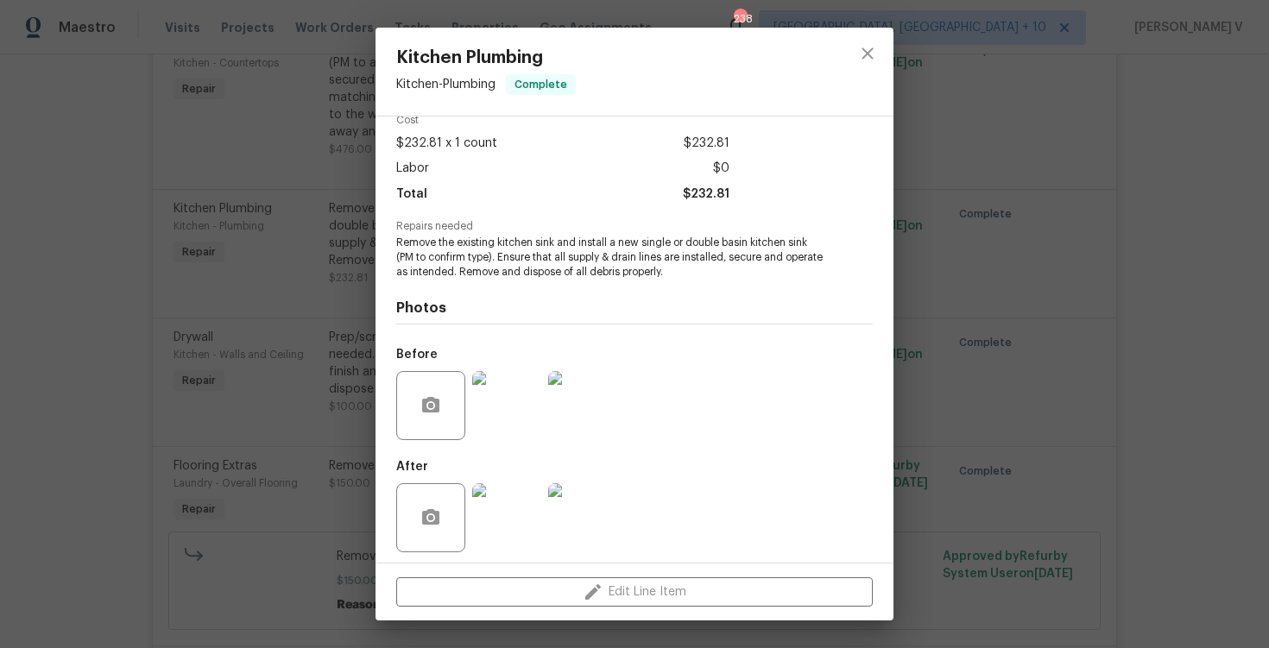
scroll to position [89, 0]
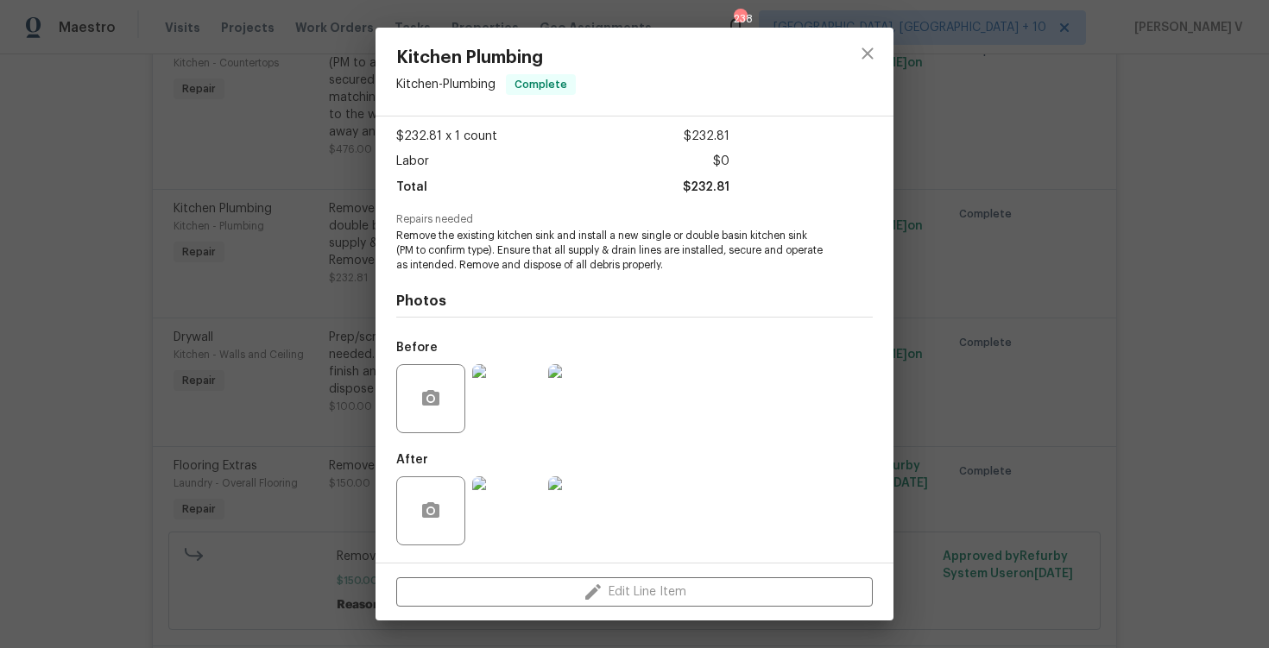
click at [516, 489] on img at bounding box center [506, 511] width 69 height 69
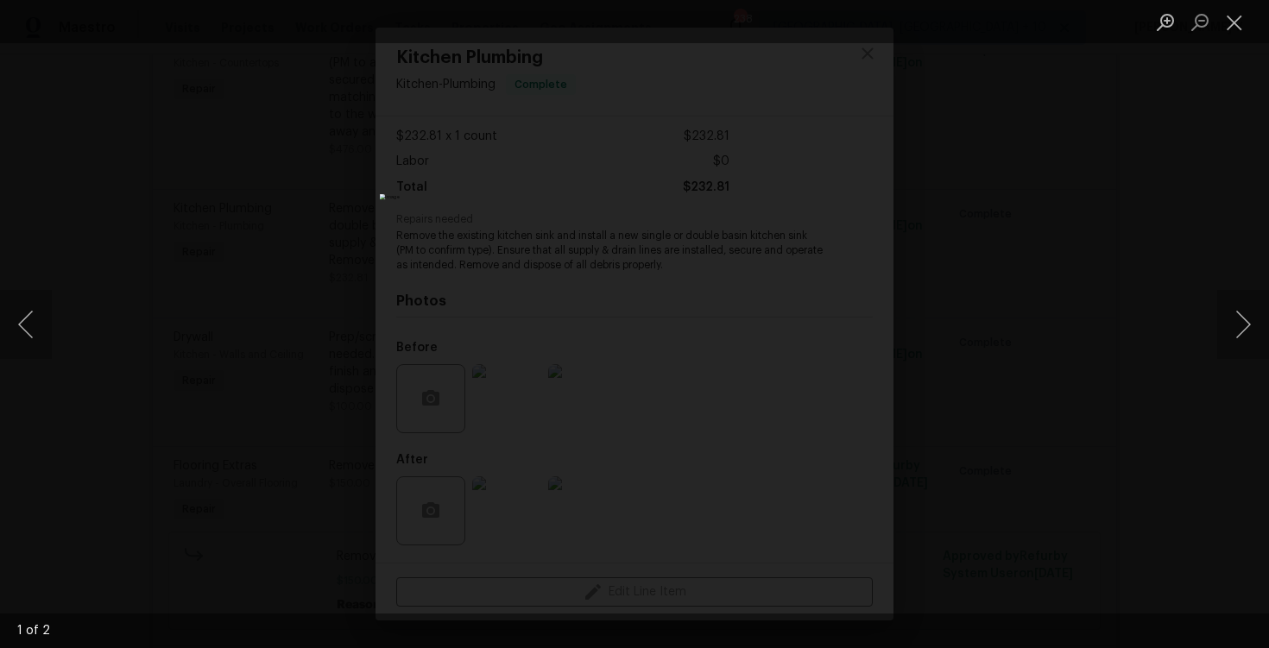
click at [1139, 217] on div "Lightbox" at bounding box center [634, 324] width 1269 height 648
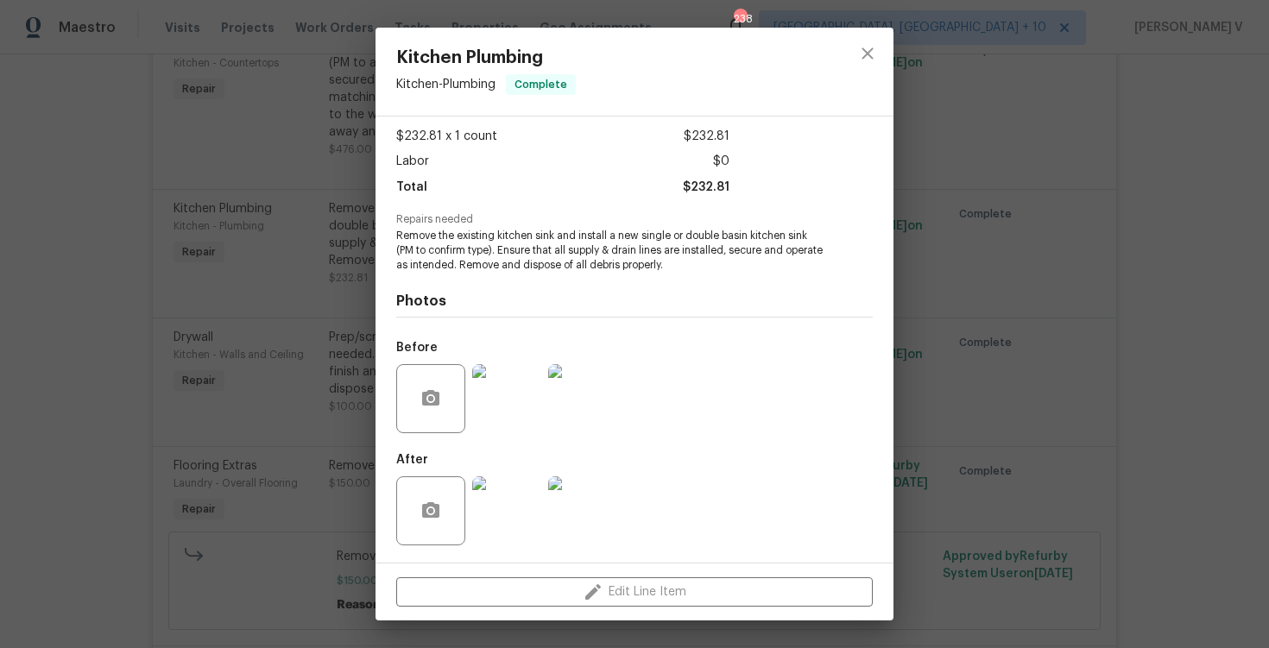
click at [1139, 217] on div "Kitchen Plumbing Kitchen - Plumbing Complete Vendor Level Asset Preservation Ac…" at bounding box center [634, 324] width 1269 height 648
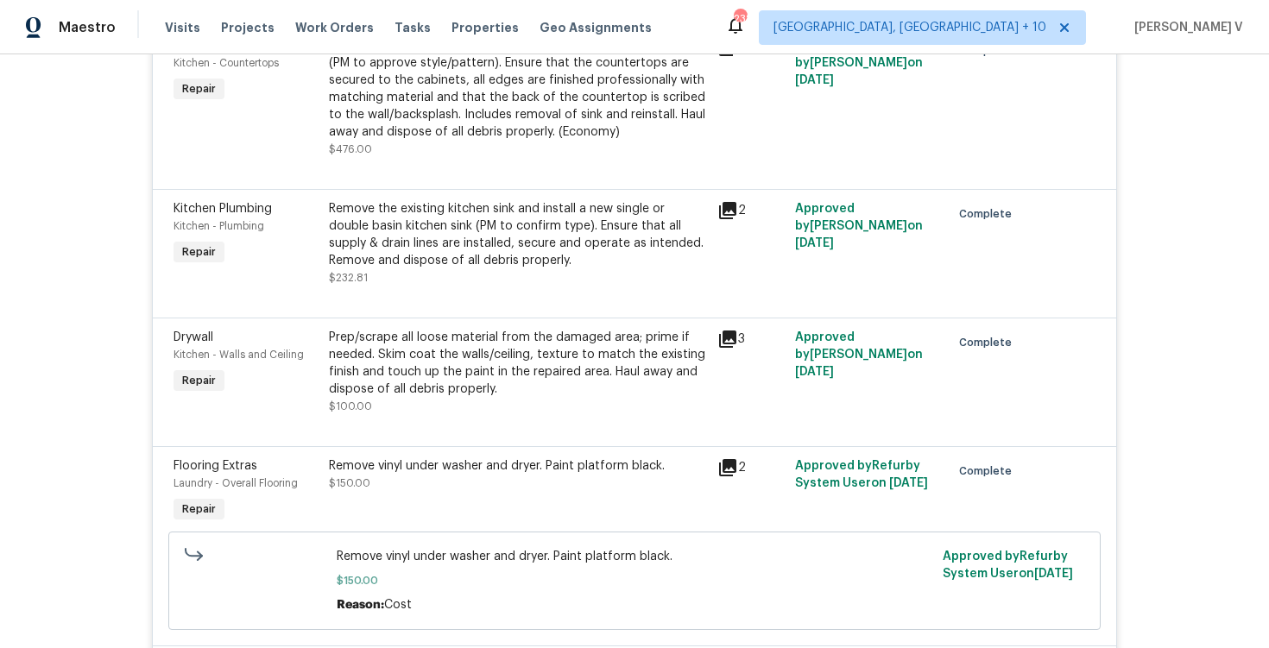
click at [399, 356] on div "Prep/scrape all loose material from the damaged area; prime if needed. Skim coa…" at bounding box center [518, 363] width 378 height 69
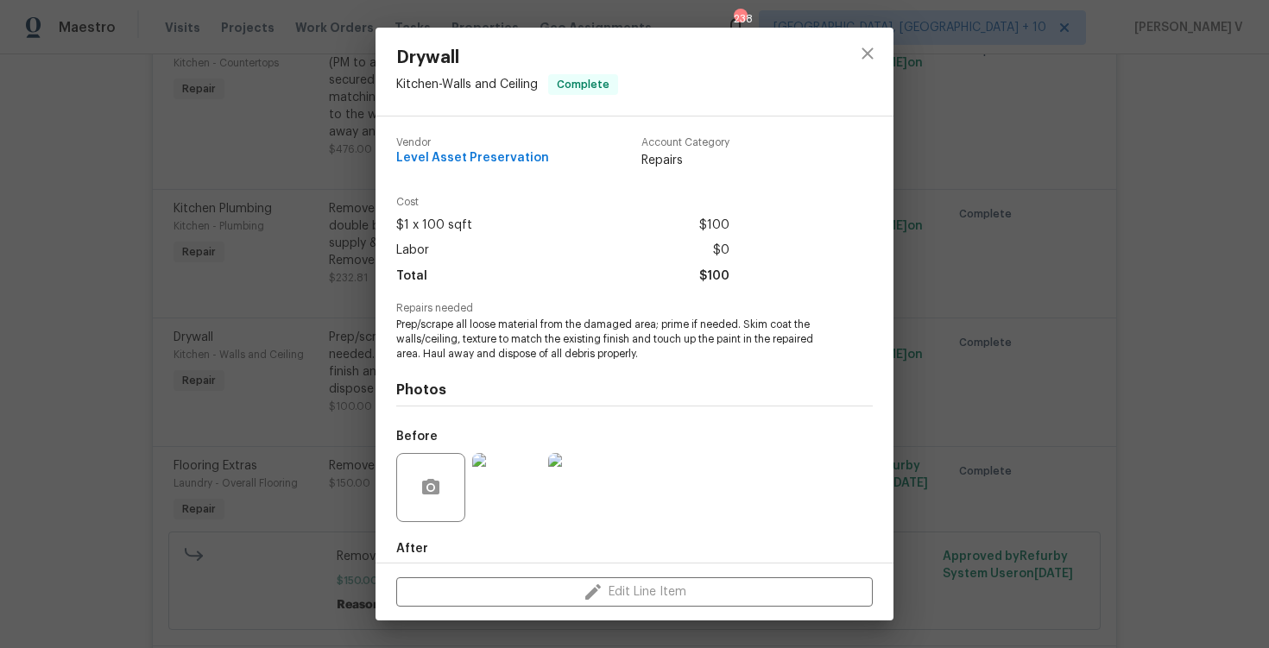
click at [241, 284] on div "Drywall Kitchen - Walls and Ceiling Complete Vendor Level Asset Preservation Ac…" at bounding box center [634, 324] width 1269 height 648
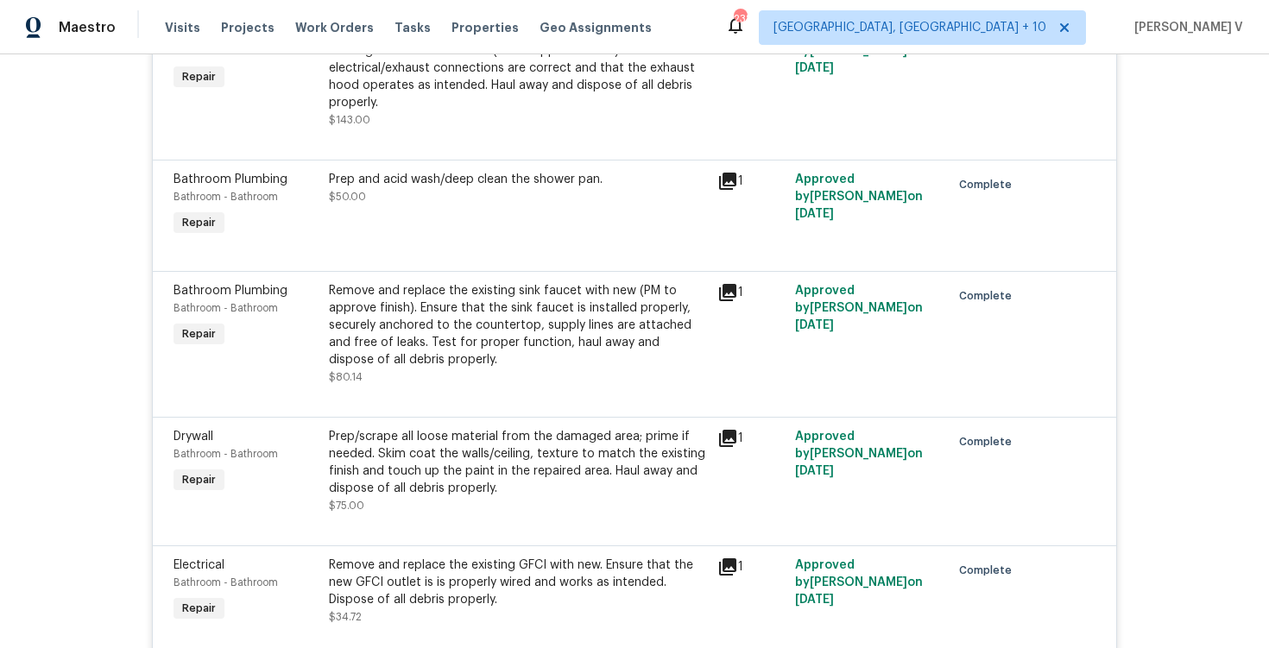
scroll to position [0, 0]
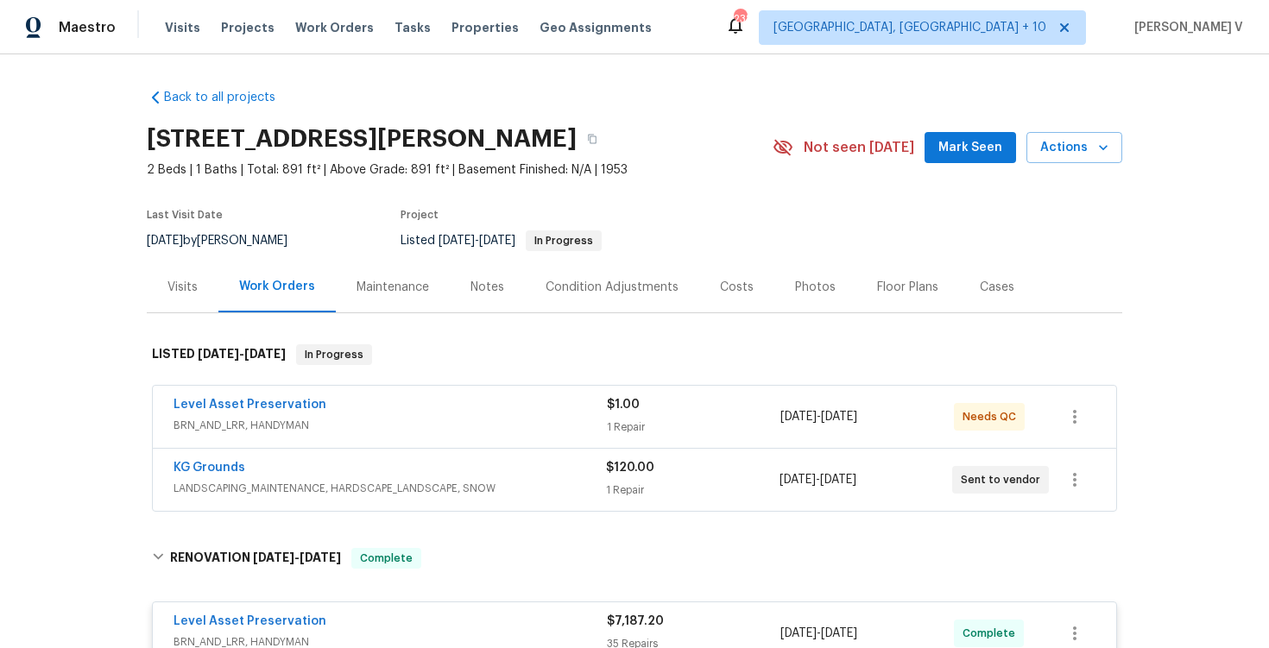
click at [380, 420] on span "BRN_AND_LRR, HANDYMAN" at bounding box center [390, 425] width 433 height 17
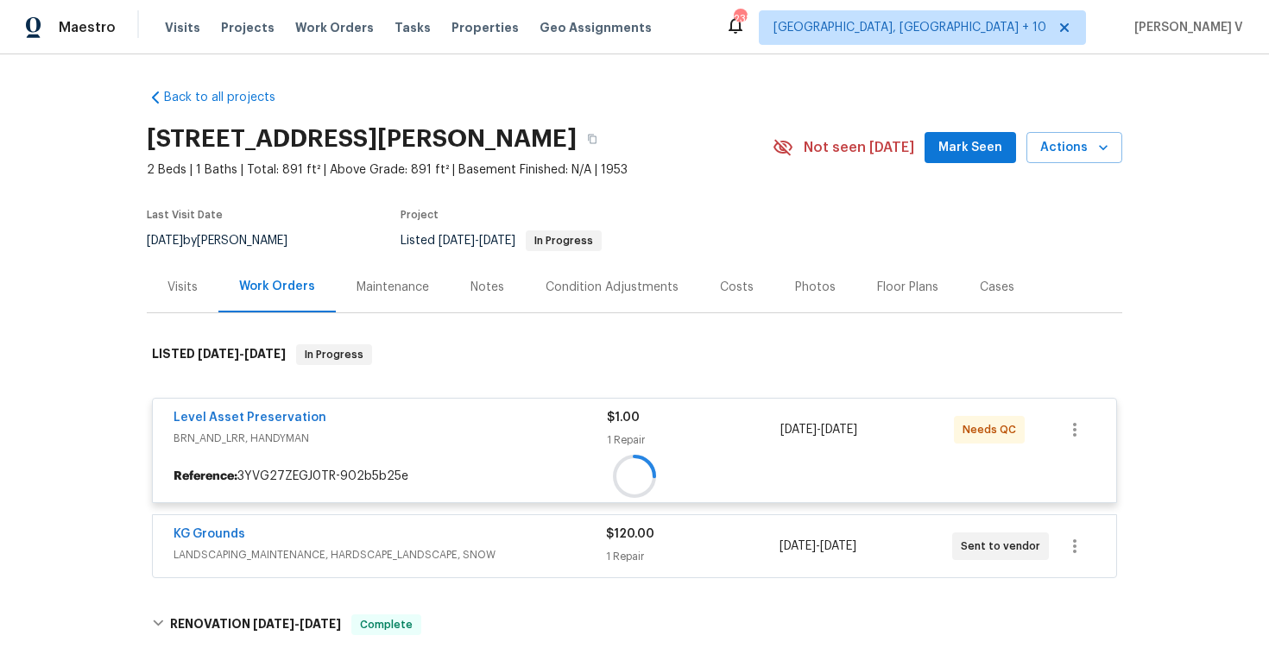
scroll to position [109, 0]
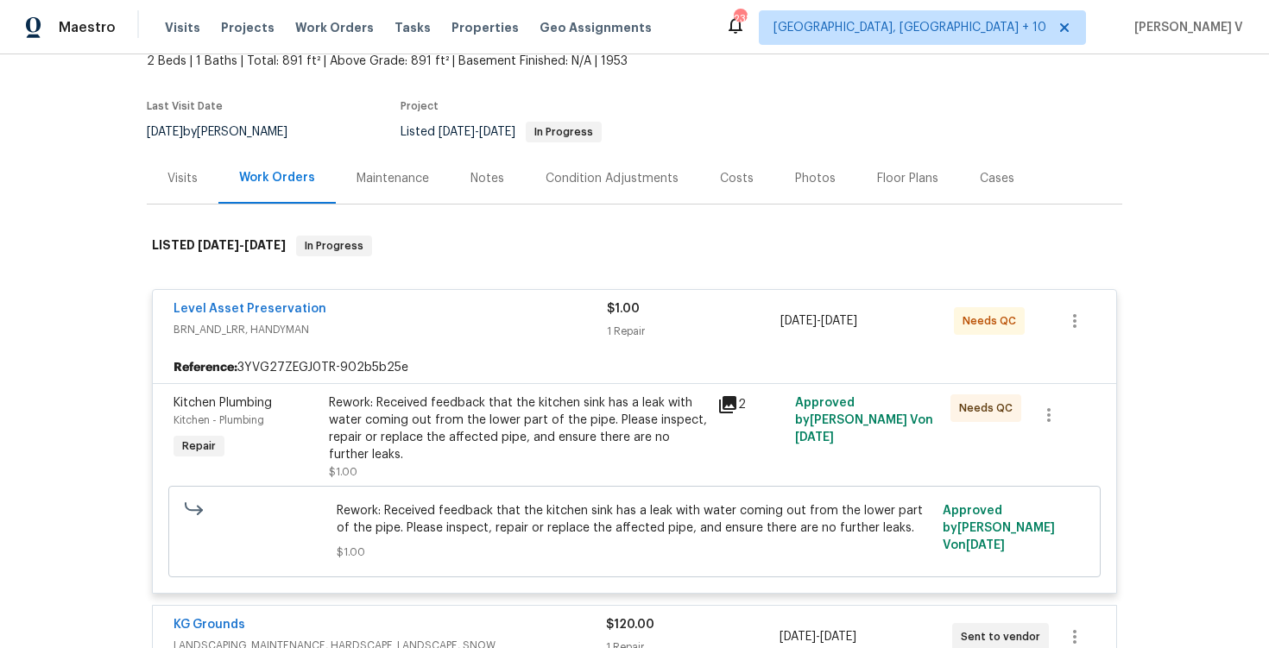
click at [453, 447] on div "Rework: Received feedback that the kitchen sink has a leak with water coming ou…" at bounding box center [518, 429] width 378 height 69
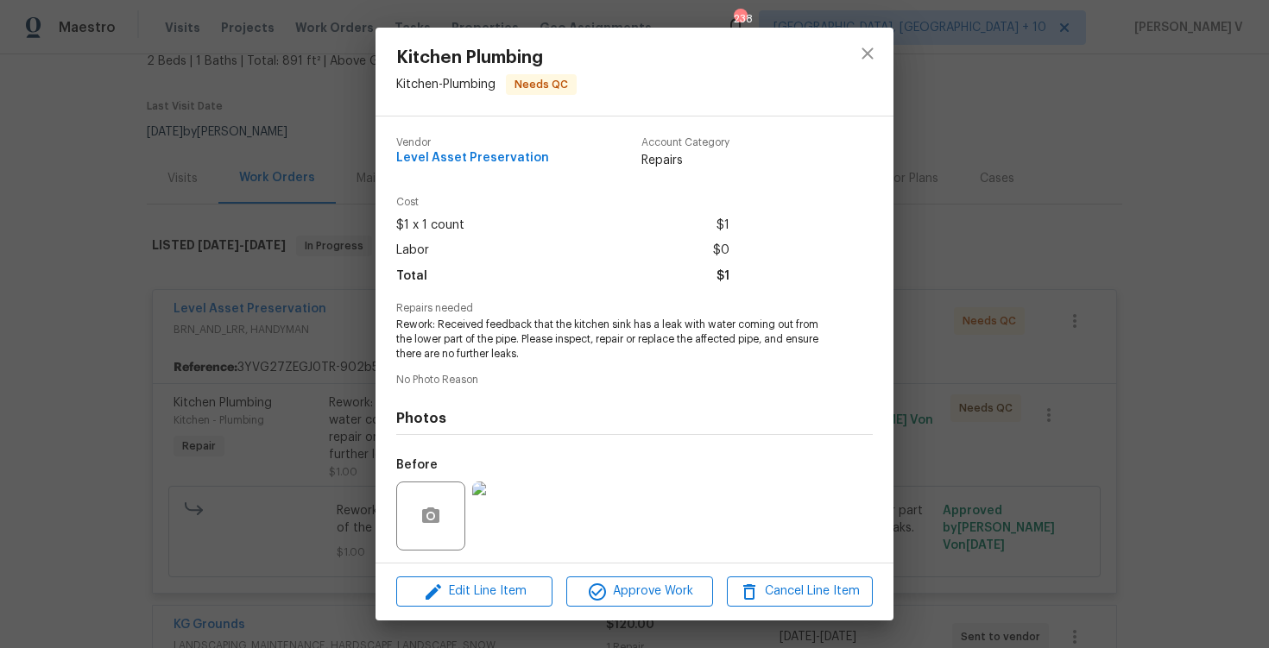
scroll to position [117, 0]
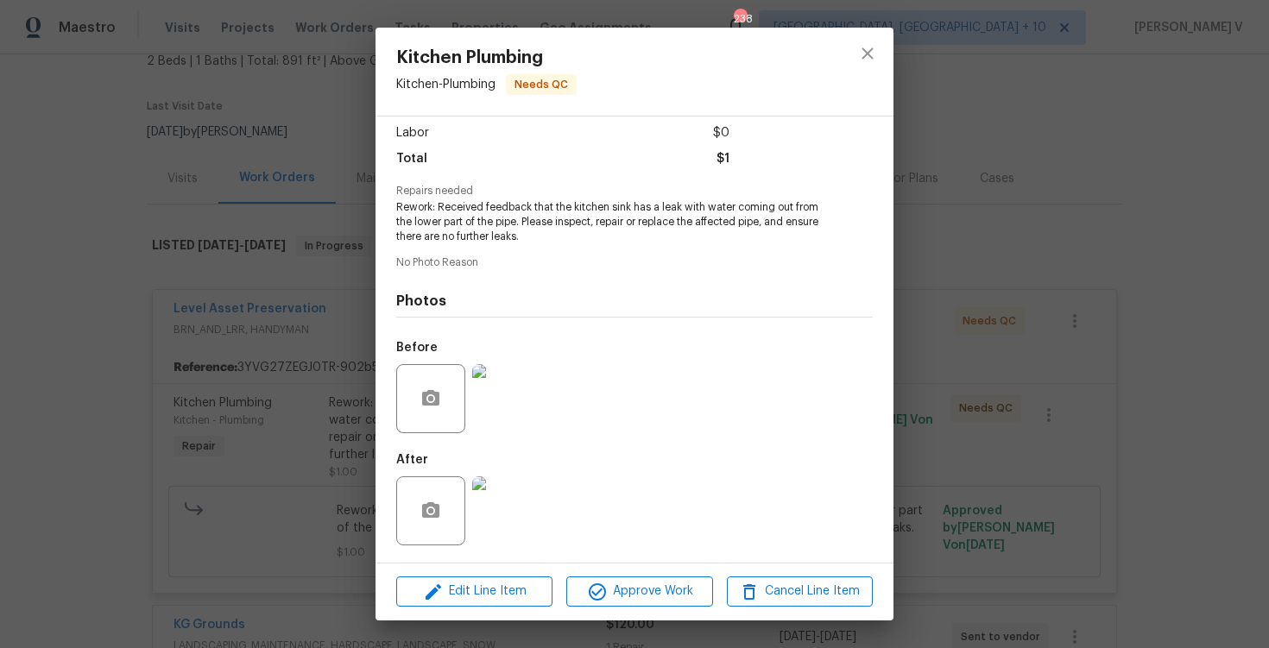
click at [520, 527] on img at bounding box center [506, 511] width 69 height 69
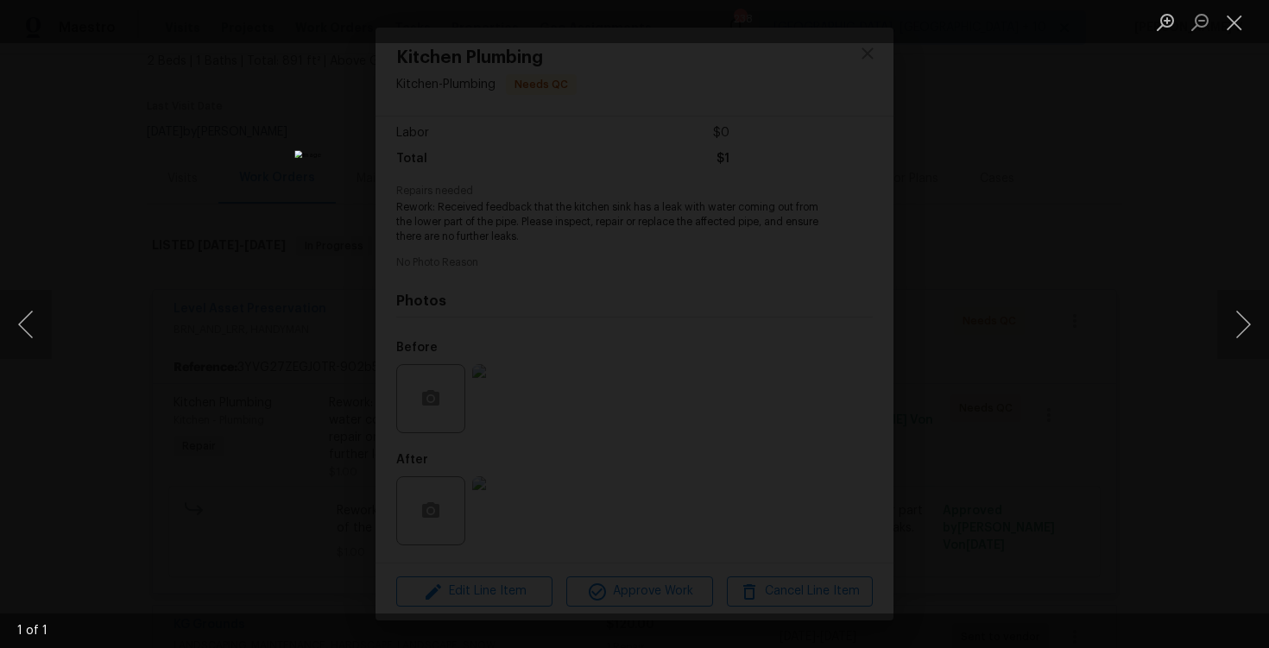
click at [1075, 136] on div "Lightbox" at bounding box center [634, 324] width 1269 height 648
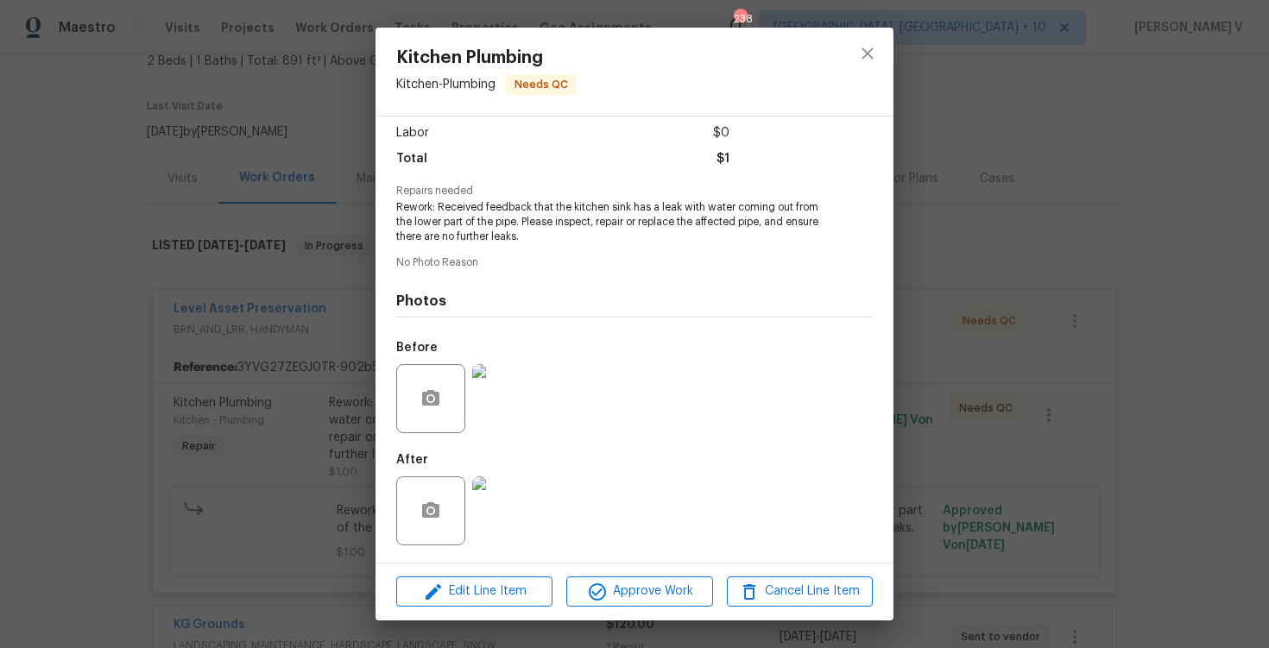
click at [498, 400] on img at bounding box center [506, 398] width 69 height 69
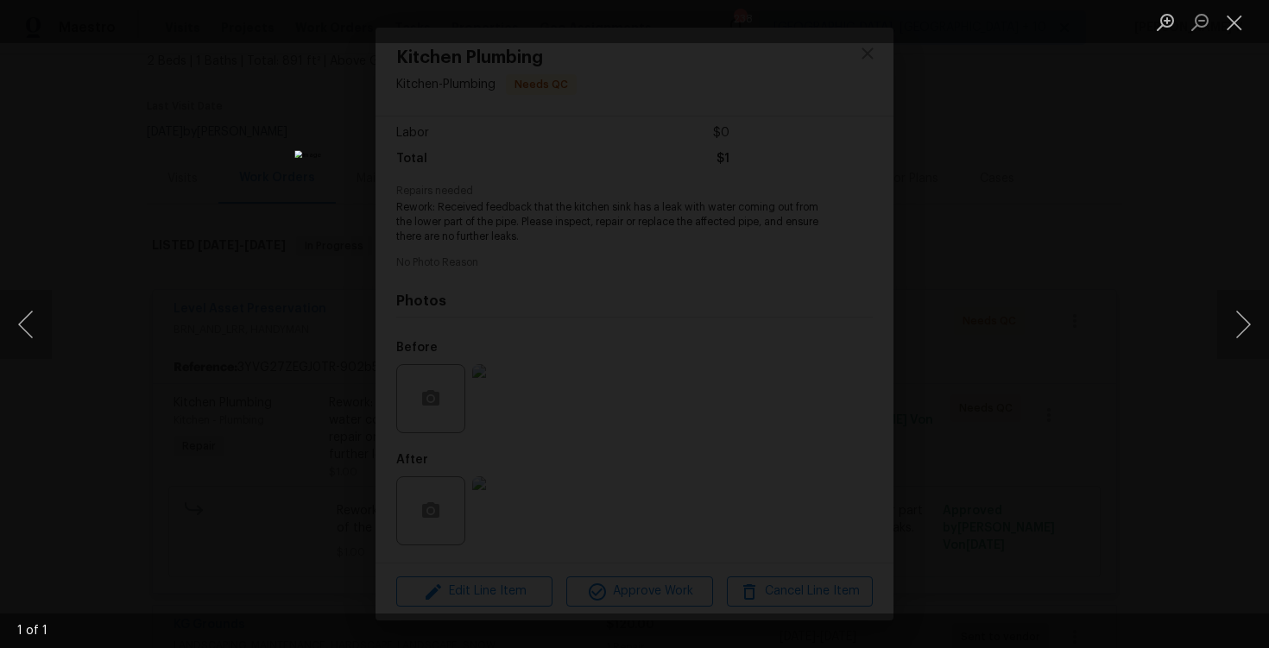
click at [975, 221] on div "Lightbox" at bounding box center [634, 324] width 1269 height 648
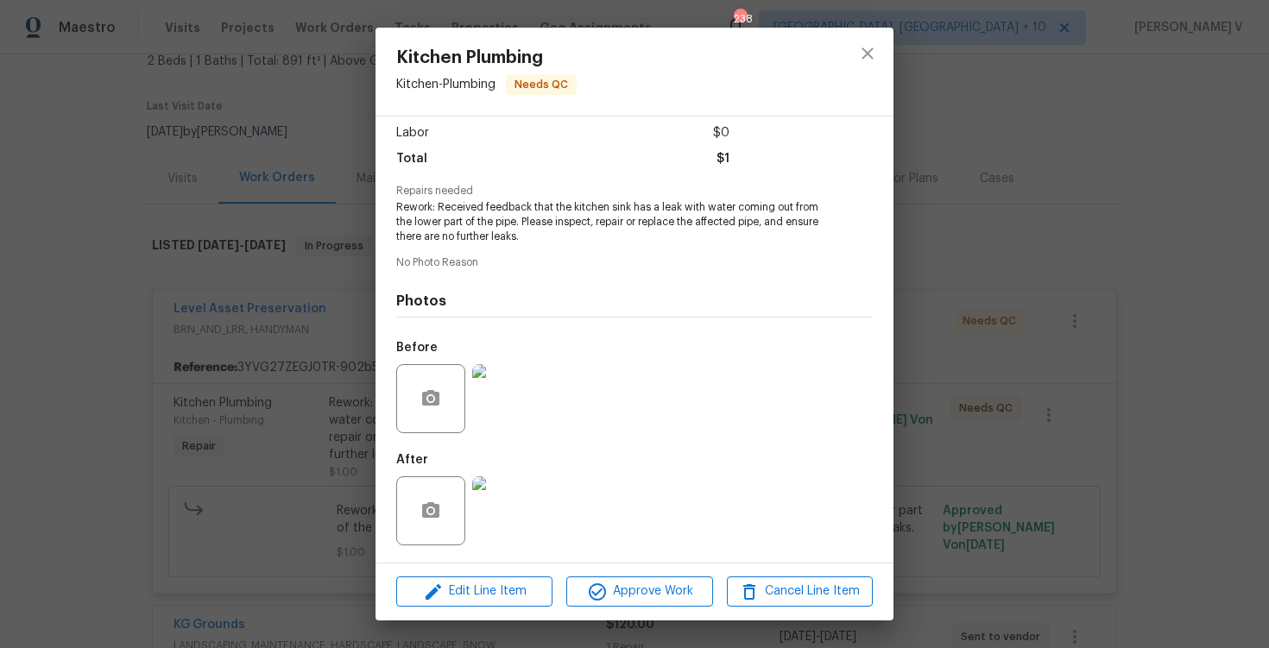
click at [975, 221] on div "Lightbox" at bounding box center [634, 324] width 1269 height 648
click at [206, 316] on div "Kitchen Plumbing Kitchen - Plumbing Needs QC Vendor Level Asset Preservation Ac…" at bounding box center [634, 324] width 1269 height 648
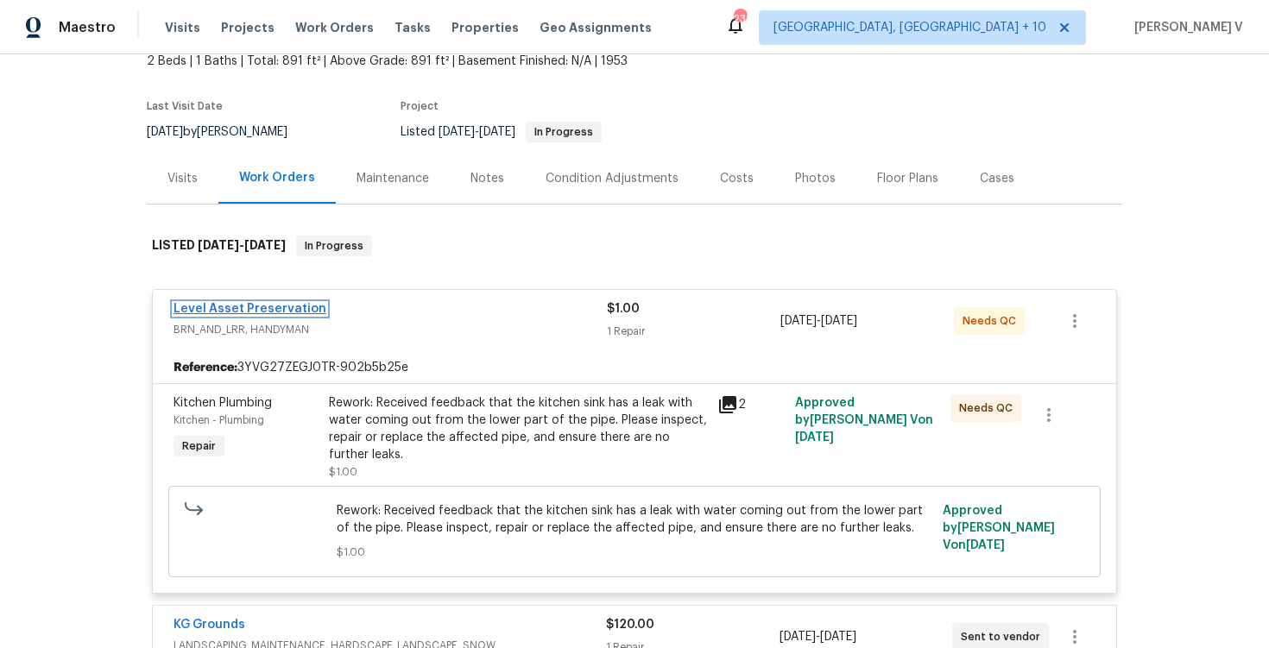
click at [246, 307] on link "Level Asset Preservation" at bounding box center [250, 309] width 153 height 12
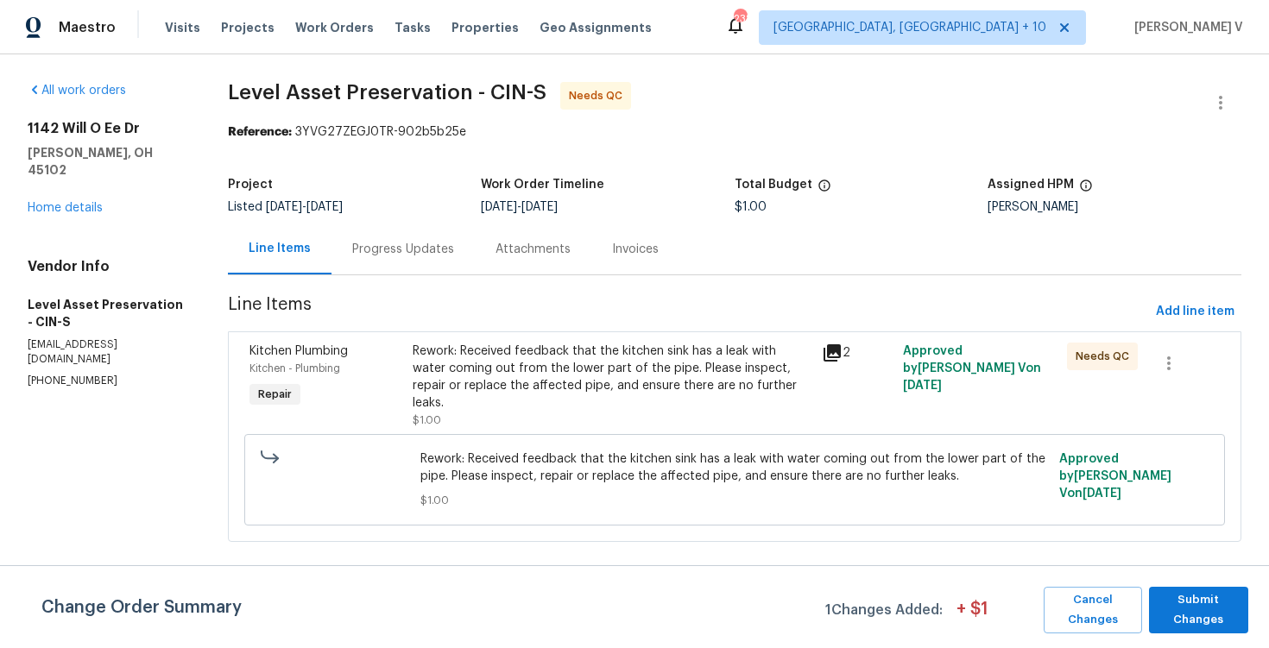
click at [437, 236] on div "Progress Updates" at bounding box center [402, 249] width 143 height 51
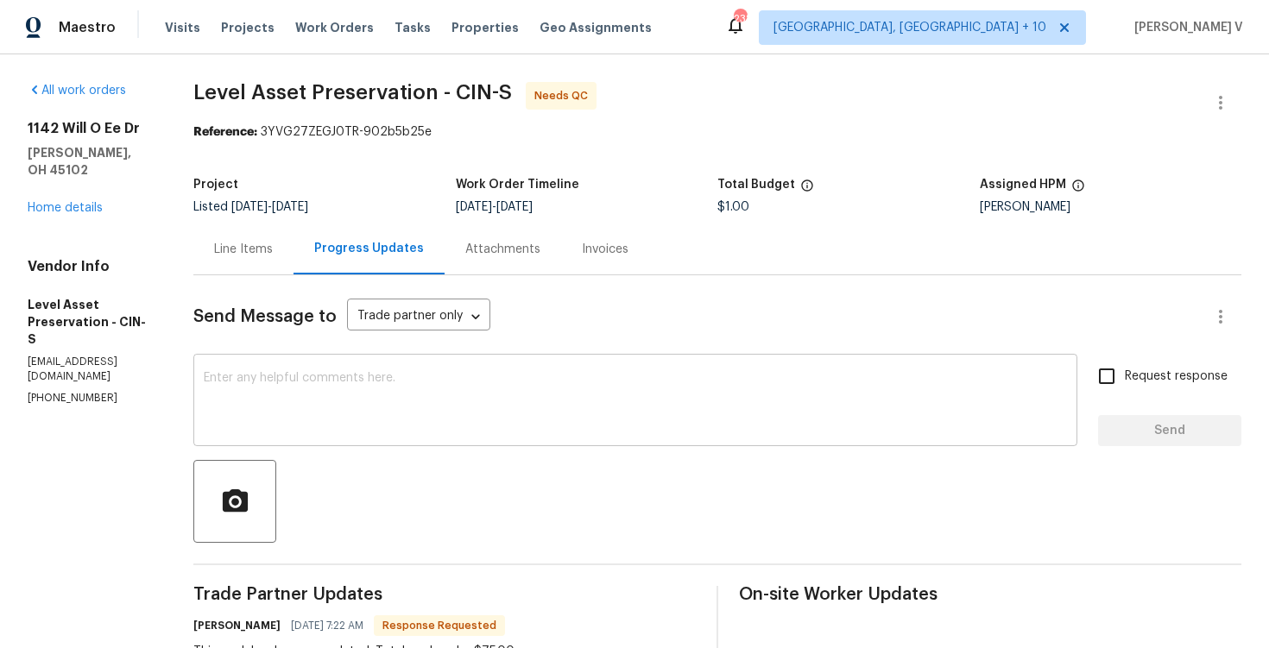
click at [507, 394] on textarea at bounding box center [635, 402] width 863 height 60
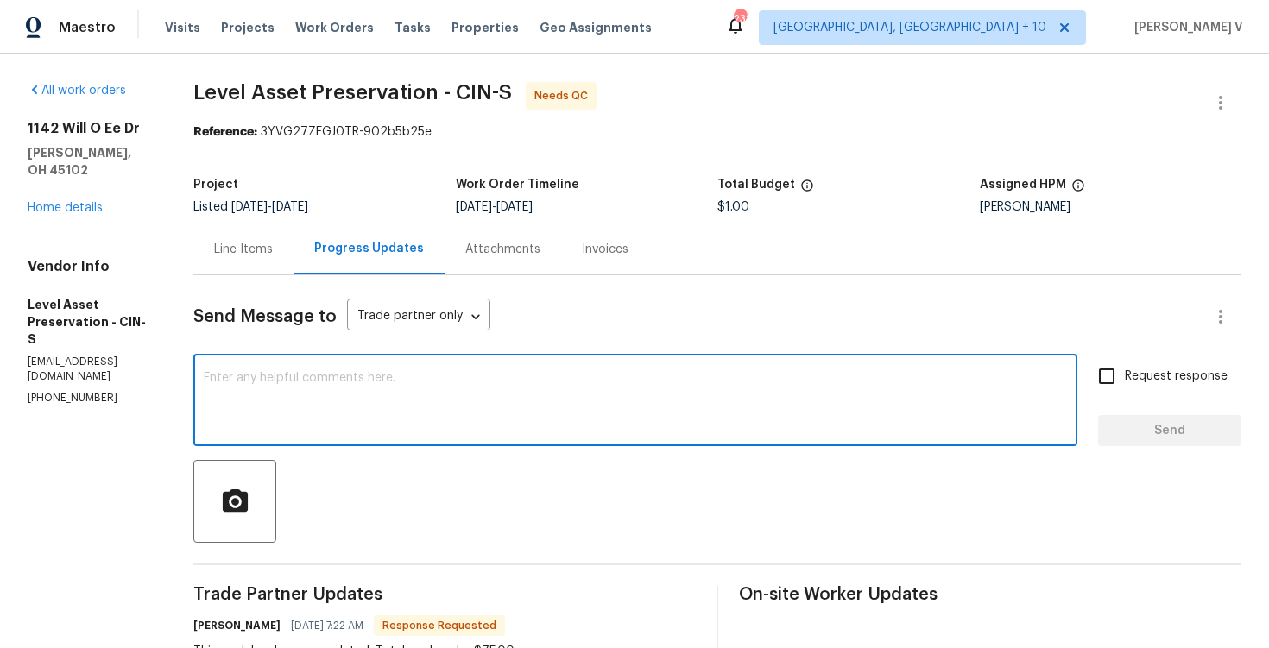
scroll to position [75, 0]
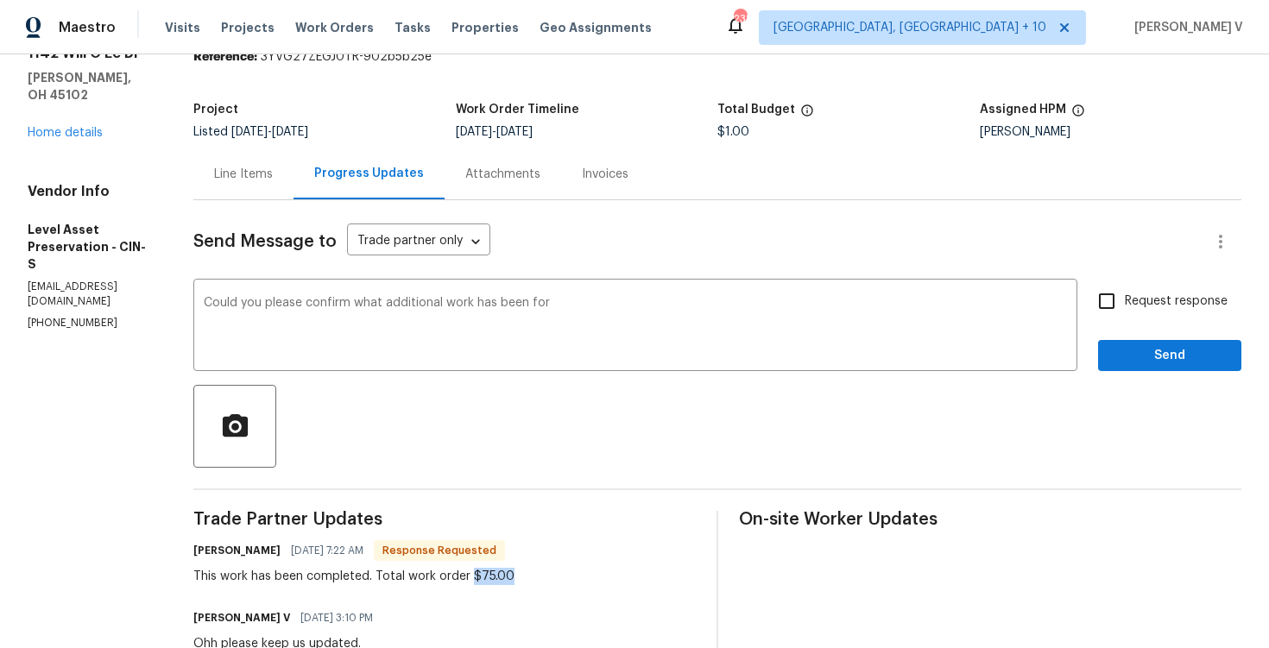
drag, startPoint x: 543, startPoint y: 579, endPoint x: 622, endPoint y: 579, distance: 79.4
click at [622, 579] on div "Crystal McFarland 09/17/2025 7:22 AM Response Requested This work has been comp…" at bounding box center [444, 562] width 502 height 47
copy div "$75.00"
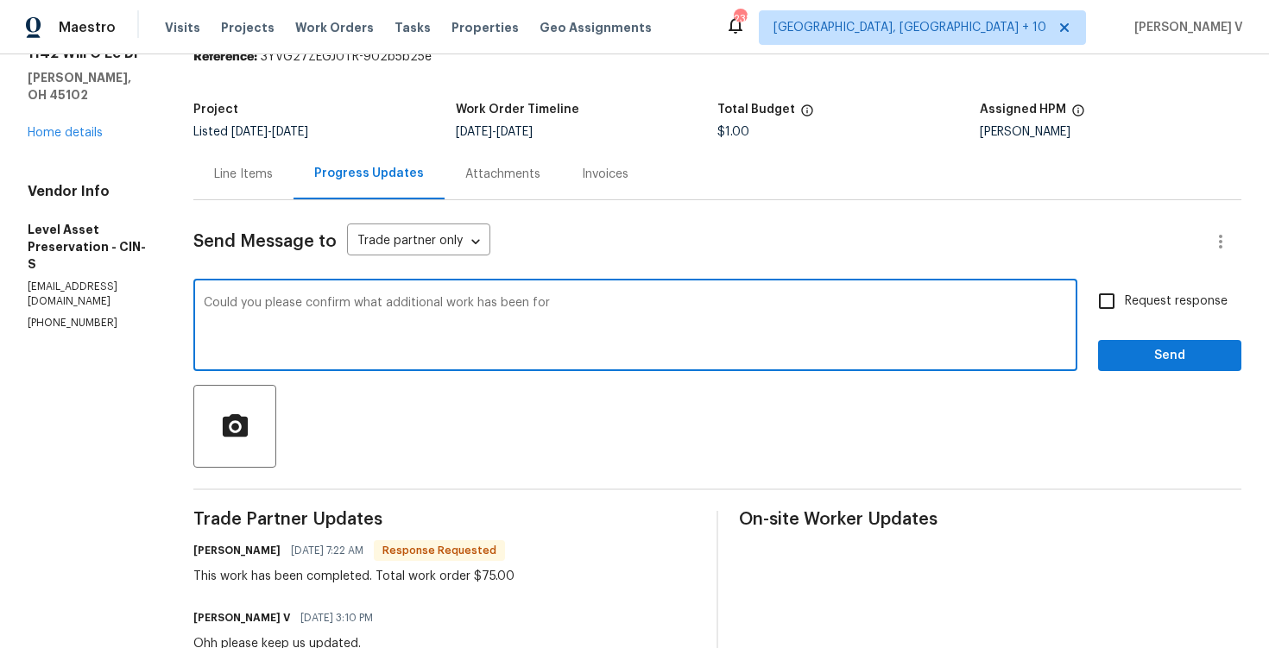
click at [719, 325] on textarea "Could you please confirm what additional work has been for" at bounding box center [635, 327] width 863 height 60
paste textarea "$75.00"
type textarea "Could you please confirm what additional work has been for $75.00."
click at [1116, 311] on input "Request response" at bounding box center [1107, 301] width 36 height 36
checkbox input "true"
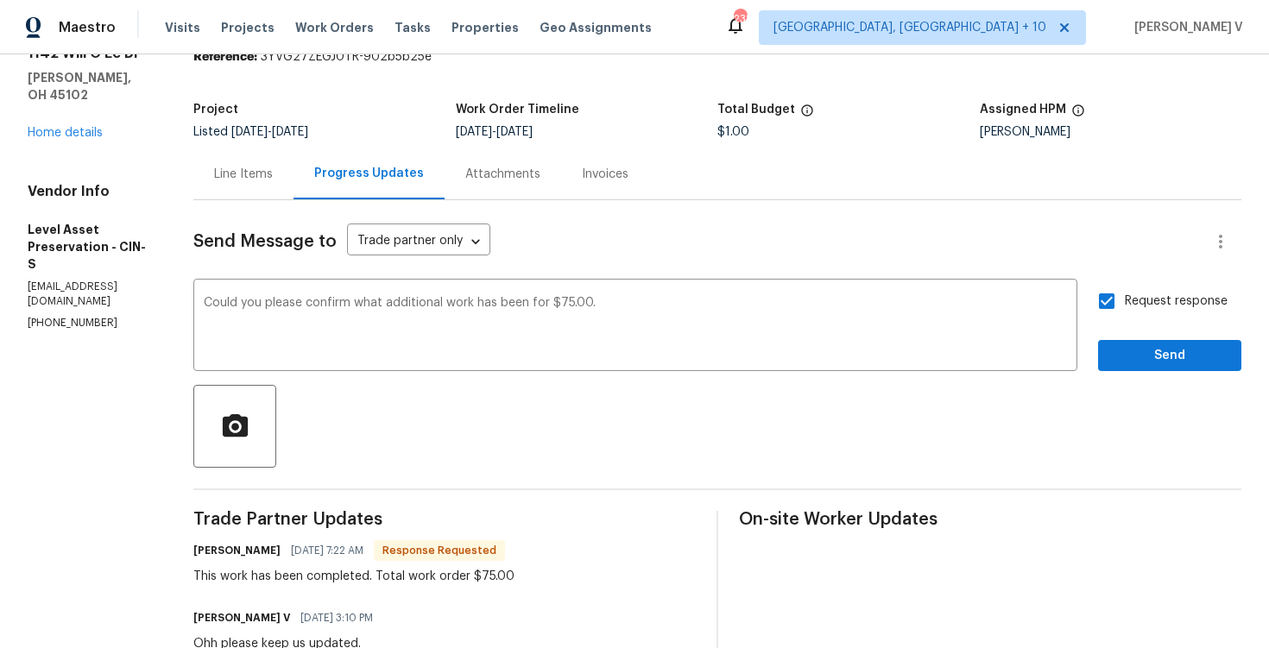
click at [0, 0] on span "been" at bounding box center [0, 0] width 0 height 0
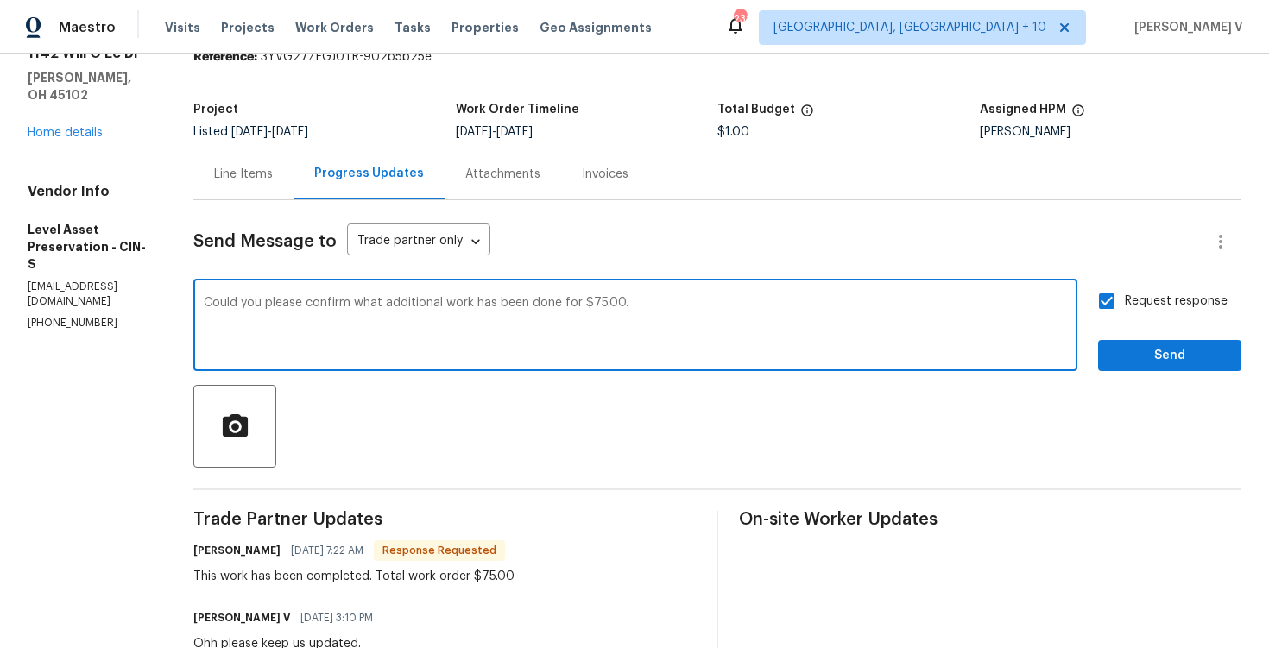
click at [0, 0] on span "$75.00?" at bounding box center [0, 0] width 0 height 0
type textarea "Could you please confirm what additional work has been done for $75.00?"
click at [1121, 358] on span "Send" at bounding box center [1170, 356] width 116 height 22
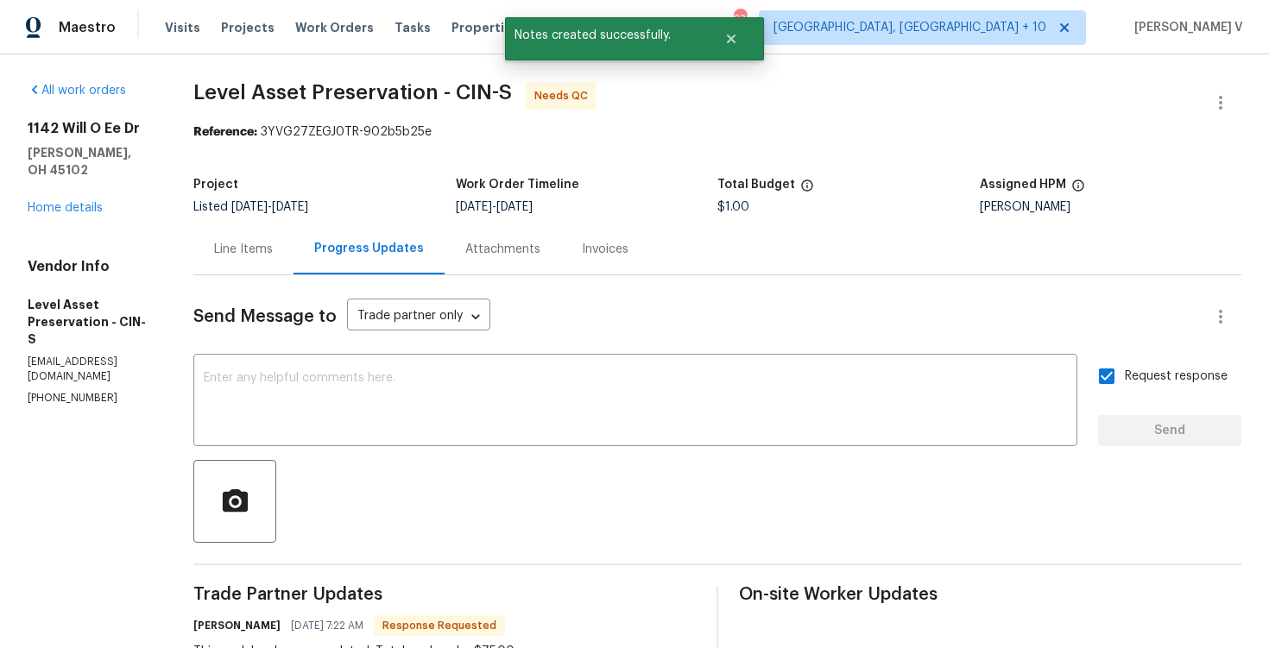
click at [49, 391] on p "[PHONE_NUMBER]" at bounding box center [90, 398] width 124 height 15
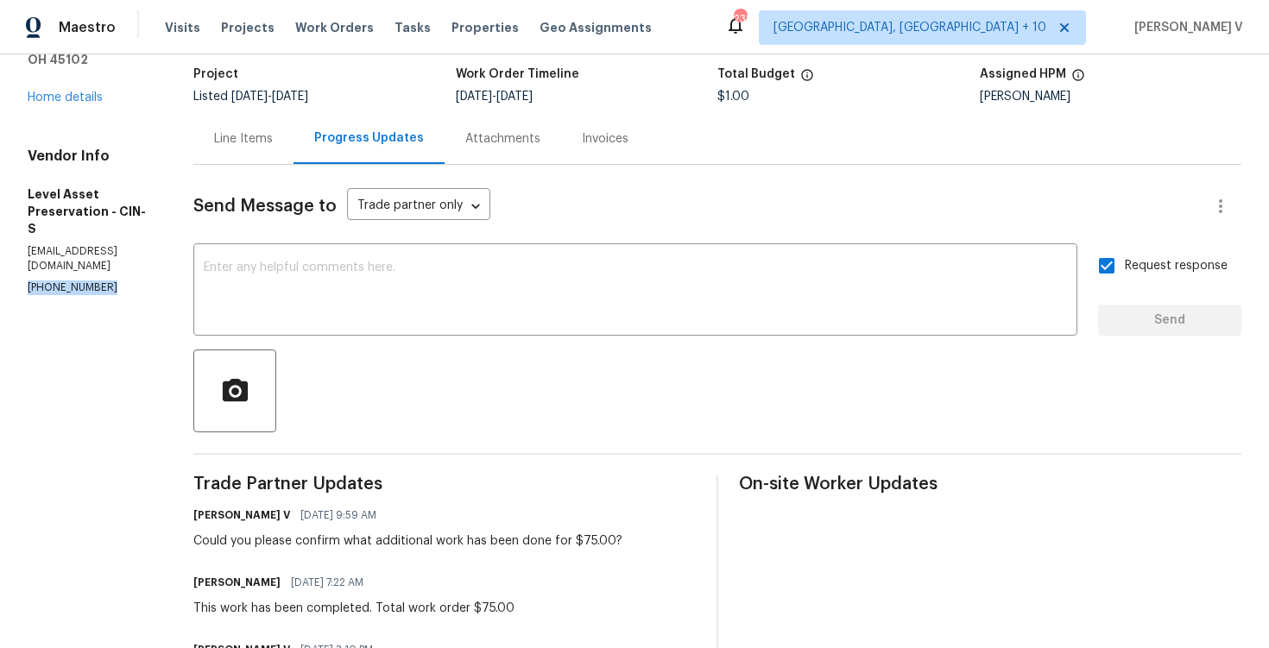
scroll to position [179, 0]
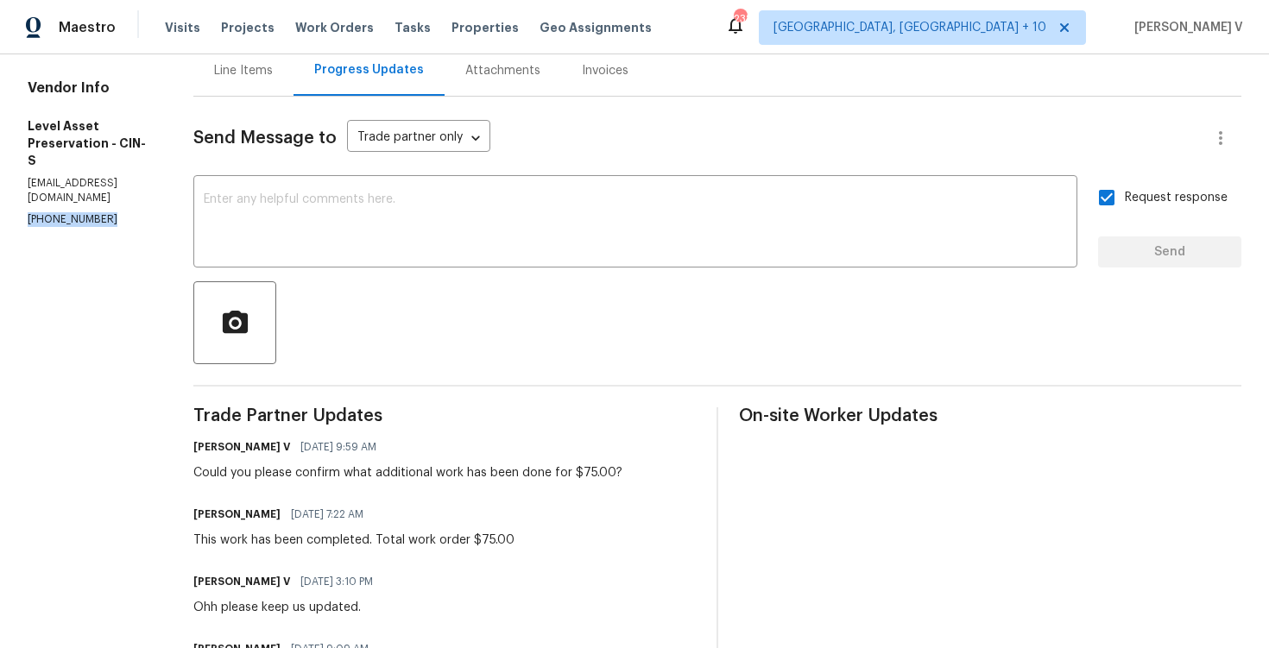
click at [338, 471] on div "Could you please confirm what additional work has been done for $75.00?" at bounding box center [407, 472] width 429 height 17
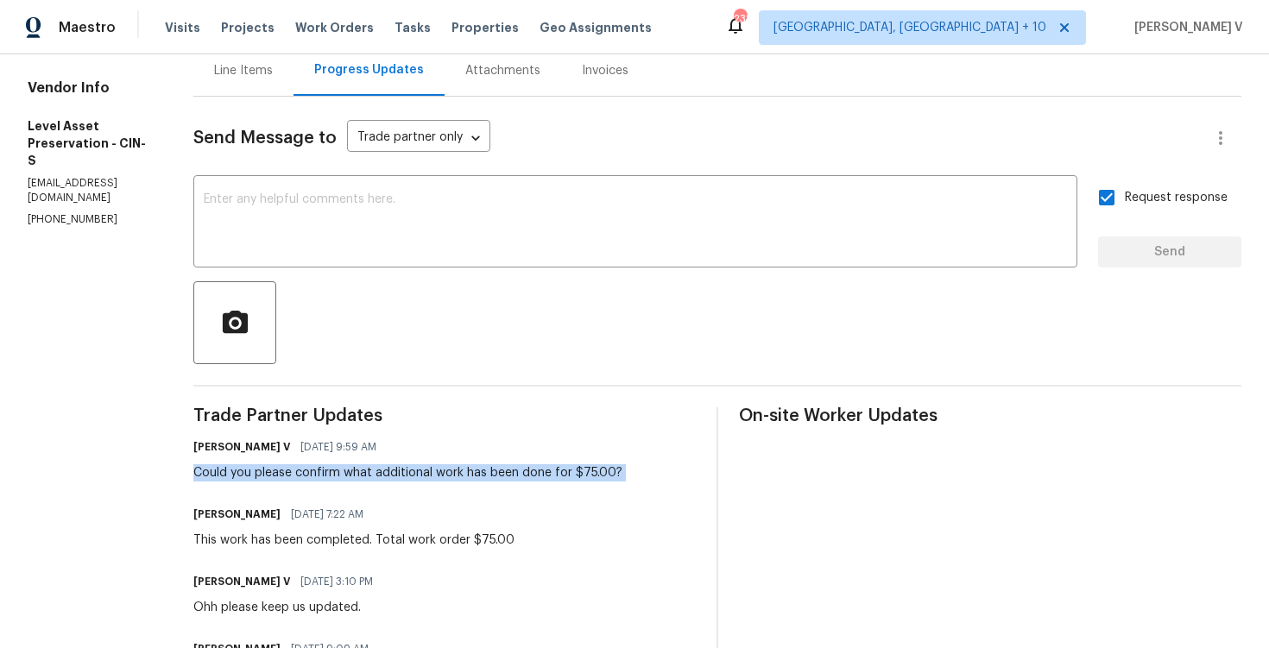
click at [338, 471] on div "Could you please confirm what additional work has been done for $75.00?" at bounding box center [407, 472] width 429 height 17
copy div "Could you please confirm what additional work has been done for $75.00?"
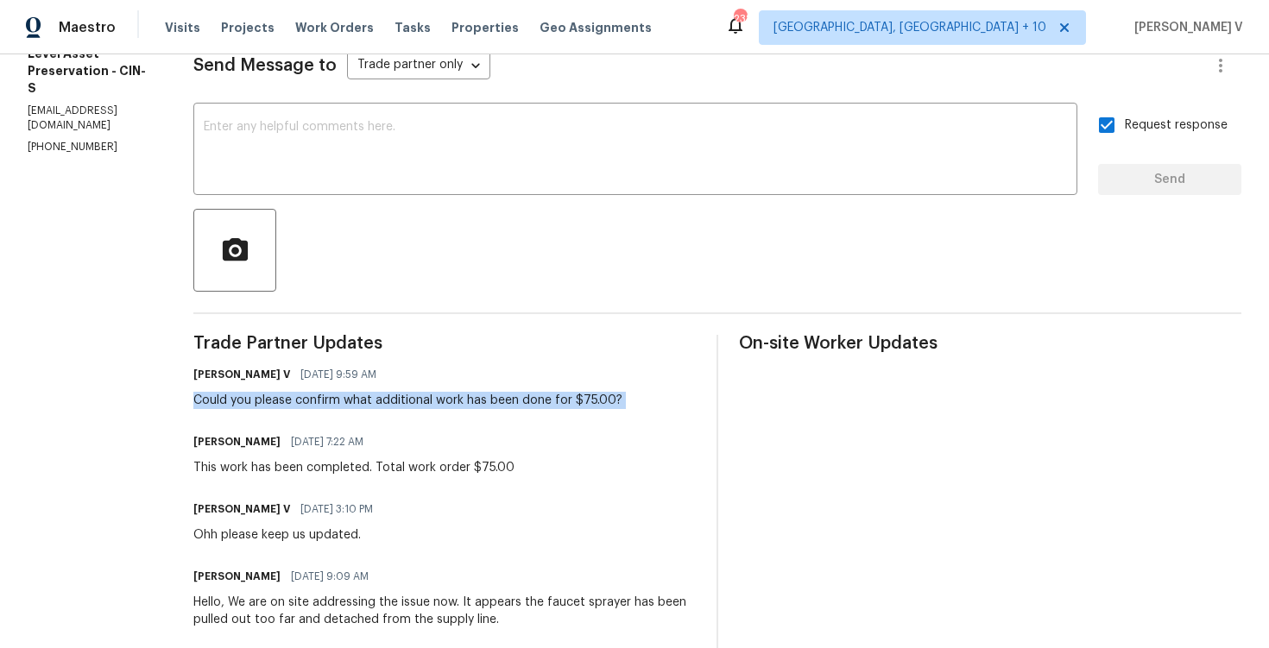
click at [297, 474] on div "This work has been completed. Total work order $75.00" at bounding box center [353, 467] width 321 height 17
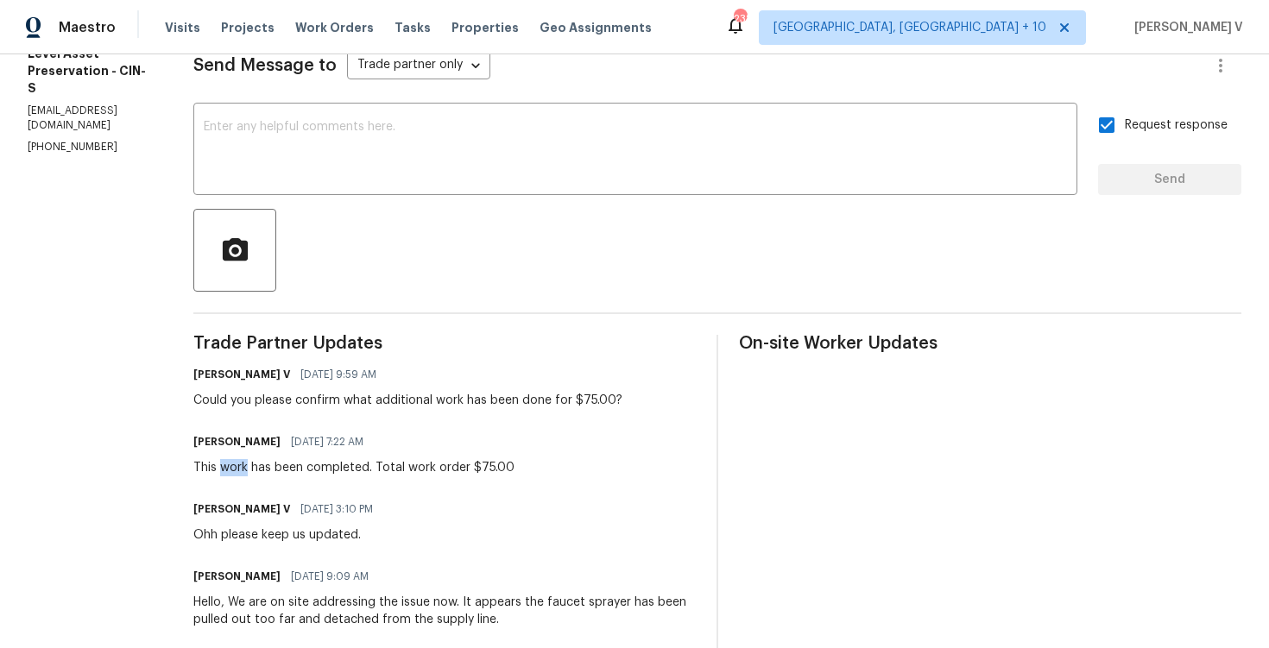
click at [509, 463] on div "This work has been completed. Total work order $75.00" at bounding box center [353, 467] width 321 height 17
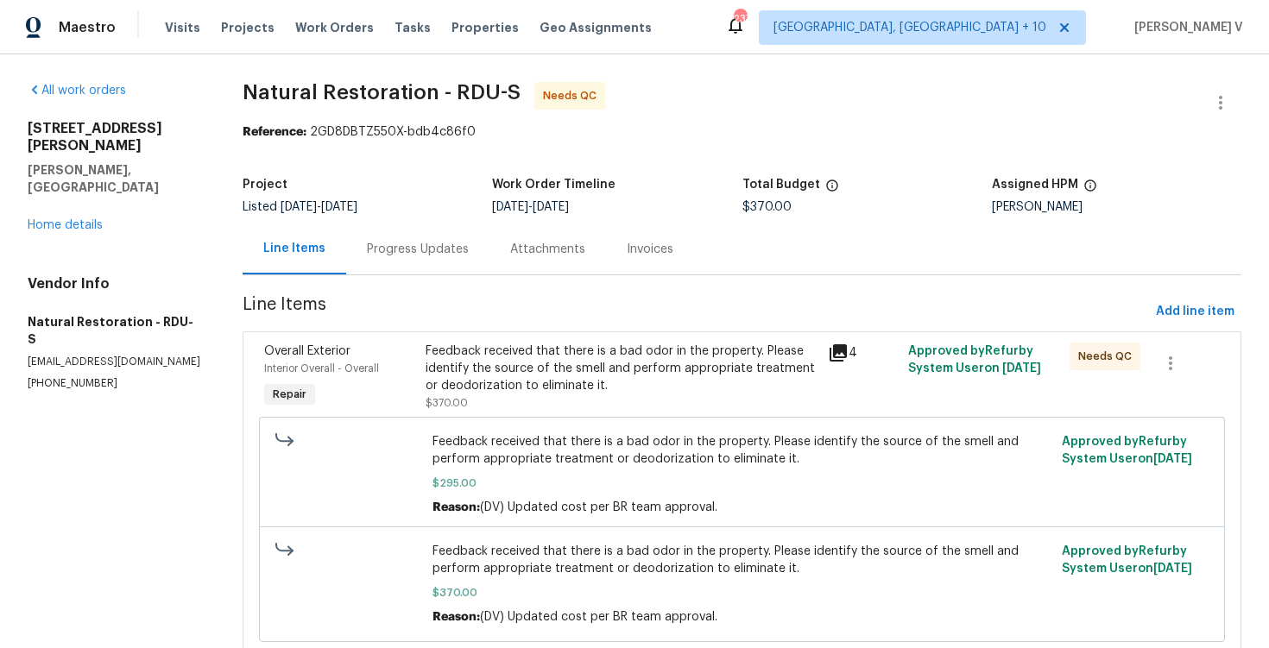
click at [450, 249] on div "Progress Updates" at bounding box center [418, 249] width 102 height 17
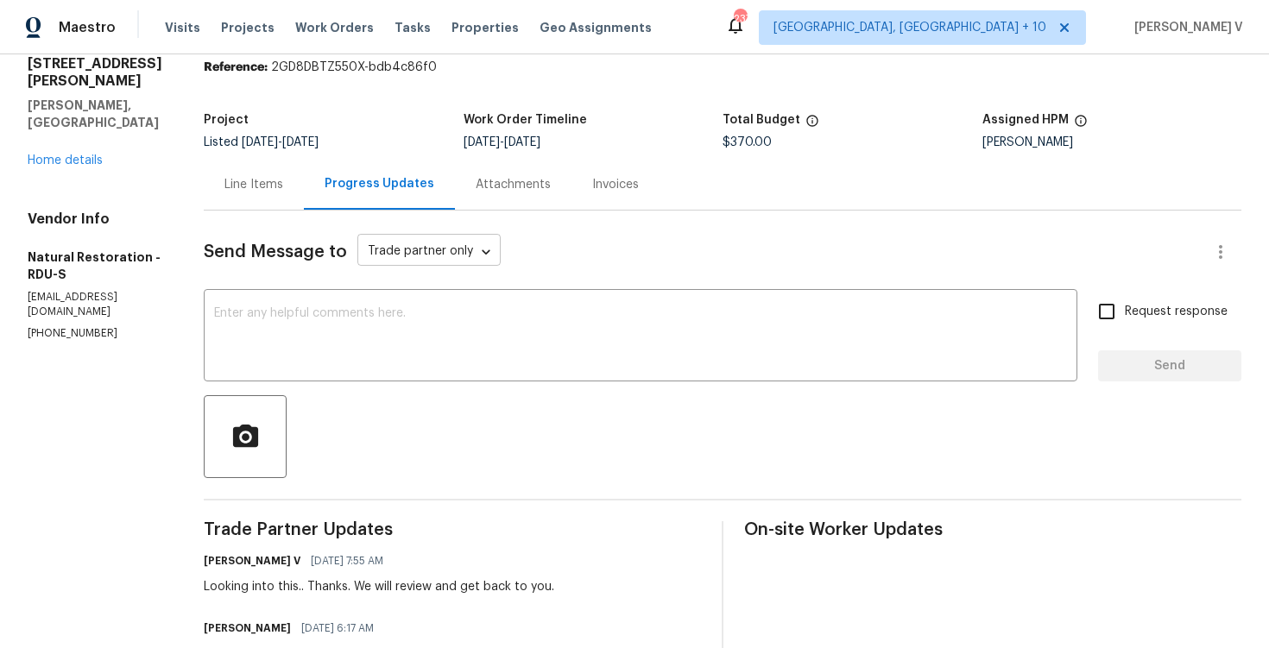
scroll to position [123, 0]
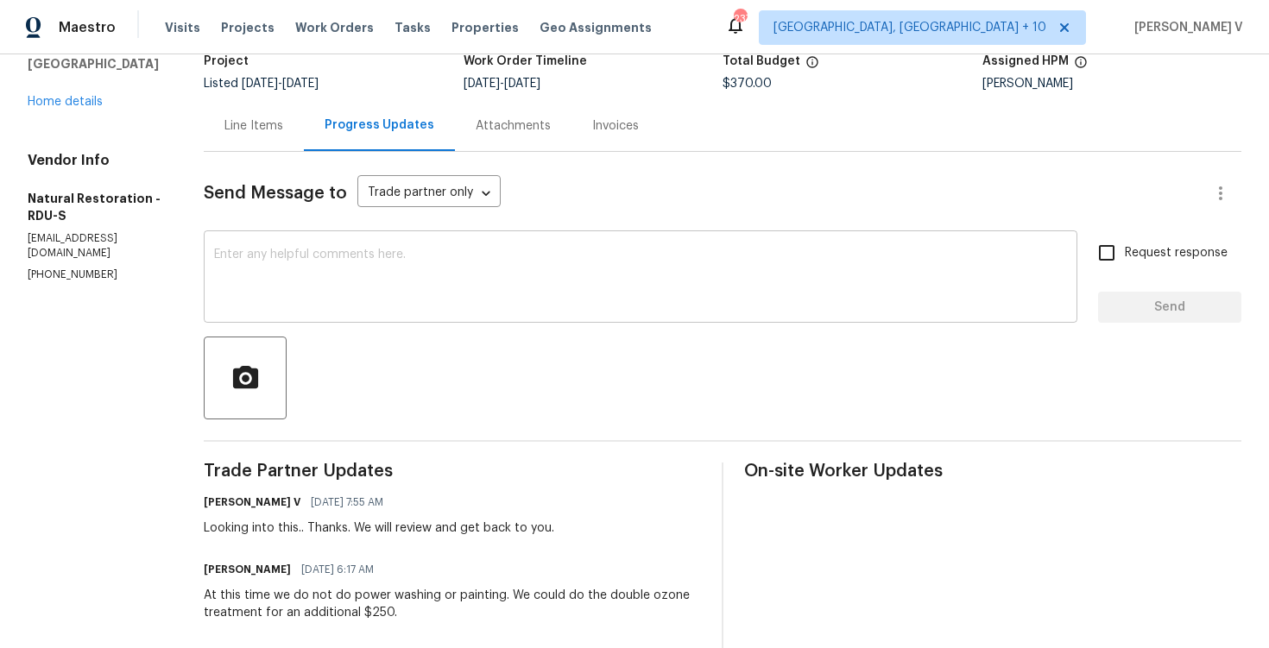
click at [364, 272] on textarea at bounding box center [640, 279] width 853 height 60
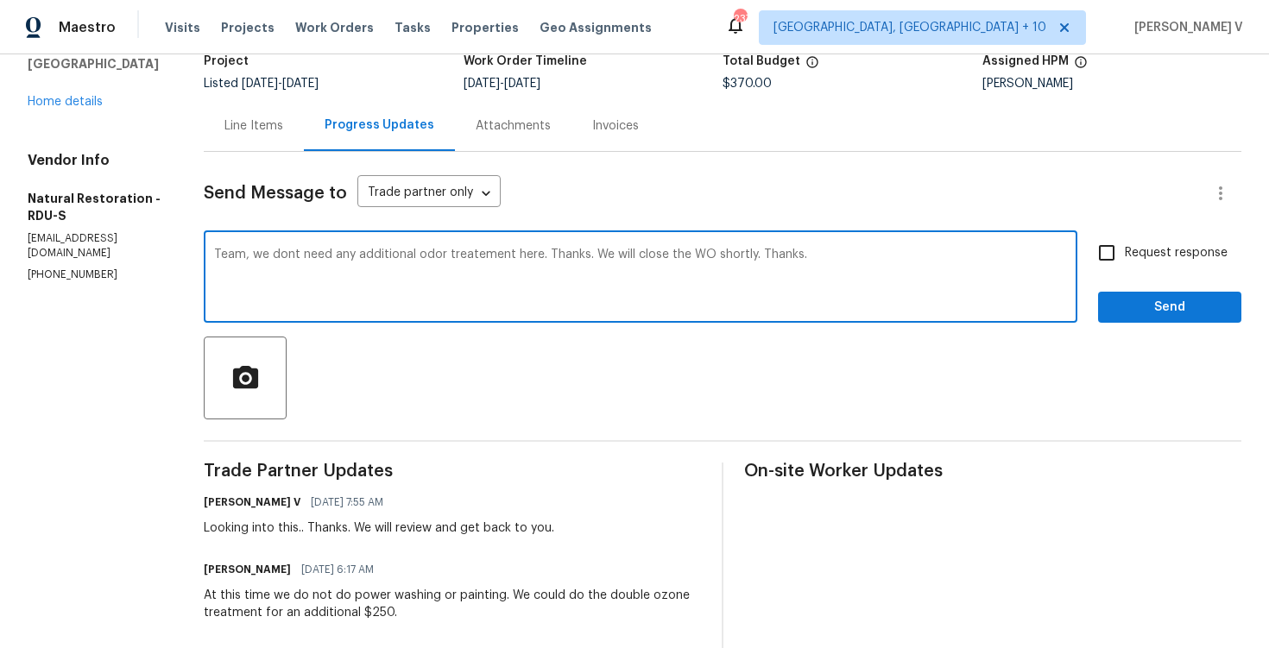
drag, startPoint x: 537, startPoint y: 252, endPoint x: 586, endPoint y: 248, distance: 49.4
click at [586, 250] on textarea "Team, we dont need any additional odor treatement here. Thanks. We will close t…" at bounding box center [640, 279] width 853 height 60
click at [0, 0] on span "don't" at bounding box center [0, 0] width 0 height 0
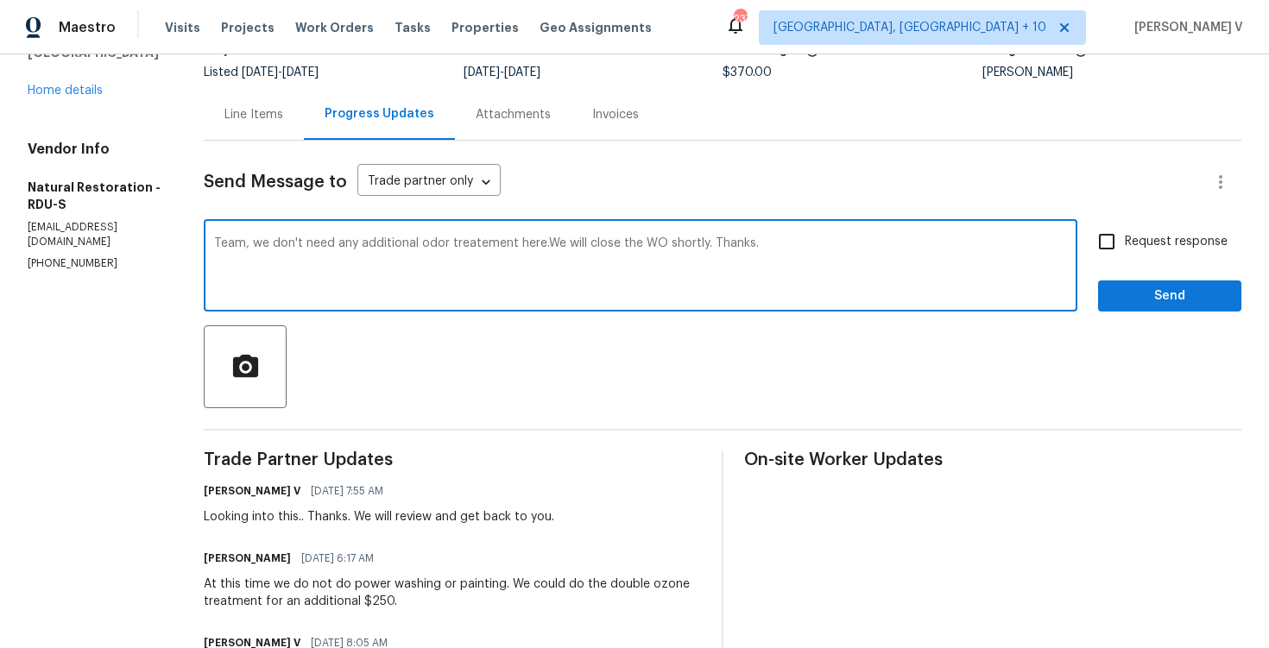
click at [0, 0] on div "here." at bounding box center [0, 0] width 0 height 0
type textarea "Team, we don't need any additional odor treatement here. We will close the WO s…"
click at [1155, 300] on span "Send" at bounding box center [1170, 297] width 116 height 22
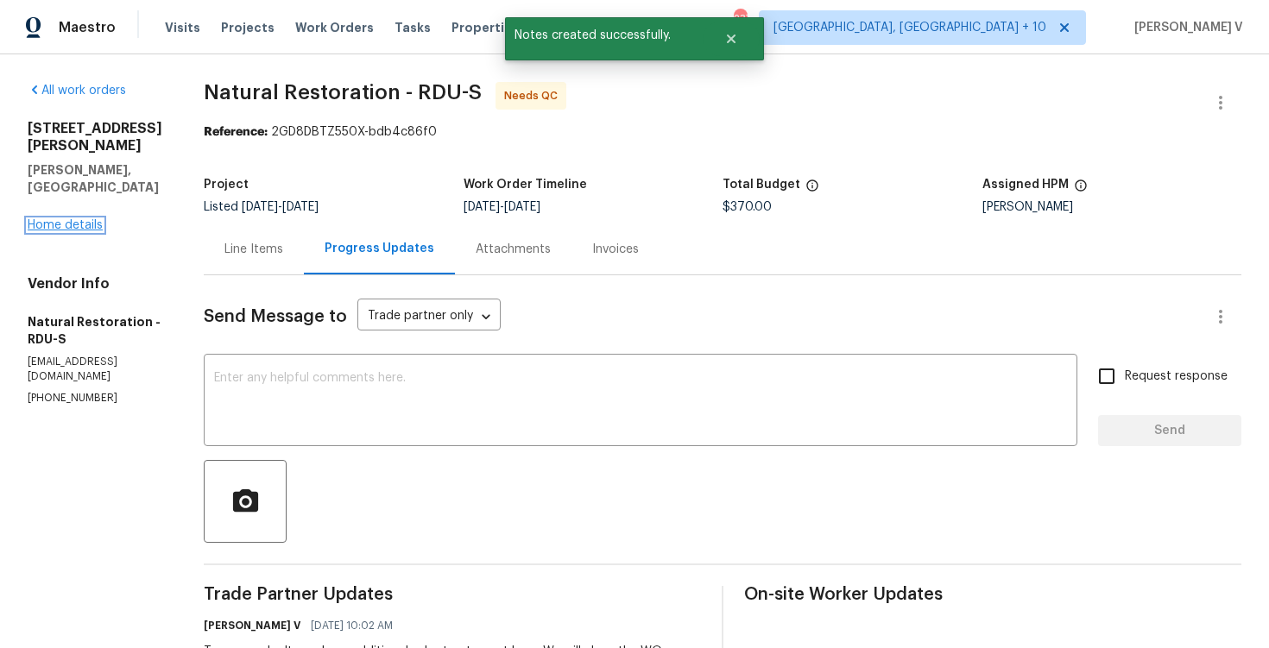
click at [73, 219] on link "Home details" at bounding box center [65, 225] width 75 height 12
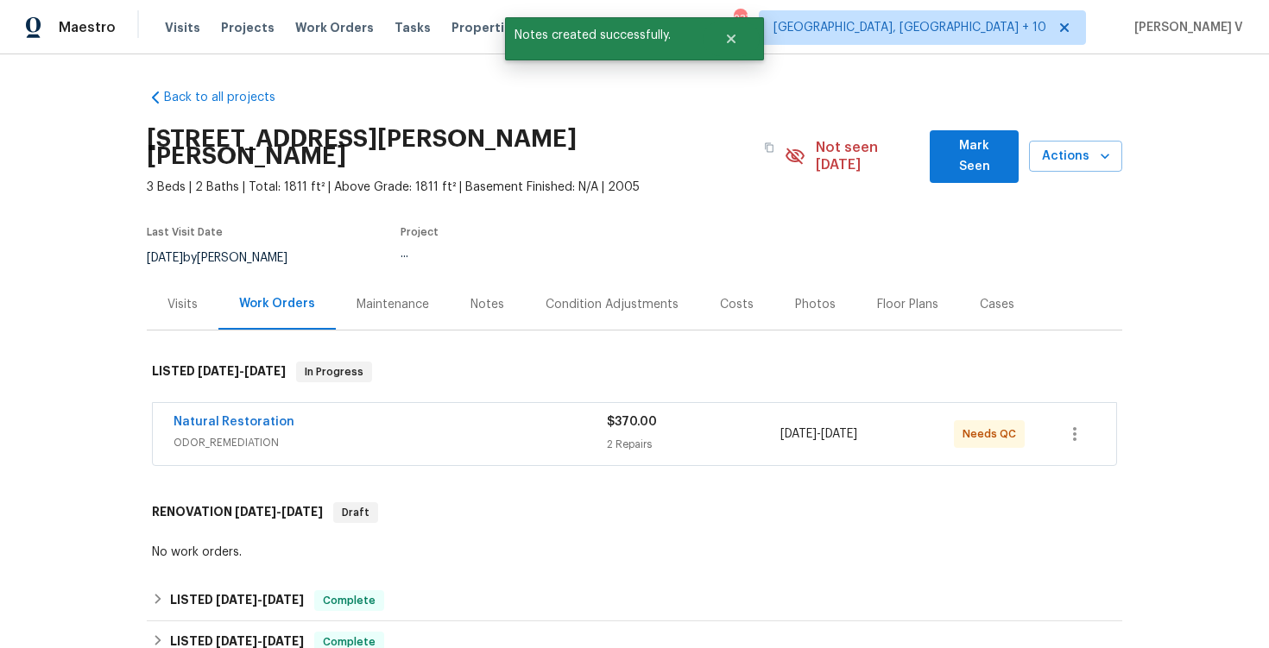
click at [218, 297] on div "Work Orders" at bounding box center [276, 304] width 117 height 51
click at [199, 294] on div "Visits" at bounding box center [183, 304] width 72 height 51
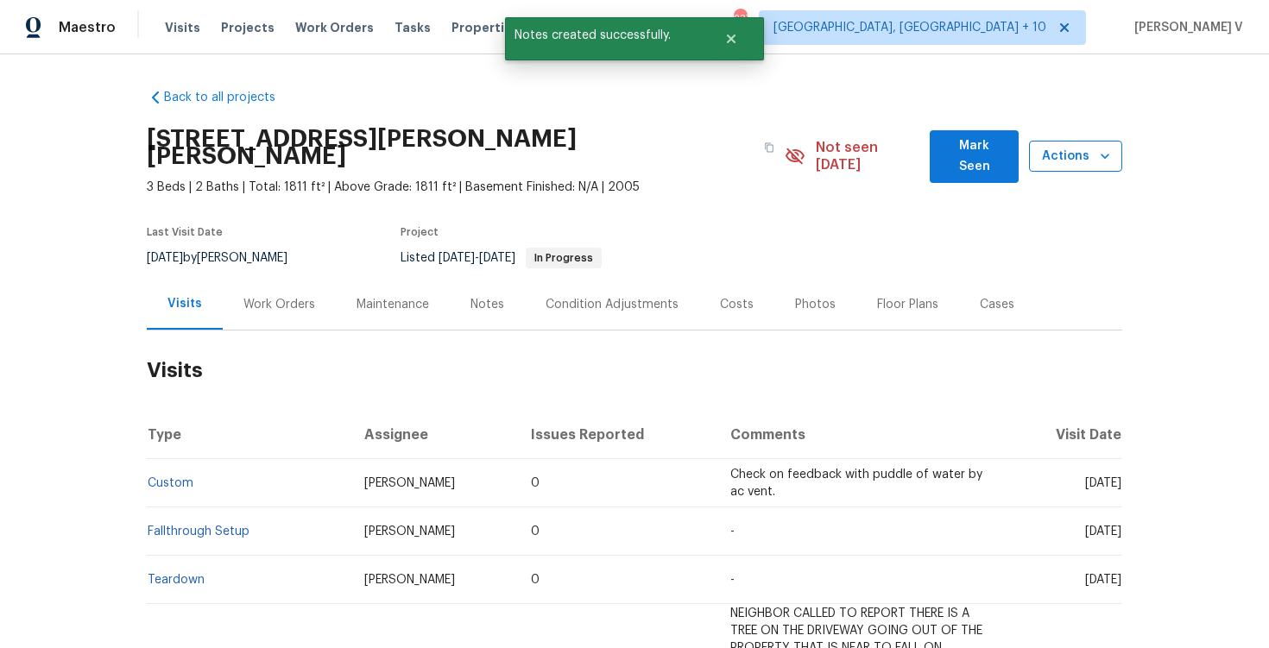
click at [1080, 154] on span "Actions" at bounding box center [1076, 157] width 66 height 22
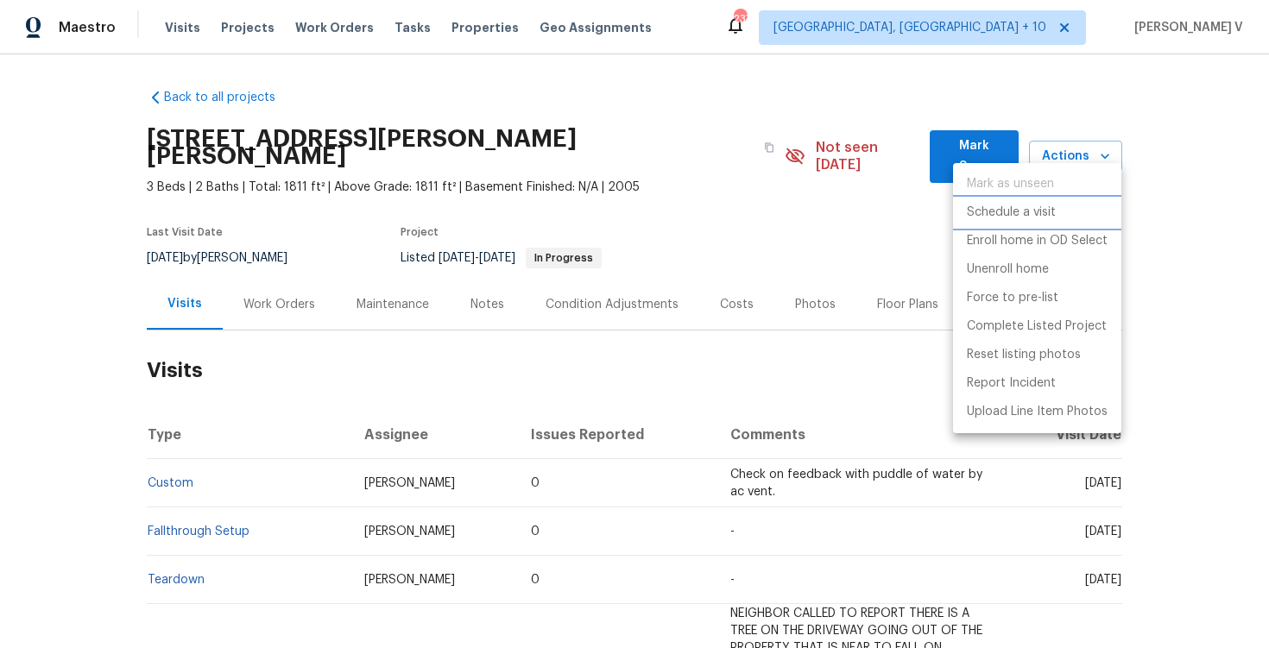
click at [998, 218] on p "Schedule a visit" at bounding box center [1011, 213] width 89 height 18
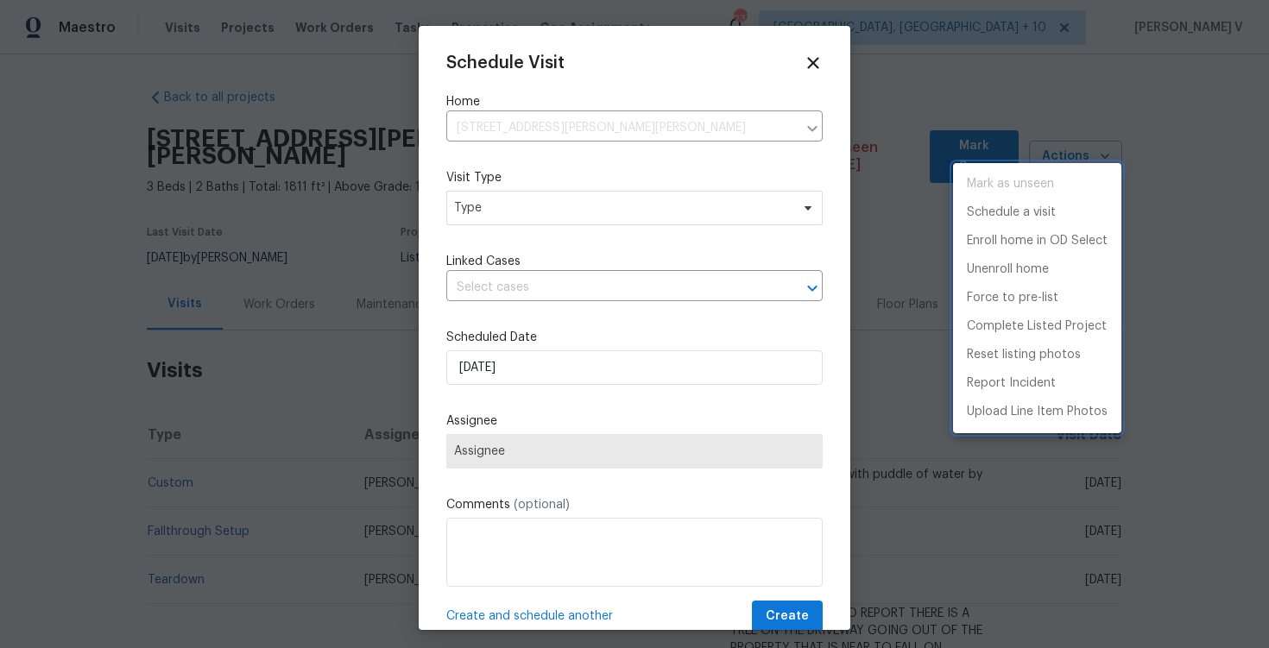
click at [521, 209] on div at bounding box center [634, 324] width 1269 height 648
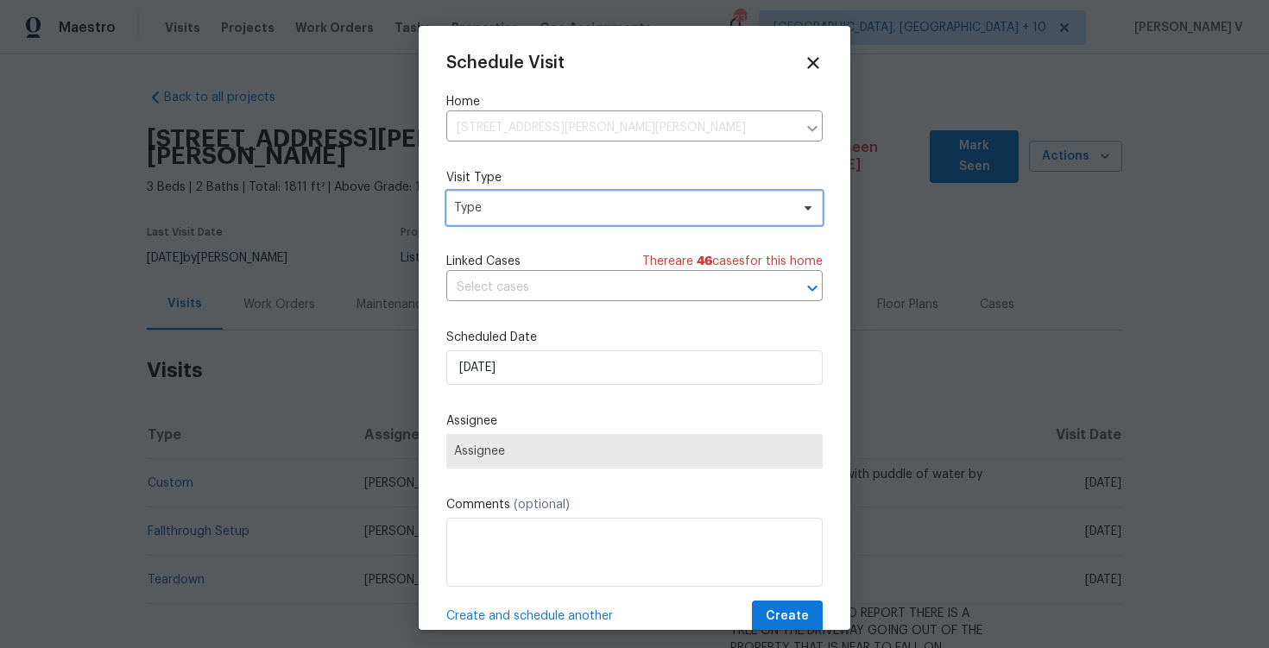
click at [521, 209] on span "Type" at bounding box center [622, 207] width 336 height 17
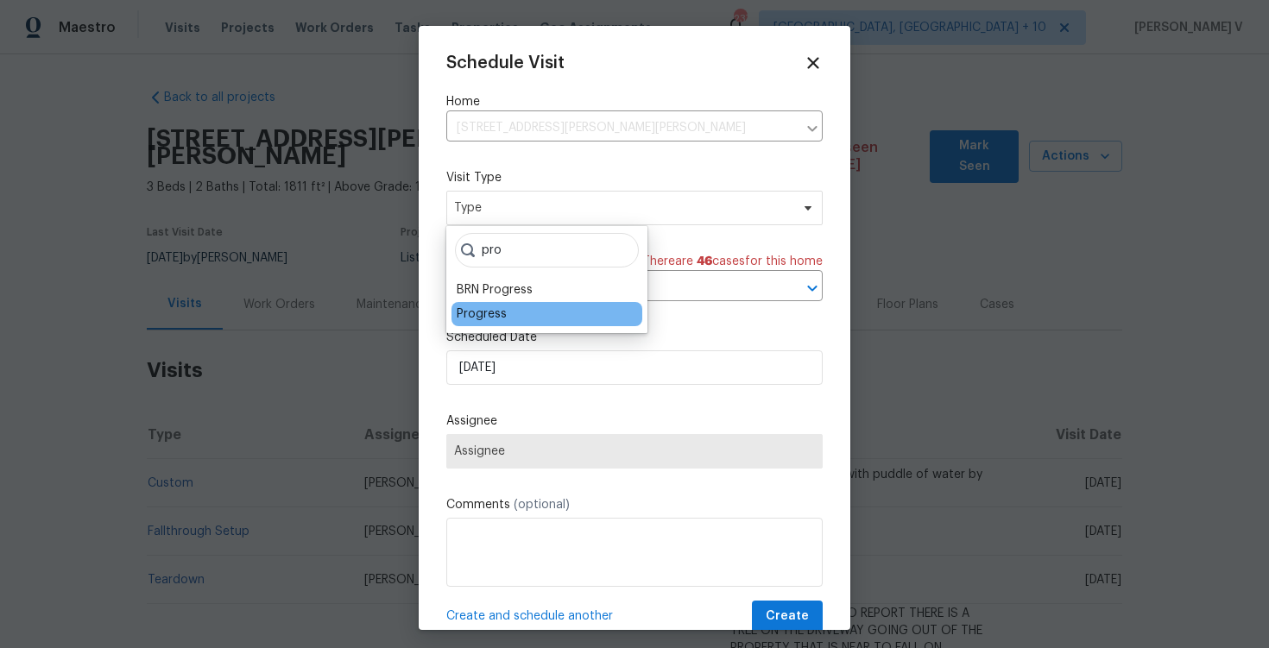
type input "pro"
click at [494, 313] on div "Progress" at bounding box center [482, 314] width 50 height 17
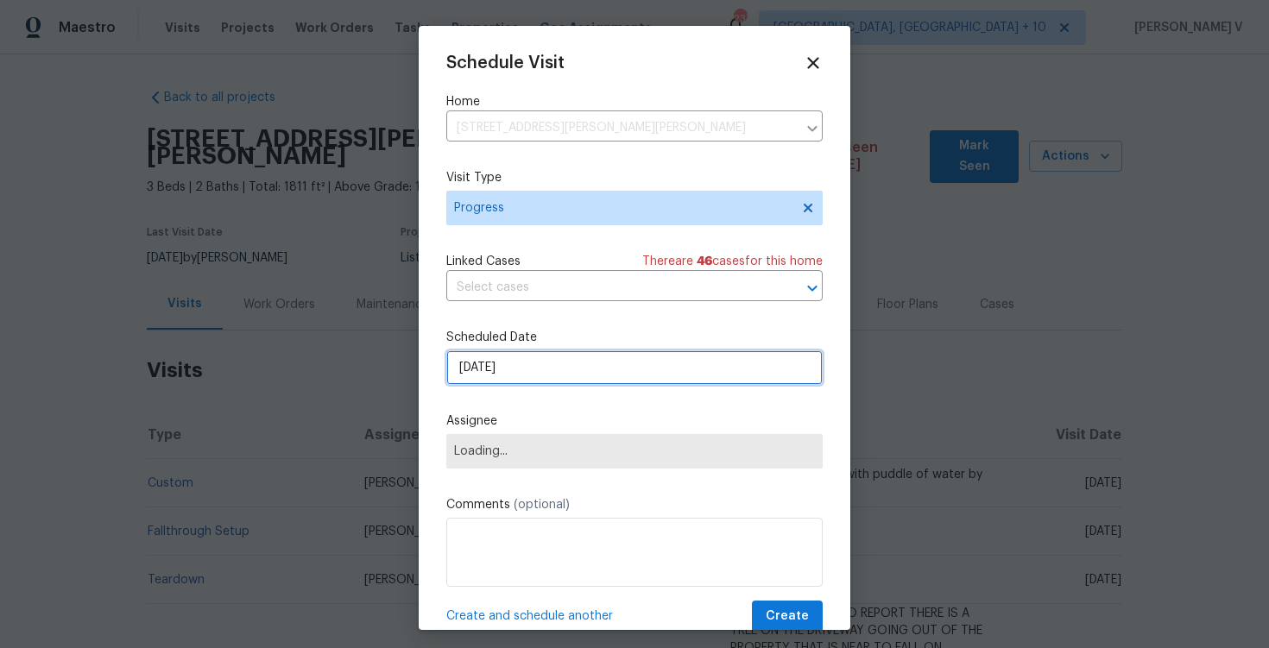
click at [502, 374] on input "[DATE]" at bounding box center [634, 367] width 376 height 35
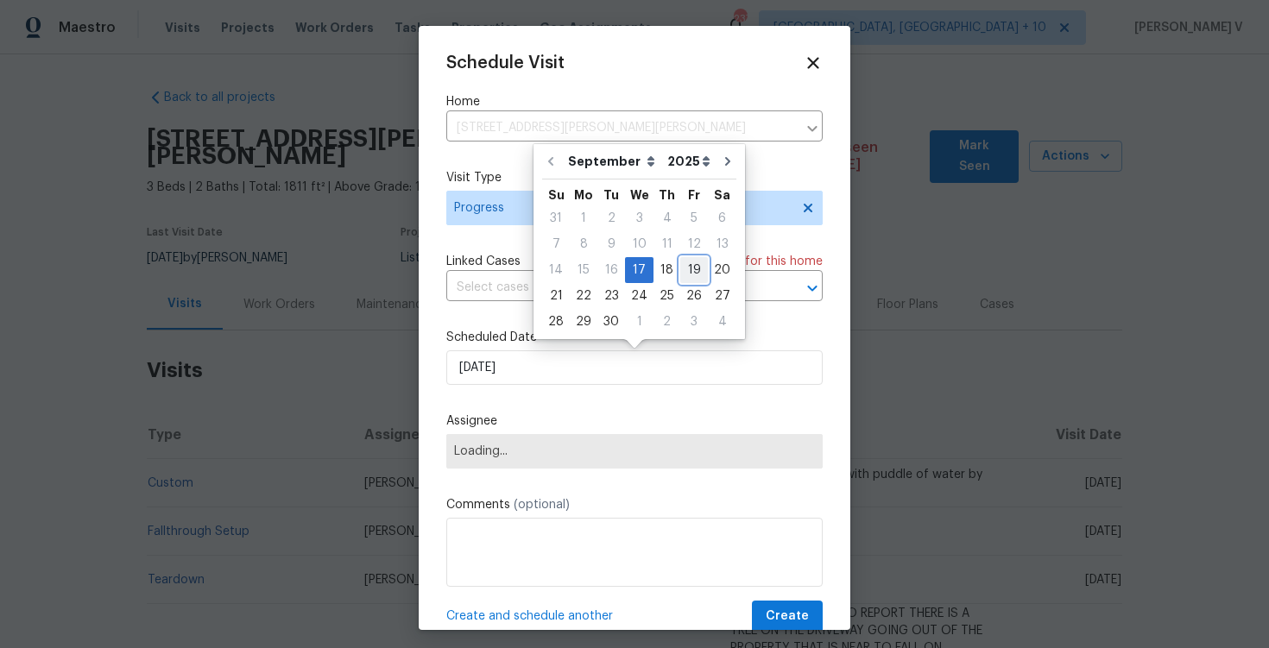
click at [680, 266] on div "19" at bounding box center [694, 270] width 28 height 24
type input "[DATE]"
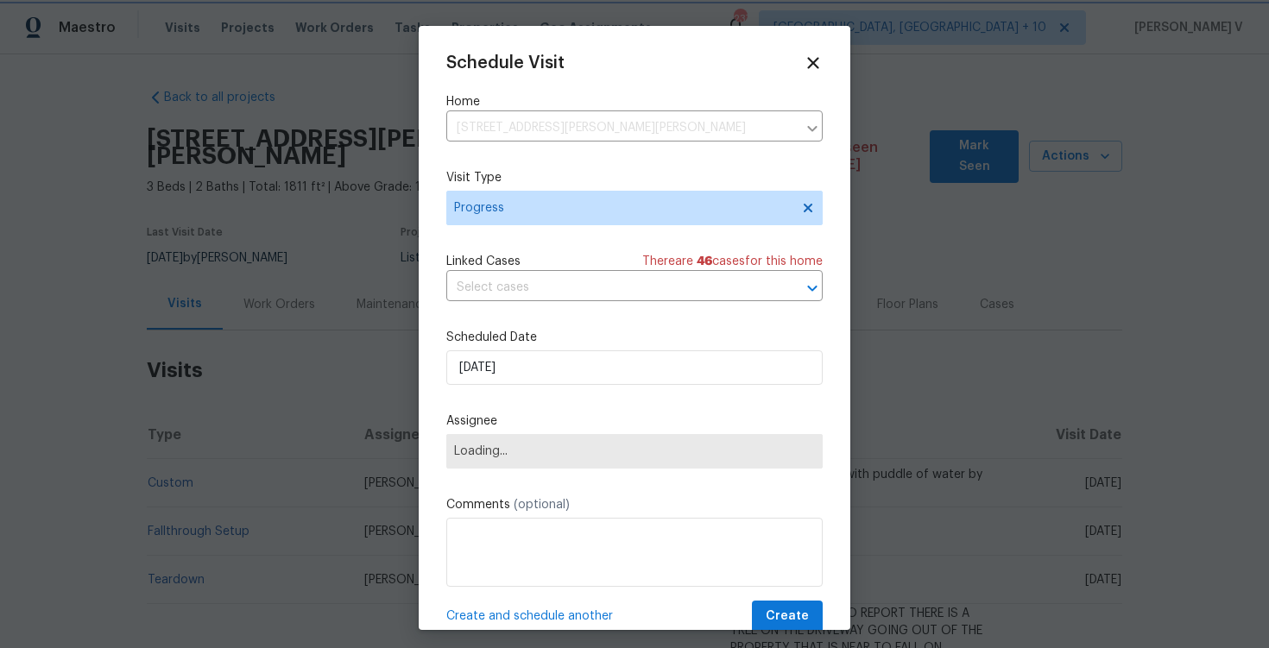
click at [544, 430] on label "Assignee" at bounding box center [634, 421] width 376 height 17
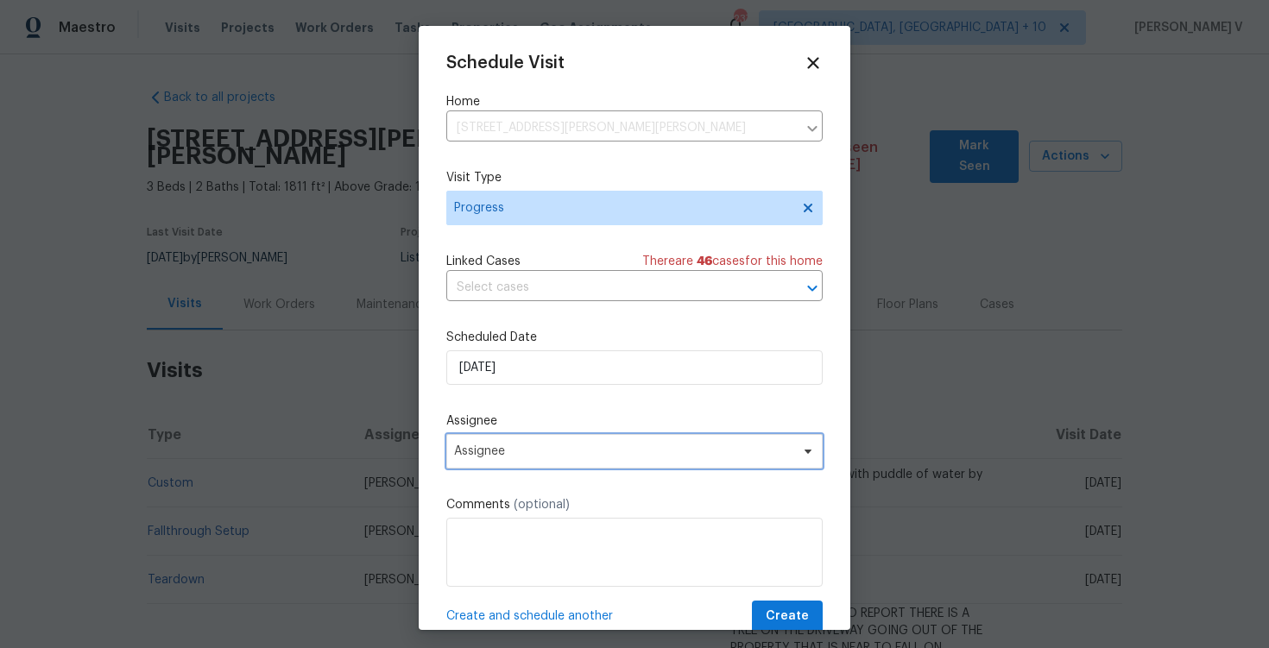
click at [521, 452] on span "Assignee" at bounding box center [623, 452] width 338 height 14
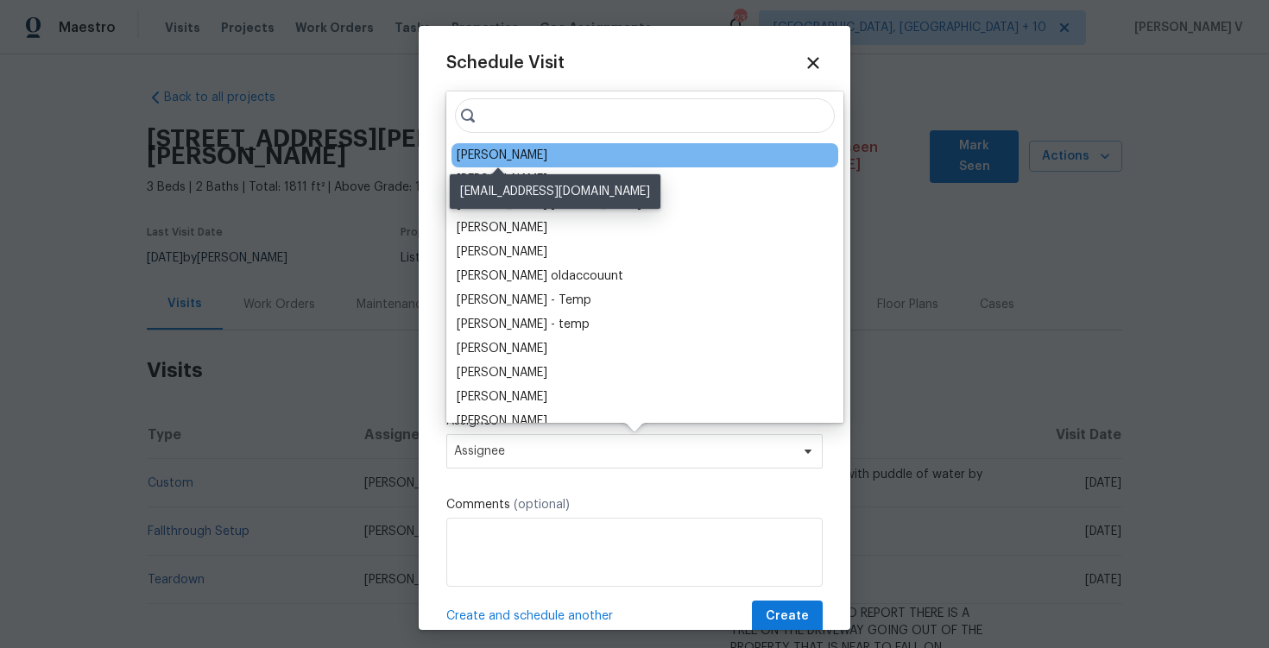
click at [498, 161] on div "[PERSON_NAME]" at bounding box center [502, 155] width 91 height 17
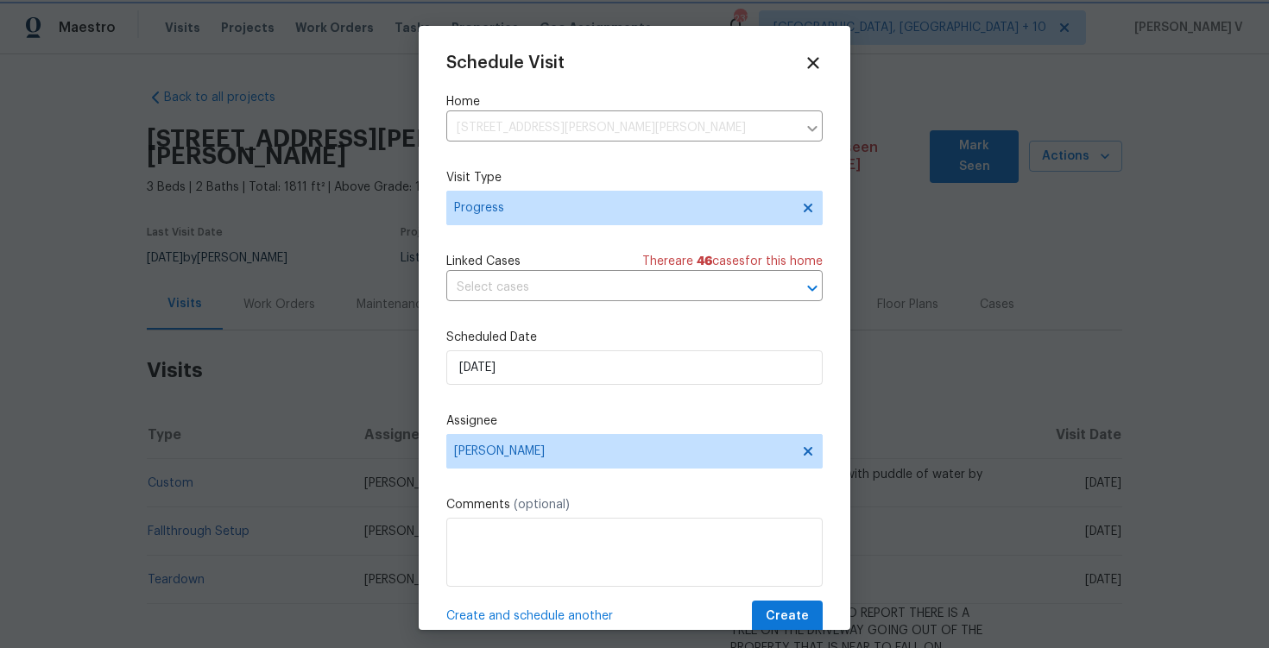
scroll to position [31, 0]
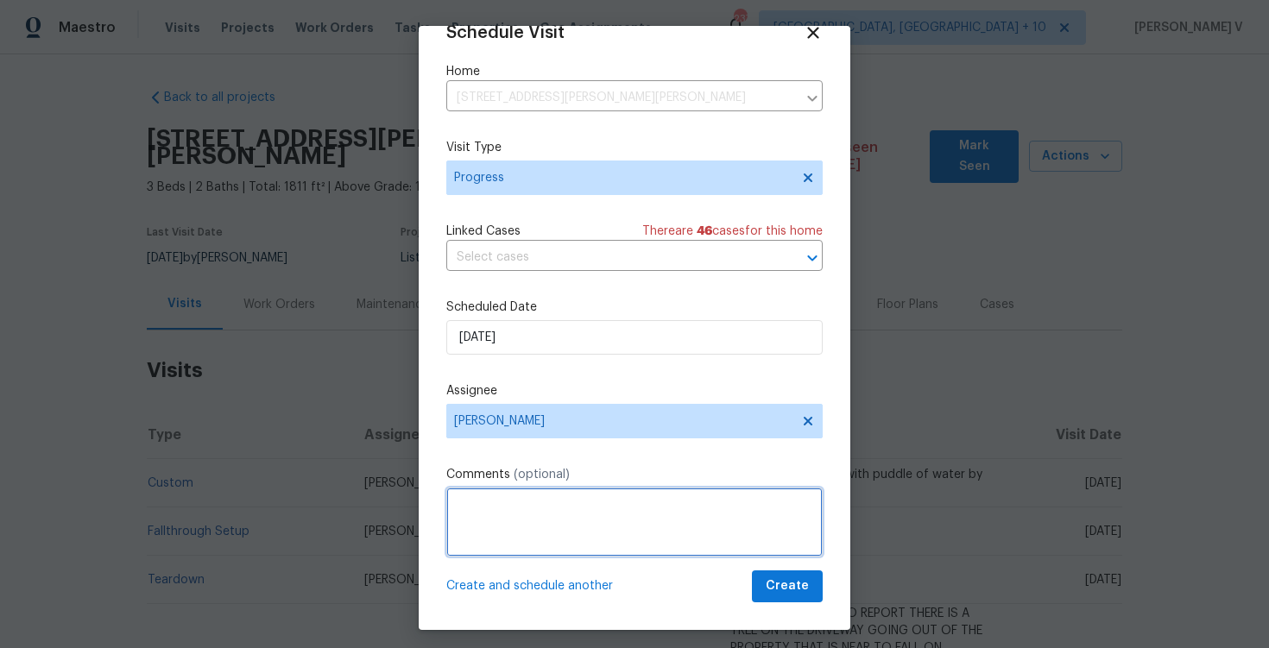
click at [495, 508] on textarea at bounding box center [634, 522] width 376 height 69
paste textarea "The TP (Creative Multicare) completed the ozone/odor treatment on 4/1. Please i…"
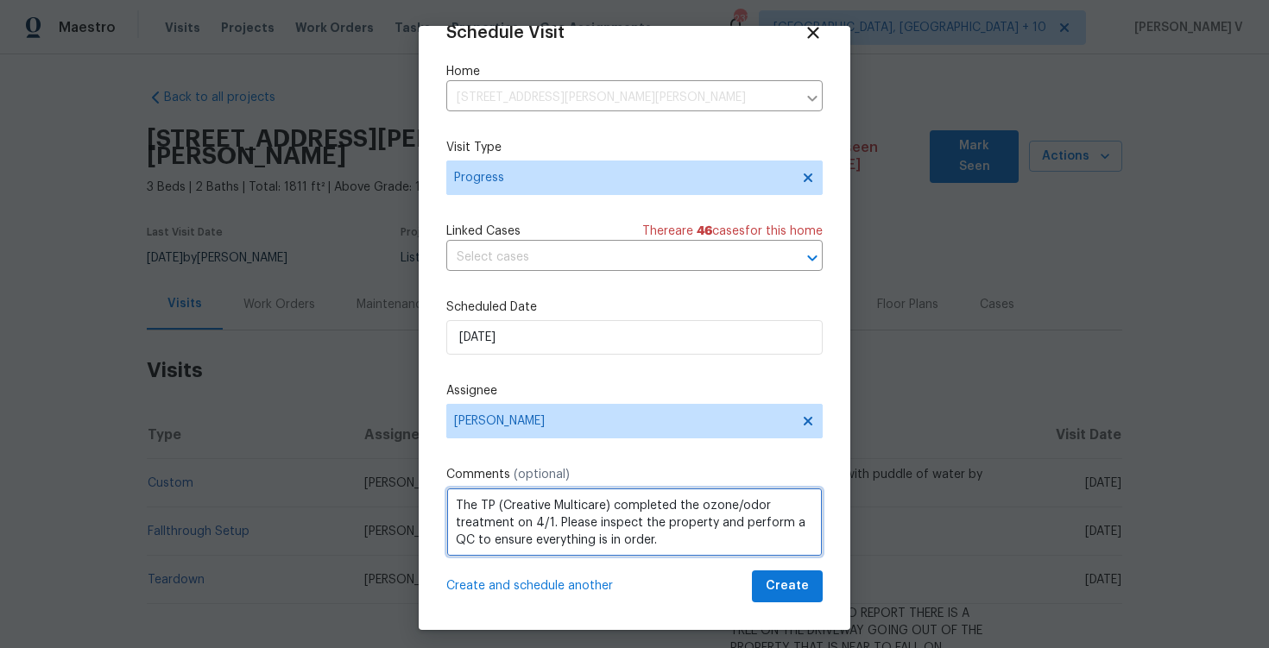
scroll to position [8, 0]
drag, startPoint x: 609, startPoint y: 500, endPoint x: 479, endPoint y: 501, distance: 130.4
click at [479, 501] on textarea "The TP (Creative Multicare) completed the ozone/odor treatment on 4/1. Please i…" at bounding box center [634, 522] width 376 height 69
paste textarea "Natural Restoration)"
drag, startPoint x: 700, startPoint y: 500, endPoint x: 738, endPoint y: 501, distance: 38.0
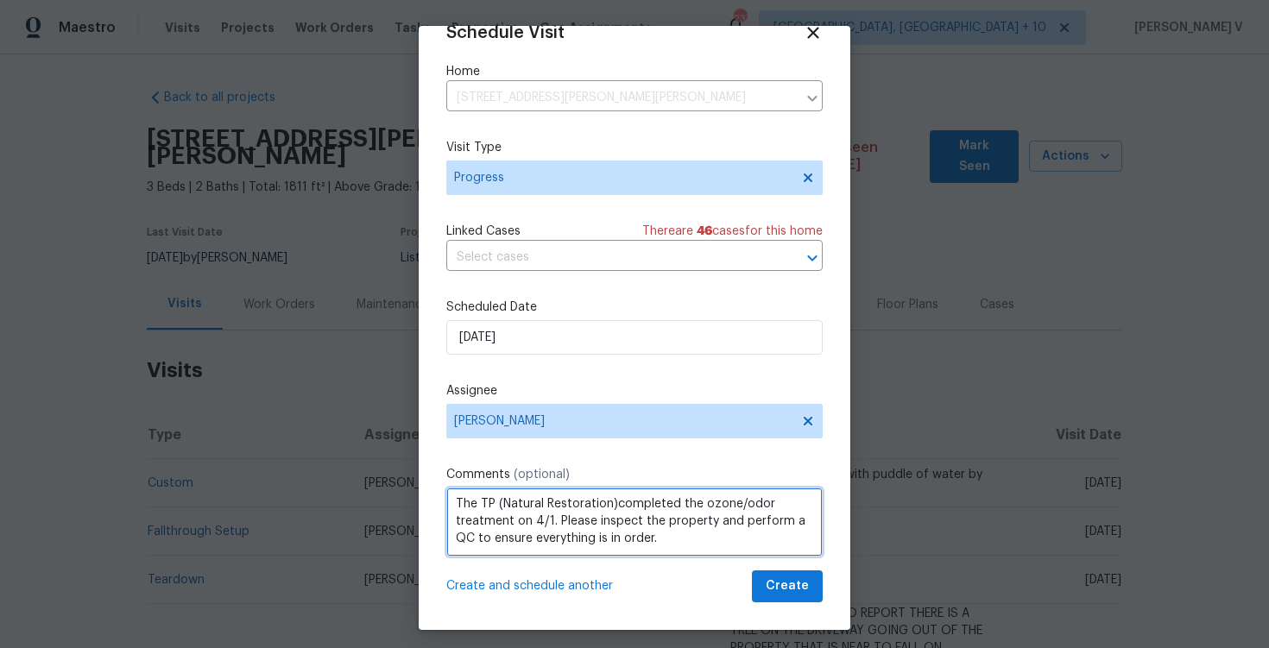
click at [738, 501] on textarea "The TP (Natural Restoration)completed the ozone/odor treatment on 4/1. Please i…" at bounding box center [634, 522] width 376 height 69
click at [471, 515] on textarea "The TP (Natural Restoration)completed the odor treatment on 4/1. Please inspect…" at bounding box center [634, 522] width 376 height 69
paste textarea "[DATE]–[DATE]"
click at [471, 517] on textarea "The TP (Natural Restoration)completed the odor treatment on9/11–[DATE]. Please …" at bounding box center [634, 522] width 376 height 69
click at [609, 498] on textarea "The TP (Natural Restoration)completed the odor treatment on [DATE]–[DATE]. Plea…" at bounding box center [634, 522] width 376 height 69
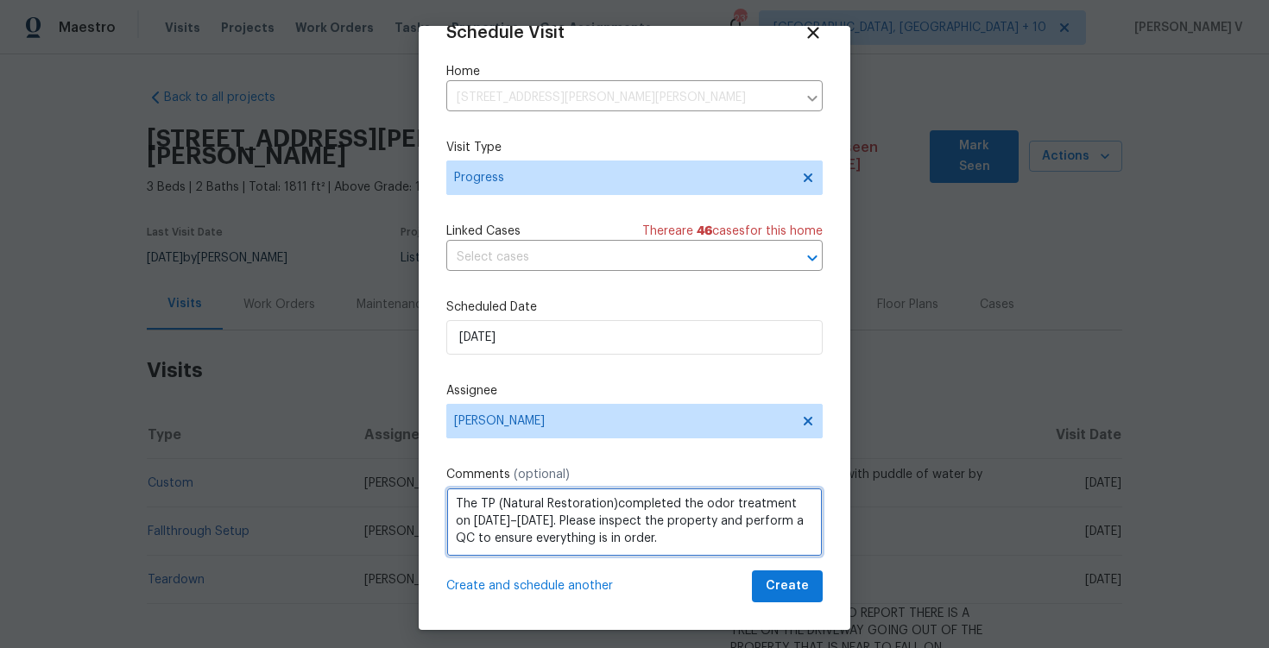
click at [616, 499] on textarea "The TP (Natural Restoration)completed the odor treatment on [DATE]–[DATE]. Plea…" at bounding box center [634, 522] width 376 height 69
click at [546, 515] on textarea "The TP (Natural Restoration) completed the odor treatment on [DATE]–[DATE]. Ple…" at bounding box center [634, 522] width 376 height 69
type textarea "The TP (Natural Restoration) completed the odor treatment on [DATE]–[DATE]. Ple…"
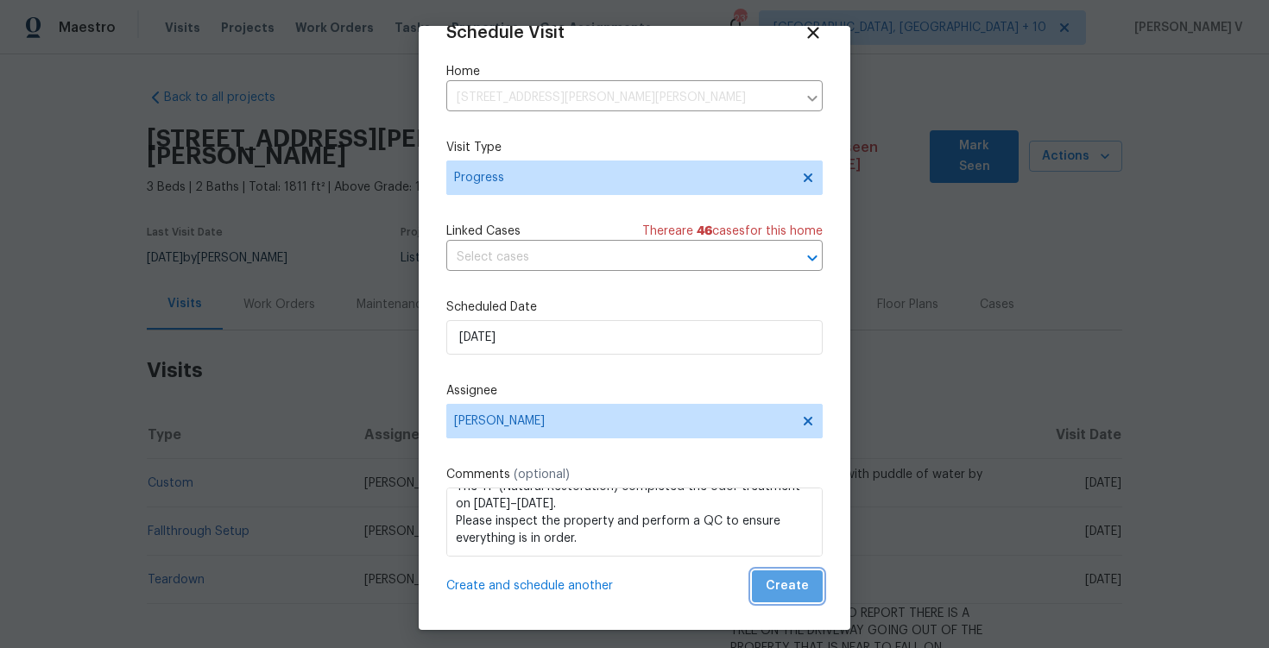
click at [795, 580] on span "Create" at bounding box center [787, 587] width 43 height 22
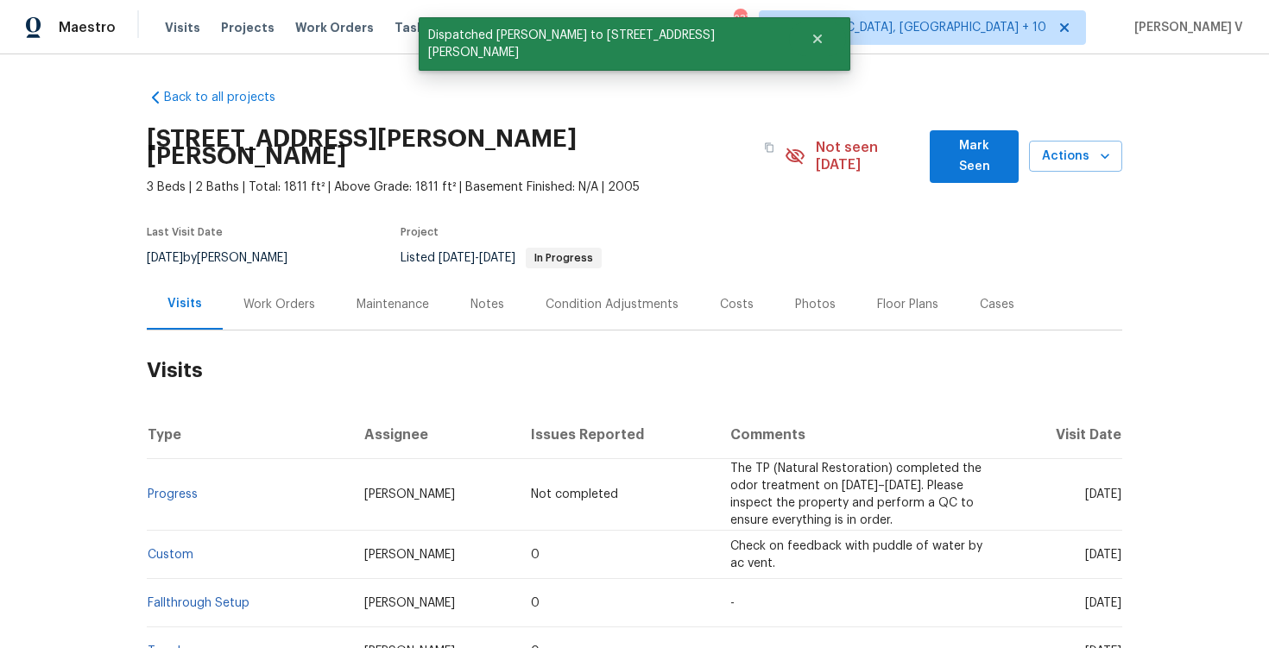
click at [274, 279] on div "Work Orders" at bounding box center [279, 304] width 113 height 51
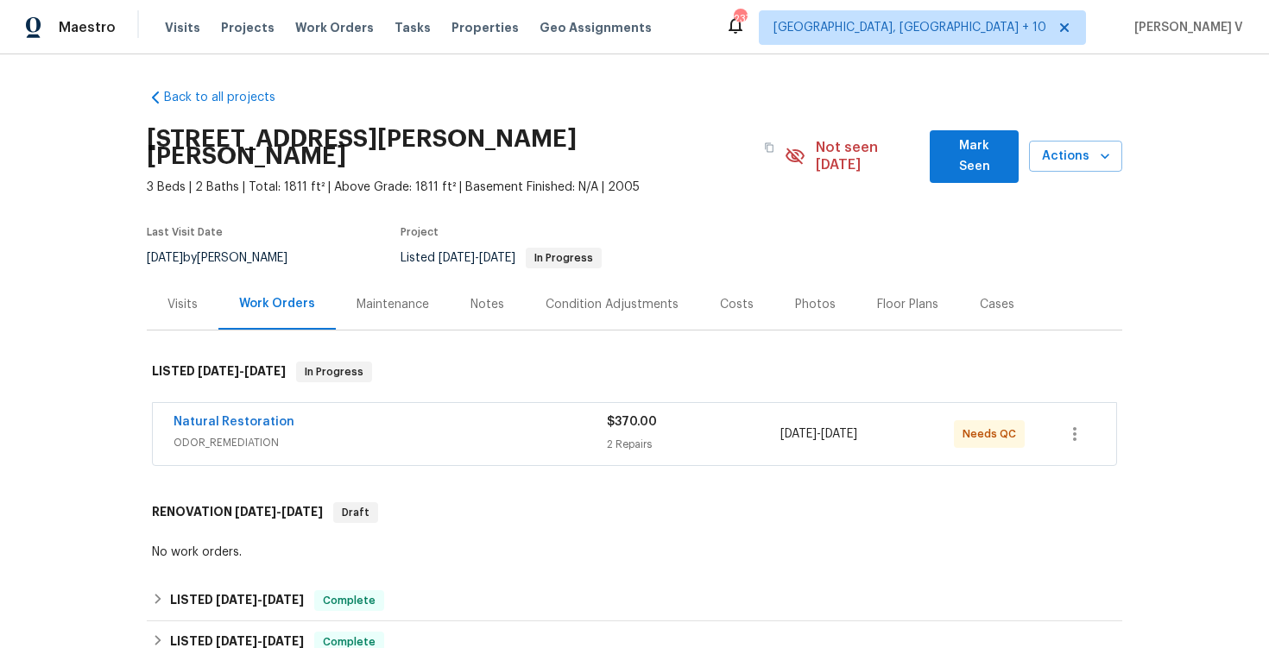
scroll to position [603, 0]
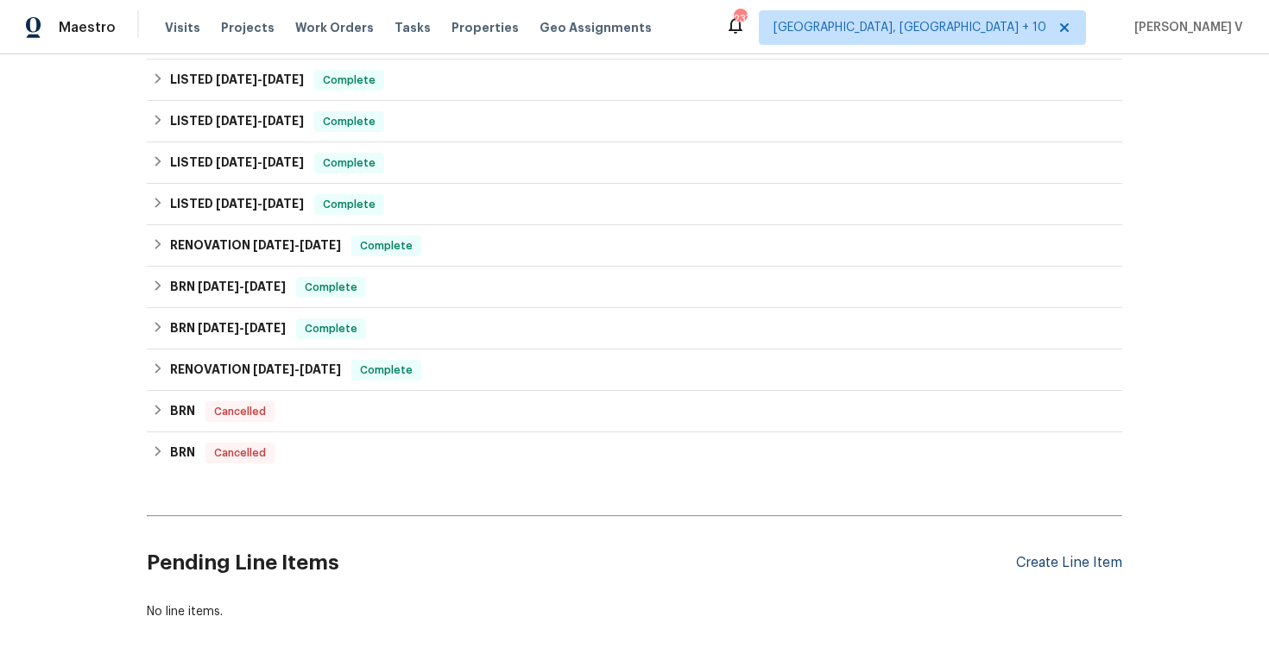
click at [1070, 555] on div "Create Line Item" at bounding box center [1069, 563] width 106 height 16
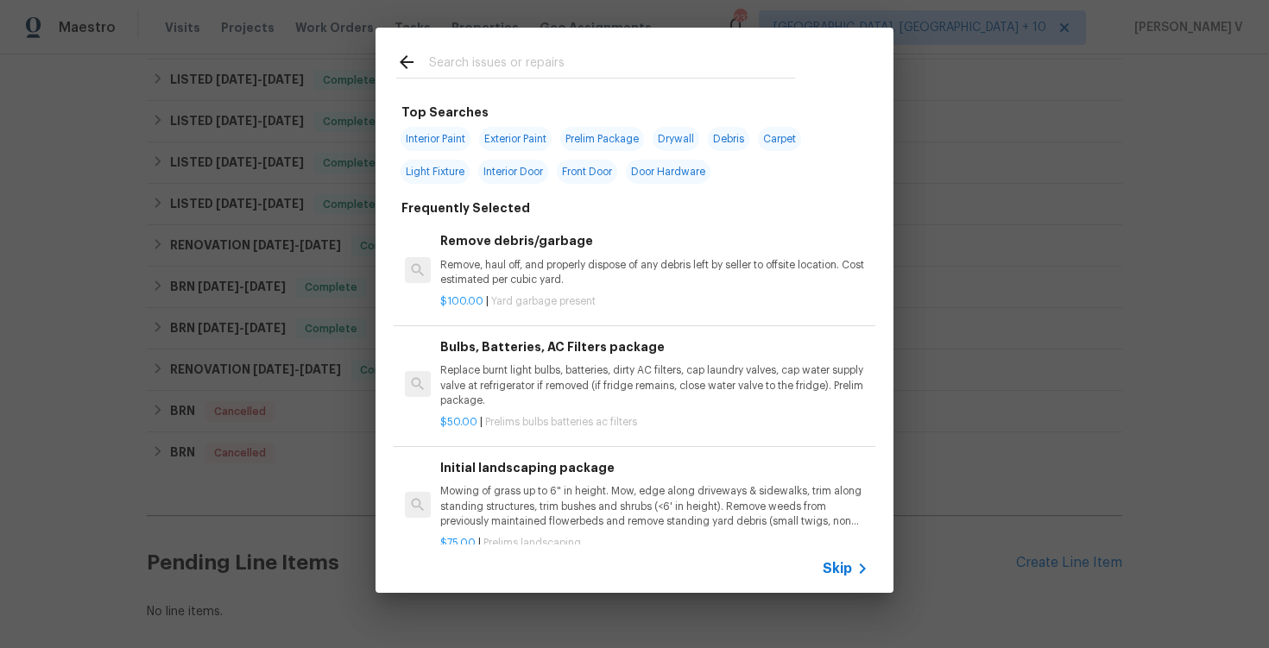
click at [858, 577] on icon at bounding box center [862, 569] width 21 height 21
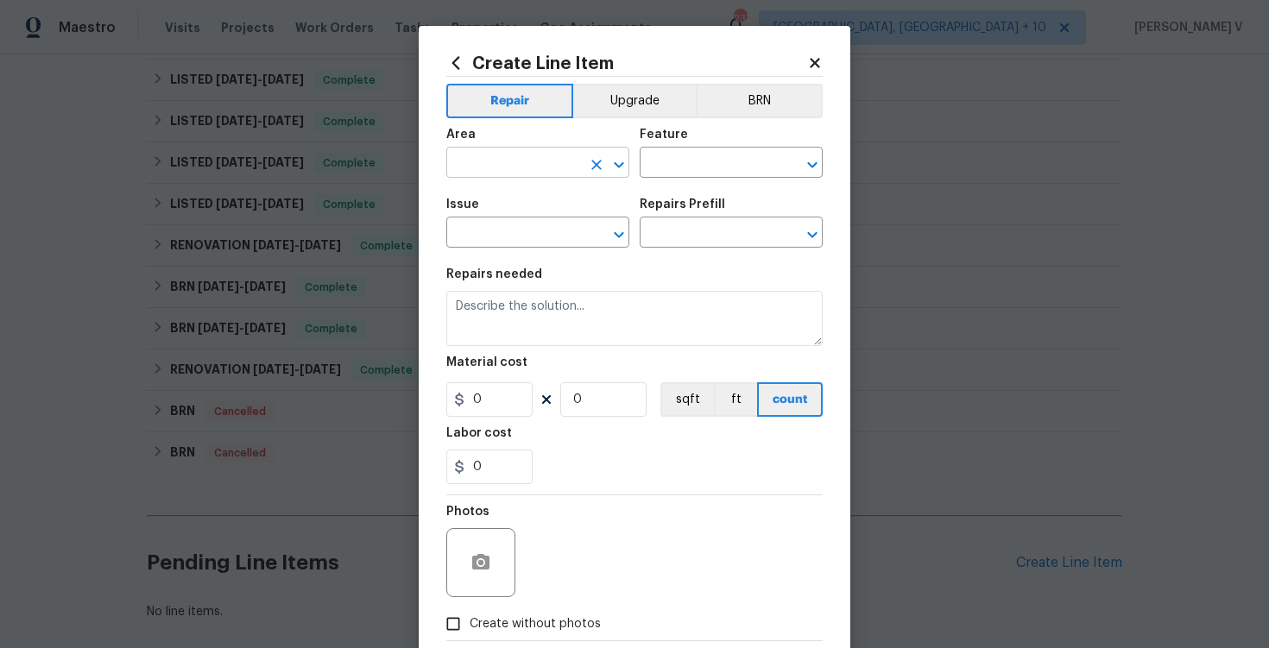
click at [542, 168] on input "text" at bounding box center [513, 164] width 135 height 27
click at [533, 204] on li "Garage" at bounding box center [537, 203] width 183 height 28
type input "Garage"
click at [698, 183] on div "Area Garage ​ Feature ​" at bounding box center [634, 153] width 376 height 70
click at [697, 166] on input "text" at bounding box center [707, 164] width 135 height 27
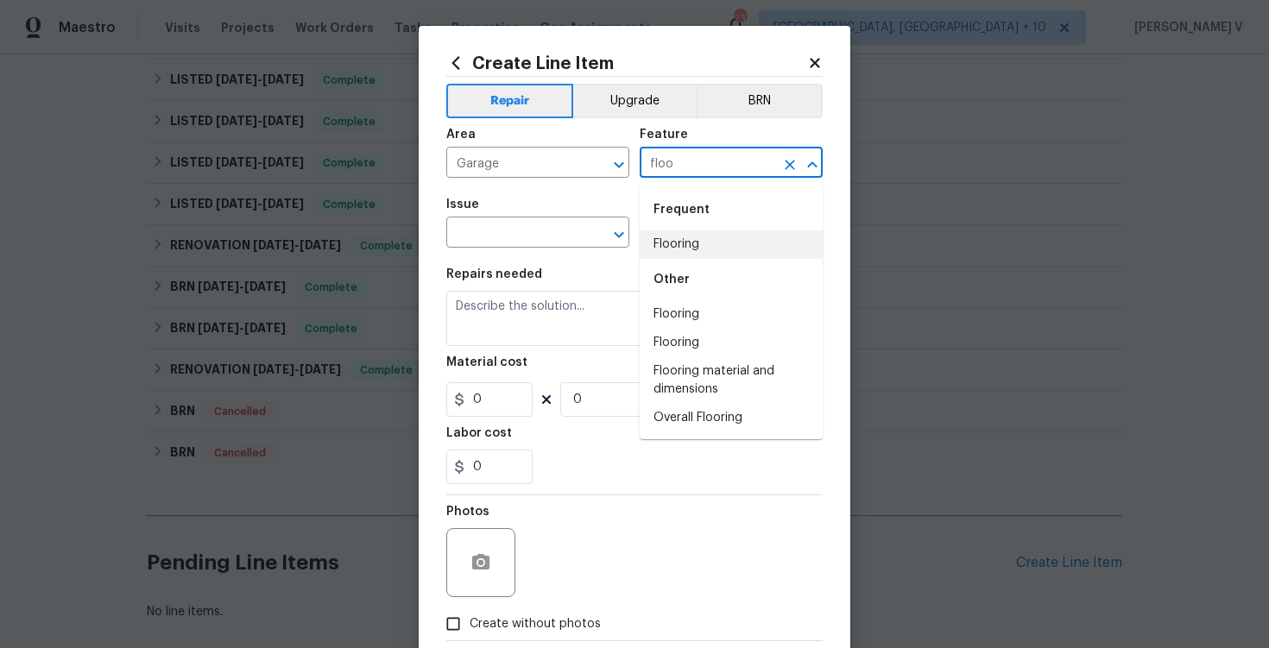
click at [690, 256] on li "Flooring" at bounding box center [731, 244] width 183 height 28
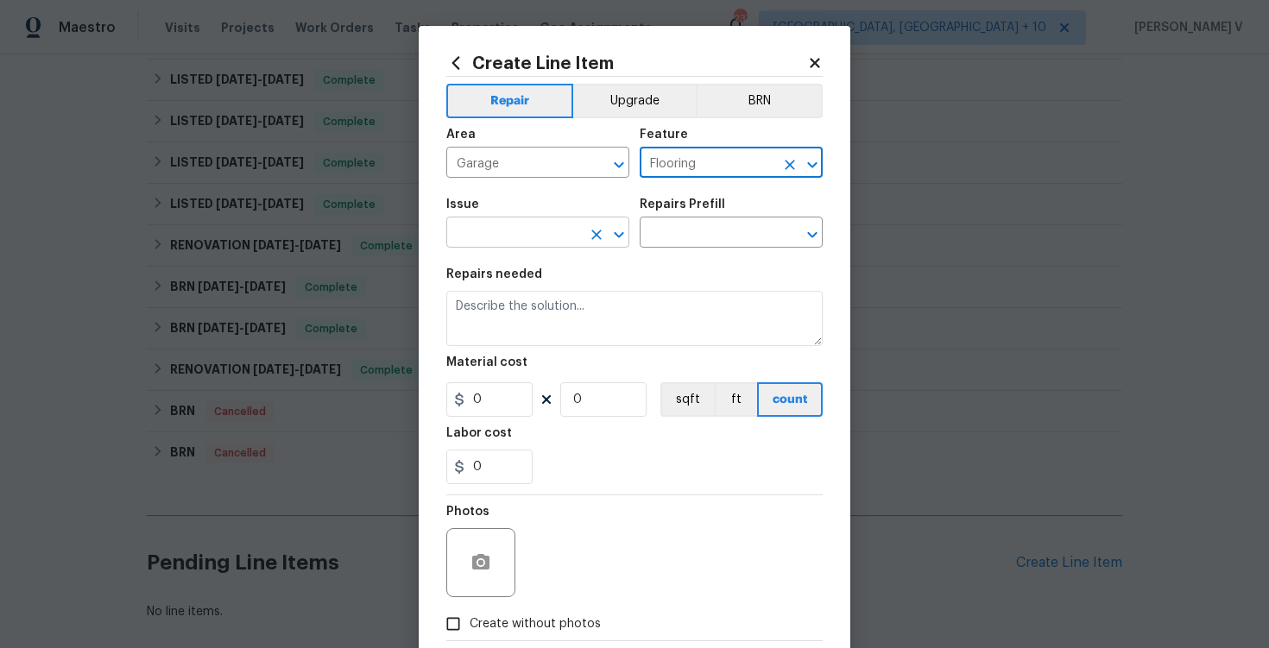
type input "Flooring"
click at [556, 240] on input "text" at bounding box center [513, 234] width 135 height 27
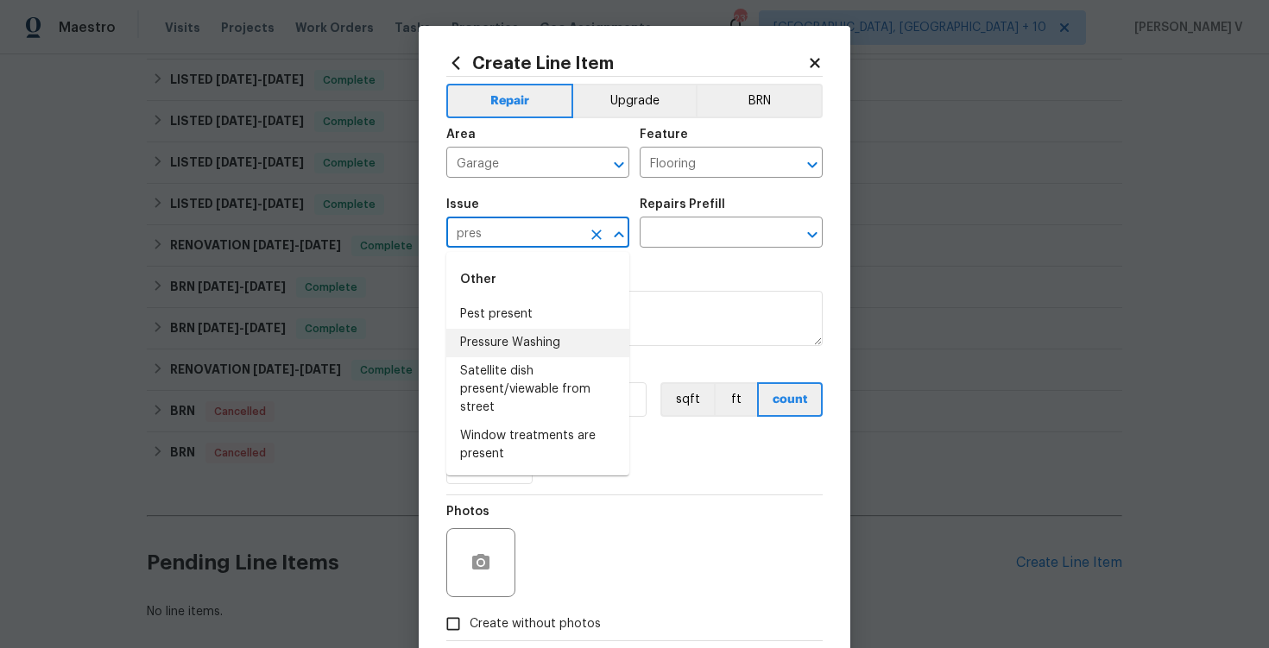
click at [546, 339] on li "Pressure Washing" at bounding box center [537, 343] width 183 height 28
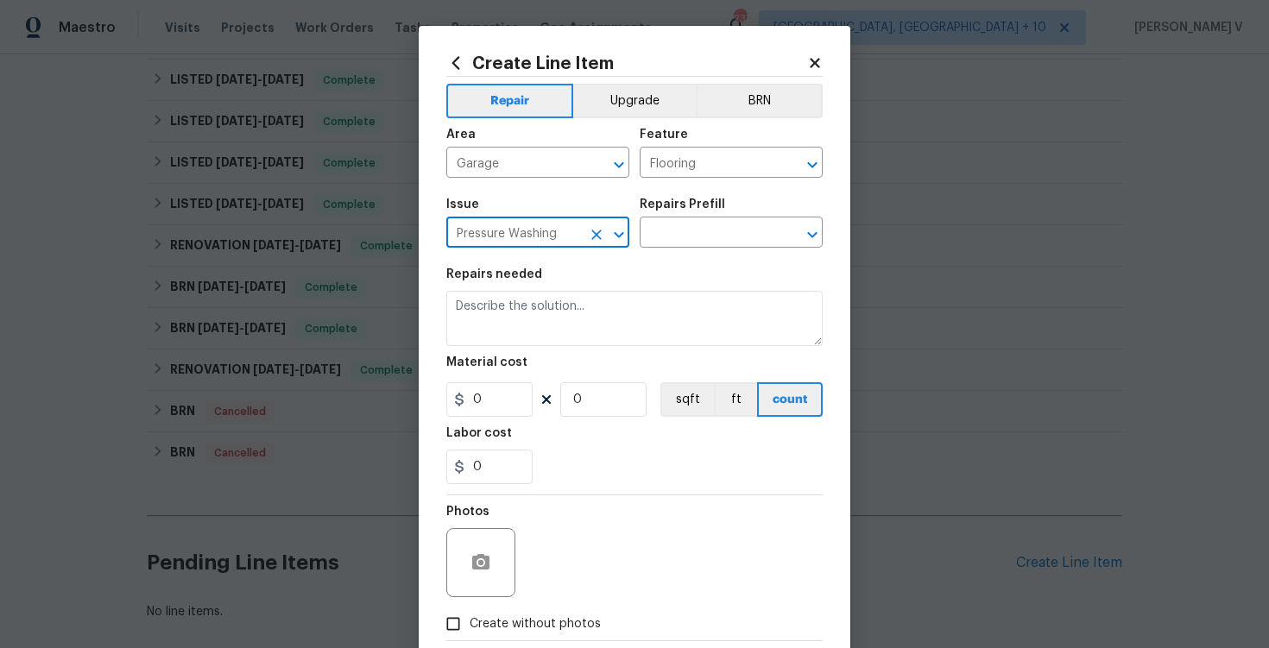
type input "Pressure Washing"
click at [747, 216] on div "Repairs Prefill" at bounding box center [731, 210] width 183 height 22
click at [717, 234] on input "text" at bounding box center [707, 234] width 135 height 27
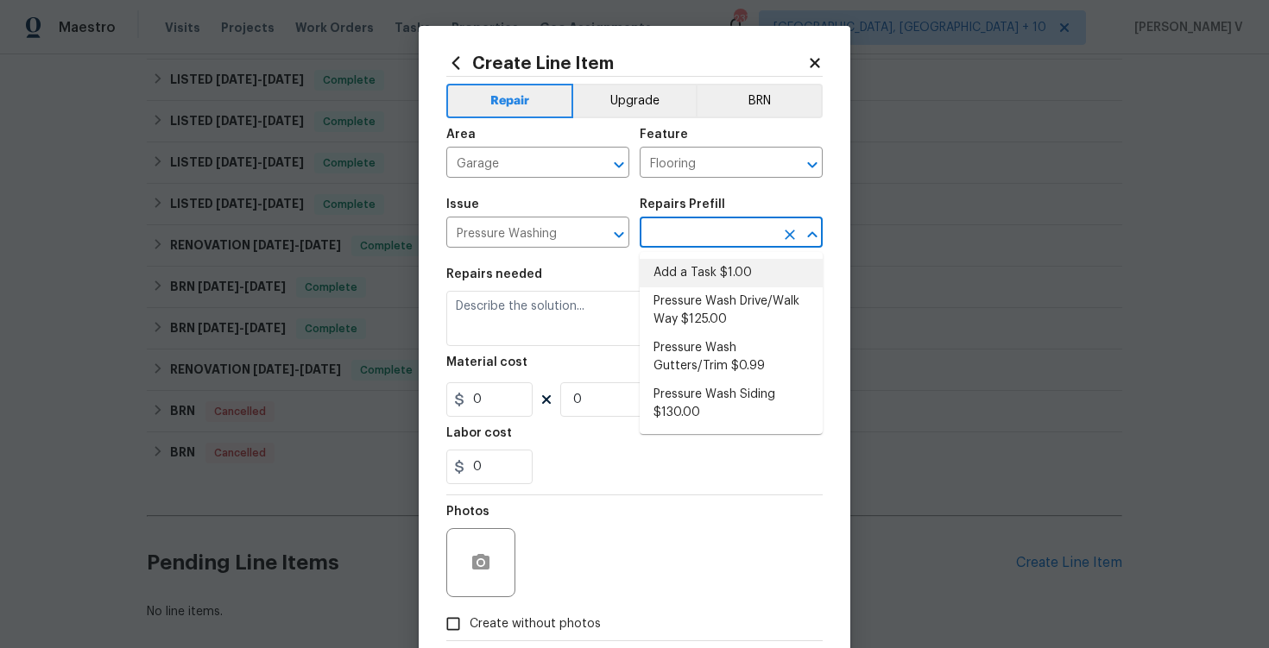
click at [666, 277] on li "Add a Task $1.00" at bounding box center [731, 273] width 183 height 28
type input "Siding"
type input "Add a Task $1.00"
type textarea "HPM to detail"
type input "1"
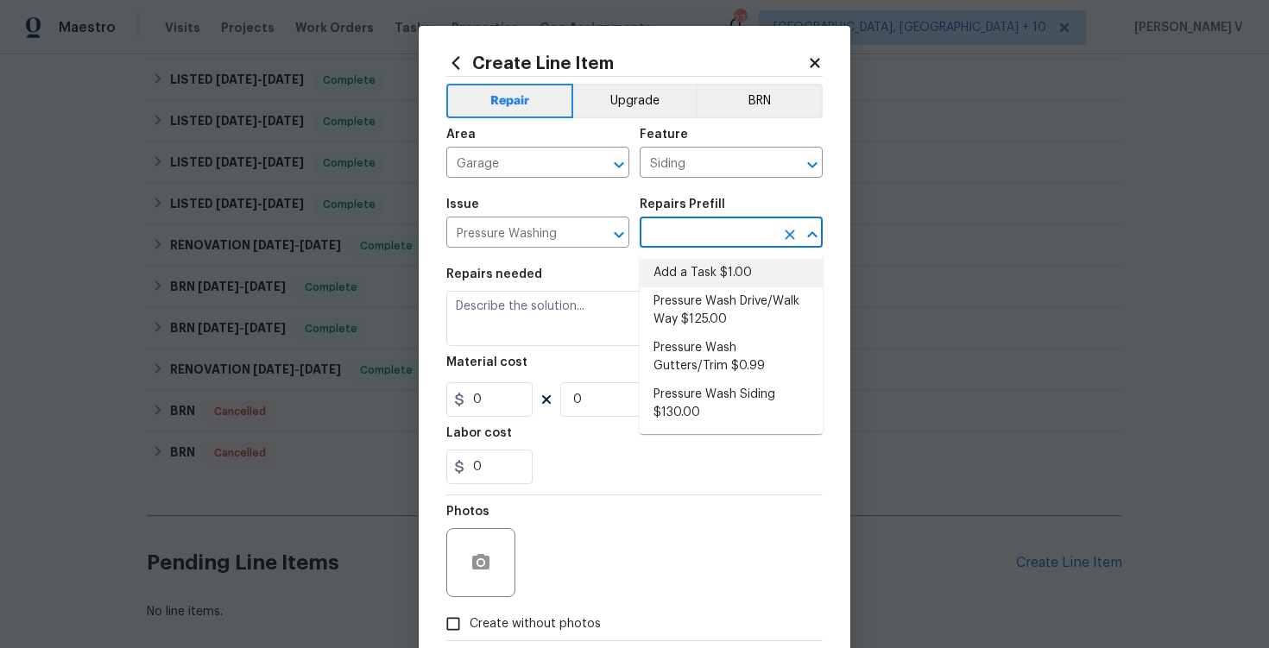
type input "1"
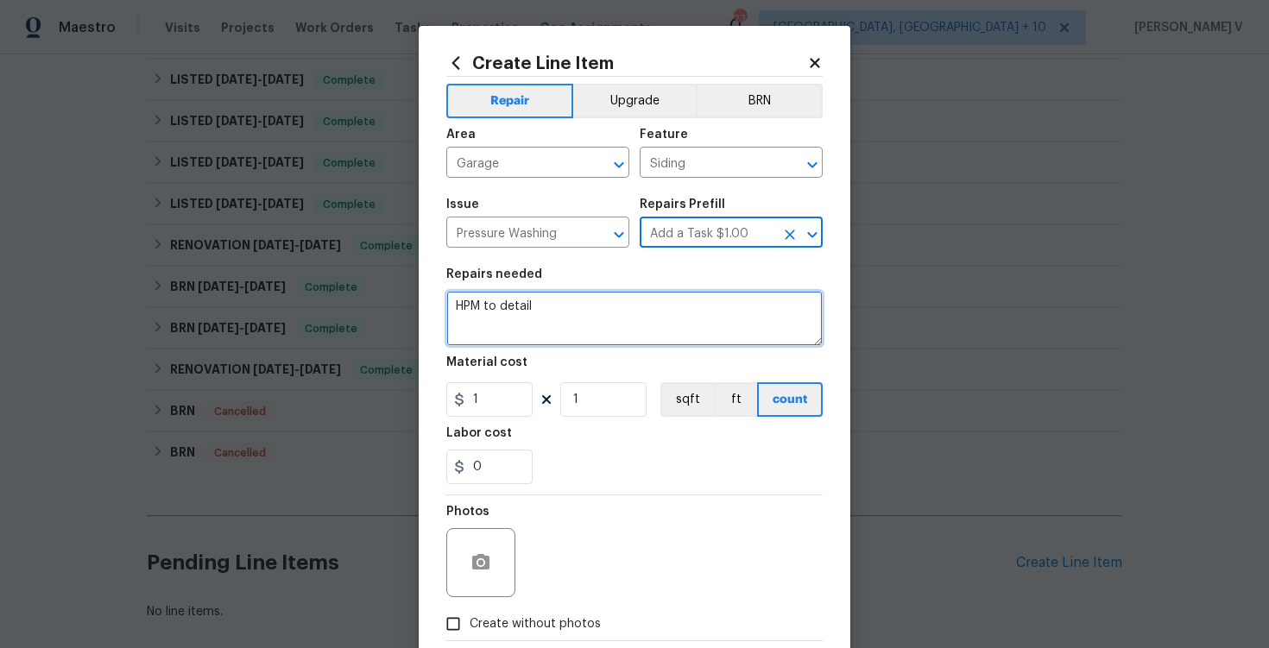
click at [561, 315] on textarea "HPM to detail" at bounding box center [634, 318] width 376 height 55
paste textarea "pressure wash garage floor"
click at [464, 309] on textarea "pressure wash garage floor" at bounding box center [634, 318] width 376 height 55
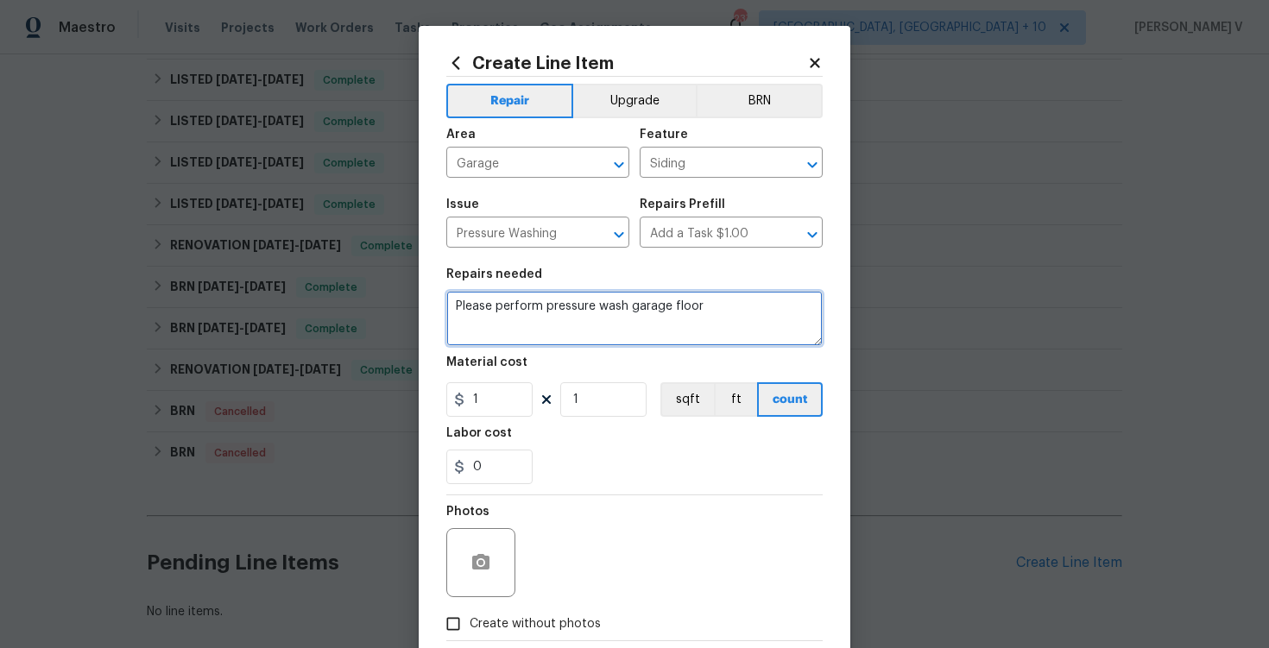
click at [721, 303] on textarea "Please perform pressure wash garage floor" at bounding box center [634, 318] width 376 height 55
type textarea "Please perform pressure wash garage floor."
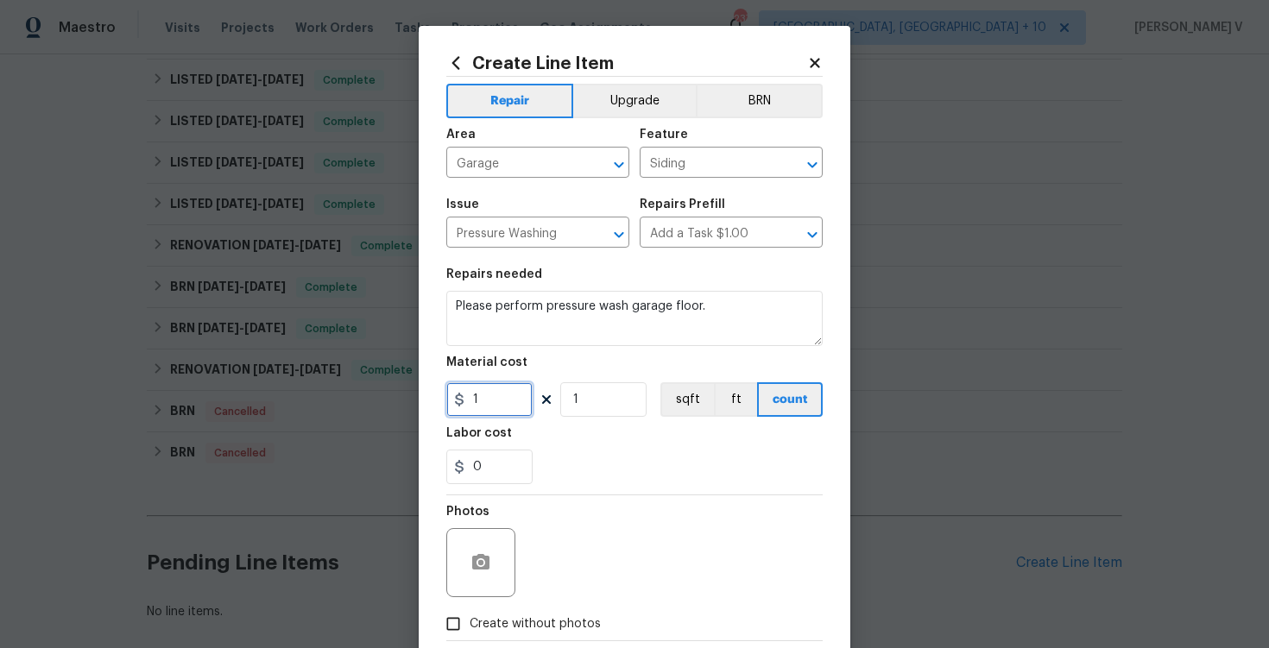
click at [510, 398] on input "1" at bounding box center [489, 399] width 86 height 35
type input "75"
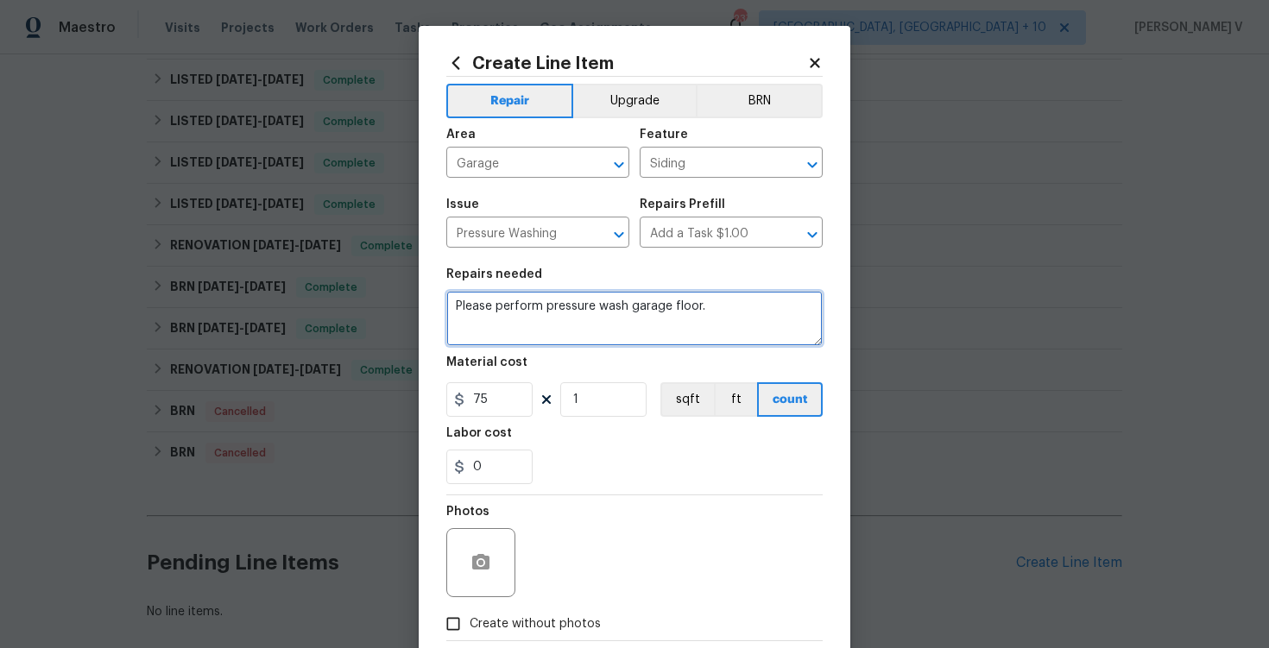
click at [631, 308] on textarea "Please perform pressure wash garage floor." at bounding box center [634, 318] width 376 height 55
click at [544, 313] on textarea "Please perform pressure wash garage floor." at bounding box center [634, 318] width 376 height 55
click at [552, 309] on textarea "Please perform pressure wash garage floo" at bounding box center [634, 318] width 376 height 55
click at [546, 308] on textarea "Please perform pressure wash garage floo" at bounding box center [634, 318] width 376 height 55
click at [0, 0] on span "Add" at bounding box center [0, 0] width 0 height 0
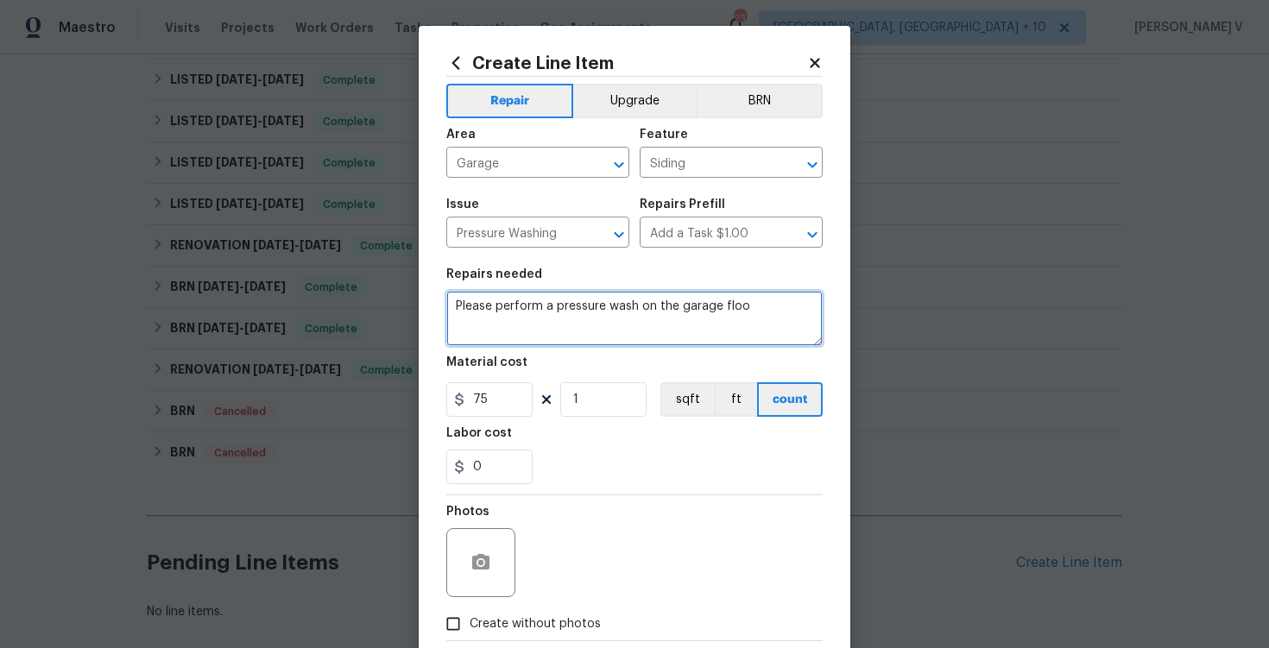
click at [748, 312] on textarea "Please perform a pressure wash on the garage floo" at bounding box center [634, 318] width 376 height 55
type textarea "Please perform a pressure wash on the garage floor."
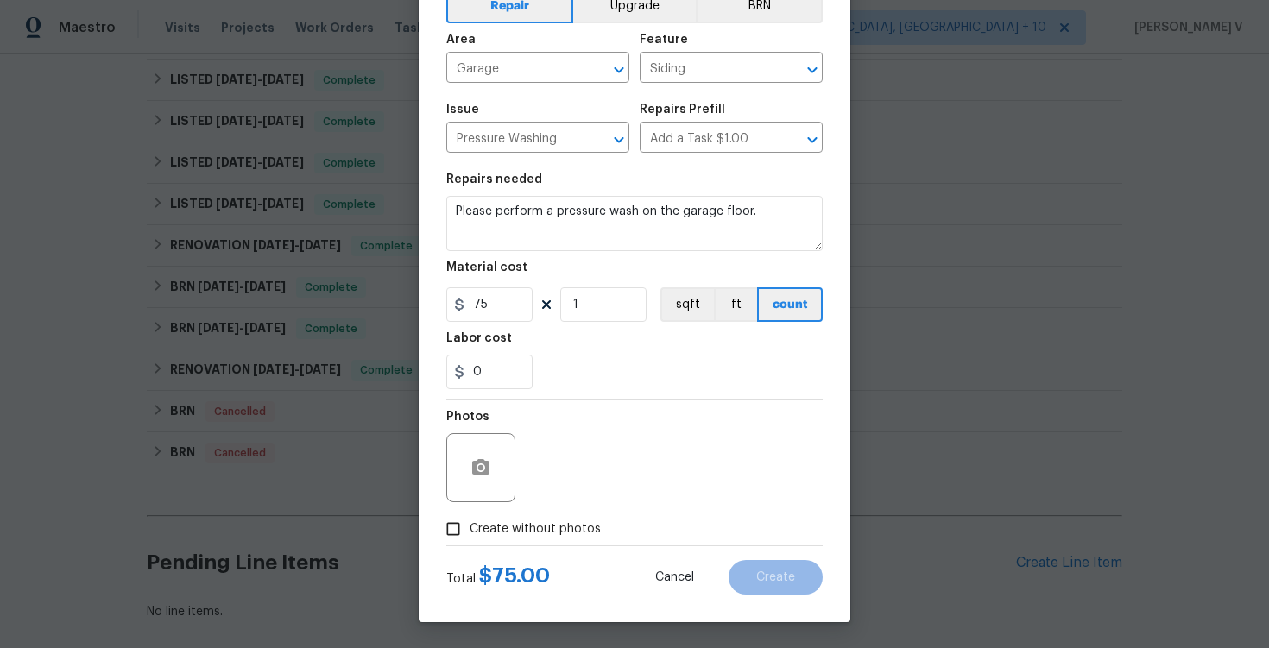
click at [464, 526] on input "Create without photos" at bounding box center [453, 529] width 33 height 33
checkbox input "true"
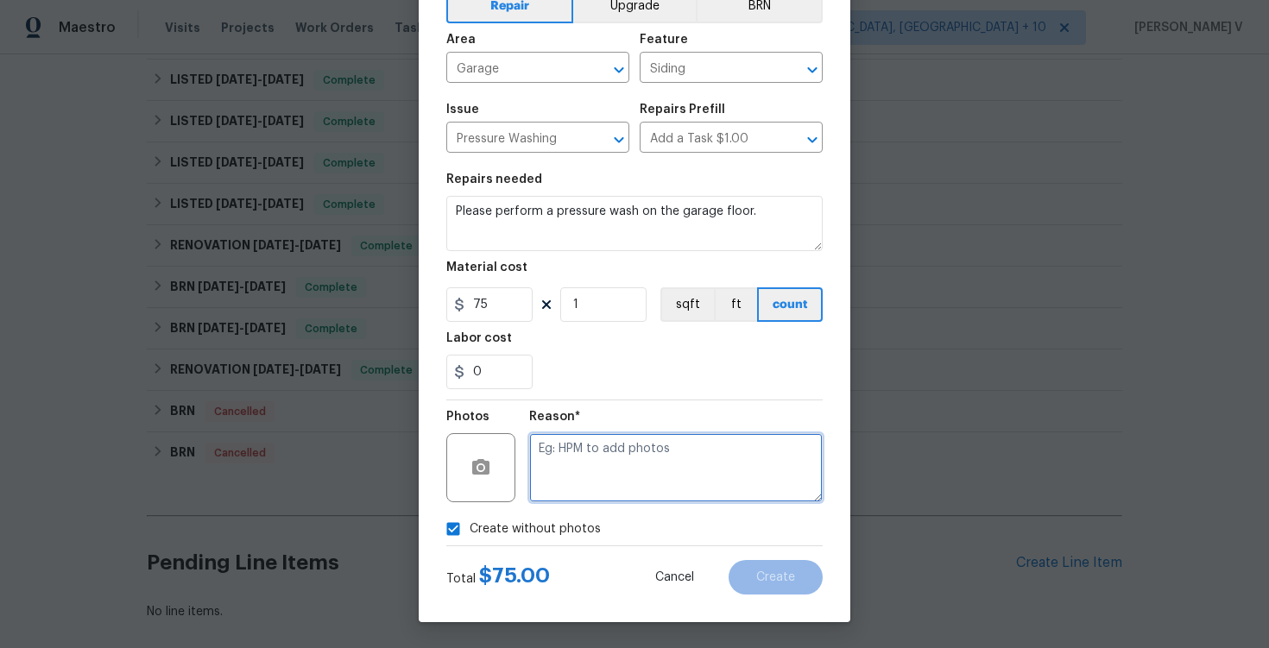
click at [678, 433] on textarea at bounding box center [676, 467] width 294 height 69
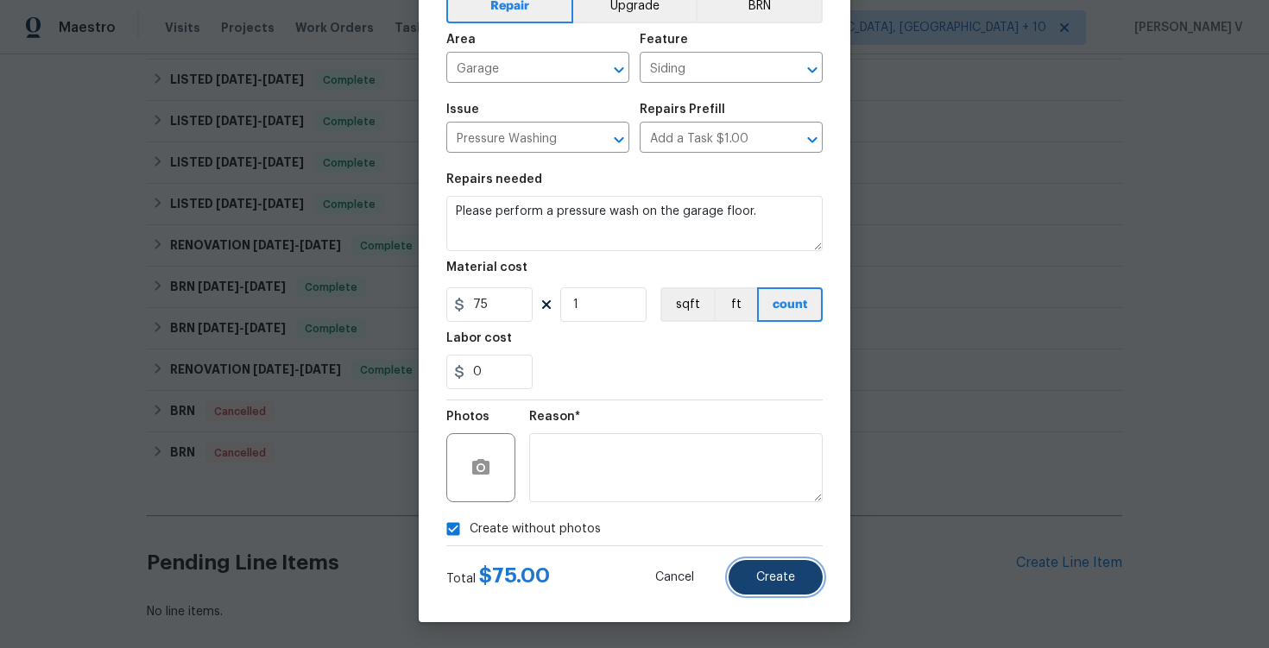
click at [754, 571] on button "Create" at bounding box center [776, 577] width 94 height 35
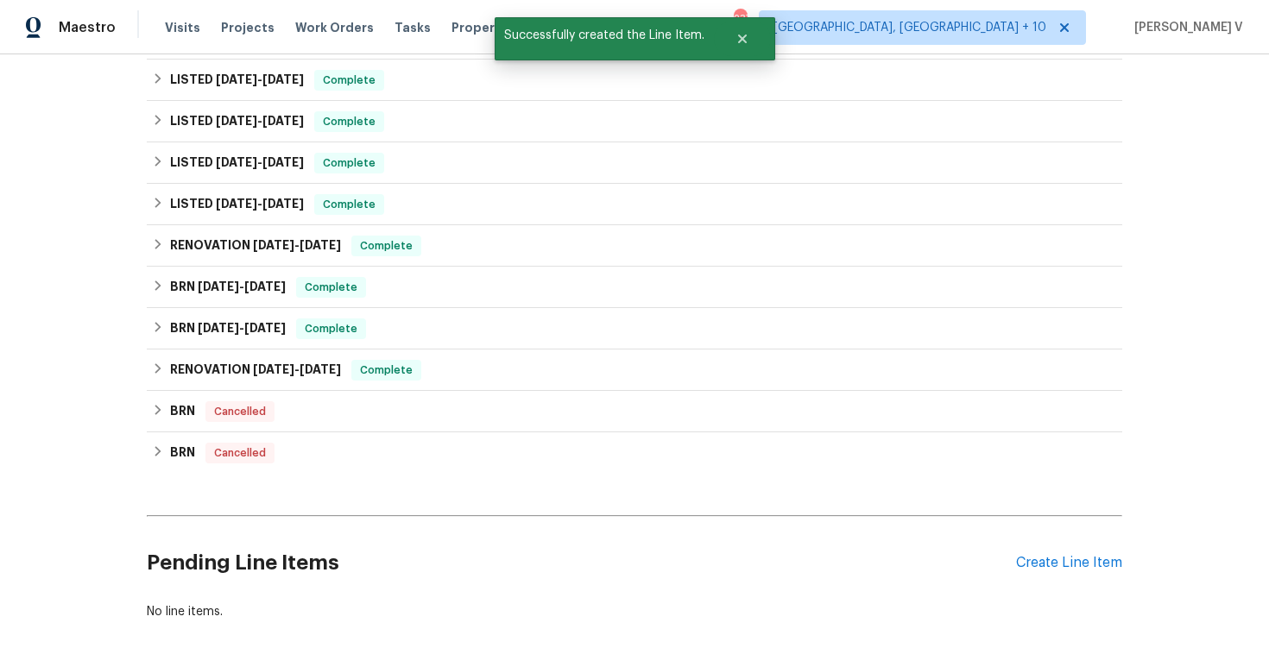
scroll to position [676, 0]
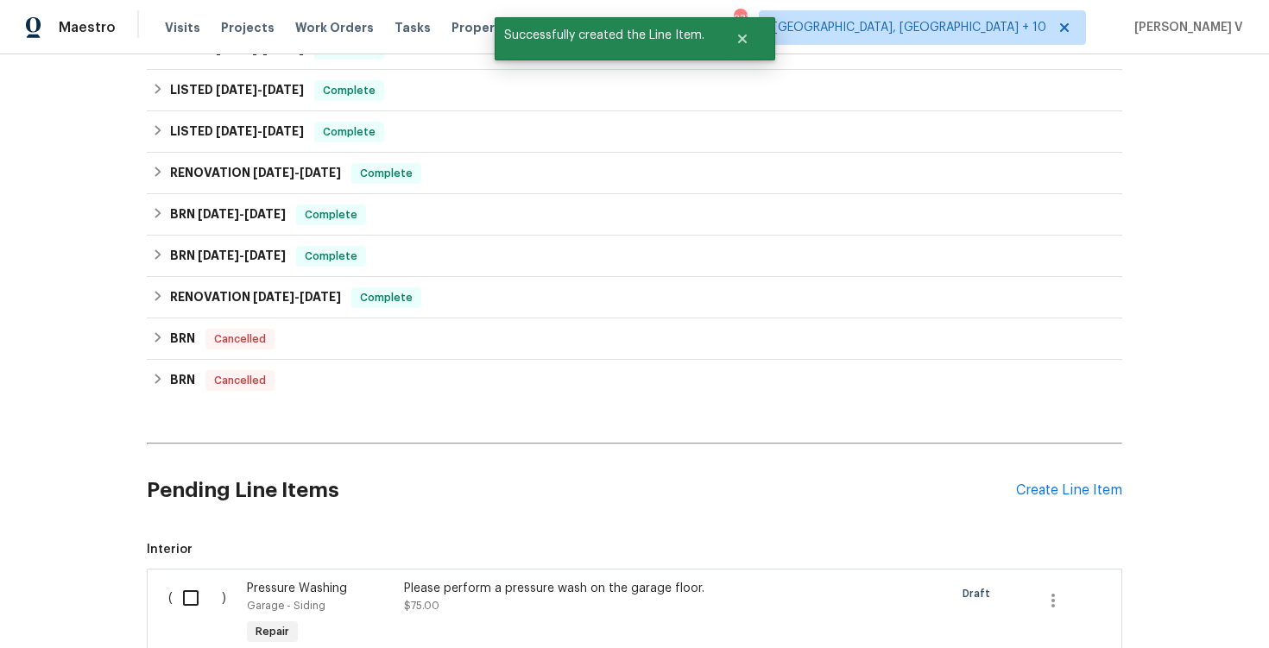
click at [199, 580] on input "checkbox" at bounding box center [197, 598] width 49 height 36
checkbox input "true"
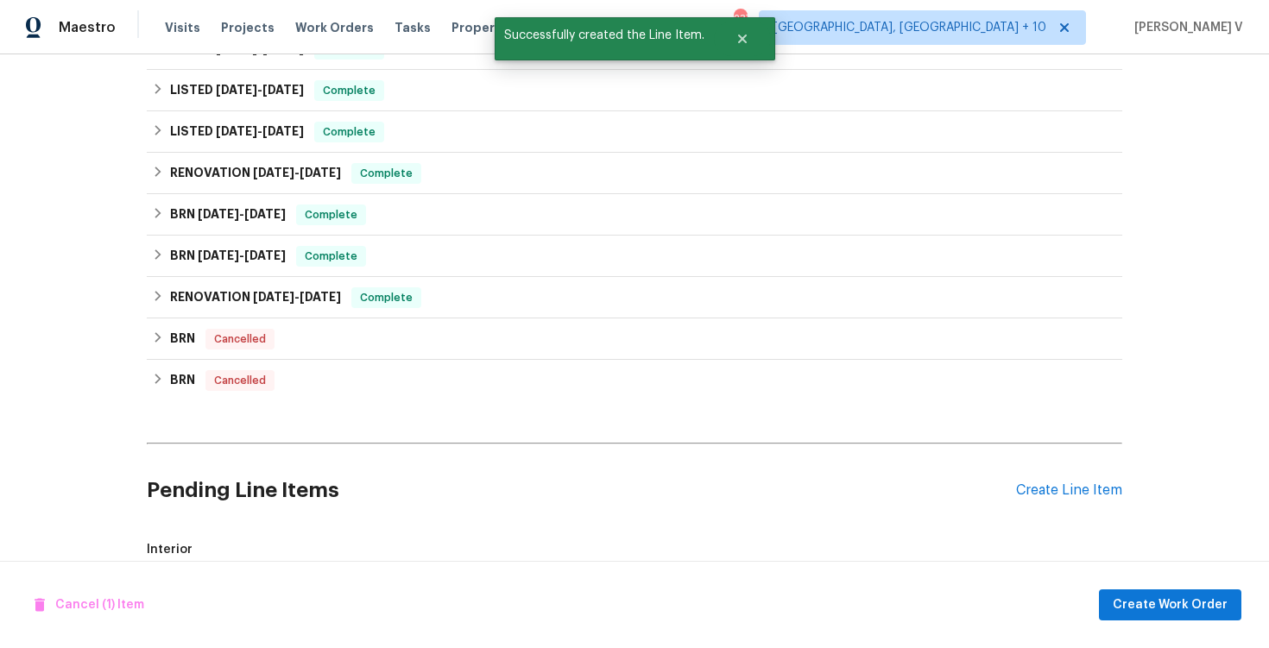
scroll to position [873, 0]
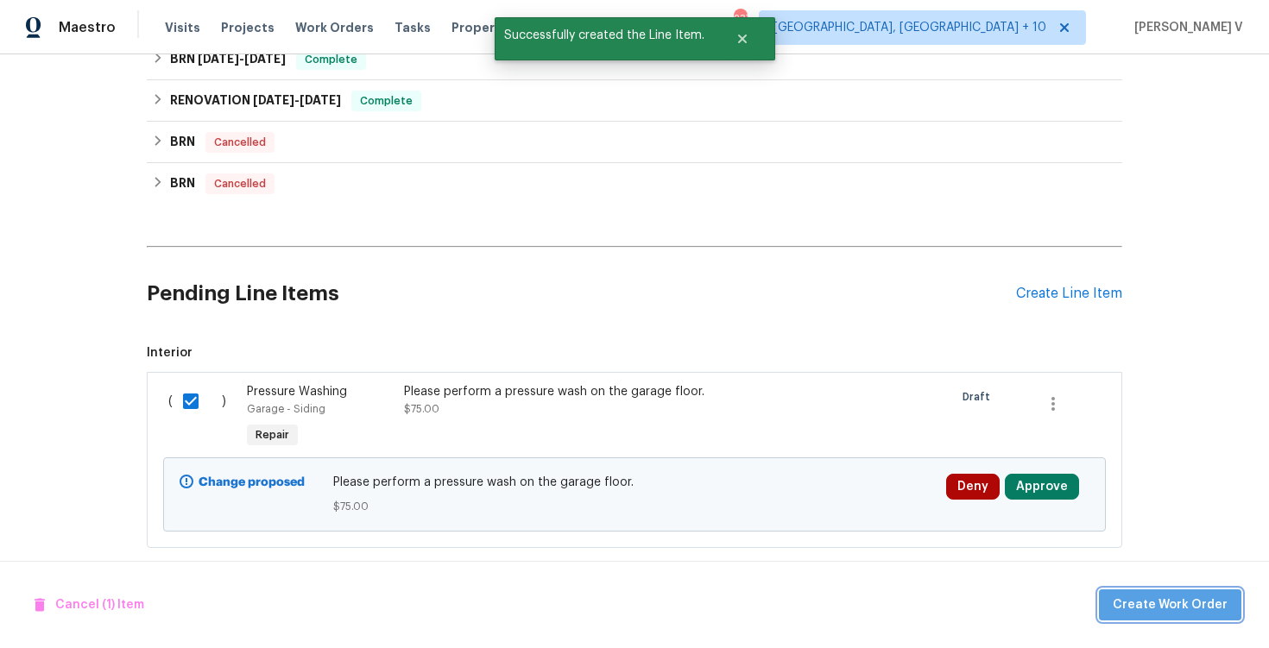
click at [1177, 615] on span "Create Work Order" at bounding box center [1170, 606] width 115 height 22
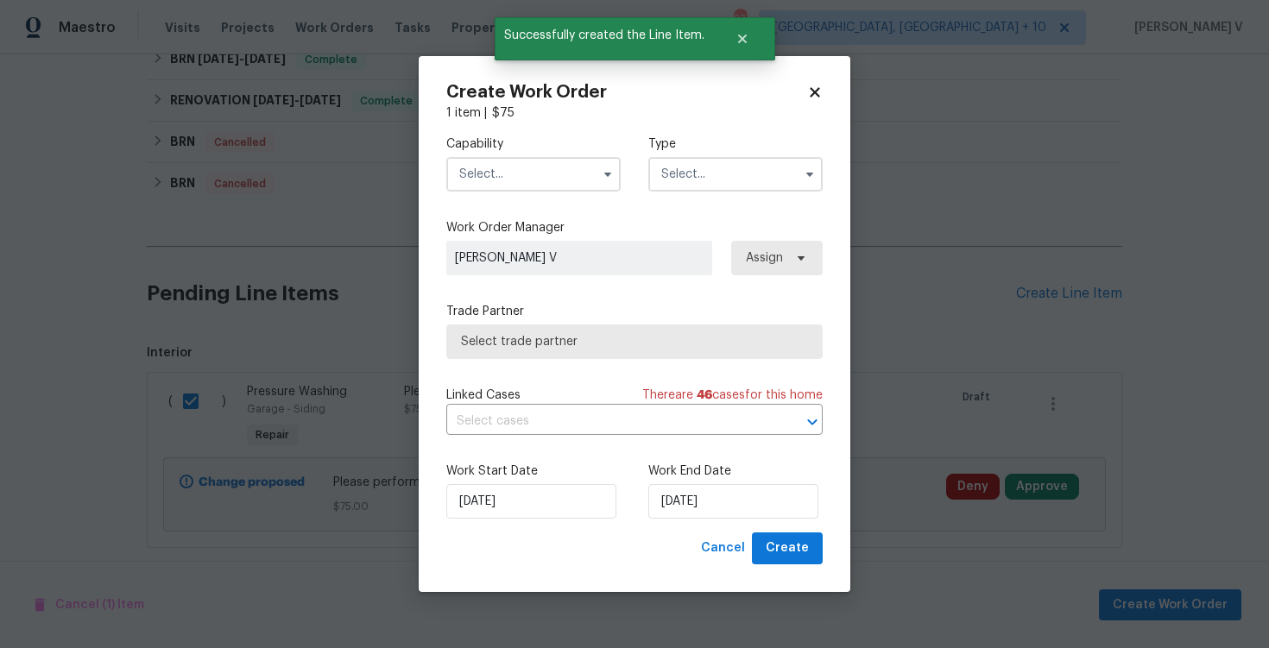
click at [563, 169] on input "text" at bounding box center [533, 174] width 174 height 35
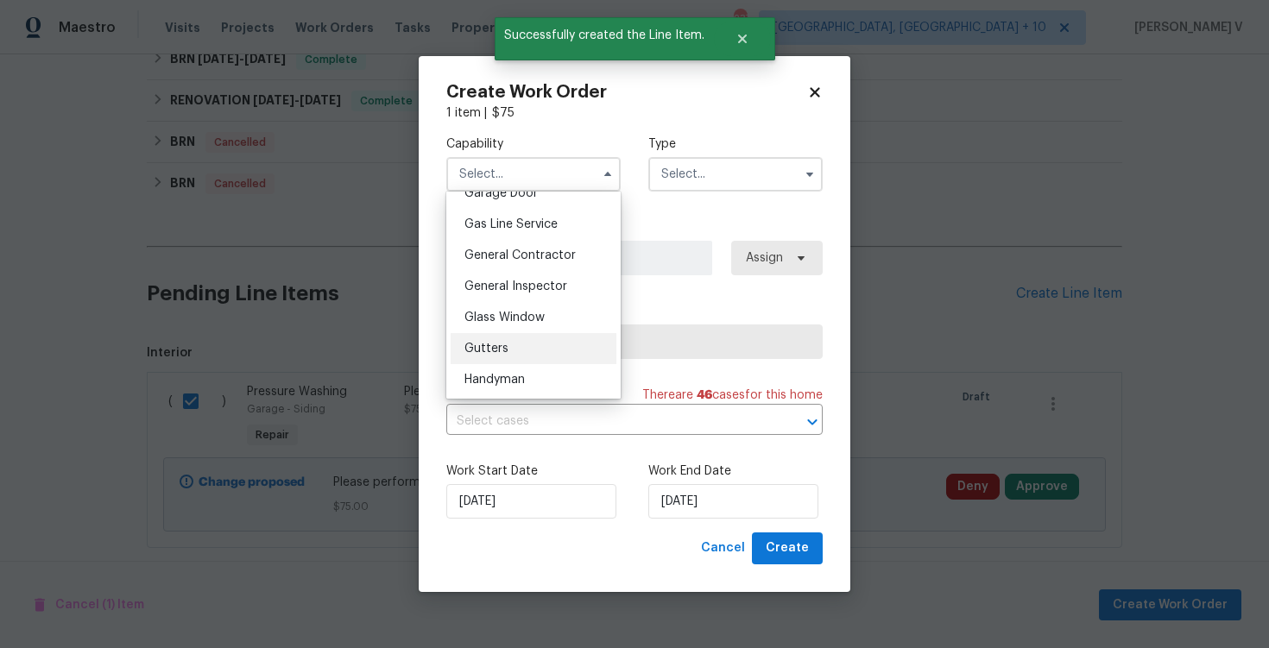
scroll to position [729, 0]
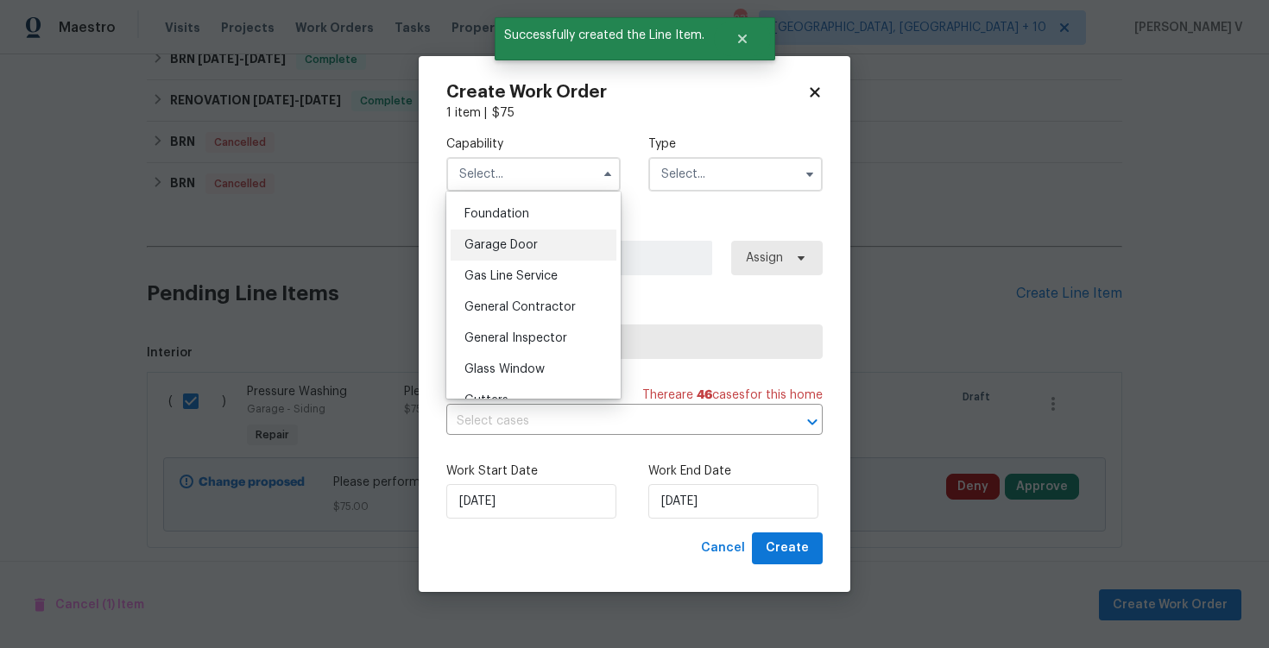
click at [520, 238] on div "Garage Door" at bounding box center [534, 245] width 166 height 31
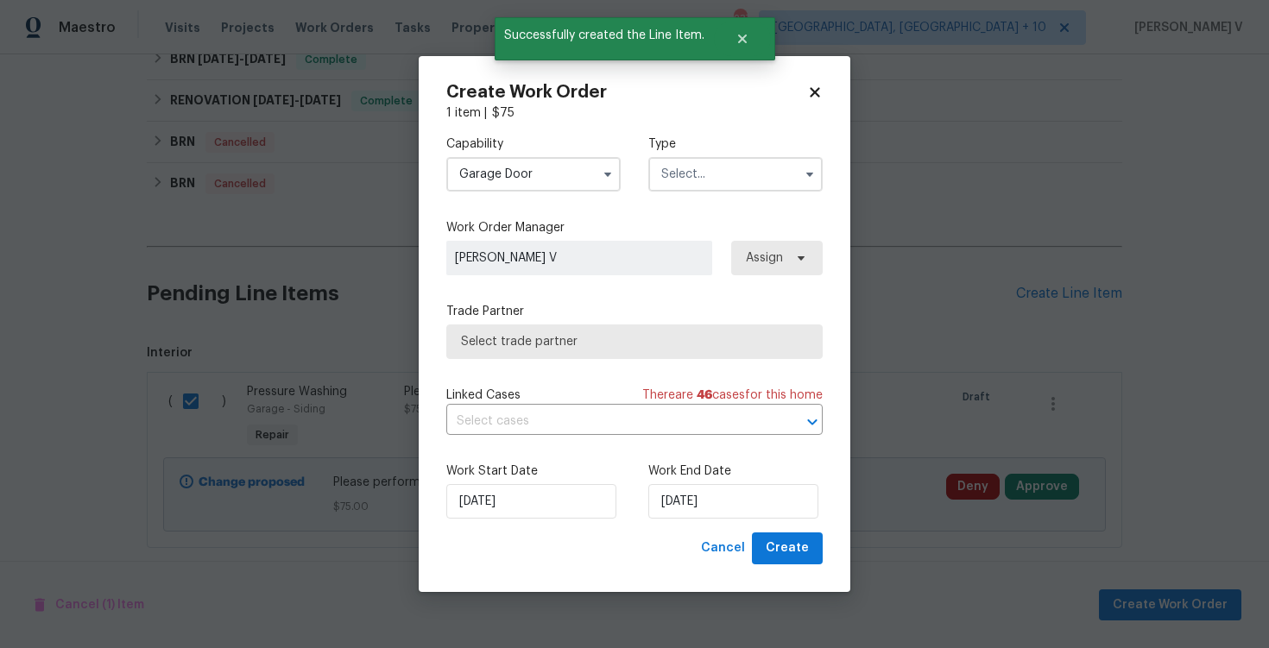
click at [559, 180] on input "Garage Door" at bounding box center [533, 174] width 174 height 35
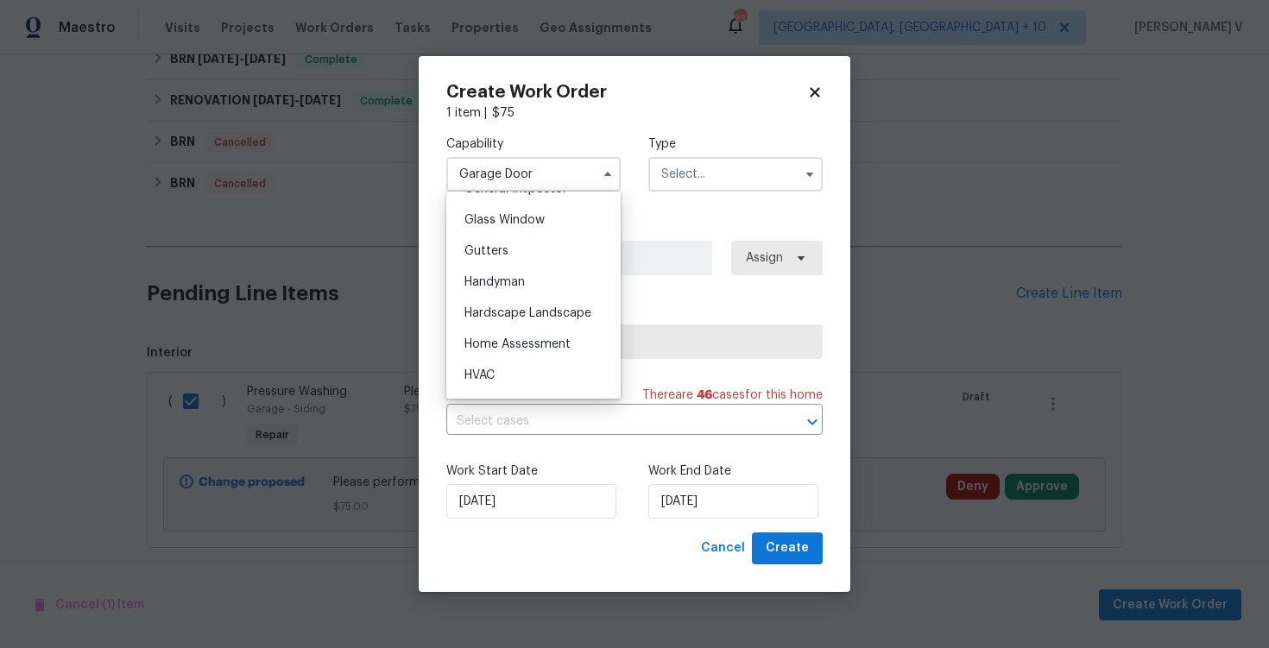
scroll to position [888, 0]
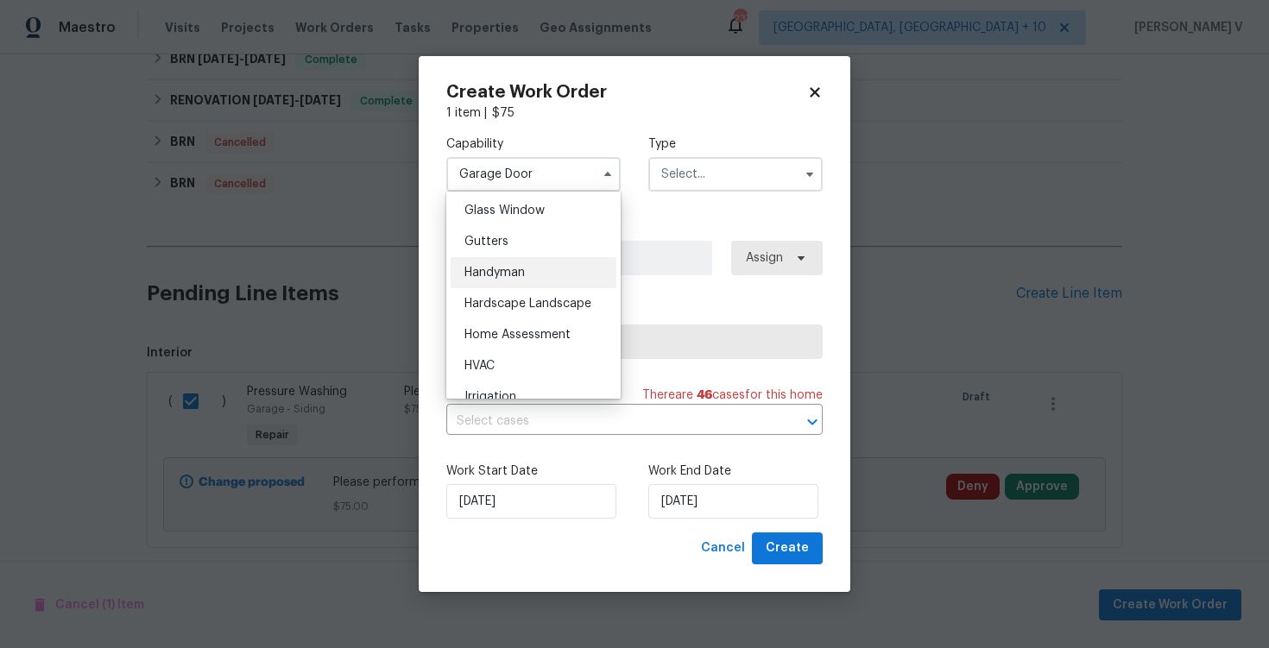
click at [534, 270] on div "Handyman" at bounding box center [534, 272] width 166 height 31
type input "Handyman"
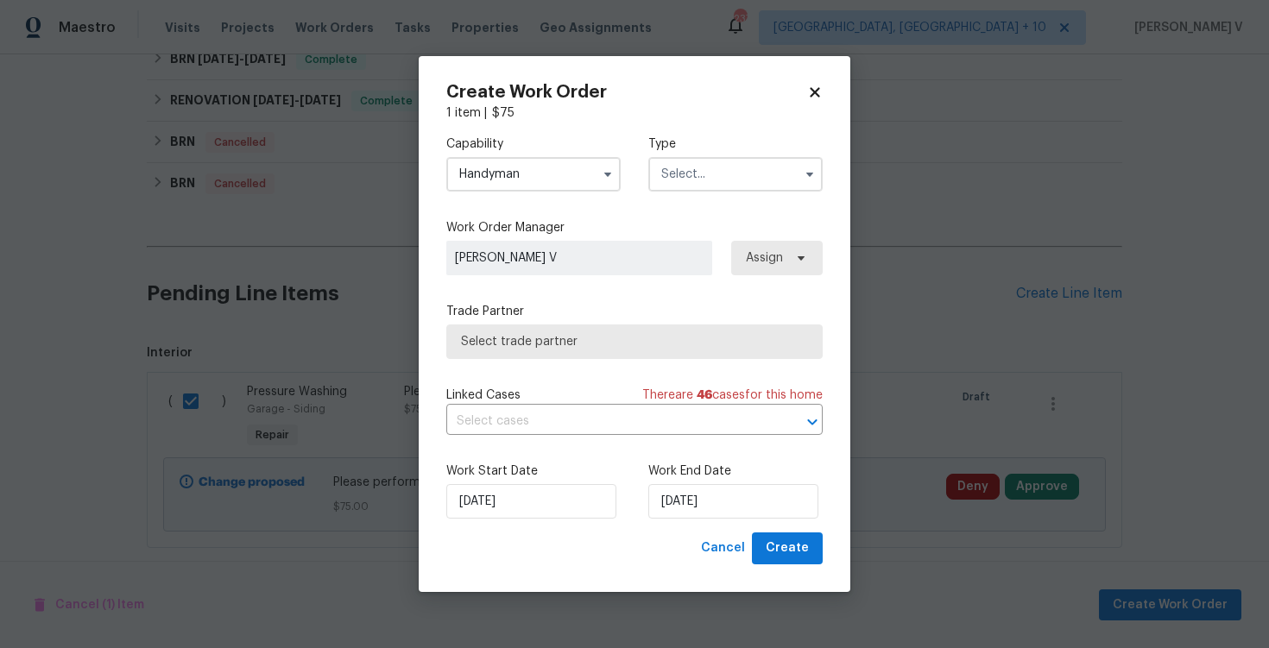
click at [709, 166] on input "text" at bounding box center [735, 174] width 174 height 35
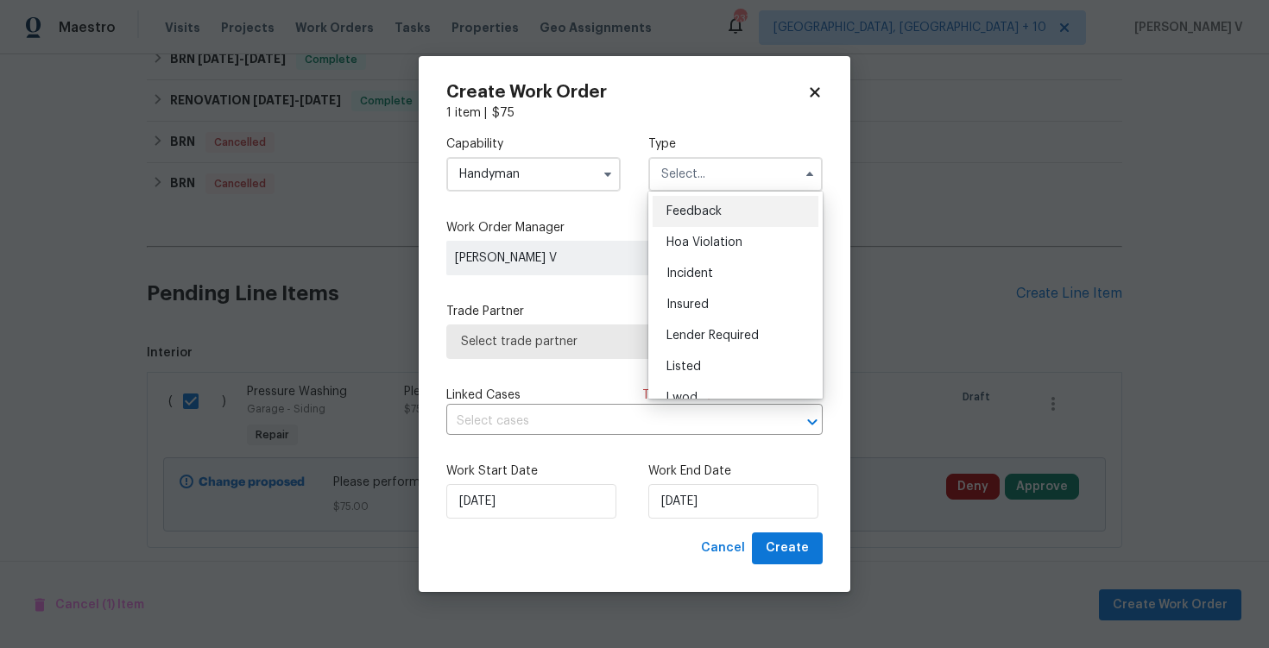
click at [681, 213] on span "Feedback" at bounding box center [693, 211] width 55 height 12
type input "Feedback"
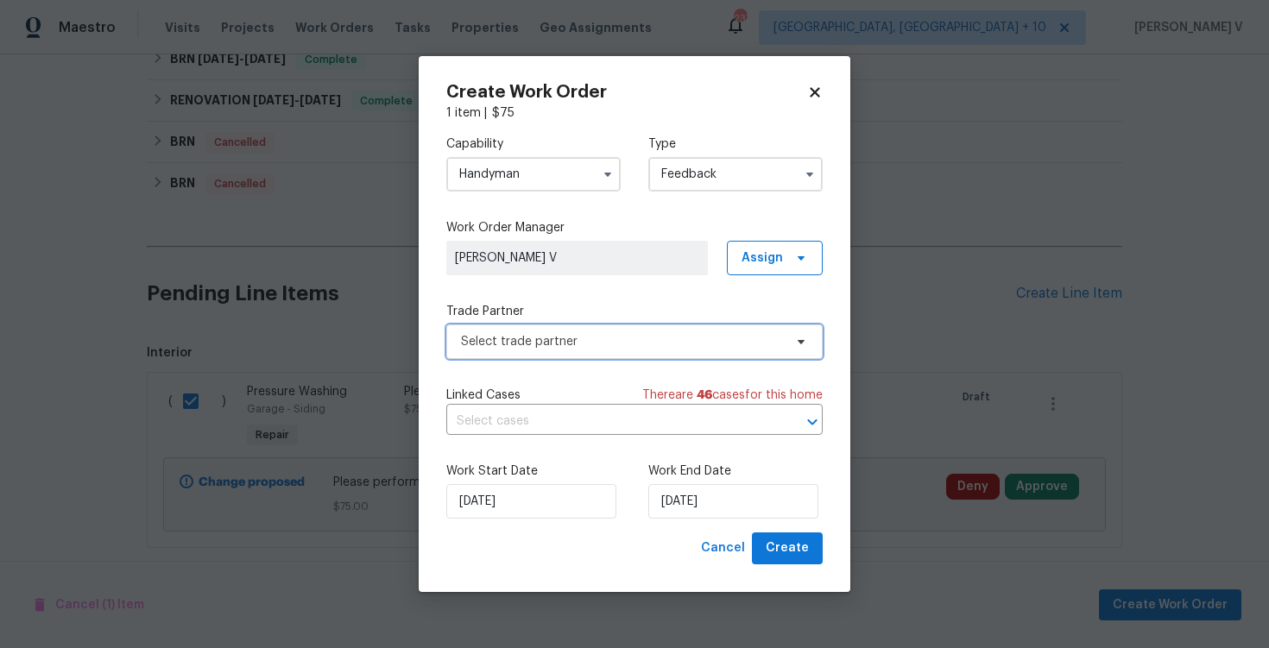
click at [558, 326] on span "Select trade partner" at bounding box center [634, 342] width 376 height 35
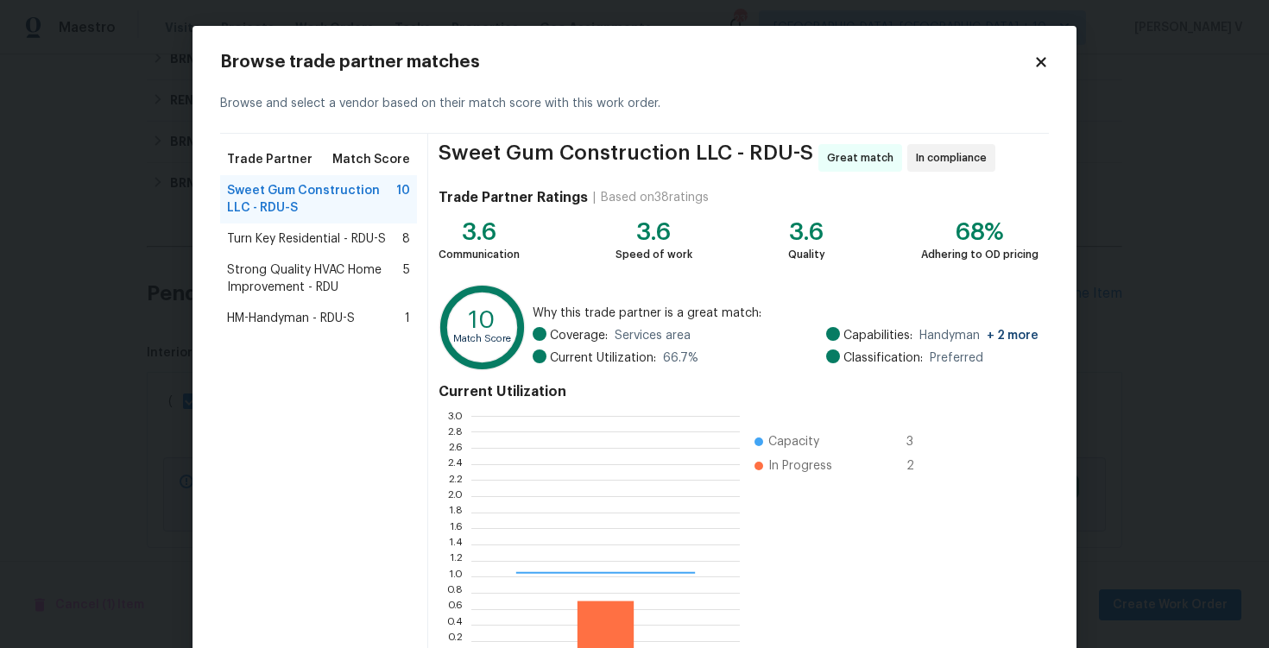
scroll to position [242, 268]
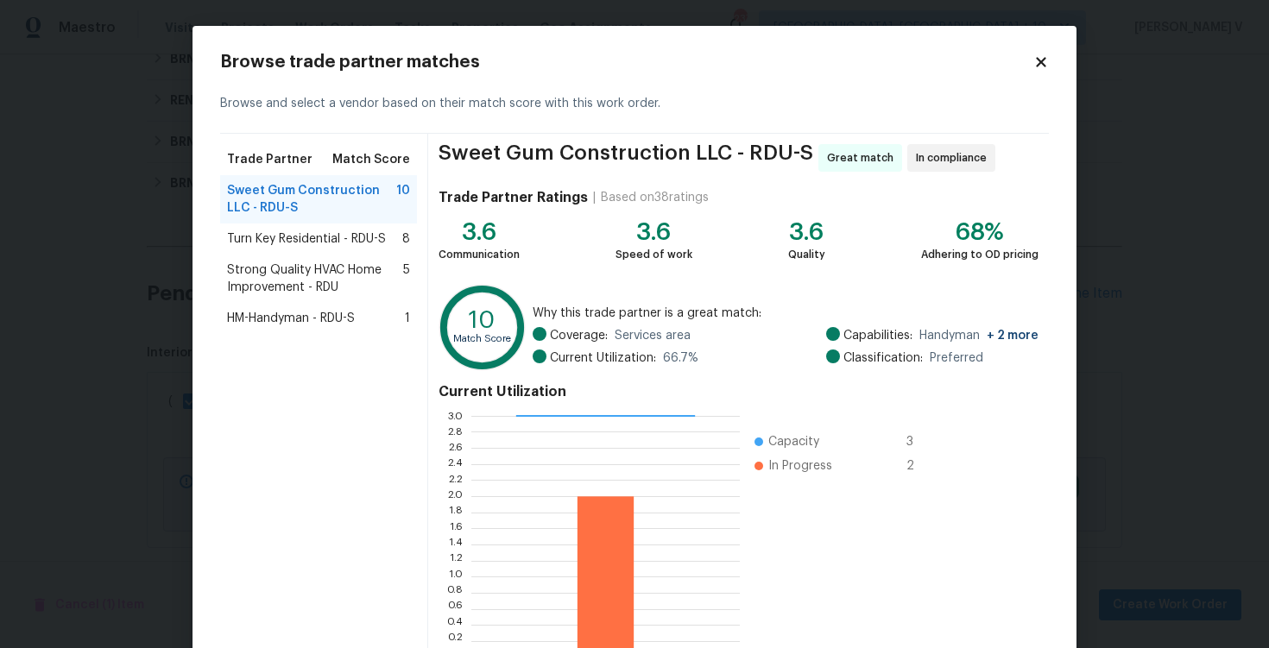
click at [302, 281] on span "Strong Quality HVAC Home Improvement - RDU" at bounding box center [315, 279] width 176 height 35
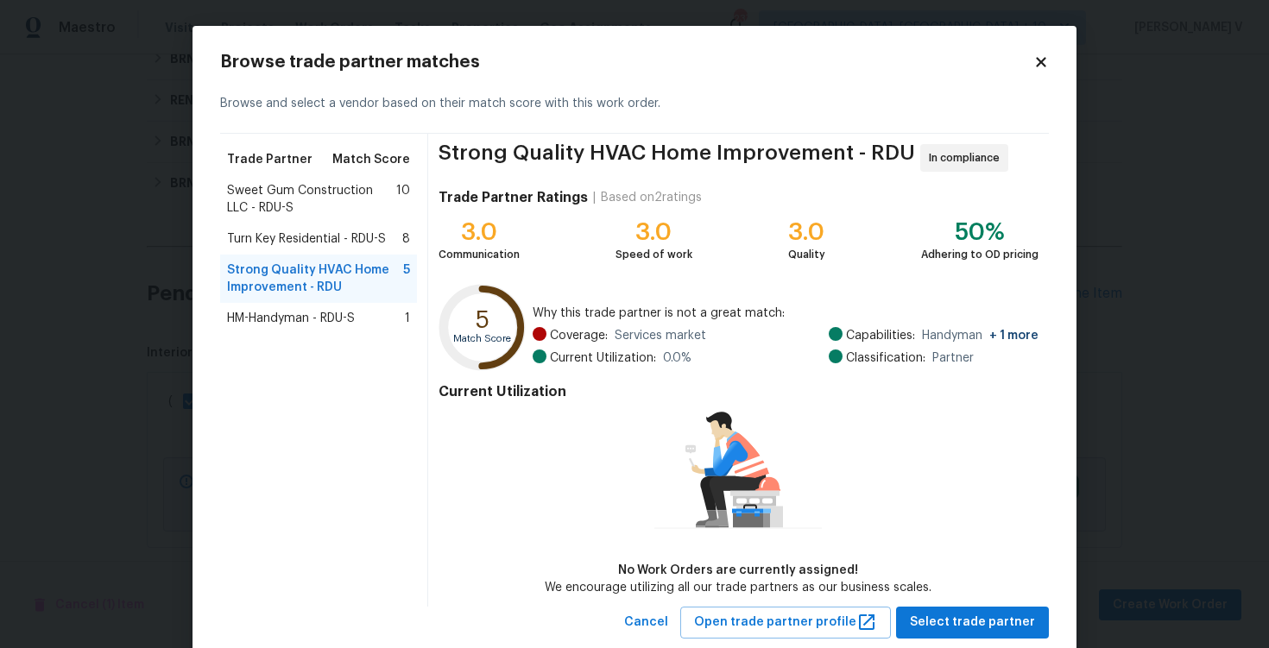
click at [342, 243] on span "Turn Key Residential - RDU-S" at bounding box center [306, 238] width 159 height 17
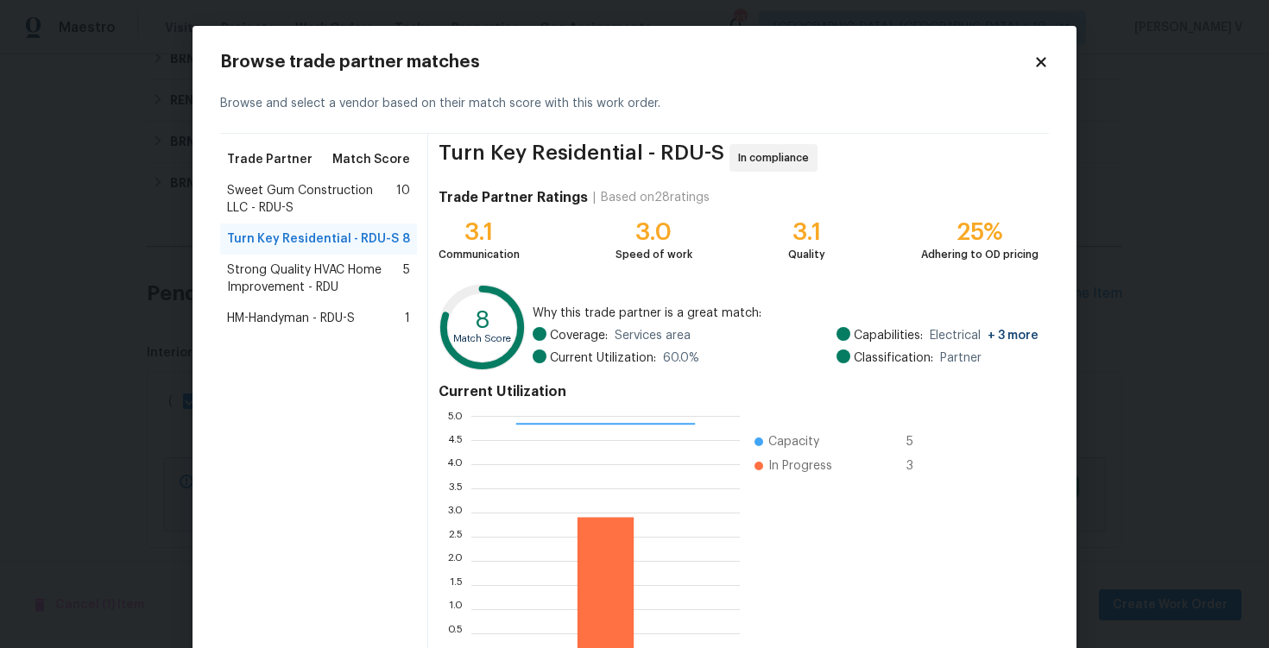
click at [360, 207] on span "Sweet Gum Construction LLC - RDU-S" at bounding box center [311, 199] width 169 height 35
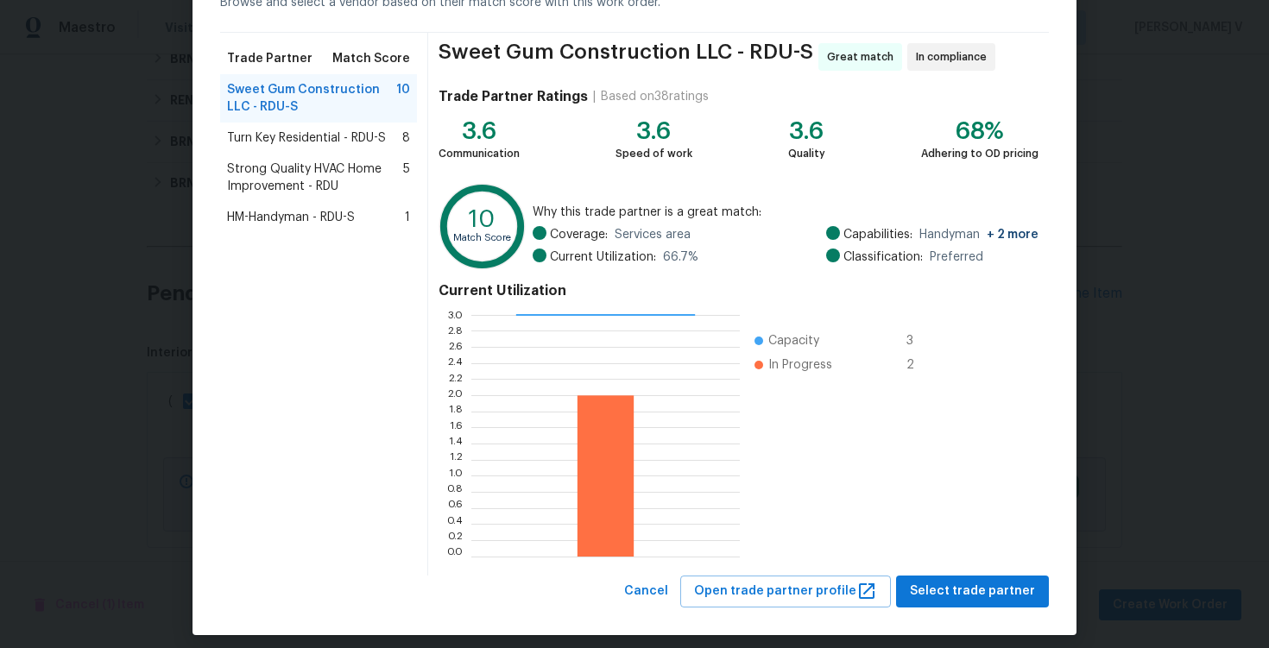
scroll to position [113, 0]
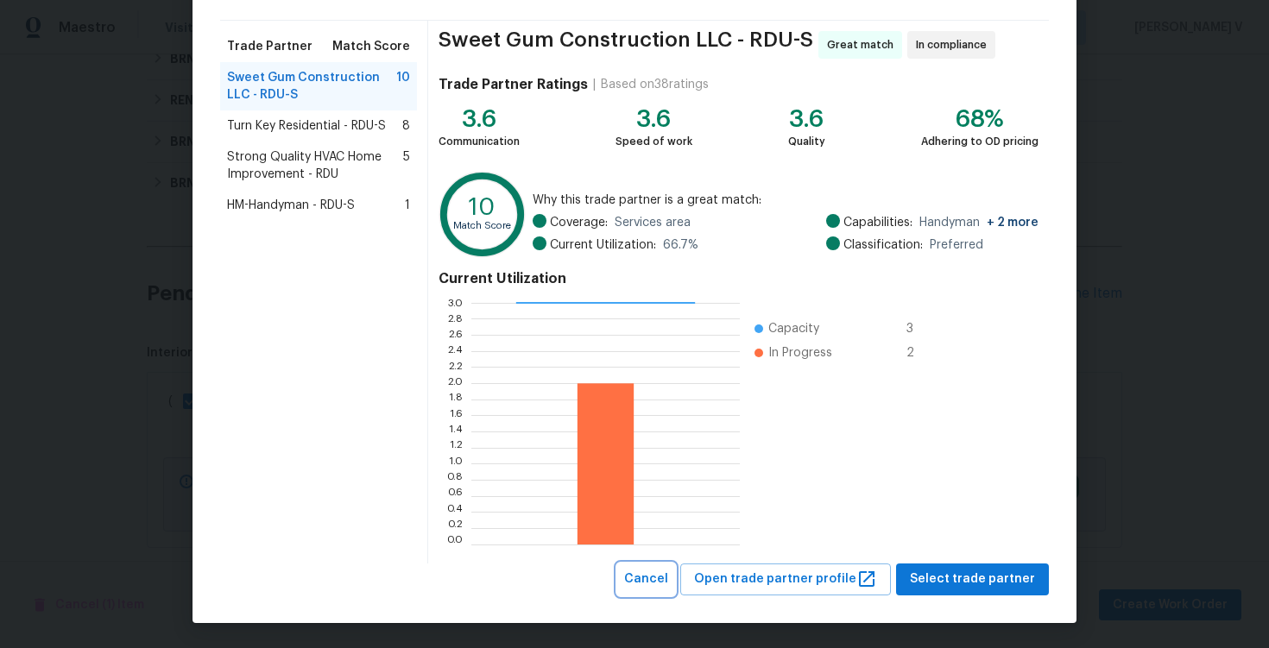
click at [668, 569] on span "Cancel" at bounding box center [646, 580] width 44 height 22
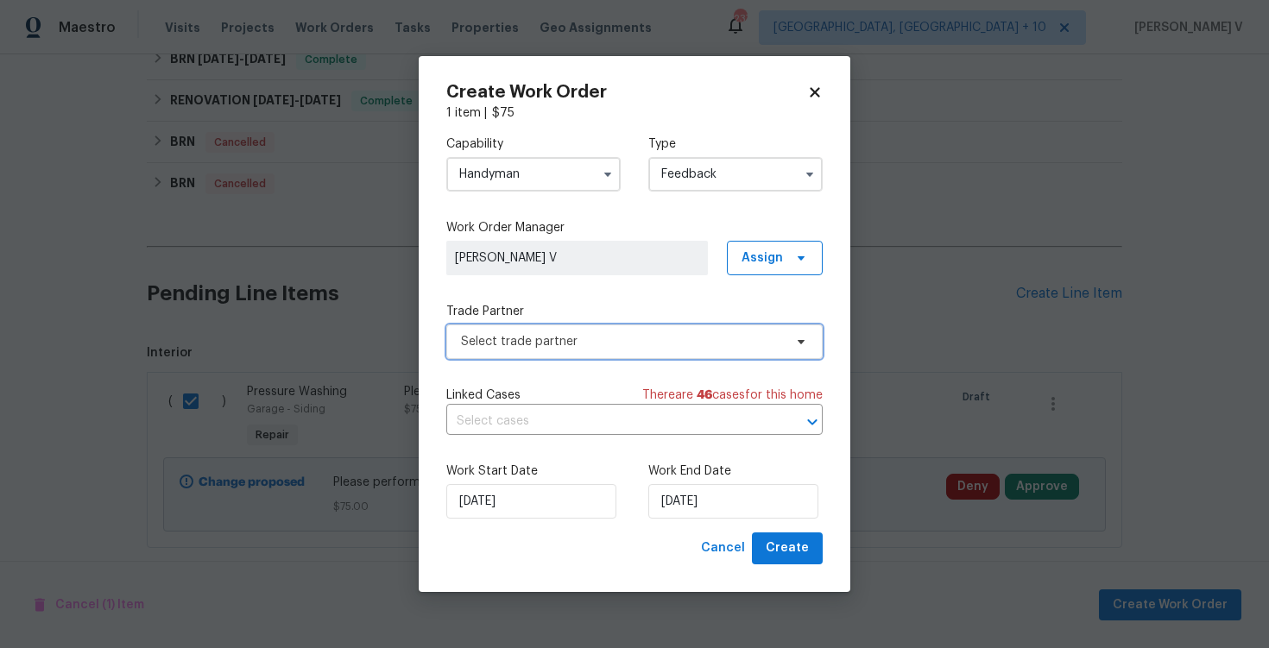
scroll to position [0, 0]
click at [559, 181] on input "Handyman" at bounding box center [533, 174] width 174 height 35
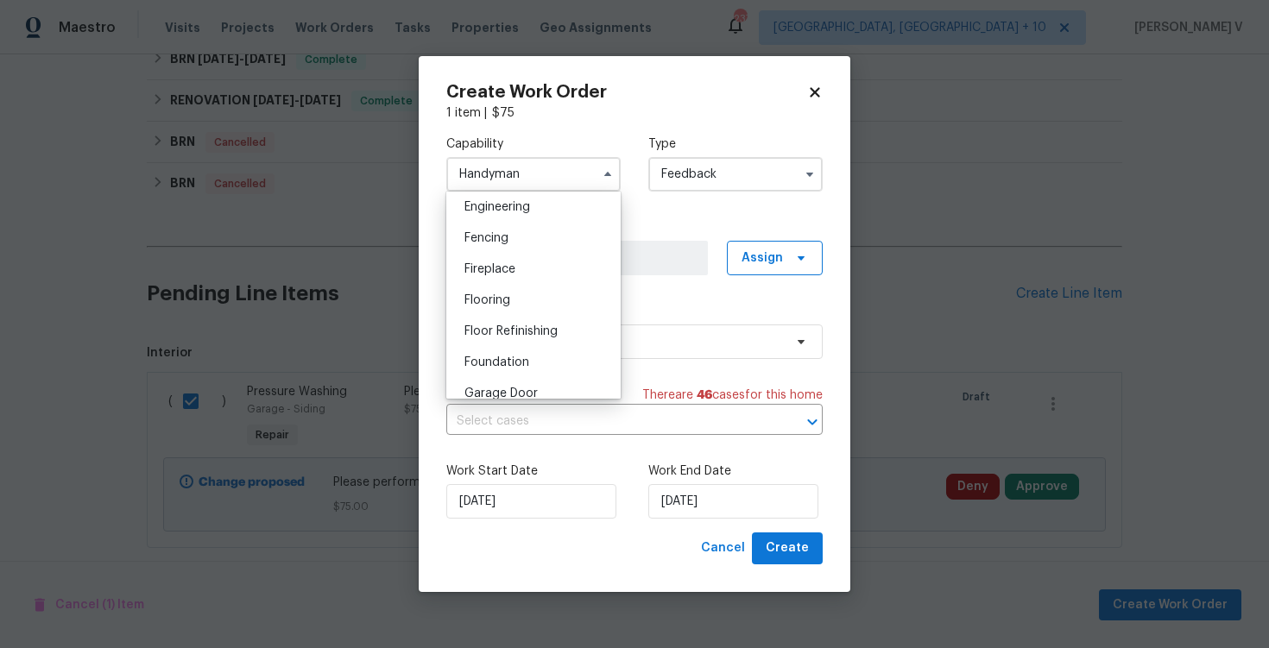
scroll to position [712, 0]
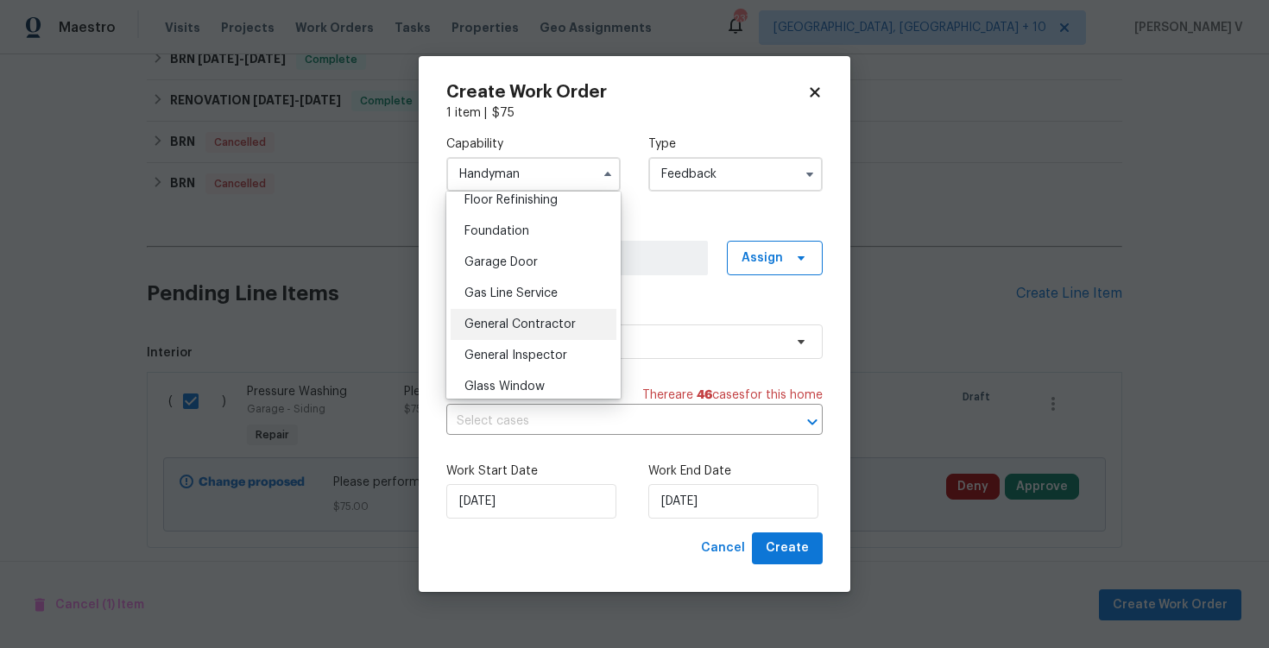
click at [523, 322] on span "General Contractor" at bounding box center [519, 325] width 111 height 12
type input "General Contractor"
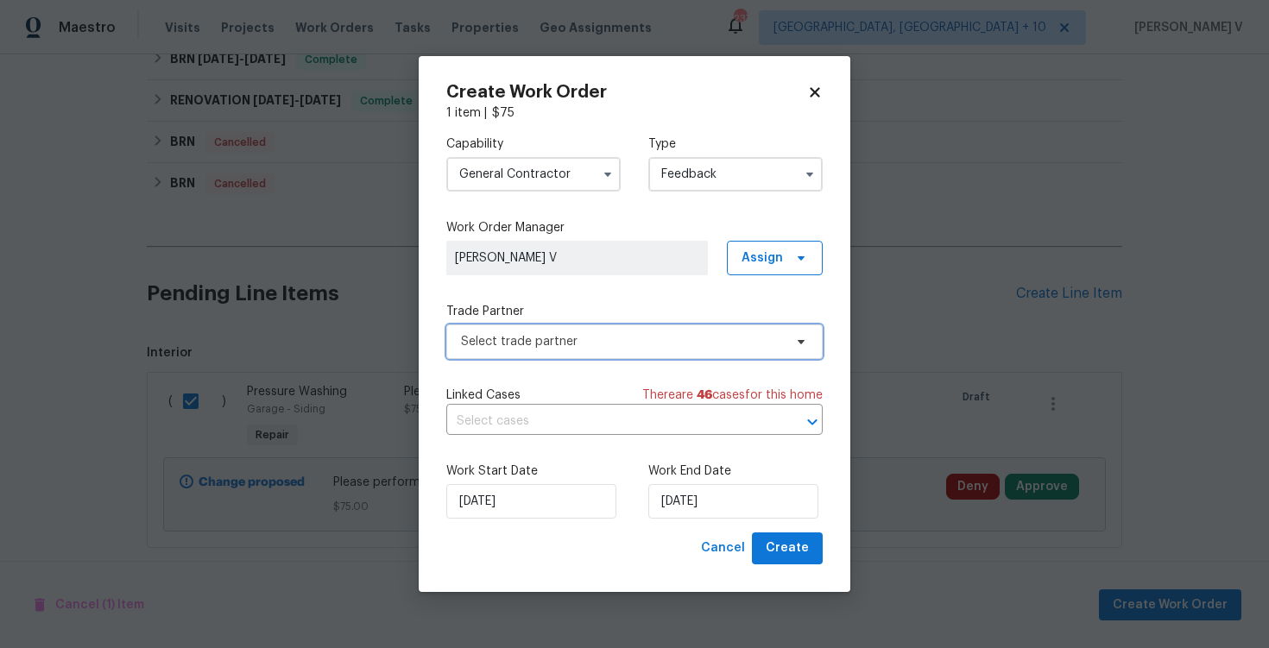
click at [652, 328] on span "Select trade partner" at bounding box center [634, 342] width 376 height 35
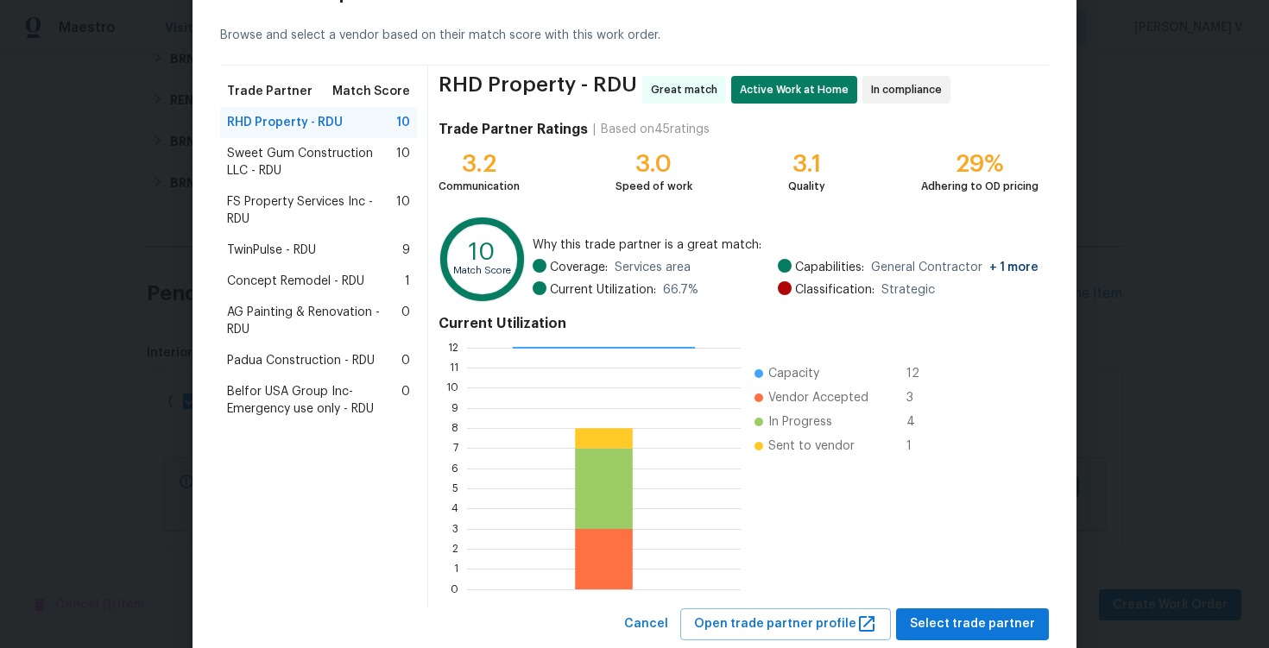
scroll to position [69, 0]
click at [327, 212] on span "FS Property Services Inc - RDU" at bounding box center [311, 210] width 169 height 35
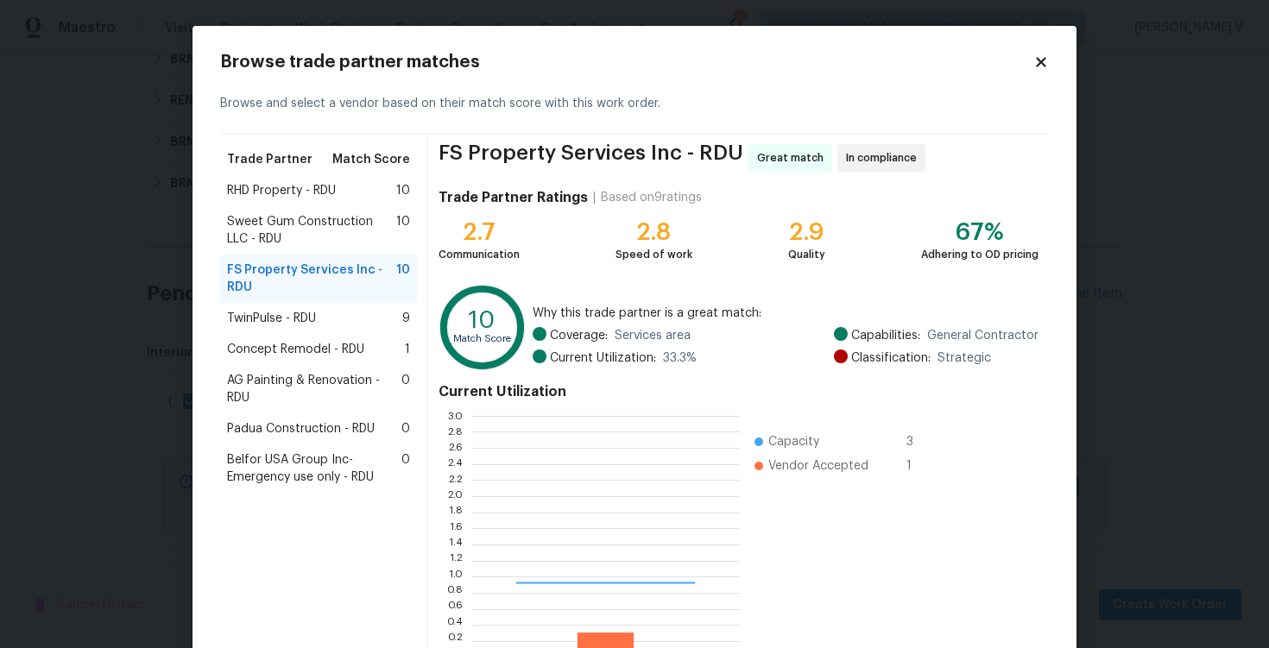
scroll to position [242, 268]
click at [327, 212] on div "Sweet Gum Construction LLC - RDU 10" at bounding box center [318, 230] width 197 height 48
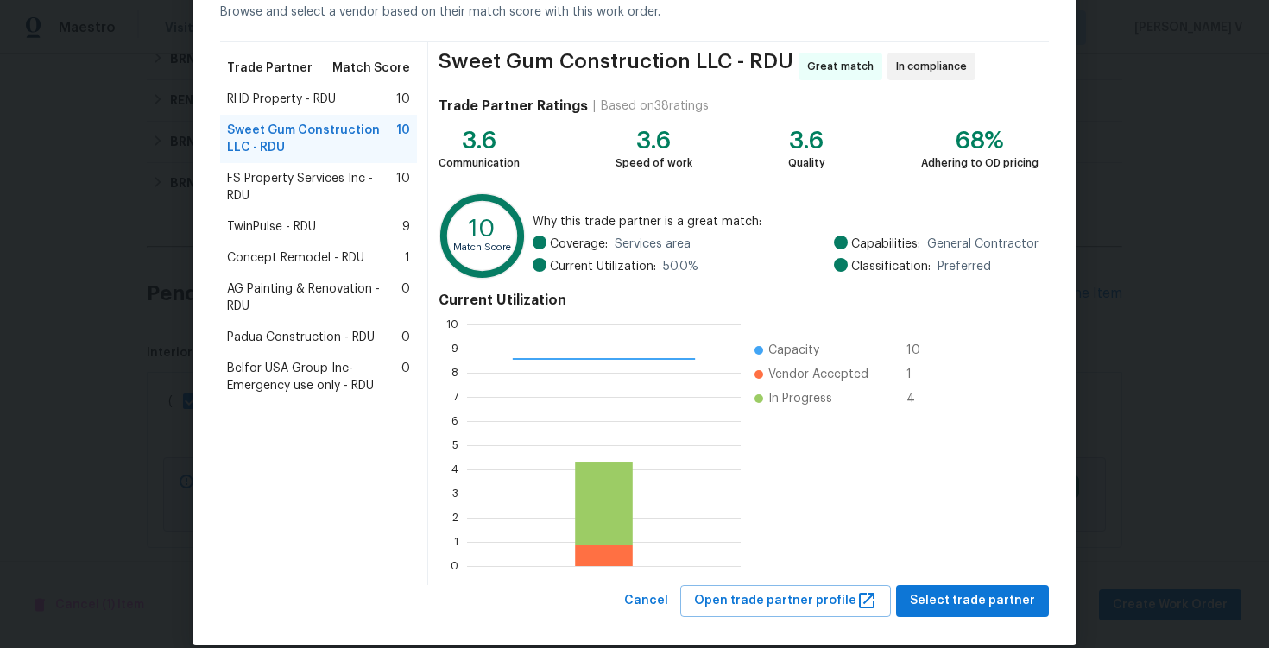
scroll to position [113, 0]
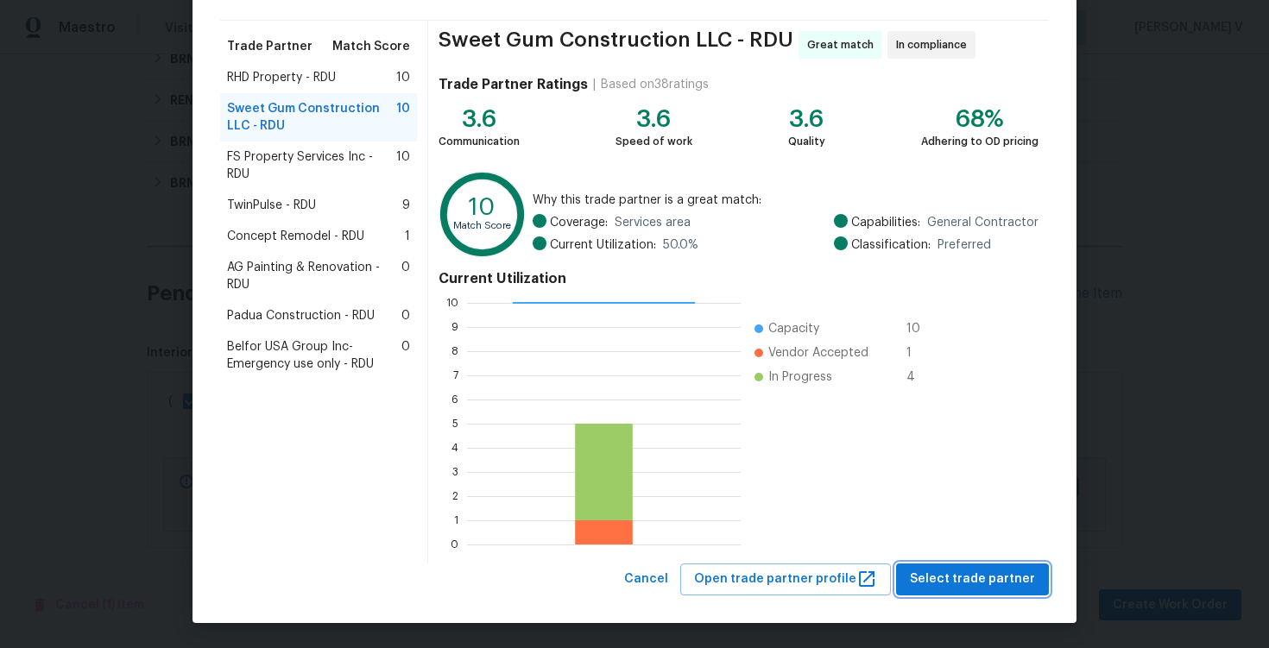
click at [990, 574] on span "Select trade partner" at bounding box center [972, 580] width 125 height 22
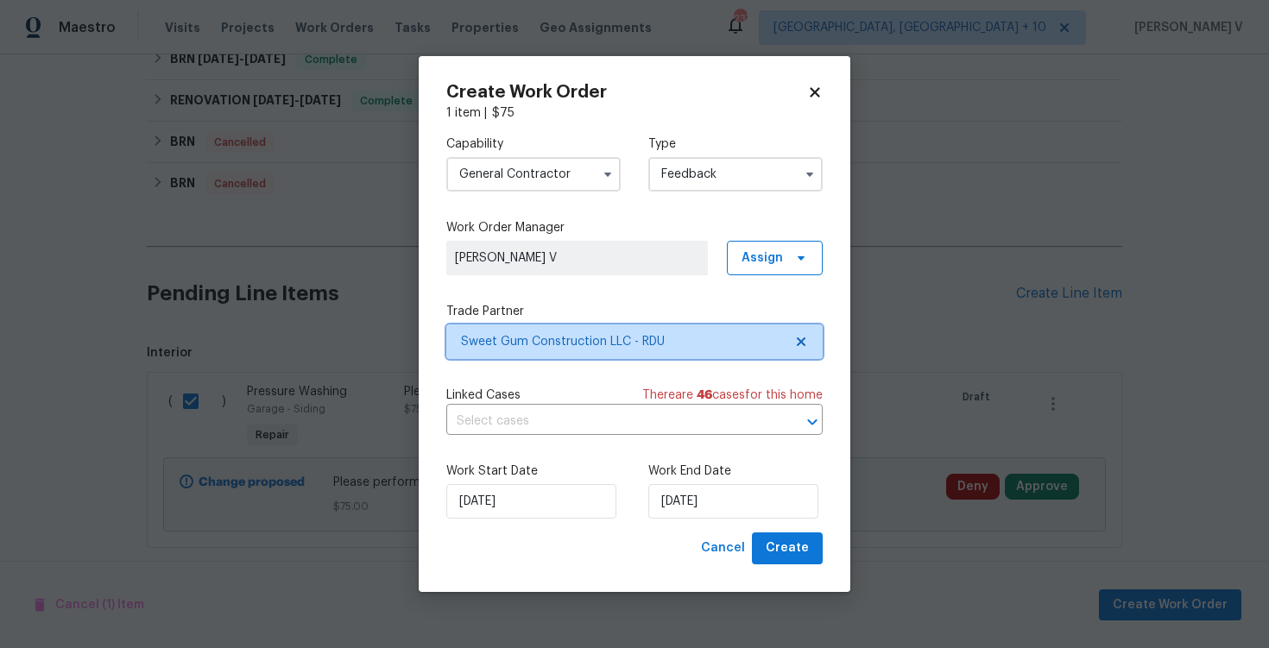
scroll to position [0, 0]
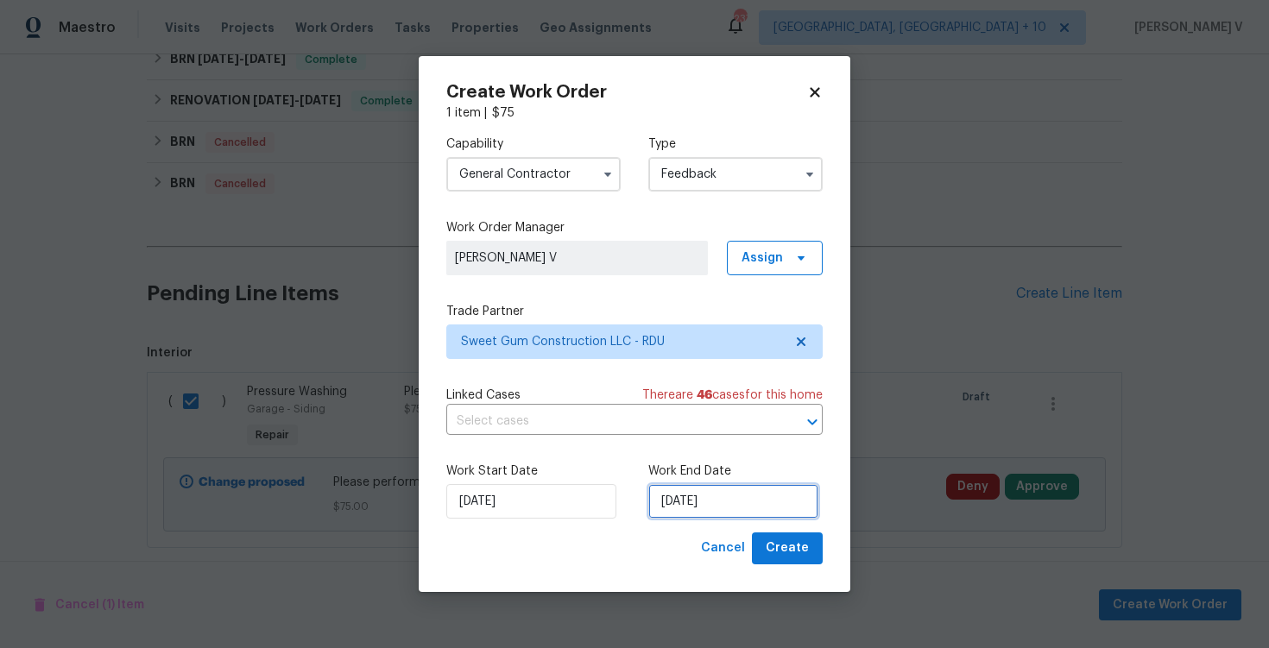
click at [726, 495] on input "17/09/2025" at bounding box center [733, 501] width 170 height 35
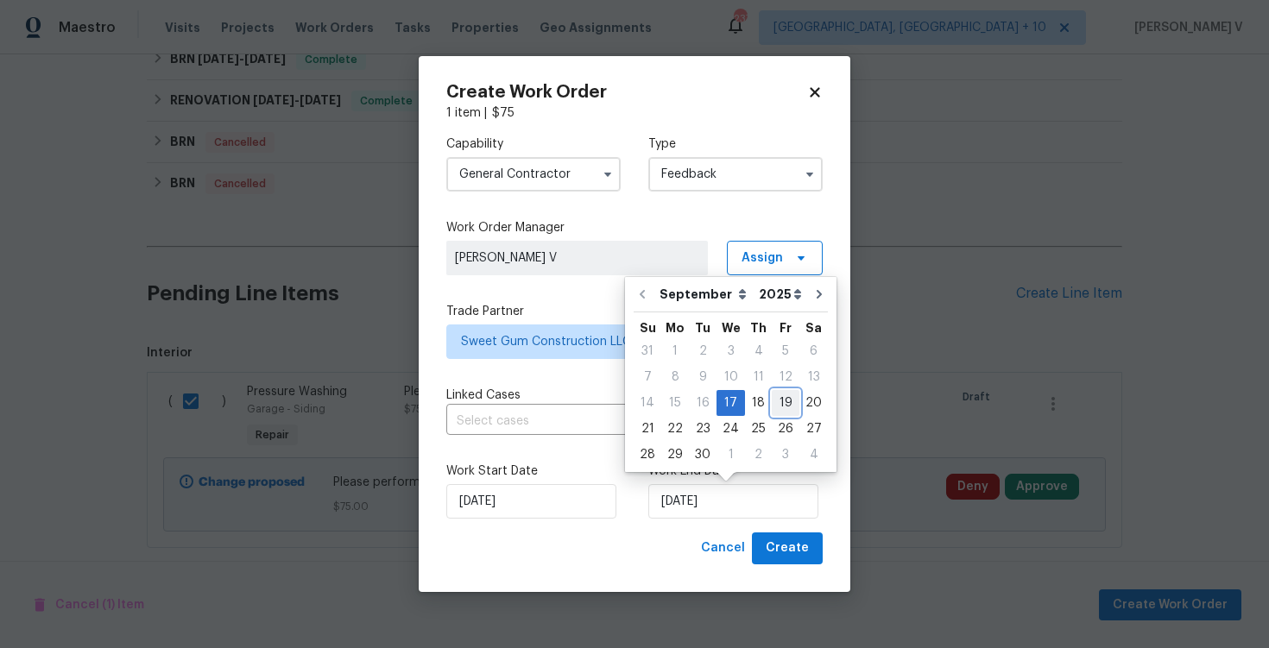
click at [783, 409] on div "19" at bounding box center [786, 403] width 28 height 24
type input "19/09/2025"
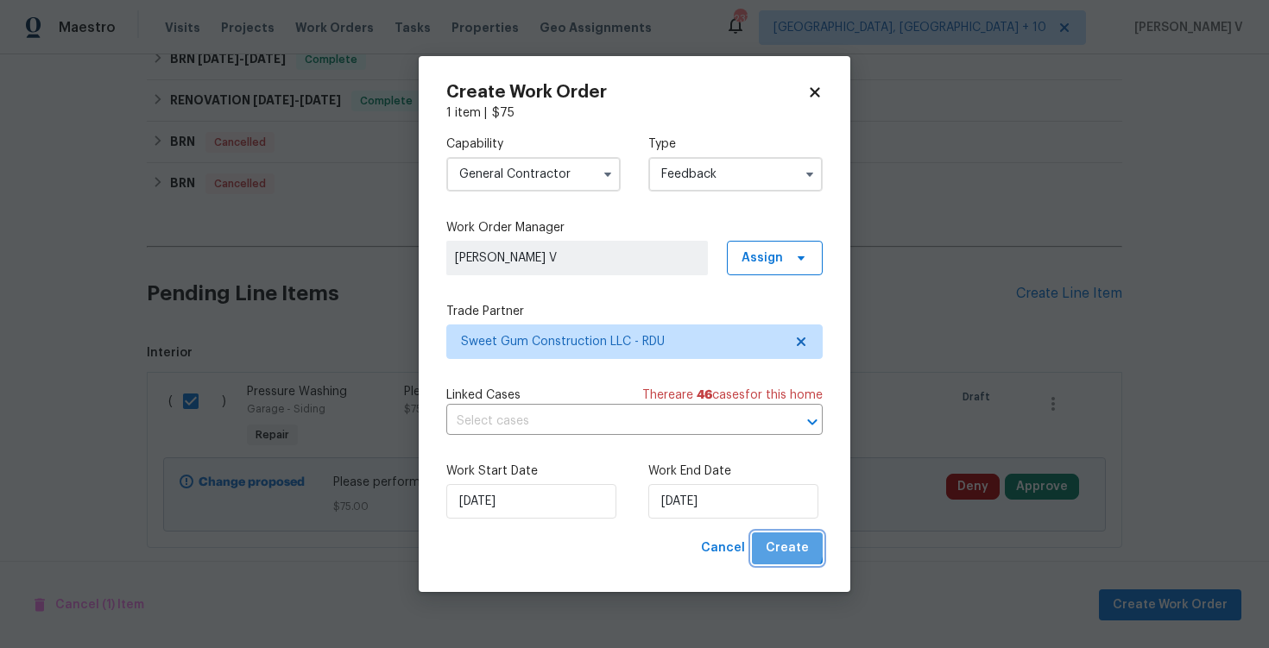
click at [775, 544] on span "Create" at bounding box center [787, 549] width 43 height 22
checkbox input "false"
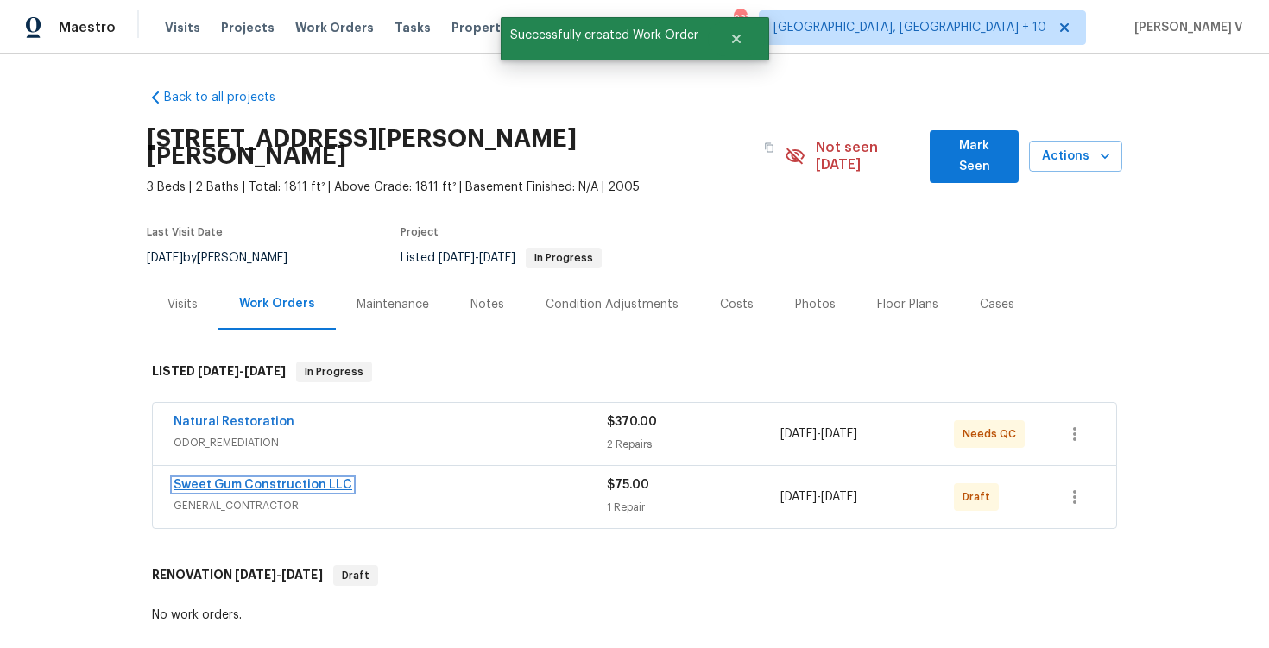
click at [213, 479] on link "Sweet Gum Construction LLC" at bounding box center [263, 485] width 179 height 12
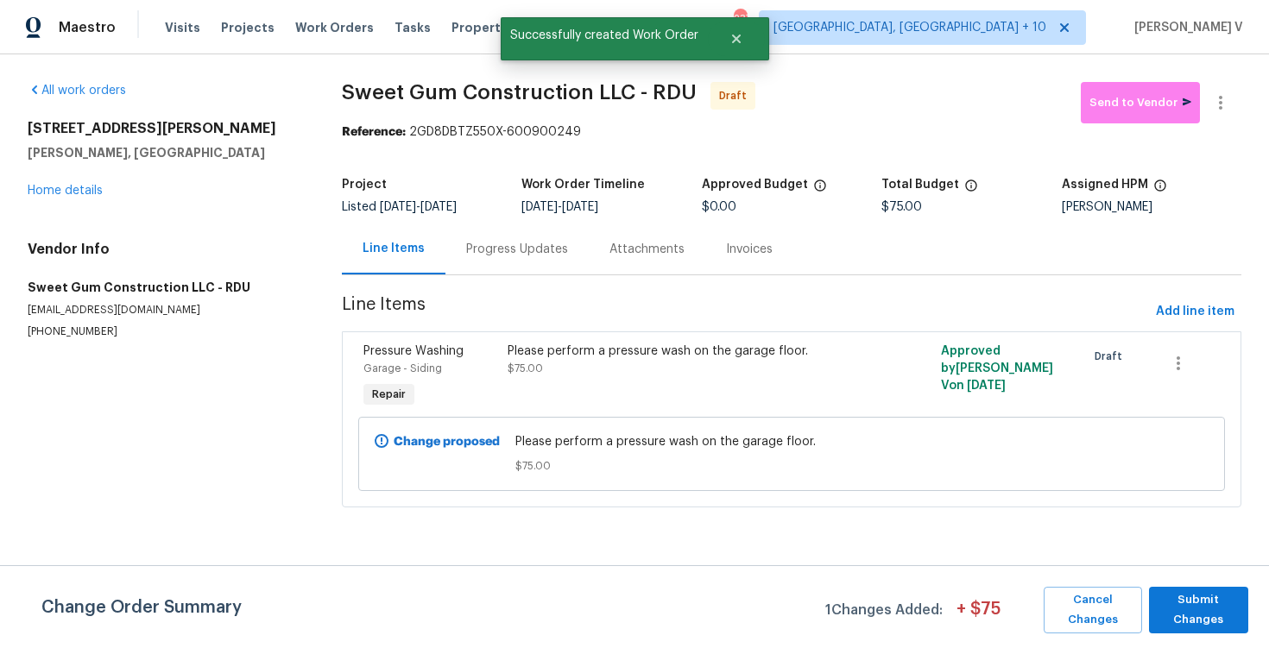
click at [480, 230] on div "Progress Updates" at bounding box center [516, 249] width 143 height 51
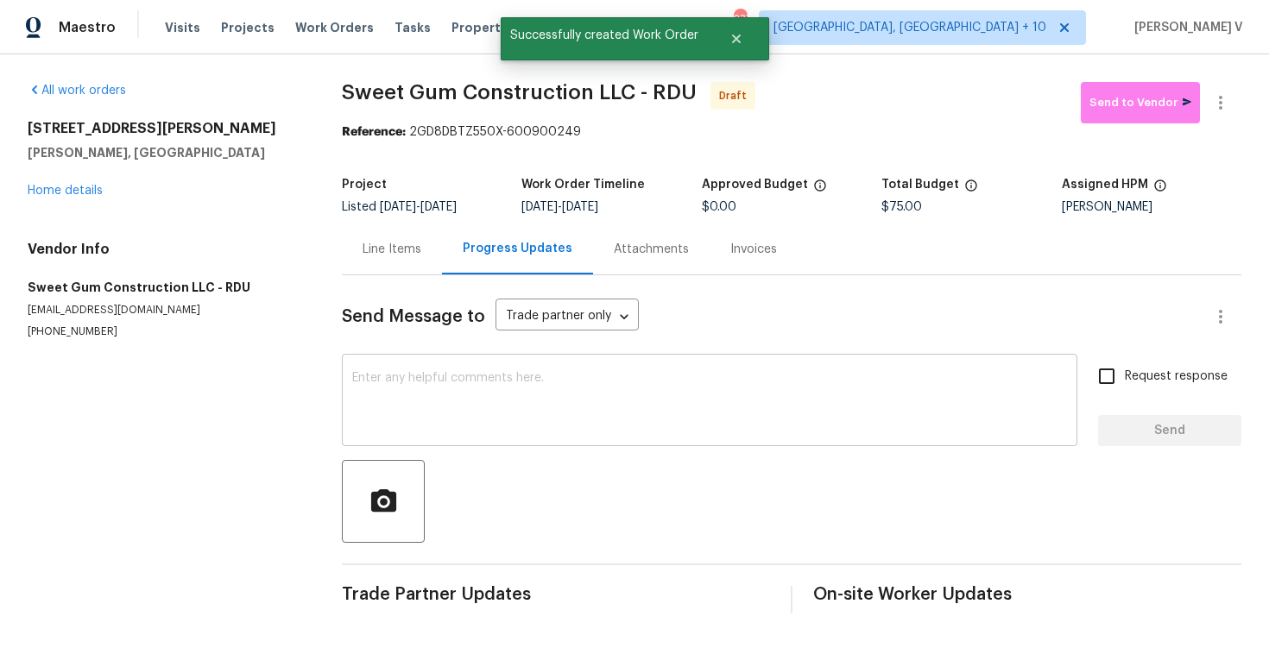
click at [471, 411] on textarea at bounding box center [709, 402] width 715 height 60
paste textarea "Hi this is Divya with Opendoor. I’m confirming you received the WO for the prop…"
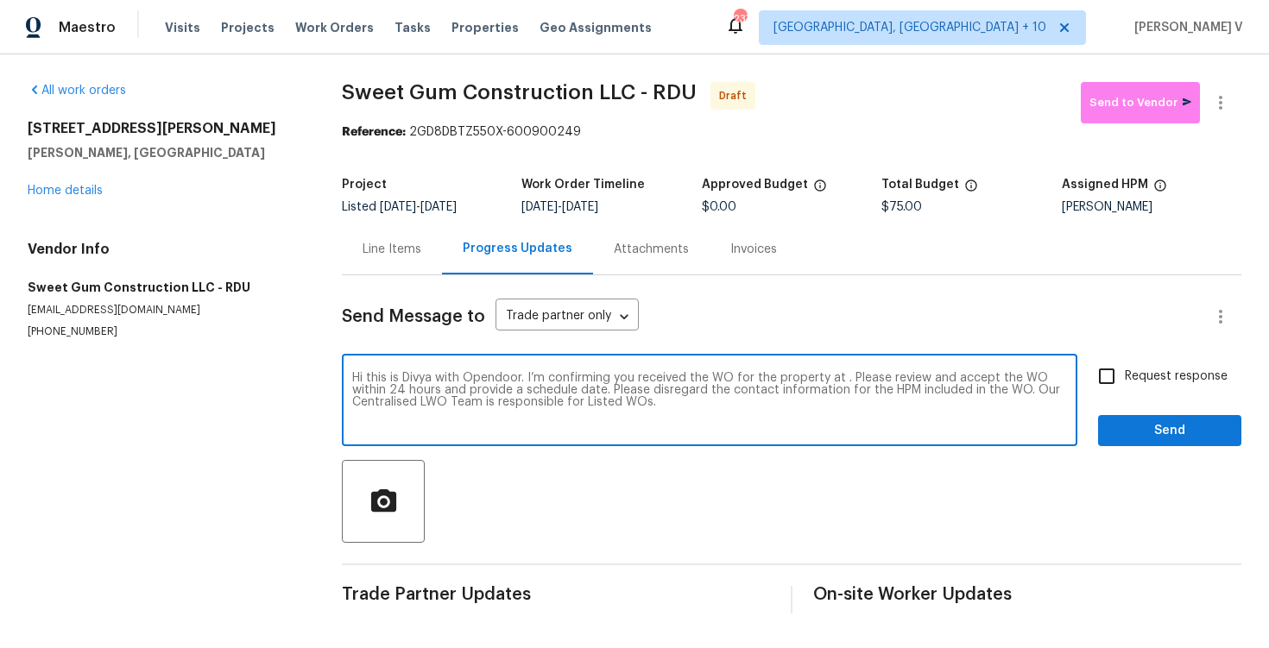
click at [843, 380] on textarea "Hi this is Divya with Opendoor. I’m confirming you received the WO for the prop…" at bounding box center [709, 402] width 715 height 60
paste textarea "48 Delmar Ct, Fuquay Varina, NC 27526"
type textarea "Hi this is Divya with Opendoor. I’m confirming you received the WO for the prop…"
click at [1120, 359] on input "Request response" at bounding box center [1107, 376] width 36 height 36
checkbox input "true"
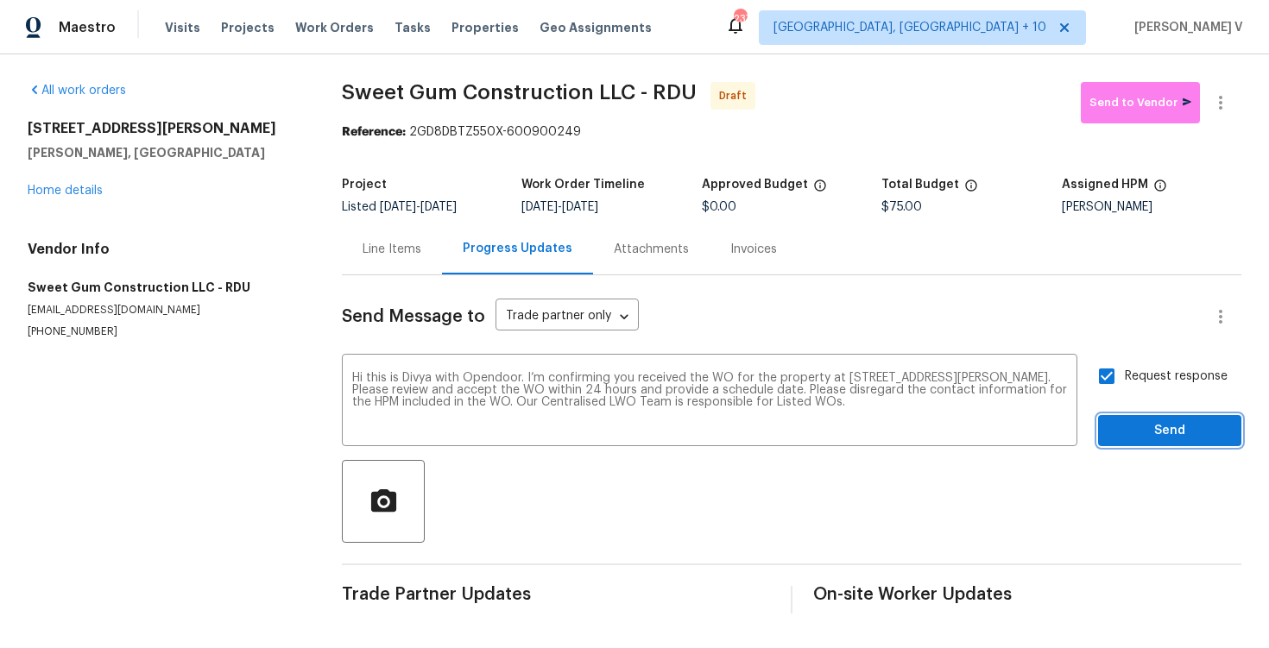
click at [1136, 425] on span "Send" at bounding box center [1170, 431] width 116 height 22
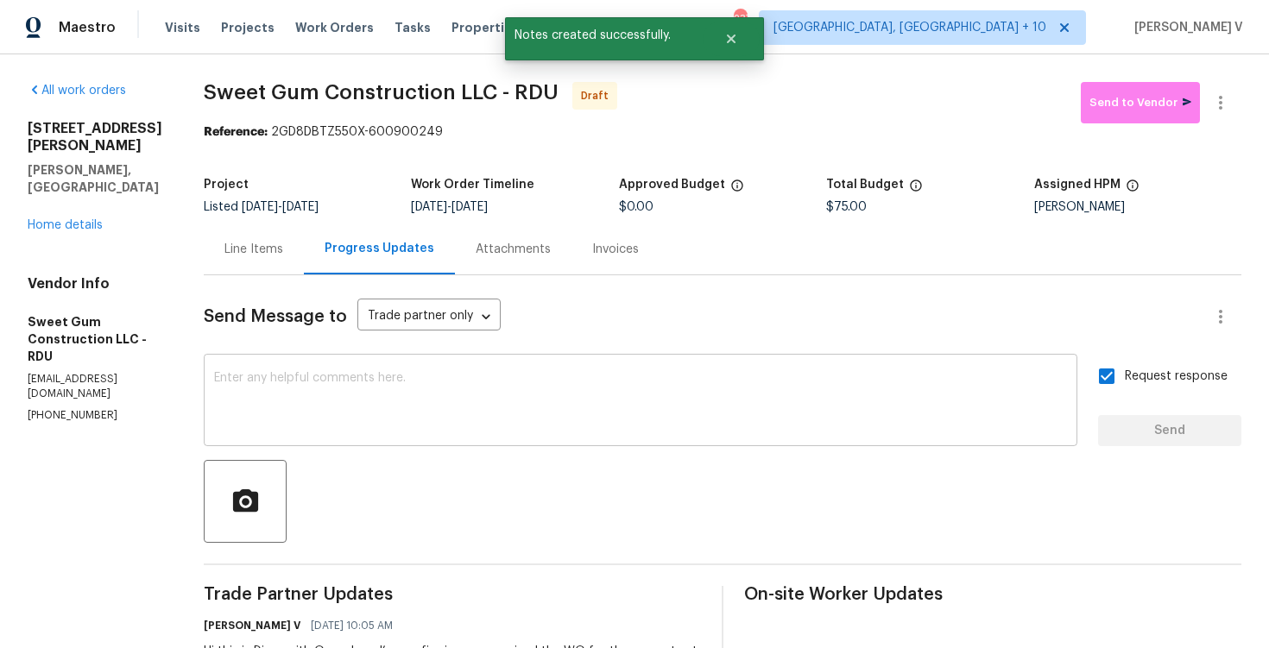
click at [392, 372] on textarea at bounding box center [640, 402] width 853 height 60
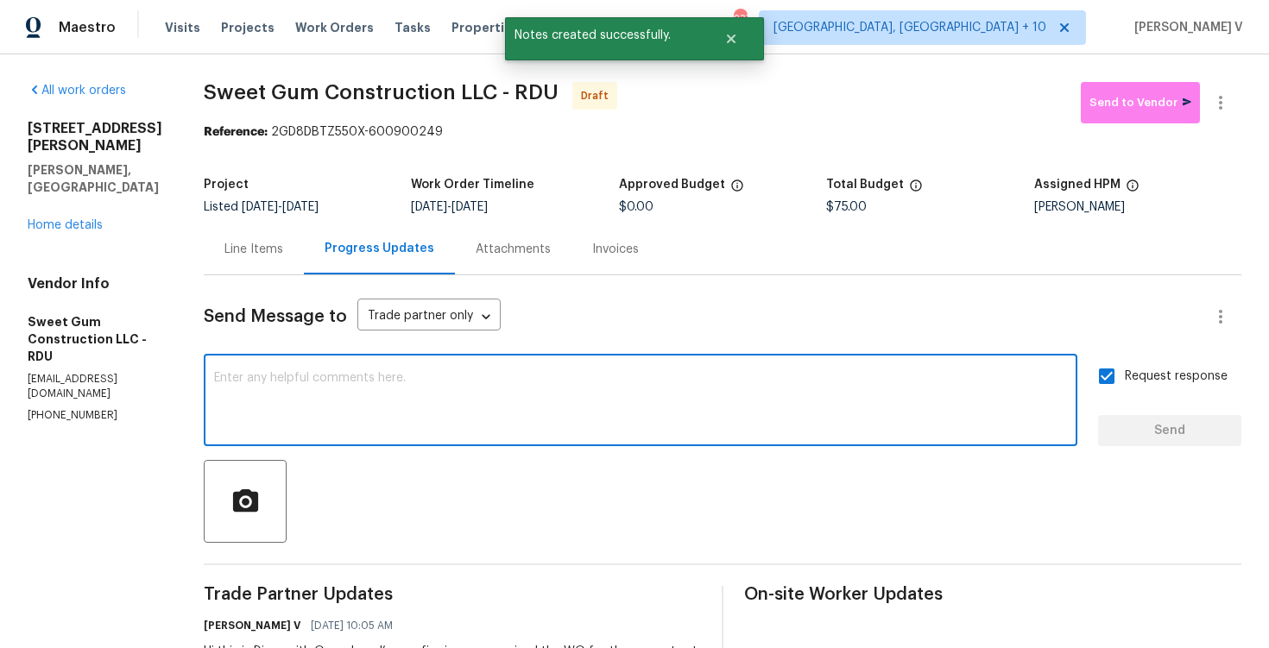
paste textarea "Attention All Work Orders must include before-photos (both close-up and wide-an…"
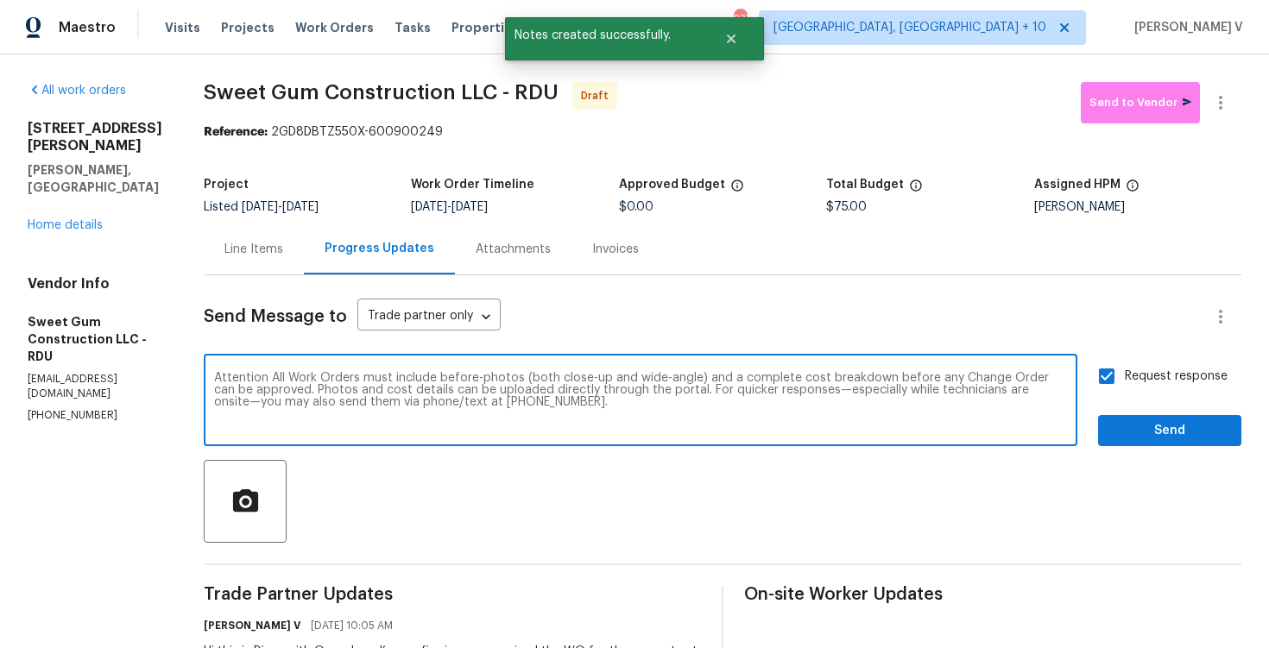
type textarea "Attention All Work Orders must include before-photos (both close-up and wide-an…"
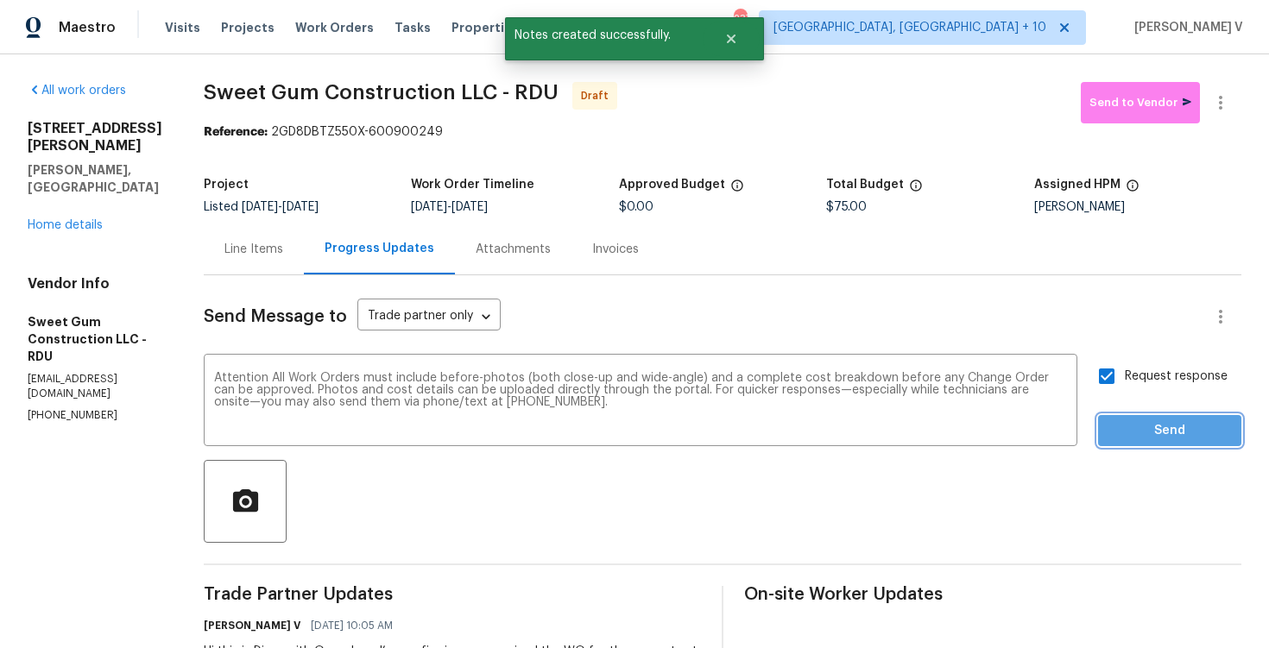
click at [1177, 426] on span "Send" at bounding box center [1170, 431] width 116 height 22
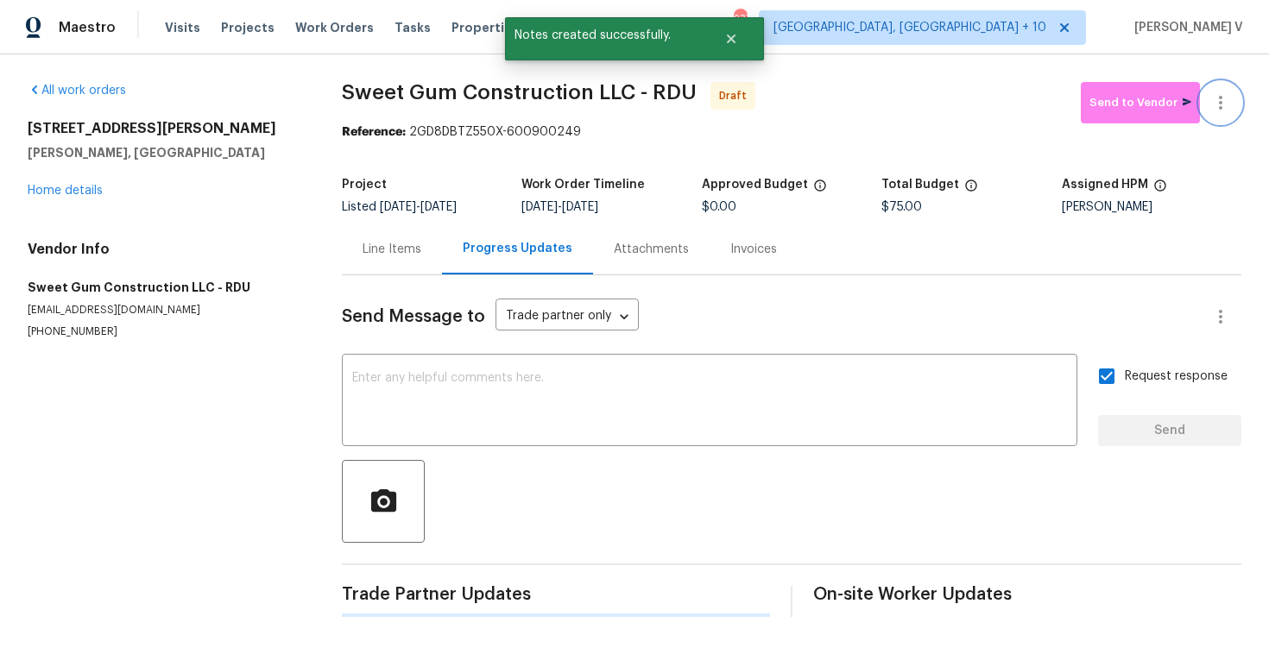
click at [1222, 100] on icon "button" at bounding box center [1220, 102] width 21 height 21
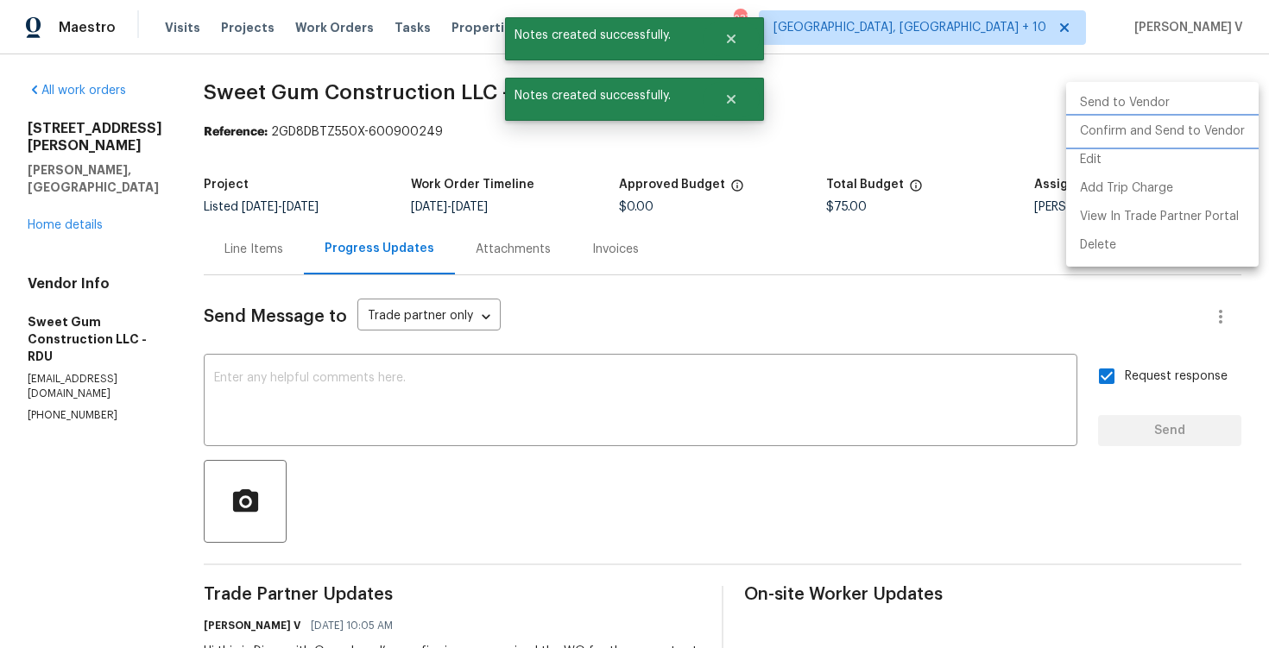
click at [1143, 142] on li "Confirm and Send to Vendor" at bounding box center [1162, 131] width 193 height 28
click at [357, 78] on div at bounding box center [634, 324] width 1269 height 648
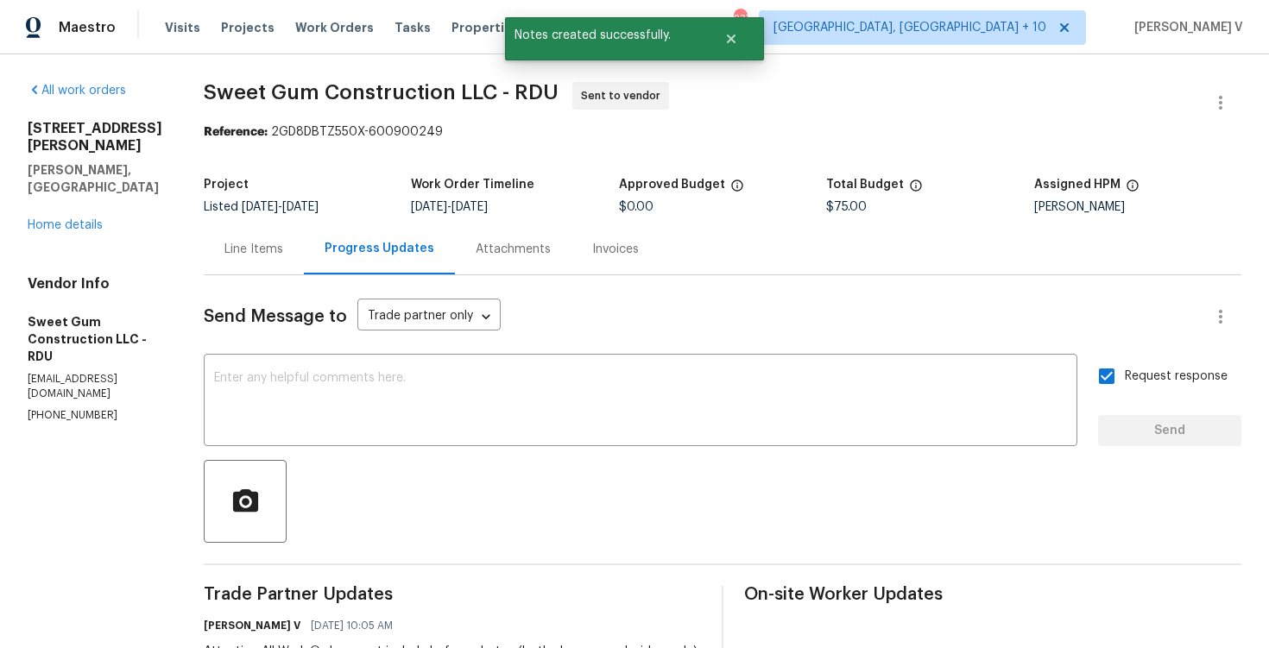
drag, startPoint x: 313, startPoint y: 131, endPoint x: 595, endPoint y: 131, distance: 282.3
click at [597, 131] on div "Reference: 2GD8DBTZ550X-600900249" at bounding box center [723, 131] width 1038 height 17
drag, startPoint x: 311, startPoint y: 131, endPoint x: 712, endPoint y: 131, distance: 401.4
click at [712, 131] on div "Reference: 2GD8DBTZ550X-600900249" at bounding box center [723, 131] width 1038 height 17
copy div "2GD8DBTZ550X-600900249"
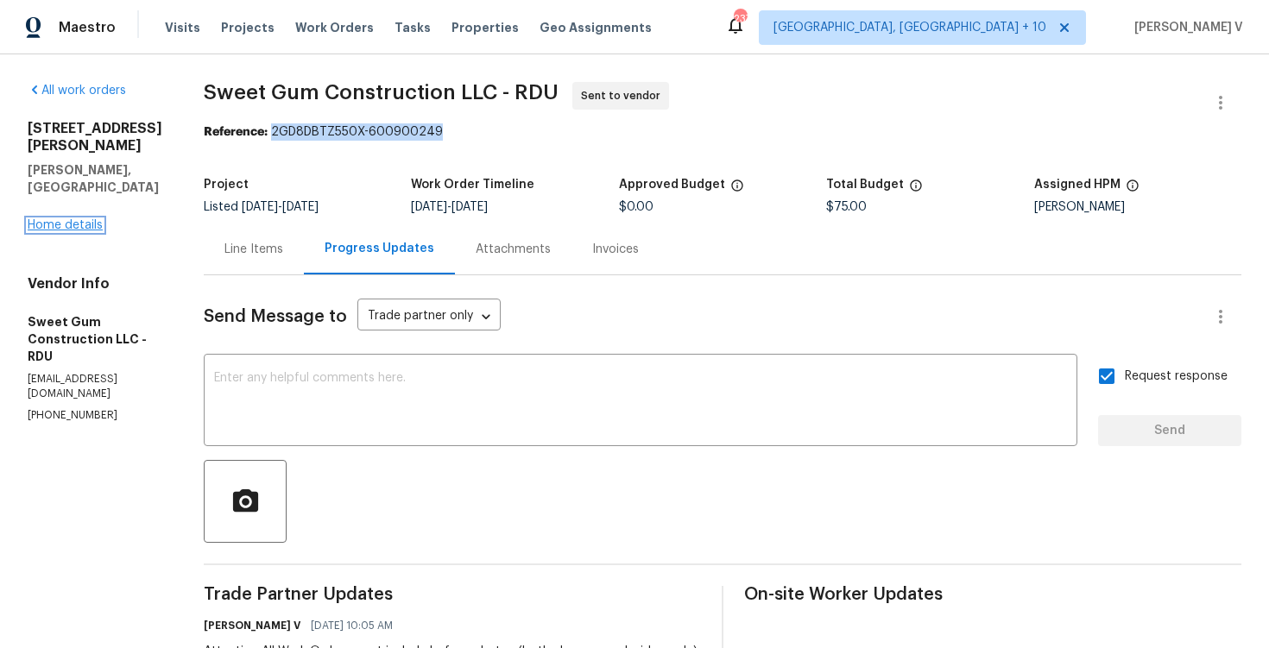
click at [85, 219] on link "Home details" at bounding box center [65, 225] width 75 height 12
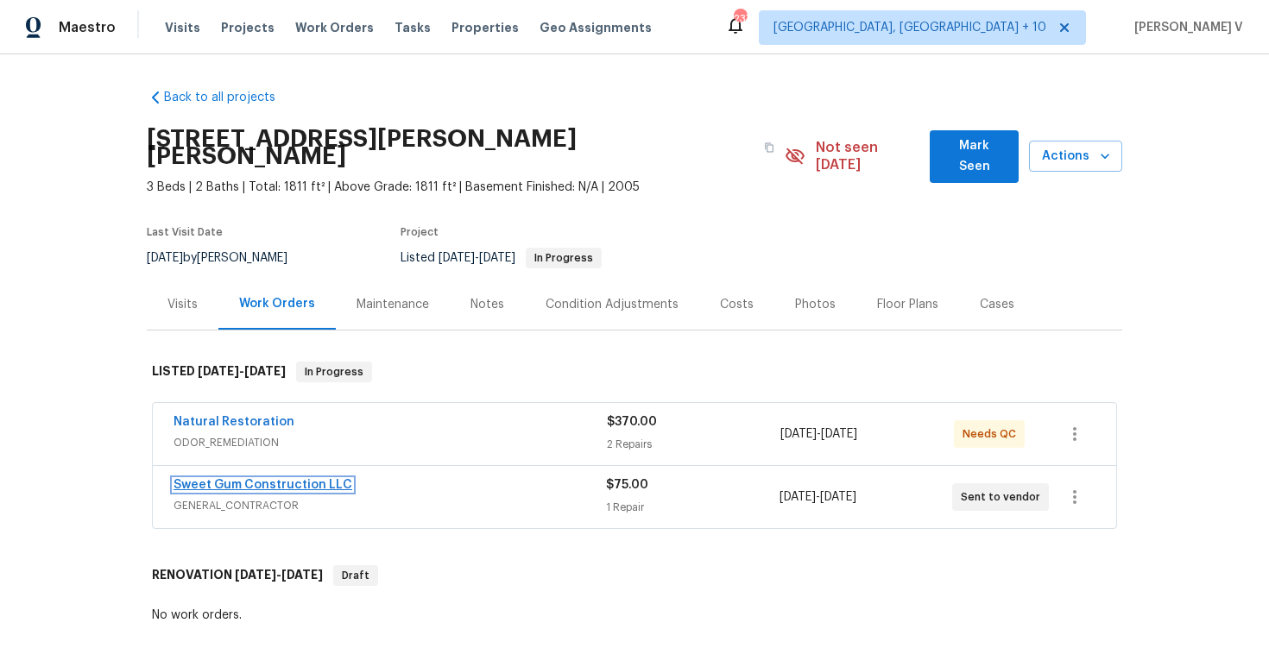
click at [303, 479] on link "Sweet Gum Construction LLC" at bounding box center [263, 485] width 179 height 12
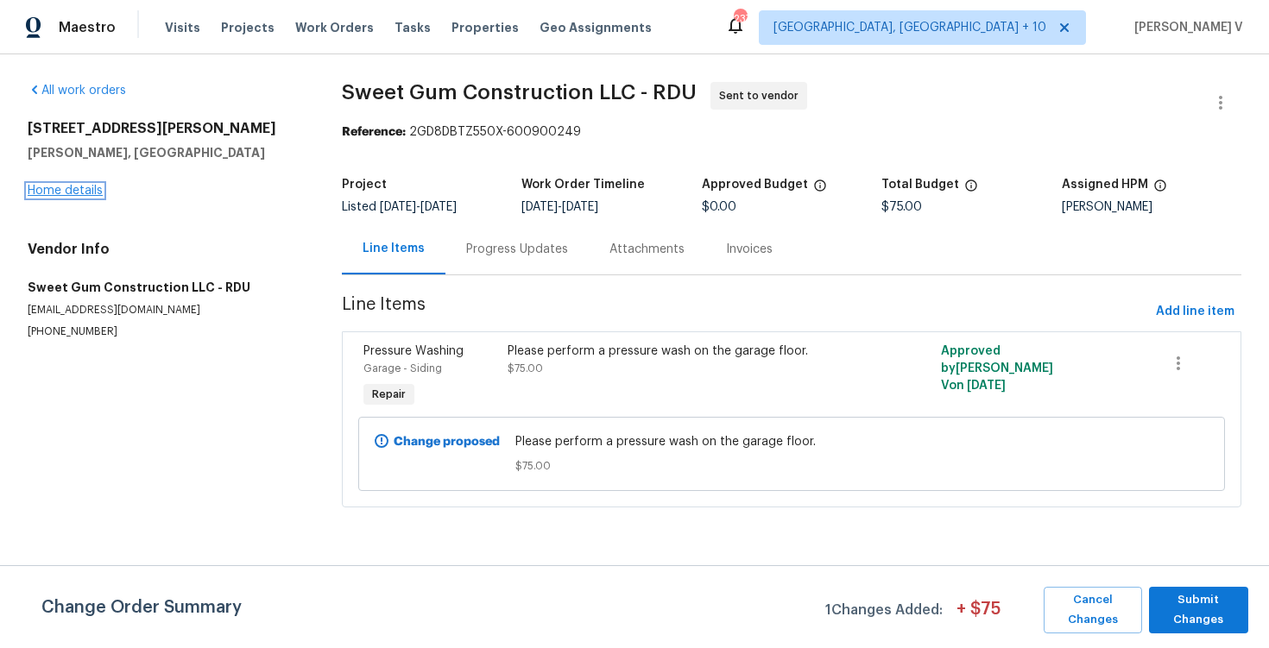
click at [43, 190] on link "Home details" at bounding box center [65, 191] width 75 height 12
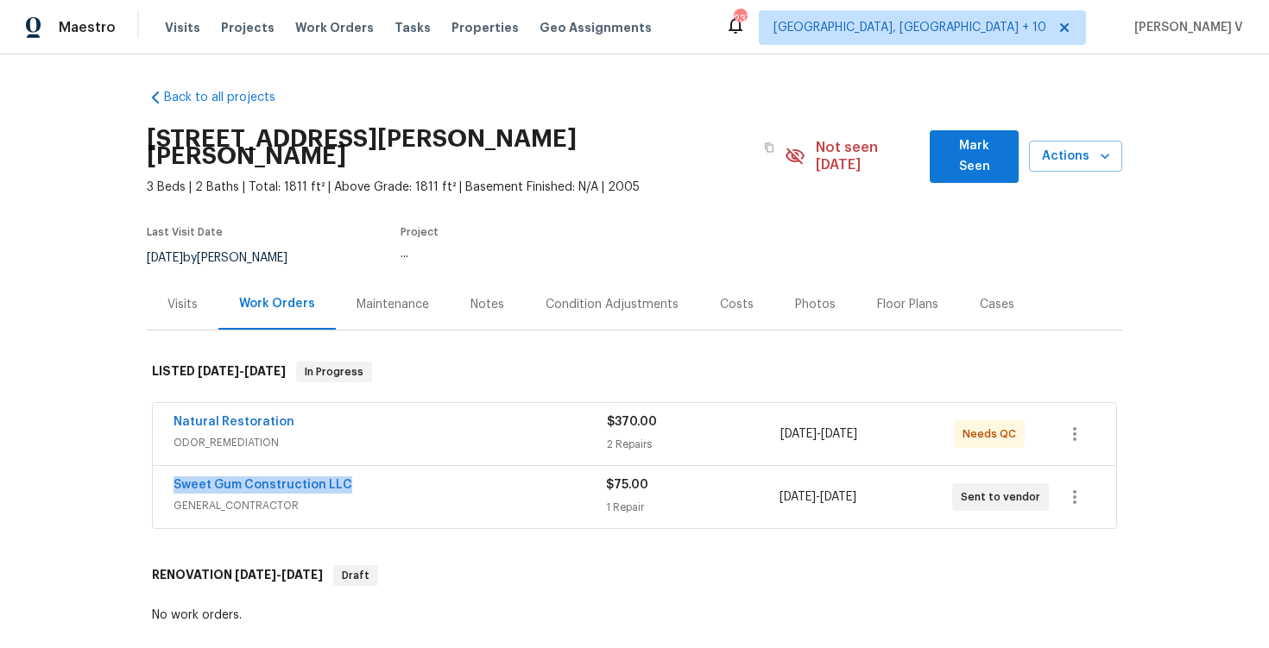
drag, startPoint x: 164, startPoint y: 466, endPoint x: 518, endPoint y: 466, distance: 353.9
click at [518, 466] on div "Sweet Gum Construction LLC GENERAL_CONTRACTOR $75.00 1 Repair 9/17/2025 - 9/19/…" at bounding box center [634, 497] width 963 height 62
copy link "Sweet Gum Construction LLC"
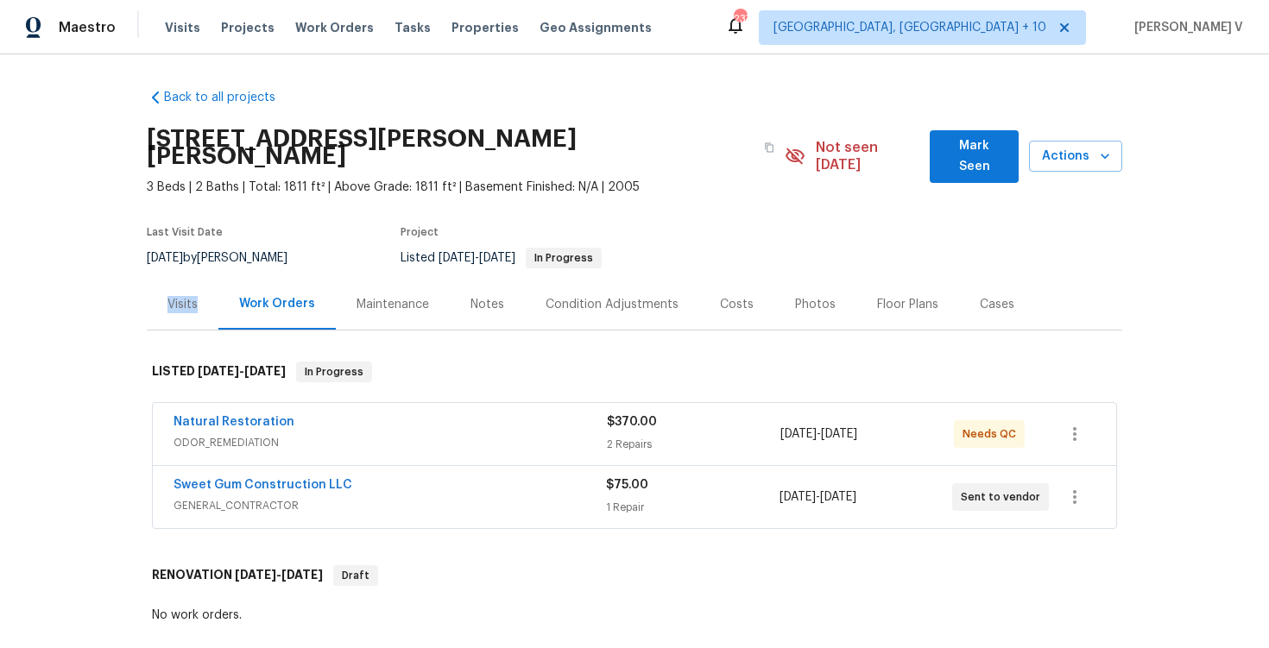
click at [197, 296] on div "Visits" at bounding box center [182, 304] width 30 height 17
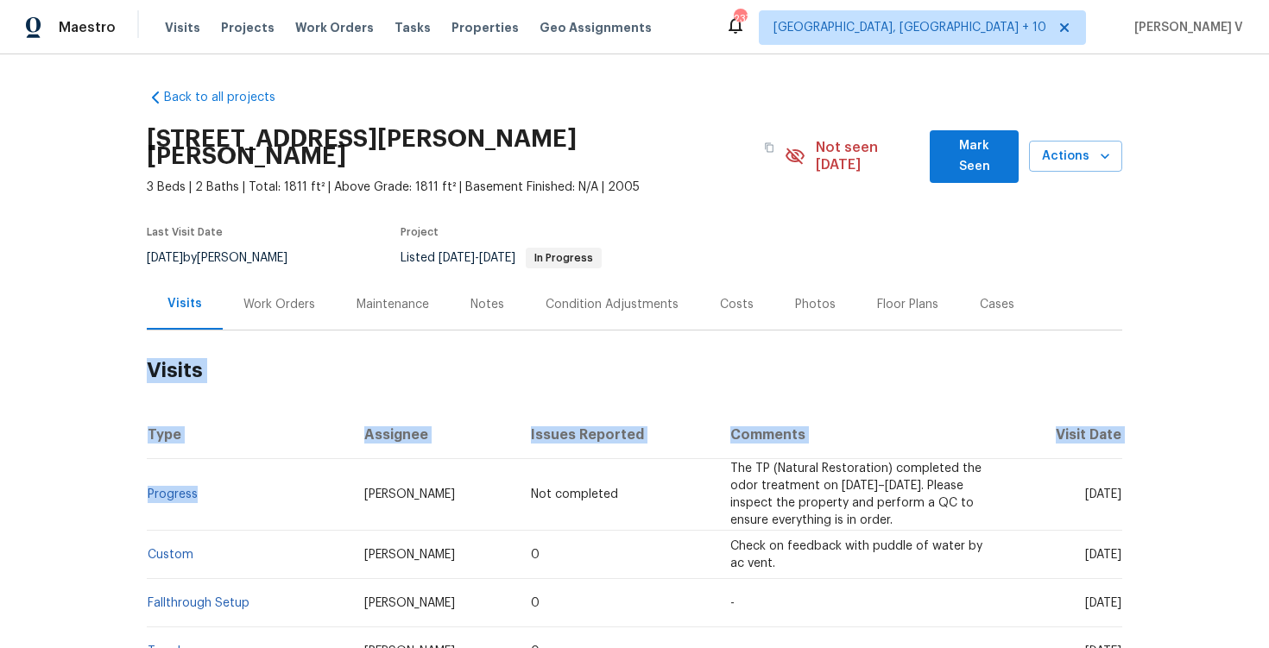
drag, startPoint x: 124, startPoint y: 476, endPoint x: 307, endPoint y: 475, distance: 183.0
click at [307, 475] on div "Back to all projects 48 Delmar Ct, Fuquay Varina, NC 27526 3 Beds | 2 Baths | T…" at bounding box center [634, 351] width 1269 height 594
click at [219, 470] on td "Progress" at bounding box center [249, 495] width 204 height 72
drag, startPoint x: 219, startPoint y: 470, endPoint x: 44, endPoint y: 470, distance: 175.2
click at [44, 470] on div "Back to all projects 48 Delmar Ct, Fuquay Varina, NC 27526 3 Beds | 2 Baths | T…" at bounding box center [634, 351] width 1269 height 594
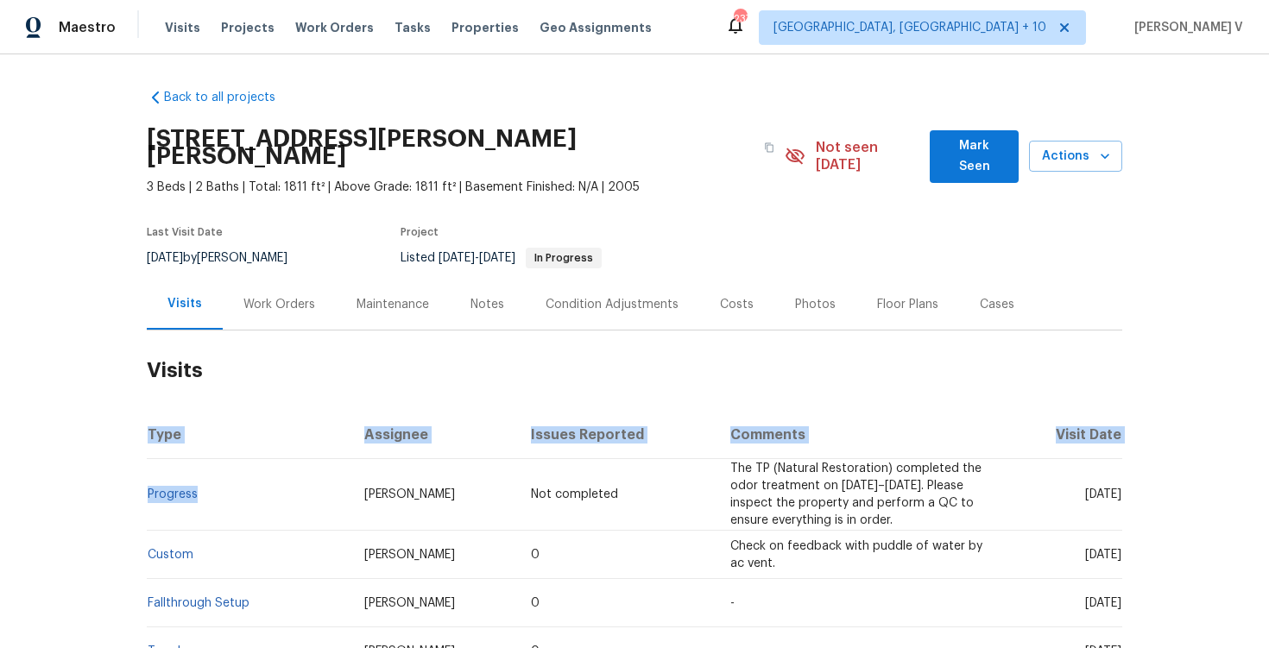
copy section "Type Assignee Issues Reported Comments Visit Date Progress"
click at [136, 469] on div "Back to all projects 48 Delmar Ct, Fuquay Varina, NC 27526 3 Beds | 2 Baths | T…" at bounding box center [634, 351] width 1269 height 594
drag, startPoint x: 136, startPoint y: 469, endPoint x: 260, endPoint y: 469, distance: 123.4
click at [260, 469] on div "Back to all projects 48 Delmar Ct, Fuquay Varina, NC 27526 3 Beds | 2 Baths | T…" at bounding box center [634, 351] width 1269 height 594
click at [215, 480] on td "Progress" at bounding box center [249, 495] width 204 height 72
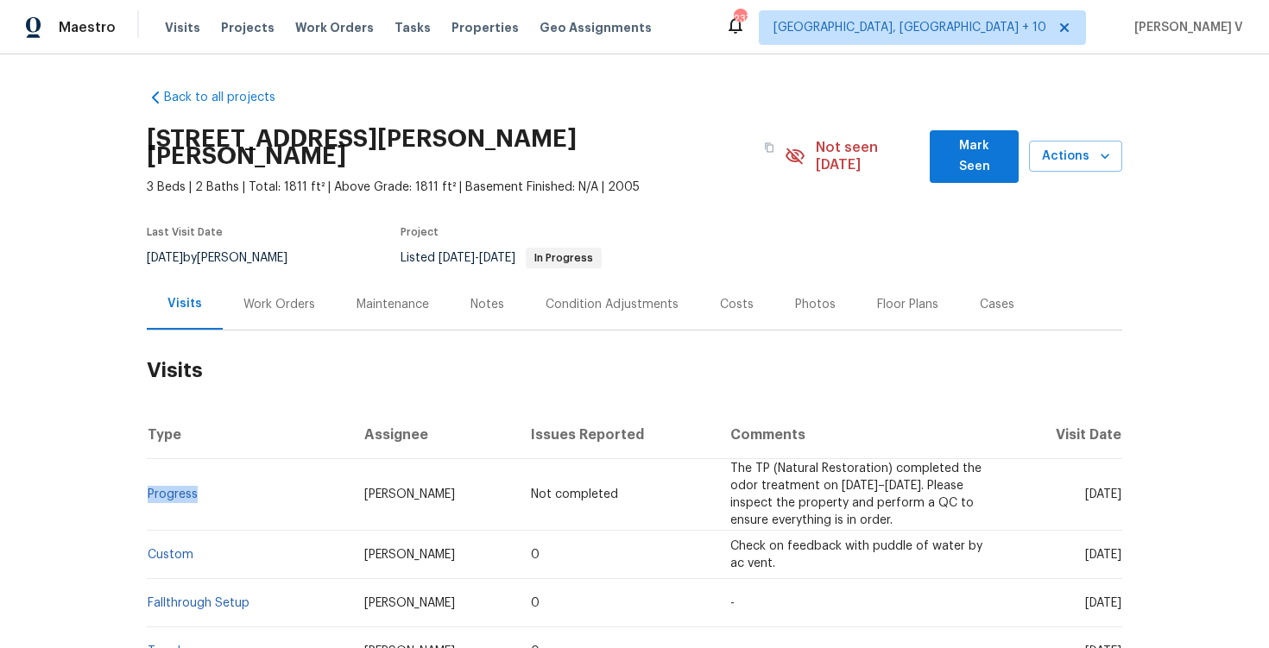
drag, startPoint x: 202, startPoint y: 464, endPoint x: 147, endPoint y: 464, distance: 55.2
click at [147, 464] on td "Progress" at bounding box center [249, 495] width 204 height 72
copy link "Progress"
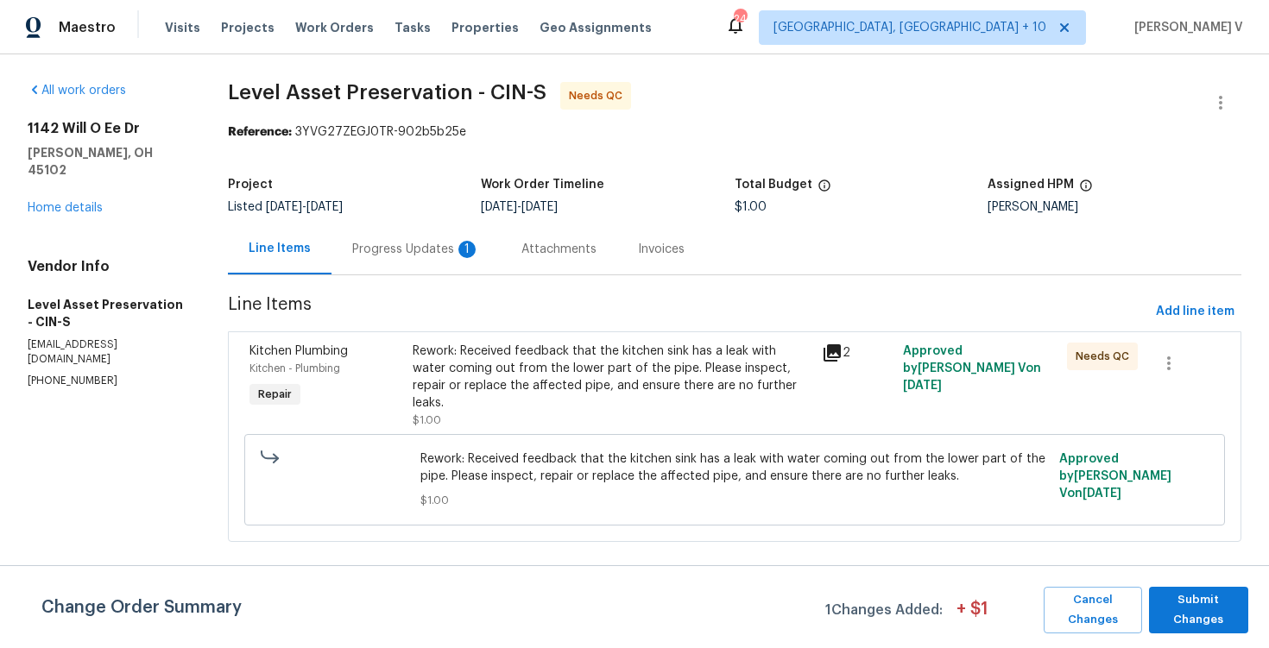
click at [411, 282] on section "Level Asset Preservation - CIN-S Needs QC Reference: 3YVG27ZEGJ0TR-902b5b25e Pr…" at bounding box center [734, 322] width 1013 height 481
click at [446, 262] on div "Progress Updates 1" at bounding box center [415, 249] width 169 height 51
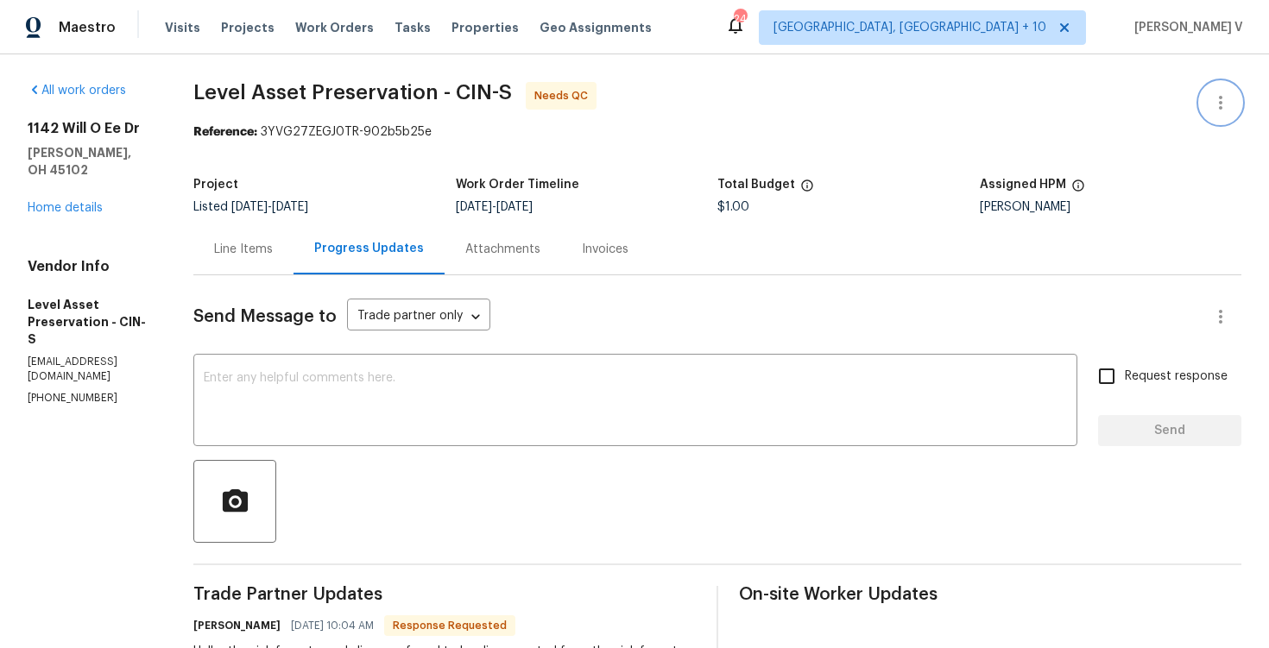
click at [1222, 103] on icon "button" at bounding box center [1220, 102] width 21 height 21
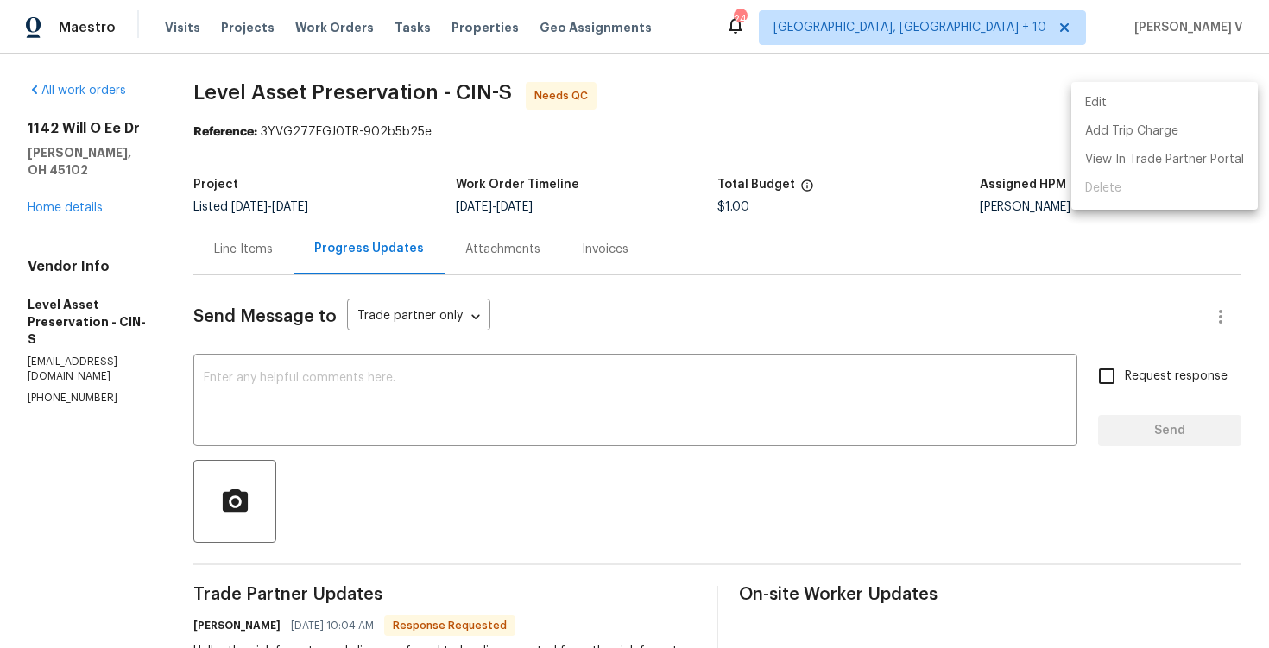
click at [1222, 103] on li "Edit" at bounding box center [1164, 103] width 186 height 28
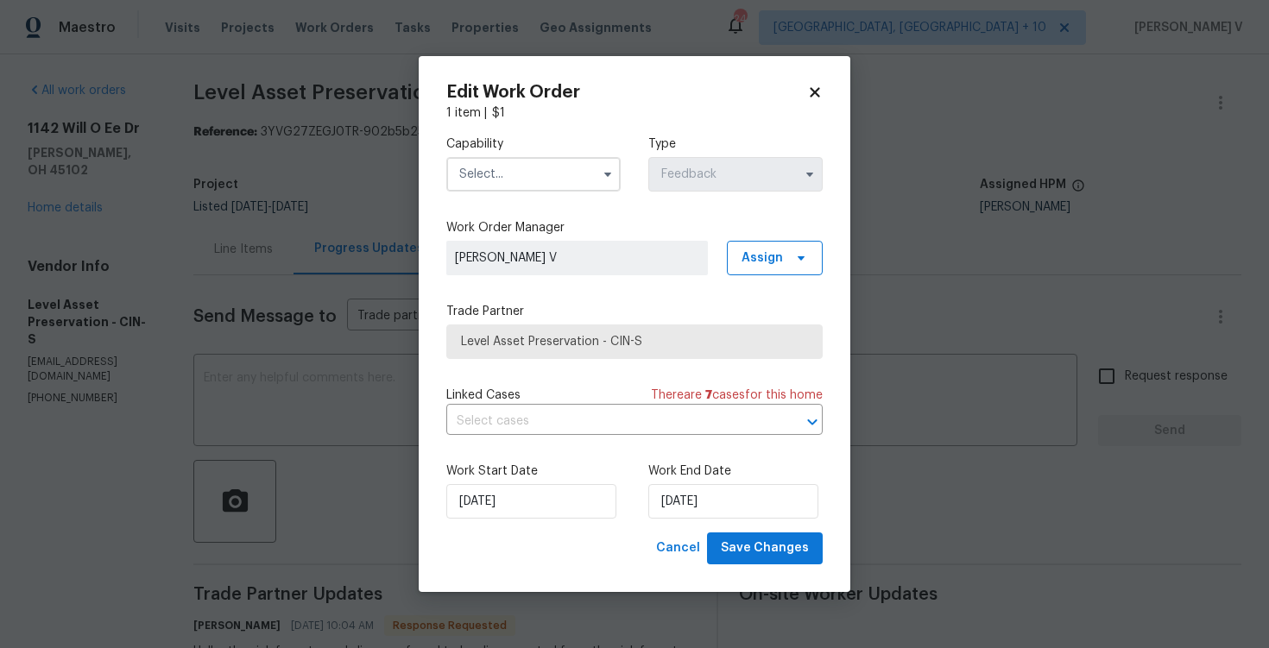
click at [525, 159] on input "text" at bounding box center [533, 174] width 174 height 35
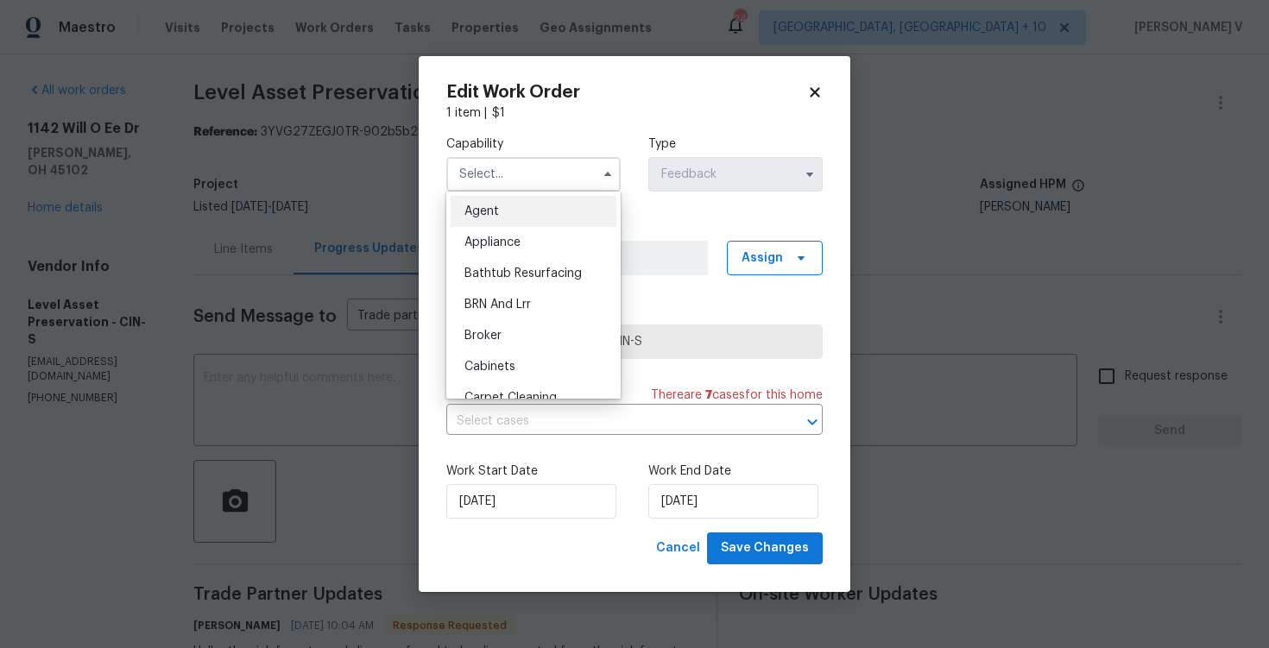
click at [477, 196] on div "Agent" at bounding box center [534, 211] width 166 height 31
type input "Agent"
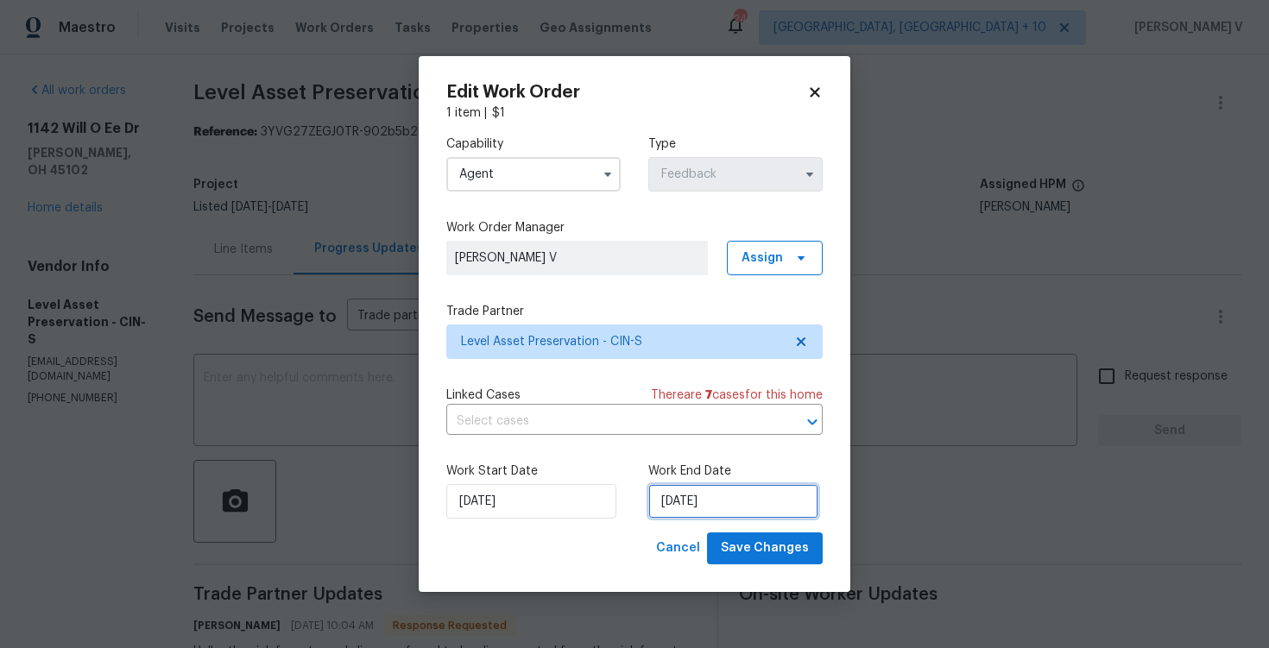
click at [695, 495] on input "17/09/2025" at bounding box center [733, 501] width 170 height 35
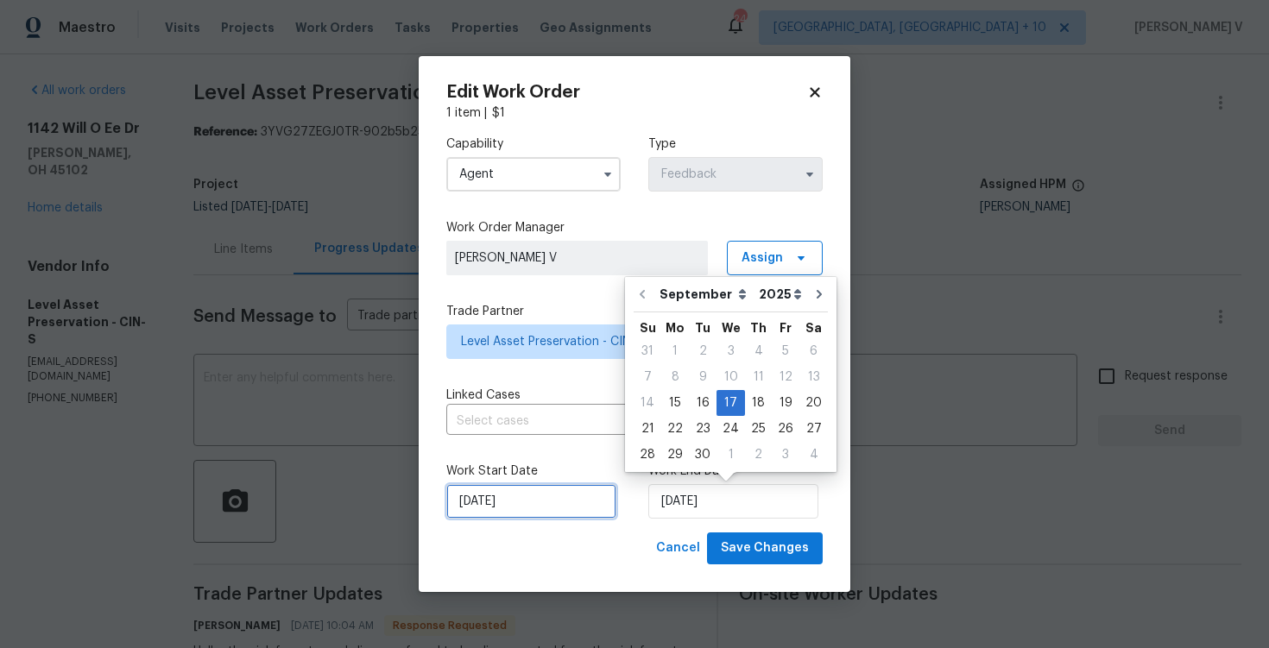
click at [512, 503] on input "15/09/2025" at bounding box center [531, 501] width 170 height 35
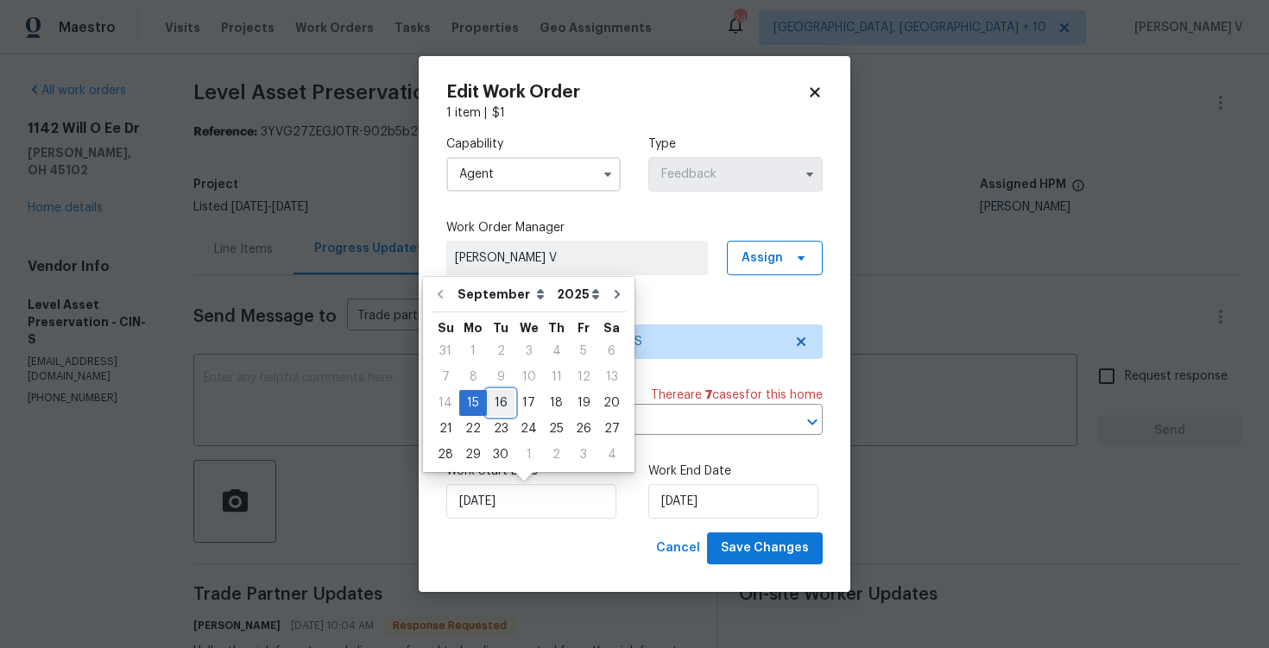
click at [500, 407] on div "16" at bounding box center [501, 403] width 28 height 24
type input "16/09/2025"
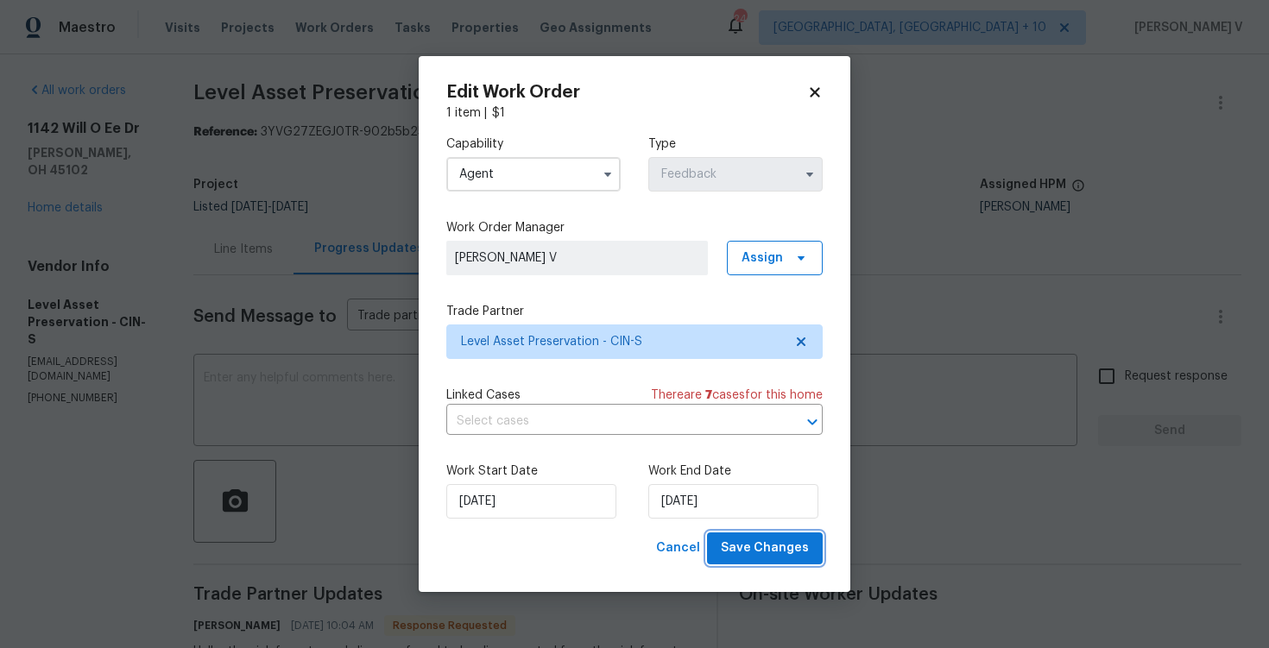
click at [743, 543] on span "Save Changes" at bounding box center [765, 549] width 88 height 22
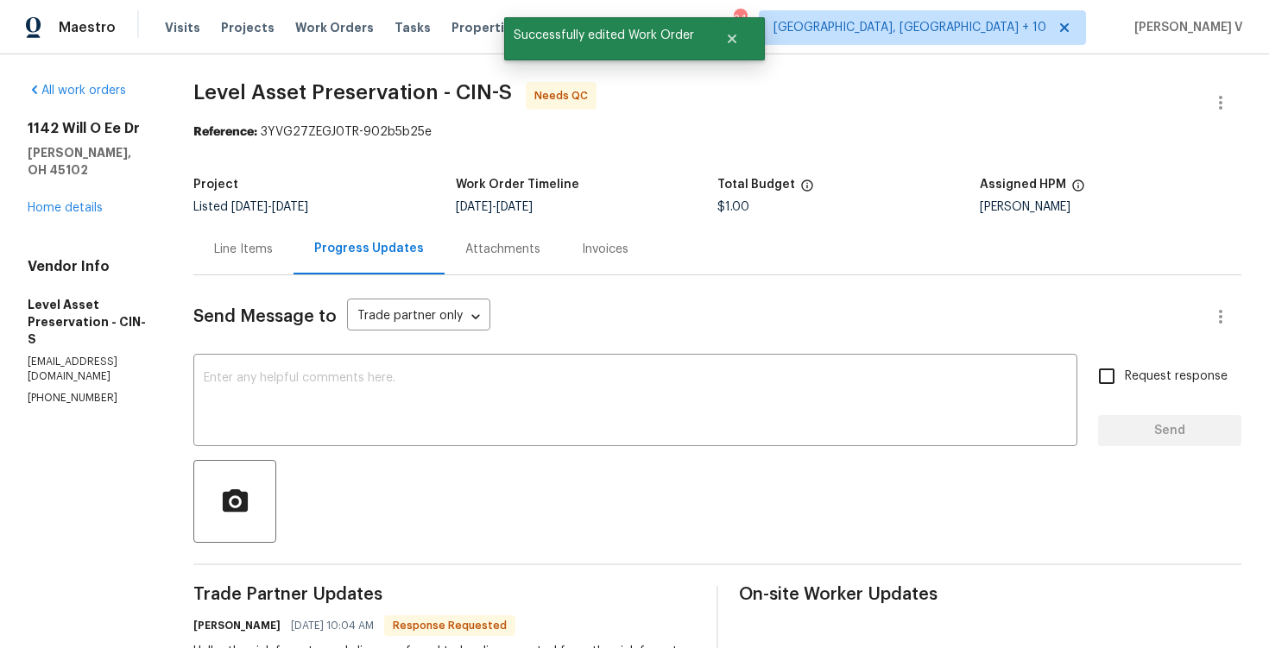
click at [273, 242] on div "Line Items" at bounding box center [243, 249] width 59 height 17
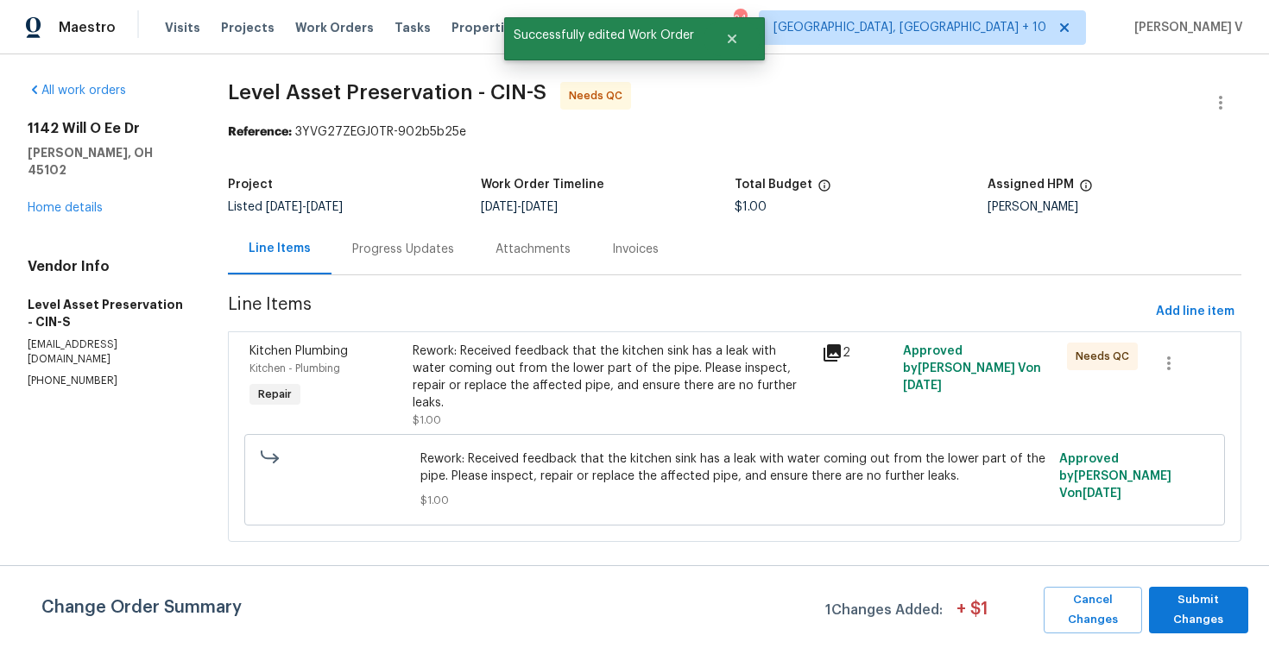
click at [526, 392] on div "Rework: Received feedback that the kitchen sink has a leak with water coming ou…" at bounding box center [612, 377] width 398 height 69
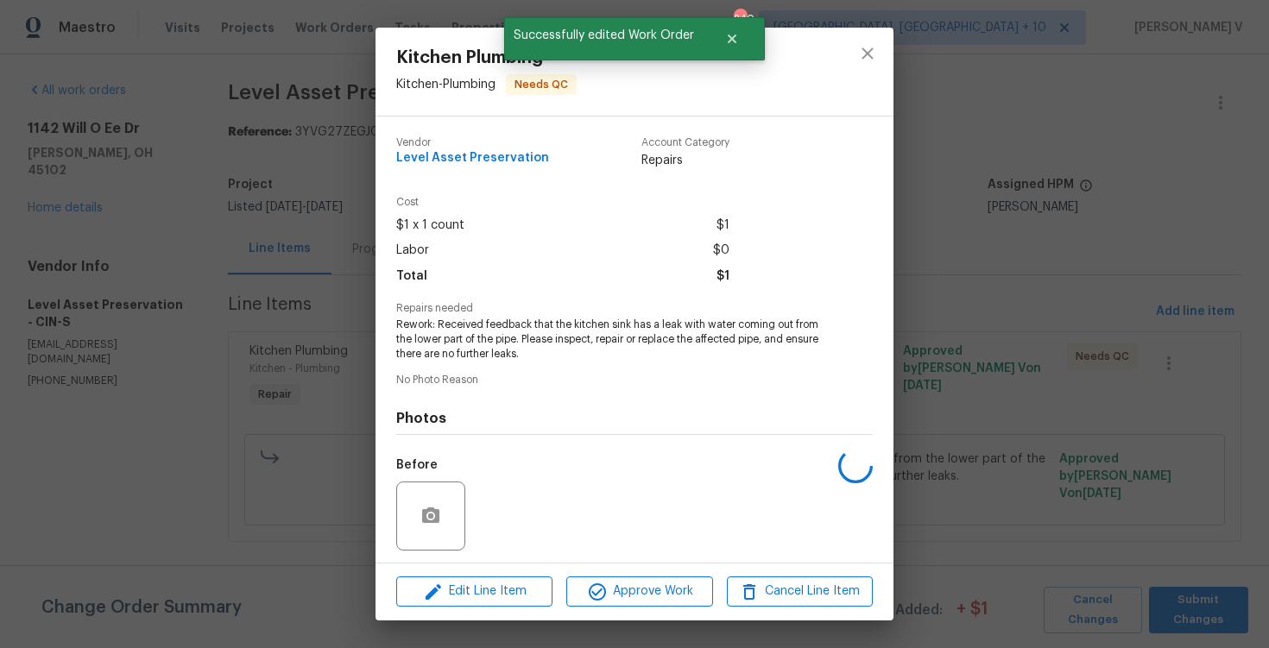
scroll to position [117, 0]
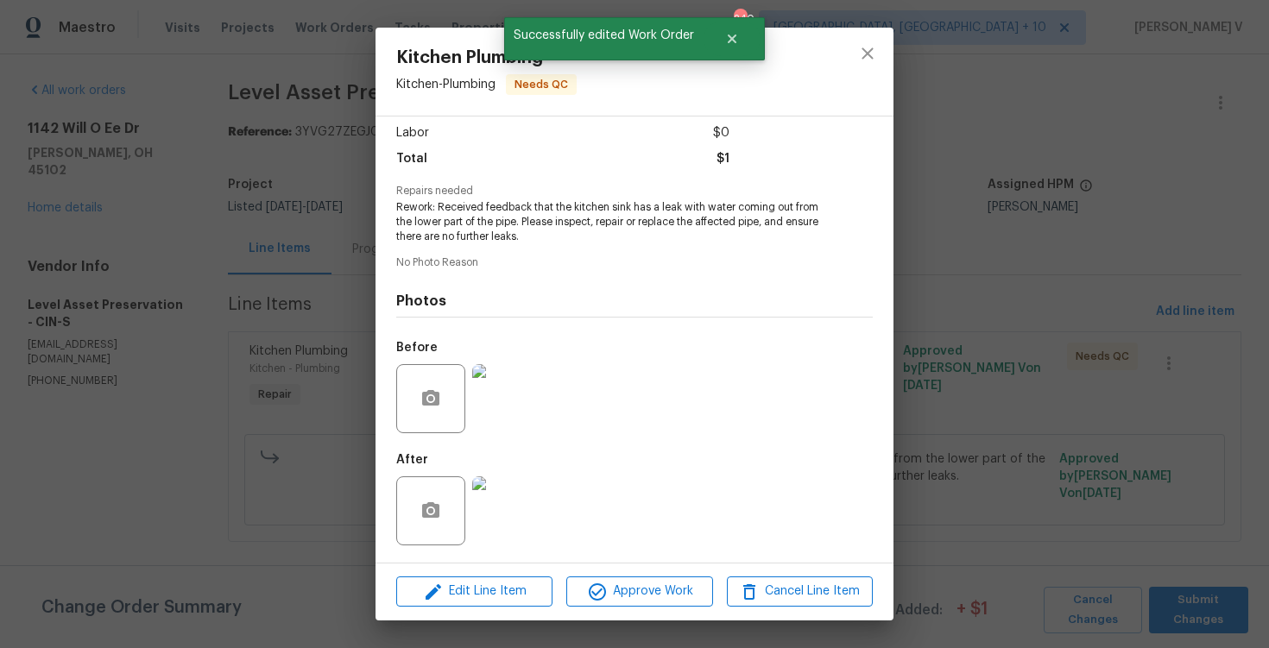
click at [483, 607] on div "Edit Line Item Approve Work Cancel Line Item" at bounding box center [635, 592] width 518 height 58
click at [489, 599] on span "Edit Line Item" at bounding box center [474, 592] width 146 height 22
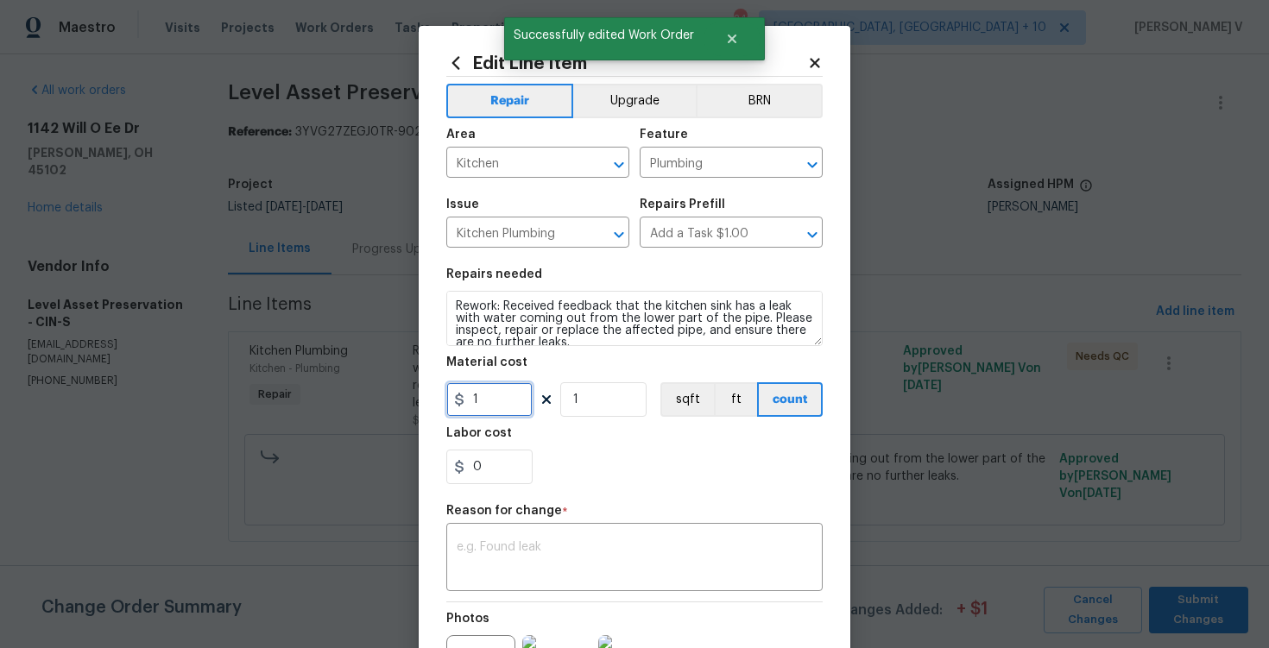
click at [501, 395] on input "1" at bounding box center [489, 399] width 86 height 35
type input "75"
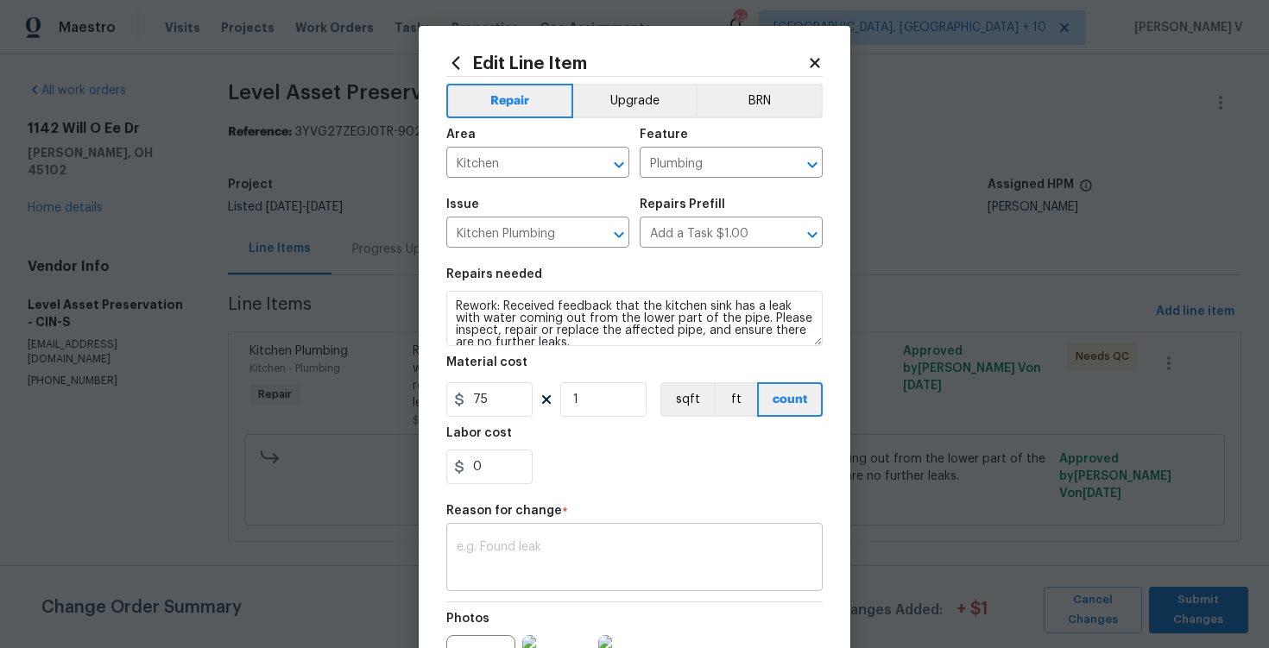
click at [524, 534] on div "x ​" at bounding box center [634, 559] width 376 height 64
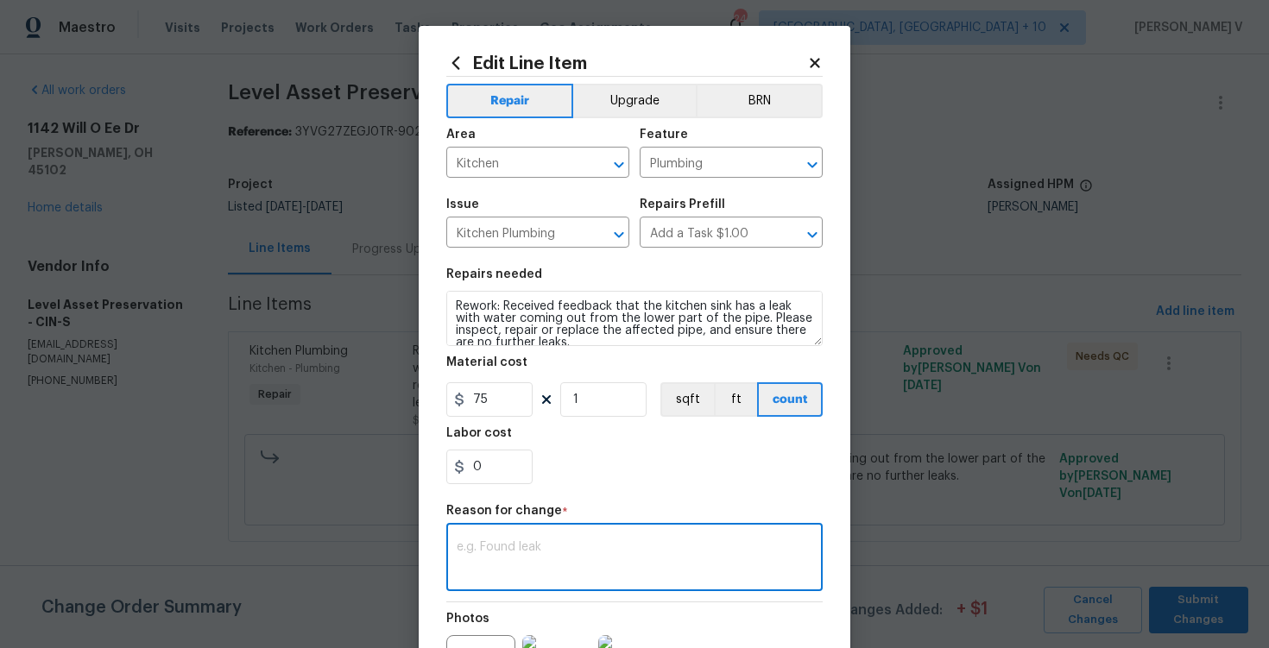
paste textarea "(DV) Updated per vendor’s final cost."
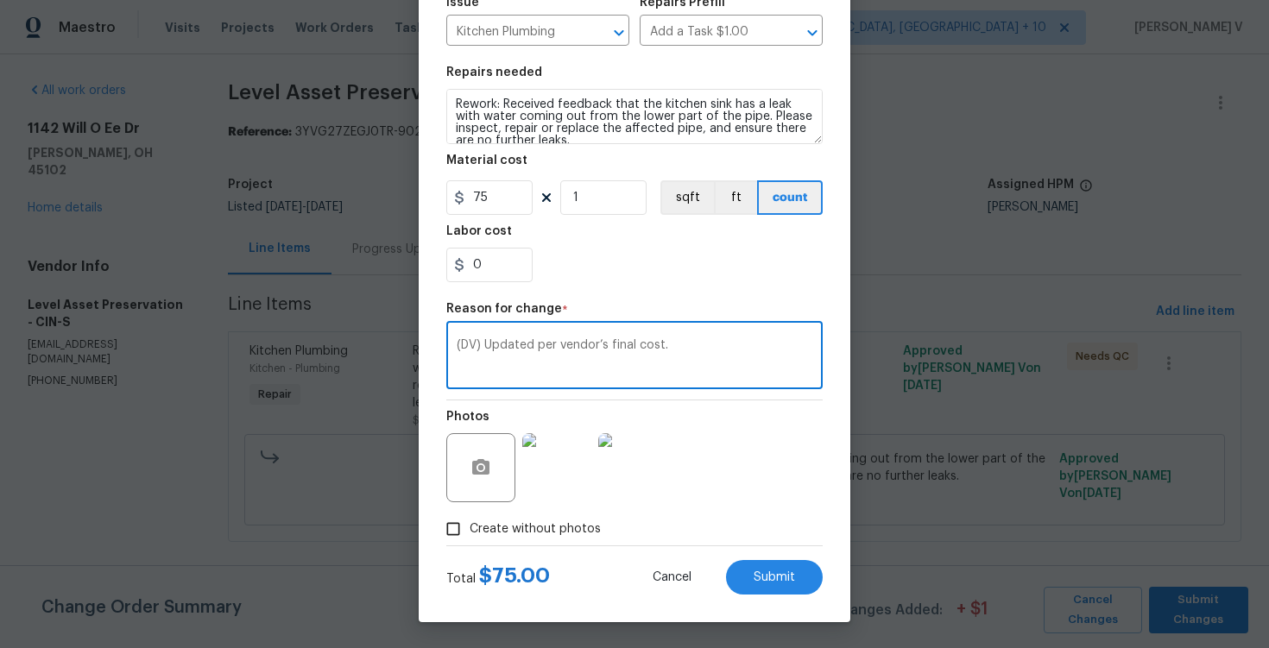
type textarea "(DV) Updated per vendor’s final cost."
click at [769, 543] on div "Create without photos" at bounding box center [634, 529] width 376 height 33
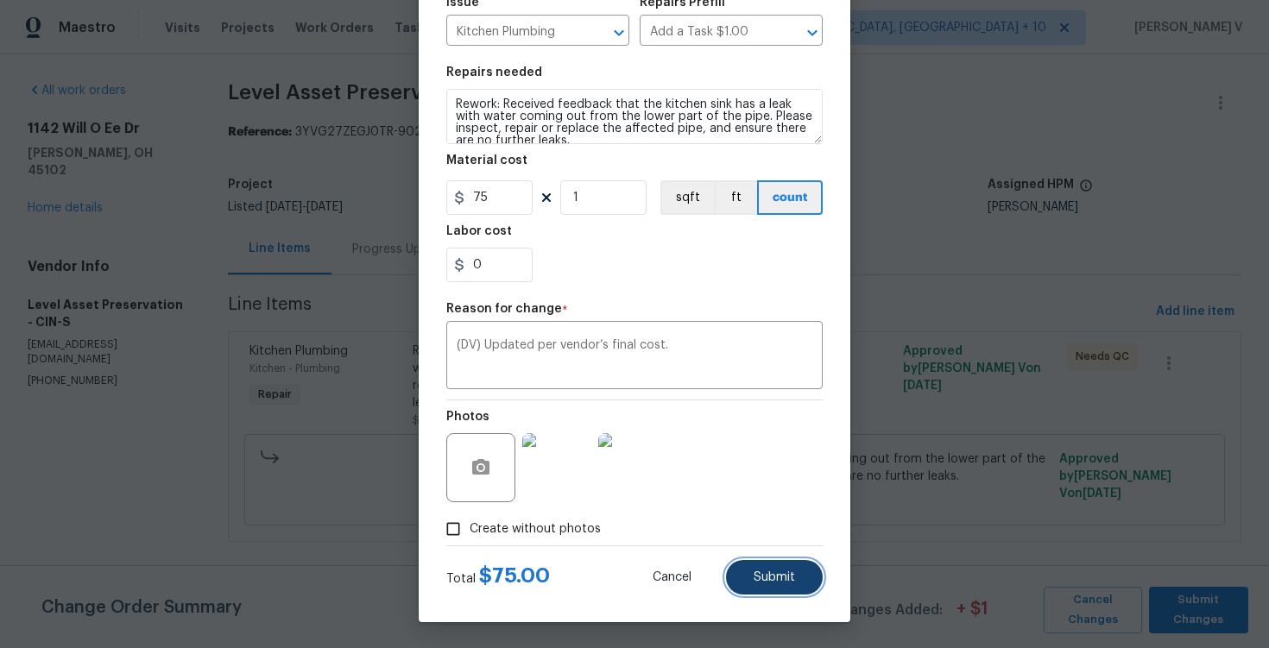
click at [769, 594] on button "Submit" at bounding box center [774, 577] width 97 height 35
click at [1202, 590] on body "Maestro Visits Projects Work Orders Tasks Properties Geo Assignments 240 Cincin…" at bounding box center [634, 295] width 1269 height 590
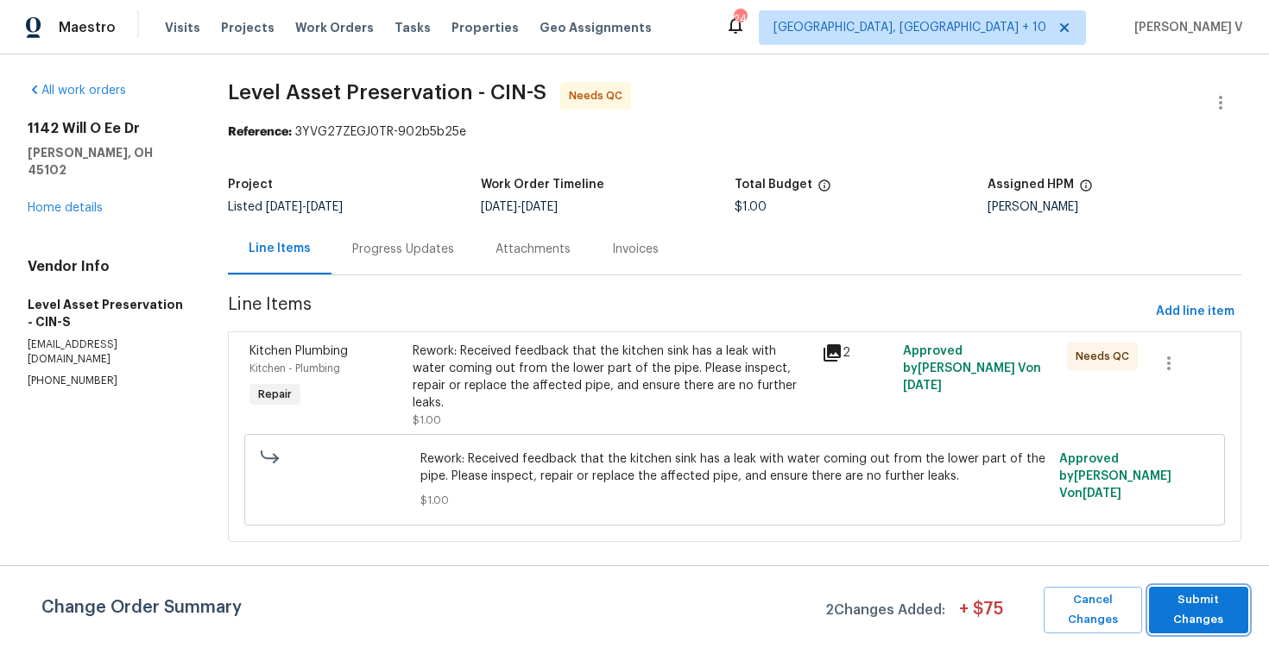
click at [1202, 611] on span "Submit Changes" at bounding box center [1199, 610] width 82 height 40
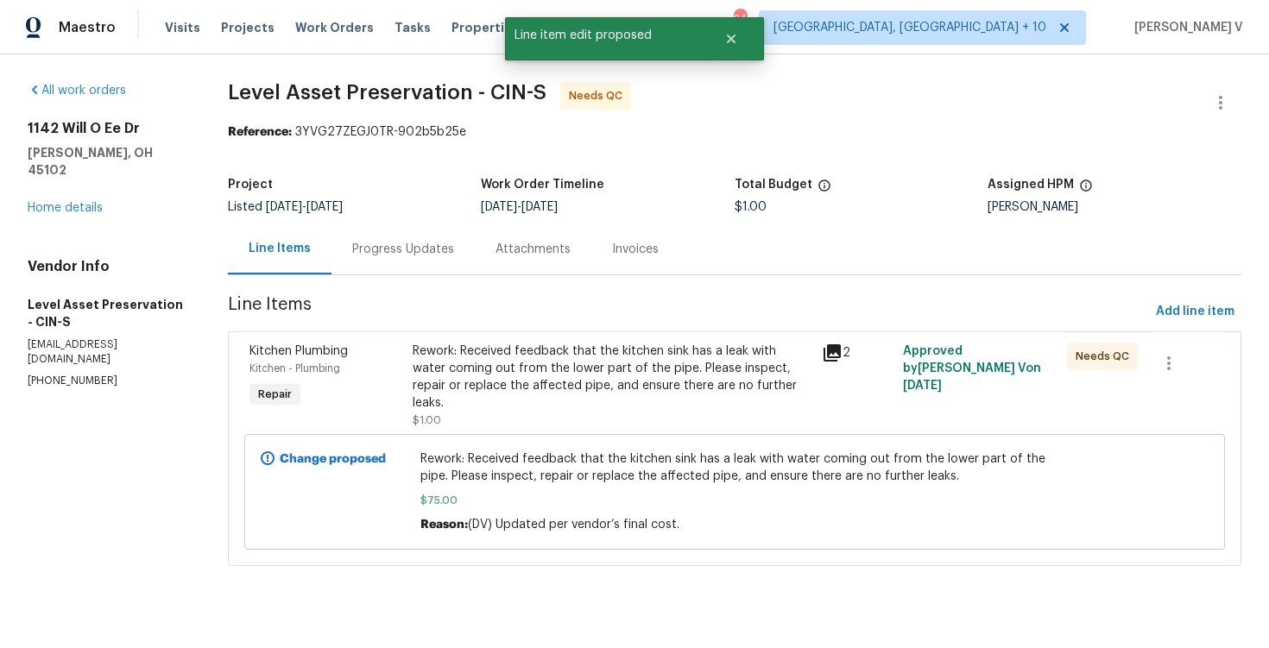
click at [475, 241] on div "Progress Updates" at bounding box center [402, 249] width 143 height 51
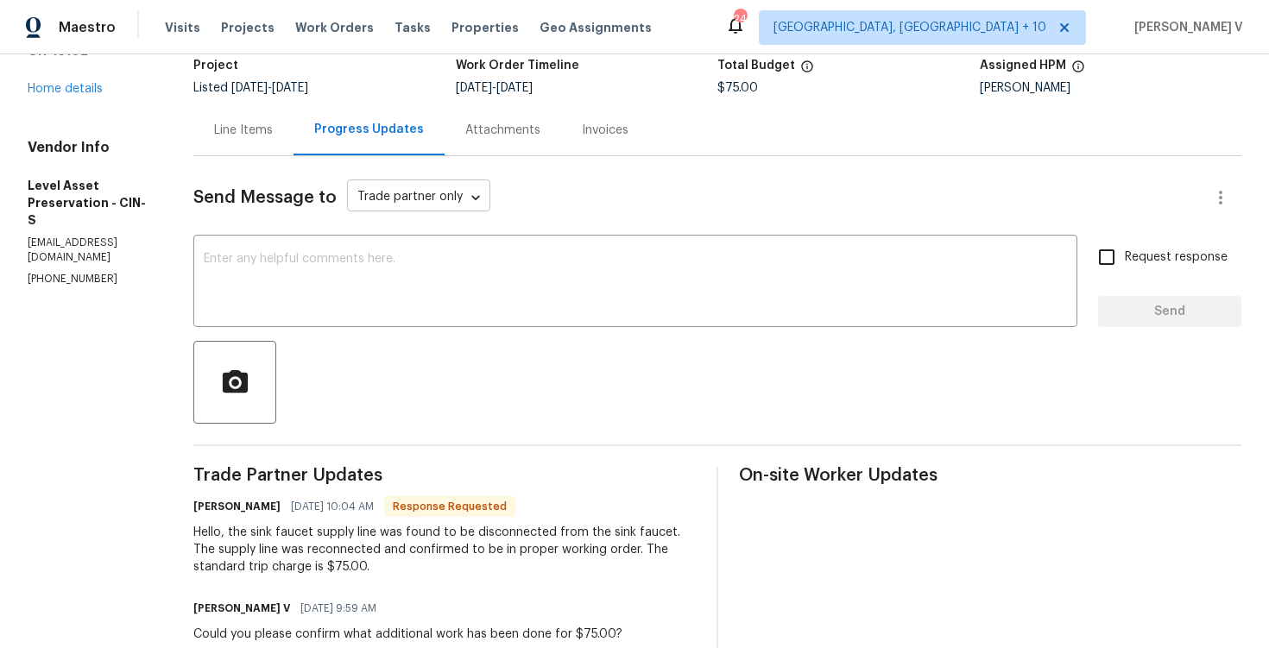
scroll to position [91, 0]
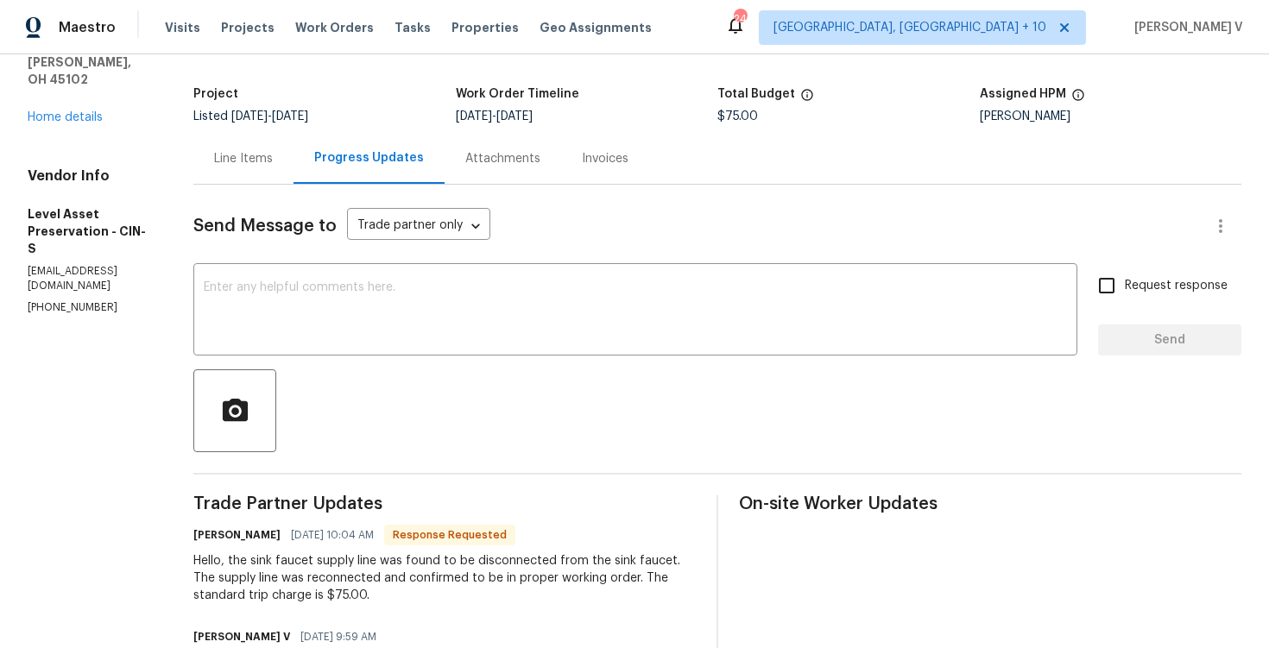
click at [294, 170] on div "Line Items" at bounding box center [243, 158] width 100 height 51
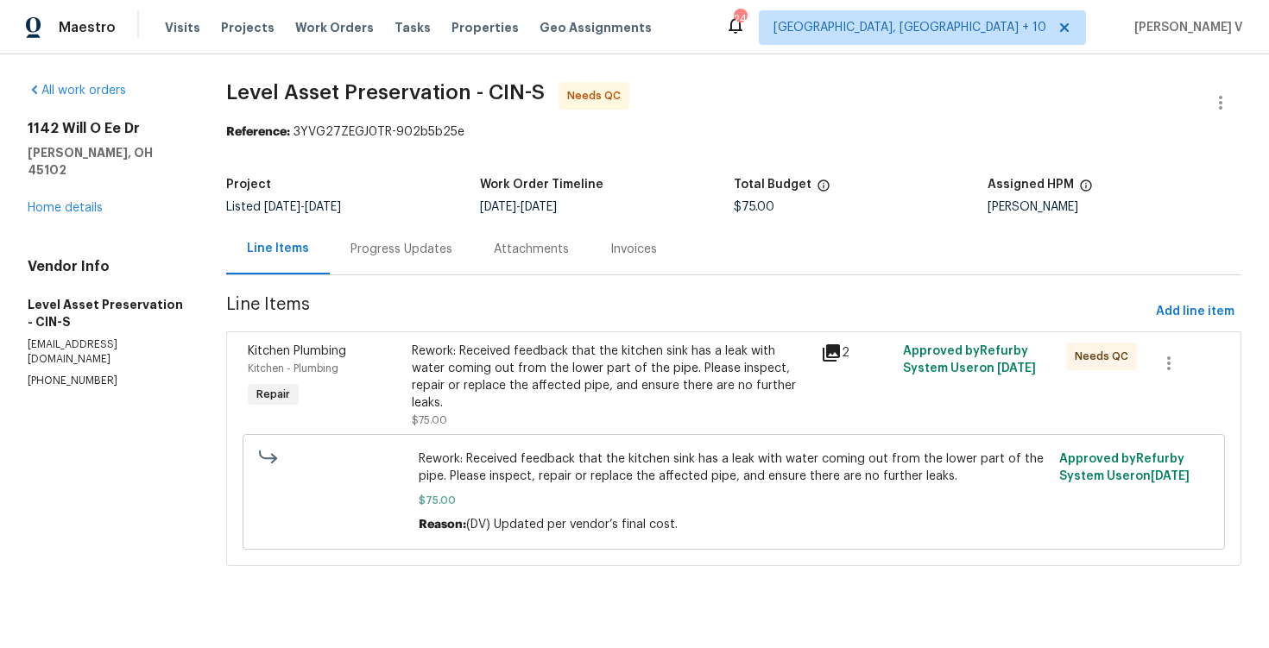
click at [441, 255] on div "Progress Updates" at bounding box center [401, 249] width 102 height 17
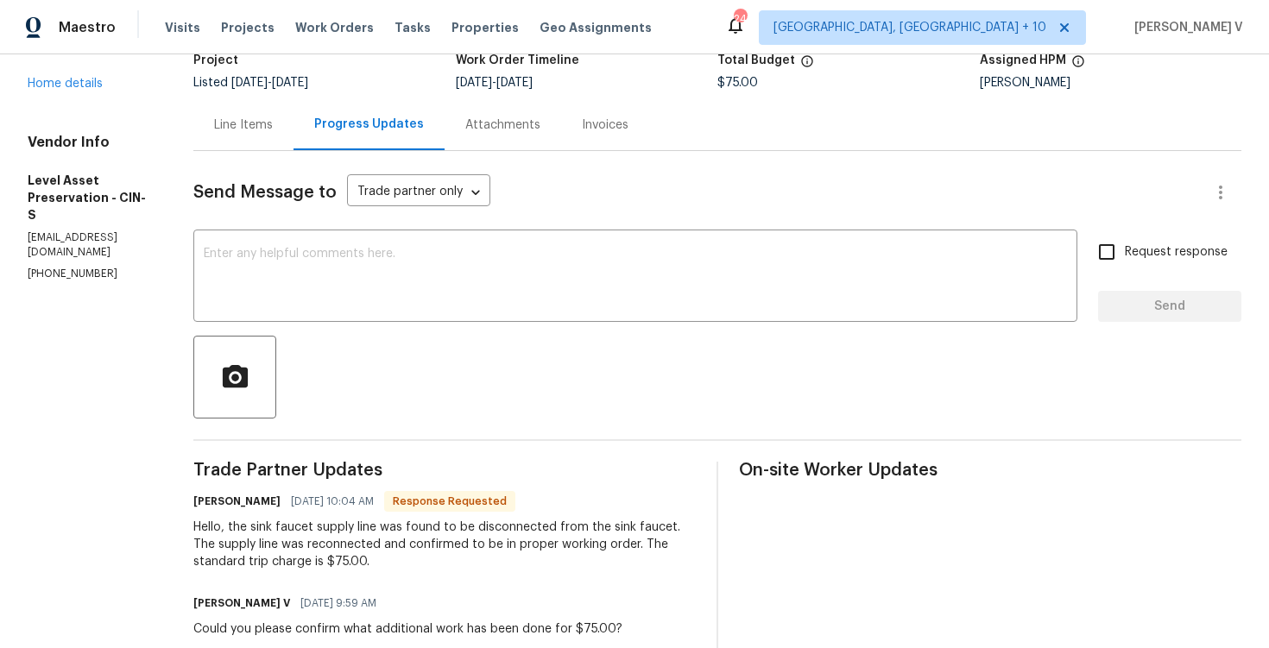
scroll to position [96, 0]
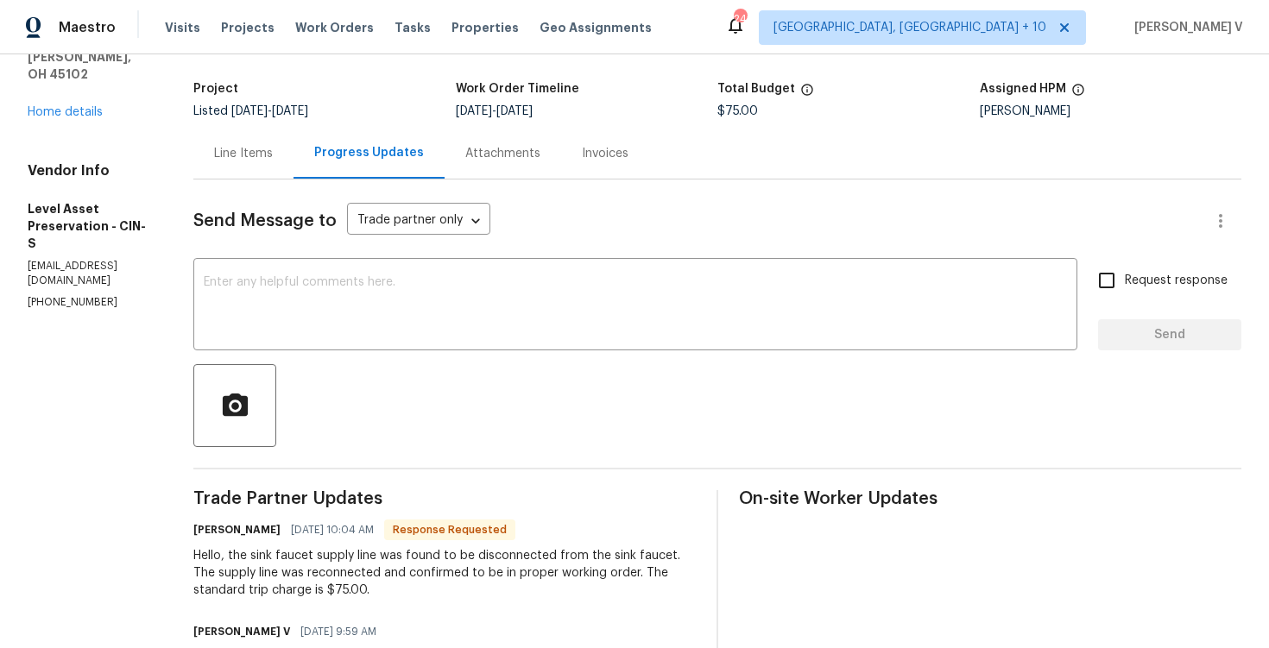
click at [294, 173] on div "Line Items" at bounding box center [243, 153] width 100 height 51
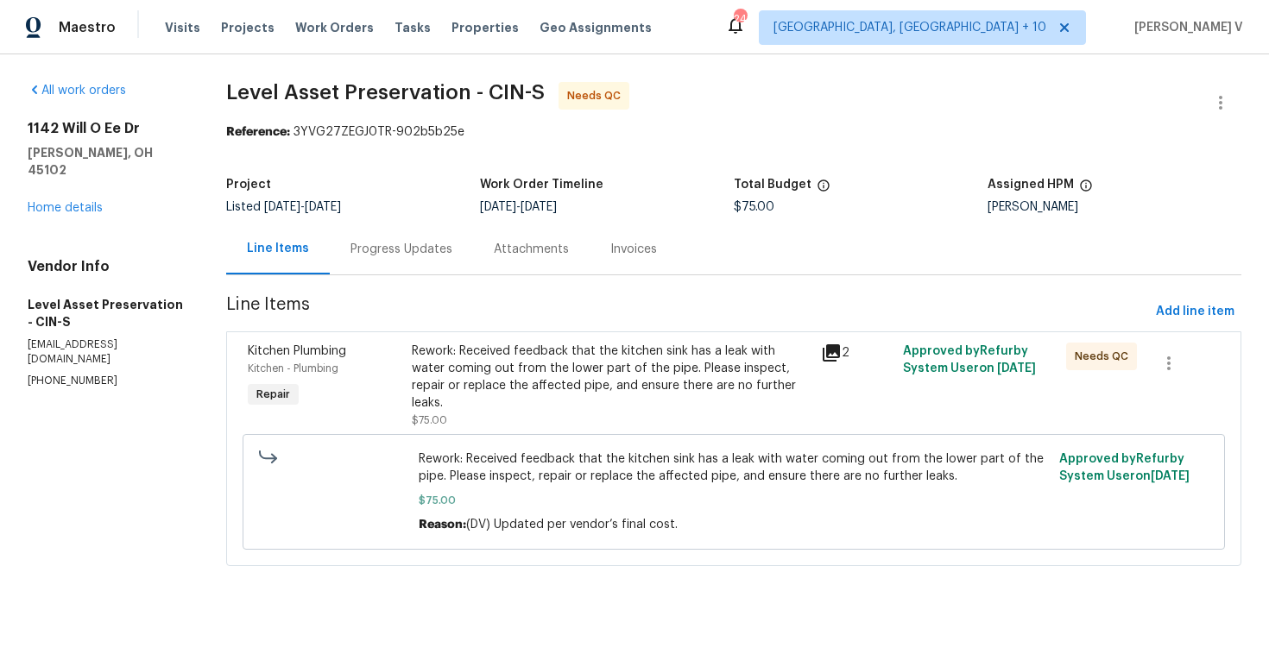
click at [512, 327] on span "Line Items" at bounding box center [687, 312] width 923 height 32
click at [515, 372] on div "Rework: Received feedback that the kitchen sink has a leak with water coming ou…" at bounding box center [611, 377] width 399 height 69
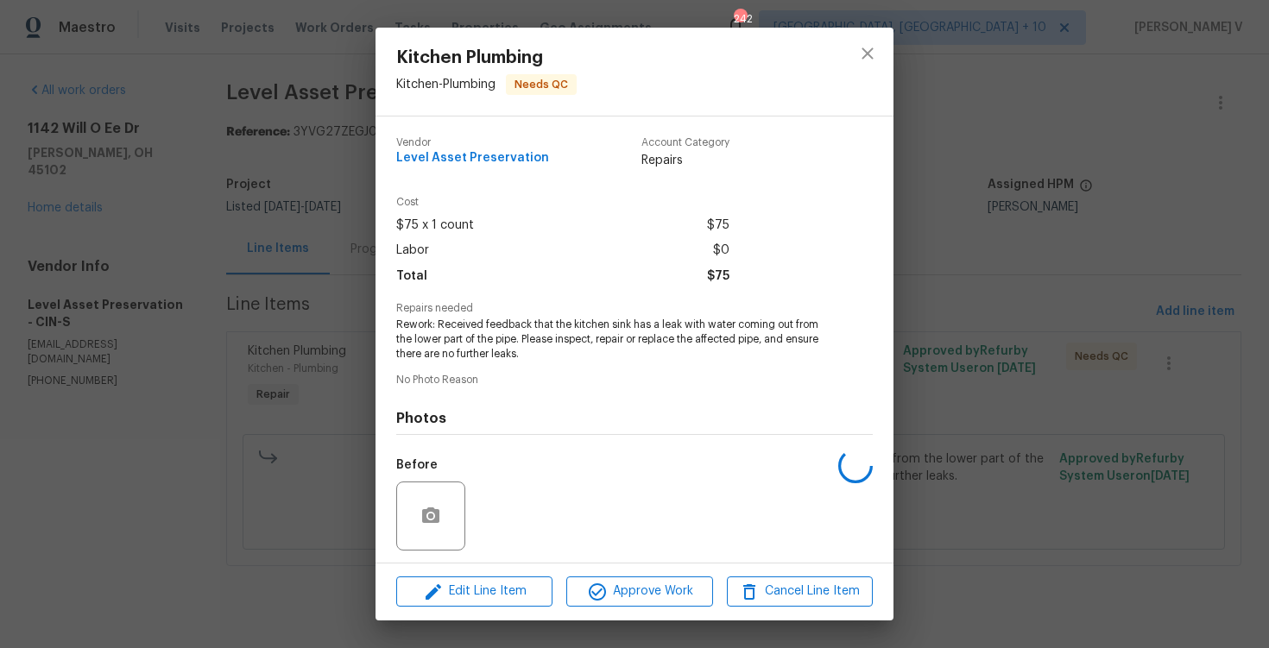
scroll to position [117, 0]
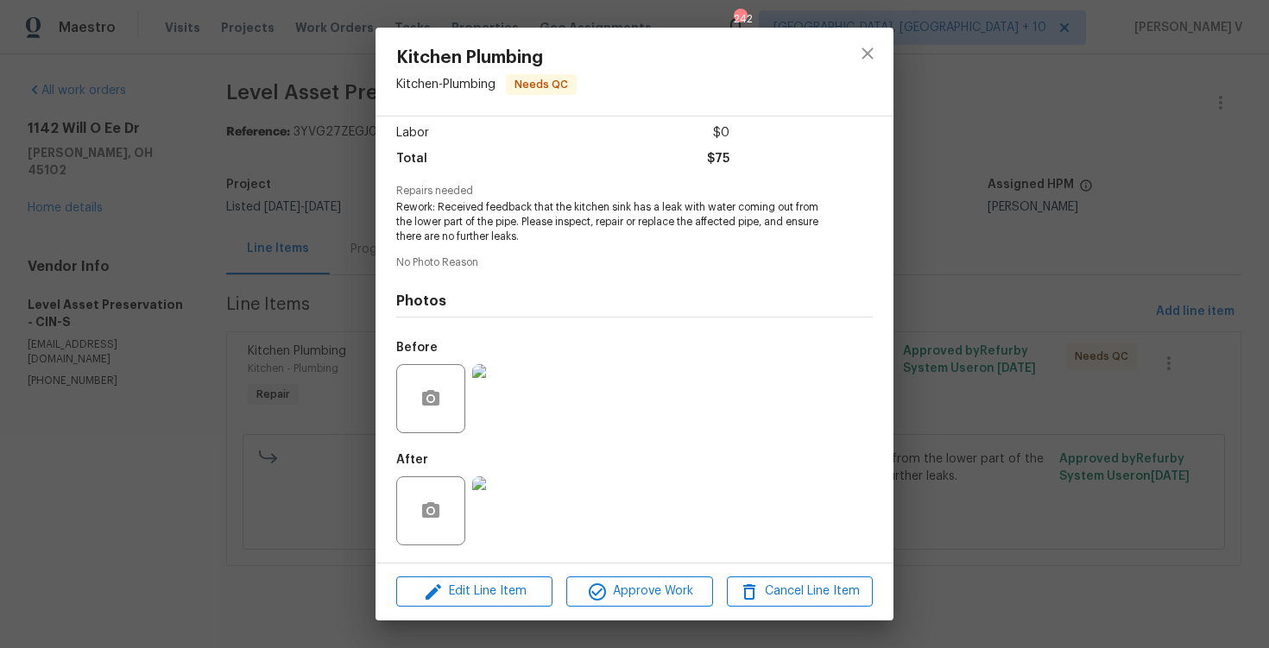
click at [499, 471] on div at bounding box center [507, 511] width 76 height 90
click at [501, 517] on img at bounding box center [506, 511] width 69 height 69
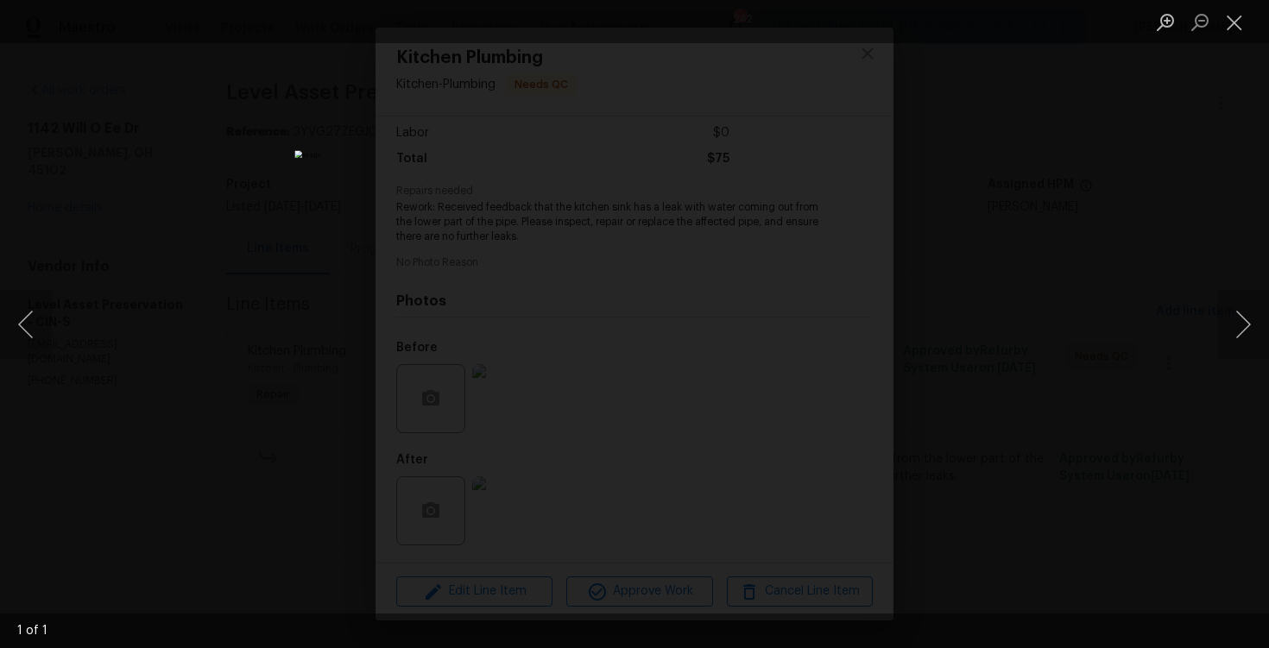
click at [172, 312] on div "Lightbox" at bounding box center [634, 324] width 1269 height 648
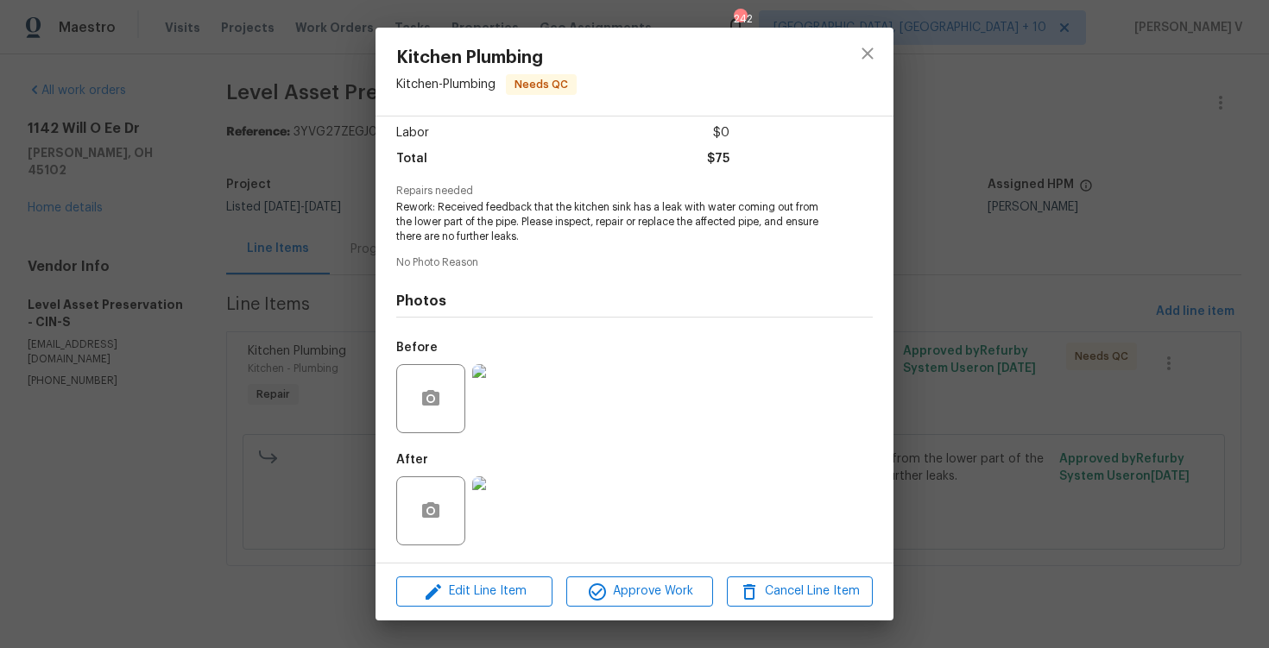
click at [172, 312] on div "Lightbox" at bounding box center [634, 324] width 1269 height 648
click at [627, 597] on span "Approve Work" at bounding box center [639, 592] width 136 height 22
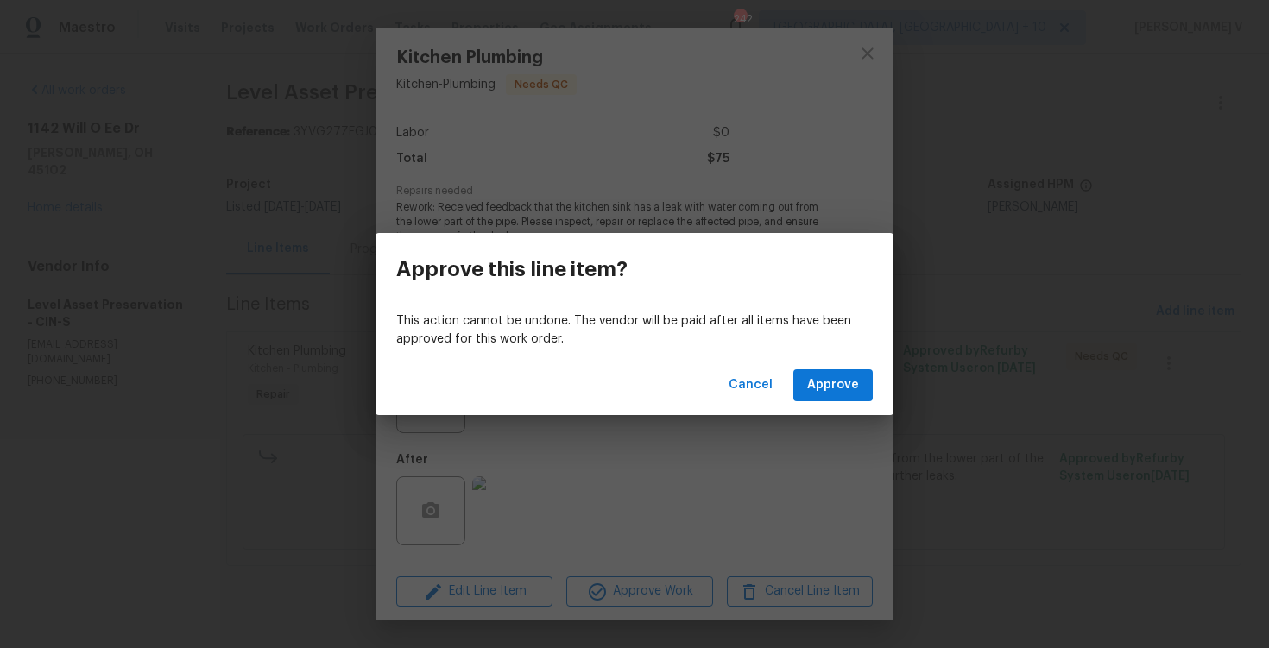
click at [793, 363] on div "Cancel Approve" at bounding box center [635, 386] width 518 height 60
click at [830, 395] on span "Approve" at bounding box center [833, 386] width 52 height 22
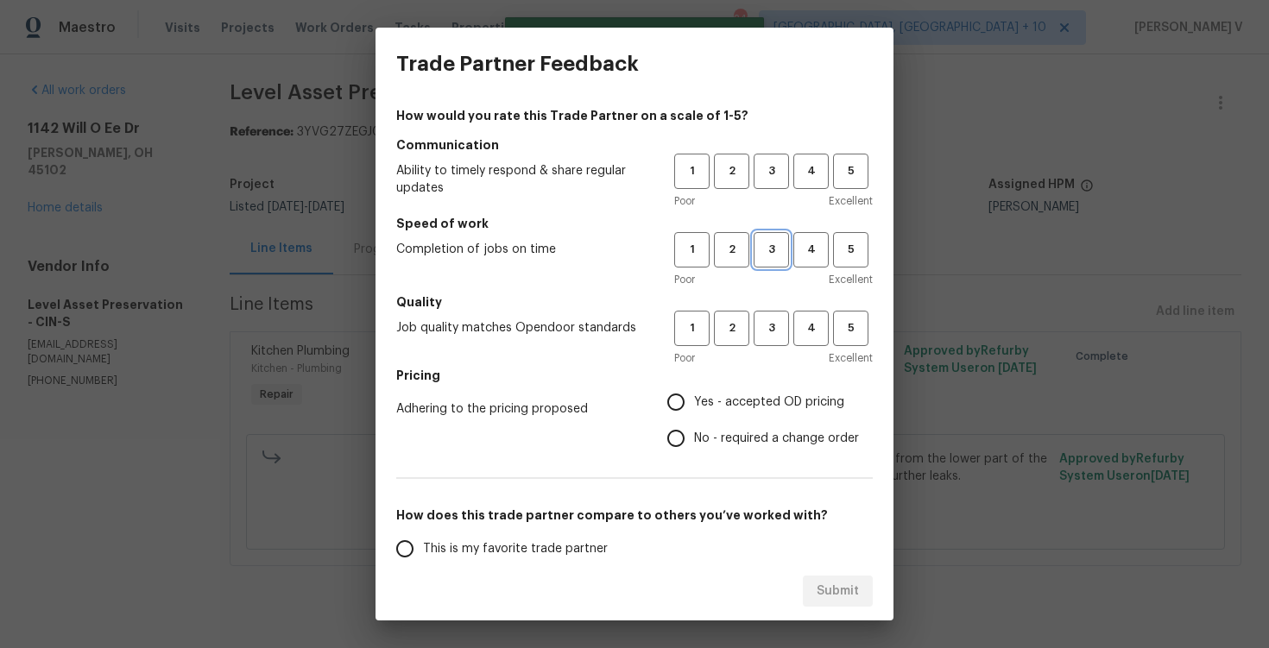
click at [775, 250] on span "3" at bounding box center [771, 250] width 32 height 20
click at [767, 331] on span "3" at bounding box center [771, 329] width 32 height 20
click at [679, 427] on input "No - required a change order" at bounding box center [676, 438] width 36 height 36
radio input "true"
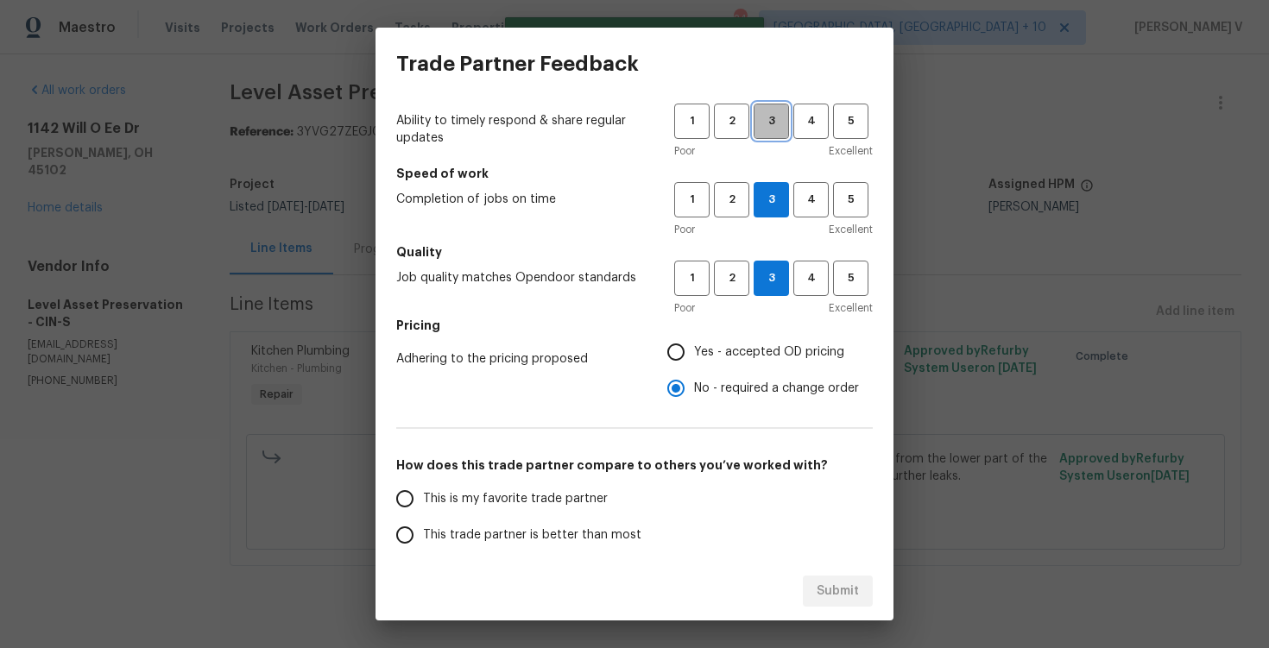
click at [778, 133] on button "3" at bounding box center [771, 121] width 35 height 35
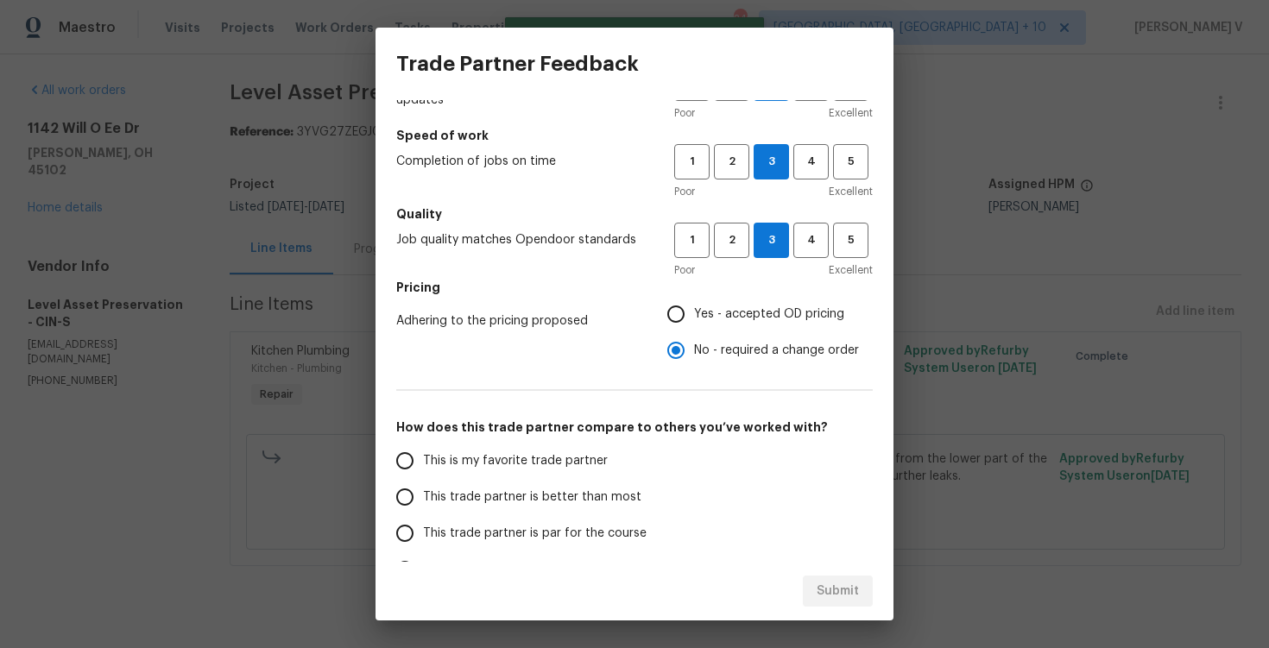
click at [502, 493] on span "This trade partner is better than most" at bounding box center [532, 498] width 218 height 18
click at [423, 493] on input "This trade partner is better than most" at bounding box center [405, 497] width 36 height 36
click at [855, 583] on span "Submit" at bounding box center [838, 592] width 42 height 22
radio input "true"
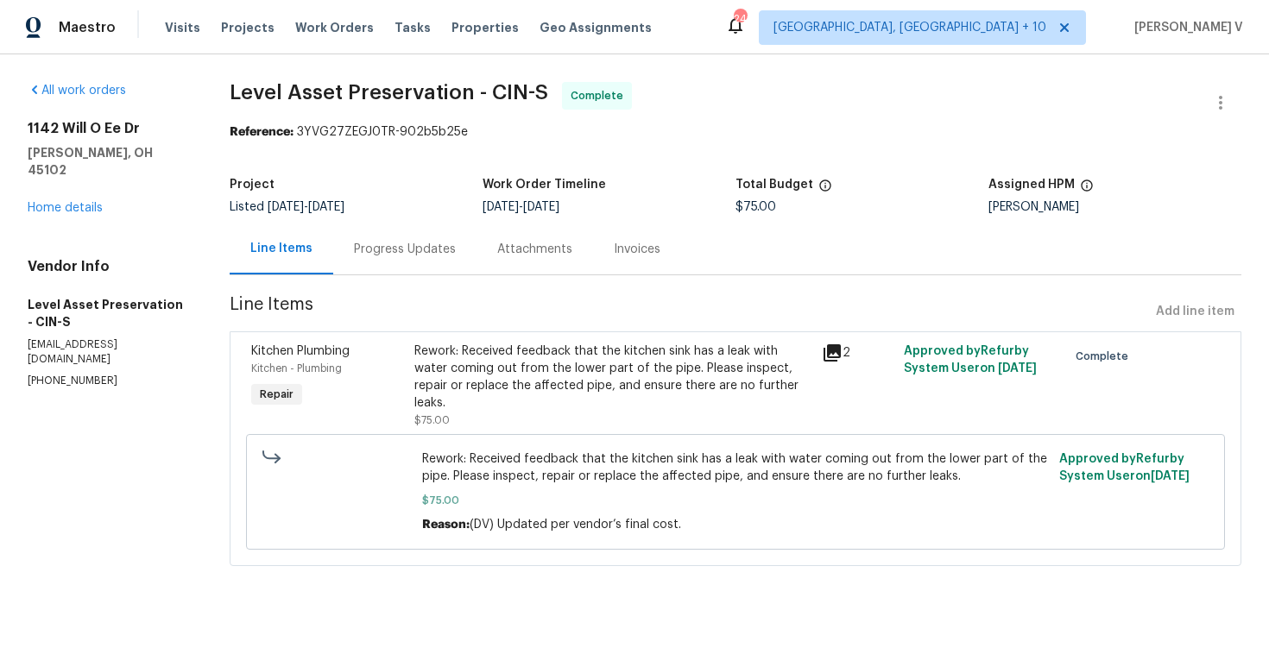
click at [451, 270] on div "Progress Updates" at bounding box center [404, 249] width 143 height 51
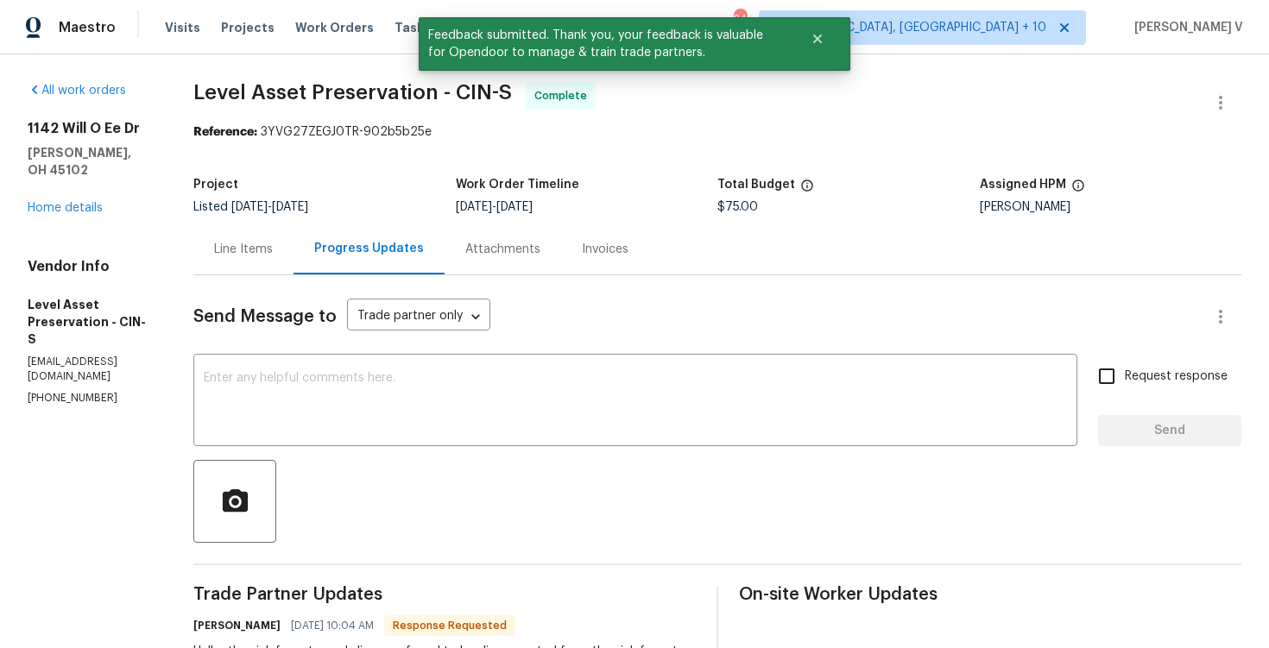
scroll to position [109, 0]
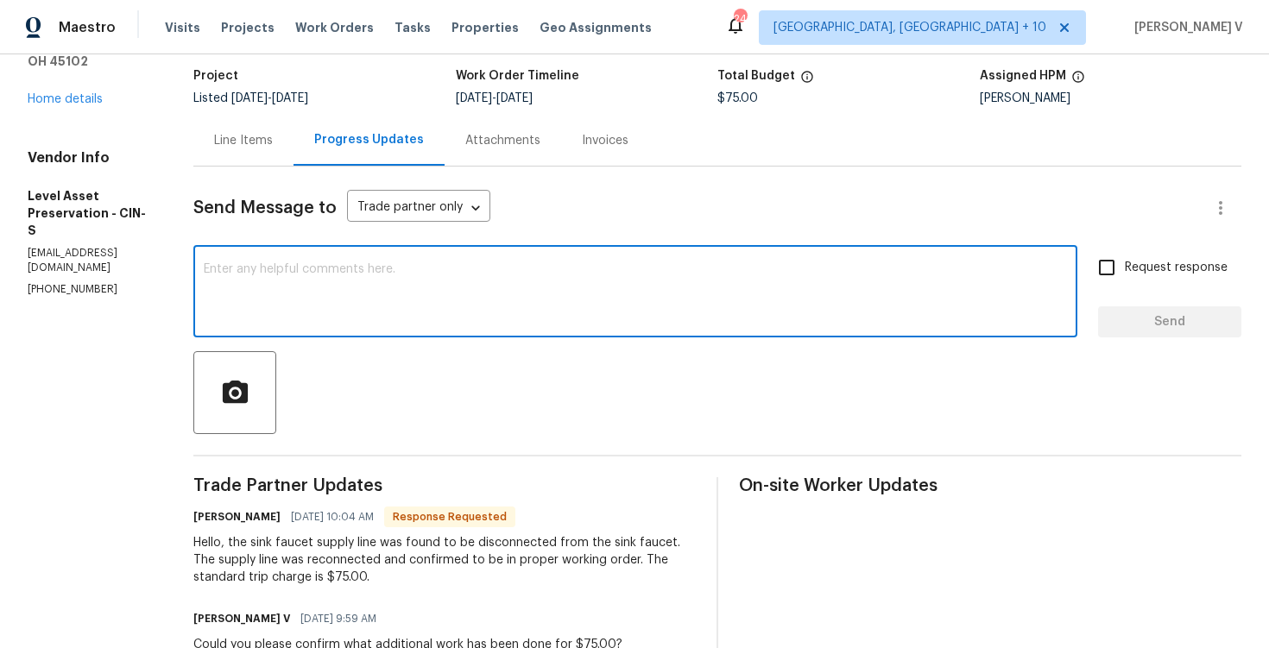
click at [379, 290] on textarea at bounding box center [635, 293] width 863 height 60
paste textarea "Hey, we have updated the cost to $ and the work order has been approved. Thanks…"
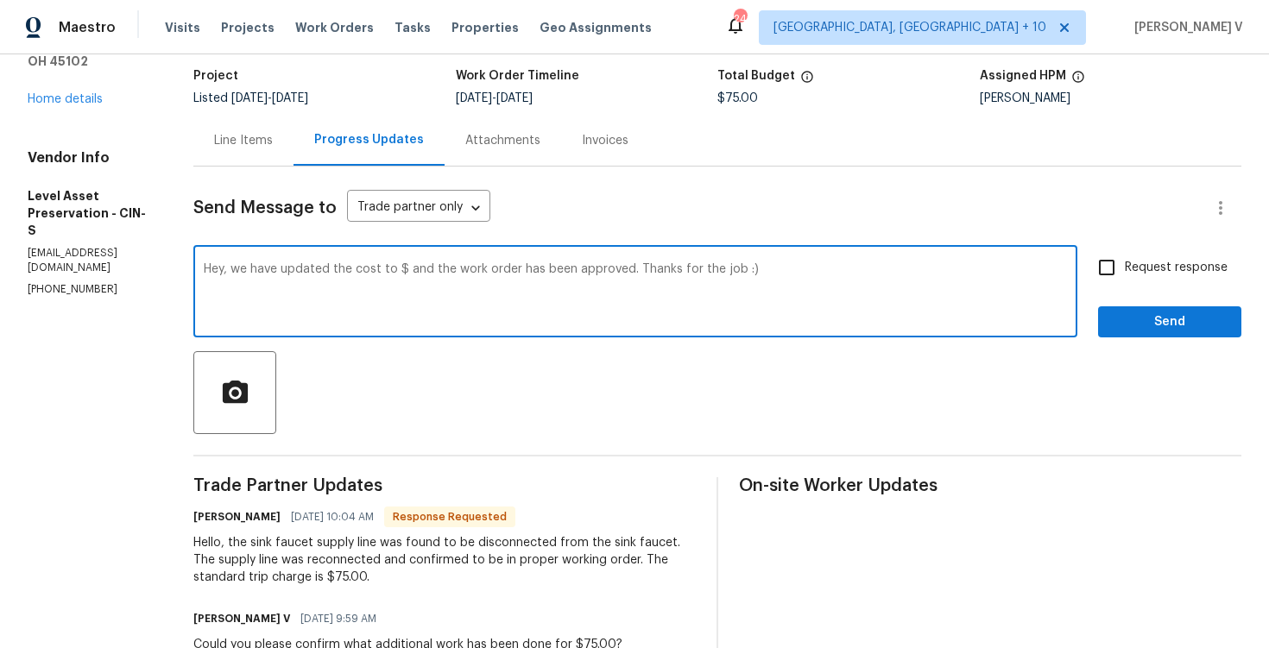
drag, startPoint x: 294, startPoint y: 273, endPoint x: 242, endPoint y: 273, distance: 52.7
click at [242, 273] on div "All work orders 1142 Will O Ee Dr Amelia, OH 45102 Home details Vendor Info Lev…" at bounding box center [634, 604] width 1269 height 1316
click at [492, 274] on textarea "Noted, we have updated the cost to $ and the work order has been approved. Than…" at bounding box center [635, 293] width 863 height 60
click at [489, 274] on textarea "Noted, we have updated the cost to $ and the work order has been approved. Than…" at bounding box center [635, 293] width 863 height 60
drag, startPoint x: 834, startPoint y: 271, endPoint x: 982, endPoint y: 271, distance: 148.5
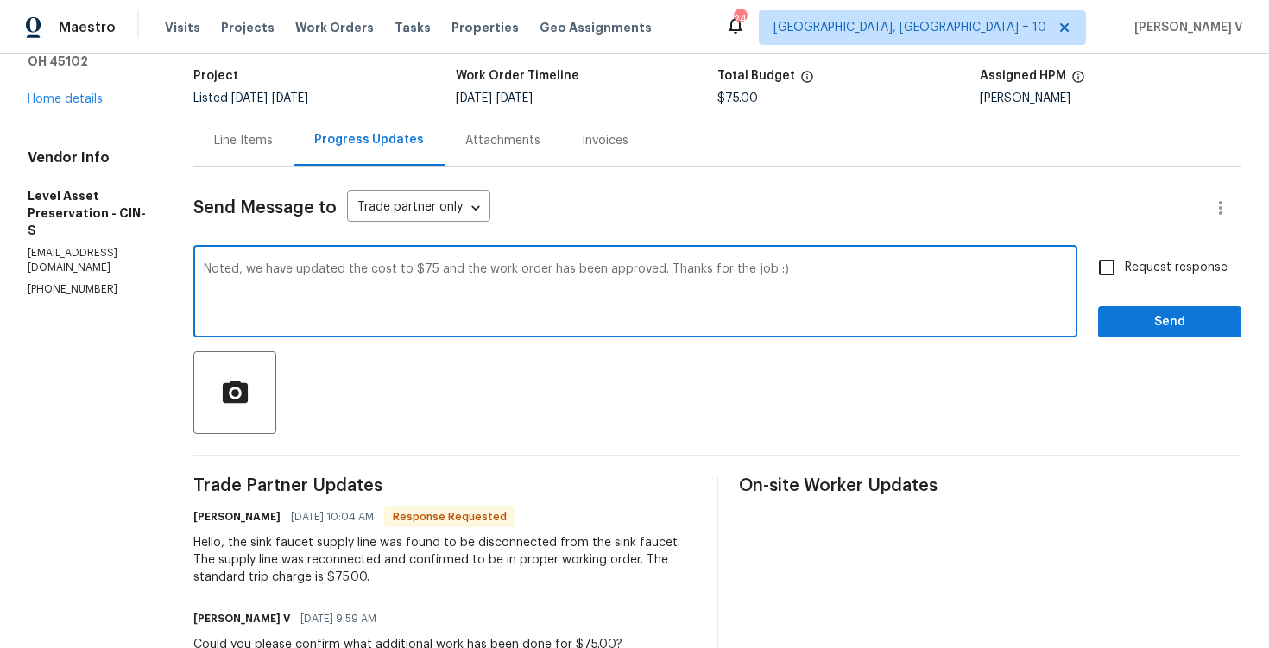
click at [982, 271] on textarea "Noted, we have updated the cost to $75 and the work order has been approved. Th…" at bounding box center [635, 293] width 863 height 60
type textarea "Noted, we have updated the cost to $75 and the work order has been approved. Th…"
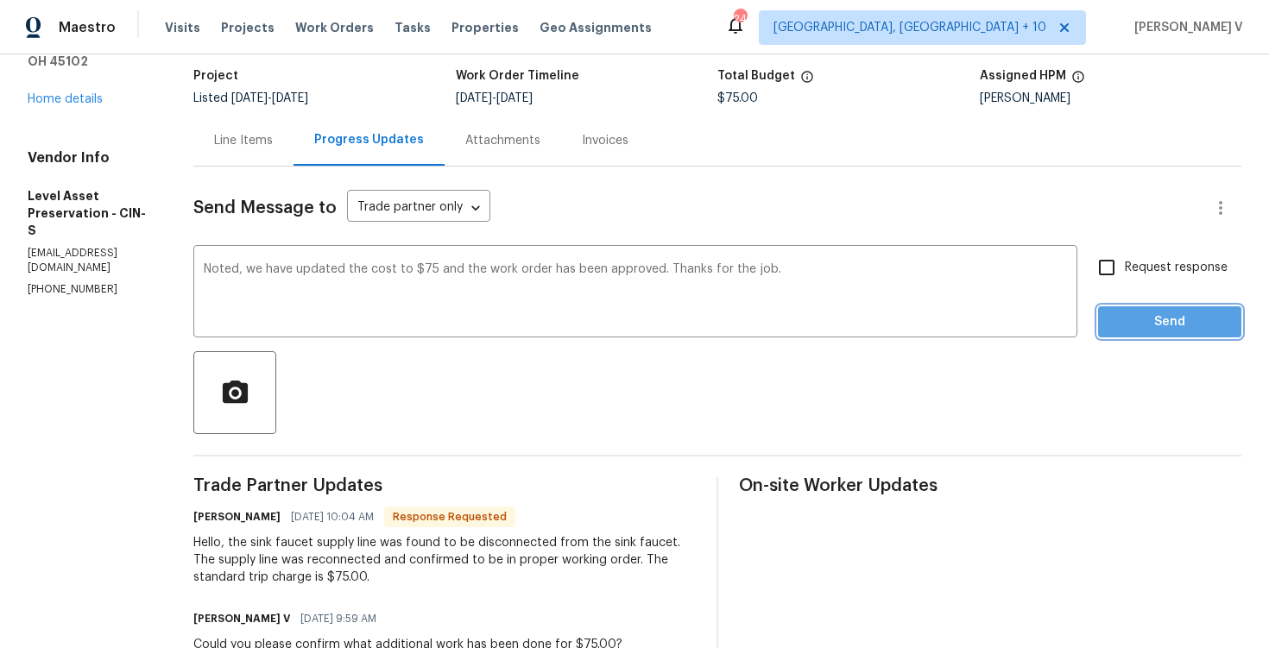
click at [1207, 317] on span "Send" at bounding box center [1170, 323] width 116 height 22
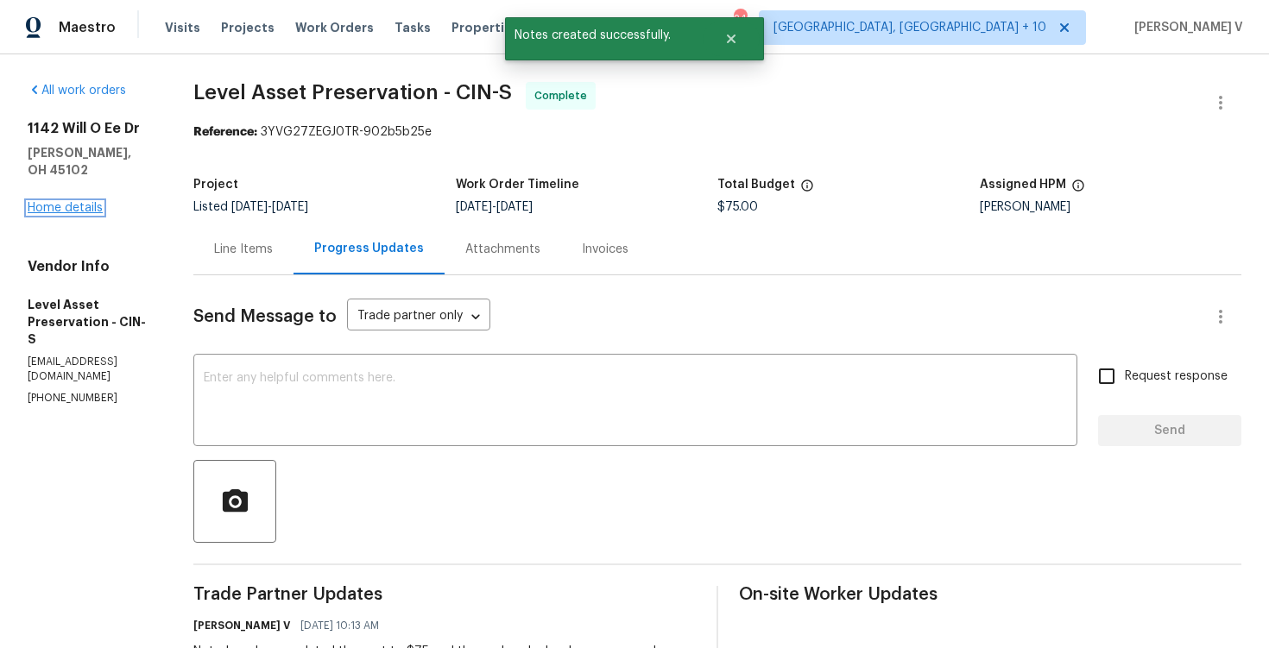
click at [56, 202] on link "Home details" at bounding box center [65, 208] width 75 height 12
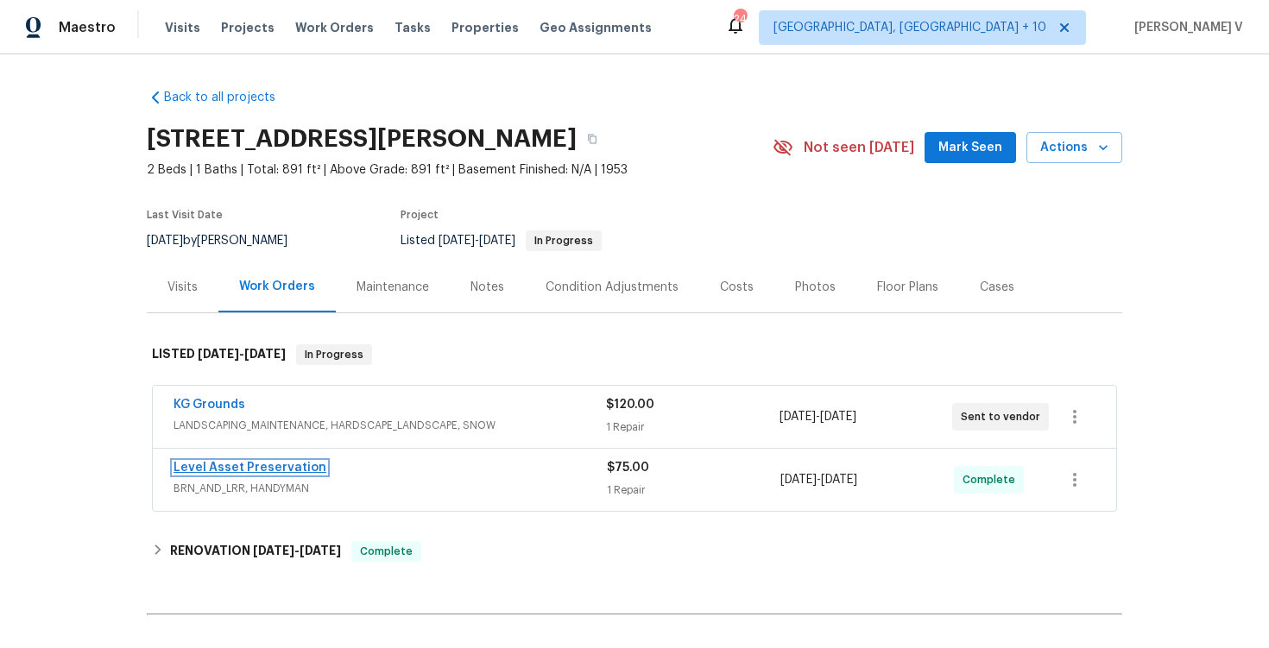
click at [224, 466] on link "Level Asset Preservation" at bounding box center [250, 468] width 153 height 12
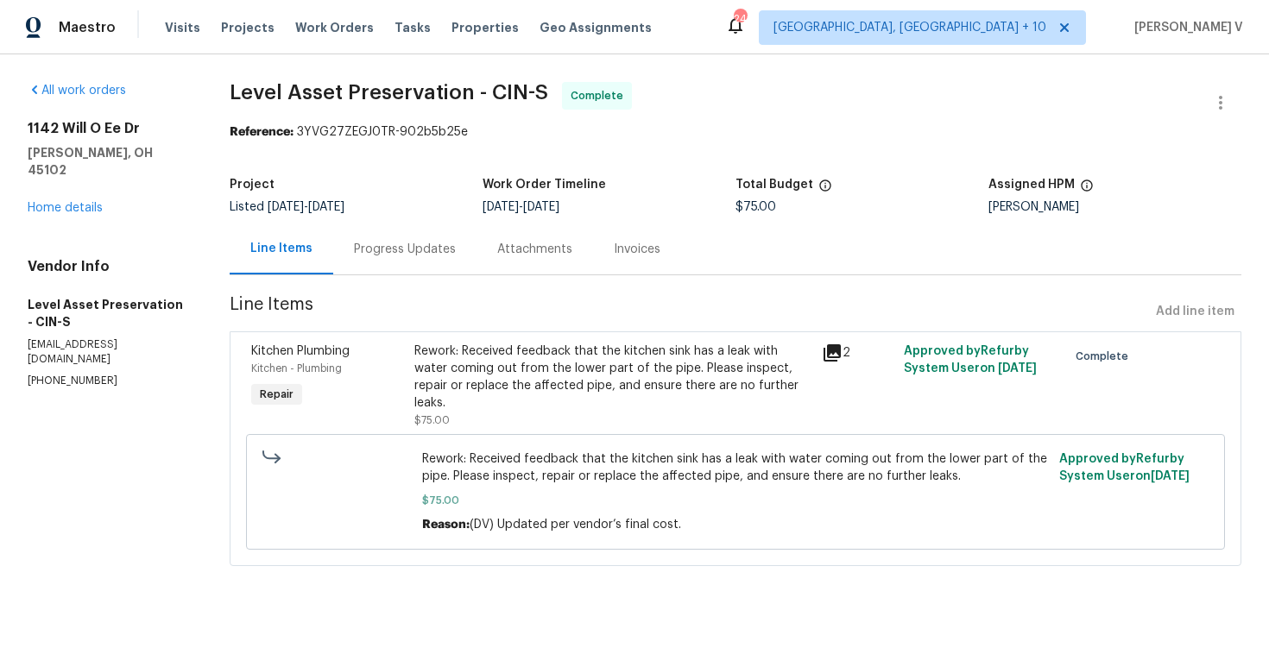
click at [477, 272] on div "Progress Updates" at bounding box center [404, 249] width 143 height 51
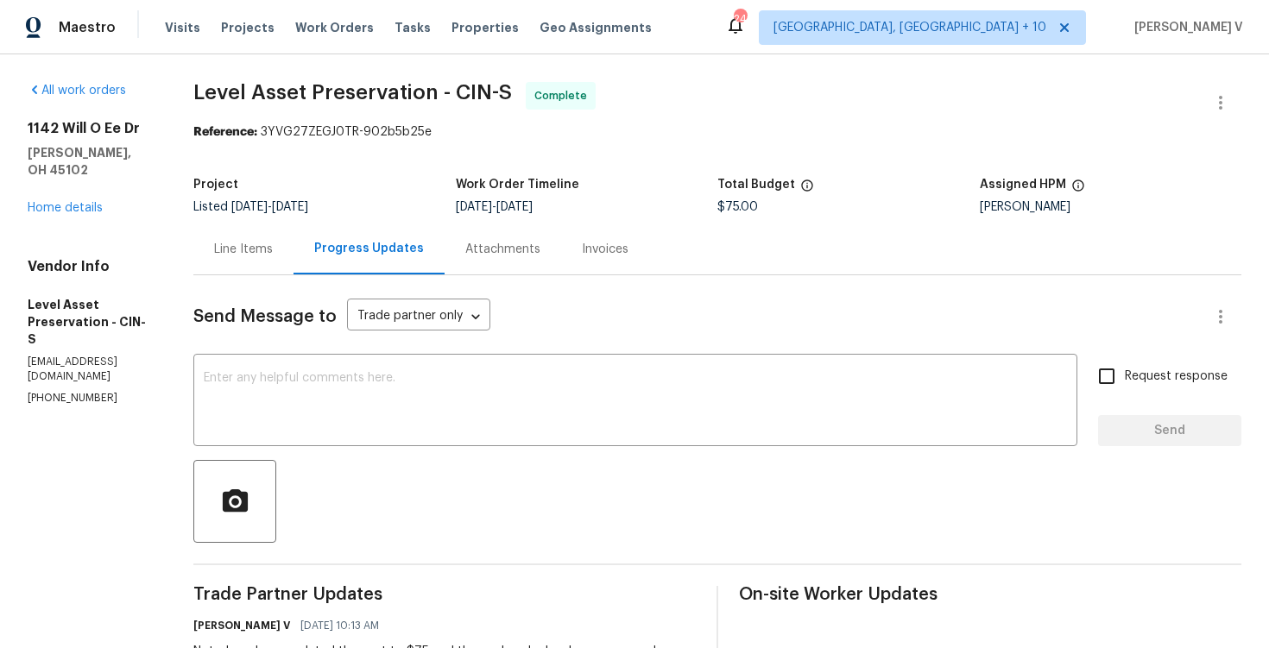
scroll to position [337, 0]
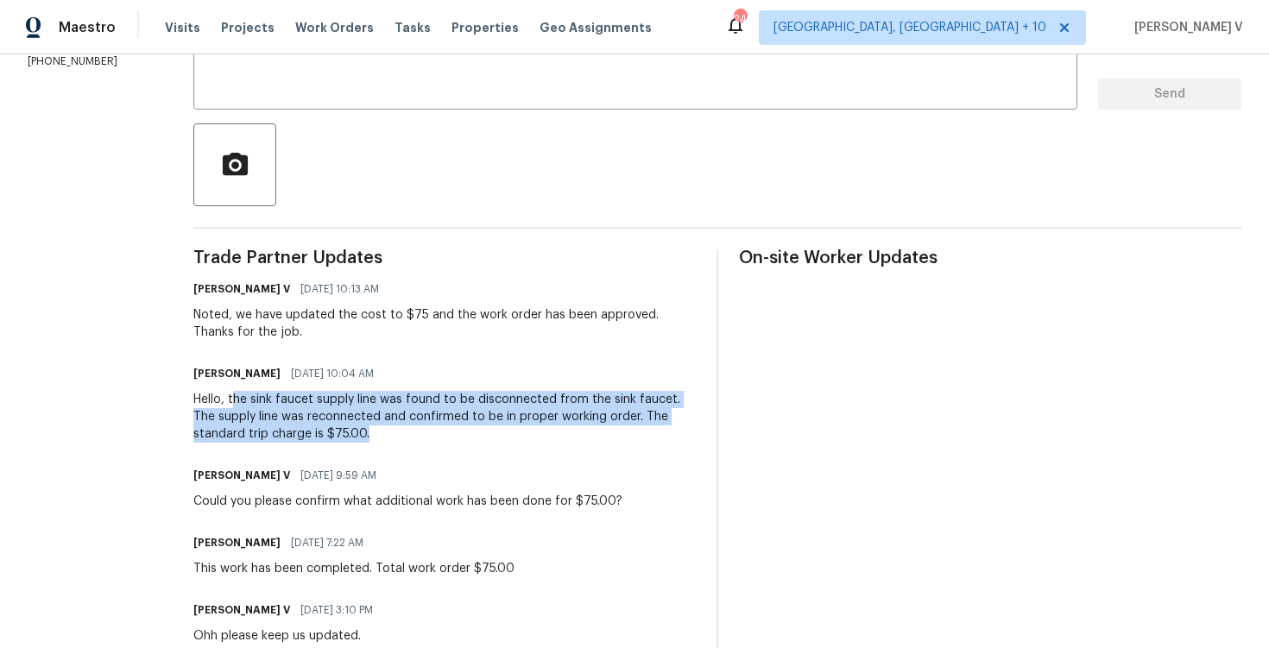
drag, startPoint x: 305, startPoint y: 399, endPoint x: 523, endPoint y: 445, distance: 223.3
copy div "he sink faucet supply line was found to be disconnected from the sink faucet. T…"
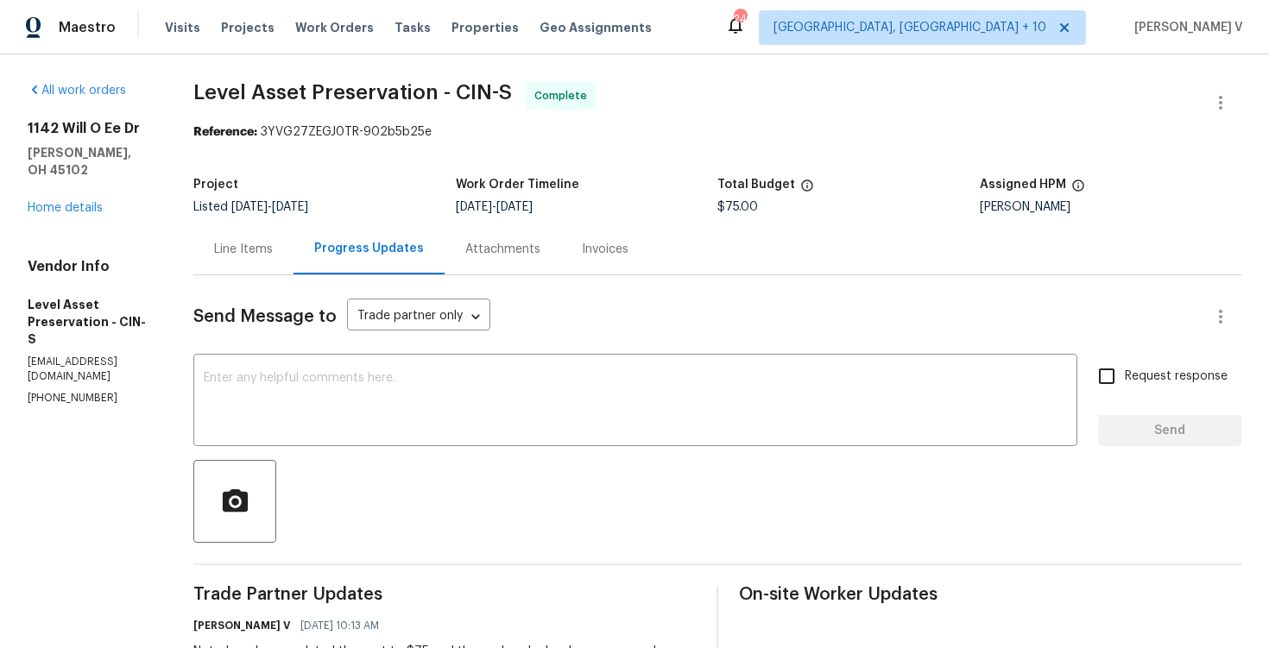
click at [85, 197] on div "1142 Will O Ee Dr Amelia, OH 45102 Home details" at bounding box center [90, 168] width 124 height 97
click at [64, 202] on link "Home details" at bounding box center [65, 208] width 75 height 12
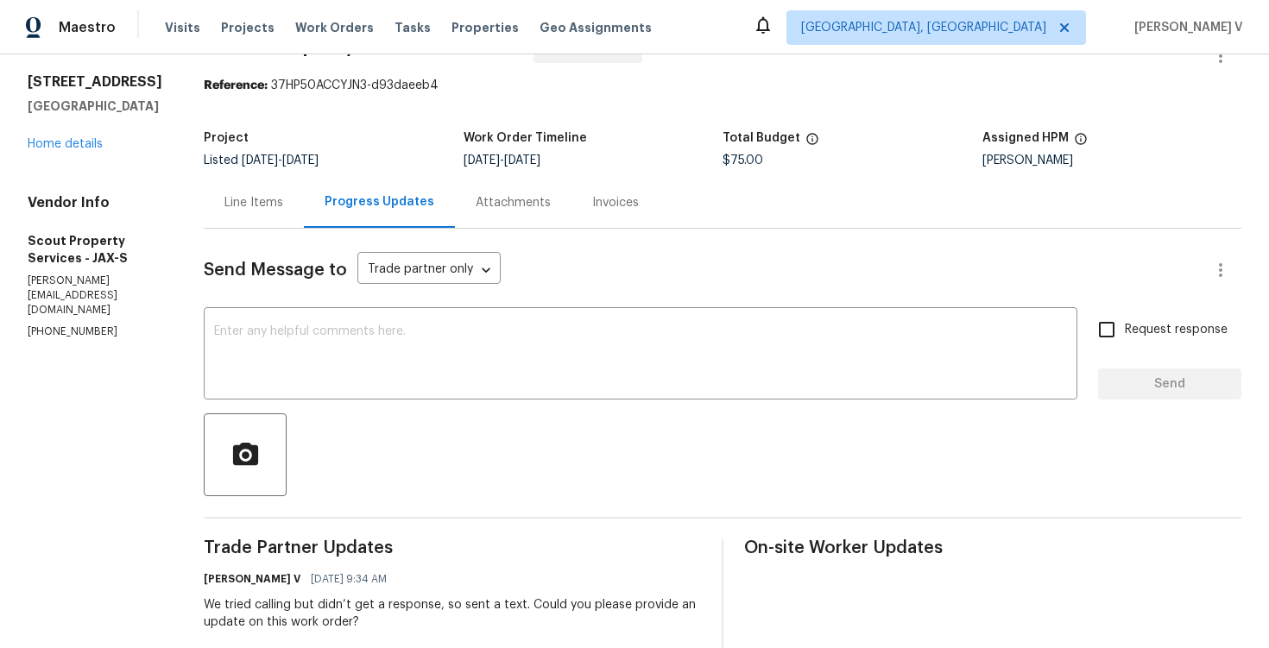
scroll to position [50, 0]
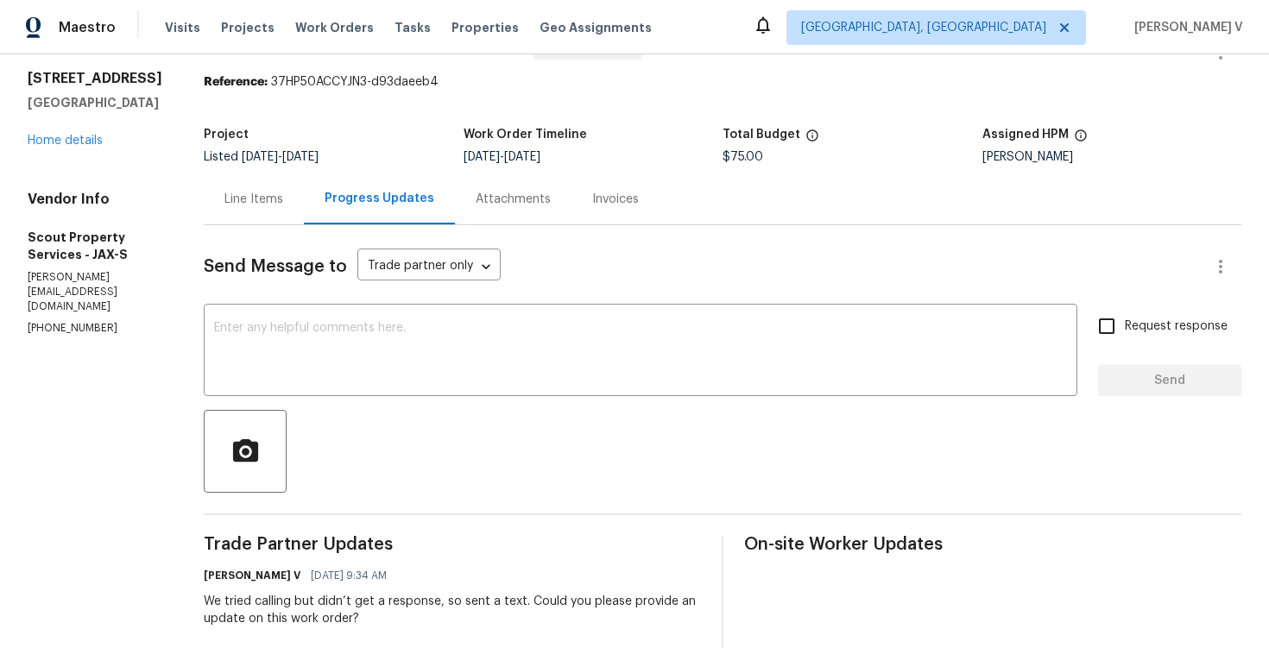
click at [271, 211] on div "Line Items" at bounding box center [254, 199] width 100 height 51
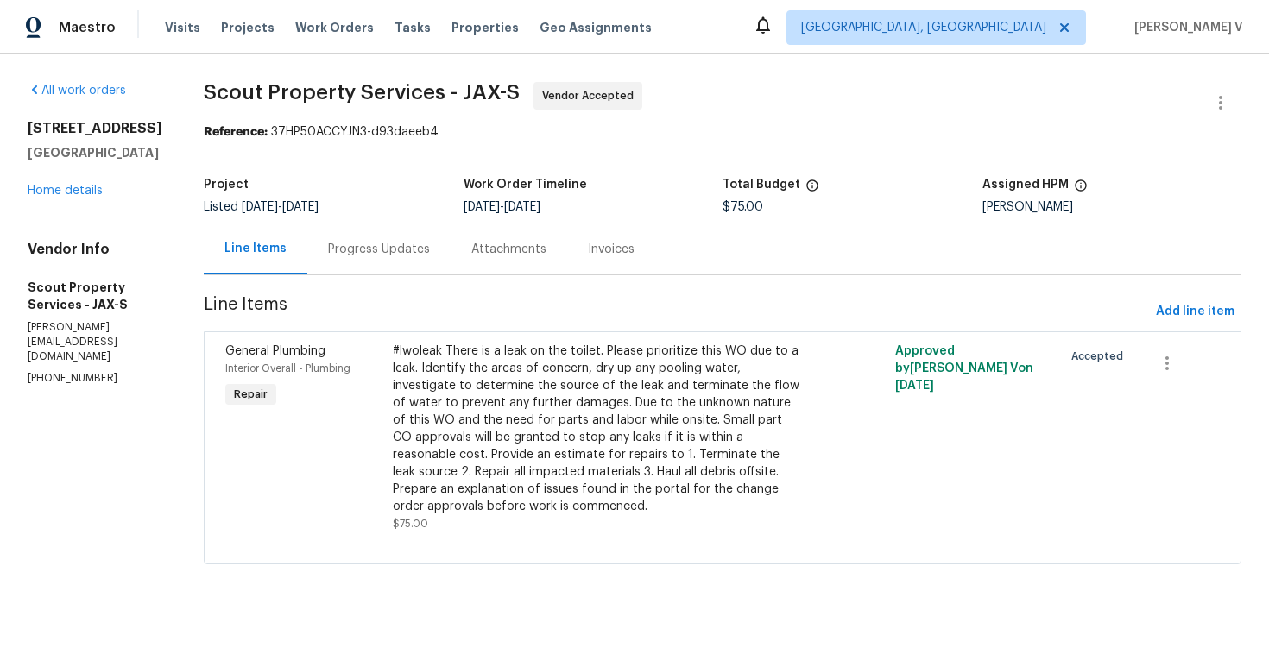
click at [603, 369] on div "#lwoleak There is a leak on the toilet. Please prioritize this WO due to a leak…" at bounding box center [597, 429] width 408 height 173
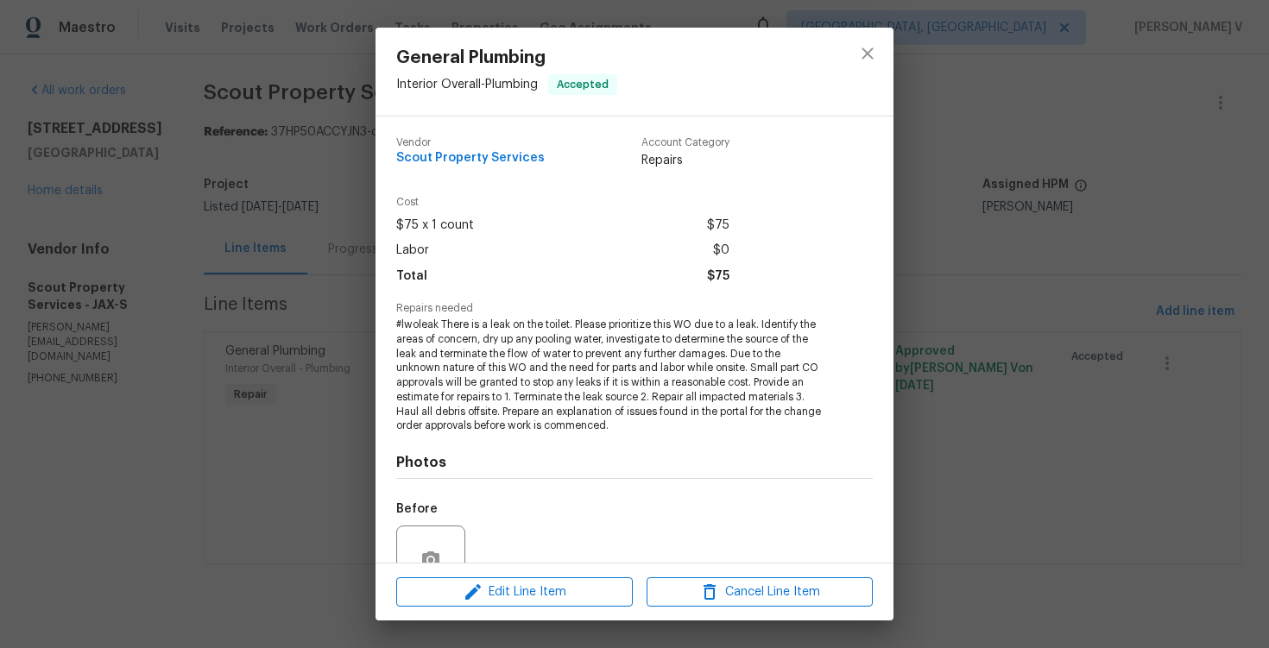
scroll to position [161, 0]
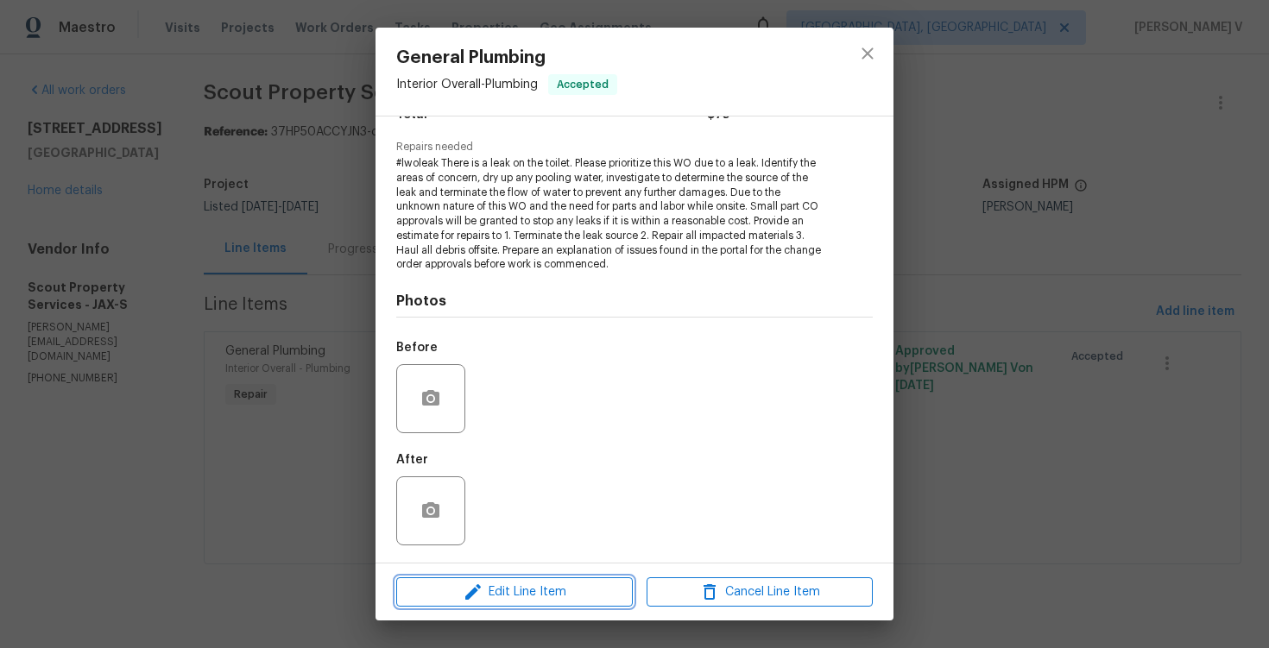
click at [481, 588] on icon "button" at bounding box center [473, 592] width 21 height 21
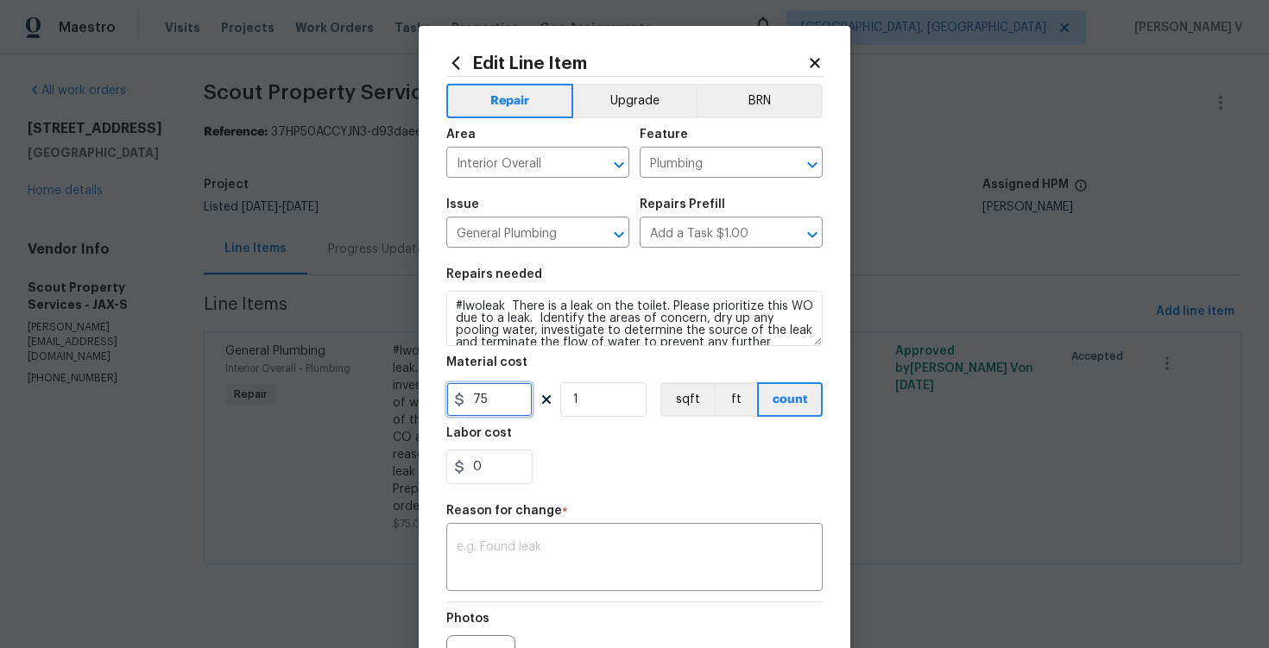
click at [494, 409] on input "75" at bounding box center [489, 399] width 86 height 35
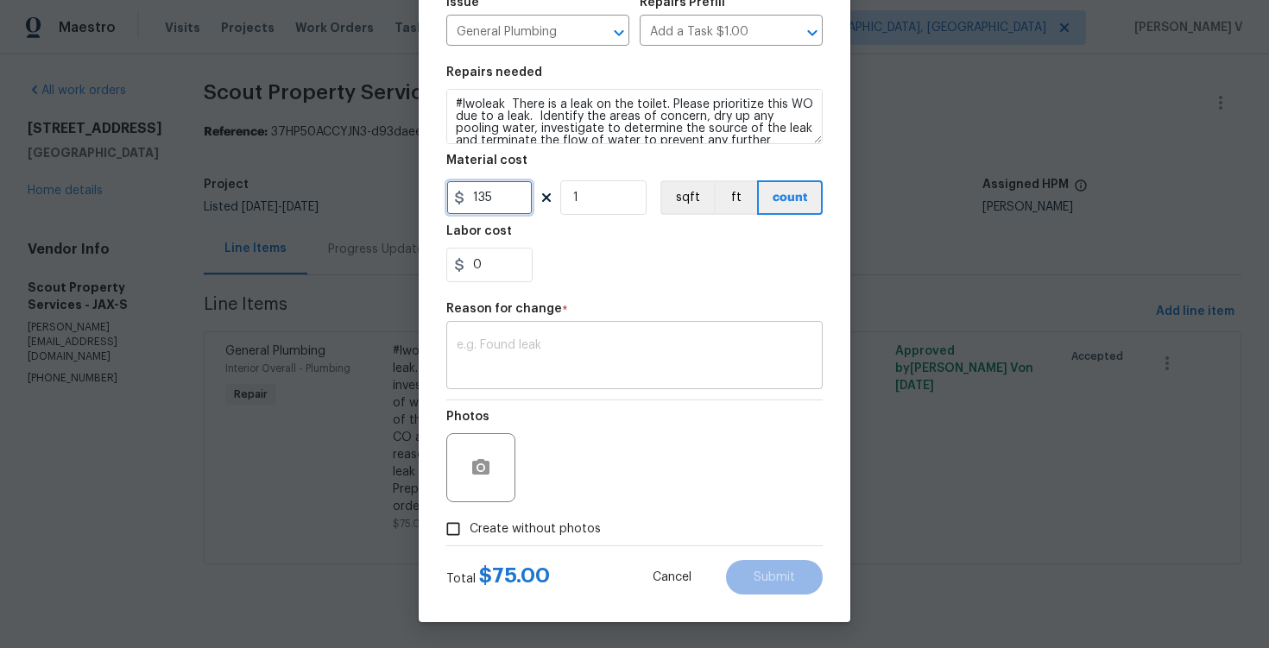
type input "135"
click at [507, 373] on textarea at bounding box center [635, 357] width 356 height 36
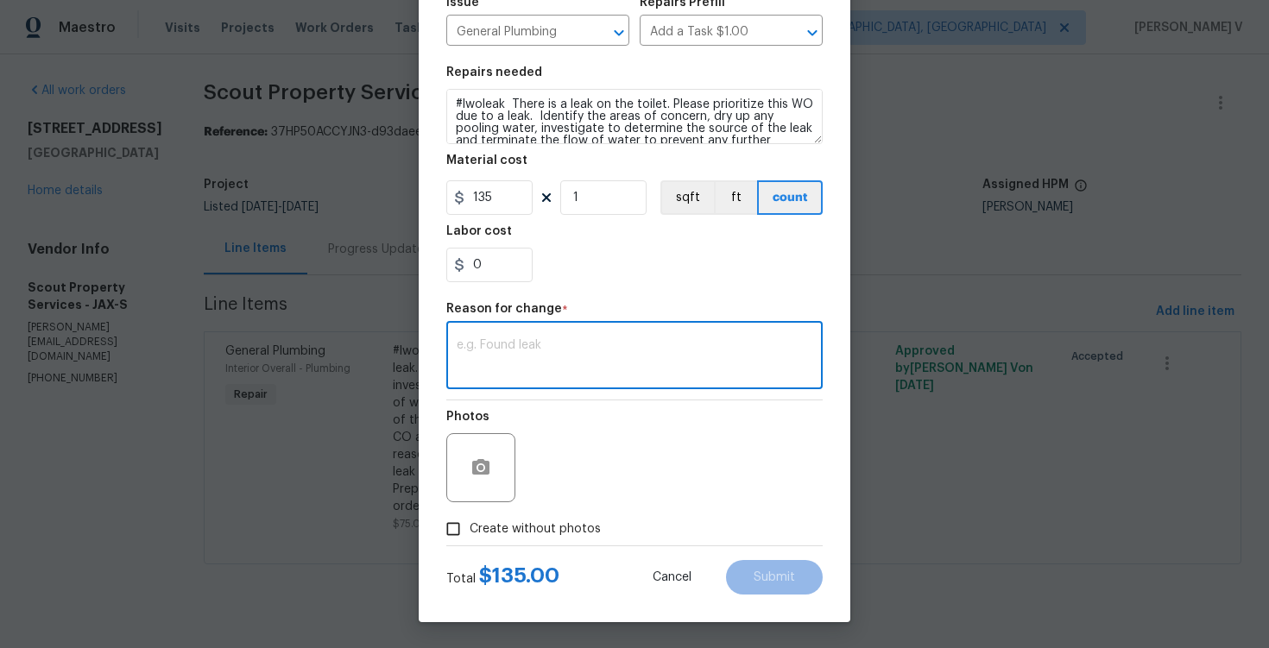
paste textarea "(DV) Updated per vendor’s final cost."
type textarea "(DV) Updated per vendor’s final cost."
click at [484, 538] on label "Create without photos" at bounding box center [519, 529] width 164 height 33
click at [470, 538] on input "Create without photos" at bounding box center [453, 529] width 33 height 33
checkbox input "true"
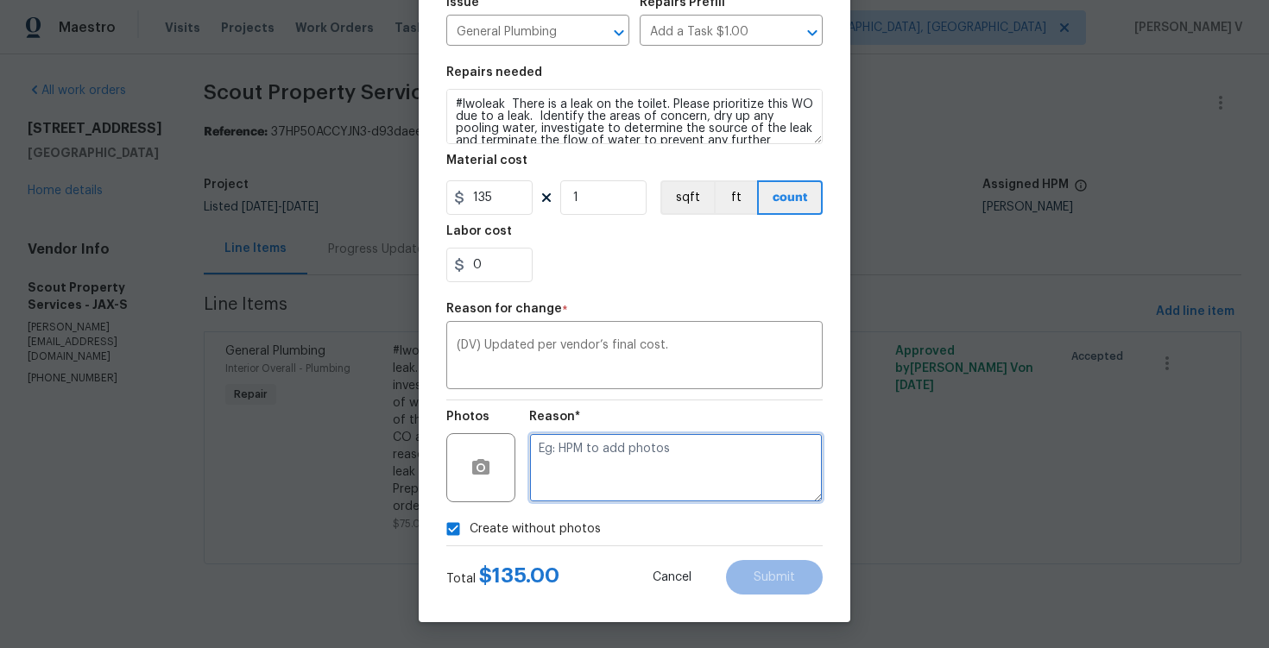
click at [632, 462] on textarea at bounding box center [676, 467] width 294 height 69
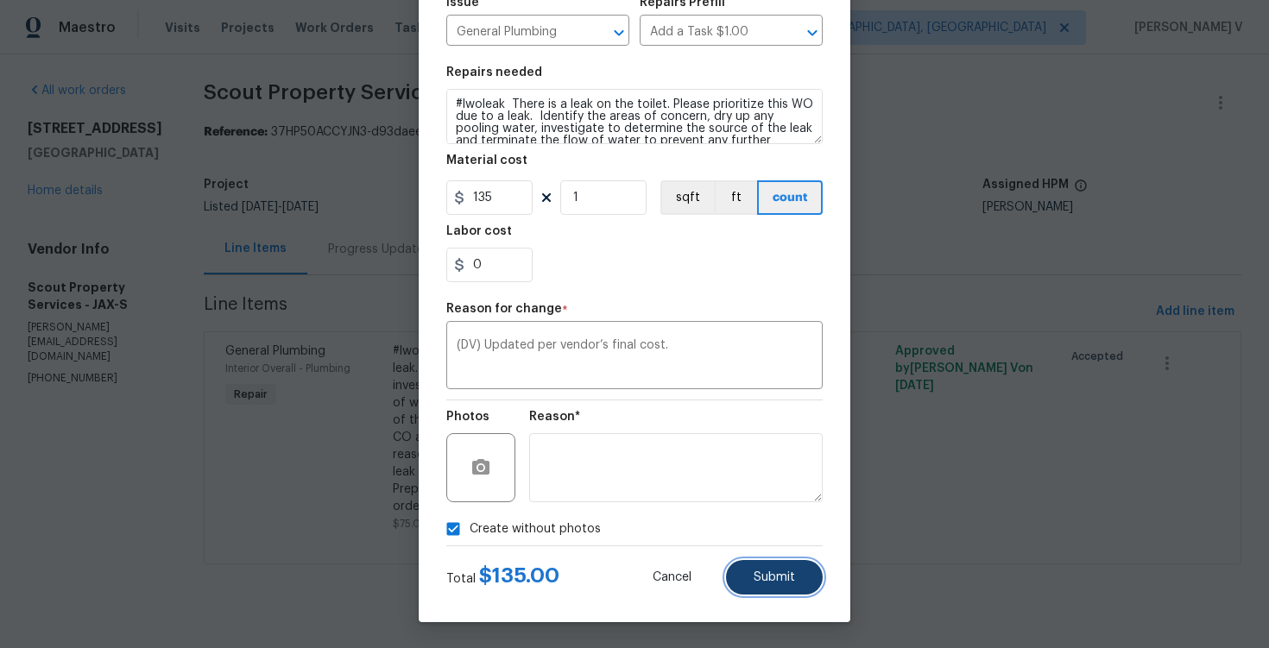
click at [731, 572] on button "Submit" at bounding box center [774, 577] width 97 height 35
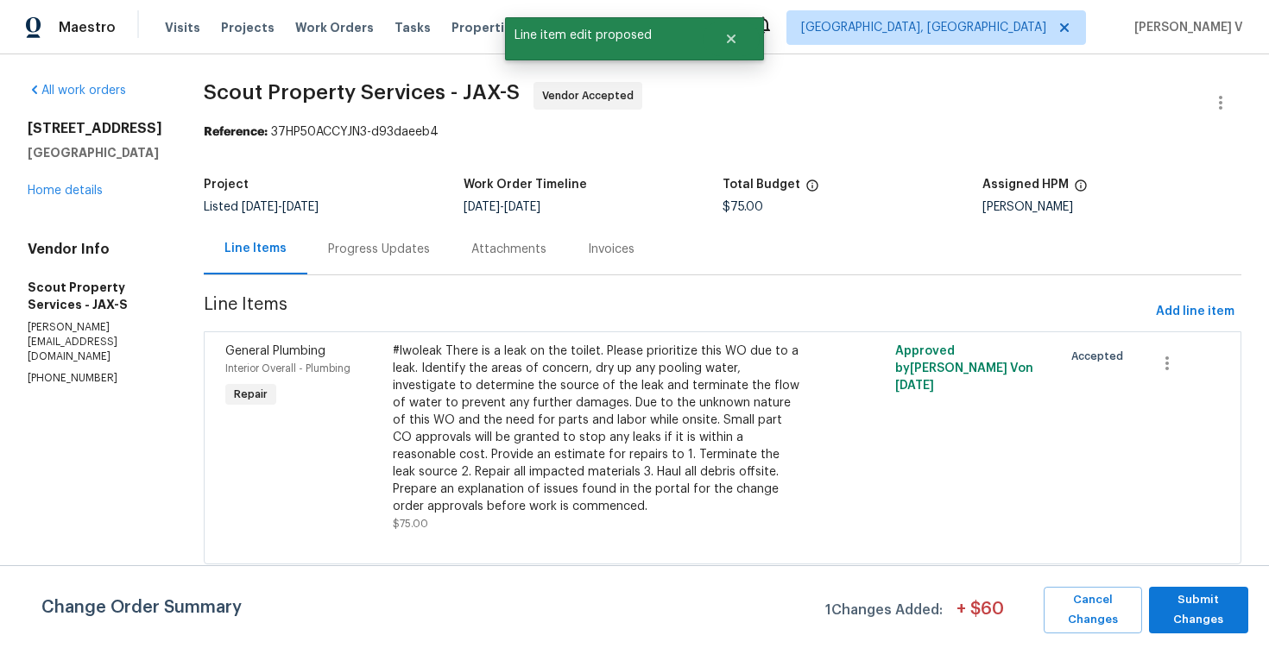
scroll to position [0, 0]
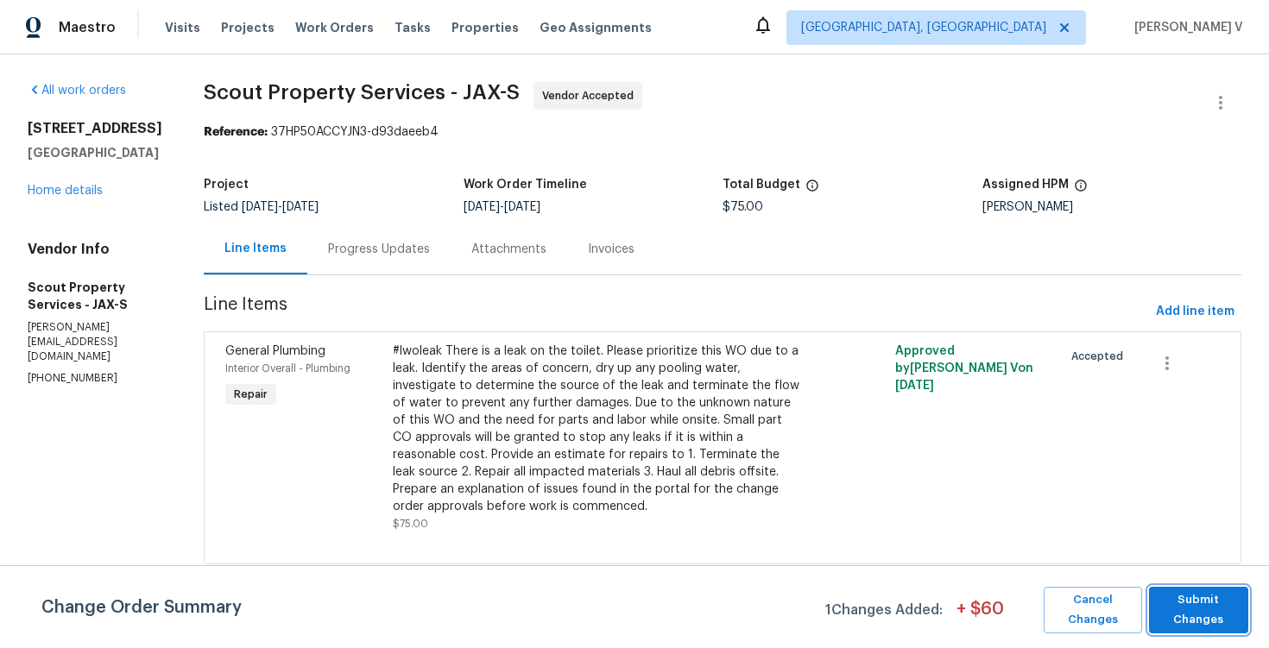
click at [1184, 613] on span "Submit Changes" at bounding box center [1199, 610] width 82 height 40
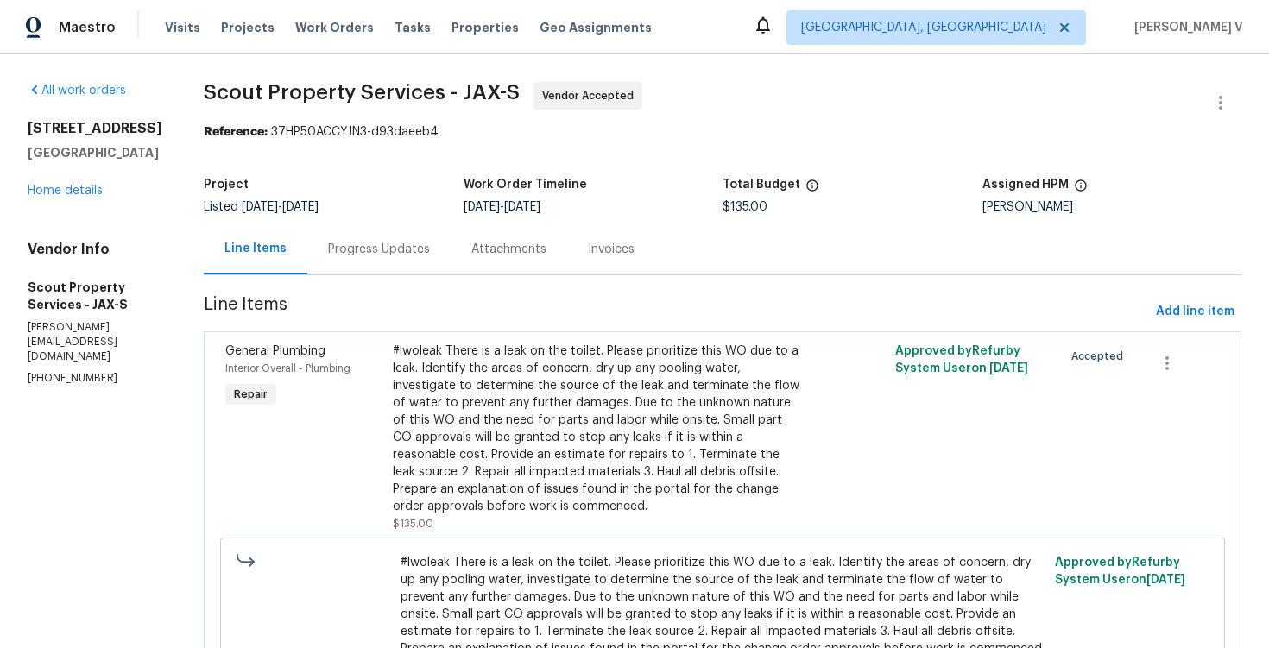
scroll to position [123, 0]
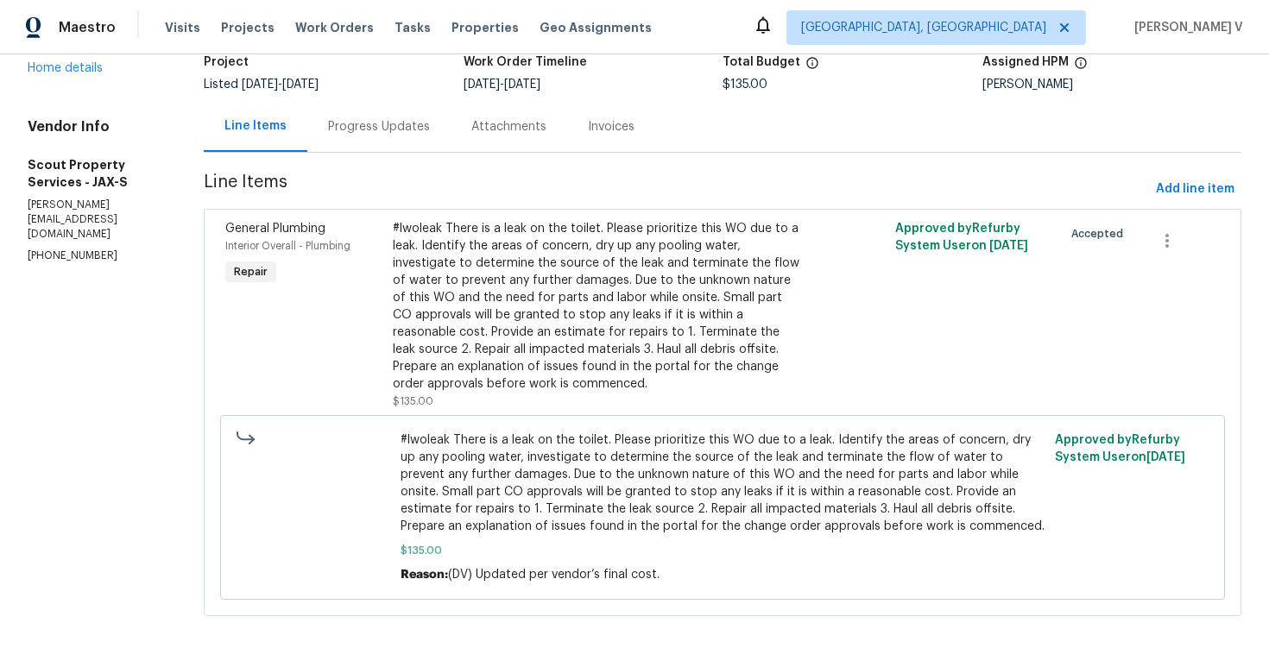
click at [544, 339] on div "#lwoleak There is a leak on the toilet. Please prioritize this WO due to a leak…" at bounding box center [597, 306] width 408 height 173
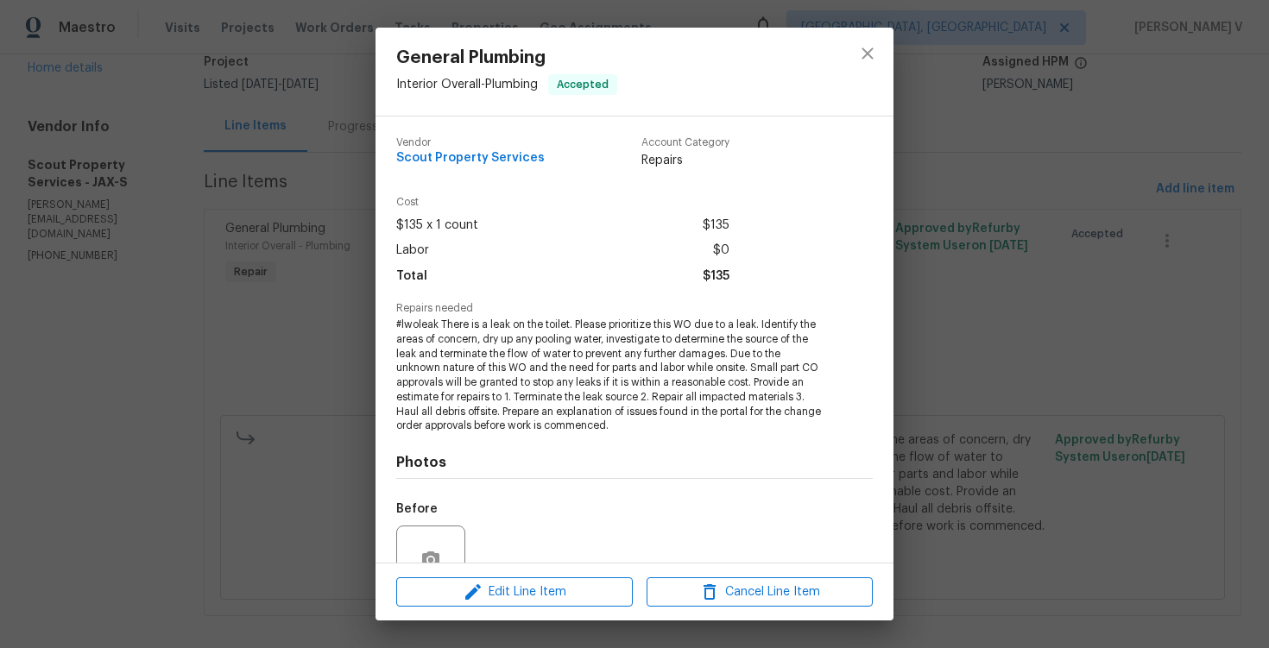
scroll to position [161, 0]
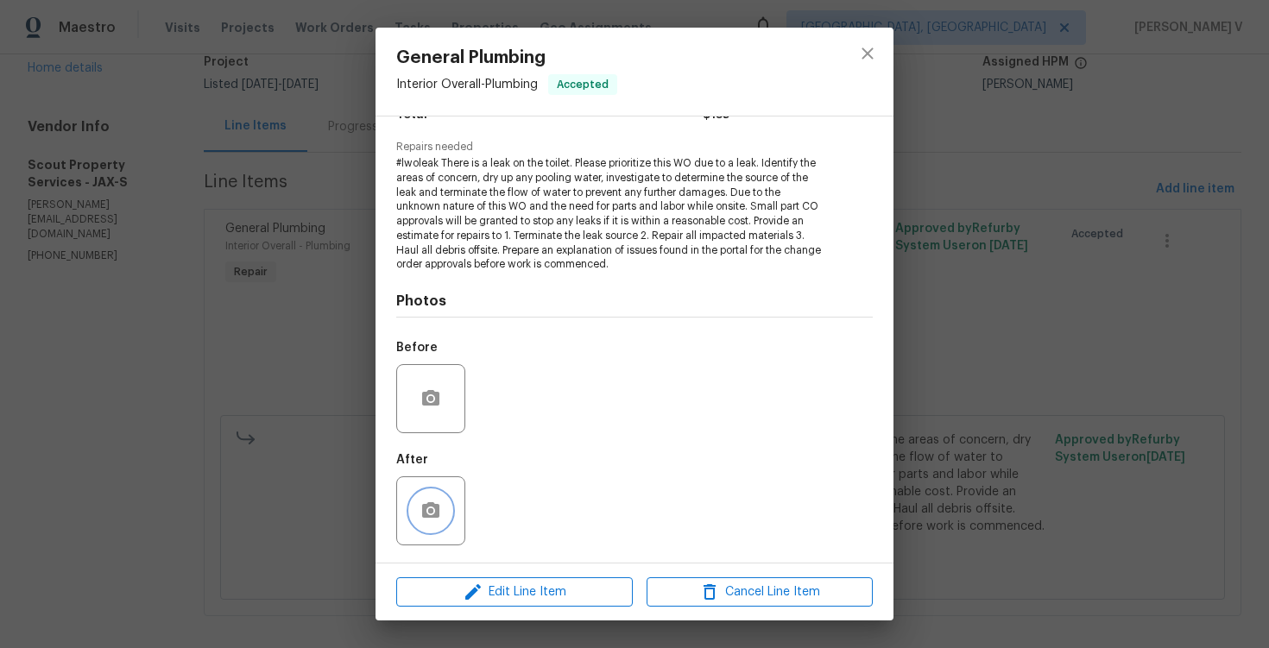
click at [439, 513] on icon "button" at bounding box center [430, 510] width 17 height 16
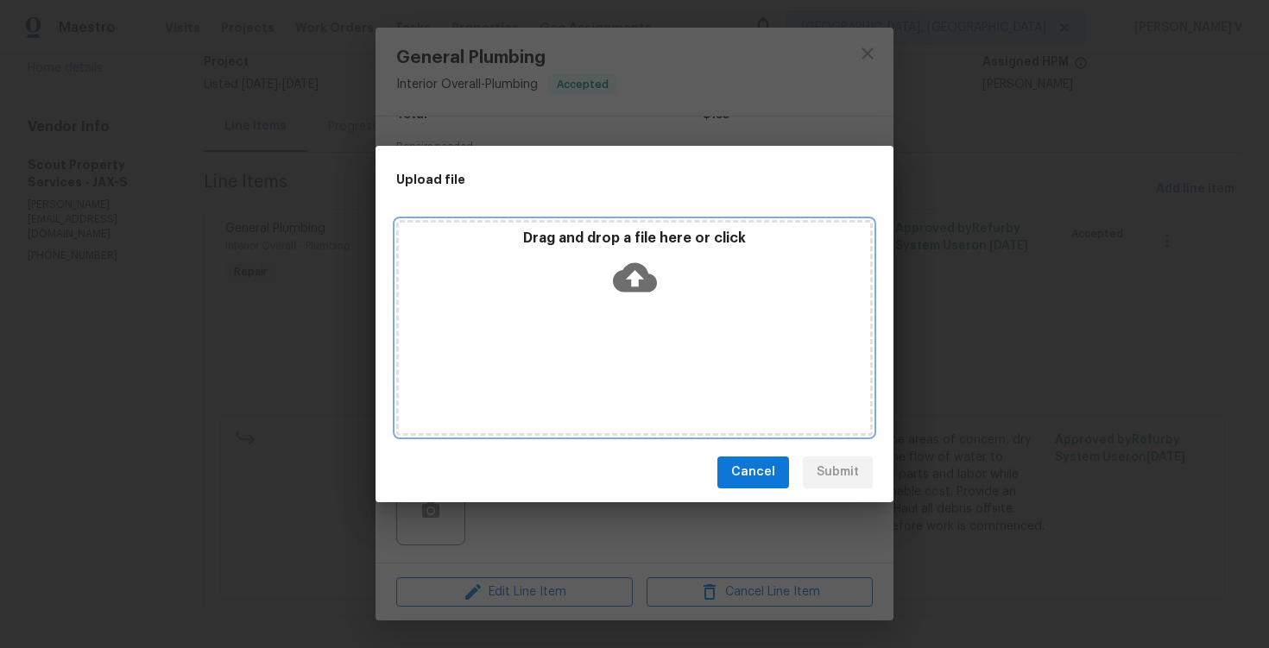
click at [647, 260] on icon at bounding box center [635, 278] width 44 height 44
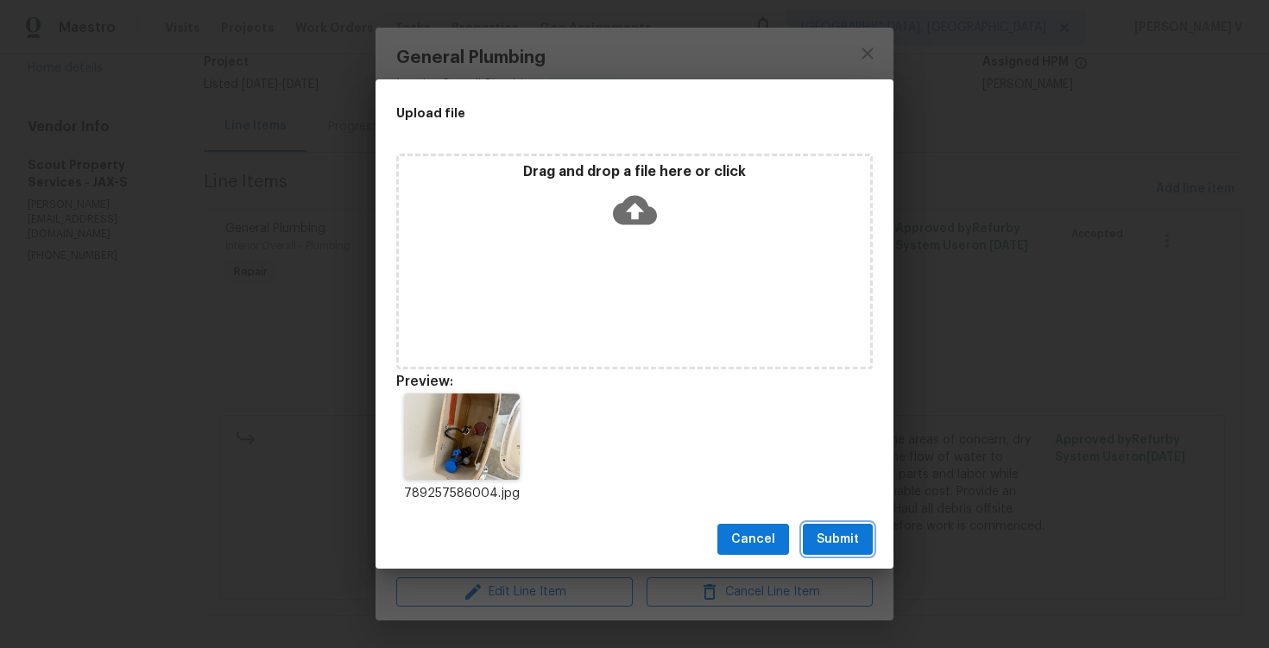
click at [837, 538] on span "Submit" at bounding box center [838, 540] width 42 height 22
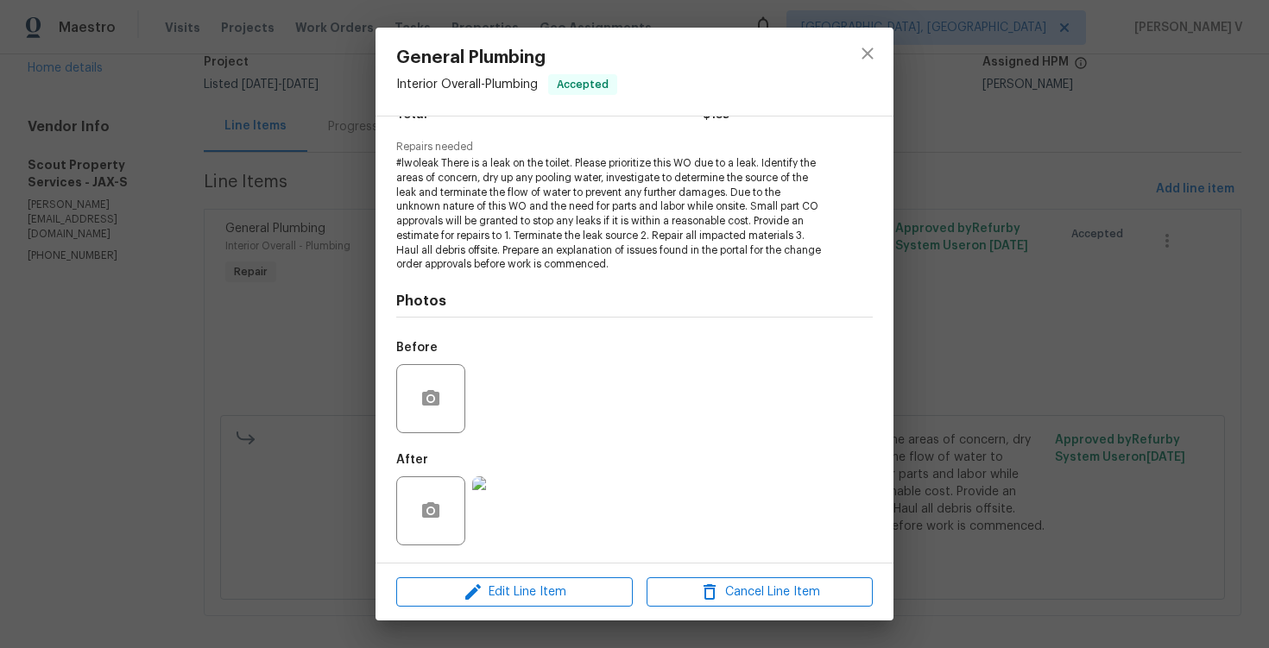
click at [354, 250] on div "General Plumbing Interior Overall - Plumbing Accepted Vendor Scout Property Ser…" at bounding box center [634, 324] width 1269 height 648
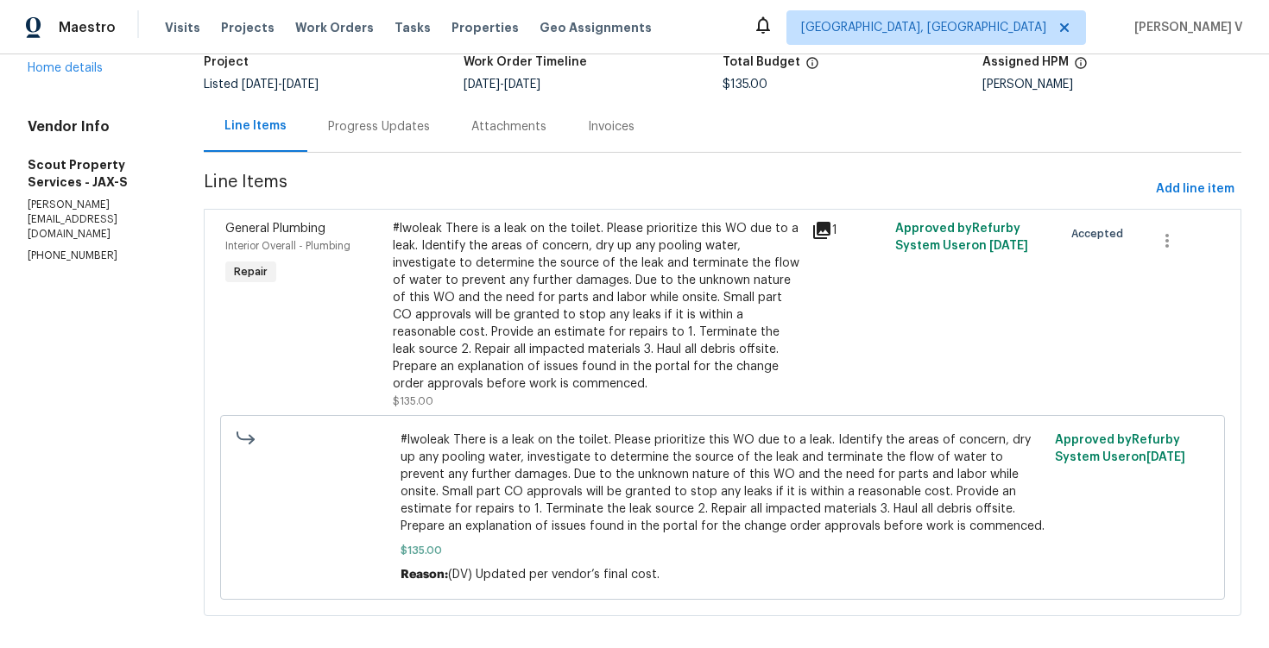
click at [346, 150] on div "Progress Updates" at bounding box center [378, 126] width 143 height 51
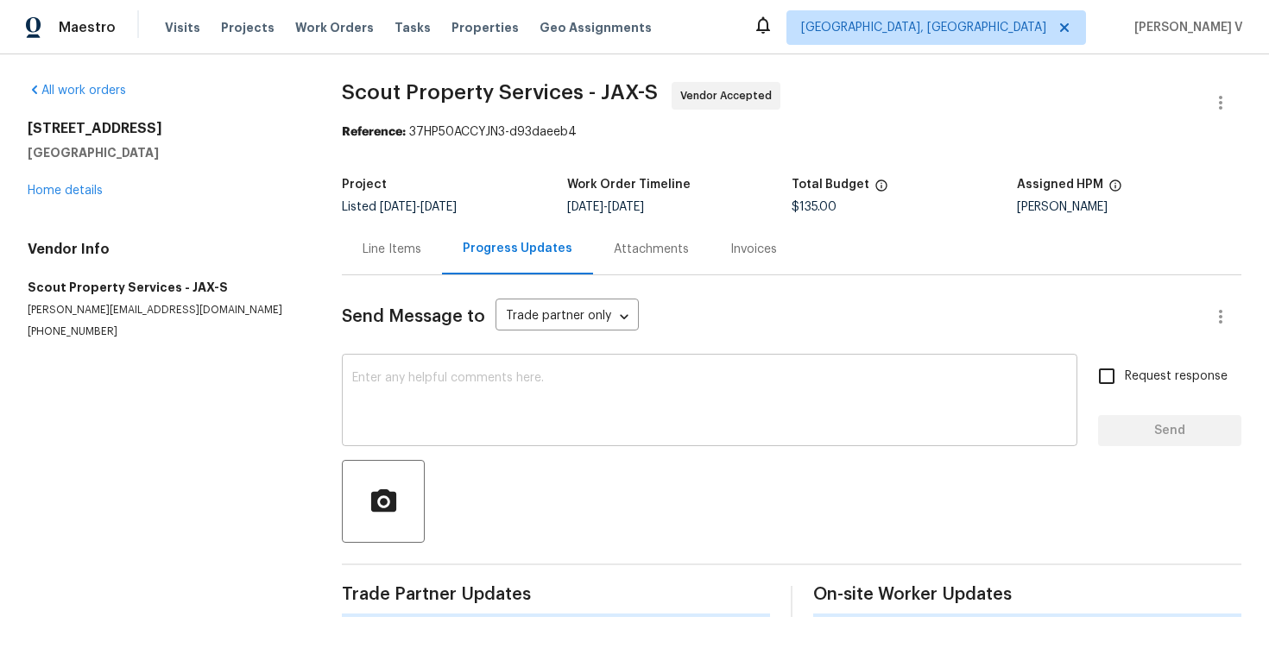
click at [403, 393] on textarea at bounding box center [709, 402] width 715 height 60
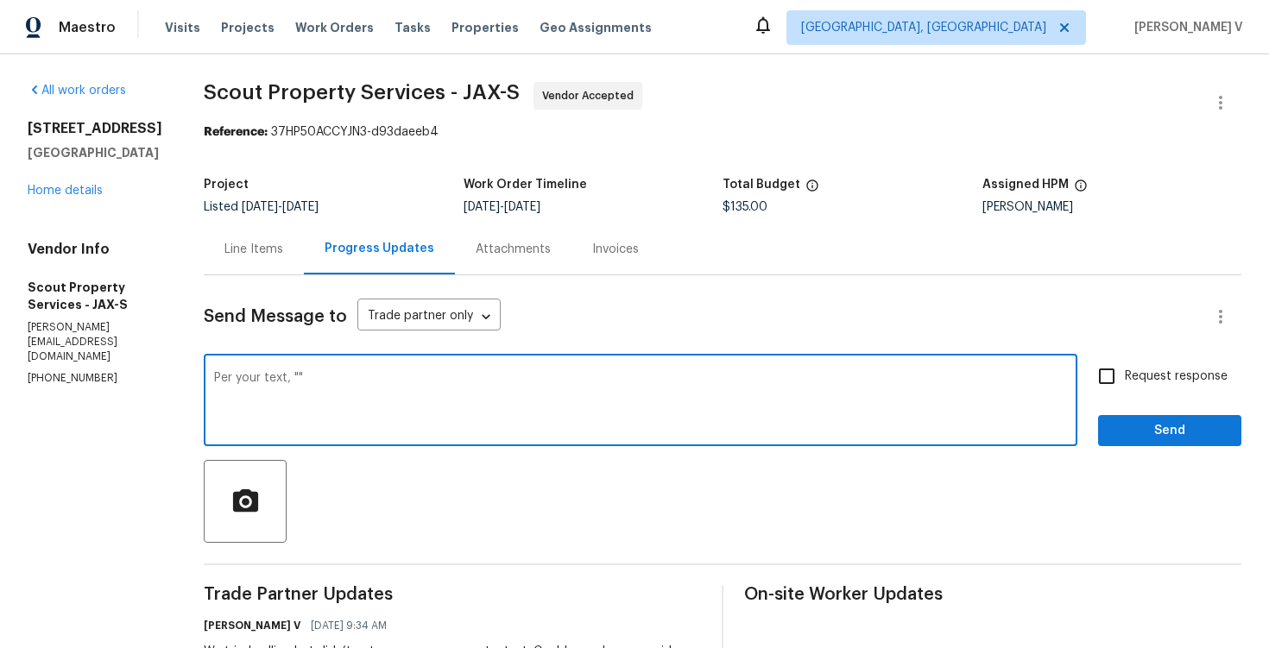
paste textarea "replaced toilet fill valve, flapper, etc."
paste textarea "It's $135 total"
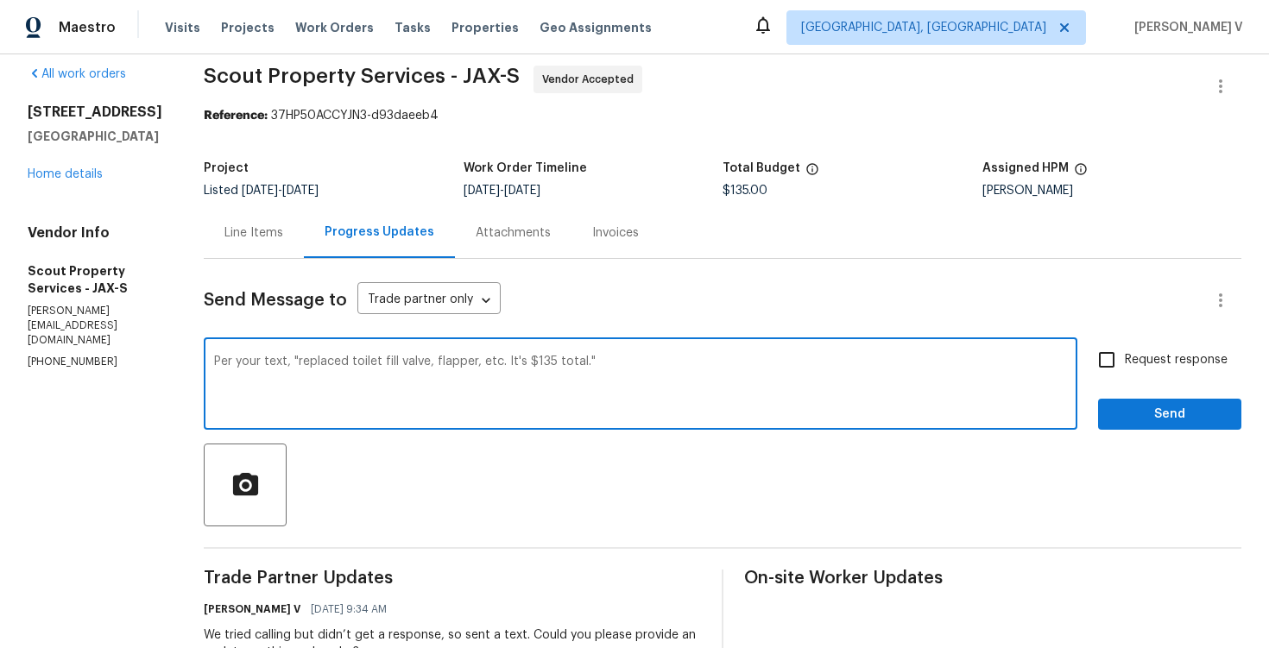
scroll to position [22, 0]
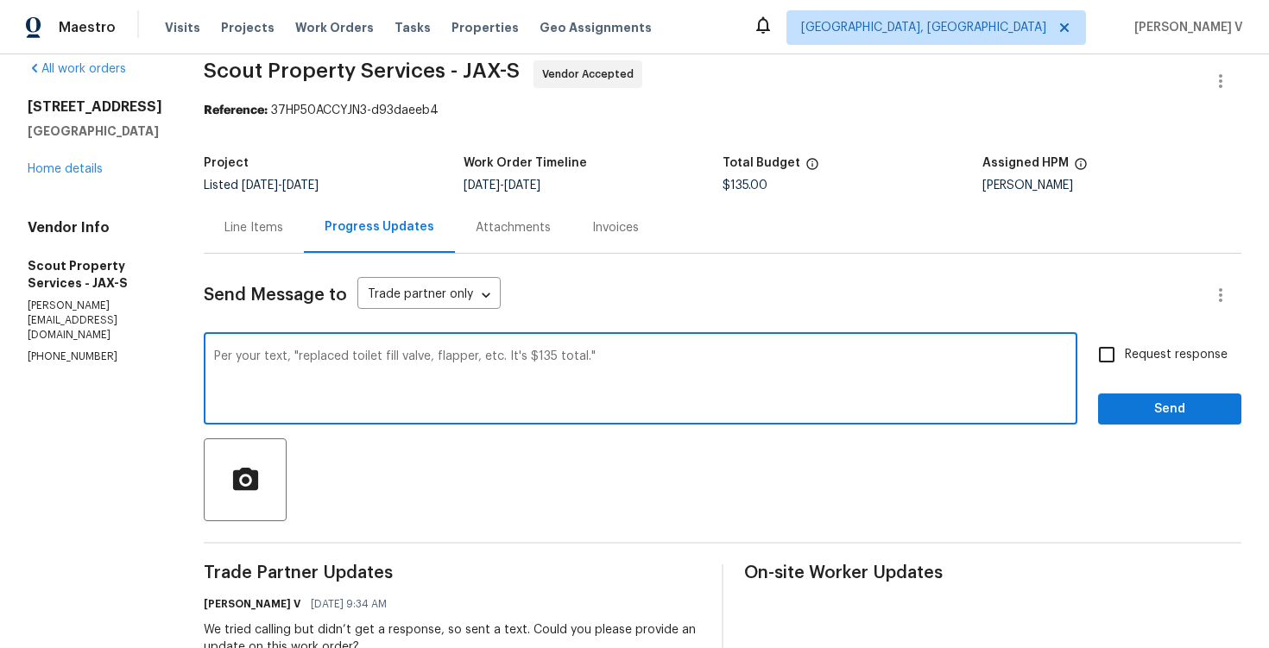
click at [515, 356] on textarea "Per your text, "replaced toilet fill valve, flapper, etc. It's $135 total."" at bounding box center [640, 380] width 853 height 60
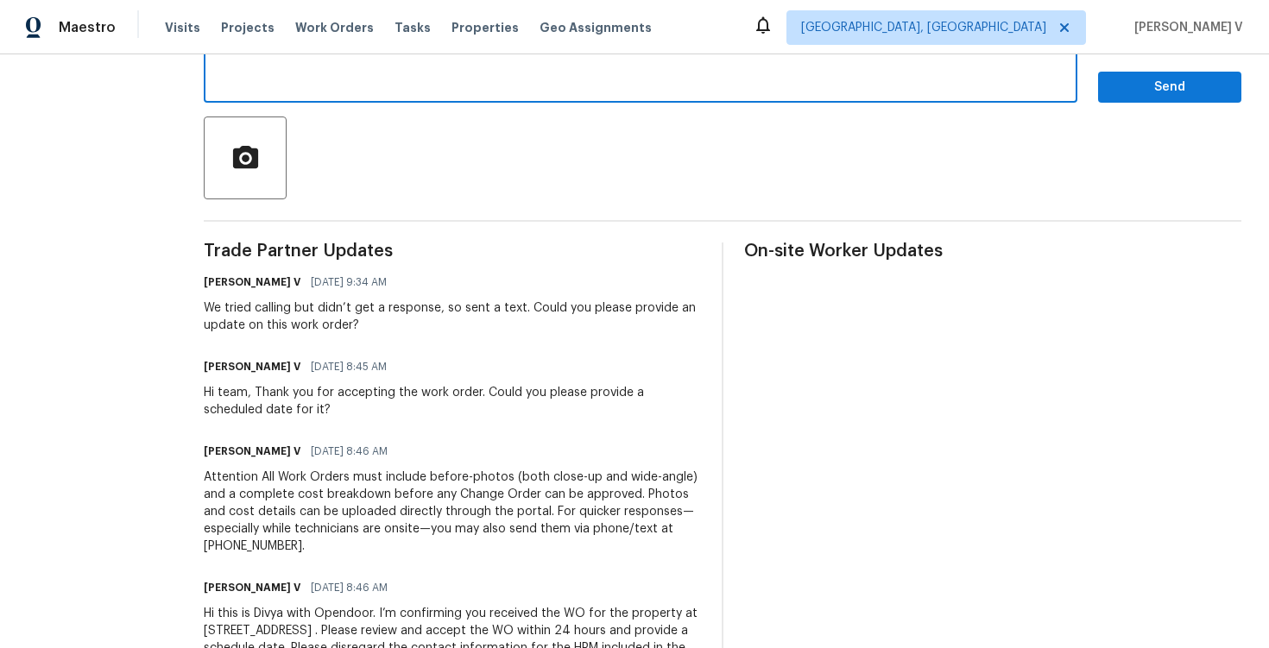
scroll to position [11, 0]
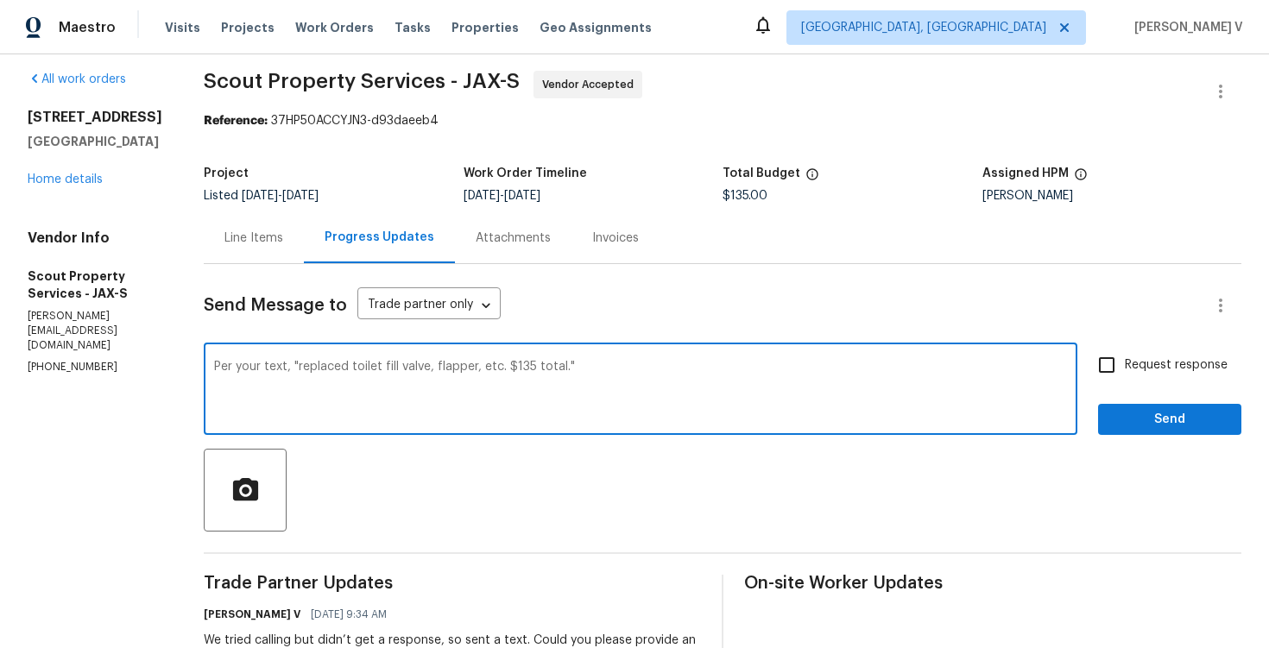
type textarea "Per your text, "replaced toilet fill valve, flapper, etc. $135 total.""
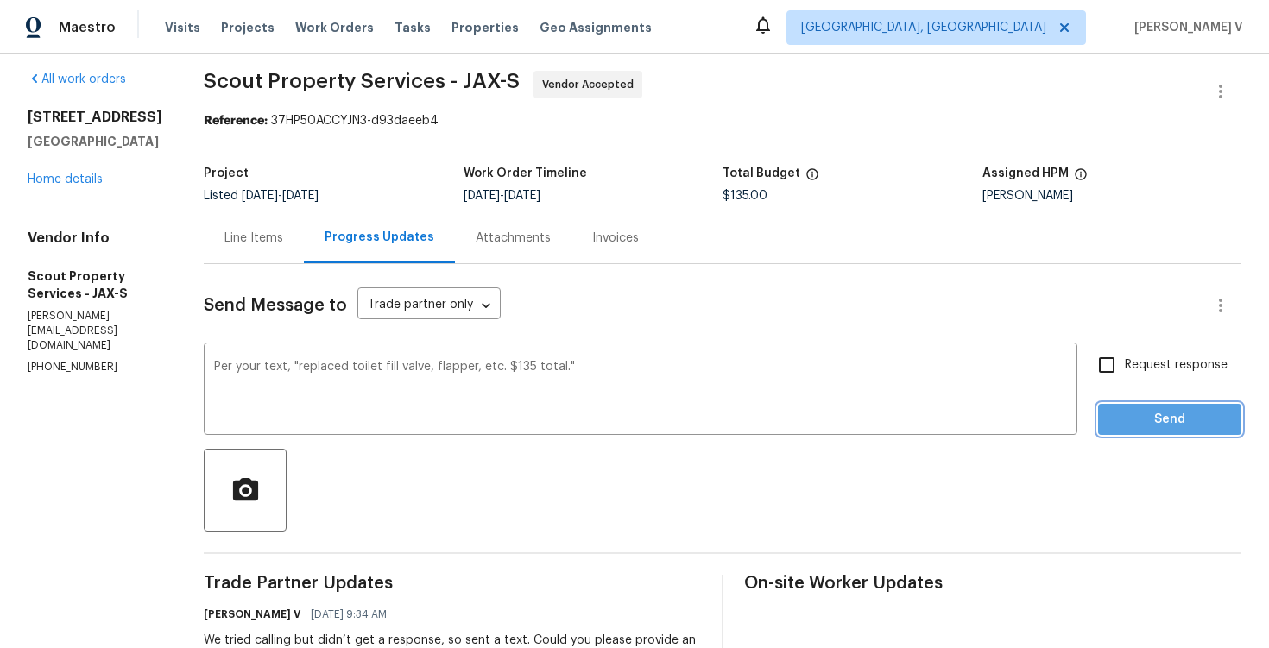
click at [1119, 427] on span "Send" at bounding box center [1170, 420] width 116 height 22
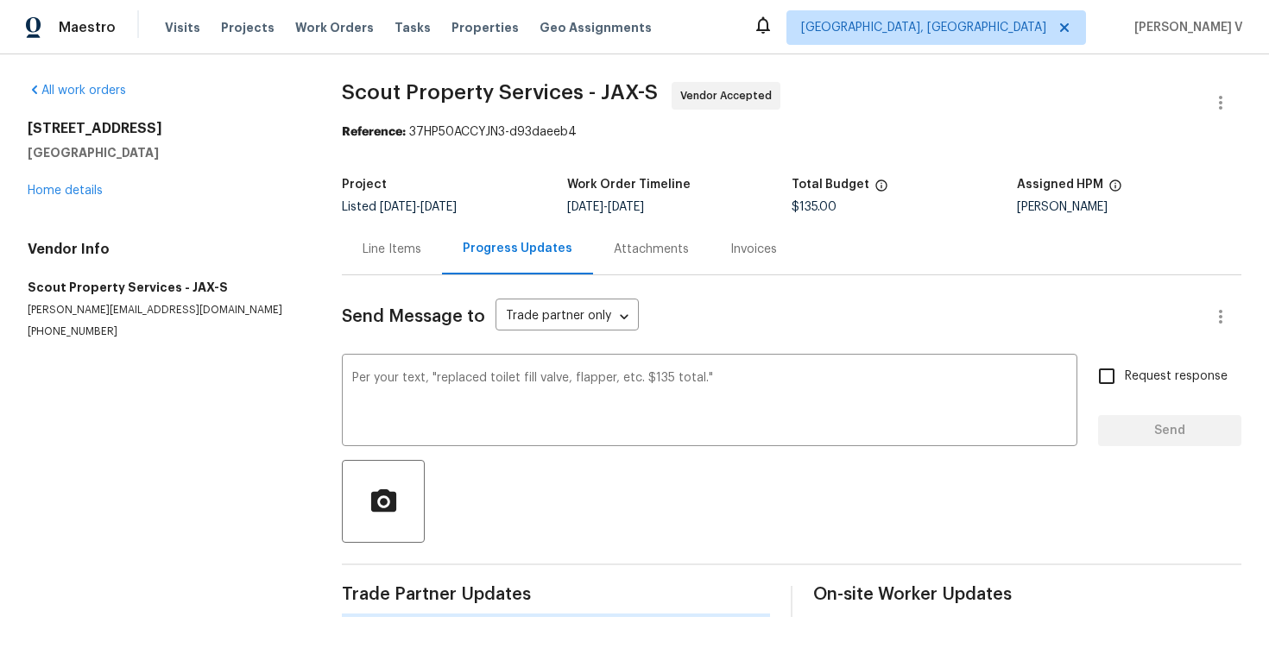
scroll to position [0, 0]
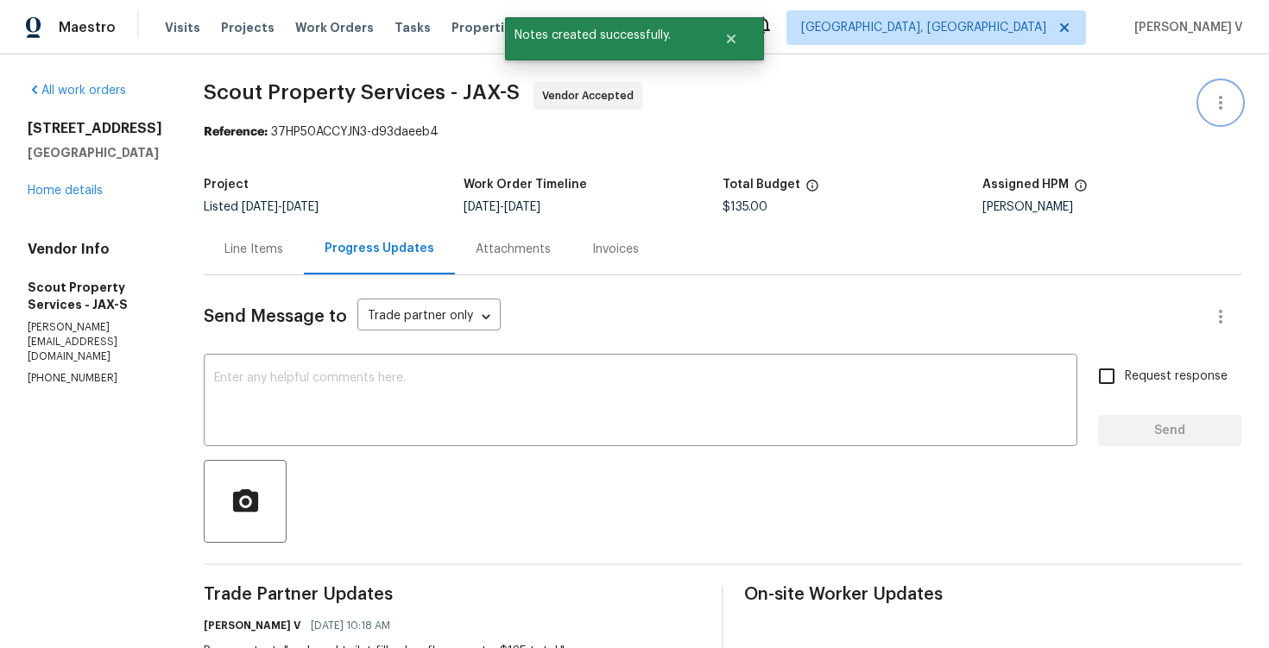
click at [1217, 103] on icon "button" at bounding box center [1220, 102] width 21 height 21
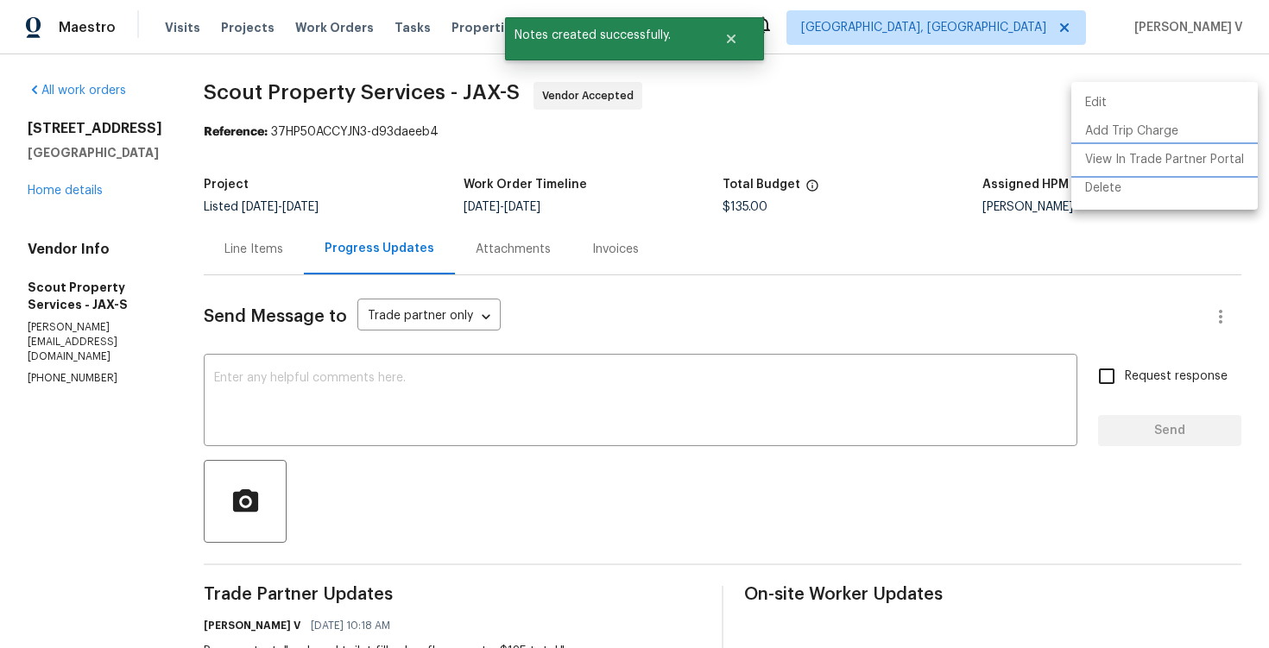
click at [1102, 167] on li "View In Trade Partner Portal" at bounding box center [1164, 160] width 186 height 28
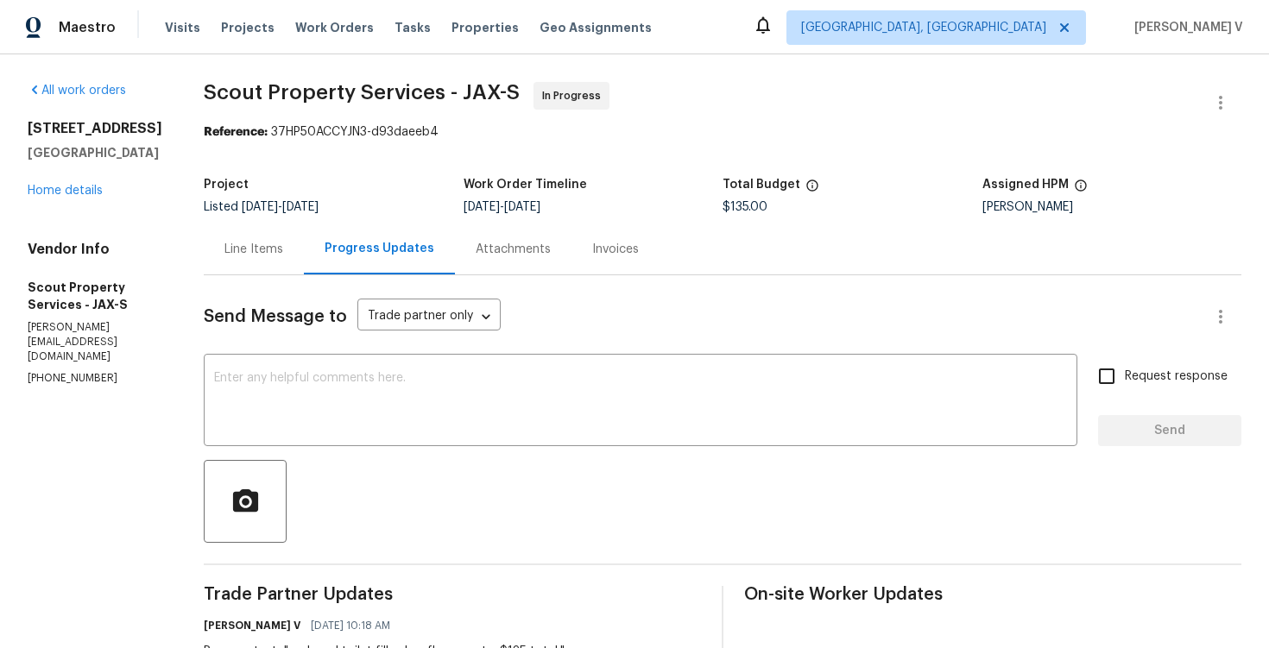
click at [224, 241] on div "Line Items" at bounding box center [253, 249] width 59 height 17
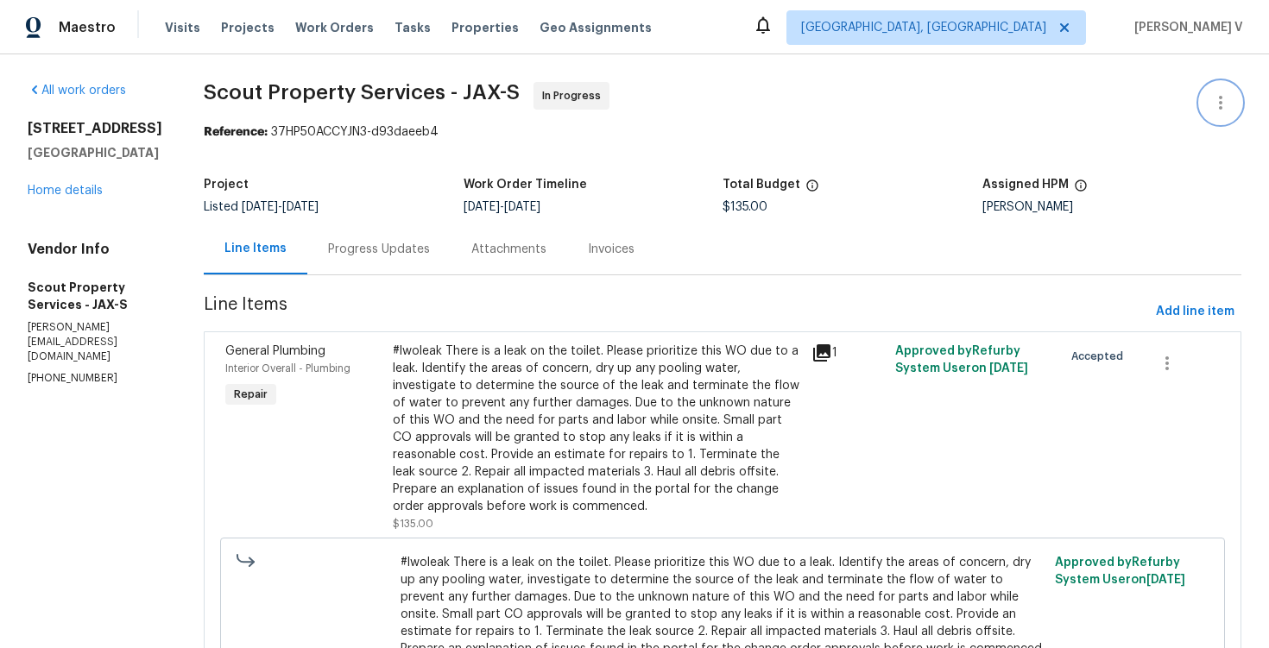
click at [1238, 98] on button "button" at bounding box center [1220, 102] width 41 height 41
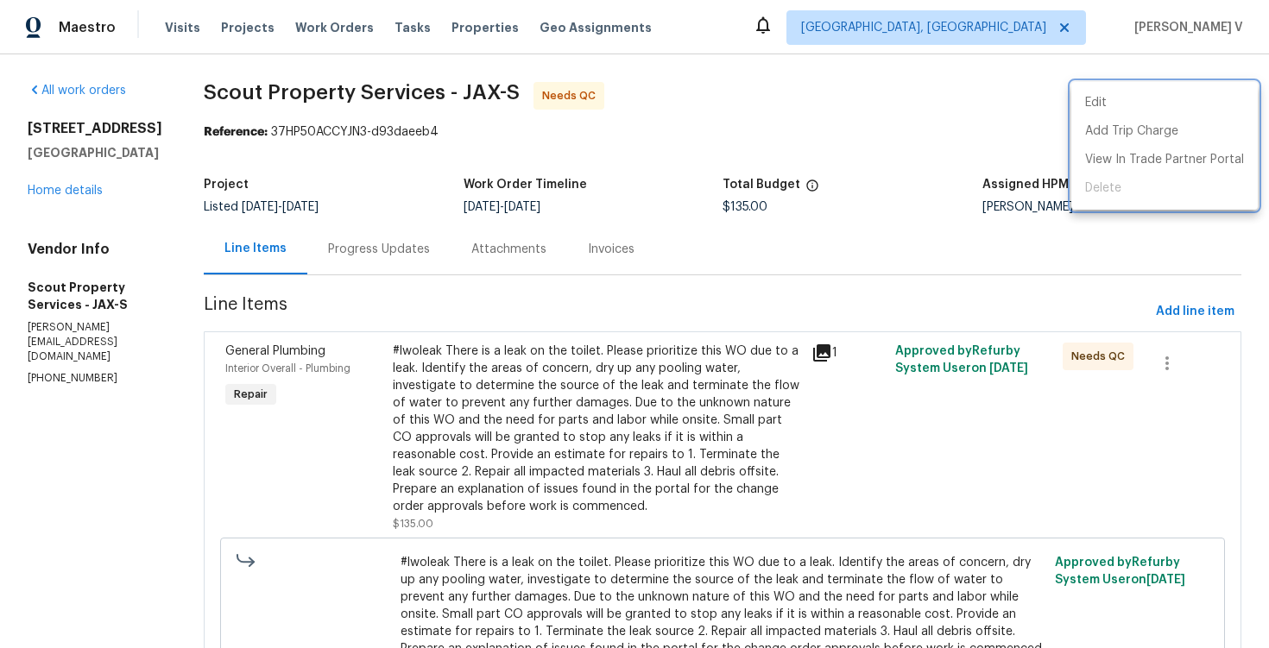
click at [413, 218] on div at bounding box center [634, 324] width 1269 height 648
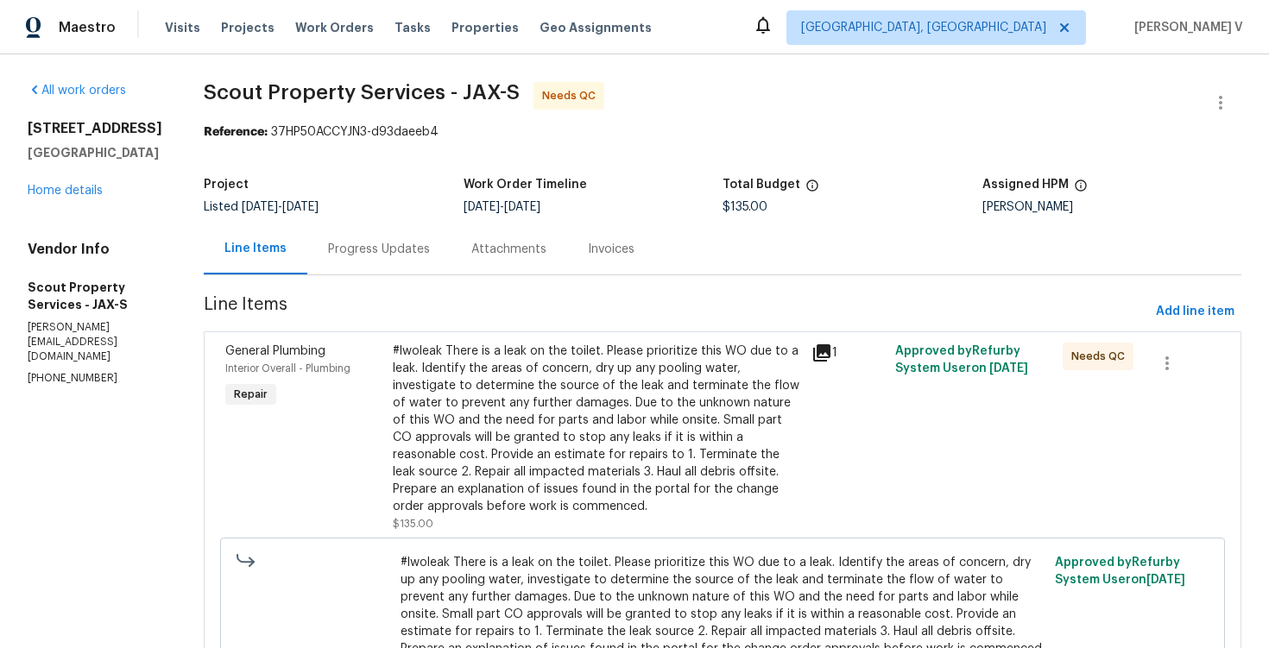
click at [328, 244] on div "Progress Updates" at bounding box center [379, 249] width 102 height 17
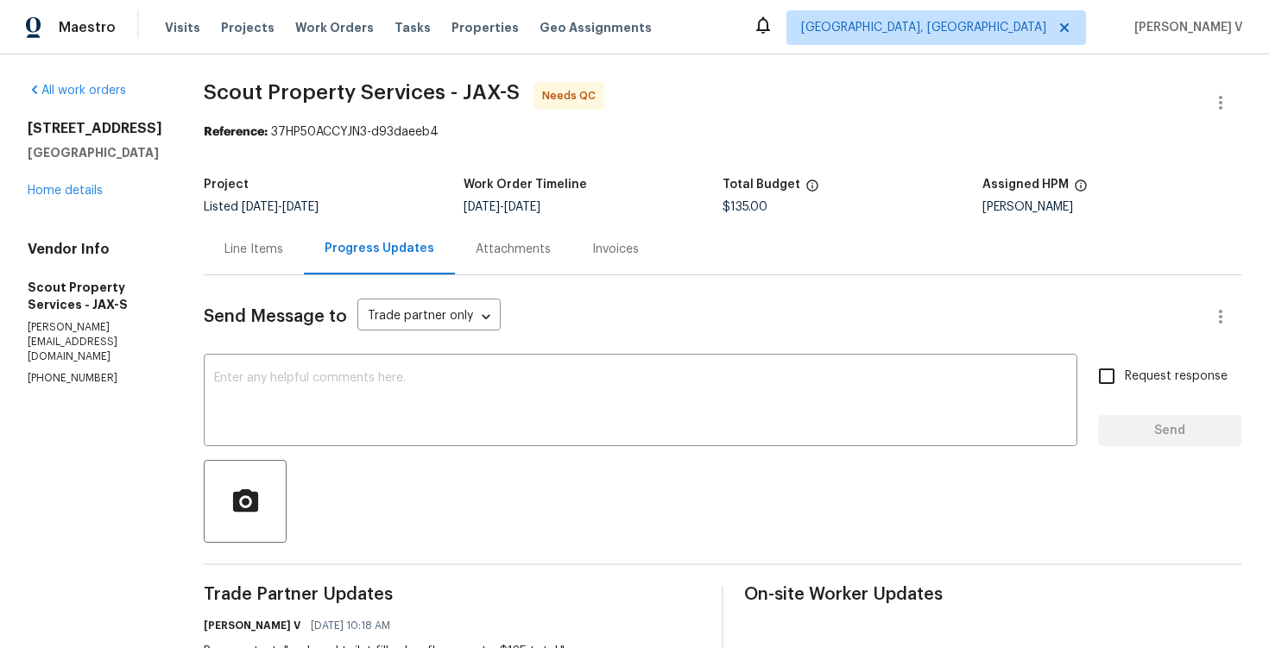
click at [269, 266] on div "Line Items" at bounding box center [254, 249] width 100 height 51
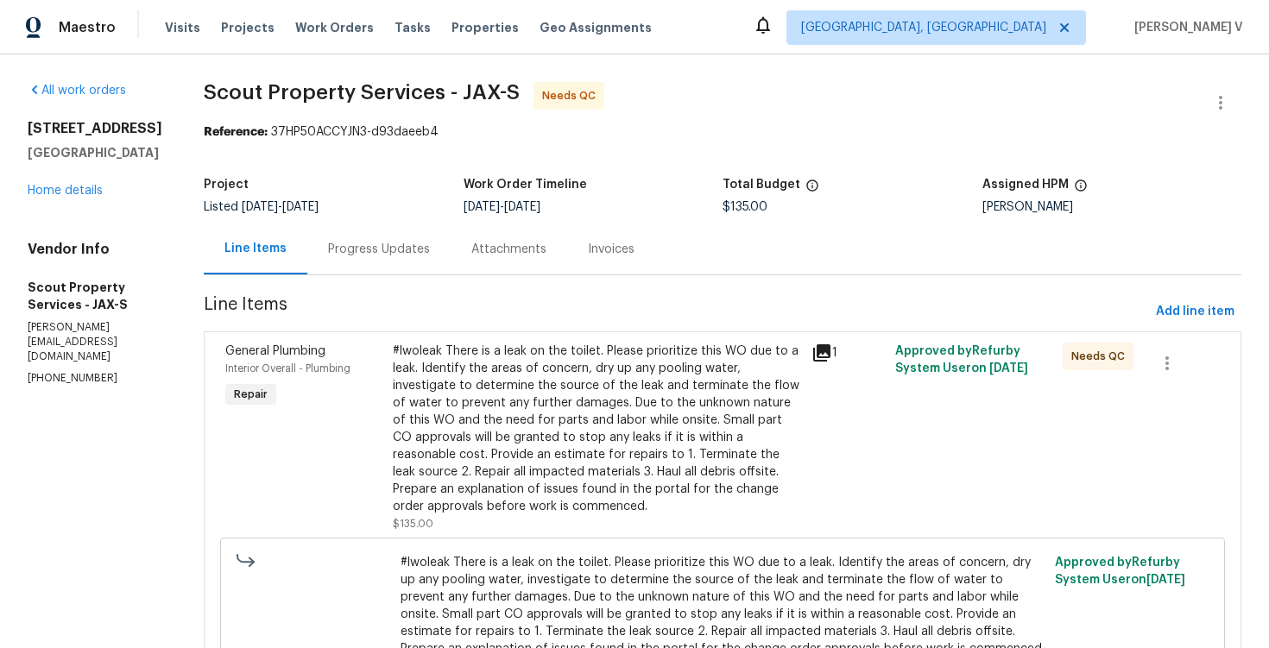
click at [487, 387] on div "#lwoleak There is a leak on the toilet. Please prioritize this WO due to a leak…" at bounding box center [597, 429] width 408 height 173
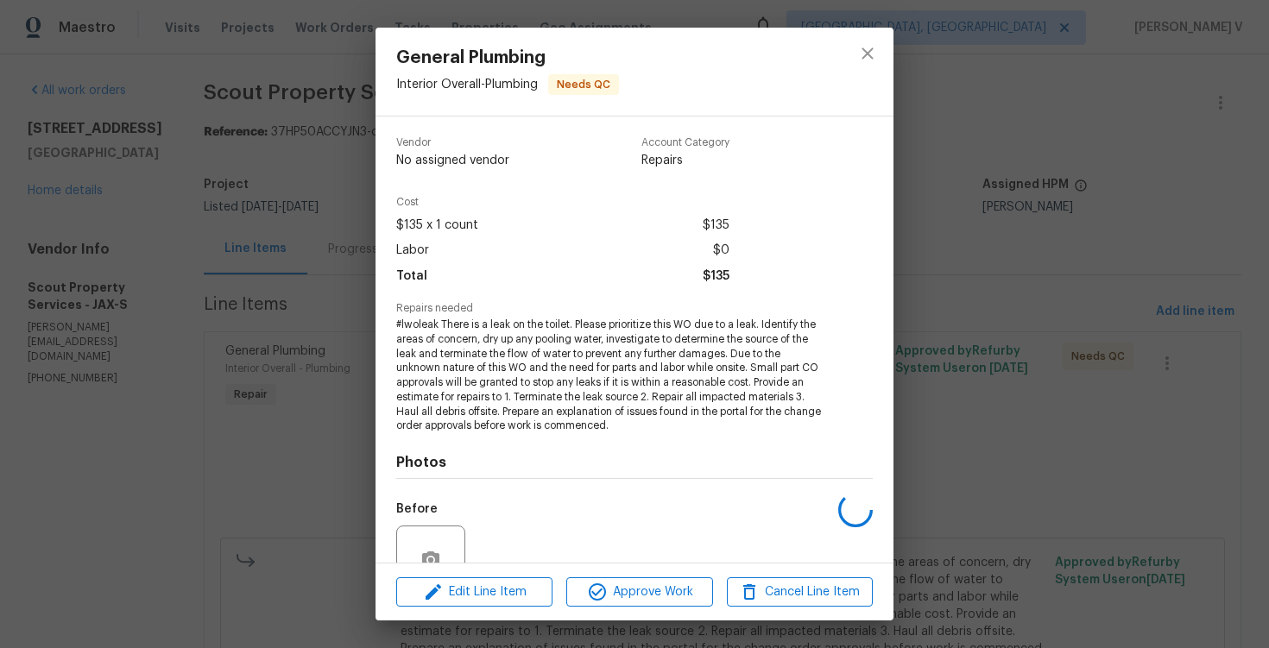
scroll to position [161, 0]
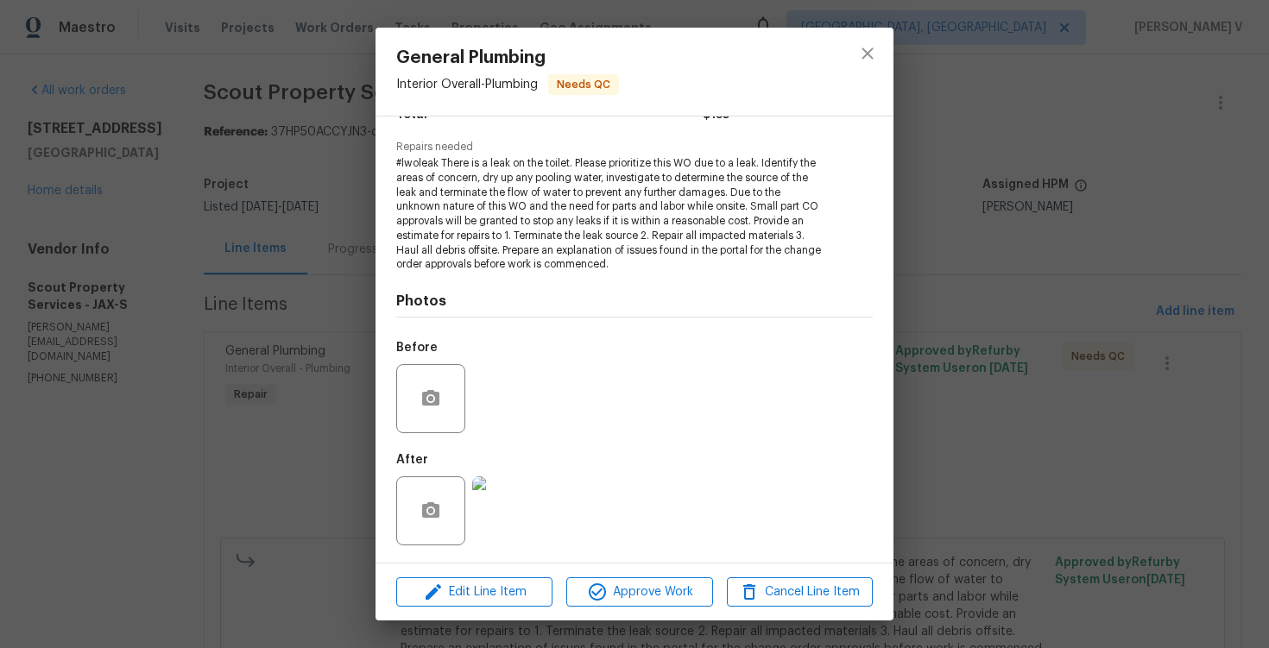
click at [490, 496] on img at bounding box center [506, 511] width 69 height 69
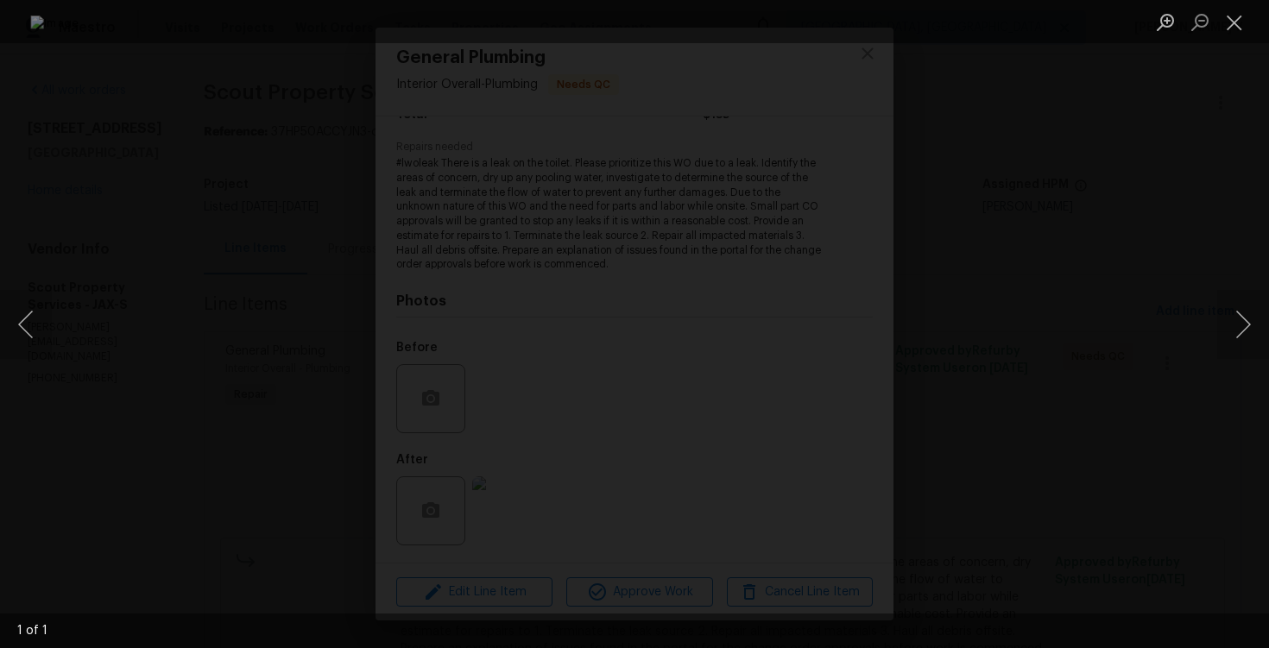
click at [1195, 162] on div "Lightbox" at bounding box center [634, 324] width 1269 height 648
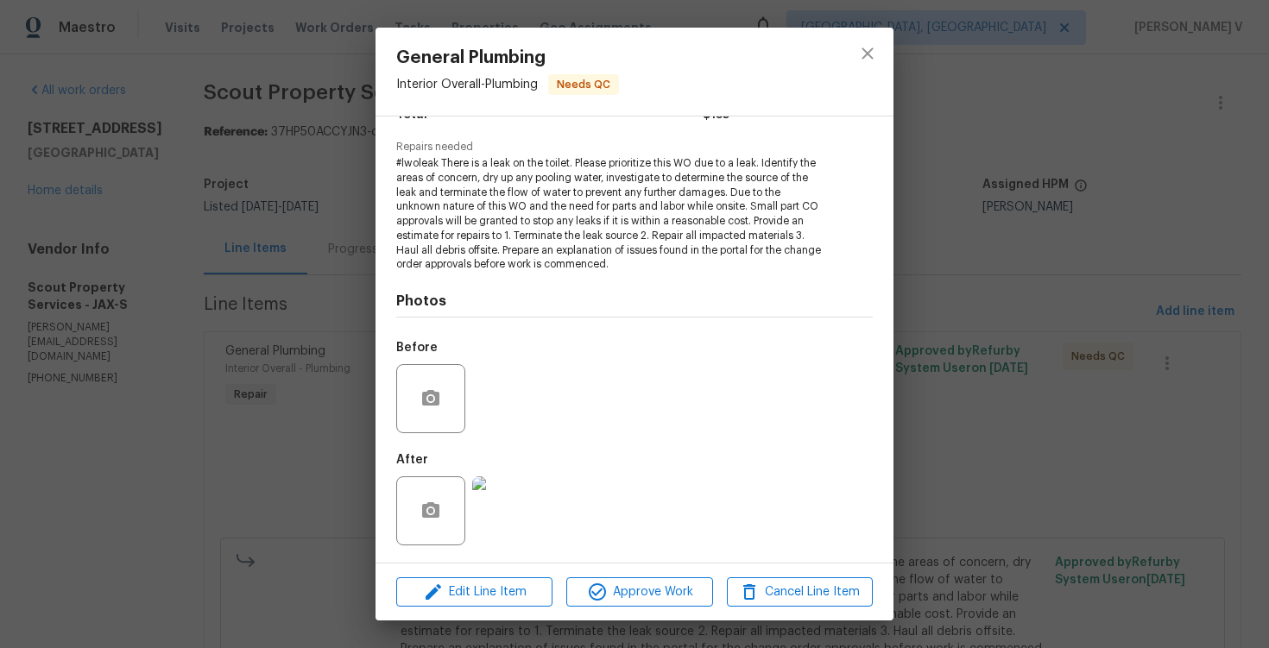
click at [1192, 189] on div "General Plumbing Interior Overall - Plumbing Needs QC Vendor Scout Property Ser…" at bounding box center [634, 324] width 1269 height 648
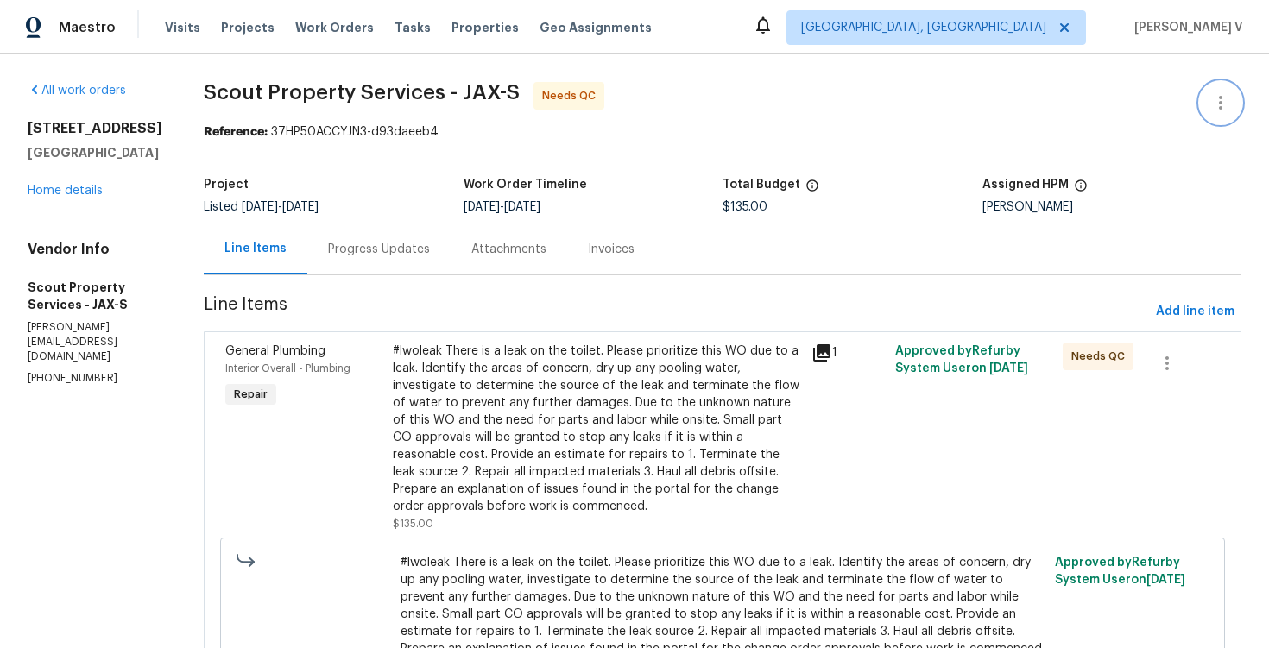
click at [1216, 98] on icon "button" at bounding box center [1220, 102] width 21 height 21
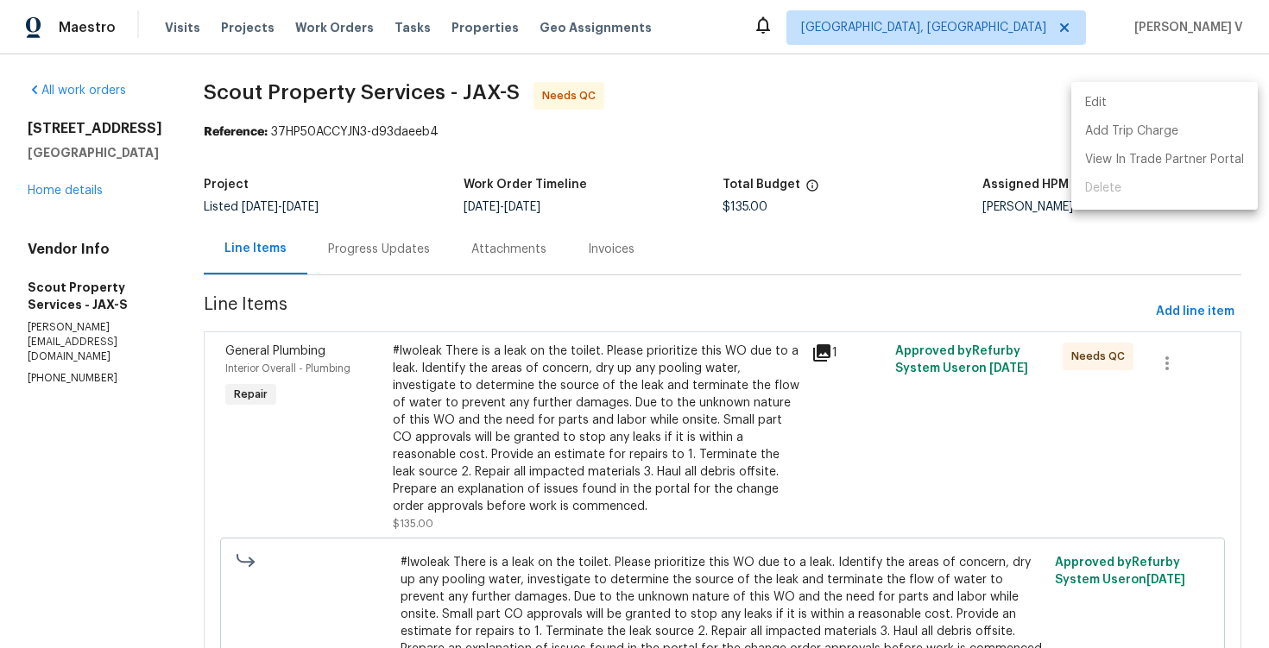
click at [1216, 98] on li "Edit" at bounding box center [1164, 103] width 186 height 28
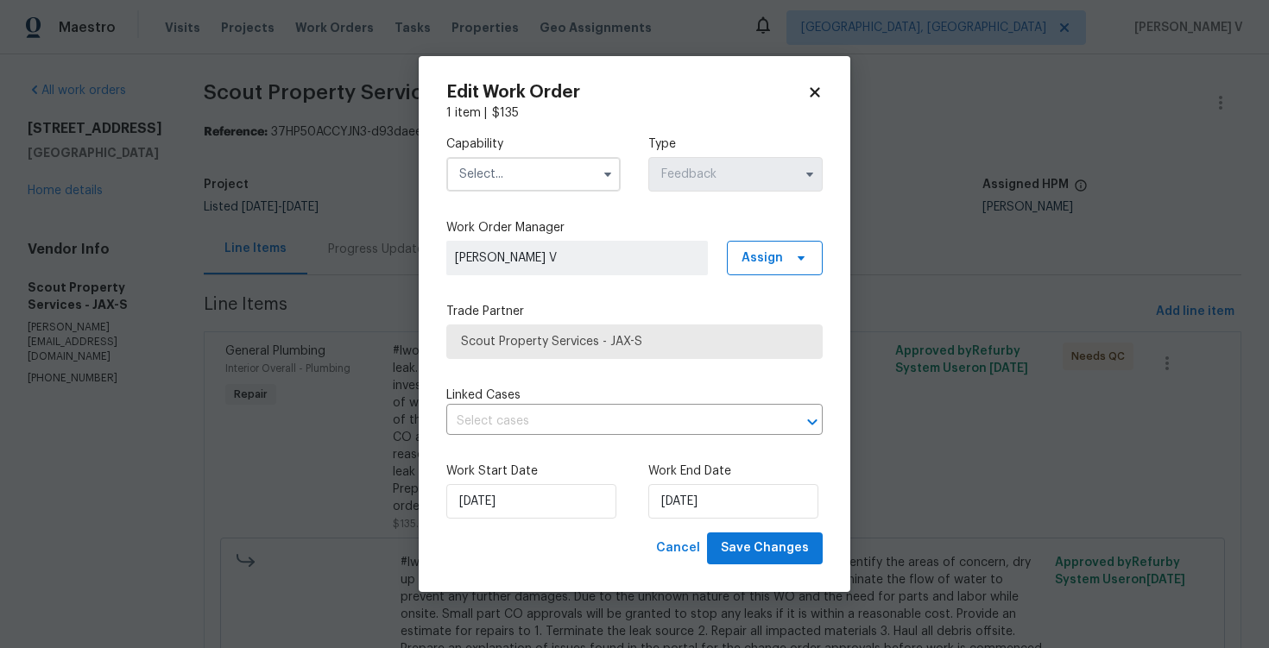
click at [493, 186] on input "text" at bounding box center [533, 174] width 174 height 35
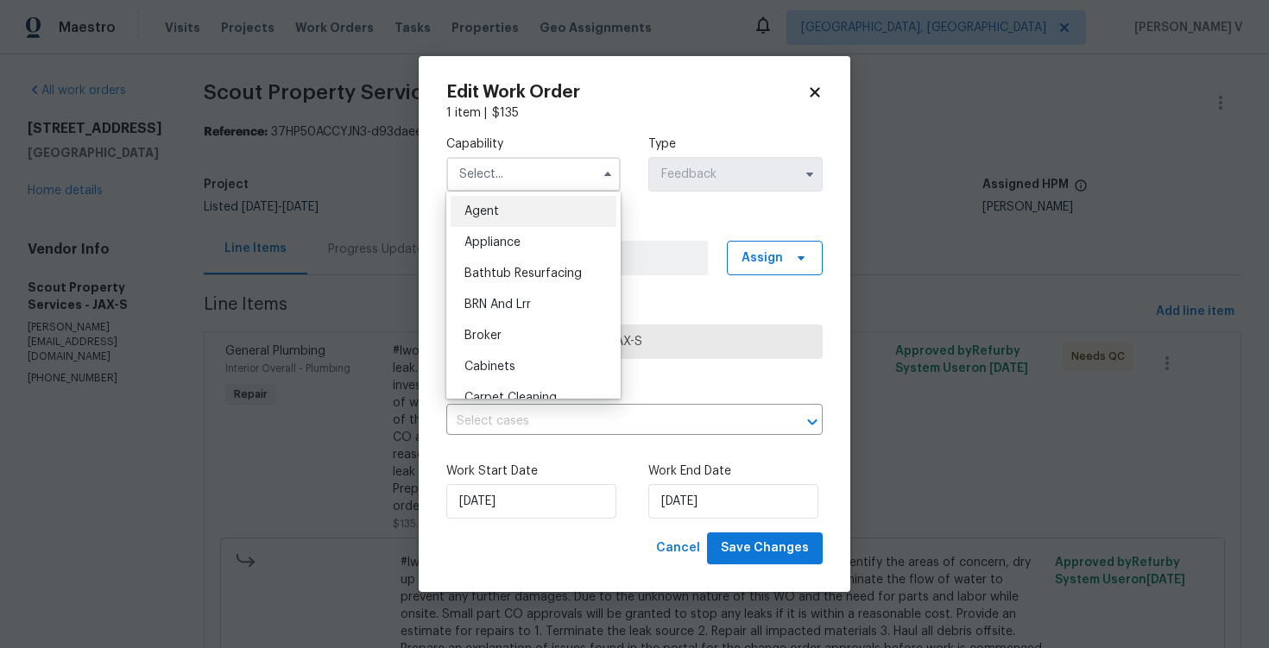
click at [479, 211] on span "Agent" at bounding box center [481, 211] width 35 height 12
type input "Agent"
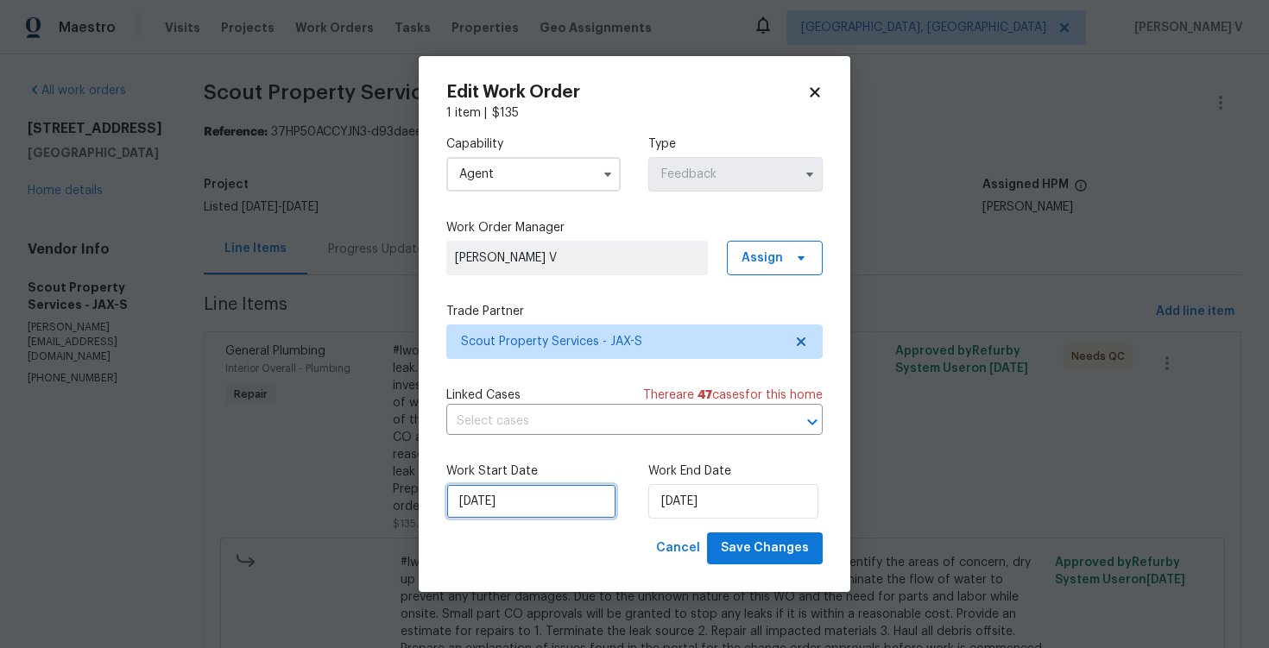
click at [548, 519] on input "15/09/2025" at bounding box center [531, 501] width 170 height 35
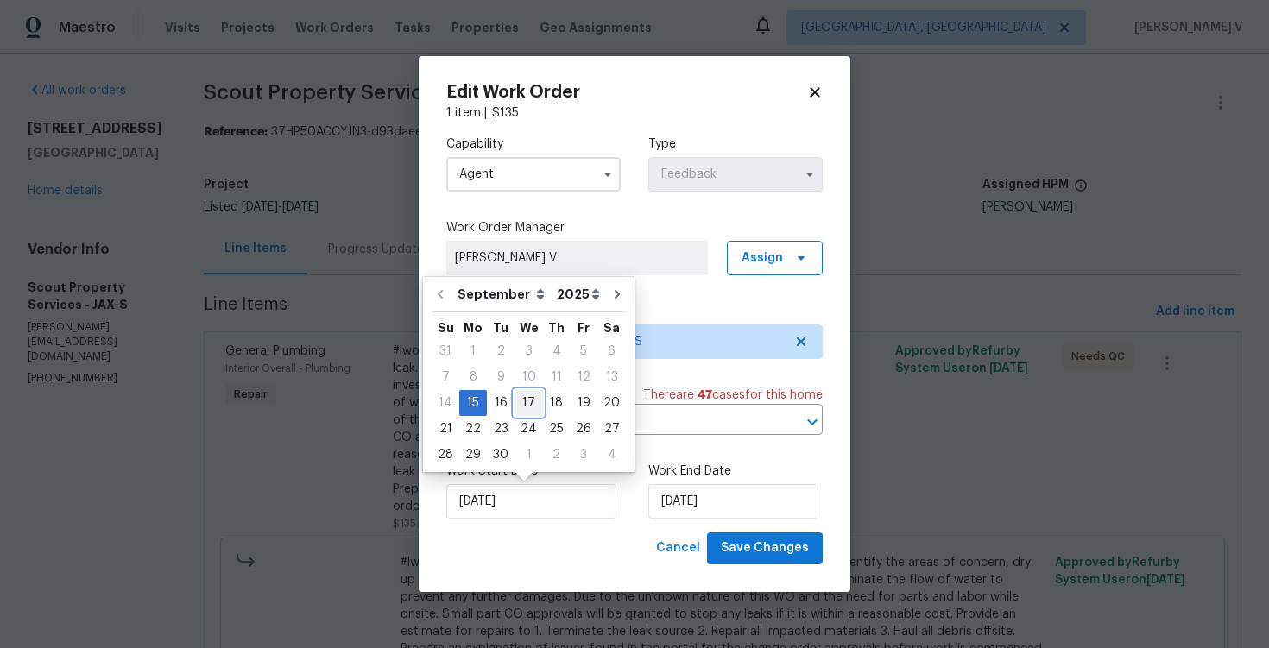
click at [526, 413] on div "17" at bounding box center [529, 403] width 28 height 24
type input "17/09/2025"
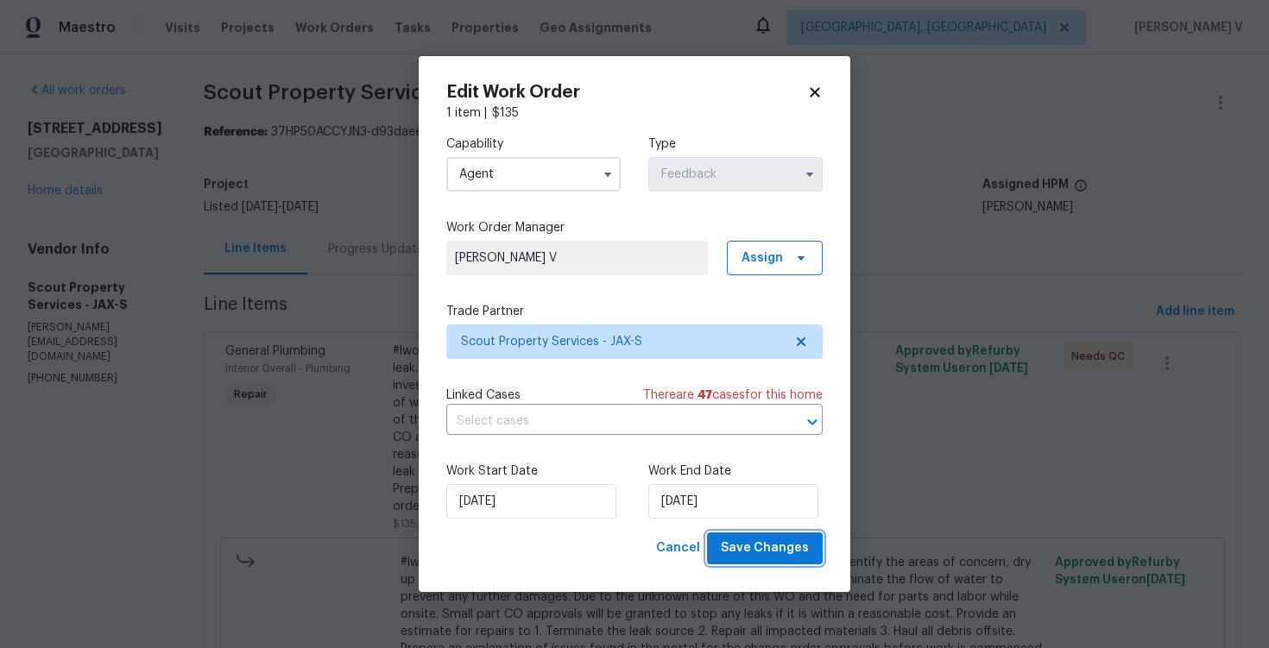
click at [753, 552] on span "Save Changes" at bounding box center [765, 549] width 88 height 22
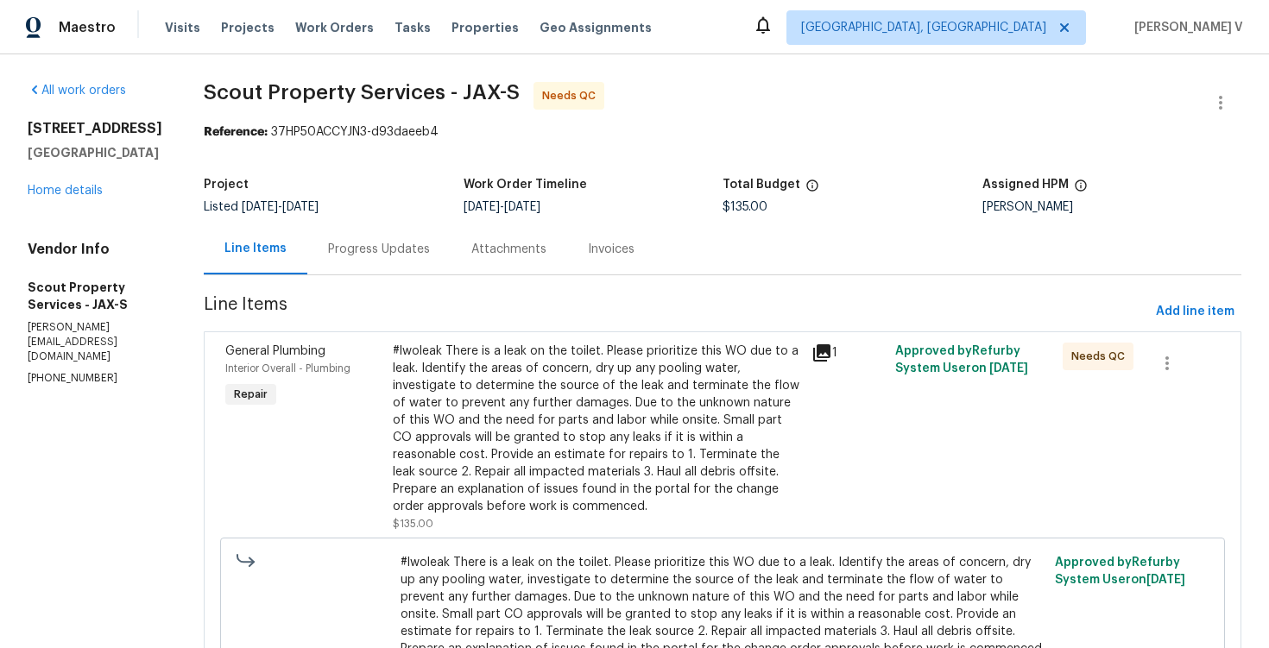
click at [483, 359] on div "#lwoleak There is a leak on the toilet. Please prioritize this WO due to a leak…" at bounding box center [597, 429] width 408 height 173
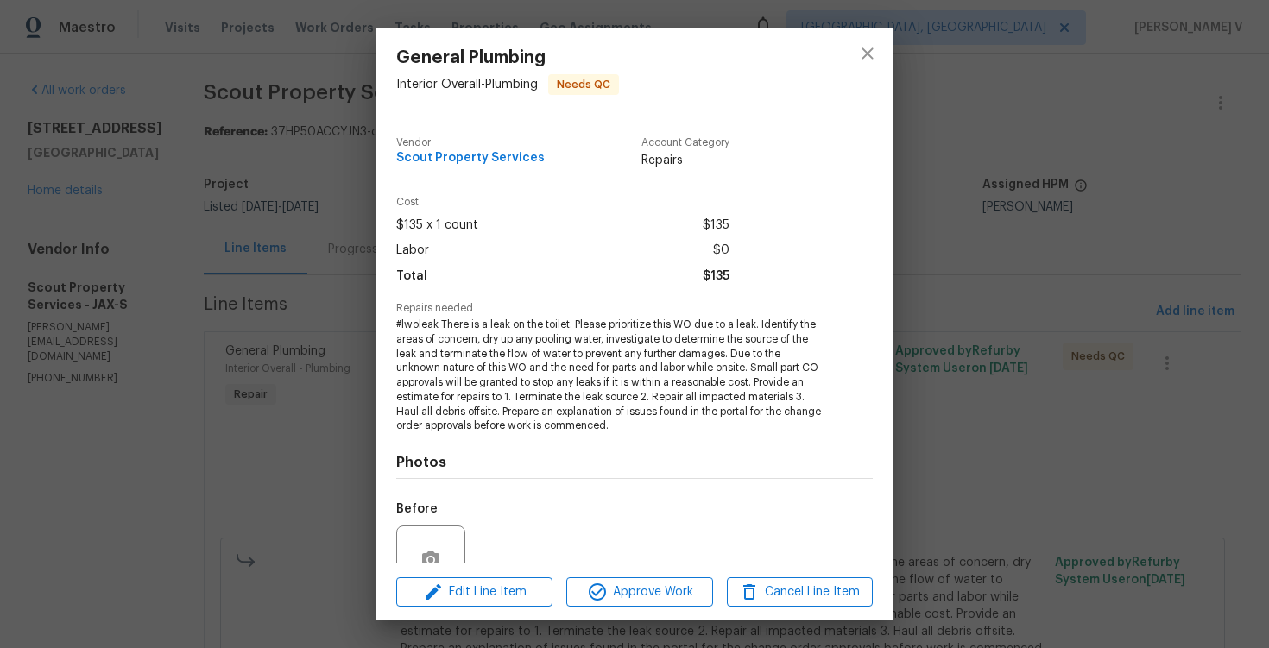
click at [257, 307] on div "General Plumbing Interior Overall - Plumbing Needs QC Vendor Scout Property Ser…" at bounding box center [634, 324] width 1269 height 648
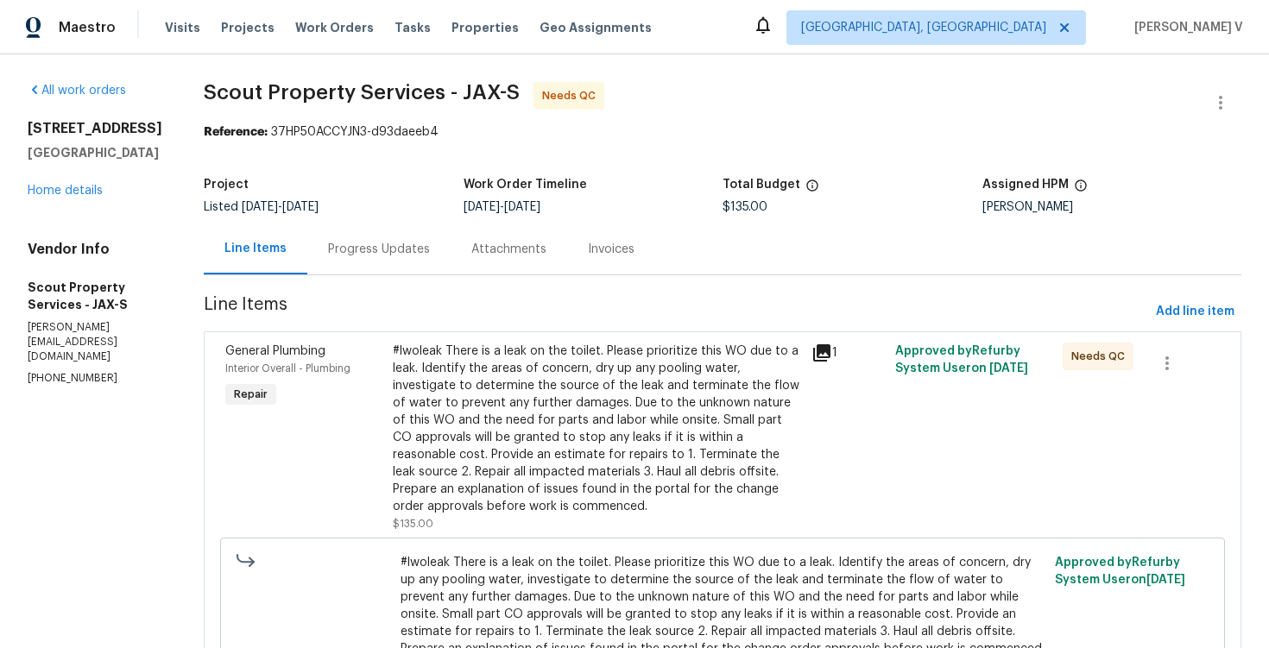
click at [314, 258] on div "Progress Updates" at bounding box center [378, 249] width 143 height 51
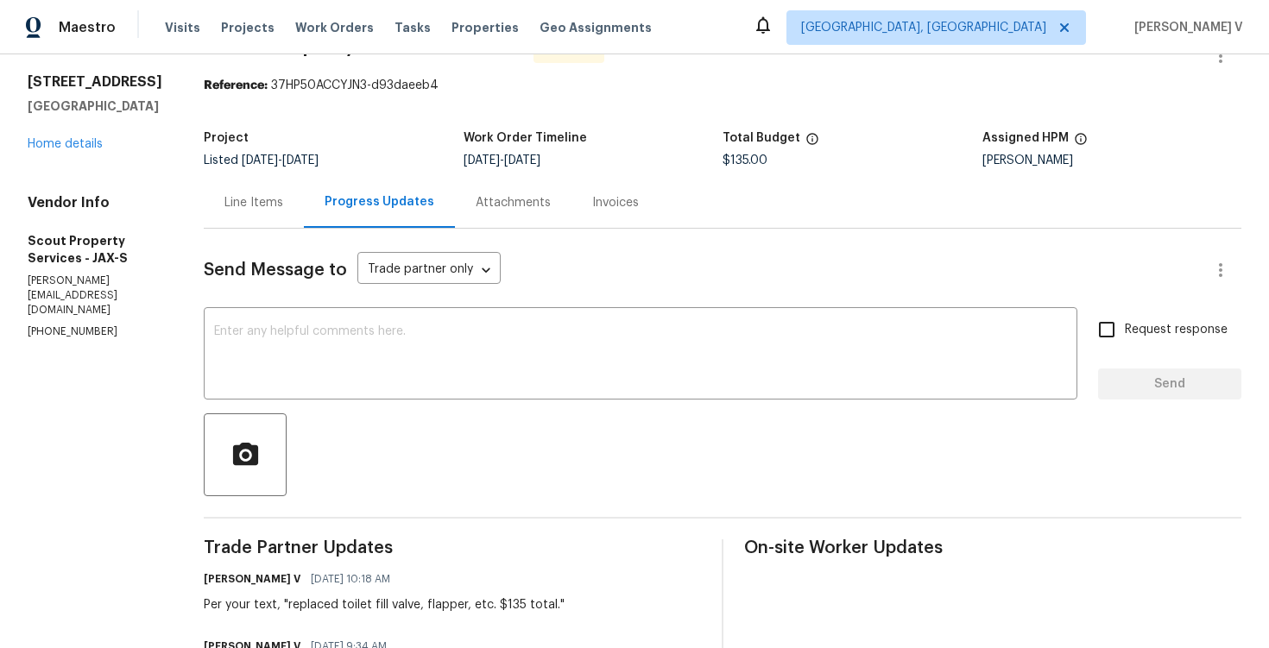
scroll to position [46, 0]
click at [253, 200] on div "Line Items" at bounding box center [253, 203] width 59 height 17
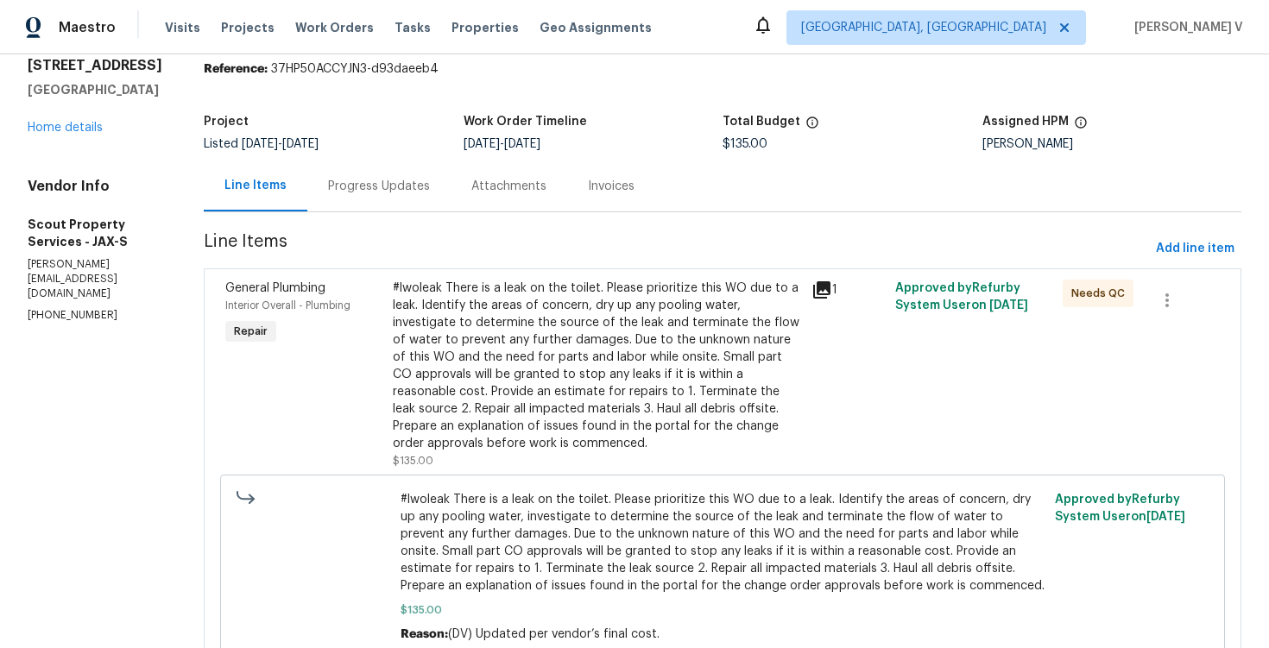
click at [552, 345] on div "#lwoleak There is a leak on the toilet. Please prioritize this WO due to a leak…" at bounding box center [597, 366] width 408 height 173
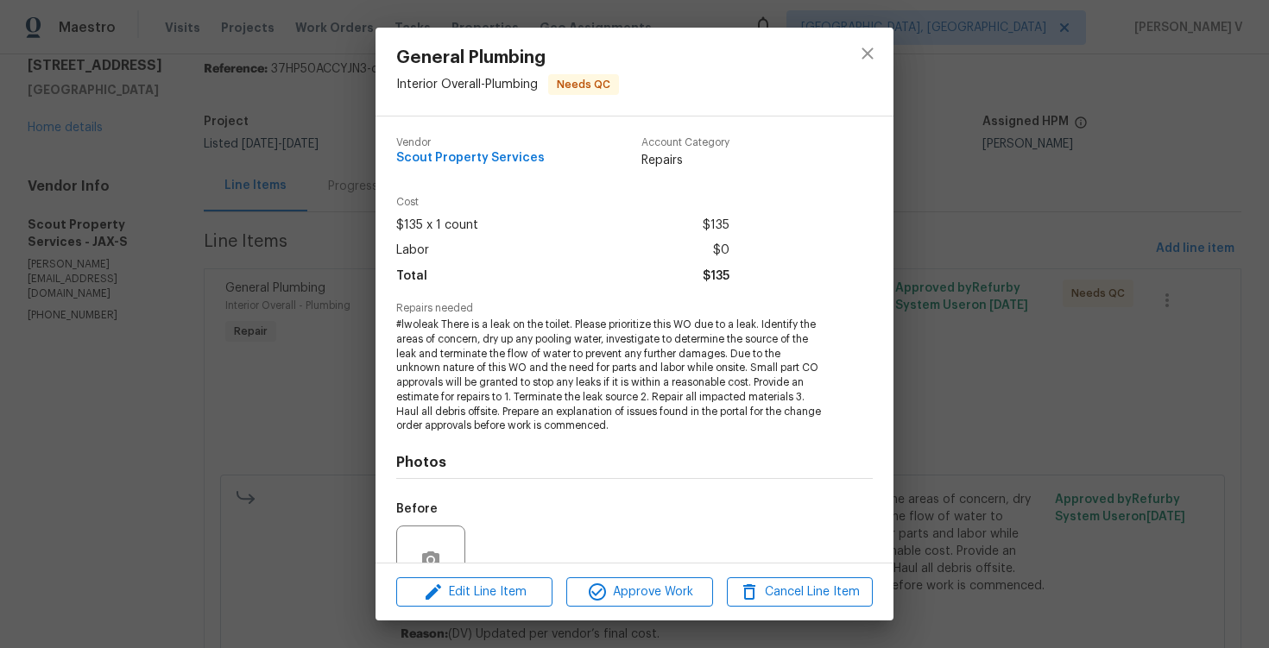
scroll to position [161, 0]
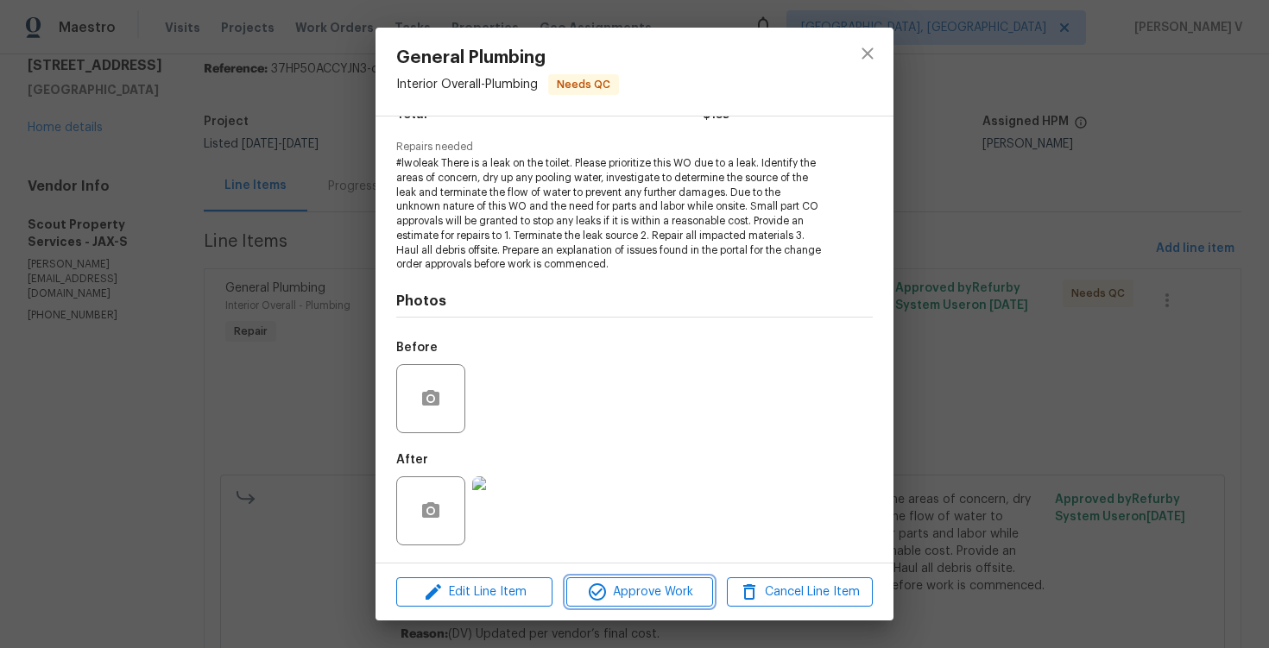
click at [608, 578] on button "Approve Work" at bounding box center [639, 593] width 146 height 30
click at [603, 604] on button "Approve Work" at bounding box center [639, 593] width 146 height 30
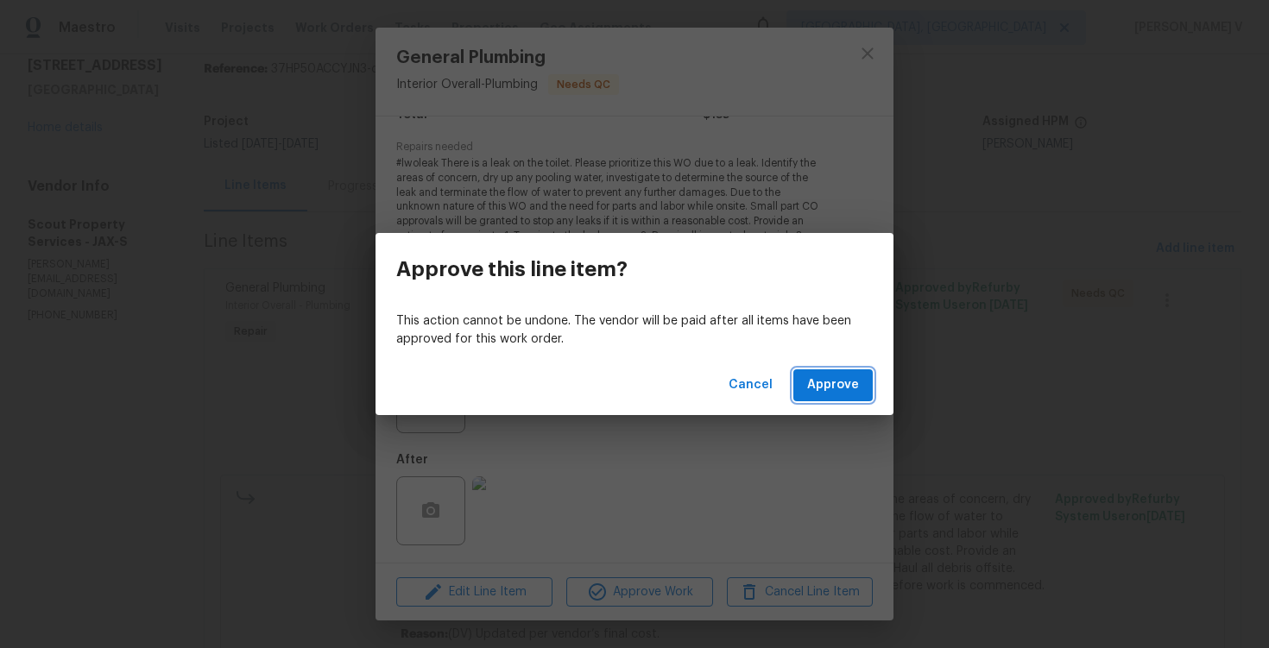
click at [871, 392] on button "Approve" at bounding box center [832, 385] width 79 height 32
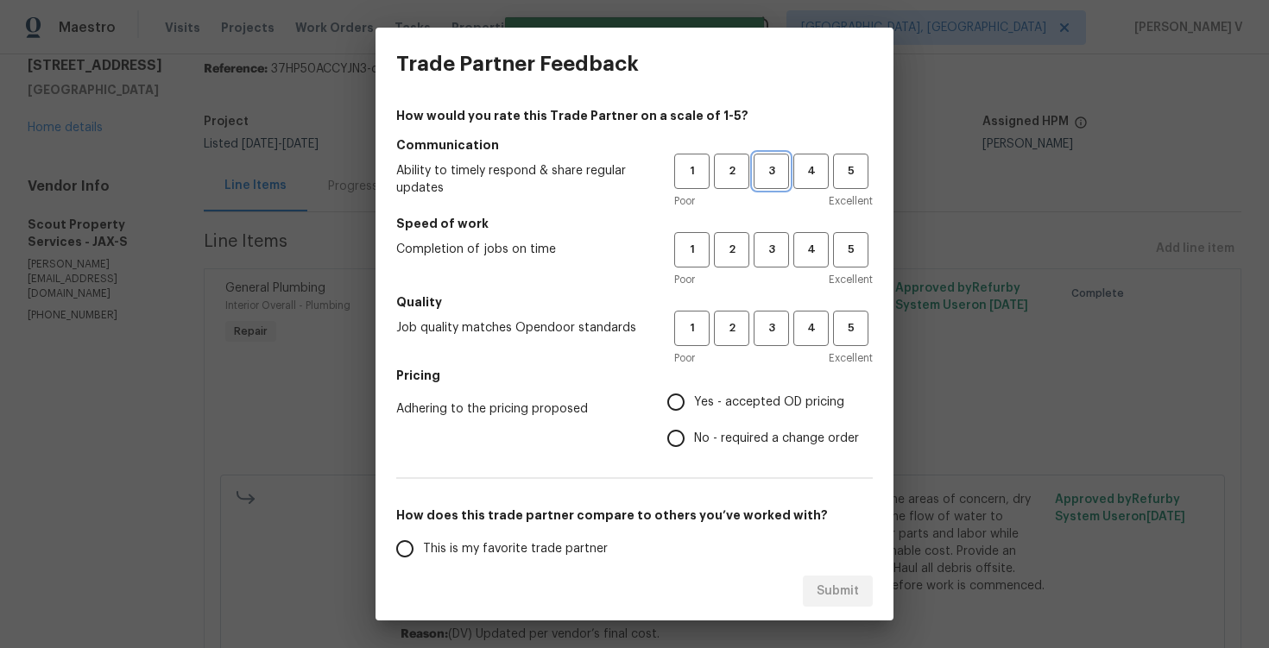
click at [773, 173] on span "3" at bounding box center [771, 171] width 32 height 20
click at [773, 246] on span "3" at bounding box center [771, 250] width 32 height 20
click at [764, 315] on button "3" at bounding box center [771, 328] width 35 height 35
click at [690, 438] on input "No - required a change order" at bounding box center [676, 438] width 36 height 36
radio input "true"
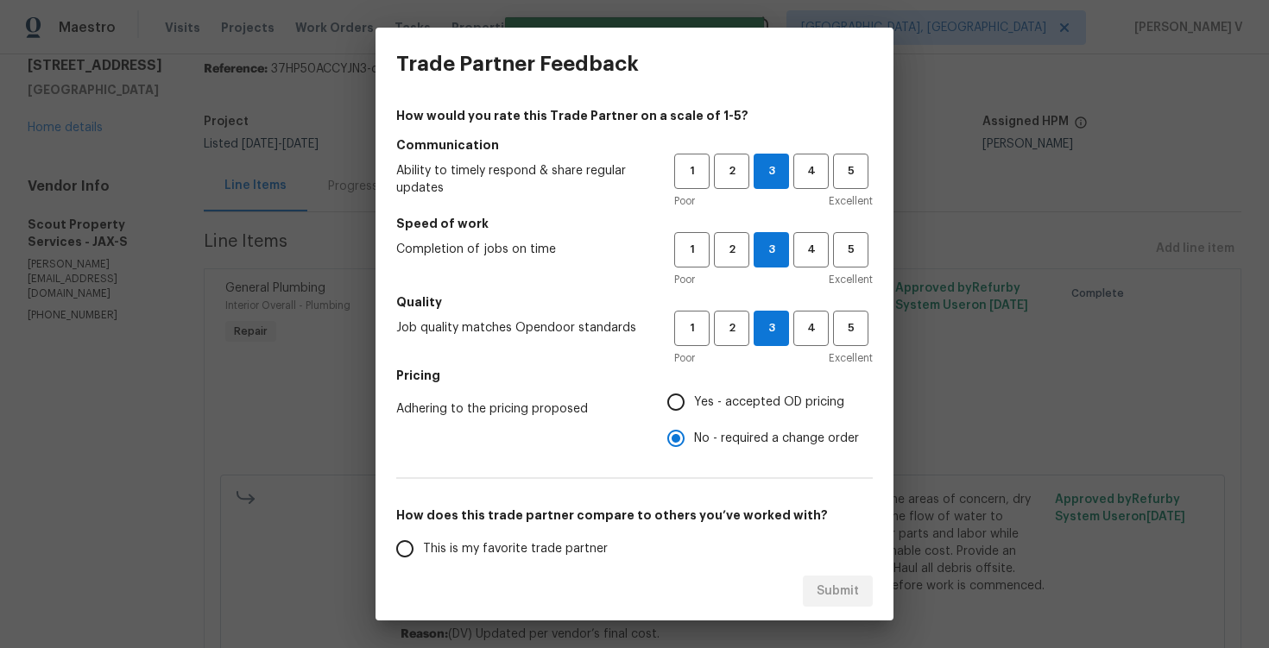
scroll to position [161, 0]
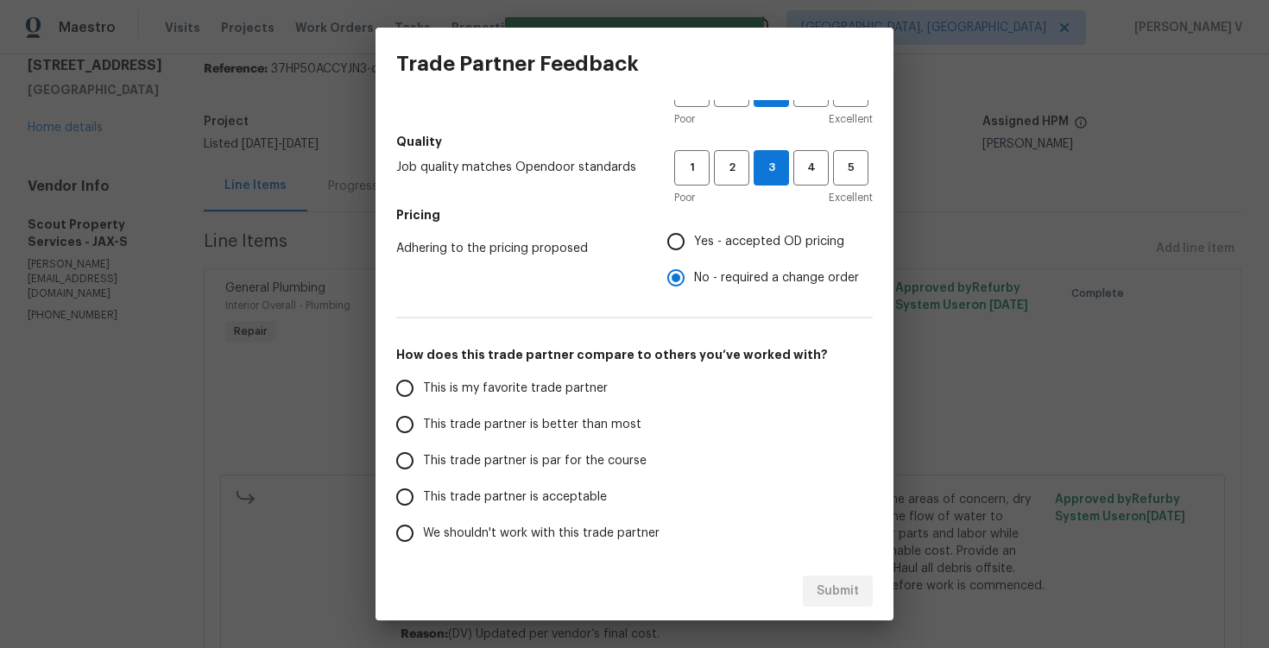
click at [561, 445] on label "This trade partner is par for the course" at bounding box center [523, 461] width 273 height 36
click at [423, 445] on input "This trade partner is par for the course" at bounding box center [405, 461] width 36 height 36
radio input "false"
click at [600, 433] on label "This trade partner is better than most" at bounding box center [523, 425] width 273 height 36
click at [423, 433] on input "This trade partner is better than most" at bounding box center [405, 425] width 36 height 36
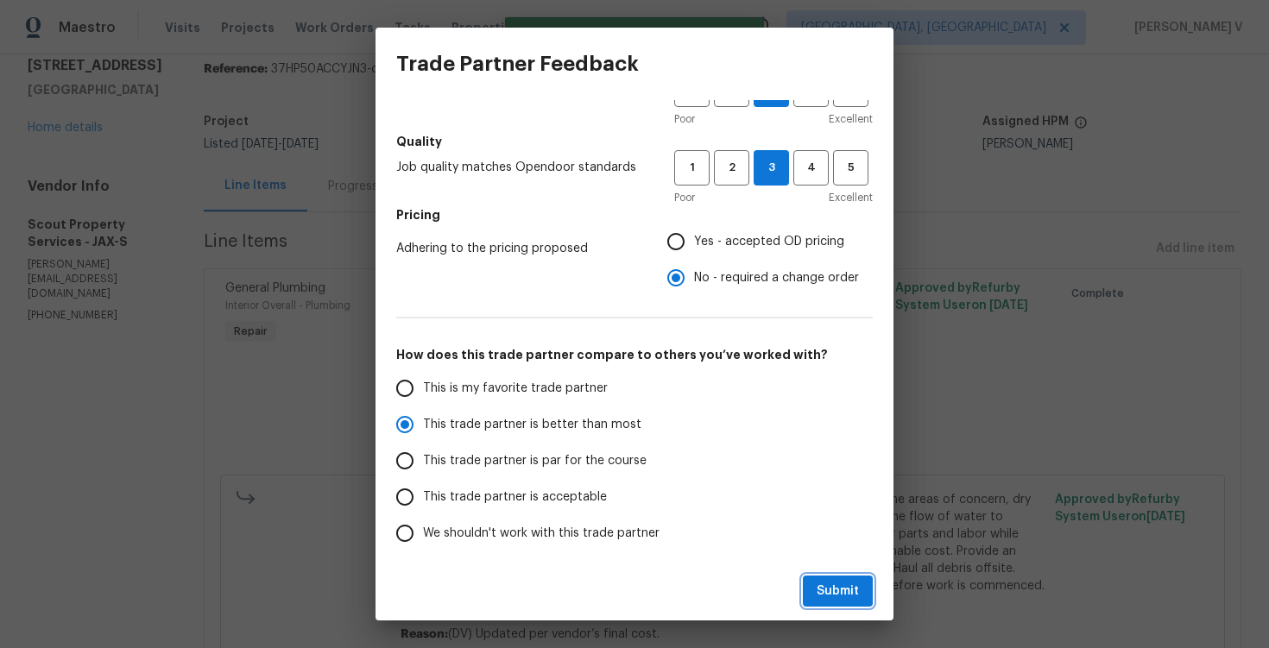
click at [830, 599] on span "Submit" at bounding box center [838, 592] width 42 height 22
radio input "true"
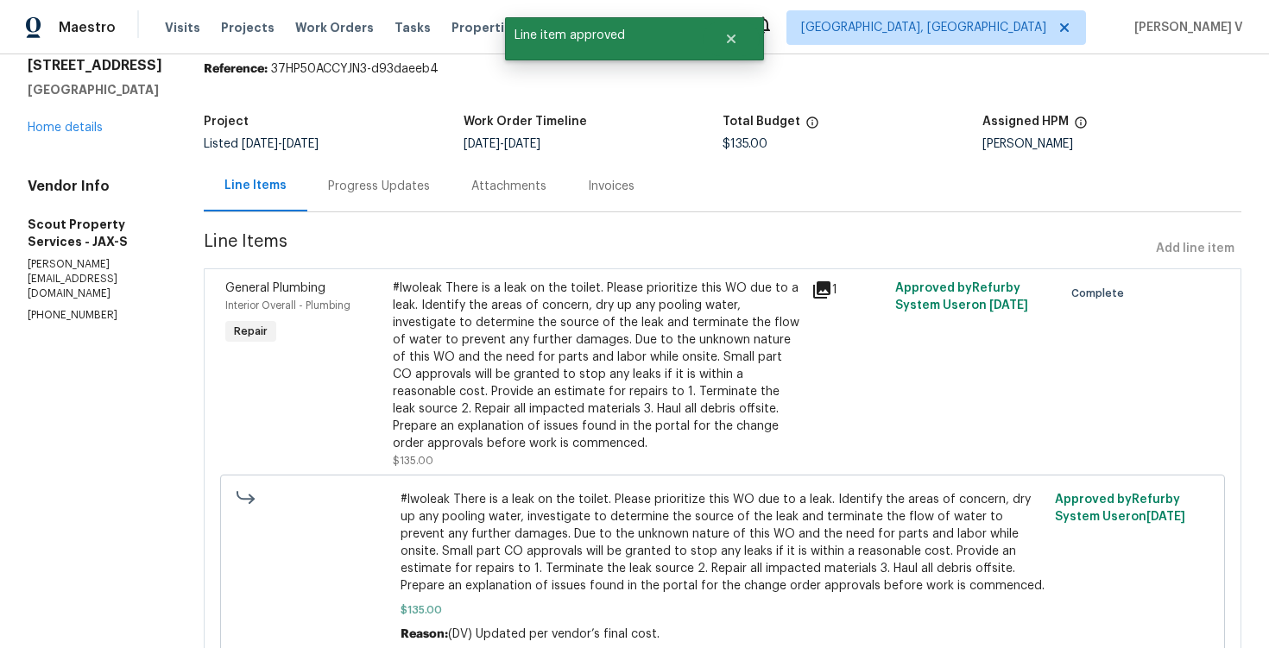
click at [351, 205] on div "Progress Updates" at bounding box center [378, 186] width 143 height 51
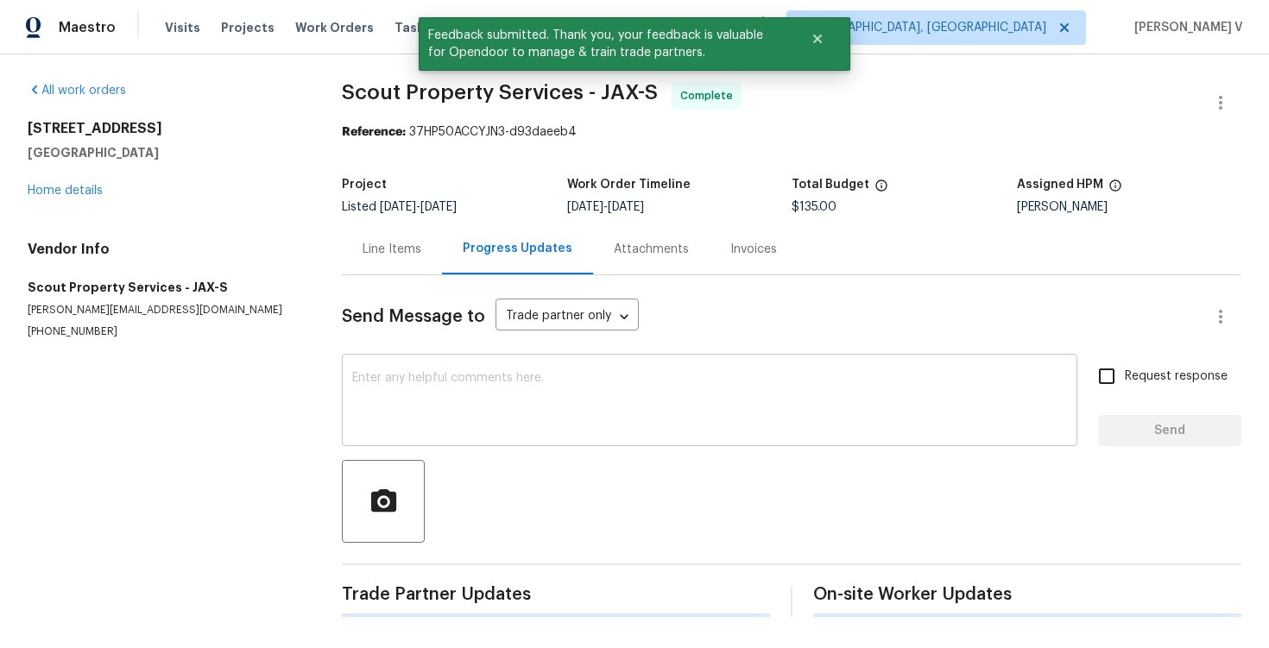
click at [456, 391] on textarea at bounding box center [709, 402] width 715 height 60
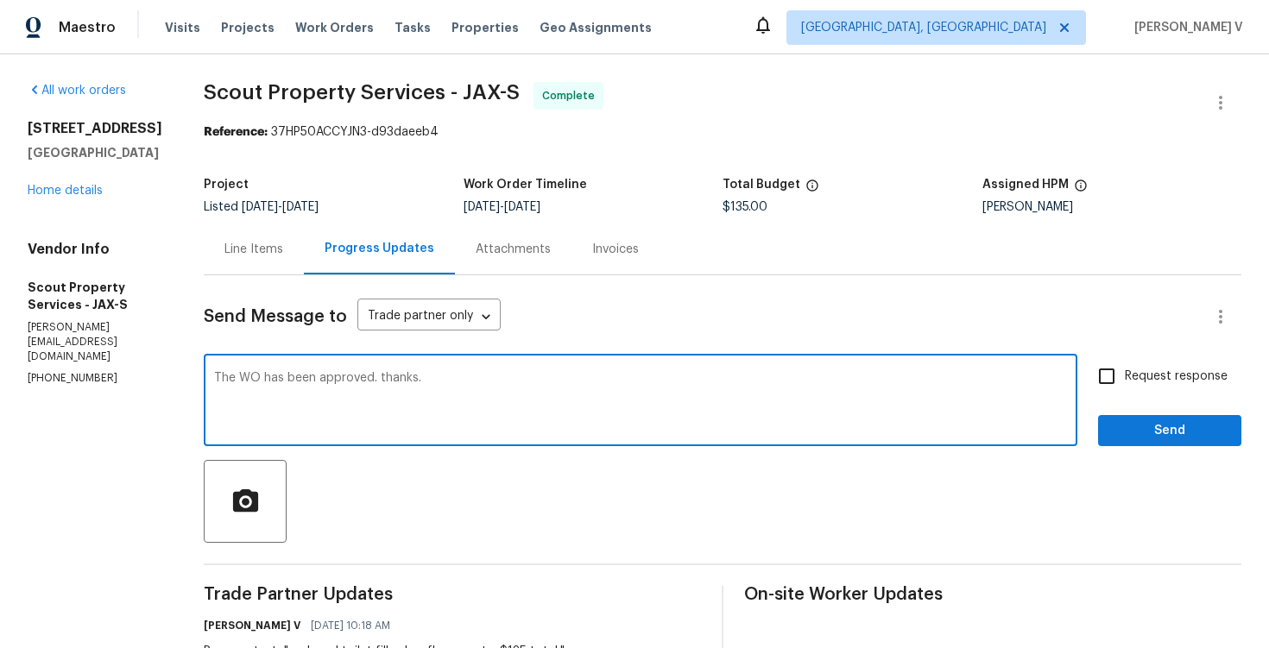
scroll to position [143, 0]
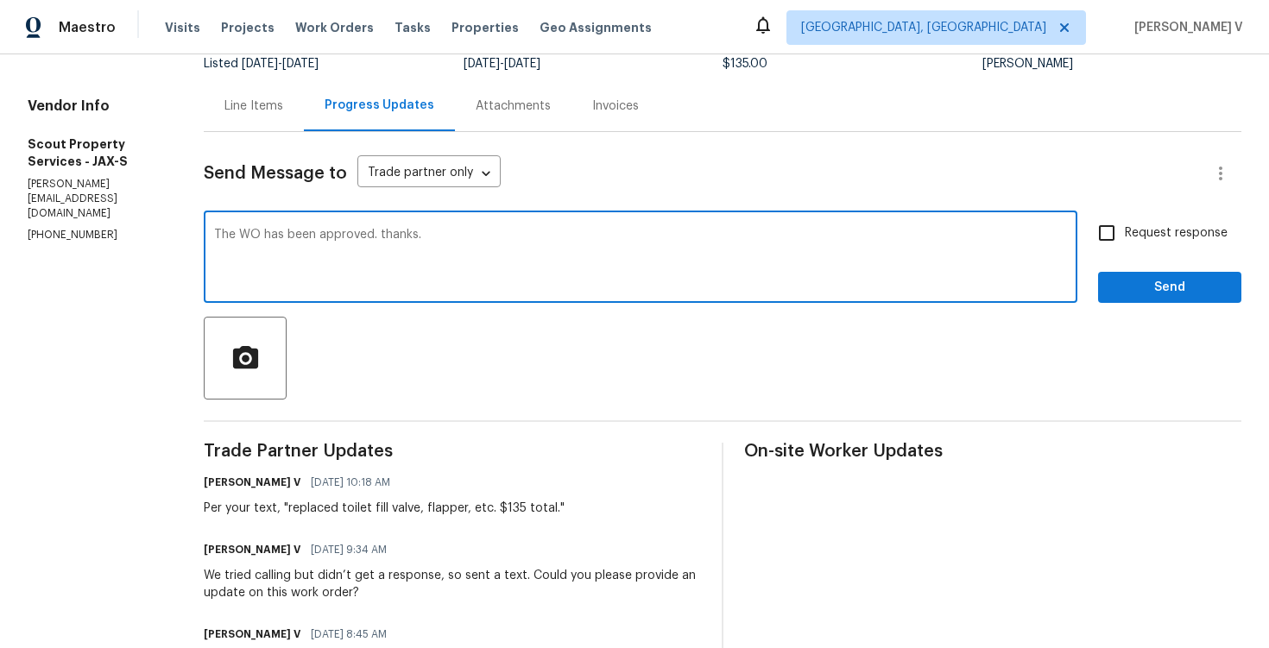
type textarea "The WO has been approved. thanks."
click at [1159, 304] on div "Send Message to Trade partner only Trade partner only ​ The WO has been approve…" at bounding box center [723, 547] width 1038 height 830
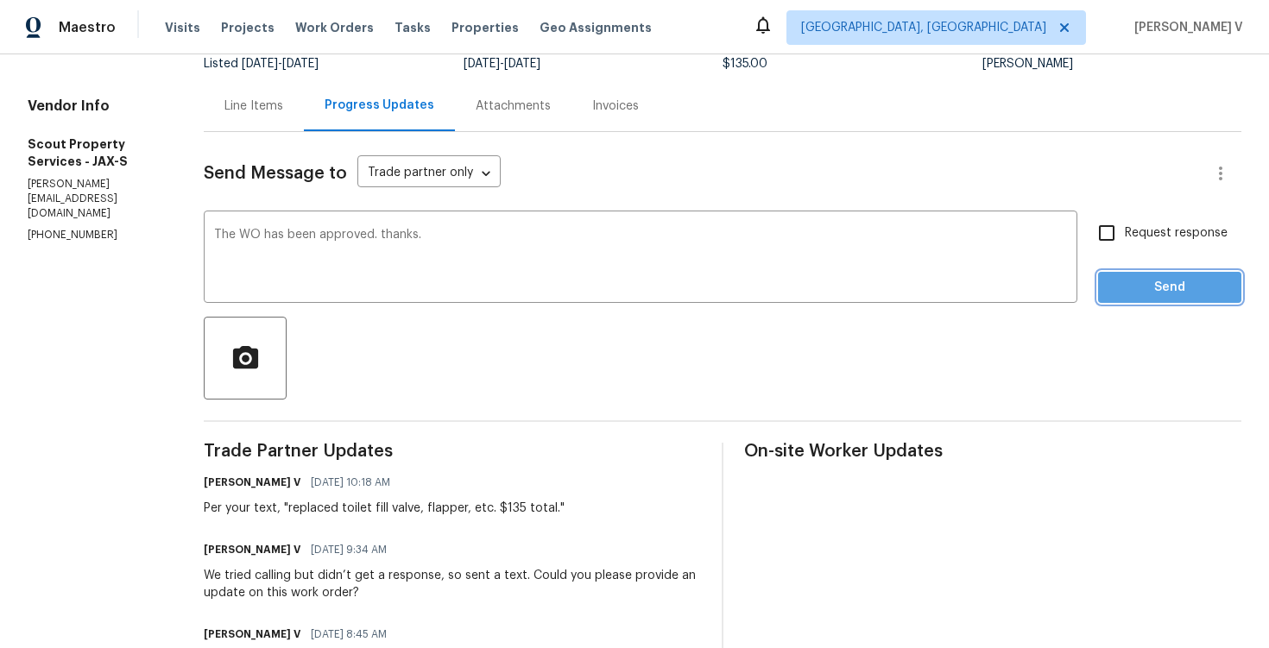
click at [1156, 278] on span "Send" at bounding box center [1170, 288] width 116 height 22
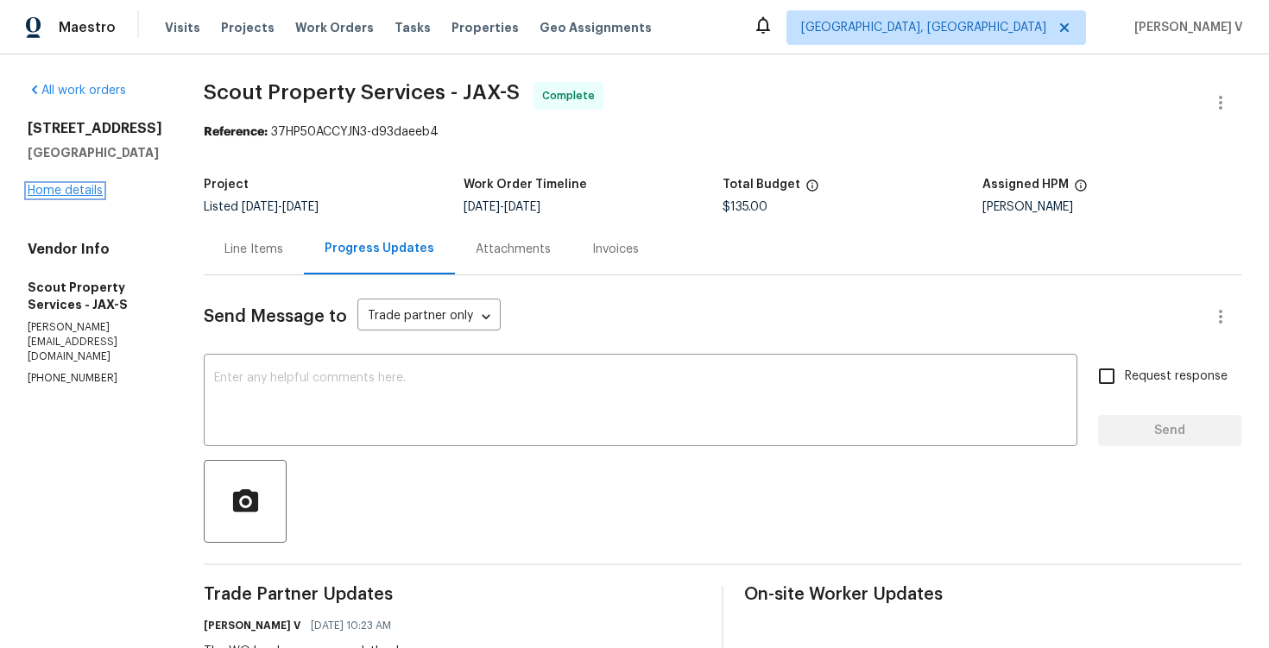
click at [85, 197] on link "Home details" at bounding box center [65, 191] width 75 height 12
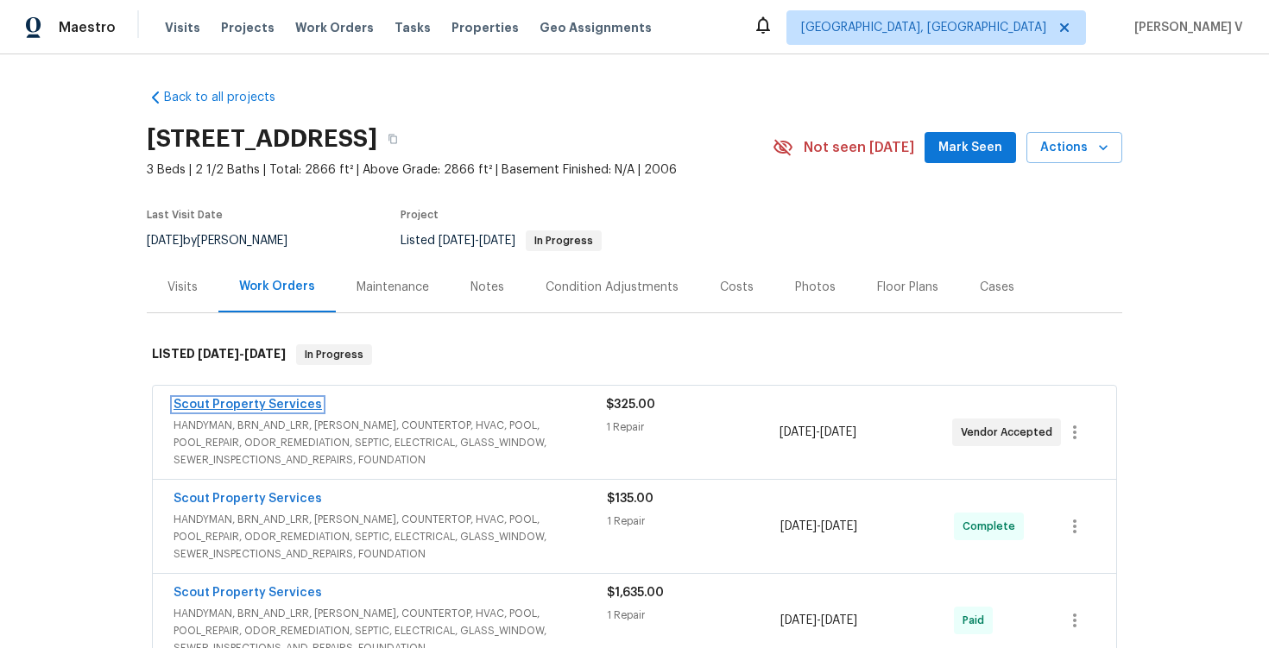
click at [243, 409] on link "Scout Property Services" at bounding box center [248, 405] width 148 height 12
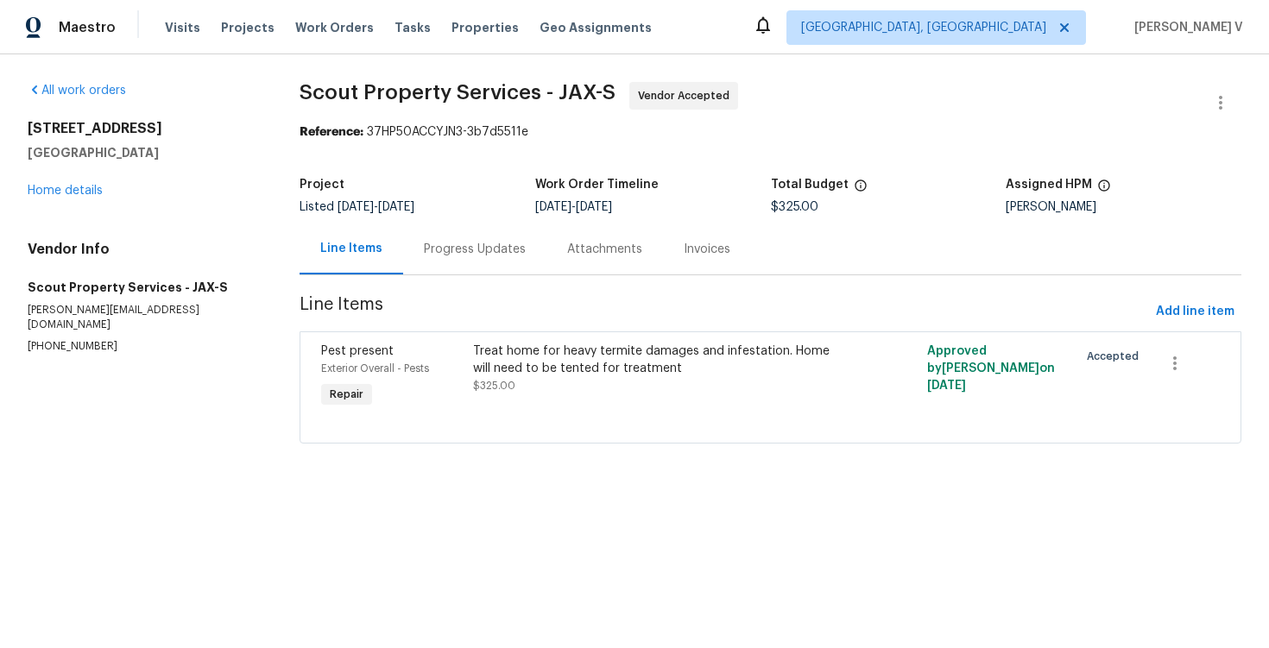
click at [490, 231] on div "Progress Updates" at bounding box center [474, 249] width 143 height 51
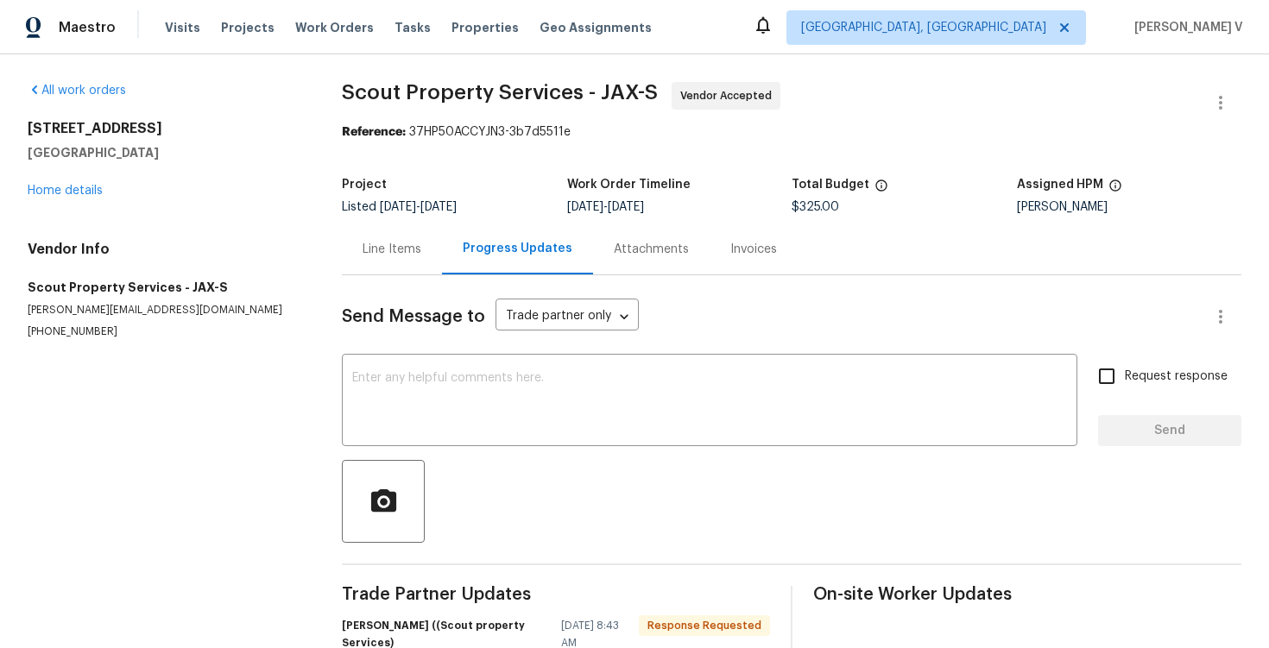
scroll to position [95, 0]
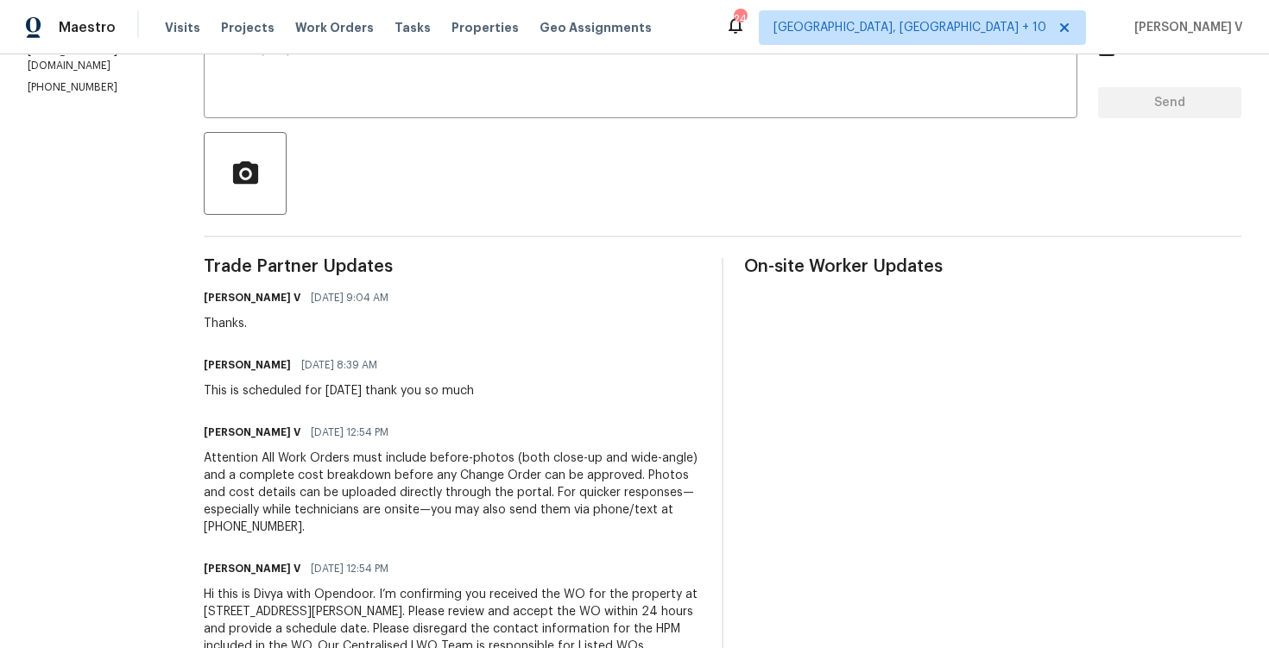
scroll to position [283, 0]
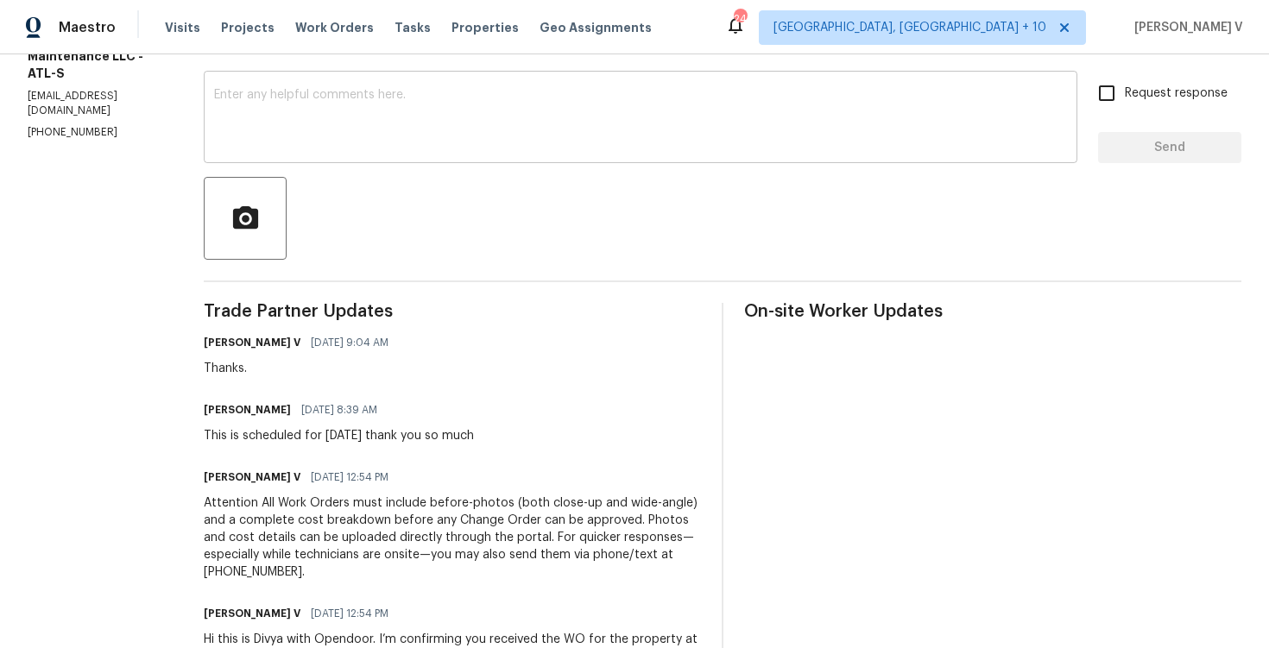
click at [331, 147] on textarea at bounding box center [640, 119] width 853 height 60
paste textarea "Hi, hope everything is on track with the WO scheduled for [DATE]. Please let us…"
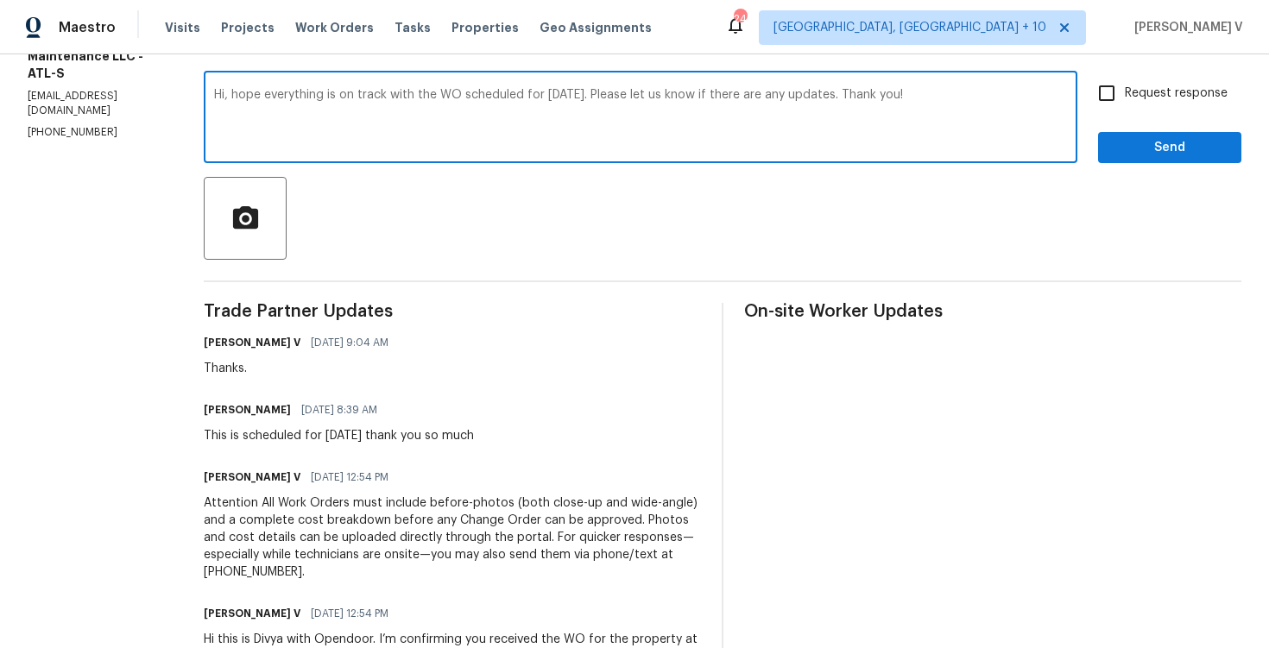
type textarea "Hi, hope everything is on track with the WO scheduled for [DATE]. Please let us…"
click at [1160, 101] on span "Request response" at bounding box center [1176, 94] width 103 height 18
click at [1125, 101] on input "Request response" at bounding box center [1107, 93] width 36 height 36
checkbox input "true"
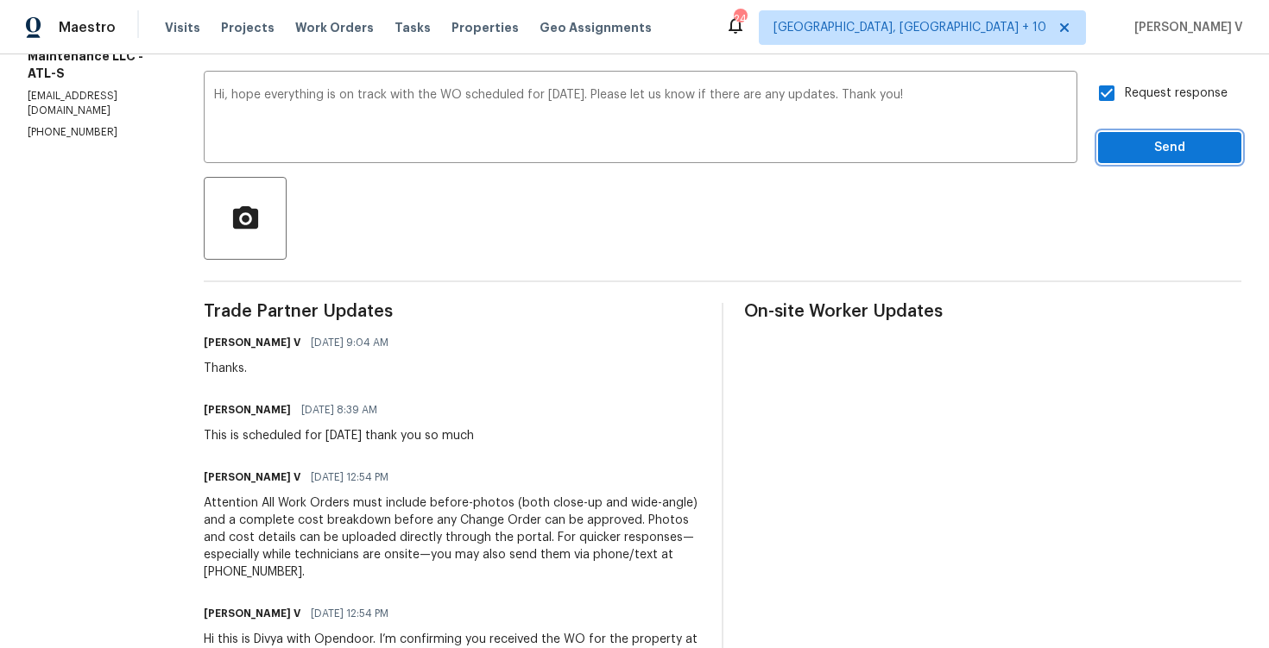
click at [1153, 147] on span "Send" at bounding box center [1170, 148] width 116 height 22
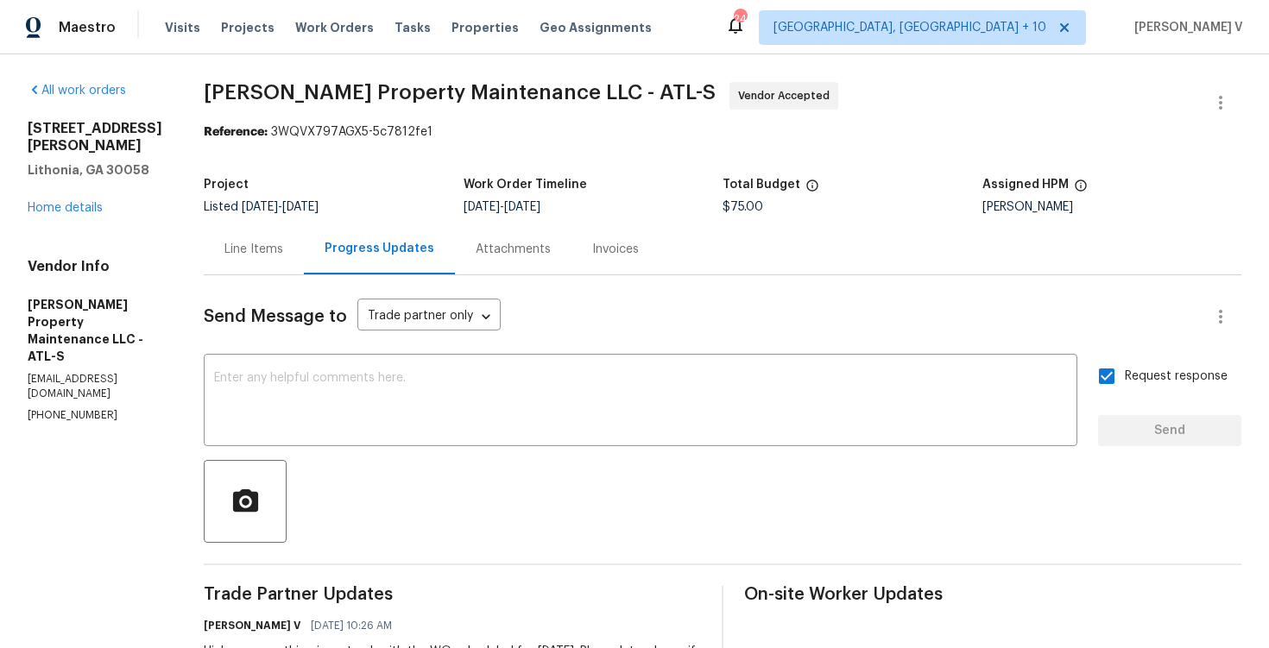
click at [80, 400] on section "All work orders 2067 Wellborn Close Lithonia, GA 30058 Home details Vendor Info…" at bounding box center [95, 585] width 135 height 1007
copy p "(770) 235-8482"
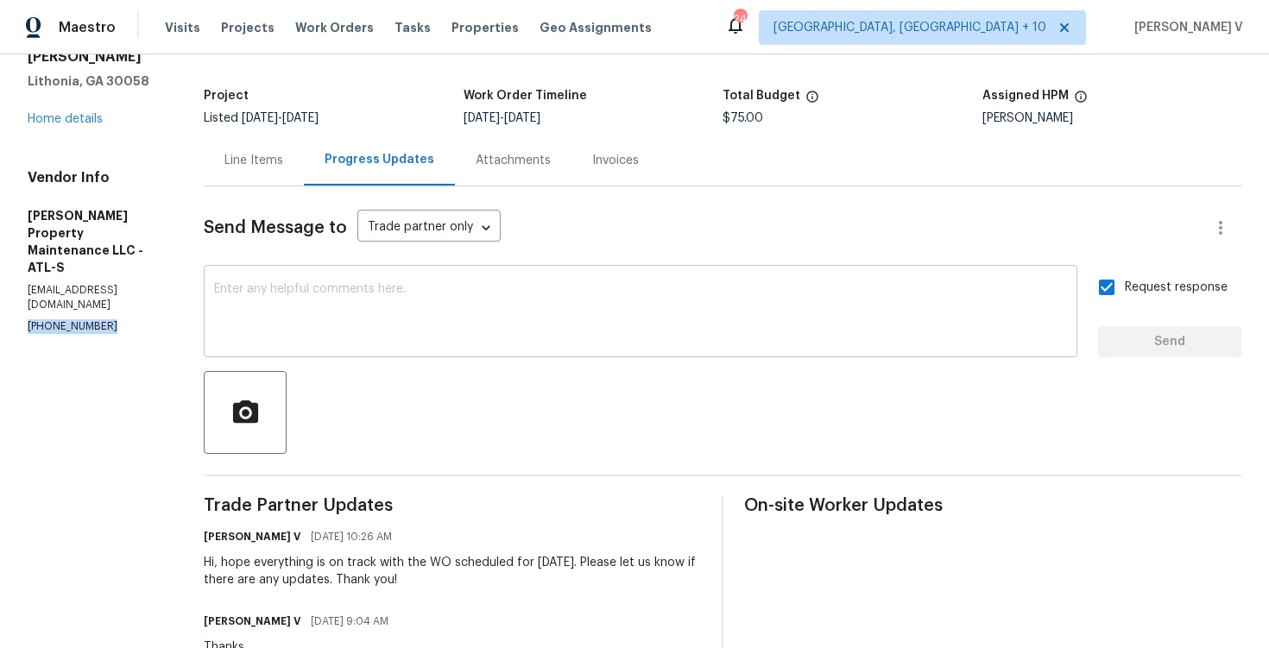
scroll to position [142, 0]
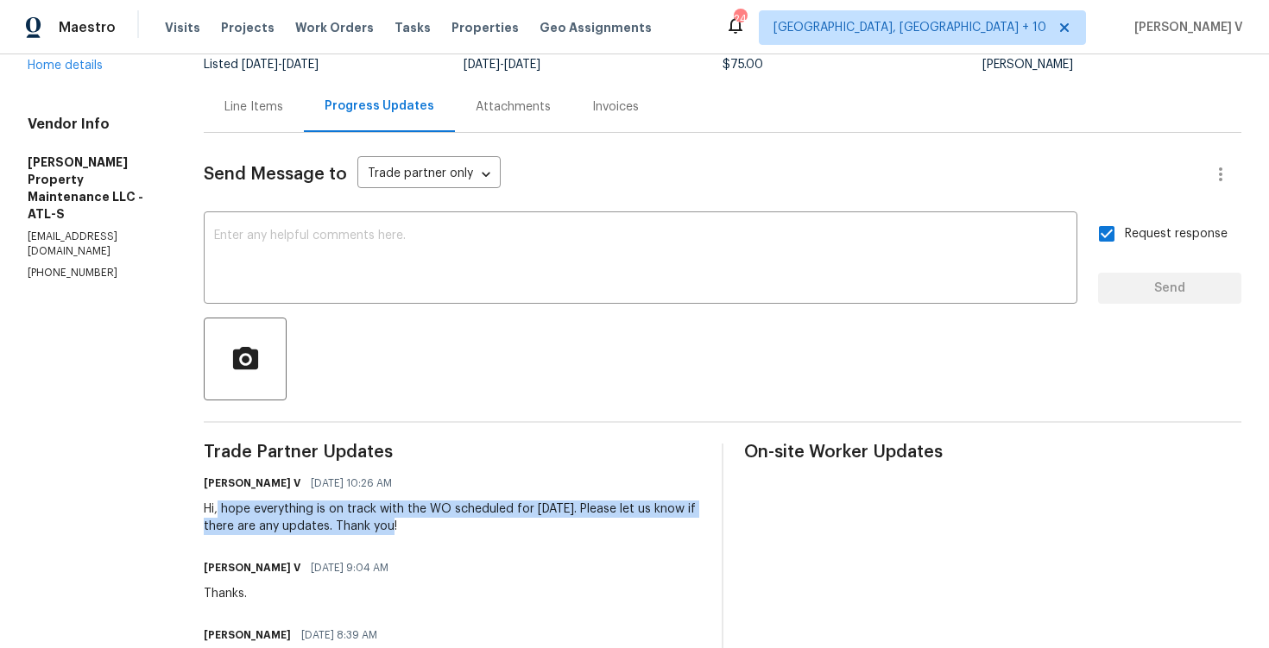
drag, startPoint x: 223, startPoint y: 510, endPoint x: 437, endPoint y: 530, distance: 215.0
click at [437, 530] on div "Hi, hope everything is on track with the WO scheduled for today. Please let us …" at bounding box center [452, 518] width 497 height 35
copy div "hope everything is on track with the WO scheduled for today. Please let us know…"
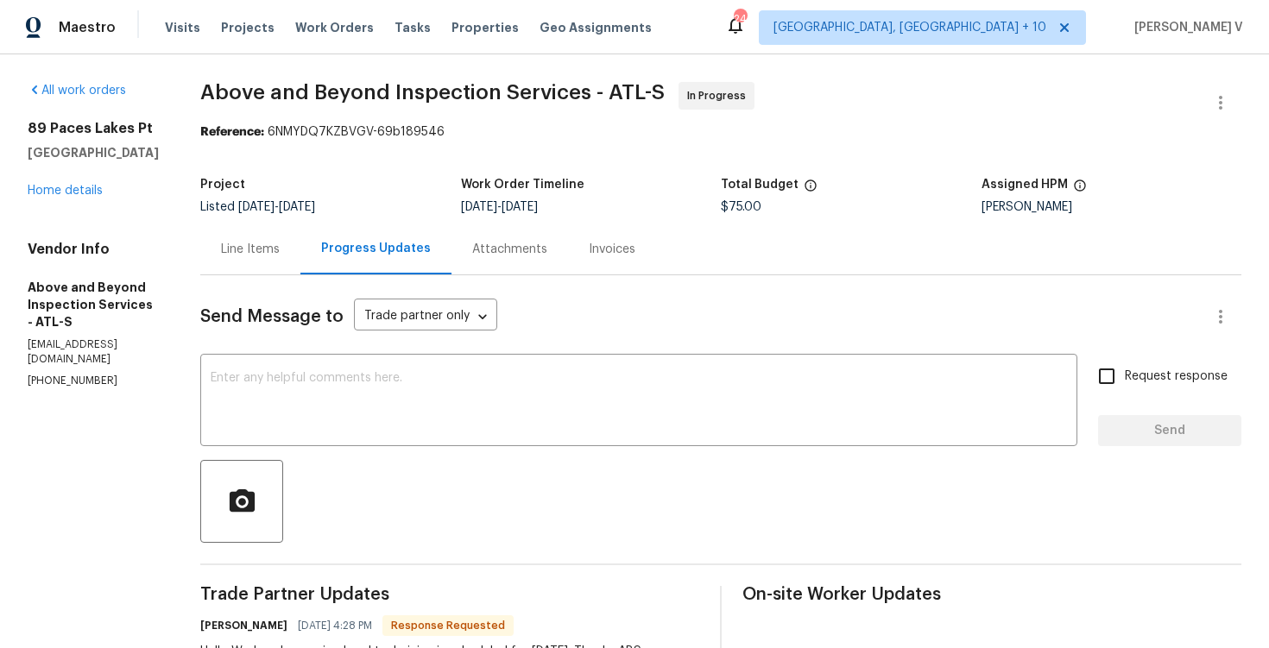
scroll to position [249, 0]
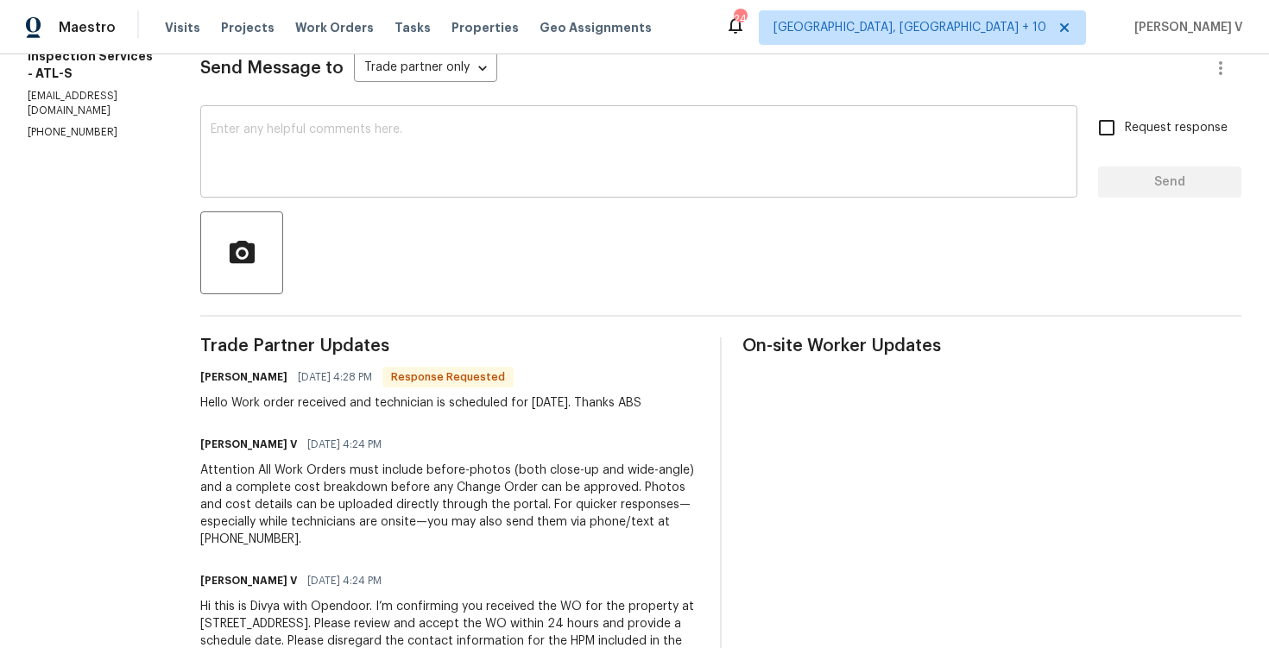
click at [357, 180] on textarea at bounding box center [639, 153] width 856 height 60
paste textarea "Hi, hope everything is on track with the WO scheduled for today. Please let us …"
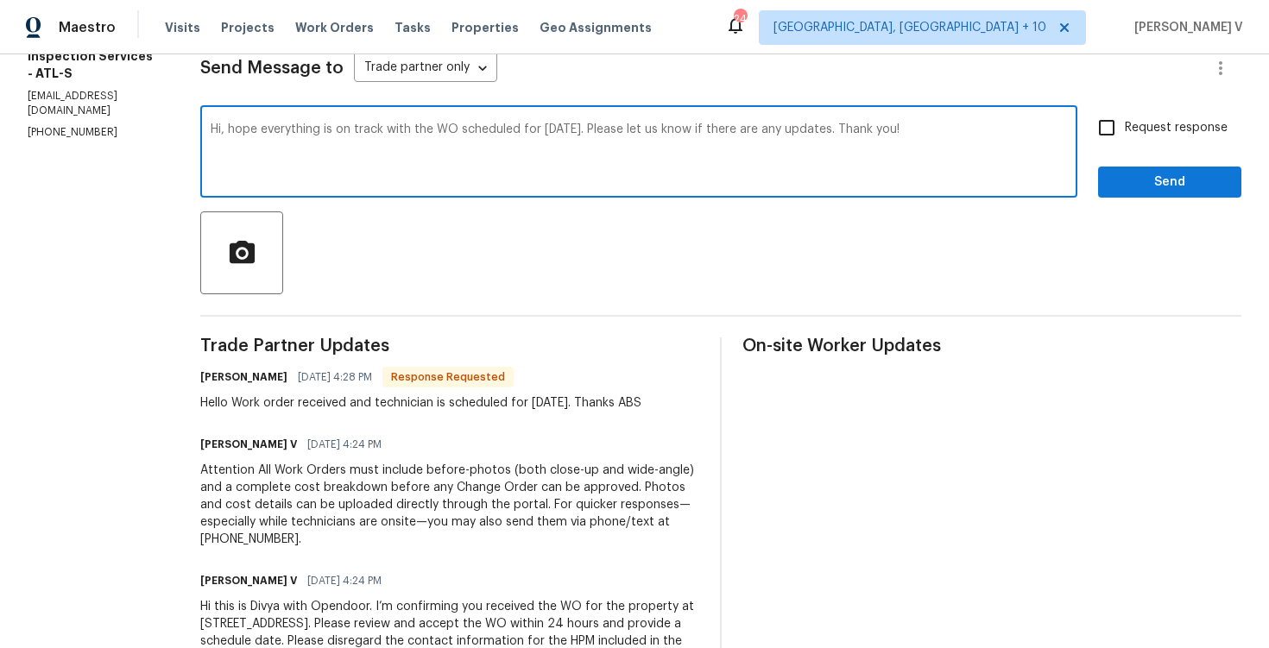
type textarea "Hi, hope everything is on track with the WO scheduled for today. Please let us …"
click at [1176, 119] on span "Request response" at bounding box center [1176, 128] width 103 height 18
click at [1125, 119] on input "Request response" at bounding box center [1107, 128] width 36 height 36
checkbox input "true"
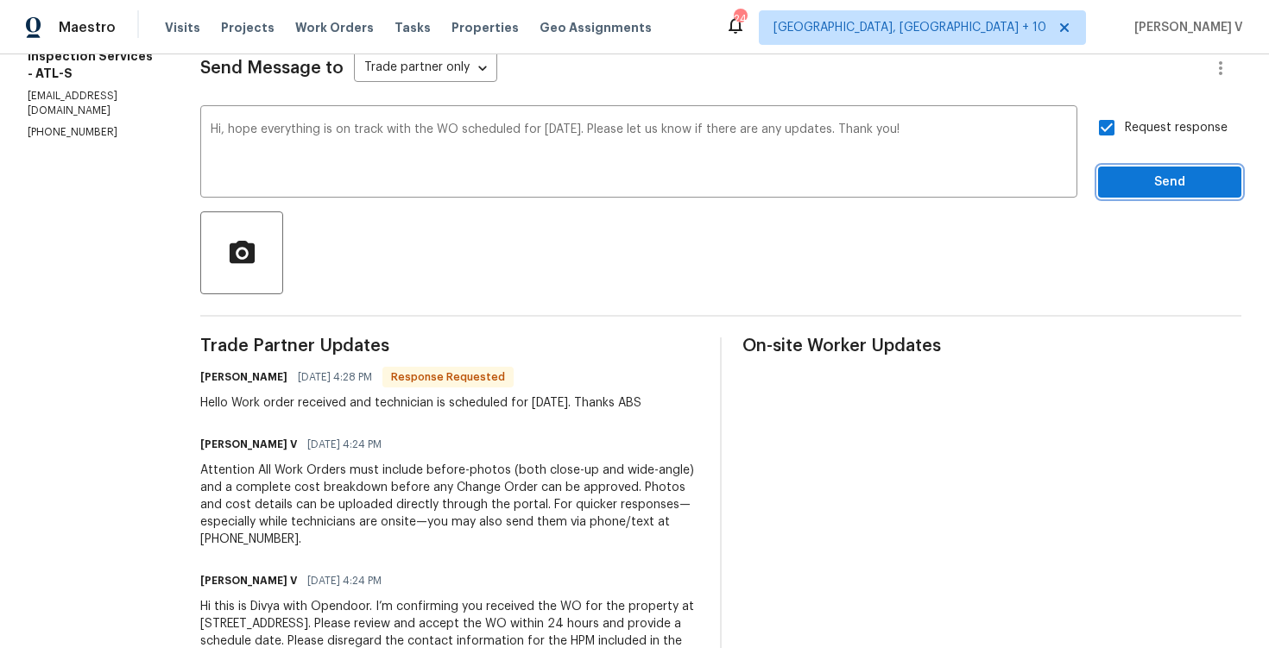
click at [1165, 180] on span "Send" at bounding box center [1170, 183] width 116 height 22
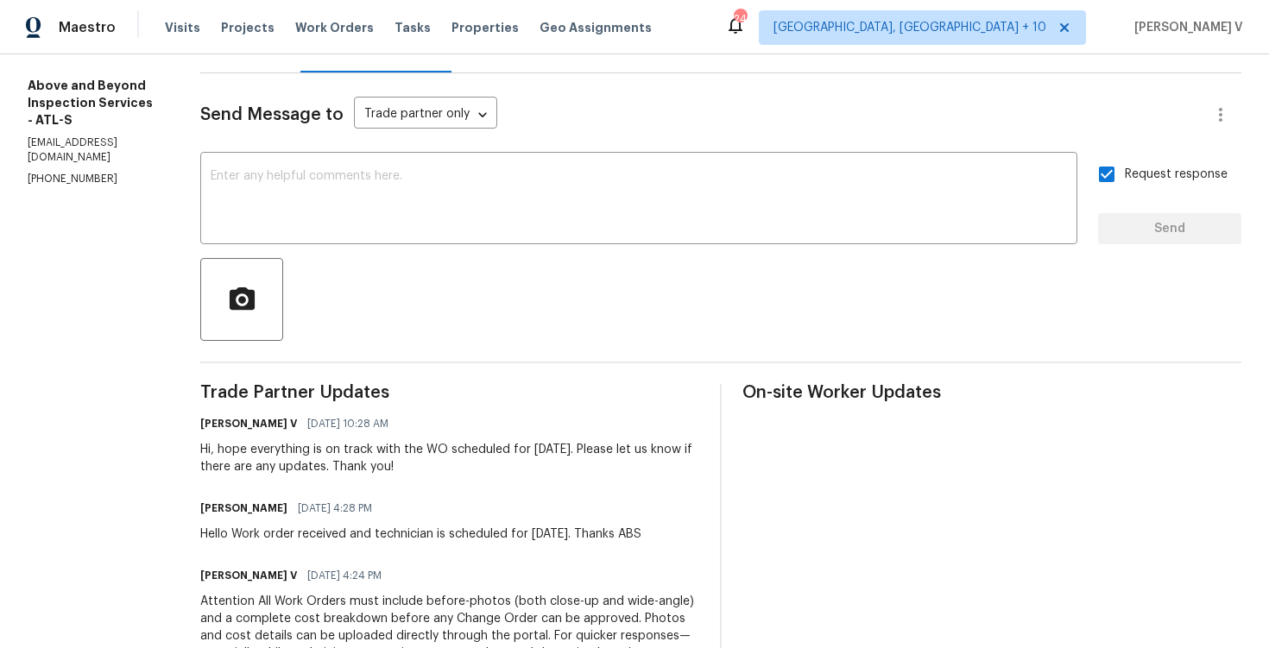
scroll to position [132, 0]
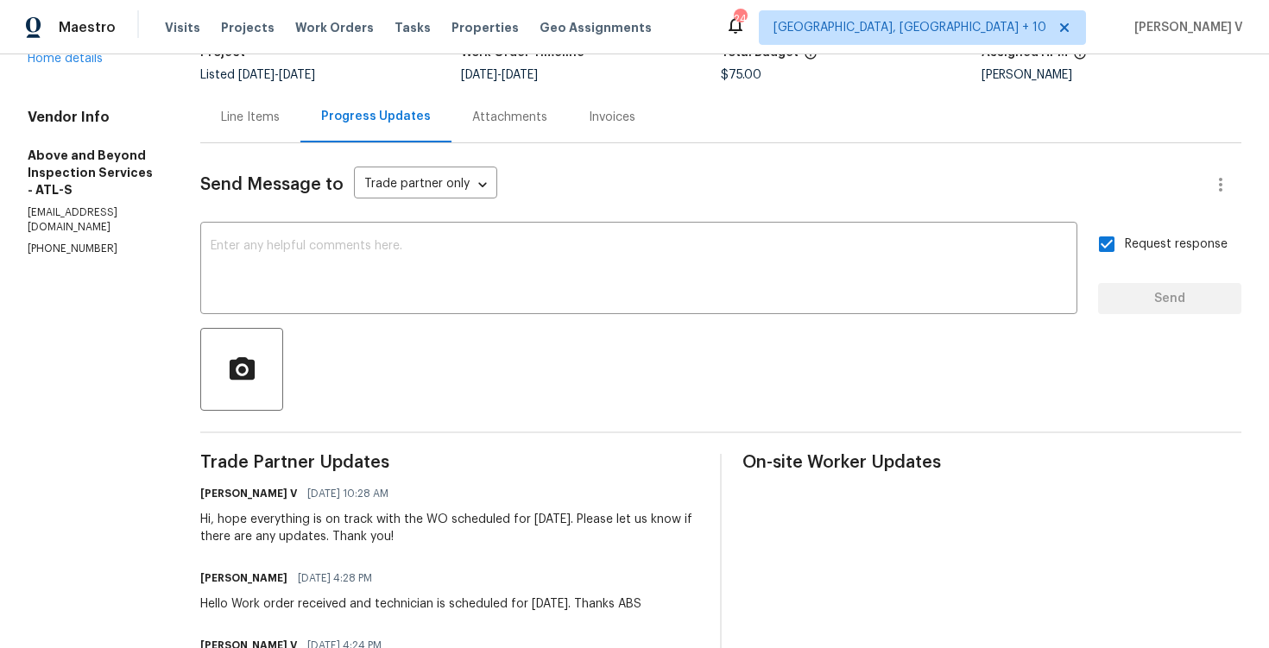
click at [300, 127] on div "Line Items" at bounding box center [250, 117] width 100 height 51
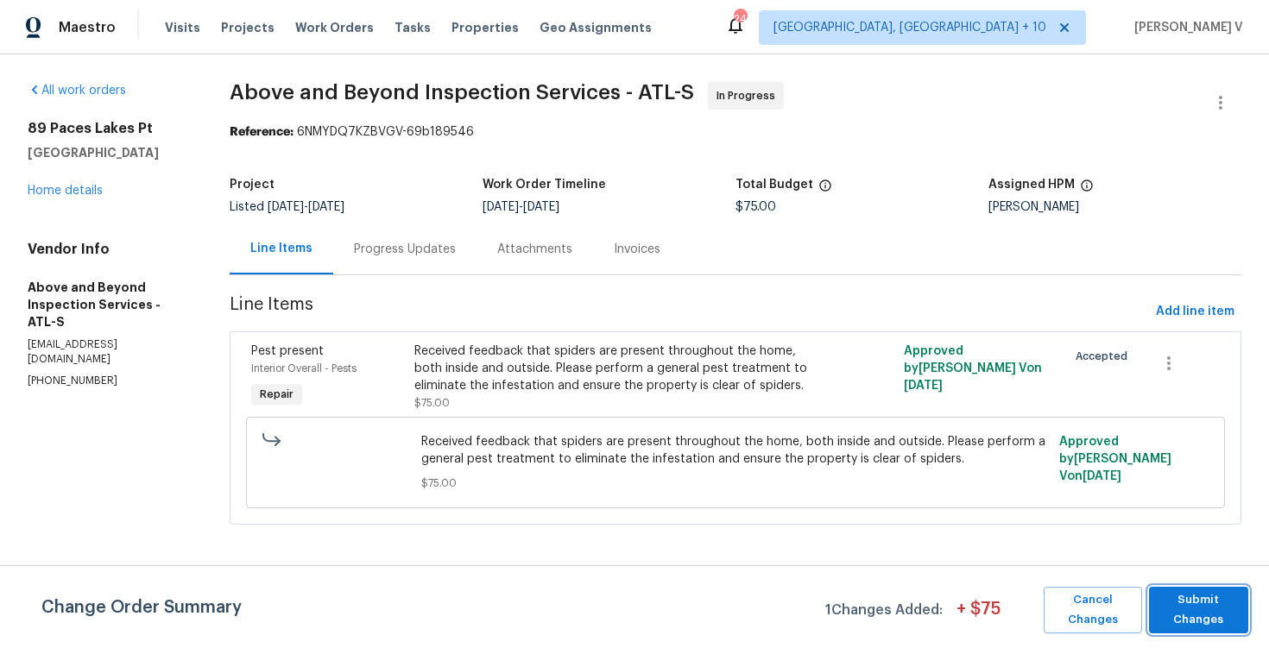
click at [1184, 609] on span "Submit Changes" at bounding box center [1199, 610] width 82 height 40
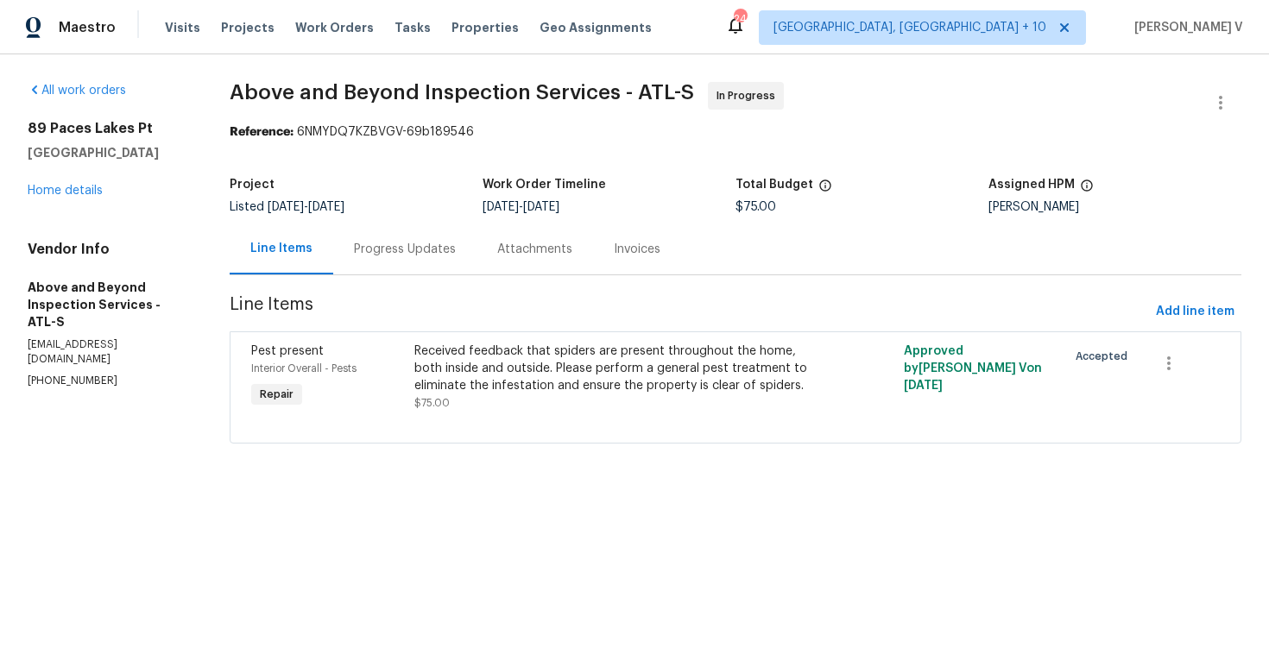
click at [64, 199] on div "All work orders 89 Paces Lakes Pt Dallas, GA 30157 Home details Vendor Info Abo…" at bounding box center [108, 235] width 161 height 306
click at [82, 193] on link "Home details" at bounding box center [65, 191] width 75 height 12
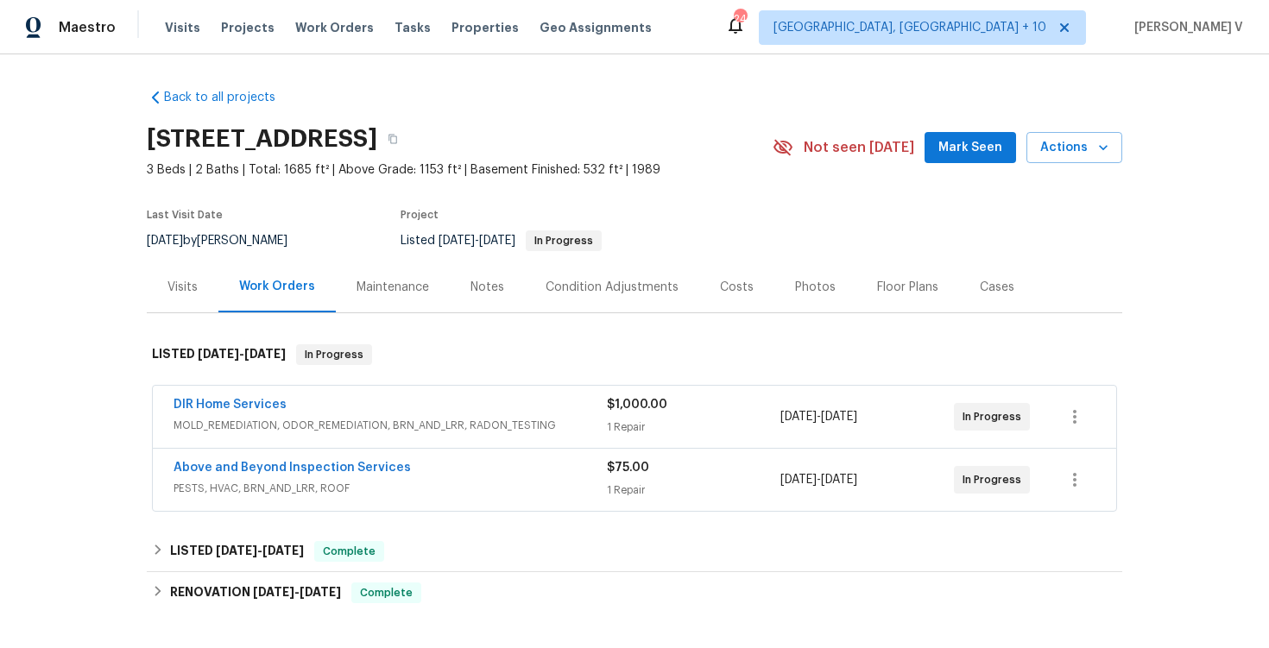
click at [426, 401] on div "DIR Home Services" at bounding box center [390, 406] width 433 height 21
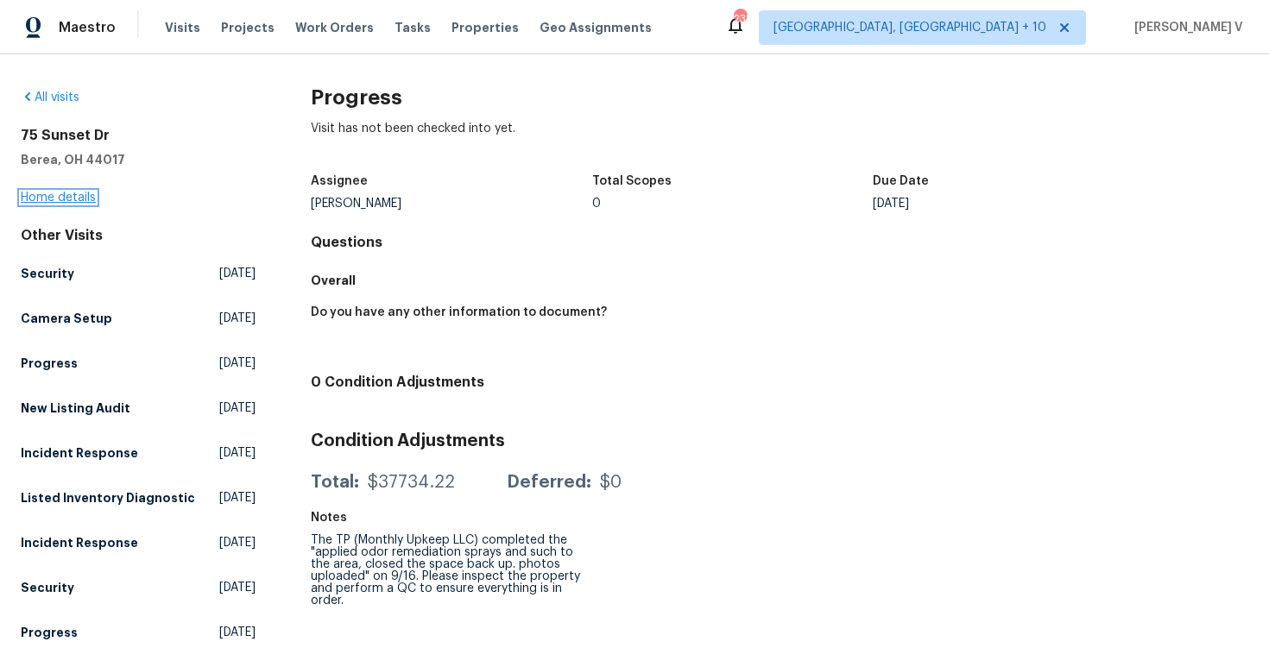
click at [64, 197] on link "Home details" at bounding box center [58, 198] width 75 height 12
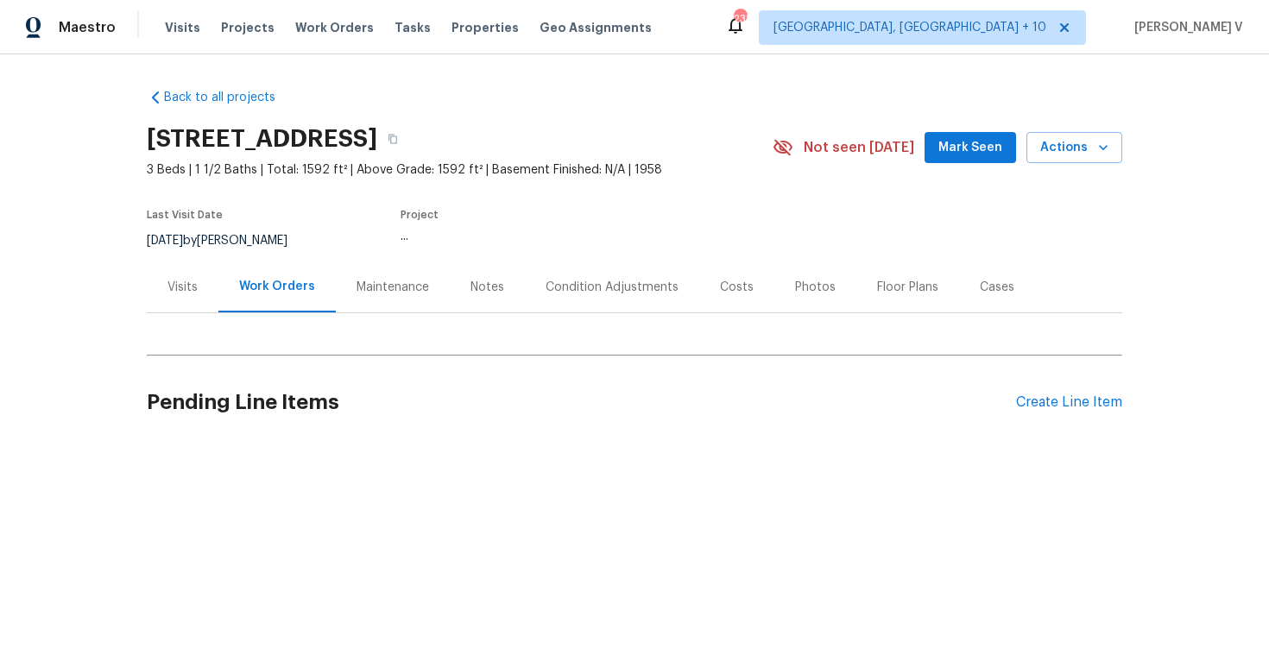
click at [186, 300] on div "Visits" at bounding box center [183, 287] width 72 height 51
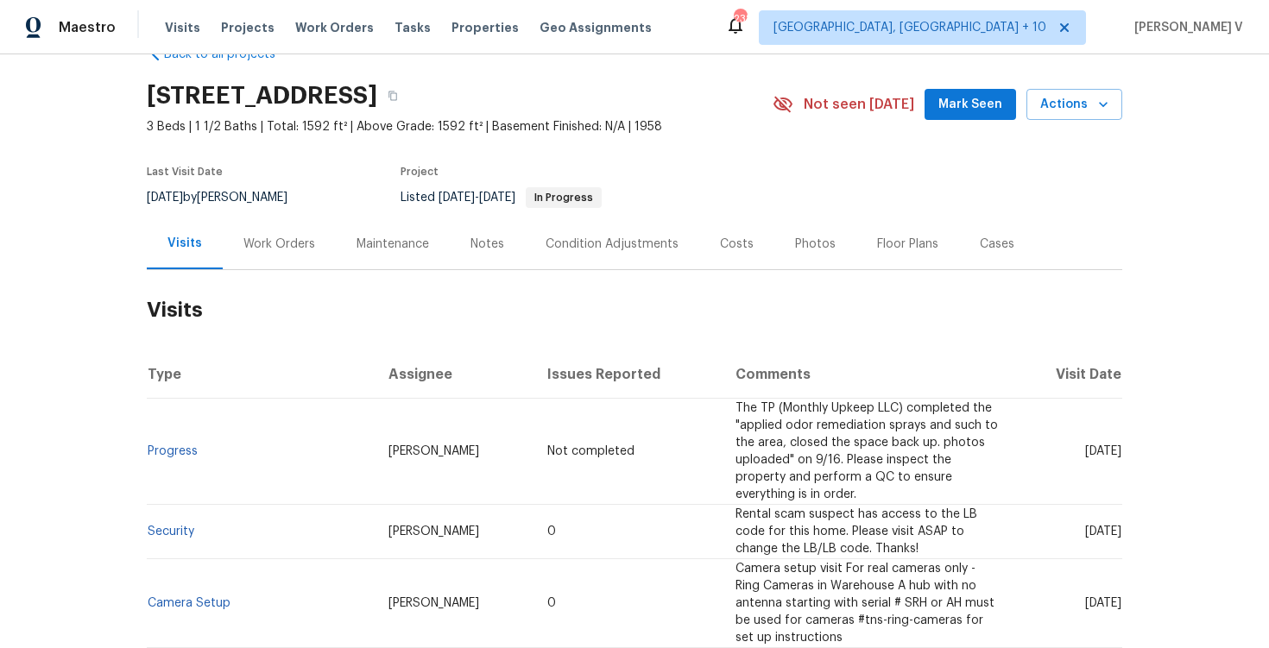
scroll to position [65, 0]
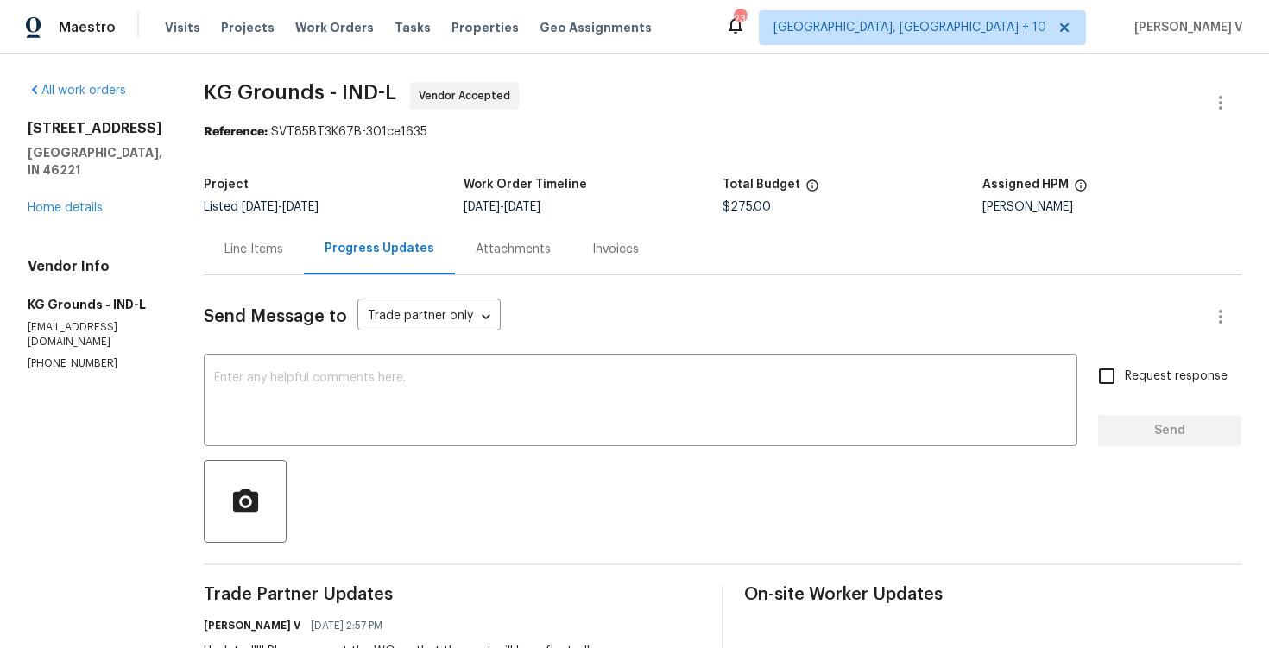
scroll to position [104, 0]
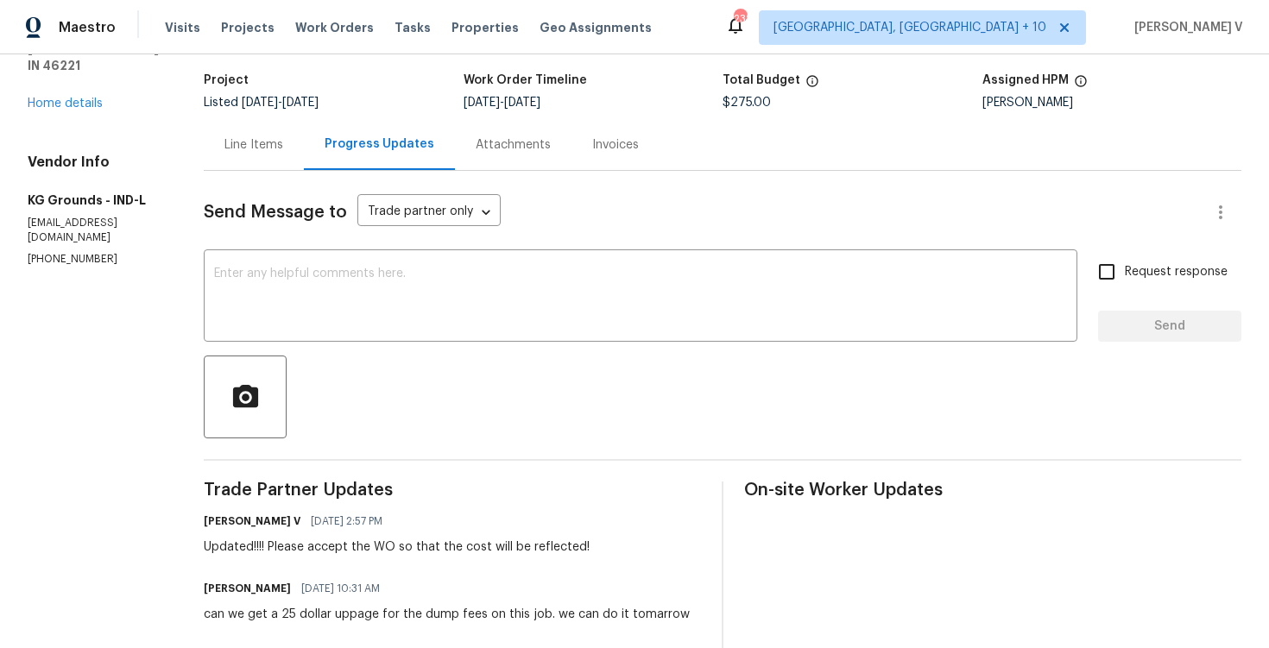
click at [286, 155] on div "Line Items" at bounding box center [254, 144] width 100 height 51
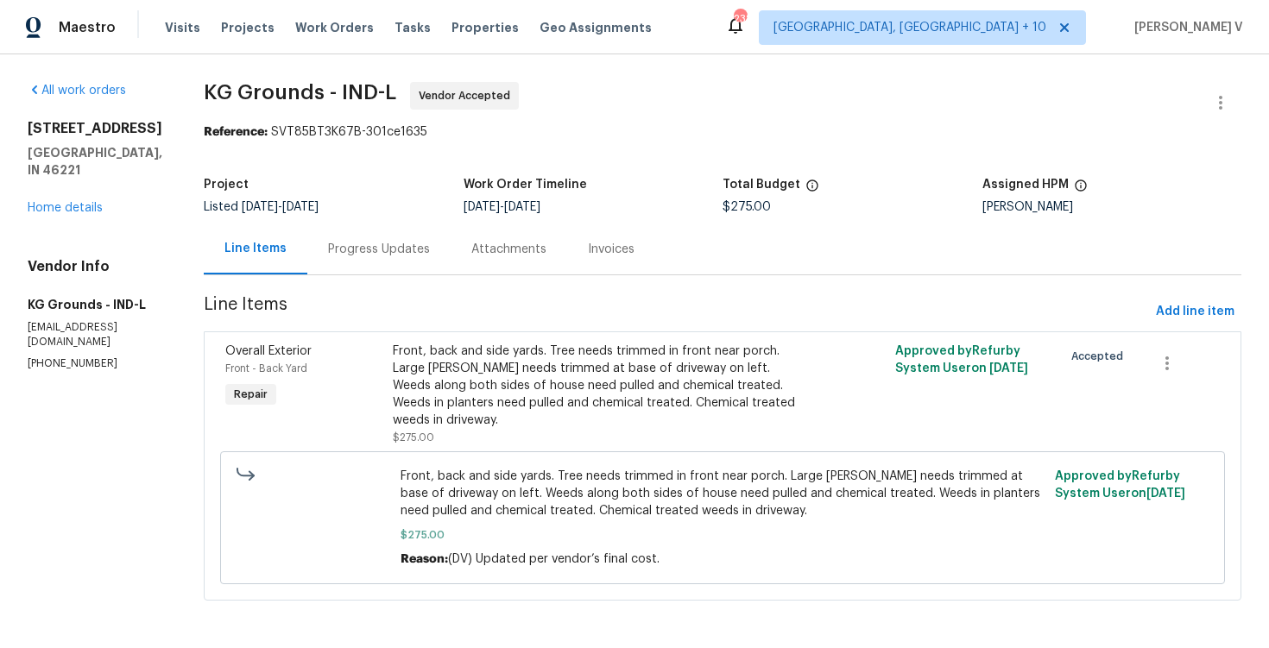
click at [435, 263] on div "Progress Updates" at bounding box center [378, 249] width 143 height 51
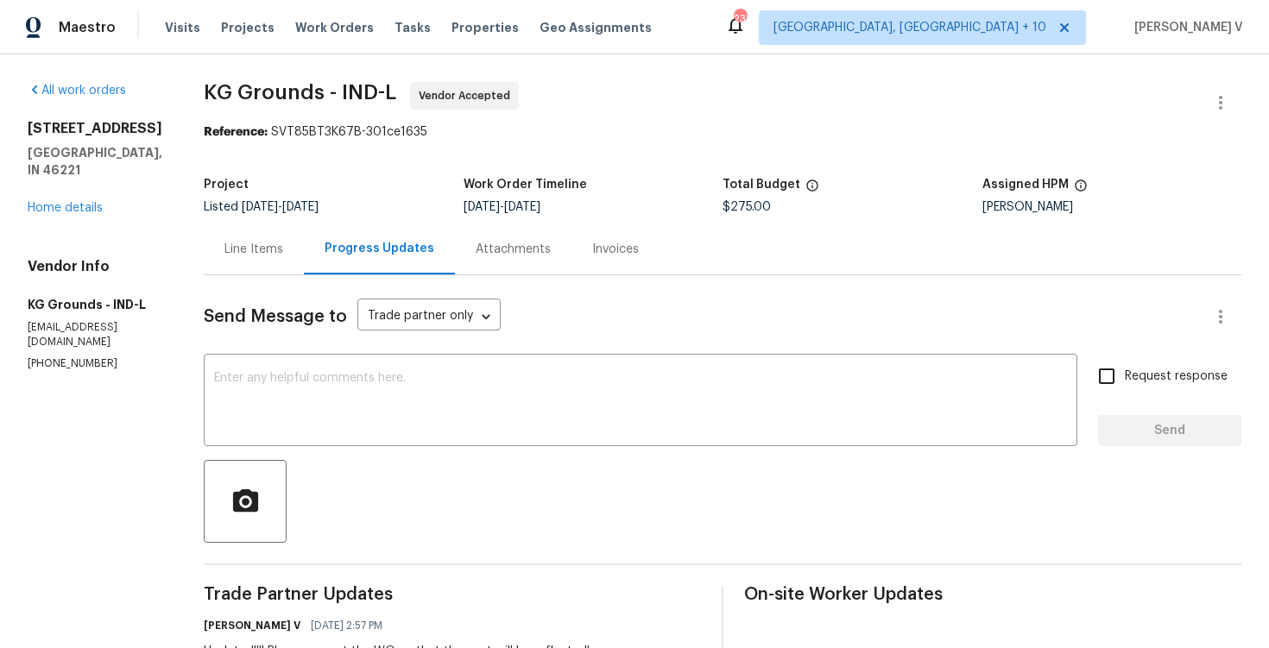
click at [263, 231] on div "Line Items" at bounding box center [254, 249] width 100 height 51
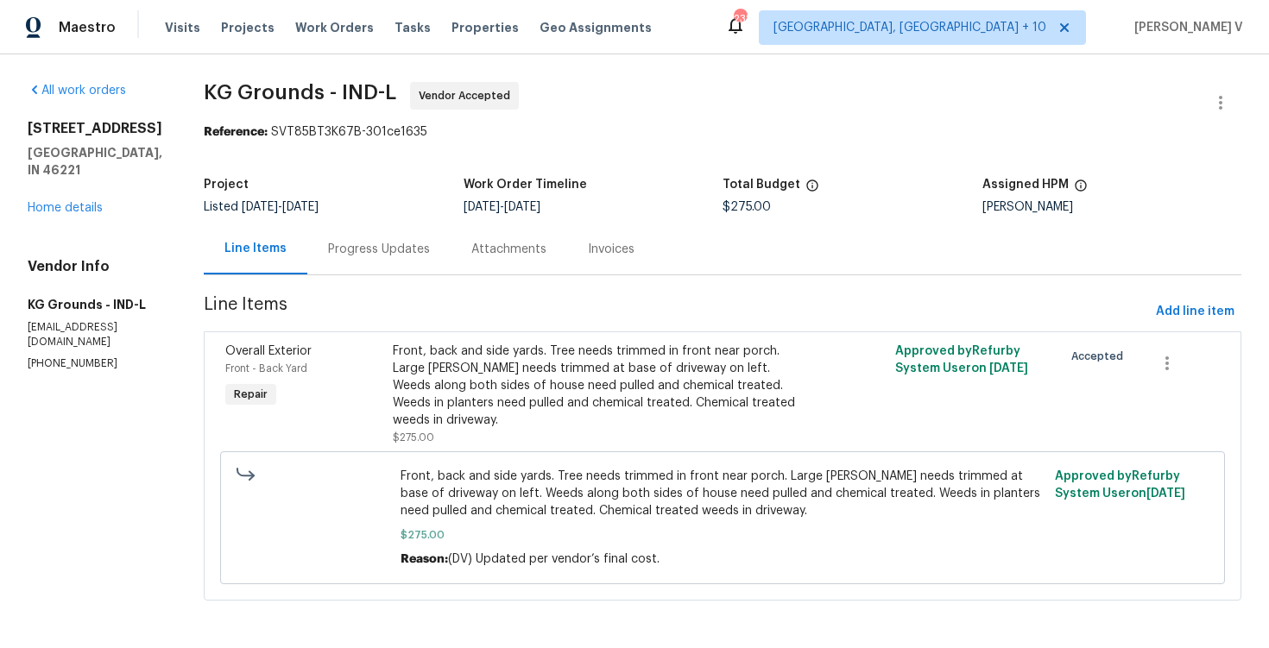
click at [376, 270] on div "Progress Updates" at bounding box center [378, 249] width 143 height 51
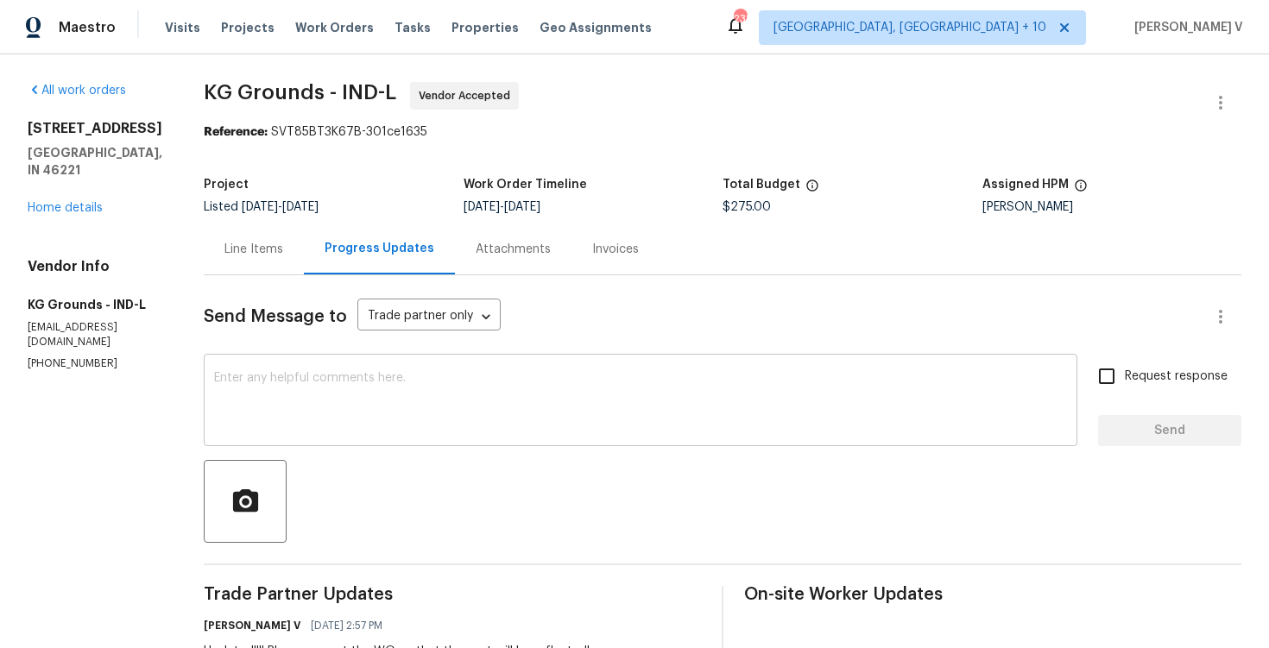
click at [379, 376] on textarea at bounding box center [640, 402] width 853 height 60
paste textarea "Hi, hope everything is on track with the WO scheduled for [DATE]. Please let us…"
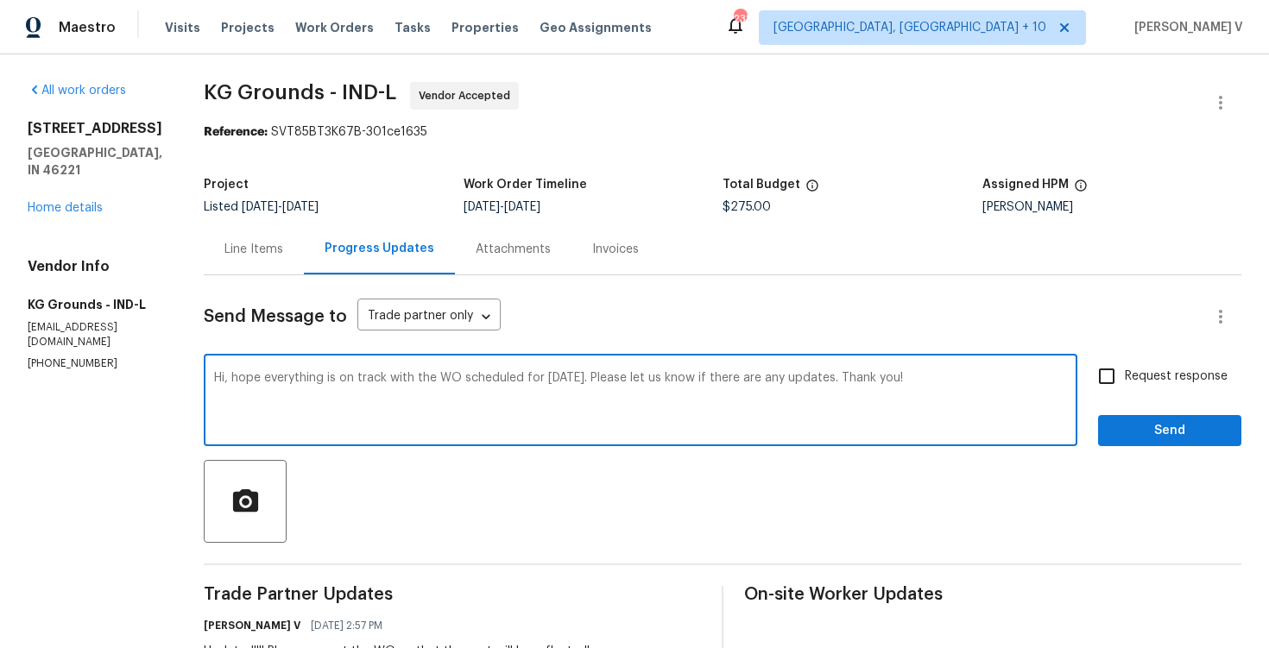
type textarea "Hi, hope everything is on track with the WO scheduled for [DATE]. Please let us…"
click at [1173, 382] on span "Request response" at bounding box center [1176, 377] width 103 height 18
click at [1125, 382] on input "Request response" at bounding box center [1107, 376] width 36 height 36
checkbox input "true"
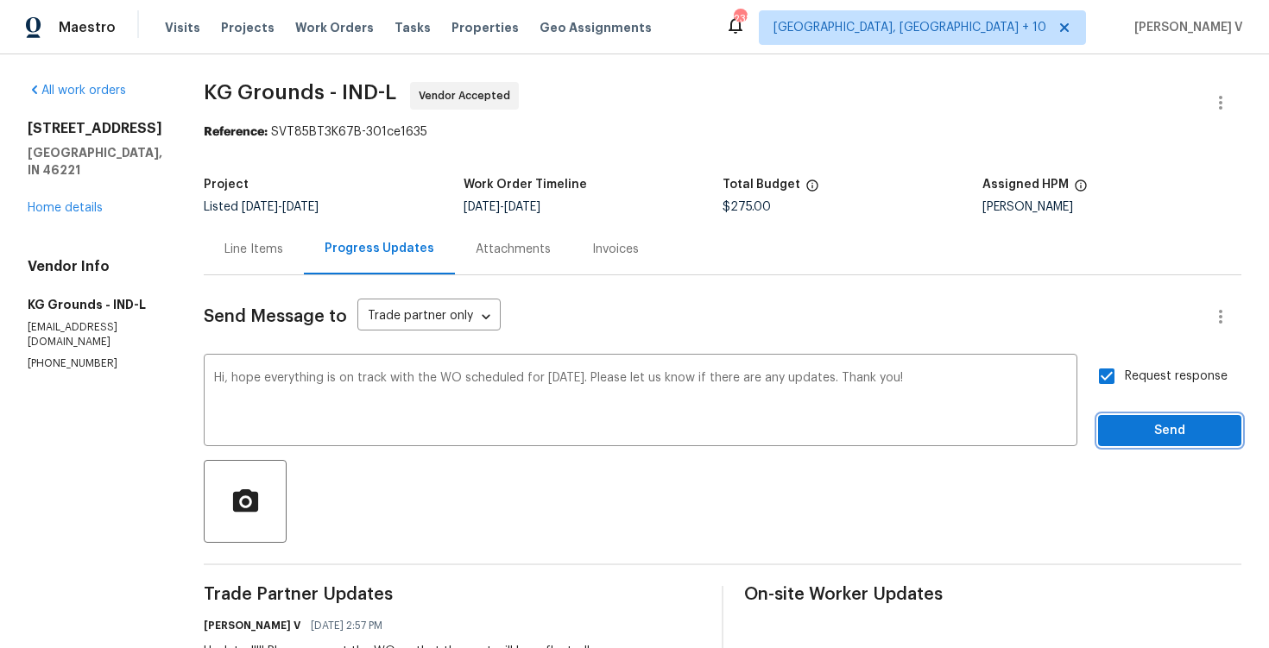
click at [1152, 437] on span "Send" at bounding box center [1170, 431] width 116 height 22
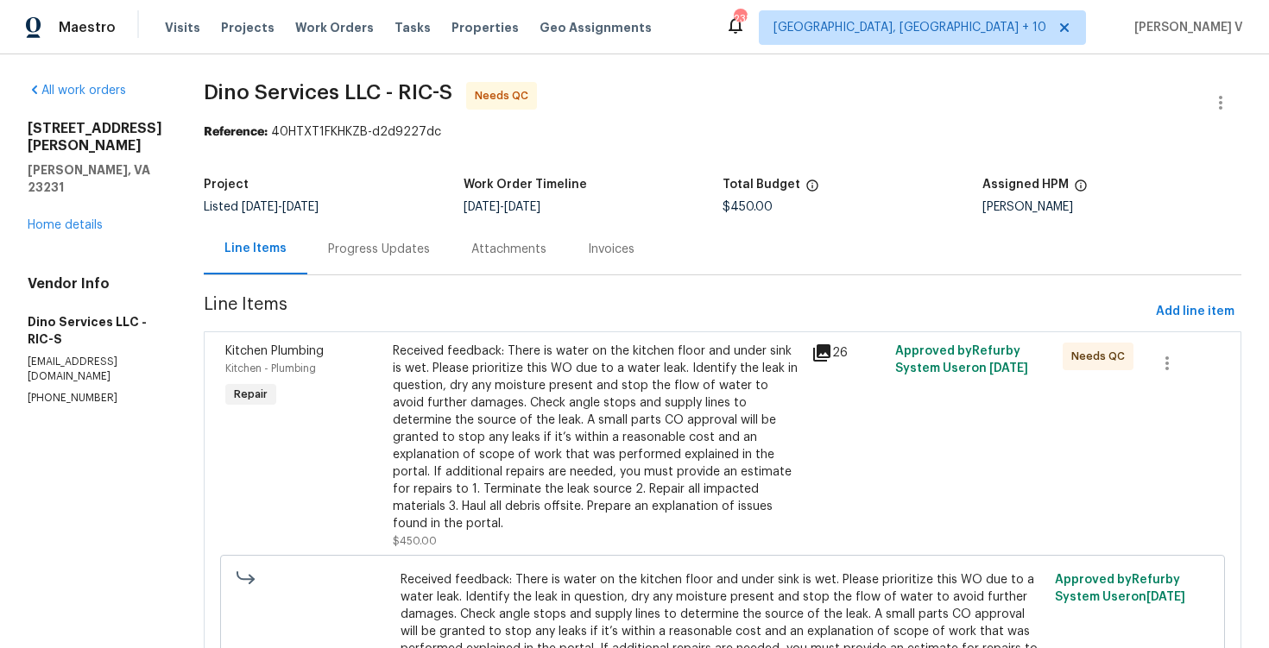
click at [383, 218] on div "Project Listed 9/11/2025 - 9/18/2025 Work Order Timeline 9/12/2025 - 9/18/2025 …" at bounding box center [723, 195] width 1038 height 55
click at [372, 249] on div "Progress Updates" at bounding box center [379, 249] width 102 height 17
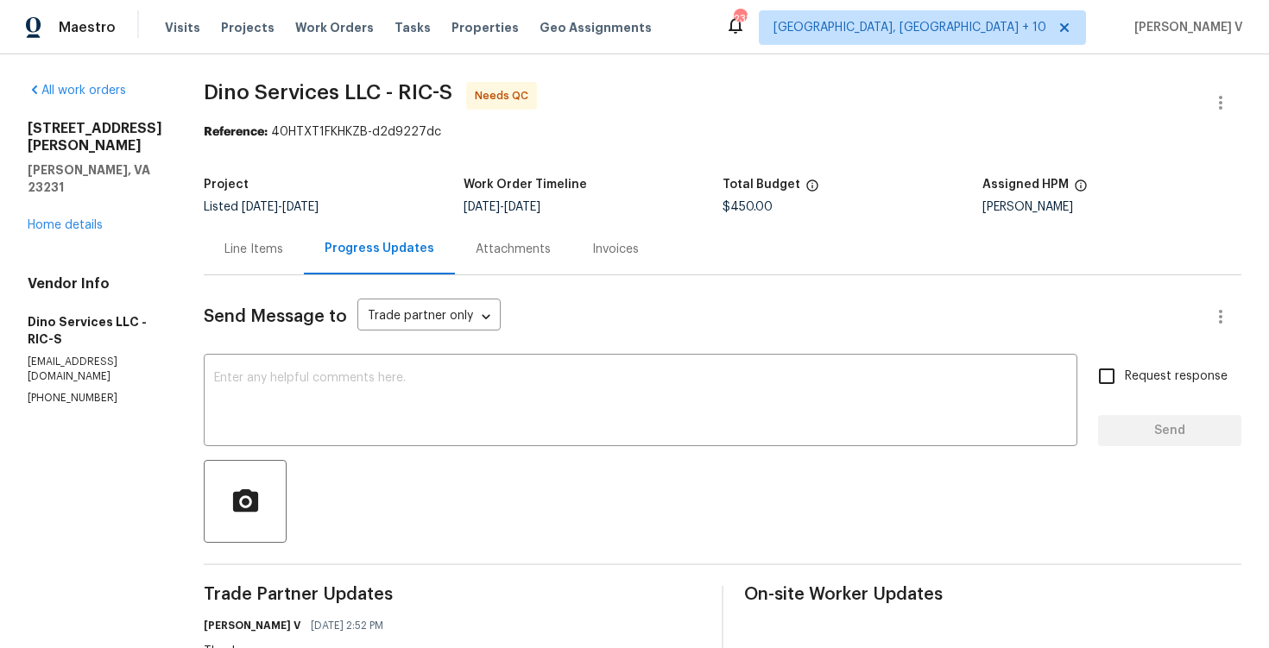
click at [255, 266] on div "Line Items" at bounding box center [254, 249] width 100 height 51
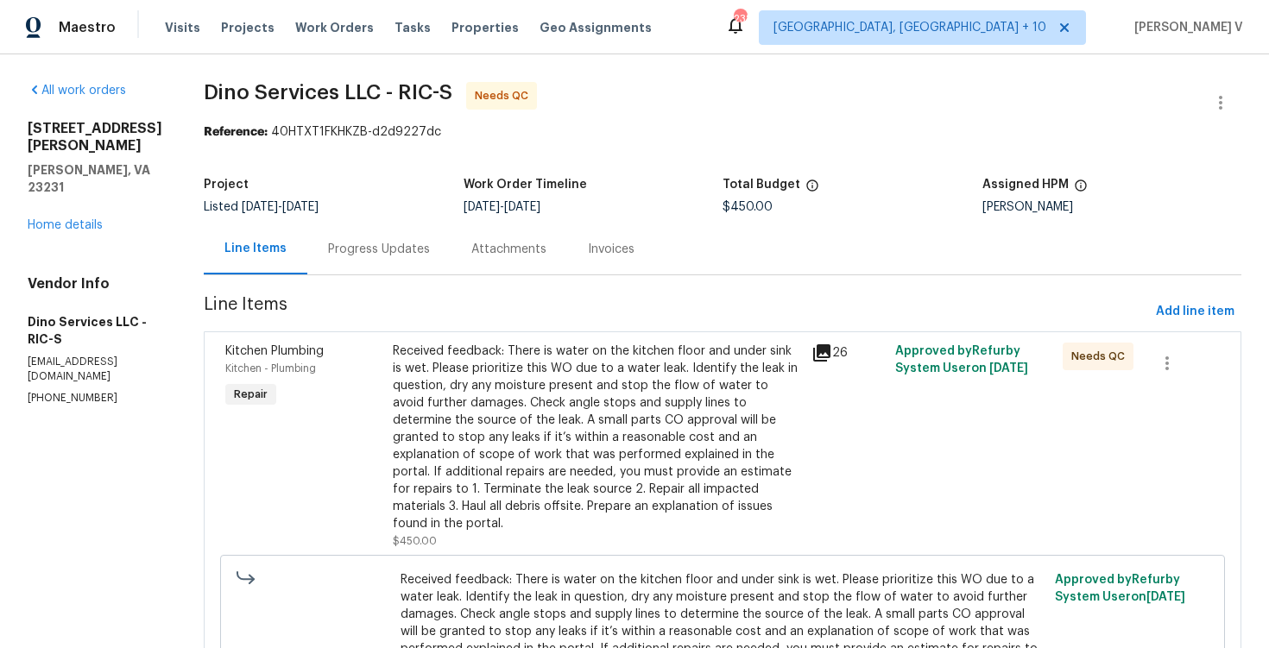
click at [540, 386] on div "Received feedback: There is water on the kitchen floor and under sink is wet. P…" at bounding box center [597, 438] width 408 height 190
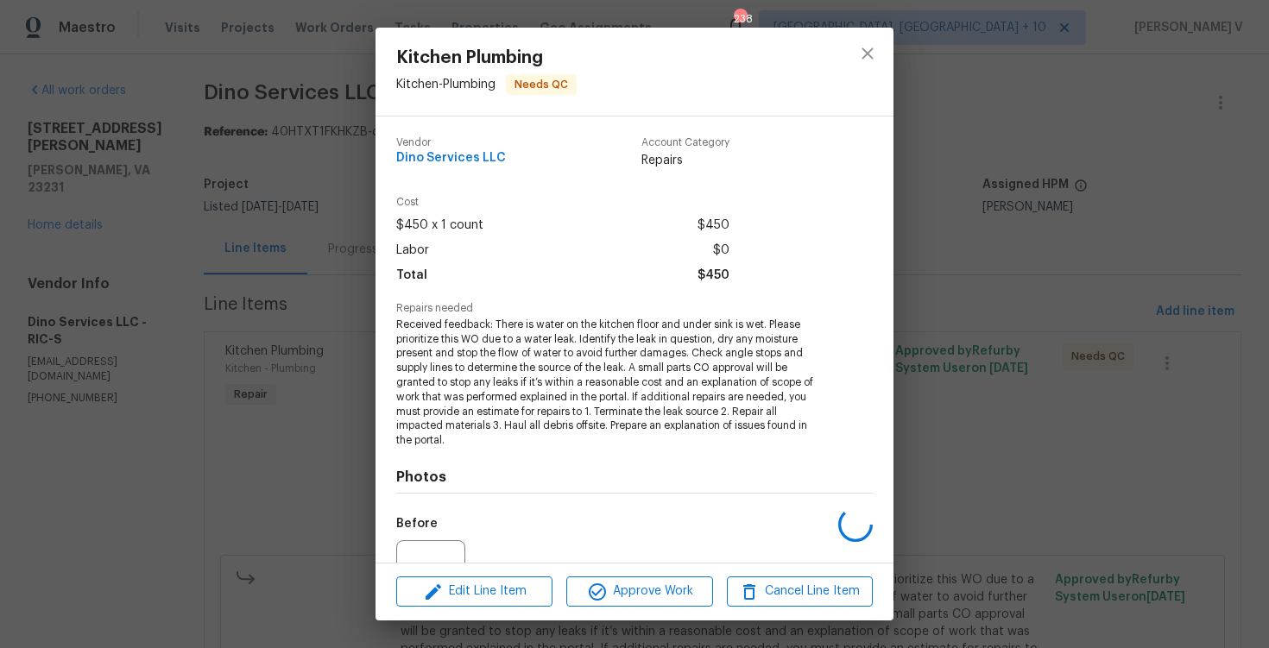
scroll to position [176, 0]
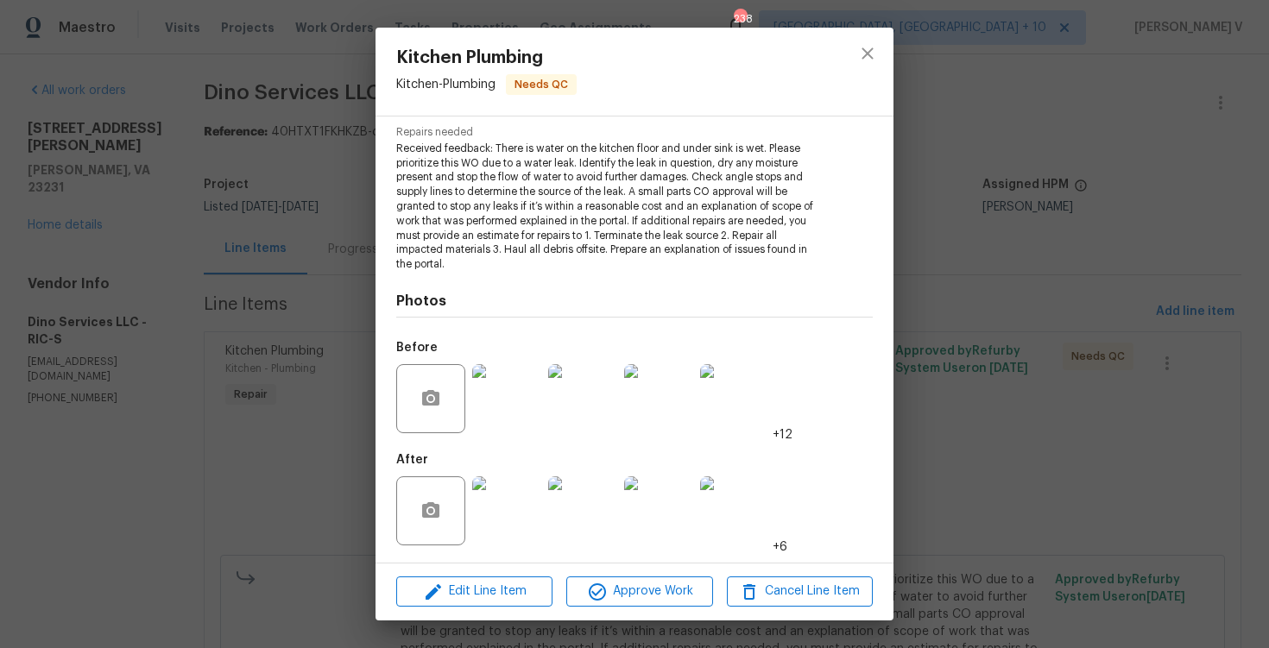
click at [508, 507] on img at bounding box center [506, 511] width 69 height 69
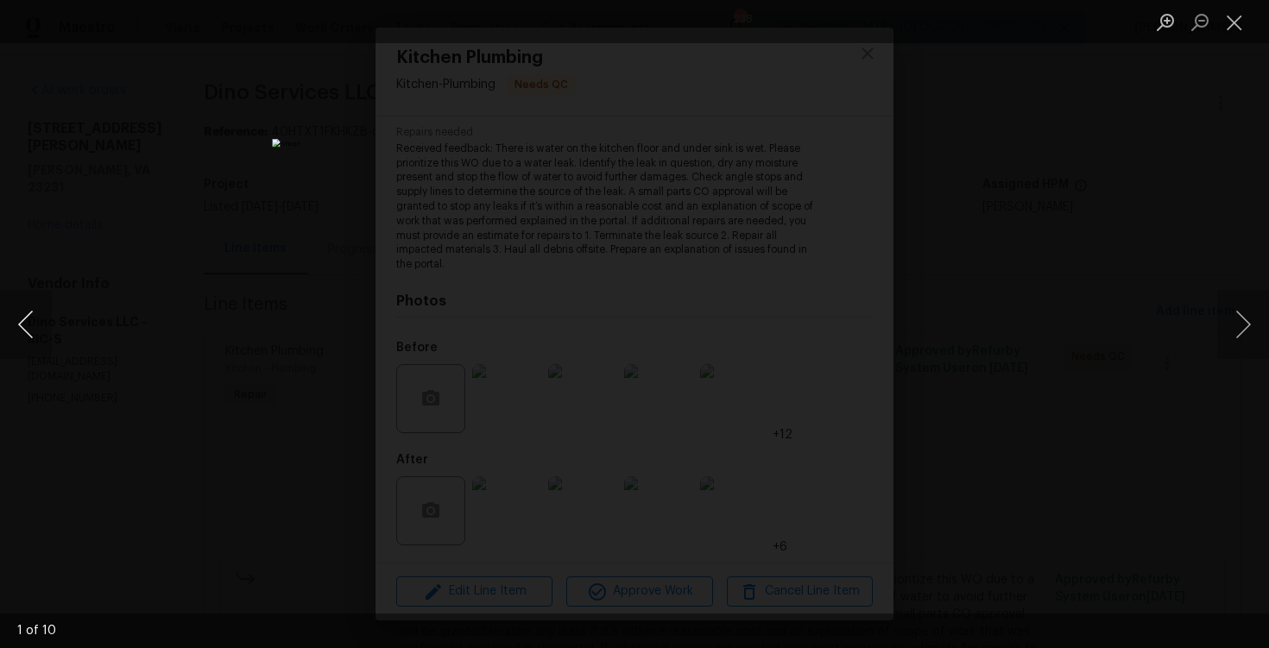
click at [31, 333] on button "Previous image" at bounding box center [26, 324] width 52 height 69
click at [41, 328] on button "Previous image" at bounding box center [26, 324] width 52 height 69
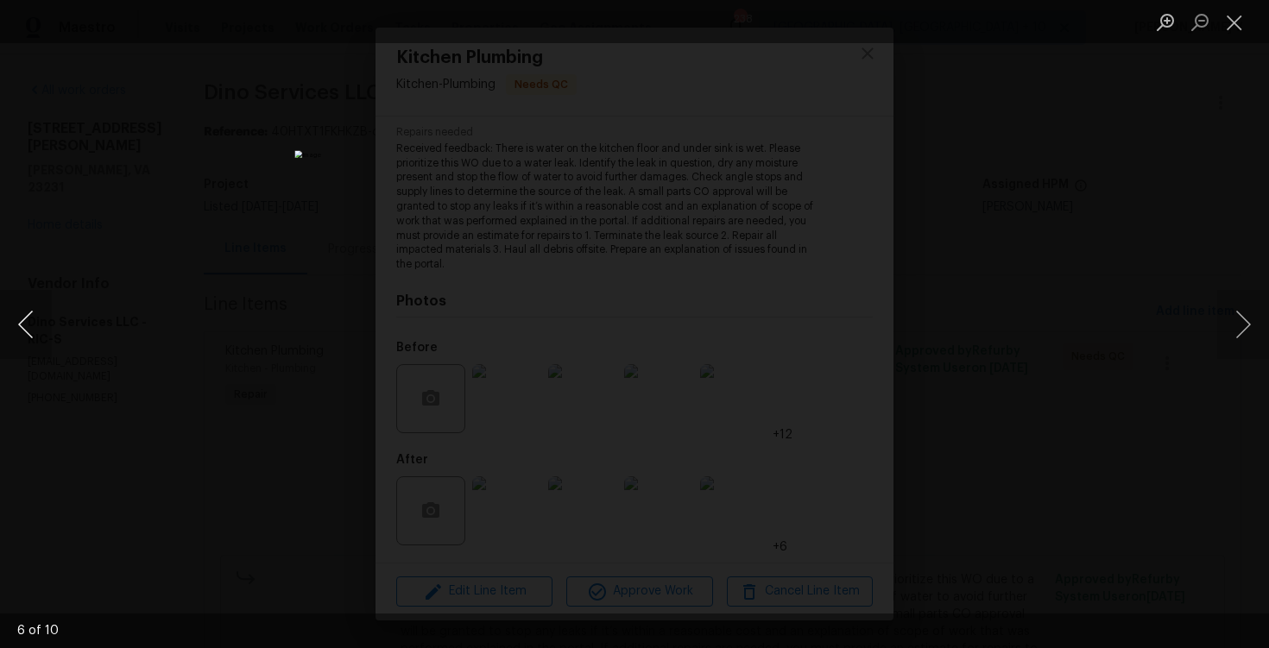
click at [41, 328] on button "Previous image" at bounding box center [26, 324] width 52 height 69
click at [22, 302] on button "Previous image" at bounding box center [26, 324] width 52 height 69
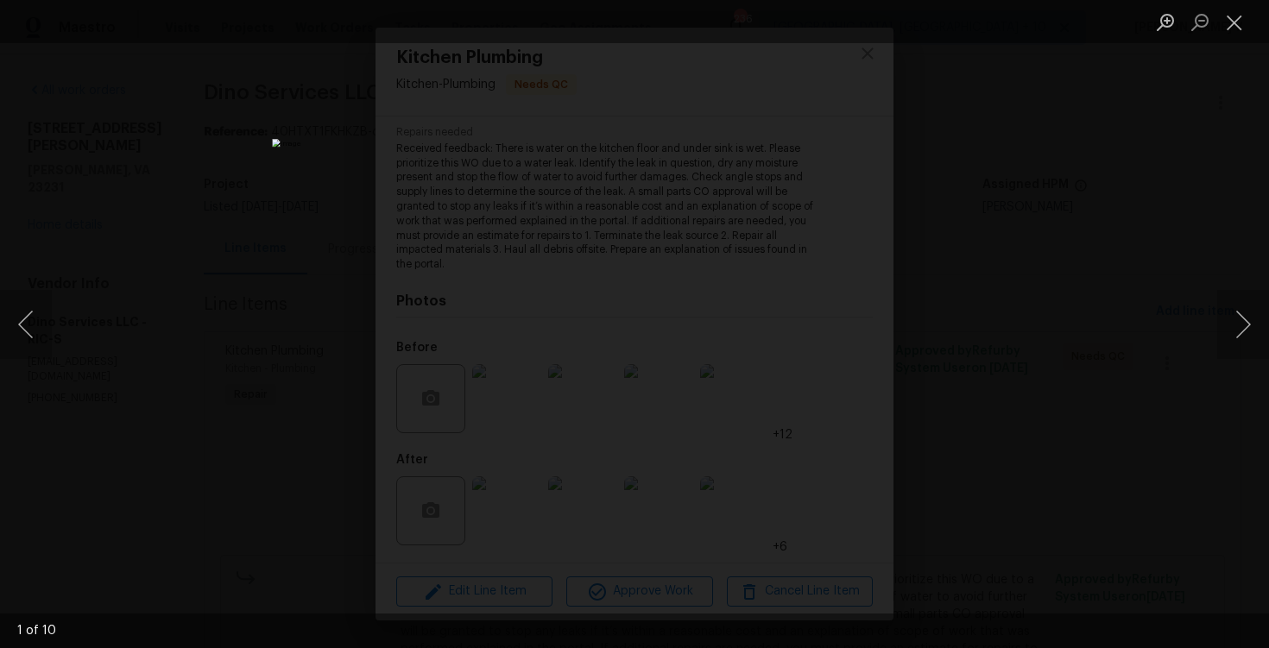
click at [1099, 249] on div "Lightbox" at bounding box center [634, 324] width 1269 height 648
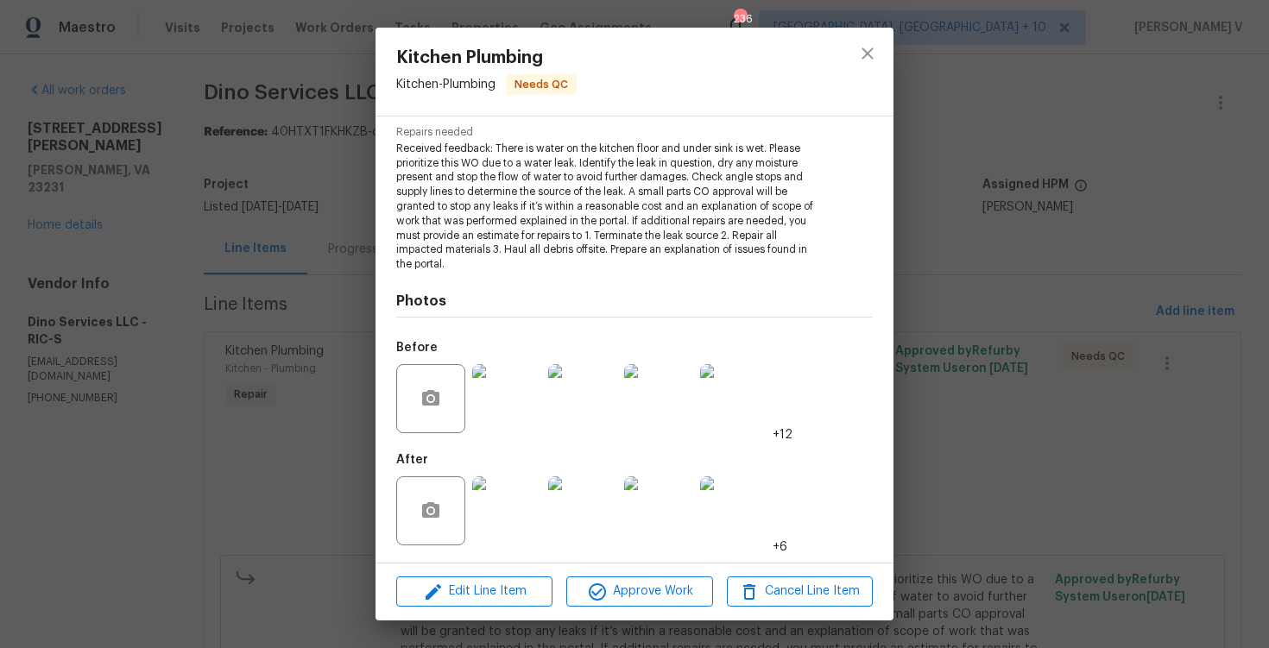
click at [17, 205] on div "Kitchen Plumbing Kitchen - Plumbing Needs QC Vendor Dino Services LLC Account C…" at bounding box center [634, 324] width 1269 height 648
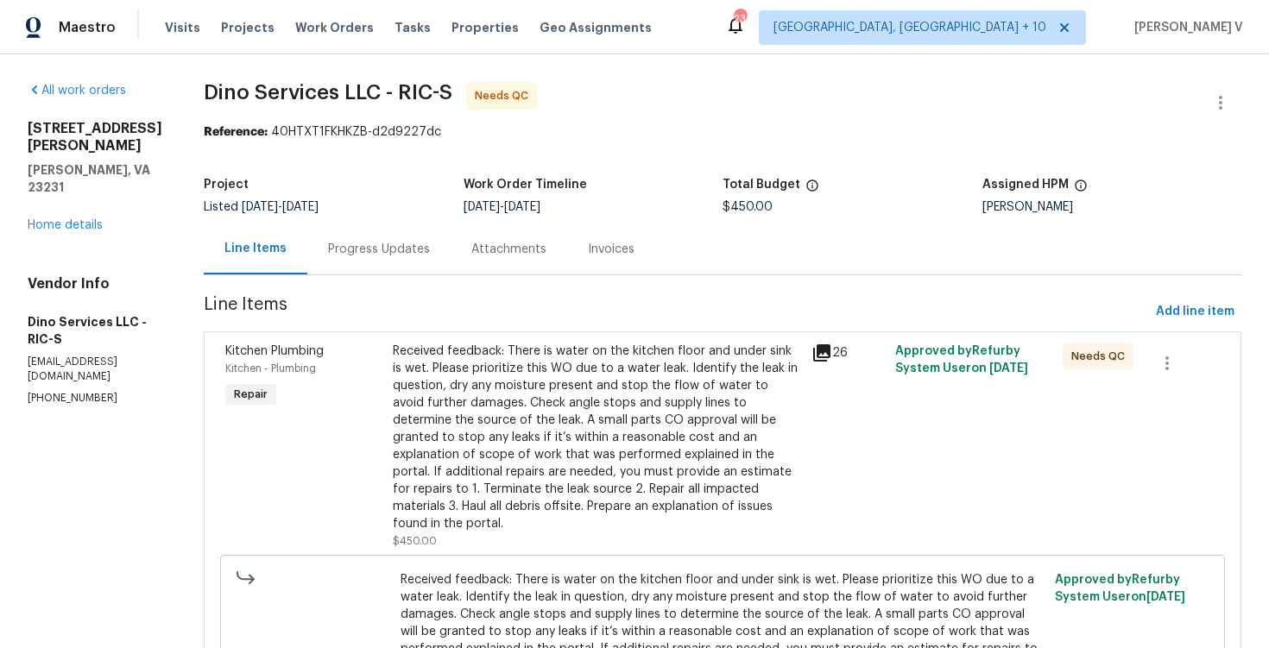
scroll to position [157, 0]
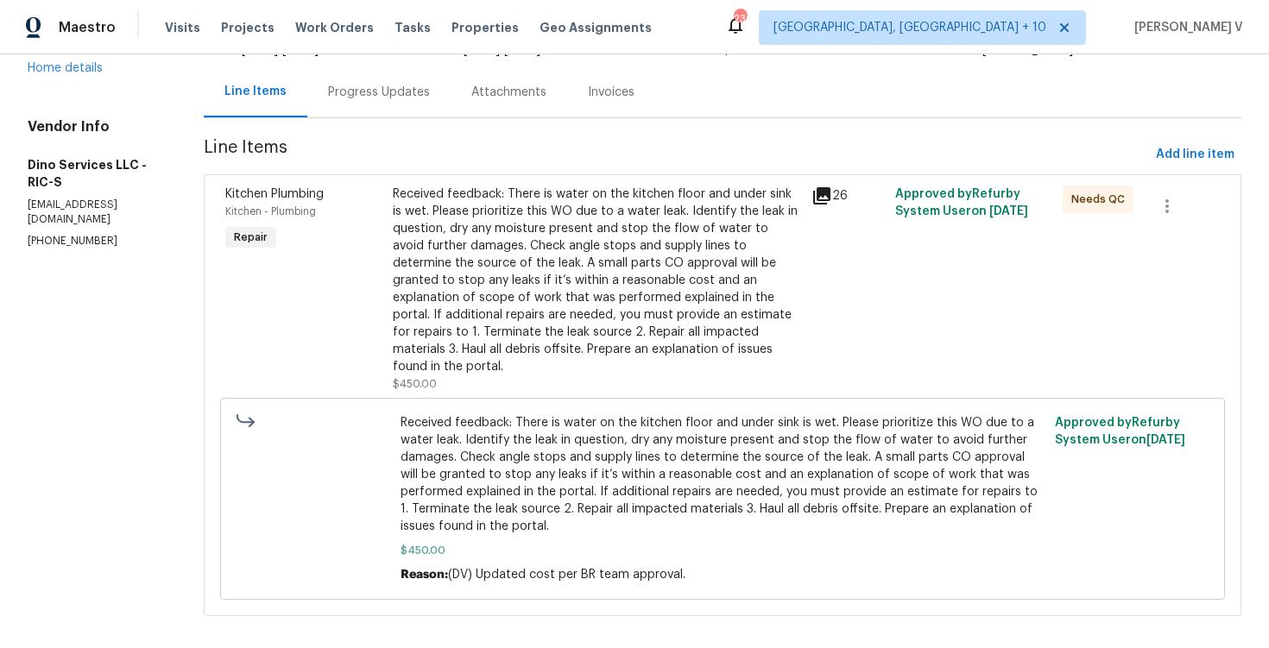
click at [602, 283] on div "Received feedback: There is water on the kitchen floor and under sink is wet. P…" at bounding box center [597, 281] width 408 height 190
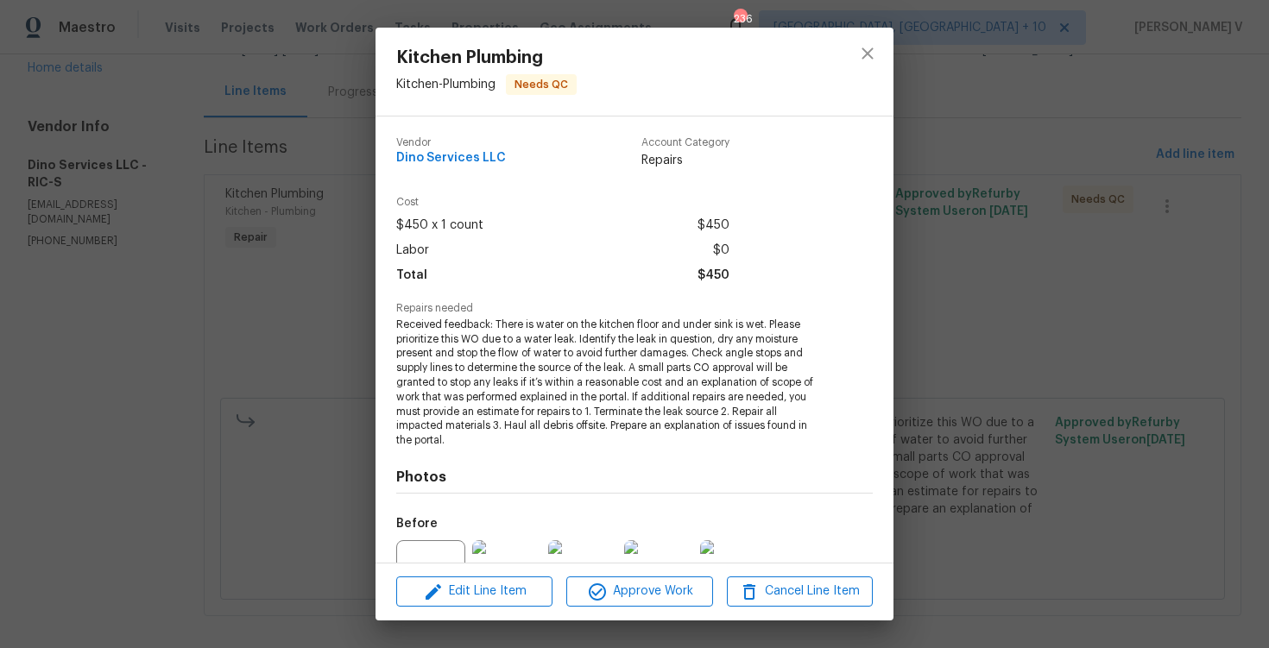
scroll to position [176, 0]
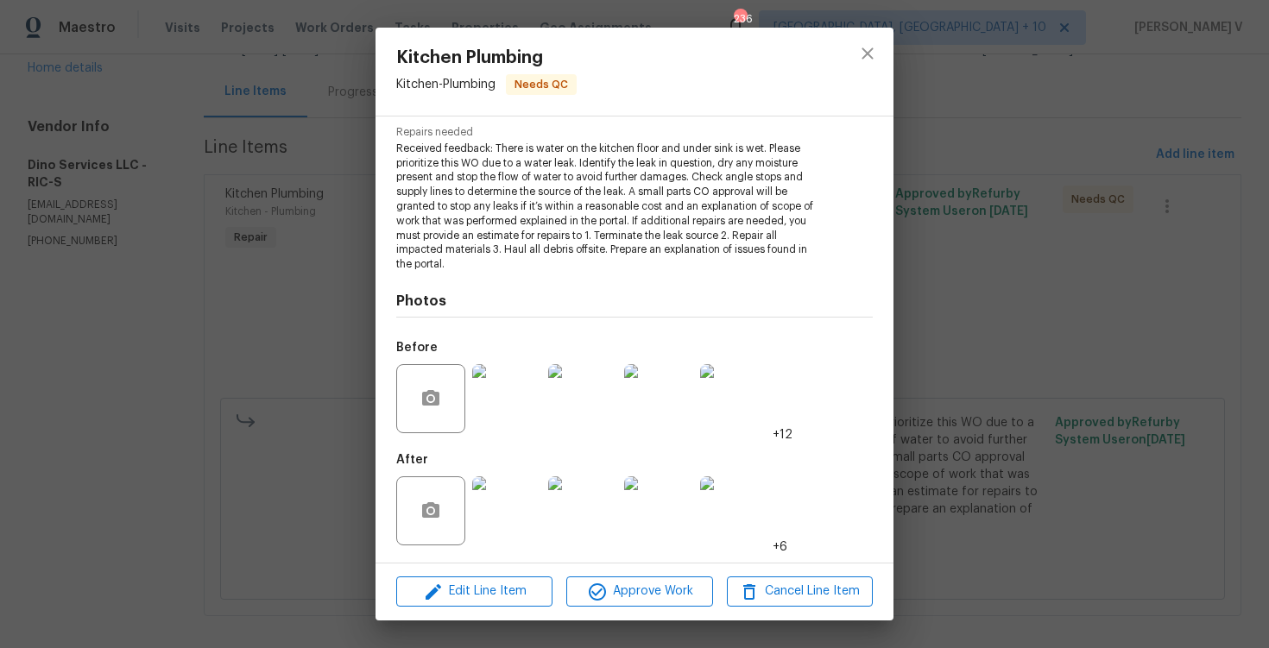
click at [673, 416] on img at bounding box center [658, 398] width 69 height 69
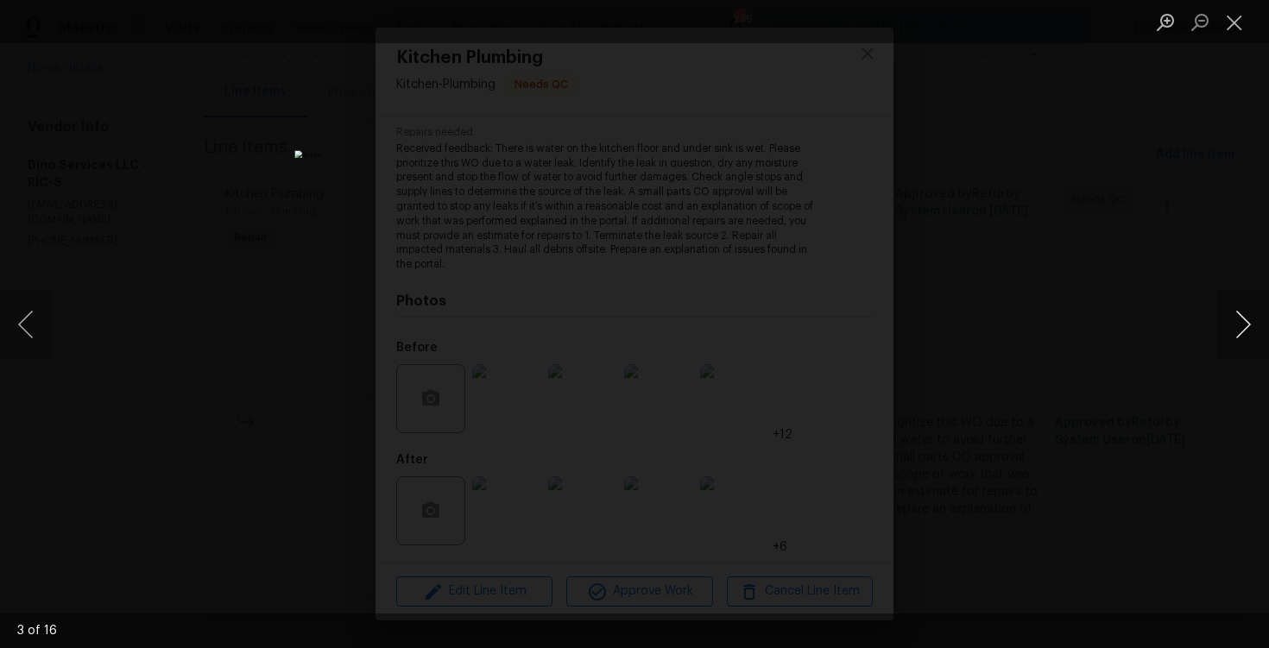
click at [1243, 319] on button "Next image" at bounding box center [1243, 324] width 52 height 69
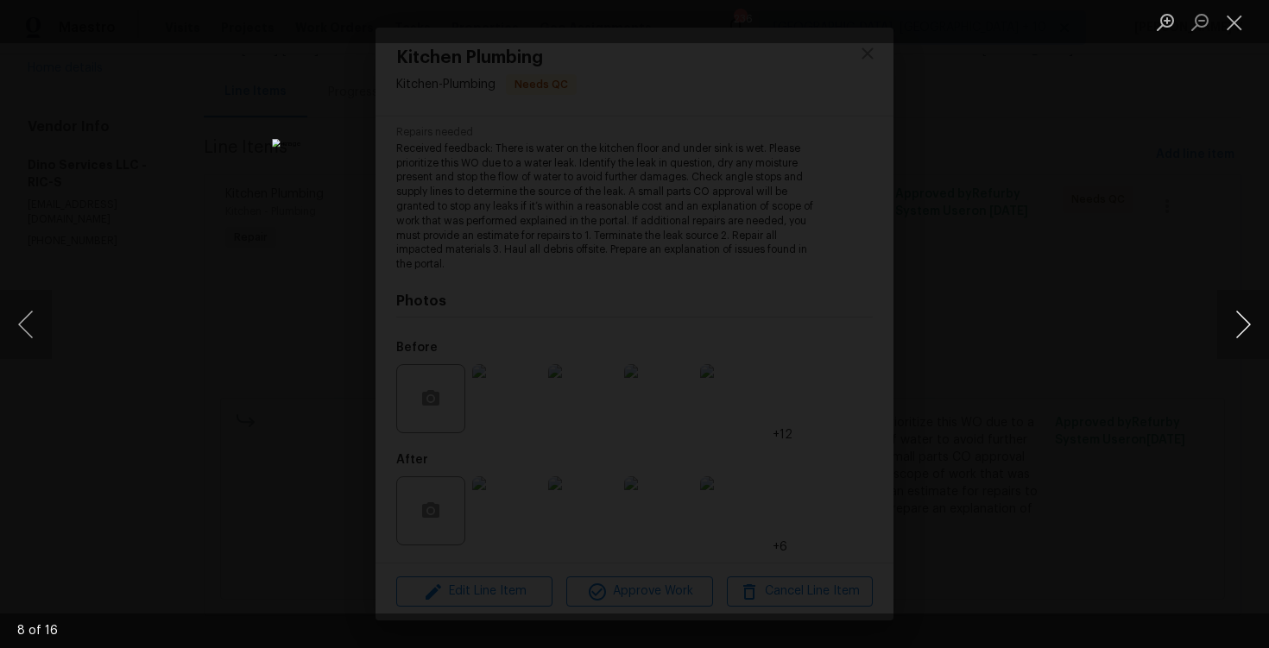
click at [1243, 319] on button "Next image" at bounding box center [1243, 324] width 52 height 69
click at [1143, 79] on div "Lightbox" at bounding box center [634, 324] width 1269 height 648
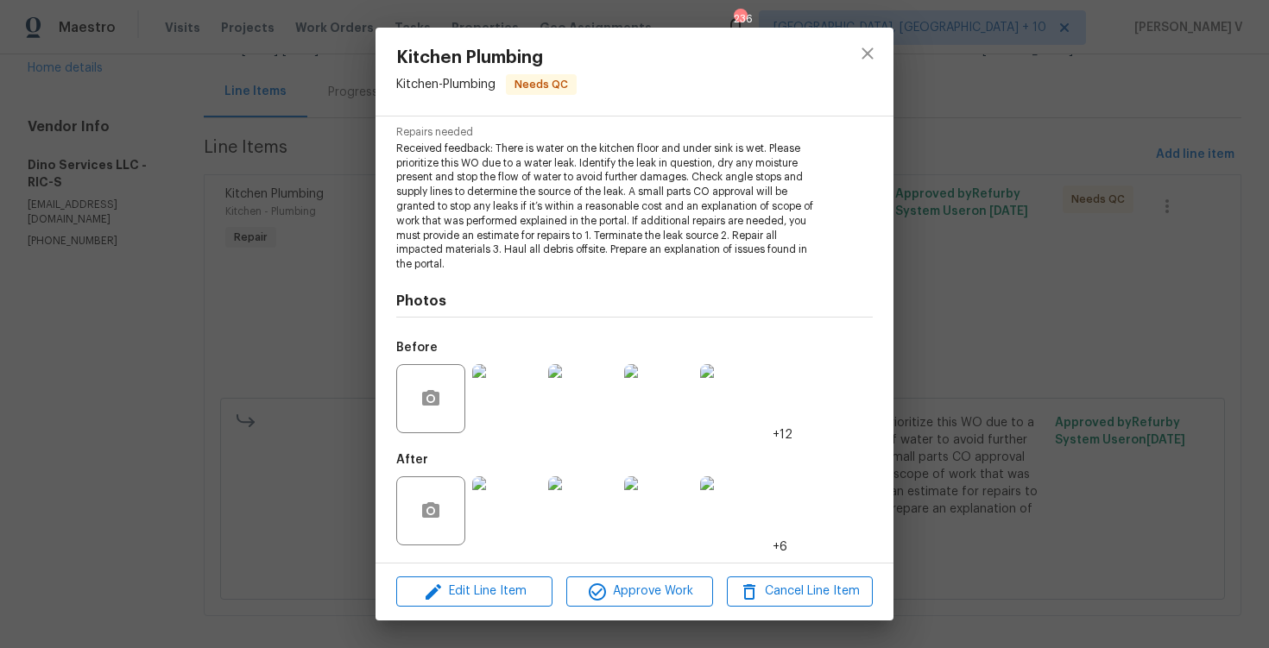
click at [1143, 79] on div "Kitchen Plumbing Kitchen - Plumbing Needs QC Vendor Dino Services LLC Account C…" at bounding box center [634, 324] width 1269 height 648
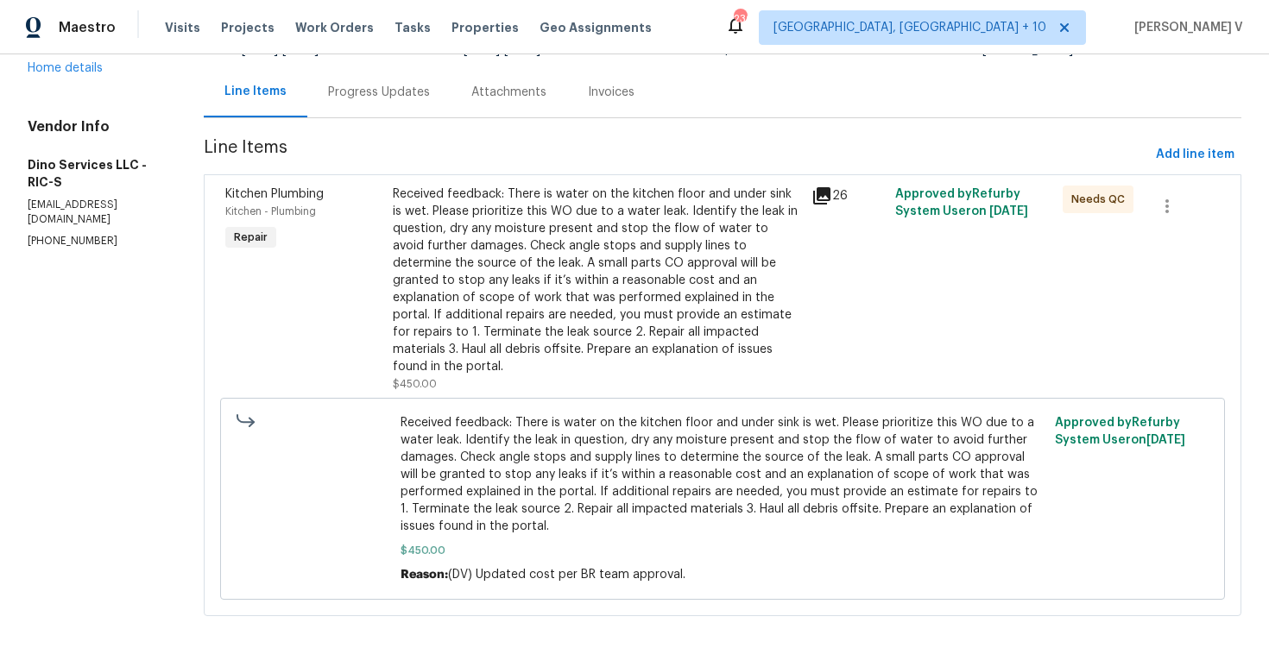
click at [397, 82] on div "Progress Updates" at bounding box center [378, 91] width 143 height 51
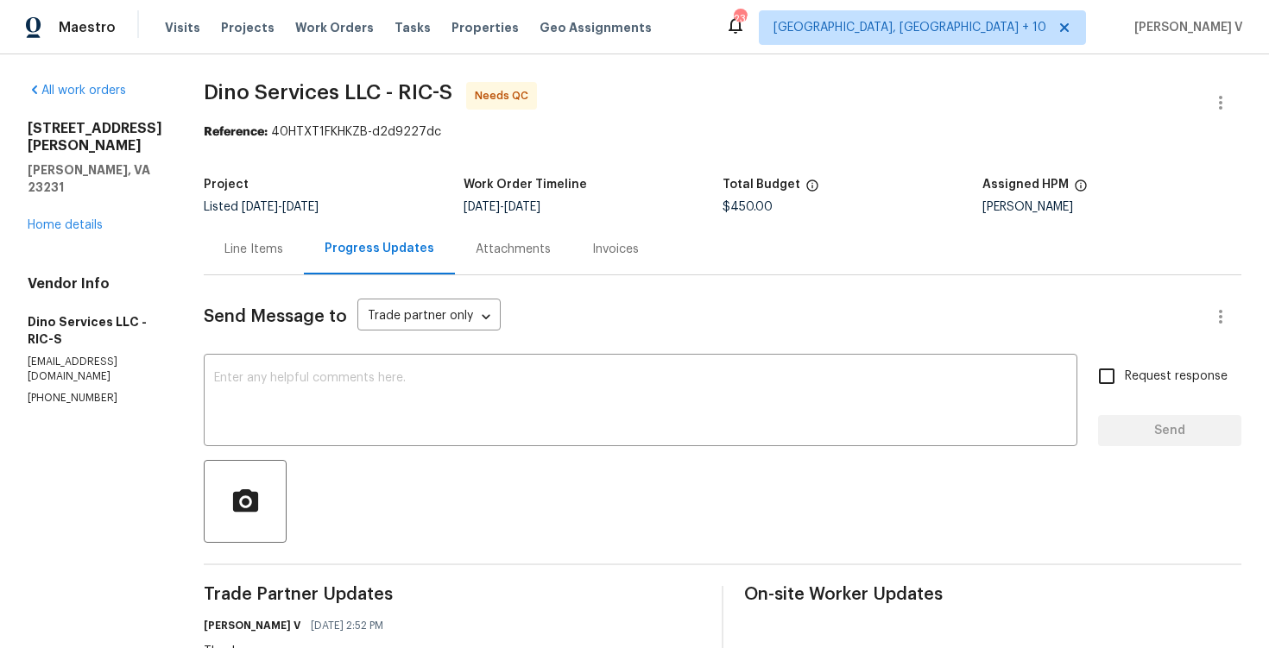
click at [40, 391] on p "(804) 292-0664" at bounding box center [95, 398] width 135 height 15
copy p "(804) 292-0664"
click at [251, 263] on div "Line Items" at bounding box center [254, 249] width 100 height 51
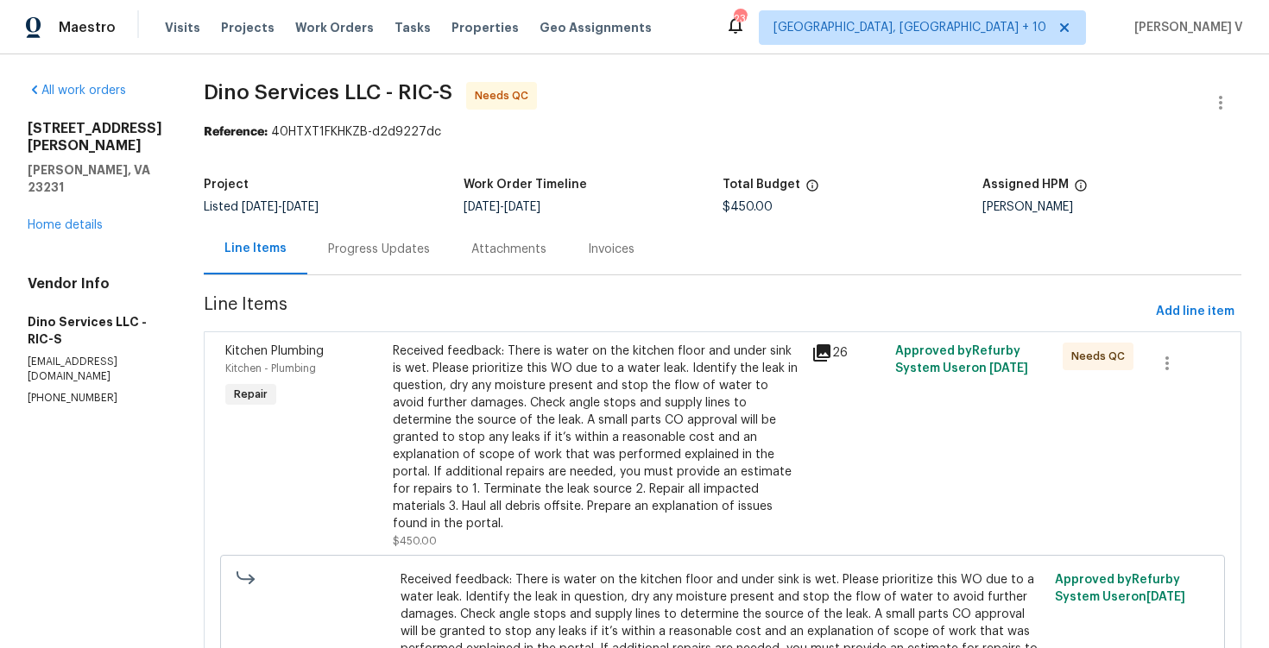
click at [362, 268] on div "Progress Updates" at bounding box center [378, 249] width 143 height 51
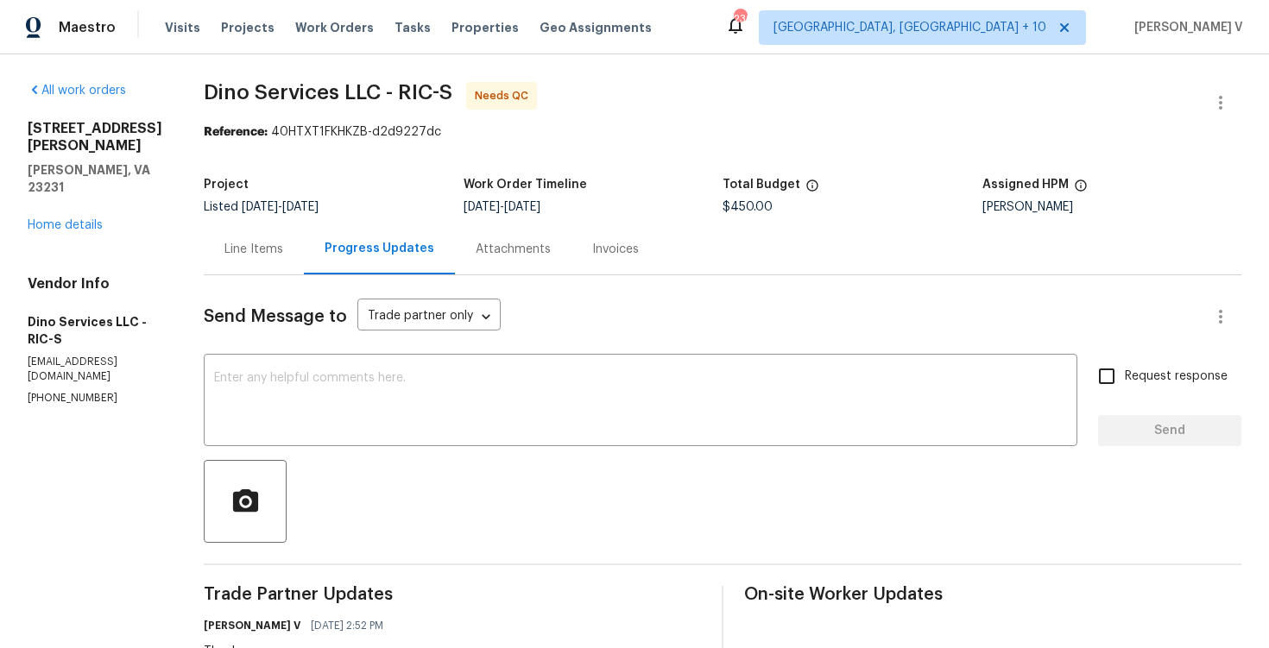
click at [280, 264] on div "Line Items" at bounding box center [254, 249] width 100 height 51
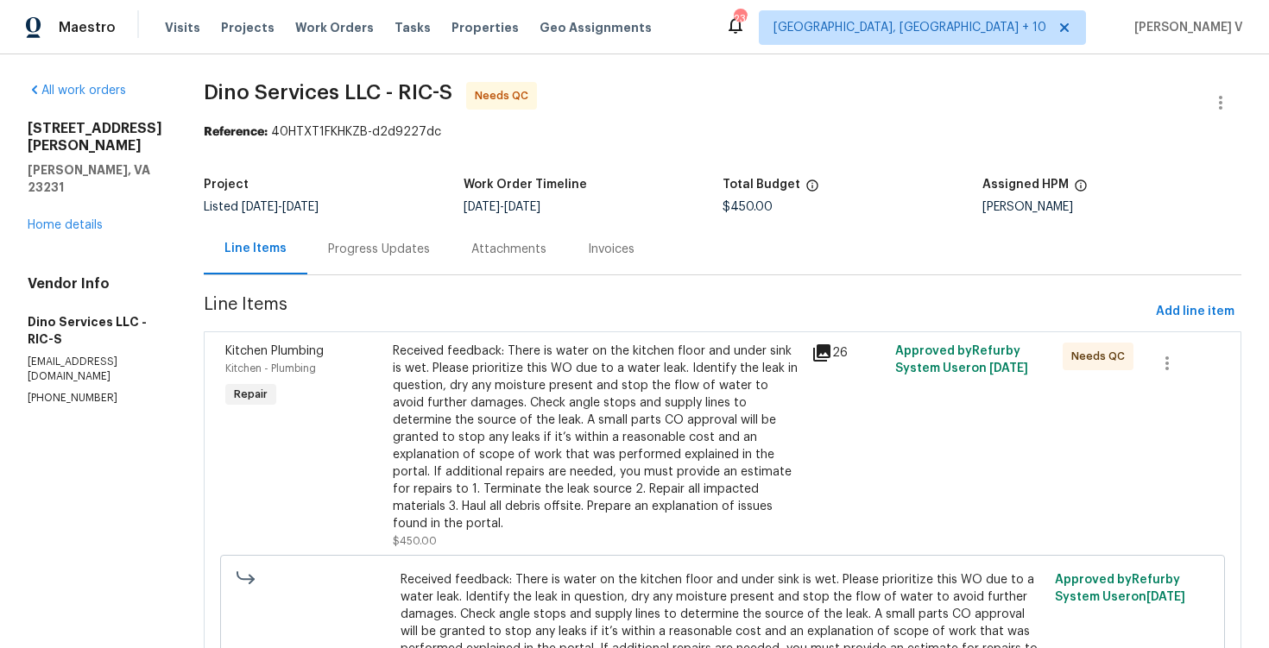
click at [362, 280] on section "Dino Services LLC - RIC-S Needs QC Reference: 40HTXT1FKHKZB-d2d9227dc Project L…" at bounding box center [723, 438] width 1038 height 712
click at [371, 257] on div "Progress Updates" at bounding box center [379, 249] width 102 height 17
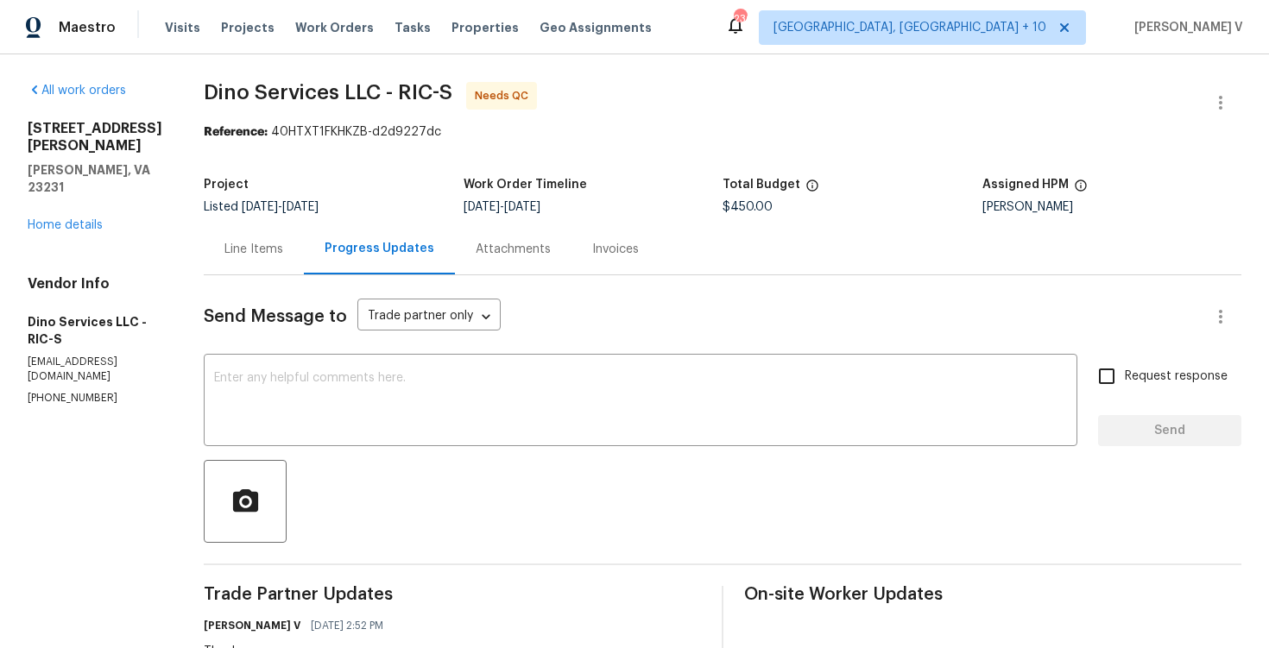
click at [247, 254] on div "Line Items" at bounding box center [253, 249] width 59 height 17
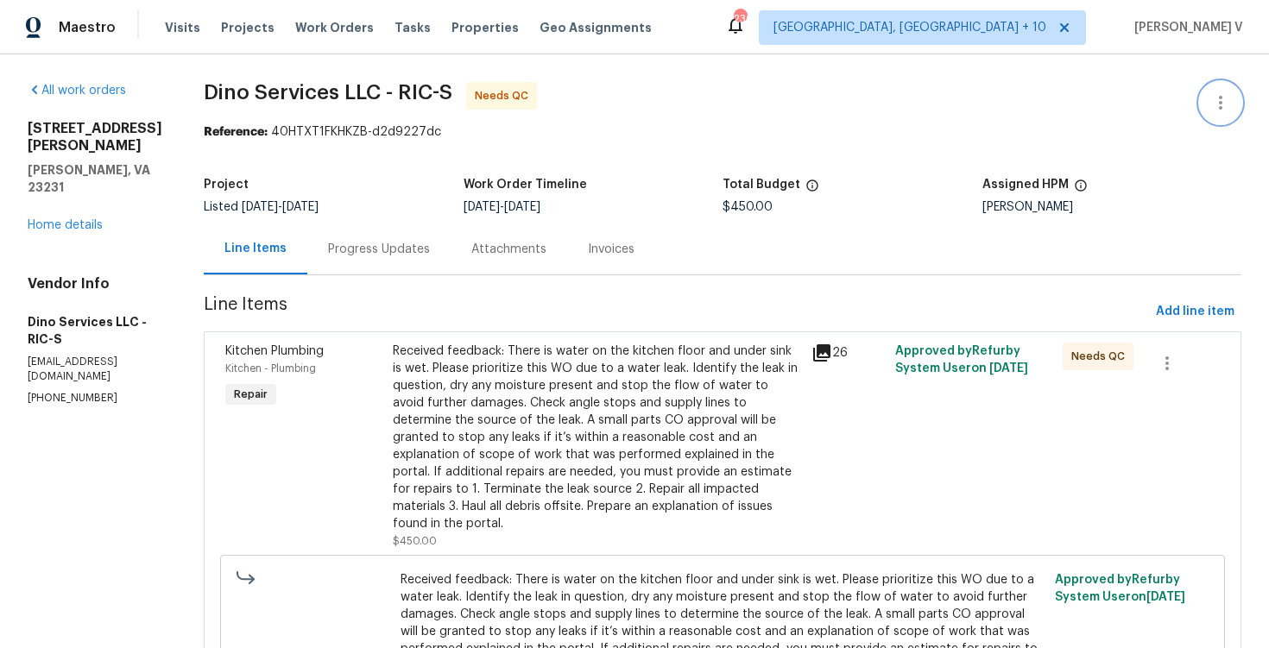
click at [1228, 87] on button "button" at bounding box center [1220, 102] width 41 height 41
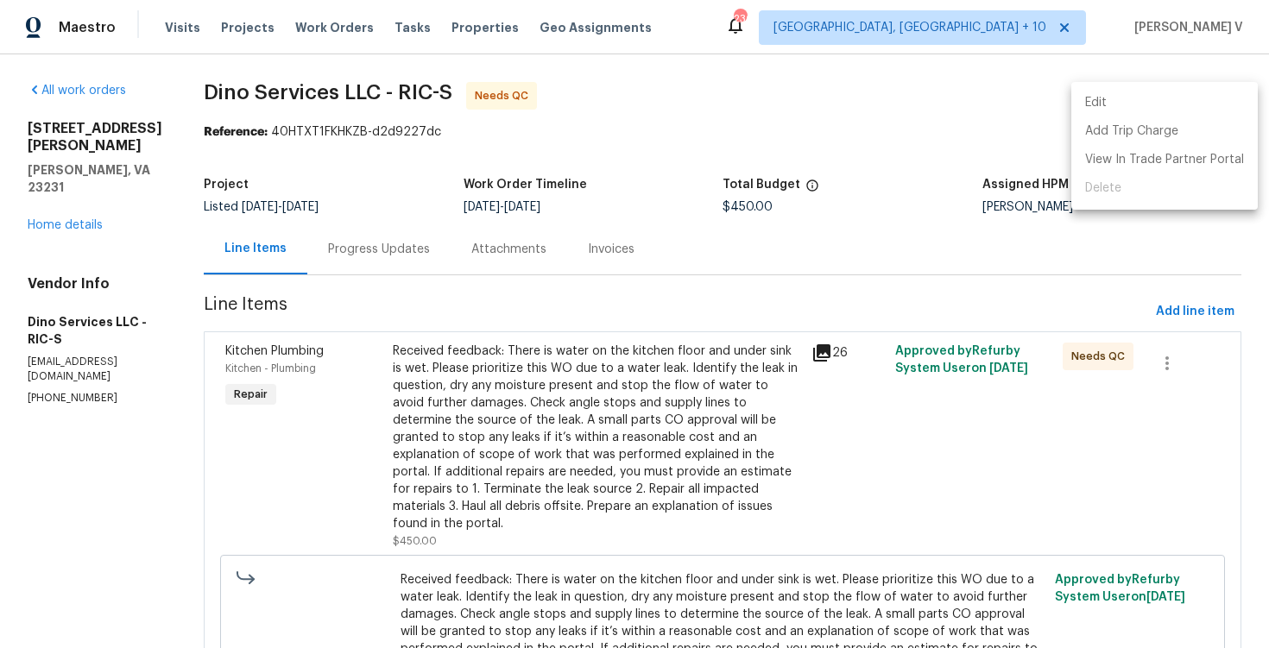
click at [1182, 107] on li "Edit" at bounding box center [1164, 103] width 186 height 28
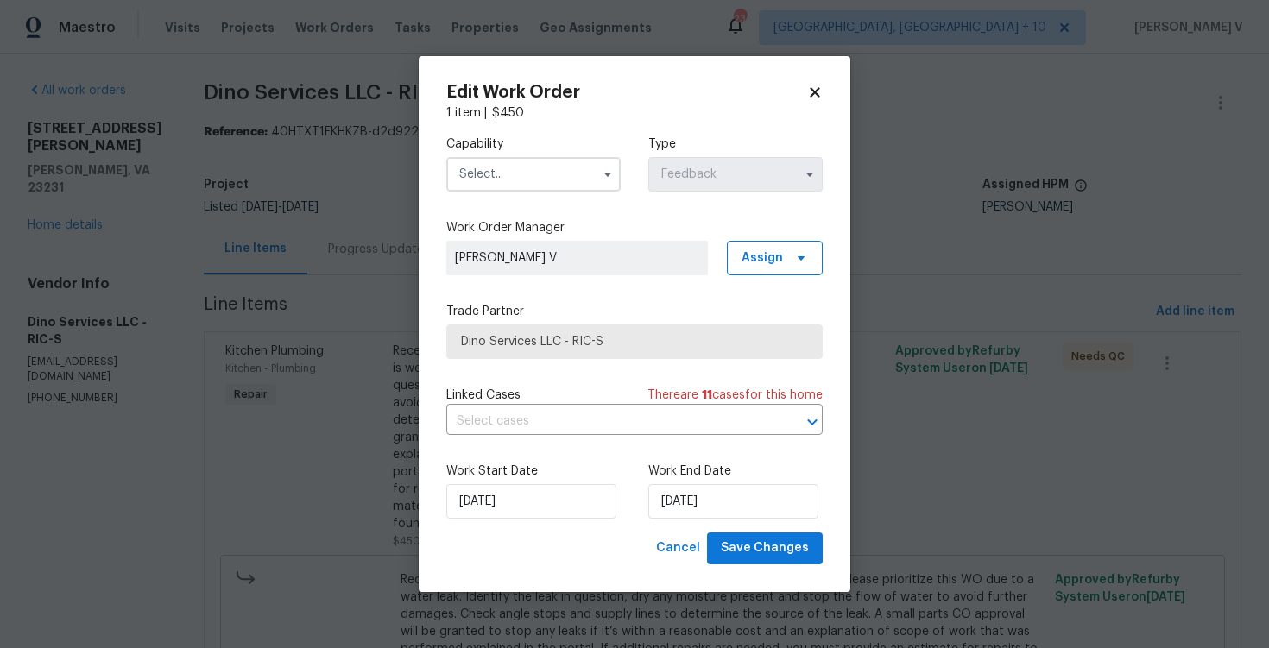
click at [495, 194] on div "Capability Type Feedback" at bounding box center [634, 164] width 376 height 84
click at [526, 178] on input "text" at bounding box center [533, 174] width 174 height 35
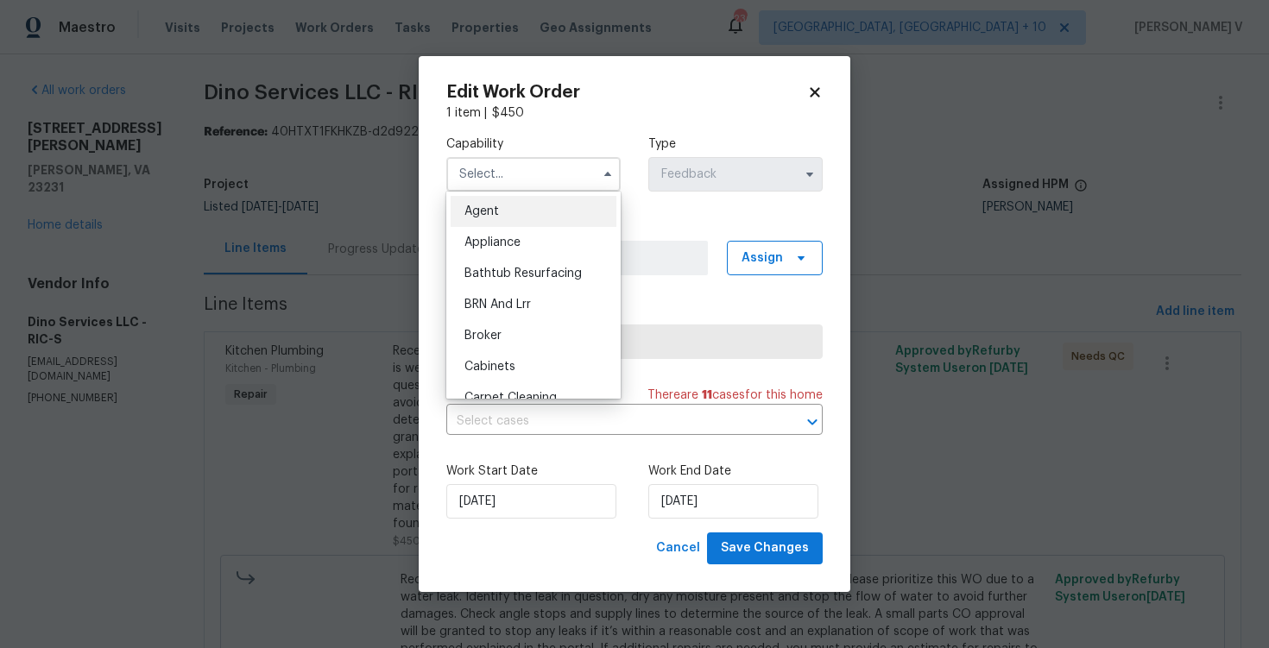
click at [480, 223] on div "Agent" at bounding box center [534, 211] width 166 height 31
type input "Agent"
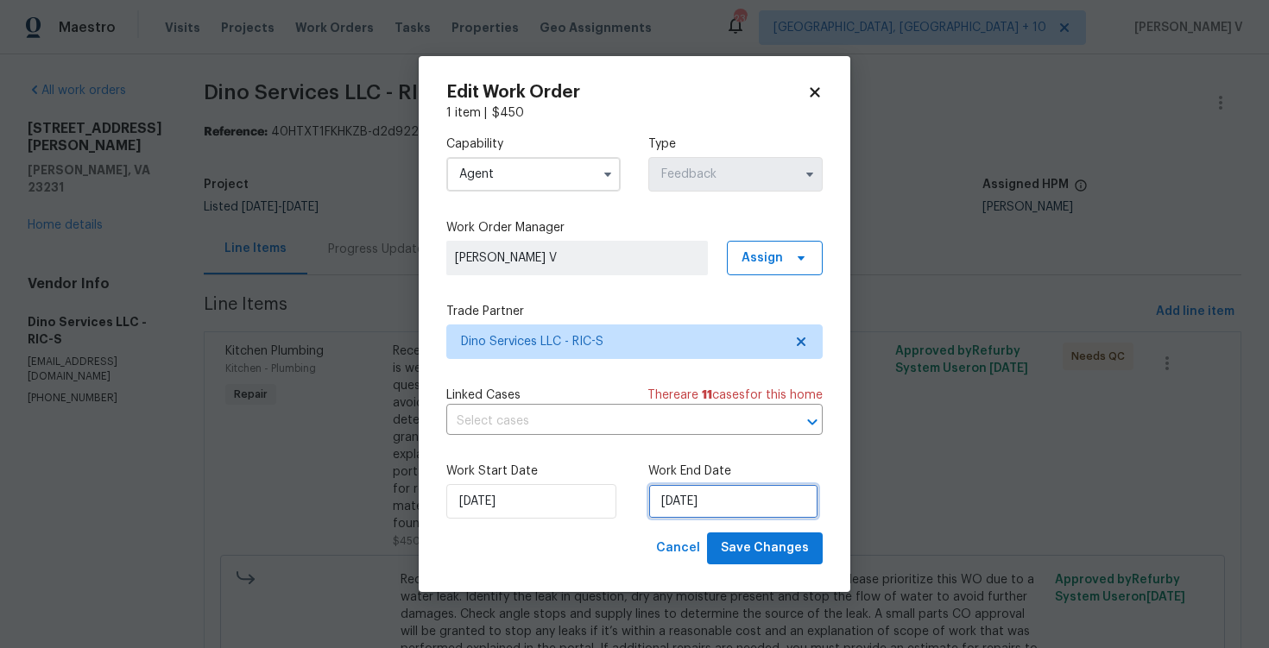
click at [679, 491] on input "18/09/2025" at bounding box center [733, 501] width 170 height 35
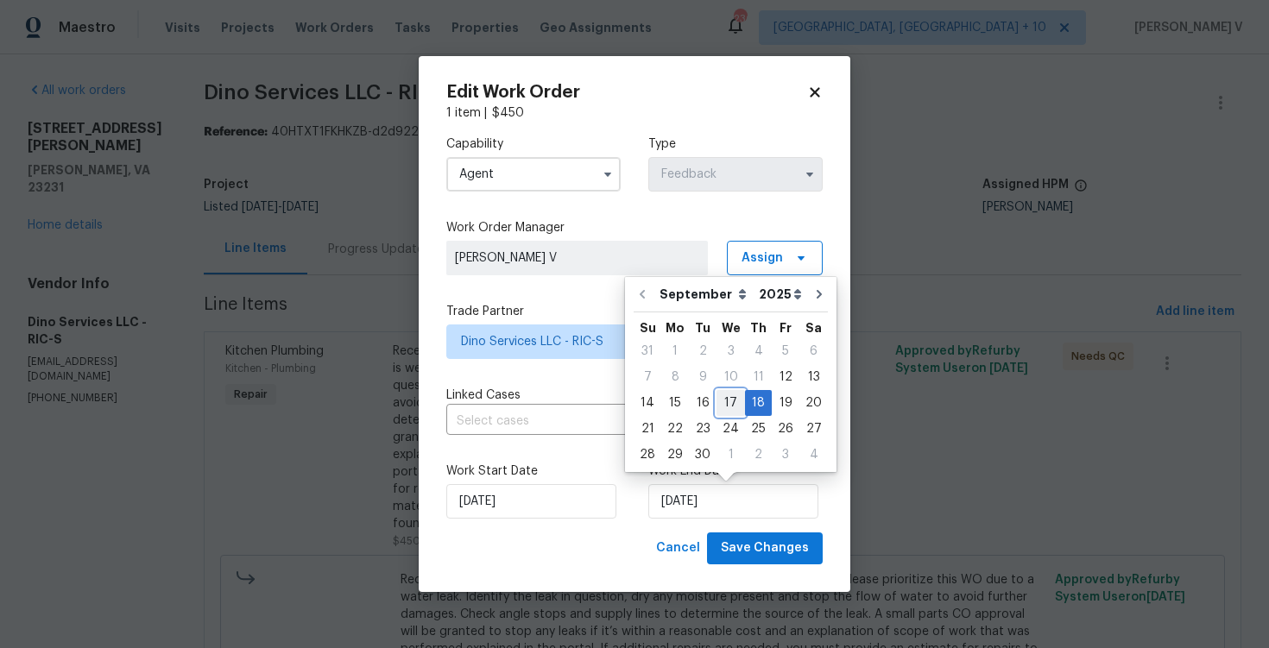
click at [732, 403] on div "17" at bounding box center [731, 403] width 28 height 24
type input "17/09/2025"
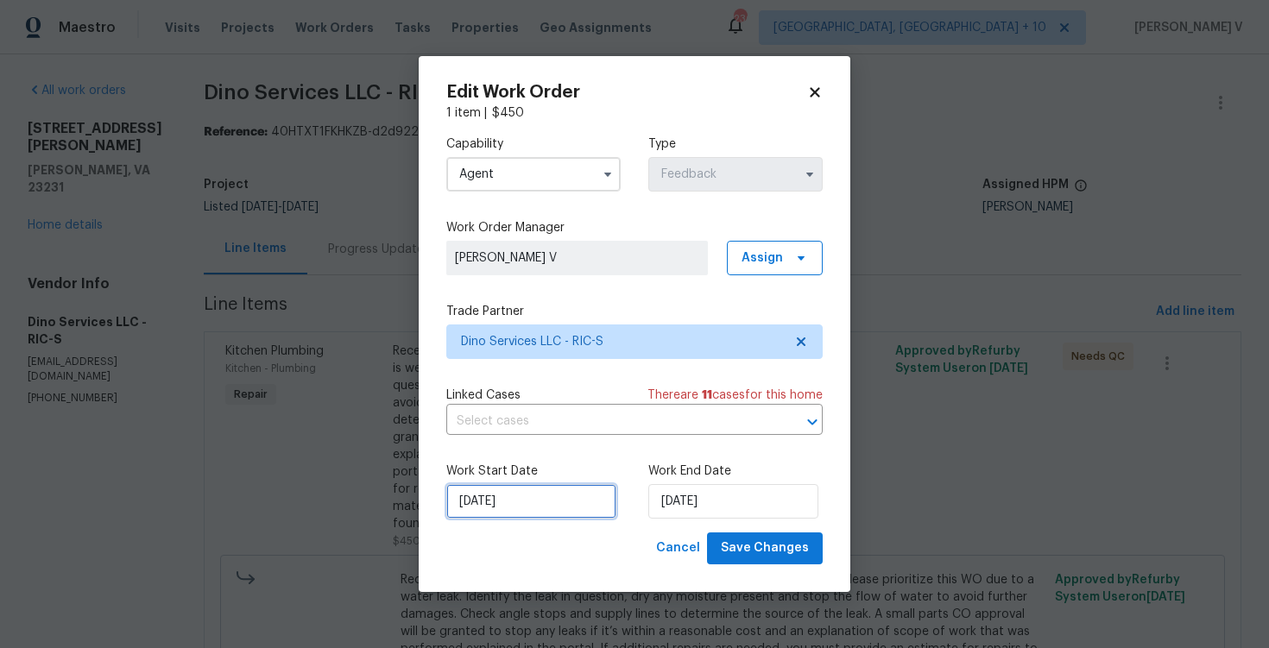
click at [512, 504] on input "12/09/2025" at bounding box center [531, 501] width 170 height 35
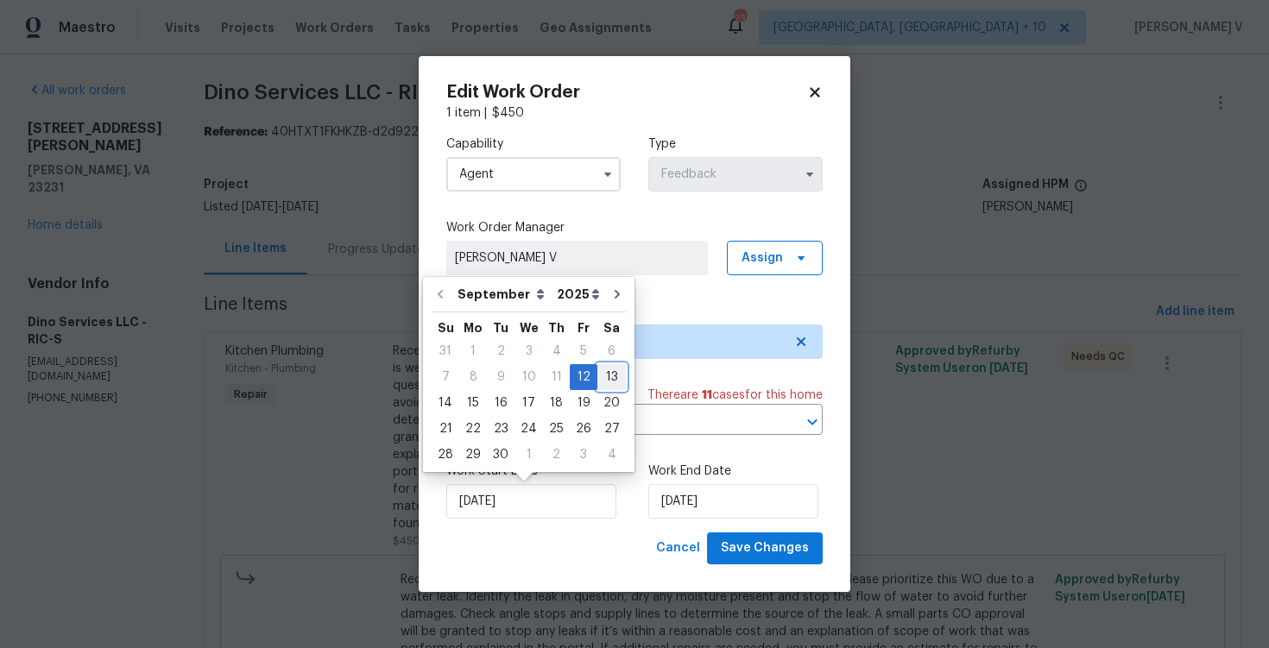
click at [597, 374] on div "13" at bounding box center [611, 377] width 28 height 24
type input "13/09/2025"
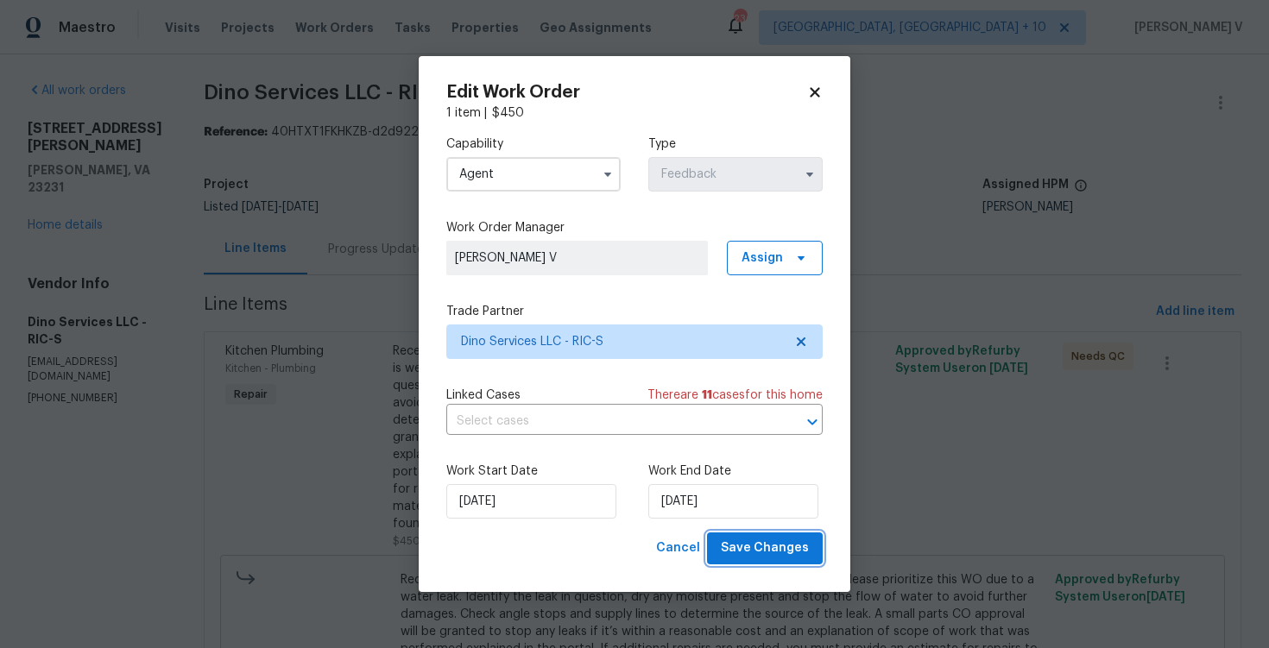
click at [748, 557] on span "Save Changes" at bounding box center [765, 549] width 88 height 22
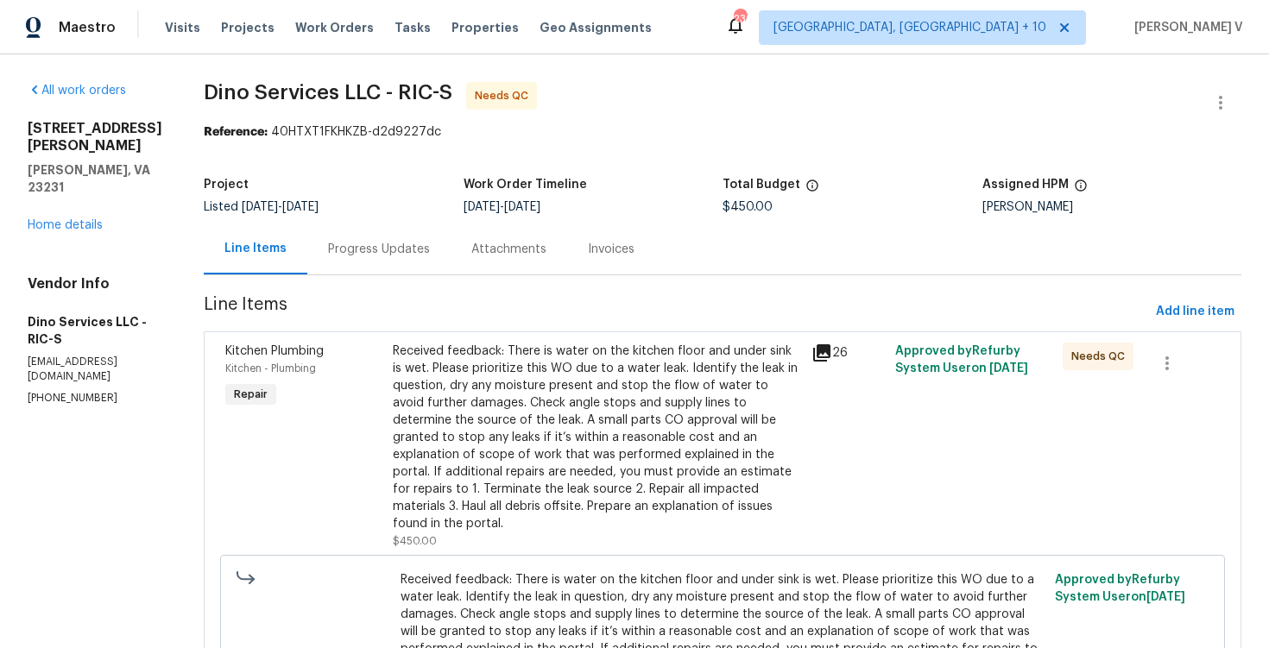
click at [412, 257] on div "Progress Updates" at bounding box center [379, 249] width 102 height 17
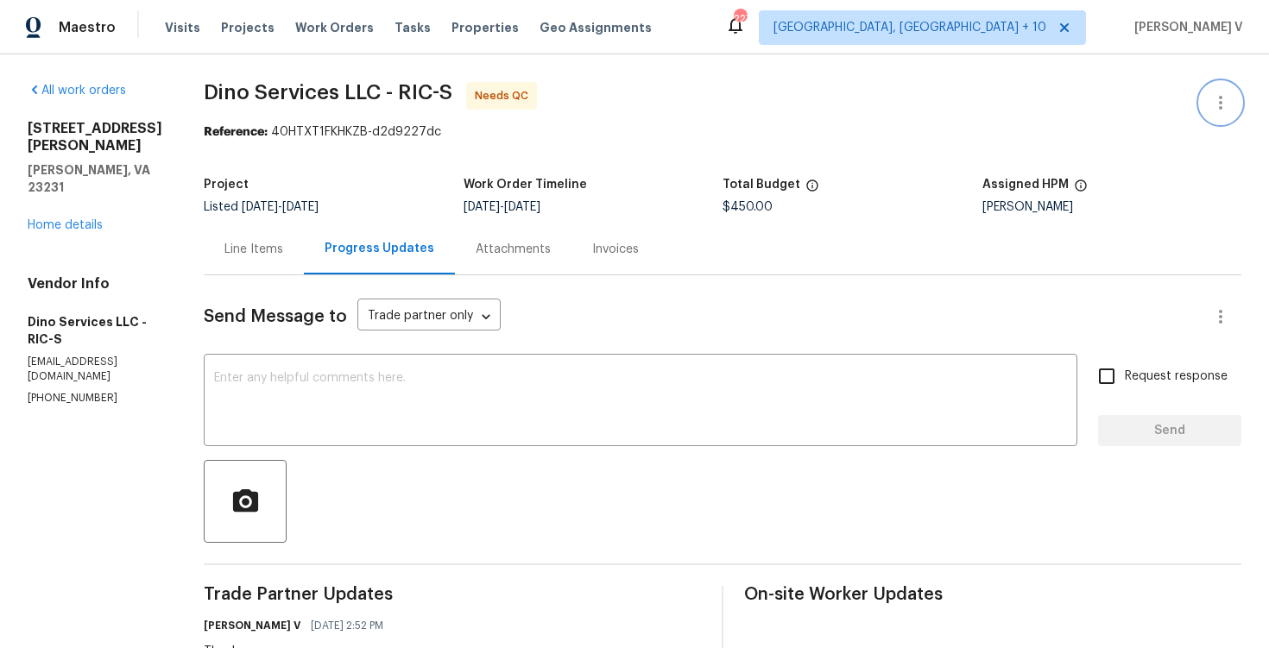
click at [1217, 91] on button "button" at bounding box center [1220, 102] width 41 height 41
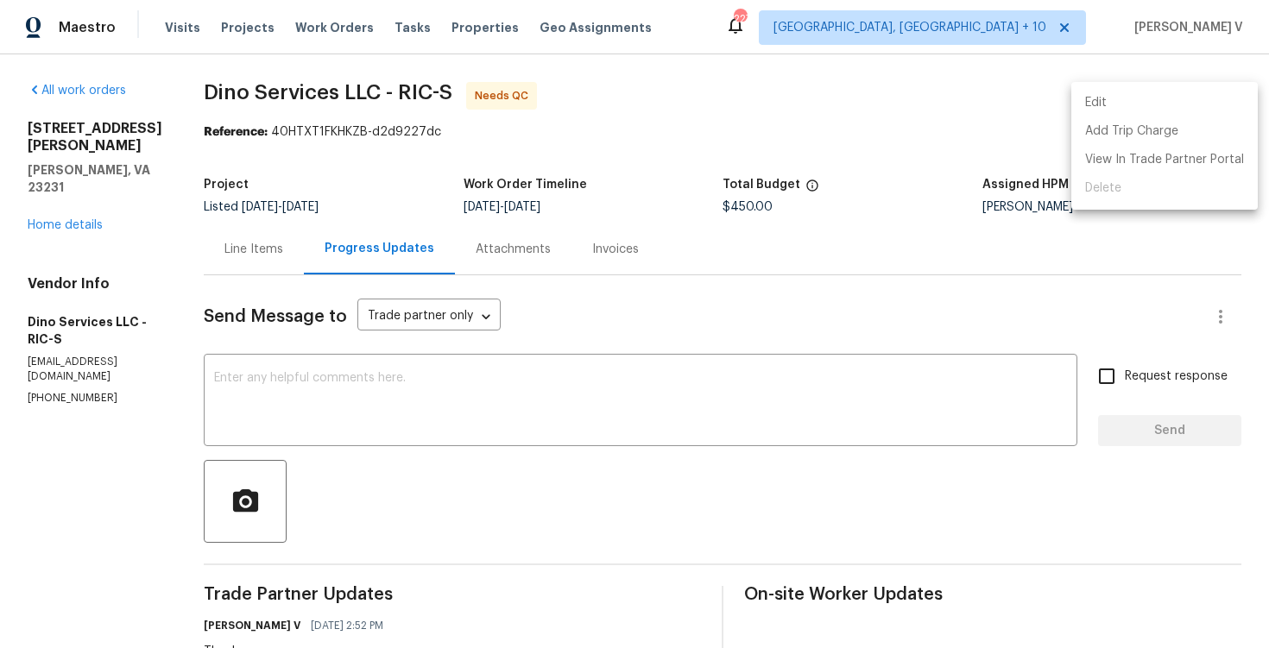
click at [1217, 91] on li "Edit" at bounding box center [1164, 103] width 186 height 28
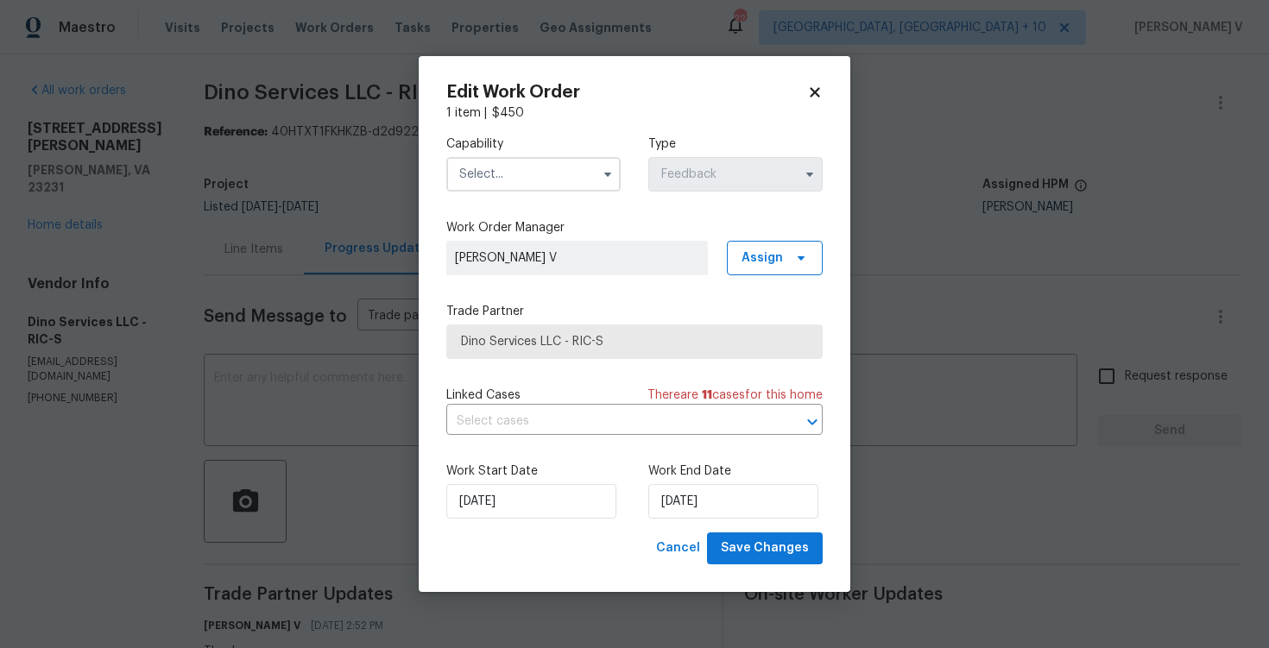
click at [575, 181] on input "text" at bounding box center [533, 174] width 174 height 35
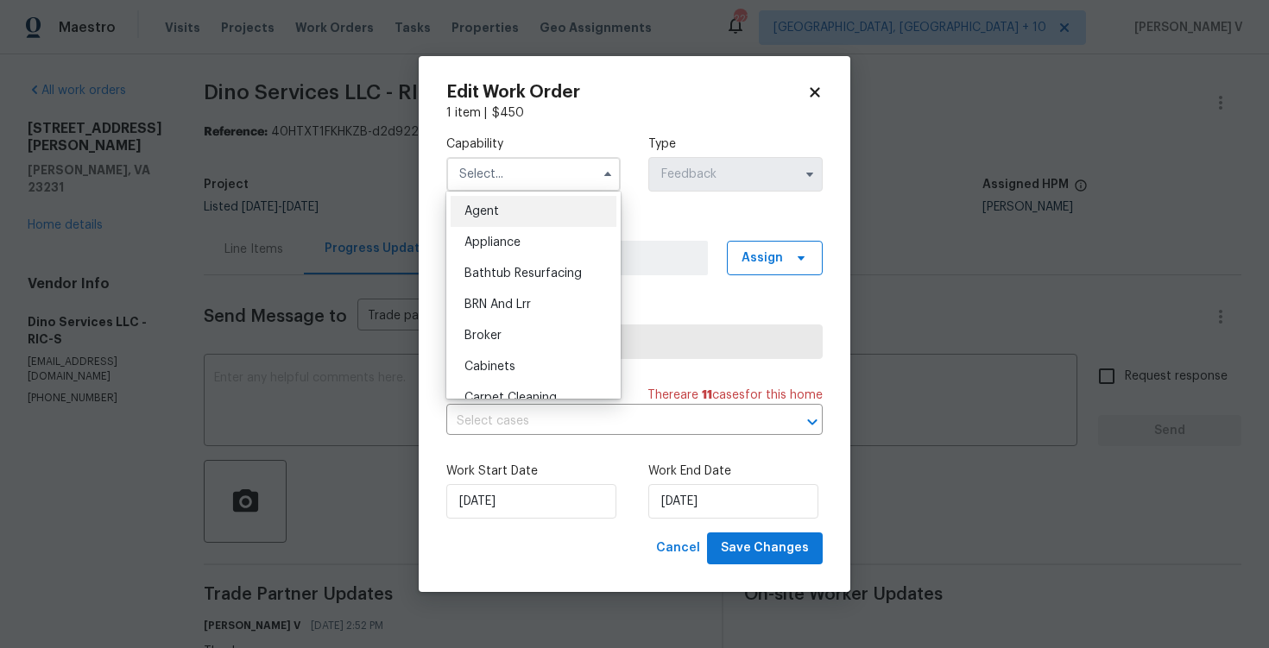
click at [523, 214] on div "Agent" at bounding box center [534, 211] width 166 height 31
type input "Agent"
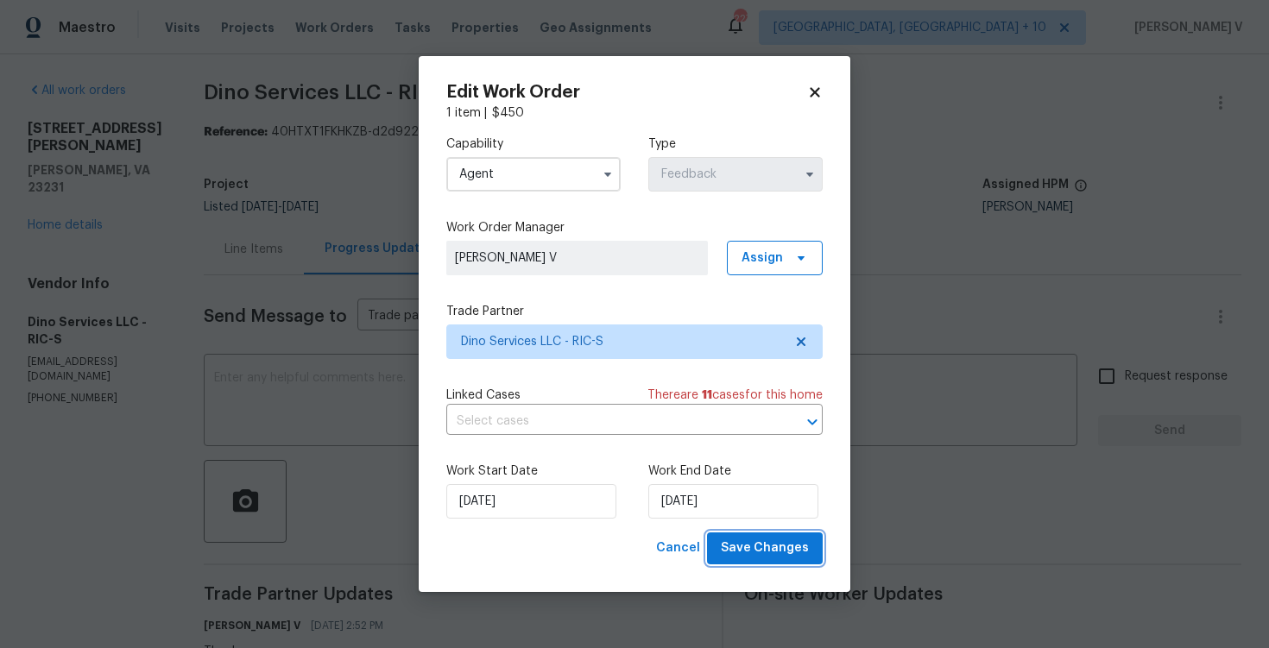
click at [734, 540] on span "Save Changes" at bounding box center [765, 549] width 88 height 22
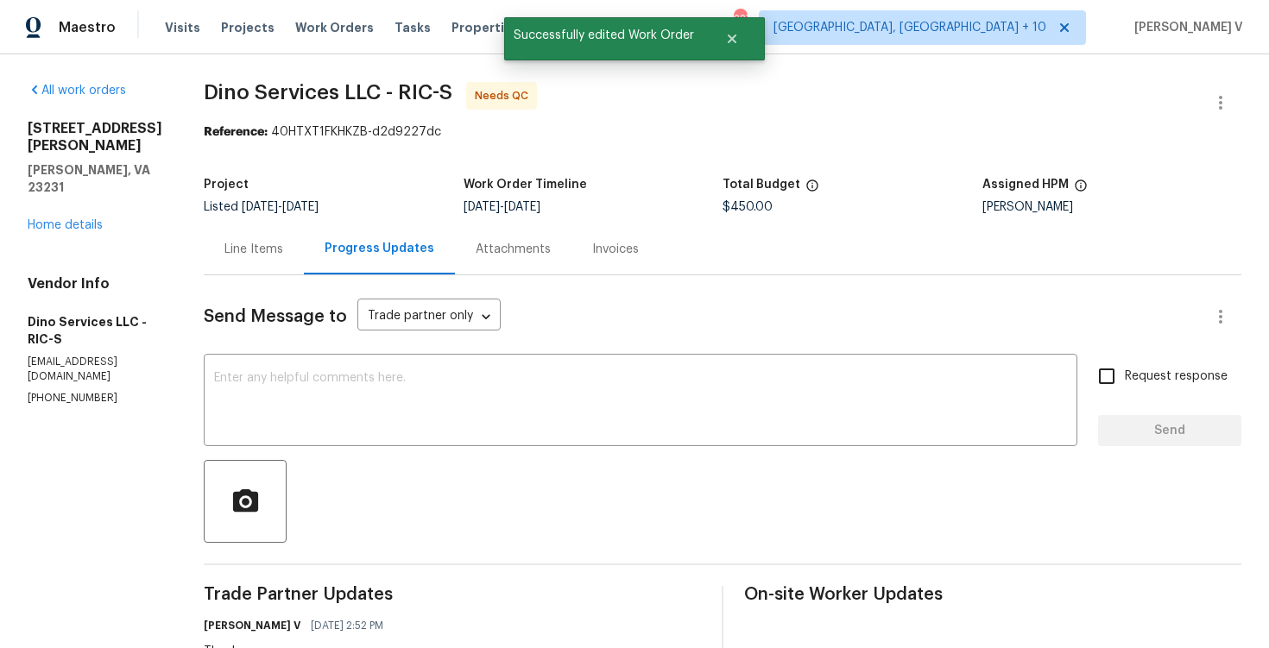
click at [280, 257] on div "Line Items" at bounding box center [254, 249] width 100 height 51
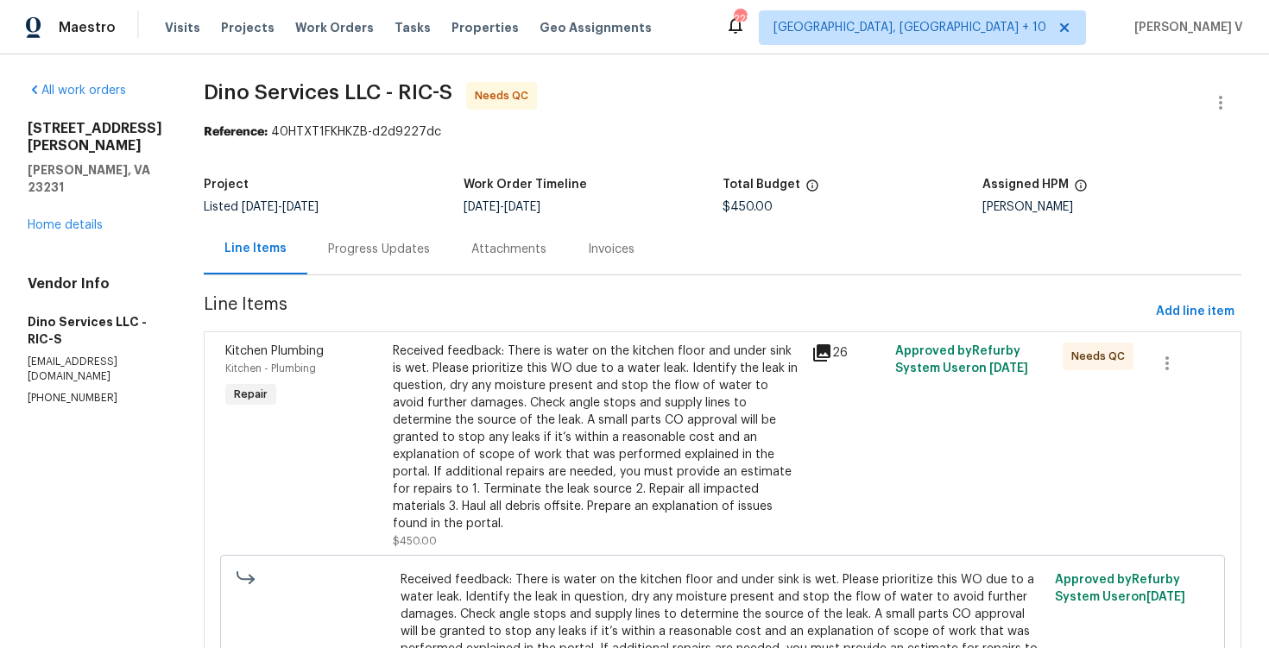
click at [507, 395] on div "Received feedback: There is water on the kitchen floor and under sink is wet. P…" at bounding box center [597, 438] width 408 height 190
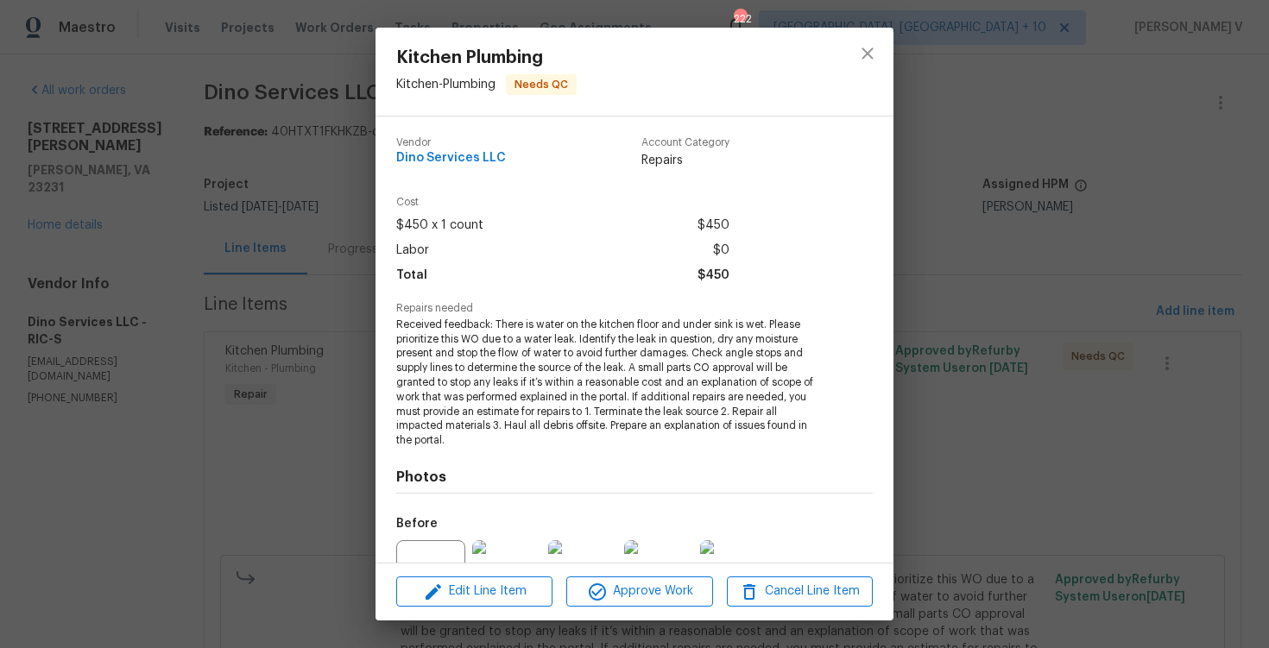
scroll to position [176, 0]
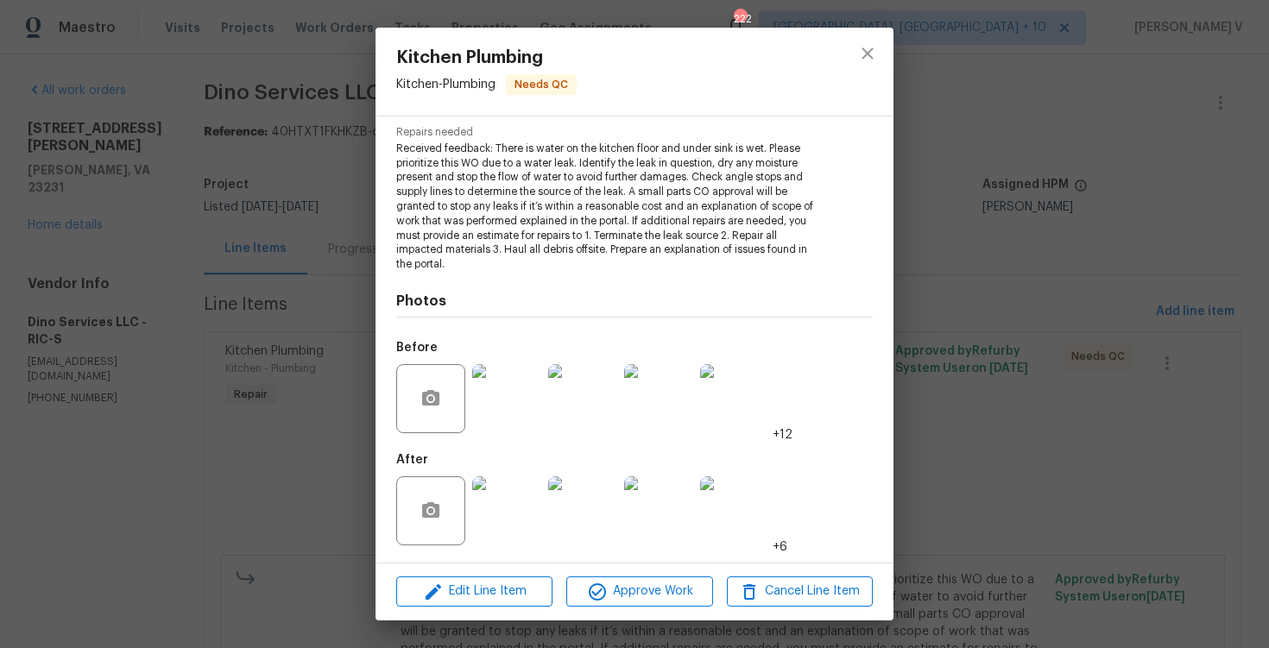
click at [283, 276] on div "Kitchen Plumbing Kitchen - Plumbing Needs QC Vendor Dino Services LLC Account C…" at bounding box center [634, 324] width 1269 height 648
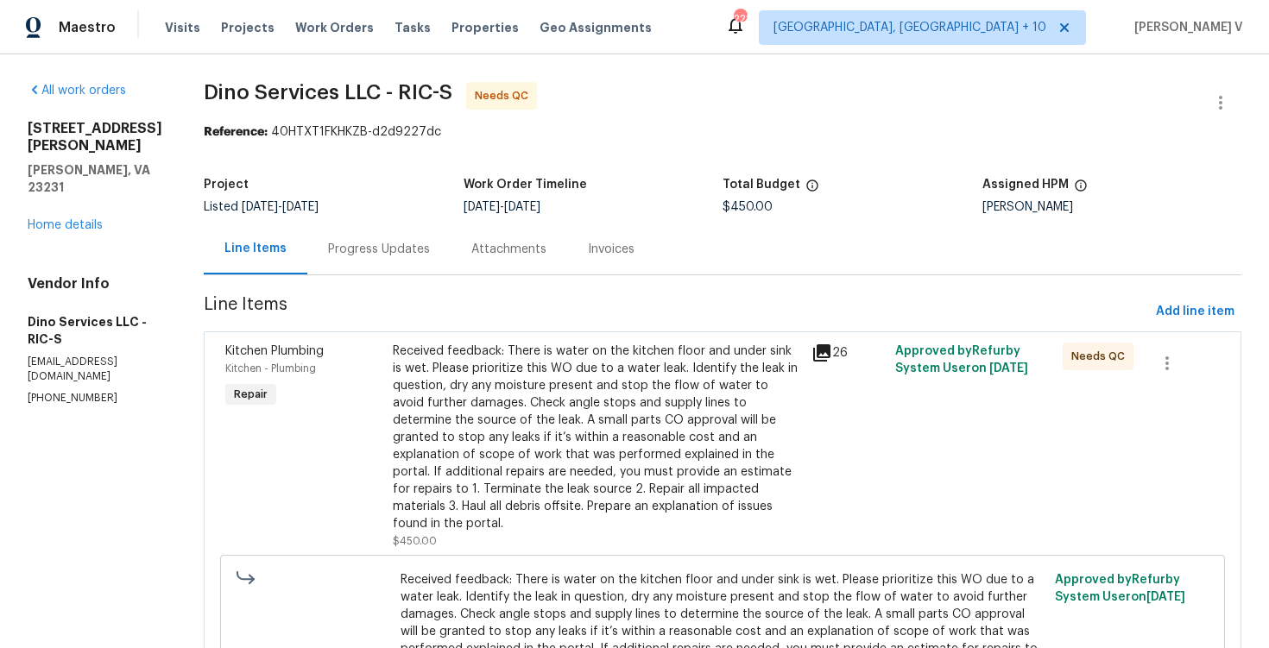
click at [467, 458] on div "Received feedback: There is water on the kitchen floor and under sink is wet. P…" at bounding box center [597, 438] width 408 height 190
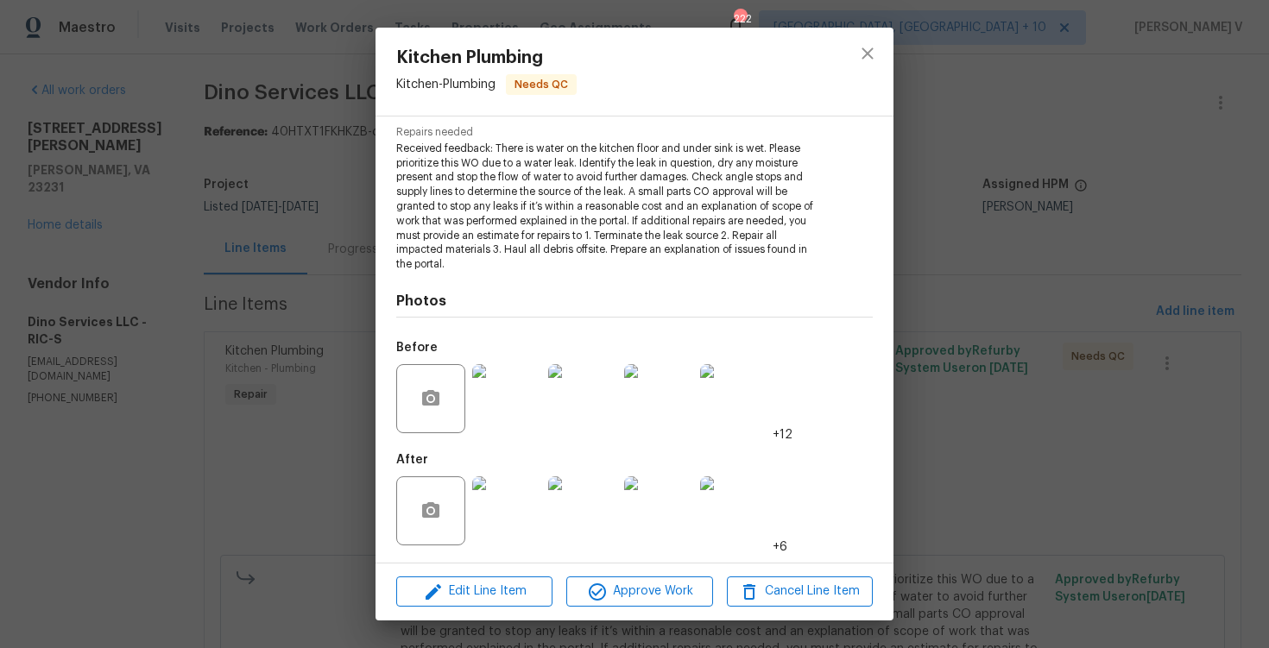
click at [502, 525] on img at bounding box center [506, 511] width 69 height 69
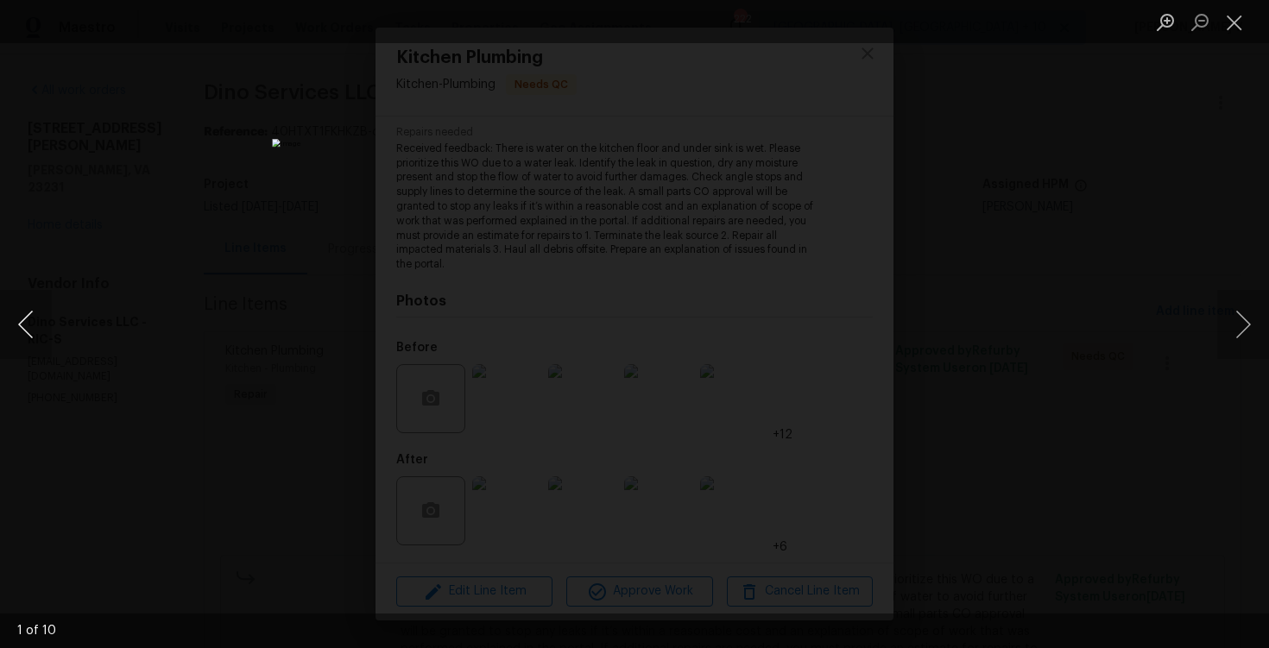
click at [32, 318] on button "Previous image" at bounding box center [26, 324] width 52 height 69
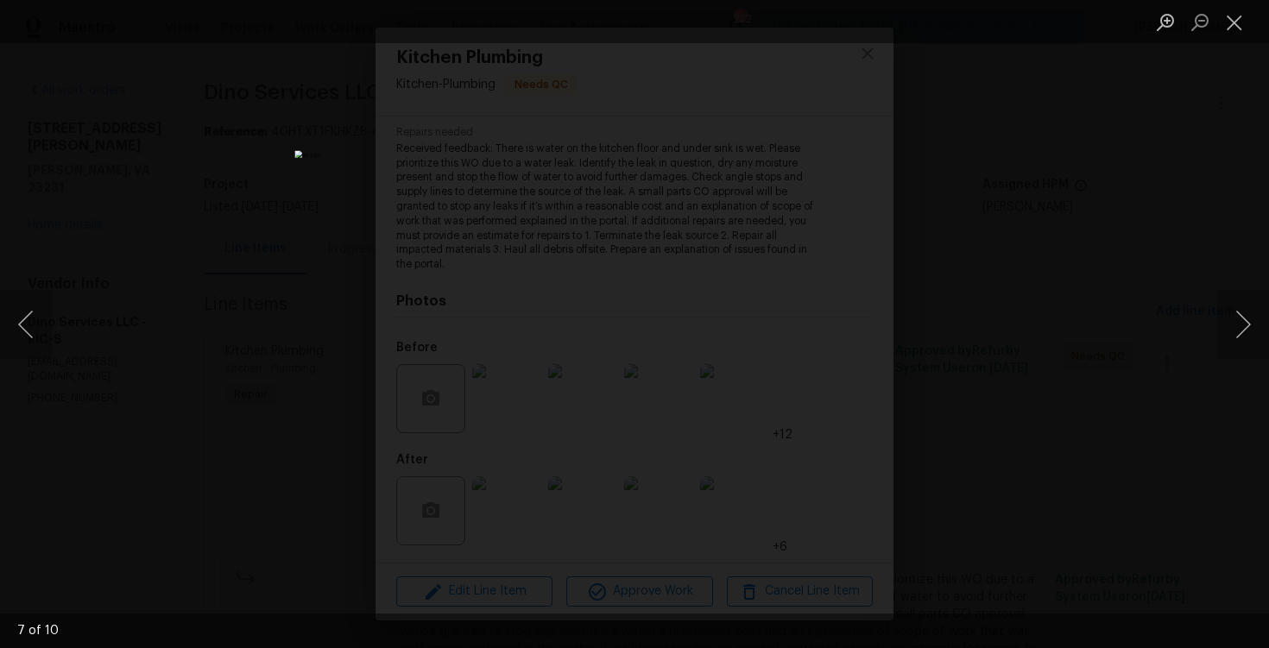
click at [198, 212] on div "Lightbox" at bounding box center [634, 324] width 1269 height 648
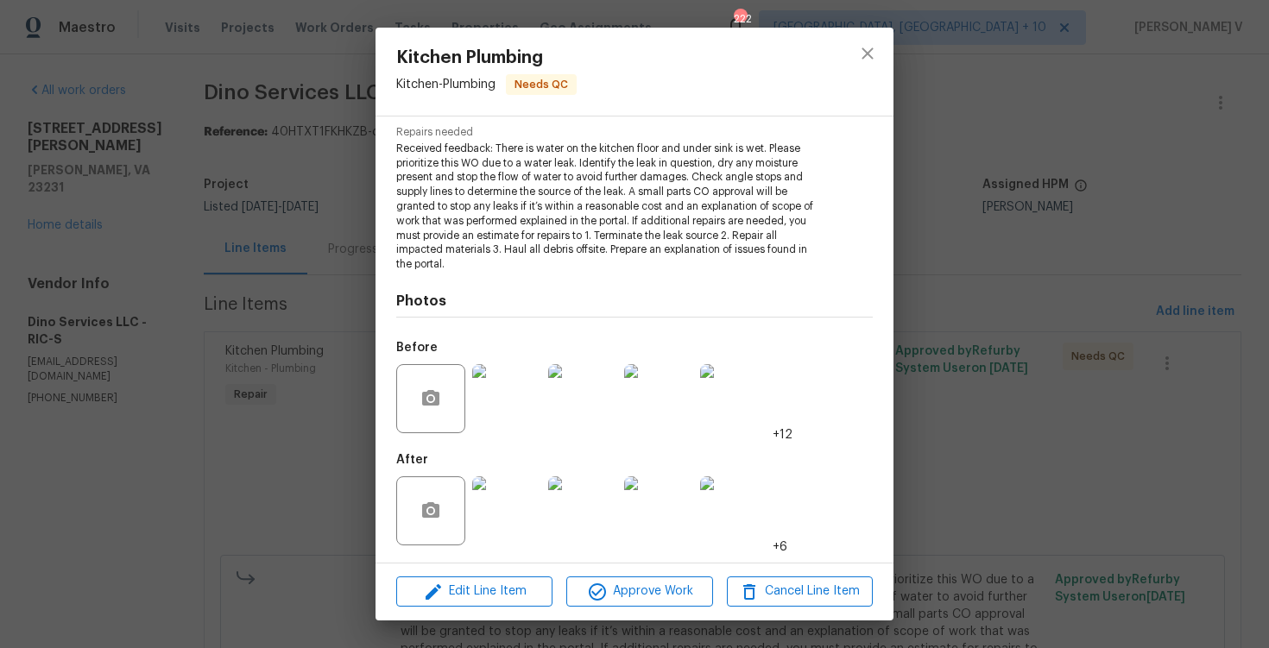
click at [198, 212] on div "Kitchen Plumbing Kitchen - Plumbing Needs QC Vendor Dino Services LLC Account C…" at bounding box center [634, 324] width 1269 height 648
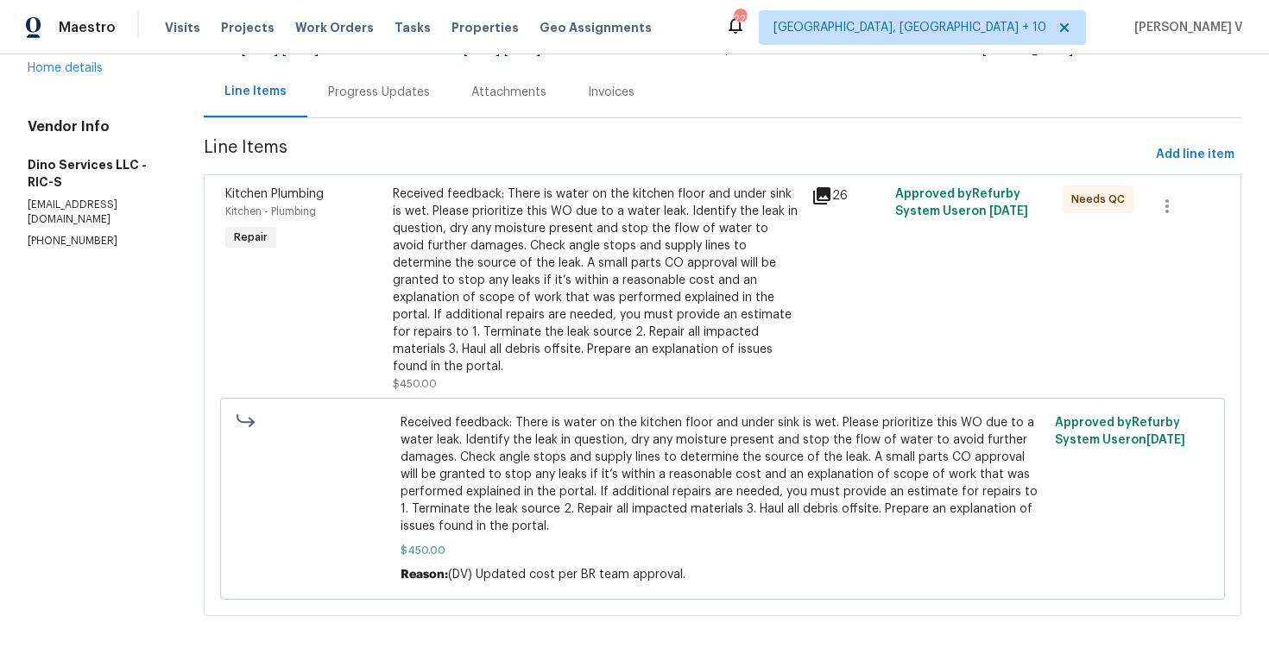
scroll to position [98, 0]
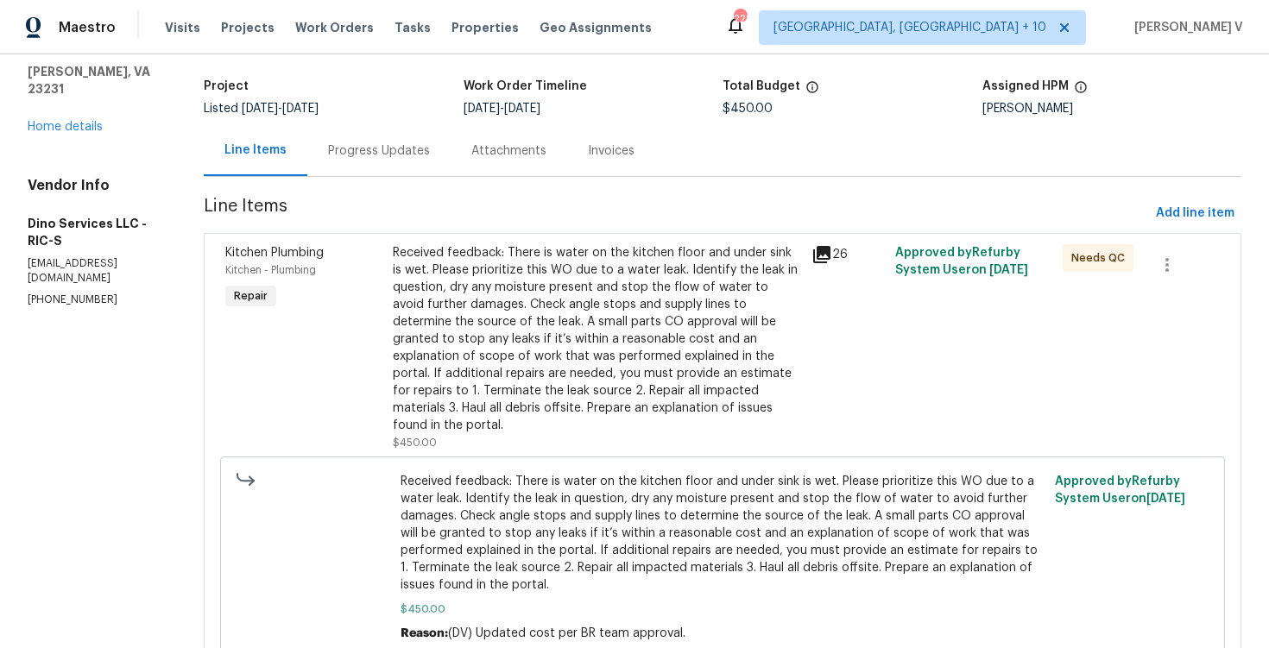
click at [373, 163] on div "Progress Updates" at bounding box center [378, 150] width 143 height 51
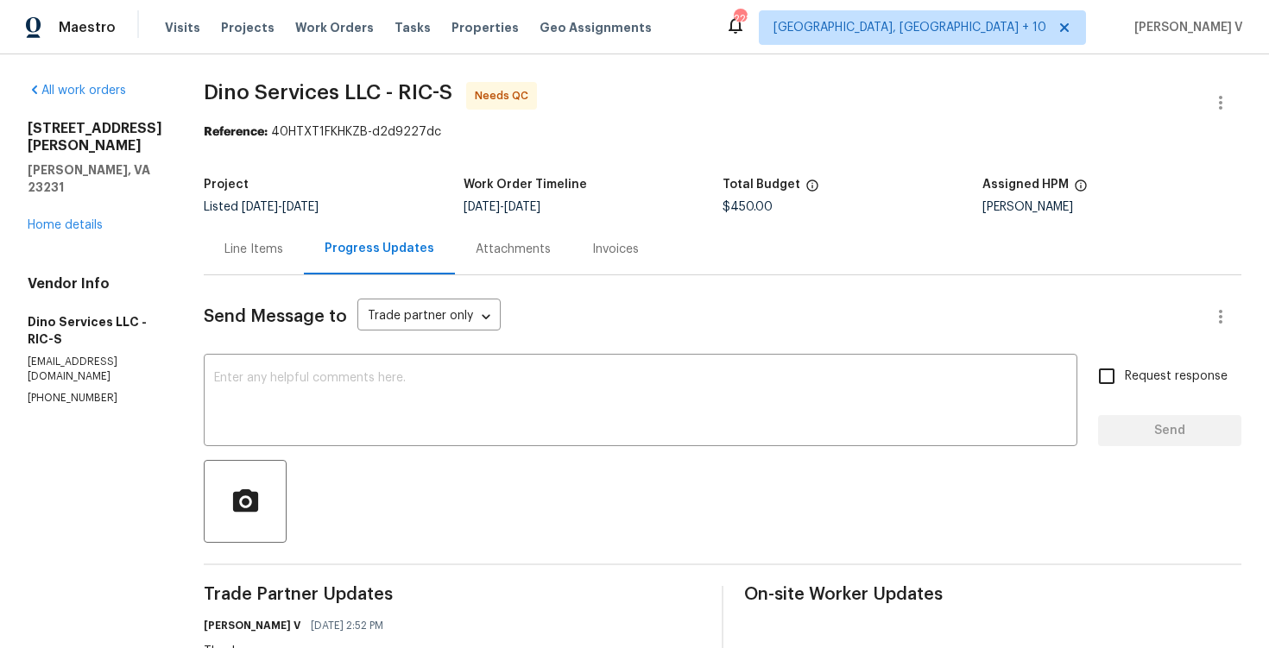
click at [252, 255] on div "Line Items" at bounding box center [253, 249] width 59 height 17
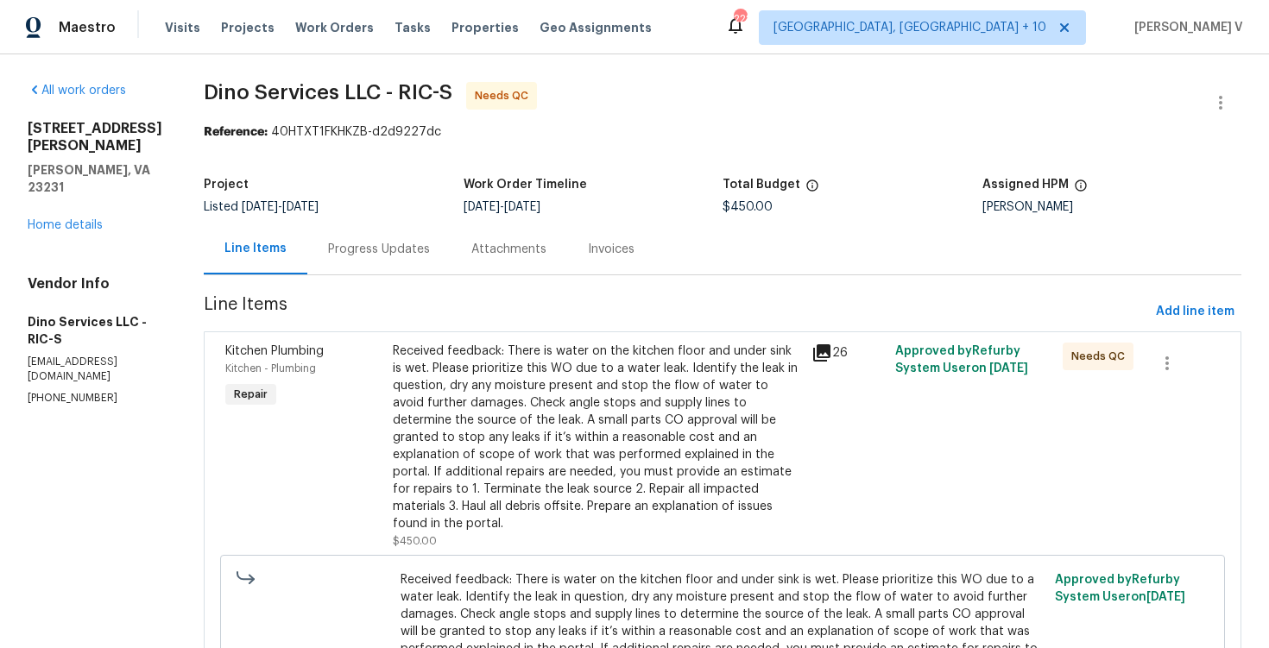
click at [550, 397] on div "Received feedback: There is water on the kitchen floor and under sink is wet. P…" at bounding box center [597, 438] width 408 height 190
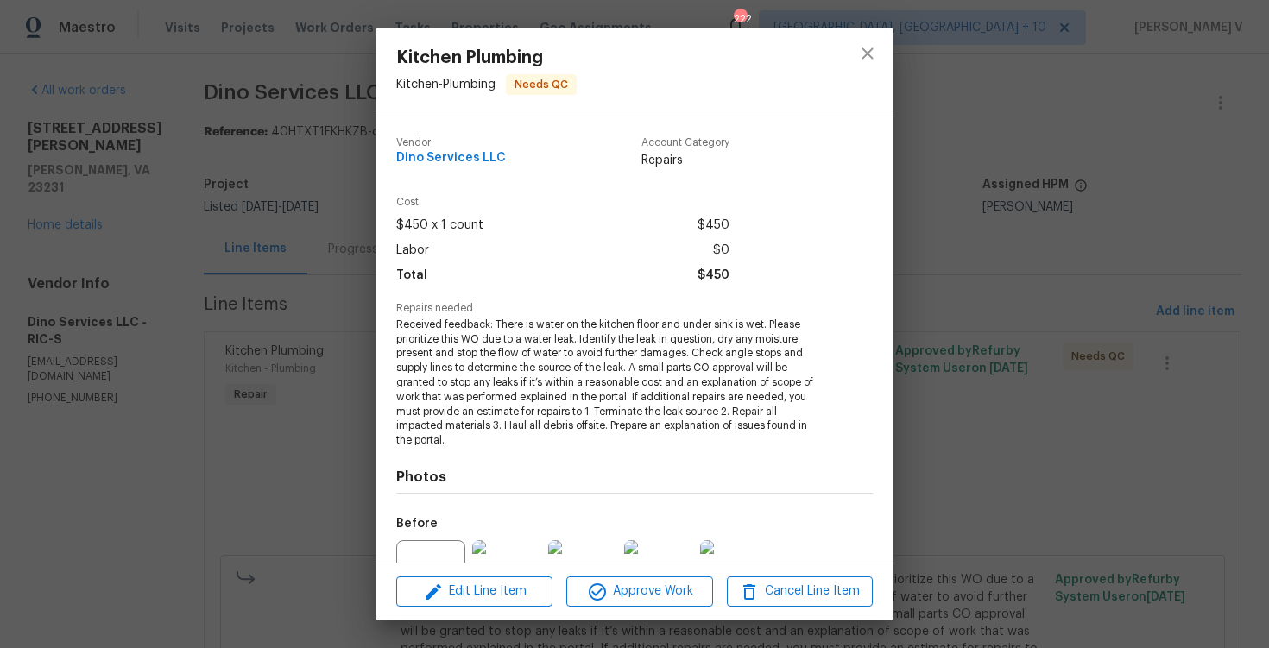
scroll to position [176, 0]
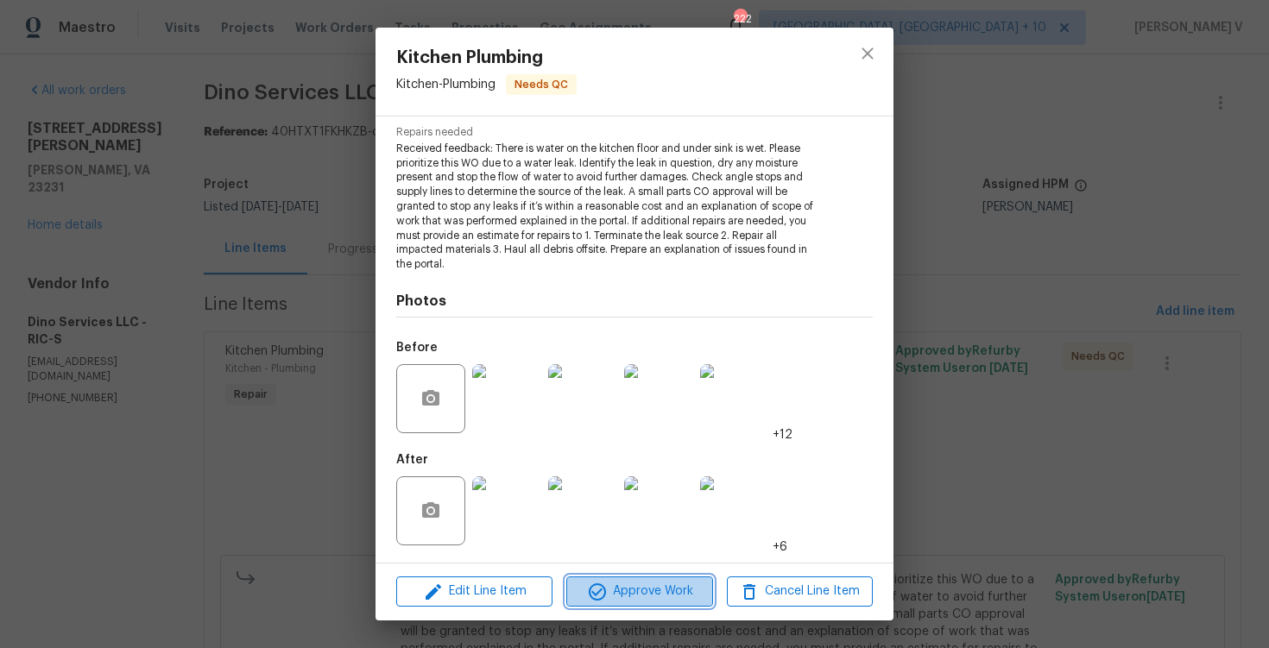
click at [619, 596] on span "Approve Work" at bounding box center [639, 592] width 136 height 22
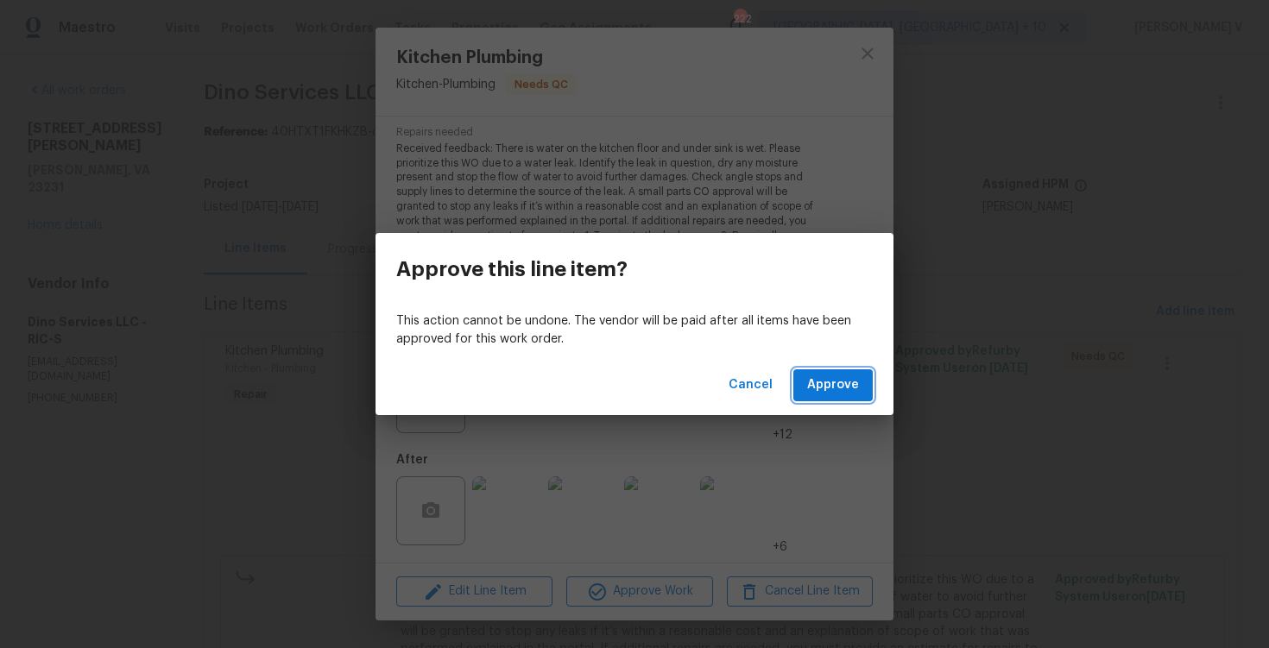
click at [843, 382] on span "Approve" at bounding box center [833, 386] width 52 height 22
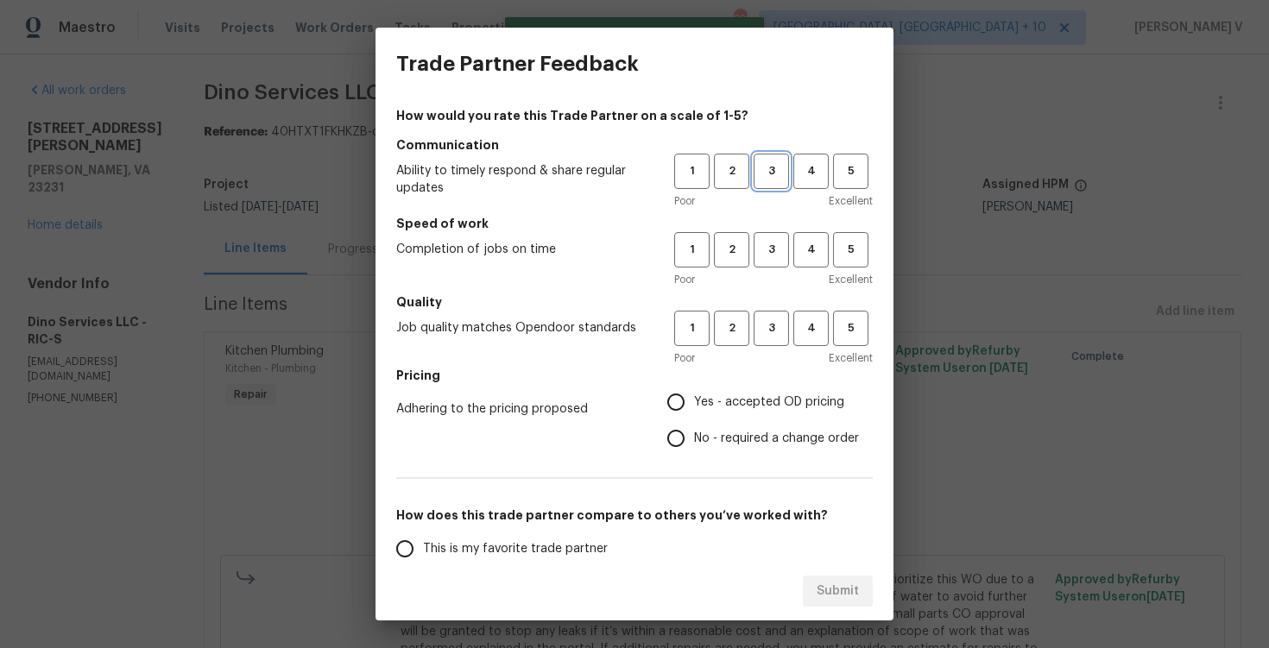
click at [759, 169] on span "3" at bounding box center [771, 171] width 32 height 20
click at [772, 238] on button "3" at bounding box center [771, 249] width 35 height 35
click at [768, 328] on span "3" at bounding box center [771, 329] width 32 height 20
click at [697, 420] on label "No - required a change order" at bounding box center [758, 438] width 201 height 36
click at [694, 420] on input "No - required a change order" at bounding box center [676, 438] width 36 height 36
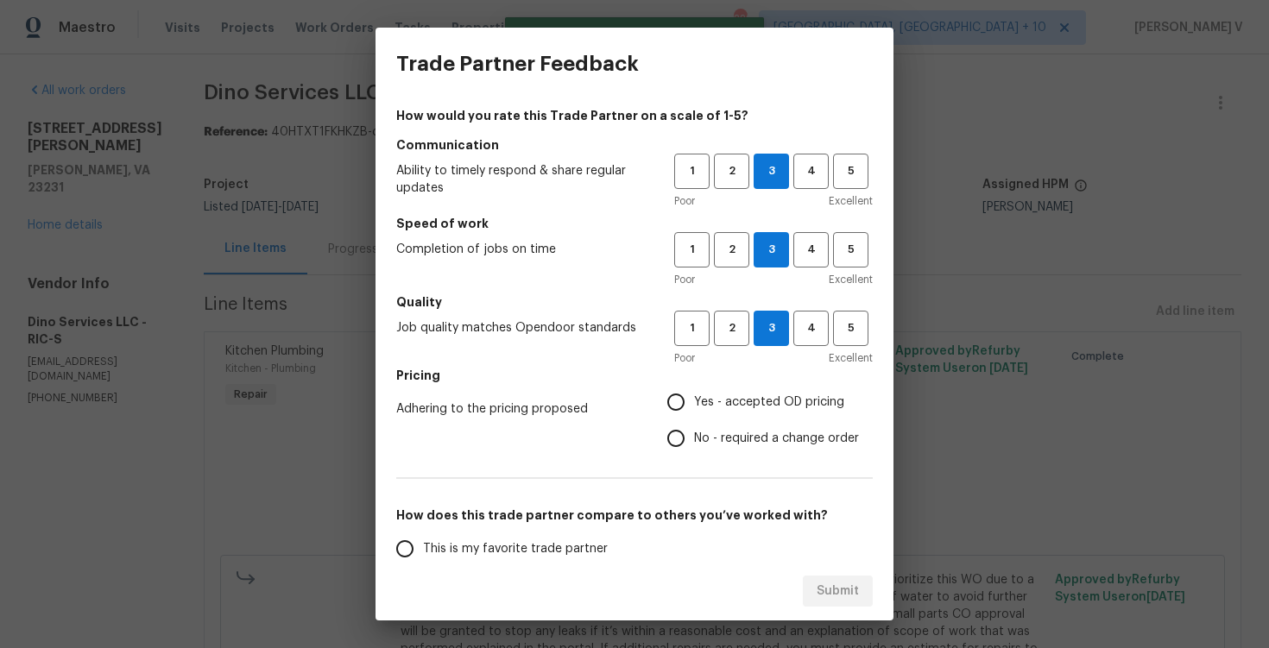
radio input "true"
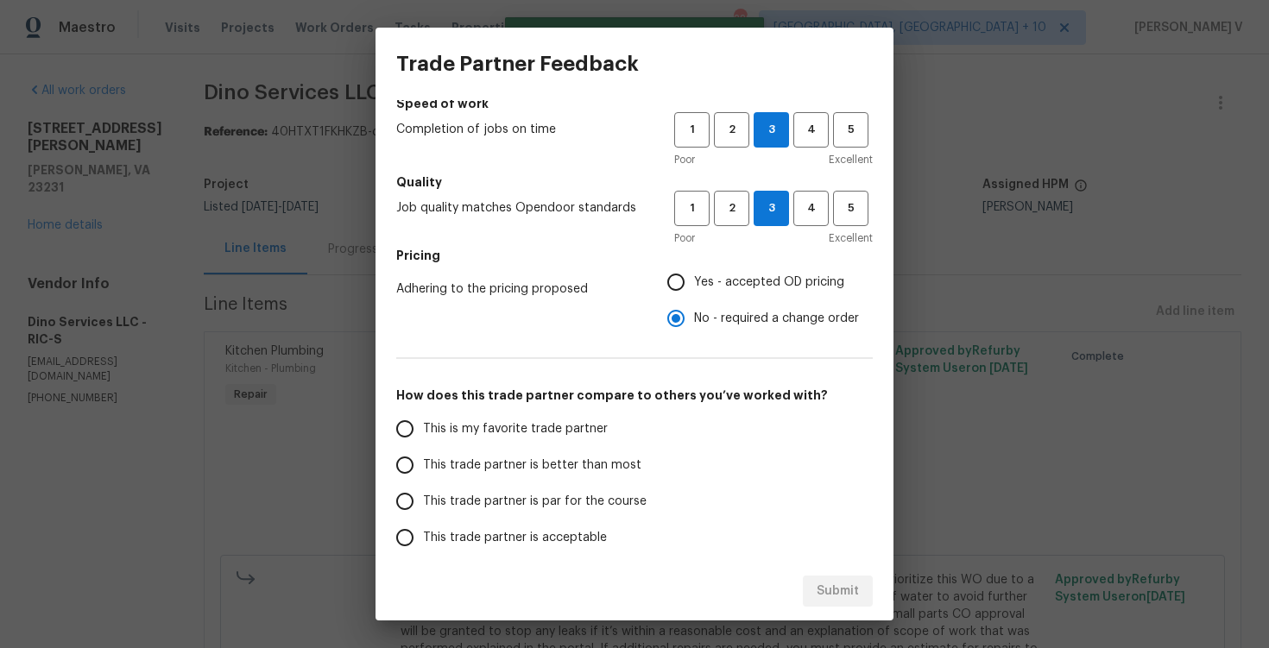
click at [573, 447] on label "This trade partner is better than most" at bounding box center [523, 465] width 273 height 36
click at [423, 447] on input "This trade partner is better than most" at bounding box center [405, 465] width 36 height 36
click at [852, 614] on div "Submit" at bounding box center [635, 592] width 518 height 60
click at [849, 602] on button "Submit" at bounding box center [838, 592] width 70 height 32
radio input "true"
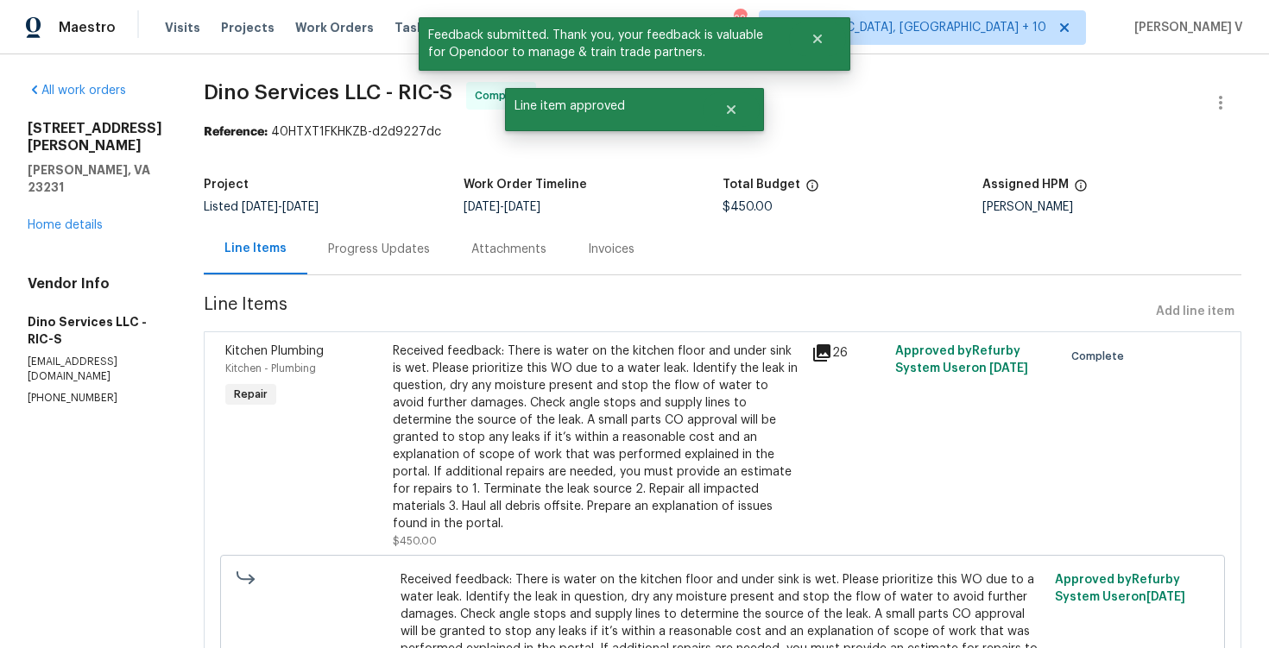
click at [313, 200] on div "Project" at bounding box center [334, 190] width 260 height 22
click at [342, 243] on div "Progress Updates" at bounding box center [379, 249] width 102 height 17
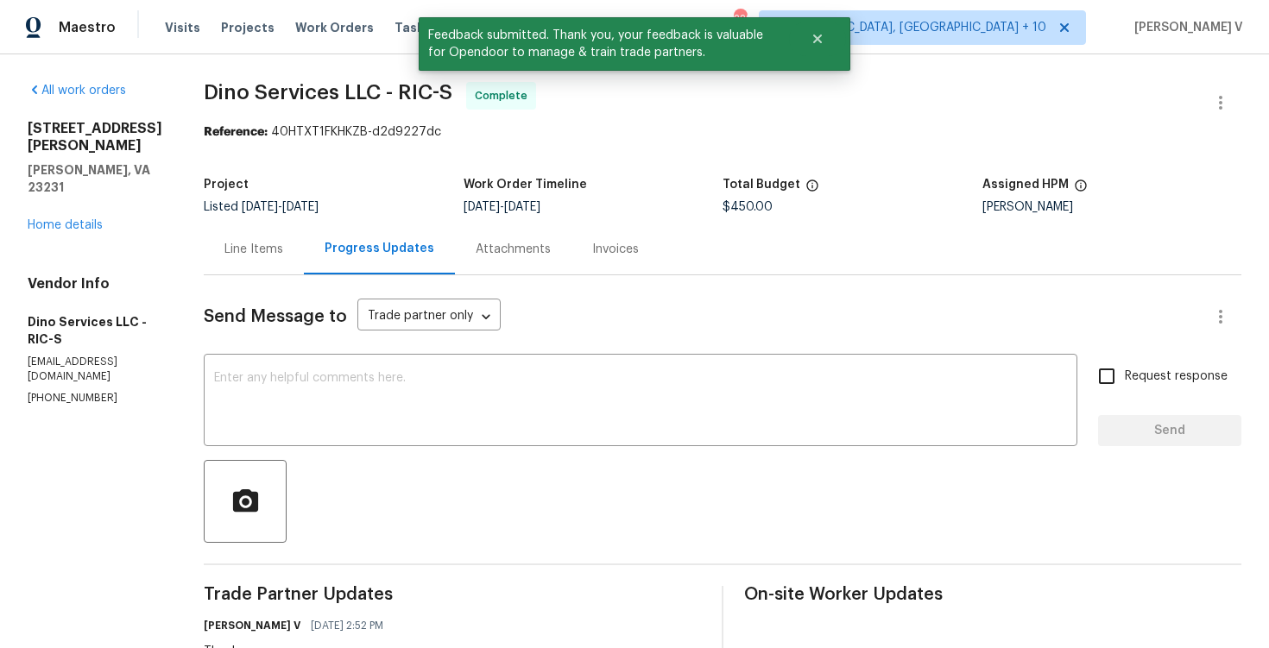
scroll to position [137, 0]
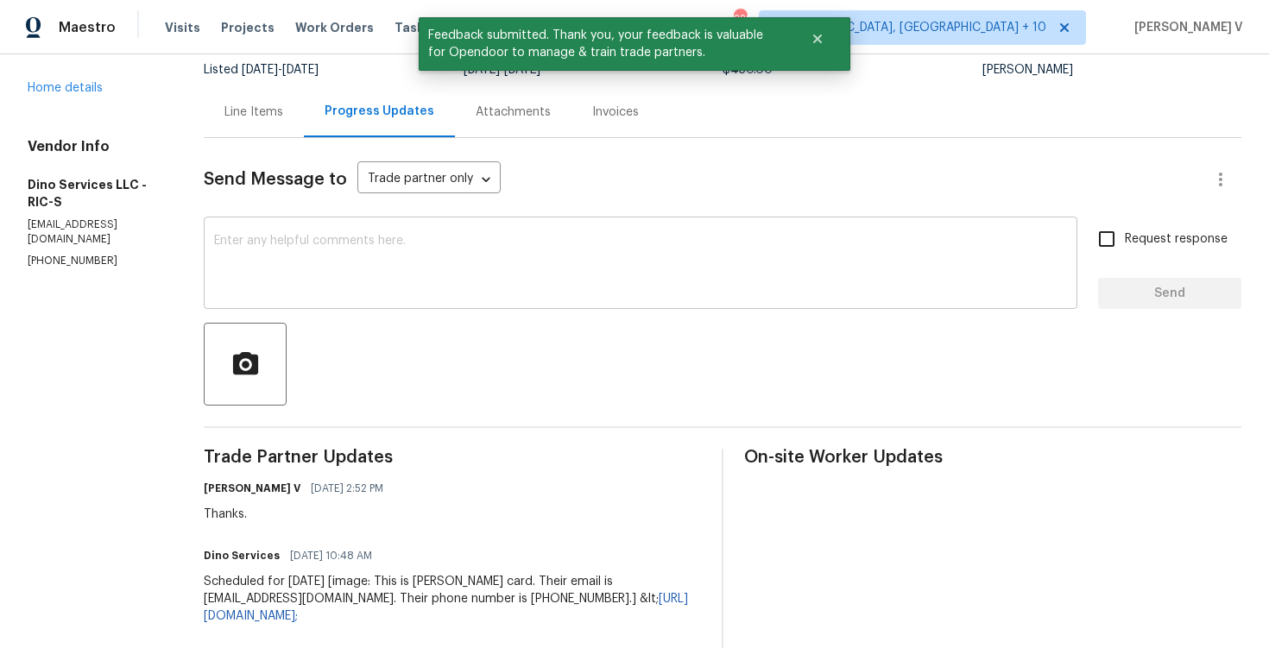
click at [308, 237] on textarea at bounding box center [640, 265] width 853 height 60
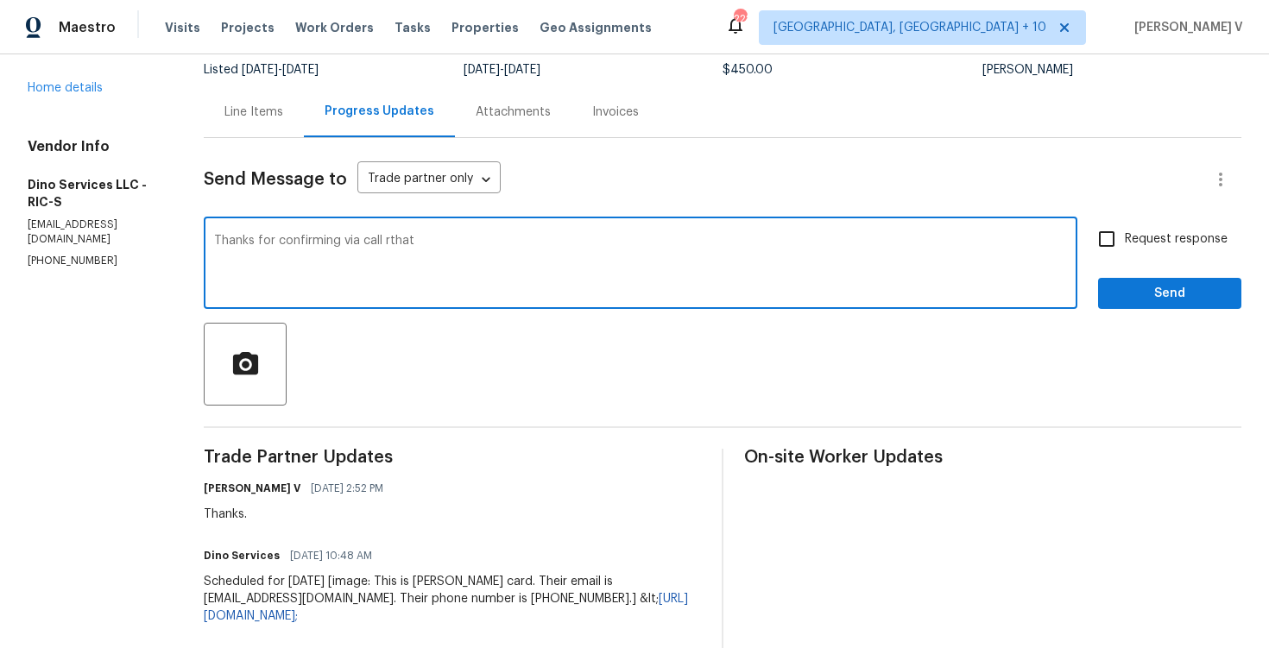
click at [0, 0] on span "." at bounding box center [0, 0] width 0 height 0
click at [464, 244] on textarea "Thanks for confirming via call that" at bounding box center [640, 265] width 853 height 60
click at [540, 243] on textarea "Thanks for confirming via call that the WO has been done!! No leak all good." at bounding box center [640, 265] width 853 height 60
click at [725, 246] on textarea "Thanks for confirming via call that the WO has been done and there is no leak a…" at bounding box center [640, 265] width 853 height 60
click at [0, 0] on span "leak" at bounding box center [0, 0] width 0 height 0
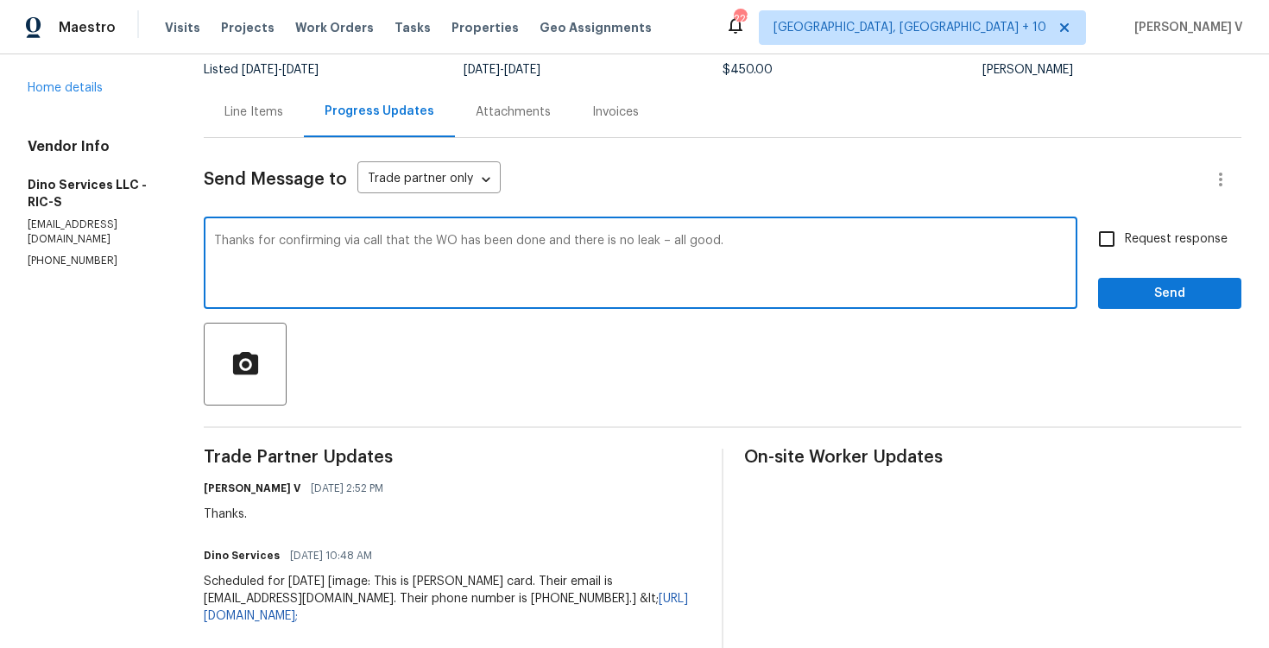
click at [754, 240] on textarea "Thanks for confirming via call that the WO has been done and there is no leak –…" at bounding box center [640, 265] width 853 height 60
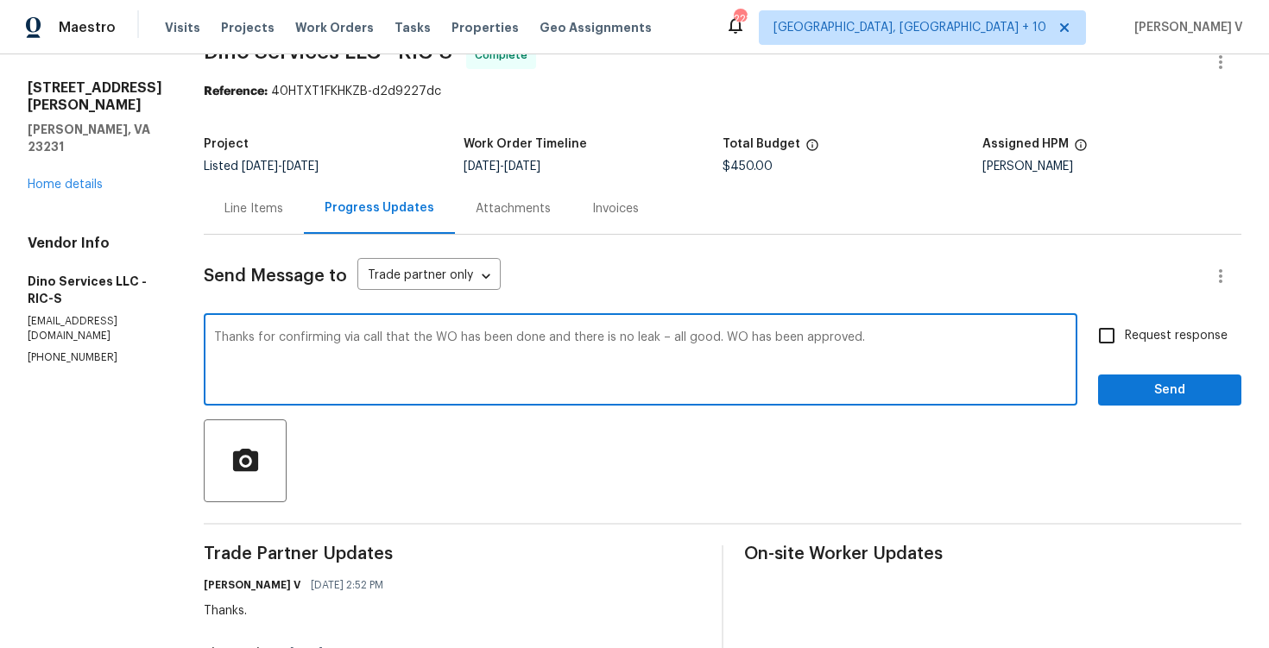
scroll to position [83, 0]
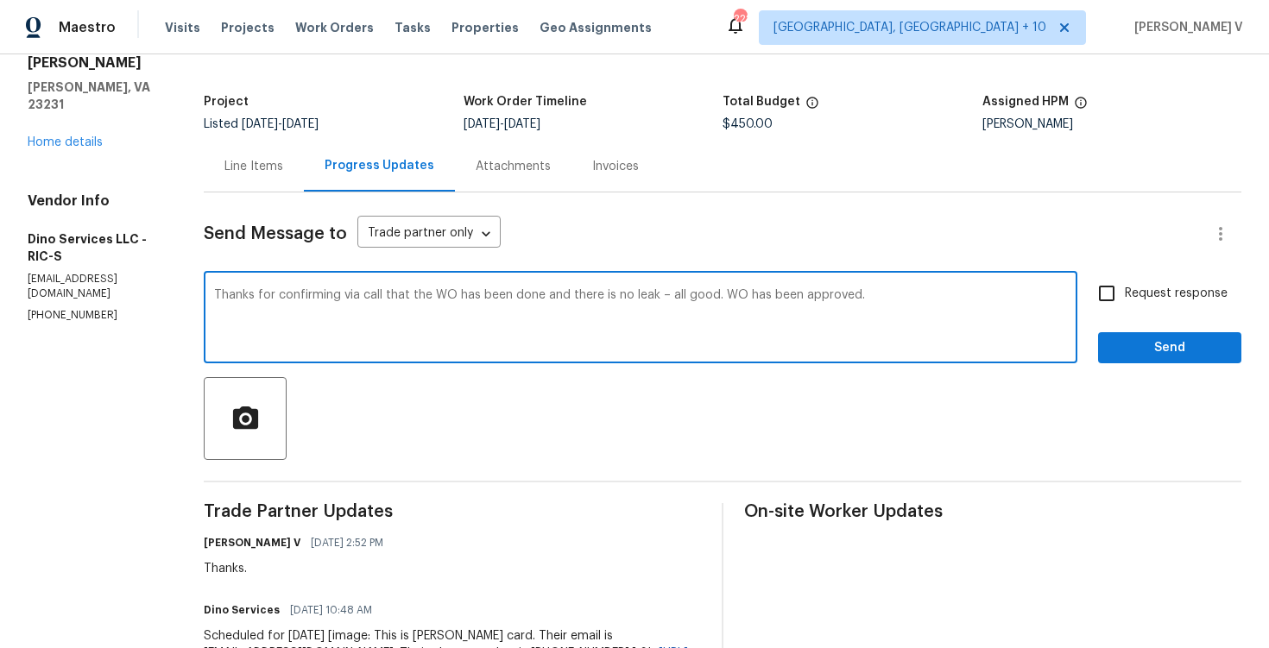
type textarea "Thanks for confirming via call that the WO has been done and there is no leak –…"
click at [1095, 356] on div "Thanks for confirming via call that the WO has been done and there is no leak –…" at bounding box center [723, 319] width 1038 height 88
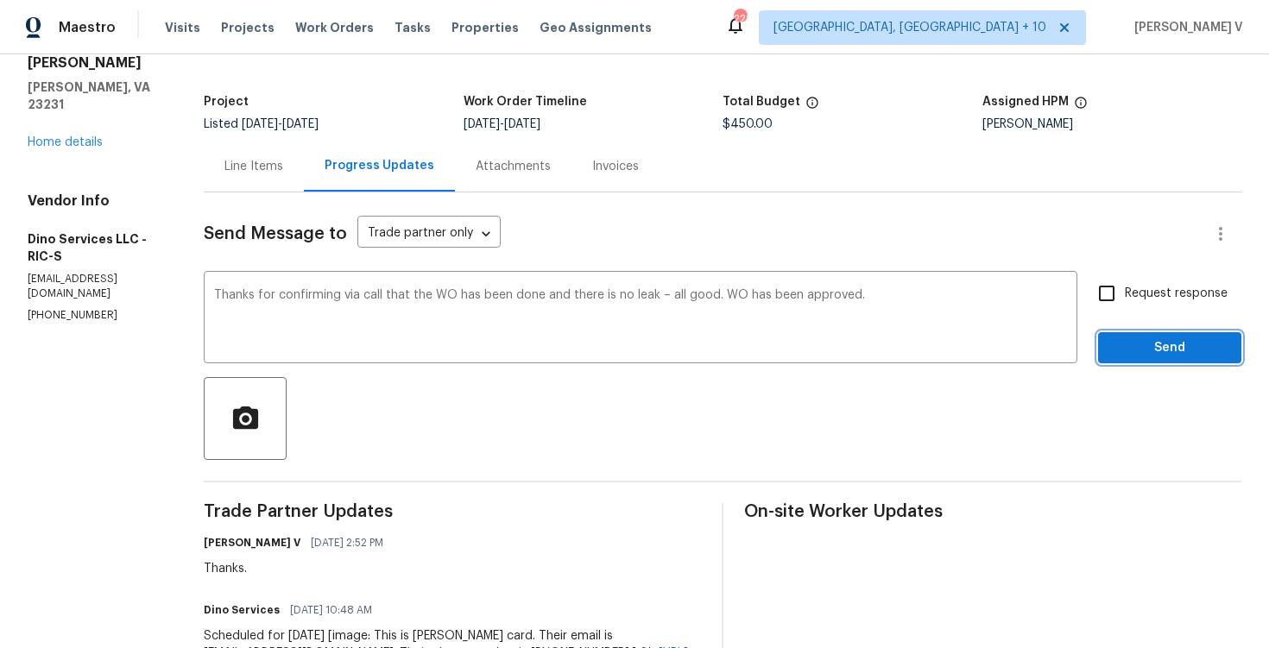
click at [1131, 356] on span "Send" at bounding box center [1170, 349] width 116 height 22
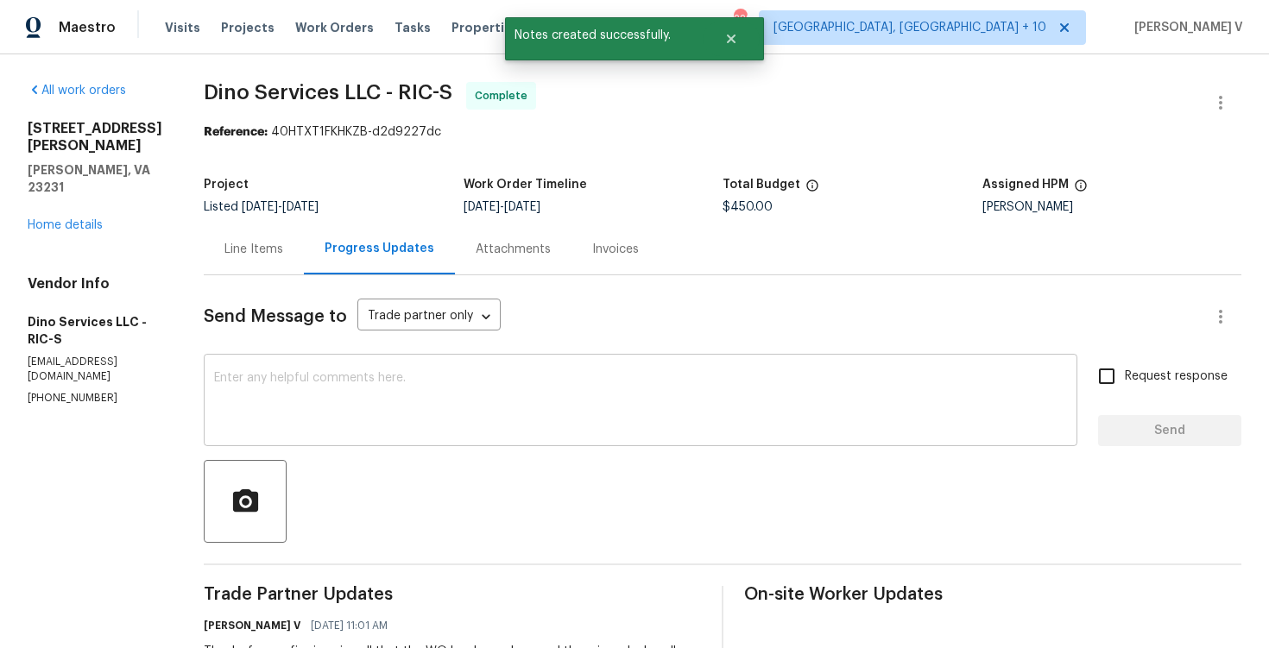
scroll to position [88, 0]
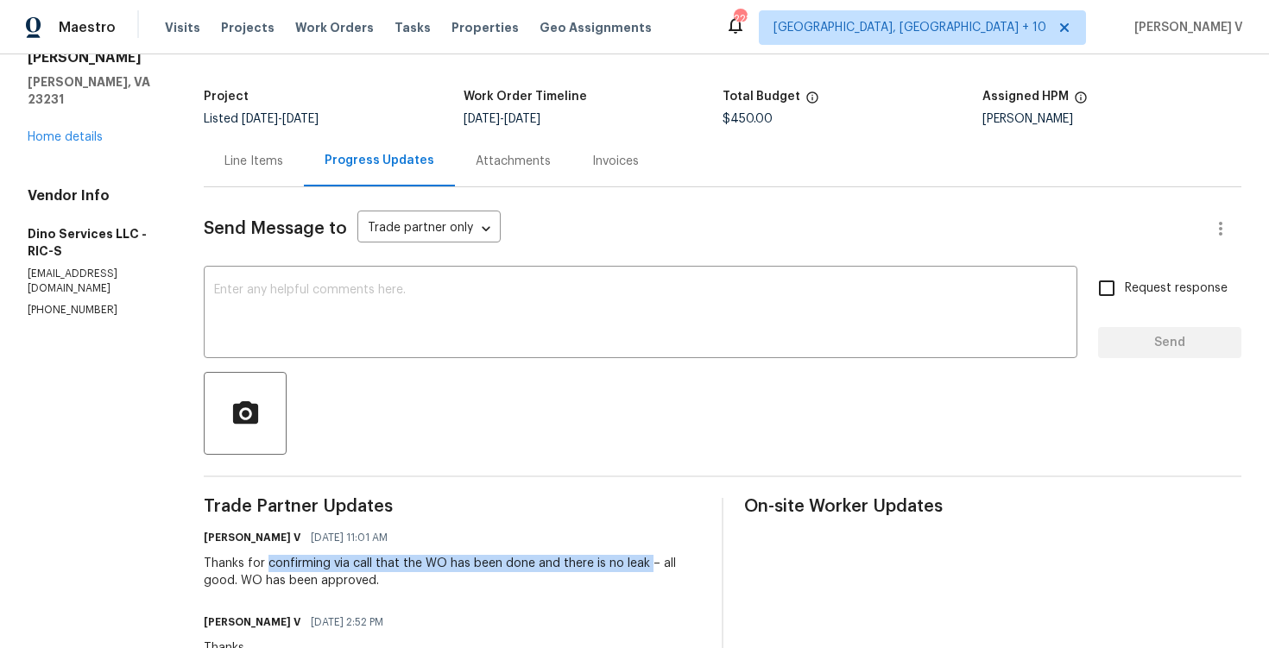
drag, startPoint x: 260, startPoint y: 565, endPoint x: 636, endPoint y: 561, distance: 376.4
click at [636, 561] on div "Thanks for confirming via call that the WO has been done and there is no leak –…" at bounding box center [452, 572] width 497 height 35
copy div "confirming via call that the WO has been done and there is no leak"
click at [388, 540] on span "09/17/2025 11:01 AM" at bounding box center [349, 537] width 77 height 17
drag, startPoint x: 257, startPoint y: 558, endPoint x: 703, endPoint y: 562, distance: 445.5
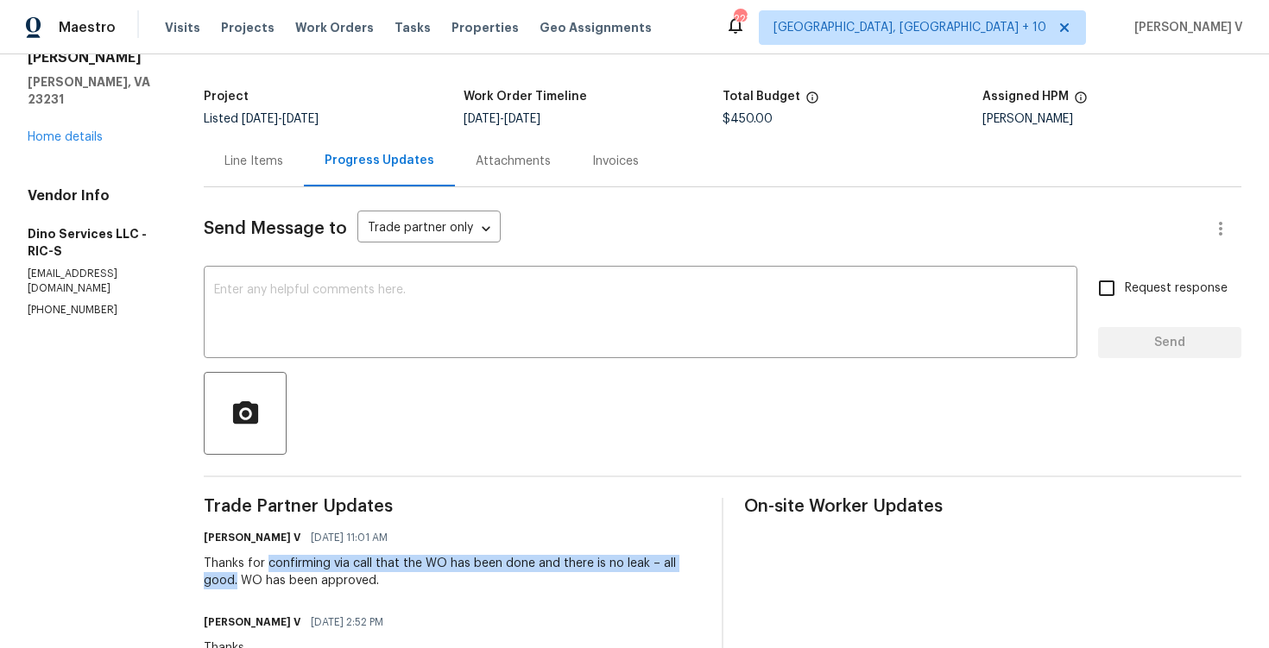
copy div "confirming via call that the WO has been done and there is no leak – all good."
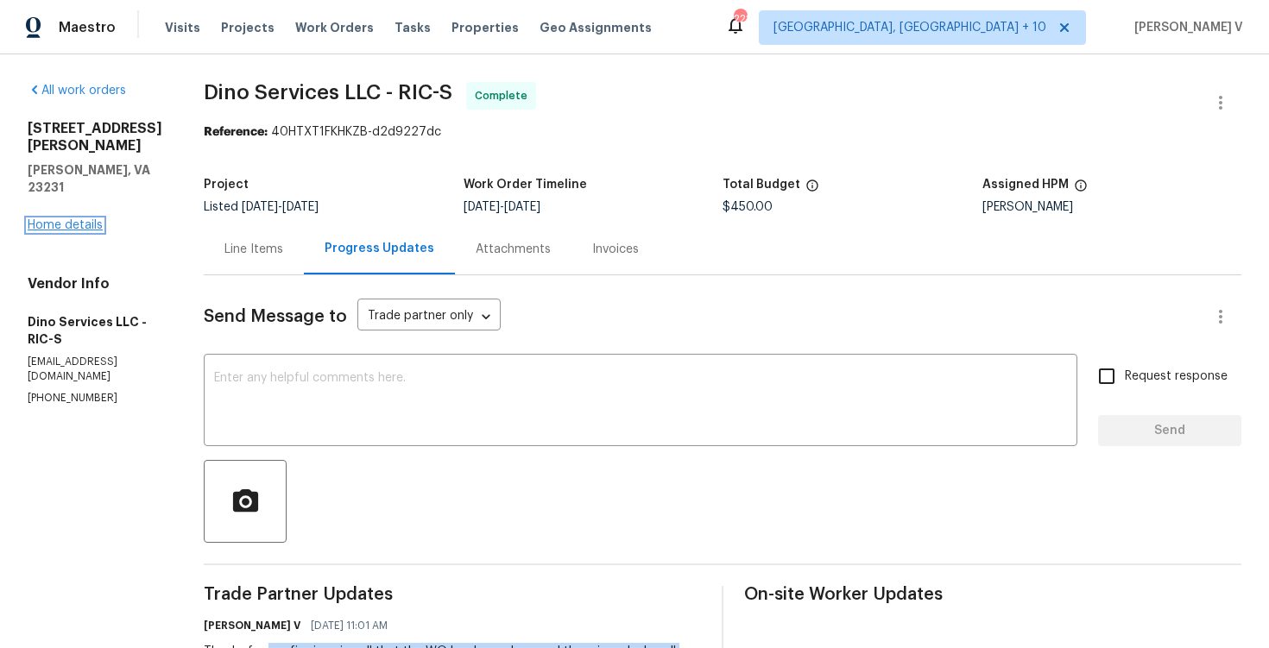
click at [85, 219] on link "Home details" at bounding box center [65, 225] width 75 height 12
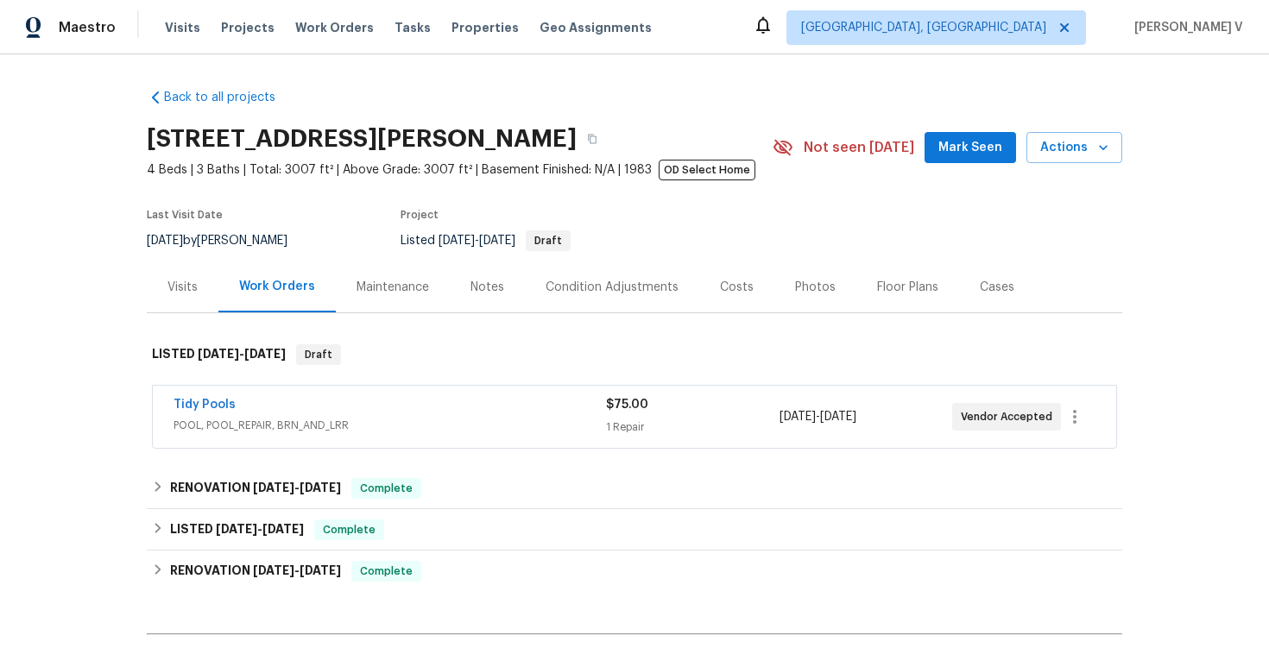
scroll to position [64, 0]
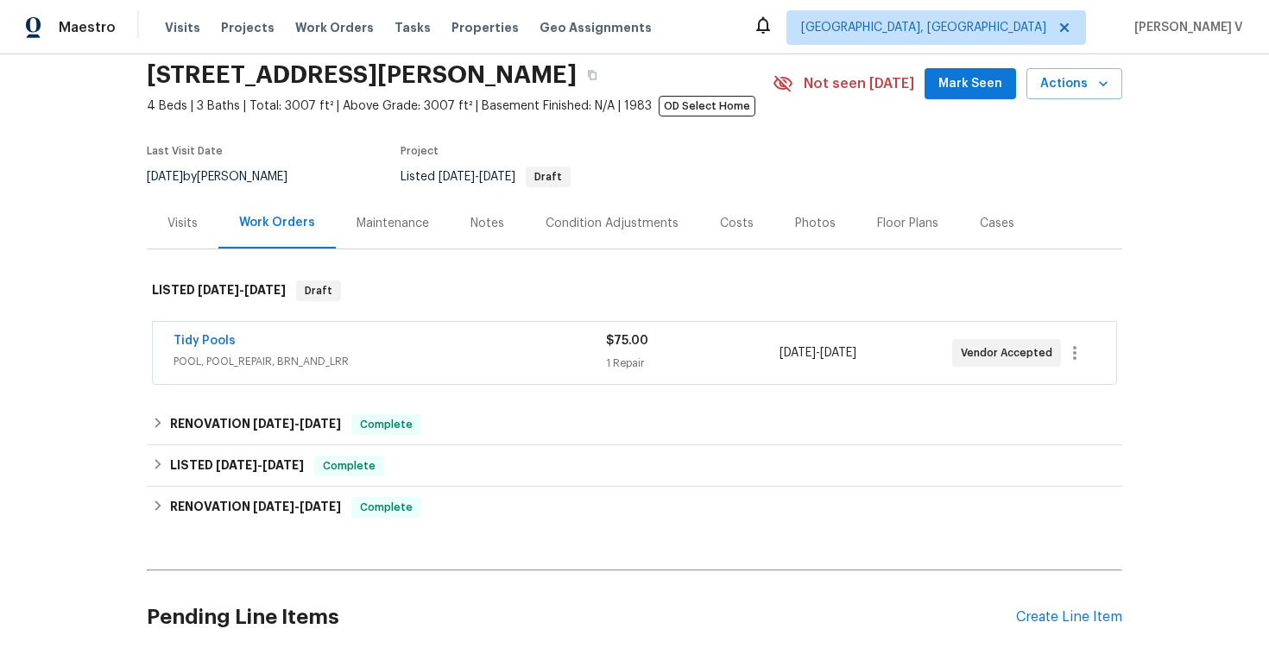
click at [475, 363] on span "POOL, POOL_REPAIR, BRN_AND_LRR" at bounding box center [390, 361] width 432 height 17
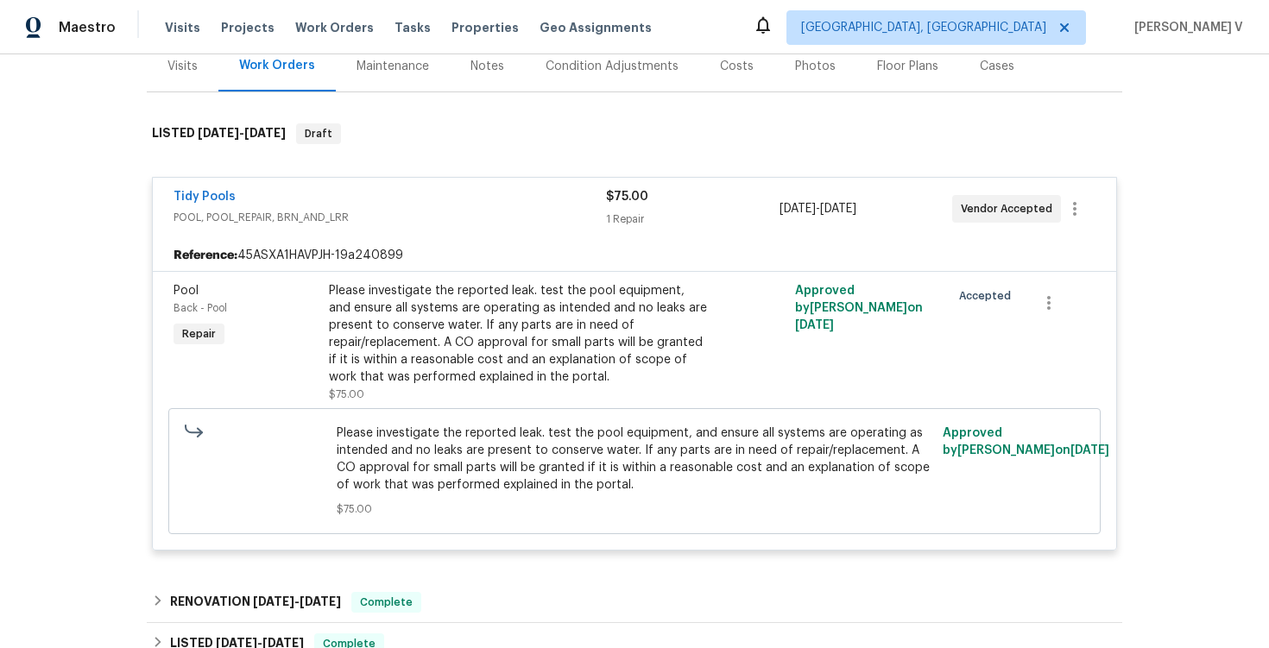
scroll to position [190, 0]
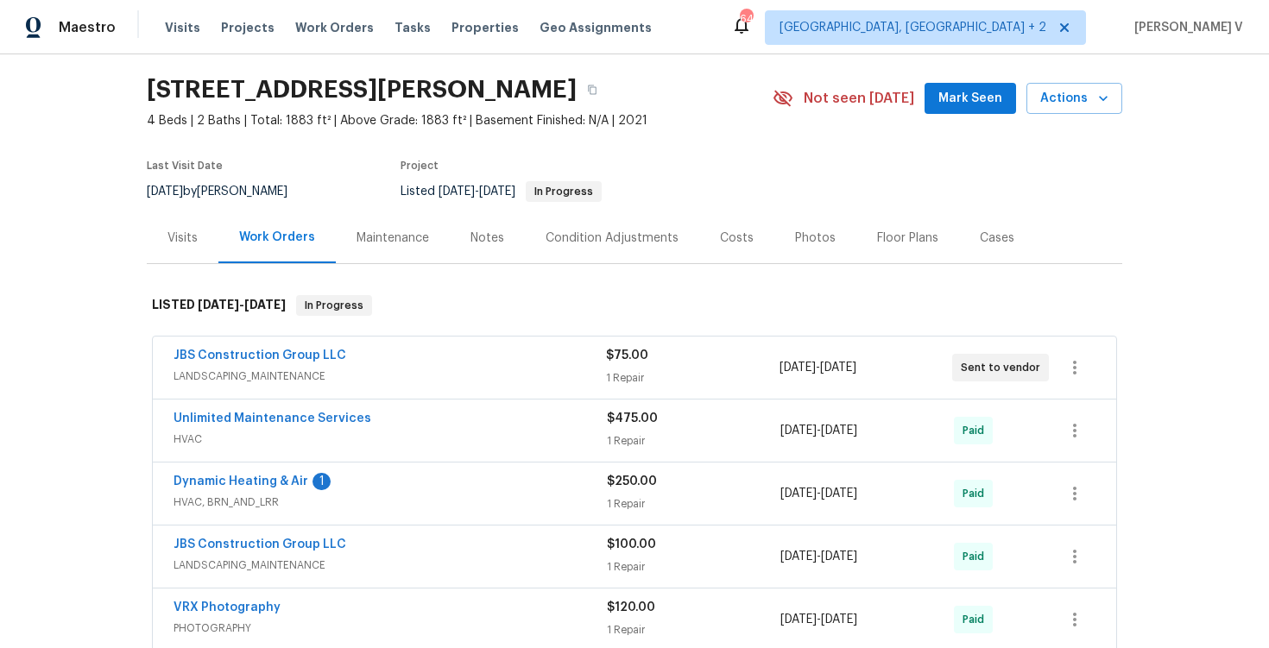
scroll to position [105, 0]
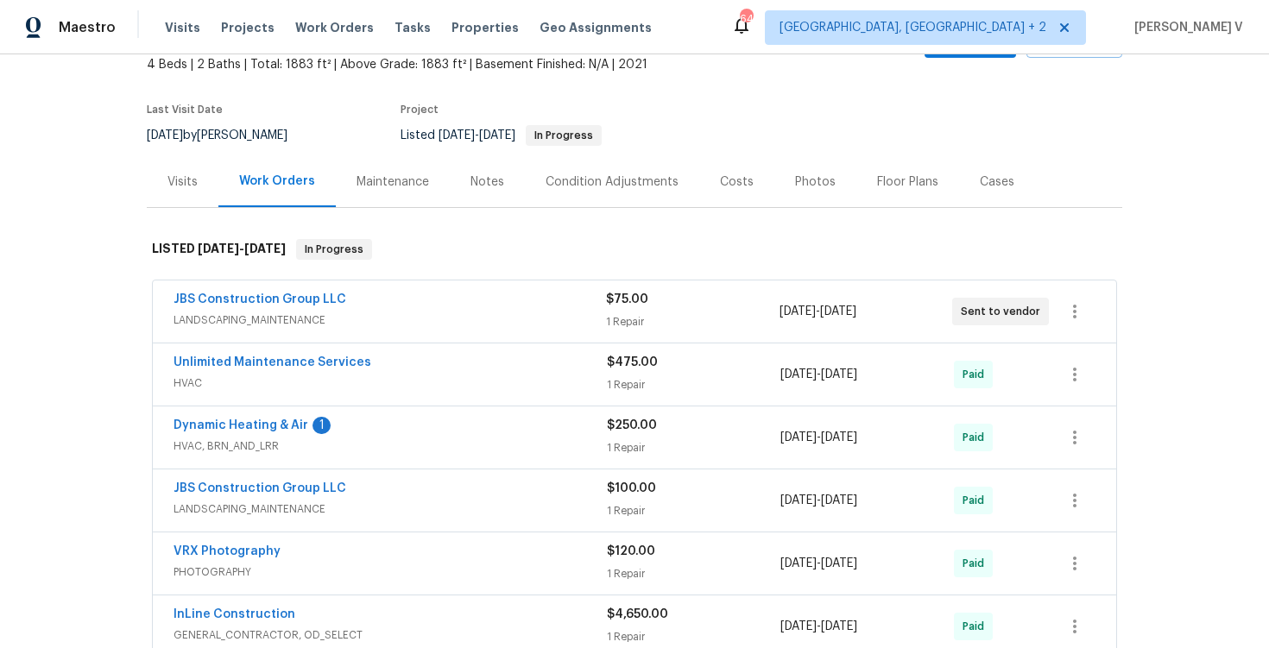
click at [501, 314] on span "LANDSCAPING_MAINTENANCE" at bounding box center [390, 320] width 432 height 17
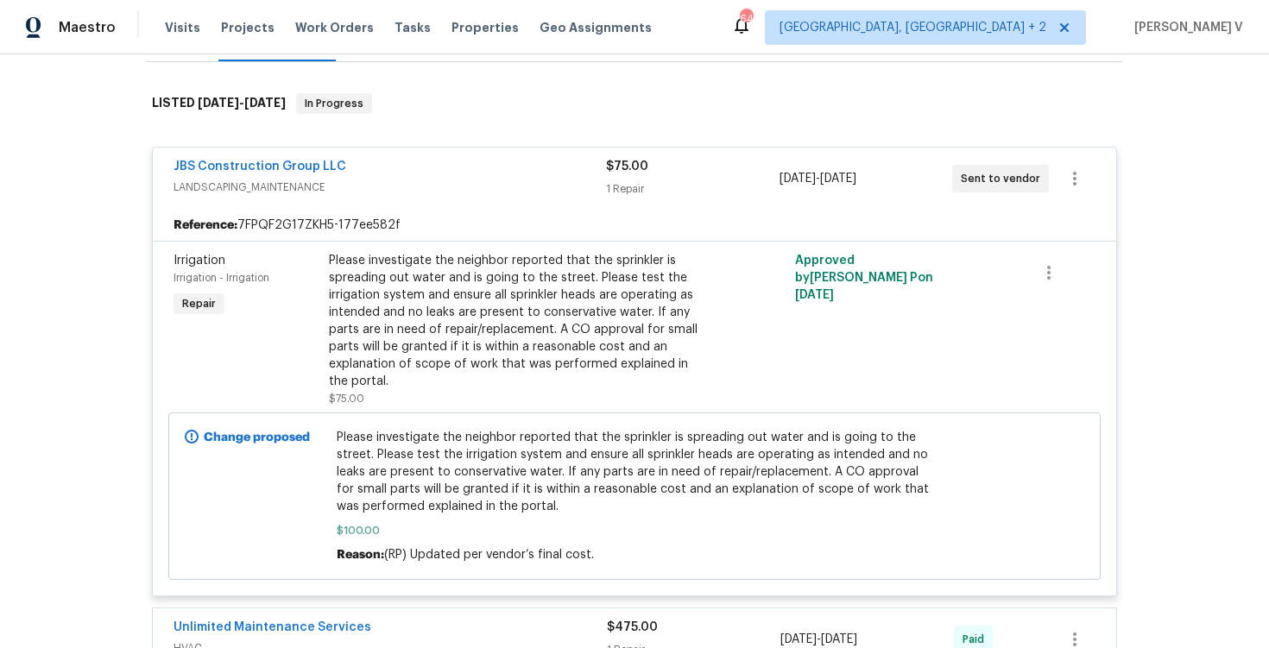
scroll to position [322, 0]
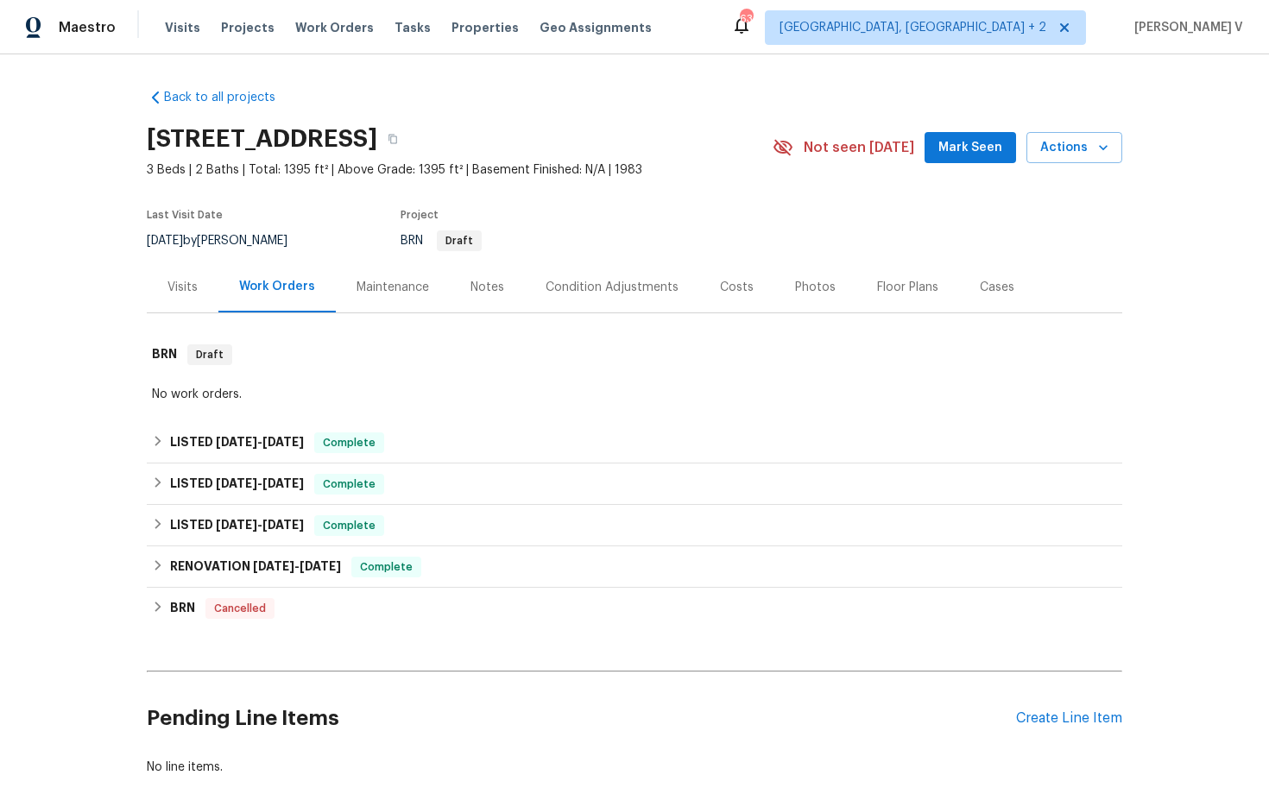
scroll to position [99, 0]
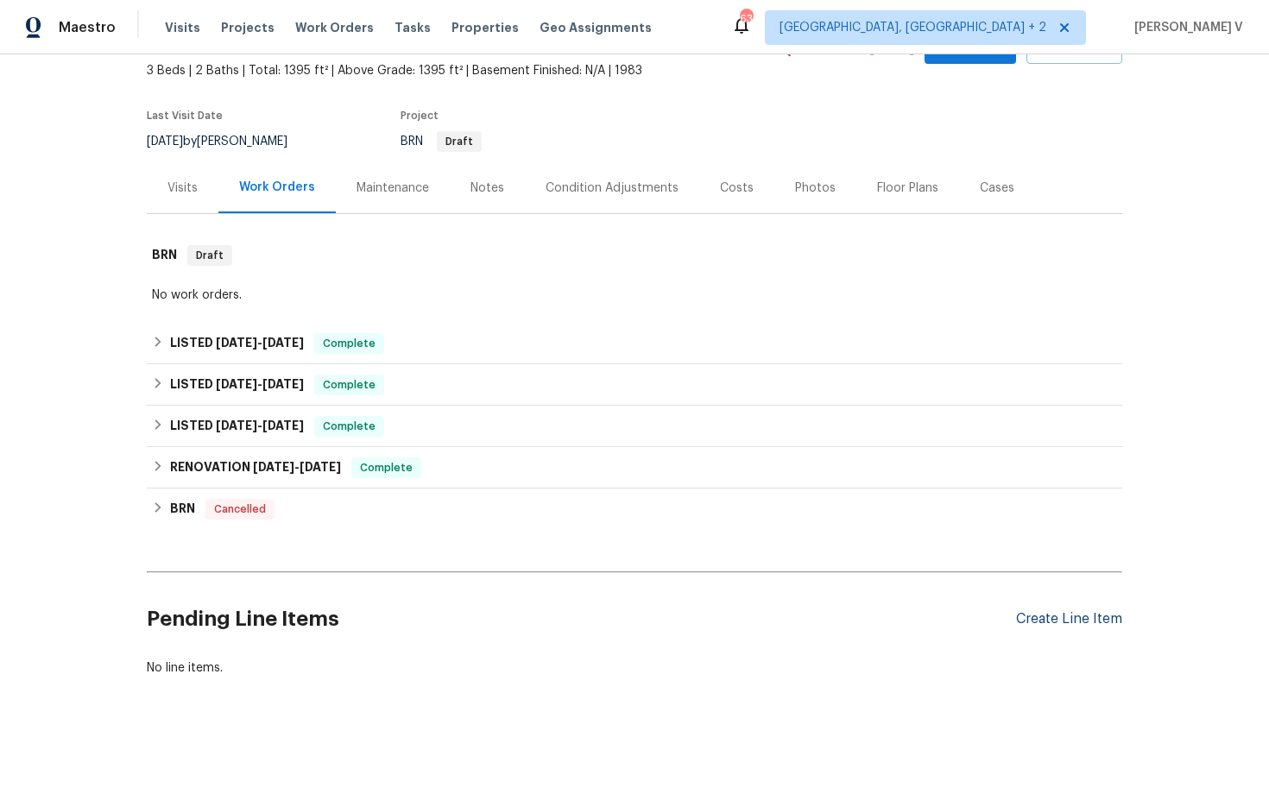
click at [1080, 614] on div "Create Line Item" at bounding box center [1069, 619] width 106 height 16
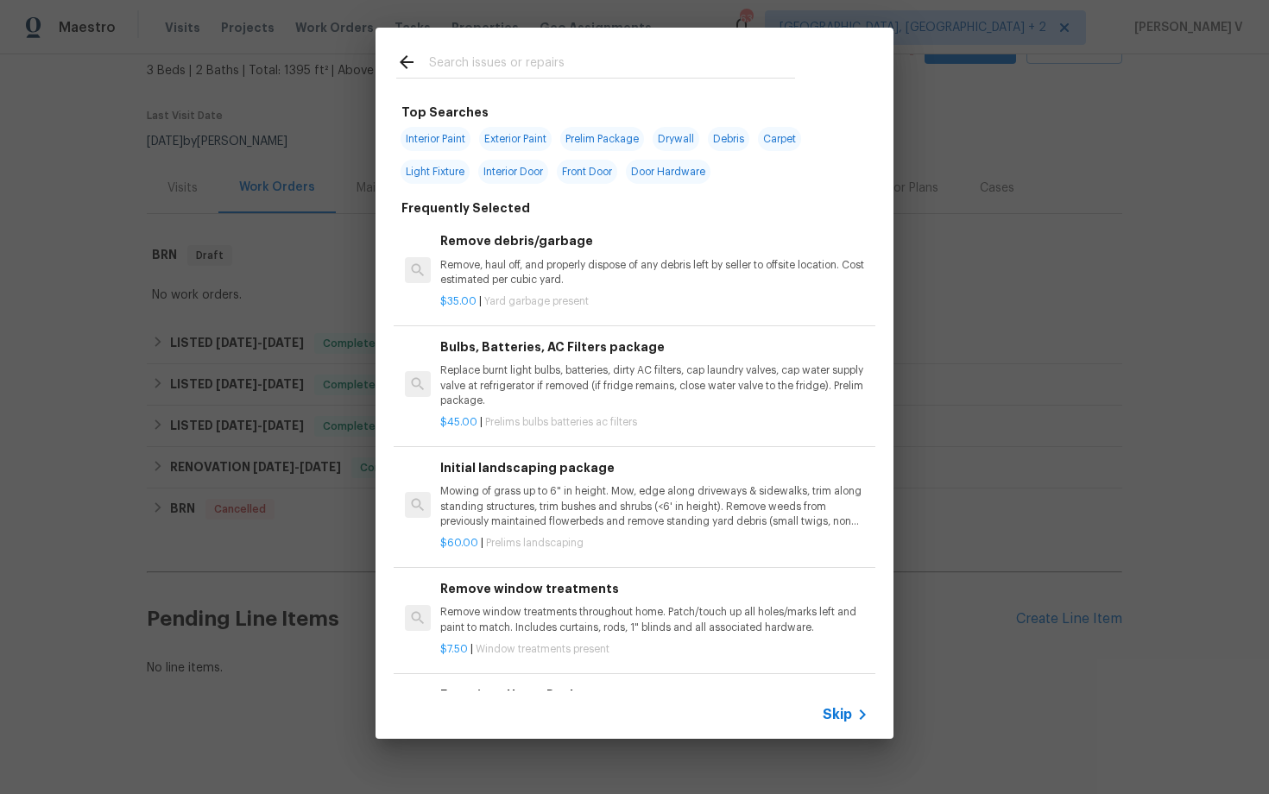
click at [845, 706] on span "Skip" at bounding box center [837, 714] width 29 height 17
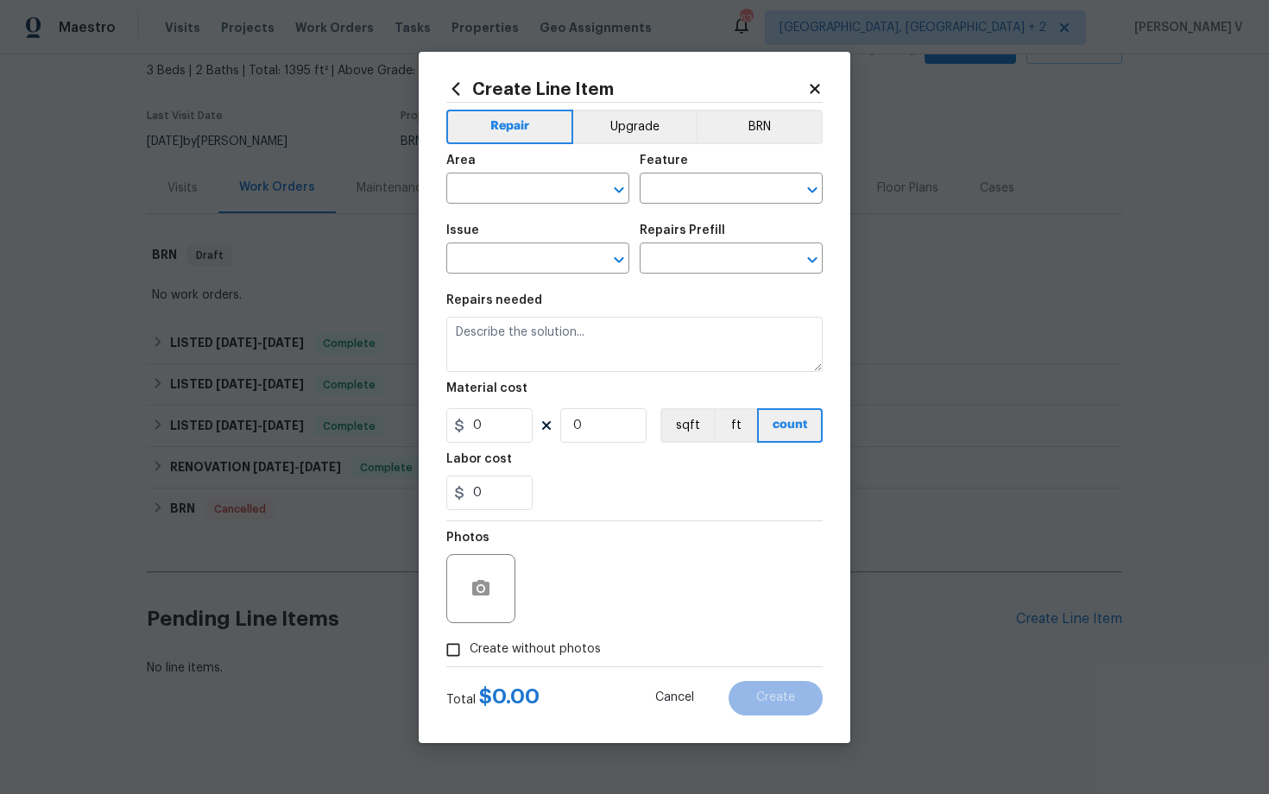
click at [544, 174] on div "Area" at bounding box center [537, 166] width 183 height 22
click at [521, 205] on span "Area ​" at bounding box center [537, 179] width 183 height 70
click at [521, 196] on input "text" at bounding box center [513, 190] width 135 height 27
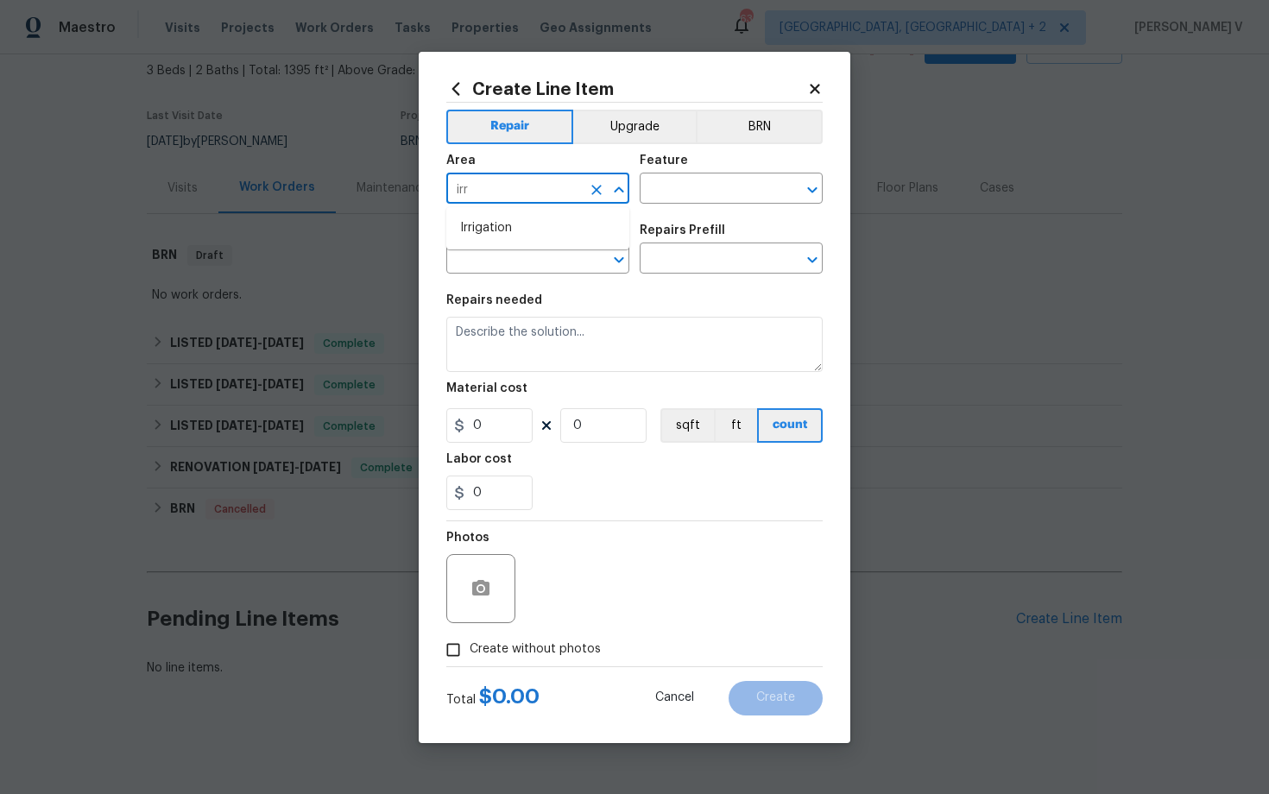
click at [521, 212] on ul "Irrigation" at bounding box center [537, 228] width 183 height 42
click at [521, 218] on li "Irrigation" at bounding box center [537, 228] width 183 height 28
type input "Irrigation"
click at [636, 192] on div "Area Irrigation ​ Feature ​" at bounding box center [634, 179] width 376 height 70
click at [679, 189] on input "text" at bounding box center [707, 190] width 135 height 27
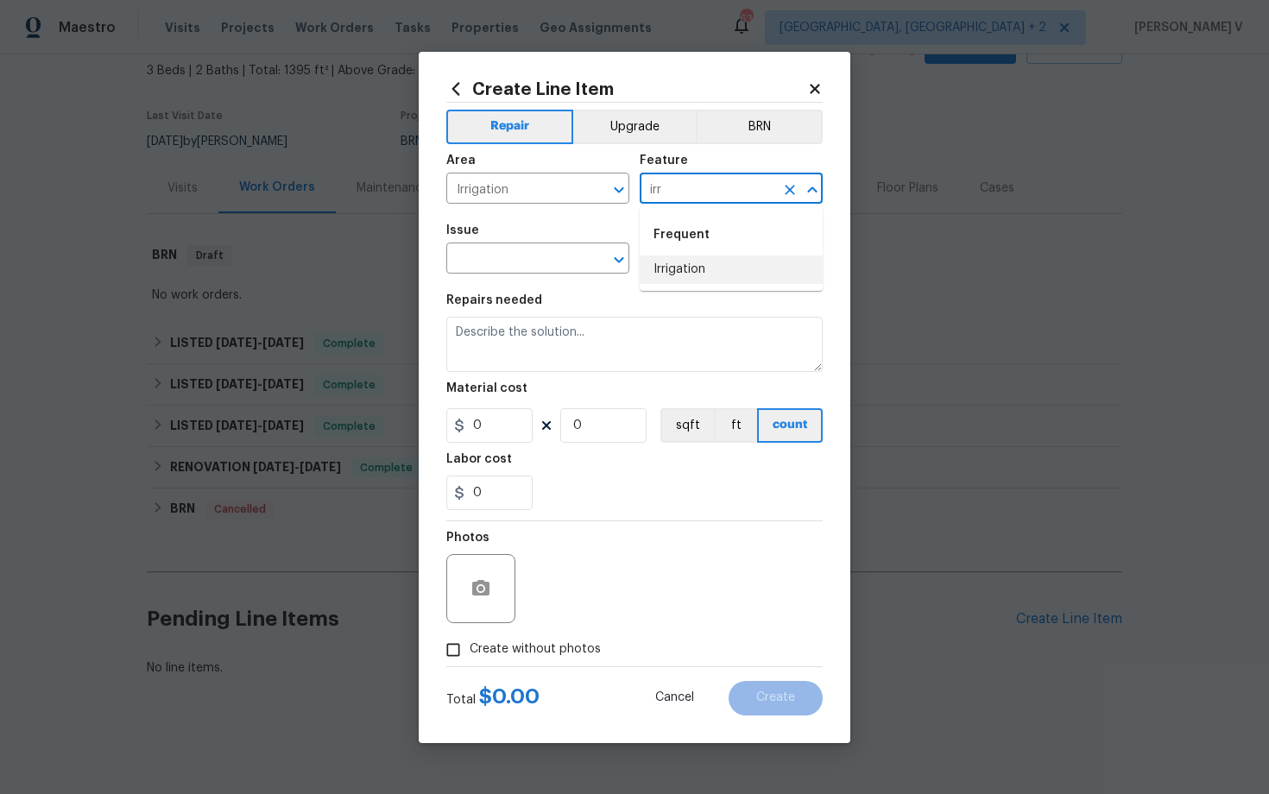
click at [687, 257] on li "Irrigation" at bounding box center [731, 270] width 183 height 28
type input "Irrigation"
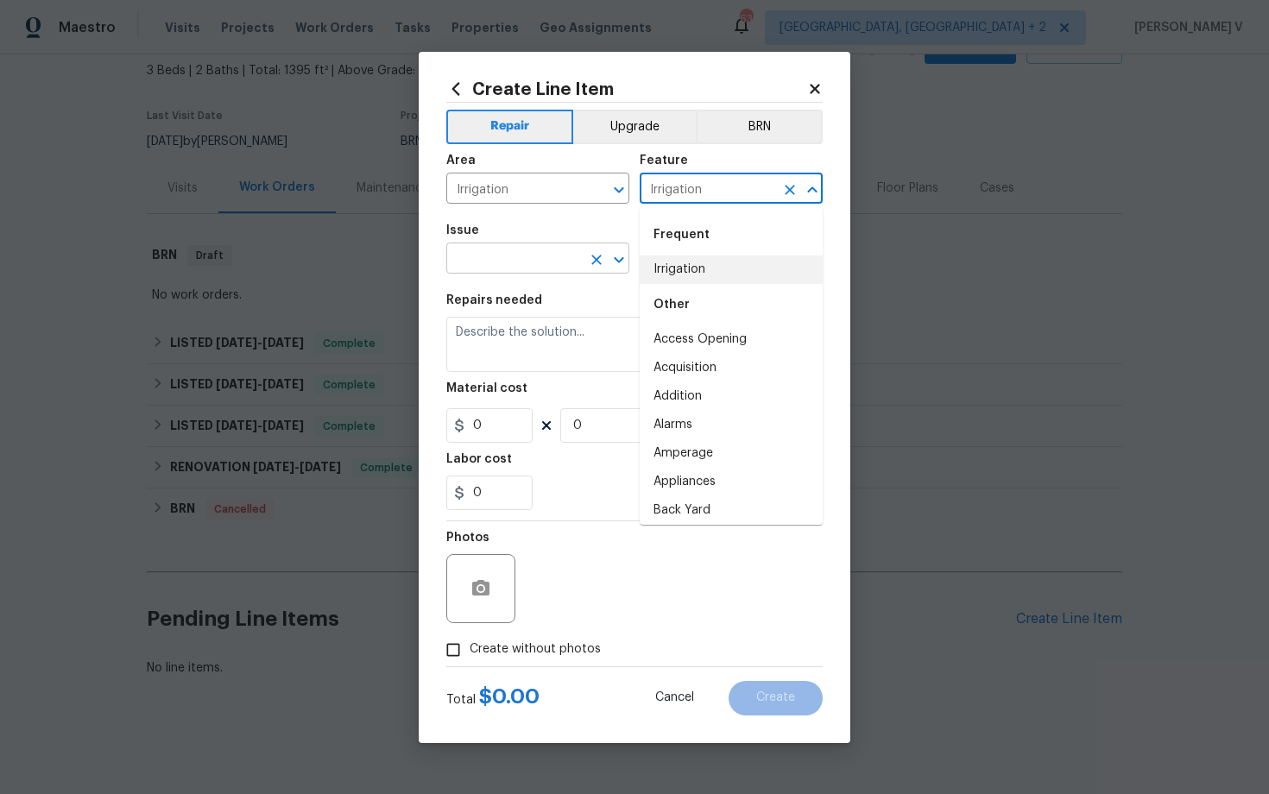
click at [475, 256] on input "text" at bounding box center [513, 260] width 135 height 27
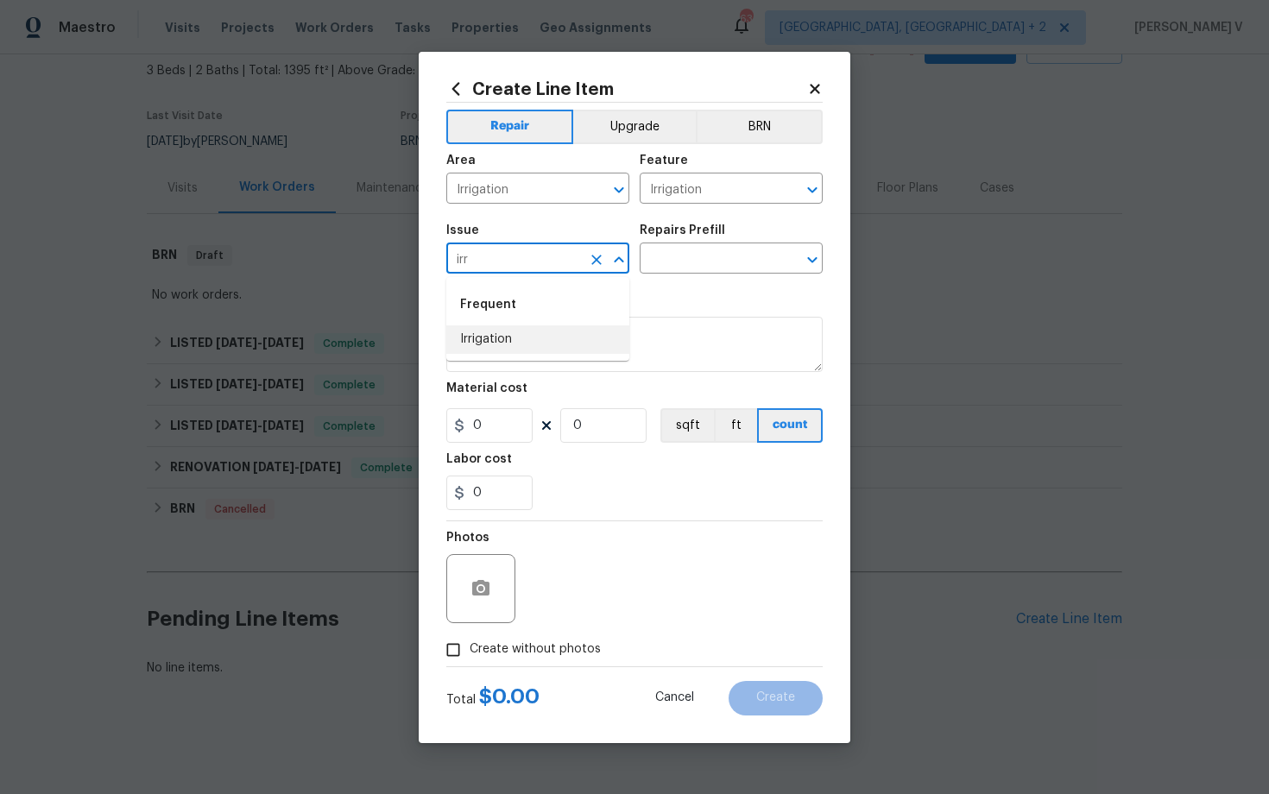
click at [482, 338] on li "Irrigation" at bounding box center [537, 339] width 183 height 28
type input "Irrigation"
click at [681, 256] on input "text" at bounding box center [707, 260] width 135 height 27
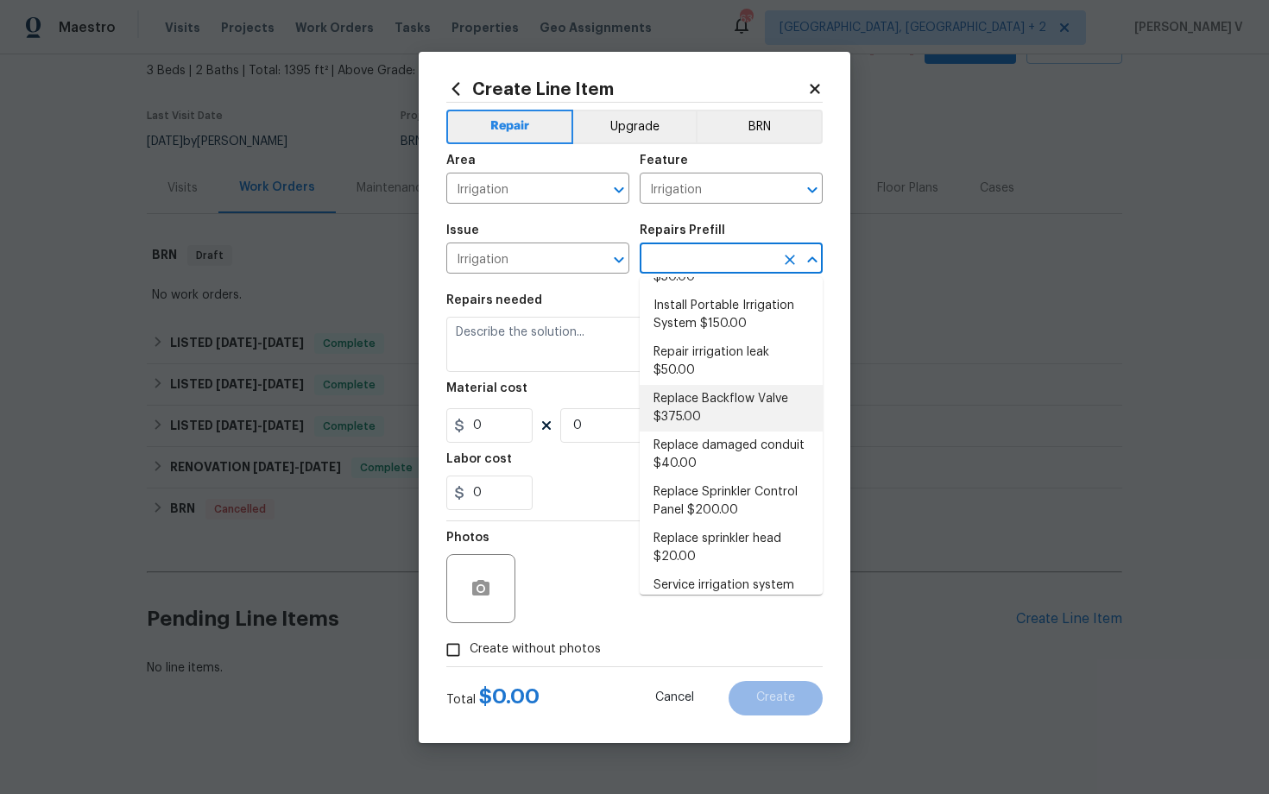
scroll to position [69, 0]
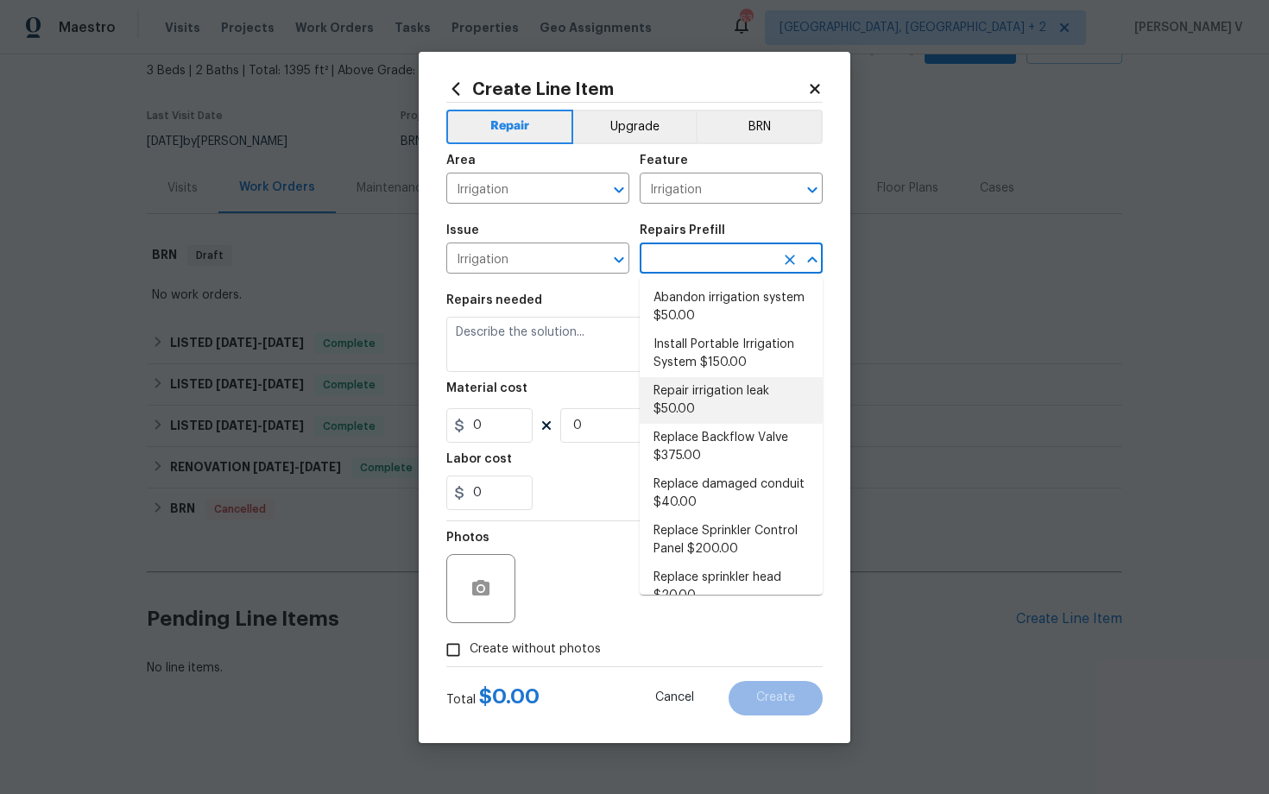
click at [707, 399] on li "Repair irrigation leak $50.00" at bounding box center [731, 400] width 183 height 47
type input "Repair irrigation leak $50.00"
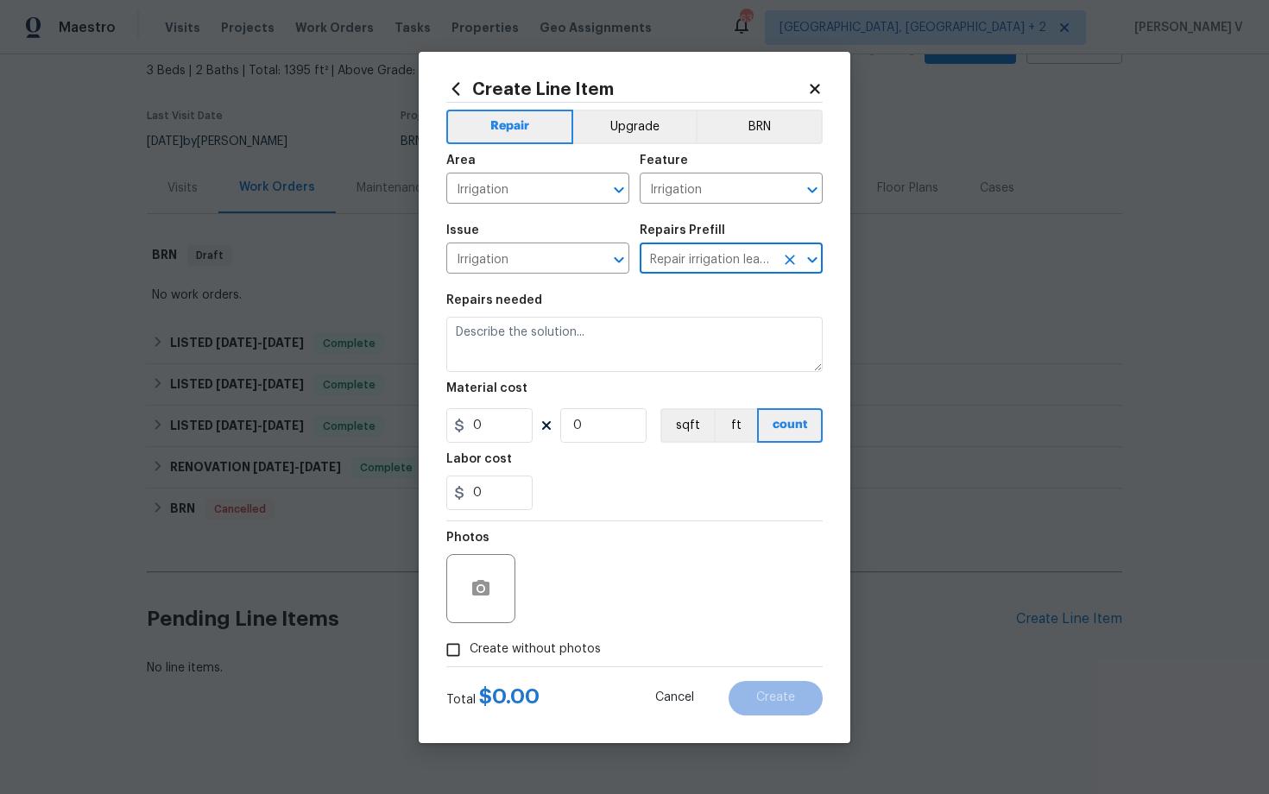
type textarea "Locate and repair leaking irrigation line and return landscape conditions to or…"
type input "1"
type input "50"
click at [553, 373] on section "Repairs needed Locate and repair leaking irrigation line and return landscape c…" at bounding box center [634, 402] width 376 height 237
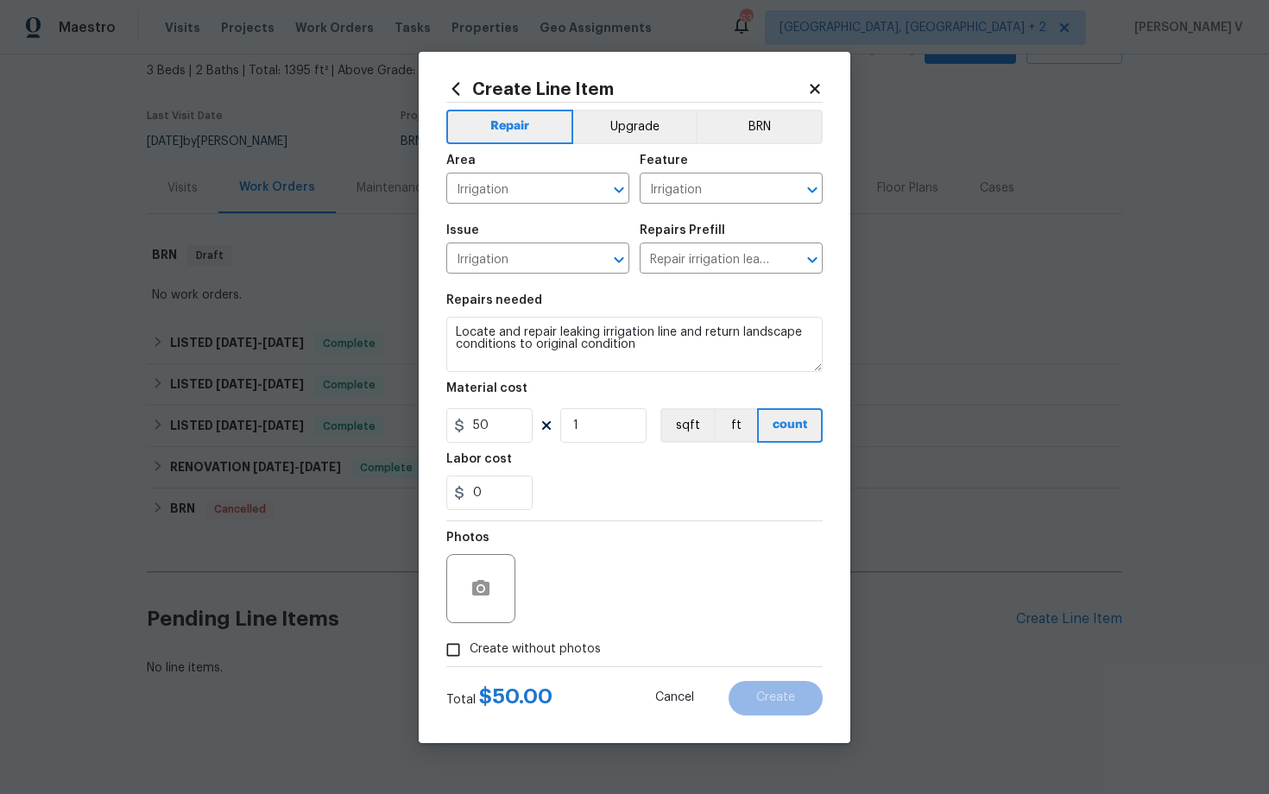
click at [553, 373] on section "Repairs needed Locate and repair leaking irrigation line and return landscape c…" at bounding box center [634, 402] width 376 height 237
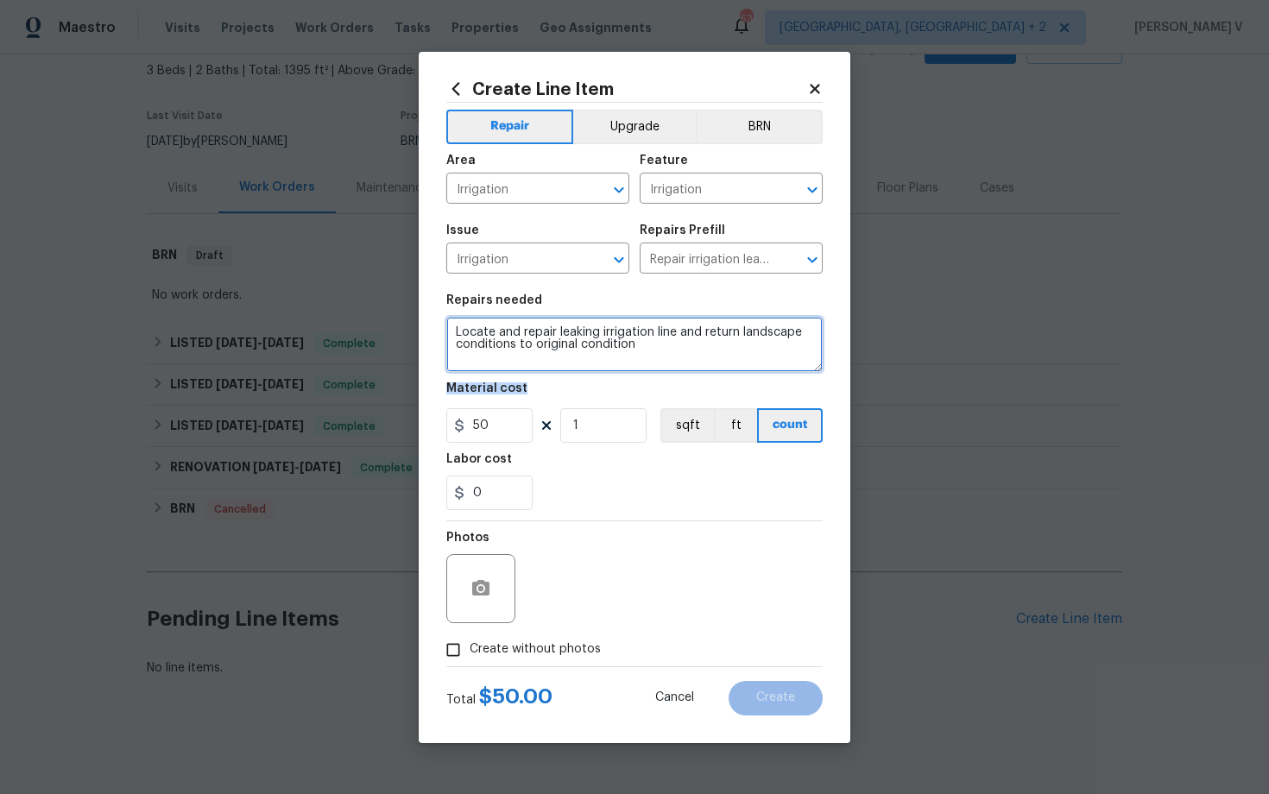
click at [542, 343] on textarea "Locate and repair leaking irrigation line and return landscape conditions to or…" at bounding box center [634, 344] width 376 height 55
paste textarea "#lwoleak Property is currently in contract and closes 9/19. Please ensure irrig…"
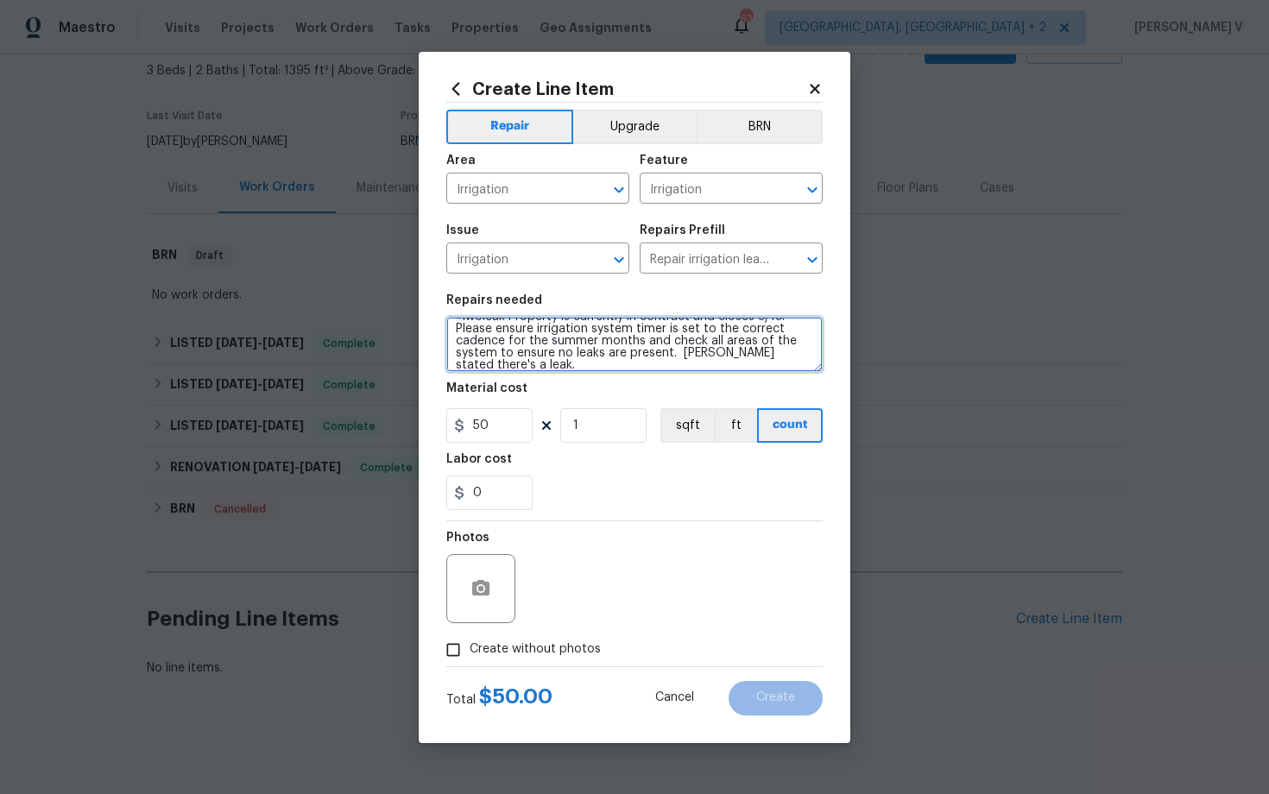
type textarea "#lwoleak Property is currently in contract and closes 9/19. Please ensure irrig…"
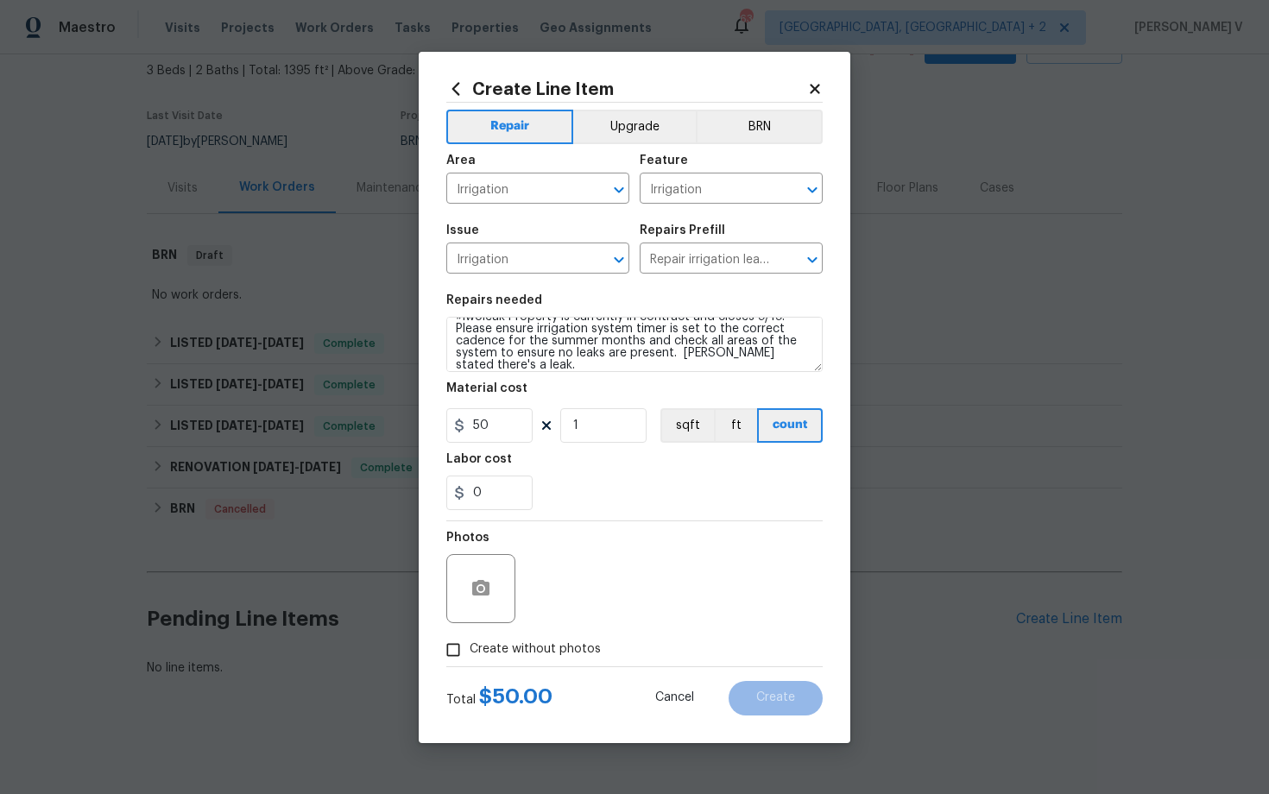
click at [503, 445] on section "Repairs needed #lwoleak Property is currently in contract and closes 9/19. Plea…" at bounding box center [634, 402] width 376 height 237
click at [502, 434] on input "50" at bounding box center [489, 425] width 86 height 35
type input "125"
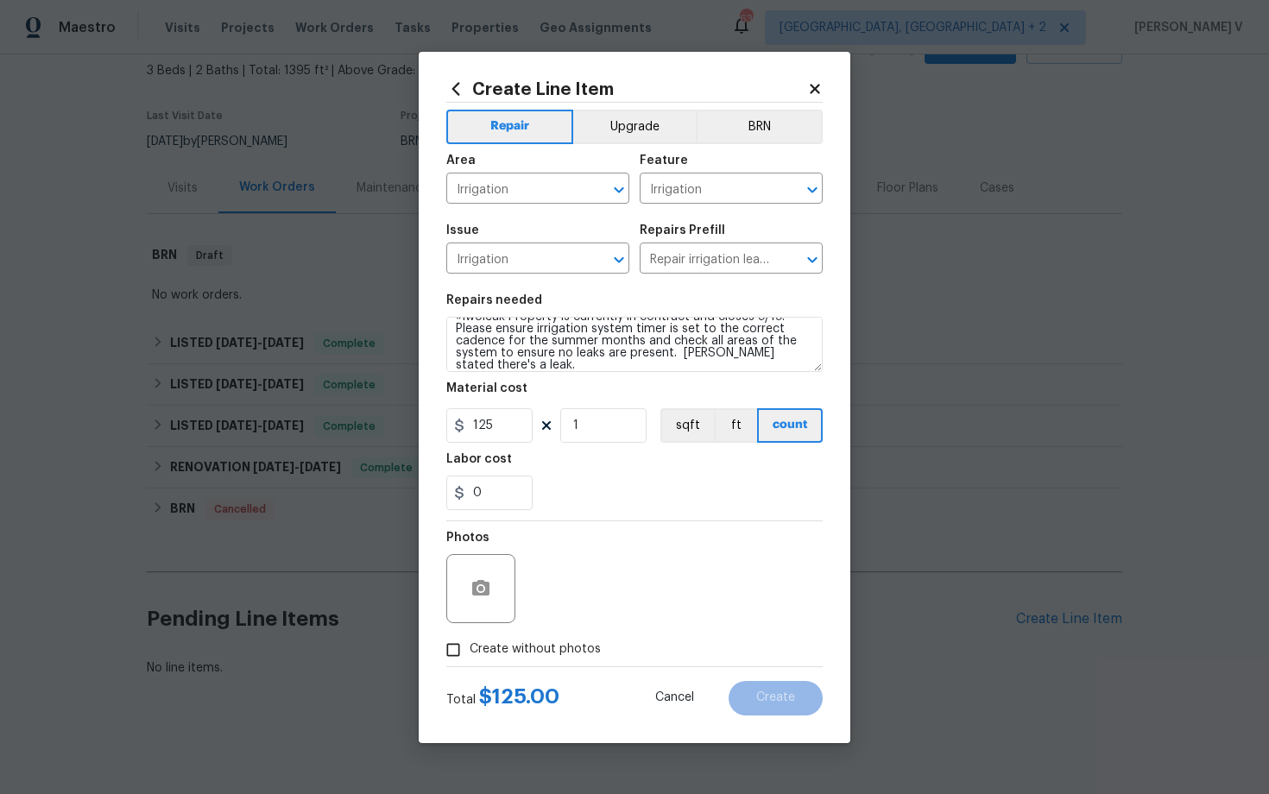
click at [465, 641] on input "Create without photos" at bounding box center [453, 650] width 33 height 33
checkbox input "true"
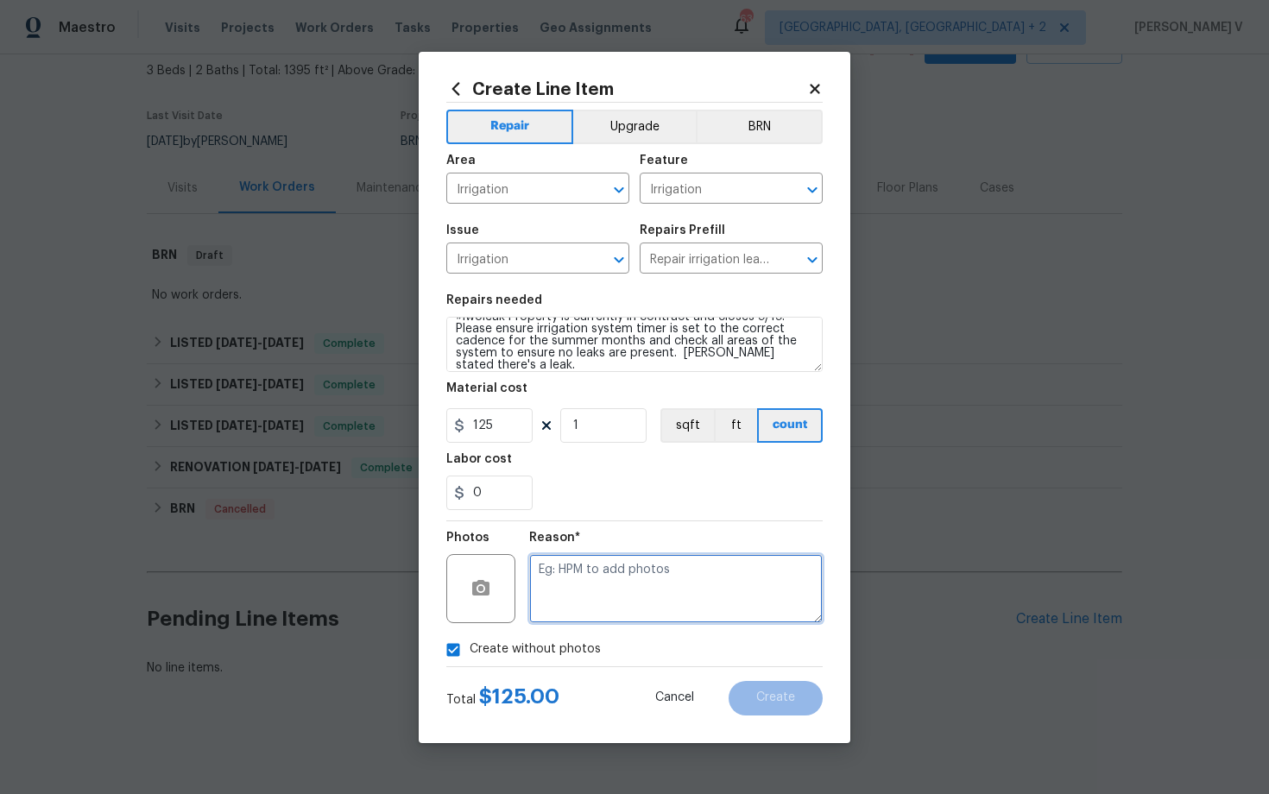
click at [663, 574] on textarea at bounding box center [676, 588] width 294 height 69
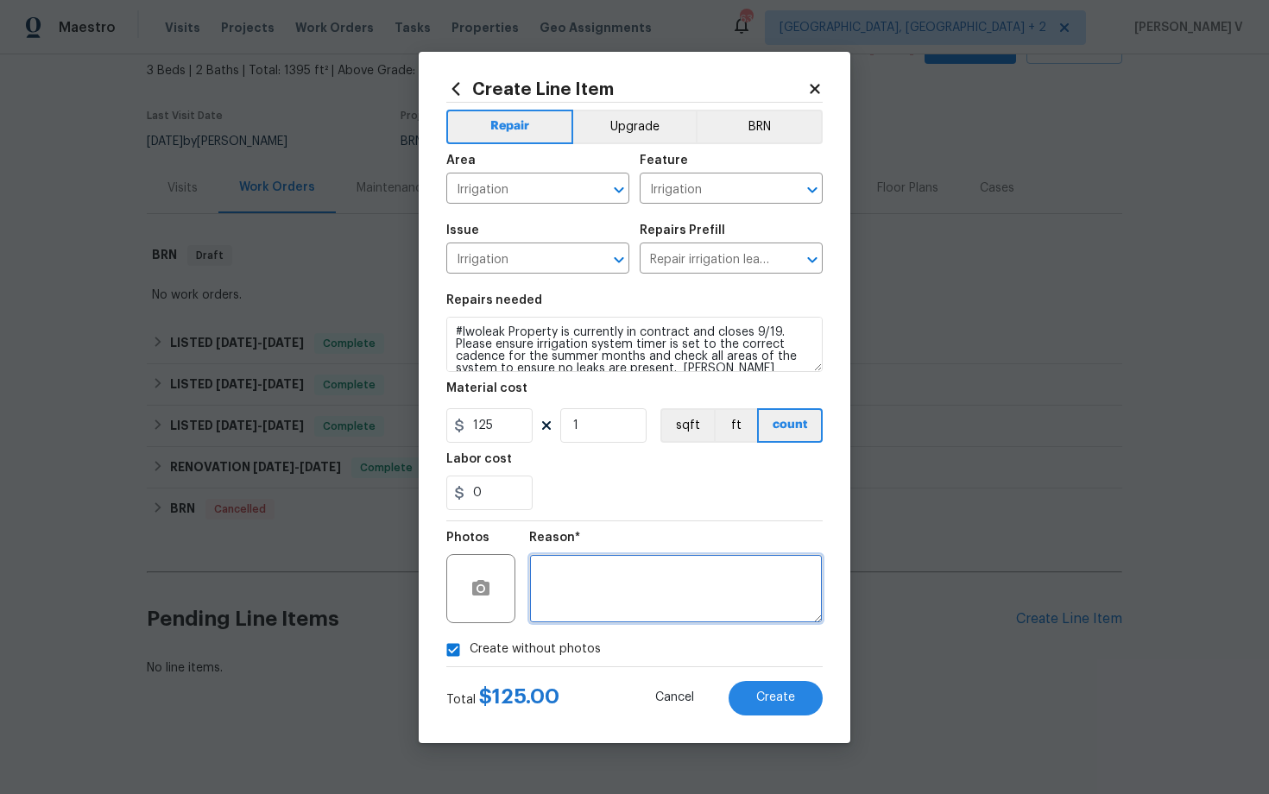
scroll to position [24, 0]
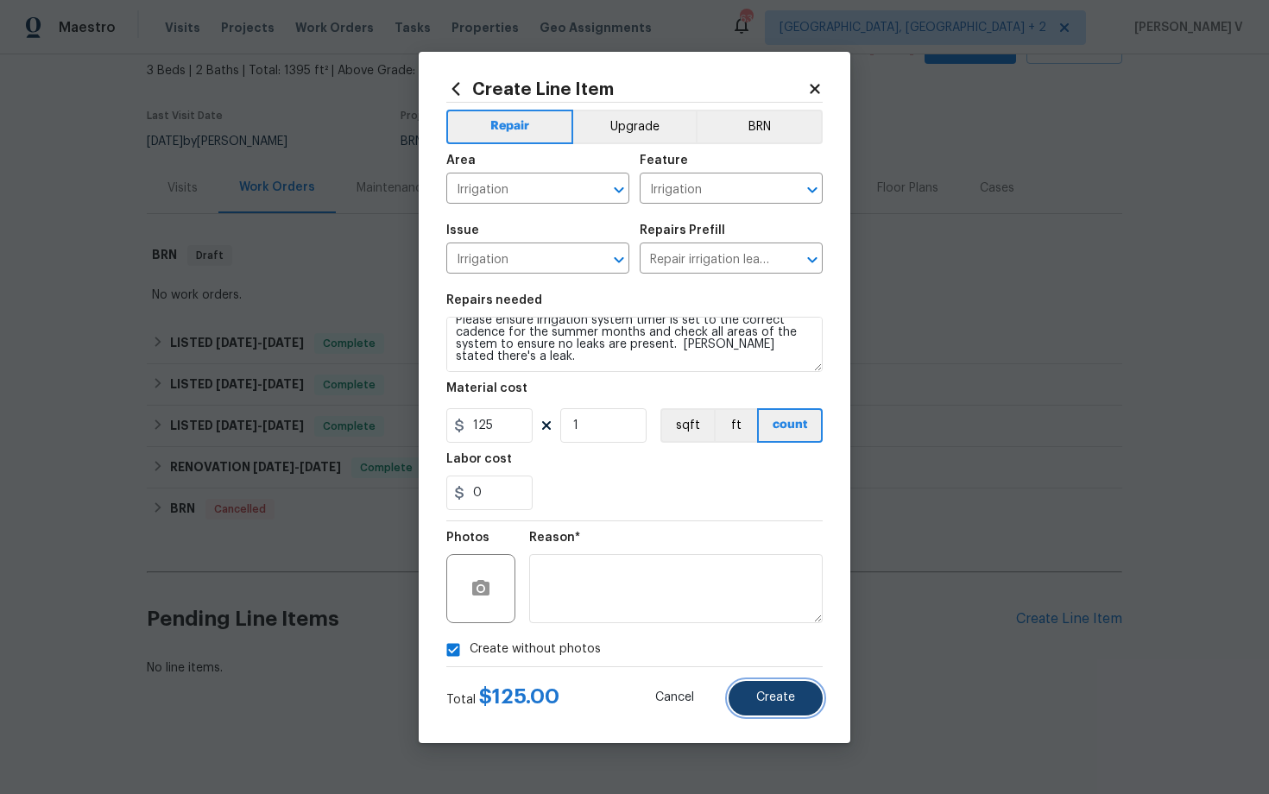
click at [771, 688] on button "Create" at bounding box center [776, 698] width 94 height 35
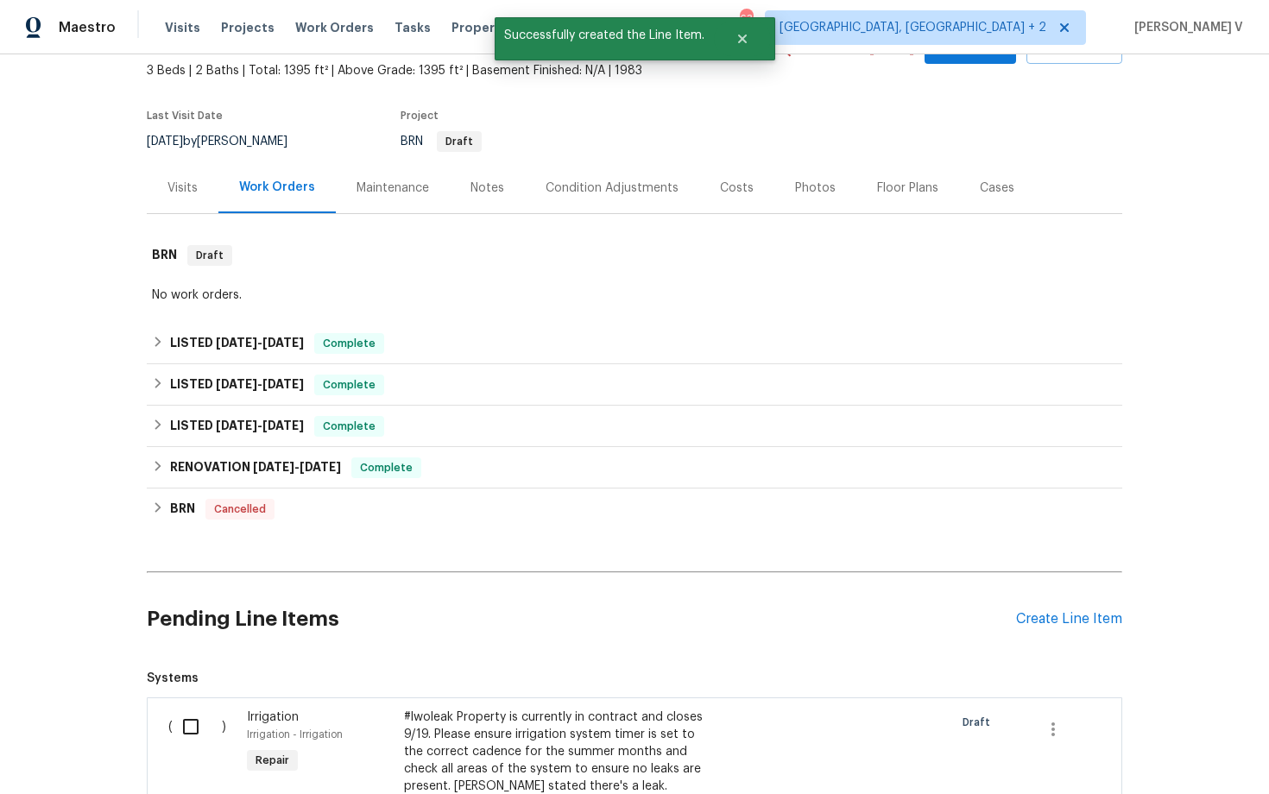
click at [188, 704] on div "( )" at bounding box center [202, 761] width 79 height 114
click at [196, 734] on input "checkbox" at bounding box center [197, 727] width 49 height 36
checkbox input "true"
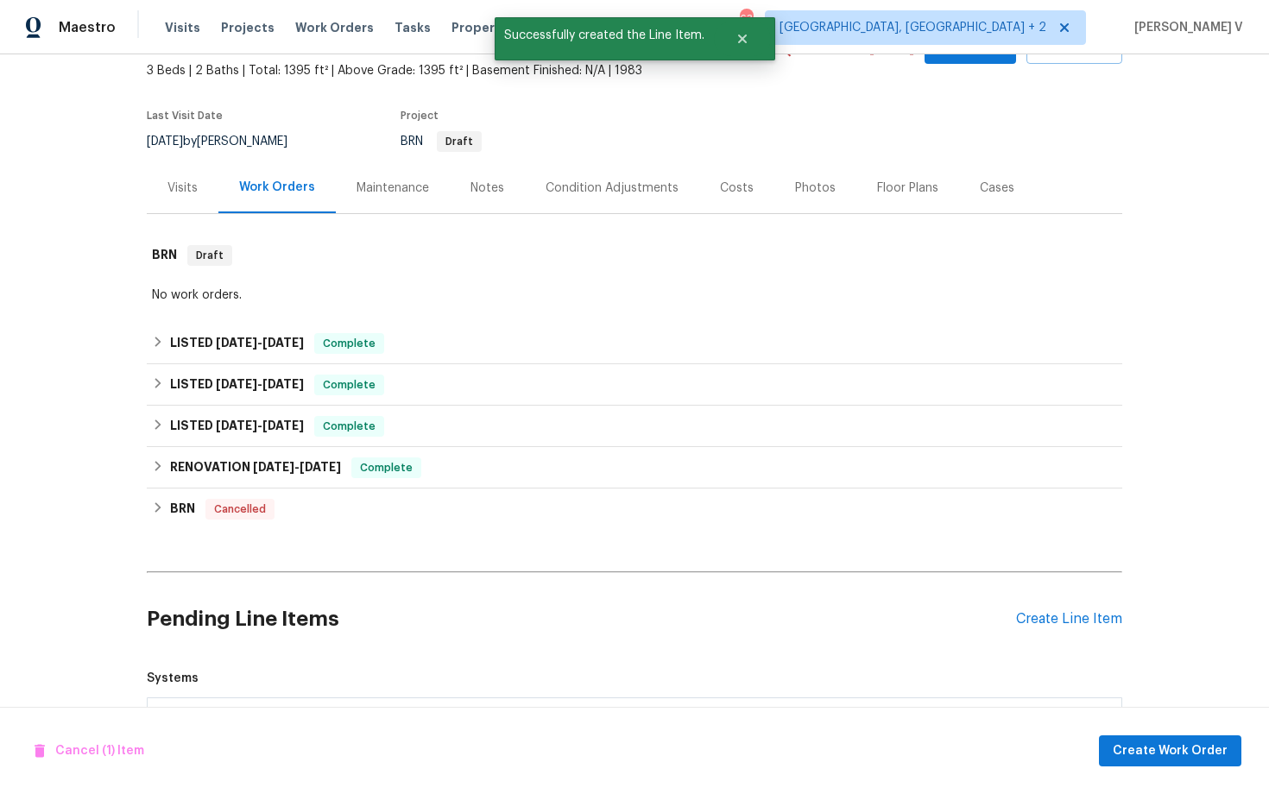
scroll to position [365, 0]
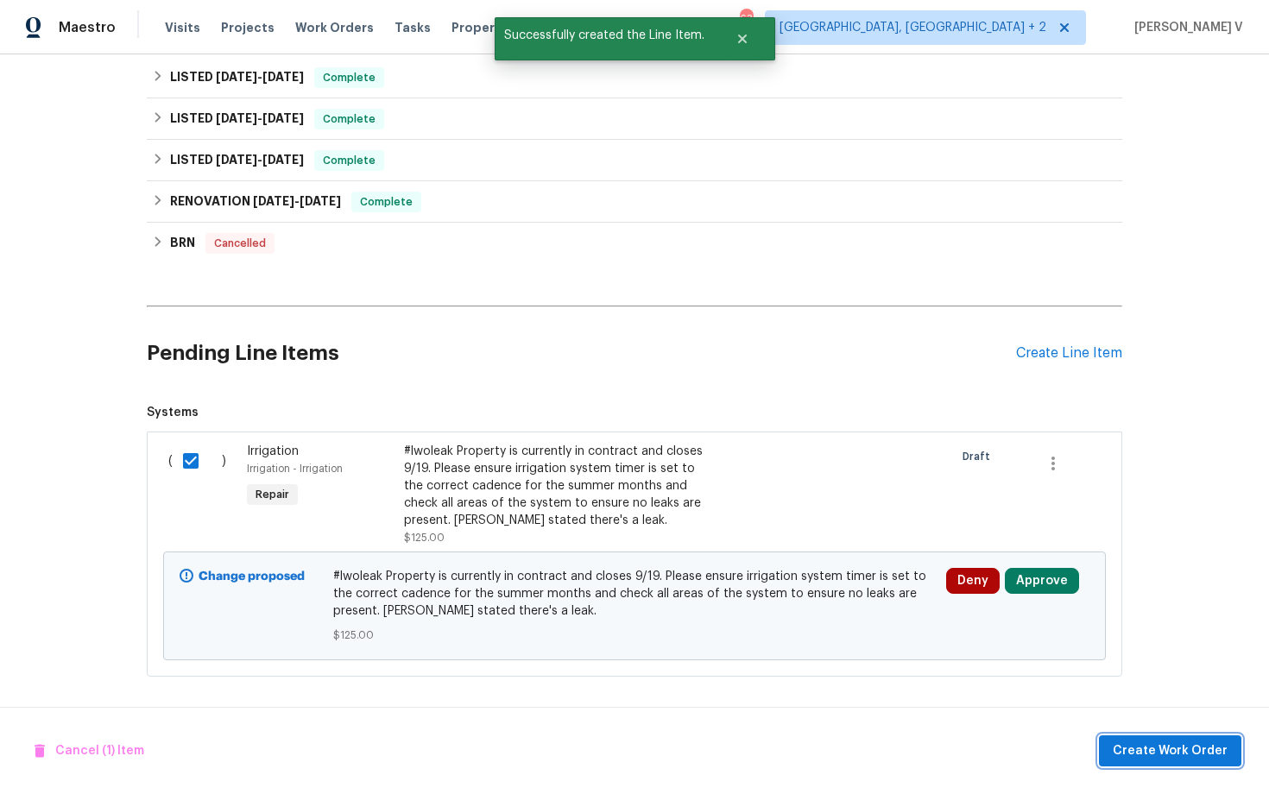
click at [1140, 762] on button "Create Work Order" at bounding box center [1170, 752] width 142 height 32
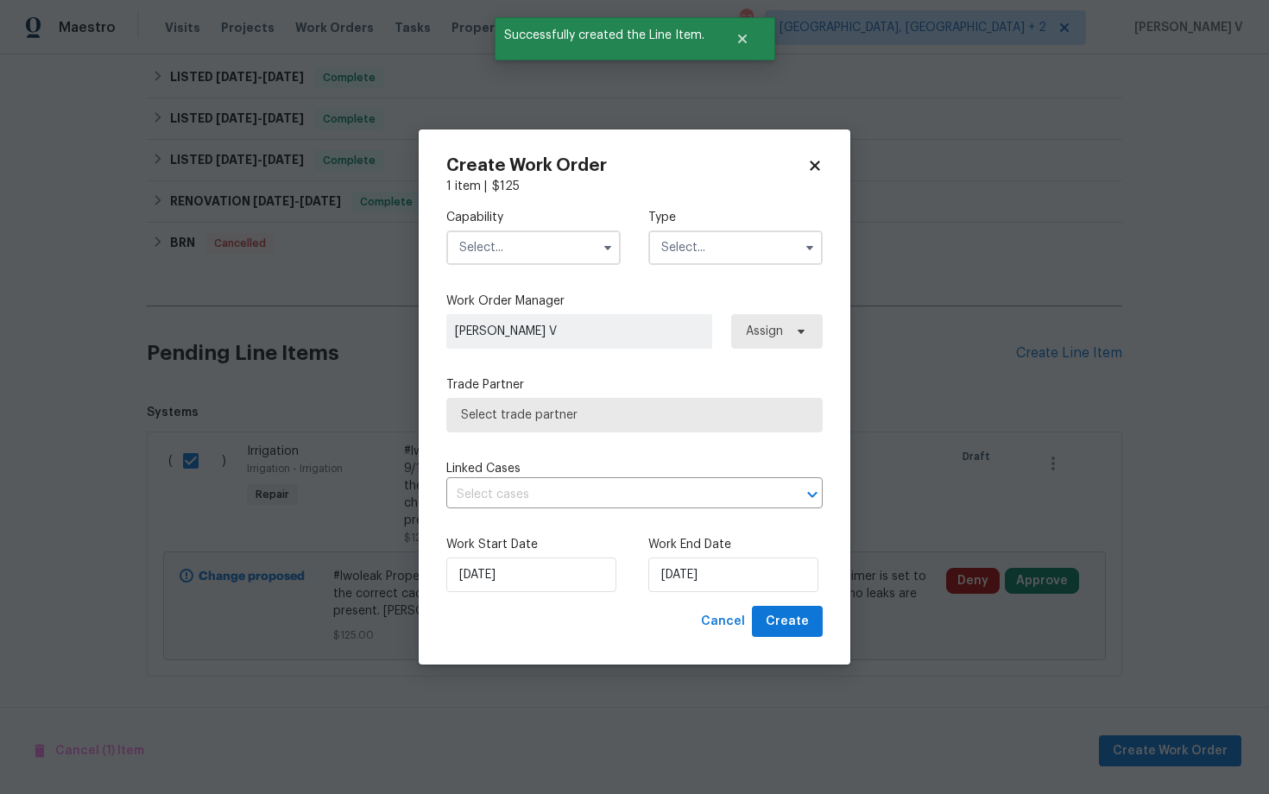
click at [548, 235] on input "text" at bounding box center [533, 247] width 174 height 35
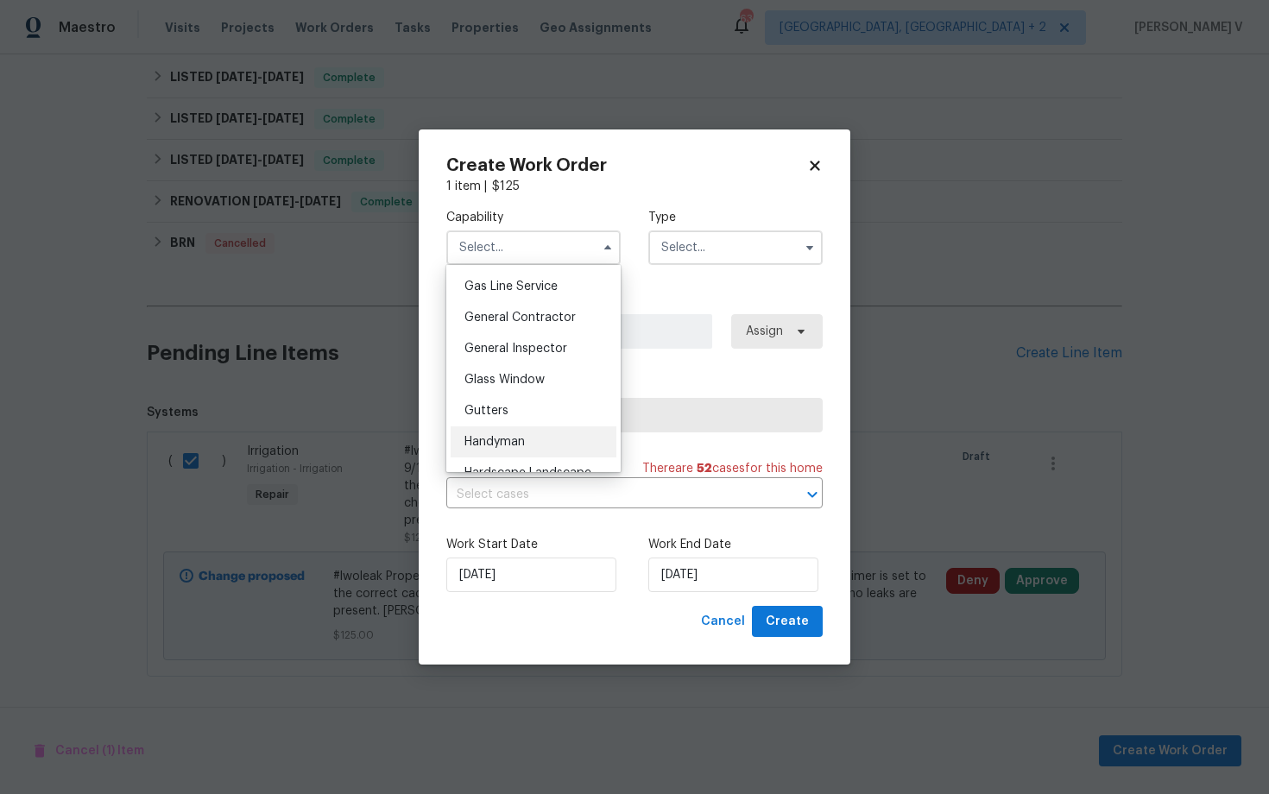
scroll to position [1083, 0]
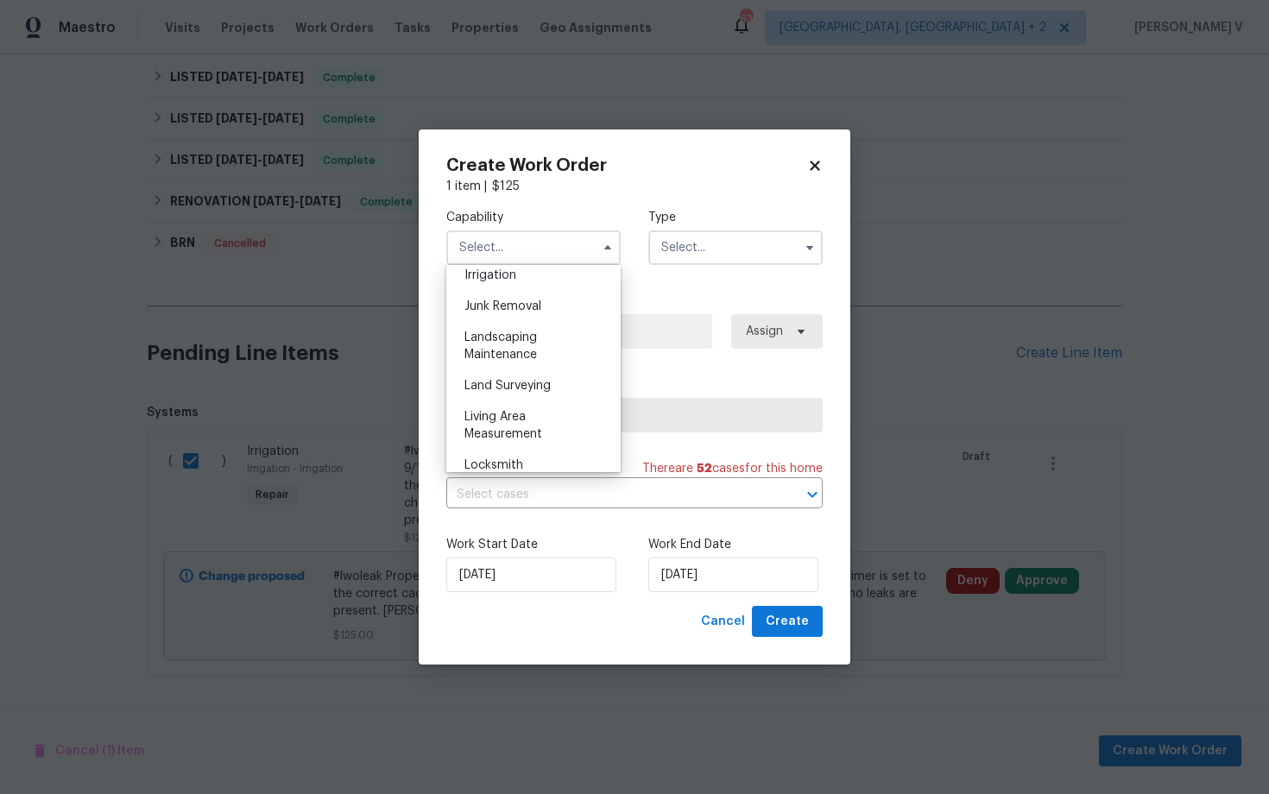
click at [501, 338] on span "Landscaping Maintenance" at bounding box center [500, 345] width 73 height 29
type input "Landscaping Maintenance"
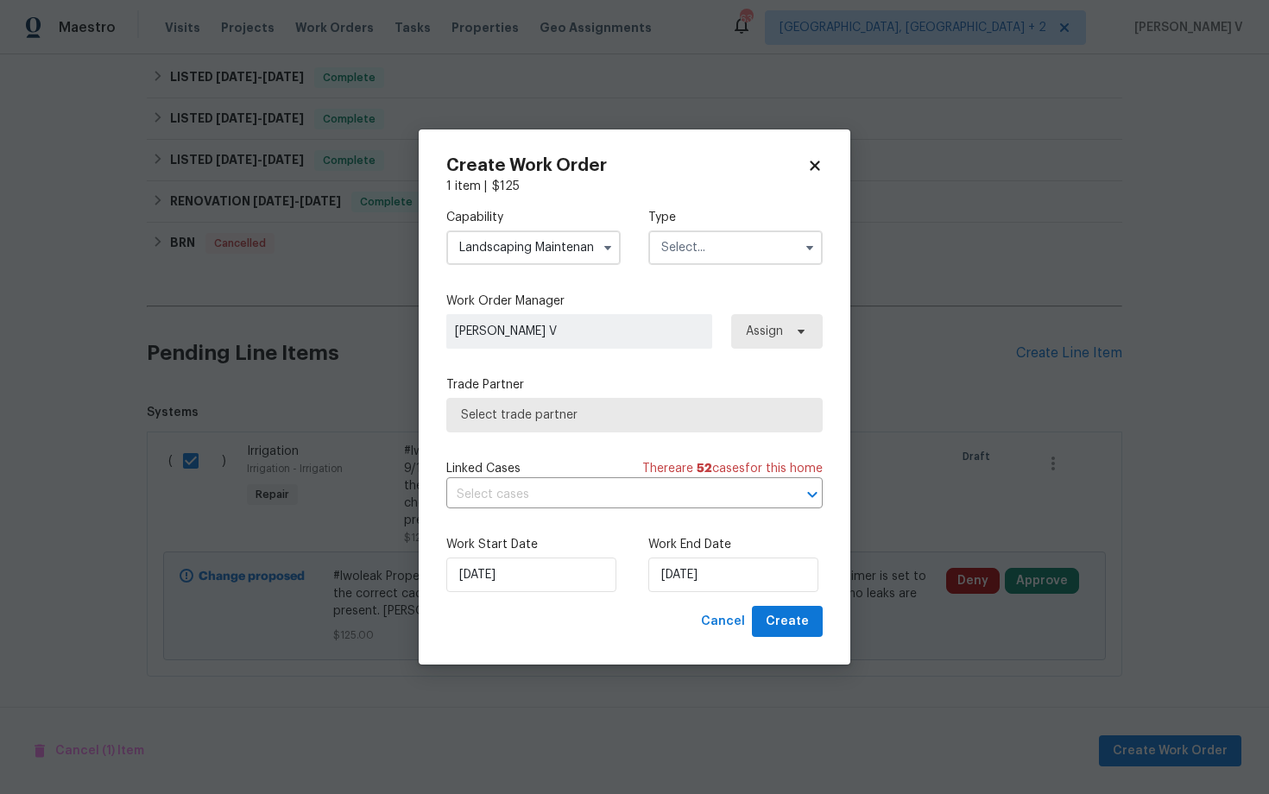
click at [696, 257] on input "text" at bounding box center [735, 247] width 174 height 35
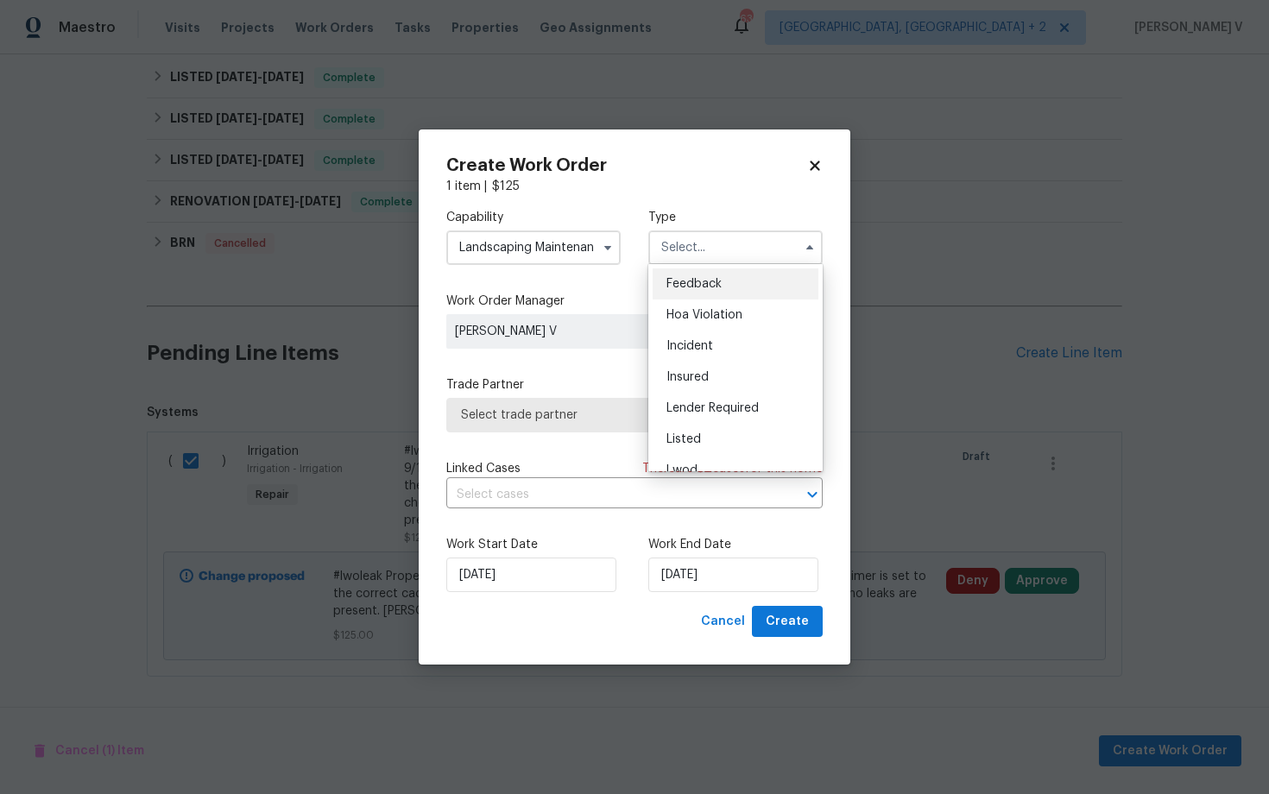
click at [688, 274] on div "Feedback" at bounding box center [736, 283] width 166 height 31
type input "Feedback"
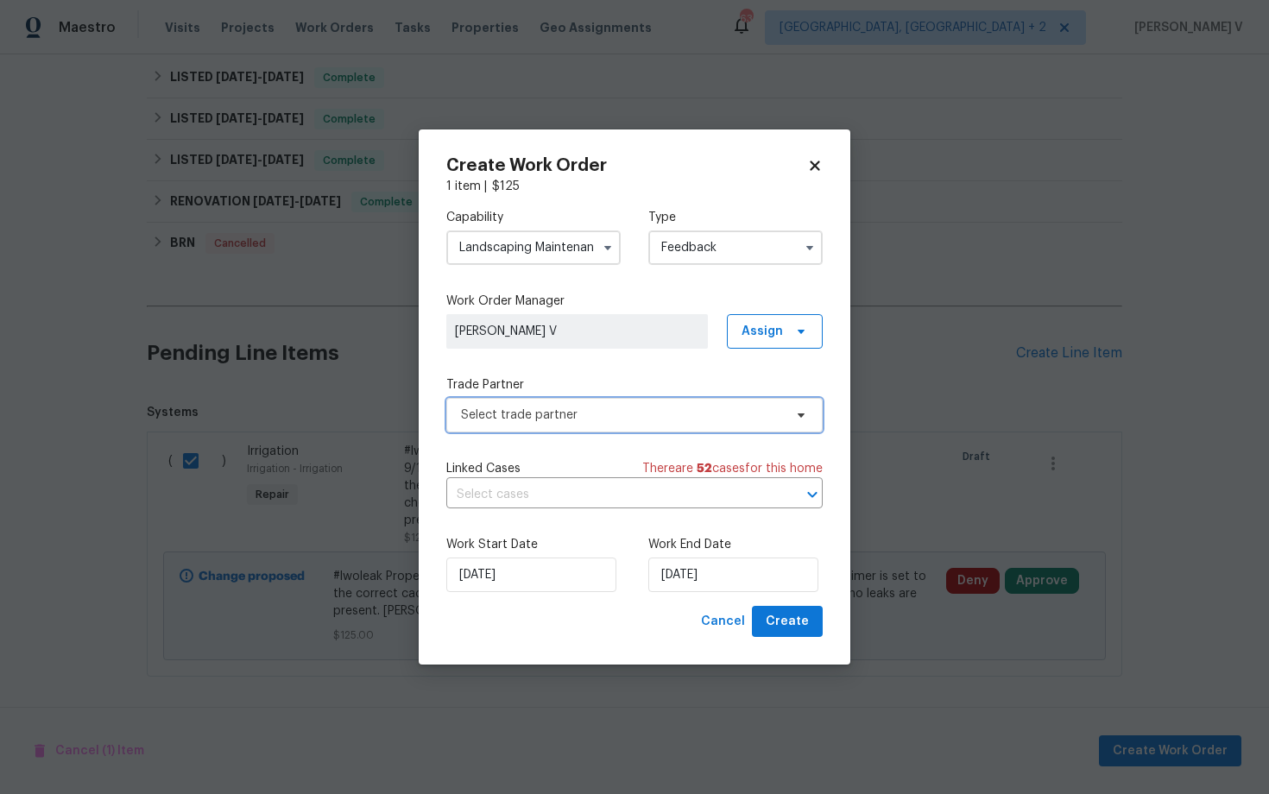
click at [582, 404] on span "Select trade partner" at bounding box center [634, 415] width 376 height 35
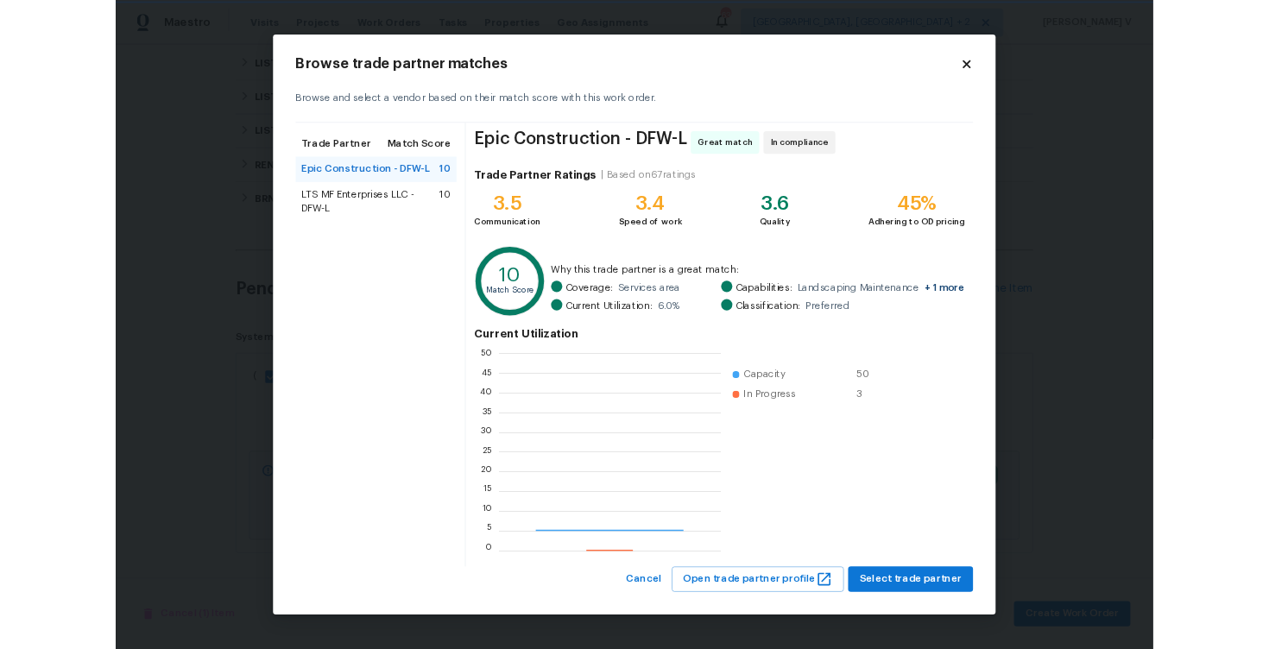
scroll to position [242, 271]
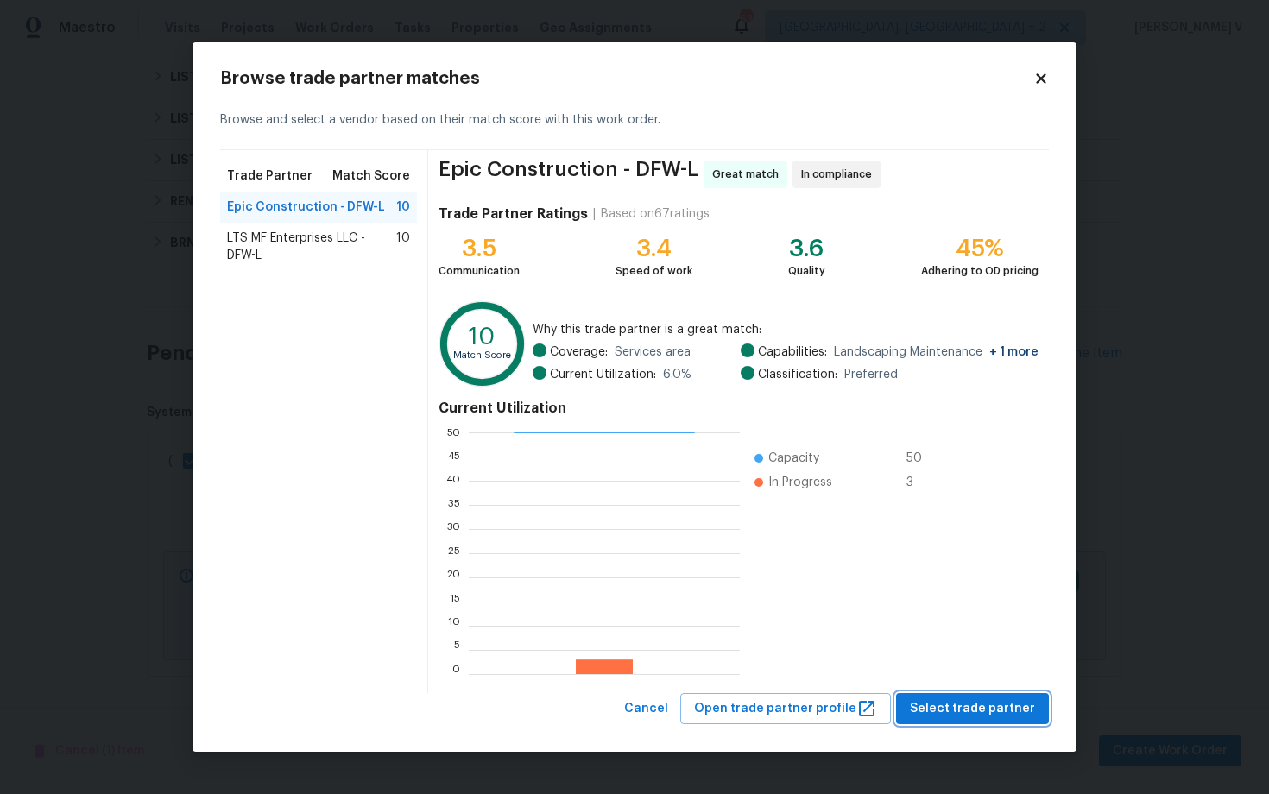
click at [959, 714] on span "Select trade partner" at bounding box center [972, 709] width 125 height 22
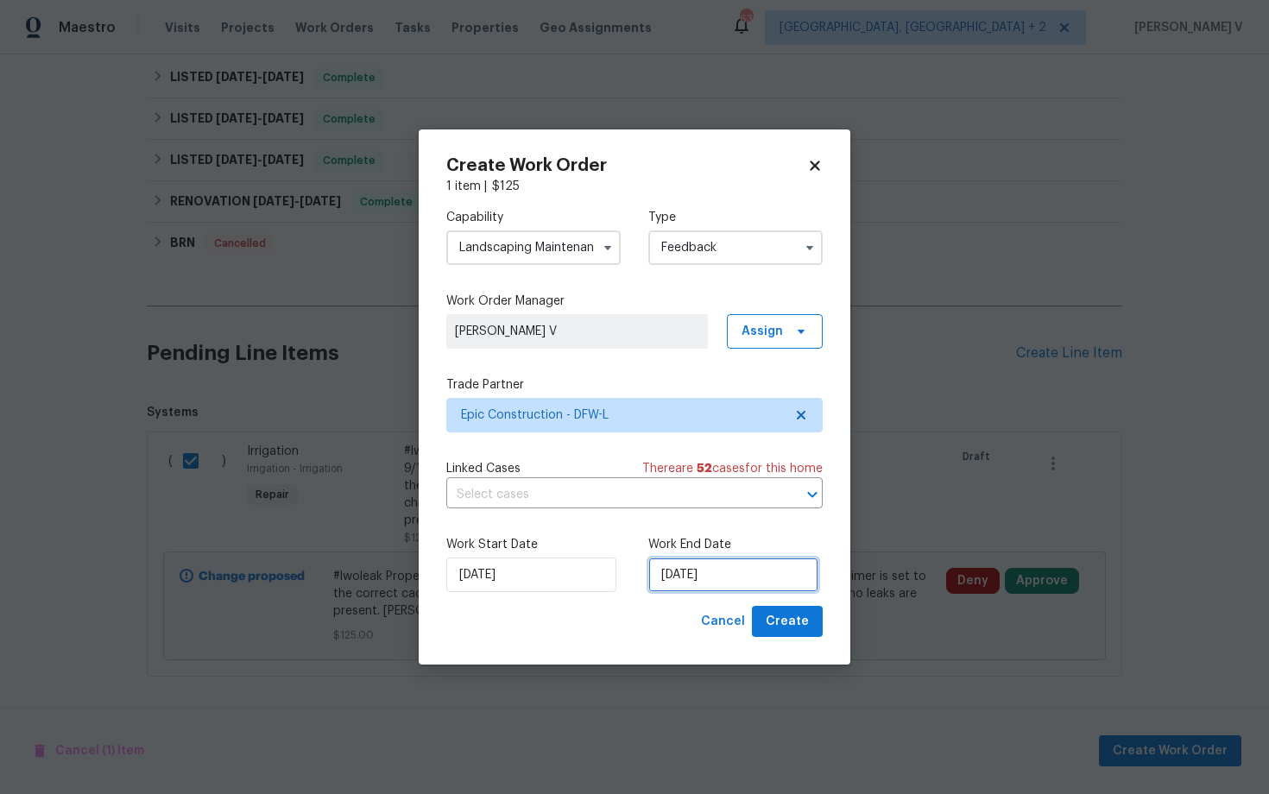
click at [684, 581] on input "[DATE]" at bounding box center [733, 575] width 170 height 35
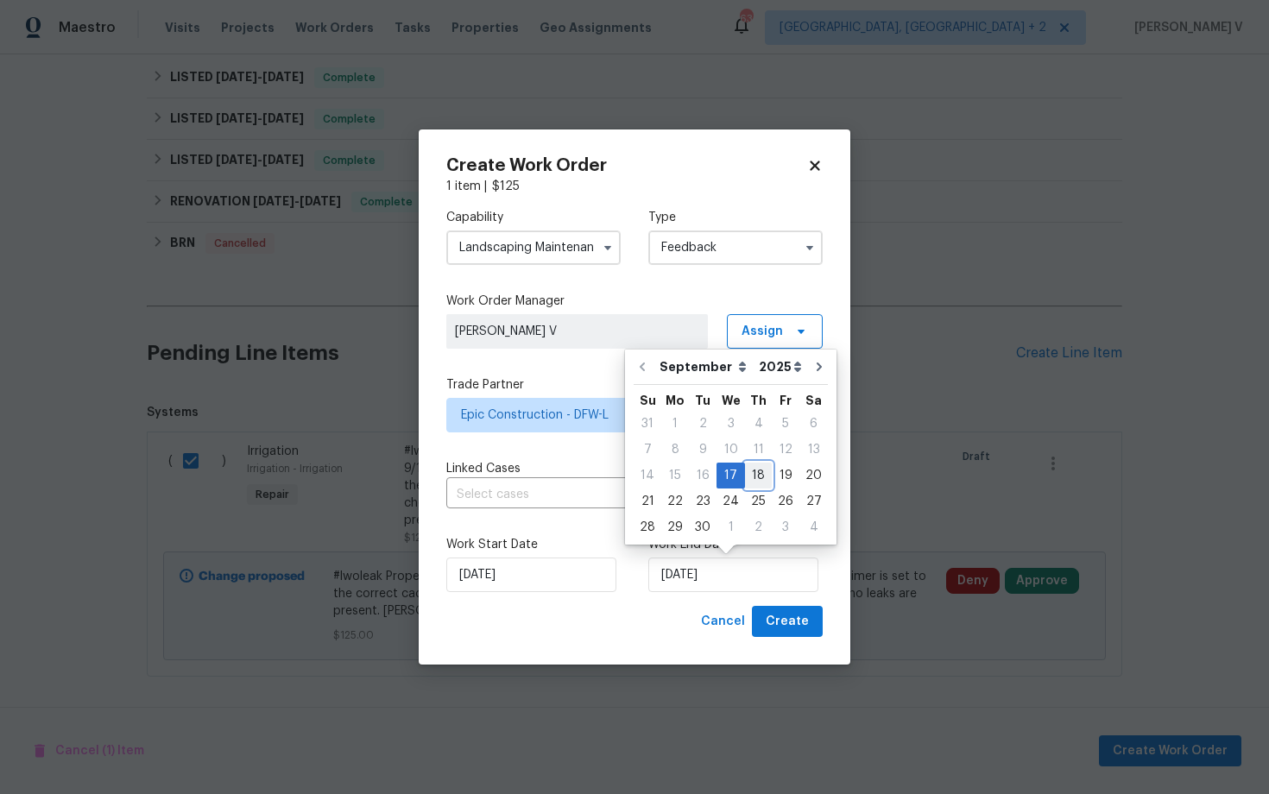
click at [749, 474] on div "18" at bounding box center [758, 476] width 27 height 24
type input "[DATE]"
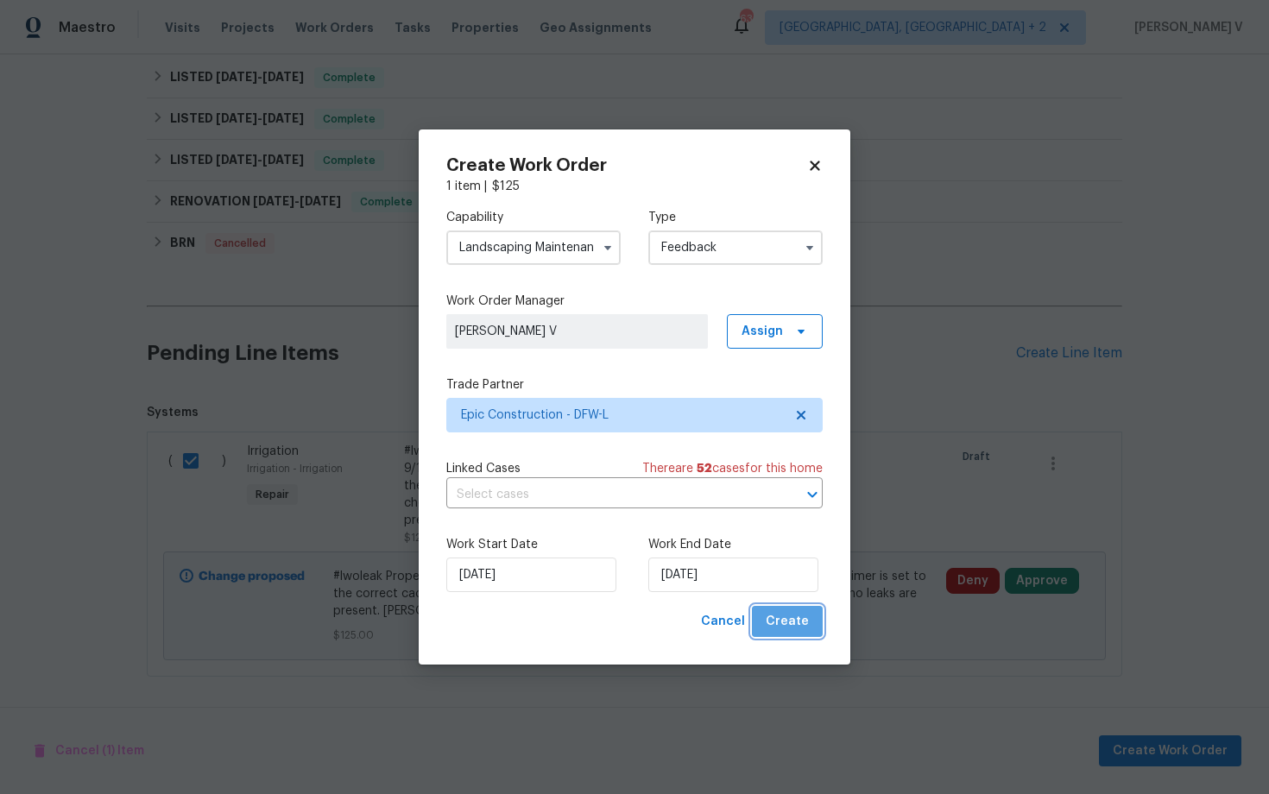
click at [798, 631] on span "Create" at bounding box center [787, 622] width 43 height 22
checkbox input "false"
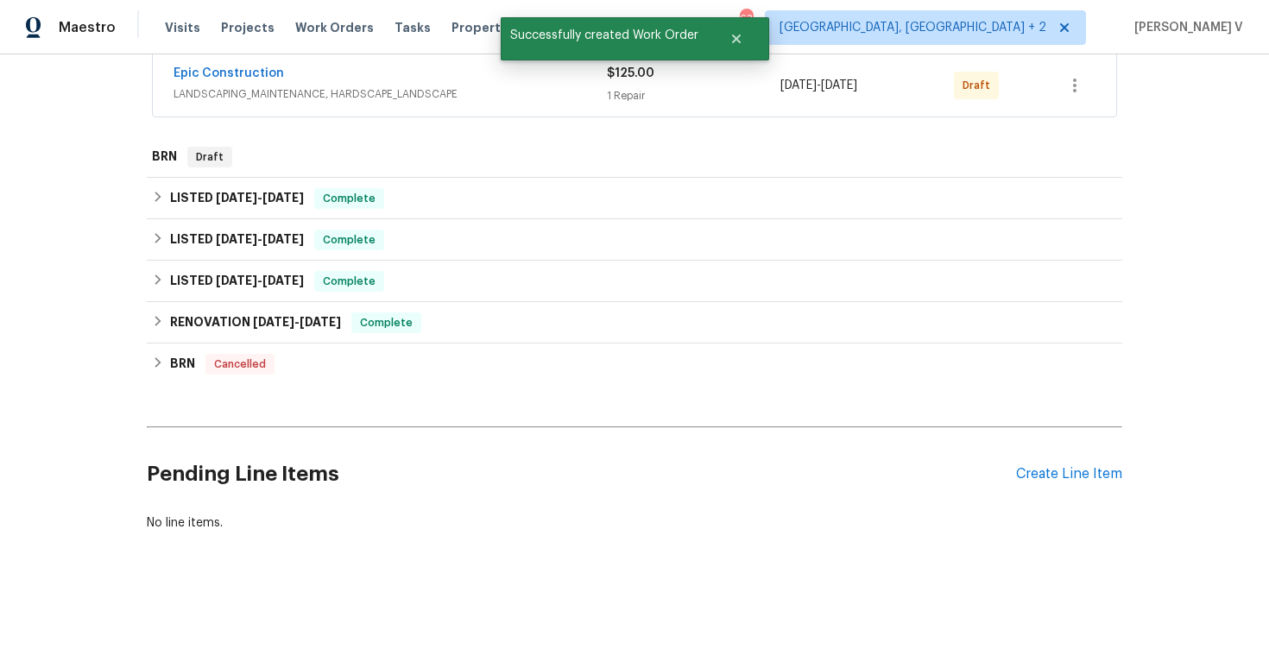
scroll to position [331, 0]
click at [252, 76] on link "Epic Construction" at bounding box center [229, 73] width 110 height 12
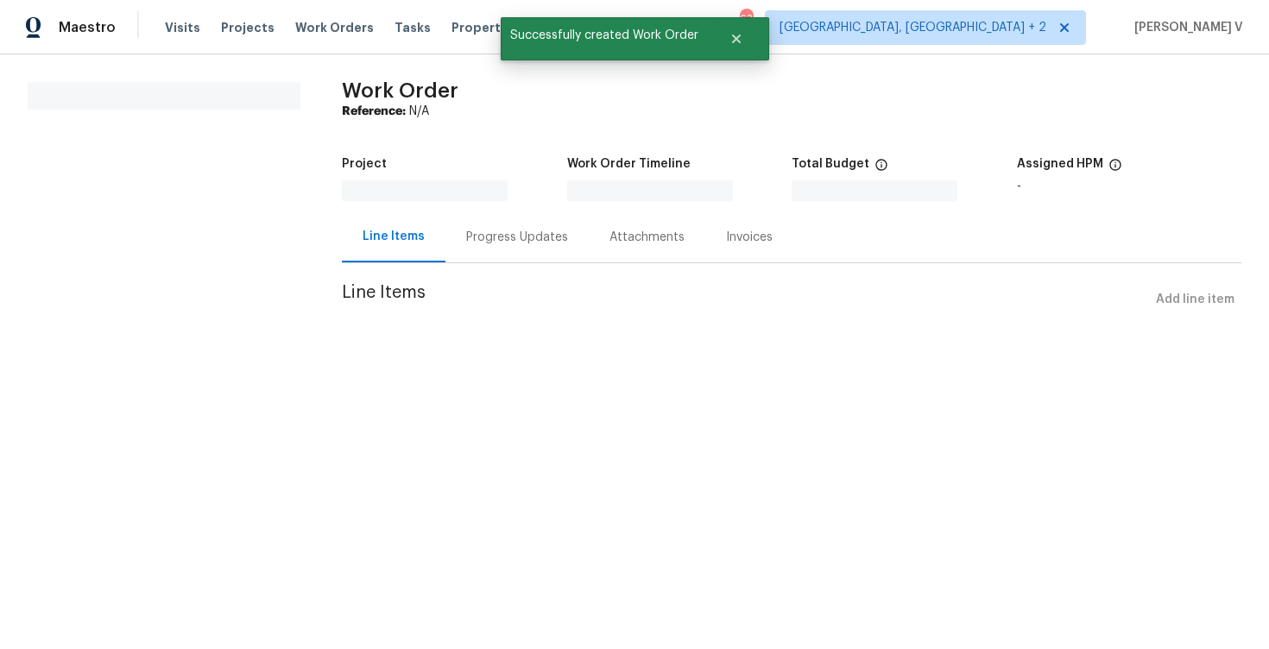
click at [449, 239] on div "Progress Updates" at bounding box center [516, 237] width 143 height 51
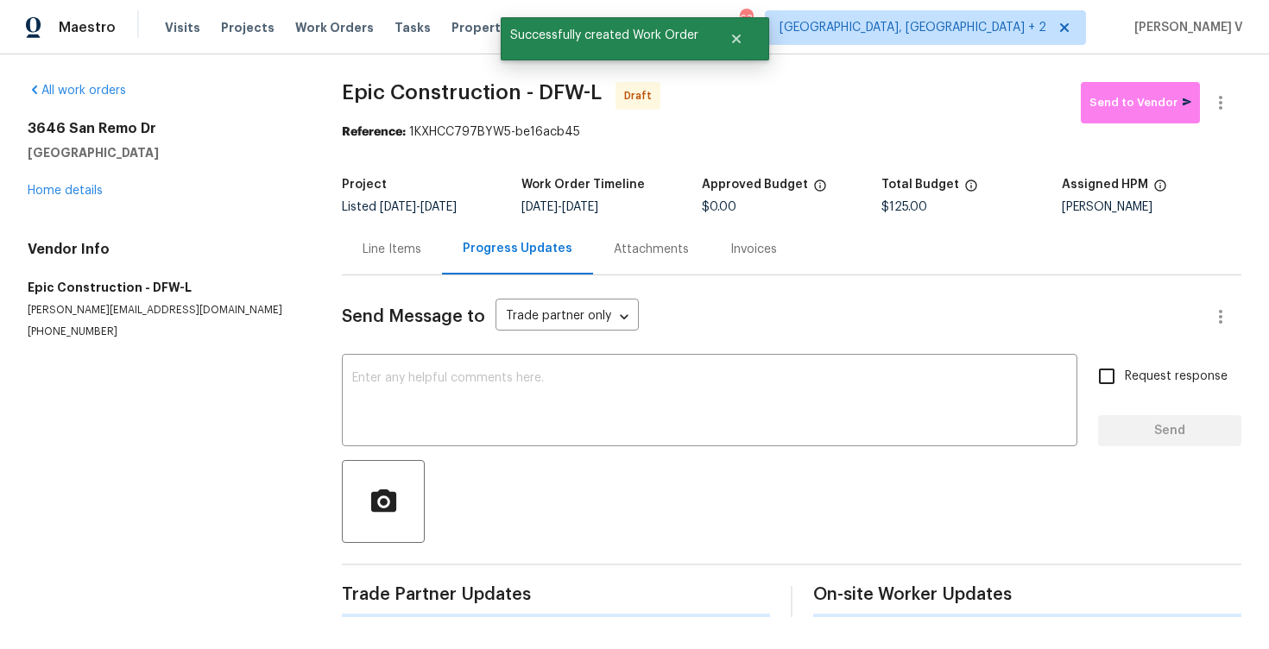
click at [449, 239] on div "Progress Updates" at bounding box center [517, 249] width 151 height 51
click at [503, 412] on textarea at bounding box center [709, 402] width 715 height 60
paste textarea "Hi this is Divya with Opendoor. I’m confirming you received the WO for the prop…"
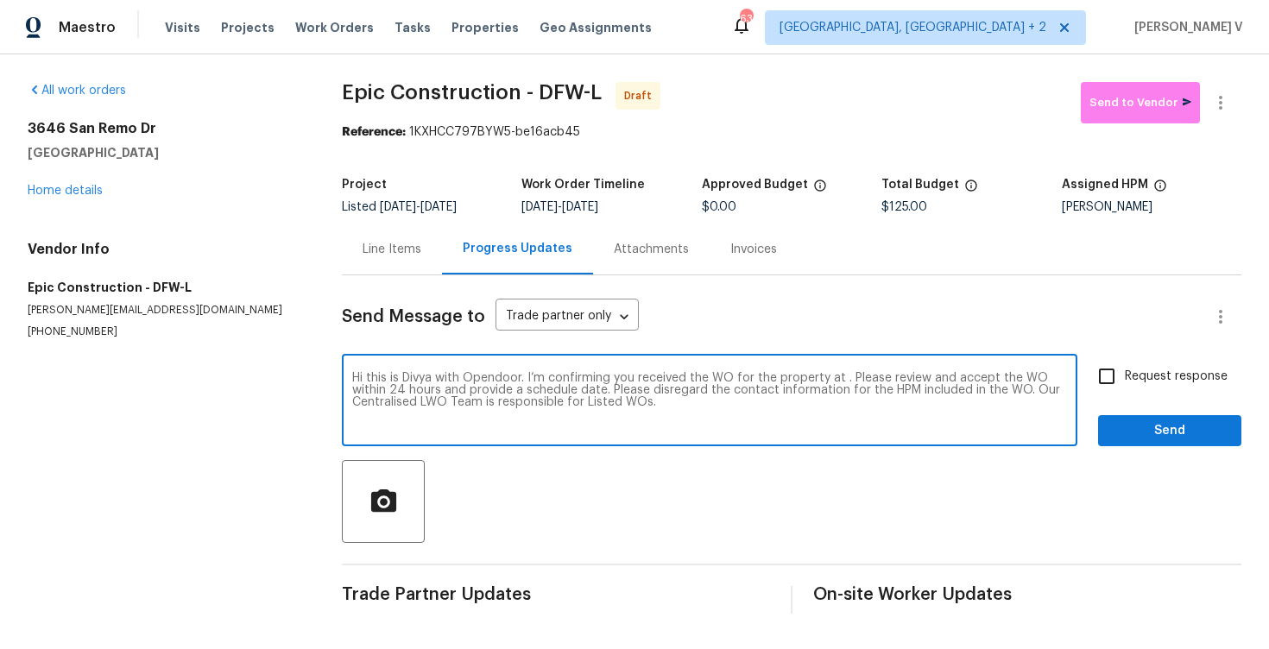
click at [843, 380] on textarea "Hi this is Divya with Opendoor. I’m confirming you received the WO for the prop…" at bounding box center [709, 402] width 715 height 60
paste textarea "[STREET_ADDRESS]"
type textarea "Hi this is Divya with Opendoor. I’m confirming you received the WO for the prop…"
click at [1119, 370] on input "Request response" at bounding box center [1107, 376] width 36 height 36
checkbox input "true"
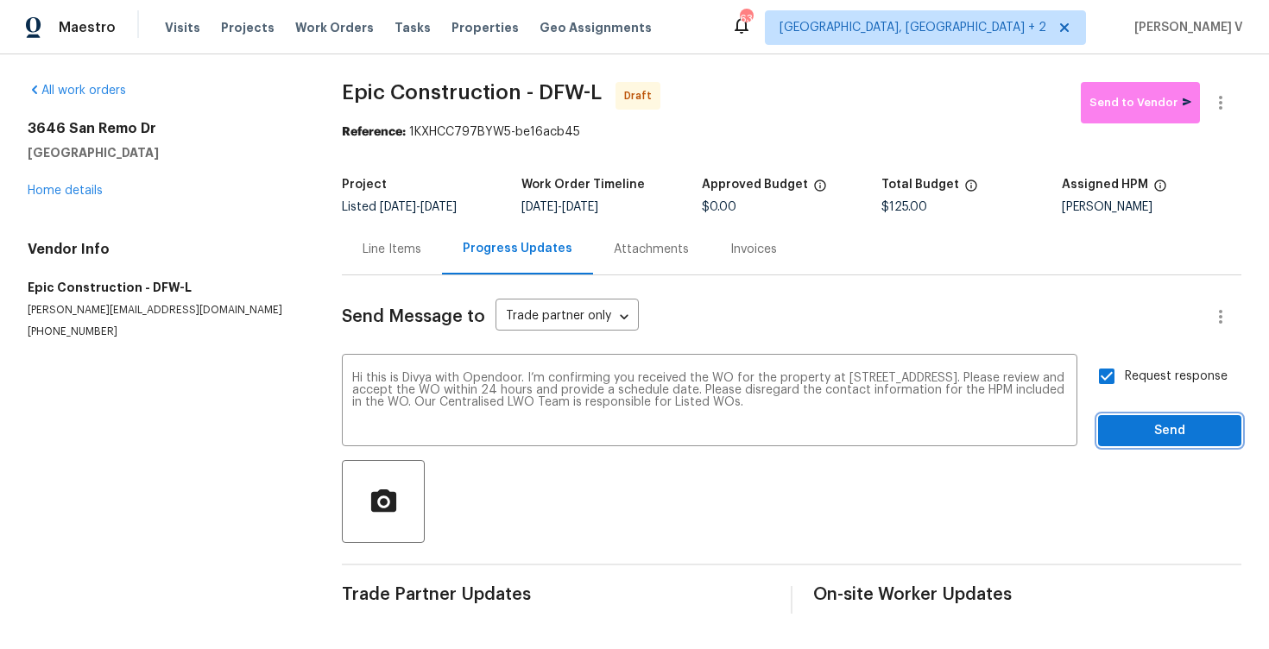
click at [1154, 432] on span "Send" at bounding box center [1170, 431] width 116 height 22
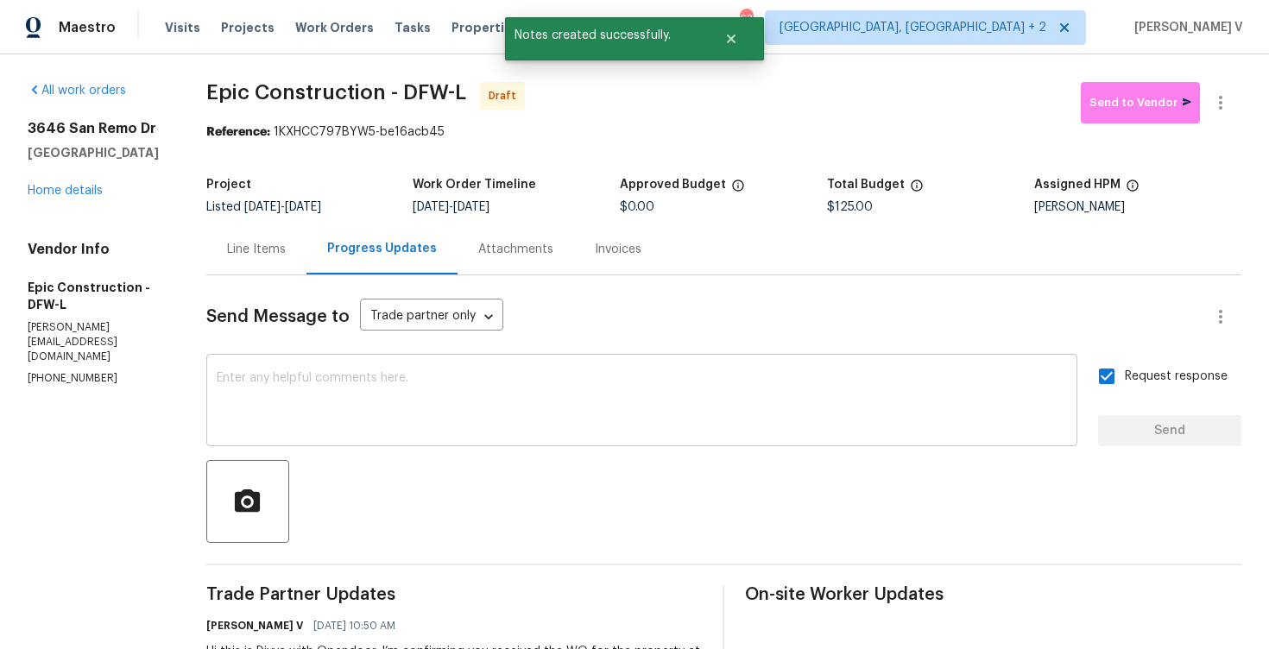
click at [538, 367] on div "x ​" at bounding box center [641, 402] width 871 height 88
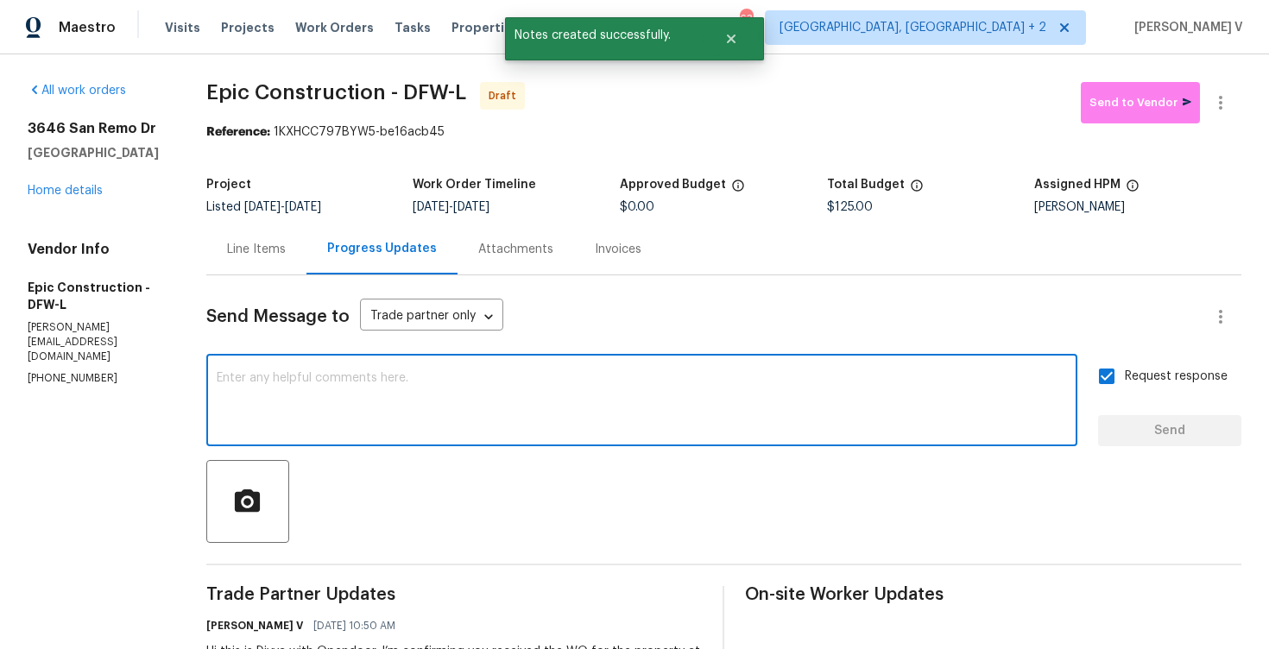
paste textarea "Attention All Work Orders must include before-photos (both close-up and wide-an…"
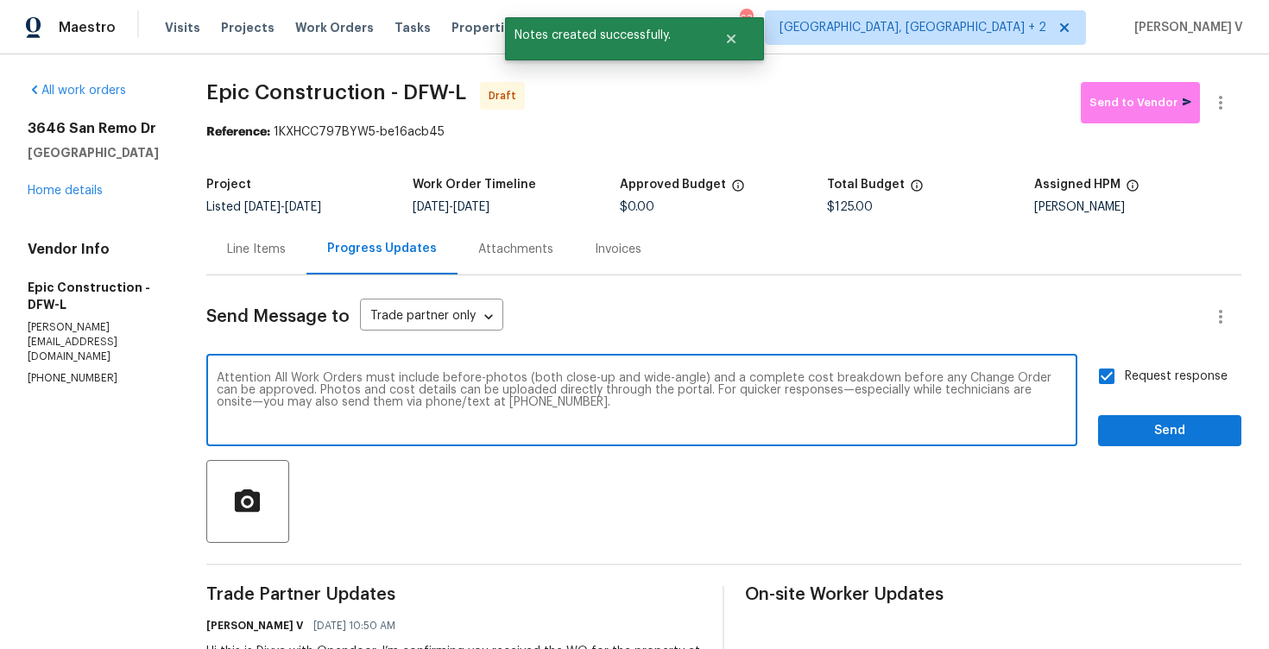
type textarea "Attention All Work Orders must include before-photos (both close-up and wide-an…"
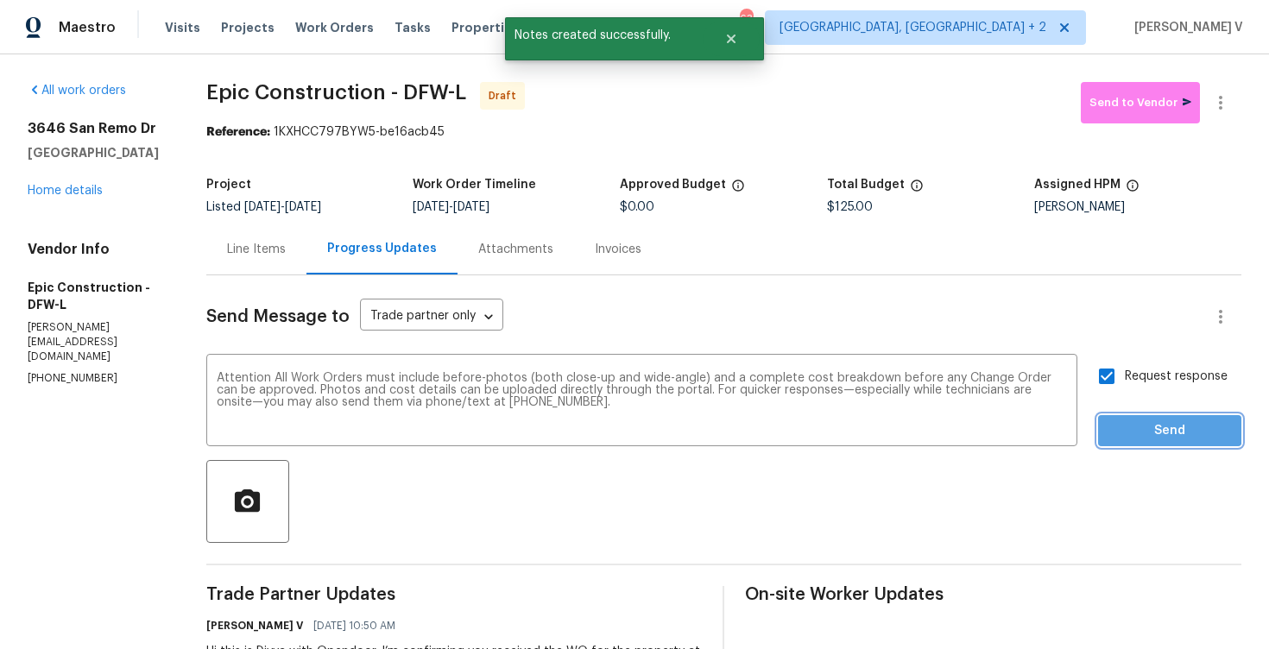
click at [1114, 428] on span "Send" at bounding box center [1170, 431] width 116 height 22
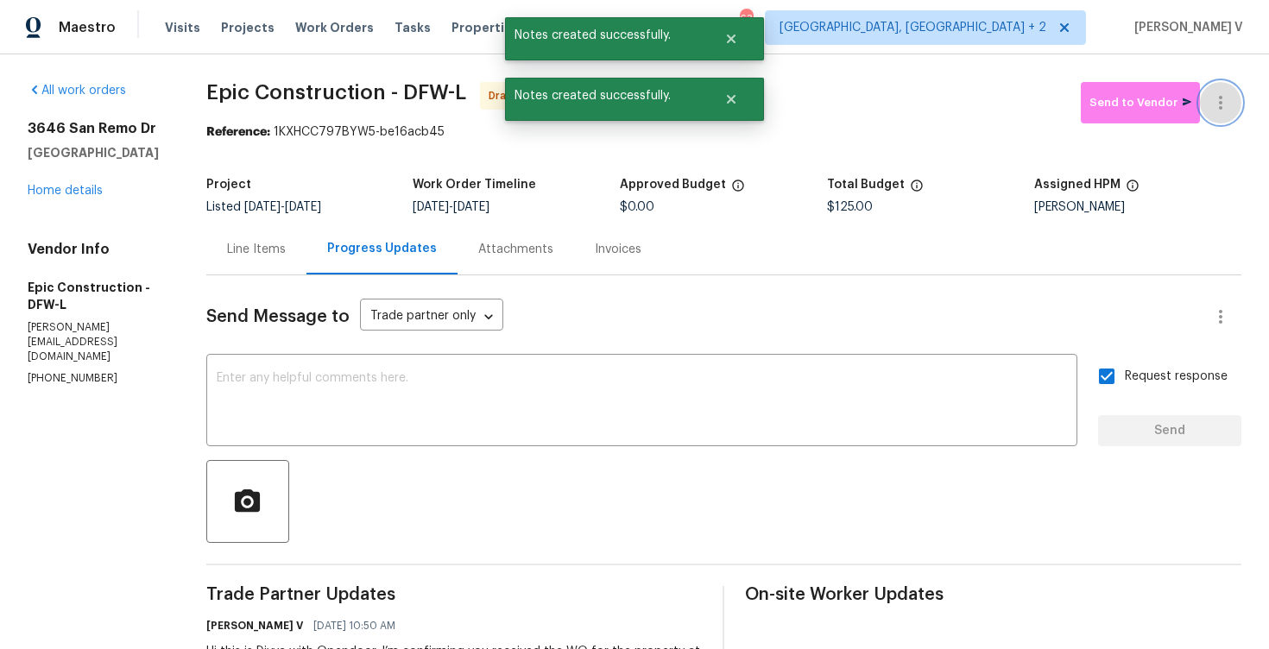
click at [1233, 100] on button "button" at bounding box center [1220, 102] width 41 height 41
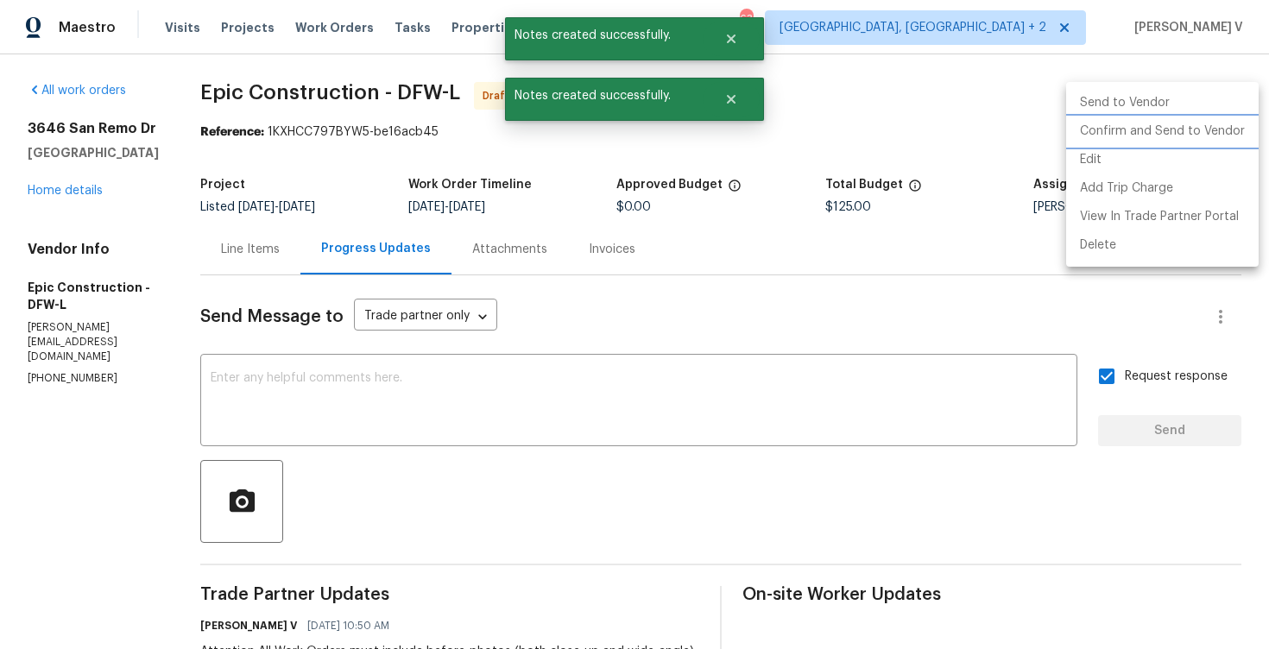
click at [1114, 143] on li "Confirm and Send to Vendor" at bounding box center [1162, 131] width 193 height 28
click at [222, 145] on div at bounding box center [634, 324] width 1269 height 649
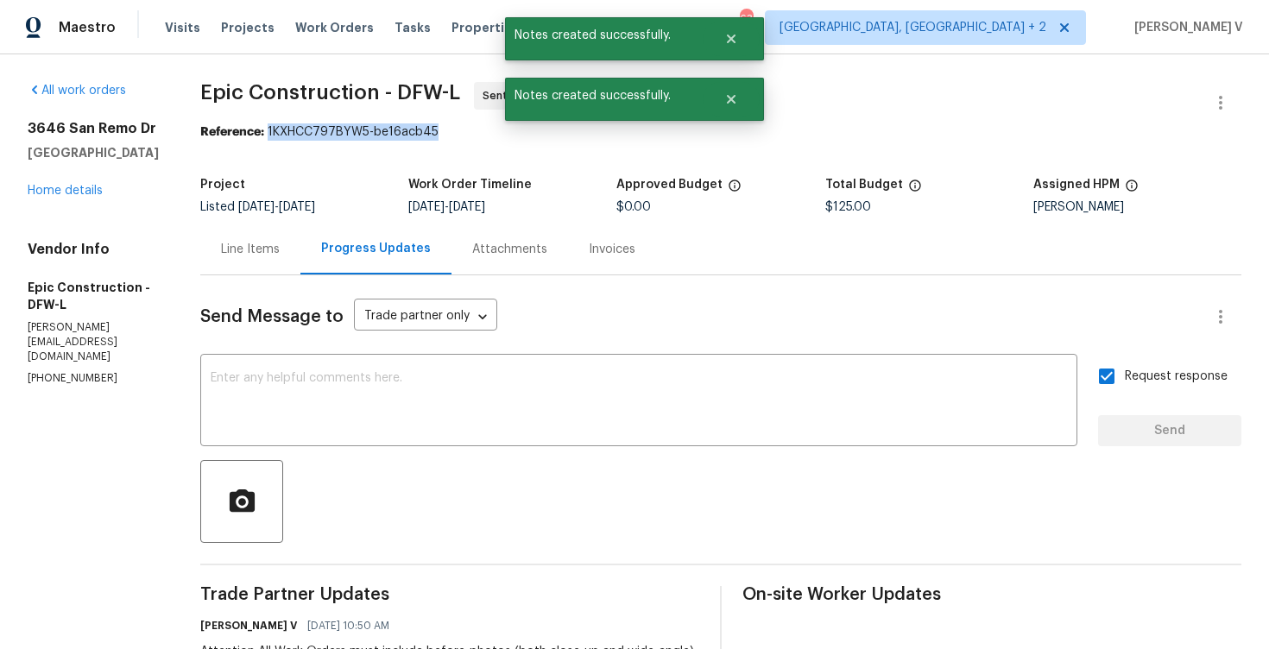
drag, startPoint x: 263, startPoint y: 135, endPoint x: 564, endPoint y: 134, distance: 300.4
click at [564, 134] on div "Reference: 1KXHCC797BYW5-be16acb45" at bounding box center [720, 131] width 1041 height 17
copy div "1KXHCC797BYW5-be16acb45"
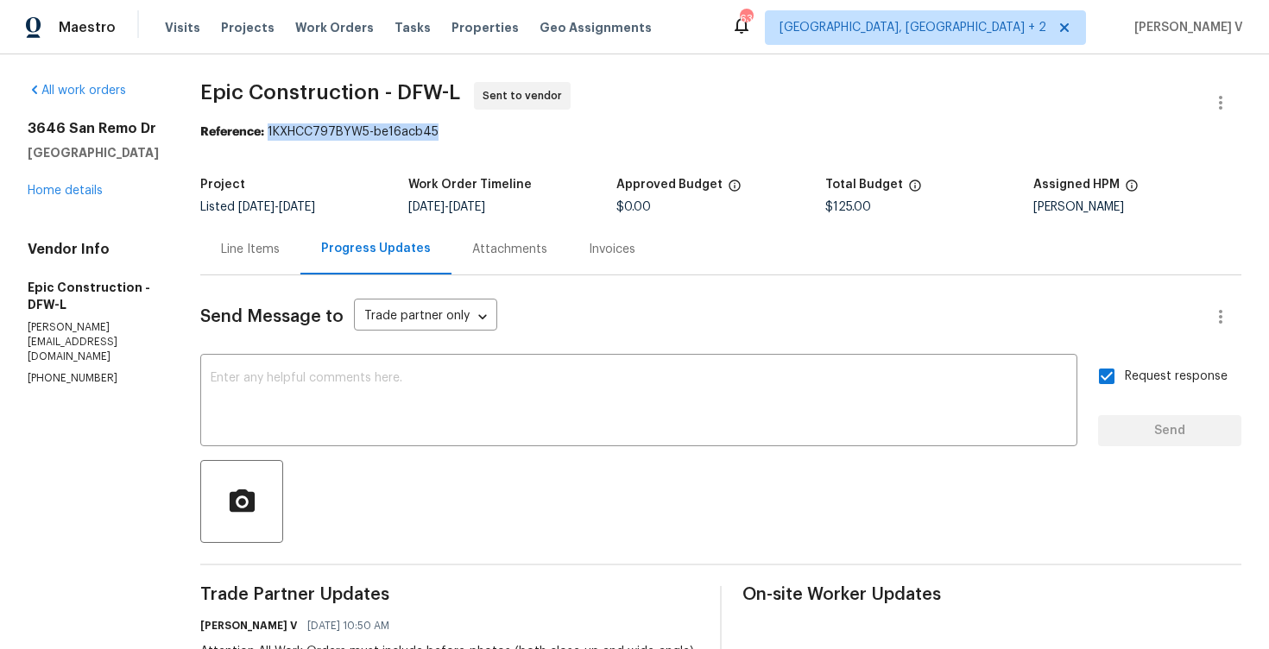
click at [281, 223] on div "Project Listed [DATE] - [DATE] Work Order Timeline [DATE] - [DATE] Approved Bud…" at bounding box center [720, 195] width 1041 height 55
click at [243, 252] on div "Line Items" at bounding box center [250, 249] width 59 height 17
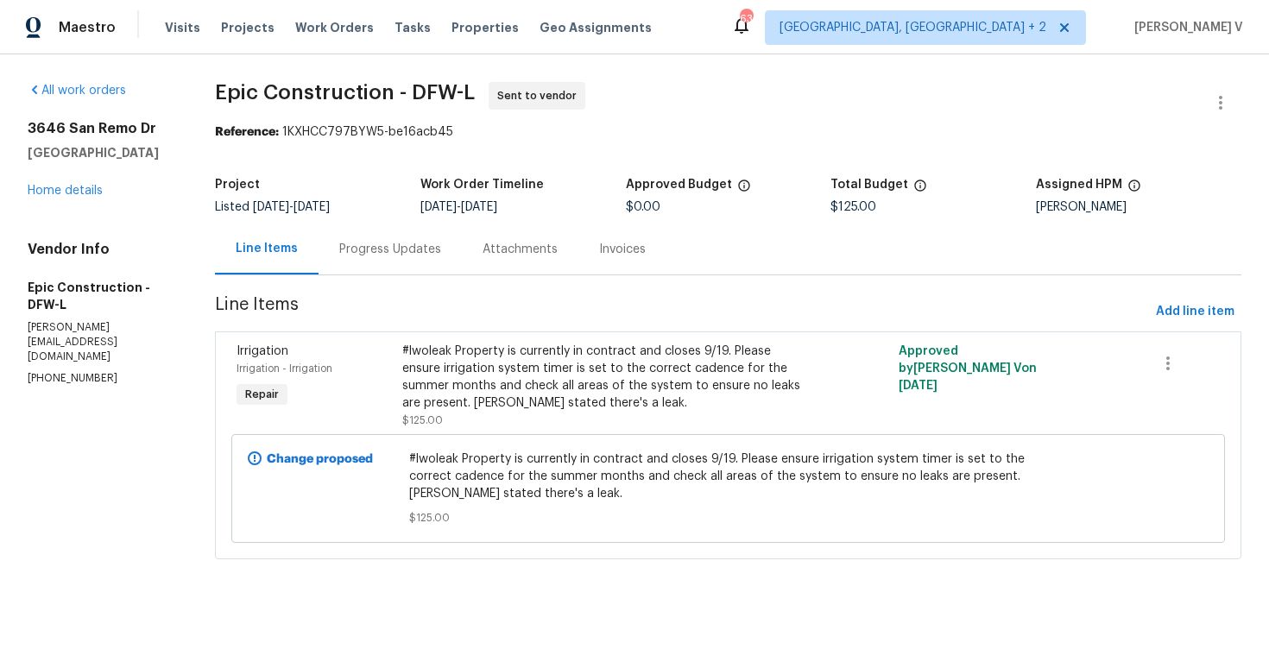
click at [464, 245] on div "Attachments" at bounding box center [520, 249] width 117 height 51
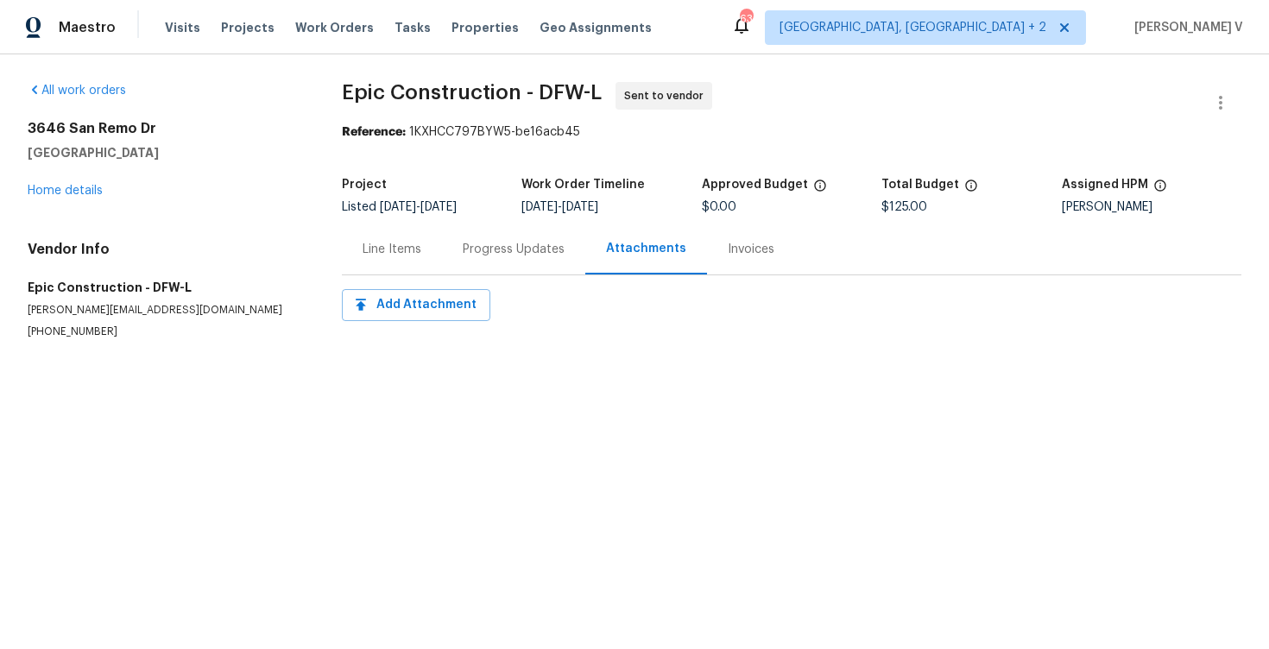
click at [464, 245] on div "Progress Updates" at bounding box center [514, 249] width 102 height 17
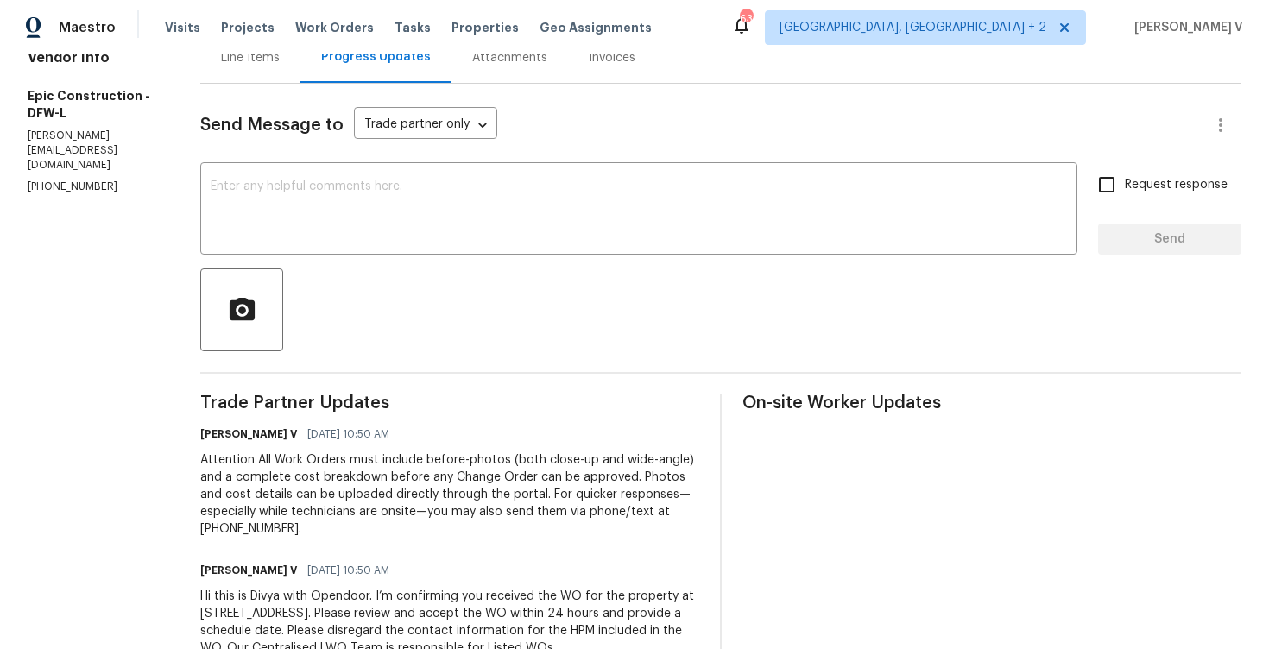
scroll to position [248, 0]
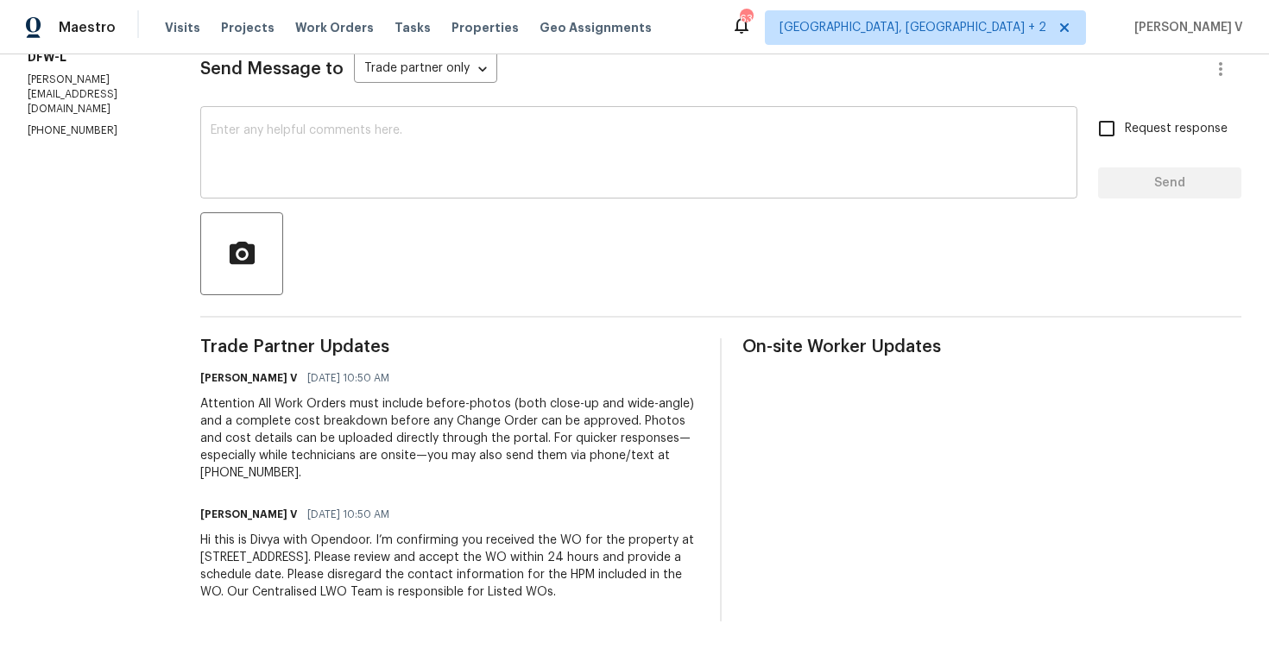
click at [265, 136] on textarea at bounding box center [639, 154] width 856 height 60
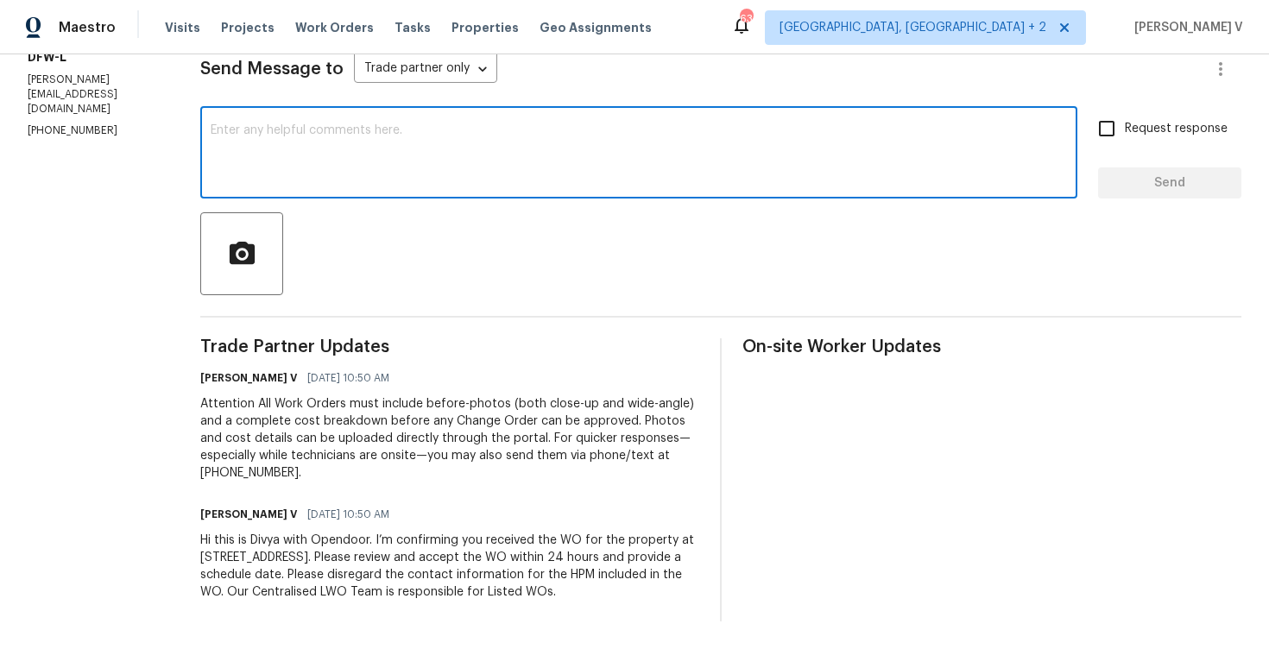
scroll to position [0, 0]
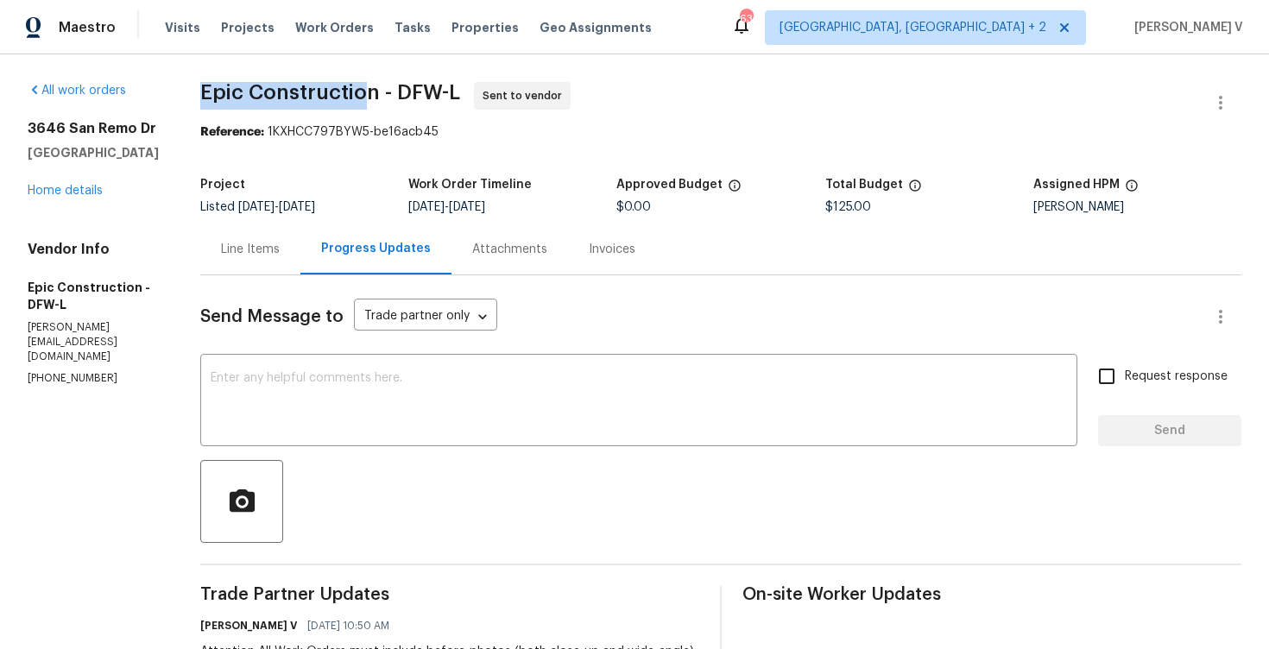
drag, startPoint x: 187, startPoint y: 95, endPoint x: 368, endPoint y: 90, distance: 180.5
click at [368, 90] on div "All work orders [STREET_ADDRESS] Home details Vendor Info Epic Construction - D…" at bounding box center [634, 475] width 1269 height 843
copy span "Epic Construction"
click at [92, 217] on div "All work orders [STREET_ADDRESS] Home details Vendor Info Epic Construction - D…" at bounding box center [93, 234] width 131 height 305
click at [85, 197] on link "Home details" at bounding box center [65, 191] width 75 height 12
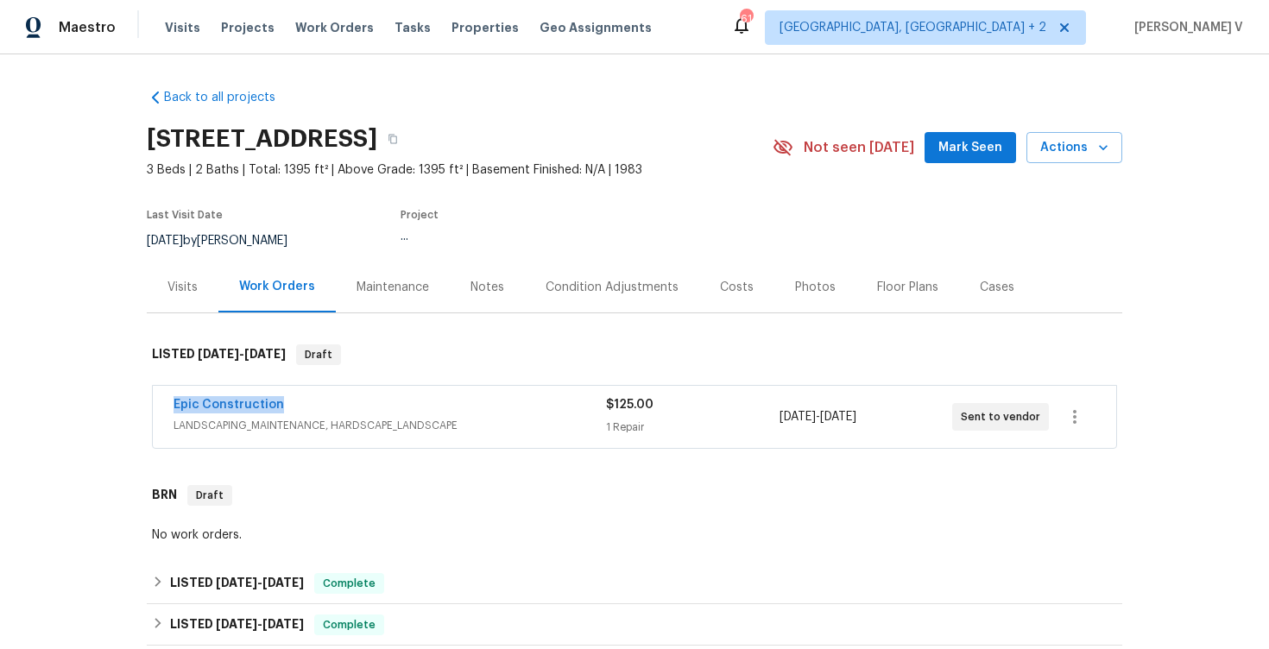
drag, startPoint x: 149, startPoint y: 399, endPoint x: 367, endPoint y: 399, distance: 217.5
click at [367, 399] on div "Epic Construction LANDSCAPING_MAINTENANCE, HARDSCAPE_LANDSCAPE $125.00 1 Repair…" at bounding box center [634, 418] width 975 height 72
copy link "Epic Construction"
click at [255, 410] on link "Epic Construction" at bounding box center [229, 405] width 110 height 12
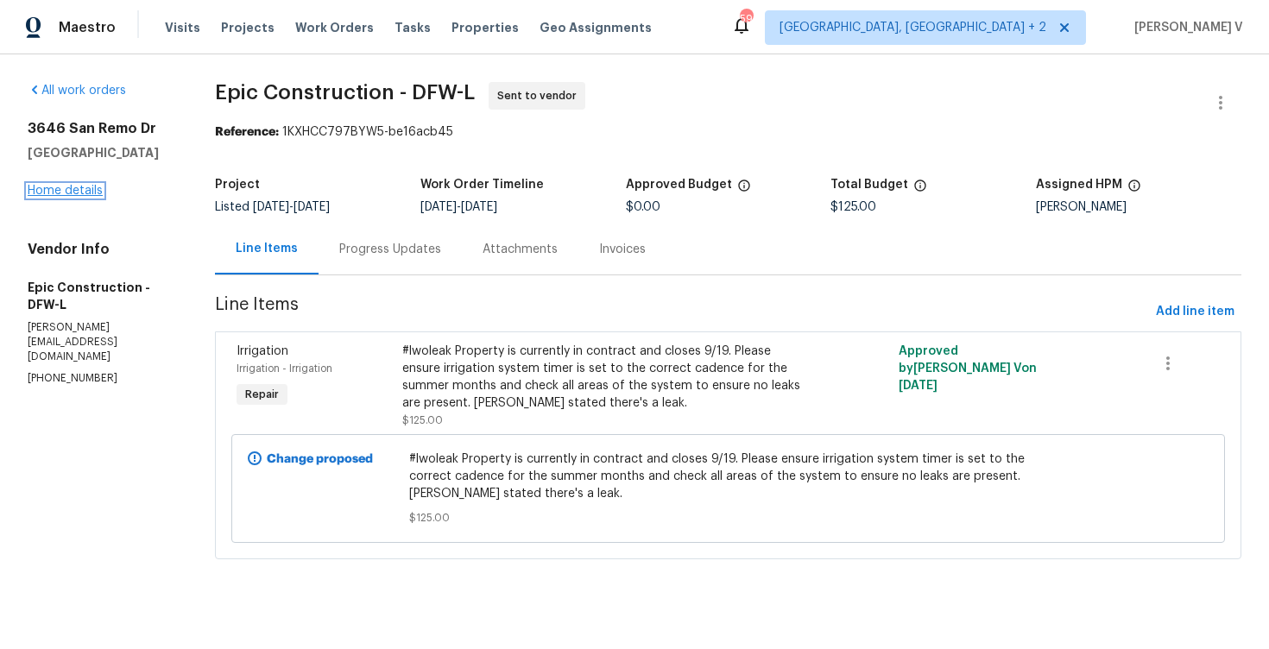
click at [44, 189] on link "Home details" at bounding box center [65, 191] width 75 height 12
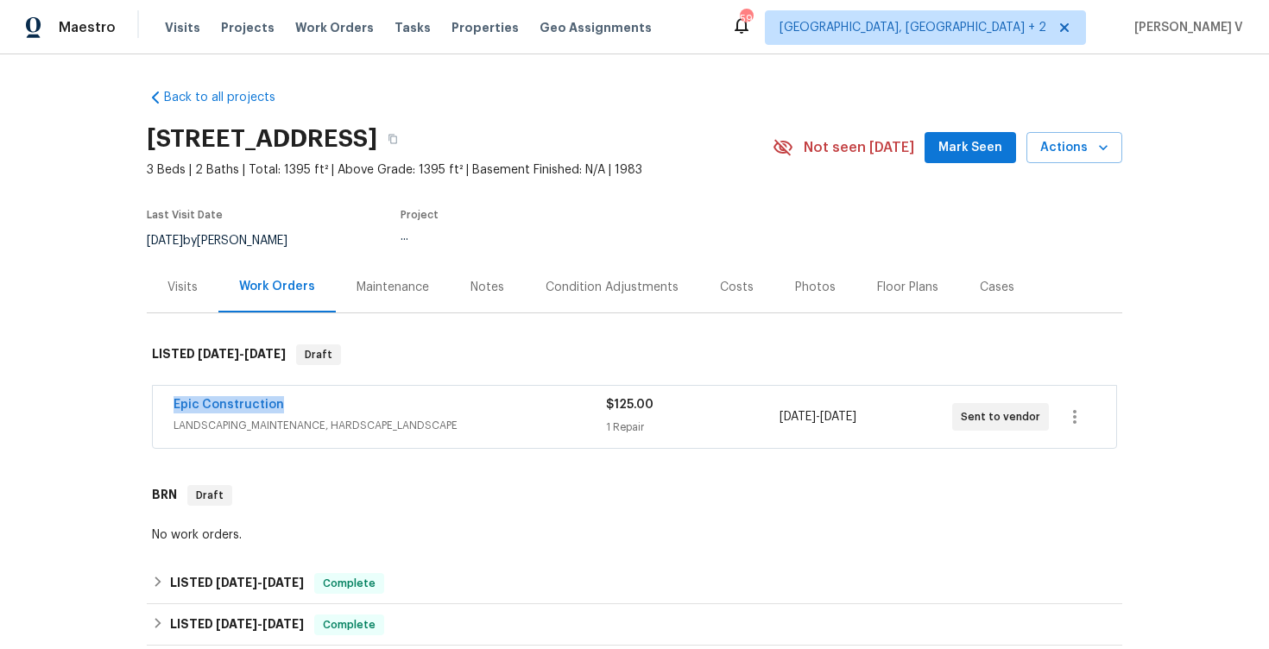
drag, startPoint x: 152, startPoint y: 413, endPoint x: 414, endPoint y: 403, distance: 262.6
click at [414, 403] on div "Back to all projects [STREET_ADDRESS] 3 Beds | 2 Baths | Total: 1395 ft² | Abov…" at bounding box center [634, 351] width 1269 height 595
copy link "Epic Construction"
click at [387, 402] on div "Epic Construction" at bounding box center [390, 406] width 432 height 21
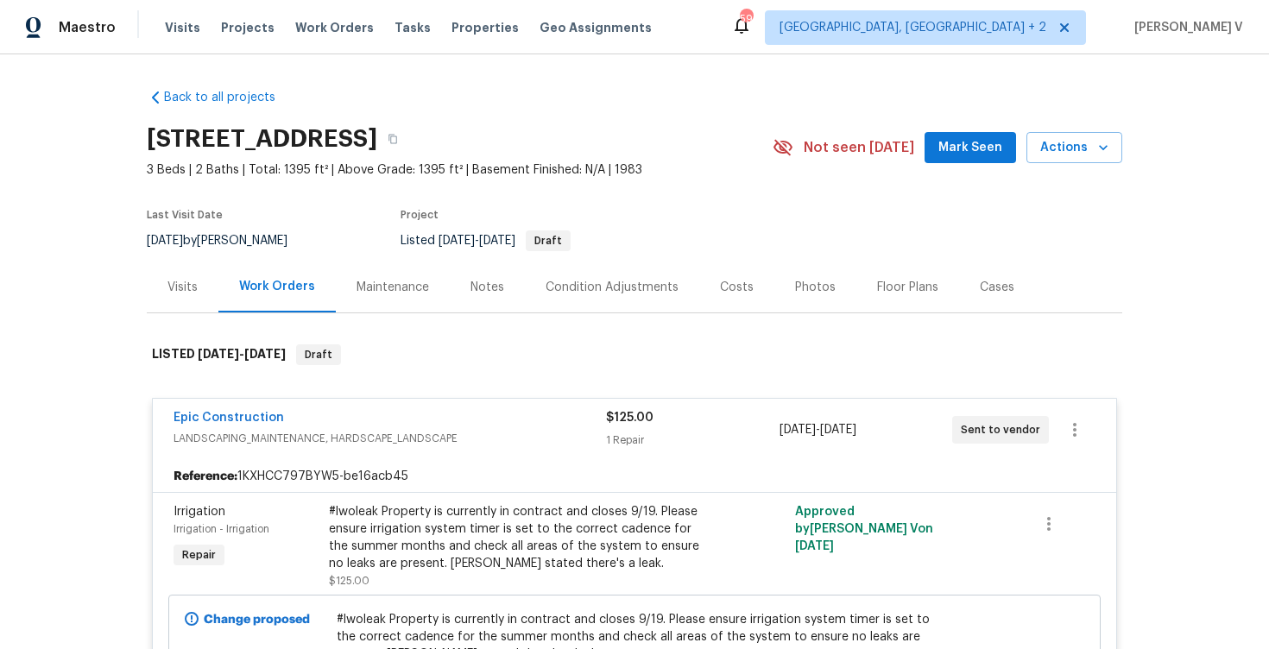
click at [385, 543] on div "#lwoleak Property is currently in contract and closes 9/19. Please ensure irrig…" at bounding box center [518, 537] width 378 height 69
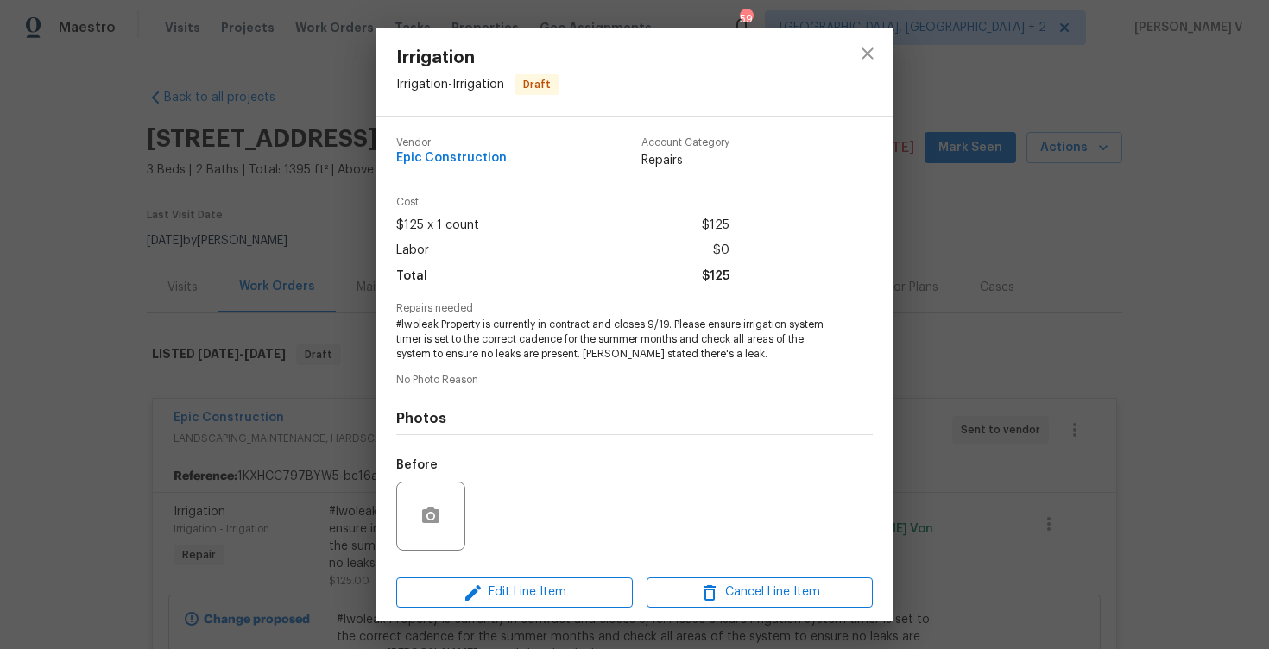
click at [536, 341] on span "#lwoleak Property is currently in contract and closes 9/19. Please ensure irrig…" at bounding box center [610, 339] width 429 height 43
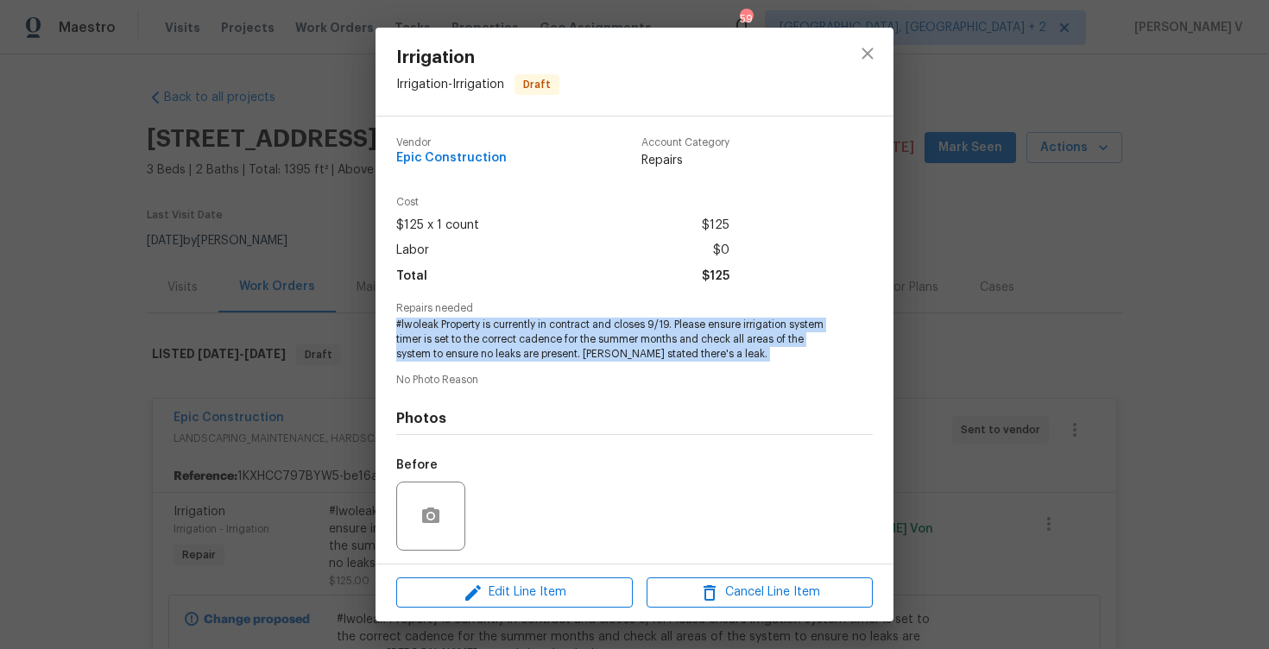
copy span "#lwoleak Property is currently in contract and closes 9/19. Please ensure irrig…"
click at [73, 283] on div "Irrigation Irrigation - Irrigation Draft Vendor Epic Construction Account Categ…" at bounding box center [634, 324] width 1269 height 649
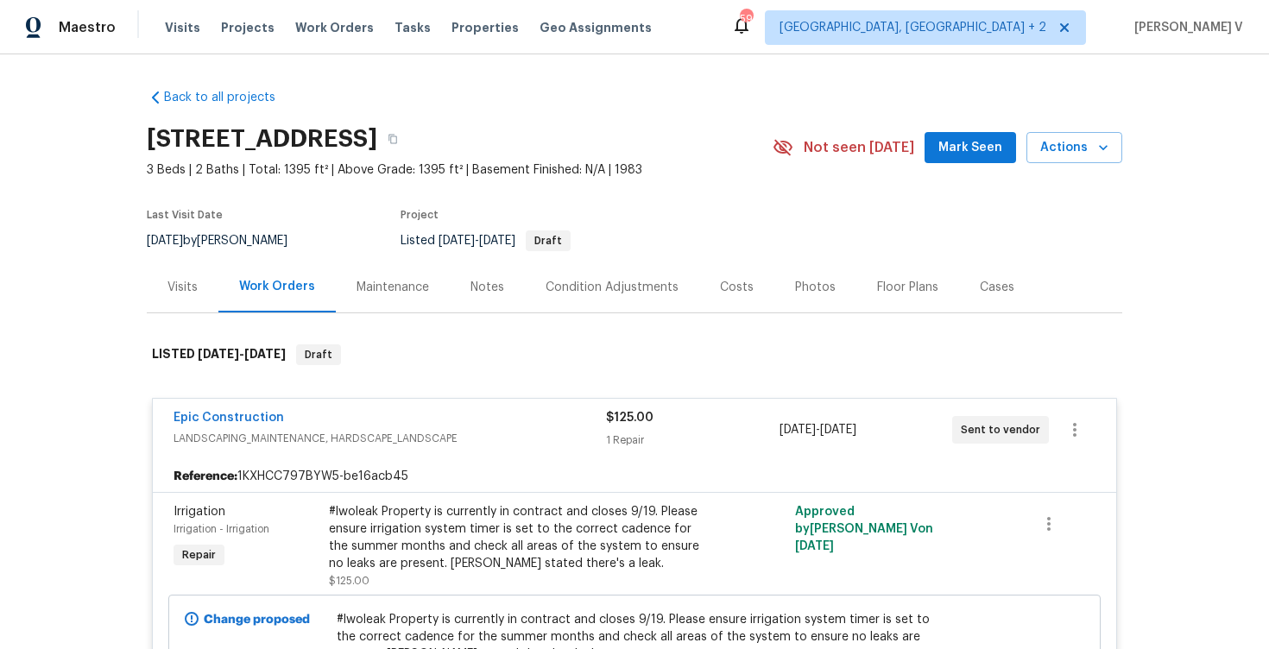
click at [213, 410] on span "Epic Construction" at bounding box center [229, 417] width 110 height 17
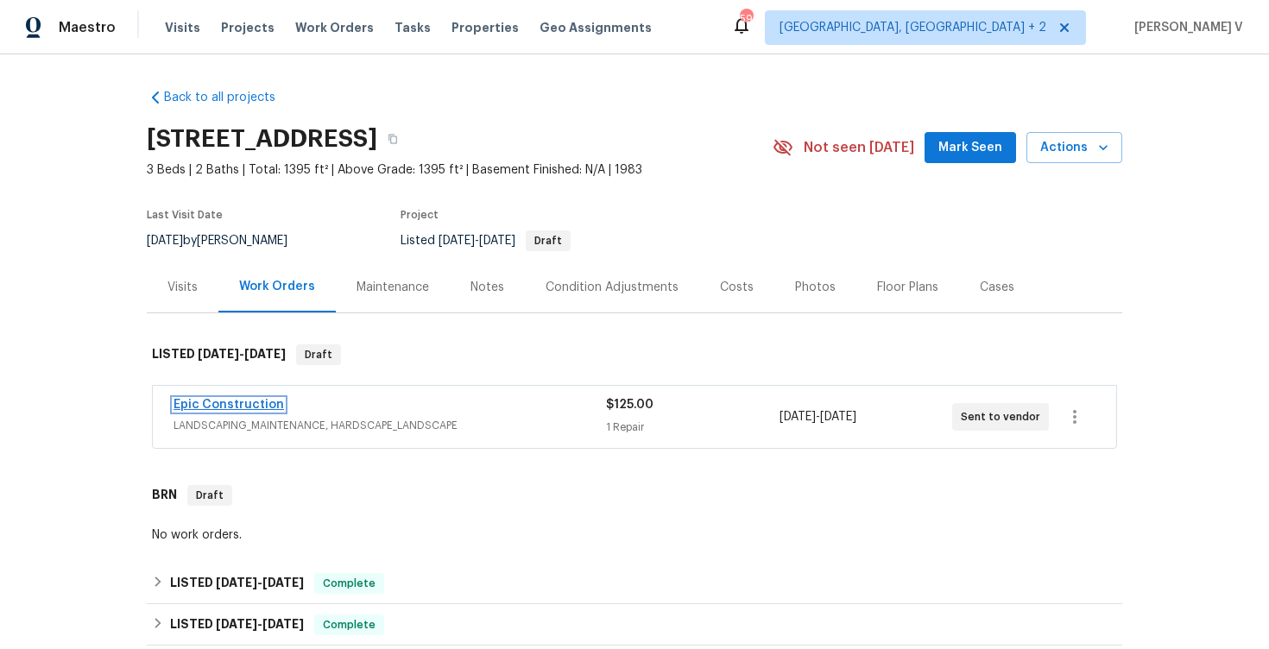
click at [221, 399] on link "Epic Construction" at bounding box center [229, 405] width 110 height 12
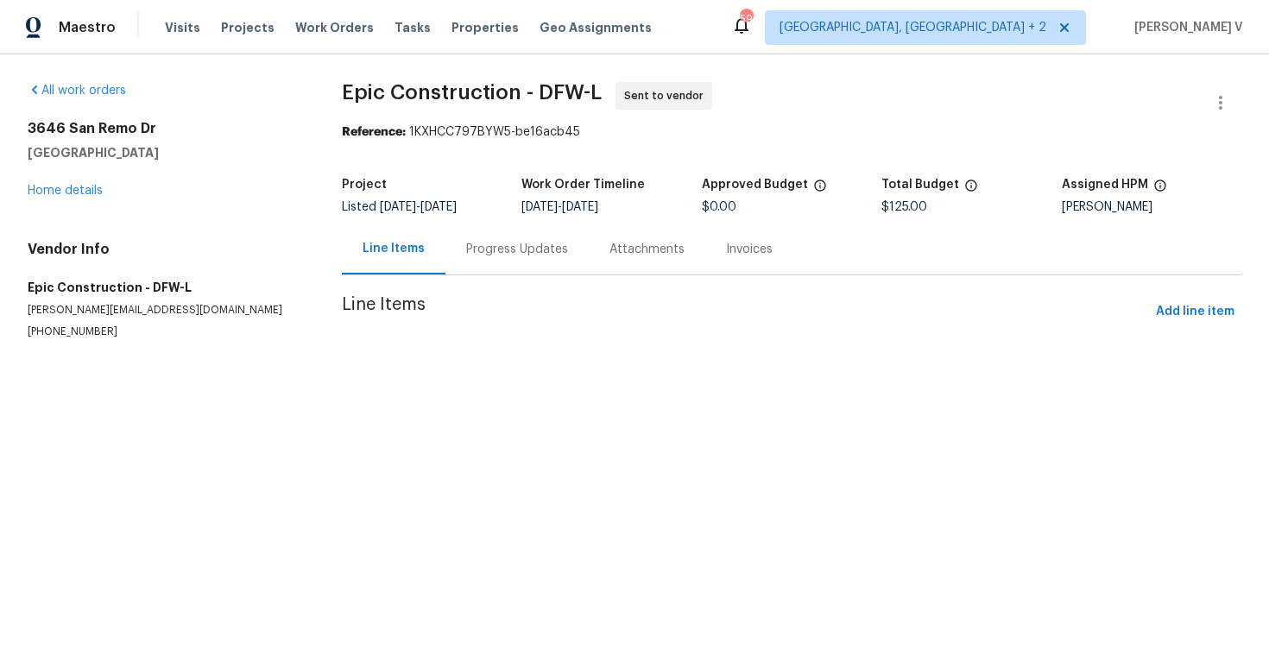
click at [79, 318] on p "[PERSON_NAME][EMAIL_ADDRESS][DOMAIN_NAME]" at bounding box center [164, 310] width 273 height 15
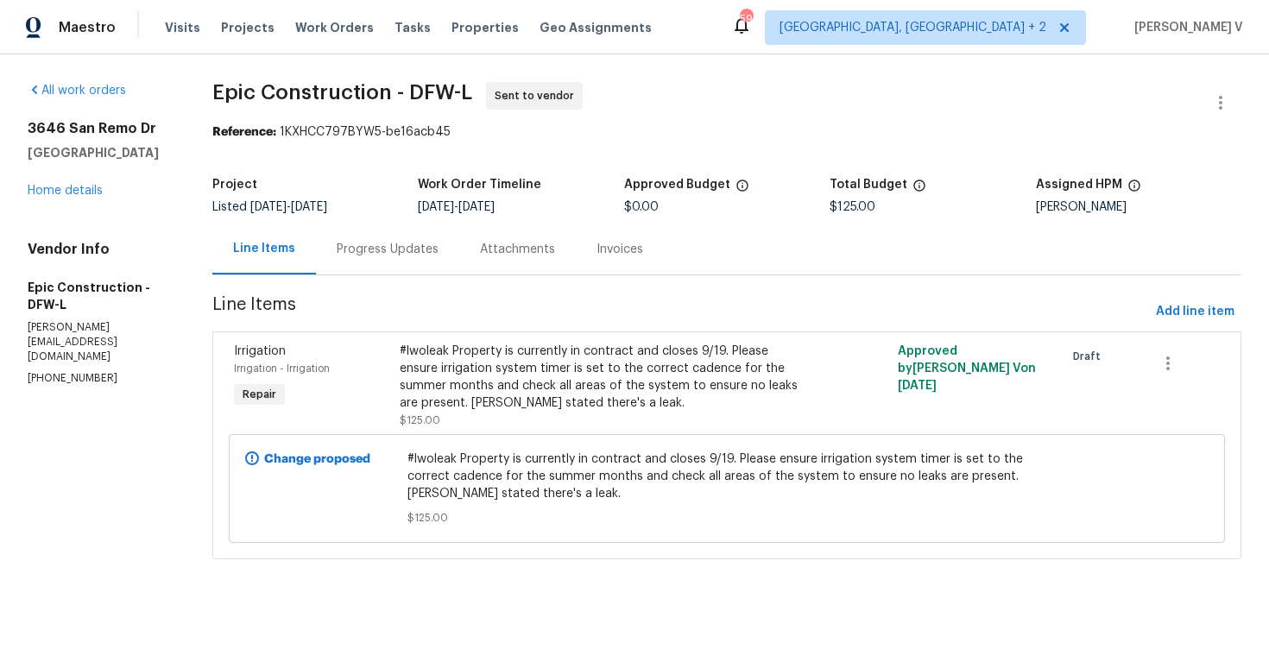
click at [79, 348] on p "[PERSON_NAME][EMAIL_ADDRESS][DOMAIN_NAME]" at bounding box center [99, 342] width 143 height 44
click at [79, 348] on p "[PERSON_NAME][EMAIL_ADDRESS][DOMAIN_NAME]" at bounding box center [101, 342] width 146 height 44
click at [82, 371] on p "[PHONE_NUMBER]" at bounding box center [101, 378] width 146 height 15
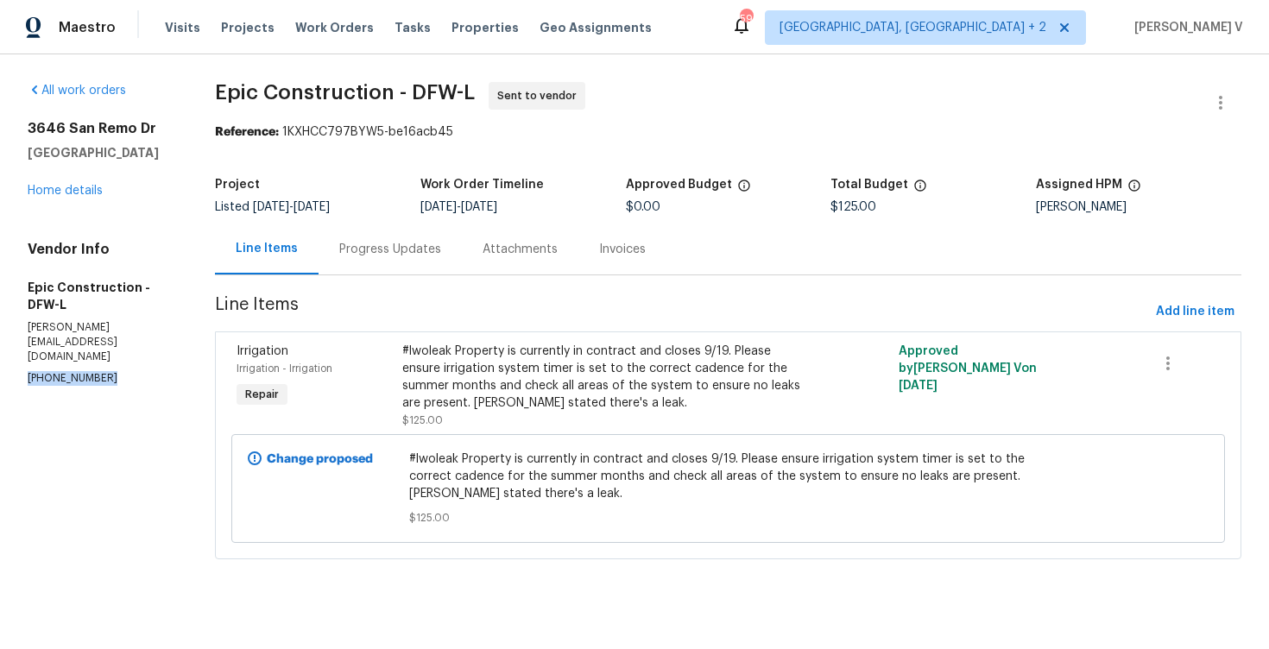
copy p "[PHONE_NUMBER]"
click at [342, 253] on div "Progress Updates" at bounding box center [390, 249] width 102 height 17
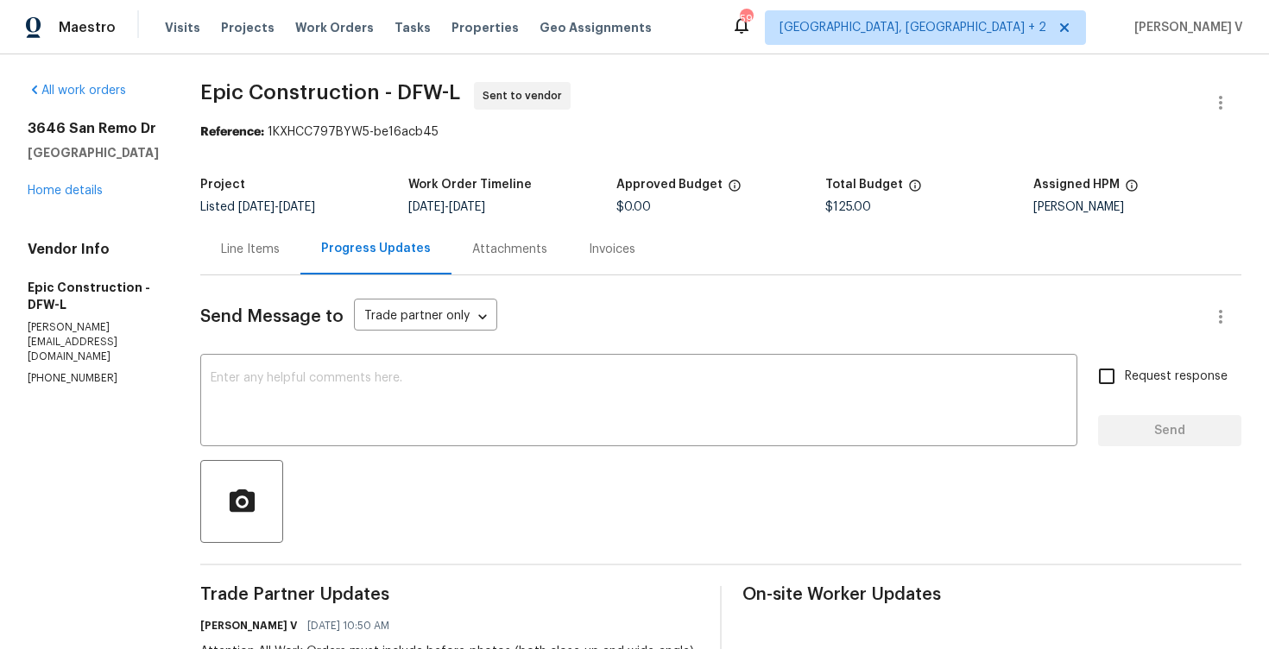
click at [243, 278] on div "Send Message to Trade partner only Trade partner only ​ x ​ Request response Se…" at bounding box center [720, 572] width 1041 height 594
click at [262, 266] on div "Line Items" at bounding box center [250, 249] width 100 height 51
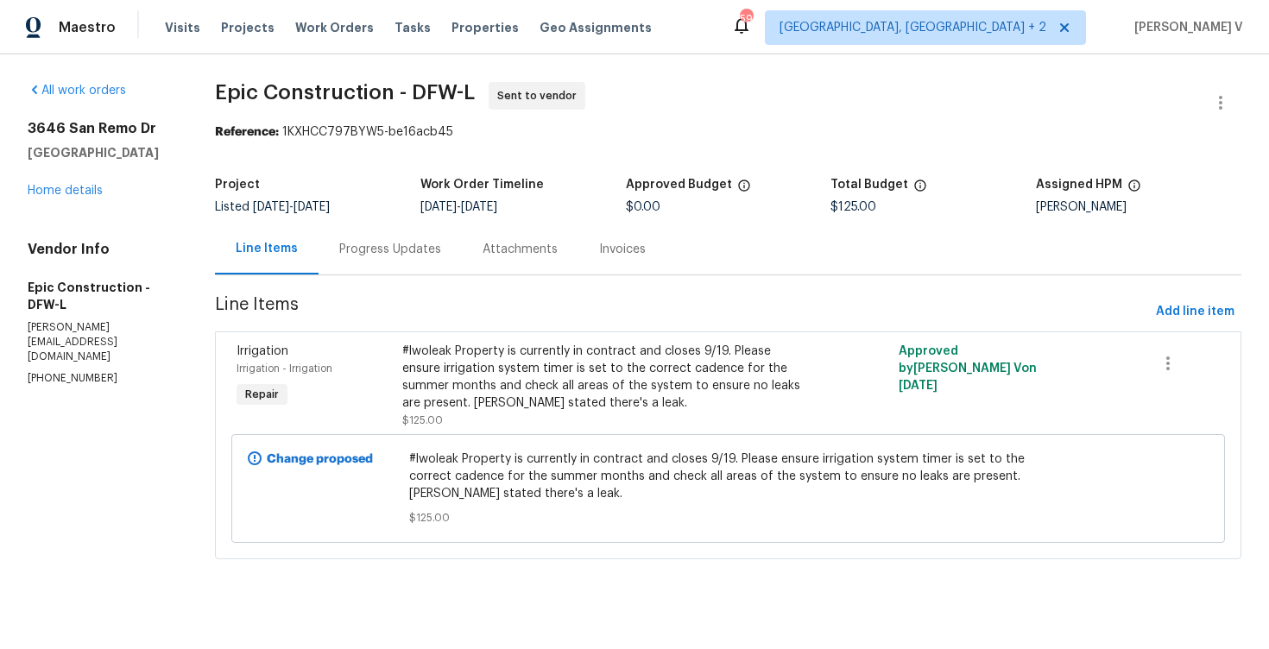
click at [425, 247] on div "Progress Updates" at bounding box center [390, 249] width 102 height 17
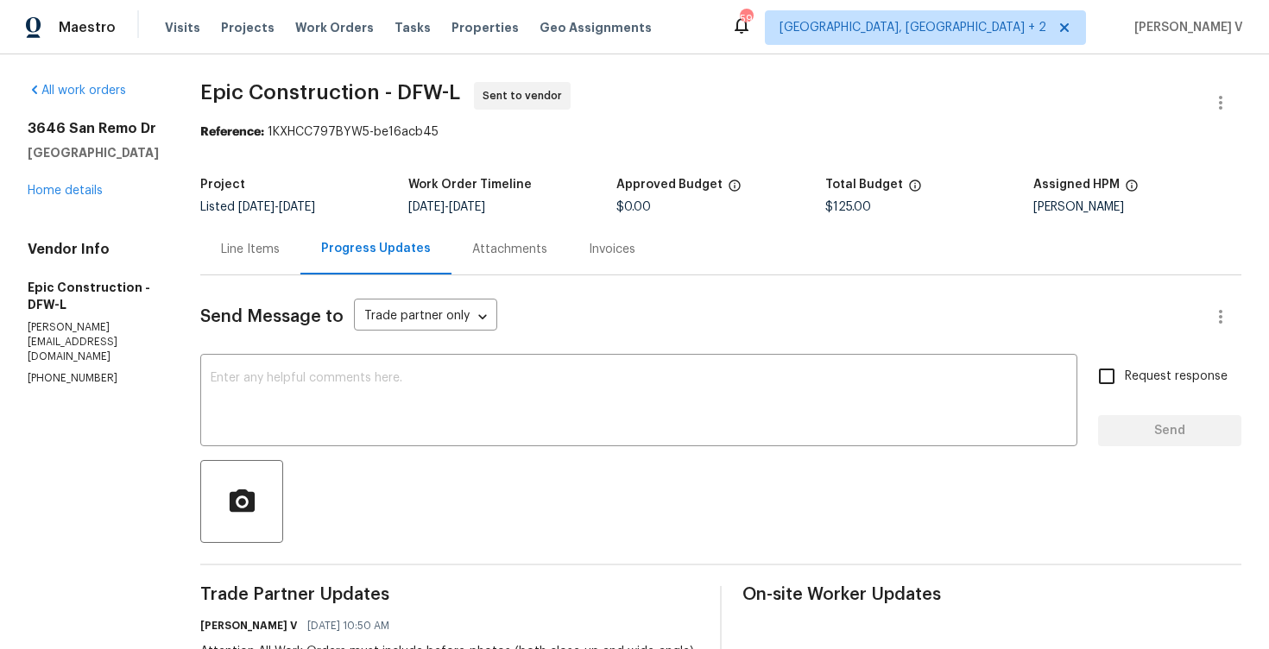
scroll to position [187, 0]
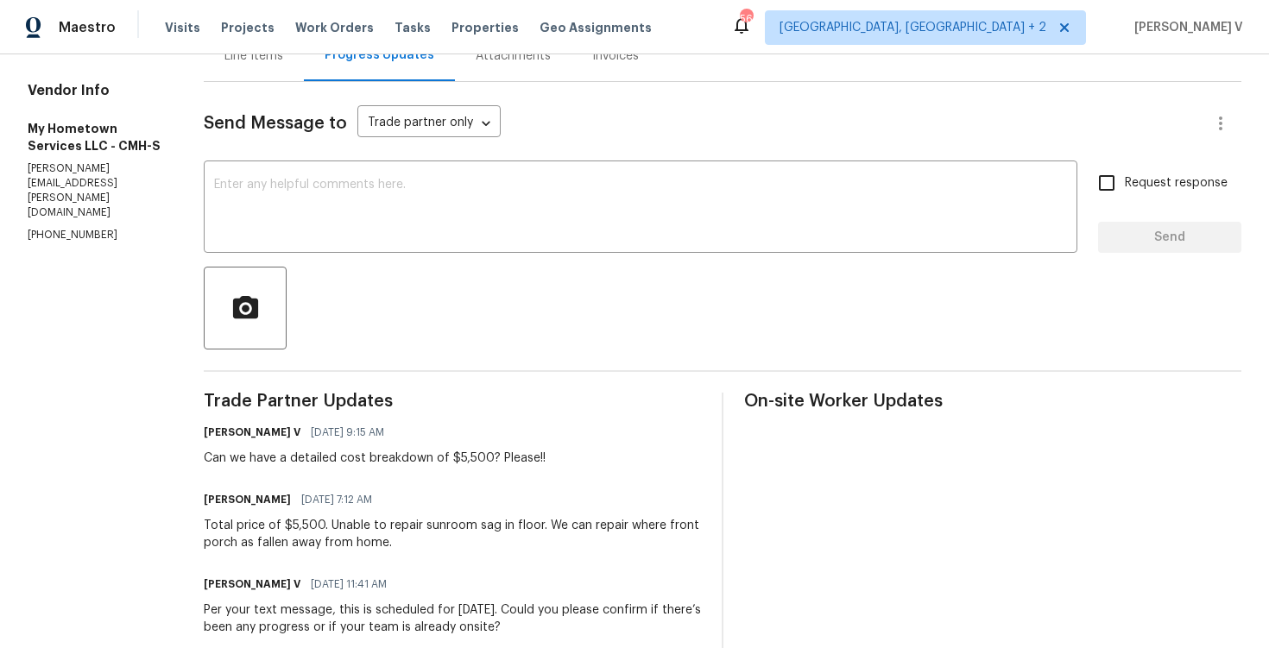
scroll to position [340, 0]
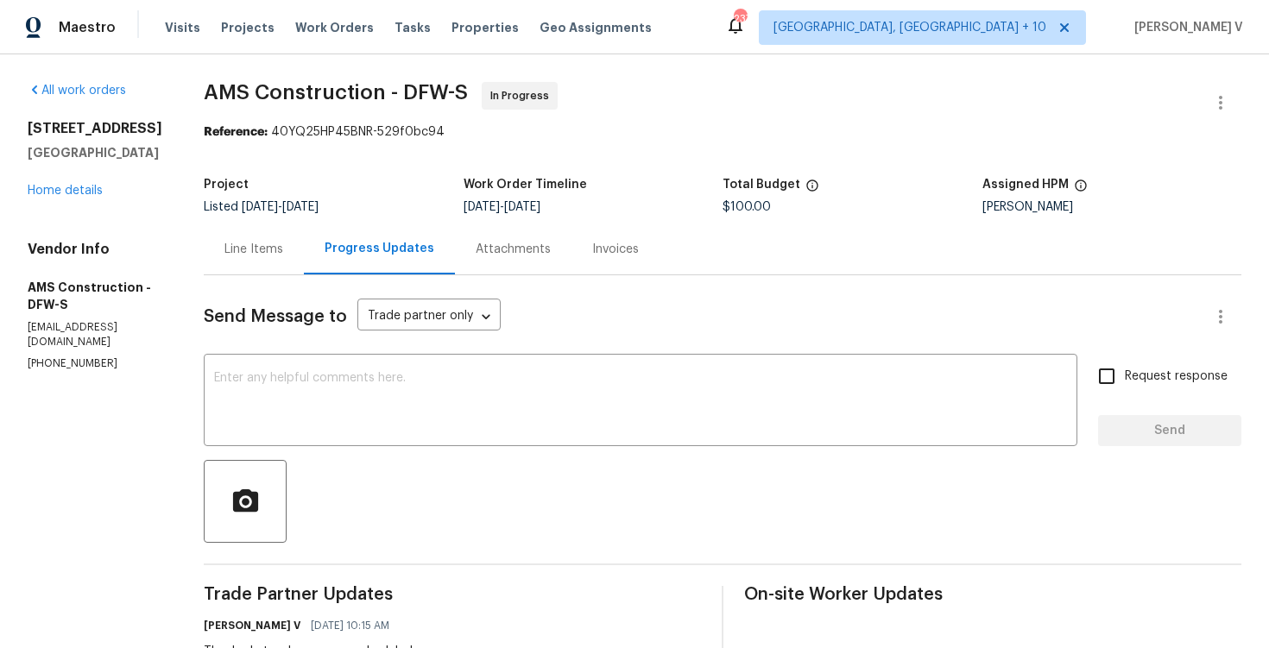
scroll to position [152, 0]
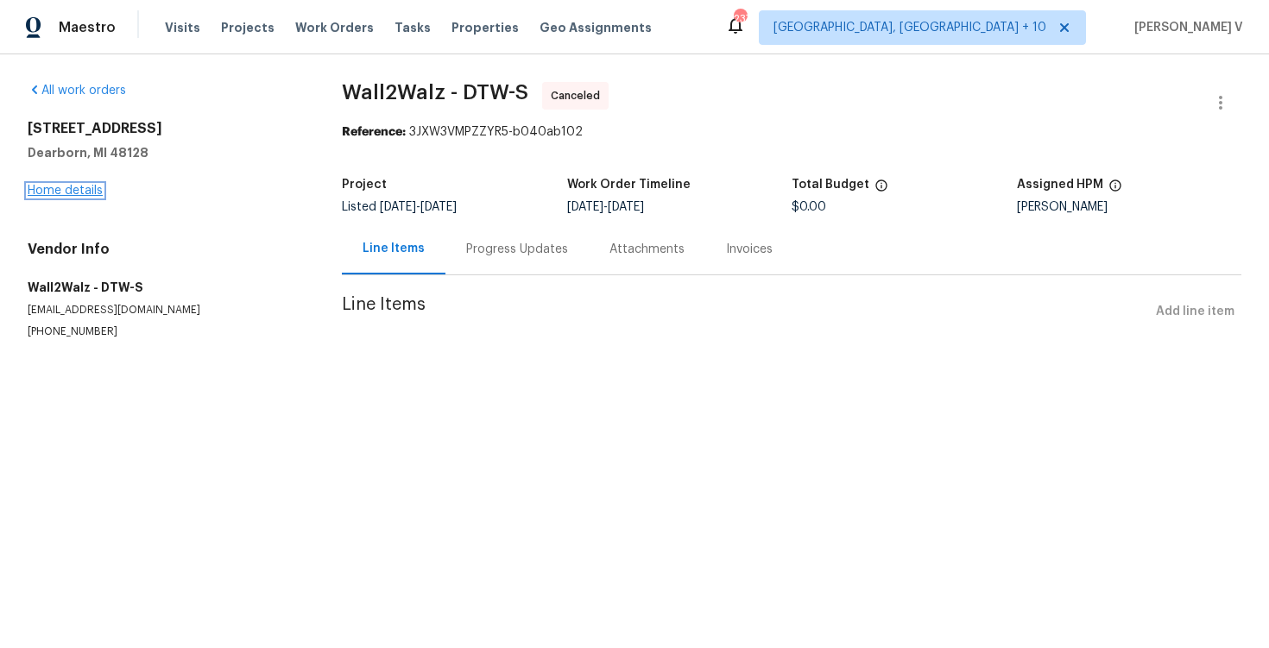
click at [79, 188] on link "Home details" at bounding box center [65, 191] width 75 height 12
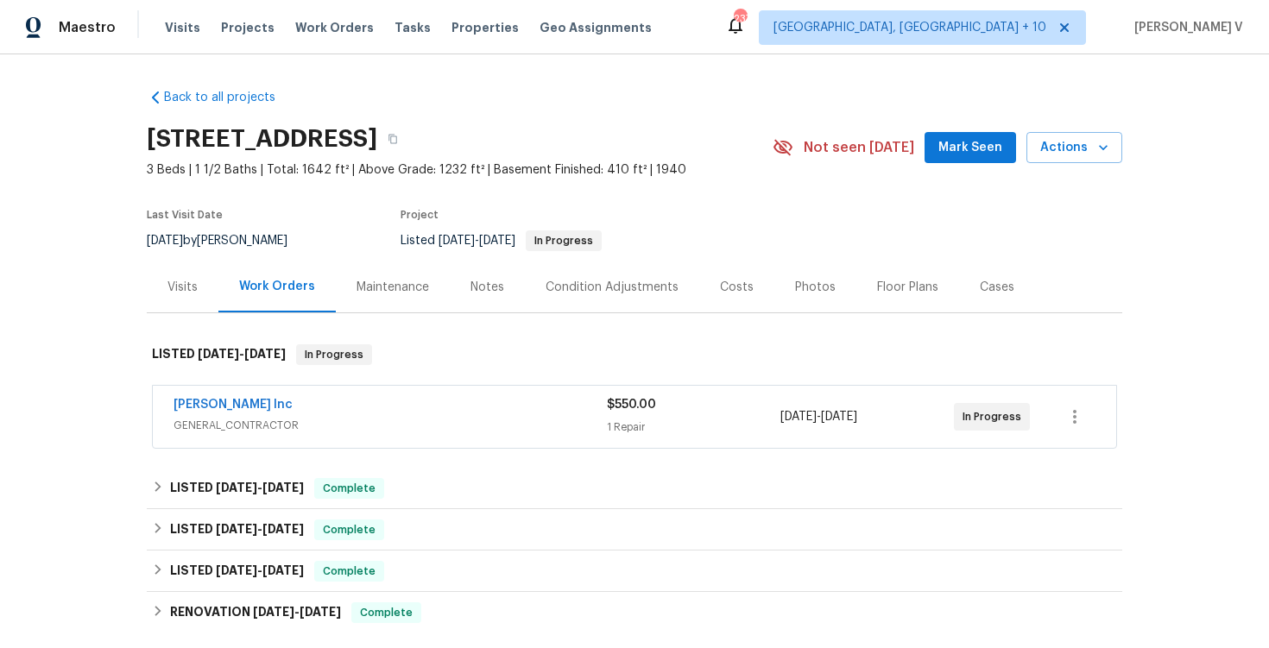
click at [393, 406] on div "Michael Radney Inc" at bounding box center [390, 406] width 433 height 21
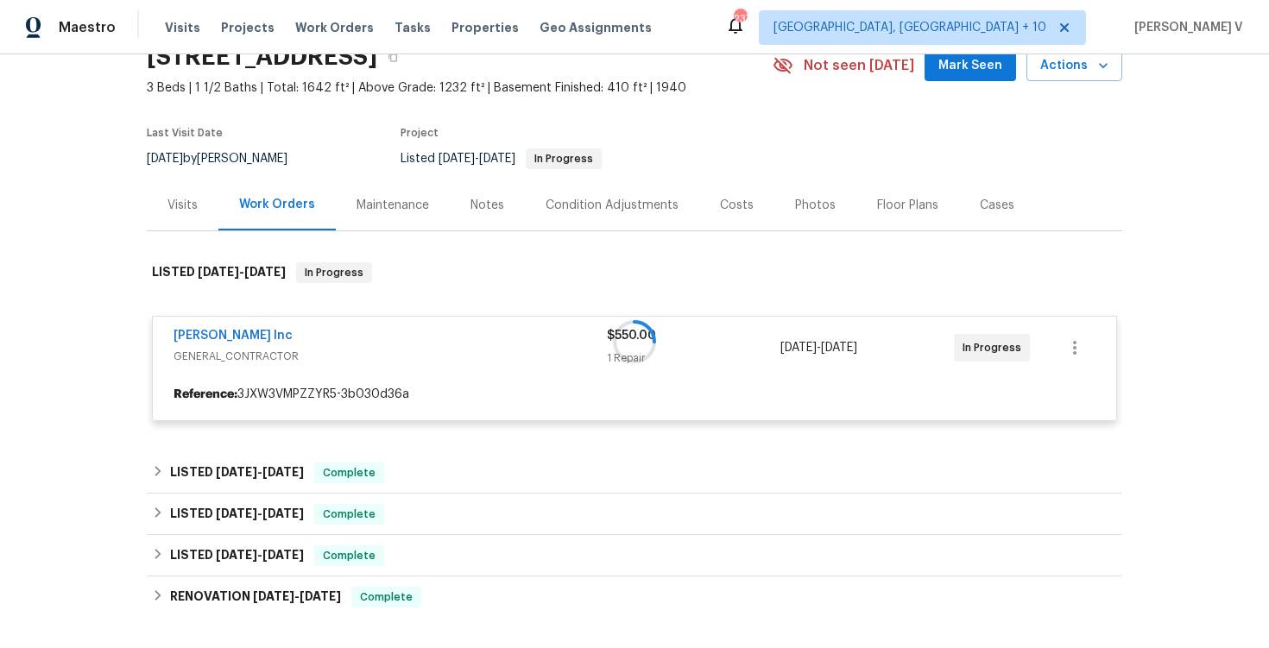
scroll to position [219, 0]
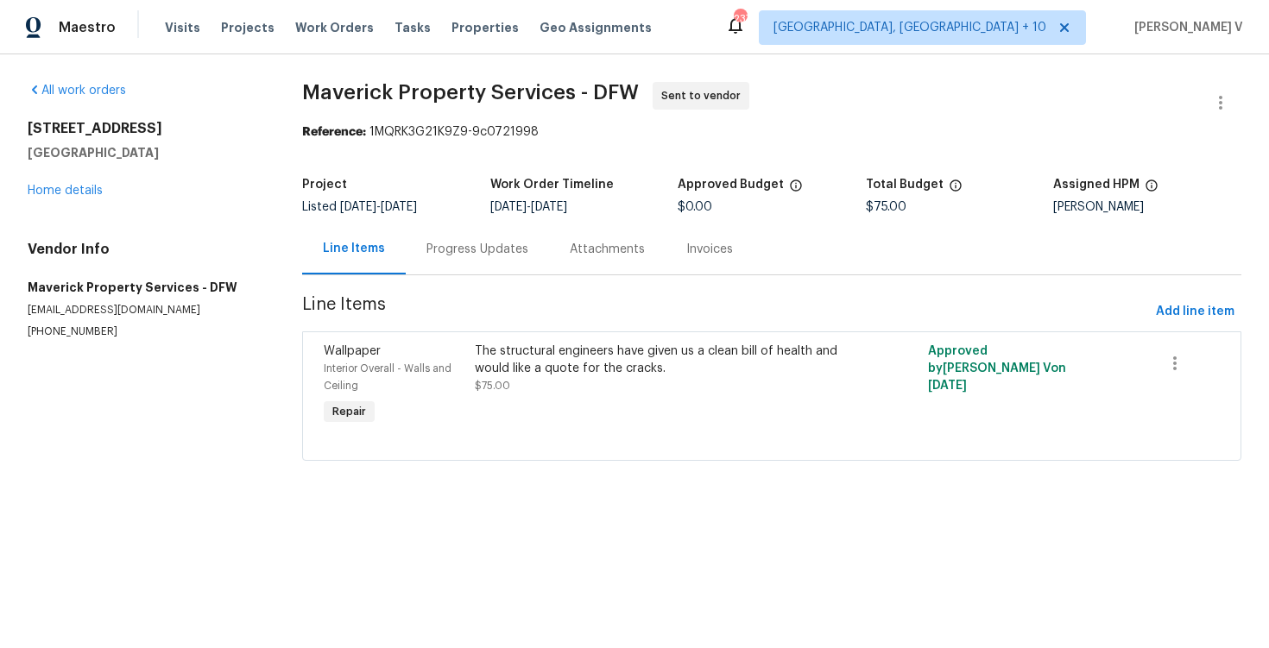
click at [464, 252] on div "Progress Updates" at bounding box center [477, 249] width 102 height 17
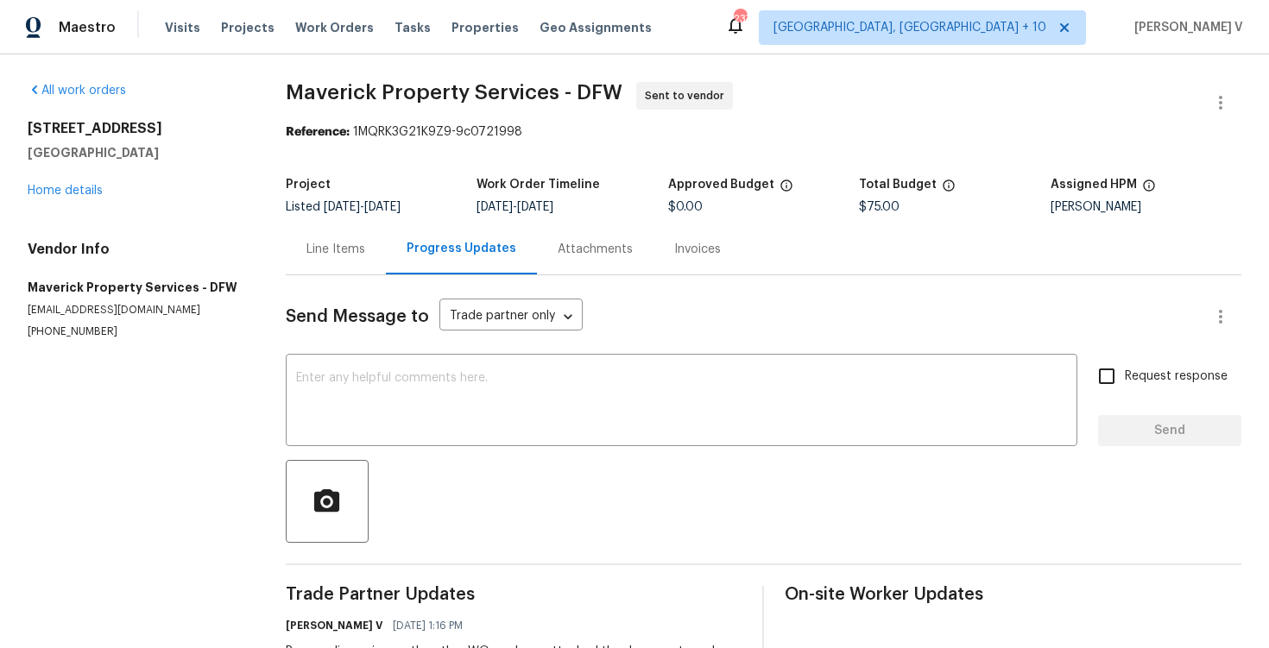
scroll to position [95, 0]
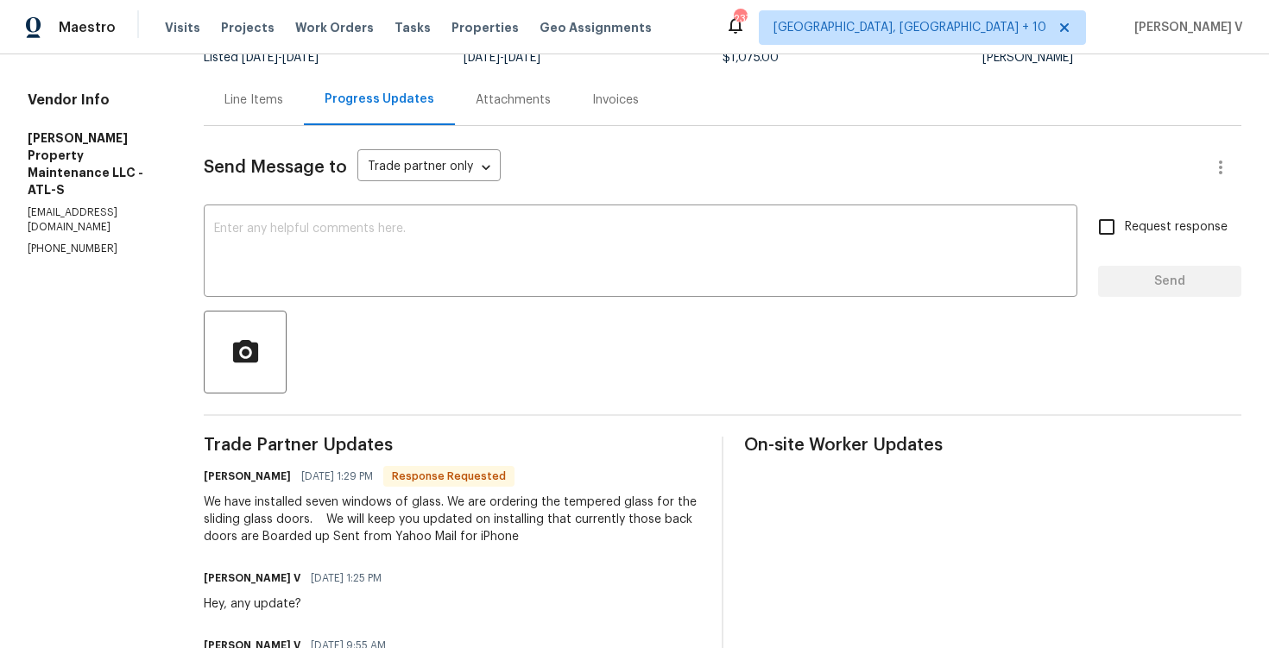
scroll to position [151, 0]
click at [372, 290] on div "x ​" at bounding box center [641, 251] width 874 height 88
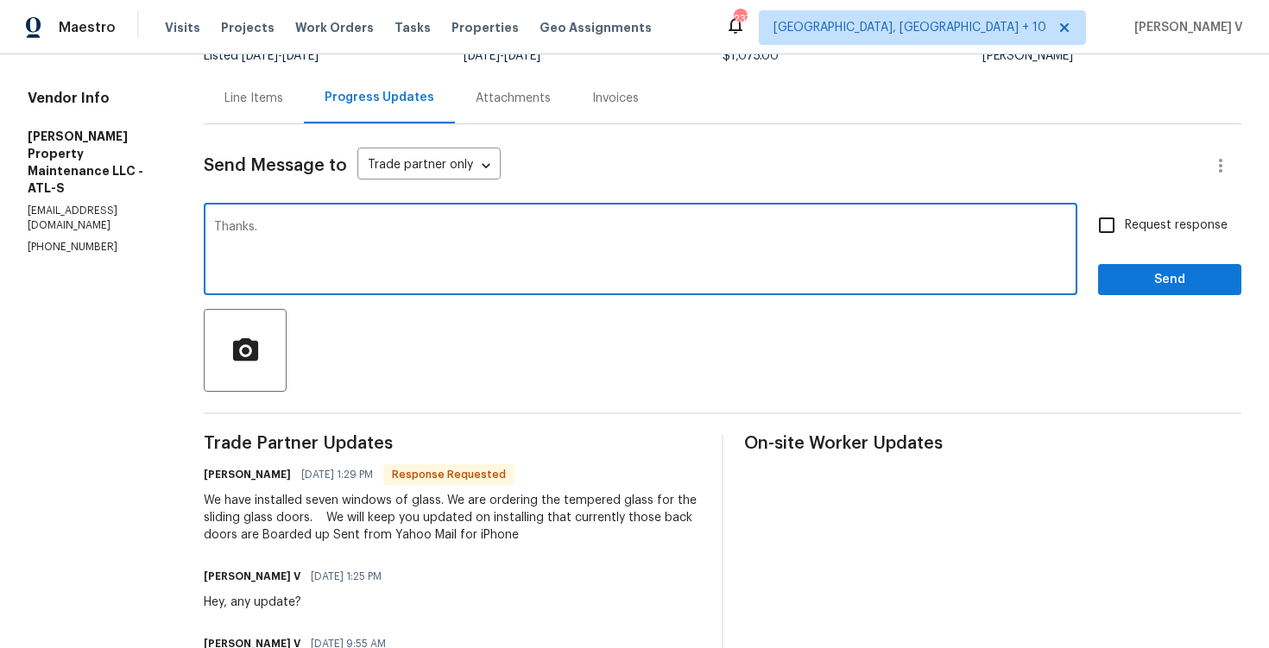
type textarea "Thanks."
click at [1172, 289] on span "Send" at bounding box center [1170, 280] width 116 height 22
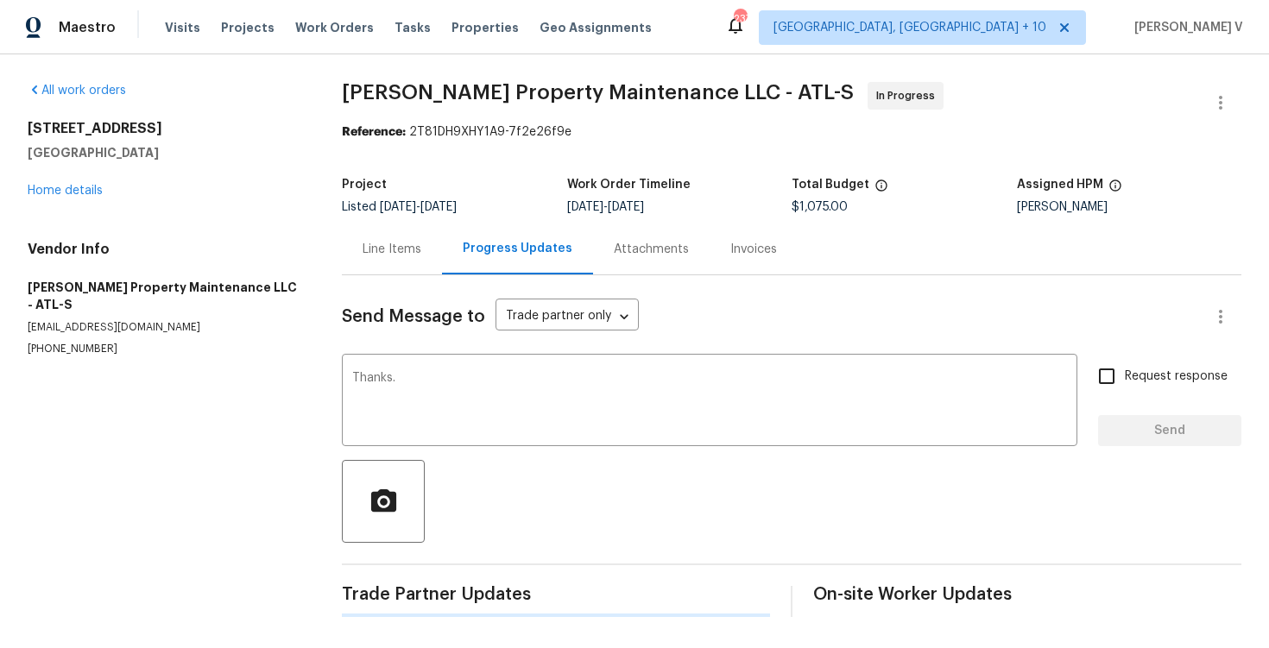
scroll to position [0, 0]
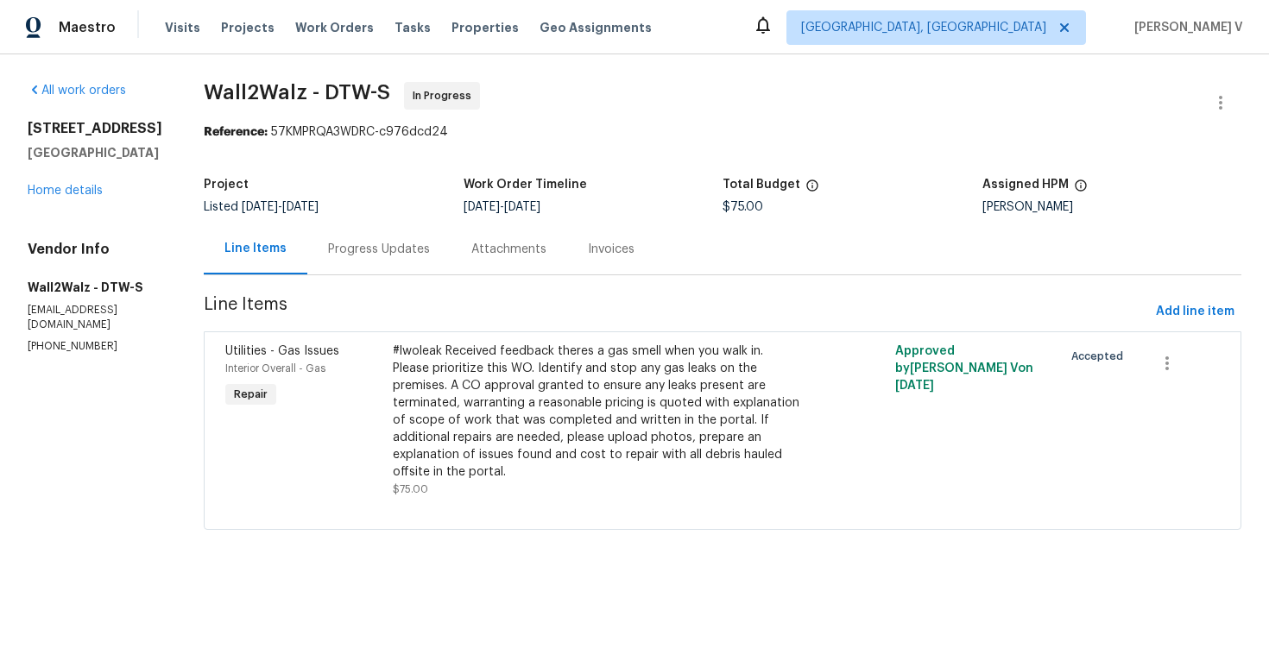
click at [377, 231] on div "Progress Updates" at bounding box center [378, 249] width 143 height 51
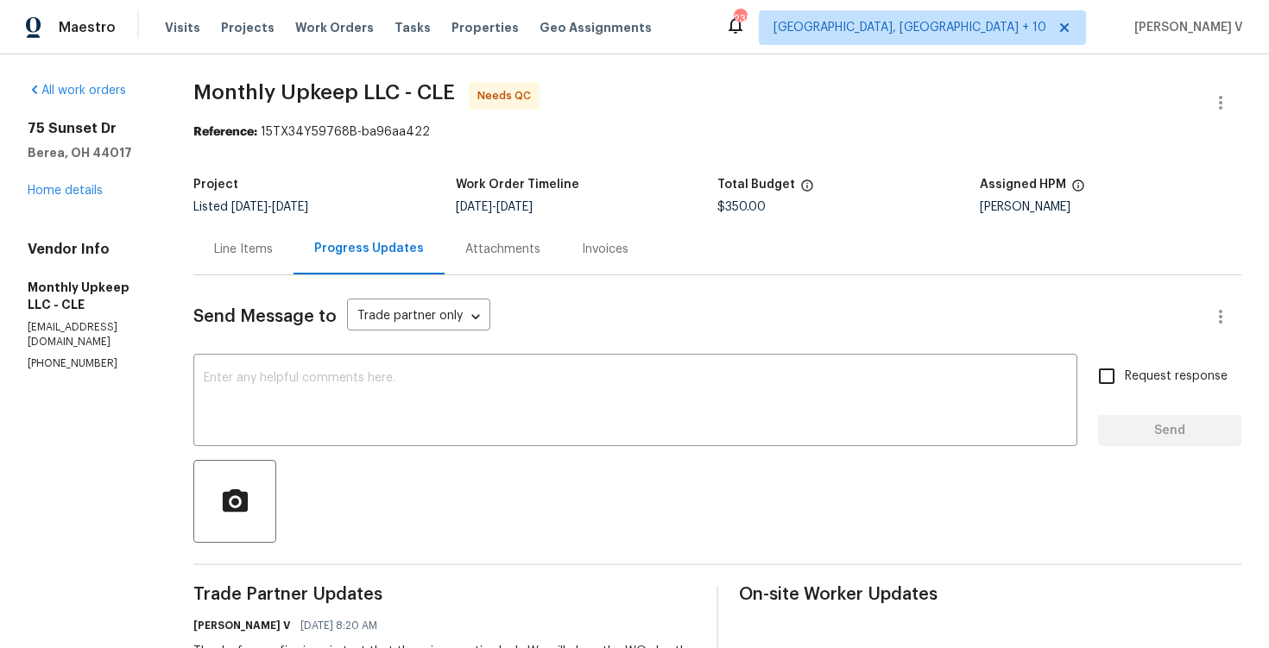
scroll to position [178, 0]
